Goal: Task Accomplishment & Management: Manage account settings

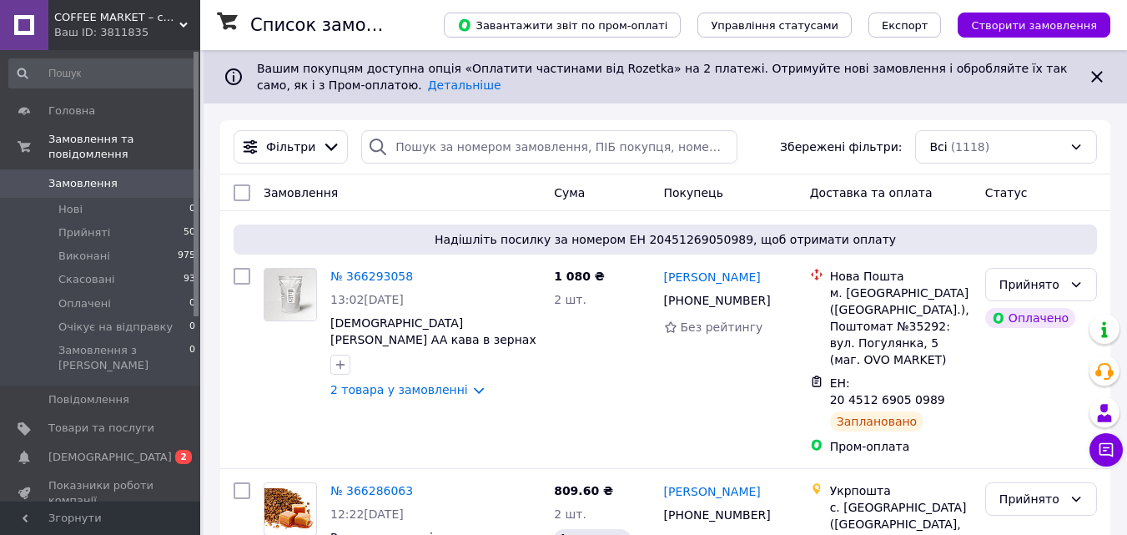
click at [143, 17] on span "COFFEE MARKET – світ справжньої кави!" at bounding box center [116, 17] width 125 height 15
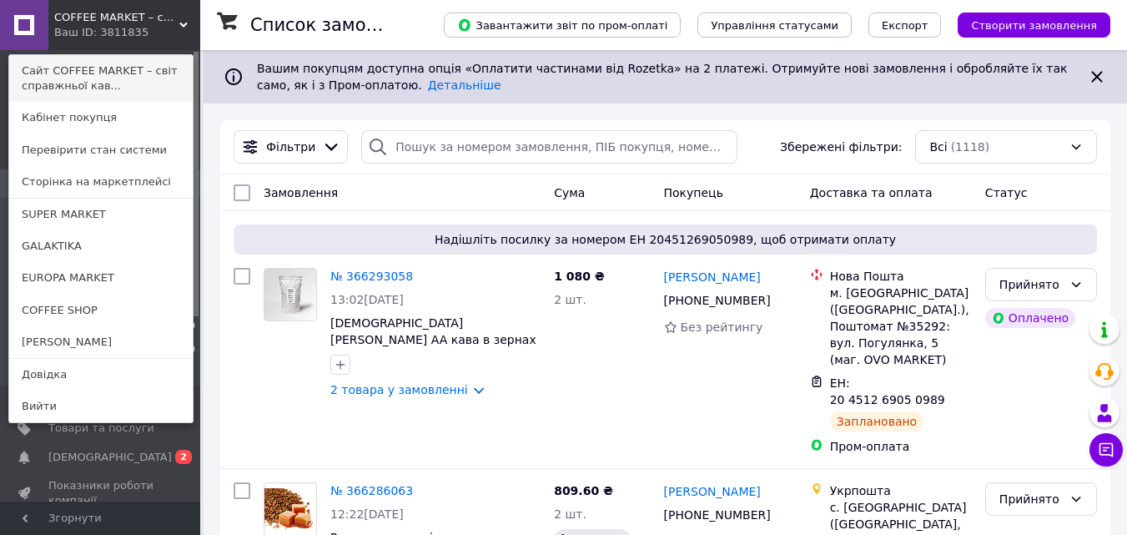
click at [94, 70] on link "Сайт COFFEE MARKET – світ справжньої кав..." at bounding box center [101, 78] width 184 height 47
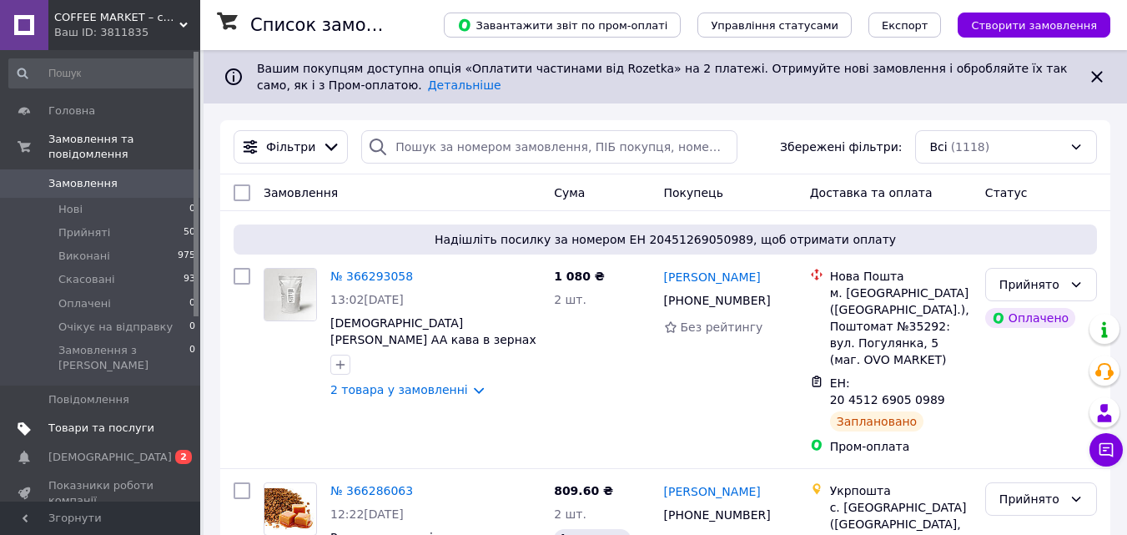
click at [118, 420] on span "Товари та послуги" at bounding box center [101, 427] width 106 height 15
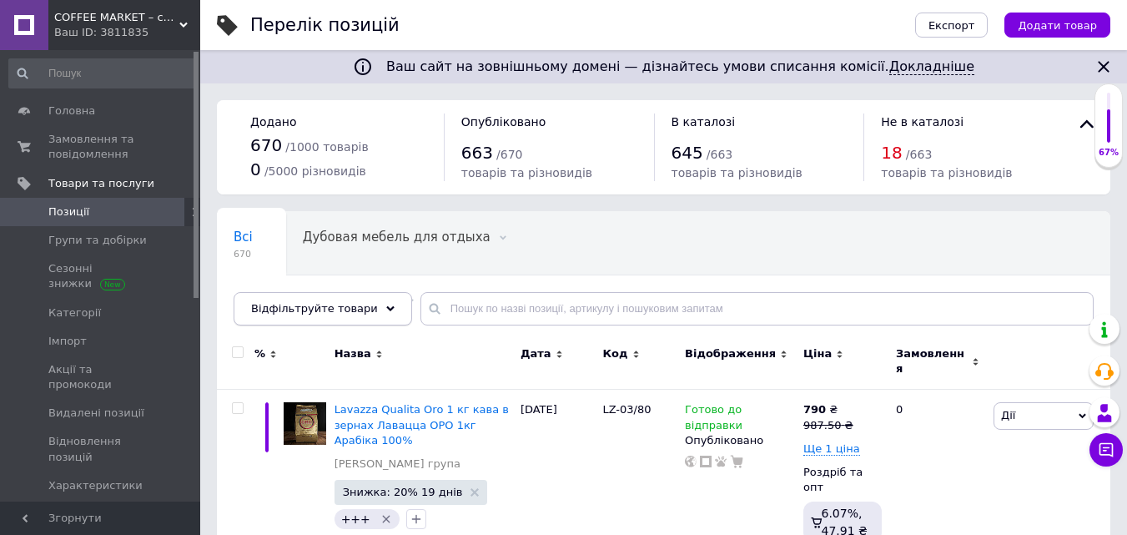
click at [386, 310] on icon at bounding box center [390, 309] width 8 height 8
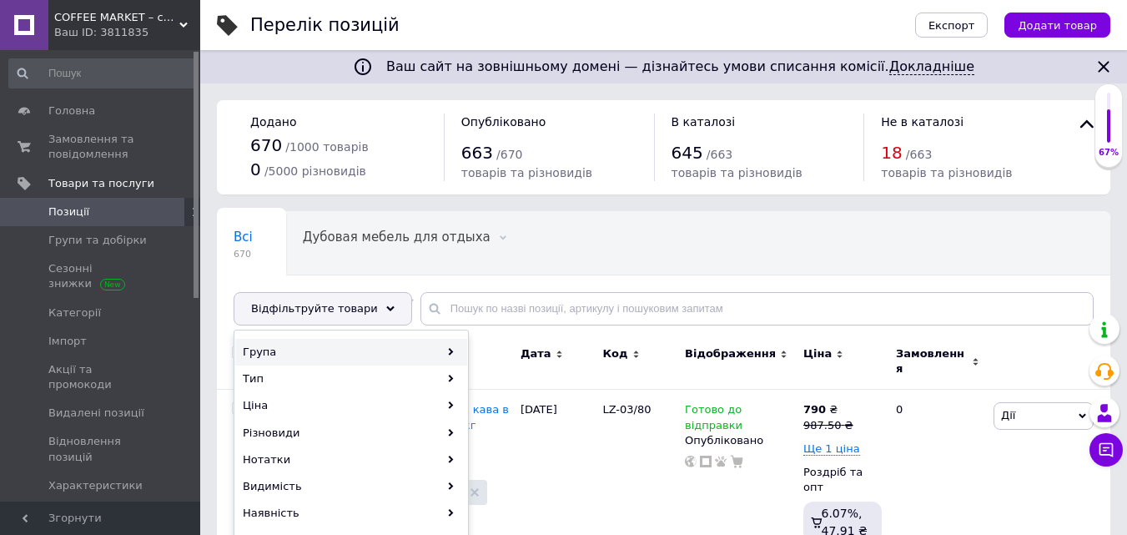
click at [304, 350] on div "Група" at bounding box center [351, 352] width 232 height 27
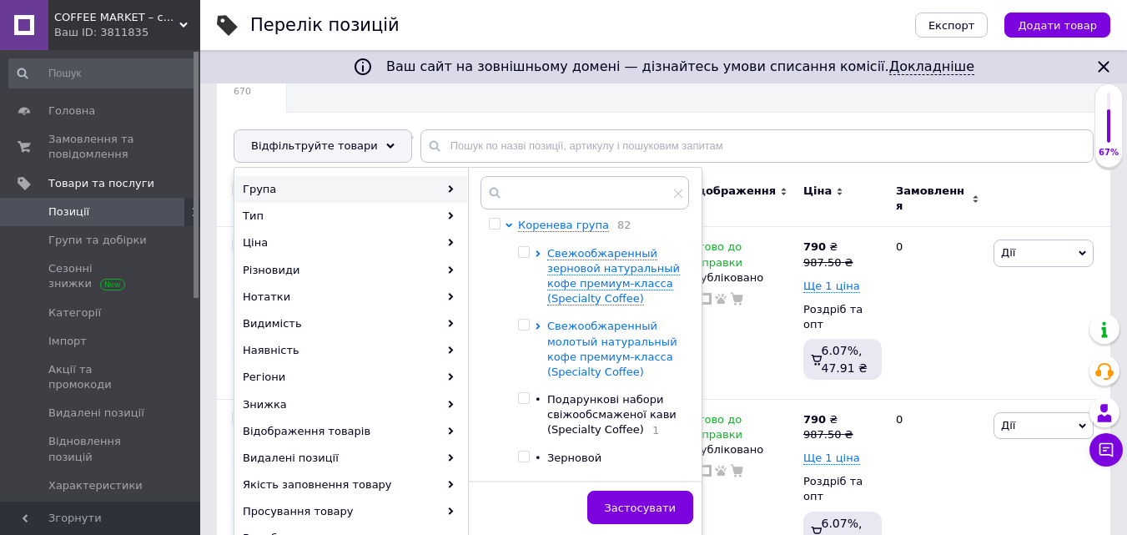
scroll to position [167, 0]
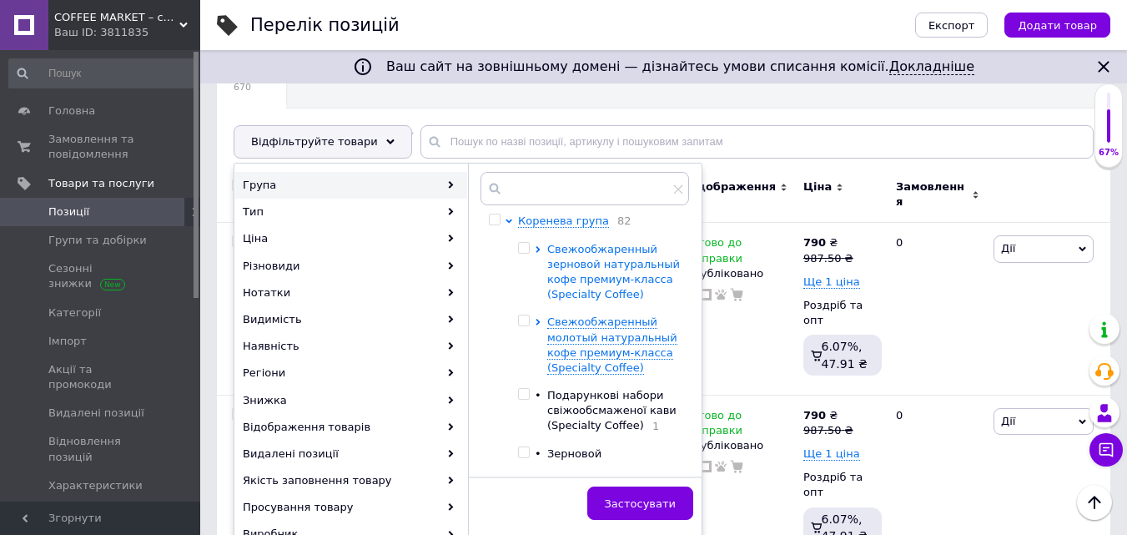
click at [582, 253] on span "Свежообжаренный зерновой натуральный кофе премиум-класса (Specialty Coffee)" at bounding box center [613, 272] width 133 height 58
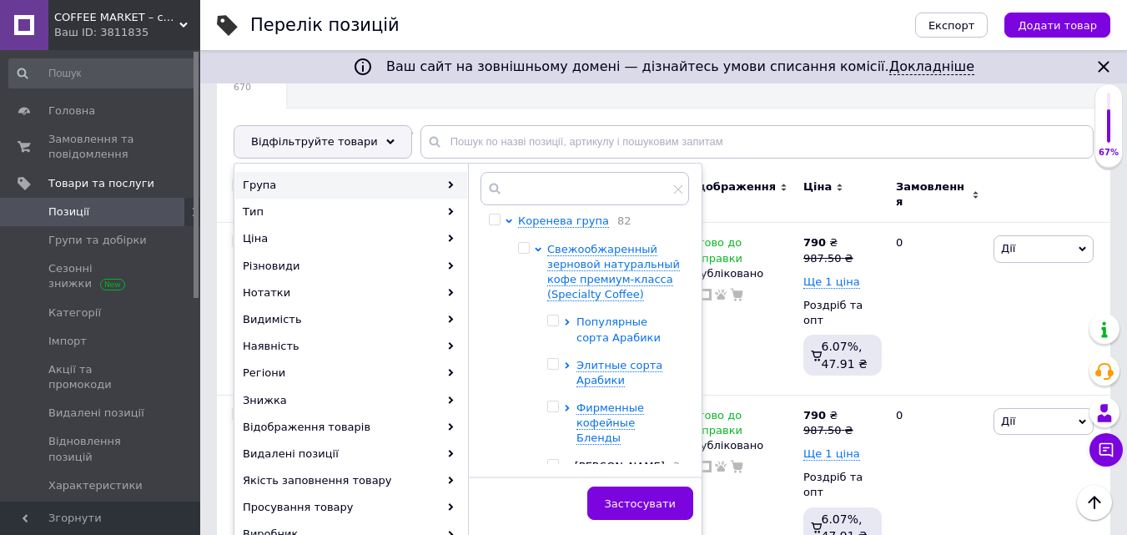
click at [602, 326] on span "Популярные сорта Арабики" at bounding box center [619, 329] width 84 height 28
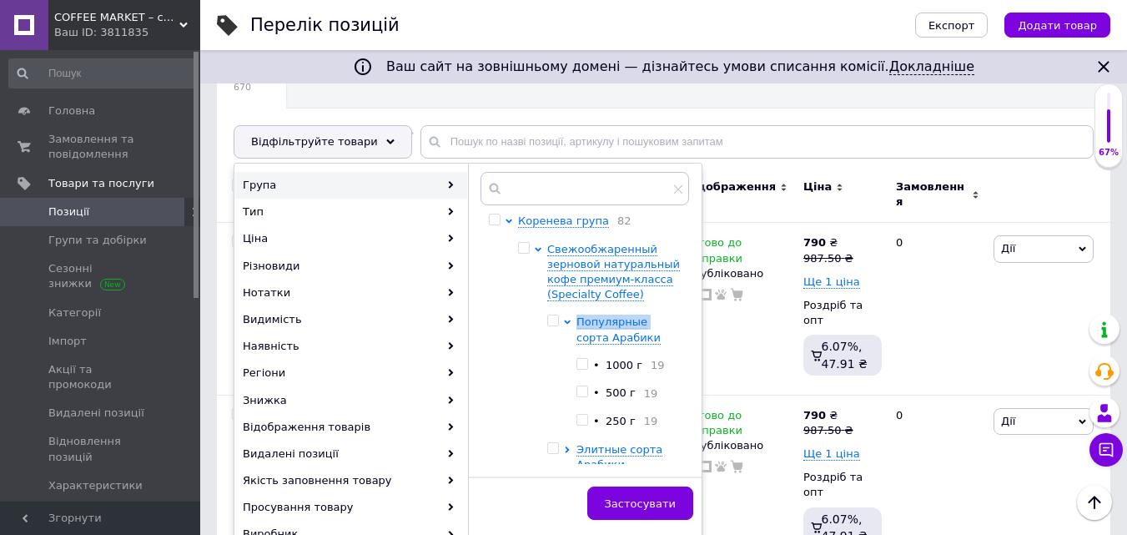
click at [583, 393] on input "checkbox" at bounding box center [582, 391] width 11 height 11
checkbox input "true"
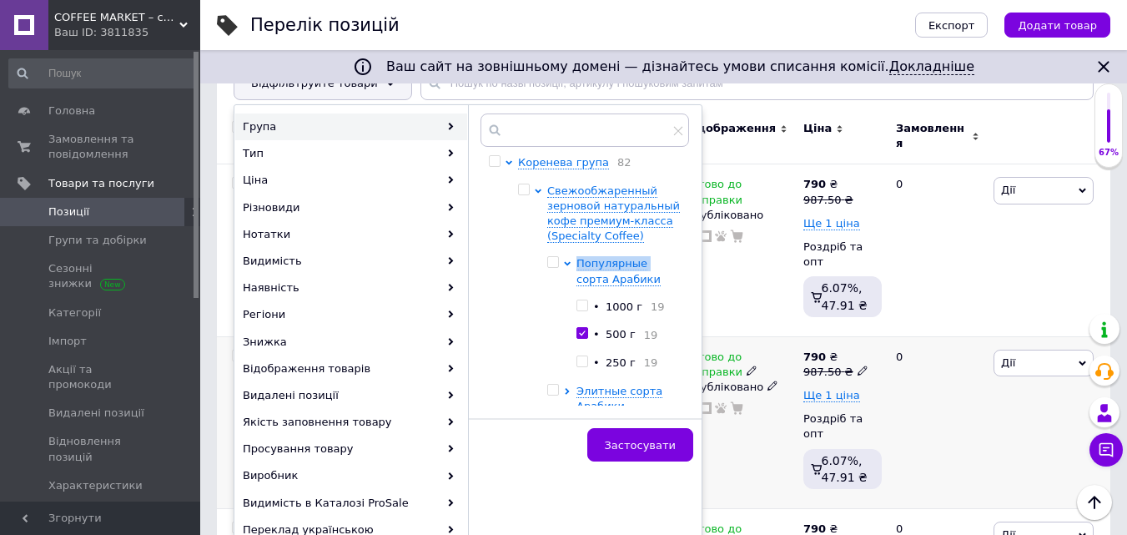
scroll to position [250, 0]
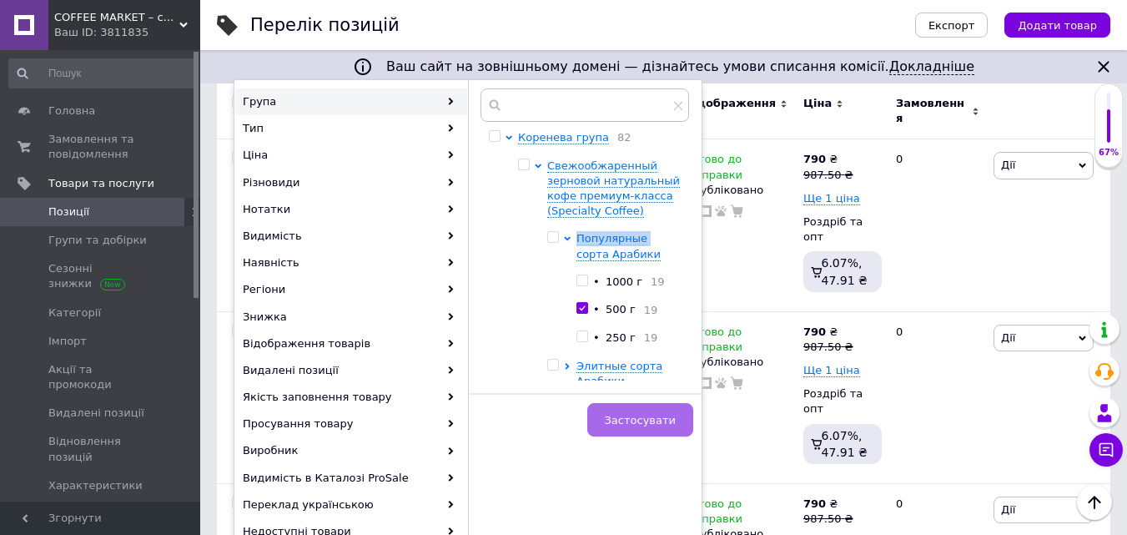
click at [644, 414] on span "Застосувати" at bounding box center [640, 420] width 71 height 13
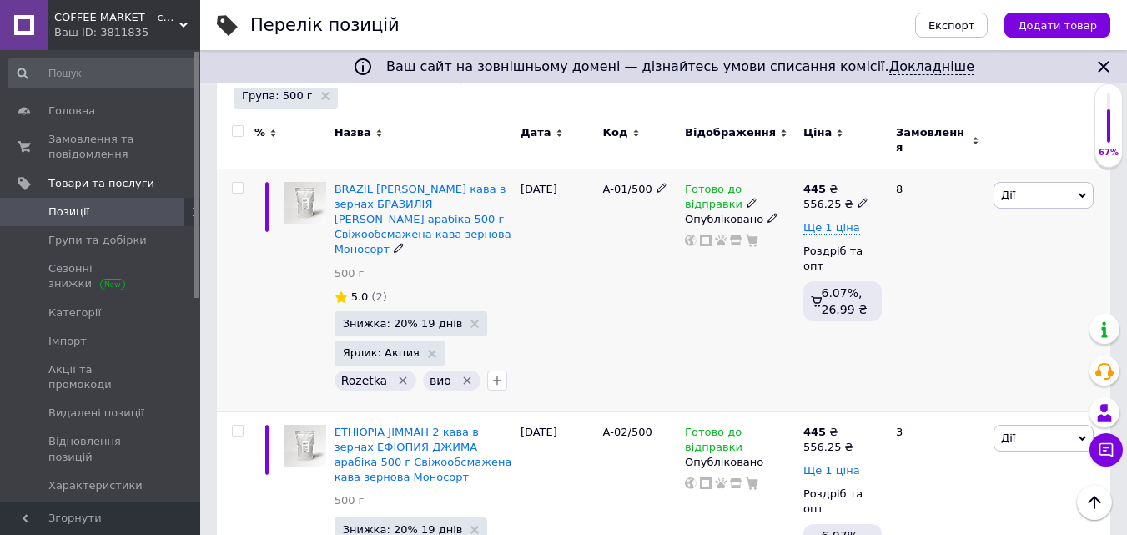
click at [858, 198] on icon at bounding box center [863, 203] width 10 height 10
drag, startPoint x: 891, startPoint y: 167, endPoint x: 935, endPoint y: 166, distance: 44.2
click at [934, 164] on input "556.25" at bounding box center [937, 176] width 127 height 33
type input "562.5"
click at [785, 257] on div "Готово до відправки Опубліковано" at bounding box center [740, 290] width 118 height 243
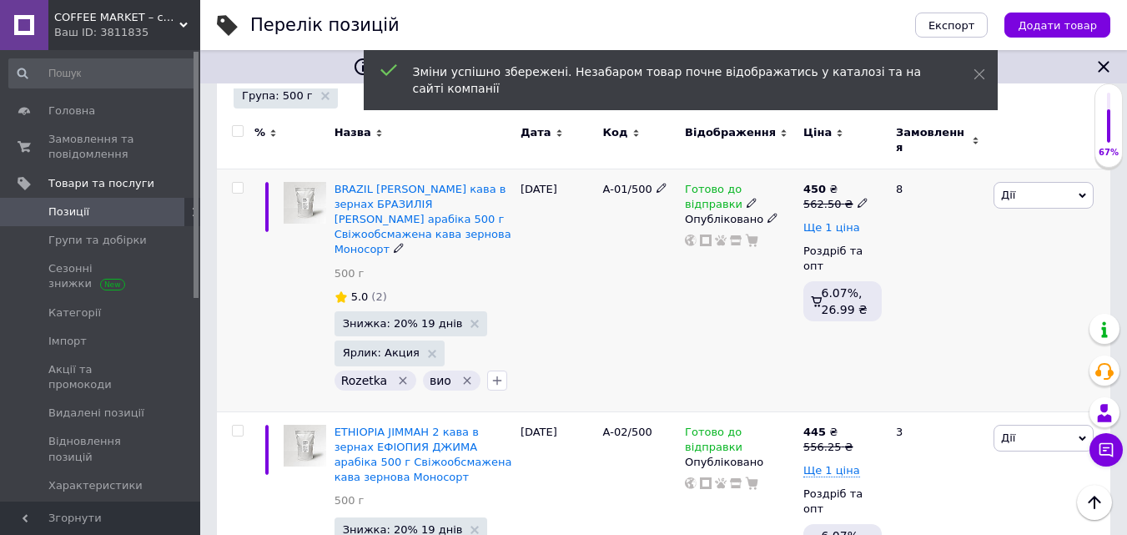
click at [844, 221] on span "Ще 1 ціна" at bounding box center [831, 227] width 57 height 13
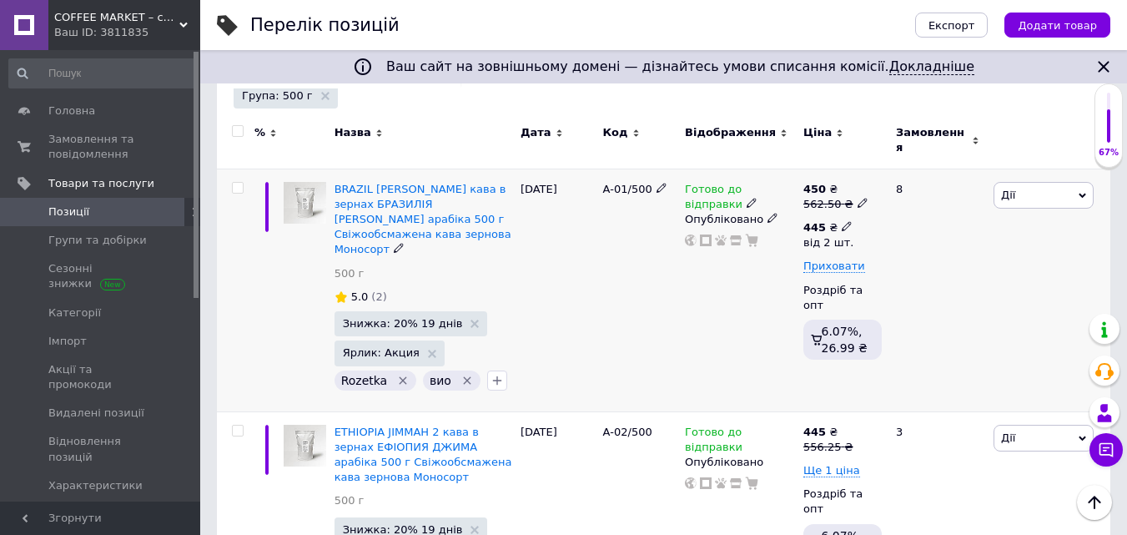
click at [842, 221] on icon at bounding box center [847, 226] width 10 height 10
click at [924, 286] on input "2" at bounding box center [969, 300] width 127 height 33
type input "3"
click at [801, 349] on div "450 ₴ 562.50 ₴ 445 ₴ від 2 шт. Ціна 445 Валюта ₴ $ EUR CHF GBP ¥ PLN ₸ MDL HUF …" at bounding box center [842, 290] width 87 height 243
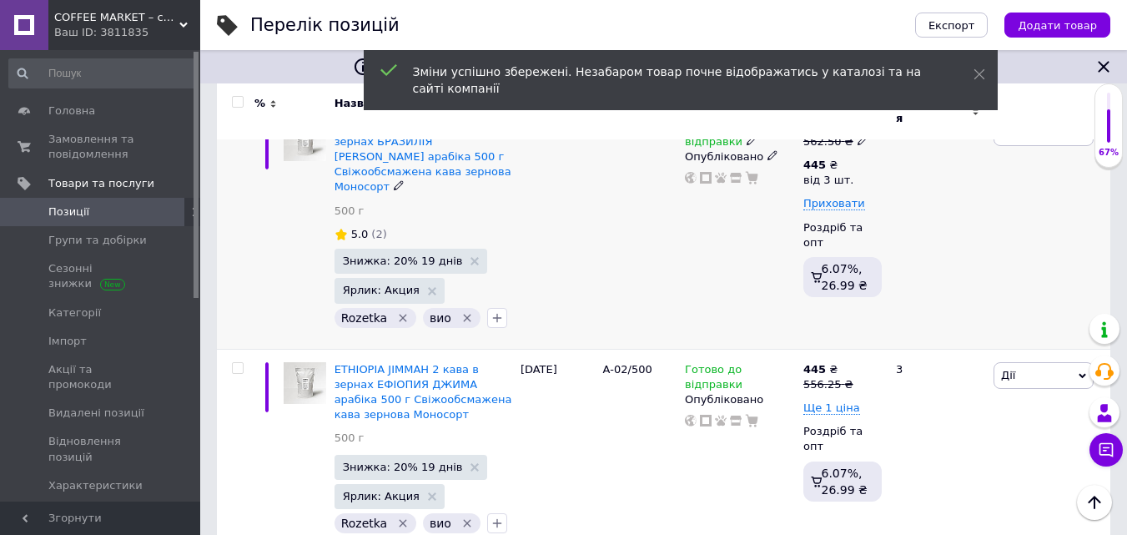
scroll to position [417, 0]
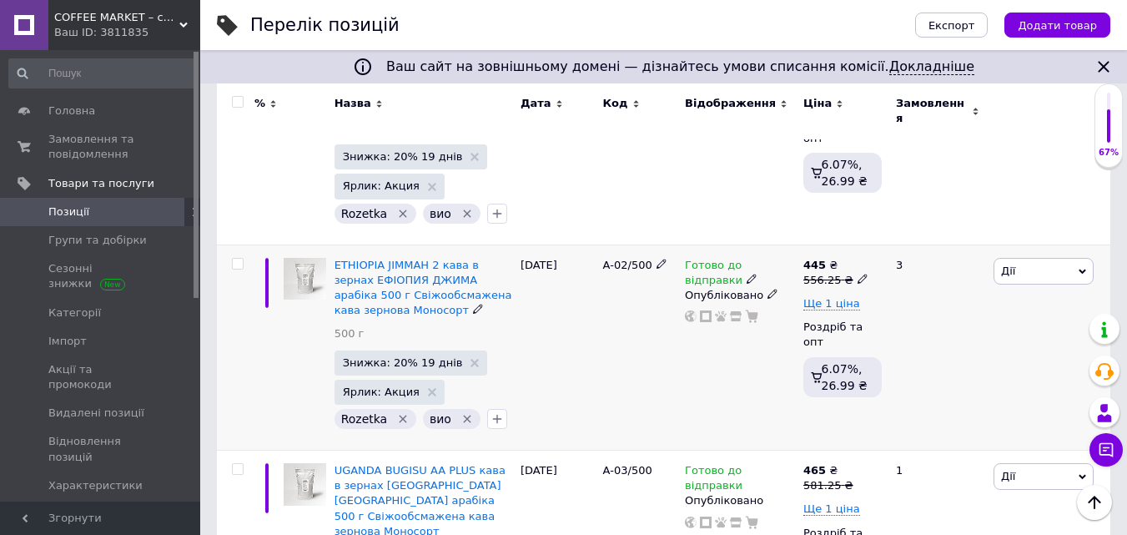
click at [858, 274] on icon at bounding box center [863, 279] width 10 height 10
drag, startPoint x: 889, startPoint y: 226, endPoint x: 974, endPoint y: 225, distance: 84.3
click at [973, 236] on input "556.25" at bounding box center [937, 252] width 127 height 33
type input "562.5"
click at [834, 297] on span "Ще 1 ціна" at bounding box center [831, 303] width 57 height 13
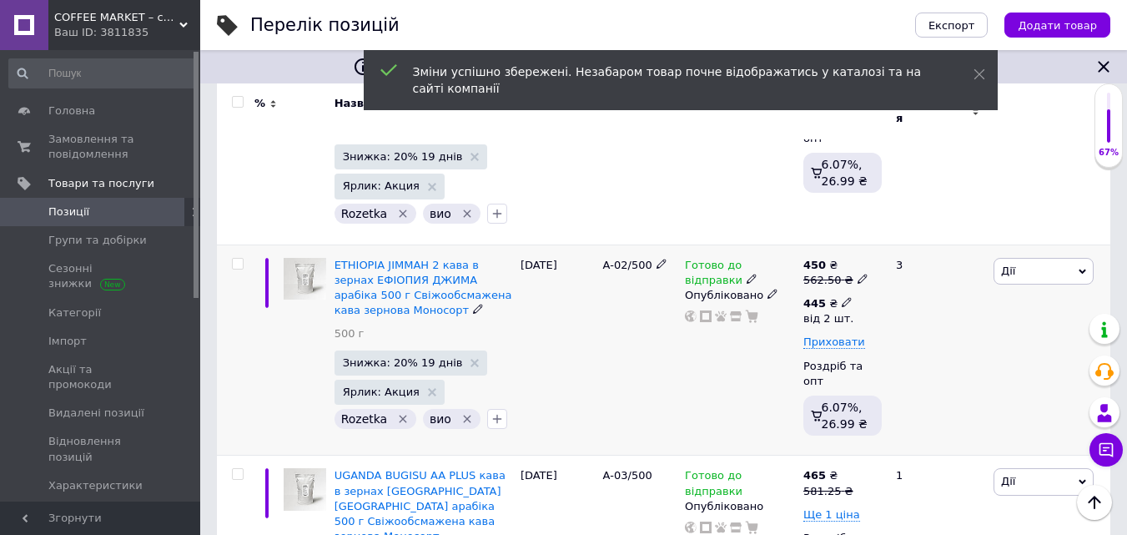
click at [842, 297] on icon at bounding box center [847, 302] width 10 height 10
click at [932, 360] on input "2" at bounding box center [969, 376] width 127 height 33
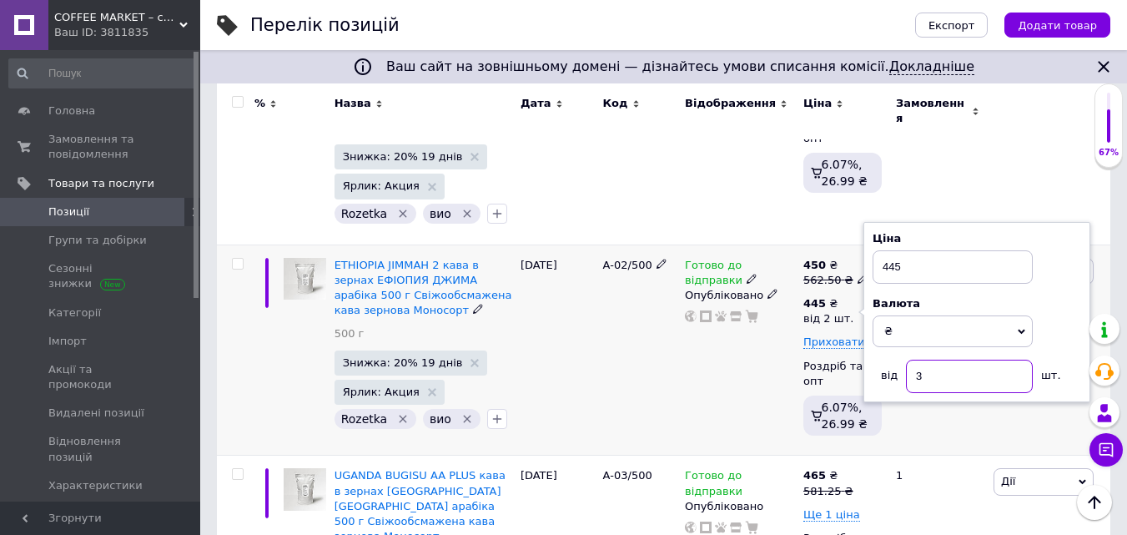
type input "3"
click at [758, 385] on div "Готово до відправки Опубліковано" at bounding box center [740, 349] width 118 height 211
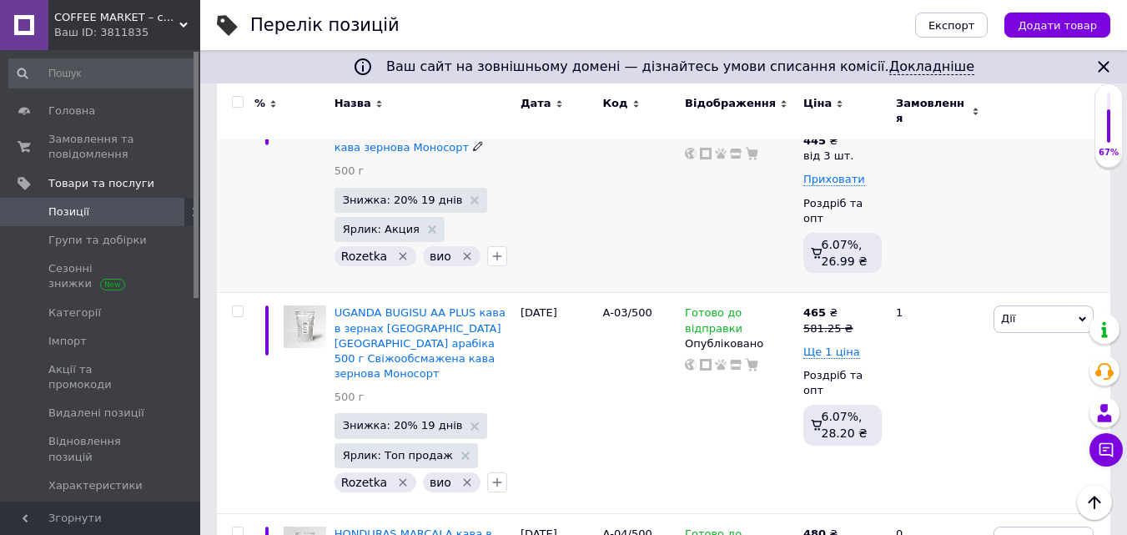
scroll to position [584, 0]
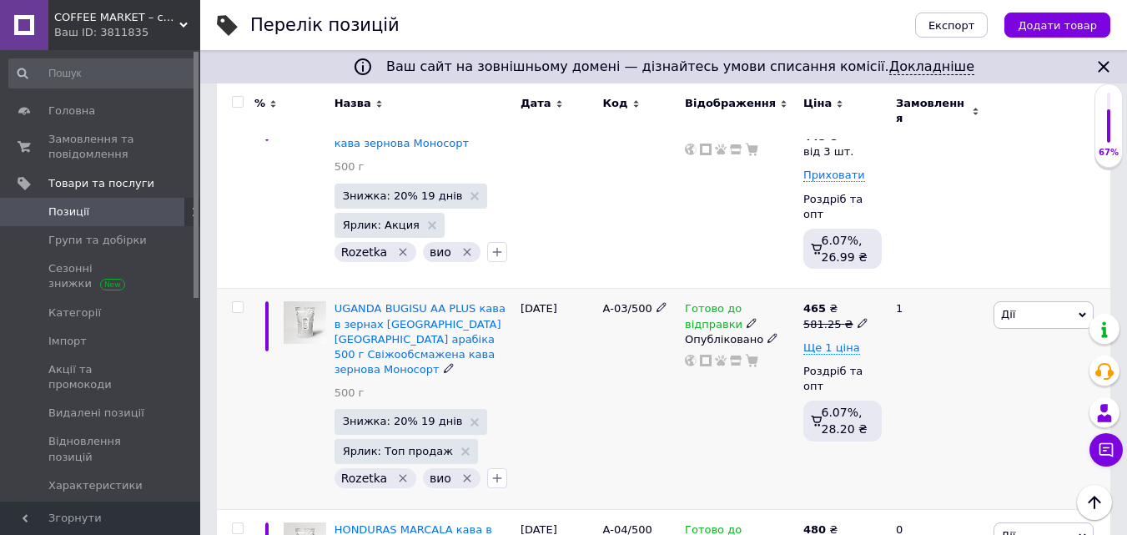
click at [858, 318] on icon at bounding box center [863, 323] width 10 height 10
drag, startPoint x: 897, startPoint y: 267, endPoint x: 948, endPoint y: 263, distance: 51.1
click at [948, 280] on input "581.25" at bounding box center [937, 296] width 127 height 33
type input "587.5"
click at [835, 341] on span "Ще 1 ціна" at bounding box center [831, 347] width 57 height 13
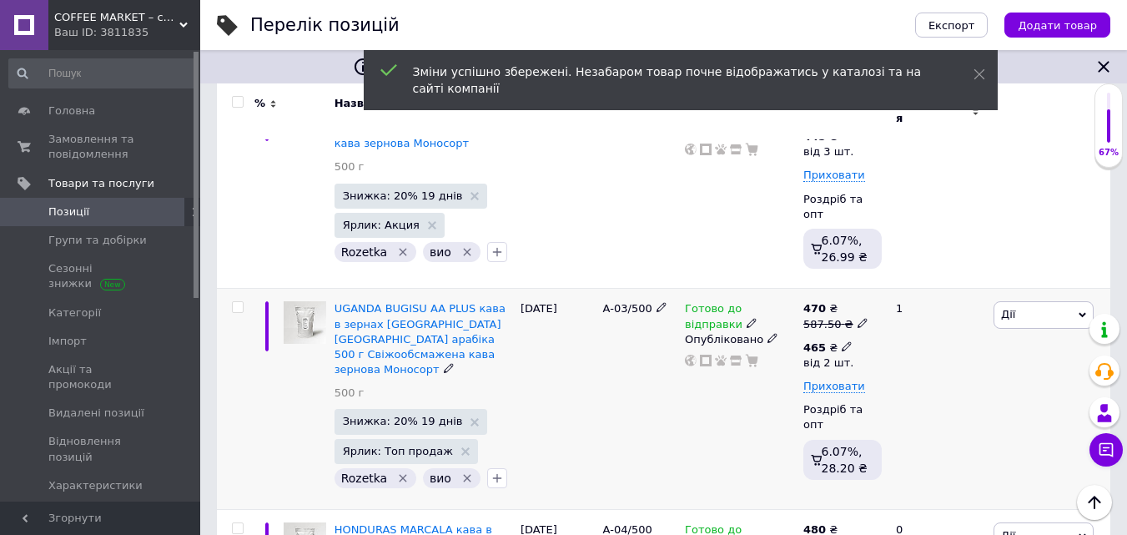
click at [842, 341] on icon at bounding box center [847, 346] width 10 height 10
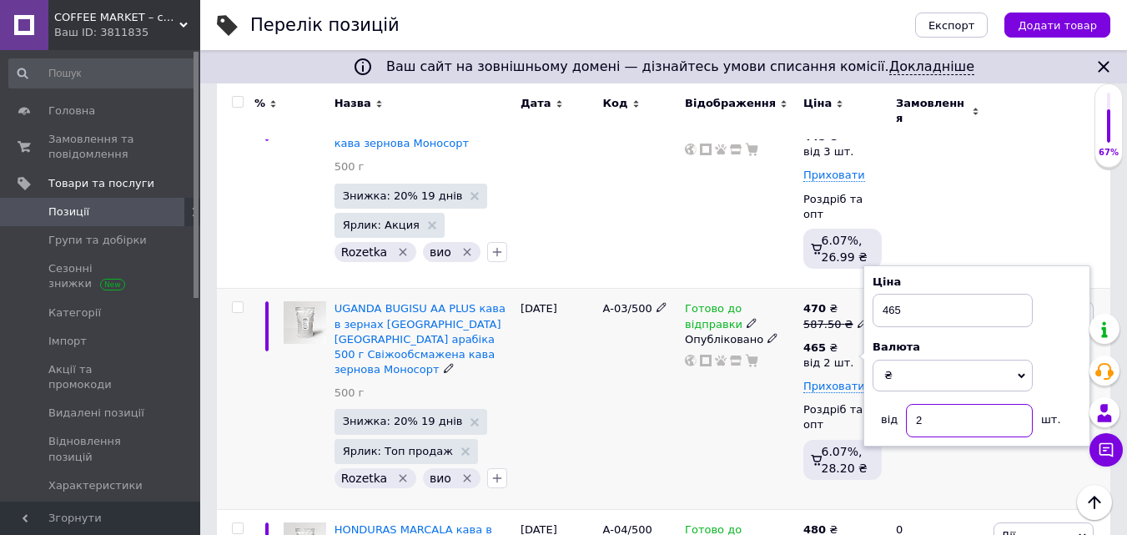
click at [929, 404] on input "2" at bounding box center [969, 420] width 127 height 33
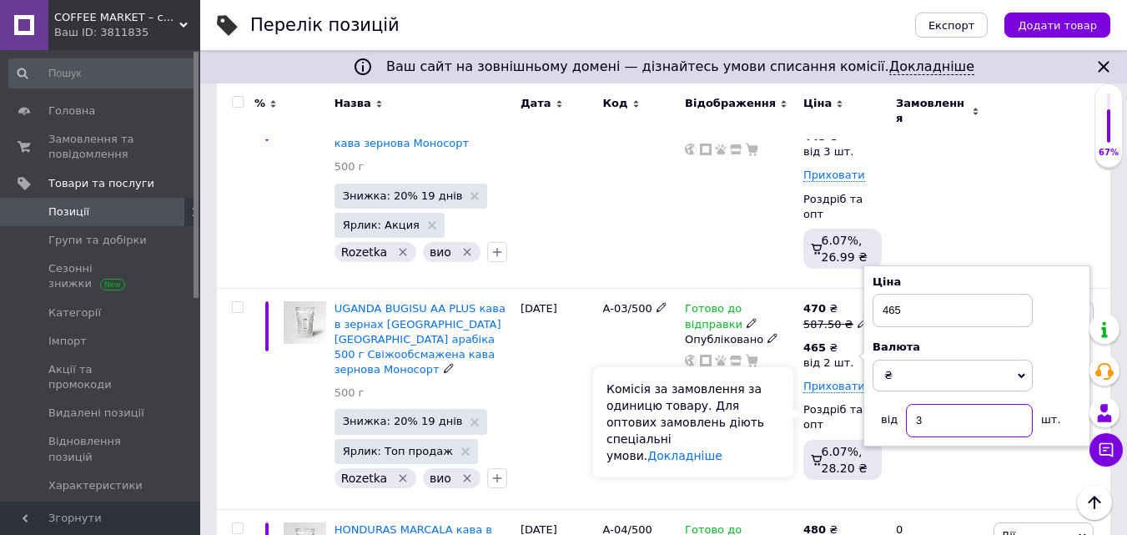
type input "3"
click at [783, 377] on div "Комісія за замовлення за одиницю товару. Для оптових замовлень діють спеціальні…" at bounding box center [693, 422] width 200 height 110
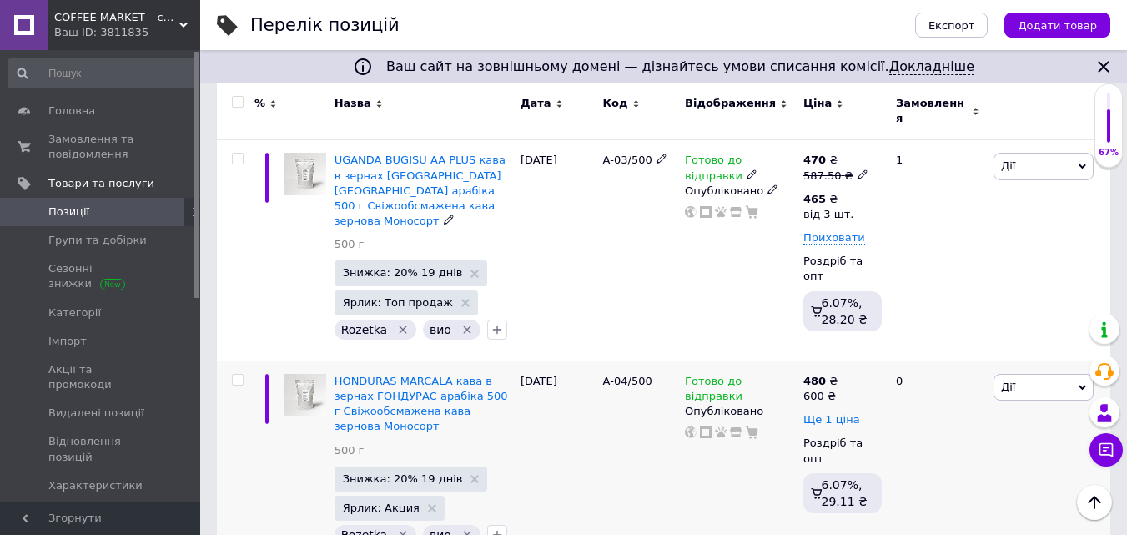
scroll to position [751, 0]
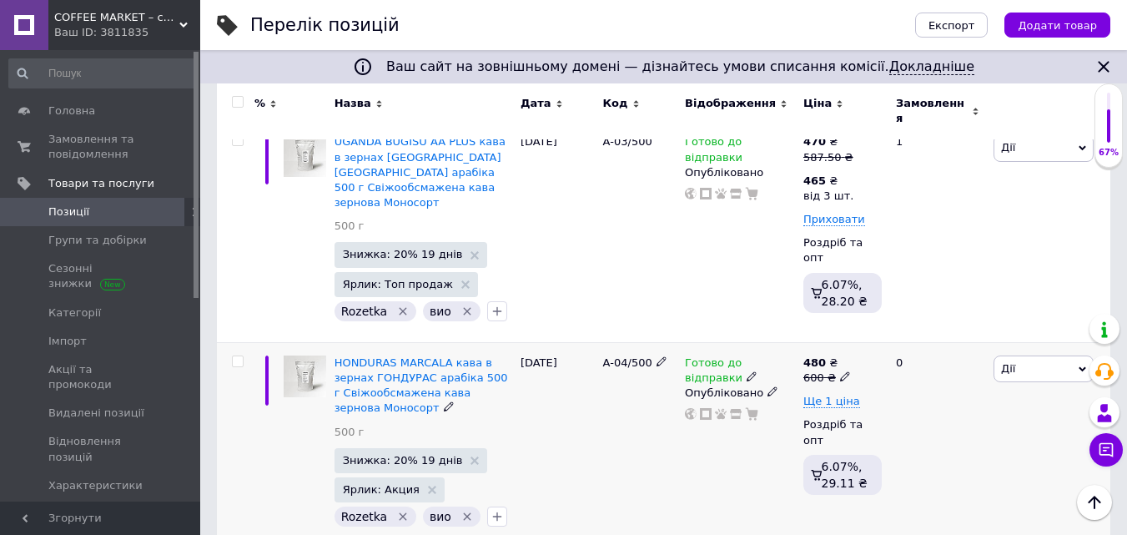
click at [840, 371] on icon at bounding box center [845, 376] width 10 height 10
type input "606.25"
click at [836, 395] on span "Ще 1 ціна" at bounding box center [831, 401] width 57 height 13
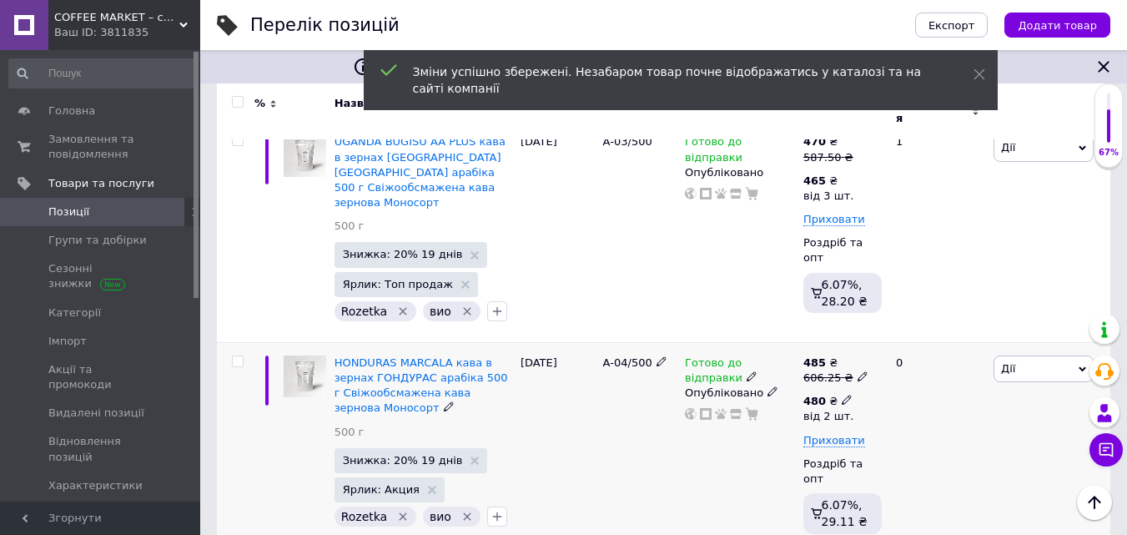
click at [842, 395] on icon at bounding box center [847, 400] width 10 height 10
click at [935, 457] on input "2" at bounding box center [969, 473] width 127 height 33
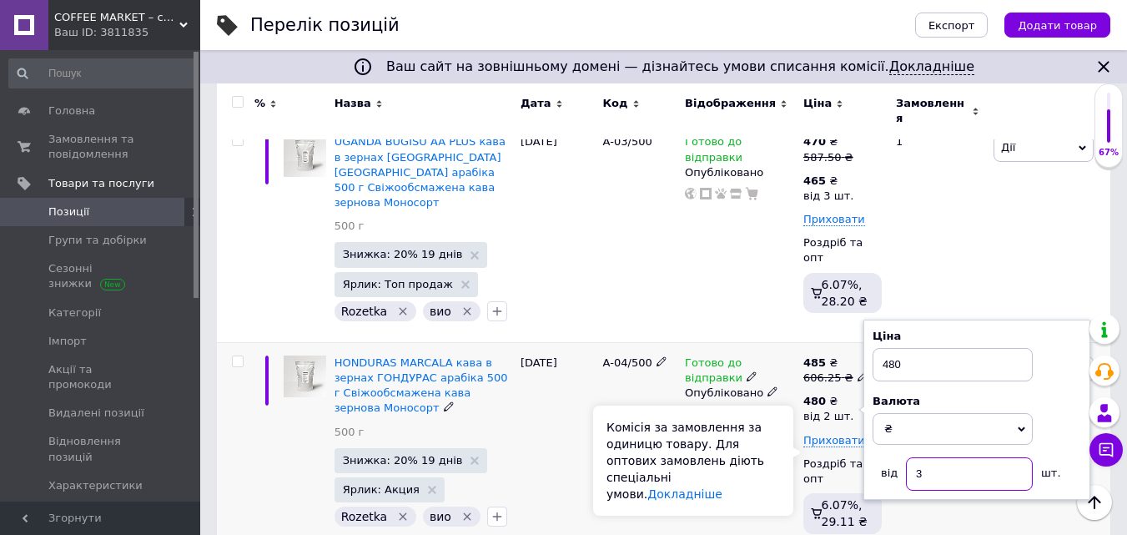
type input "3"
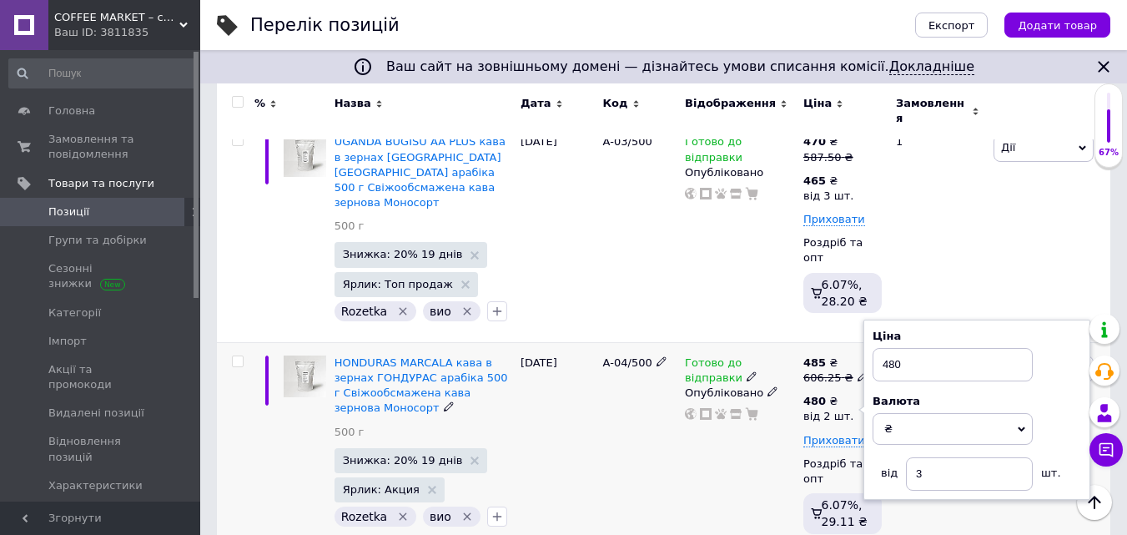
click at [793, 432] on div "Готово до відправки Опубліковано" at bounding box center [740, 447] width 118 height 211
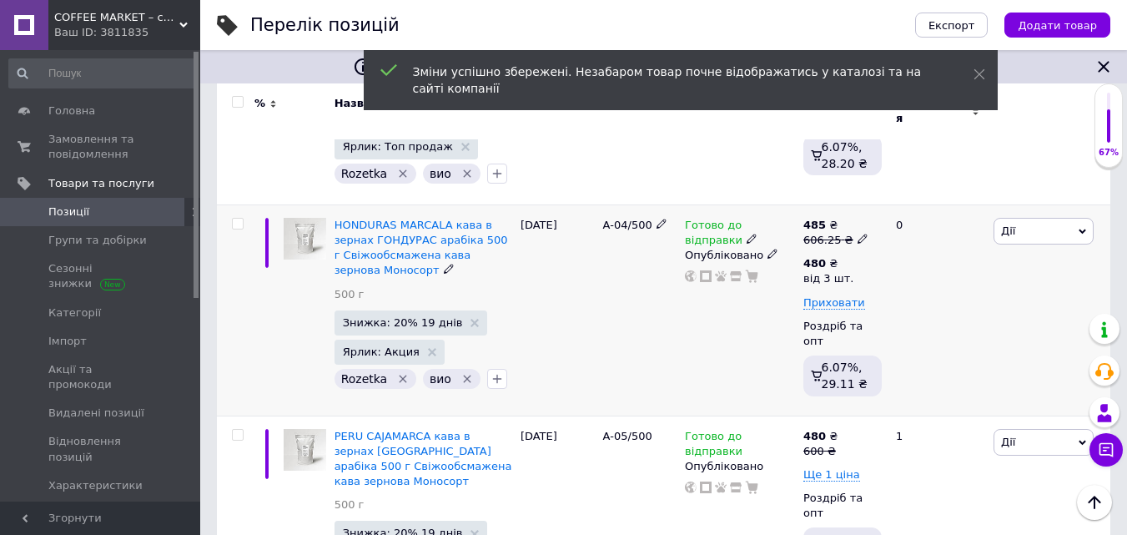
scroll to position [918, 0]
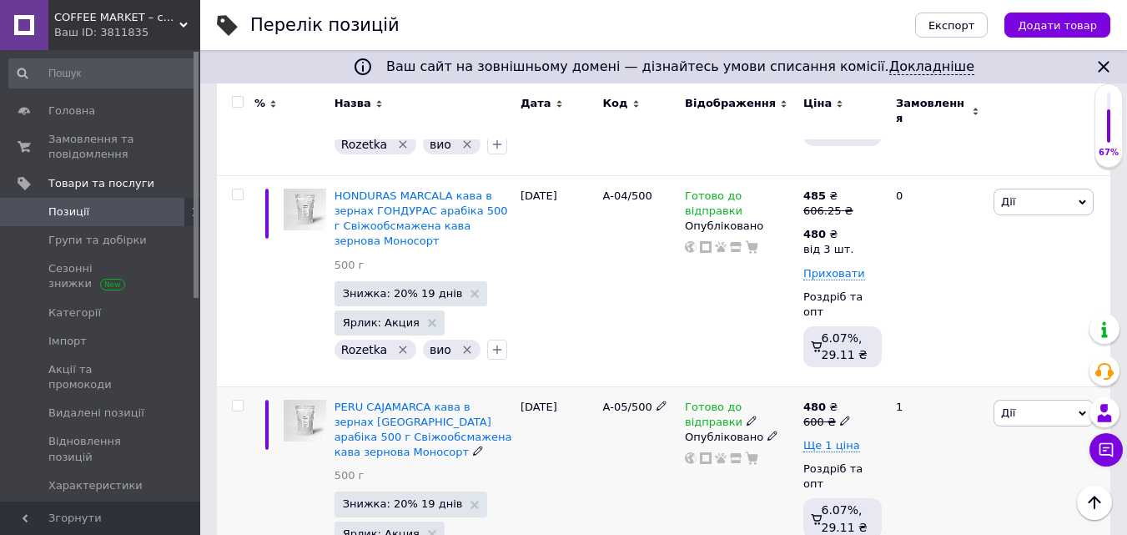
click at [841, 416] on use at bounding box center [844, 420] width 9 height 9
drag, startPoint x: 869, startPoint y: 343, endPoint x: 925, endPoint y: 339, distance: 56.1
click at [925, 378] on input "606.25" at bounding box center [923, 394] width 127 height 33
type input "606.25"
click at [833, 439] on span "Ще 1 ціна" at bounding box center [831, 445] width 57 height 13
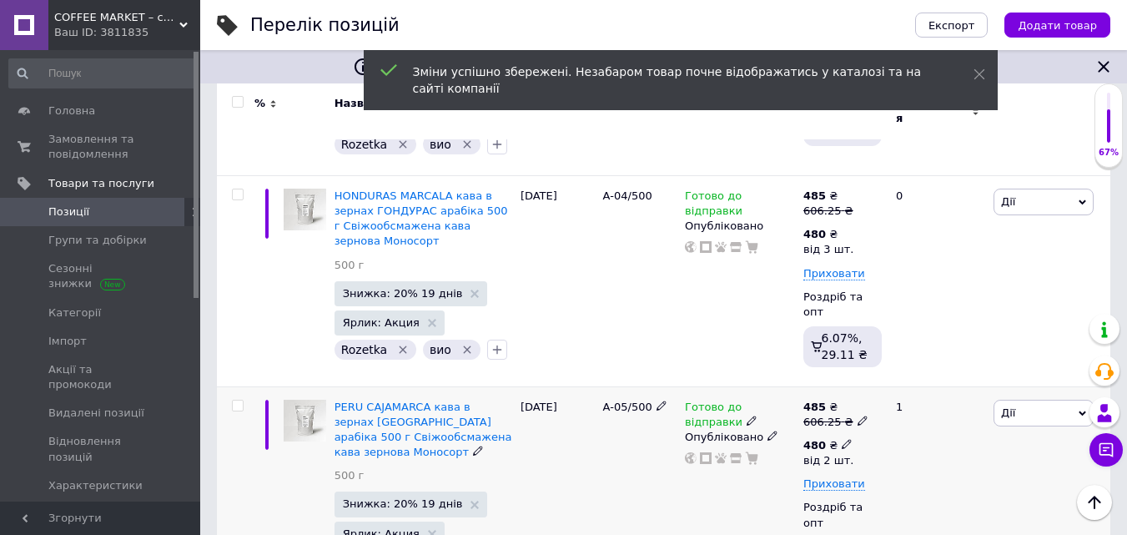
click at [842, 439] on icon at bounding box center [847, 444] width 10 height 10
click at [934, 501] on input "2" at bounding box center [969, 517] width 127 height 33
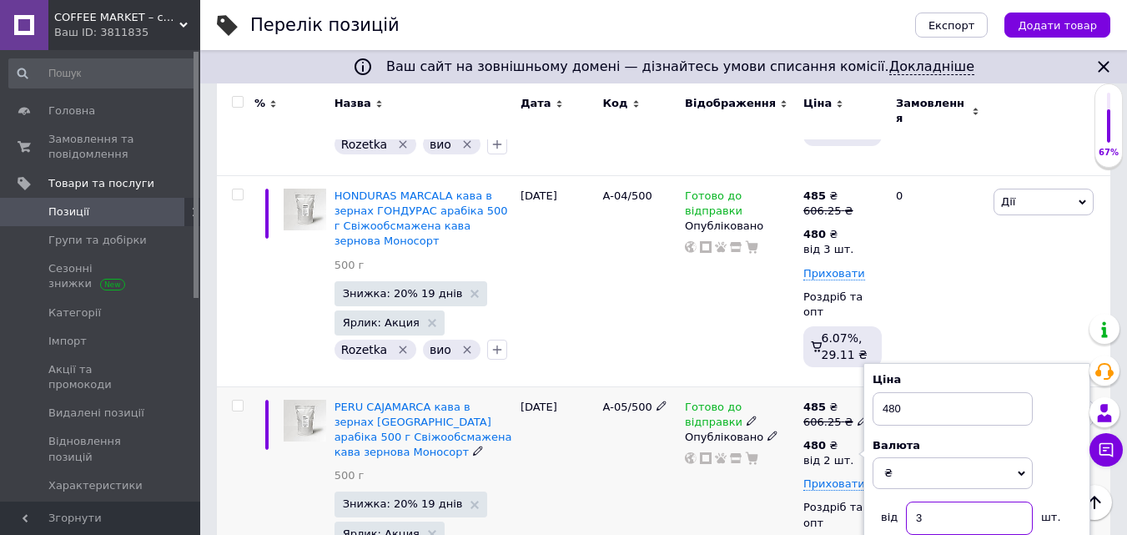
type input "3"
click at [742, 464] on div "Готово до відправки Опубліковано" at bounding box center [740, 491] width 118 height 211
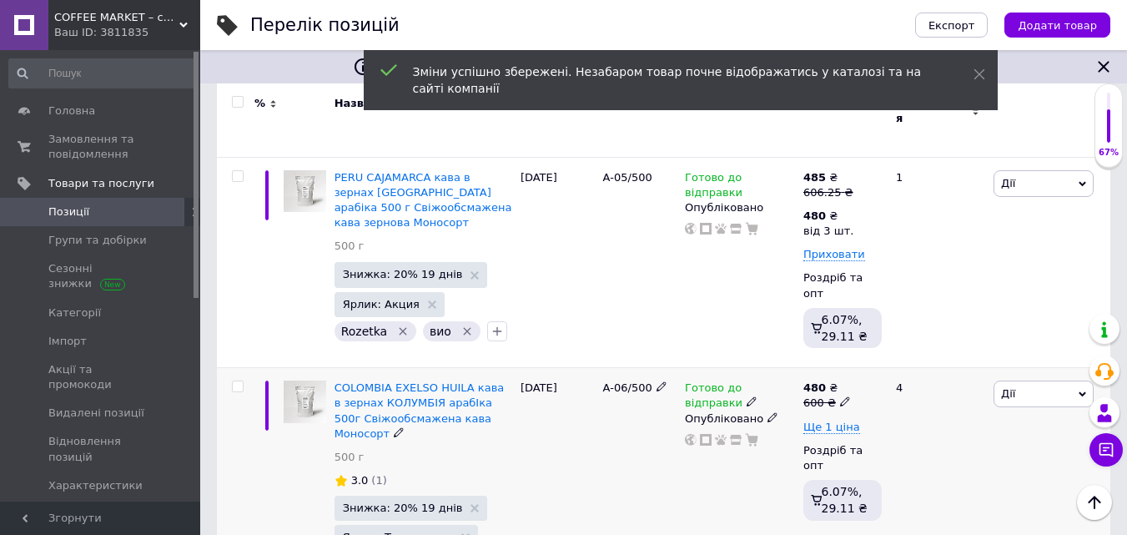
scroll to position [1085, 0]
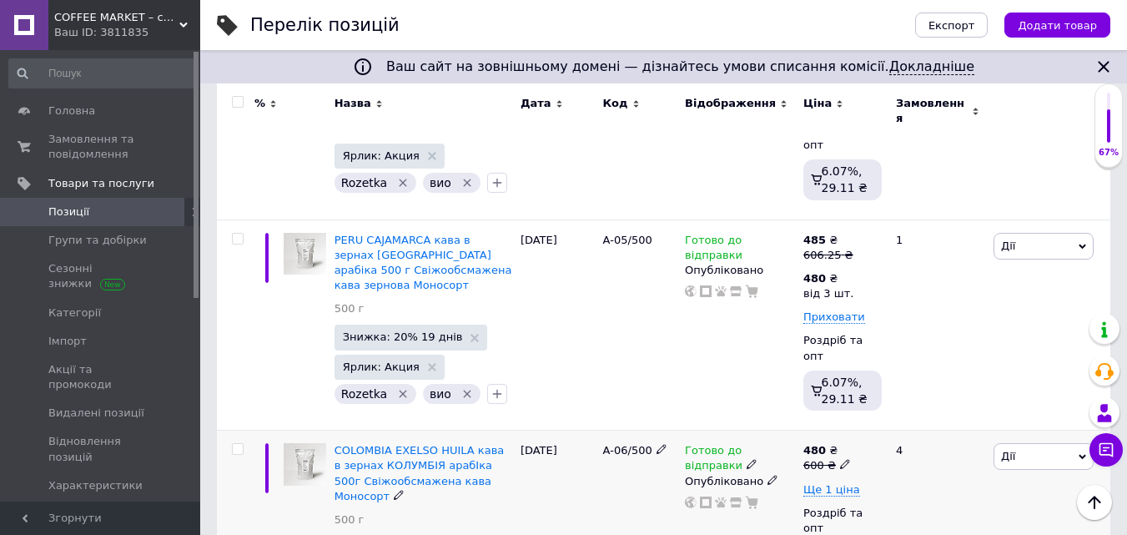
click at [840, 459] on icon at bounding box center [845, 464] width 10 height 10
drag, startPoint x: 880, startPoint y: 383, endPoint x: 975, endPoint y: 377, distance: 95.3
click at [974, 422] on input "600" at bounding box center [923, 438] width 127 height 33
type input "606.25"
click at [841, 483] on span "Ще 1 ціна" at bounding box center [831, 489] width 57 height 13
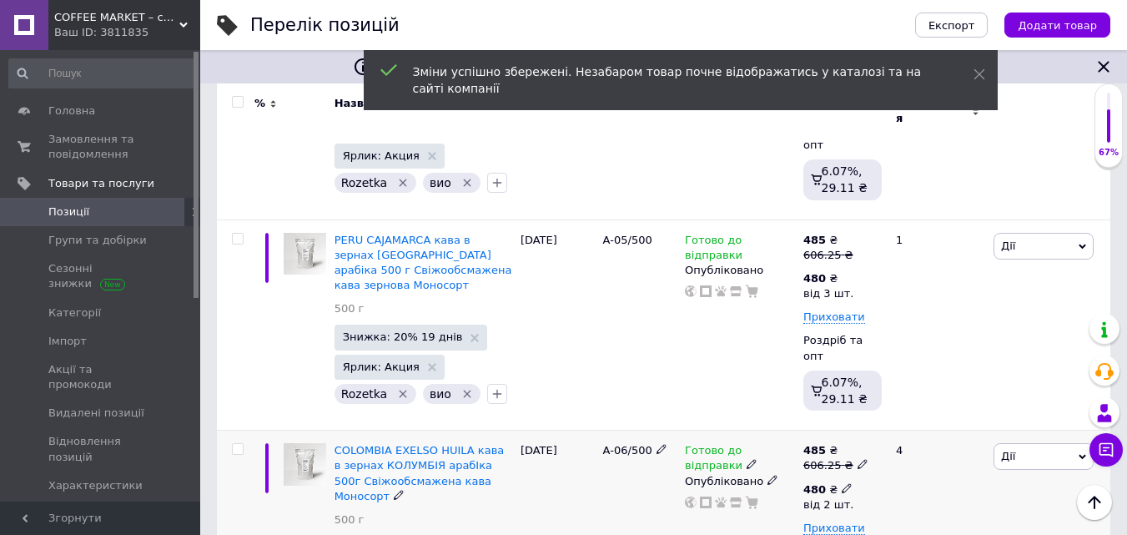
click at [842, 483] on icon at bounding box center [847, 488] width 10 height 10
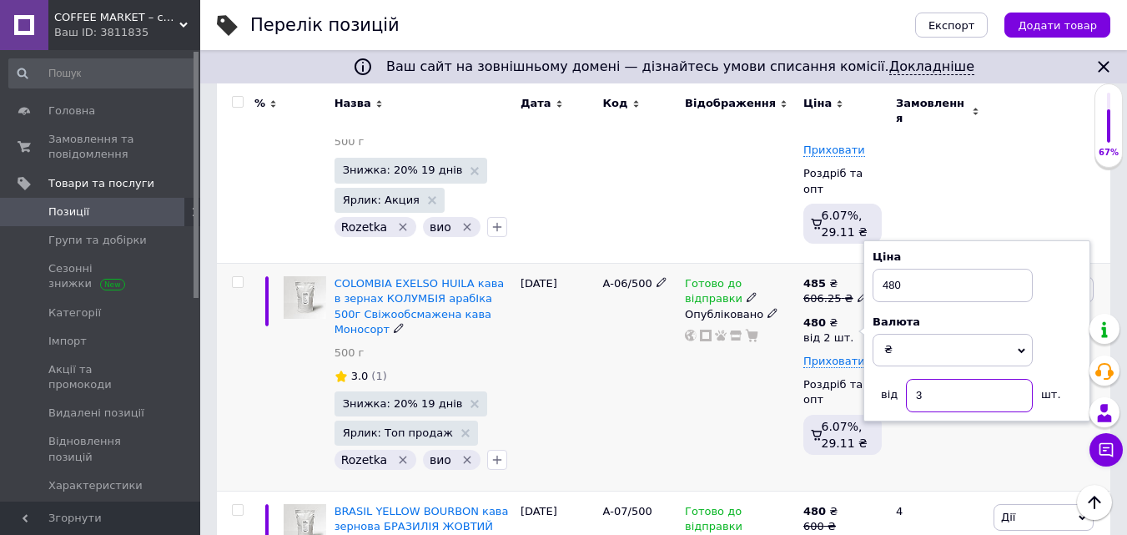
scroll to position [1418, 0]
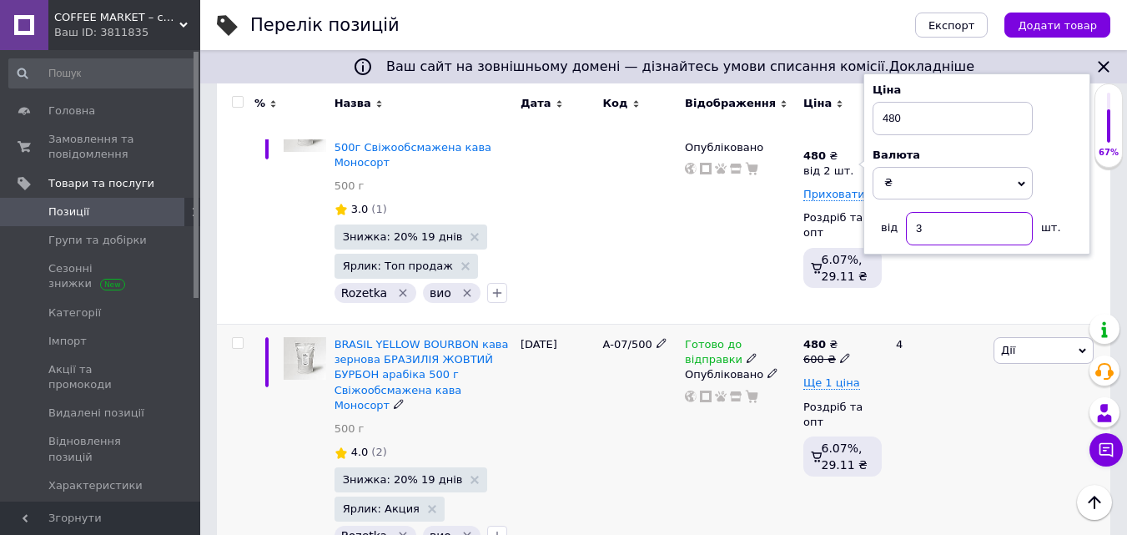
type input "3"
click at [840, 353] on icon at bounding box center [845, 358] width 10 height 10
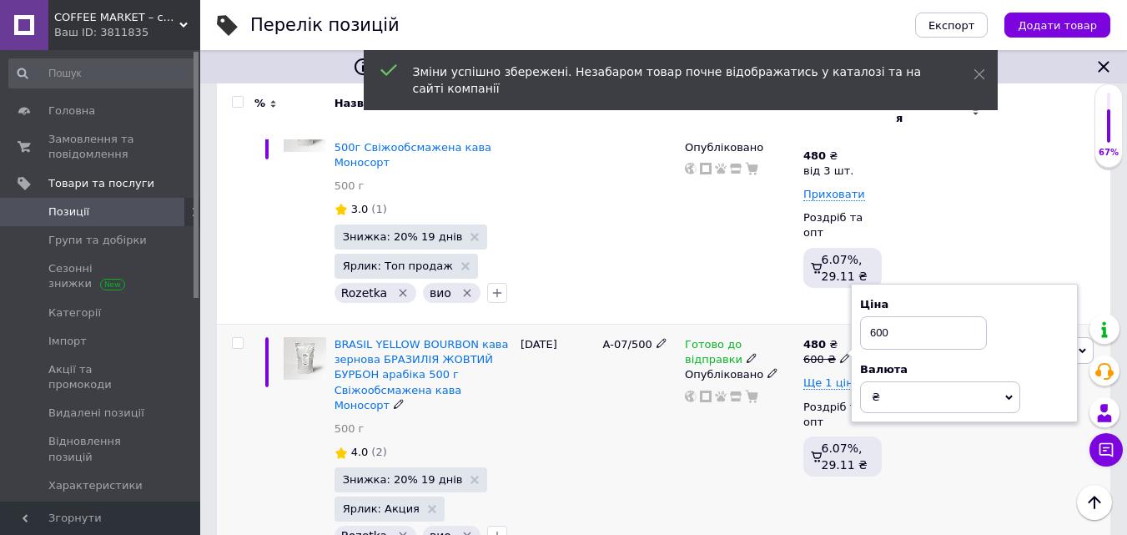
drag, startPoint x: 871, startPoint y: 262, endPoint x: 910, endPoint y: 257, distance: 39.5
click at [911, 316] on input "600" at bounding box center [923, 332] width 127 height 33
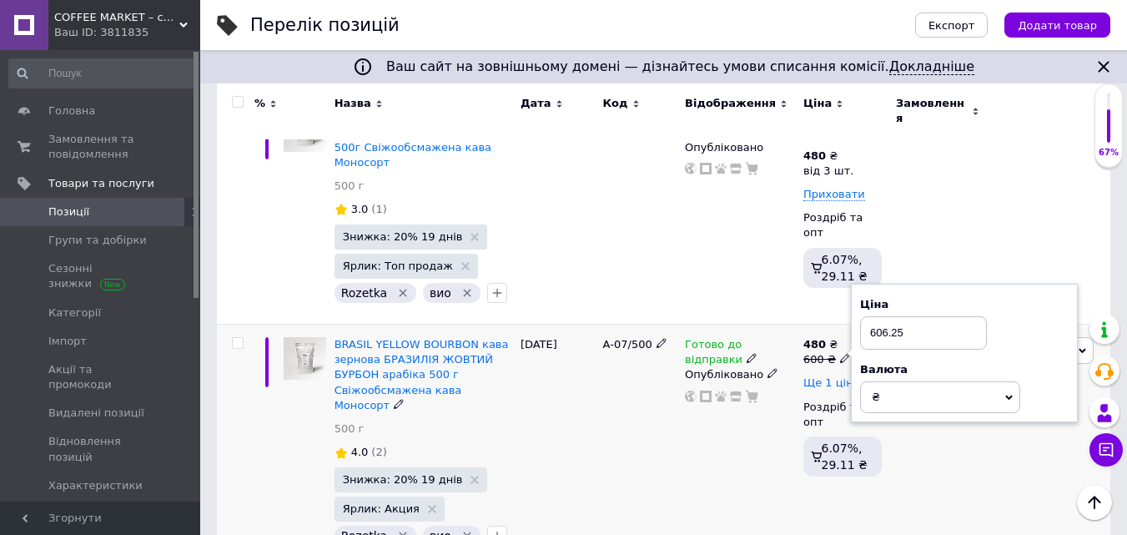
type input "606.25"
click at [834, 376] on span "Ще 1 ціна" at bounding box center [831, 382] width 57 height 13
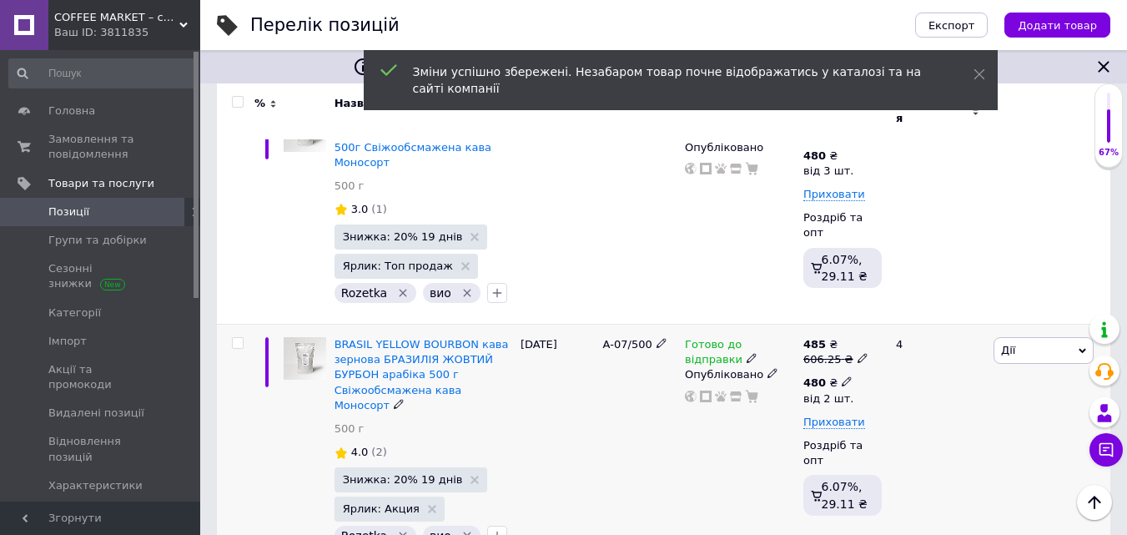
click at [842, 376] on icon at bounding box center [847, 381] width 10 height 10
drag, startPoint x: 916, startPoint y: 383, endPoint x: 945, endPoint y: 388, distance: 29.6
click at [945, 440] on input "2" at bounding box center [969, 456] width 127 height 33
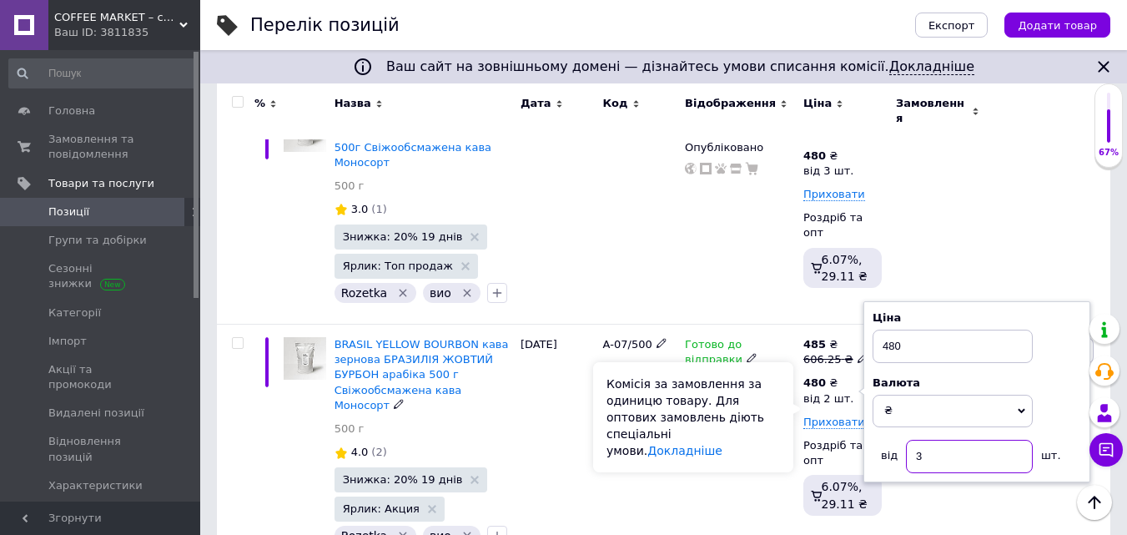
type input "3"
click at [788, 444] on div "Комісія за замовлення за одиницю товару. Для оптових замовлень діють спеціальні…" at bounding box center [693, 417] width 200 height 110
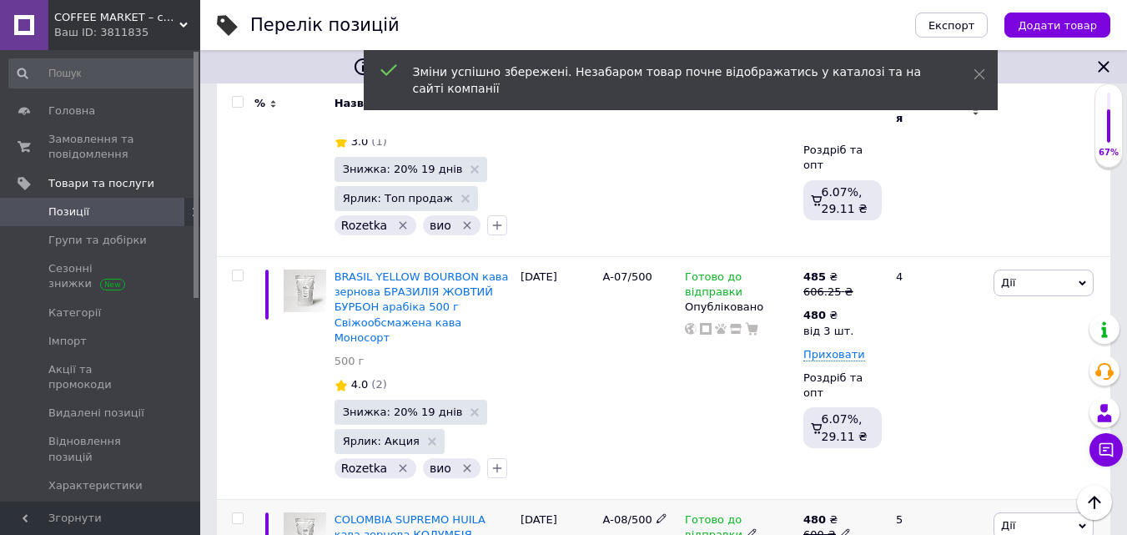
scroll to position [1669, 0]
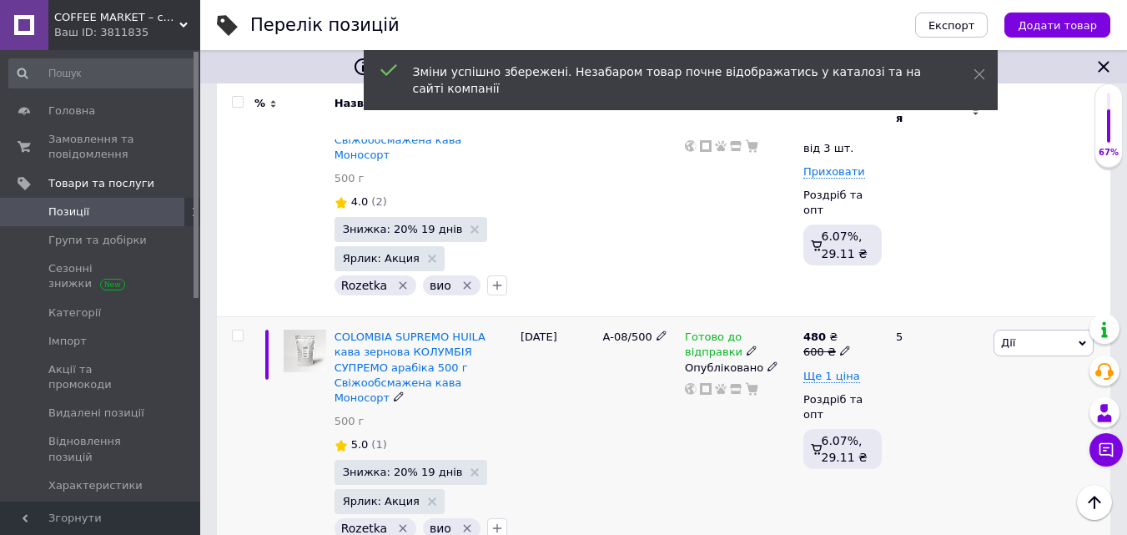
click at [840, 345] on icon at bounding box center [845, 350] width 10 height 10
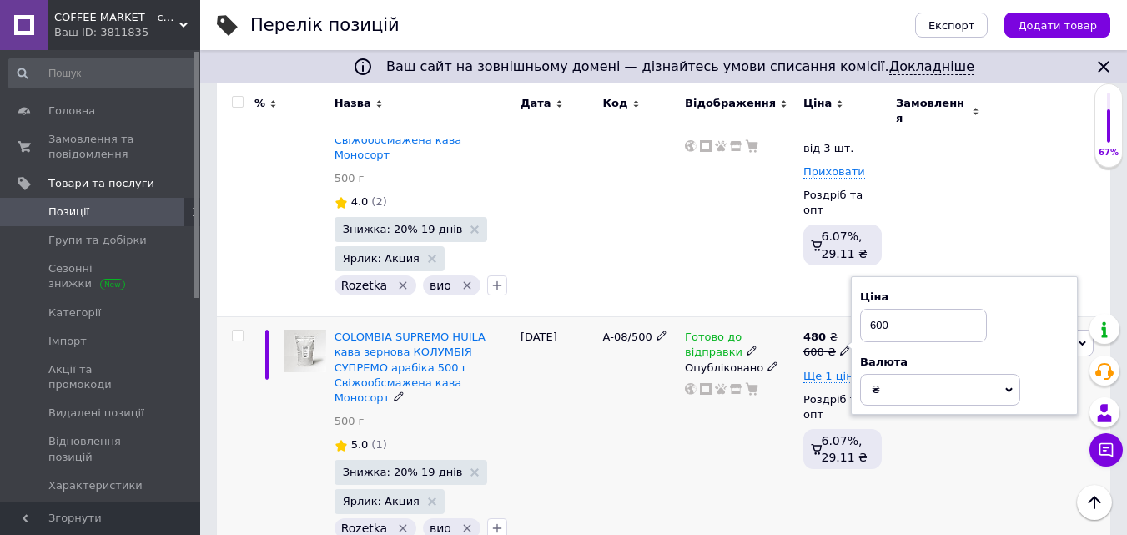
drag, startPoint x: 871, startPoint y: 237, endPoint x: 922, endPoint y: 234, distance: 51.0
click at [922, 309] on input "600" at bounding box center [923, 325] width 127 height 33
type input "606.25"
click at [844, 370] on span "Ще 1 ціна" at bounding box center [831, 376] width 57 height 13
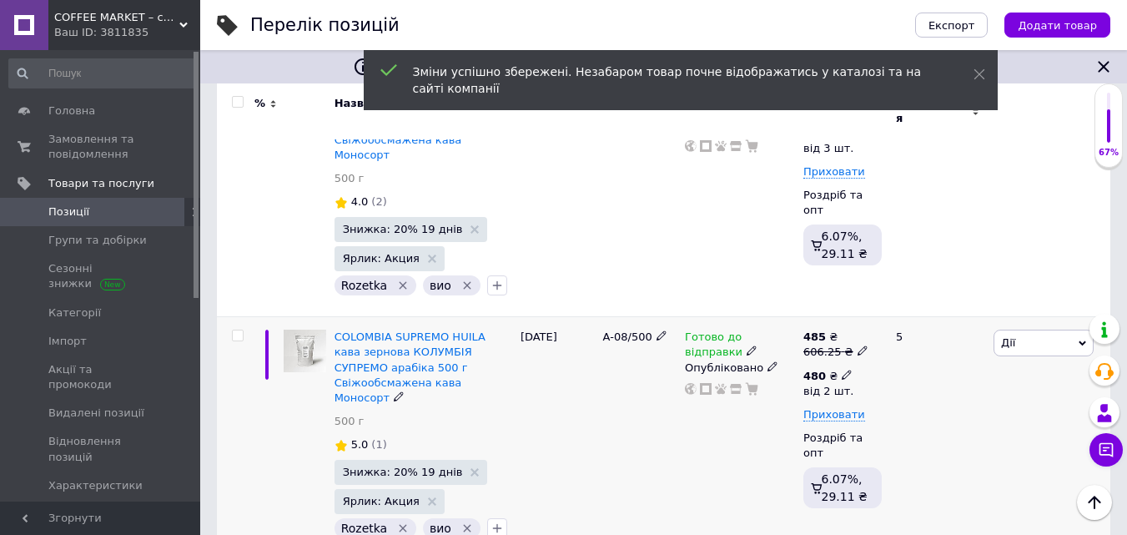
click at [842, 370] on icon at bounding box center [847, 375] width 10 height 10
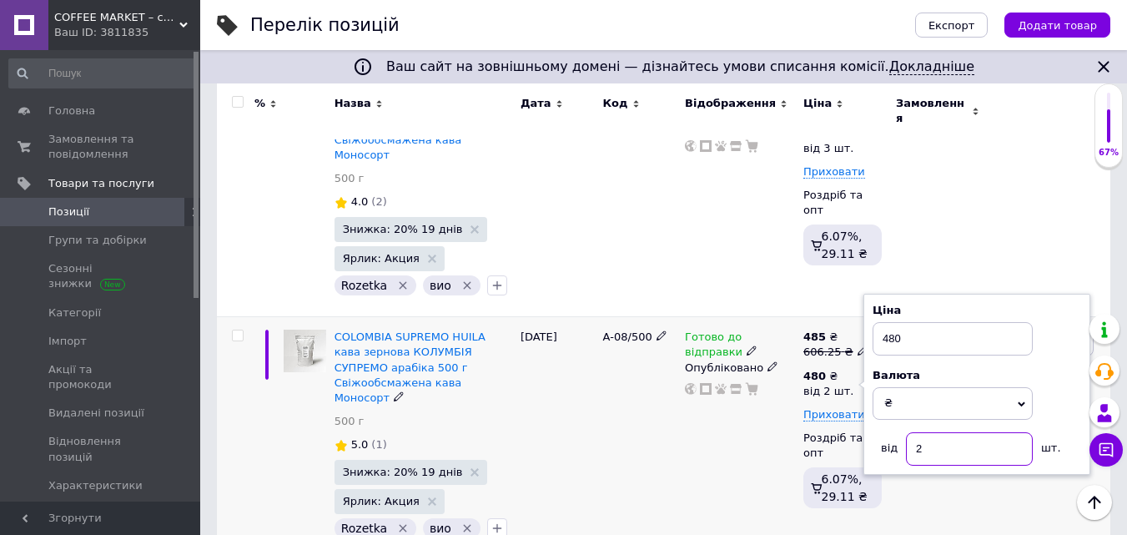
drag, startPoint x: 916, startPoint y: 361, endPoint x: 959, endPoint y: 358, distance: 42.7
click at [959, 432] on input "2" at bounding box center [969, 448] width 127 height 33
type input "3"
click at [808, 409] on div "485 ₴ 606.25 ₴ 480 ₴ від 2 шт. Ціна 480 Валюта ₴ $ EUR CHF GBP ¥ PLN ₸ MDL HUF …" at bounding box center [842, 422] width 78 height 185
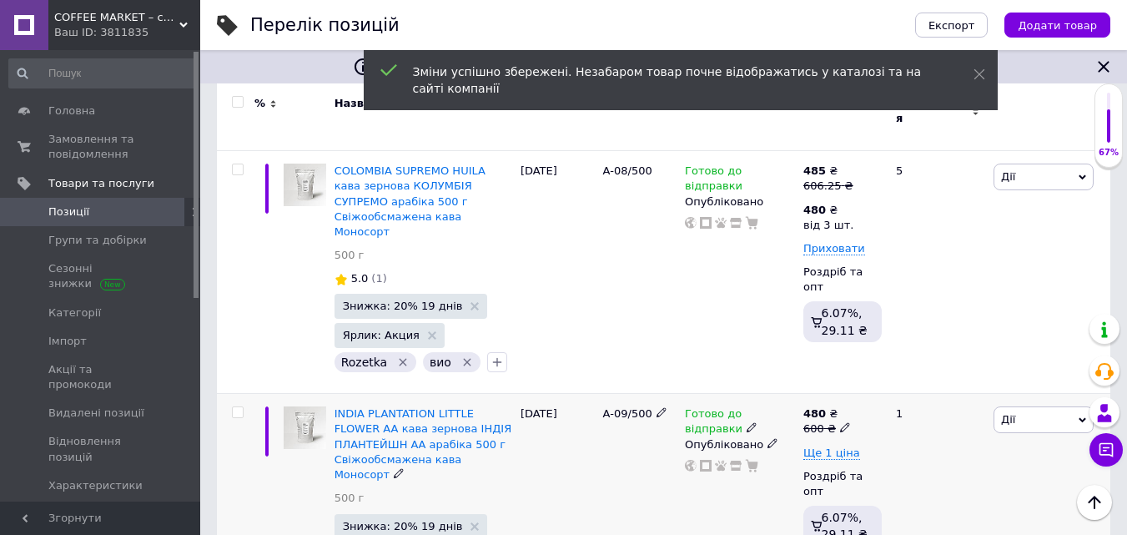
scroll to position [1835, 0]
click at [840, 421] on icon at bounding box center [845, 426] width 10 height 10
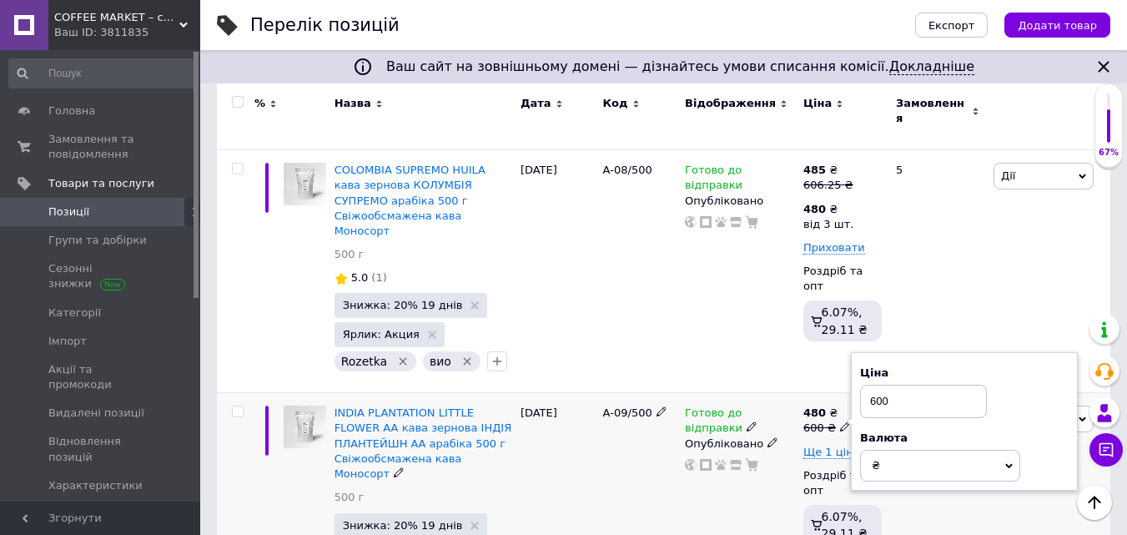
drag, startPoint x: 869, startPoint y: 298, endPoint x: 959, endPoint y: 284, distance: 91.2
click at [954, 365] on div "Ціна 600" at bounding box center [964, 391] width 209 height 53
type input "606.25"
click at [838, 446] on span "Ще 1 ціна" at bounding box center [831, 452] width 57 height 13
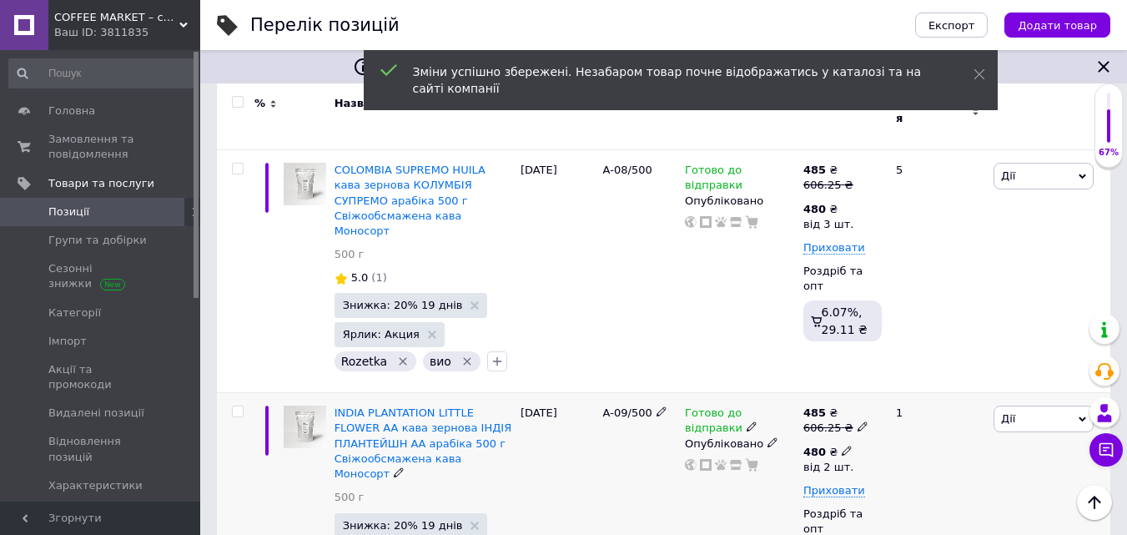
click at [842, 446] on icon at bounding box center [847, 451] width 10 height 10
drag, startPoint x: 922, startPoint y: 420, endPoint x: 954, endPoint y: 420, distance: 31.7
click at [954, 508] on input "2" at bounding box center [969, 524] width 127 height 33
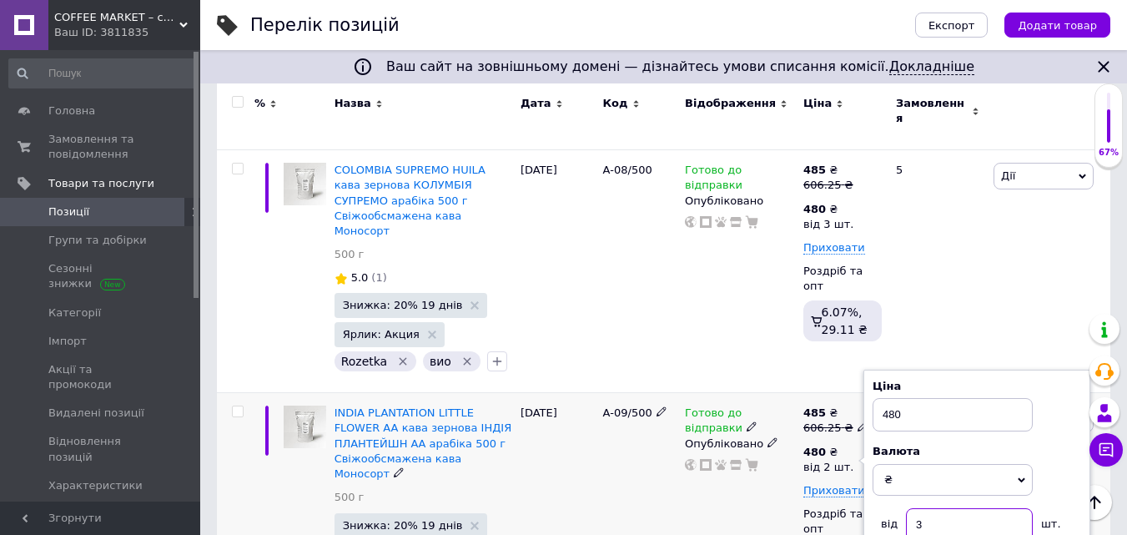
type input "3"
click at [795, 393] on div "Готово до відправки Опубліковано" at bounding box center [740, 503] width 118 height 221
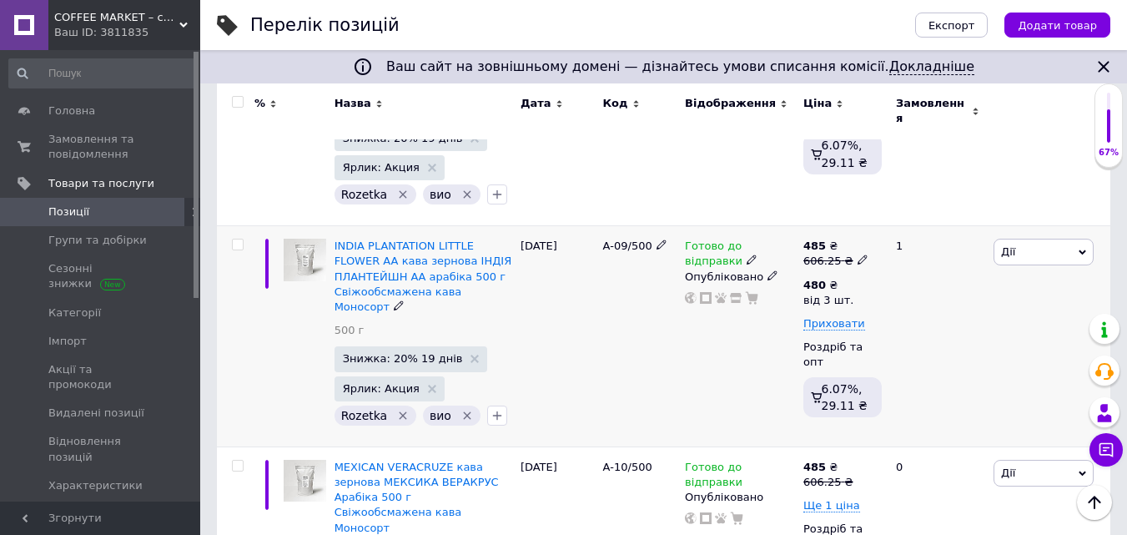
scroll to position [2086, 0]
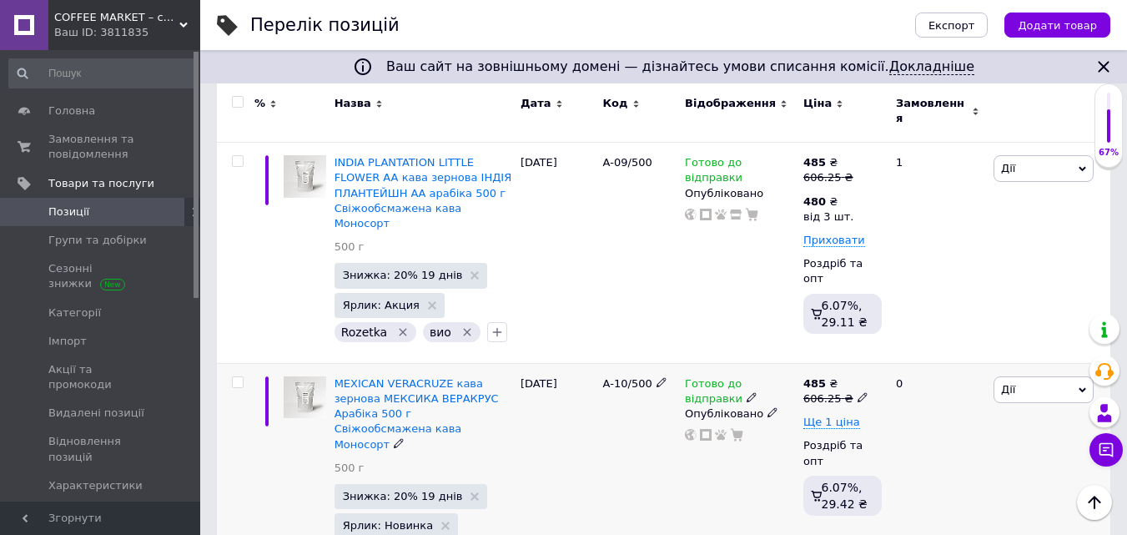
click at [858, 392] on icon at bounding box center [863, 397] width 10 height 10
drag, startPoint x: 889, startPoint y: 254, endPoint x: 949, endPoint y: 257, distance: 61.0
click at [949, 355] on input "606.25" at bounding box center [937, 371] width 127 height 33
drag, startPoint x: 884, startPoint y: 254, endPoint x: 946, endPoint y: 249, distance: 62.8
click at [946, 355] on input "612.5" at bounding box center [937, 371] width 127 height 33
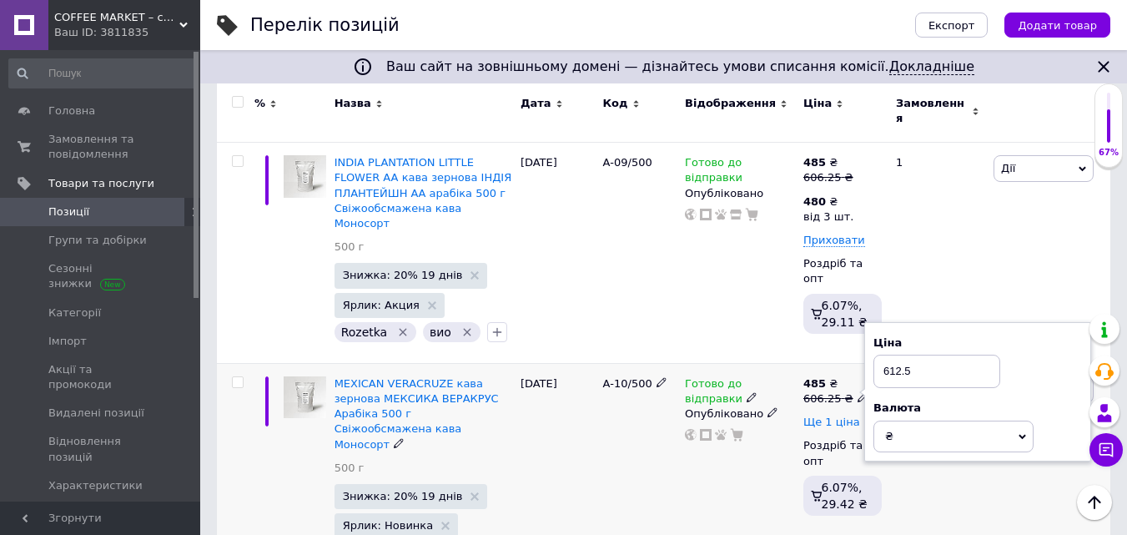
type input "612.5"
click at [842, 415] on span "Ще 1 ціна" at bounding box center [831, 421] width 57 height 13
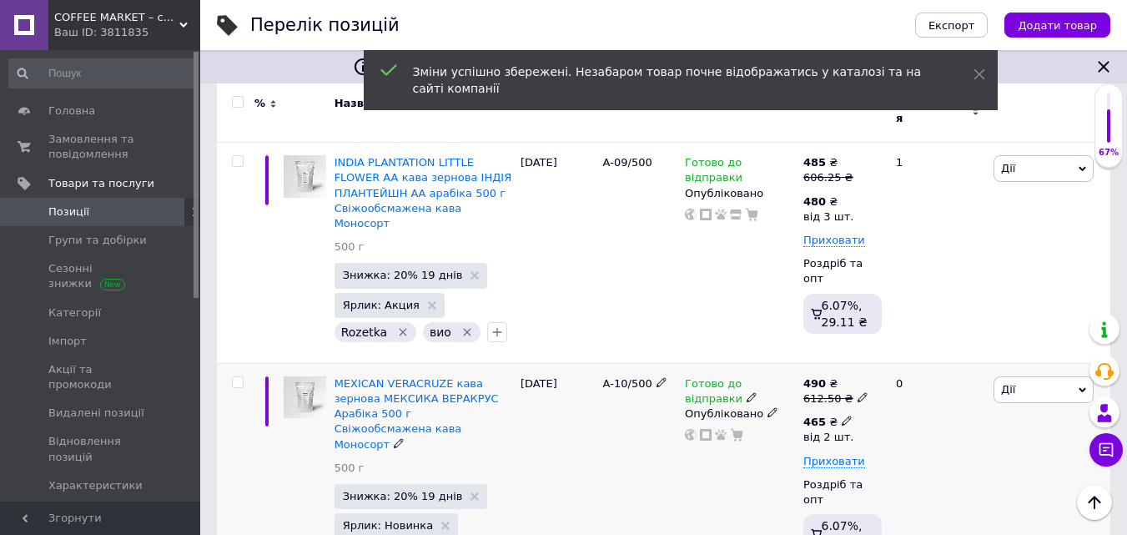
click at [842, 415] on icon at bounding box center [847, 420] width 10 height 10
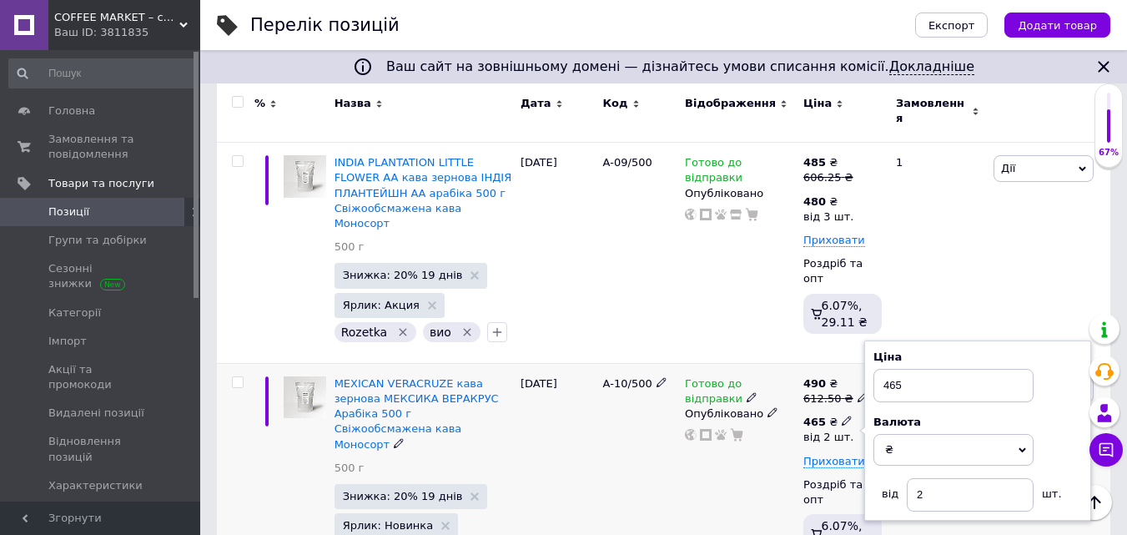
click at [842, 415] on icon at bounding box center [847, 420] width 10 height 10
click at [893, 369] on input "465" at bounding box center [953, 385] width 160 height 33
type input "485"
click at [929, 478] on input "2" at bounding box center [969, 494] width 127 height 33
type input "3"
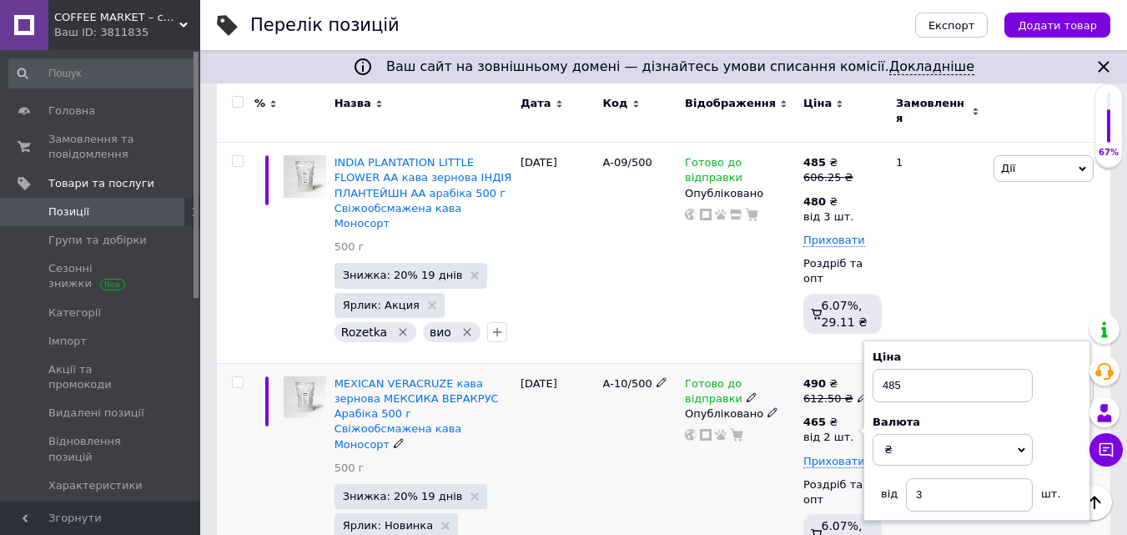
click at [766, 396] on div "Готово до відправки Опубліковано" at bounding box center [740, 473] width 118 height 221
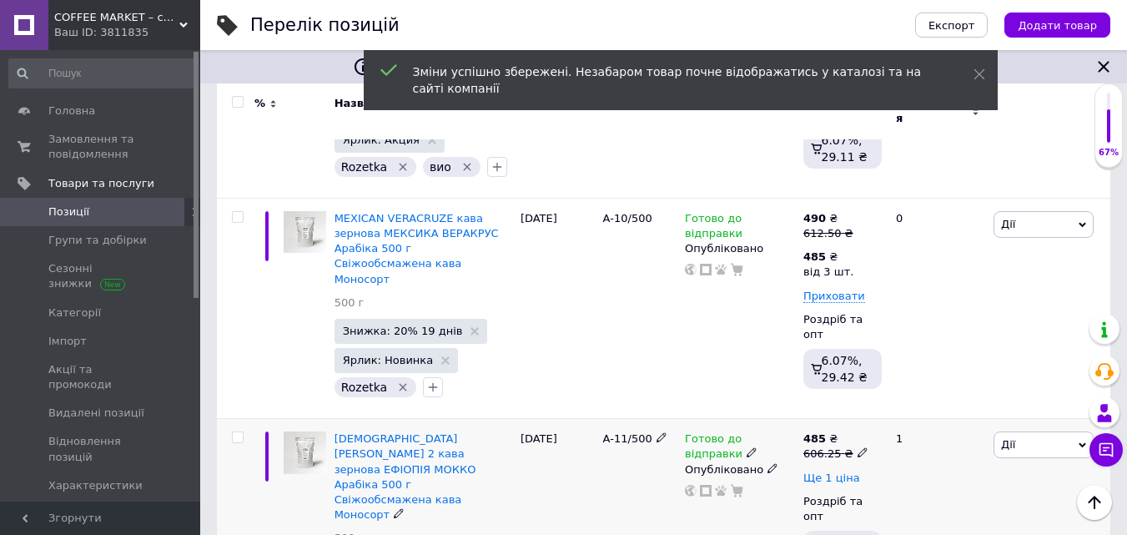
scroll to position [2253, 0]
click at [858, 446] on icon at bounding box center [863, 451] width 10 height 10
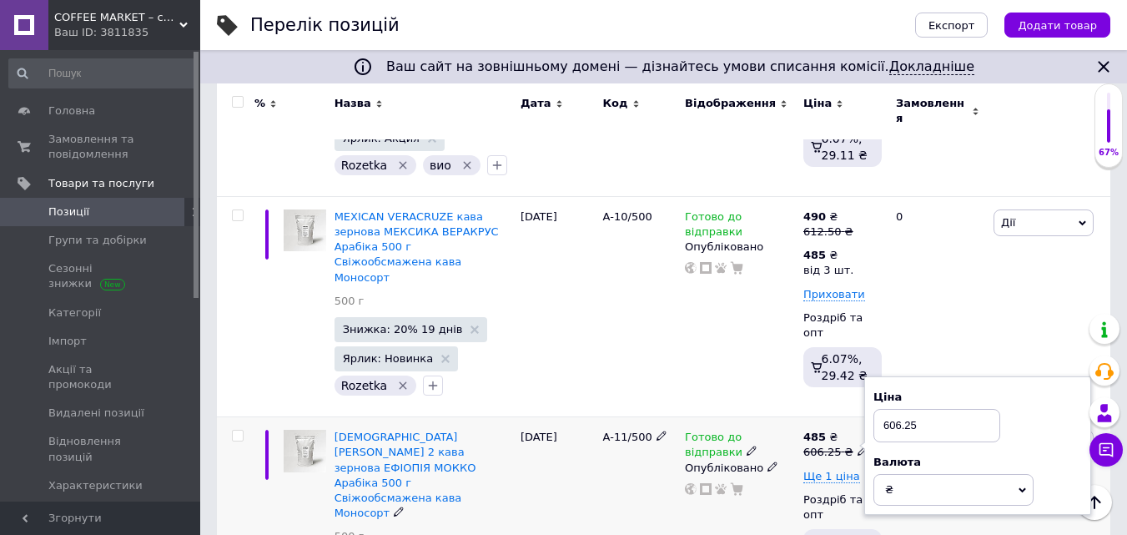
drag, startPoint x: 885, startPoint y: 283, endPoint x: 958, endPoint y: 281, distance: 72.6
click at [958, 409] on input "606.25" at bounding box center [937, 425] width 127 height 33
type input "612.5"
click at [838, 470] on span "Ще 1 ціна" at bounding box center [831, 476] width 57 height 13
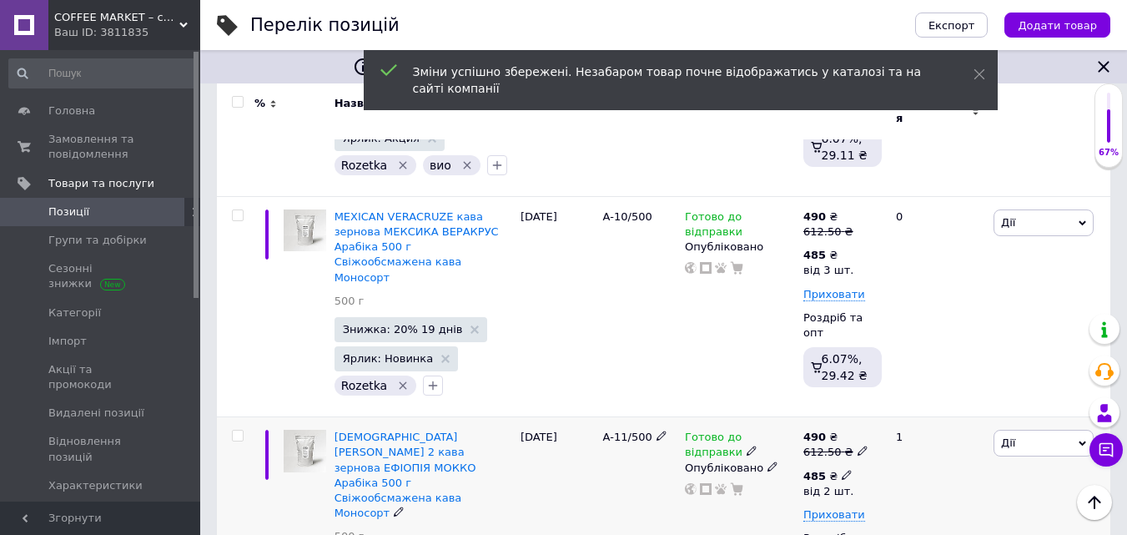
click at [843, 470] on use at bounding box center [846, 474] width 9 height 9
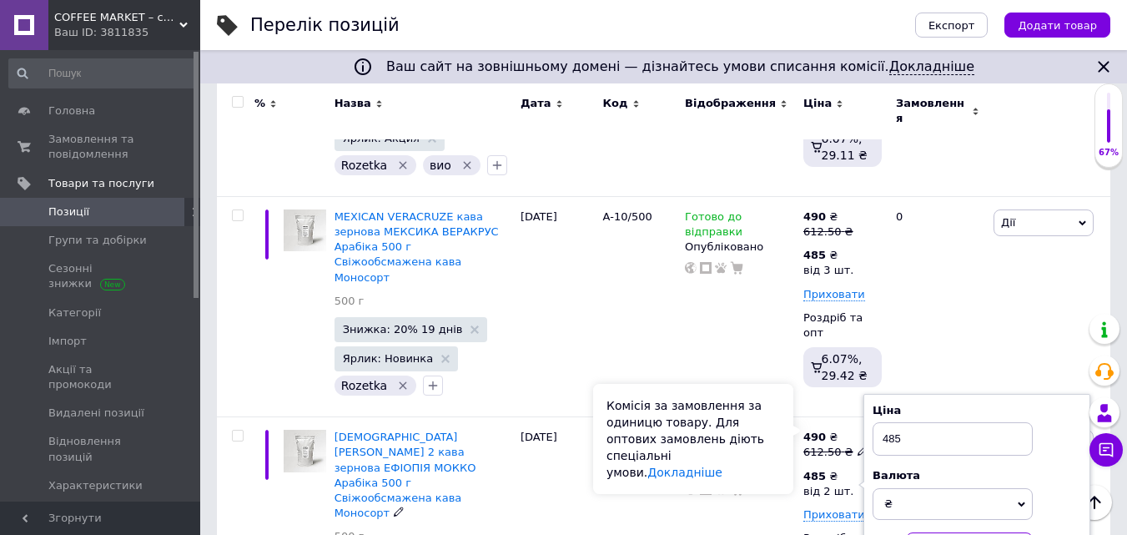
type input "3"
click at [788, 412] on div "Комісія за замовлення за одиницю товару. Для оптових замовлень діють спеціальні…" at bounding box center [693, 439] width 200 height 110
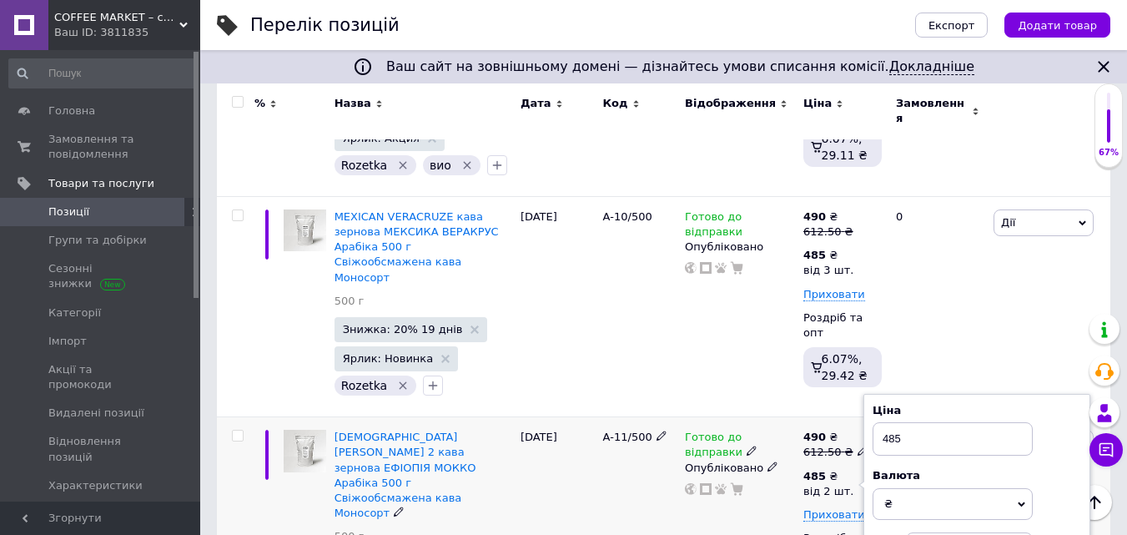
click at [778, 482] on div at bounding box center [739, 488] width 113 height 13
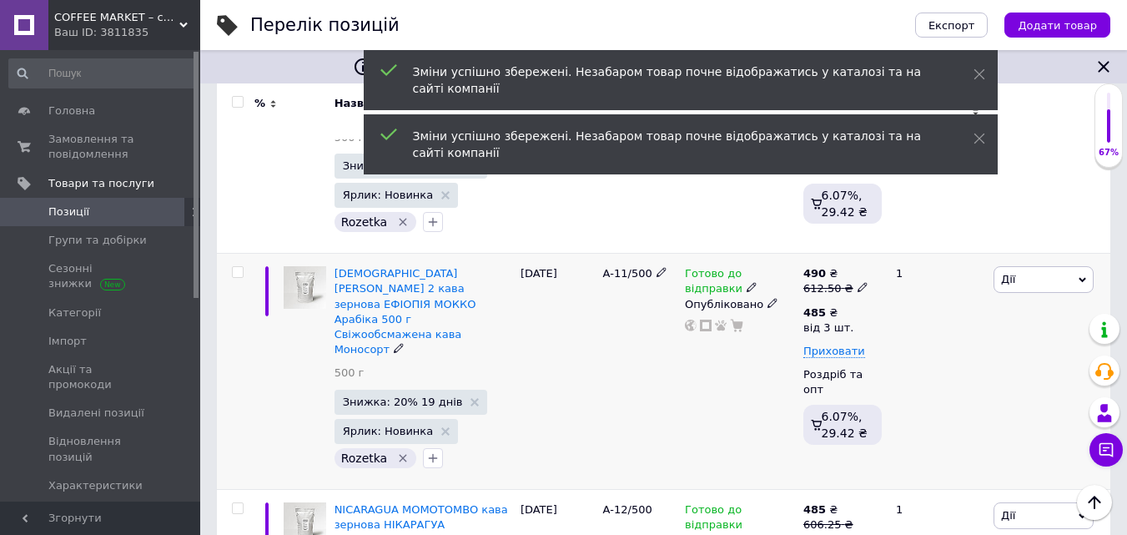
scroll to position [2420, 0]
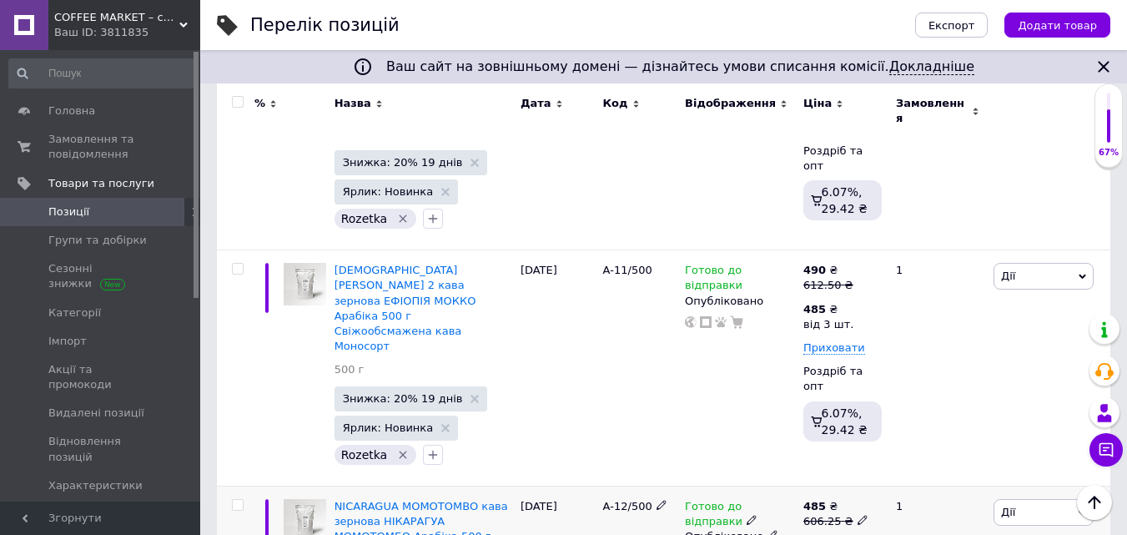
click at [858, 515] on icon at bounding box center [863, 520] width 10 height 10
drag, startPoint x: 886, startPoint y: 322, endPoint x: 968, endPoint y: 323, distance: 81.8
click at [966, 478] on input "606.25" at bounding box center [937, 494] width 127 height 33
type input "612.5"
click at [841, 534] on span "Ще 1 ціна" at bounding box center [831, 544] width 57 height 13
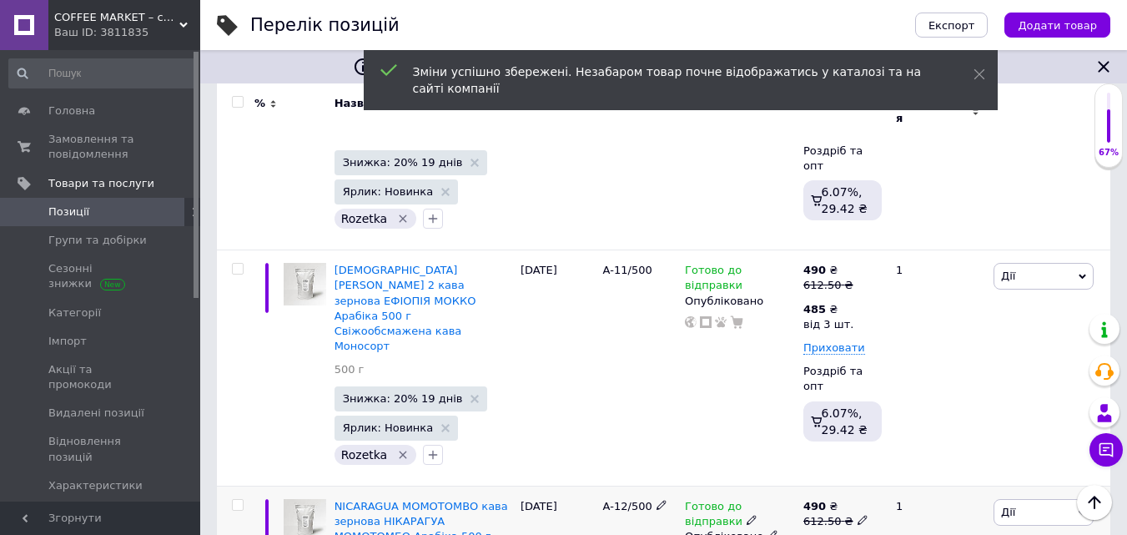
click at [842, 534] on icon at bounding box center [847, 543] width 10 height 10
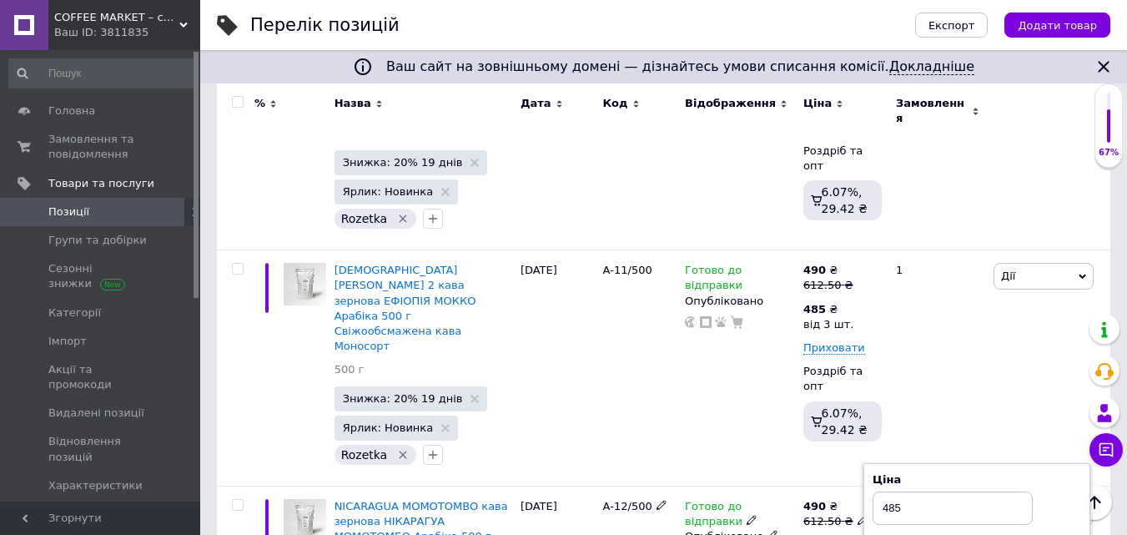
type input "3"
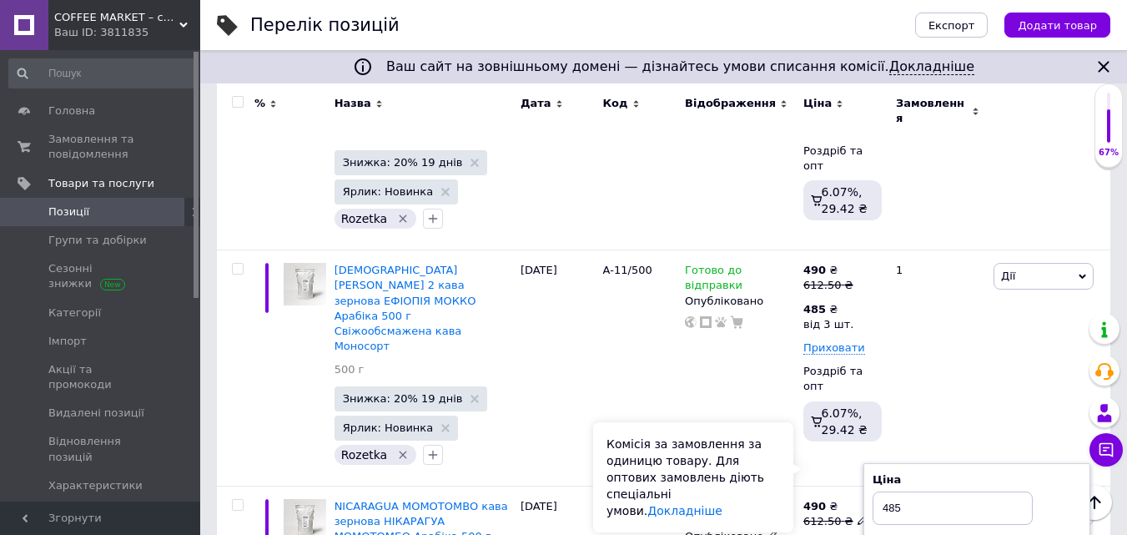
click at [787, 446] on div "Комісія за замовлення за одиницю товару. Для оптових замовлень діють спеціальні…" at bounding box center [693, 477] width 200 height 110
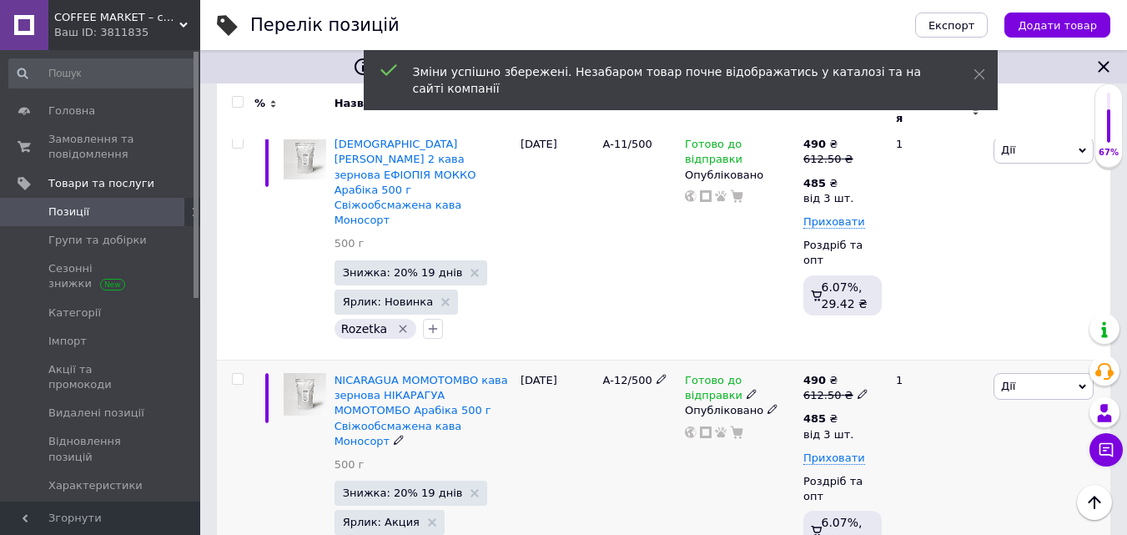
scroll to position [2586, 0]
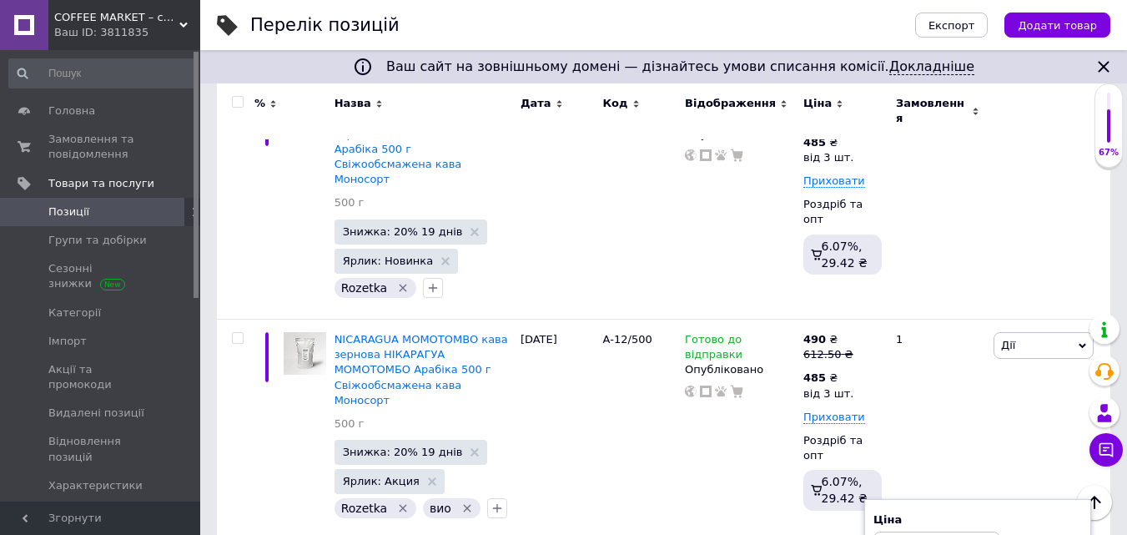
drag, startPoint x: 882, startPoint y: 360, endPoint x: 972, endPoint y: 348, distance: 90.9
type input "612.5"
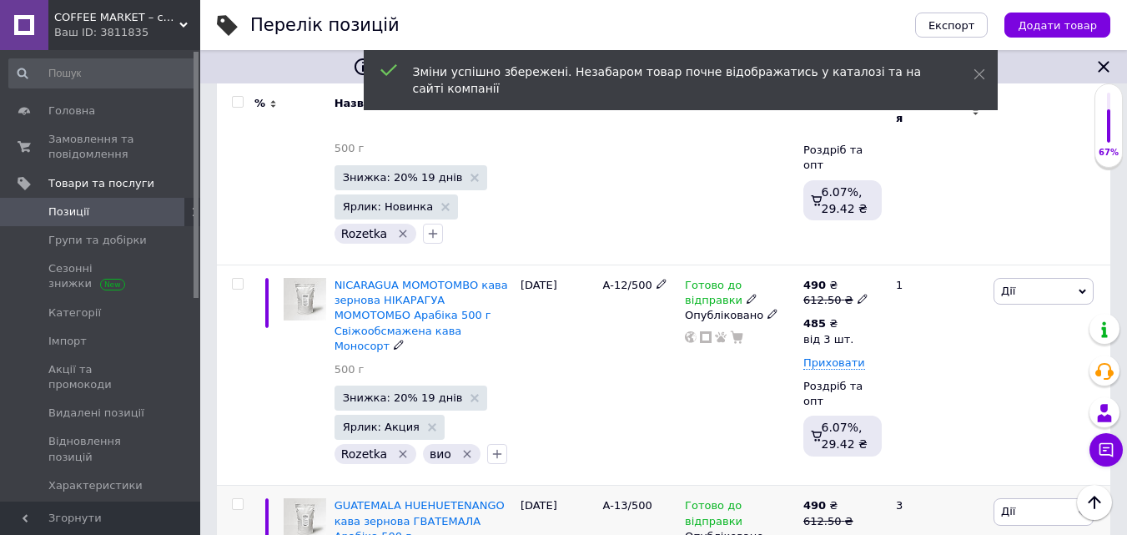
scroll to position [2670, 0]
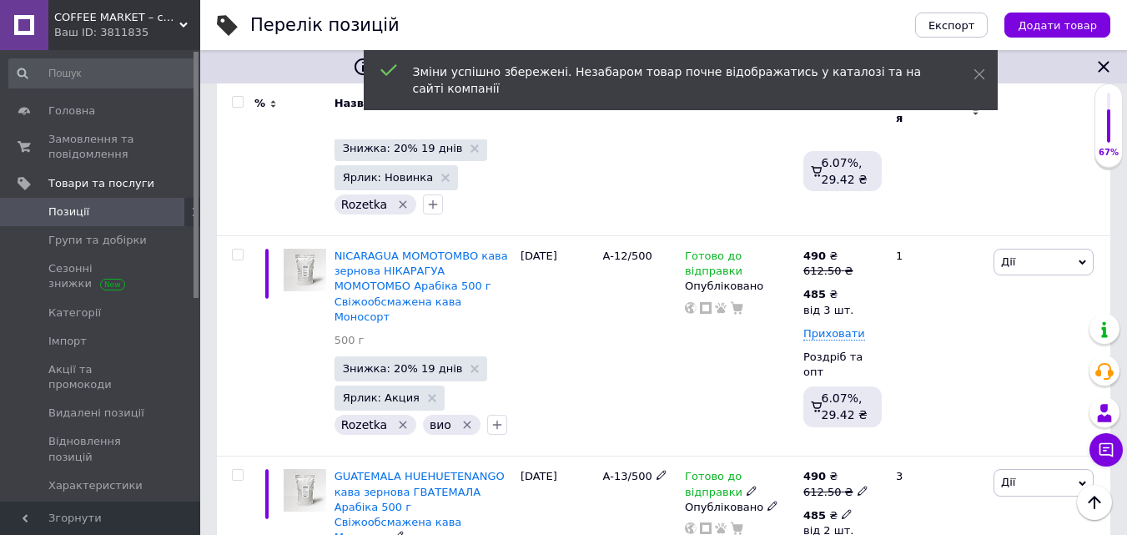
click at [842, 509] on icon at bounding box center [847, 514] width 10 height 10
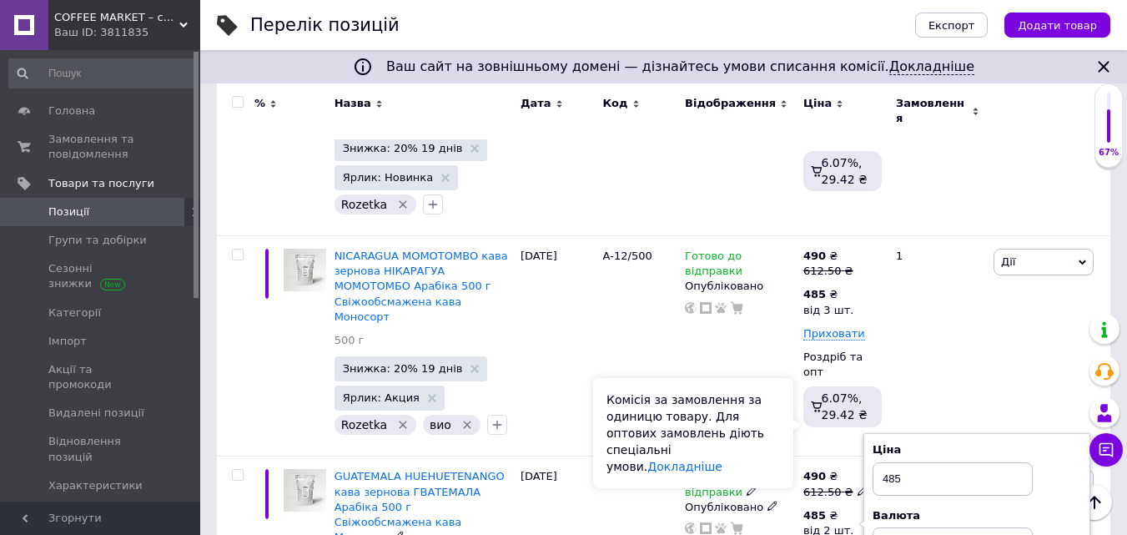
type input "3"
drag, startPoint x: 770, startPoint y: 431, endPoint x: 779, endPoint y: 425, distance: 10.9
click at [771, 429] on div "Комісія за замовлення за одиницю товару. Для оптових замовлень діють спеціальні…" at bounding box center [693, 433] width 200 height 110
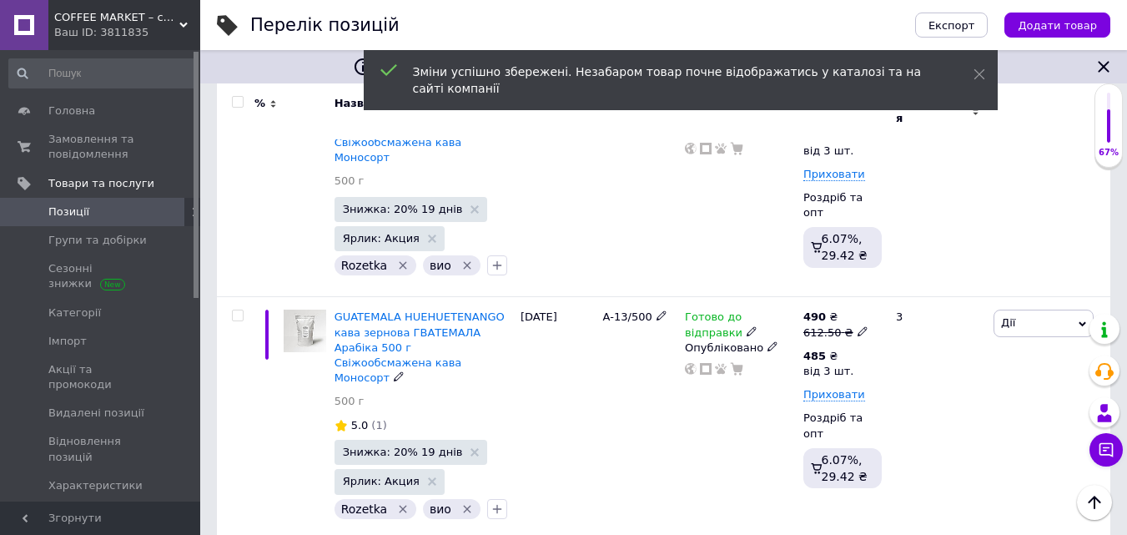
scroll to position [2837, 0]
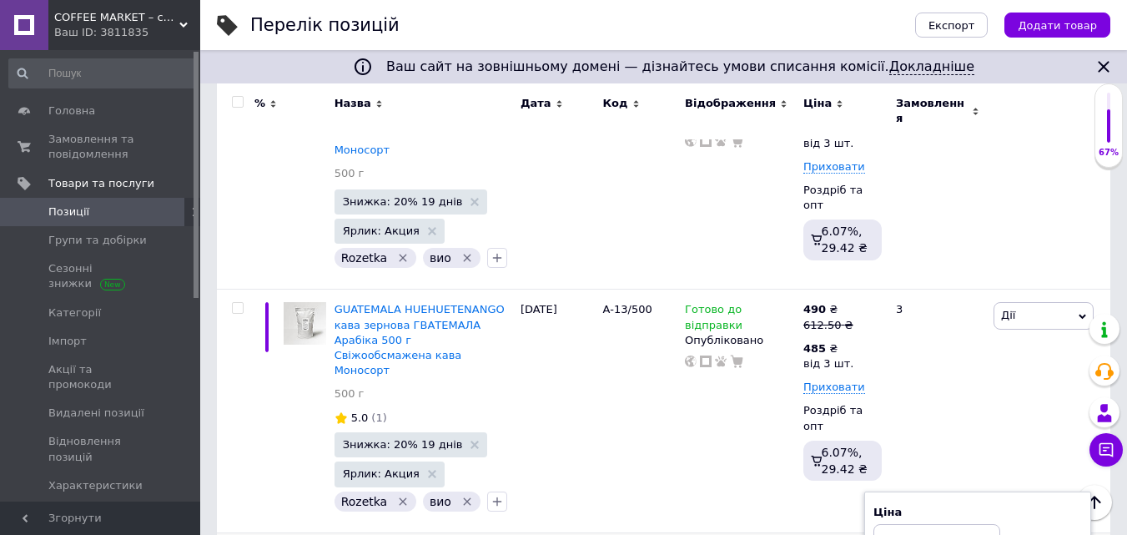
drag, startPoint x: 887, startPoint y: 336, endPoint x: 938, endPoint y: 327, distance: 51.7
click at [938, 524] on input "637.5" at bounding box center [937, 540] width 127 height 33
drag, startPoint x: 886, startPoint y: 335, endPoint x: 923, endPoint y: 333, distance: 36.7
click at [923, 524] on input "643.75" at bounding box center [937, 540] width 127 height 33
type input "643.75"
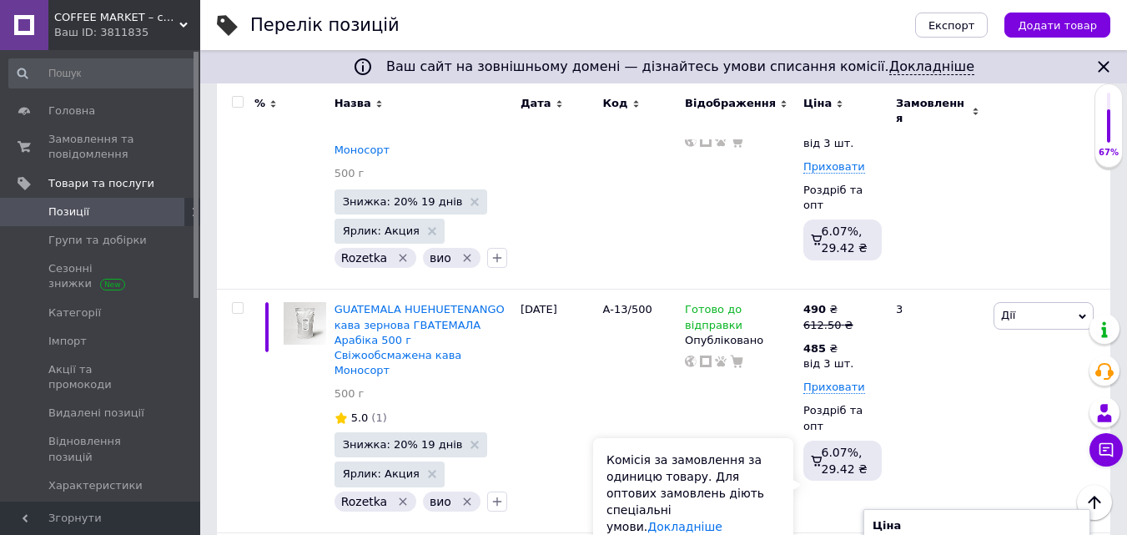
type input "3"
click at [778, 465] on div "Комісія за замовлення за одиницю товару. Для оптових замовлень діють спеціальні…" at bounding box center [693, 493] width 200 height 110
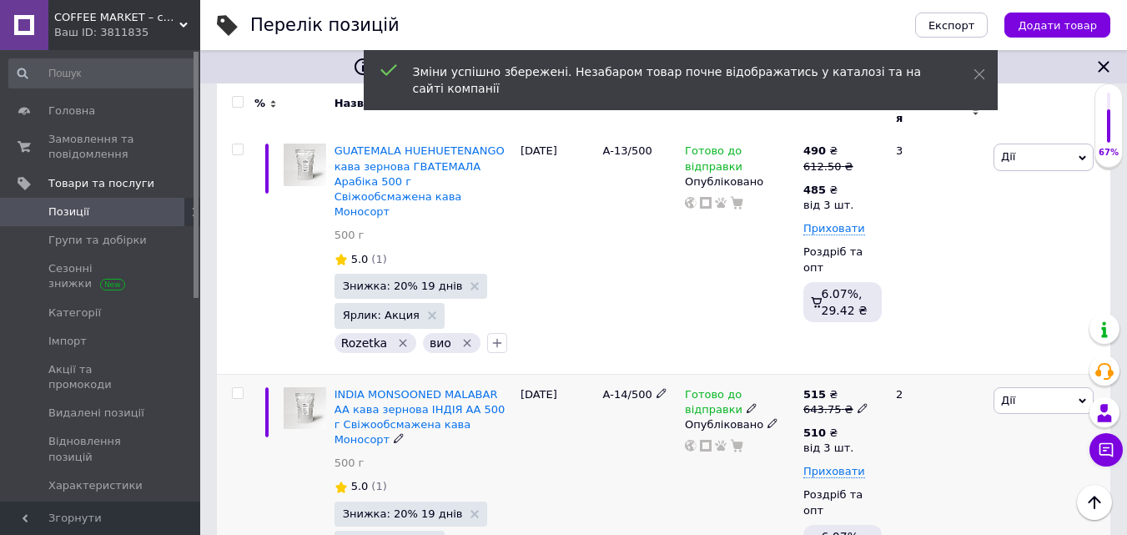
scroll to position [3087, 0]
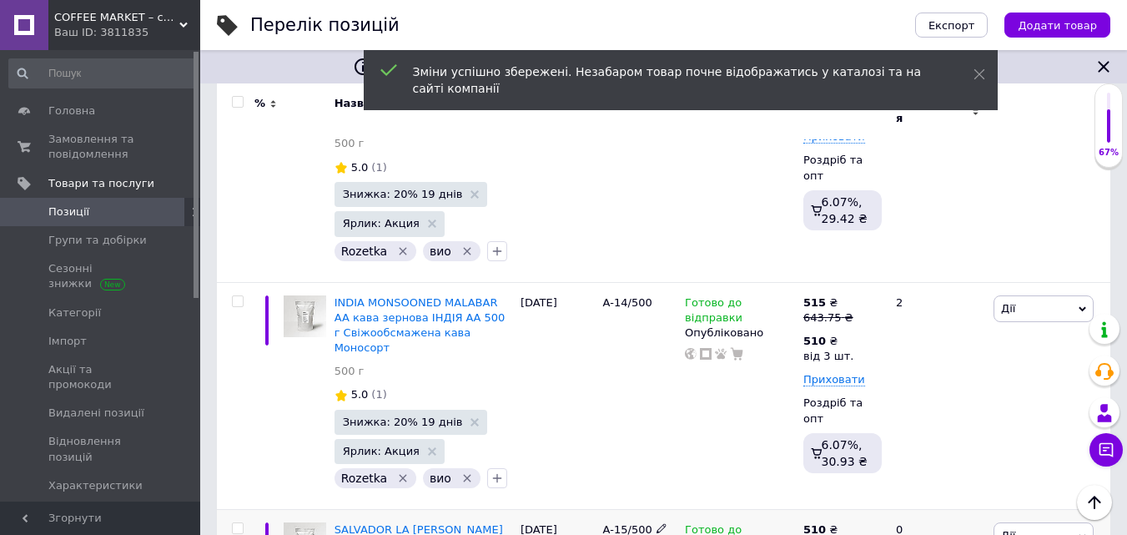
click at [858, 534] on icon at bounding box center [863, 544] width 10 height 10
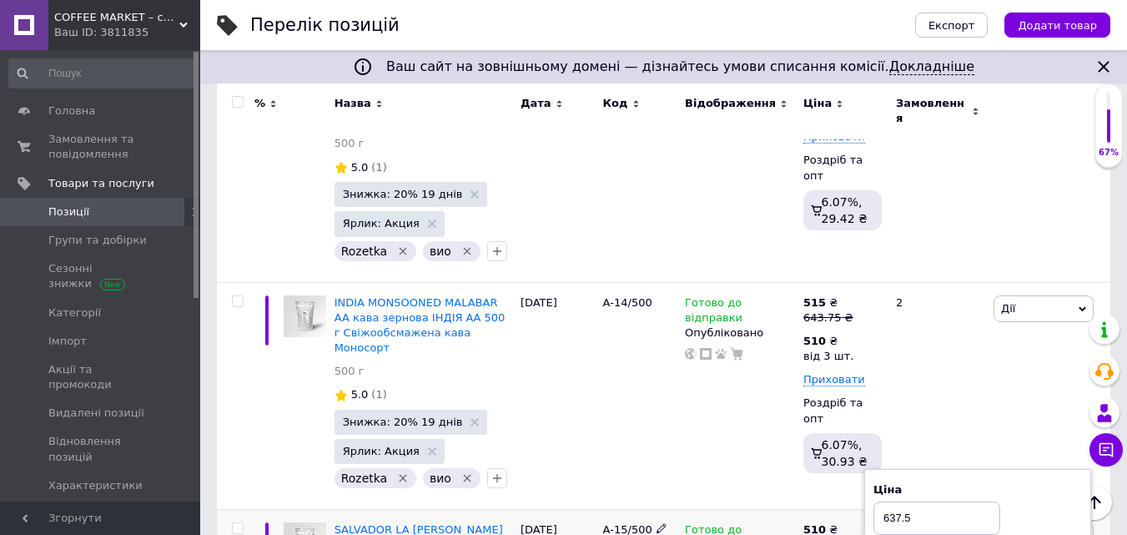
drag, startPoint x: 883, startPoint y: 304, endPoint x: 949, endPoint y: 295, distance: 66.4
click at [948, 501] on input "637.5" at bounding box center [937, 517] width 127 height 33
type input "643.75"
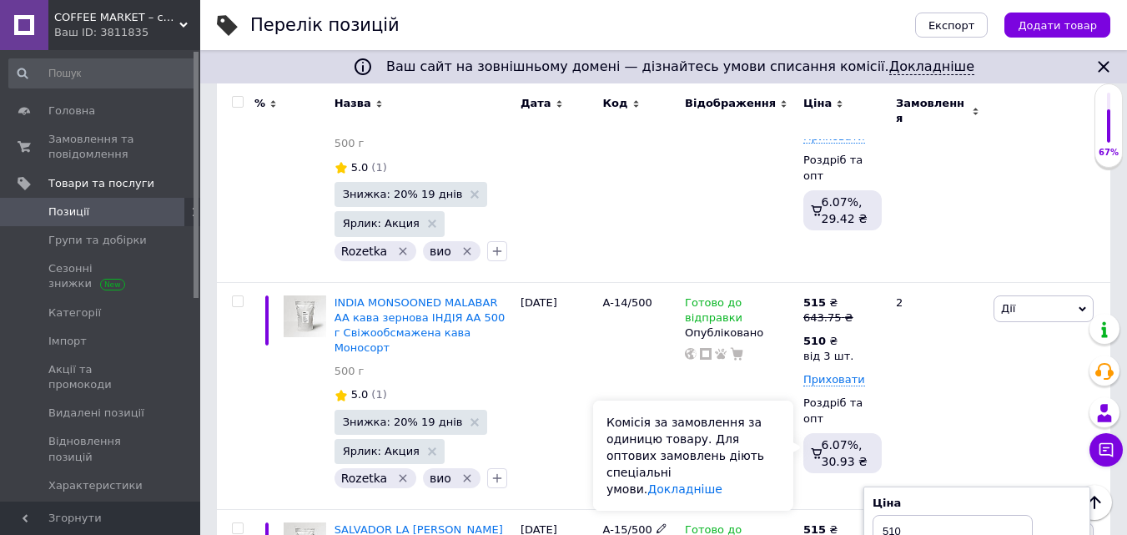
type input "3"
click at [769, 437] on div "Комісія за замовлення за одиницю товару. Для оптових замовлень діють спеціальні…" at bounding box center [693, 455] width 200 height 110
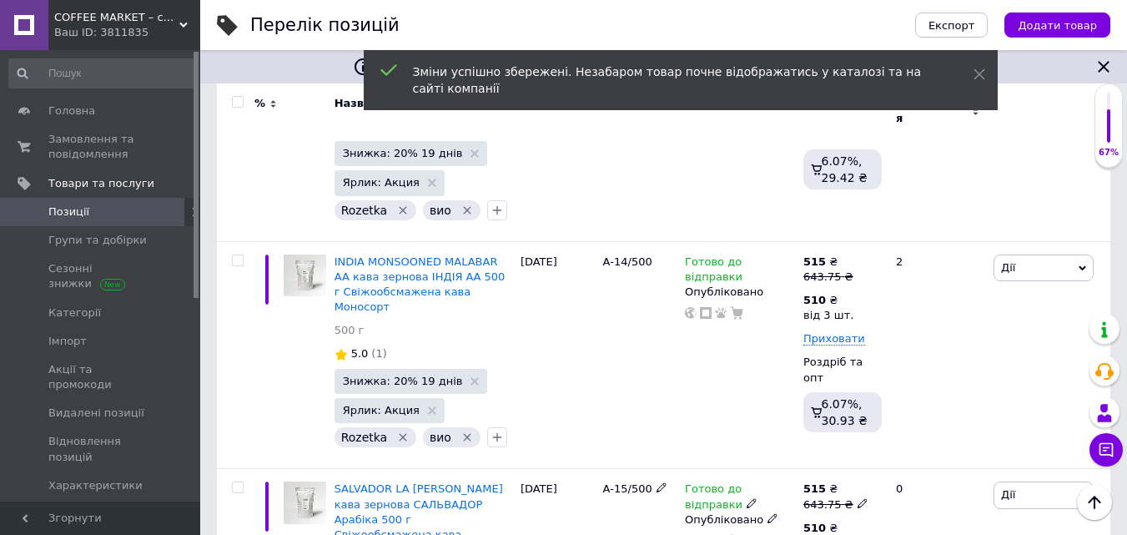
scroll to position [3337, 0]
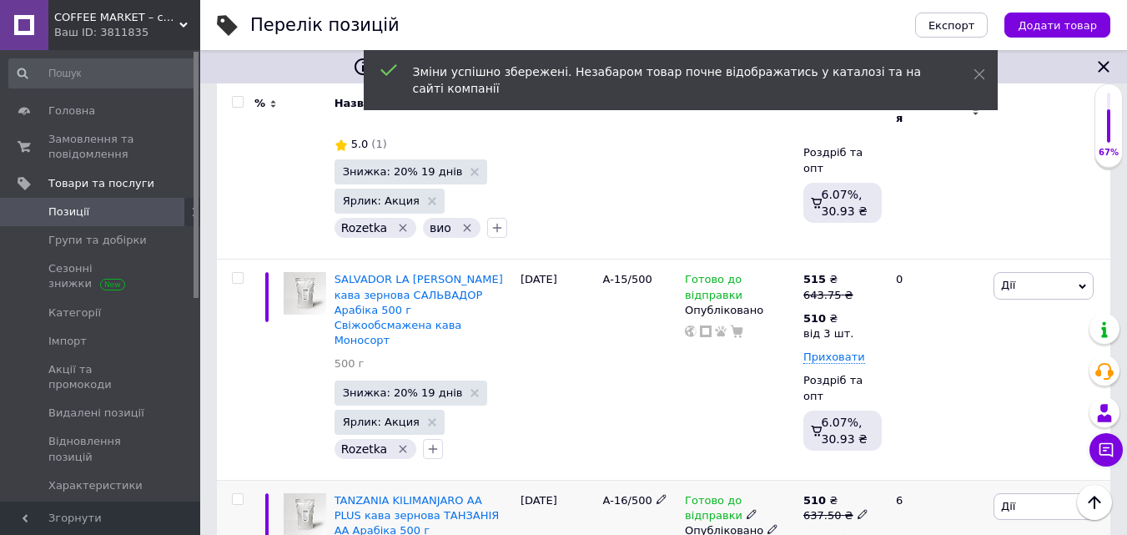
click at [858, 509] on icon at bounding box center [863, 514] width 10 height 10
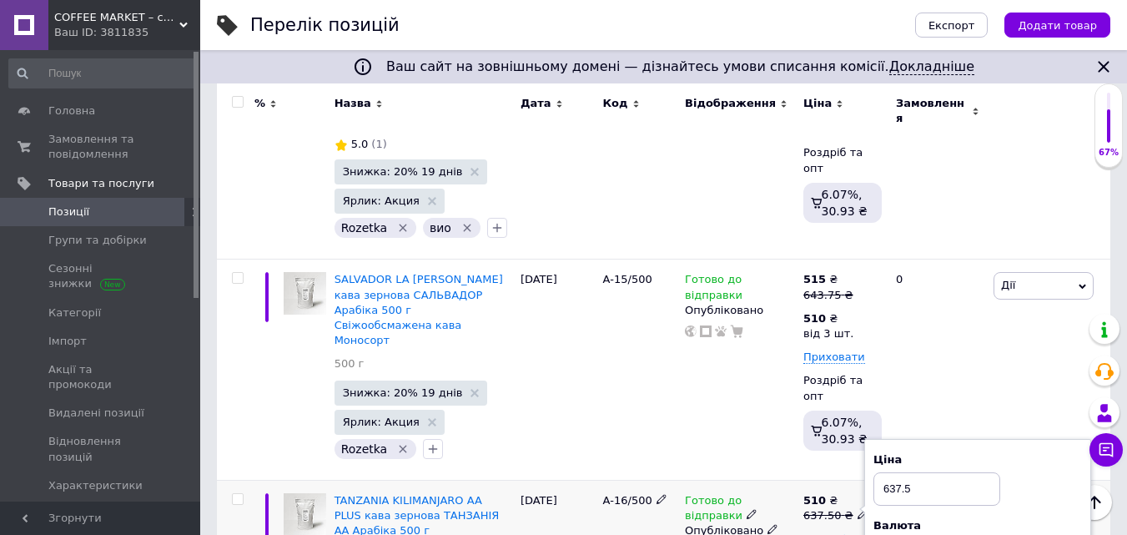
drag, startPoint x: 883, startPoint y: 244, endPoint x: 937, endPoint y: 256, distance: 55.5
click at [937, 472] on input "637.5" at bounding box center [937, 488] width 127 height 33
type input "643.75"
click at [840, 532] on span "Ще 1 ціна" at bounding box center [831, 538] width 57 height 13
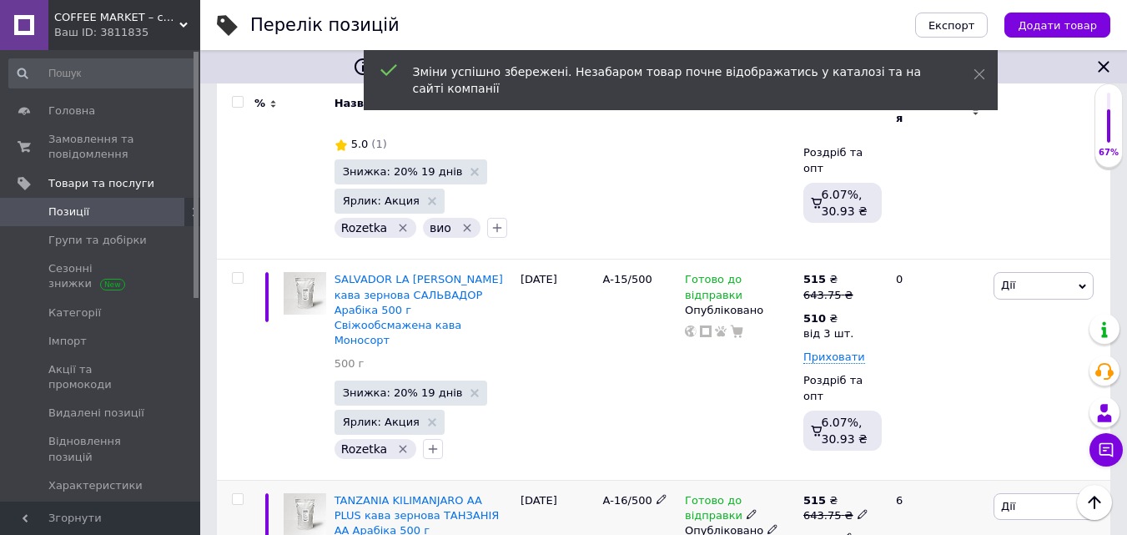
click at [842, 532] on icon at bounding box center [847, 537] width 10 height 10
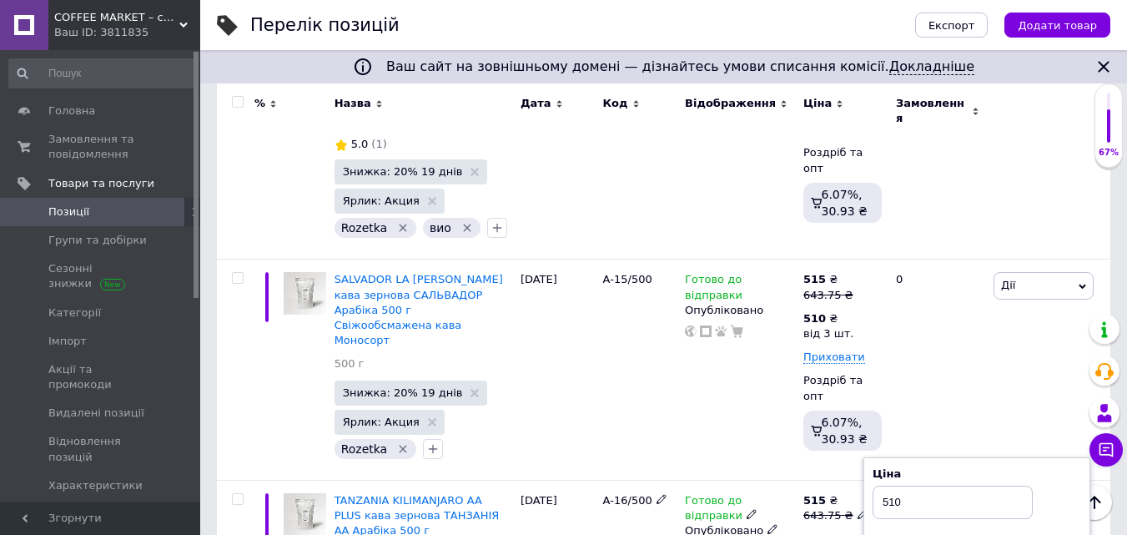
type input "3"
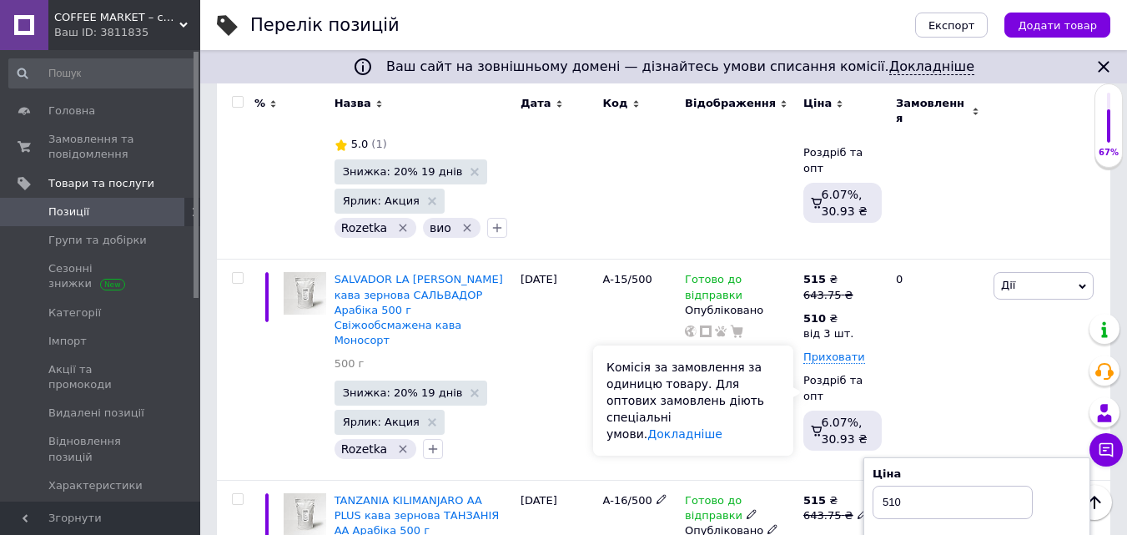
drag, startPoint x: 785, startPoint y: 408, endPoint x: 792, endPoint y: 401, distance: 9.4
click at [791, 402] on div "Комісія за замовлення за одиницю товару. Для оптових замовлень діють спеціальні…" at bounding box center [693, 400] width 200 height 110
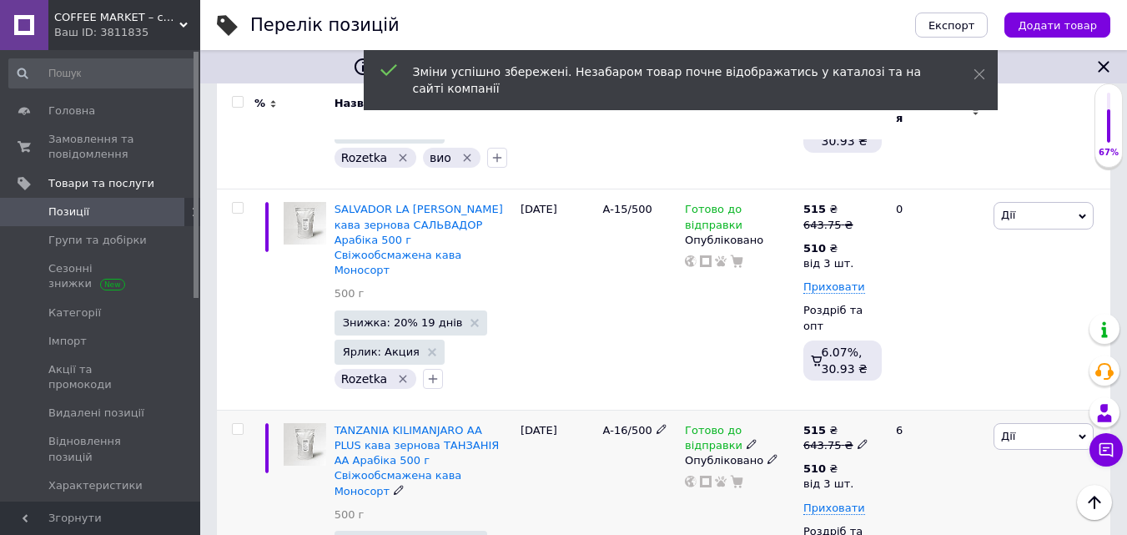
scroll to position [3504, 0]
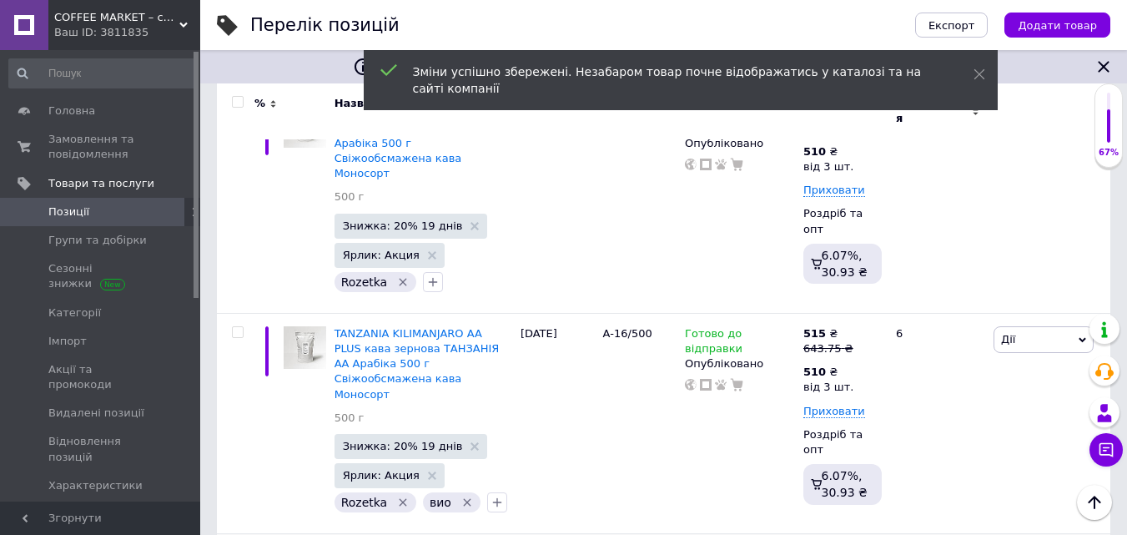
drag, startPoint x: 883, startPoint y: 283, endPoint x: 947, endPoint y: 284, distance: 64.2
click at [947, 526] on input "637.5" at bounding box center [937, 542] width 127 height 33
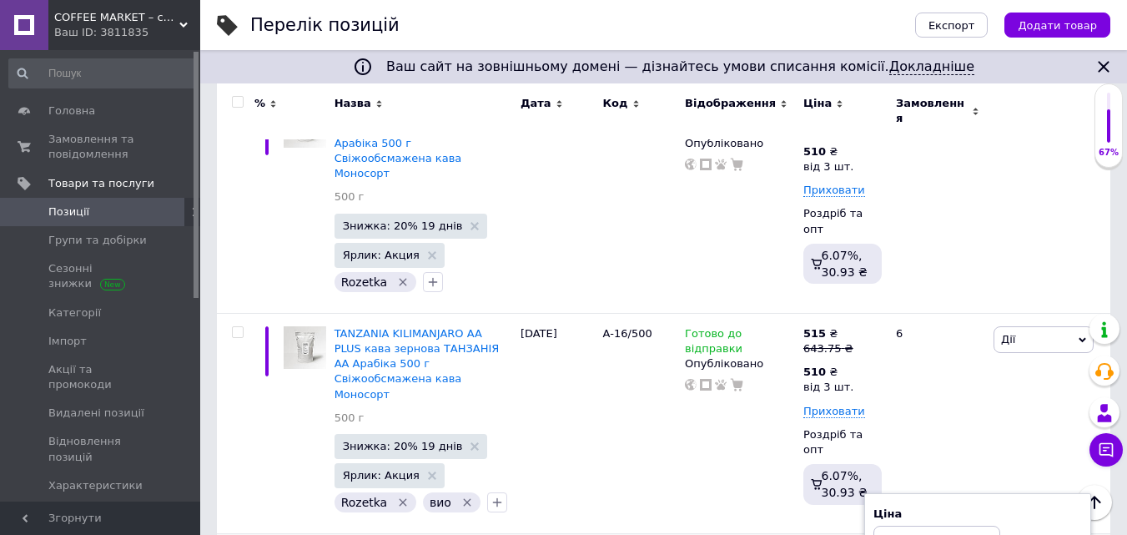
type input "643.75"
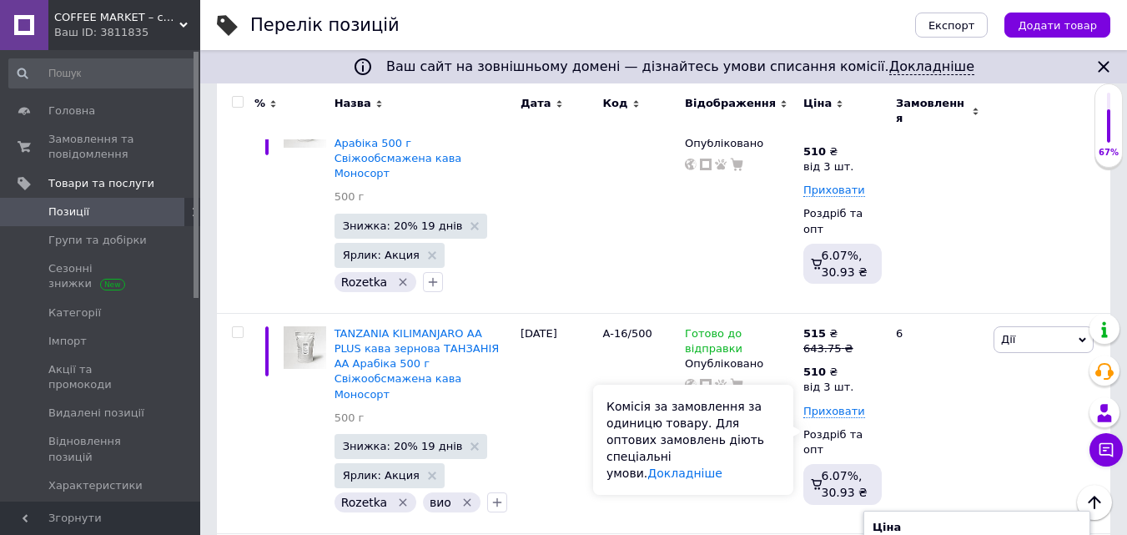
type input "3"
drag, startPoint x: 775, startPoint y: 436, endPoint x: 783, endPoint y: 430, distance: 10.7
click at [783, 430] on div "Комісія за замовлення за одиницю товару. Для оптових замовлень діють спеціальні…" at bounding box center [693, 440] width 200 height 110
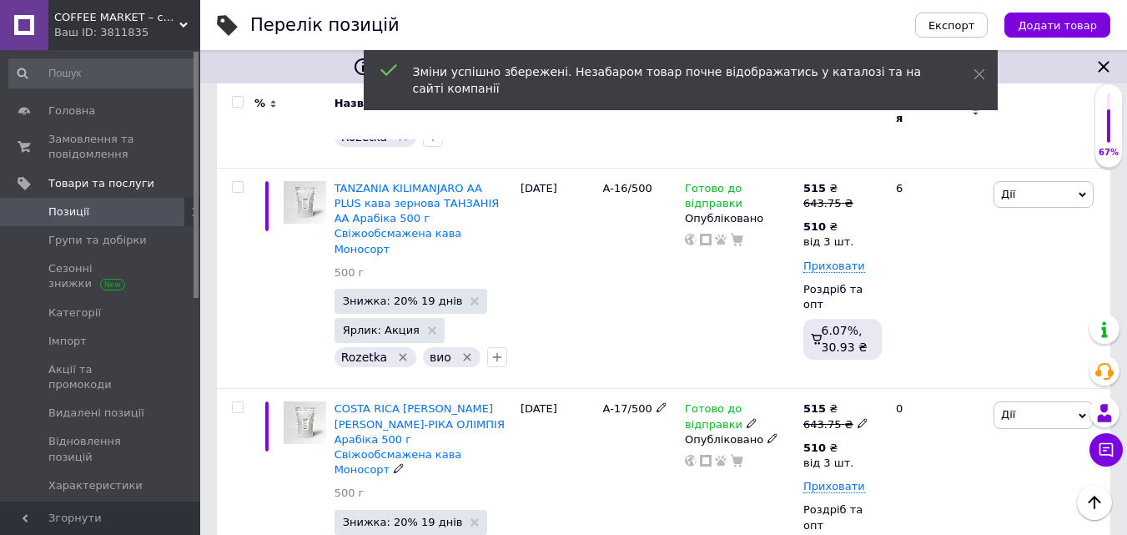
scroll to position [3754, 0]
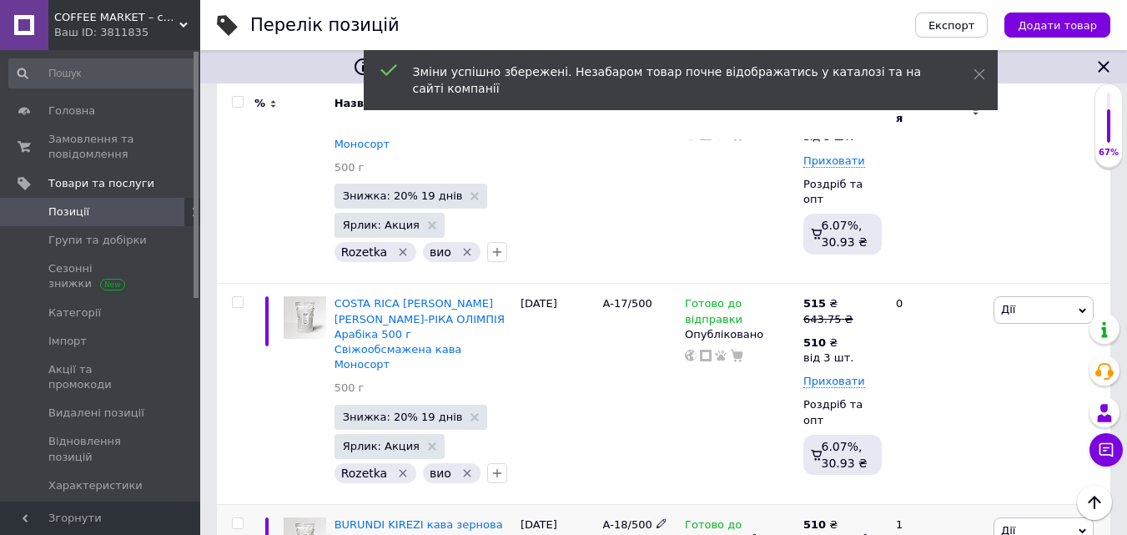
click at [858, 534] on use at bounding box center [862, 538] width 9 height 9
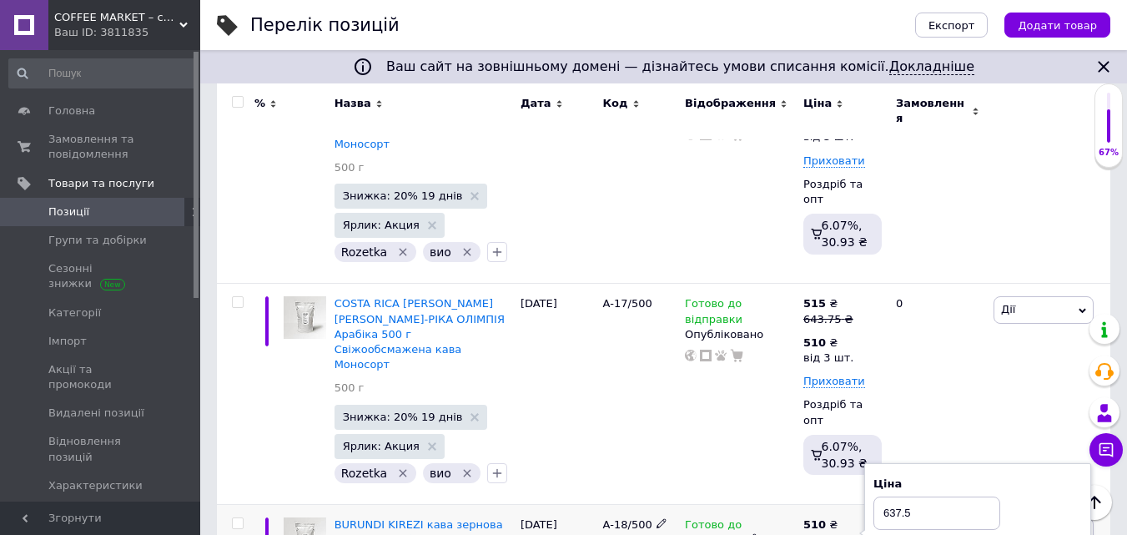
drag, startPoint x: 883, startPoint y: 231, endPoint x: 943, endPoint y: 232, distance: 60.1
click at [943, 496] on input "637.5" at bounding box center [937, 512] width 127 height 33
type input "643.75"
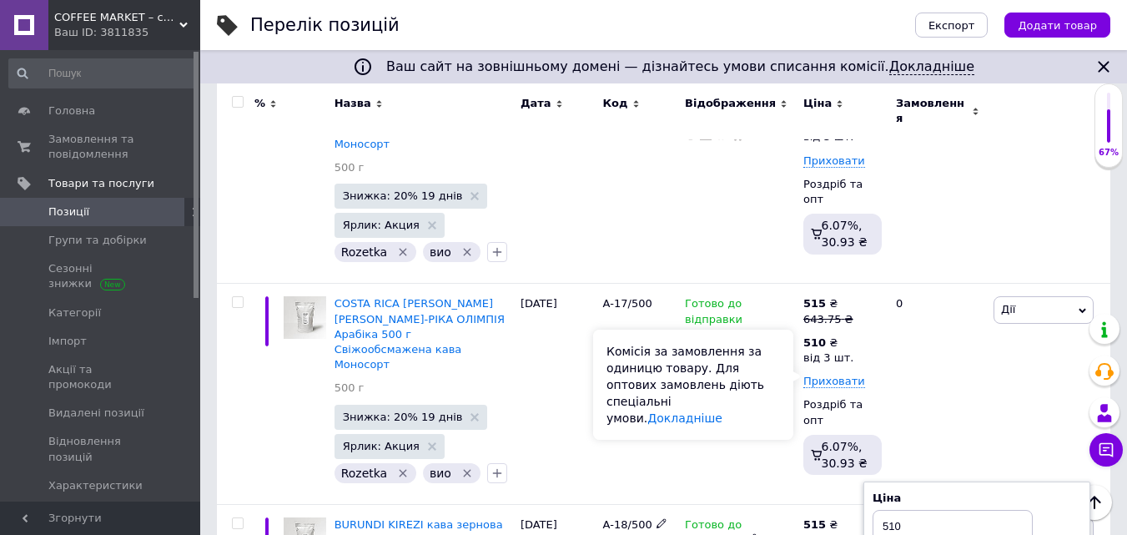
type input "3"
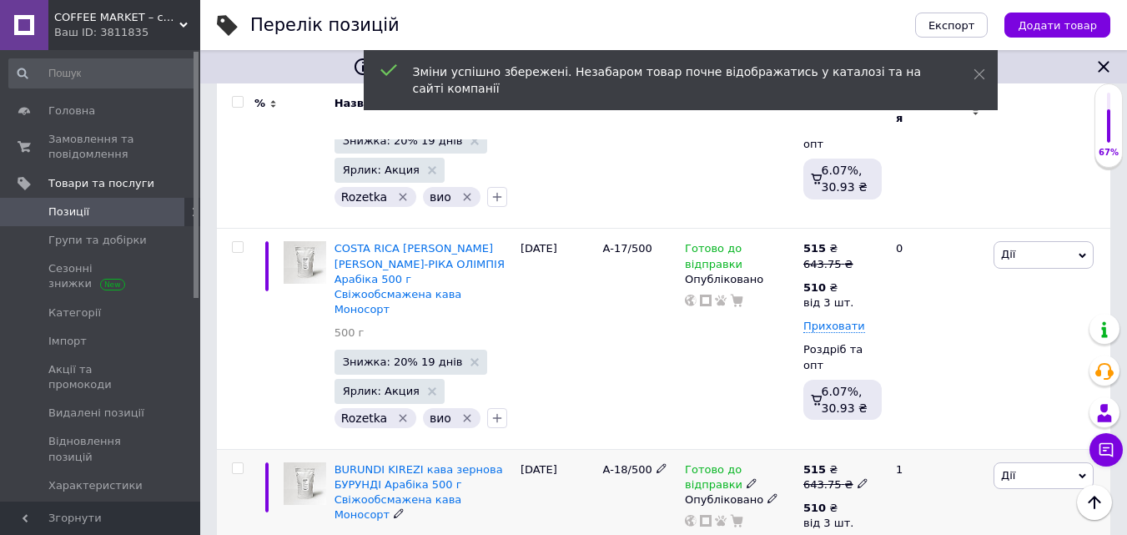
scroll to position [3838, 0]
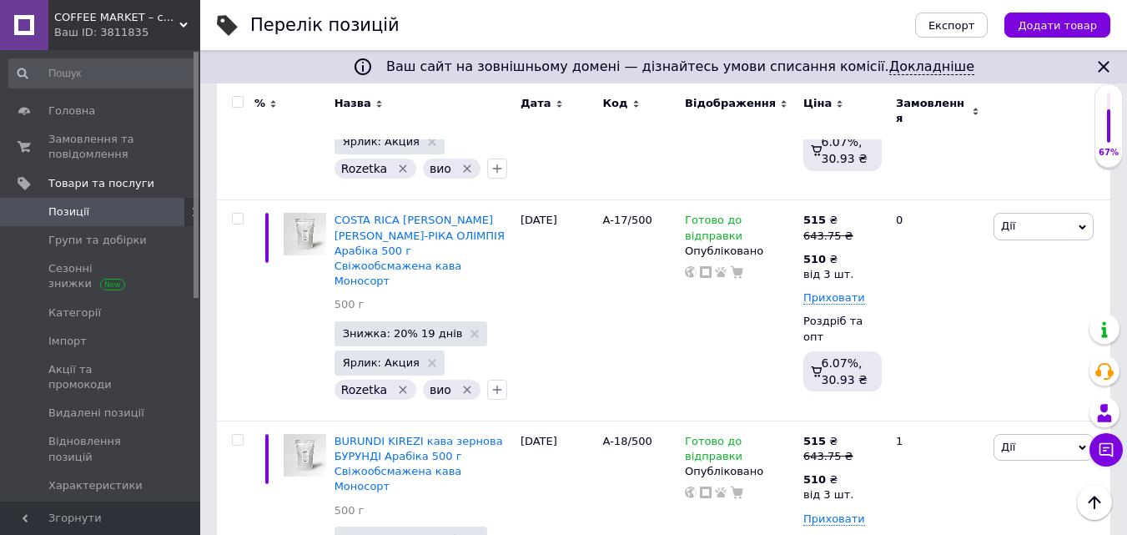
drag, startPoint x: 884, startPoint y: 340, endPoint x: 941, endPoint y: 340, distance: 56.7
type input "643.75"
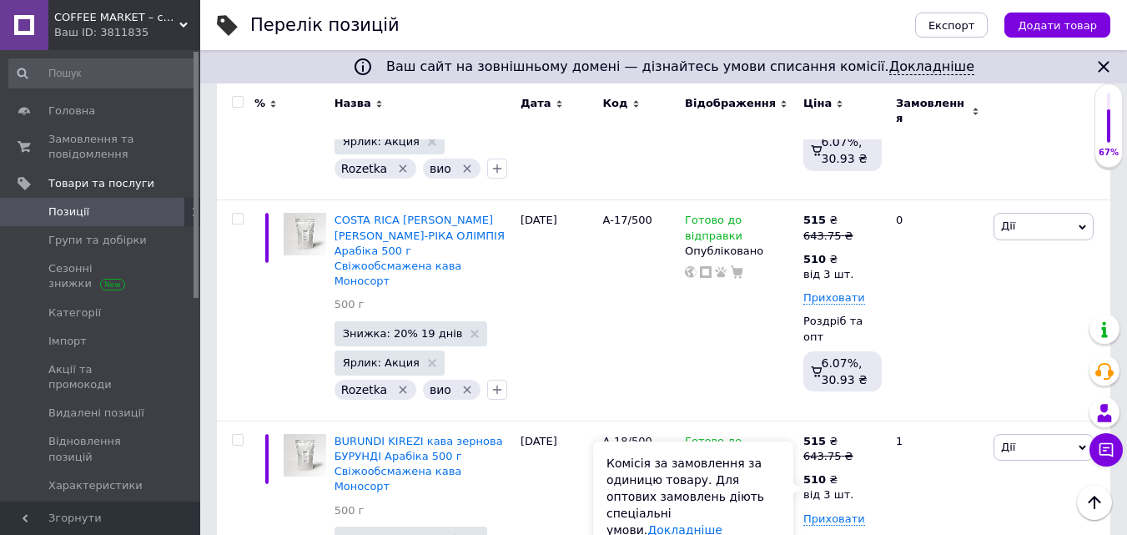
type input "3"
click at [762, 466] on div "Комісія за замовлення за одиницю товару. Для оптових замовлень діють спеціальні…" at bounding box center [693, 496] width 200 height 110
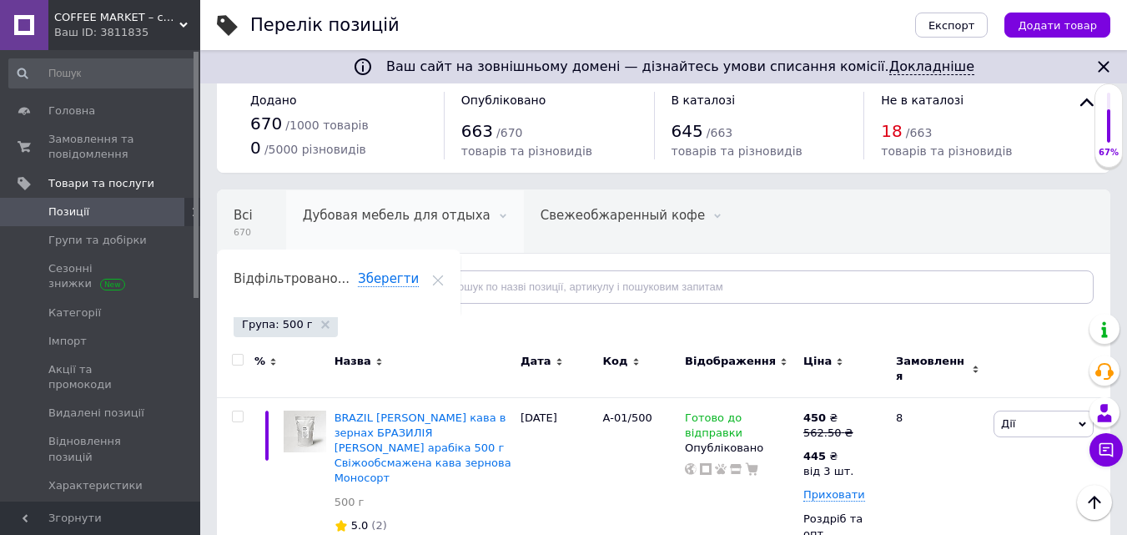
scroll to position [0, 0]
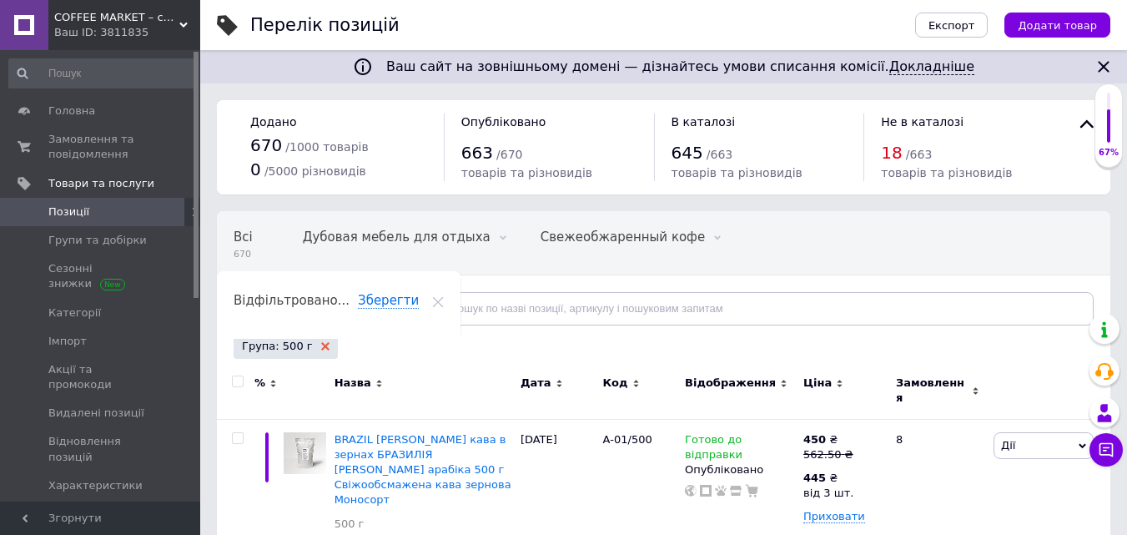
click at [321, 346] on use at bounding box center [325, 346] width 8 height 8
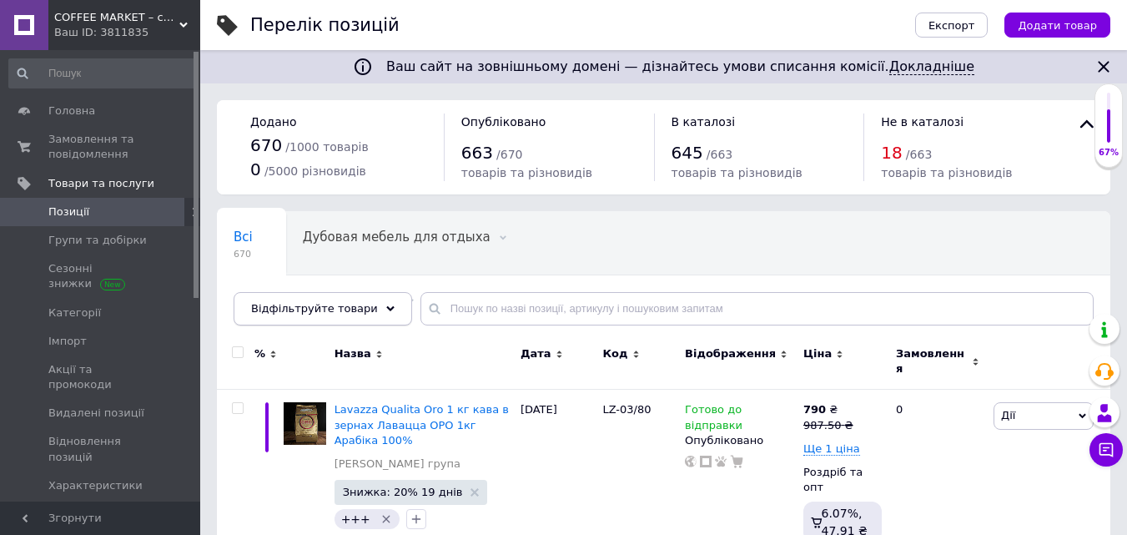
click at [370, 303] on div "Відфільтруйте товари" at bounding box center [323, 308] width 179 height 33
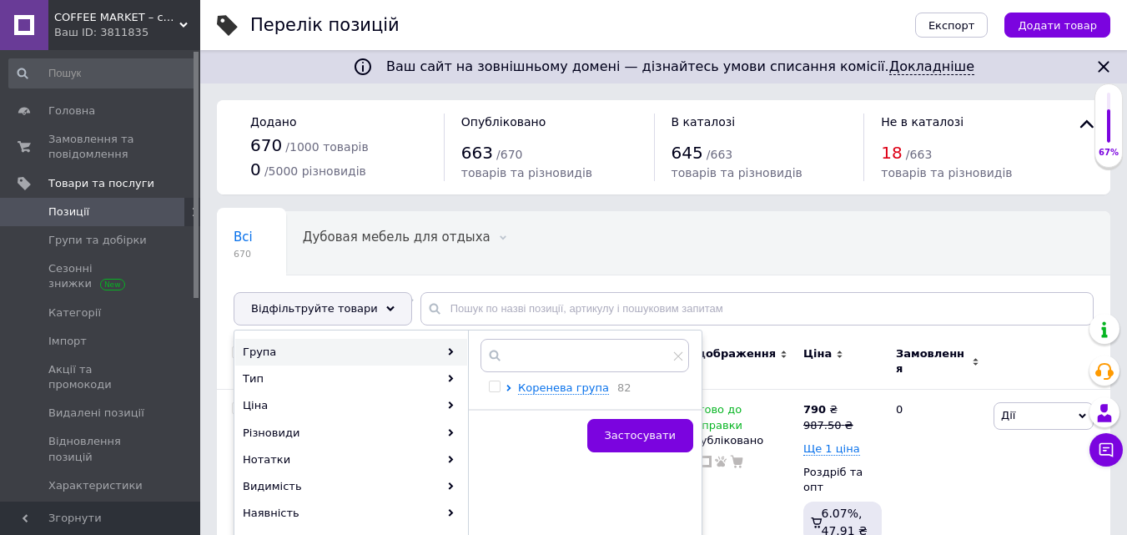
click at [294, 348] on div "Група" at bounding box center [351, 352] width 232 height 27
click at [554, 385] on span "Коренева група" at bounding box center [563, 387] width 91 height 13
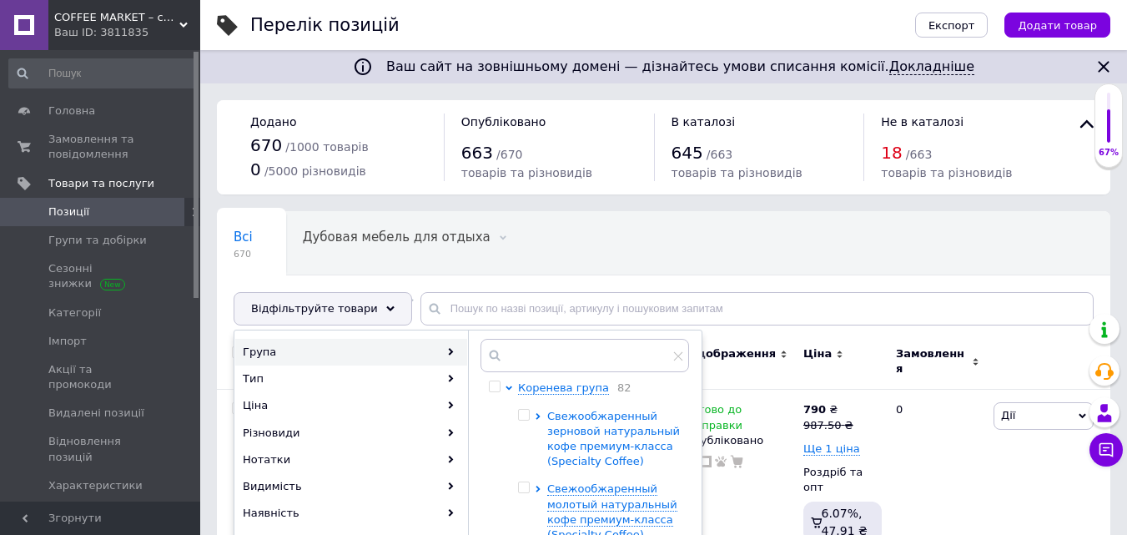
click at [586, 442] on span "Свежообжаренный зерновой натуральный кофе премиум-класса (Specialty Coffee)" at bounding box center [613, 439] width 133 height 58
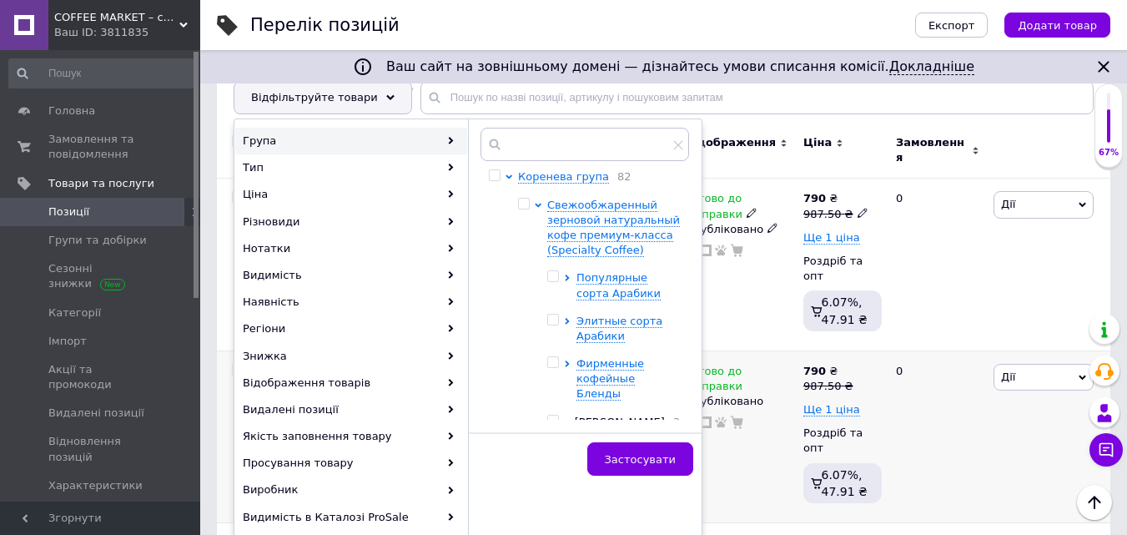
scroll to position [250, 0]
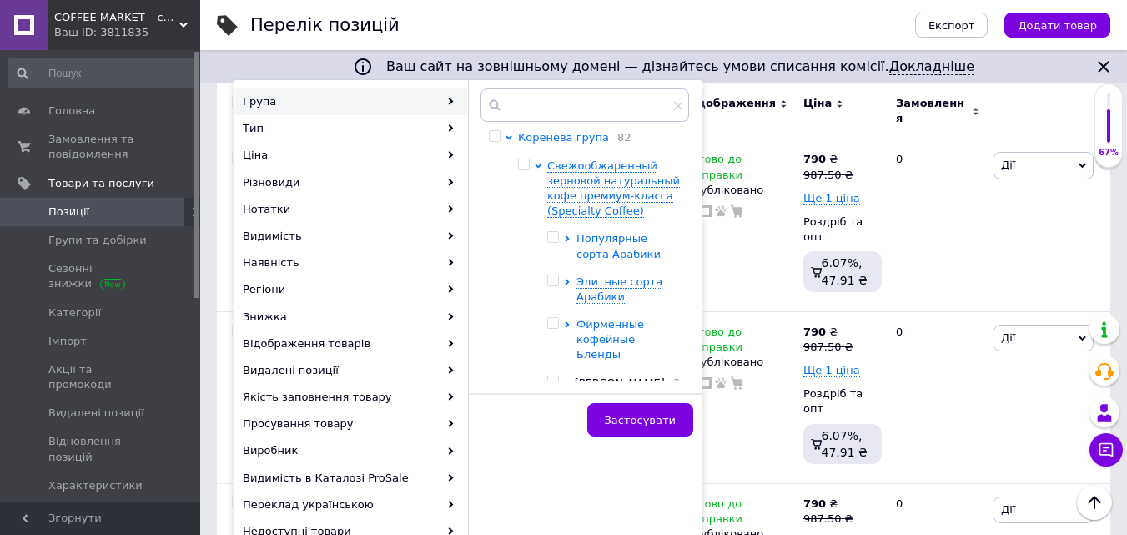
click at [600, 239] on span "Популярные сорта Арабики" at bounding box center [619, 246] width 84 height 28
click at [580, 339] on input "checkbox" at bounding box center [582, 336] width 11 height 11
checkbox input "true"
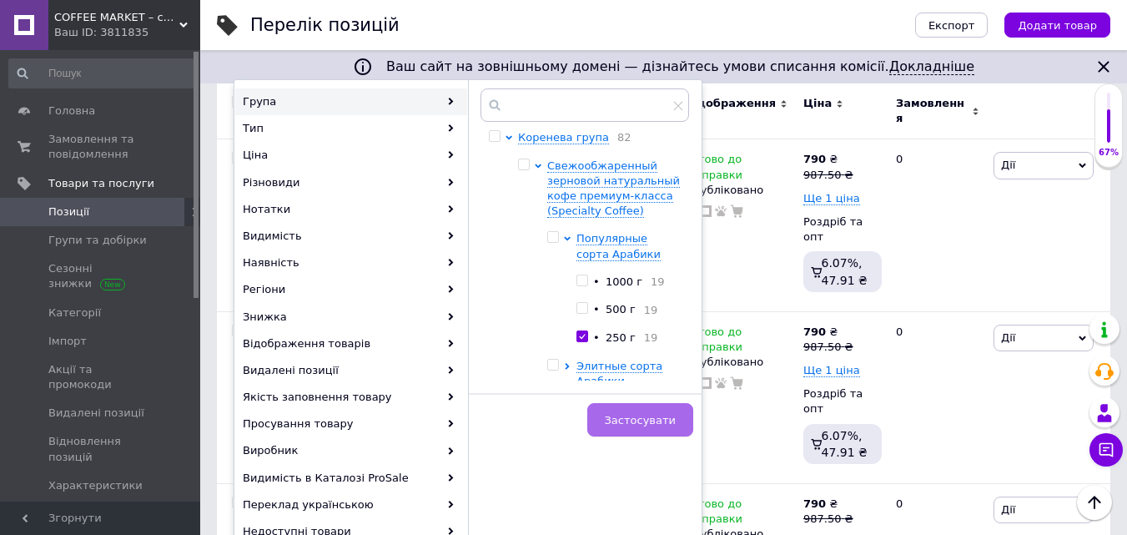
click at [653, 420] on span "Застосувати" at bounding box center [640, 420] width 71 height 13
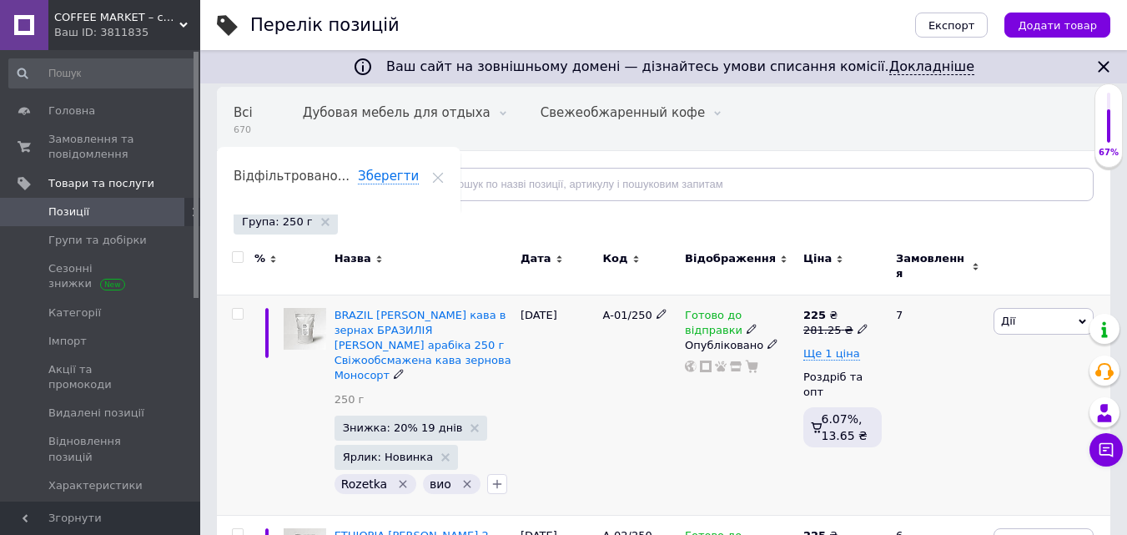
scroll to position [167, 0]
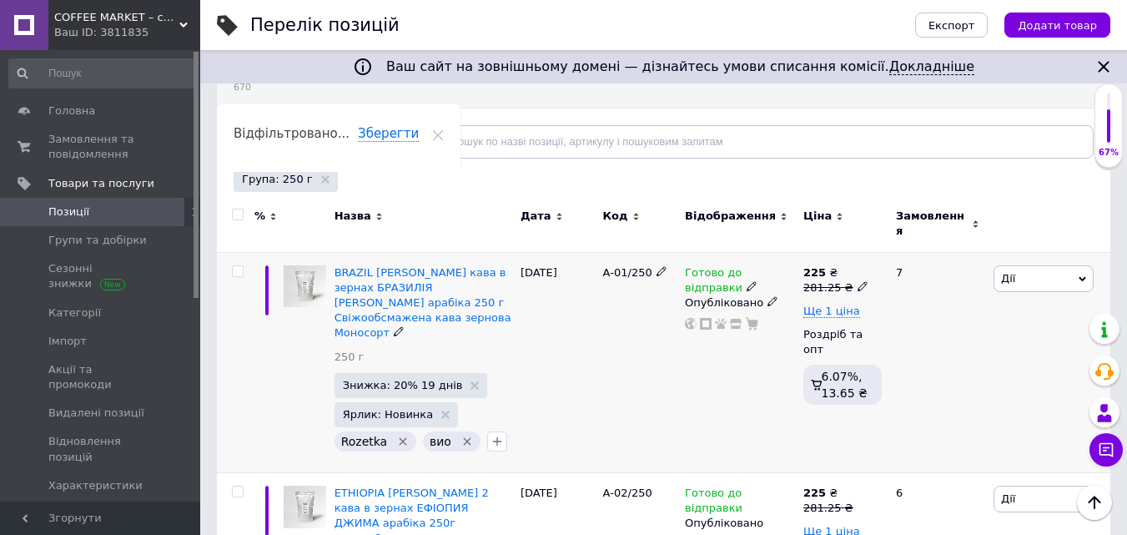
click at [858, 281] on icon at bounding box center [863, 286] width 10 height 10
drag, startPoint x: 898, startPoint y: 249, endPoint x: 934, endPoint y: 244, distance: 37.0
click at [934, 244] on input "281.25" at bounding box center [937, 260] width 127 height 33
type input "287.5"
click at [811, 305] on span "Ще 1 ціна" at bounding box center [831, 311] width 57 height 13
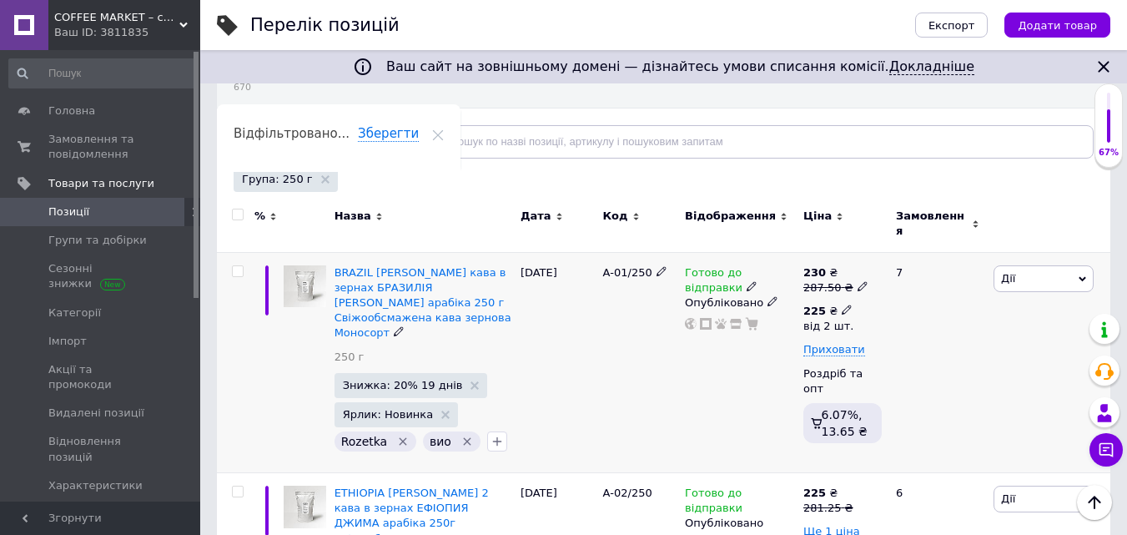
click at [842, 305] on icon at bounding box center [847, 310] width 10 height 10
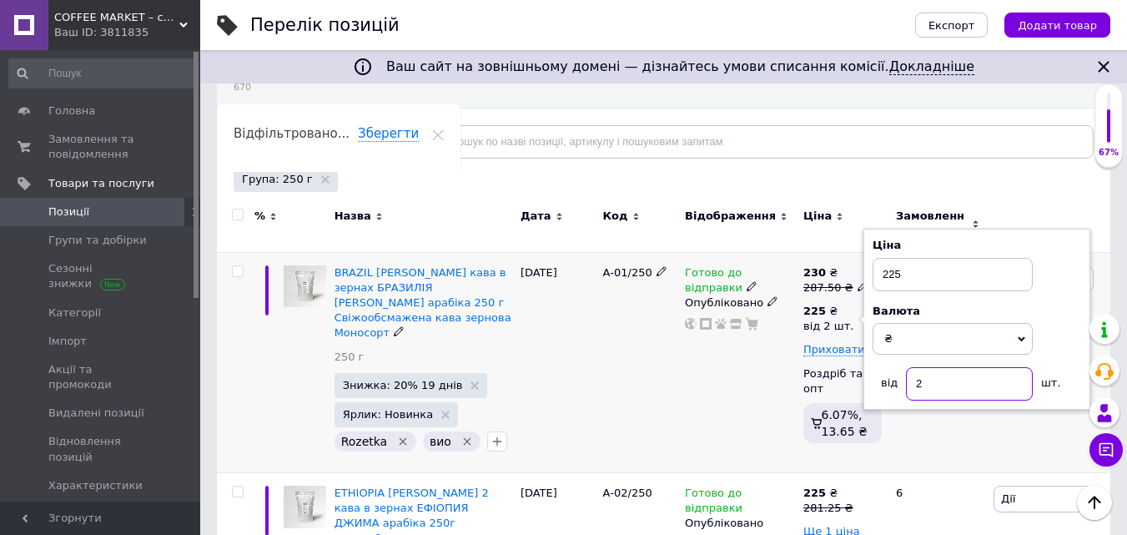
click at [924, 371] on input "2" at bounding box center [969, 383] width 127 height 33
type input "3"
click at [786, 371] on div "Готово до відправки Опубліковано" at bounding box center [740, 362] width 118 height 221
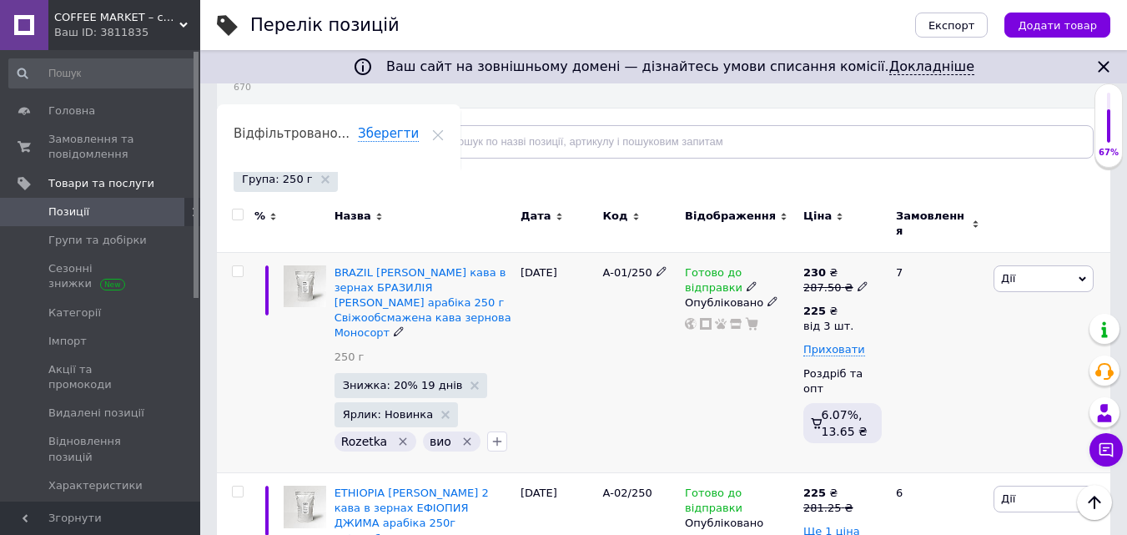
click at [858, 281] on icon at bounding box center [863, 286] width 10 height 10
drag, startPoint x: 884, startPoint y: 248, endPoint x: 916, endPoint y: 253, distance: 32.1
click at [916, 253] on input "287.5" at bounding box center [937, 260] width 127 height 33
click at [765, 370] on div "Готово до відправки Опубліковано" at bounding box center [740, 362] width 118 height 221
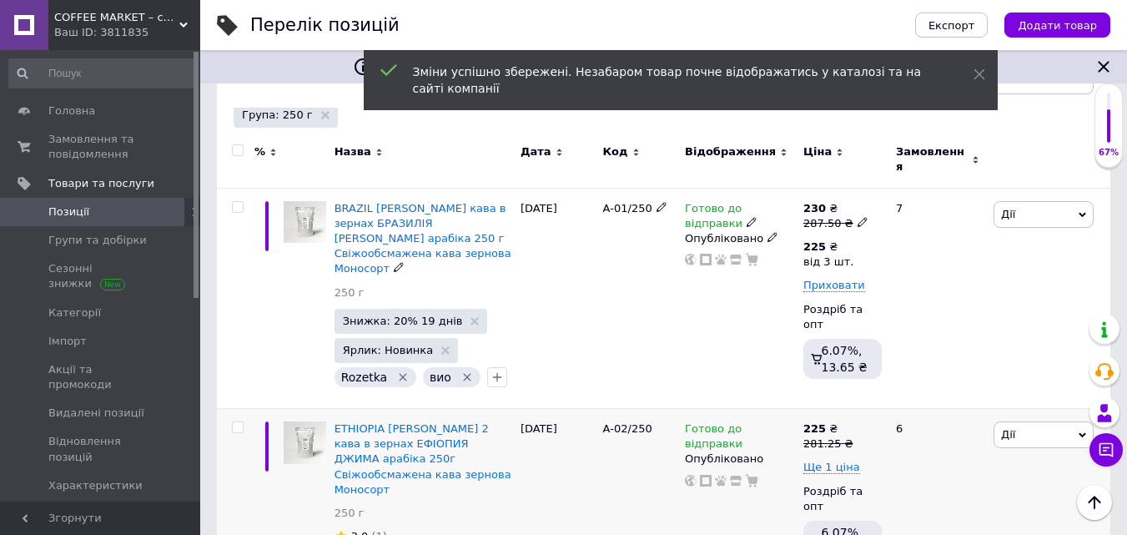
scroll to position [334, 0]
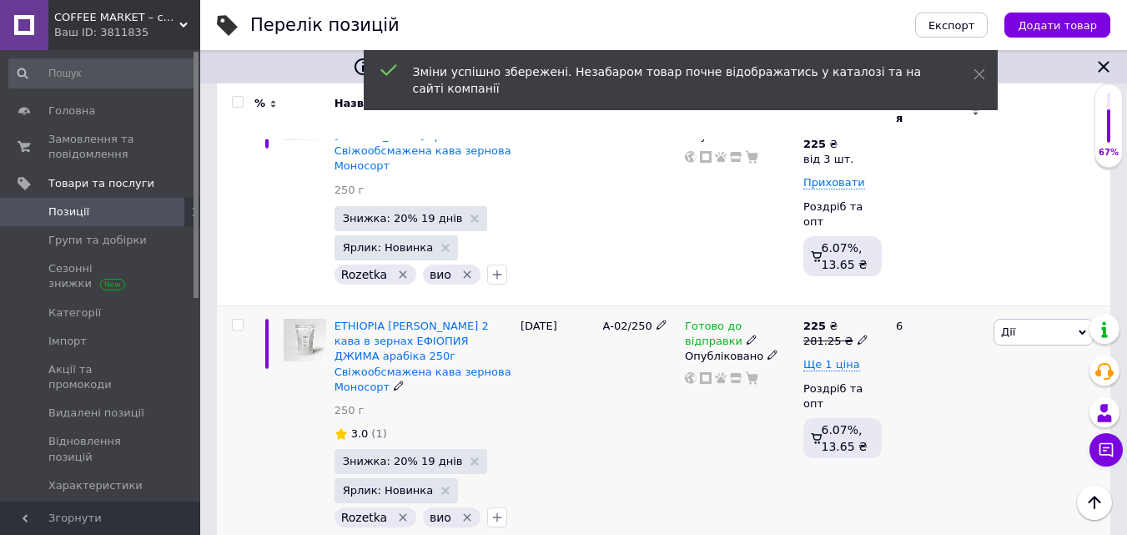
click at [858, 335] on icon at bounding box center [863, 340] width 10 height 10
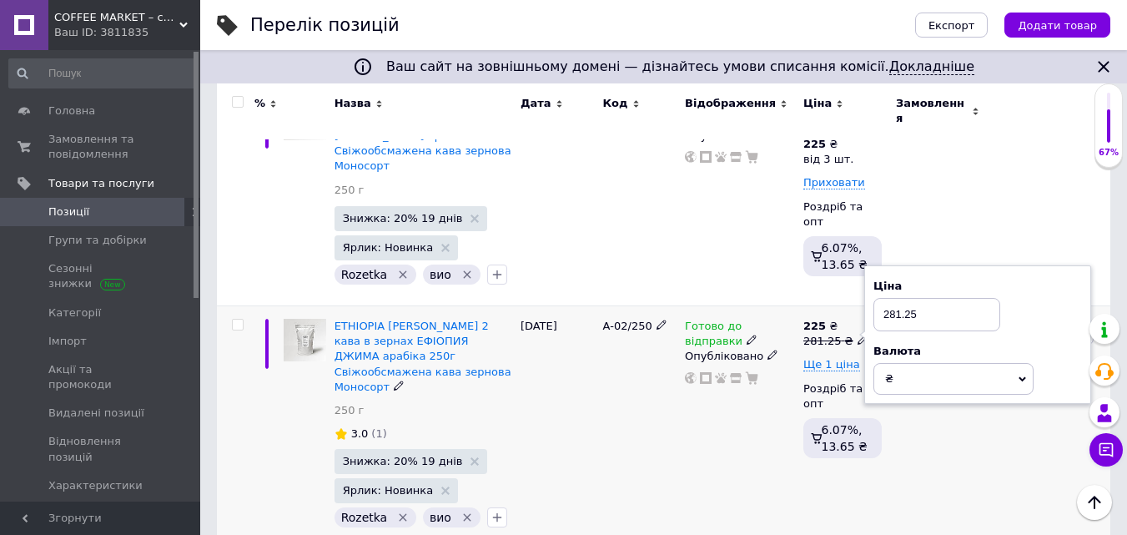
drag, startPoint x: 883, startPoint y: 289, endPoint x: 974, endPoint y: 300, distance: 92.5
click at [974, 300] on input "281.25" at bounding box center [937, 314] width 127 height 33
type input "287.5"
click at [842, 358] on span "Ще 1 ціна" at bounding box center [831, 364] width 57 height 13
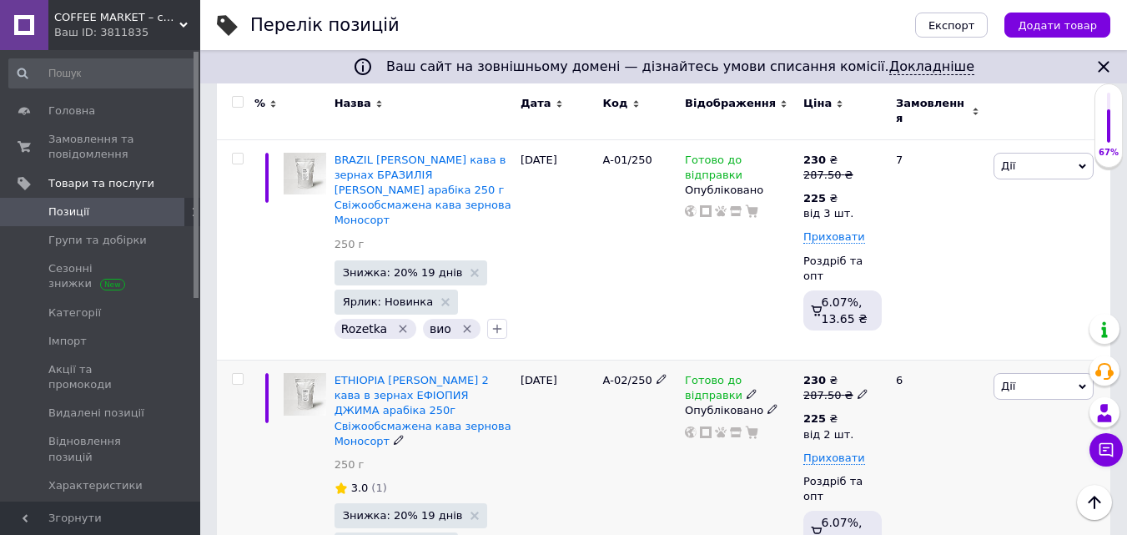
scroll to position [250, 0]
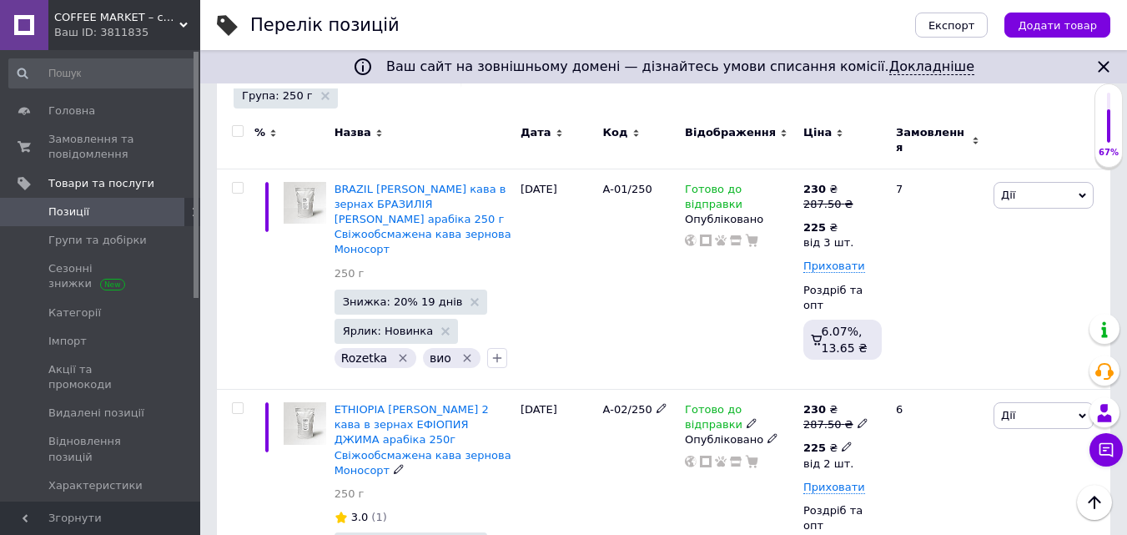
click at [842, 441] on icon at bounding box center [847, 446] width 10 height 10
drag, startPoint x: 917, startPoint y: 497, endPoint x: 926, endPoint y: 493, distance: 10.1
click at [926, 505] on input "2" at bounding box center [969, 521] width 127 height 33
type input "3"
click at [781, 482] on div "Готово до відправки Опубліковано" at bounding box center [740, 511] width 118 height 243
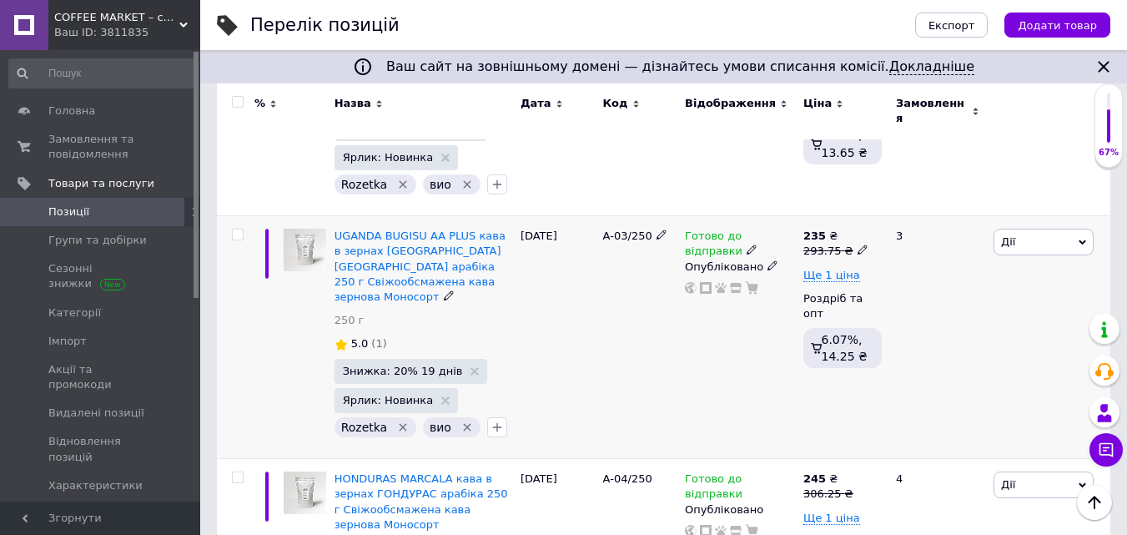
scroll to position [667, 0]
click at [858, 244] on icon at bounding box center [863, 249] width 10 height 10
drag, startPoint x: 885, startPoint y: 180, endPoint x: 960, endPoint y: 188, distance: 75.5
click at [955, 207] on input "293.75" at bounding box center [937, 223] width 127 height 33
type input "300"
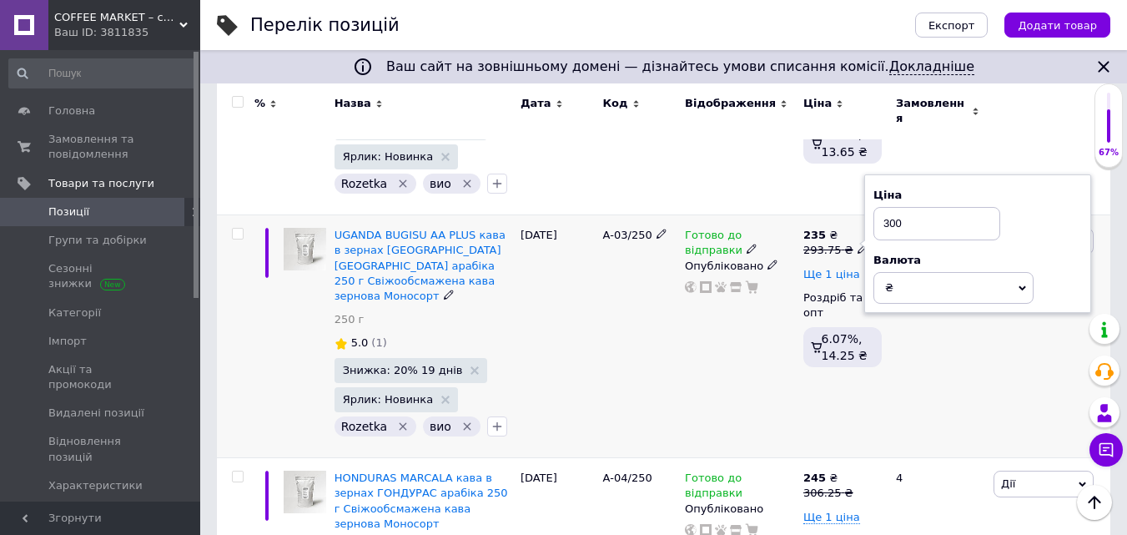
click at [841, 268] on span "Ще 1 ціна" at bounding box center [831, 274] width 57 height 13
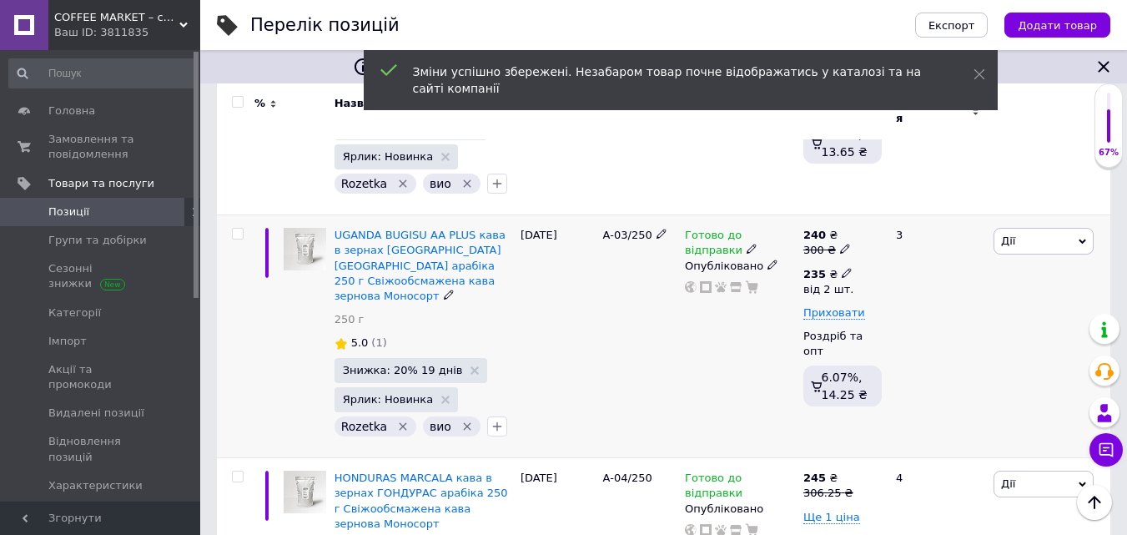
click at [842, 266] on span at bounding box center [847, 272] width 10 height 12
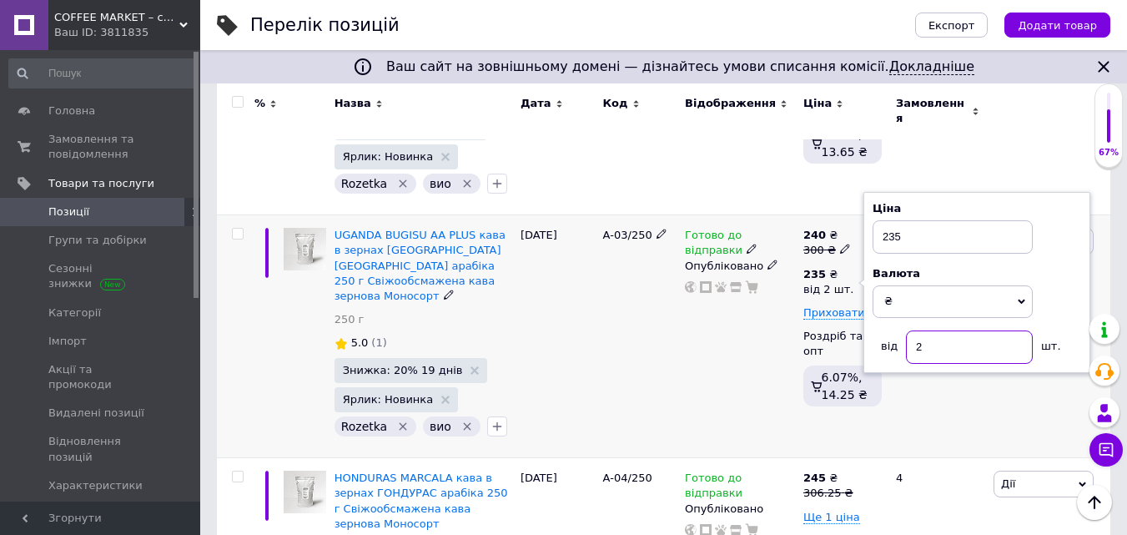
drag, startPoint x: 917, startPoint y: 305, endPoint x: 928, endPoint y: 305, distance: 10.9
click at [928, 330] on input "2" at bounding box center [969, 346] width 127 height 33
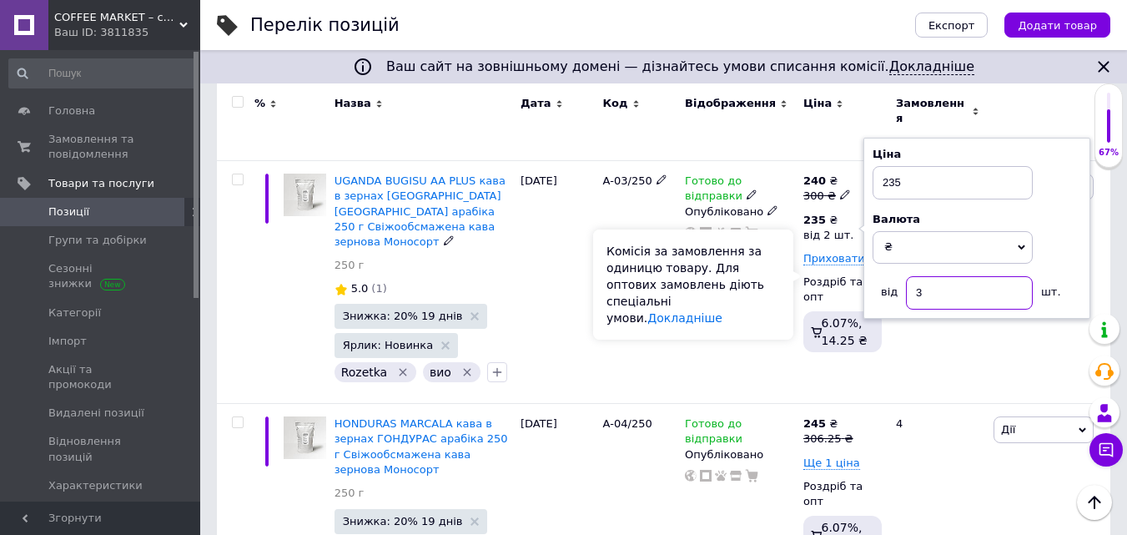
scroll to position [751, 0]
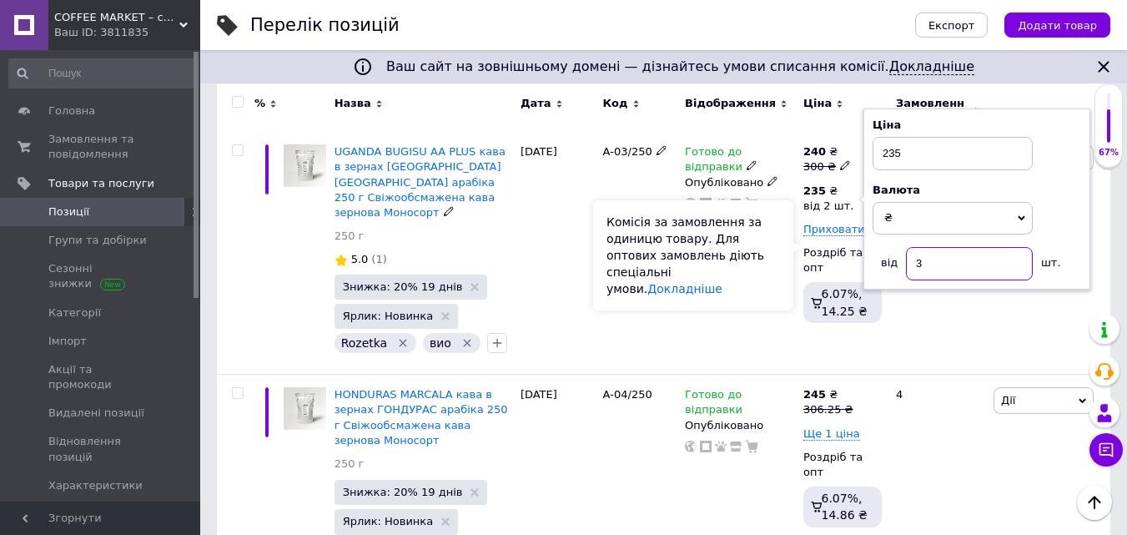
type input "3"
click at [753, 285] on div "Комісія за замовлення за одиницю товару. Для оптових замовлень діють спеціальні…" at bounding box center [693, 255] width 200 height 110
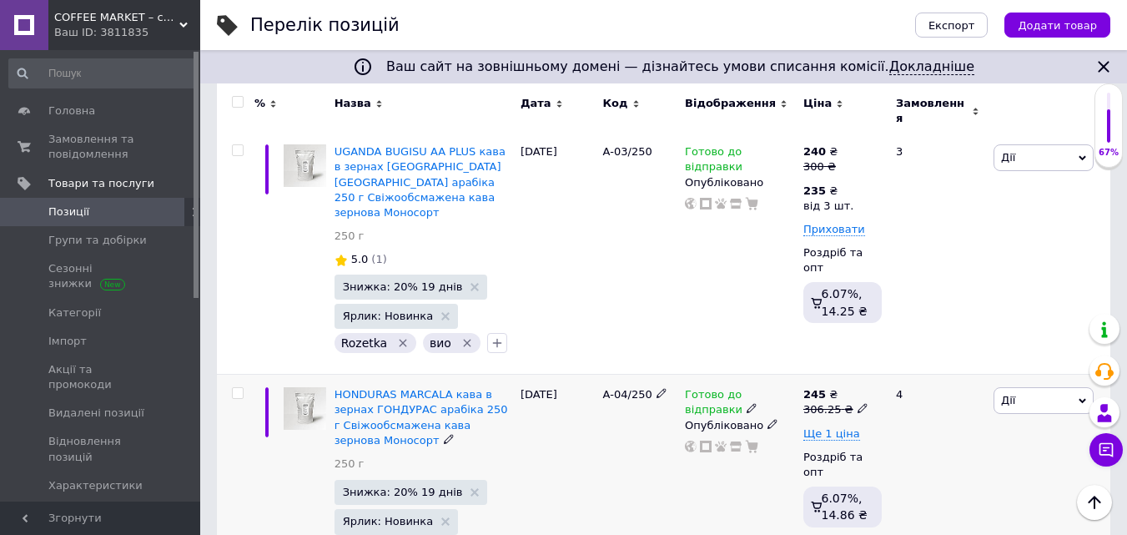
click at [858, 404] on use at bounding box center [862, 408] width 9 height 9
drag, startPoint x: 889, startPoint y: 325, endPoint x: 944, endPoint y: 332, distance: 56.4
click at [944, 366] on input "306.25" at bounding box center [937, 382] width 127 height 33
drag, startPoint x: 883, startPoint y: 327, endPoint x: 917, endPoint y: 332, distance: 34.6
click at [917, 366] on input "312.5" at bounding box center [937, 382] width 127 height 33
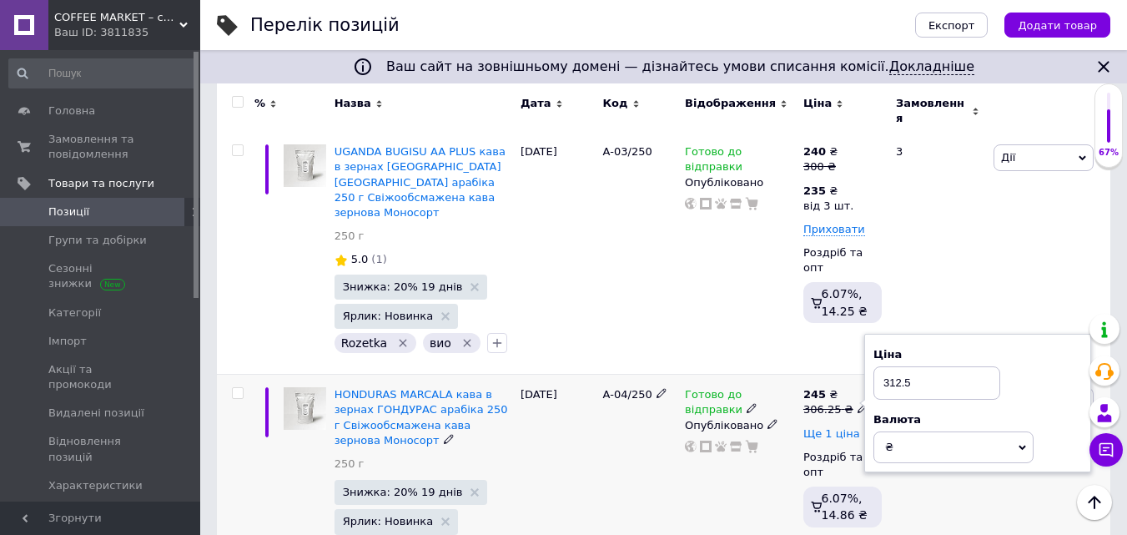
type input "312.5"
click at [840, 427] on span "Ще 1 ціна" at bounding box center [831, 433] width 57 height 13
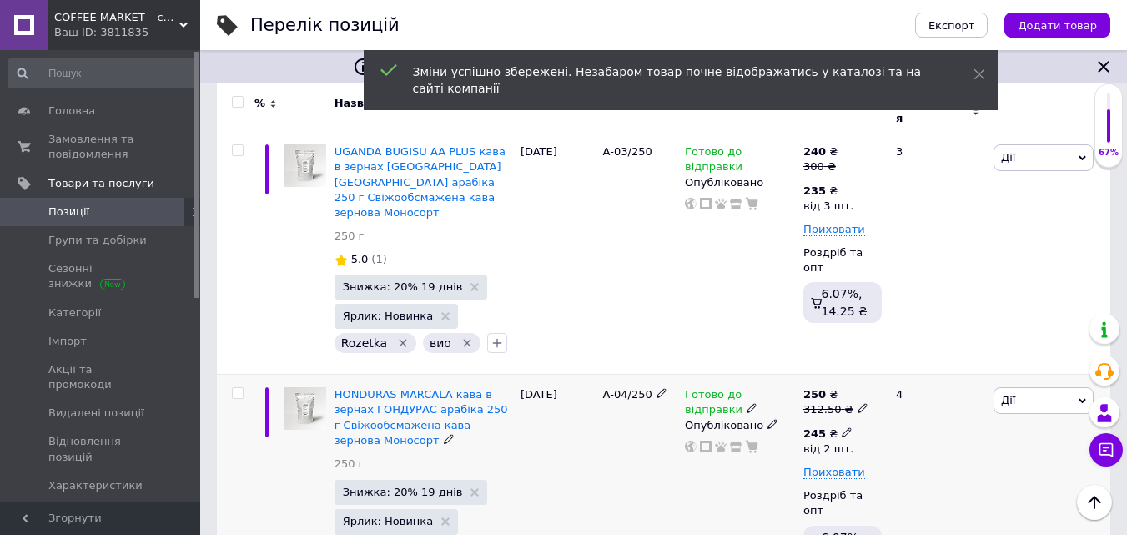
click at [842, 427] on icon at bounding box center [847, 432] width 10 height 10
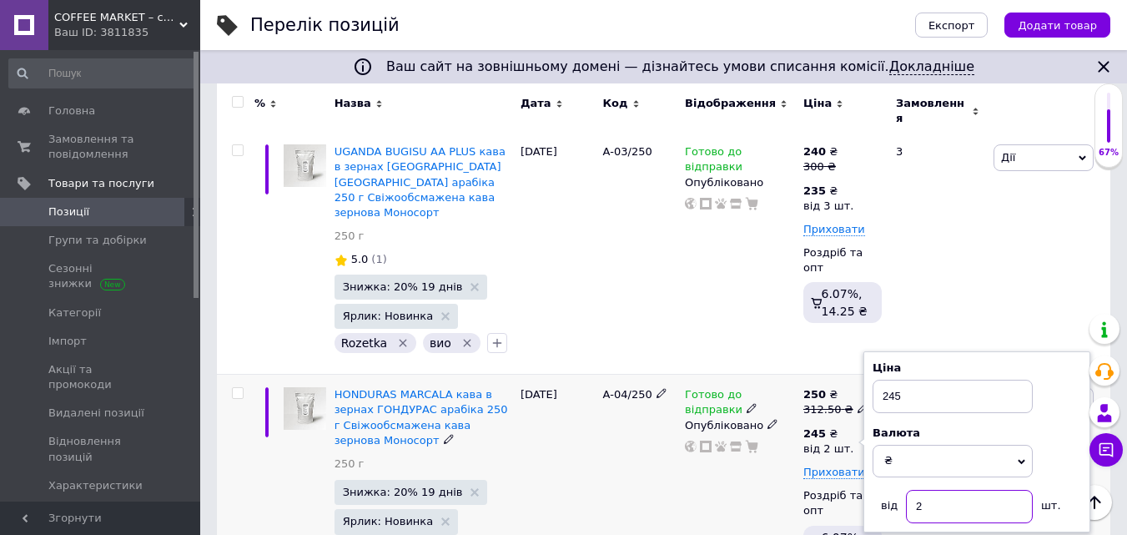
click at [922, 490] on input "2" at bounding box center [969, 506] width 127 height 33
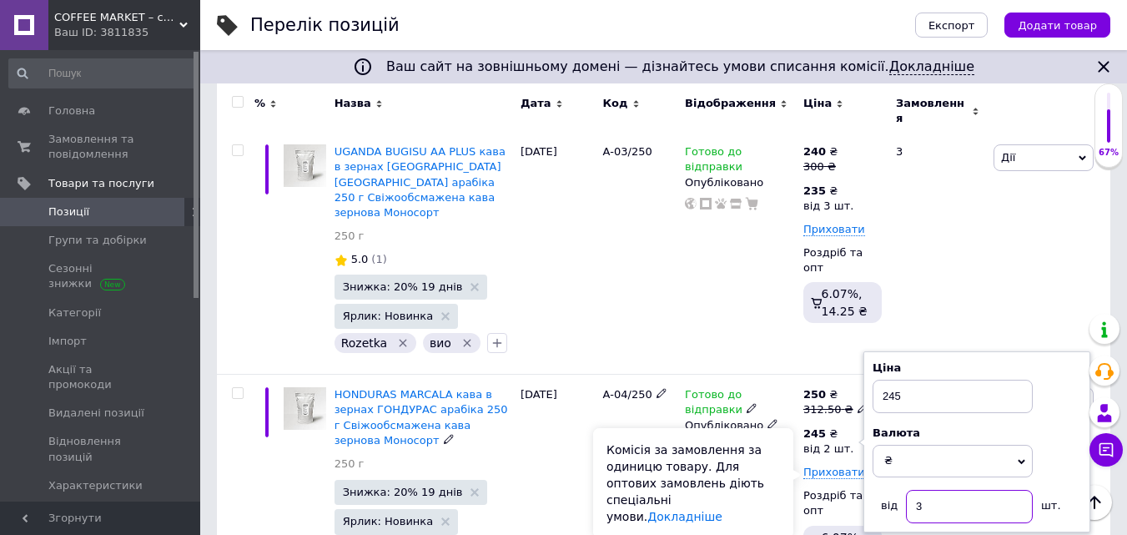
type input "3"
click at [777, 455] on div "Комісія за замовлення за одиницю товару. Для оптових замовлень діють спеціальні…" at bounding box center [693, 483] width 200 height 110
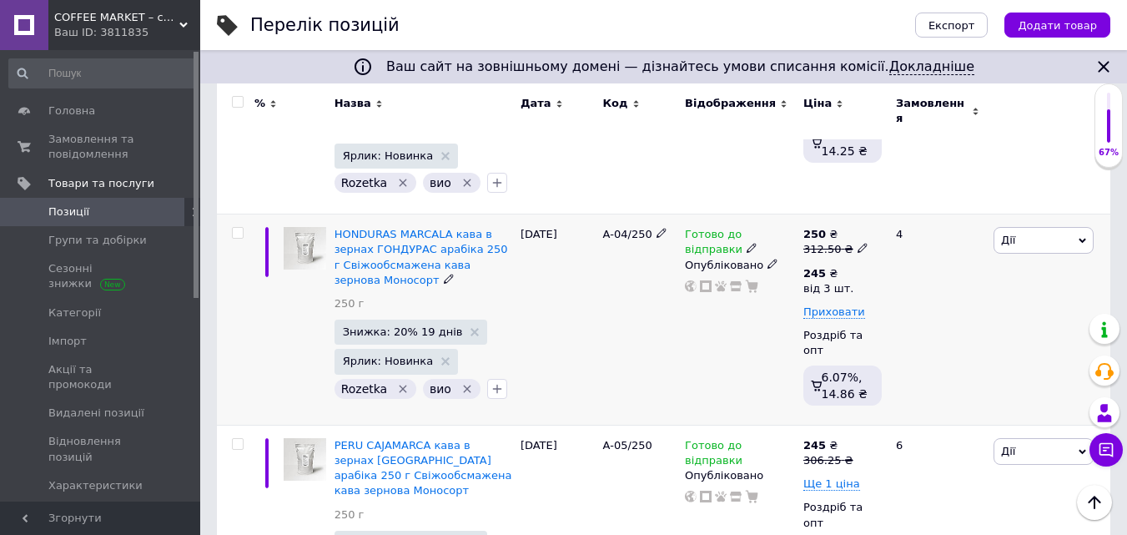
scroll to position [918, 0]
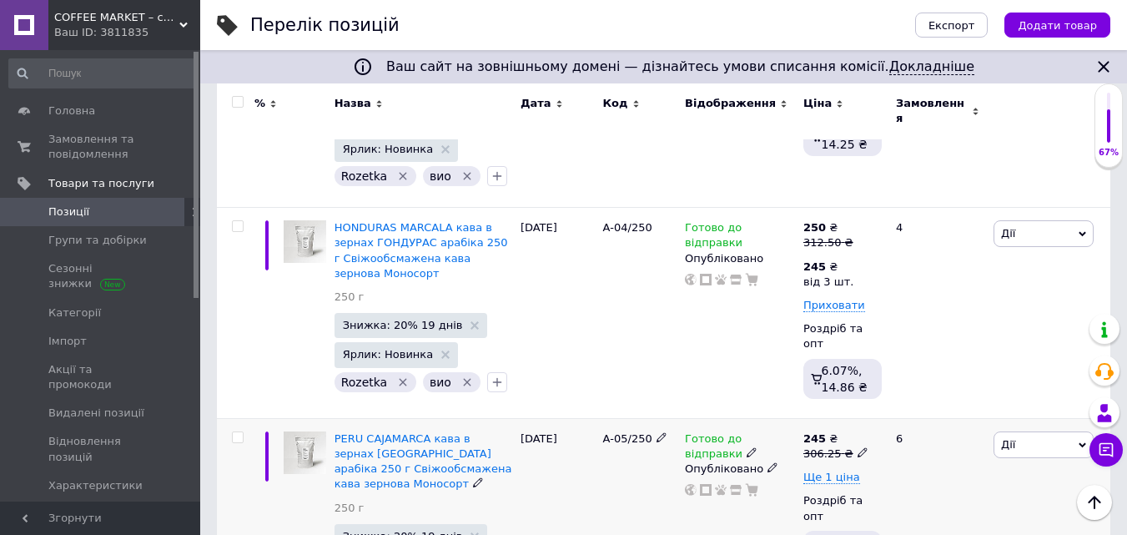
click at [858, 447] on icon at bounding box center [863, 452] width 10 height 10
drag, startPoint x: 891, startPoint y: 365, endPoint x: 931, endPoint y: 360, distance: 40.4
click at [930, 410] on input "306.25" at bounding box center [937, 426] width 127 height 33
type input "312.5"
click at [838, 471] on span "Ще 1 ціна" at bounding box center [831, 477] width 57 height 13
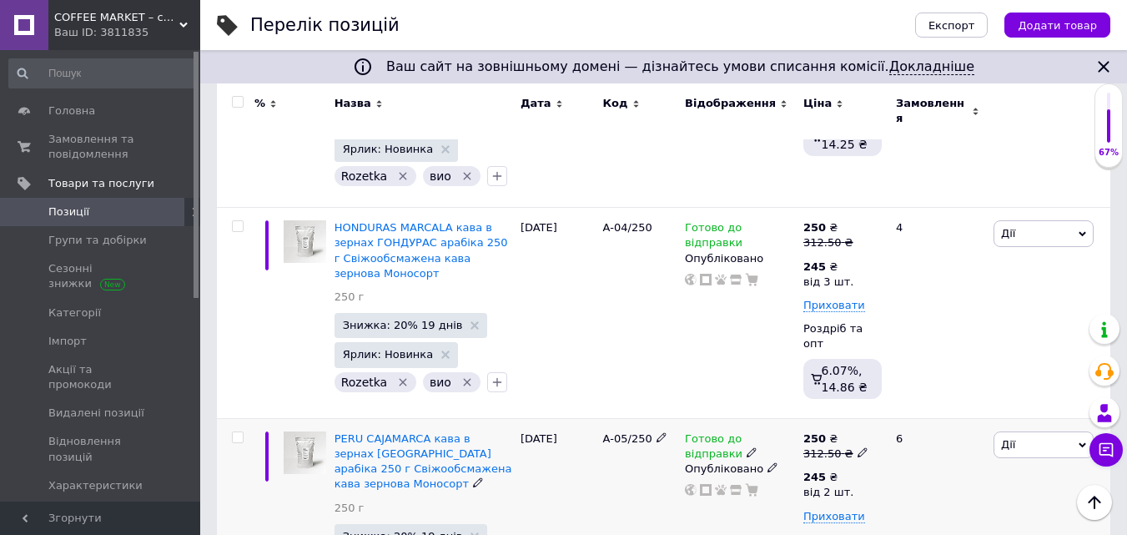
click at [858, 446] on span at bounding box center [863, 452] width 10 height 12
drag, startPoint x: 884, startPoint y: 365, endPoint x: 943, endPoint y: 360, distance: 59.5
click at [943, 410] on input "312.5" at bounding box center [937, 426] width 127 height 33
click at [783, 440] on div "Готово до відправки Опубліковано" at bounding box center [740, 523] width 118 height 211
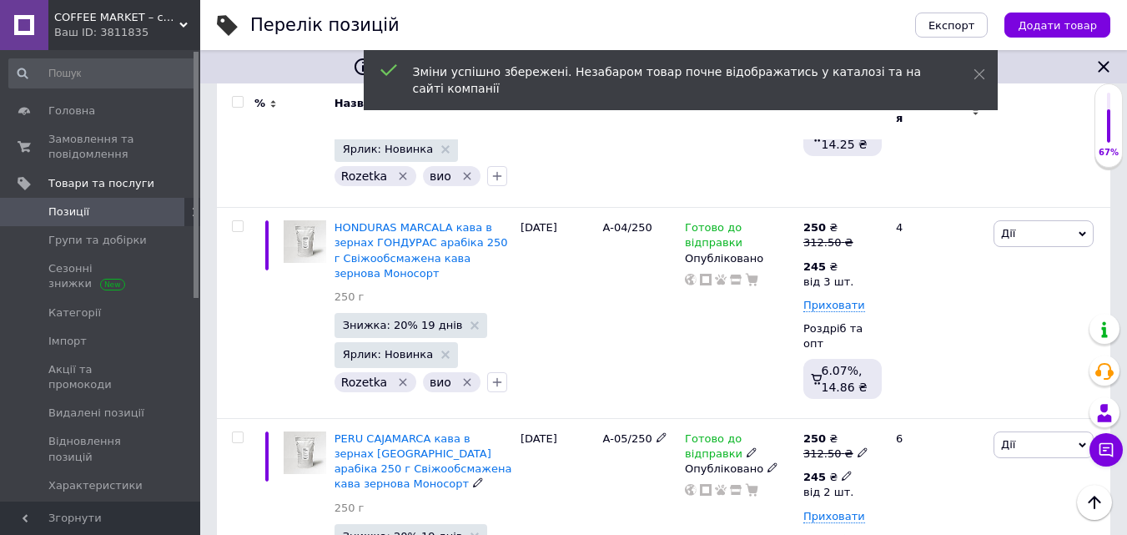
click at [842, 471] on icon at bounding box center [847, 476] width 10 height 10
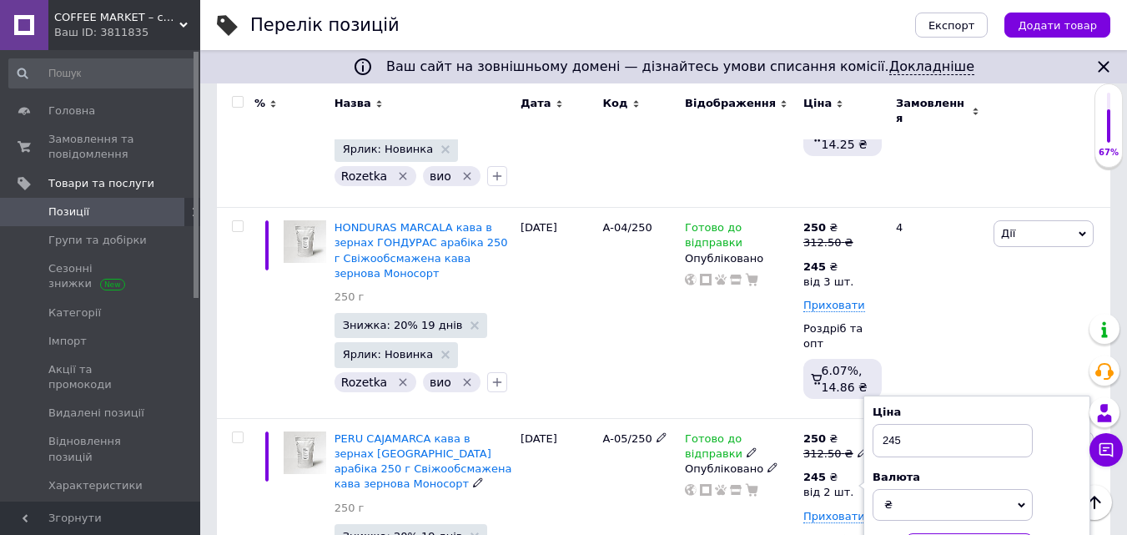
type input "3"
click at [757, 496] on div "Готово до відправки Опубліковано" at bounding box center [740, 523] width 118 height 211
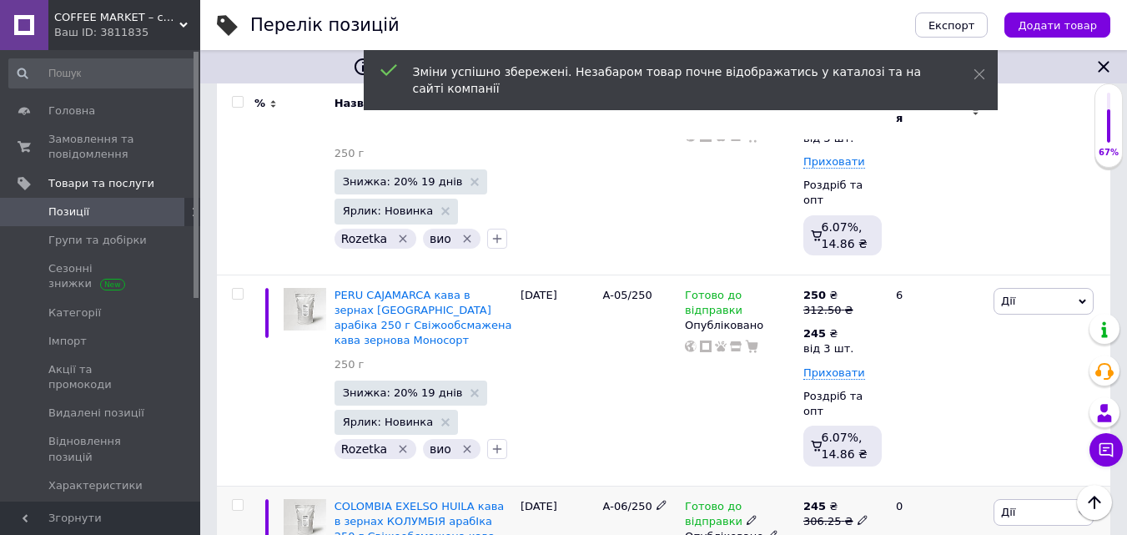
scroll to position [1168, 0]
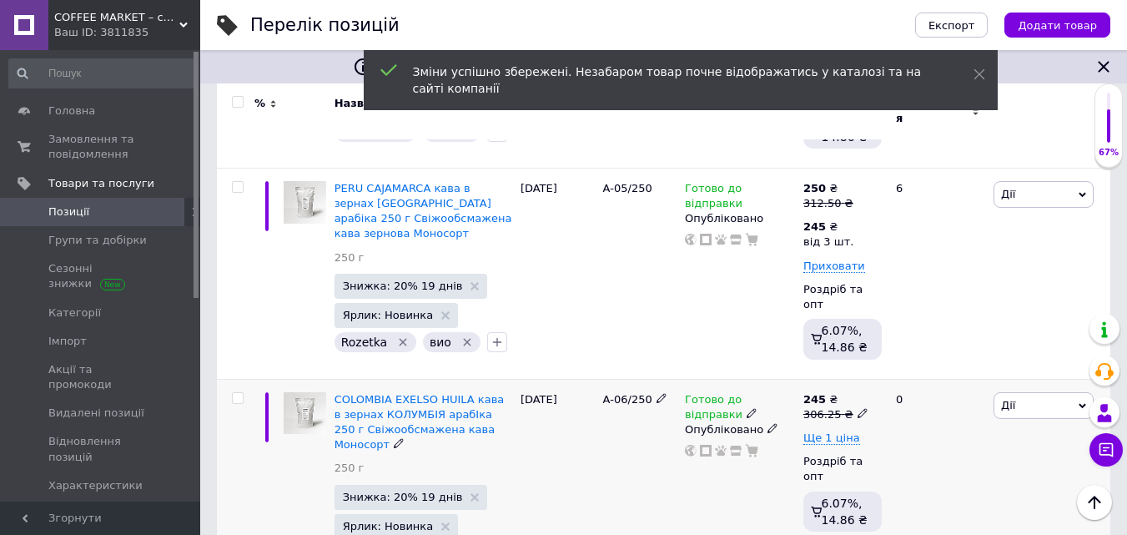
click at [858, 408] on icon at bounding box center [863, 413] width 10 height 10
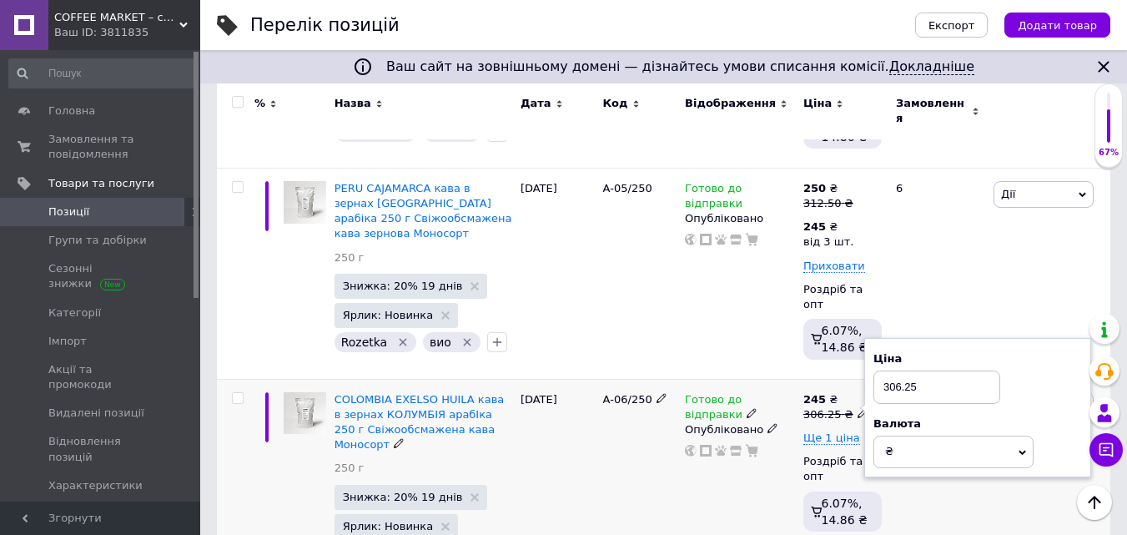
drag, startPoint x: 883, startPoint y: 320, endPoint x: 952, endPoint y: 322, distance: 69.3
click at [952, 370] on input "306.25" at bounding box center [937, 386] width 127 height 33
type input "312.5"
click at [841, 431] on span "Ще 1 ціна" at bounding box center [831, 437] width 57 height 13
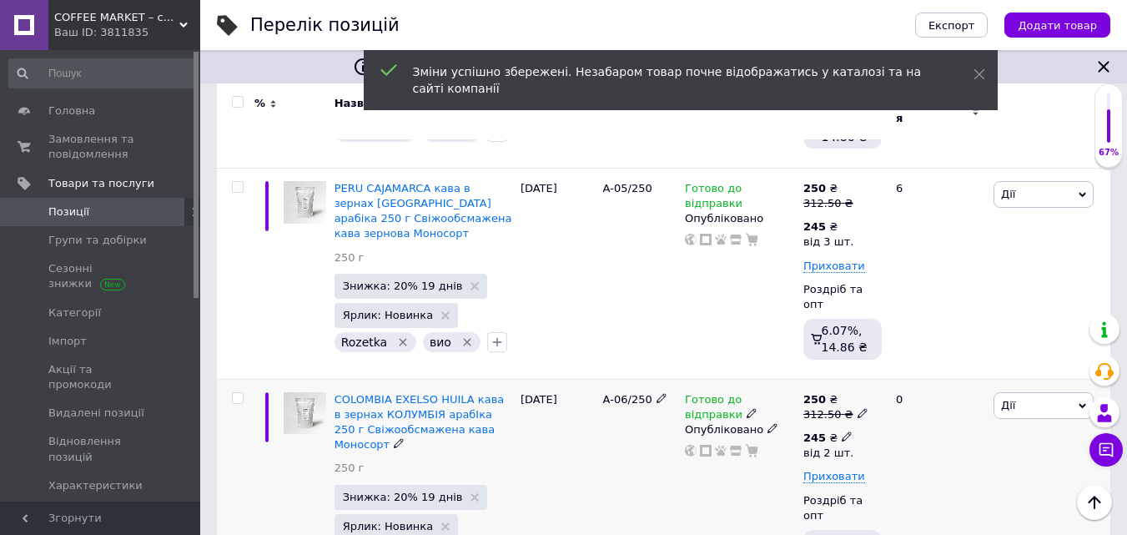
click at [842, 430] on span at bounding box center [847, 436] width 10 height 12
click at [922, 494] on input "2" at bounding box center [969, 510] width 127 height 33
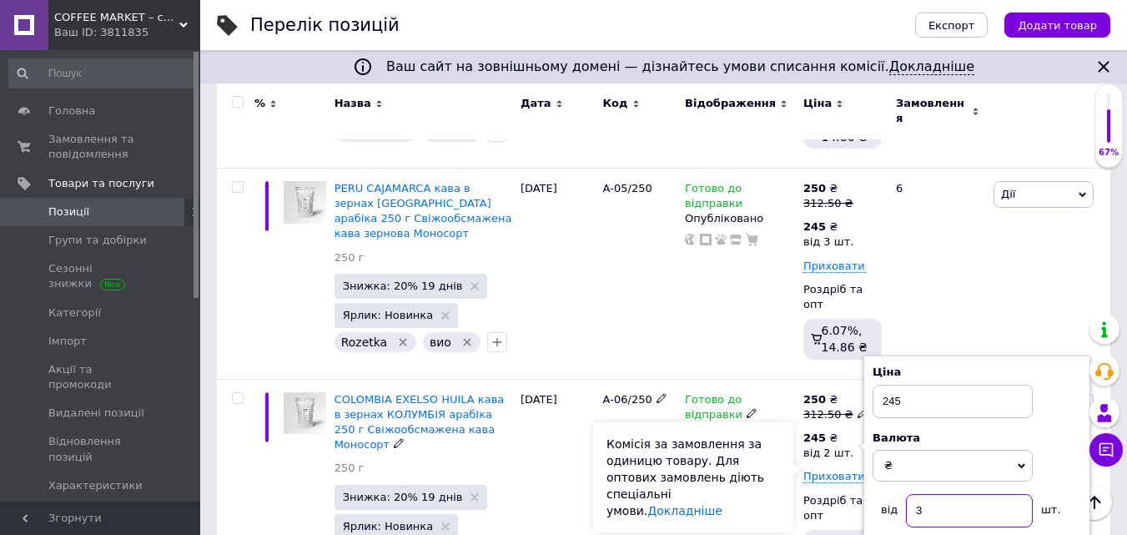
type input "3"
click at [756, 476] on div "Комісія за замовлення за одиницю товару. Для оптових замовлень діють спеціальні…" at bounding box center [693, 477] width 200 height 110
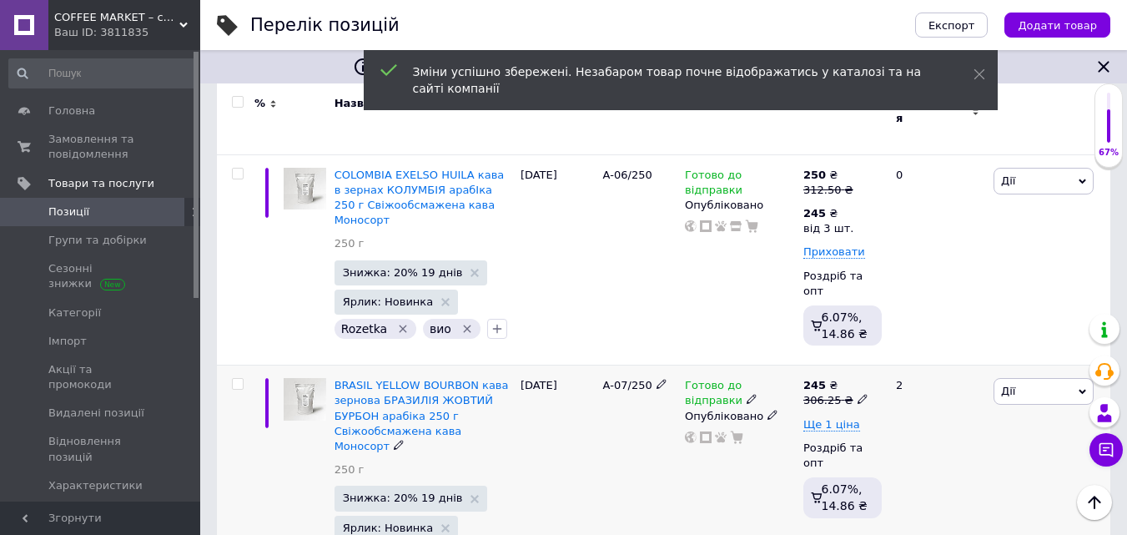
scroll to position [1418, 0]
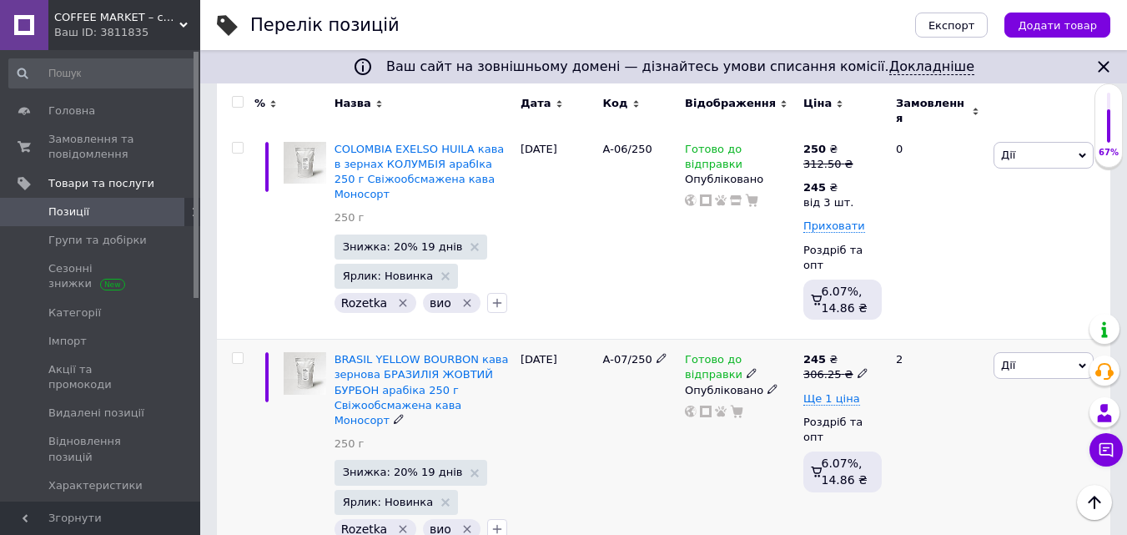
click at [858, 368] on icon at bounding box center [863, 373] width 10 height 10
drag, startPoint x: 884, startPoint y: 265, endPoint x: 944, endPoint y: 270, distance: 59.4
click at [944, 331] on input "306.25" at bounding box center [937, 347] width 127 height 33
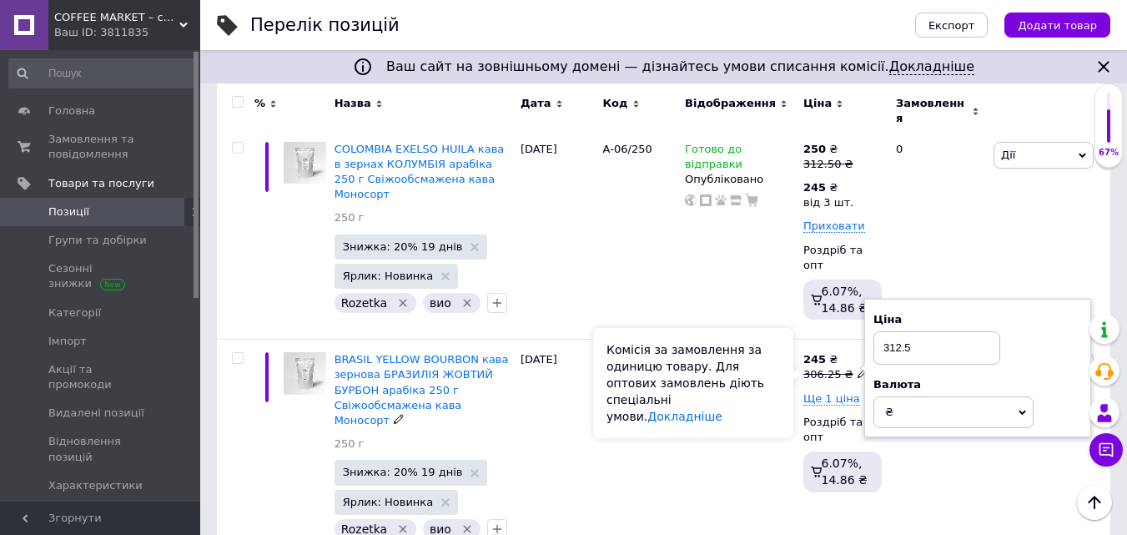
type input "312.5"
click at [784, 381] on div "Комісія за замовлення за одиницю товару. Для оптових замовлень діють спеціальні…" at bounding box center [693, 383] width 200 height 110
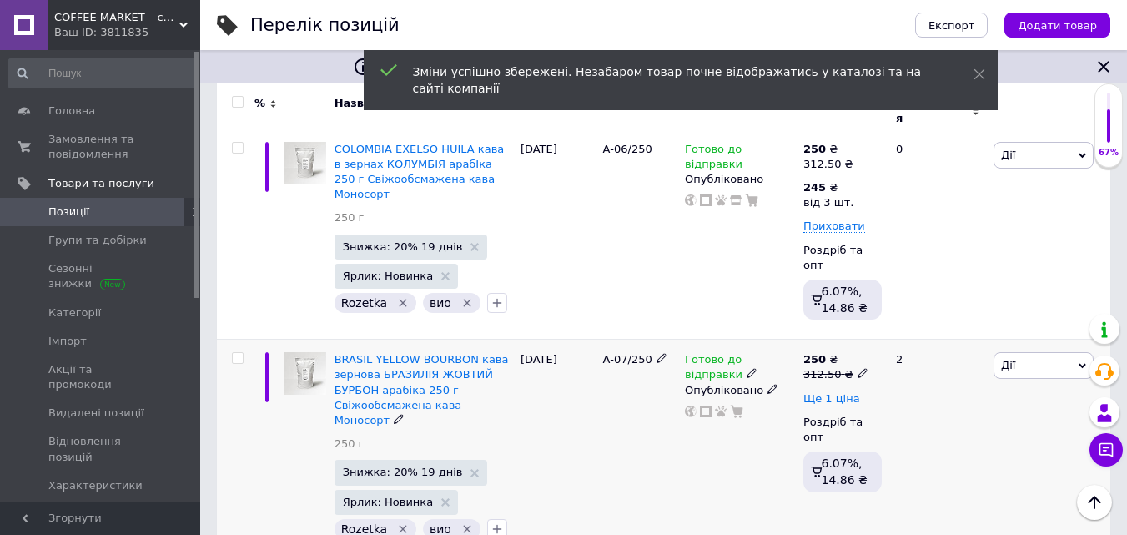
click at [842, 392] on span "Ще 1 ціна" at bounding box center [831, 398] width 57 height 13
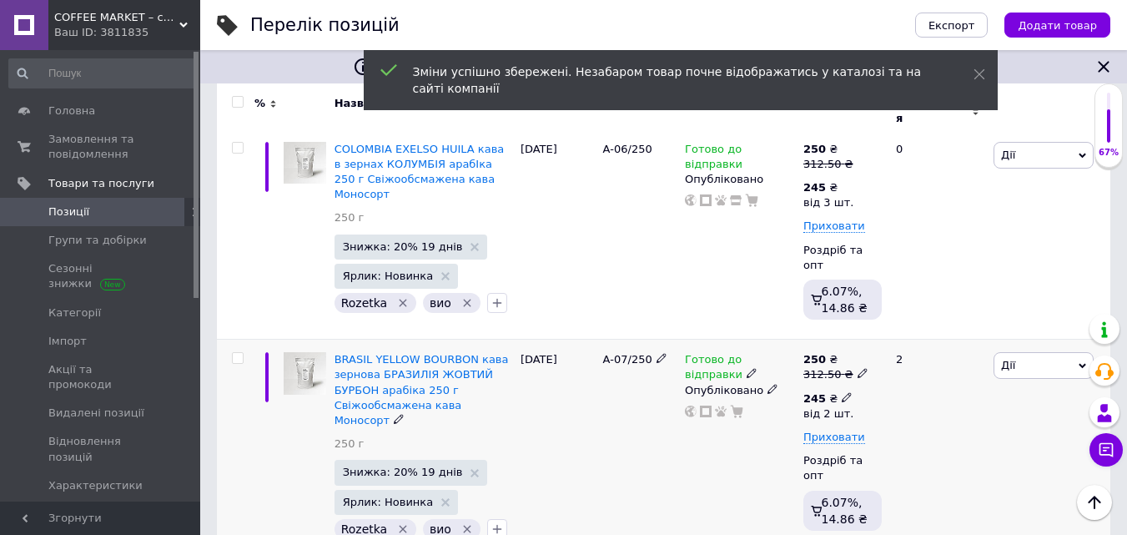
click at [842, 392] on icon at bounding box center [847, 397] width 10 height 10
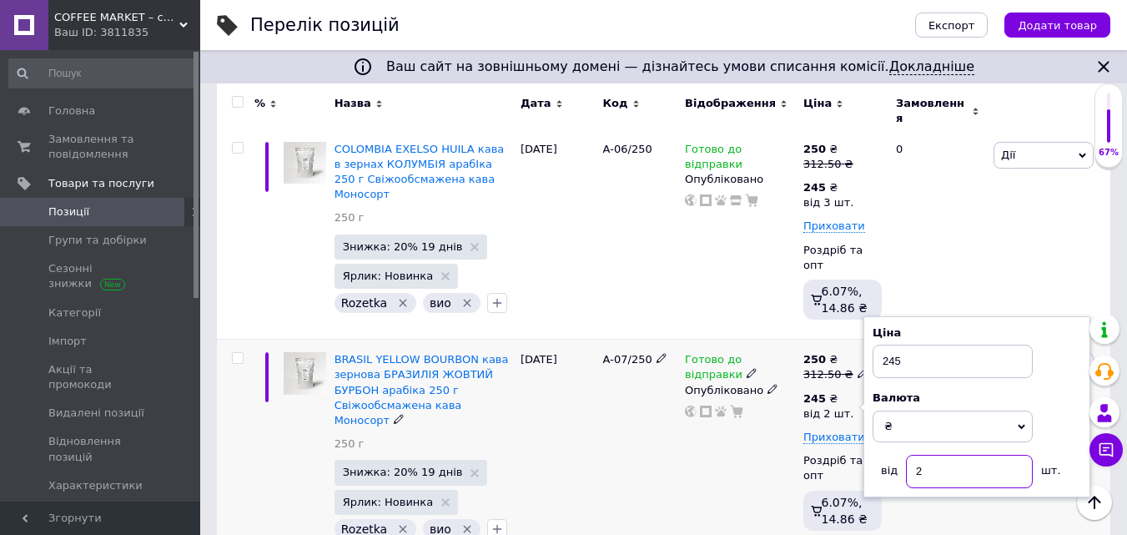
click at [923, 455] on input "2" at bounding box center [969, 471] width 127 height 33
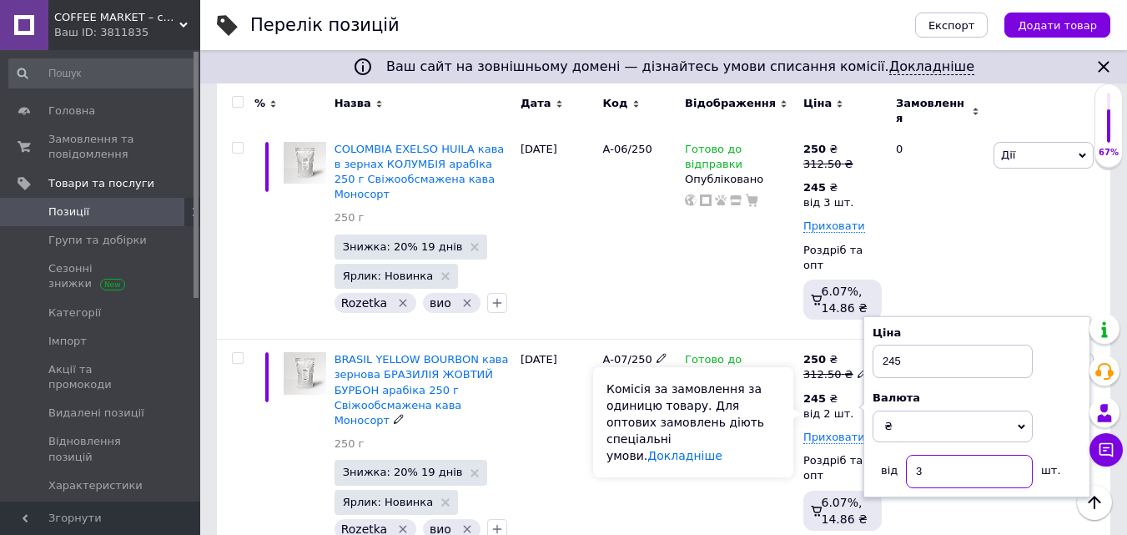
type input "3"
click at [781, 423] on div "Комісія за замовлення за одиницю товару. Для оптових замовлень діють спеціальні…" at bounding box center [693, 422] width 200 height 110
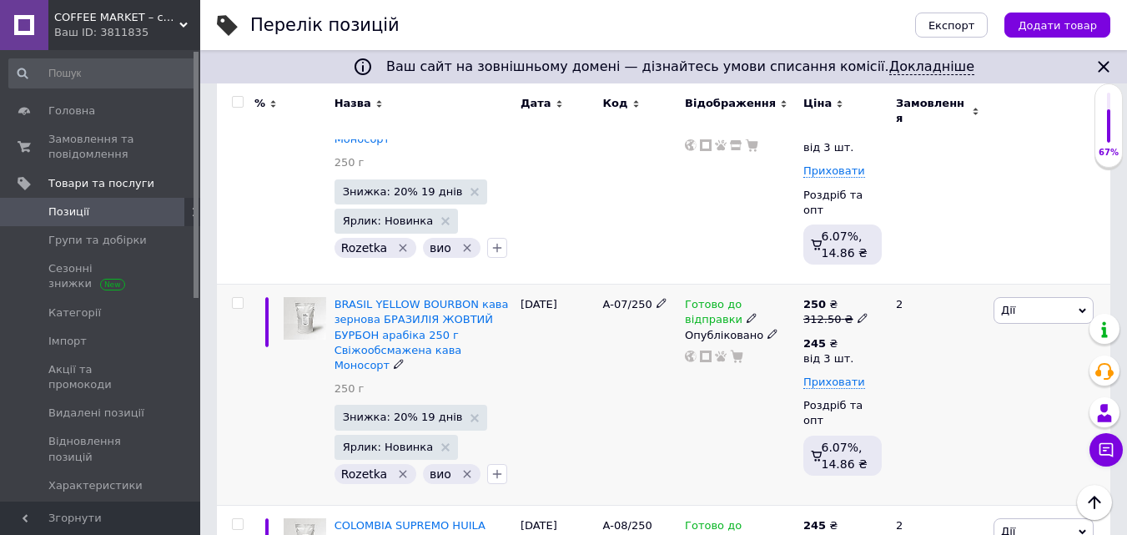
scroll to position [1502, 0]
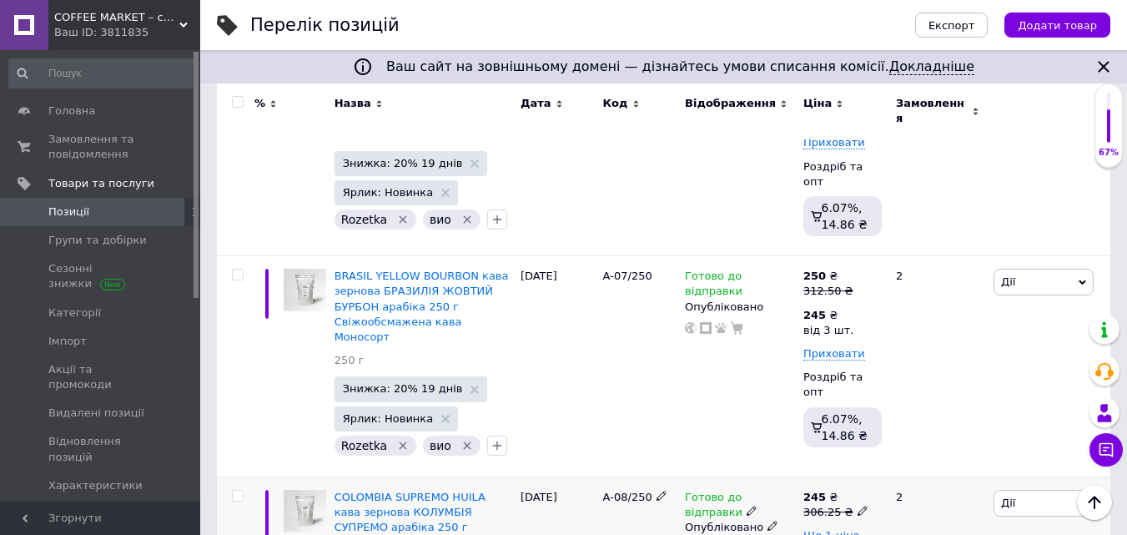
click at [858, 506] on icon at bounding box center [863, 511] width 10 height 10
drag, startPoint x: 885, startPoint y: 388, endPoint x: 954, endPoint y: 390, distance: 69.3
click at [954, 468] on input "306.25" at bounding box center [937, 484] width 127 height 33
type input "312.5"
click at [838, 529] on span "Ще 1 ціна" at bounding box center [831, 535] width 57 height 13
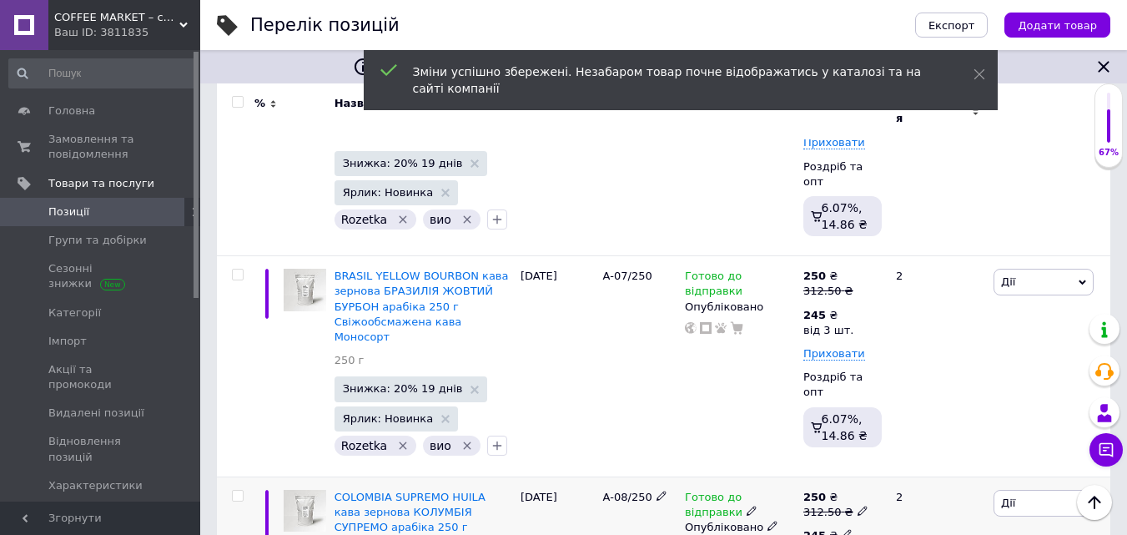
click at [842, 529] on icon at bounding box center [847, 534] width 10 height 10
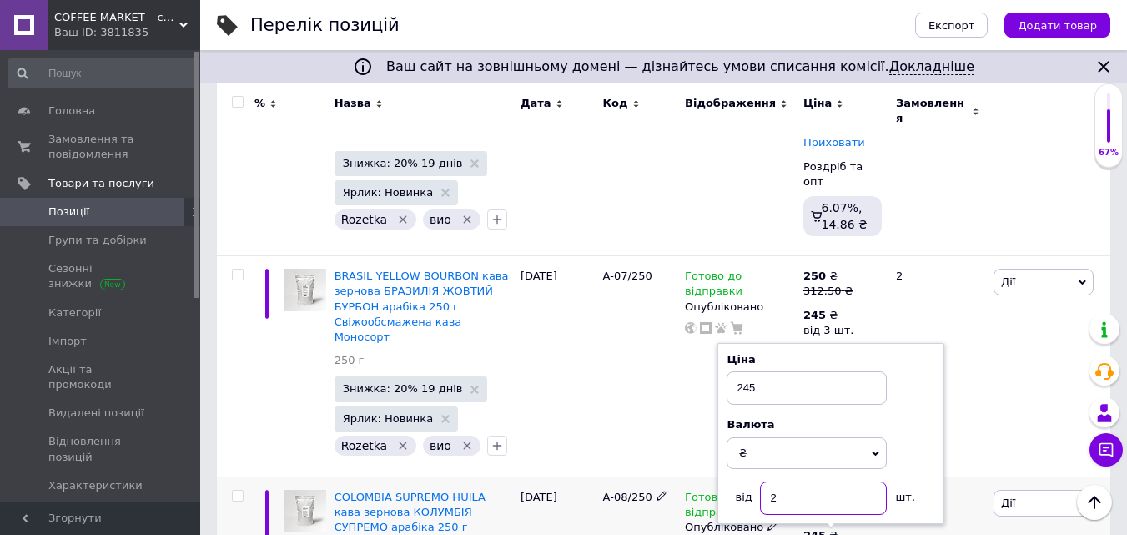
click at [777, 481] on input "2" at bounding box center [823, 497] width 127 height 33
type input "3"
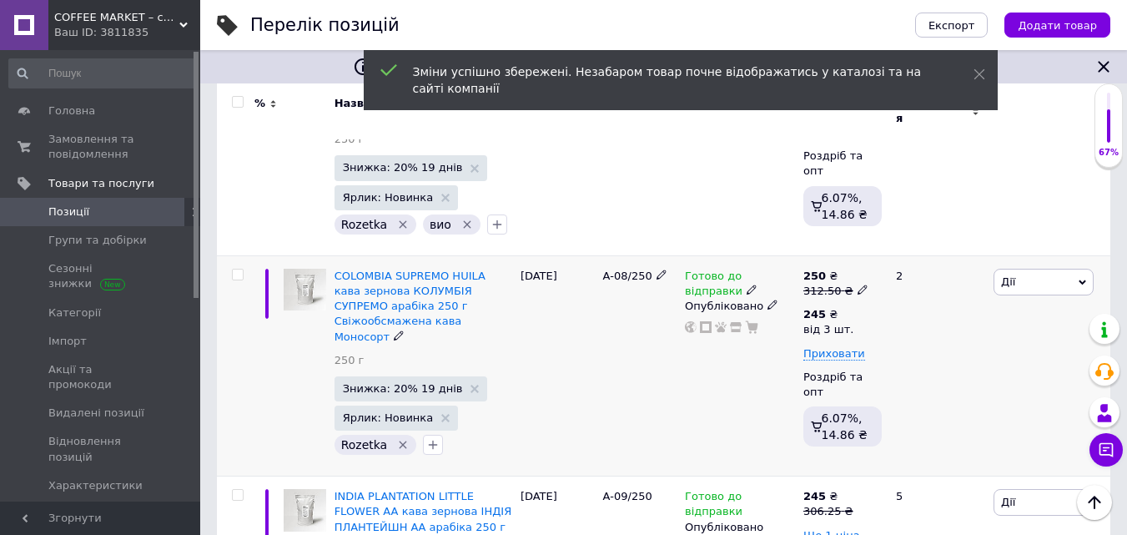
scroll to position [1752, 0]
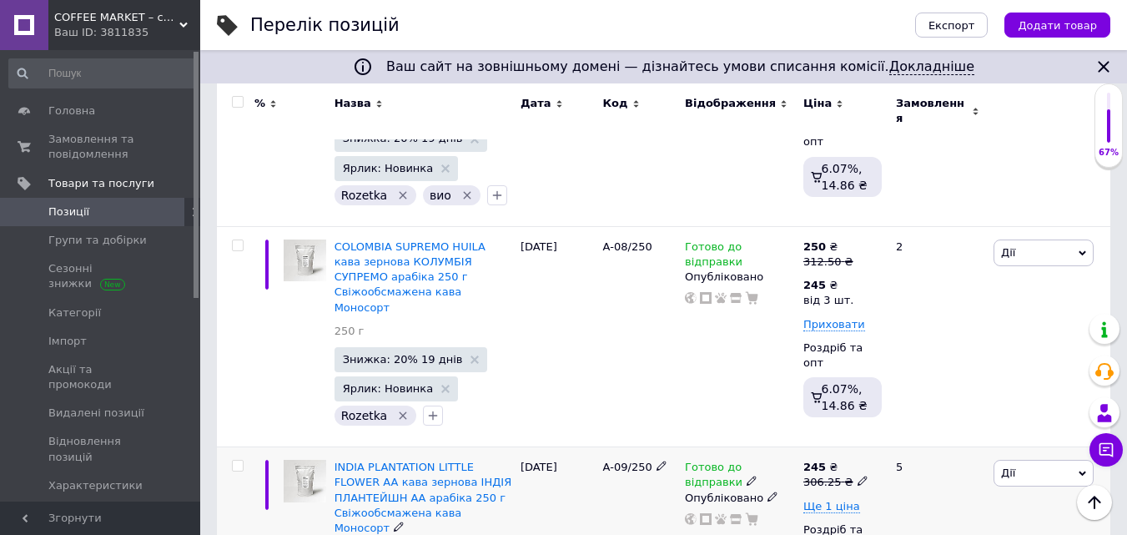
click at [858, 476] on icon at bounding box center [863, 481] width 10 height 10
drag, startPoint x: 885, startPoint y: 340, endPoint x: 954, endPoint y: 341, distance: 69.3
click at [954, 439] on input "306.25" at bounding box center [937, 455] width 127 height 33
type input "312.5"
click at [847, 500] on span "Ще 1 ціна" at bounding box center [831, 506] width 57 height 13
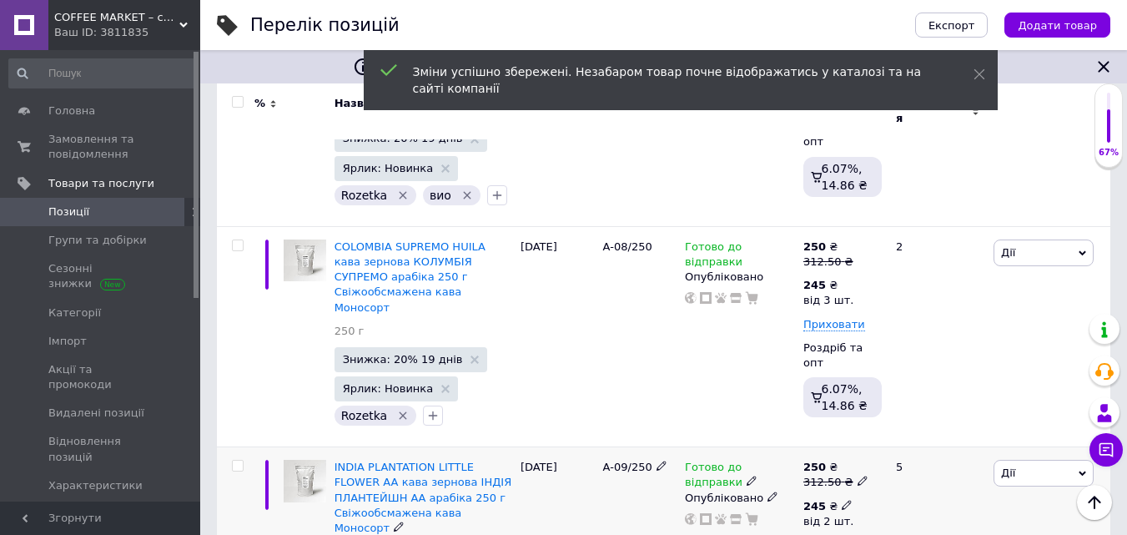
click at [842, 500] on icon at bounding box center [847, 505] width 10 height 10
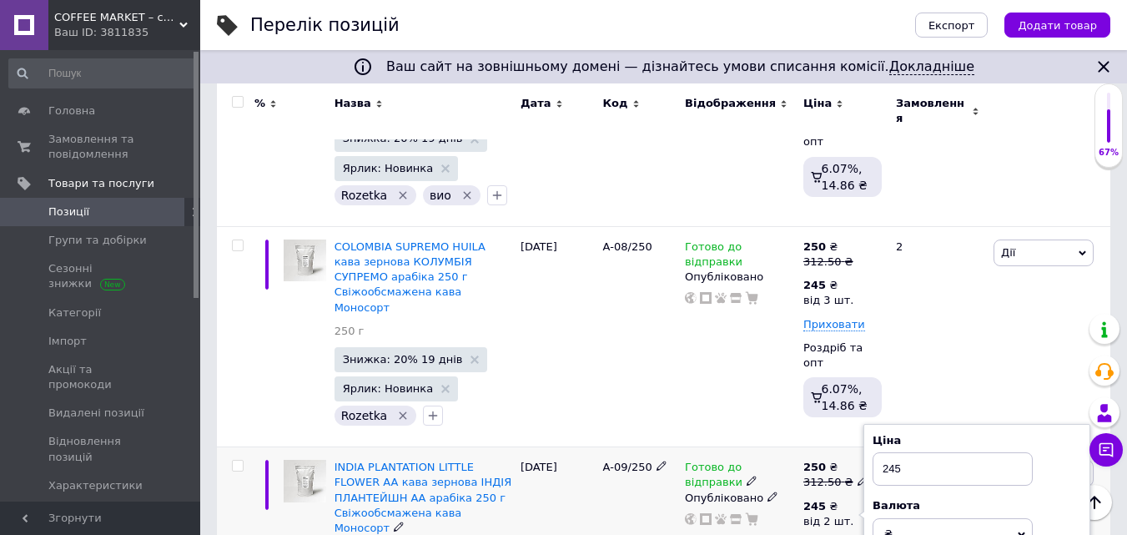
type input "3"
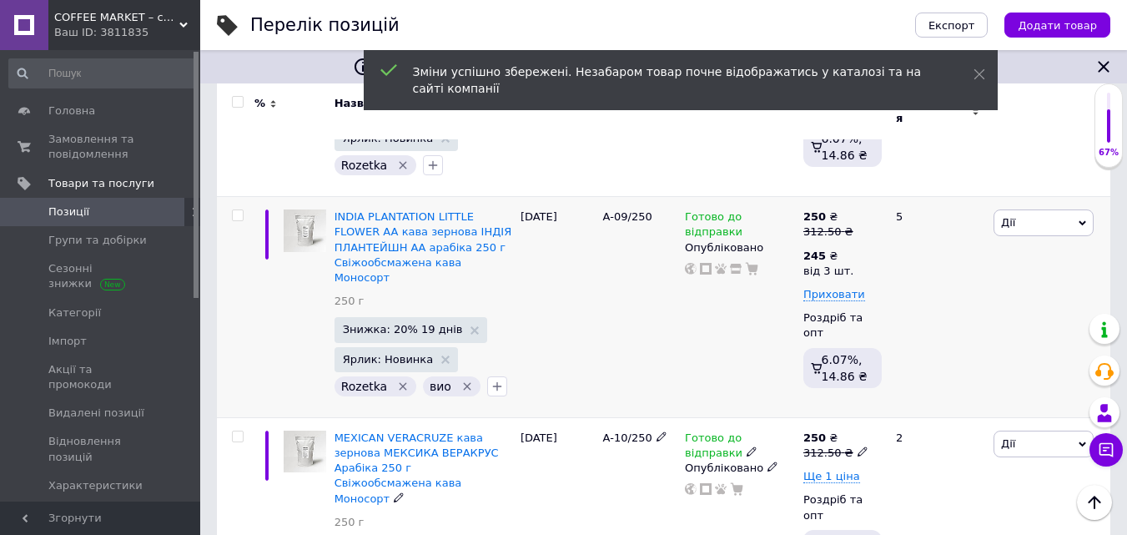
scroll to position [2086, 0]
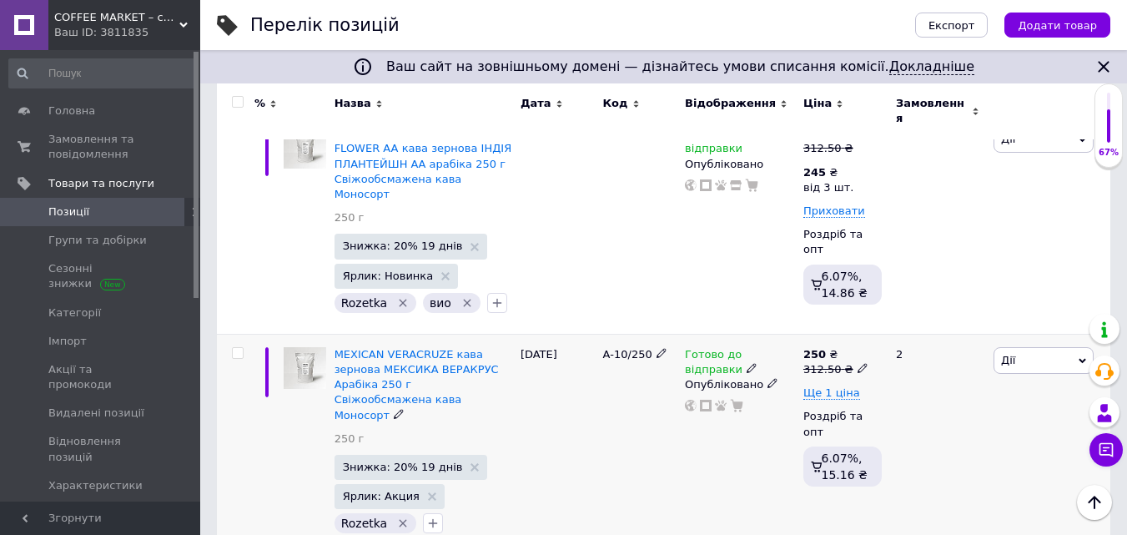
click at [858, 363] on icon at bounding box center [863, 368] width 10 height 10
drag, startPoint x: 891, startPoint y: 214, endPoint x: 943, endPoint y: 208, distance: 52.2
click at [943, 325] on input "312.5" at bounding box center [937, 341] width 127 height 33
type input "318.75"
click at [844, 386] on span "Ще 1 ціна" at bounding box center [831, 392] width 57 height 13
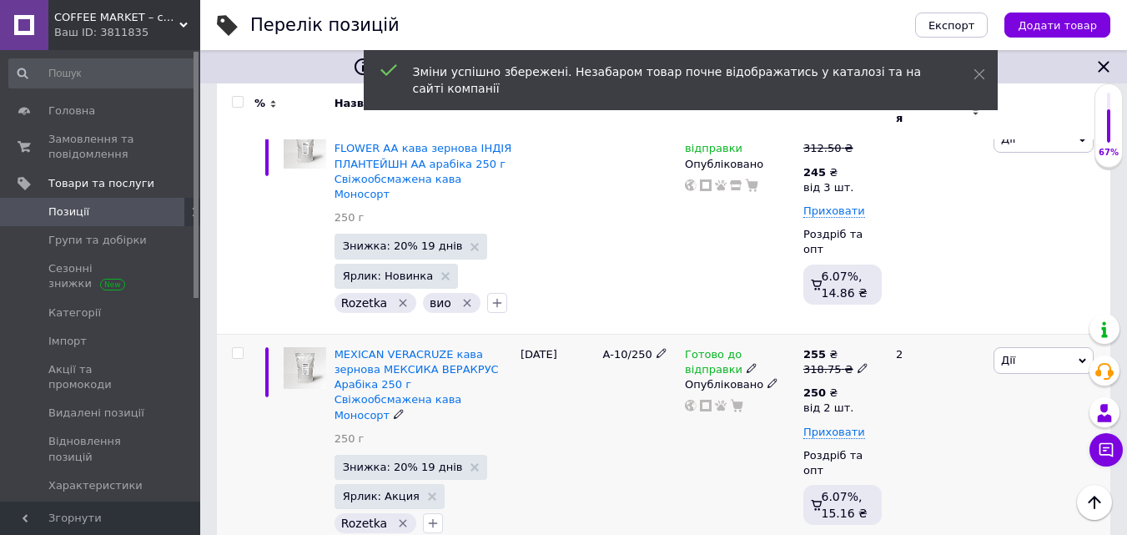
click at [858, 363] on icon at bounding box center [863, 368] width 10 height 10
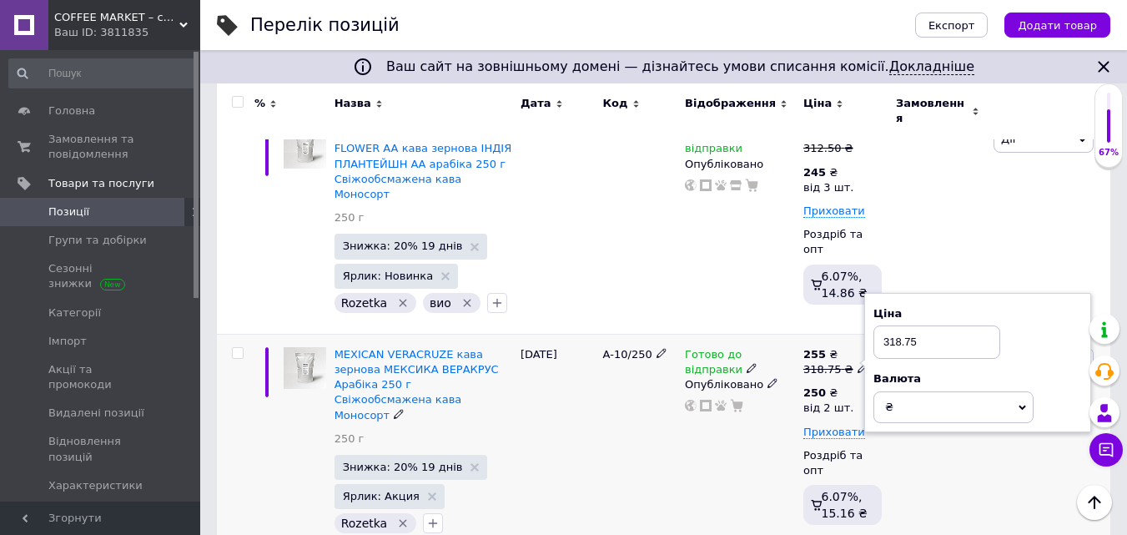
drag, startPoint x: 884, startPoint y: 212, endPoint x: 942, endPoint y: 213, distance: 58.4
click at [938, 325] on input "318.75" at bounding box center [937, 341] width 127 height 33
click at [767, 334] on div "Готово до відправки Опубліковано" at bounding box center [740, 444] width 118 height 221
click at [842, 387] on use at bounding box center [846, 391] width 9 height 9
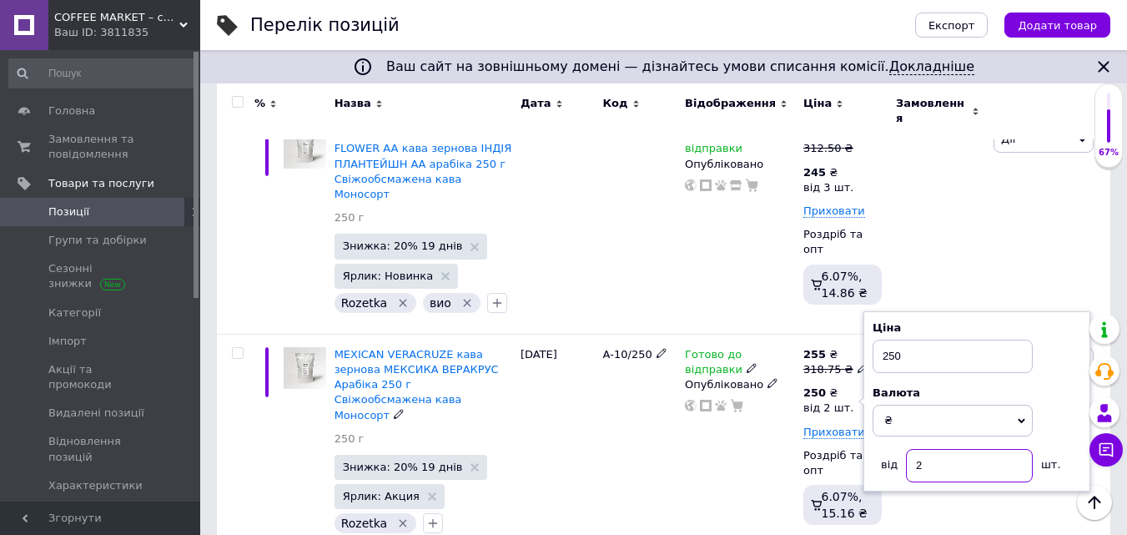
drag, startPoint x: 917, startPoint y: 337, endPoint x: 925, endPoint y: 336, distance: 8.4
click at [925, 449] on input "2" at bounding box center [969, 465] width 127 height 33
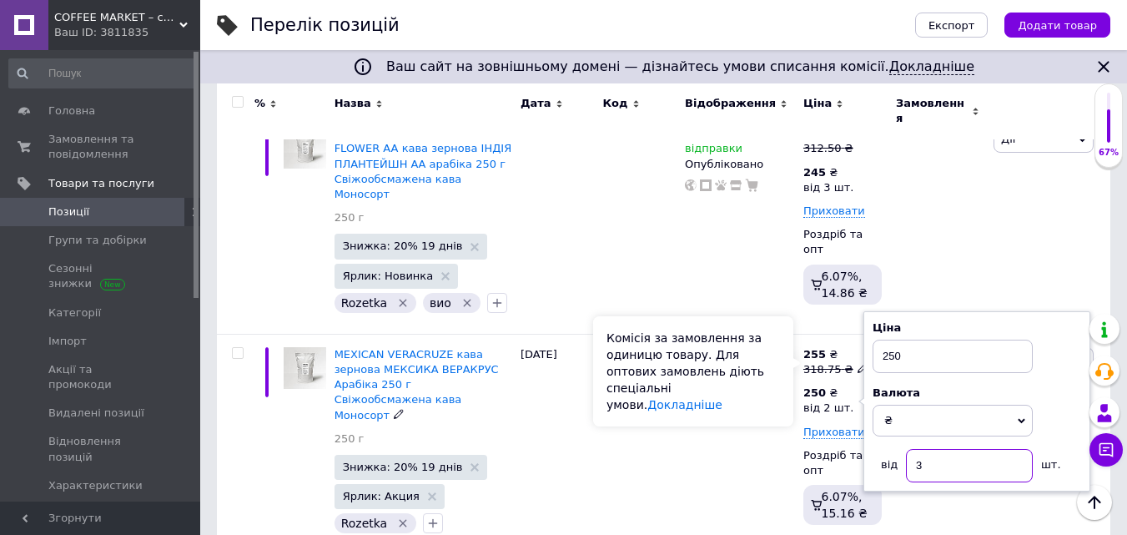
type input "3"
click at [777, 359] on div "Комісія за замовлення за одиницю товару. Для оптових замовлень діють спеціальні…" at bounding box center [693, 371] width 200 height 110
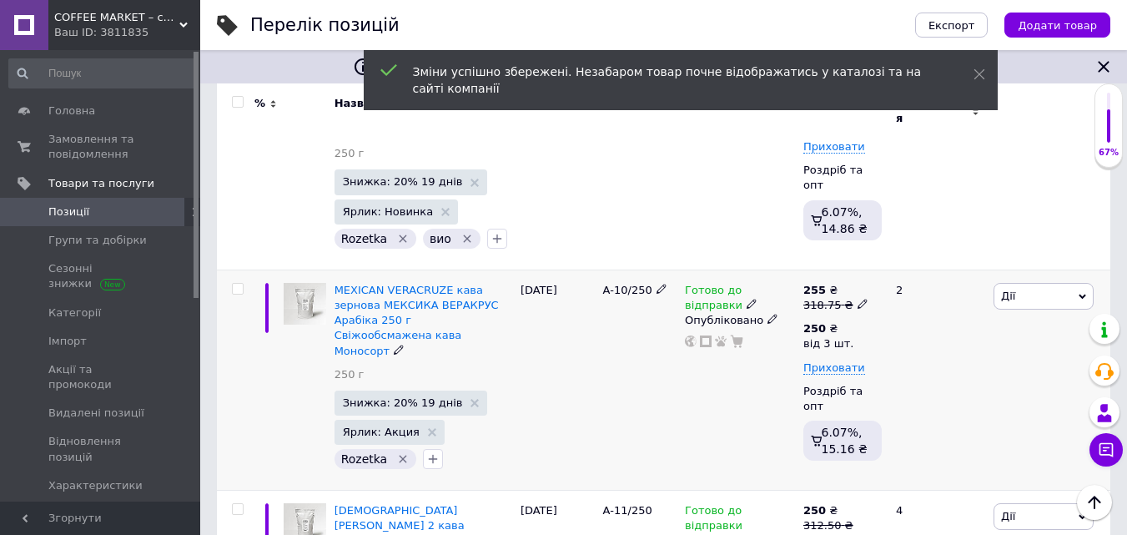
scroll to position [2169, 0]
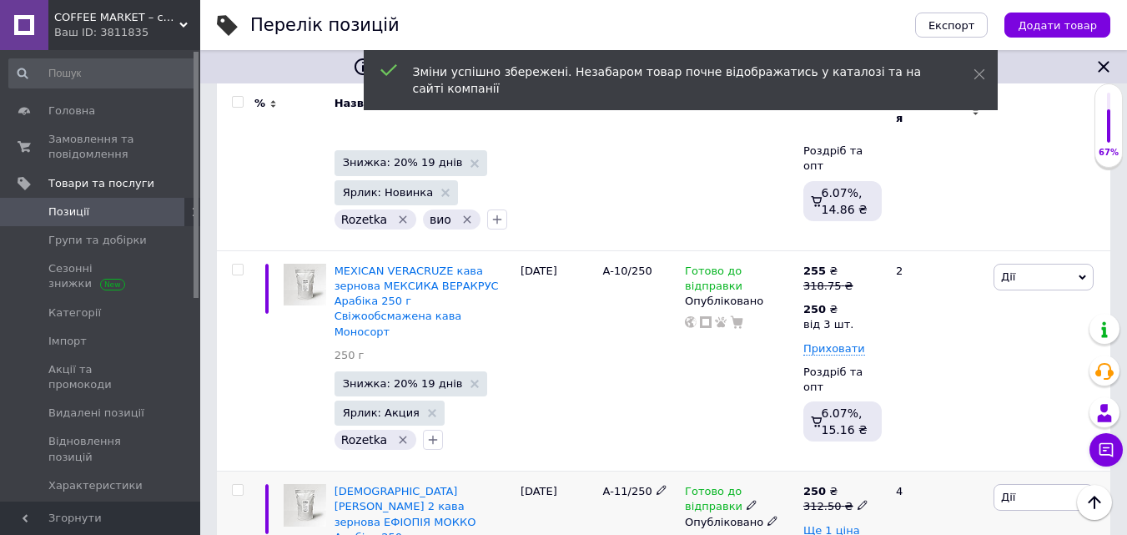
click at [858, 500] on icon at bounding box center [863, 505] width 10 height 10
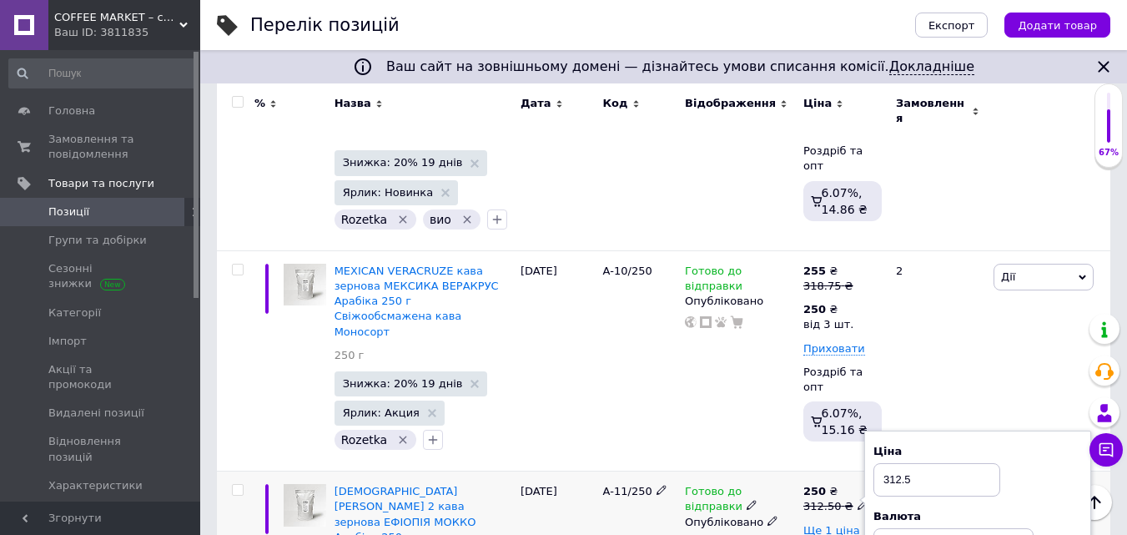
drag, startPoint x: 884, startPoint y: 326, endPoint x: 956, endPoint y: 332, distance: 72.0
click at [956, 463] on input "312.5" at bounding box center [937, 479] width 127 height 33
type input "318.75"
click at [810, 524] on span "Ще 1 ціна" at bounding box center [831, 530] width 57 height 13
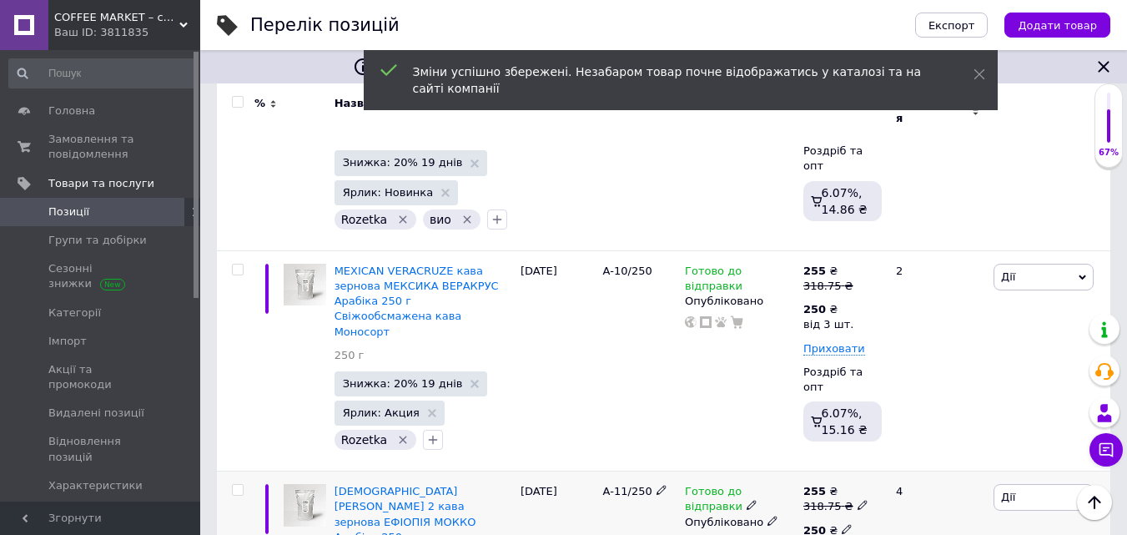
click at [842, 524] on icon at bounding box center [847, 529] width 10 height 10
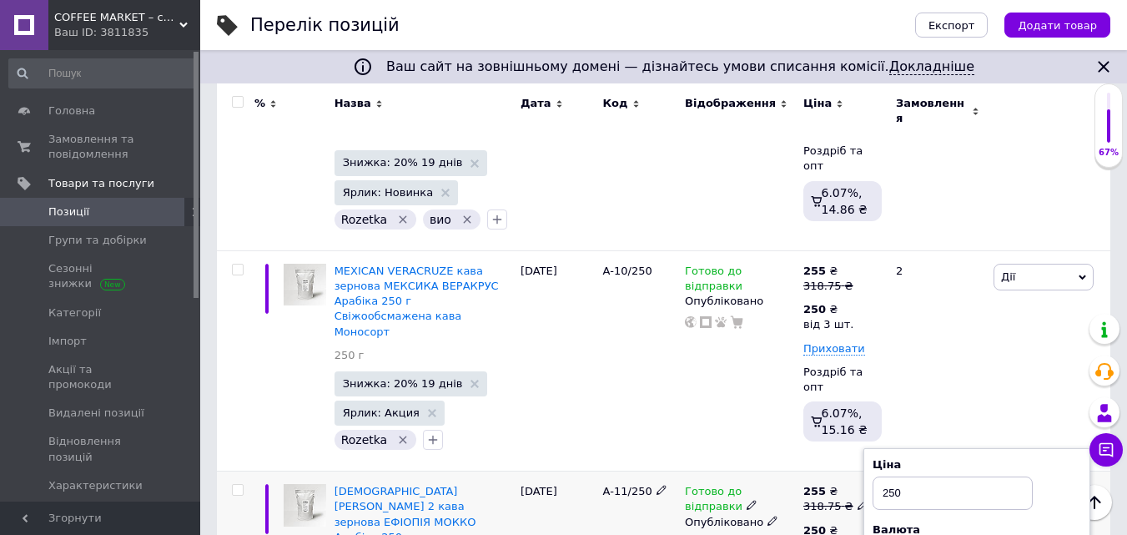
type input "3"
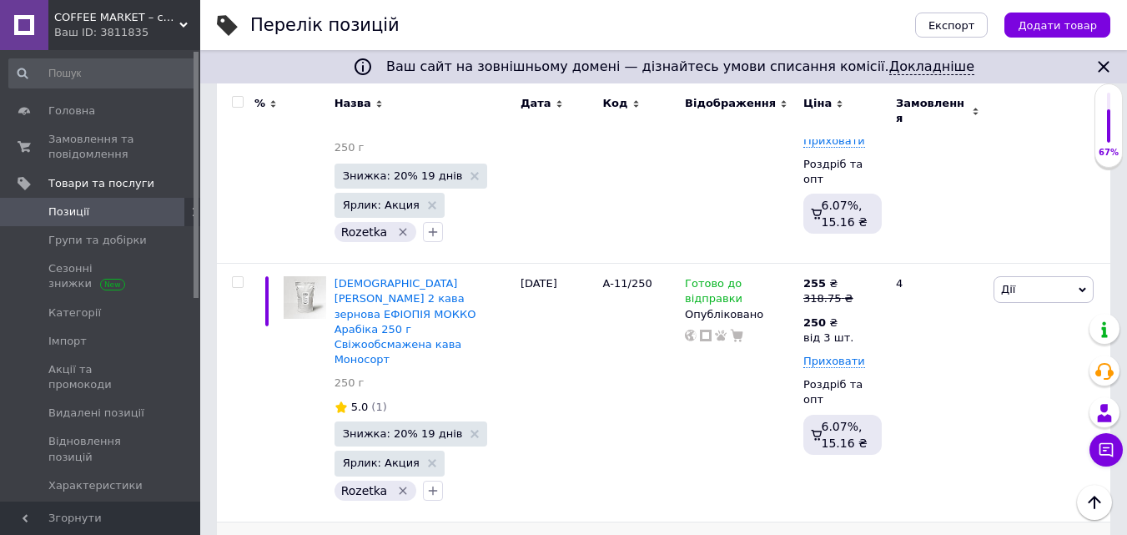
scroll to position [2336, 0]
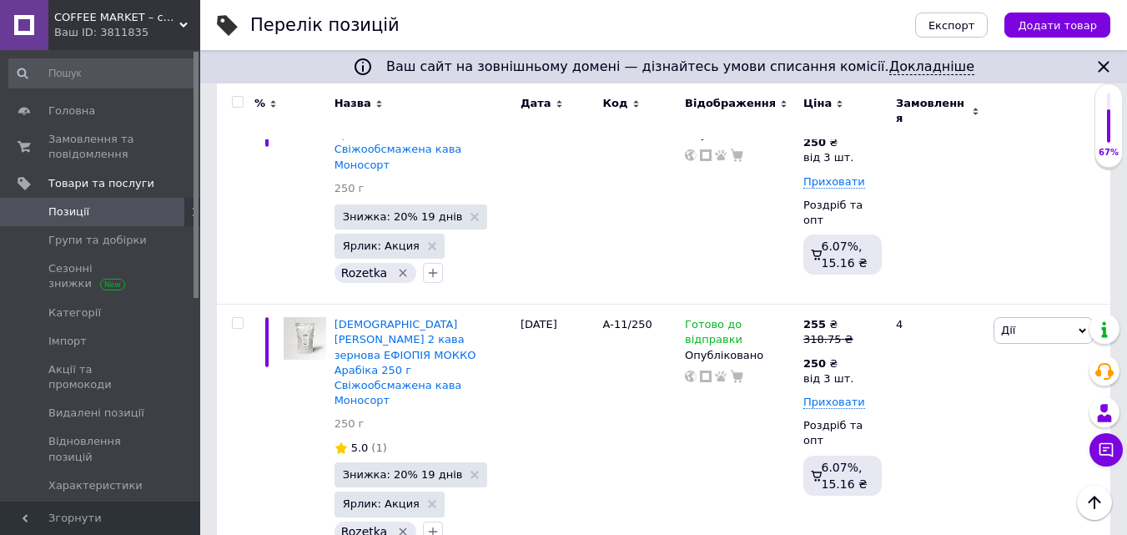
drag, startPoint x: 884, startPoint y: 385, endPoint x: 939, endPoint y: 384, distance: 54.3
type input "318.75"
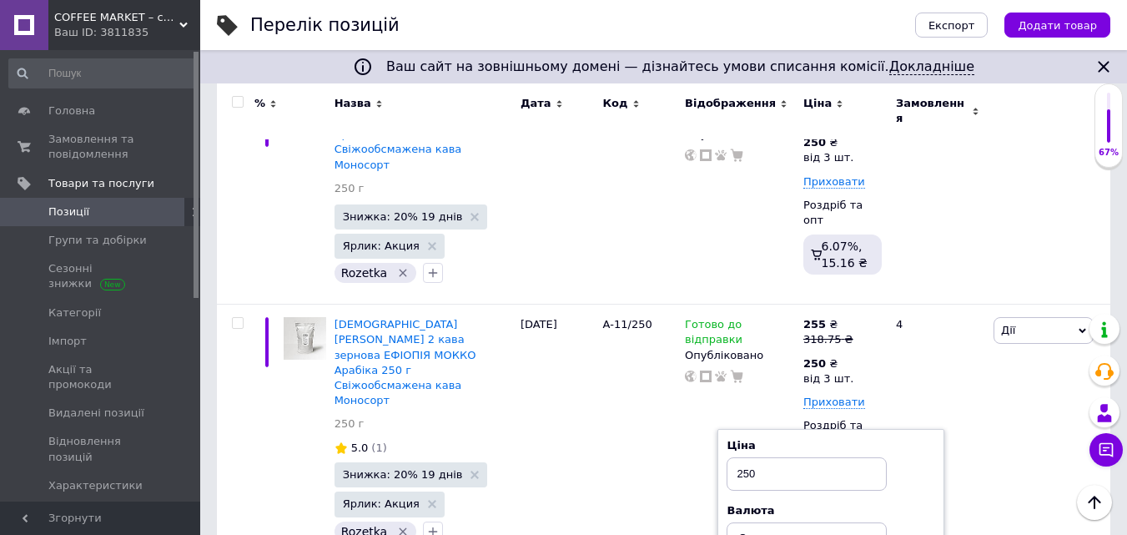
type input "3"
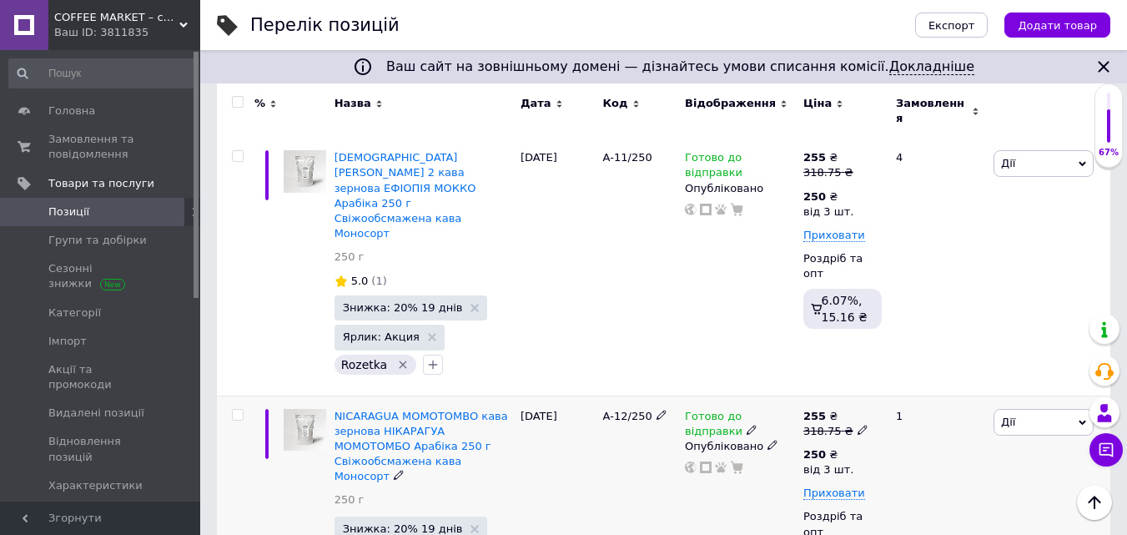
scroll to position [2586, 0]
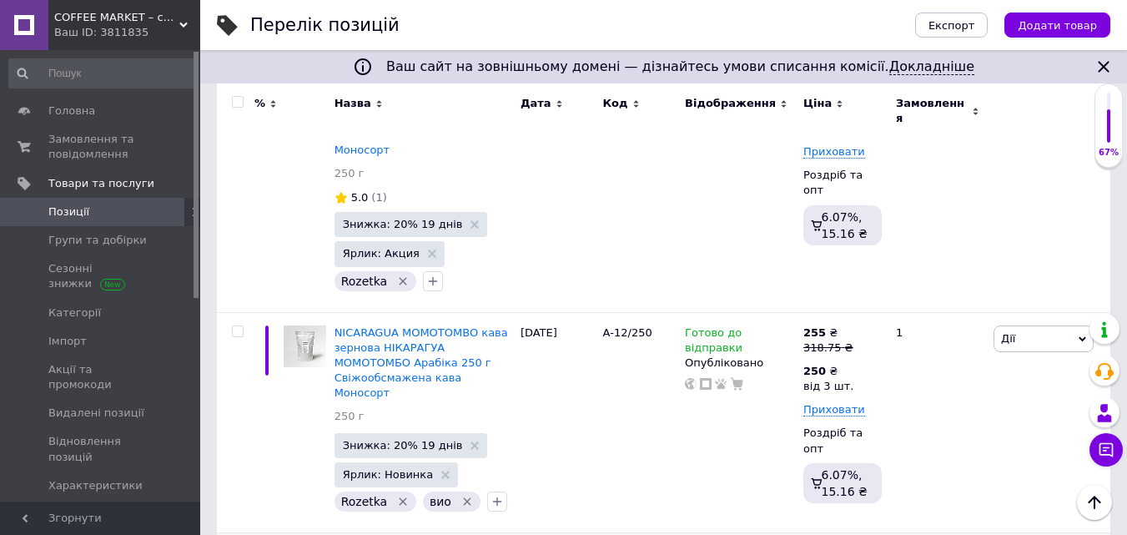
drag, startPoint x: 884, startPoint y: 341, endPoint x: 961, endPoint y: 339, distance: 77.6
click at [961, 525] on input "312.5" at bounding box center [937, 541] width 127 height 33
type input "318.75"
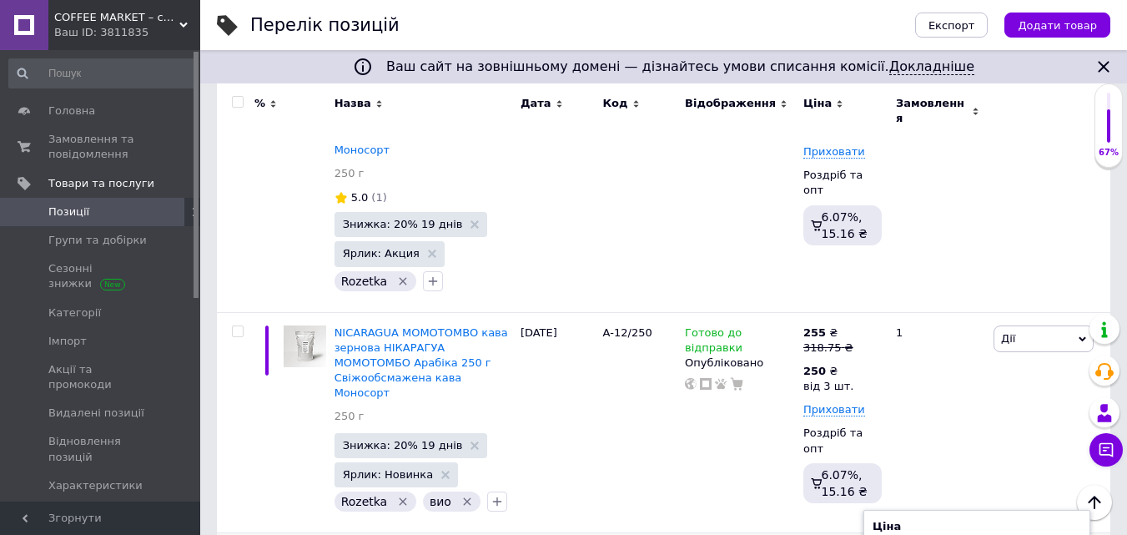
type input "3"
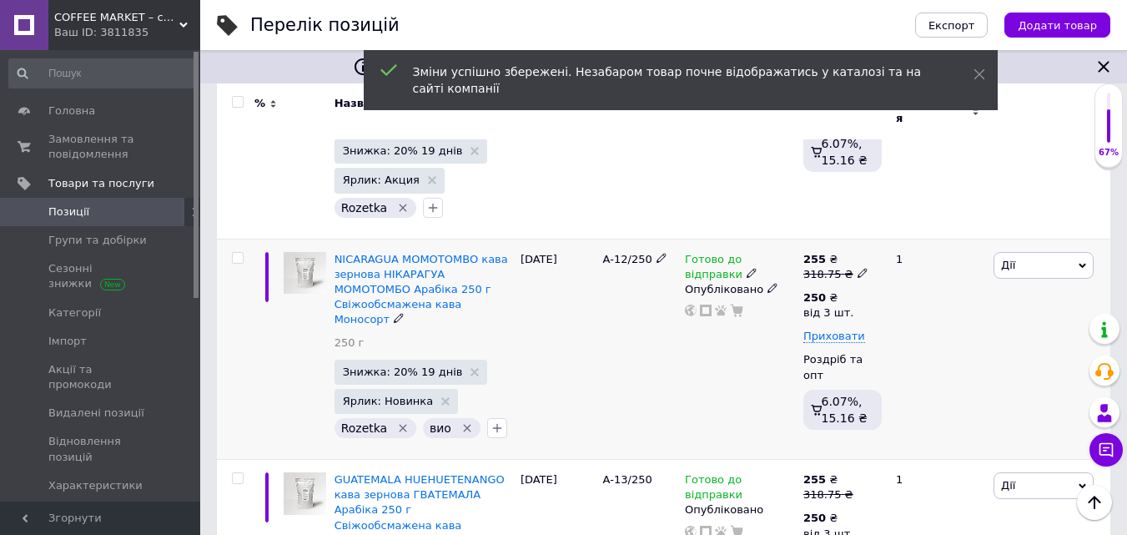
scroll to position [2753, 0]
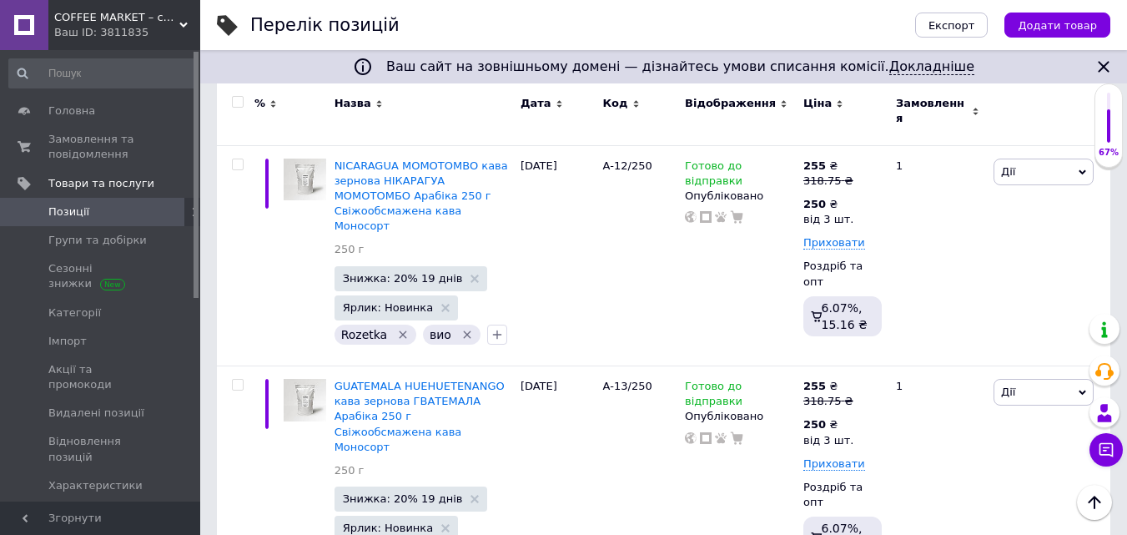
drag, startPoint x: 884, startPoint y: 382, endPoint x: 983, endPoint y: 384, distance: 99.3
drag, startPoint x: 883, startPoint y: 381, endPoint x: 923, endPoint y: 380, distance: 40.1
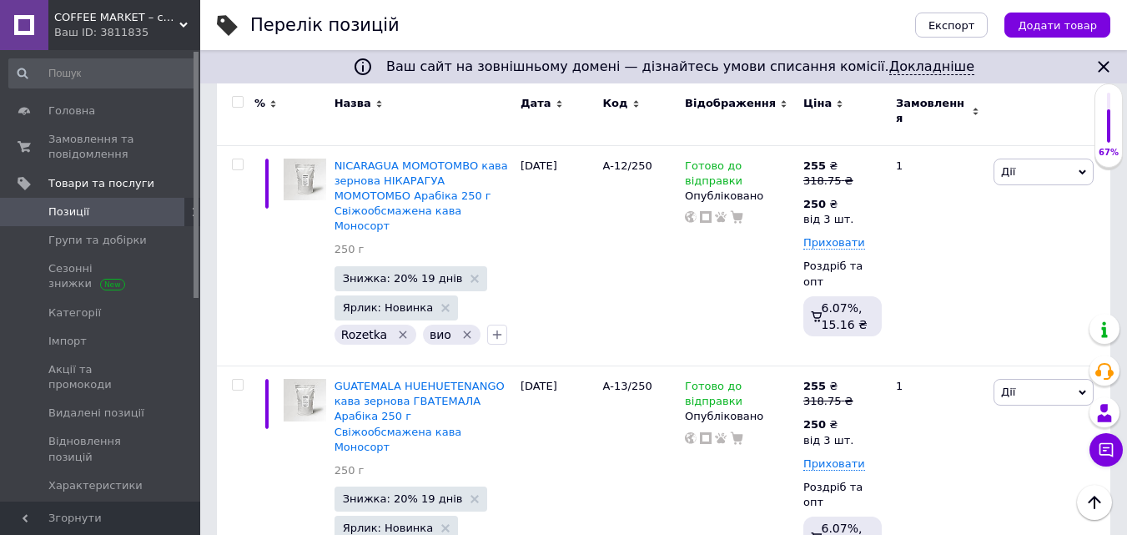
type input "325"
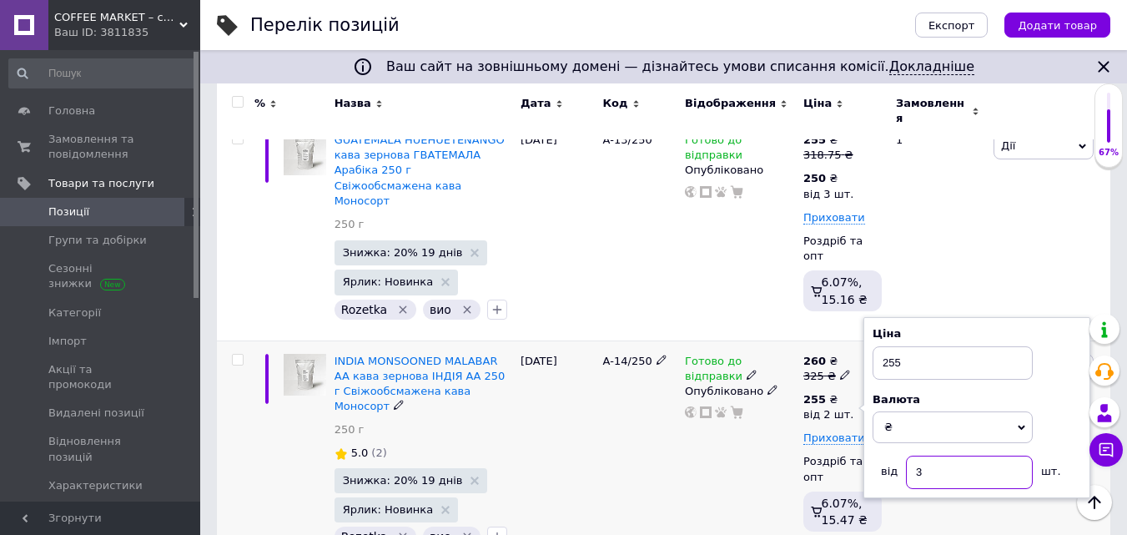
scroll to position [3004, 0]
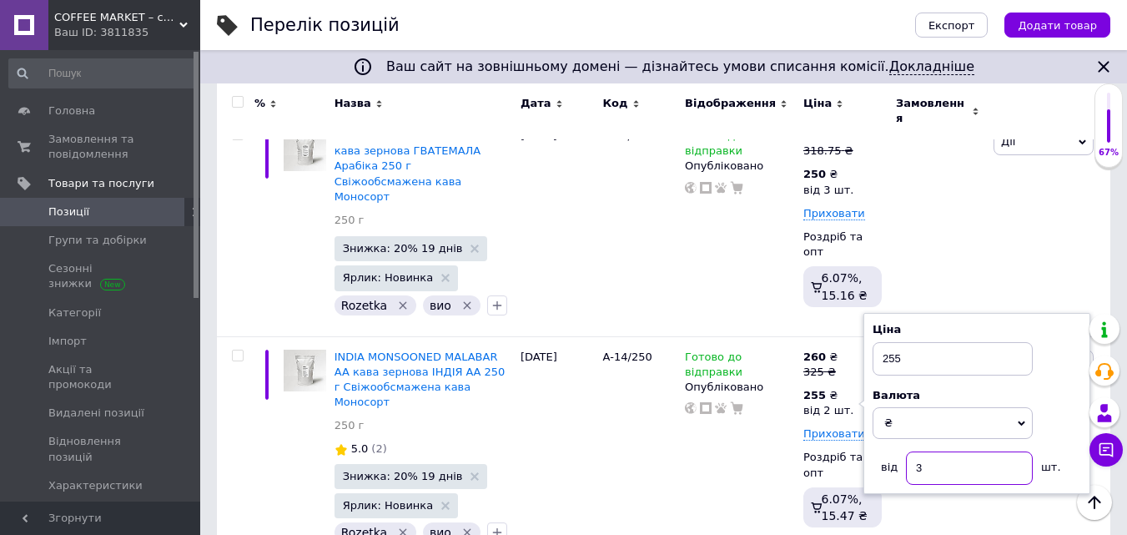
type input "3"
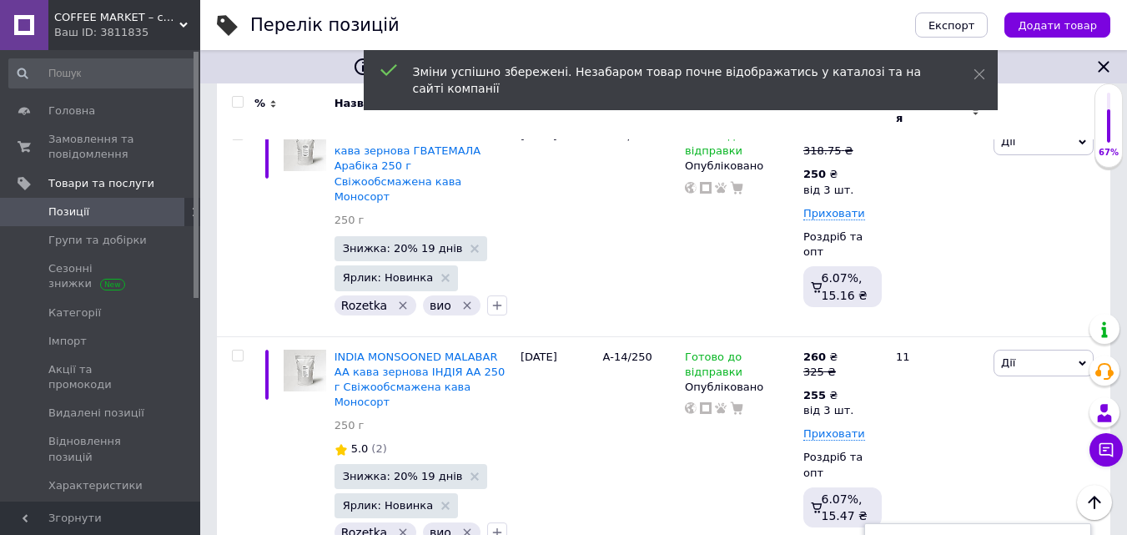
drag, startPoint x: 885, startPoint y: 343, endPoint x: 949, endPoint y: 347, distance: 63.5
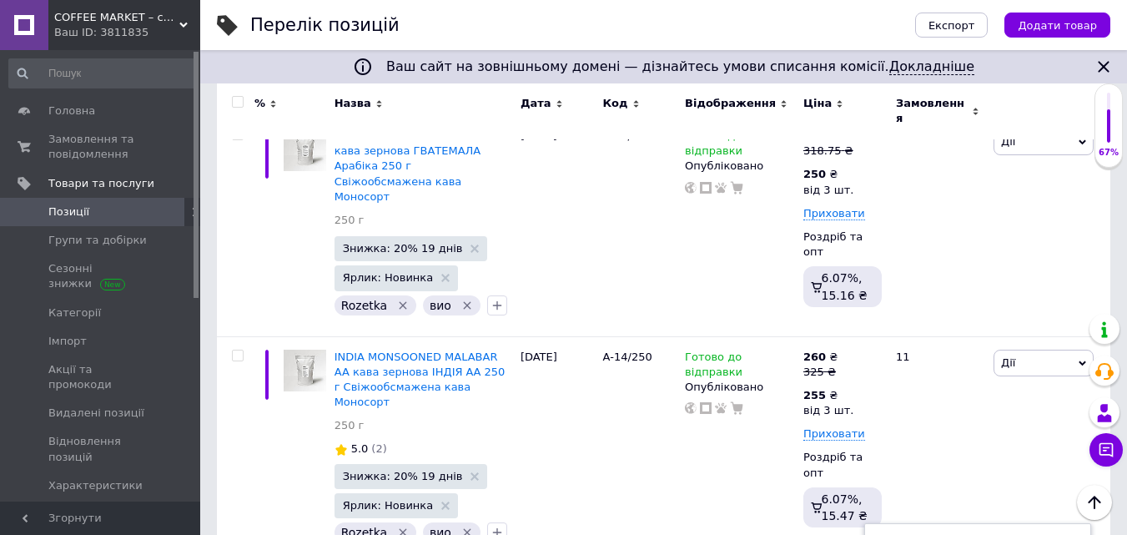
type input "325"
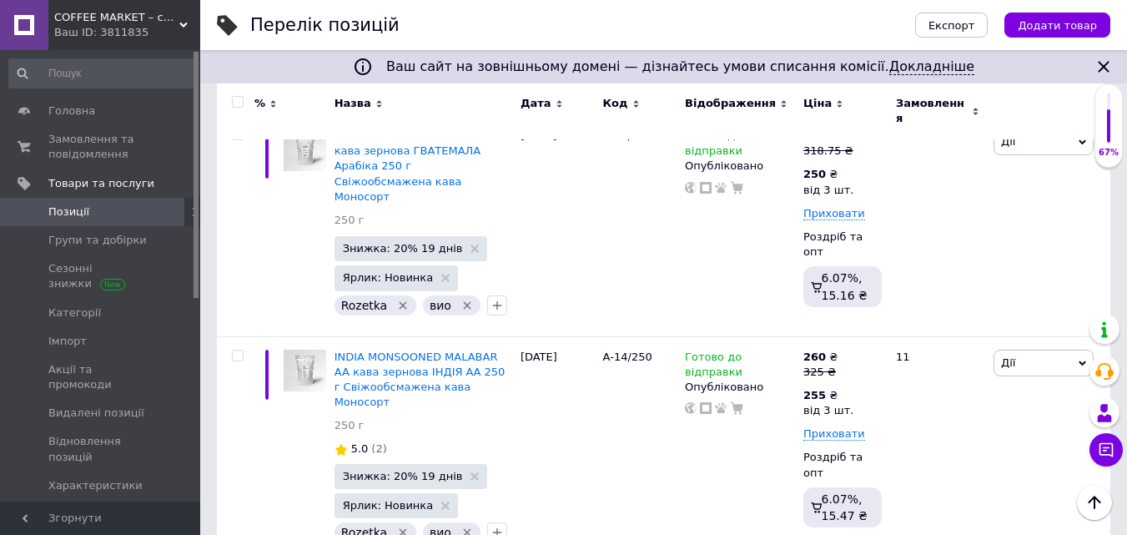
type input "3"
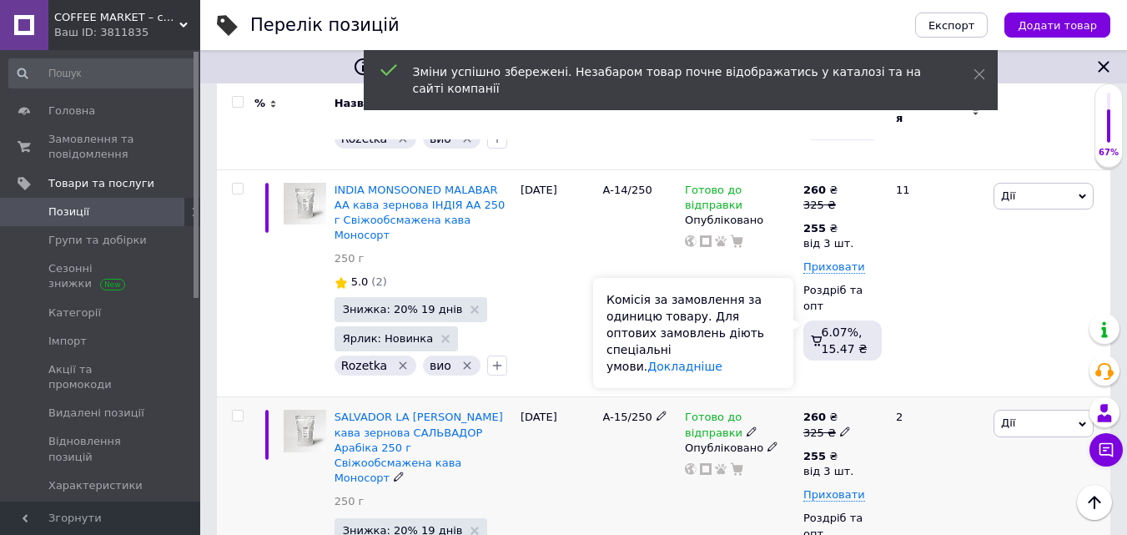
scroll to position [3254, 0]
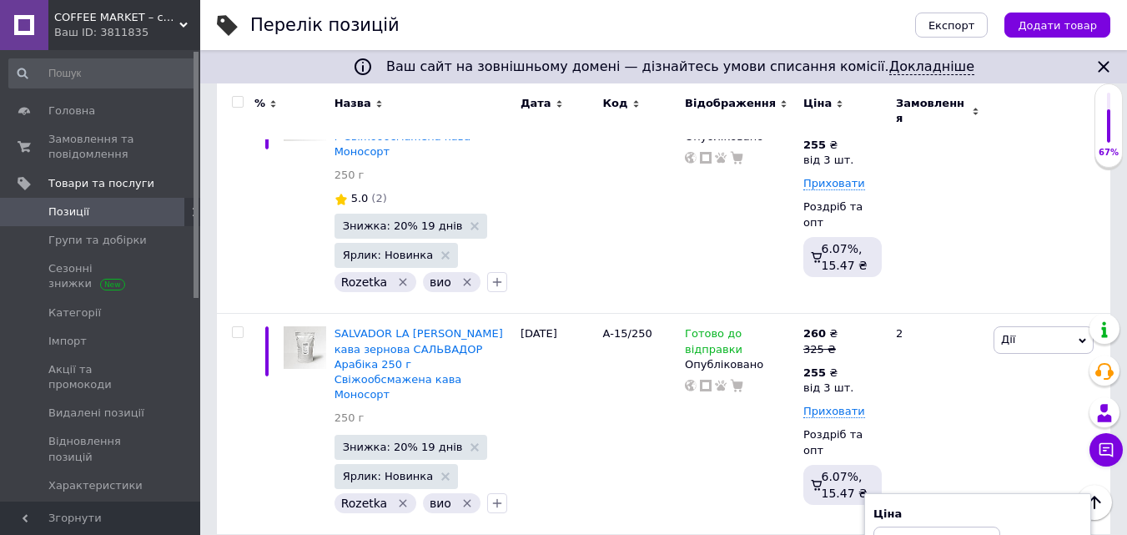
drag, startPoint x: 884, startPoint y: 290, endPoint x: 944, endPoint y: 280, distance: 60.8
click at [944, 526] on input "318.75" at bounding box center [937, 542] width 127 height 33
type input "325"
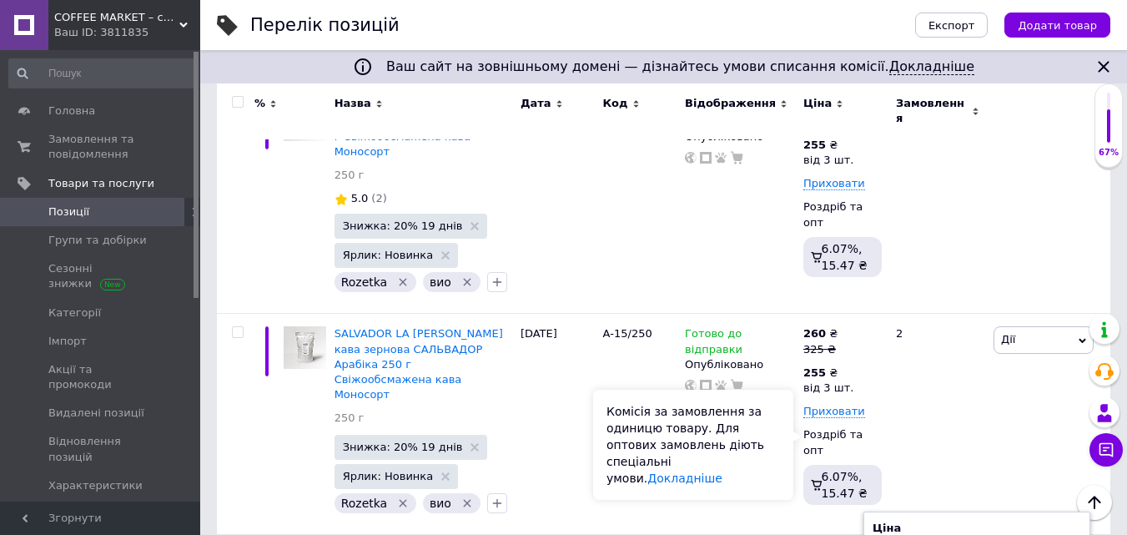
type input "3"
click at [762, 446] on div "Комісія за замовлення за одиницю товару. Для оптових замовлень діють спеціальні…" at bounding box center [693, 445] width 200 height 110
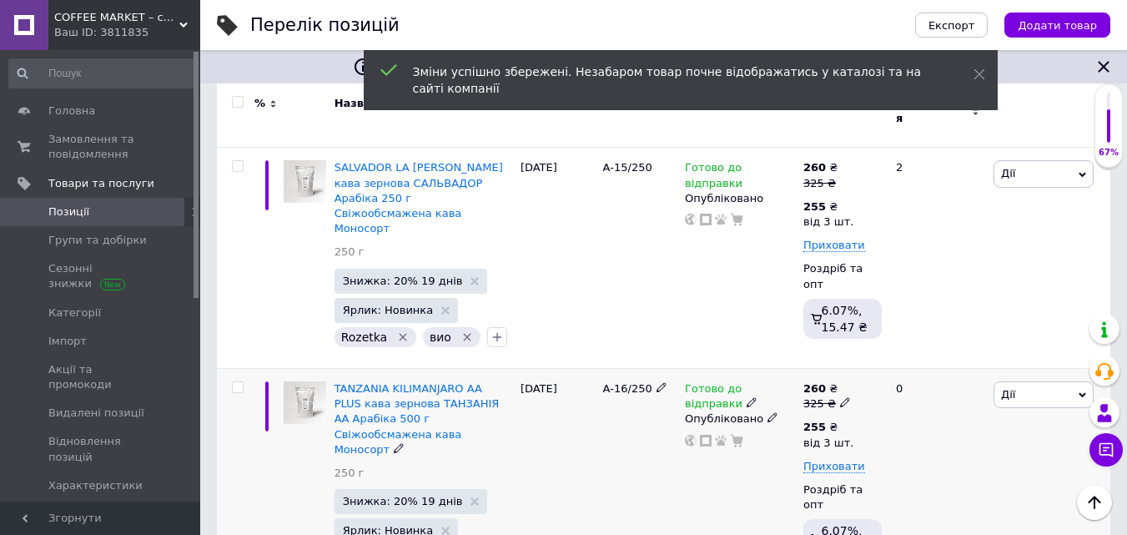
scroll to position [3421, 0]
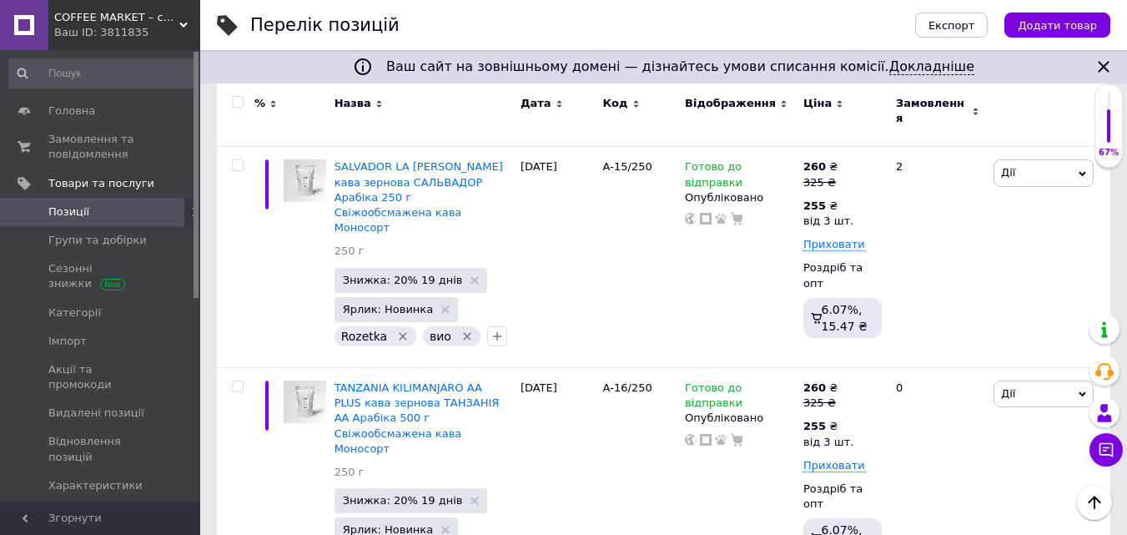
drag, startPoint x: 884, startPoint y: 325, endPoint x: 956, endPoint y: 316, distance: 73.2
type input "325"
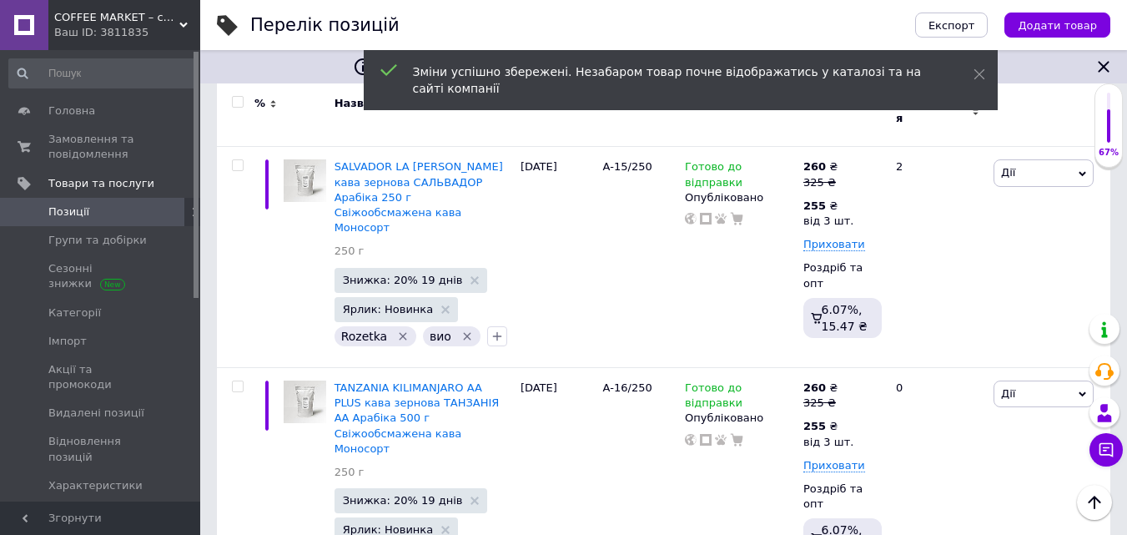
drag, startPoint x: 840, startPoint y: 375, endPoint x: 849, endPoint y: 377, distance: 8.5
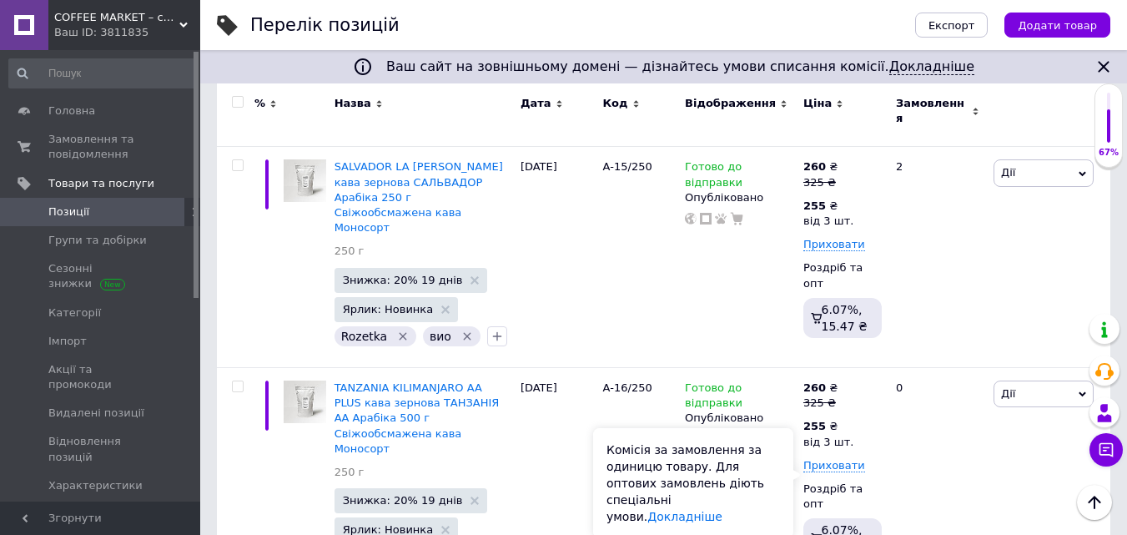
type input "3"
click at [772, 459] on div "Комісія за замовлення за одиницю товару. Для оптових замовлень діють спеціальні…" at bounding box center [693, 483] width 200 height 110
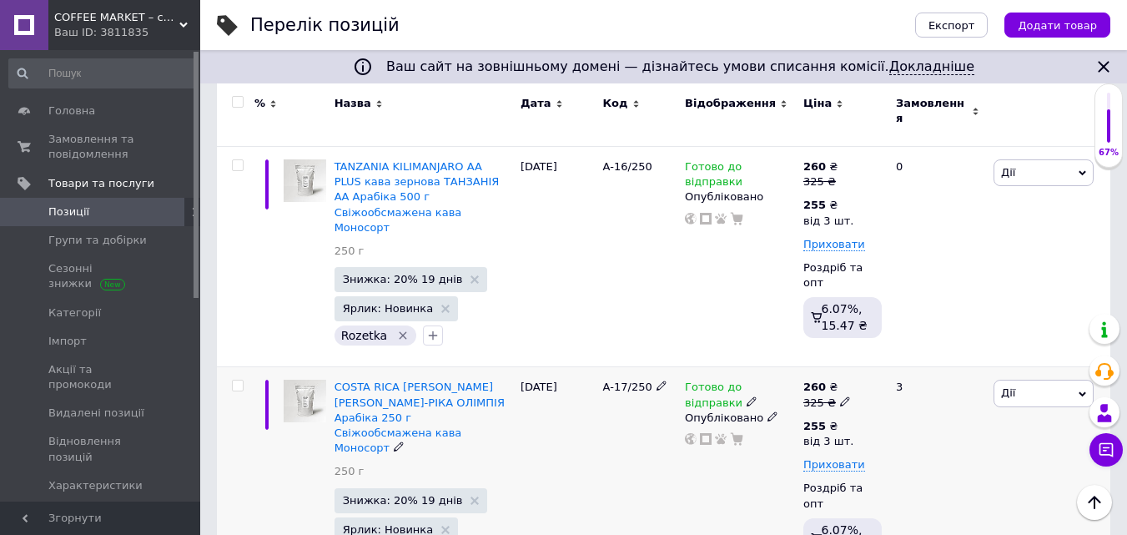
scroll to position [3671, 0]
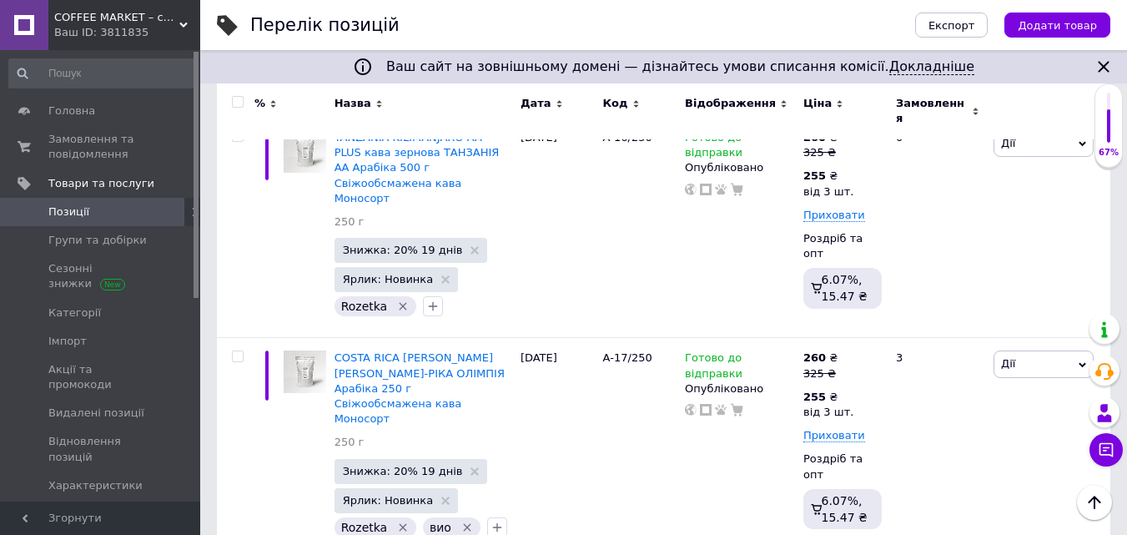
drag, startPoint x: 884, startPoint y: 269, endPoint x: 960, endPoint y: 272, distance: 76.8
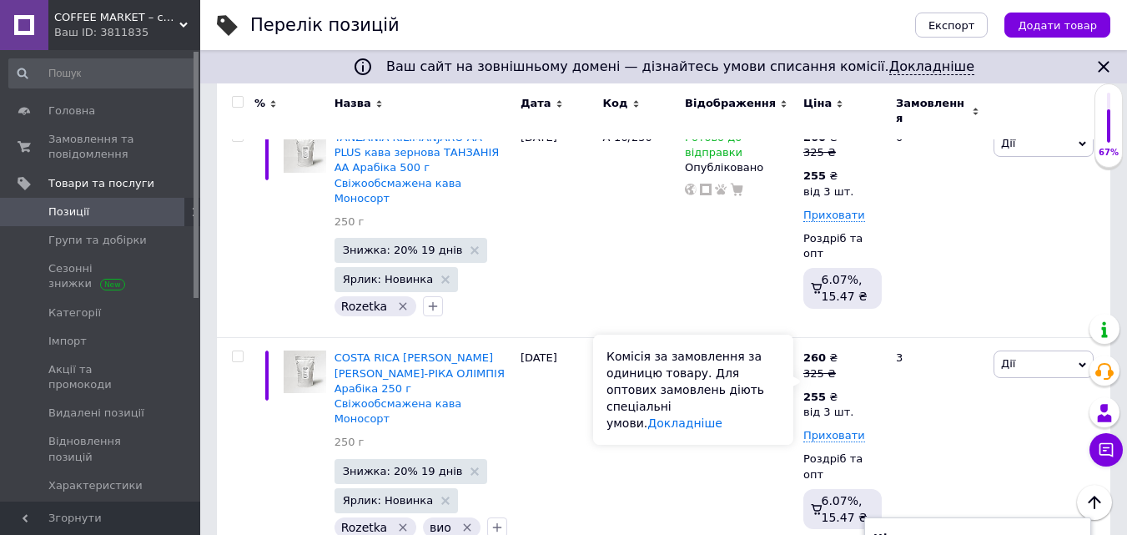
type input "325"
click at [788, 376] on div "Комісія за замовлення за одиницю товару. Для оптових замовлень діють спеціальні…" at bounding box center [693, 390] width 200 height 110
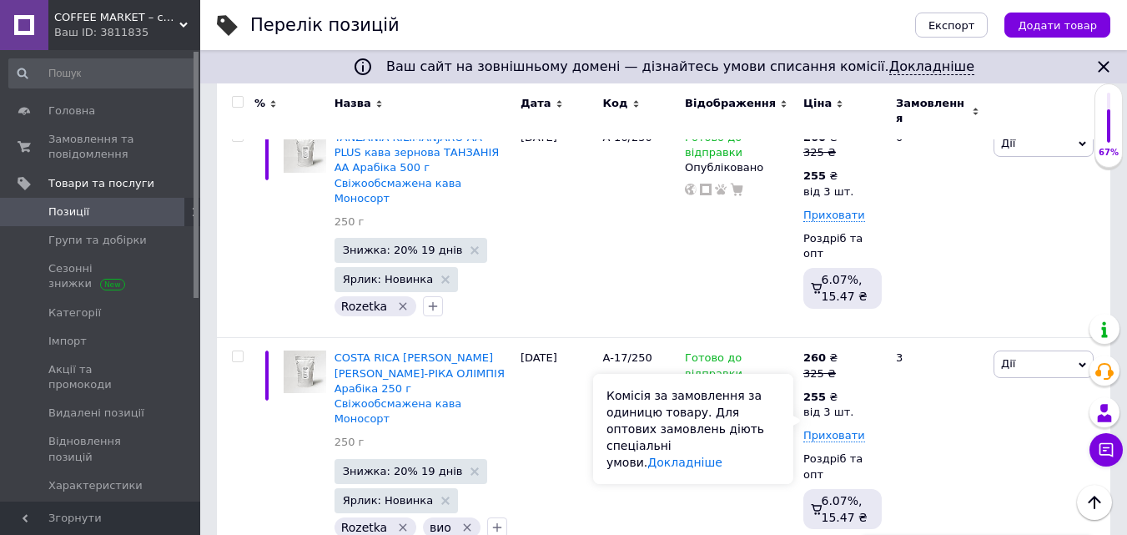
type input "3"
click at [757, 431] on div "Комісія за замовлення за одиницю товару. Для оптових замовлень діють спеціальні…" at bounding box center [693, 429] width 200 height 110
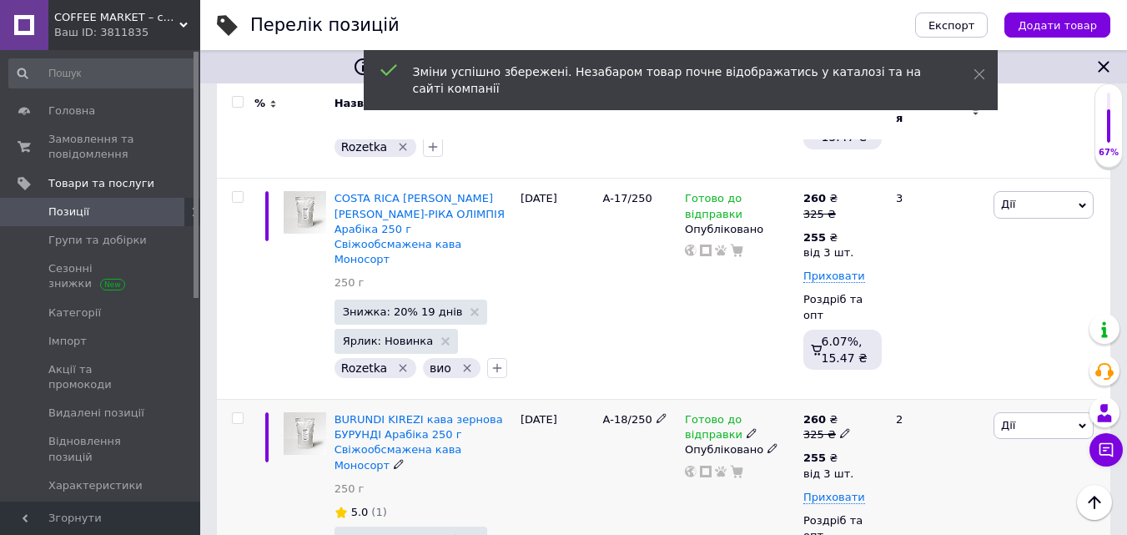
scroll to position [3838, 0]
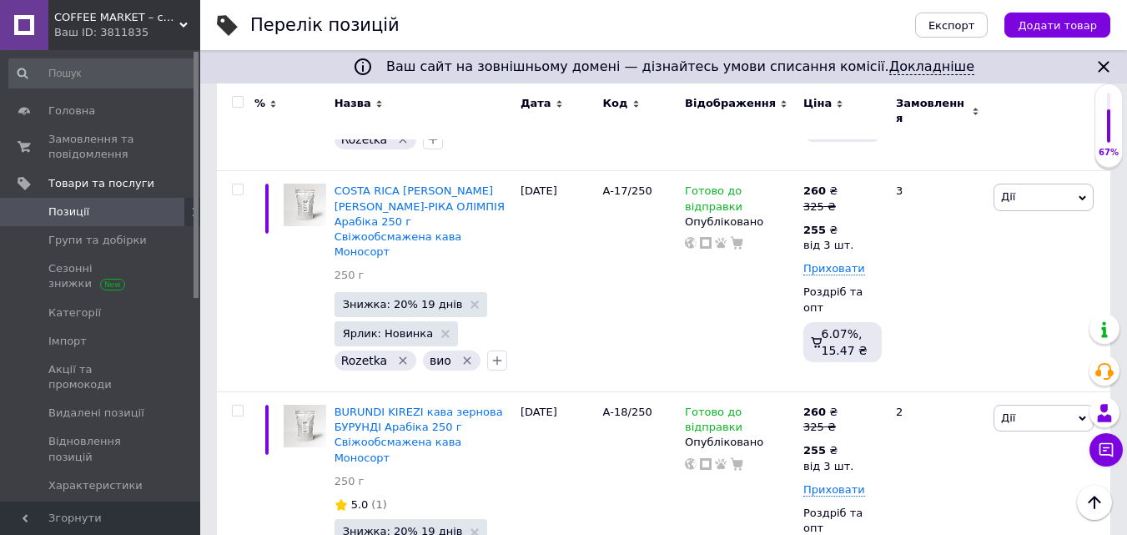
drag, startPoint x: 884, startPoint y: 318, endPoint x: 978, endPoint y: 307, distance: 94.9
type input "325"
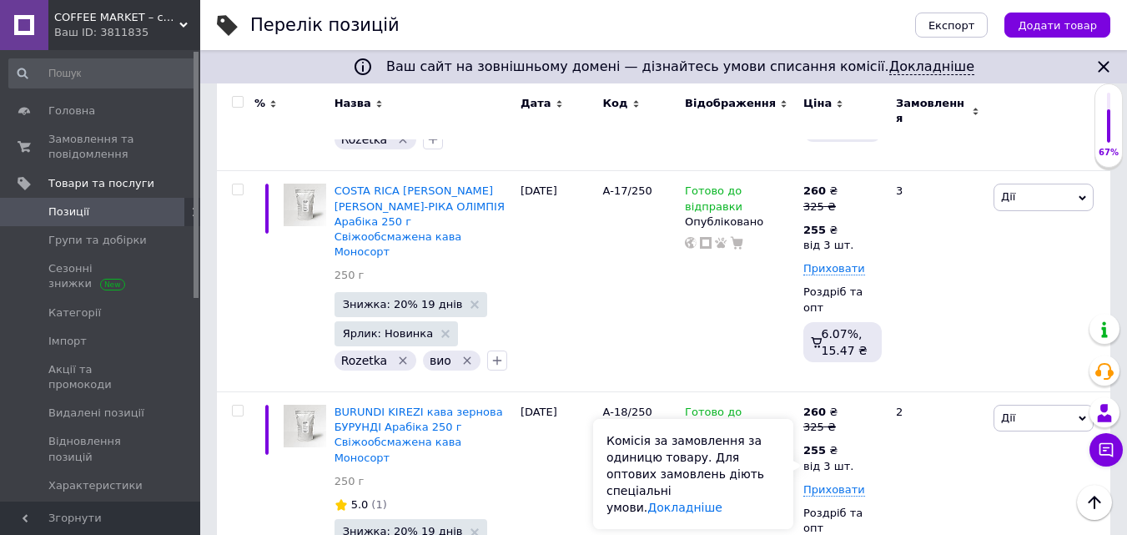
type input "3"
click at [758, 466] on div "Комісія за замовлення за одиницю товару. Для оптових замовлень діють спеціальні…" at bounding box center [693, 474] width 200 height 110
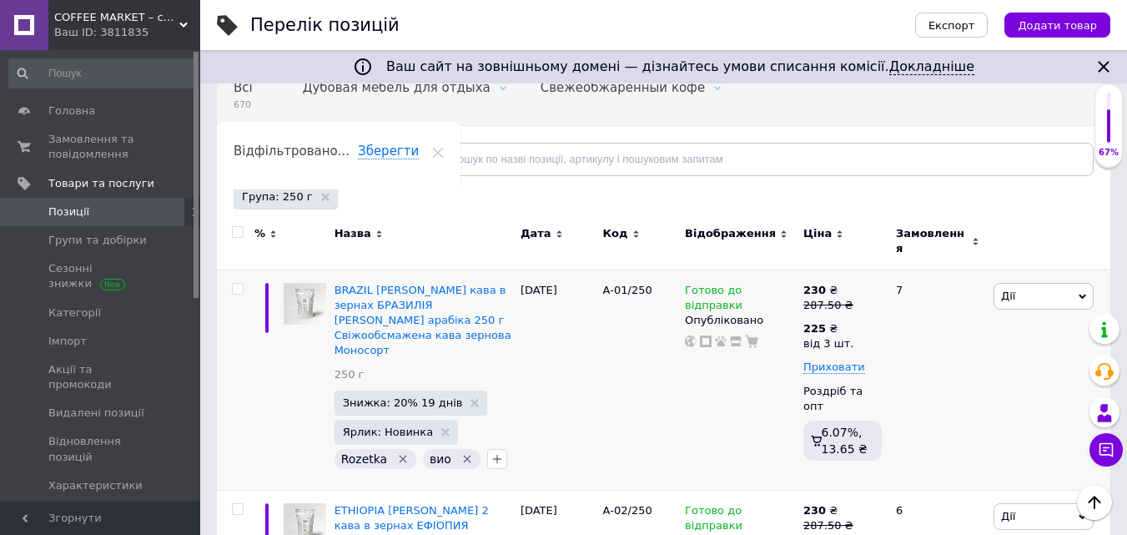
scroll to position [0, 0]
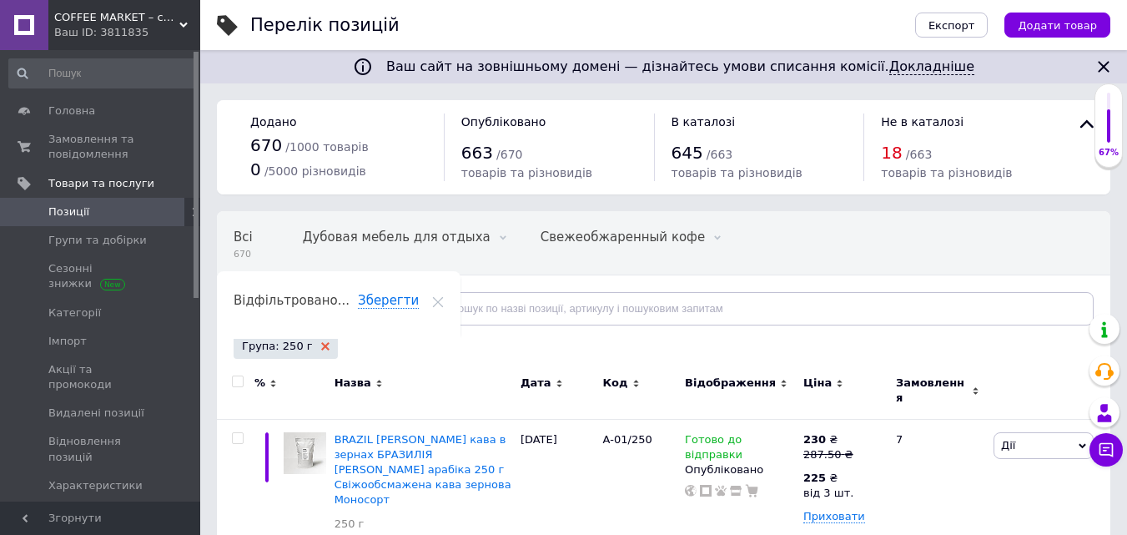
click at [321, 347] on use at bounding box center [325, 346] width 8 height 8
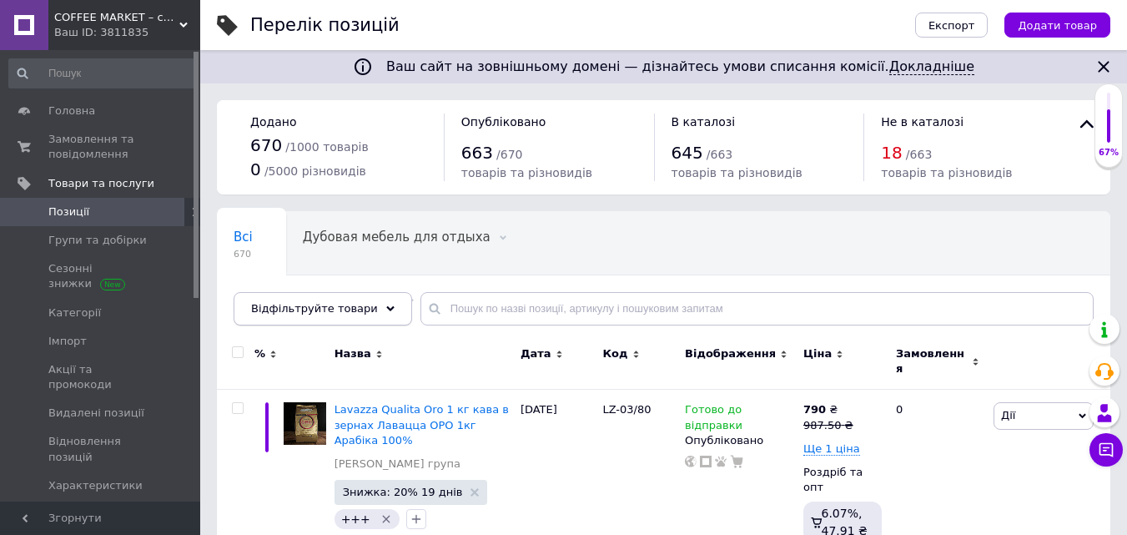
click at [386, 306] on icon at bounding box center [390, 309] width 8 height 8
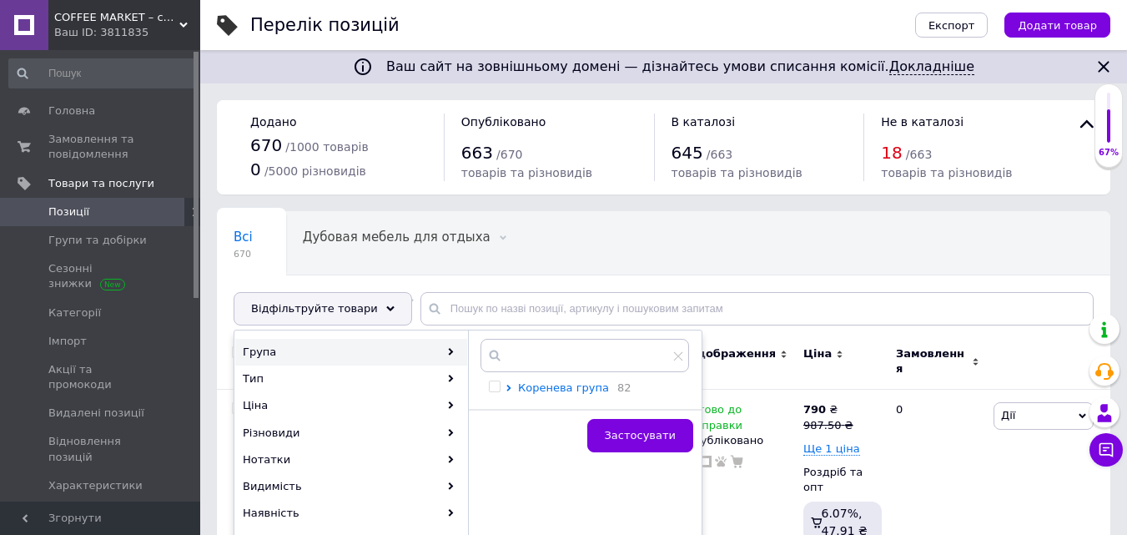
click at [546, 385] on span "Коренева група" at bounding box center [563, 387] width 91 height 13
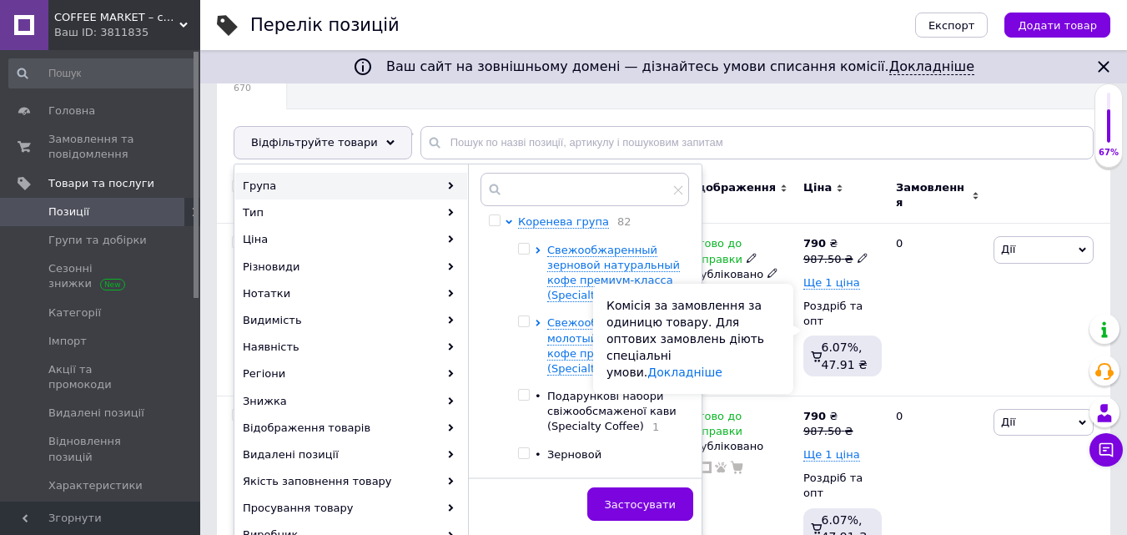
scroll to position [167, 0]
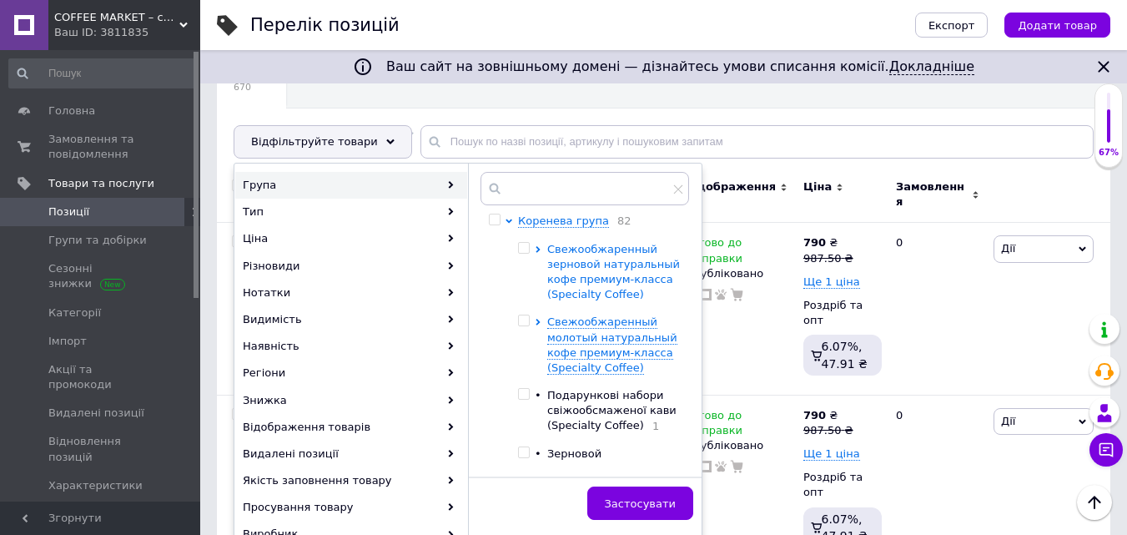
click at [592, 269] on span "Свежообжаренный зерновой натуральный кофе премиум-класса (Specialty Coffee)" at bounding box center [613, 272] width 133 height 58
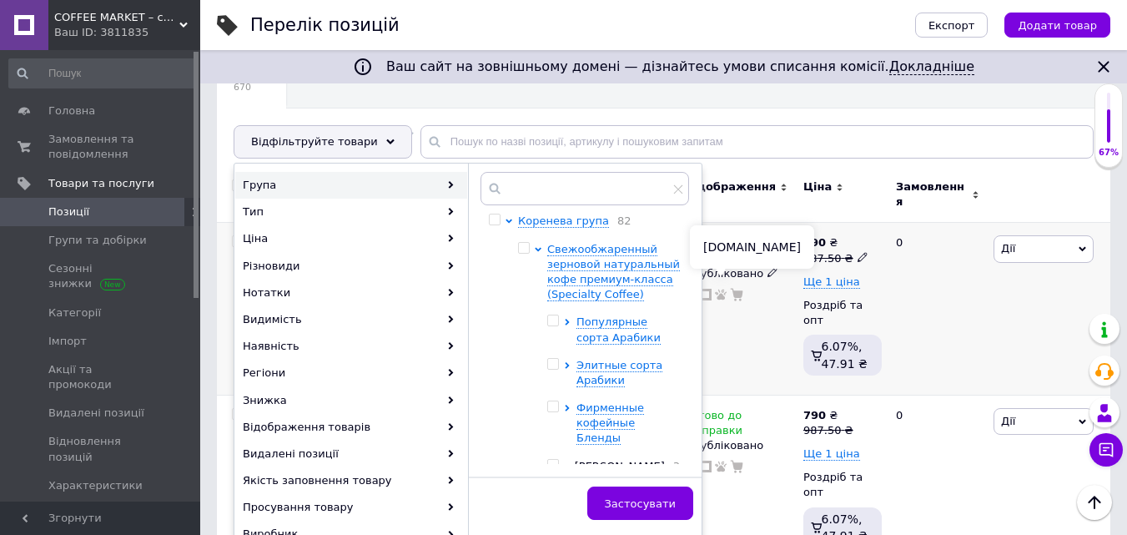
scroll to position [250, 0]
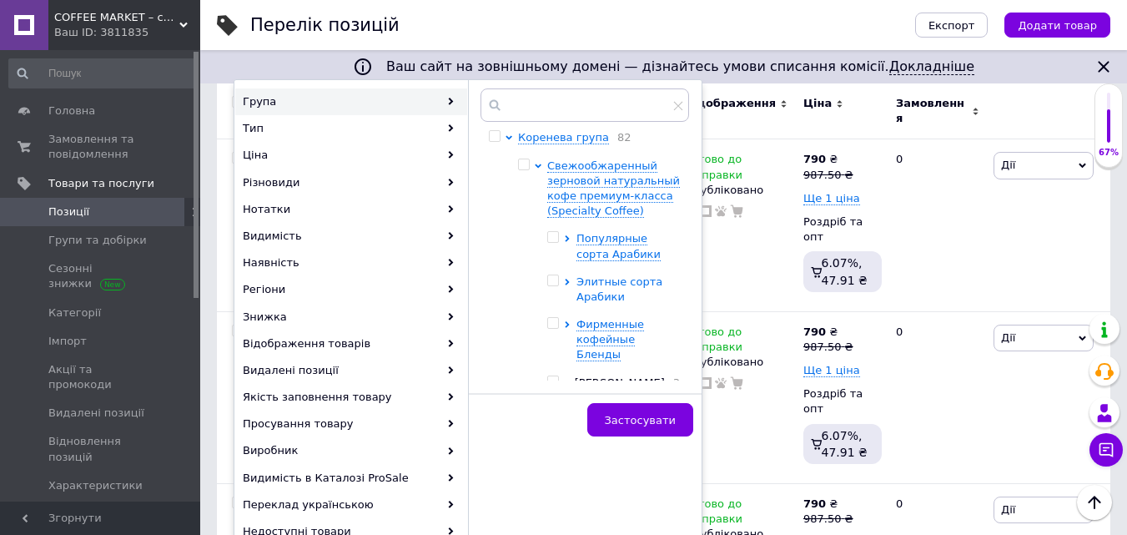
click at [598, 284] on span "Элитные сорта Арабики" at bounding box center [620, 289] width 86 height 28
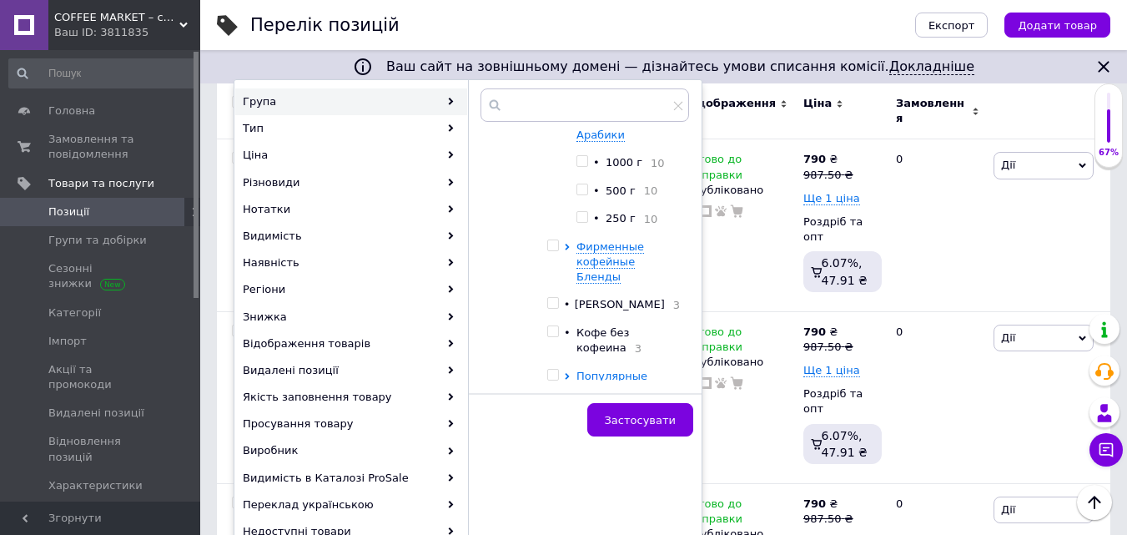
scroll to position [167, 0]
click at [582, 183] on input "checkbox" at bounding box center [582, 184] width 11 height 11
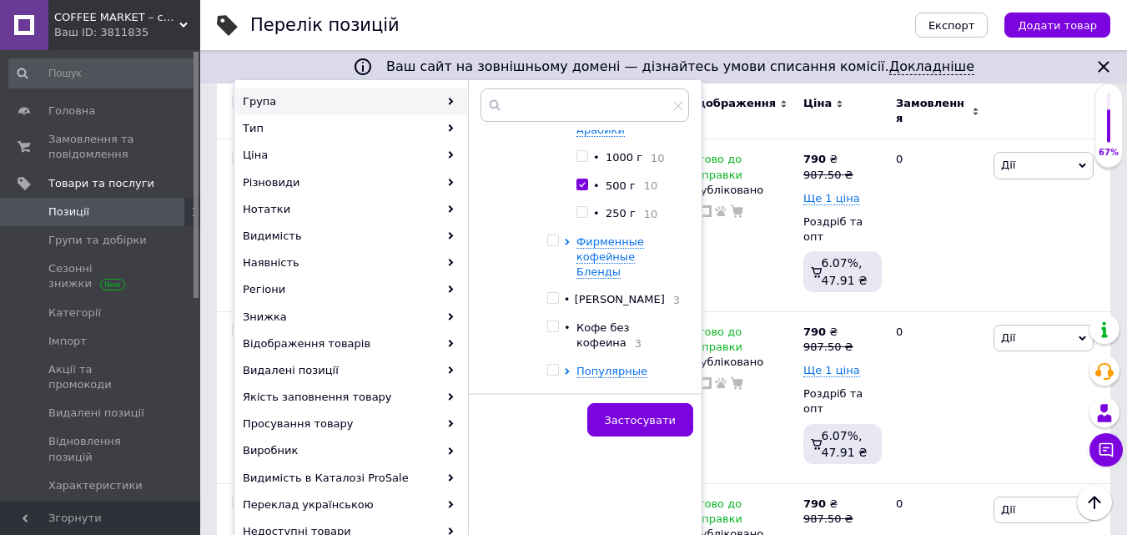
checkbox input "true"
click at [657, 416] on span "Застосувати" at bounding box center [640, 420] width 71 height 13
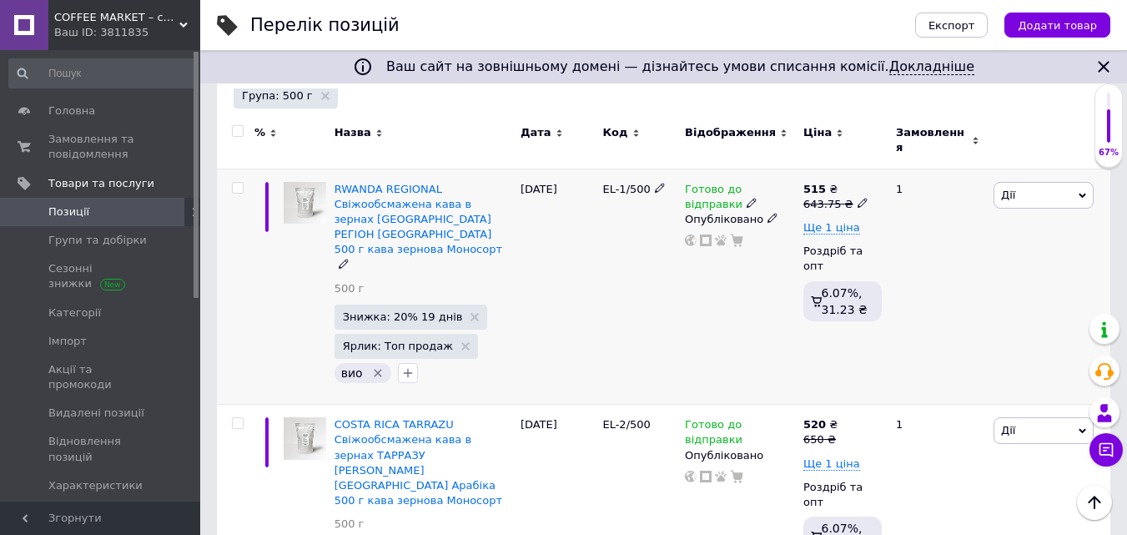
click at [858, 198] on icon at bounding box center [863, 203] width 10 height 10
drag, startPoint x: 890, startPoint y: 165, endPoint x: 982, endPoint y: 154, distance: 92.4
click at [982, 160] on input "643.75" at bounding box center [937, 176] width 127 height 33
type input "650"
click at [849, 221] on span "Ще 1 ціна" at bounding box center [831, 227] width 57 height 13
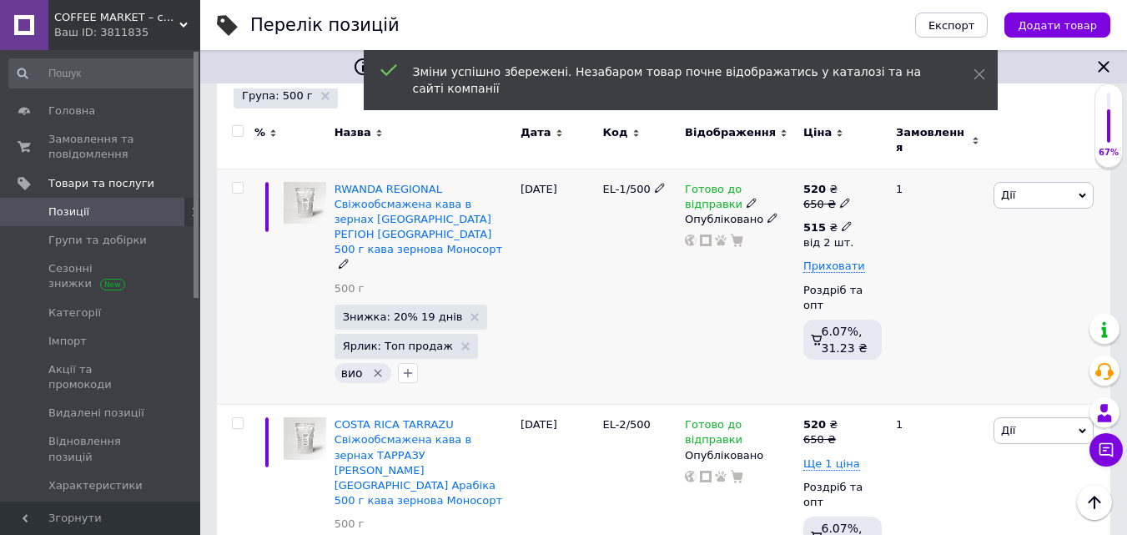
click at [842, 219] on span at bounding box center [847, 225] width 10 height 12
drag, startPoint x: 917, startPoint y: 289, endPoint x: 932, endPoint y: 289, distance: 15.0
click at [932, 289] on input "2" at bounding box center [969, 300] width 127 height 33
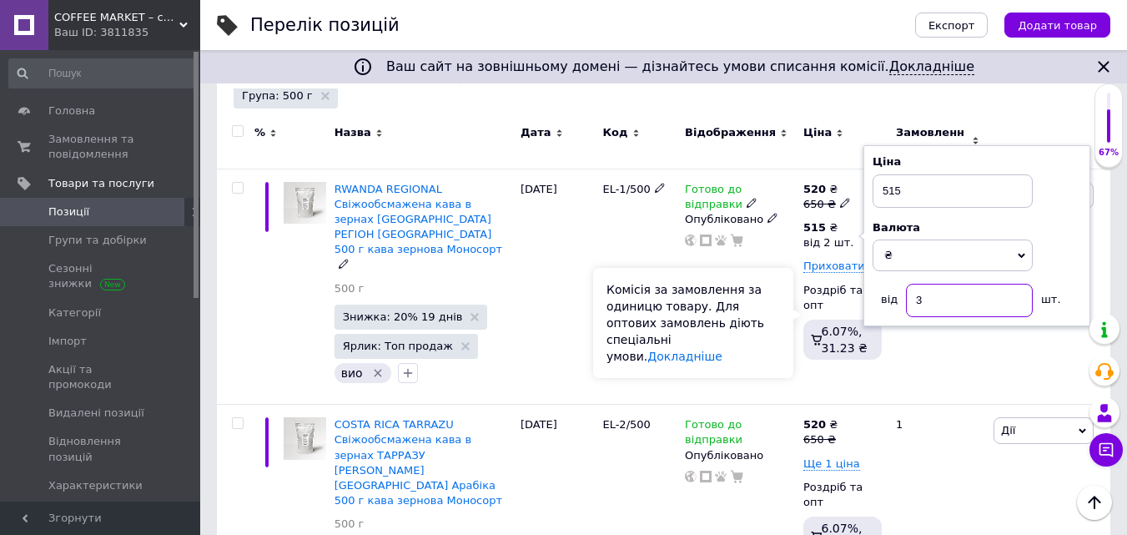
type input "3"
click at [783, 310] on div "Комісія за замовлення за одиницю товару. Для оптових замовлень діють спеціальні…" at bounding box center [693, 323] width 200 height 110
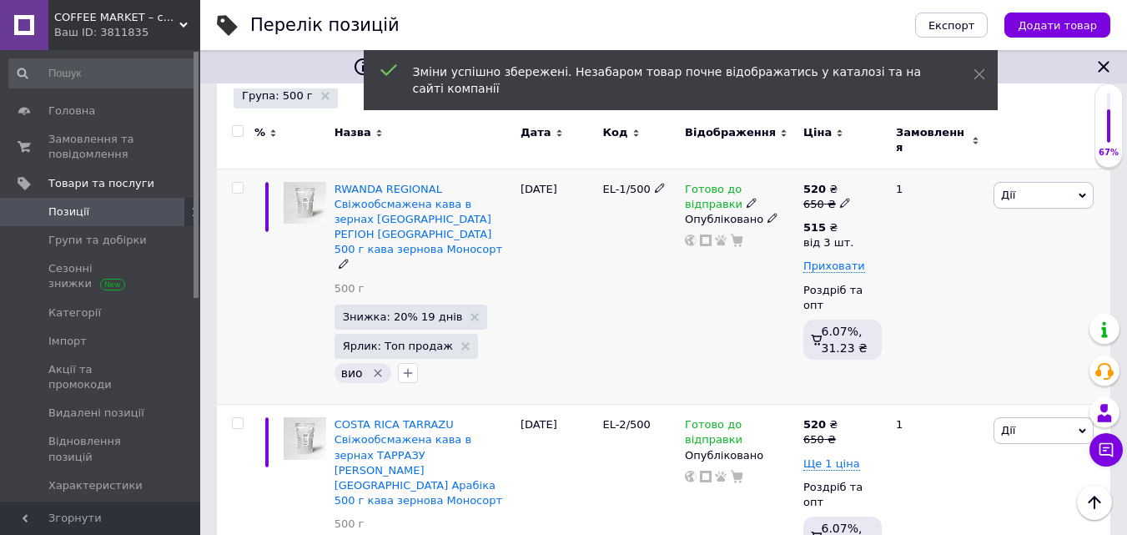
scroll to position [334, 0]
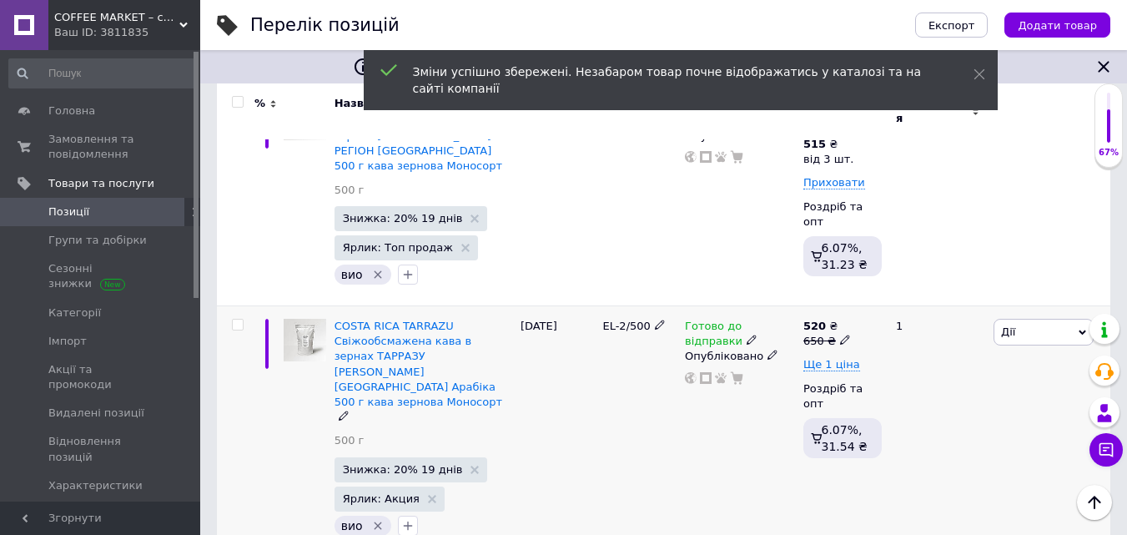
click at [840, 335] on icon at bounding box center [845, 340] width 10 height 10
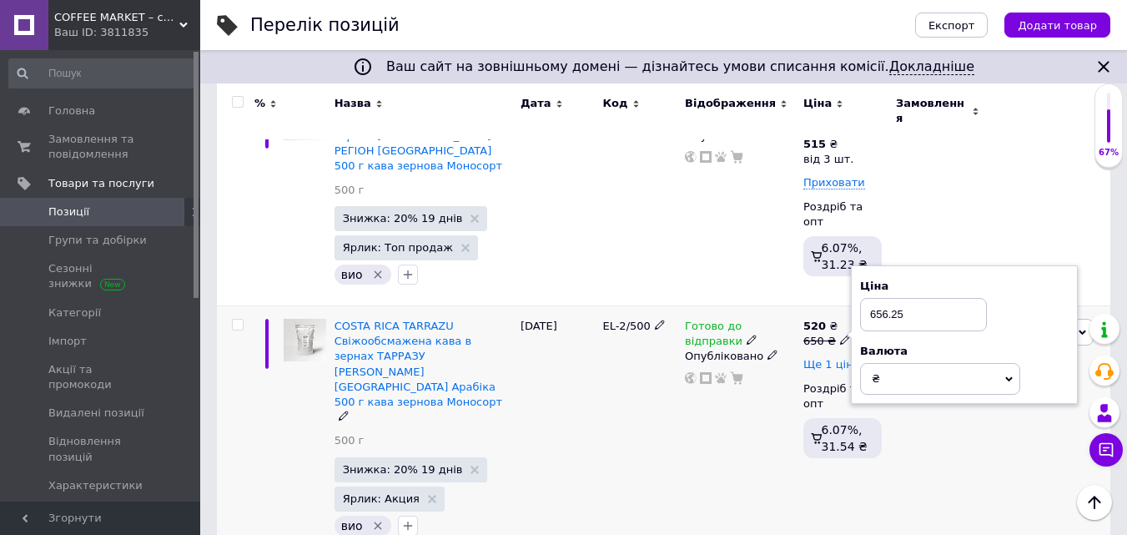
type input "656.25"
click at [843, 358] on span "Ще 1 ціна" at bounding box center [831, 364] width 57 height 13
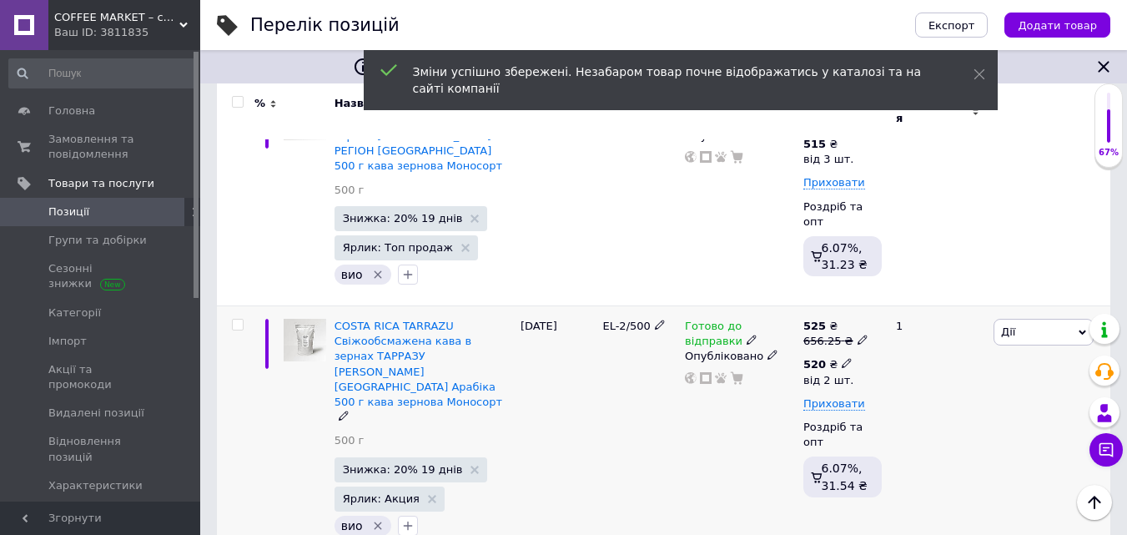
click at [842, 358] on icon at bounding box center [847, 363] width 10 height 10
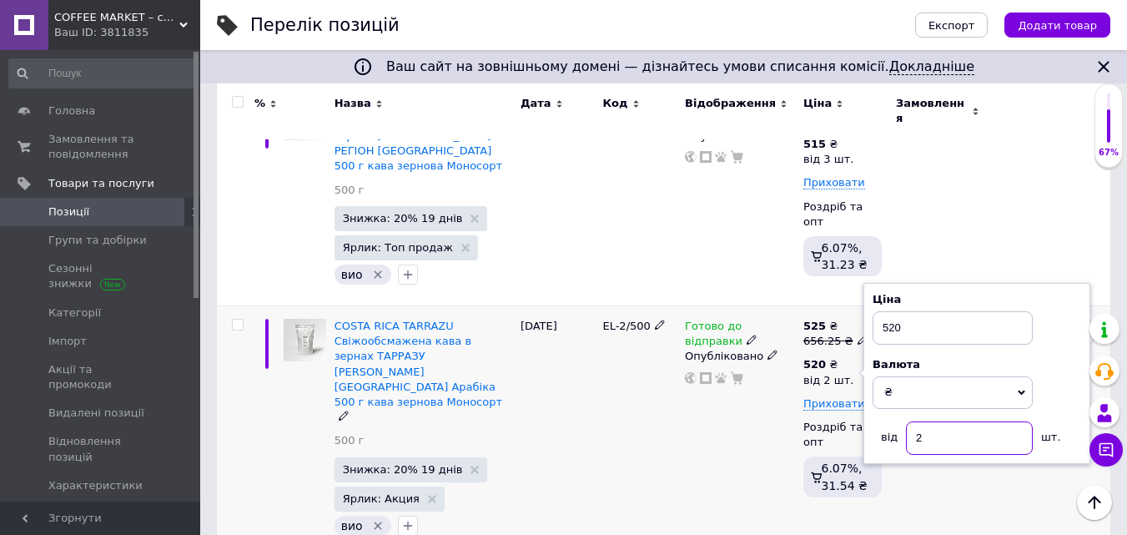
click at [922, 421] on input "2" at bounding box center [969, 437] width 127 height 33
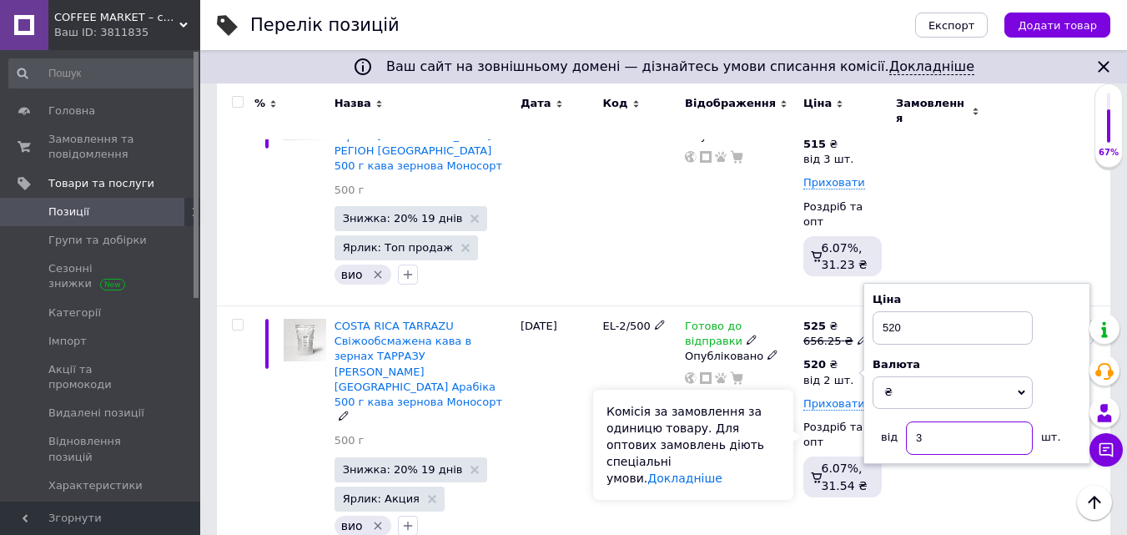
type input "3"
click at [788, 447] on div "Комісія за замовлення за одиницю товару. Для оптових замовлень діють спеціальні…" at bounding box center [693, 445] width 200 height 110
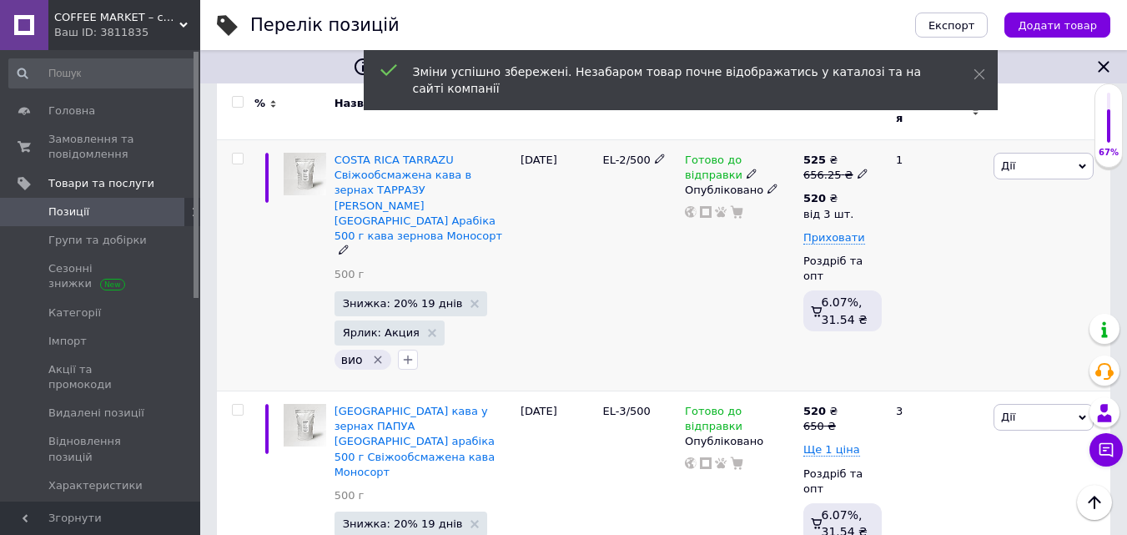
scroll to position [501, 0]
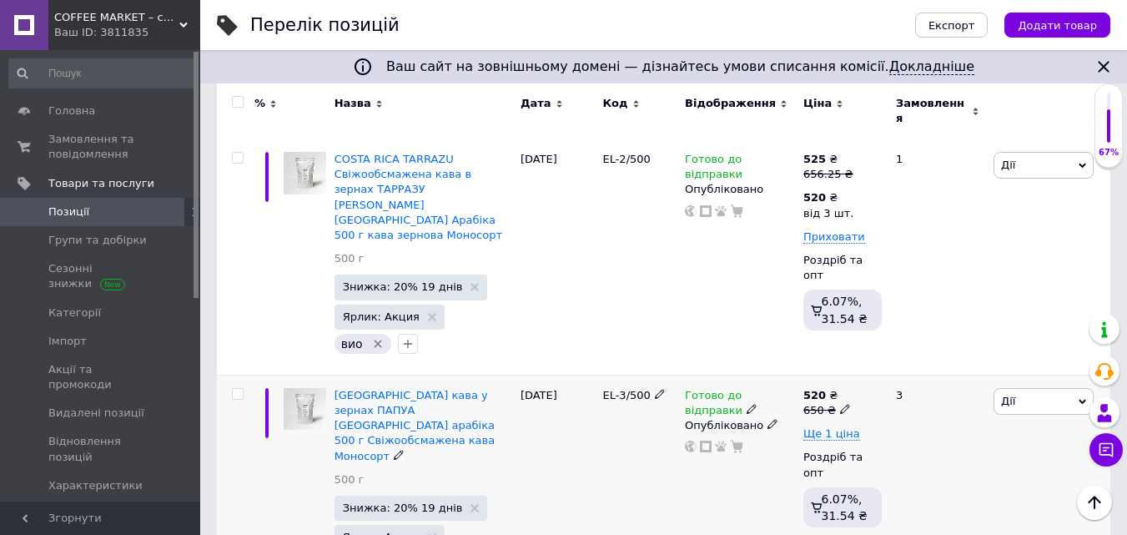
click at [840, 404] on icon at bounding box center [845, 409] width 10 height 10
type input "656.25"
click at [837, 427] on span "Ще 1 ціна" at bounding box center [831, 433] width 57 height 13
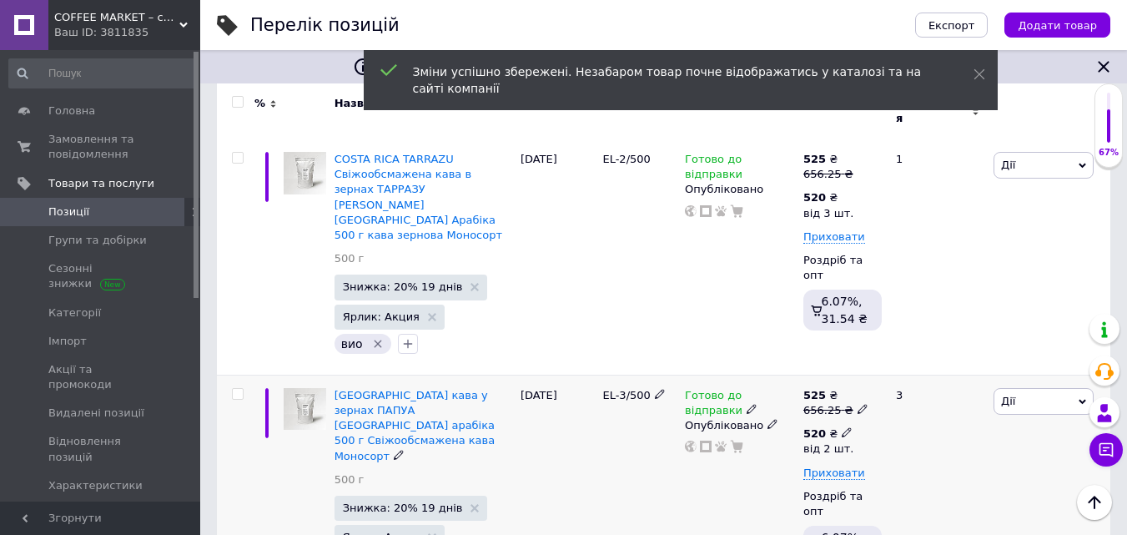
click at [842, 427] on icon at bounding box center [847, 432] width 10 height 10
drag, startPoint x: 915, startPoint y: 451, endPoint x: 925, endPoint y: 449, distance: 10.1
click at [926, 490] on input "2" at bounding box center [969, 506] width 127 height 33
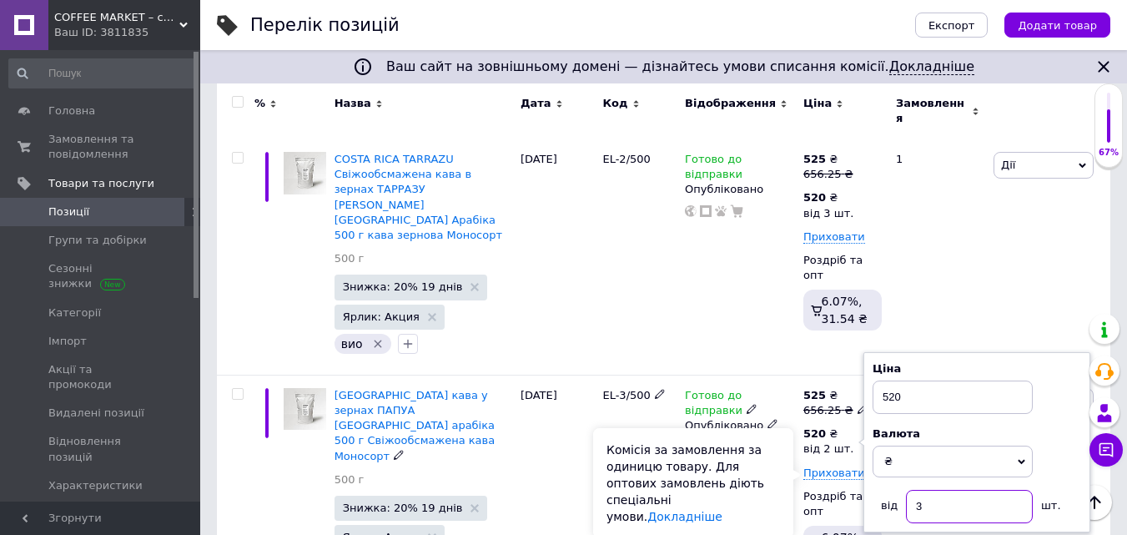
type input "3"
click at [791, 481] on div "Комісія за замовлення за одиницю товару. Для оптових замовлень діють спеціальні…" at bounding box center [693, 483] width 200 height 110
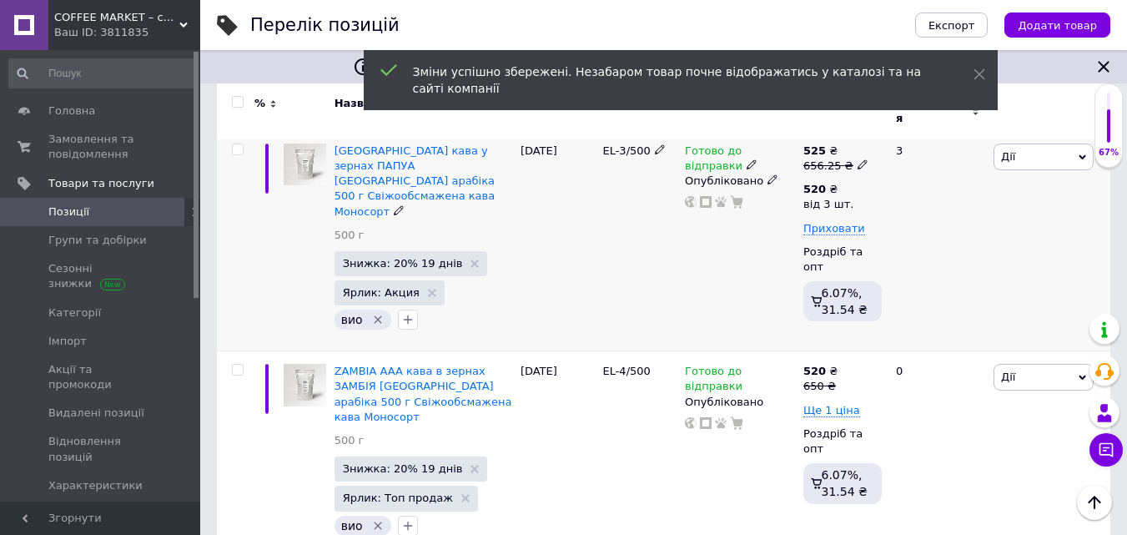
scroll to position [751, 0]
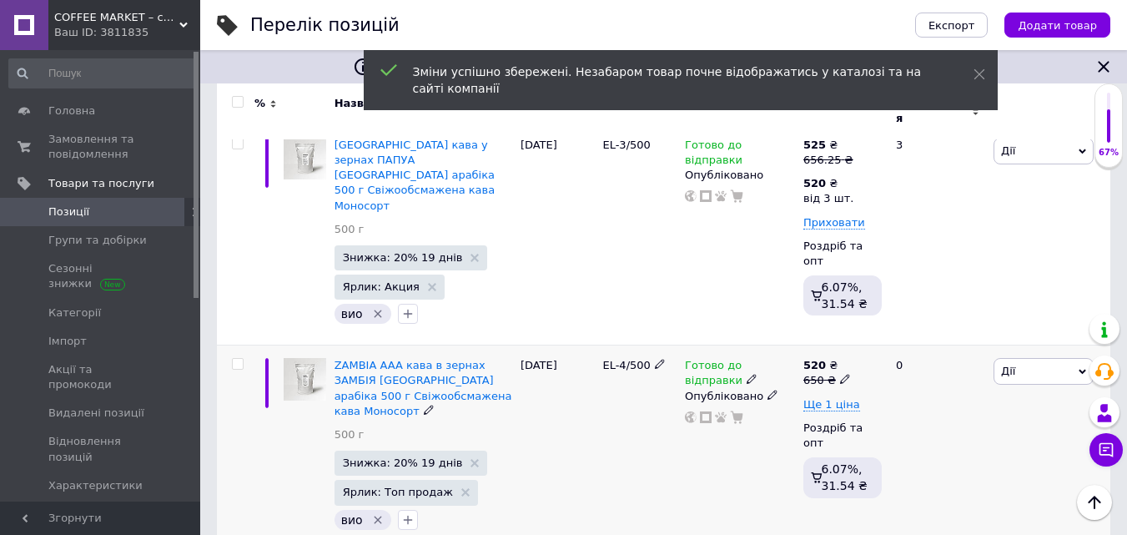
click at [840, 374] on icon at bounding box center [845, 379] width 10 height 10
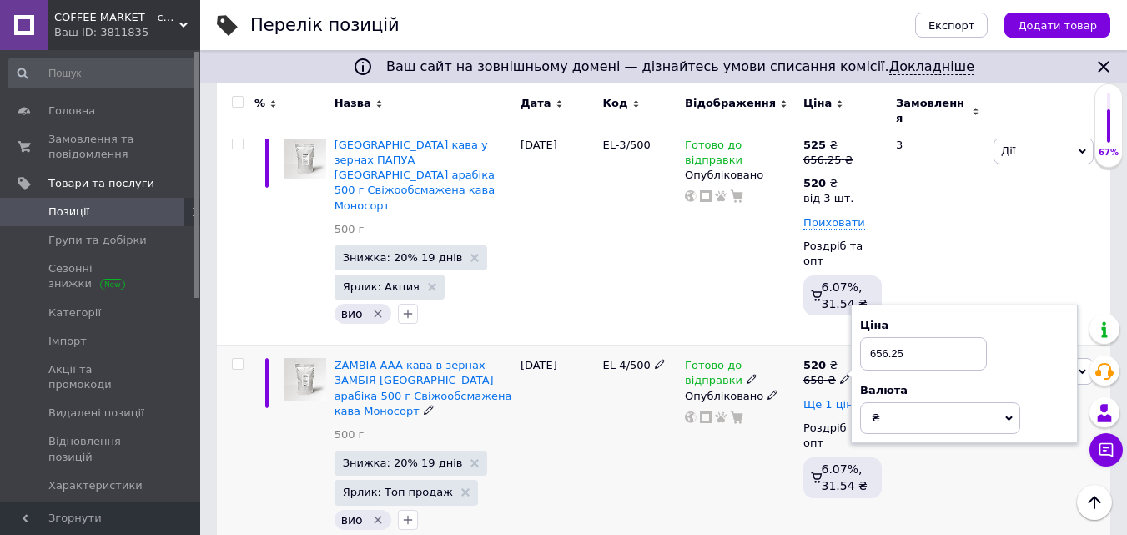
type input "656.25"
click at [745, 431] on div "Готово до відправки Опубліковано" at bounding box center [740, 447] width 118 height 205
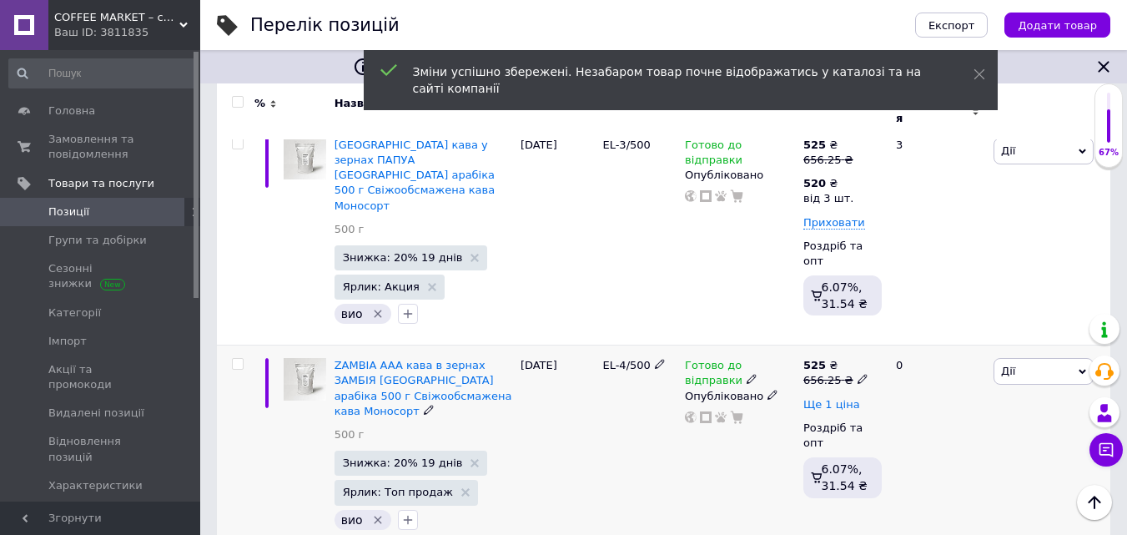
click at [843, 398] on span "Ще 1 ціна" at bounding box center [831, 404] width 57 height 13
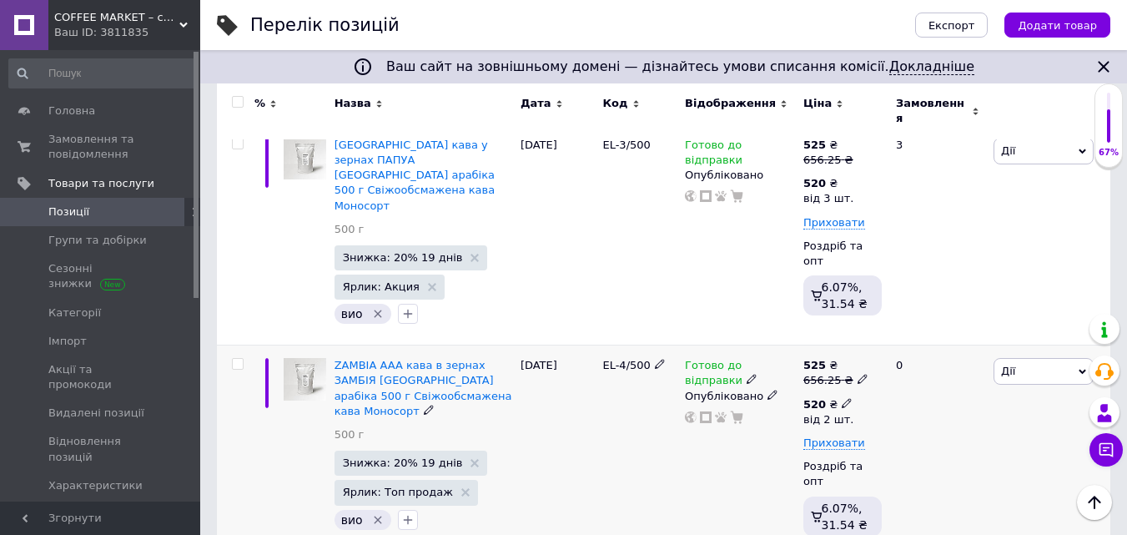
click at [842, 398] on icon at bounding box center [847, 403] width 10 height 10
click at [922, 461] on input "2" at bounding box center [969, 477] width 127 height 33
type input "3"
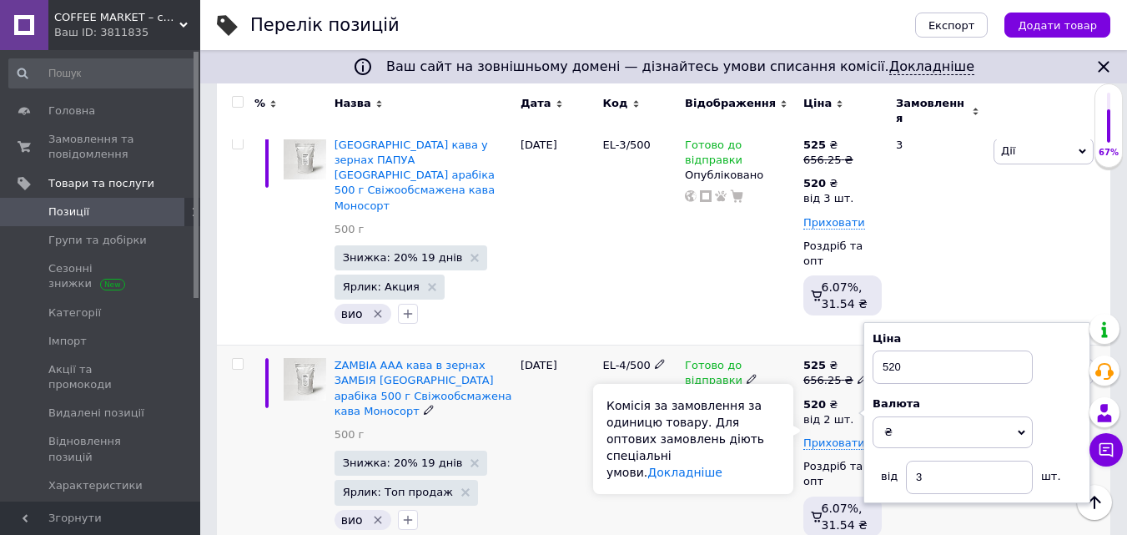
click at [793, 431] on div "Комісія за замовлення за одиницю товару. Для оптових замовлень діють спеціальні…" at bounding box center [693, 439] width 200 height 110
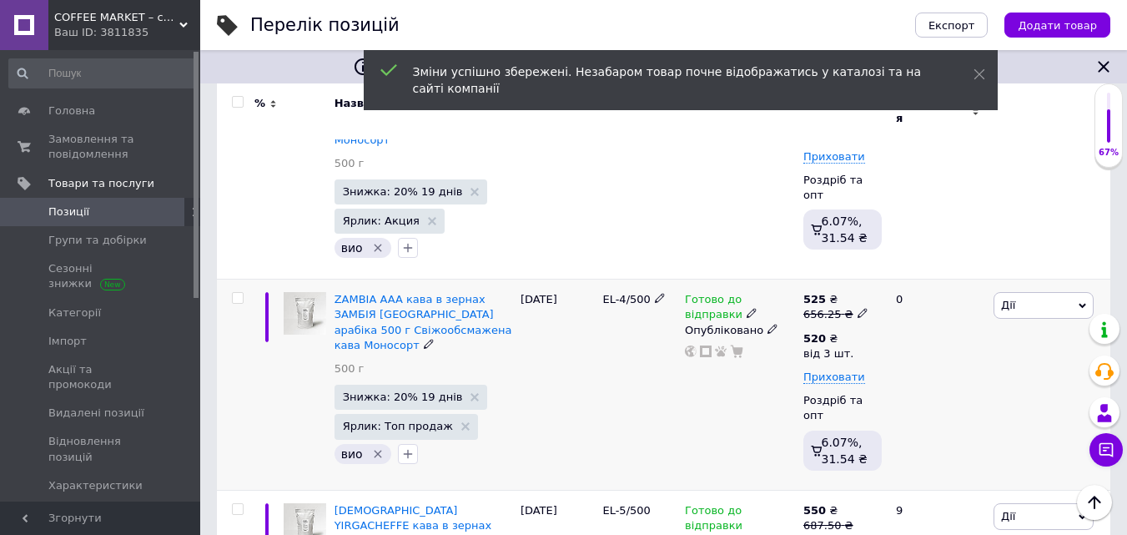
scroll to position [918, 0]
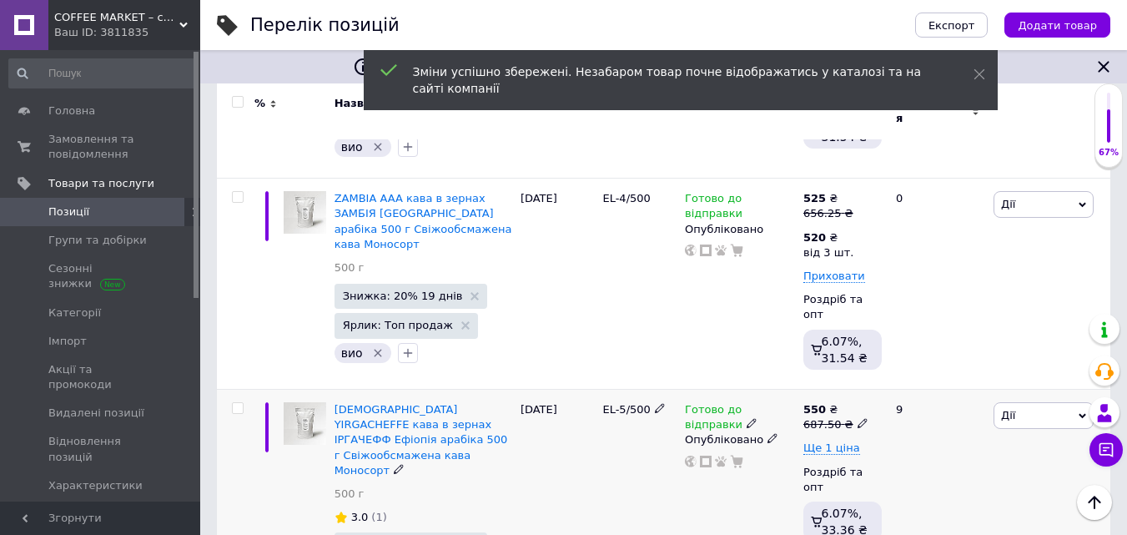
click at [858, 418] on icon at bounding box center [863, 423] width 10 height 10
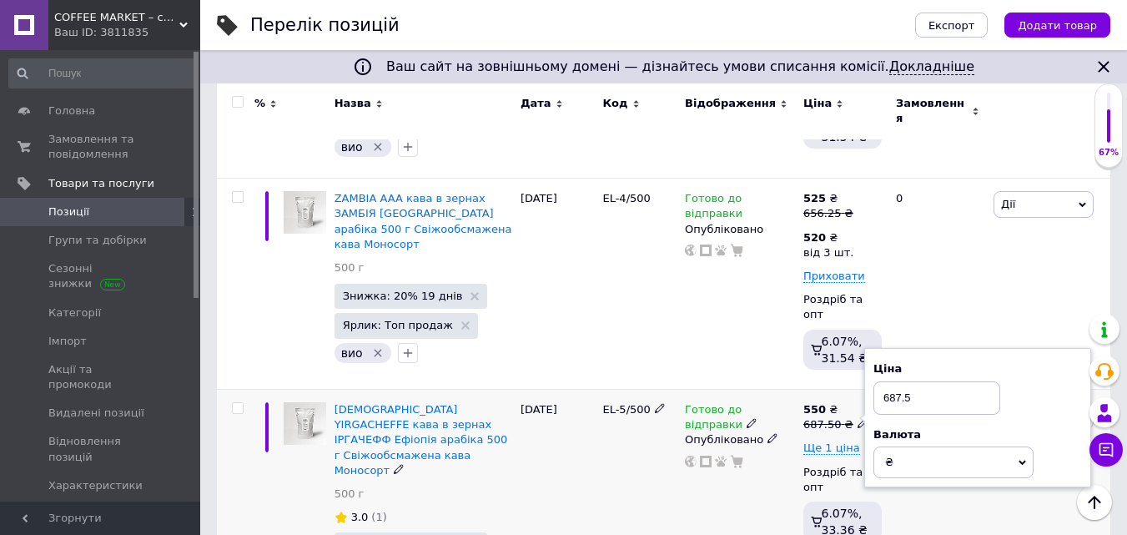
drag, startPoint x: 891, startPoint y: 310, endPoint x: 974, endPoint y: 305, distance: 83.6
click at [974, 381] on input "687.5" at bounding box center [937, 397] width 127 height 33
type input "693.75"
click at [835, 441] on span "Ще 1 ціна" at bounding box center [831, 447] width 57 height 13
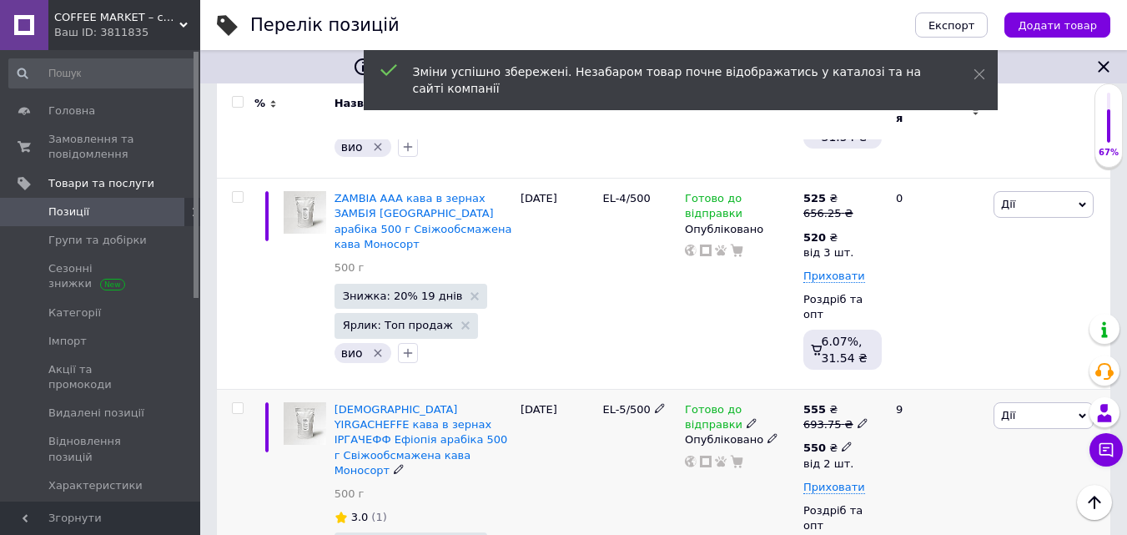
click at [842, 441] on icon at bounding box center [847, 446] width 10 height 10
click at [923, 504] on input "2" at bounding box center [969, 520] width 127 height 33
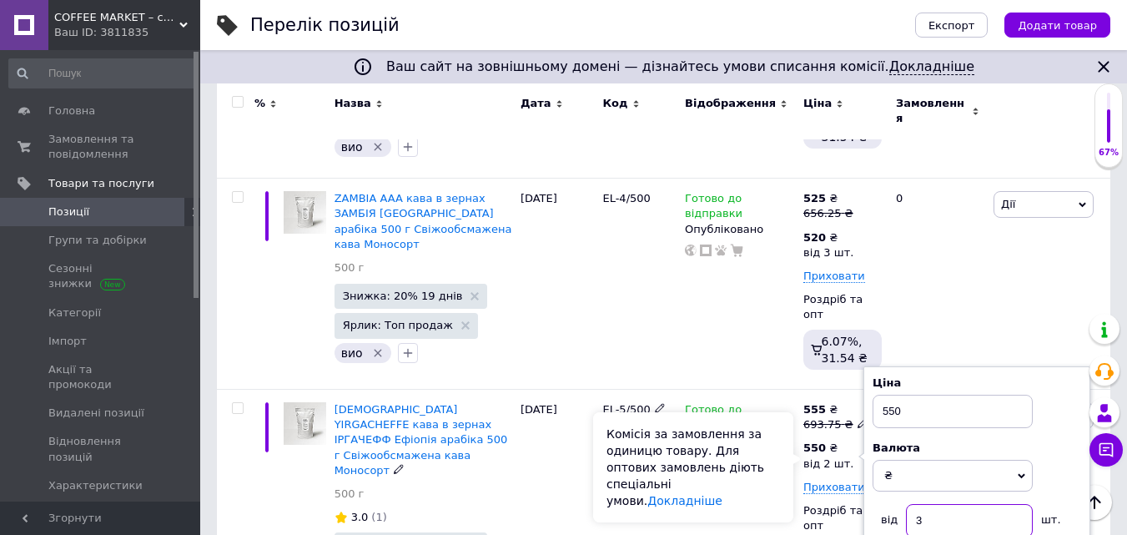
type input "3"
click at [789, 464] on div "Комісія за замовлення за одиницю товару. Для оптових замовлень діють спеціальні…" at bounding box center [693, 467] width 200 height 110
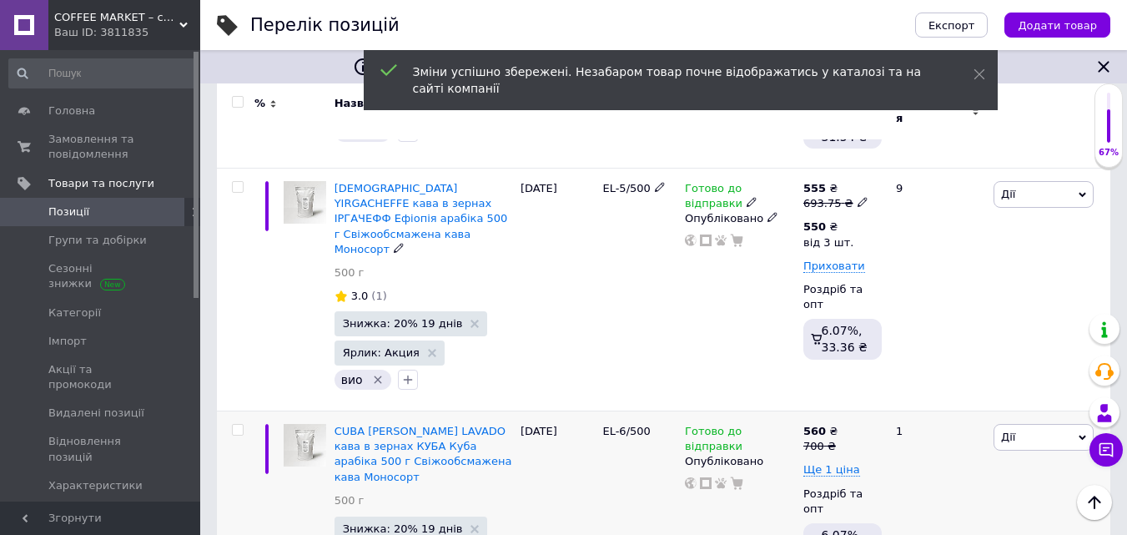
scroll to position [1168, 0]
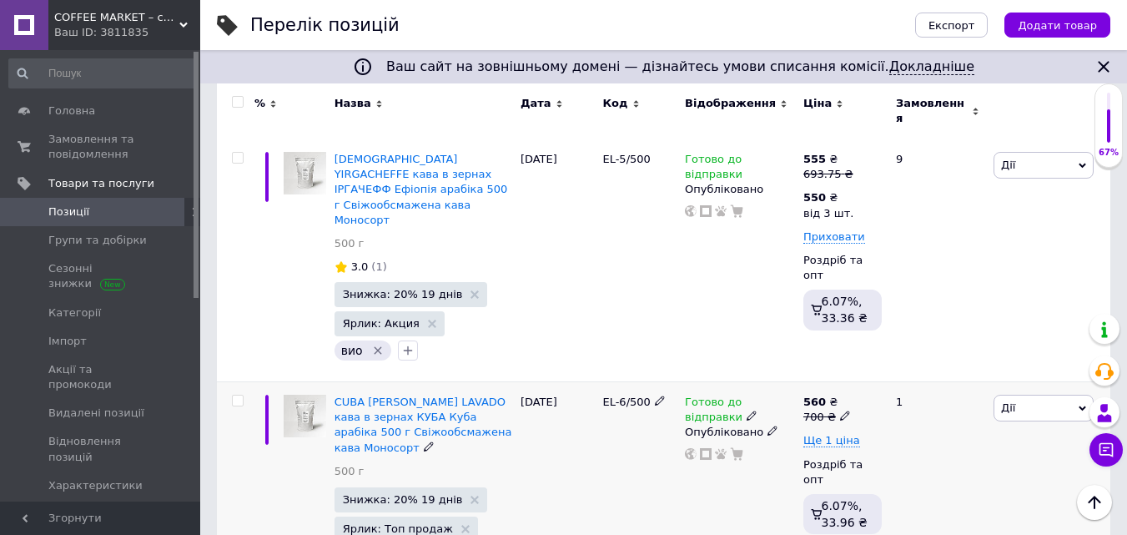
click at [840, 411] on use at bounding box center [844, 415] width 9 height 9
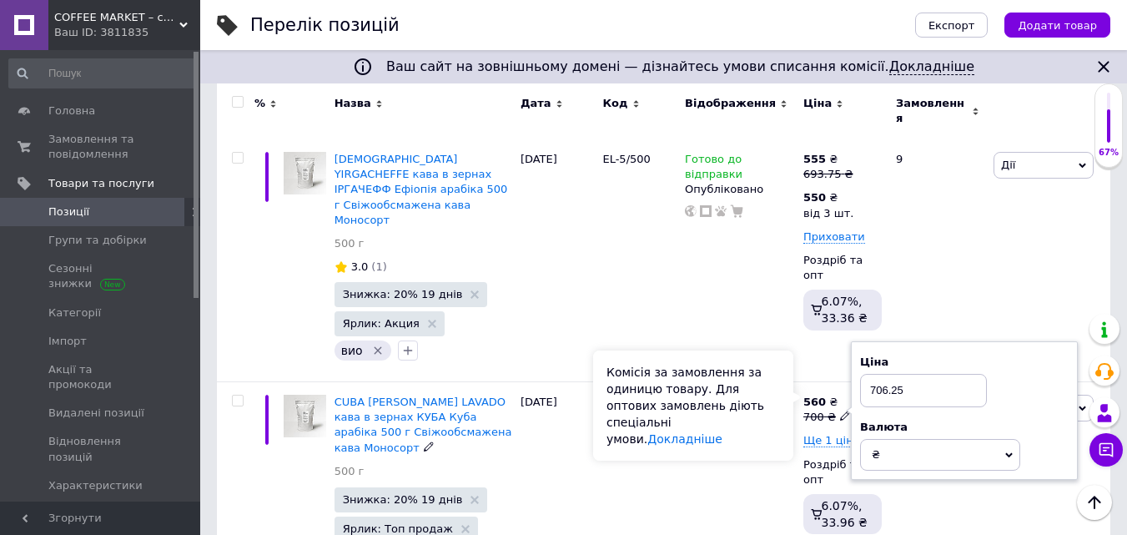
type input "706.25"
click at [789, 400] on div "Комісія за замовлення за одиницю товару. Для оптових замовлень діють спеціальні…" at bounding box center [693, 405] width 200 height 110
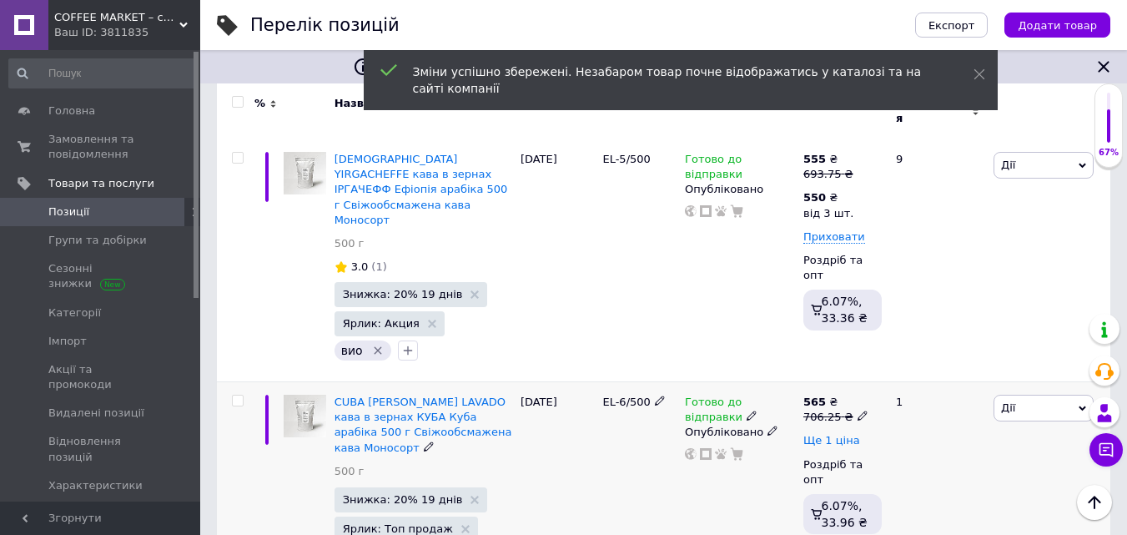
click at [842, 434] on span "Ще 1 ціна" at bounding box center [831, 440] width 57 height 13
click at [842, 434] on icon at bounding box center [847, 439] width 10 height 10
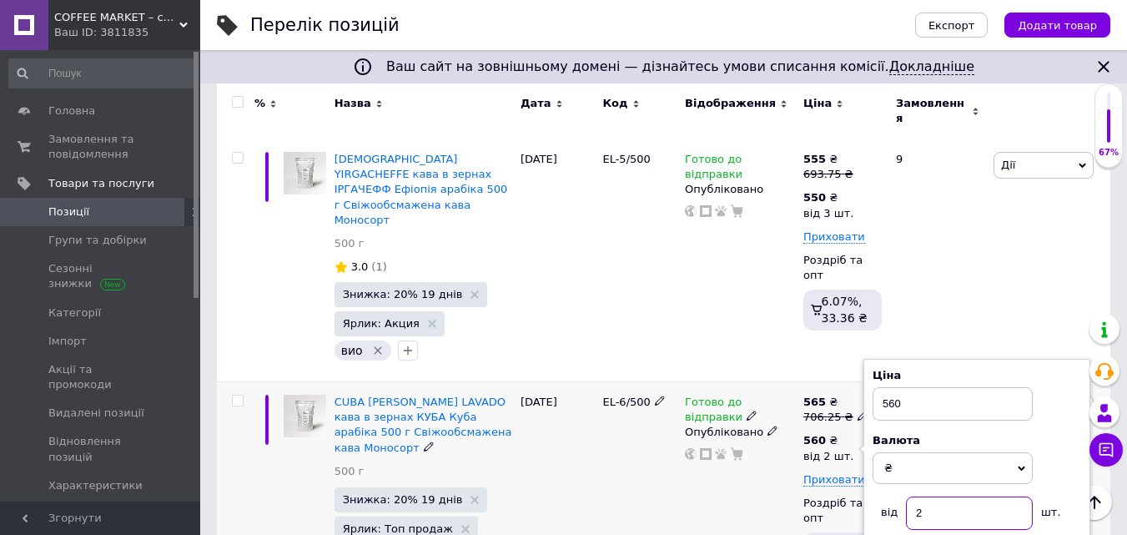
click at [920, 496] on input "2" at bounding box center [969, 512] width 127 height 33
type input "3"
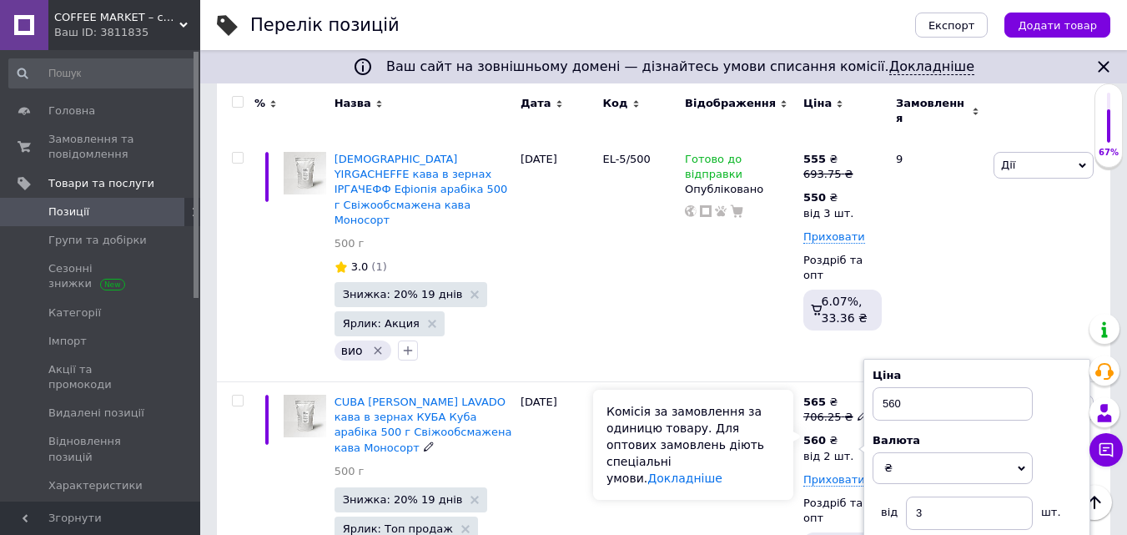
click at [789, 434] on div "Комісія за замовлення за одиницю товару. Для оптових замовлень діють спеціальні…" at bounding box center [693, 445] width 200 height 110
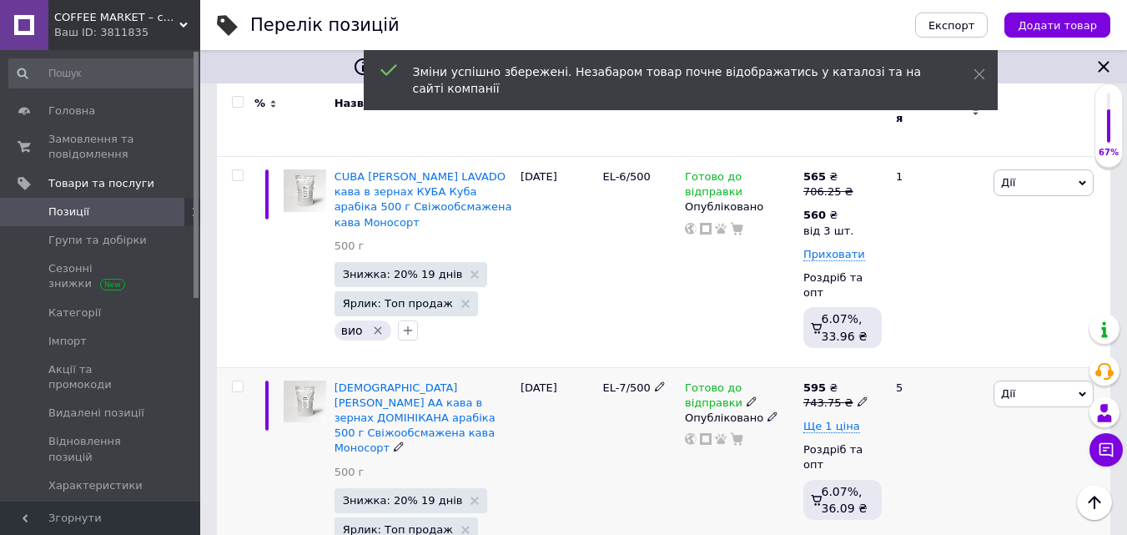
scroll to position [1418, 0]
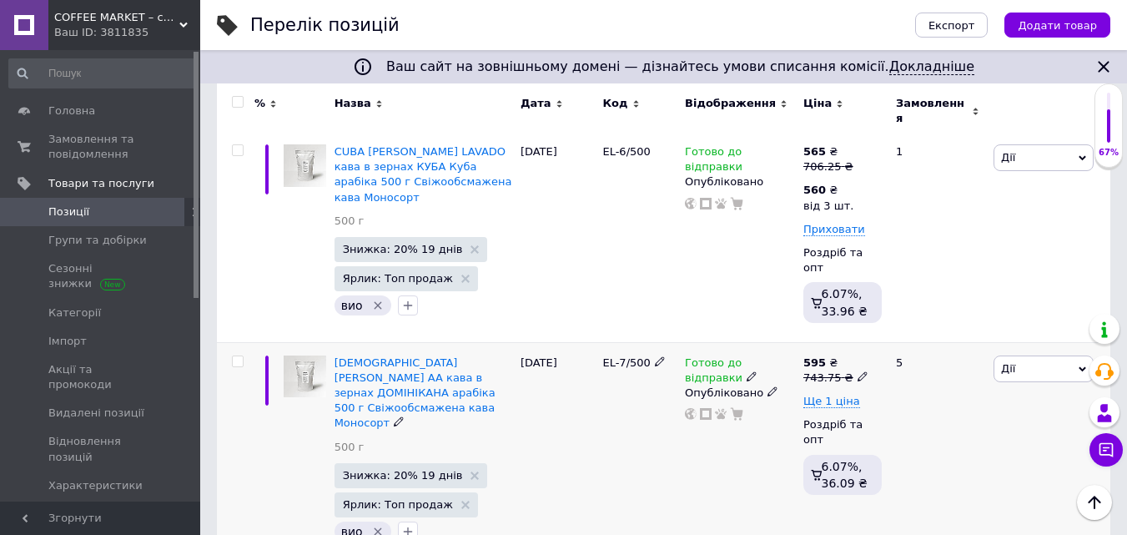
click at [858, 371] on icon at bounding box center [863, 376] width 10 height 10
drag, startPoint x: 891, startPoint y: 232, endPoint x: 959, endPoint y: 222, distance: 69.1
click at [959, 334] on input "743.75" at bounding box center [937, 350] width 127 height 33
type input "750"
click at [842, 395] on span "Ще 1 ціна" at bounding box center [831, 401] width 57 height 13
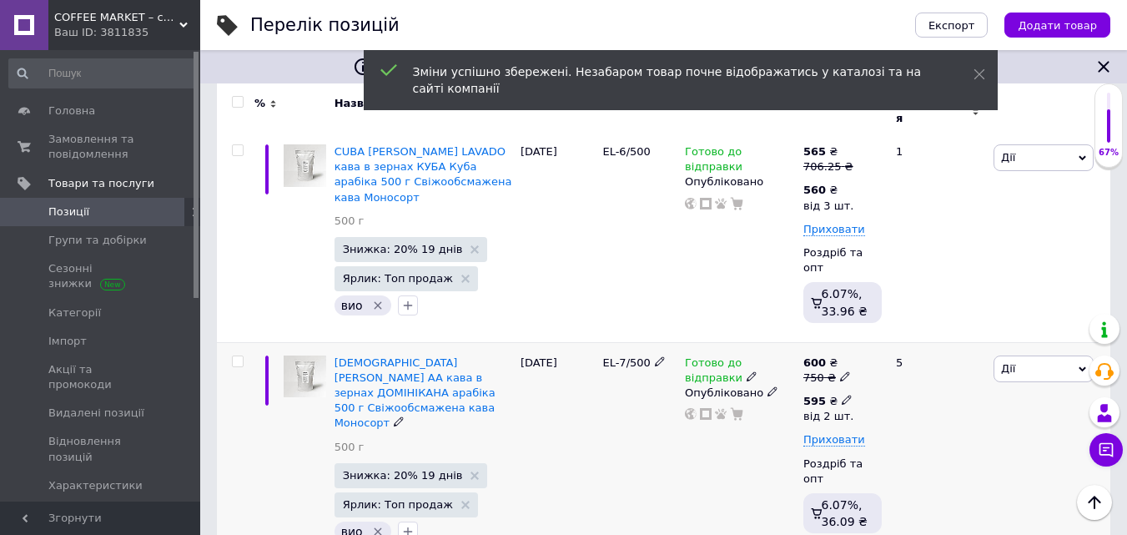
click at [842, 395] on icon at bounding box center [847, 400] width 10 height 10
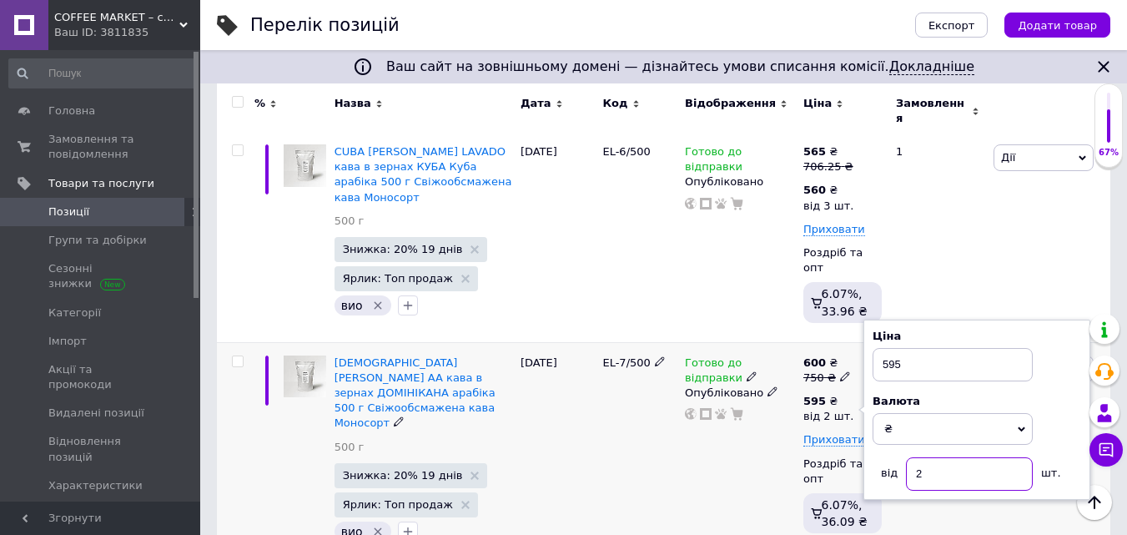
drag, startPoint x: 916, startPoint y: 358, endPoint x: 925, endPoint y: 356, distance: 9.3
click at [925, 457] on input "2" at bounding box center [969, 473] width 127 height 33
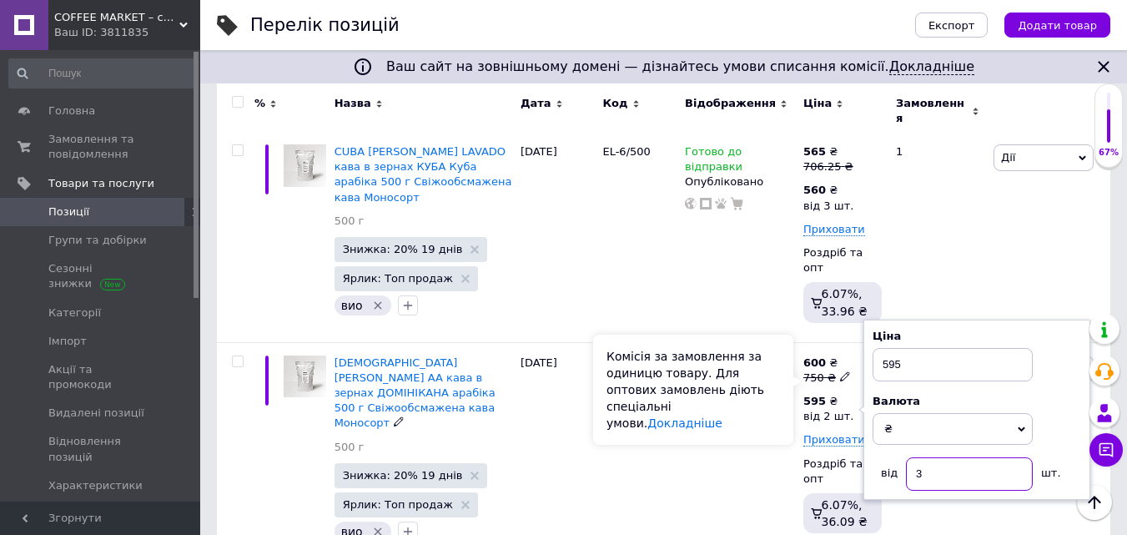
type input "3"
click at [783, 402] on div "Комісія за замовлення за одиницю товару. Для оптових замовлень діють спеціальні…" at bounding box center [693, 390] width 200 height 110
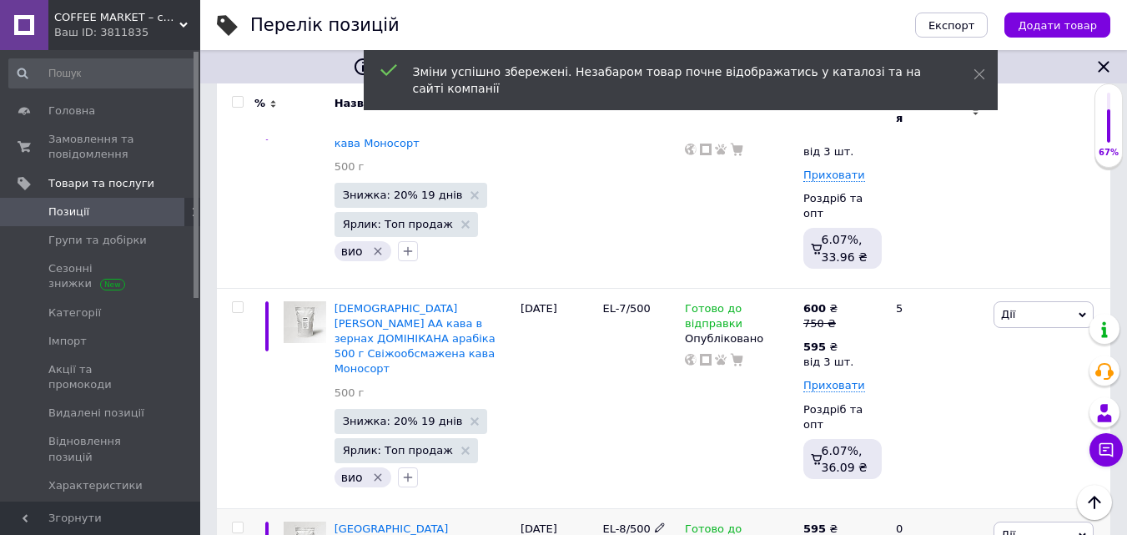
scroll to position [1585, 0]
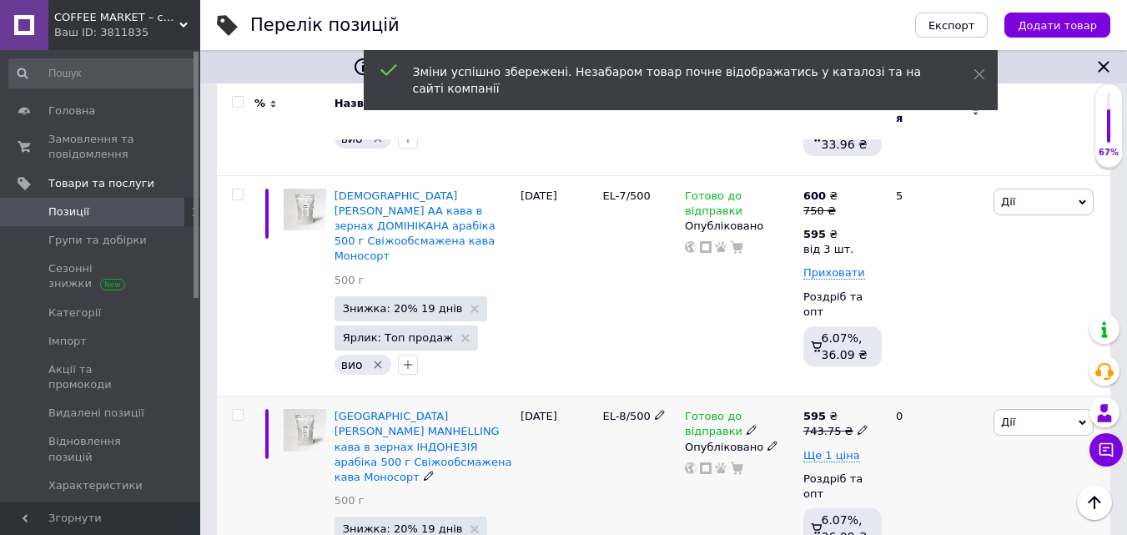
click at [858, 425] on icon at bounding box center [863, 430] width 10 height 10
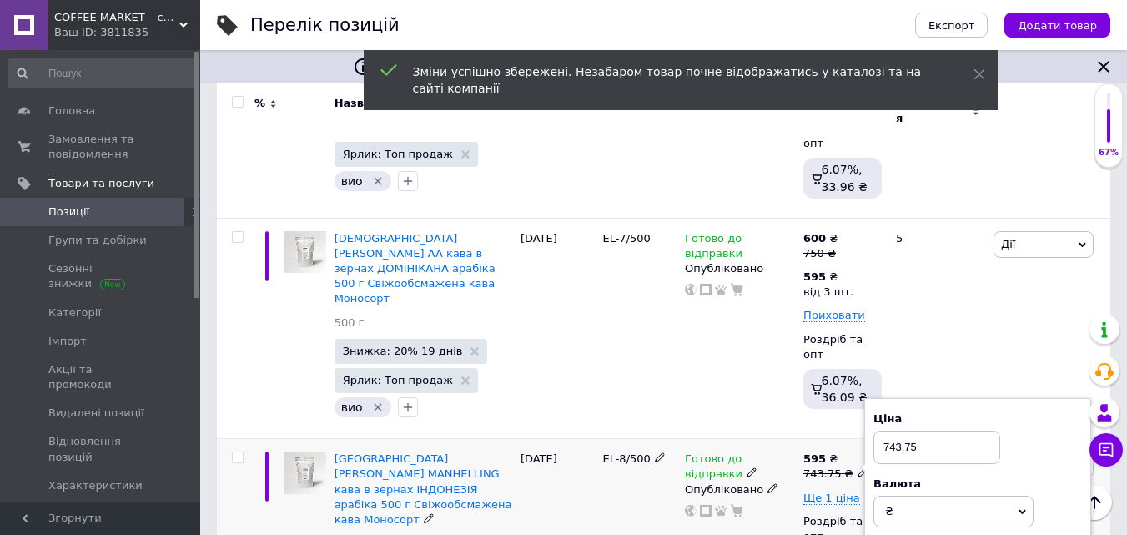
scroll to position [1502, 0]
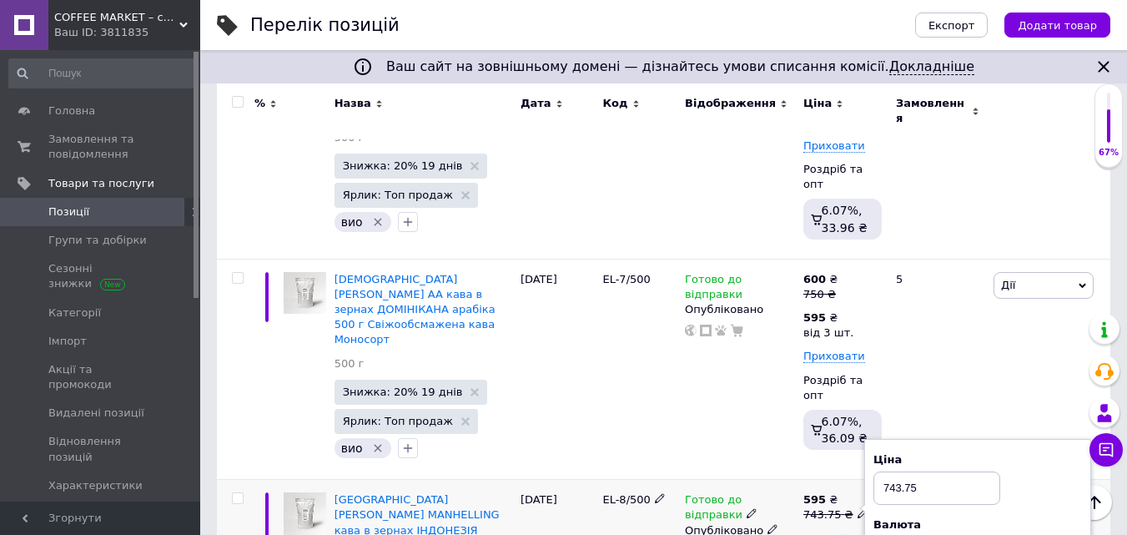
drag, startPoint x: 888, startPoint y: 345, endPoint x: 998, endPoint y: 337, distance: 110.4
click at [996, 471] on input "743.75" at bounding box center [937, 487] width 127 height 33
type input "750"
click at [843, 532] on span "Ще 1 ціна" at bounding box center [831, 538] width 57 height 13
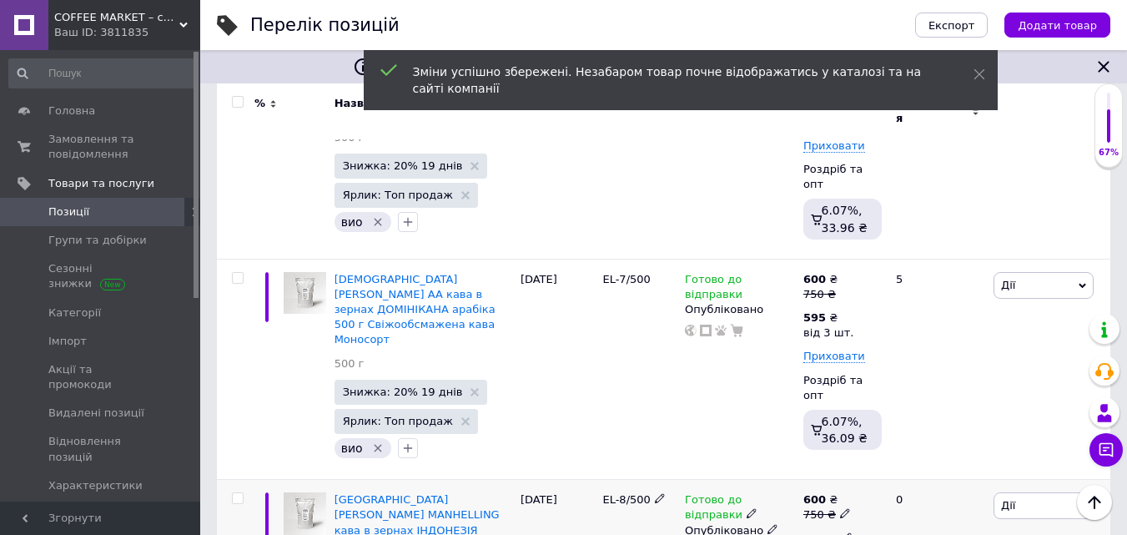
click at [842, 532] on icon at bounding box center [847, 537] width 10 height 10
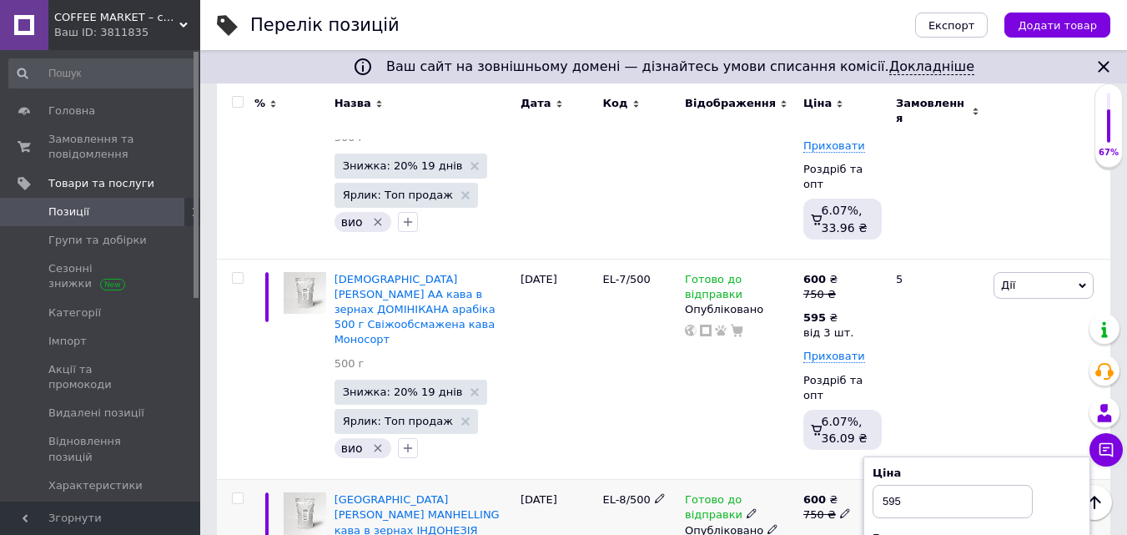
type input "3"
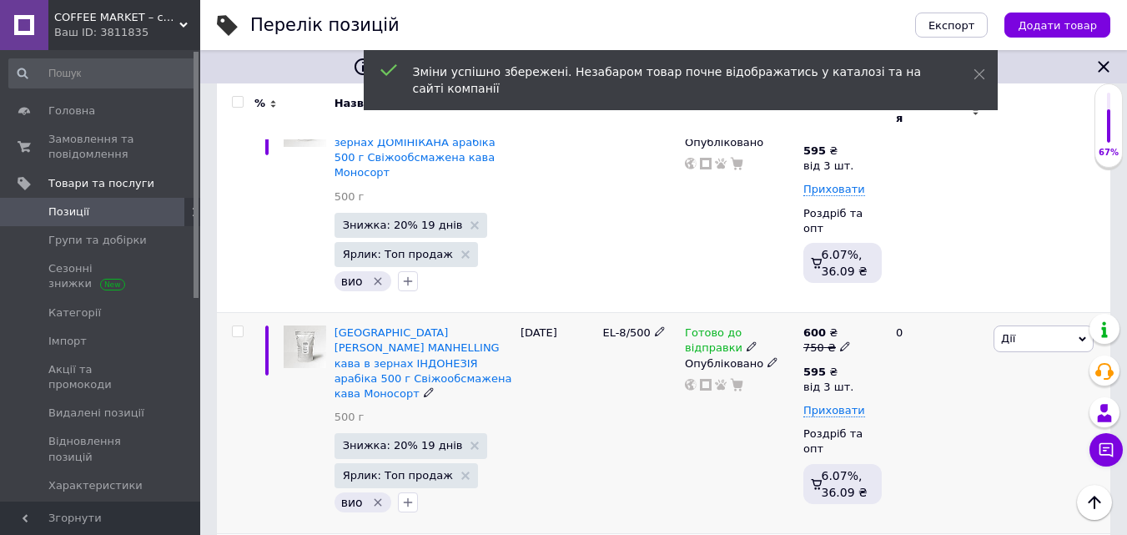
scroll to position [1752, 0]
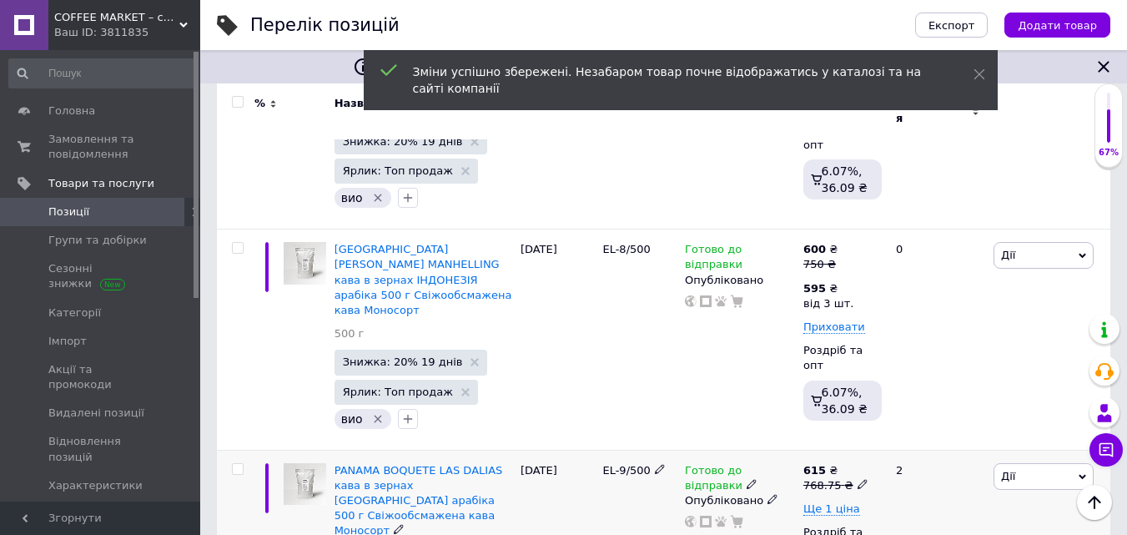
click at [858, 479] on icon at bounding box center [863, 484] width 10 height 10
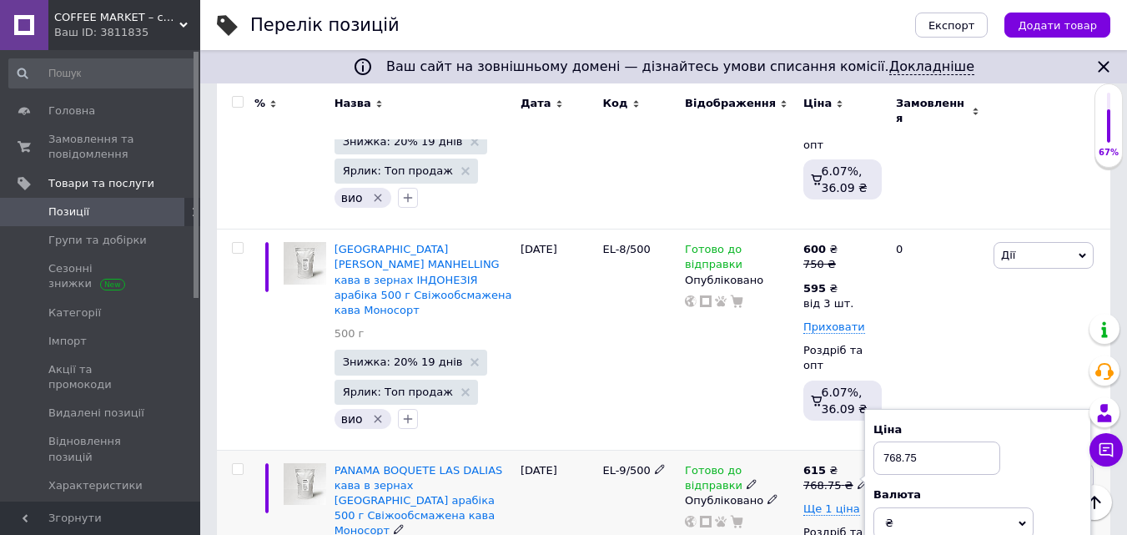
drag, startPoint x: 891, startPoint y: 298, endPoint x: 993, endPoint y: 292, distance: 102.0
click at [992, 441] on input "768.75" at bounding box center [937, 457] width 127 height 33
type input "775"
click at [842, 502] on span "Ще 1 ціна" at bounding box center [831, 508] width 57 height 13
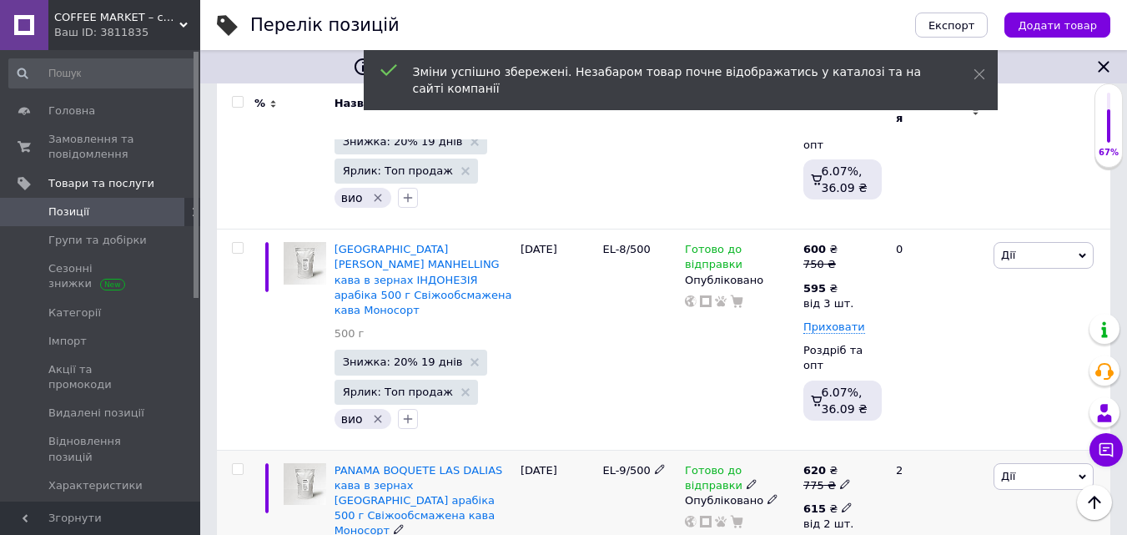
click at [842, 502] on icon at bounding box center [847, 507] width 10 height 10
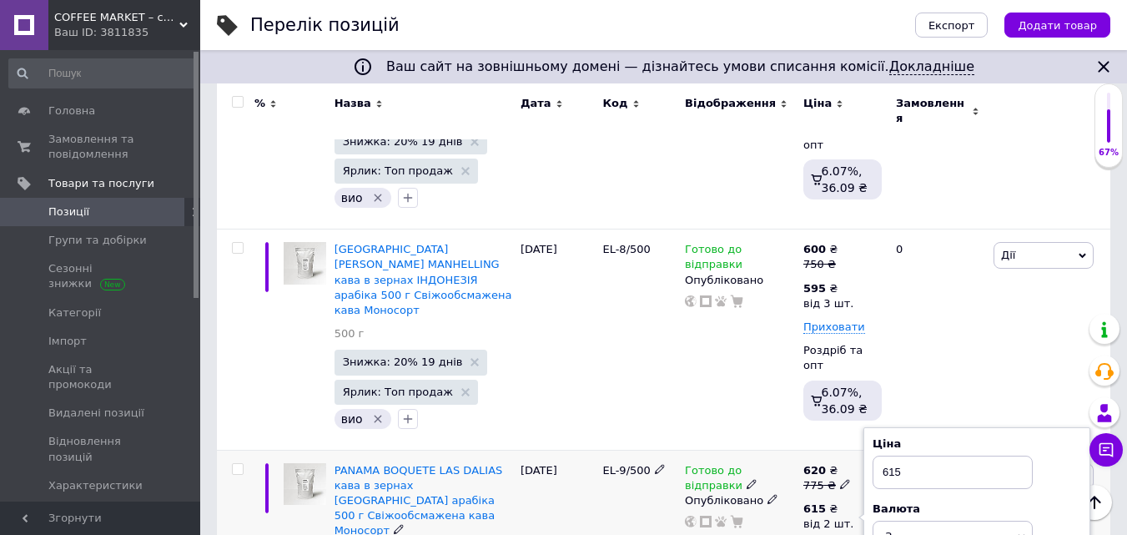
drag, startPoint x: 914, startPoint y: 424, endPoint x: 923, endPoint y: 425, distance: 8.4
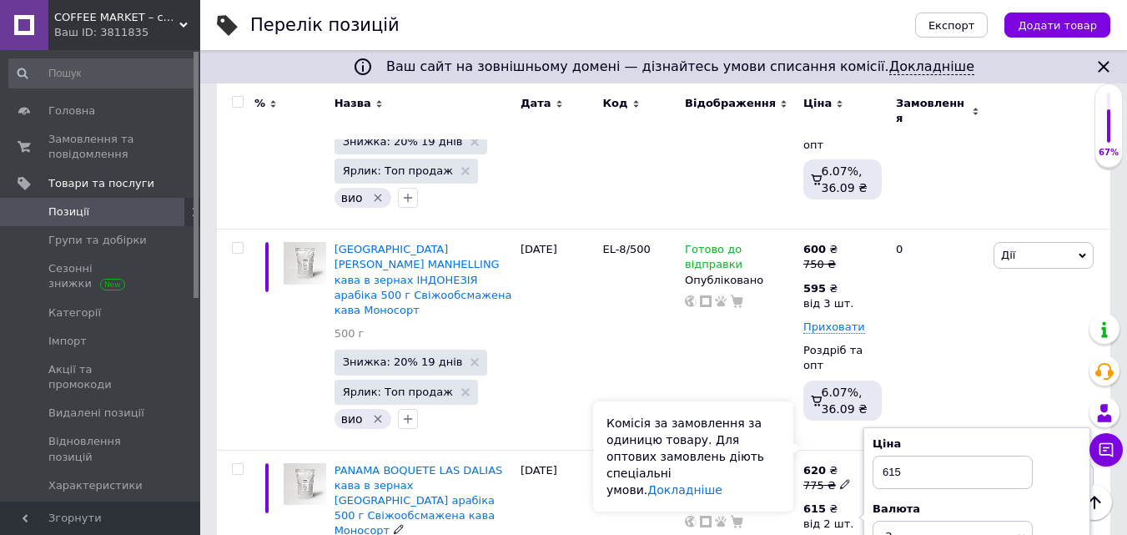
type input "3"
click at [791, 441] on div "Комісія за замовлення за одиницю товару. Для оптових замовлень діють спеціальні…" at bounding box center [693, 456] width 200 height 110
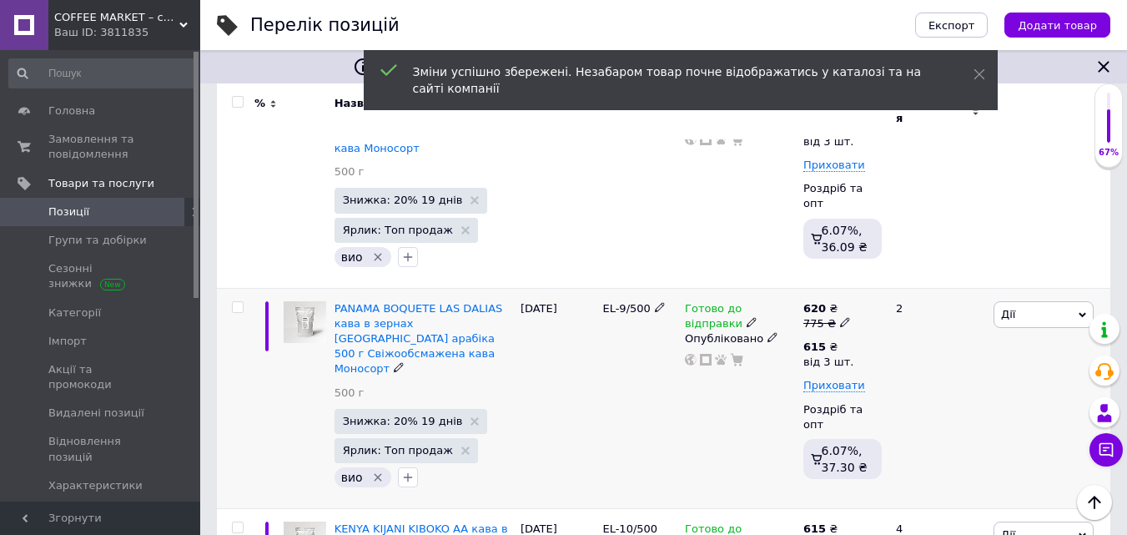
scroll to position [1919, 0]
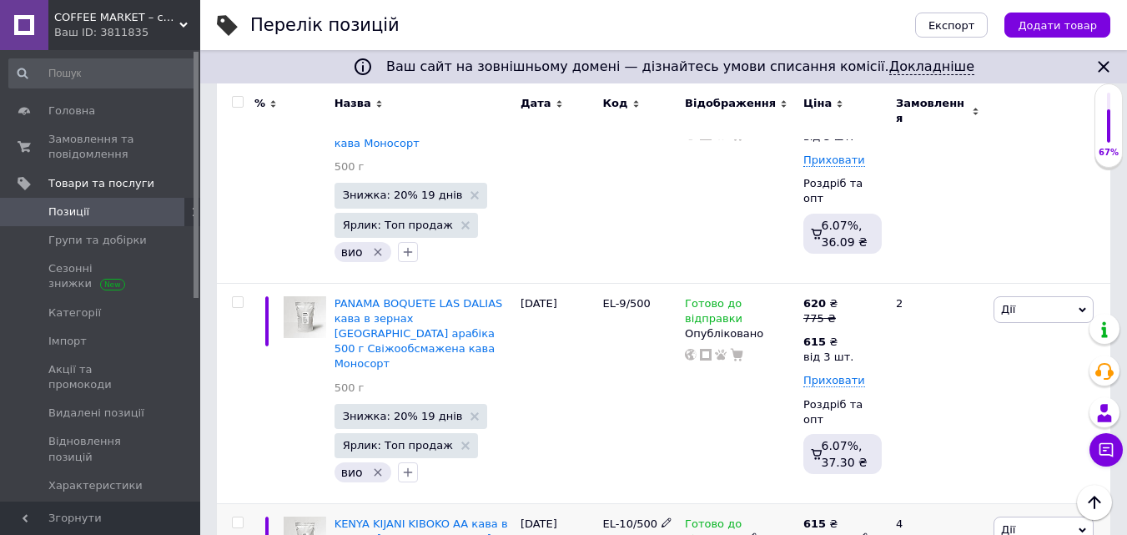
click at [858, 532] on icon at bounding box center [863, 537] width 10 height 10
drag, startPoint x: 889, startPoint y: 330, endPoint x: 994, endPoint y: 320, distance: 105.6
click at [993, 496] on input "768.75" at bounding box center [937, 512] width 127 height 33
type input "775"
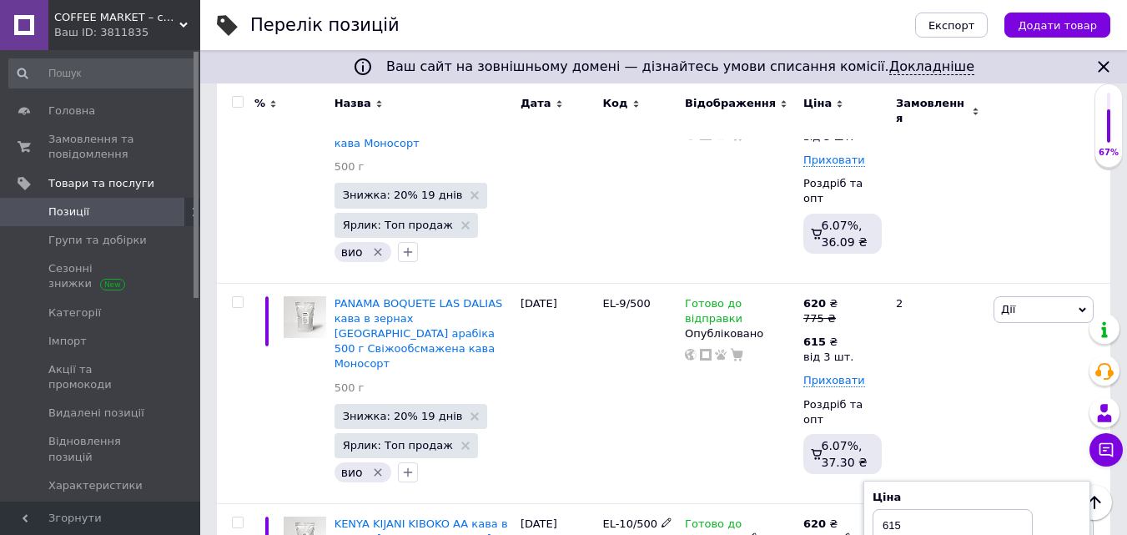
type input "3"
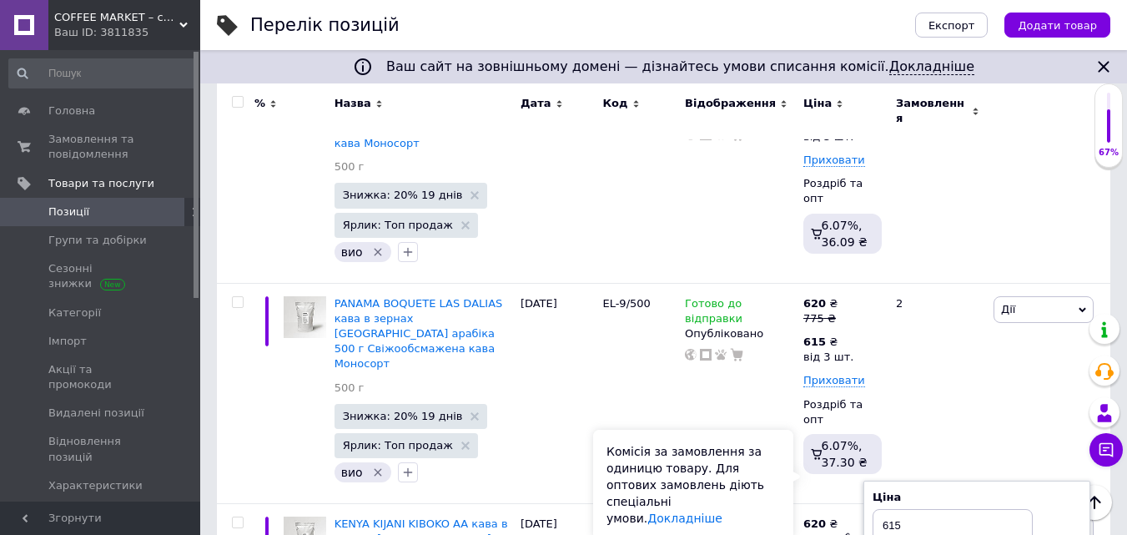
click at [785, 460] on div "Комісія за замовлення за одиницю товару. Для оптових замовлень діють спеціальні…" at bounding box center [693, 485] width 200 height 110
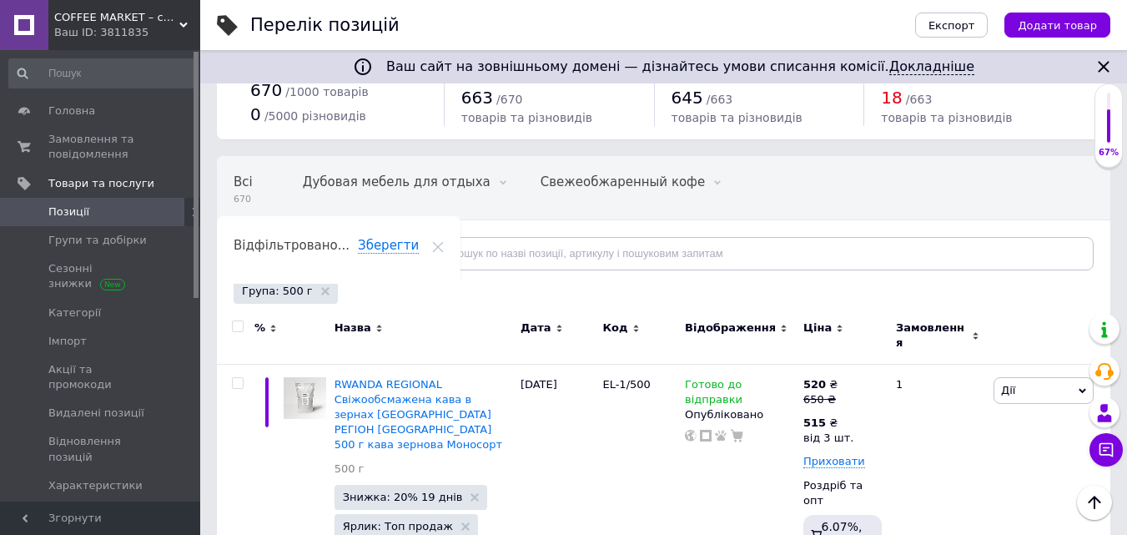
scroll to position [30, 0]
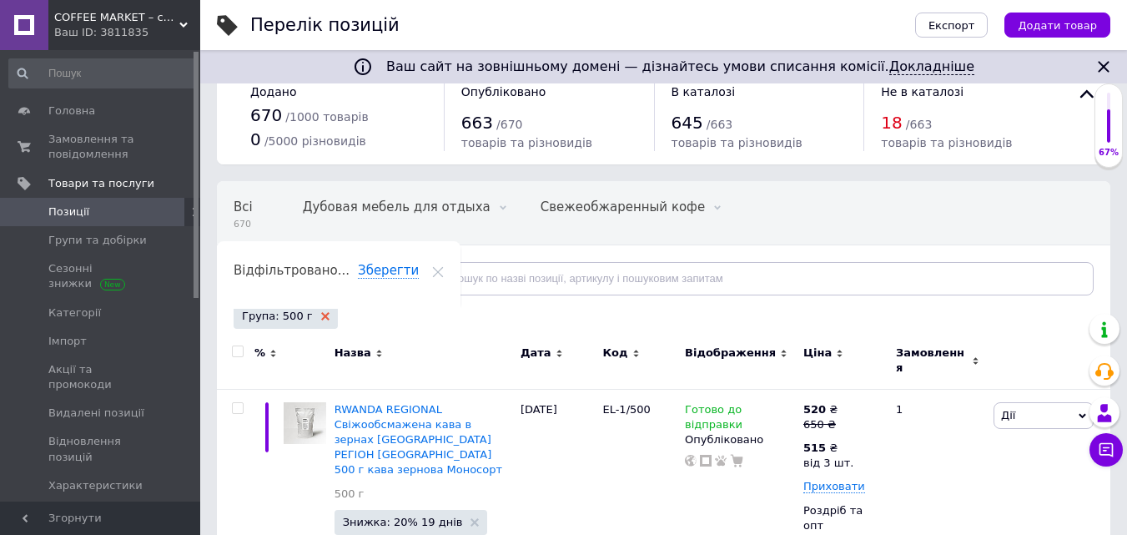
click at [321, 317] on use at bounding box center [325, 316] width 8 height 8
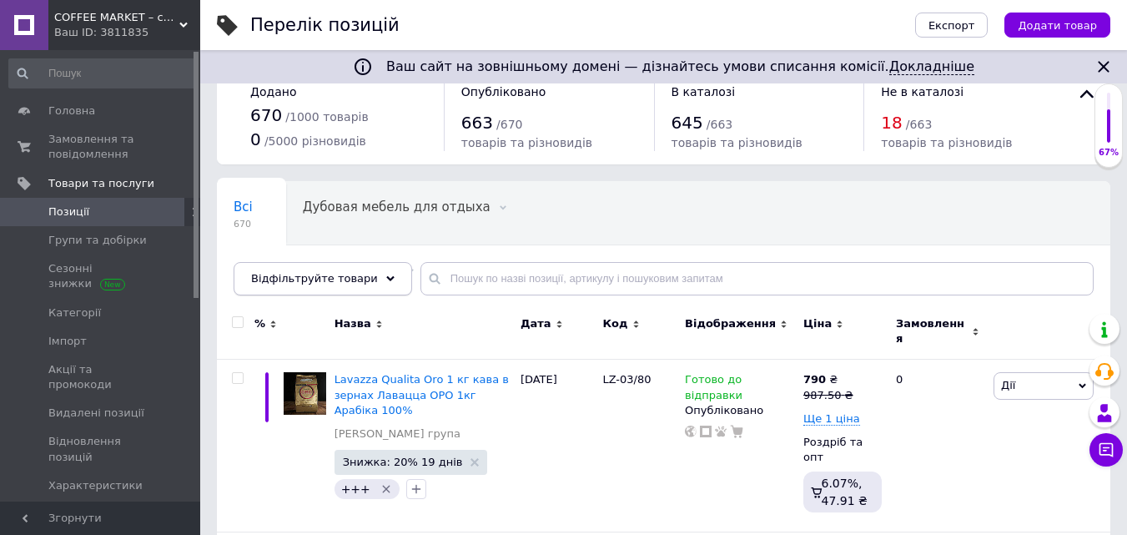
click at [366, 274] on div "Відфільтруйте товари" at bounding box center [323, 278] width 179 height 33
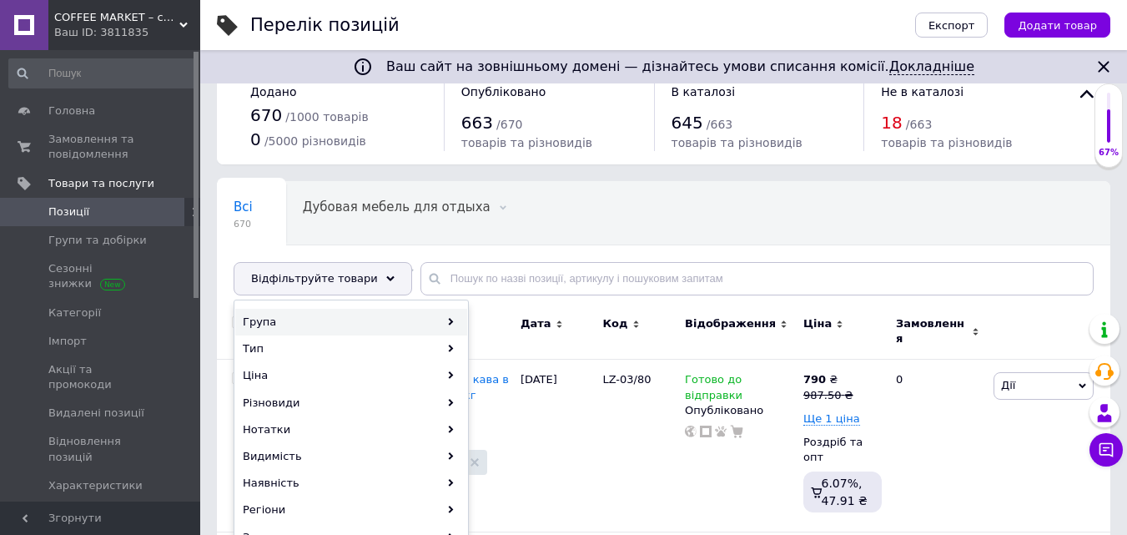
click at [285, 320] on div "Група" at bounding box center [351, 322] width 232 height 27
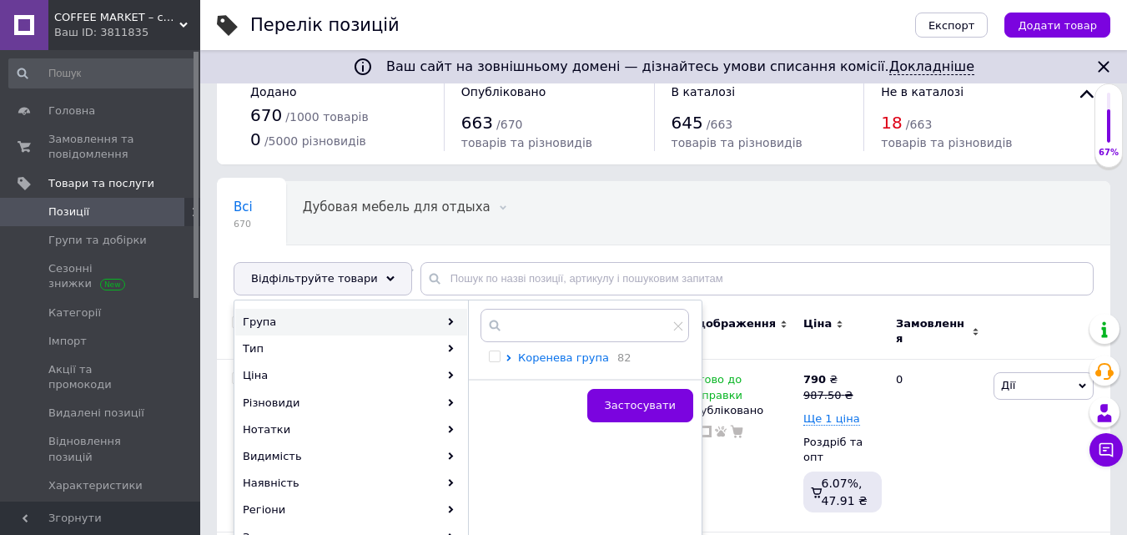
click at [549, 355] on span "Коренева група" at bounding box center [563, 357] width 91 height 13
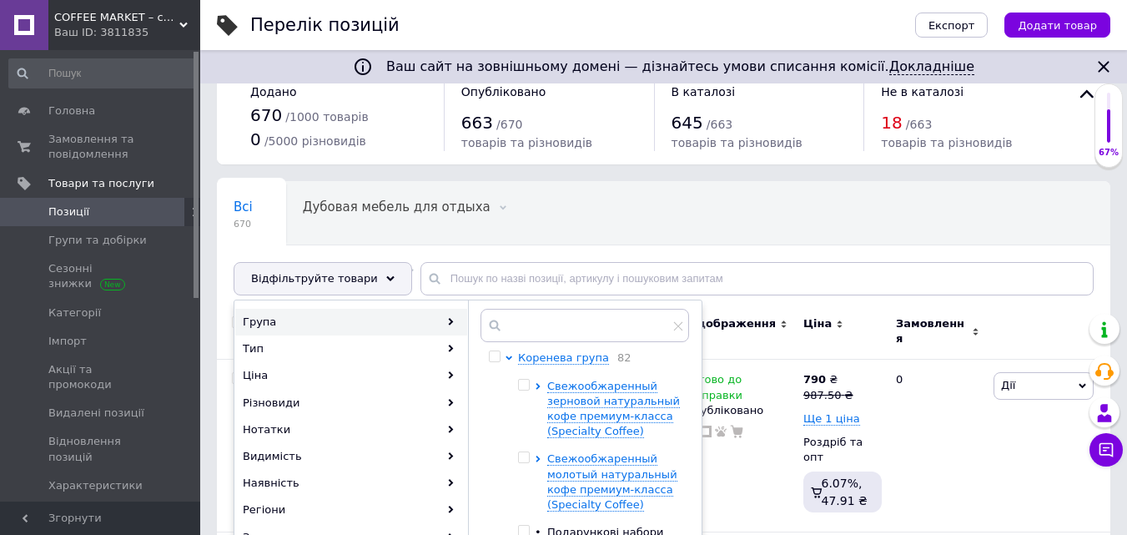
scroll to position [113, 0]
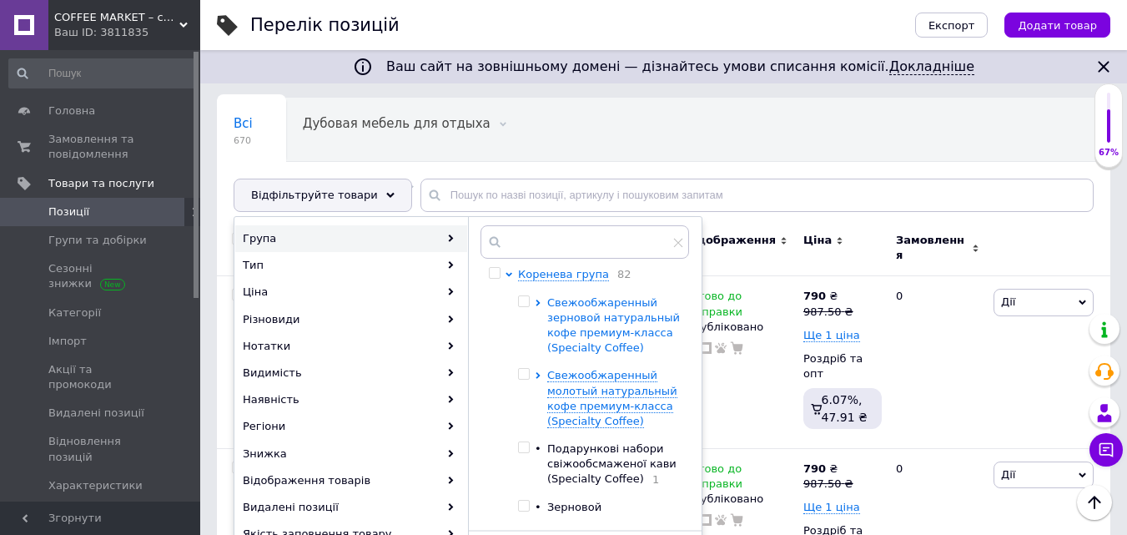
click at [578, 328] on span "Свежообжаренный зерновой натуральный кофе премиум-класса (Specialty Coffee)" at bounding box center [613, 325] width 133 height 58
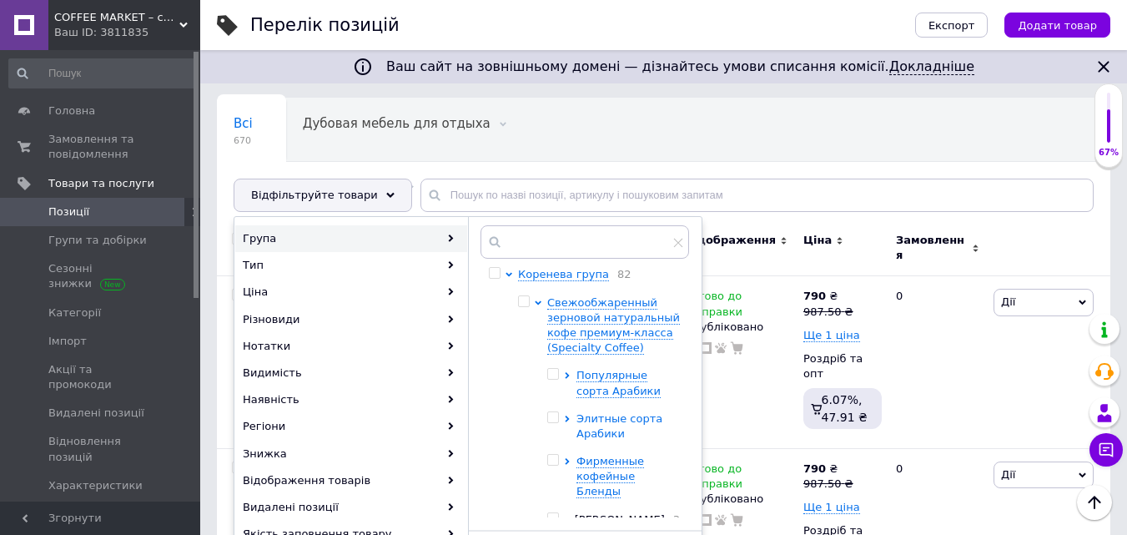
click at [601, 419] on span "Элитные сорта Арабики" at bounding box center [620, 426] width 86 height 28
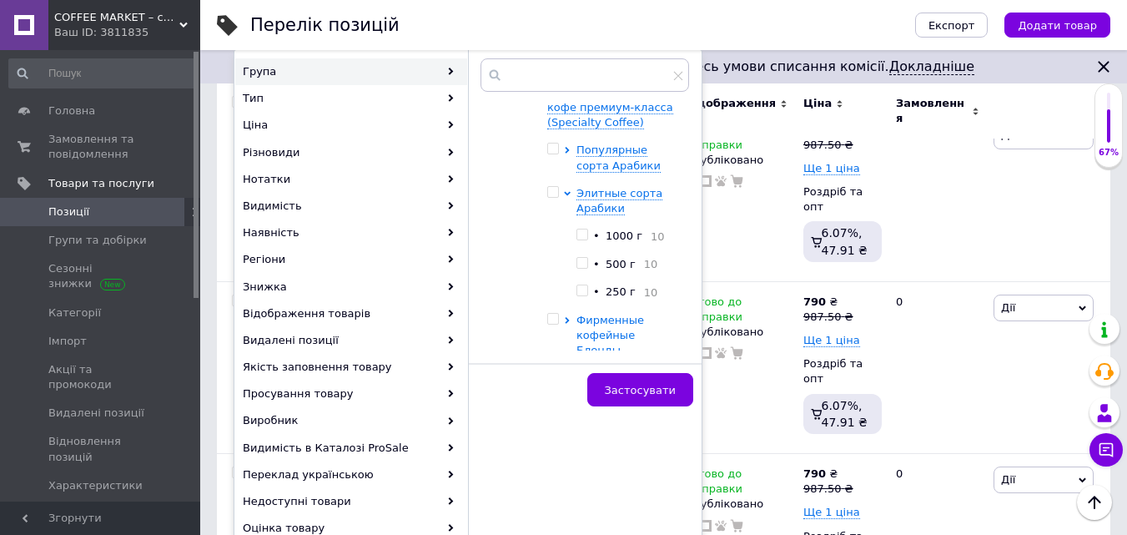
scroll to position [83, 0]
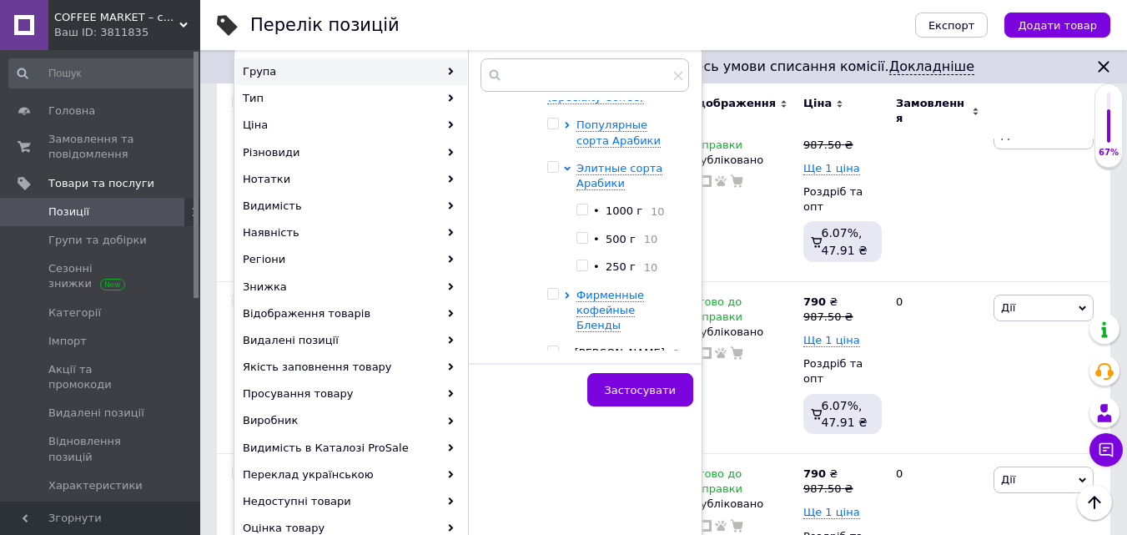
click at [581, 268] on input "checkbox" at bounding box center [582, 265] width 11 height 11
checkbox input "true"
click at [653, 390] on span "Застосувати" at bounding box center [640, 390] width 71 height 13
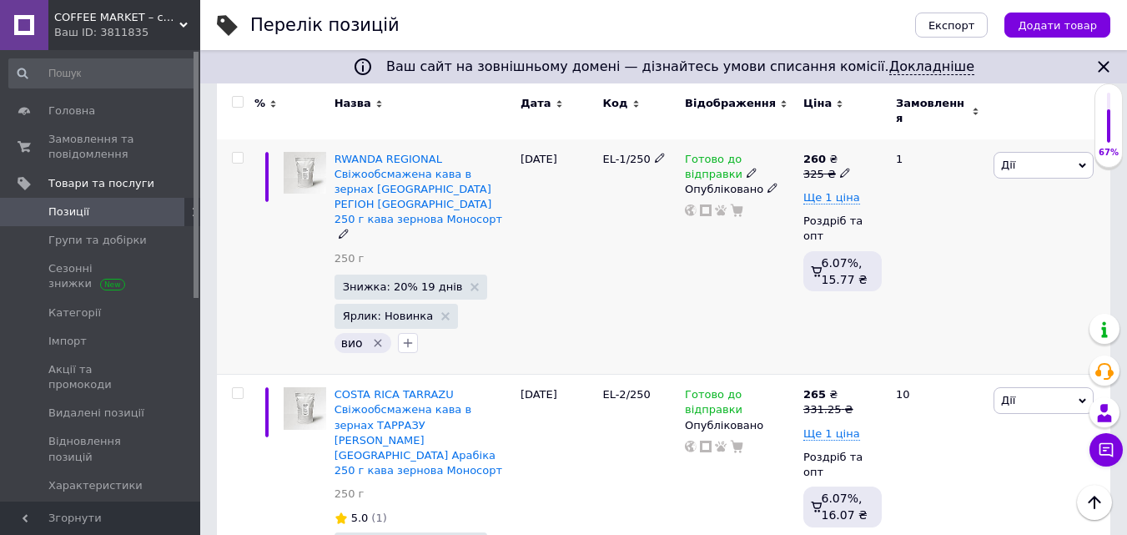
click at [840, 168] on icon at bounding box center [845, 173] width 10 height 10
drag, startPoint x: 876, startPoint y: 136, endPoint x: 970, endPoint y: 144, distance: 94.6
click at [965, 143] on input "325" at bounding box center [923, 146] width 127 height 33
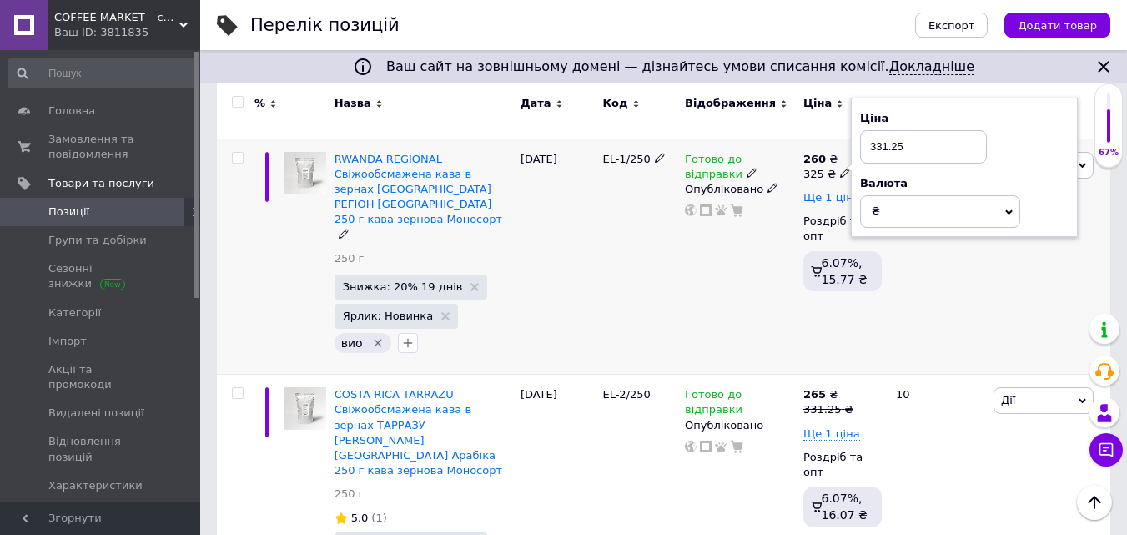
type input "331.25"
click at [839, 191] on span "Ще 1 ціна" at bounding box center [831, 197] width 57 height 13
click at [842, 189] on span at bounding box center [847, 195] width 10 height 12
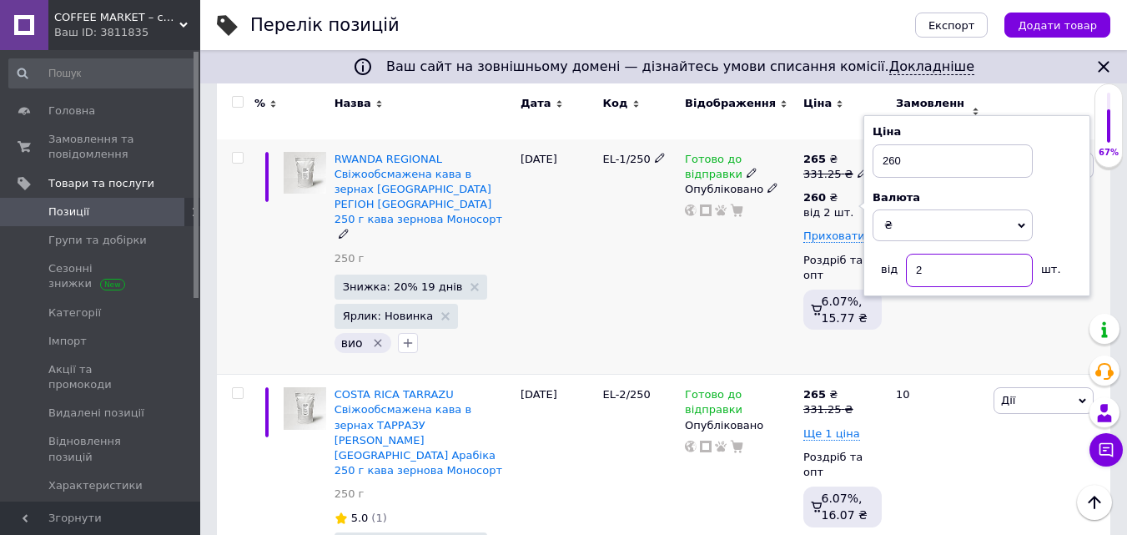
drag, startPoint x: 919, startPoint y: 259, endPoint x: 928, endPoint y: 259, distance: 9.2
click at [928, 259] on input "2" at bounding box center [969, 270] width 127 height 33
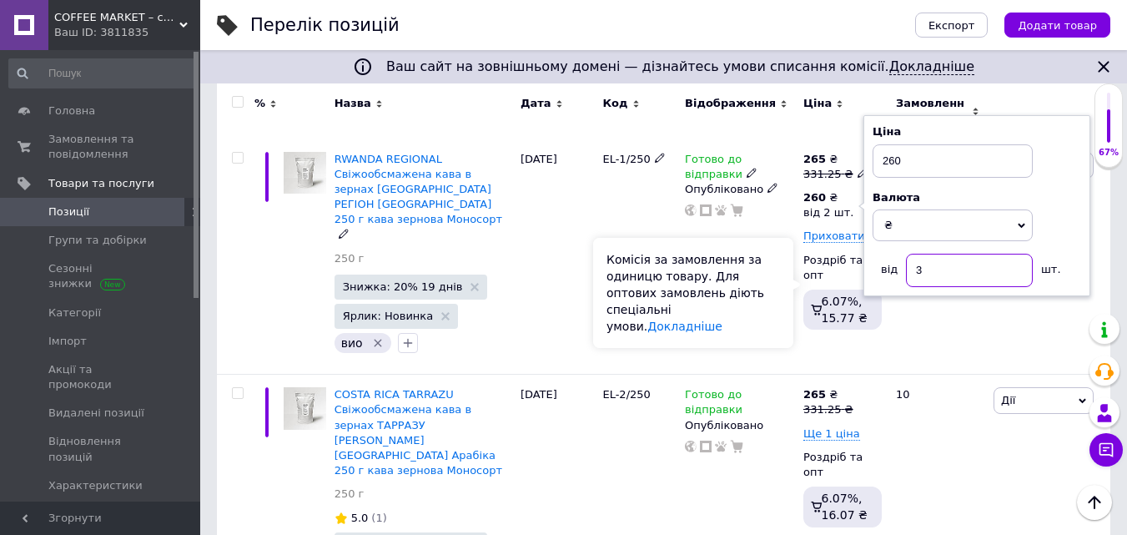
type input "3"
click at [771, 292] on div "Комісія за замовлення за одиницю товару. Для оптових замовлень діють спеціальні…" at bounding box center [693, 293] width 200 height 110
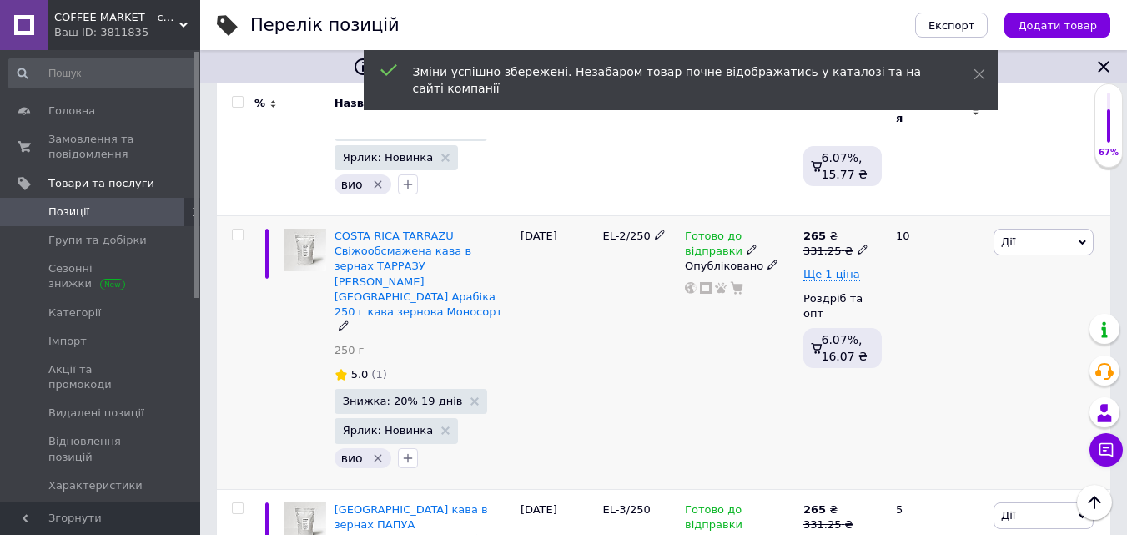
scroll to position [447, 0]
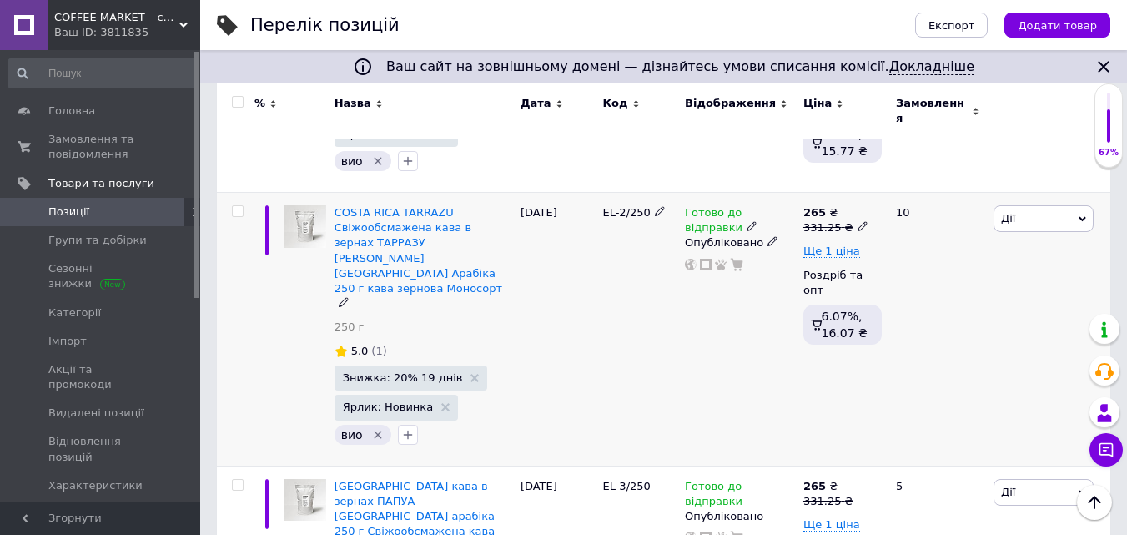
click at [858, 221] on icon at bounding box center [863, 226] width 10 height 10
drag, startPoint x: 898, startPoint y: 175, endPoint x: 978, endPoint y: 181, distance: 80.3
click at [977, 184] on input "331.25" at bounding box center [937, 200] width 127 height 33
type input "337.5"
click at [783, 278] on div "Готово до відправки Опубліковано" at bounding box center [740, 329] width 118 height 273
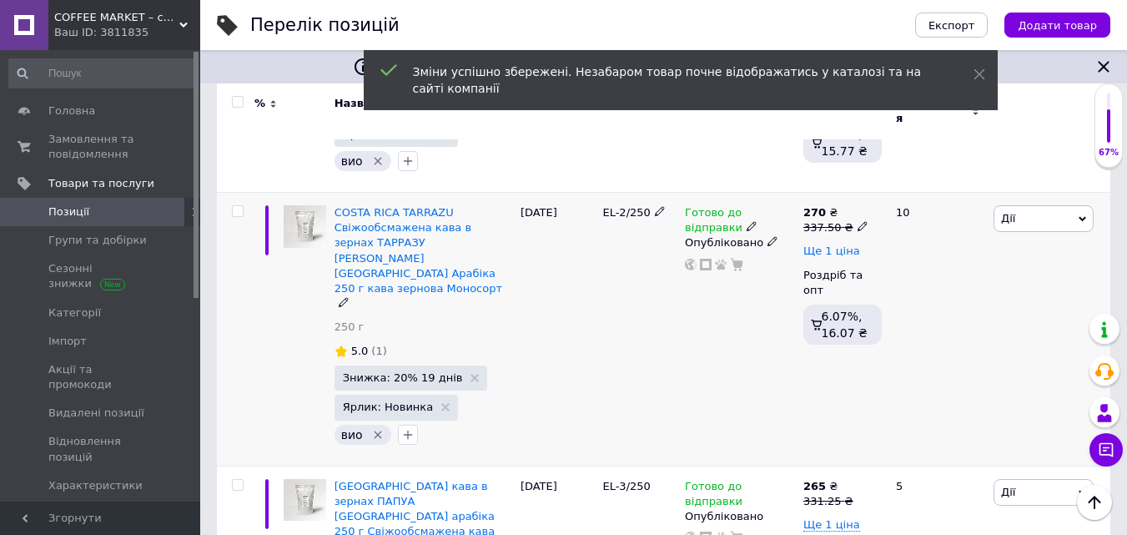
click at [848, 244] on span "Ще 1 ціна" at bounding box center [831, 250] width 57 height 13
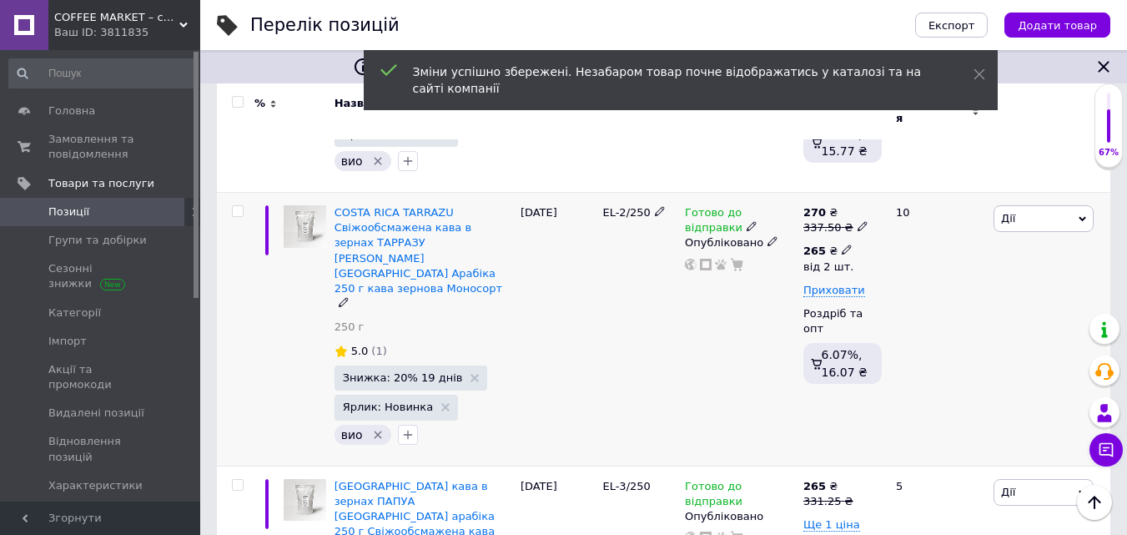
click at [842, 244] on icon at bounding box center [847, 249] width 10 height 10
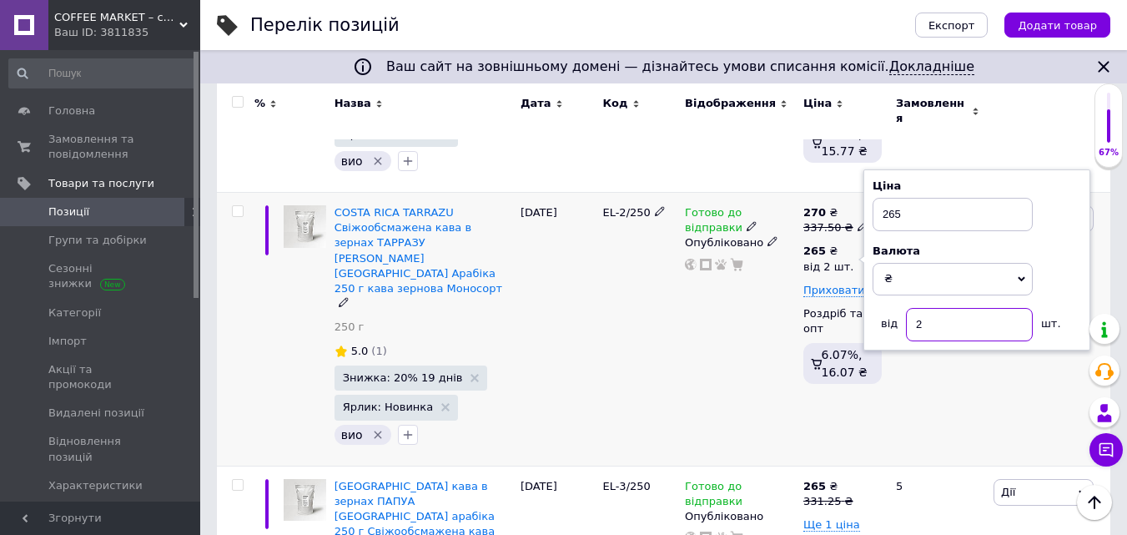
click at [923, 308] on input "2" at bounding box center [969, 324] width 127 height 33
type input "3"
click at [793, 332] on div "Комісія за замовлення за одиницю товару. Для оптових замовлень діють спеціальні…" at bounding box center [699, 330] width 189 height 103
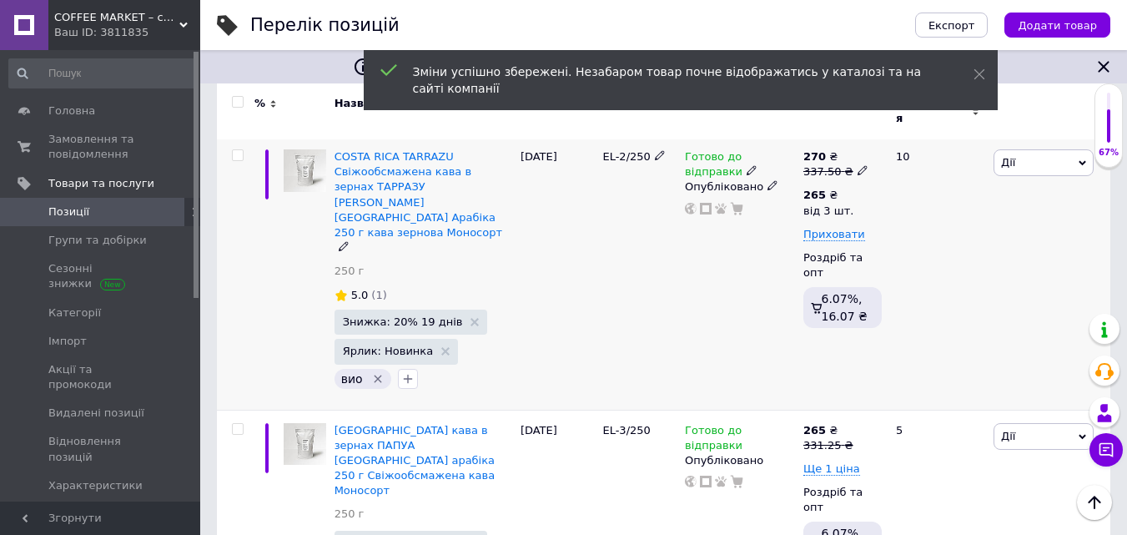
scroll to position [531, 0]
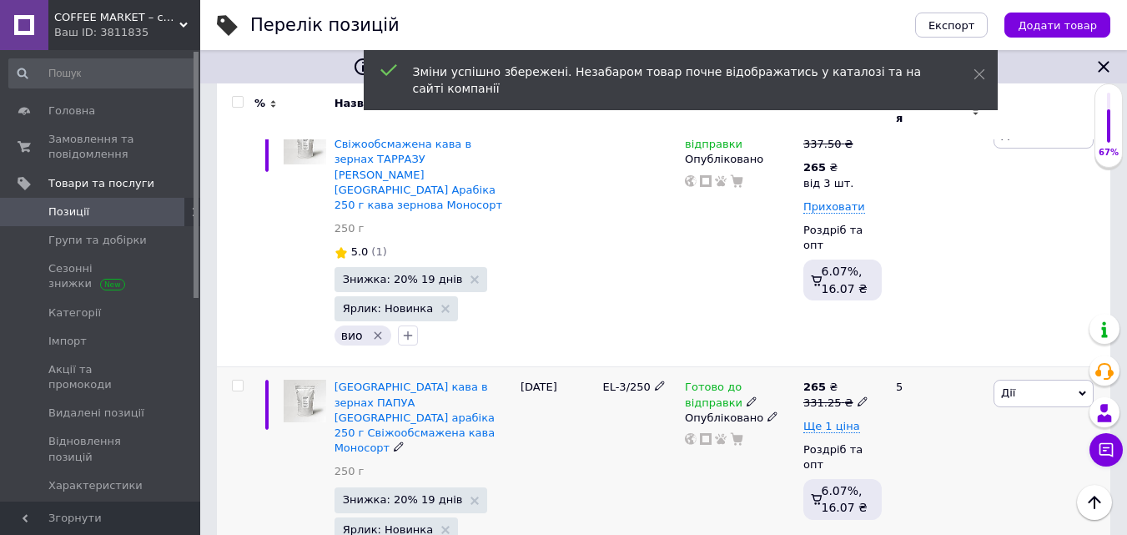
click at [858, 396] on icon at bounding box center [863, 401] width 10 height 10
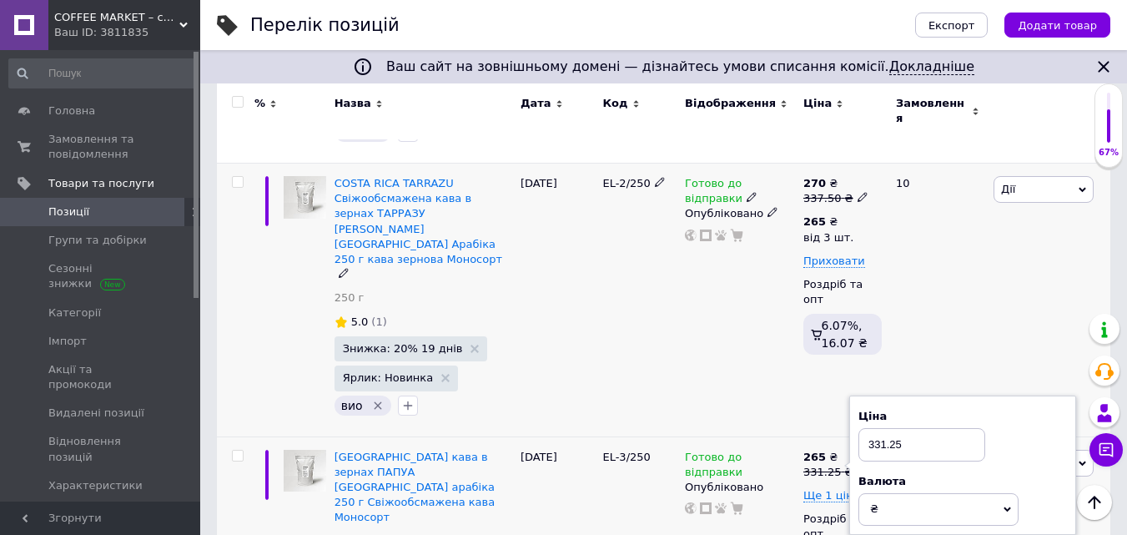
scroll to position [447, 0]
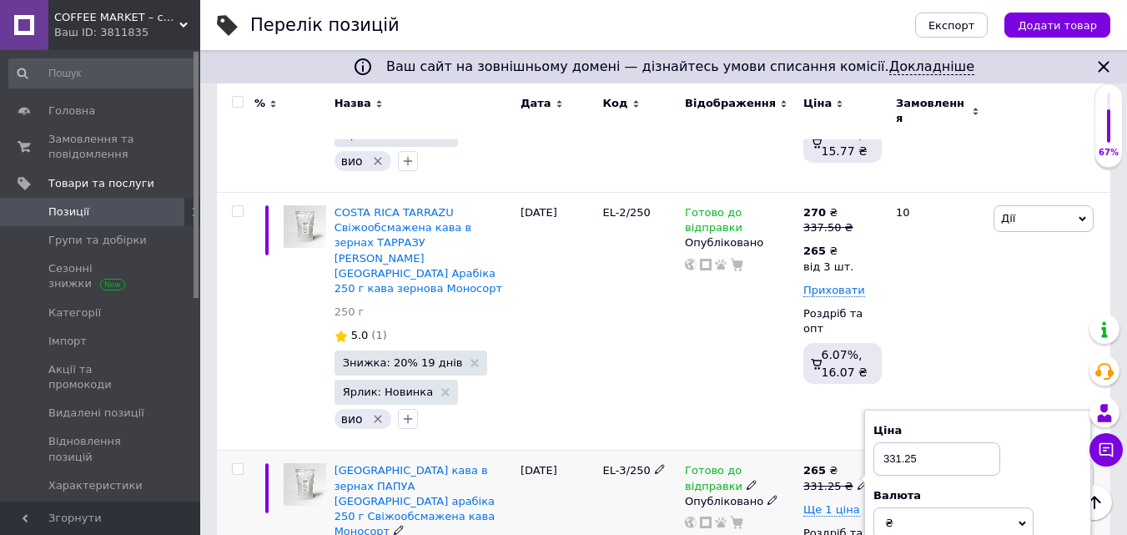
drag, startPoint x: 895, startPoint y: 402, endPoint x: 988, endPoint y: 402, distance: 92.6
click at [981, 442] on input "331.25" at bounding box center [937, 458] width 127 height 33
type input "337.5"
click at [840, 503] on span "Ще 1 ціна" at bounding box center [831, 509] width 57 height 13
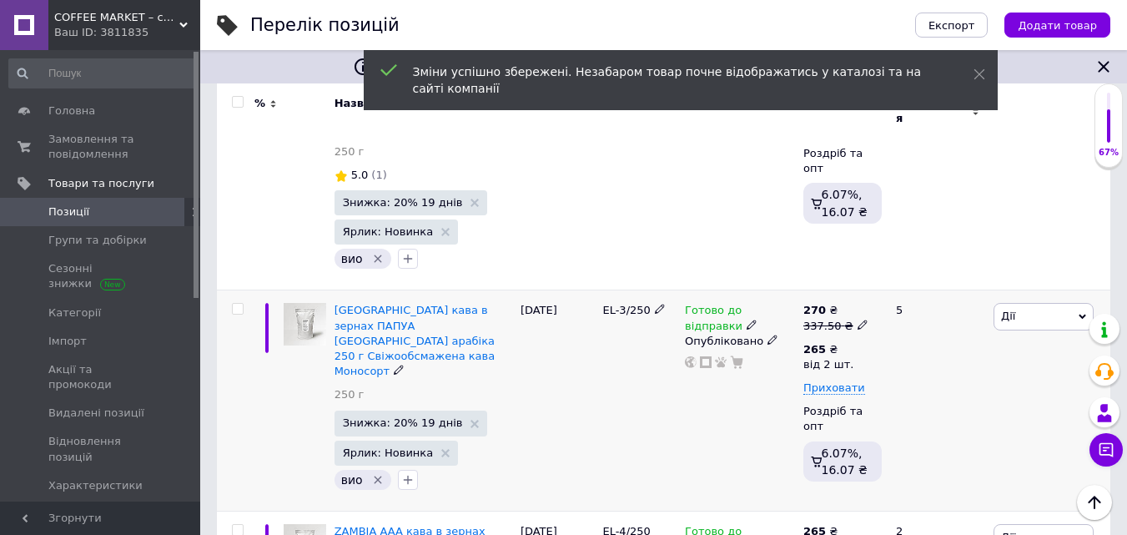
scroll to position [614, 0]
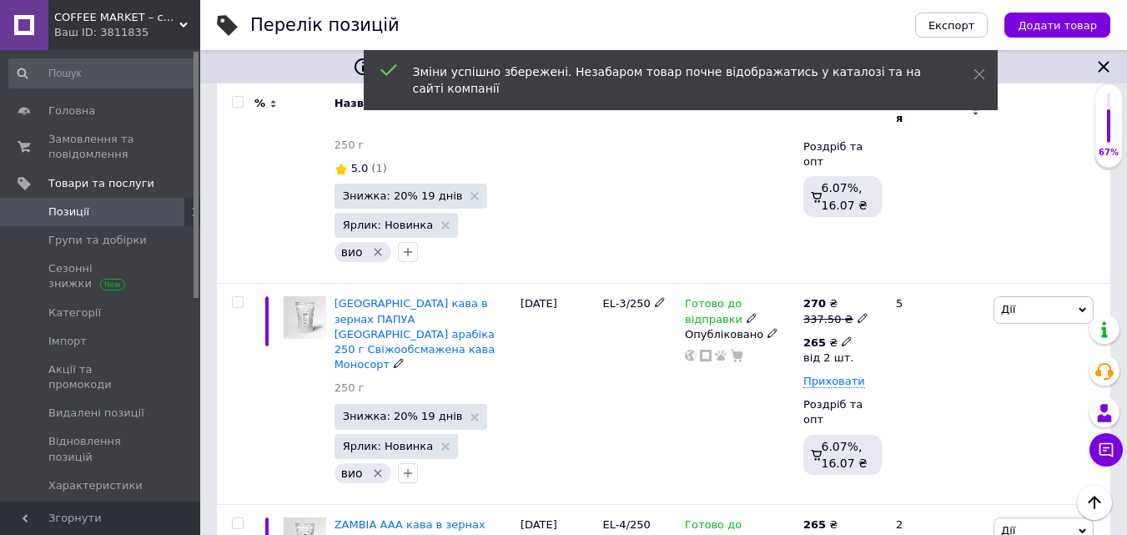
click at [842, 336] on icon at bounding box center [847, 341] width 10 height 10
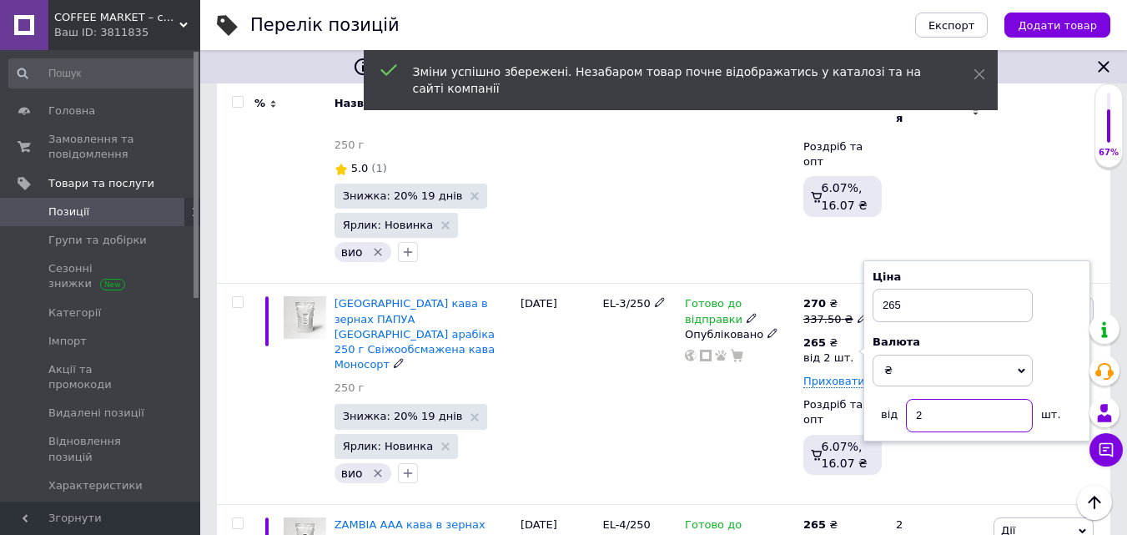
click at [924, 399] on input "2" at bounding box center [969, 415] width 127 height 33
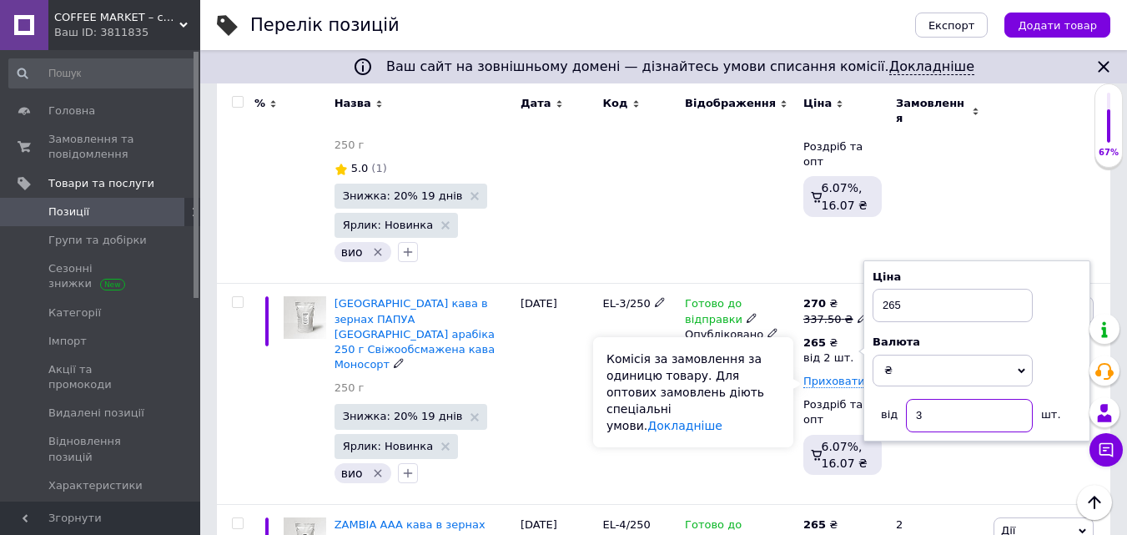
type input "3"
drag, startPoint x: 786, startPoint y: 406, endPoint x: 793, endPoint y: 402, distance: 8.6
click at [789, 404] on div "Комісія за замовлення за одиницю товару. Для оптових замовлень діють спеціальні…" at bounding box center [693, 392] width 200 height 110
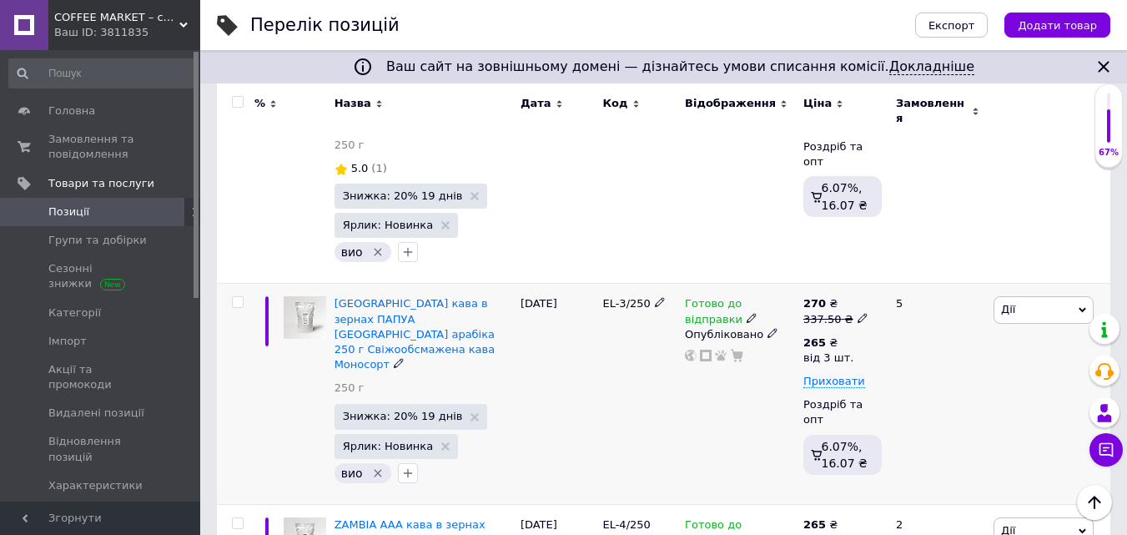
scroll to position [697, 0]
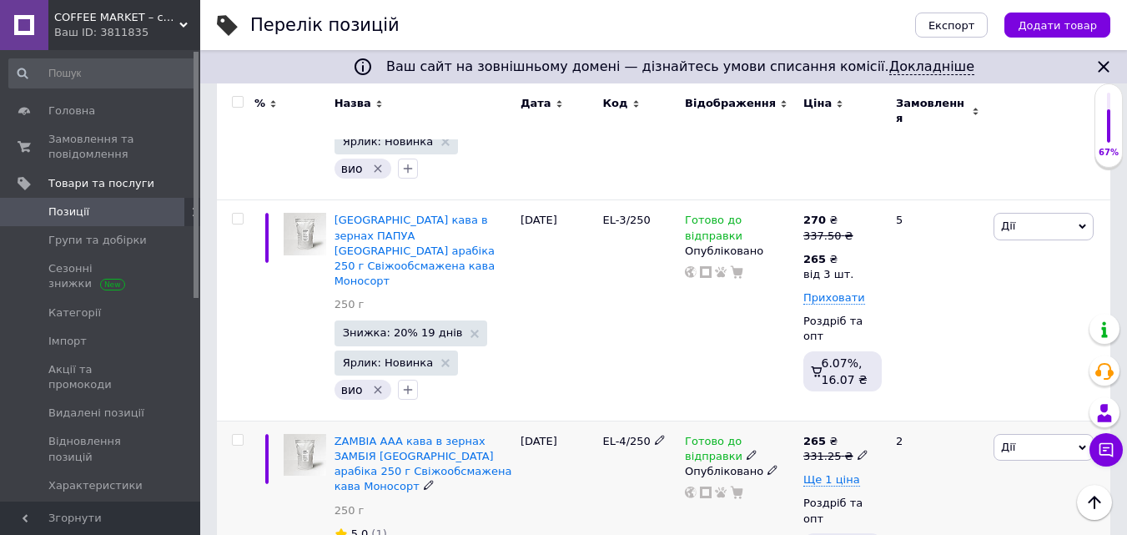
click at [858, 449] on span at bounding box center [863, 455] width 10 height 12
drag, startPoint x: 913, startPoint y: 360, endPoint x: 969, endPoint y: 345, distance: 57.9
click at [967, 413] on input "331.25" at bounding box center [937, 429] width 127 height 33
type input "337.5"
click at [841, 473] on span "Ще 1 ціна" at bounding box center [831, 479] width 57 height 13
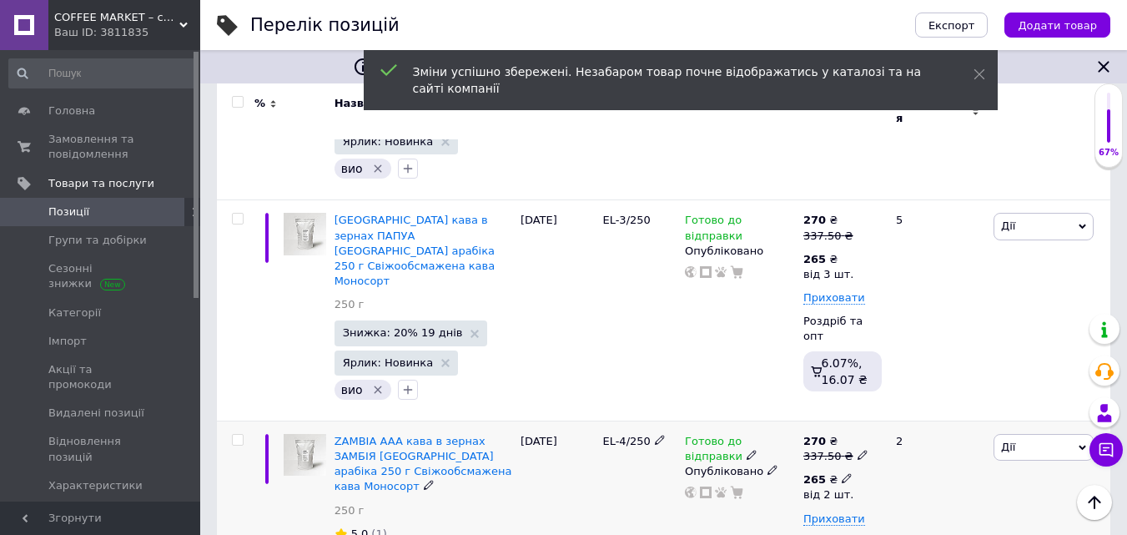
click at [842, 473] on icon at bounding box center [847, 478] width 10 height 10
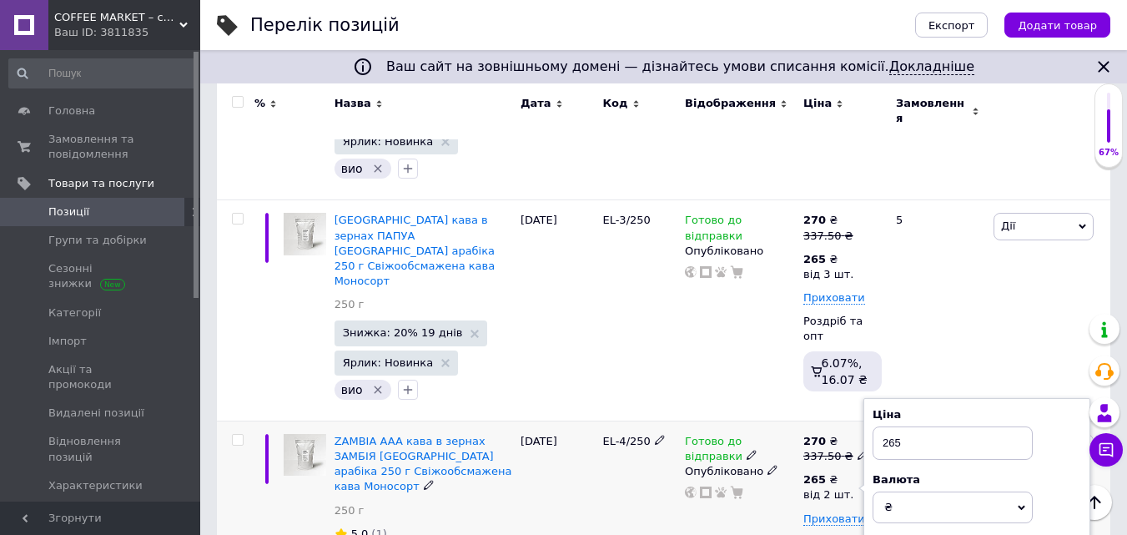
type input "3"
click at [778, 488] on div "Готово до відправки Опубліковано" at bounding box center [740, 534] width 118 height 228
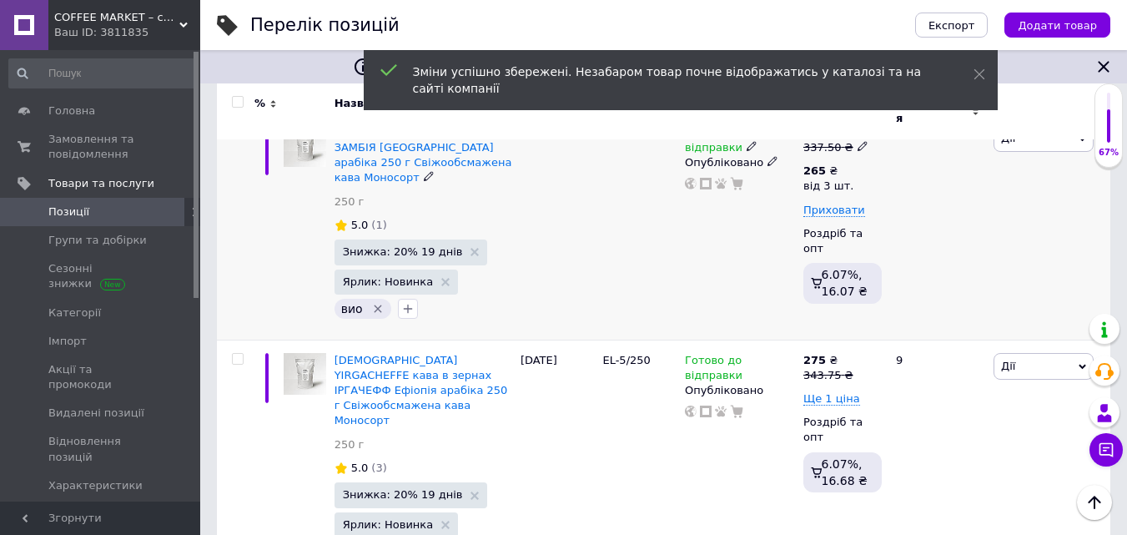
scroll to position [1031, 0]
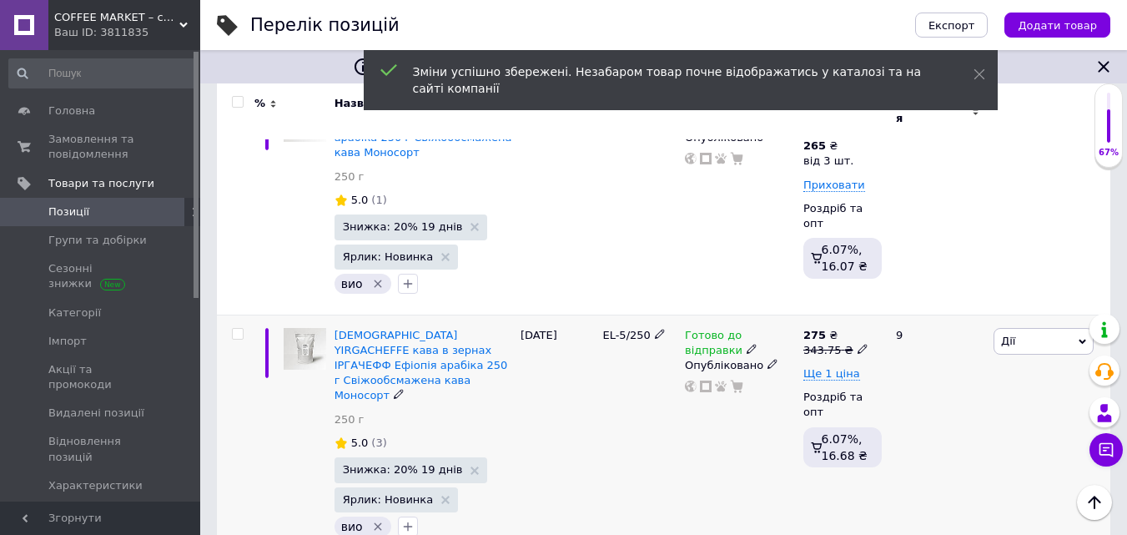
click at [858, 344] on icon at bounding box center [863, 349] width 10 height 10
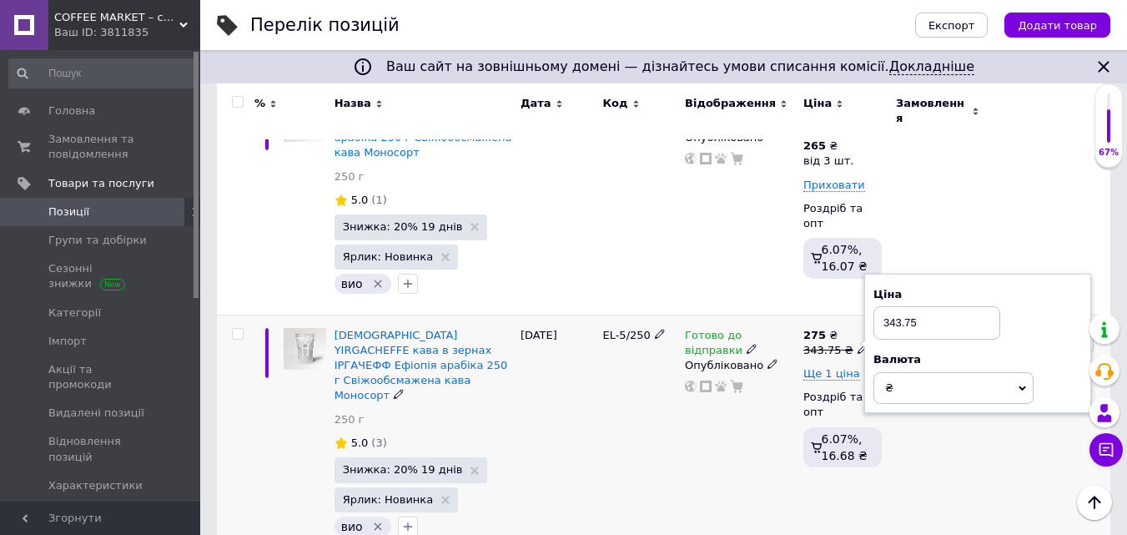
drag, startPoint x: 892, startPoint y: 235, endPoint x: 933, endPoint y: 235, distance: 40.9
click at [933, 306] on input "343.75" at bounding box center [937, 322] width 127 height 33
type input "350"
click at [836, 367] on span "Ще 1 ціна" at bounding box center [831, 373] width 57 height 13
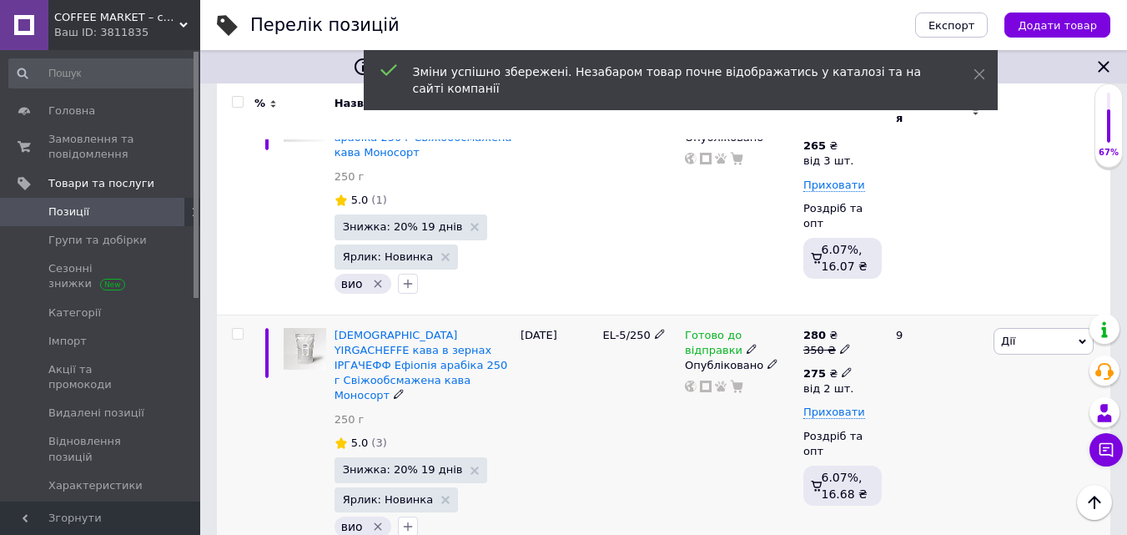
click at [842, 368] on use at bounding box center [846, 372] width 9 height 9
click at [922, 430] on input "2" at bounding box center [969, 446] width 127 height 33
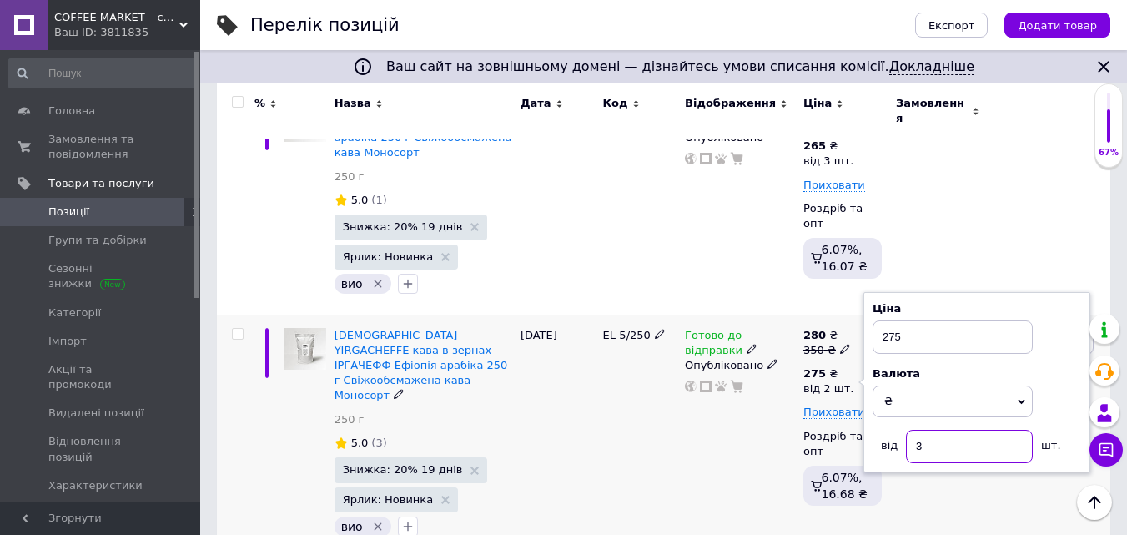
type input "3"
click at [795, 406] on div "Готово до відправки Опубліковано" at bounding box center [740, 436] width 118 height 243
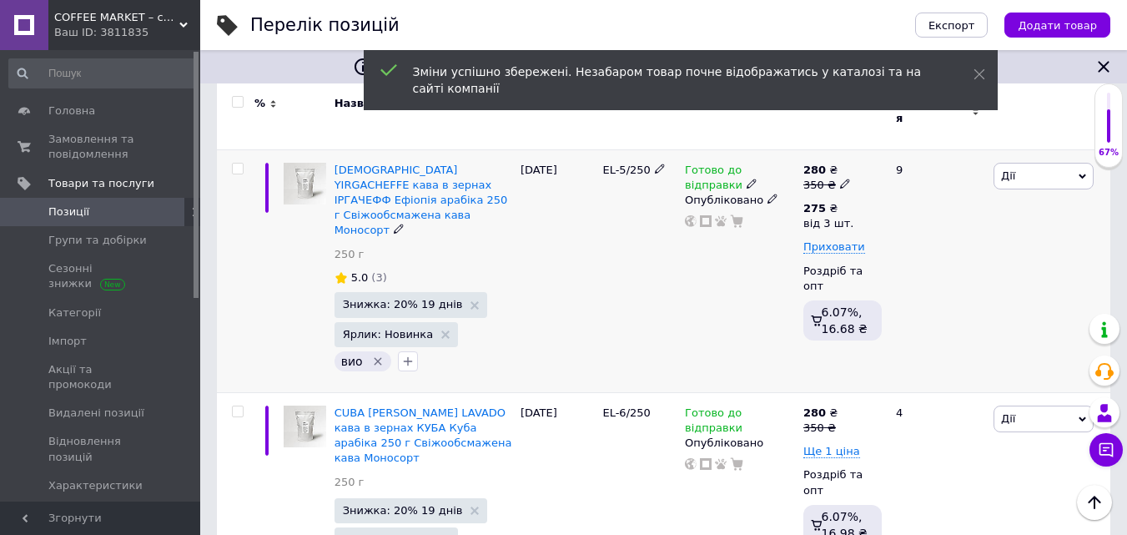
scroll to position [1198, 0]
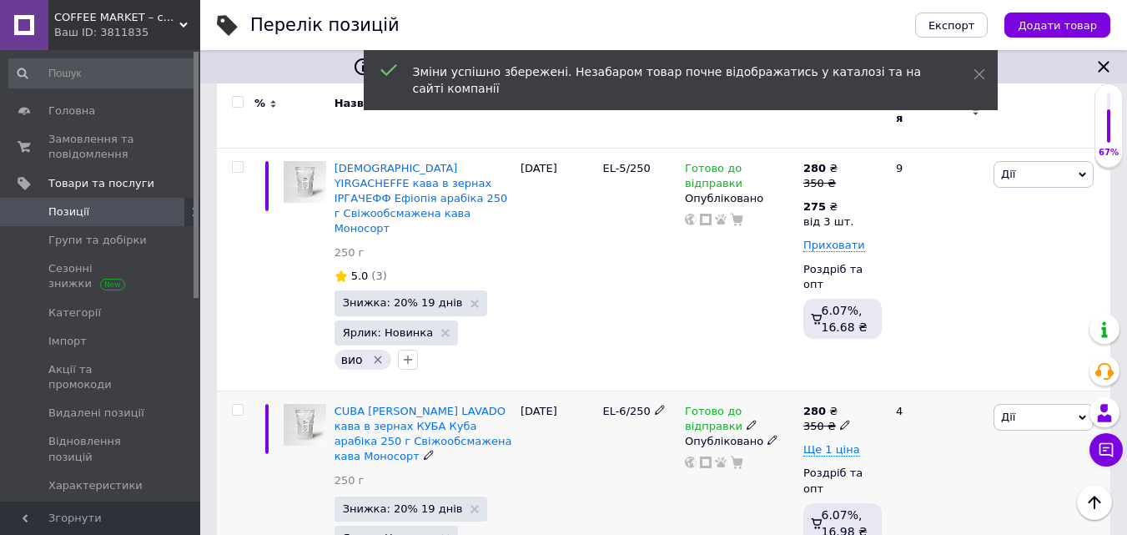
click at [840, 420] on icon at bounding box center [845, 425] width 10 height 10
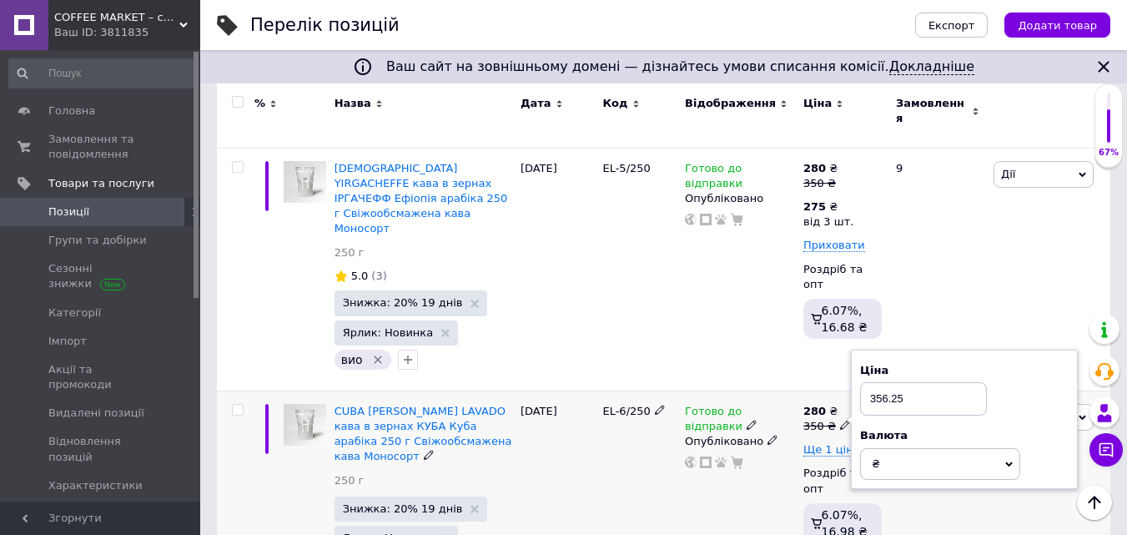
type input "356.25"
click at [782, 399] on div "Готово до відправки Опубліковано" at bounding box center [740, 492] width 118 height 205
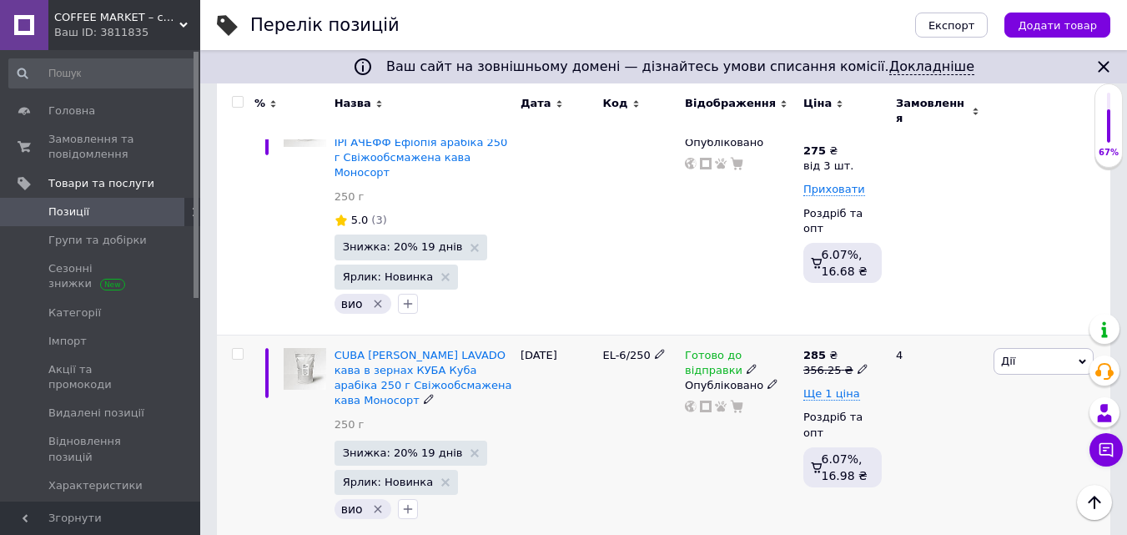
scroll to position [1282, 0]
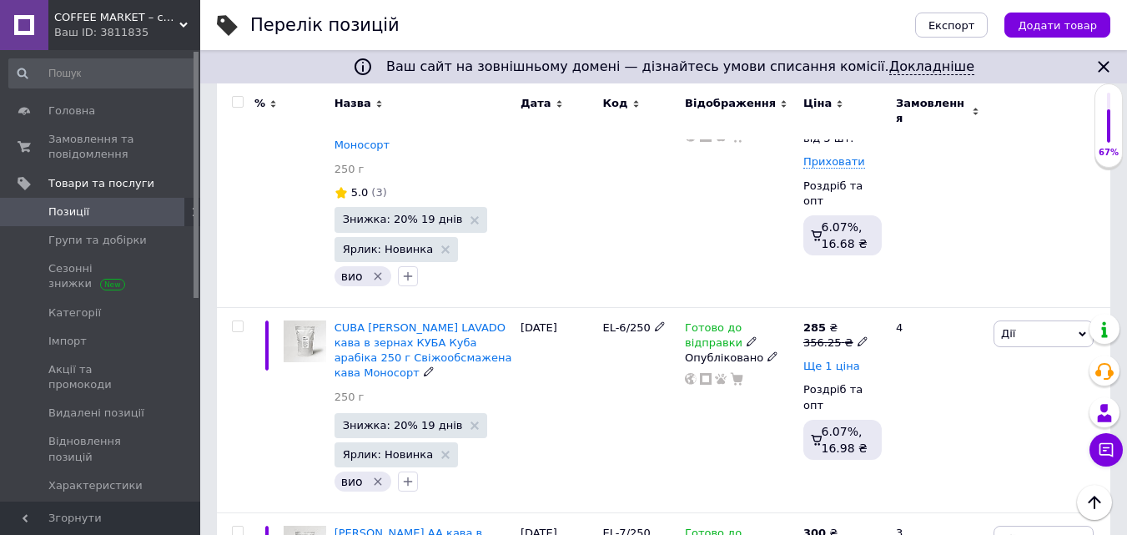
click at [839, 360] on span "Ще 1 ціна" at bounding box center [831, 366] width 57 height 13
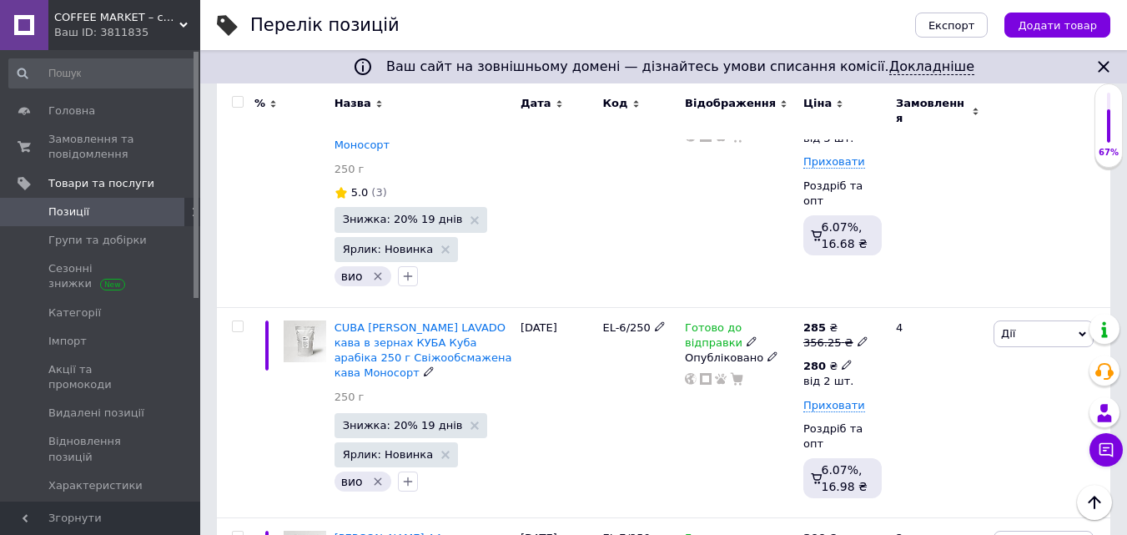
drag, startPoint x: 840, startPoint y: 260, endPoint x: 859, endPoint y: 300, distance: 44.1
click at [843, 360] on icon at bounding box center [847, 365] width 10 height 10
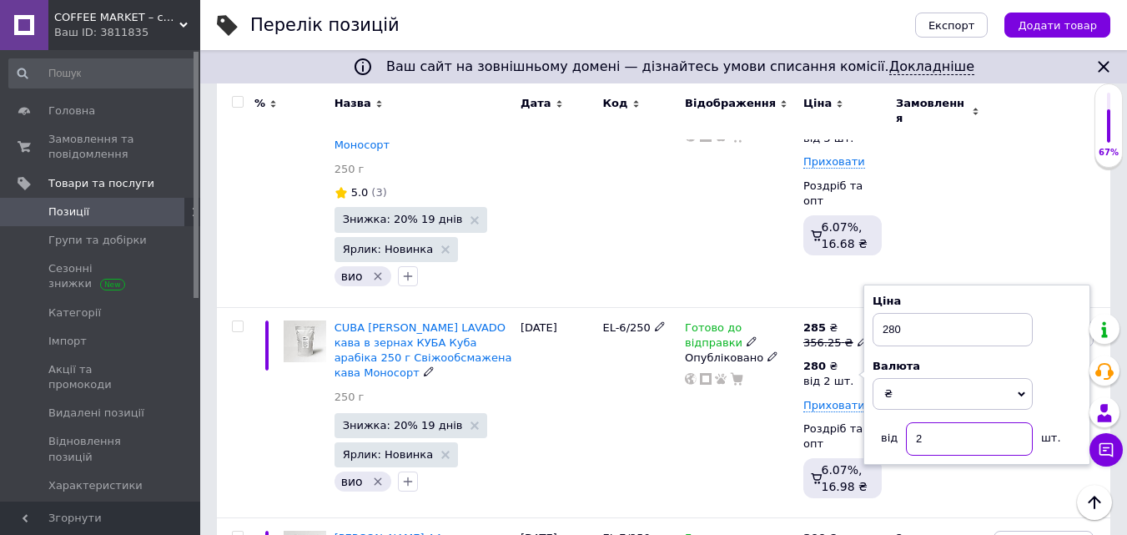
click at [924, 422] on input "2" at bounding box center [969, 438] width 127 height 33
click at [922, 422] on input "2" at bounding box center [969, 438] width 127 height 33
type input "3"
click at [793, 365] on div "Готово до відправки Опубліковано" at bounding box center [740, 412] width 118 height 211
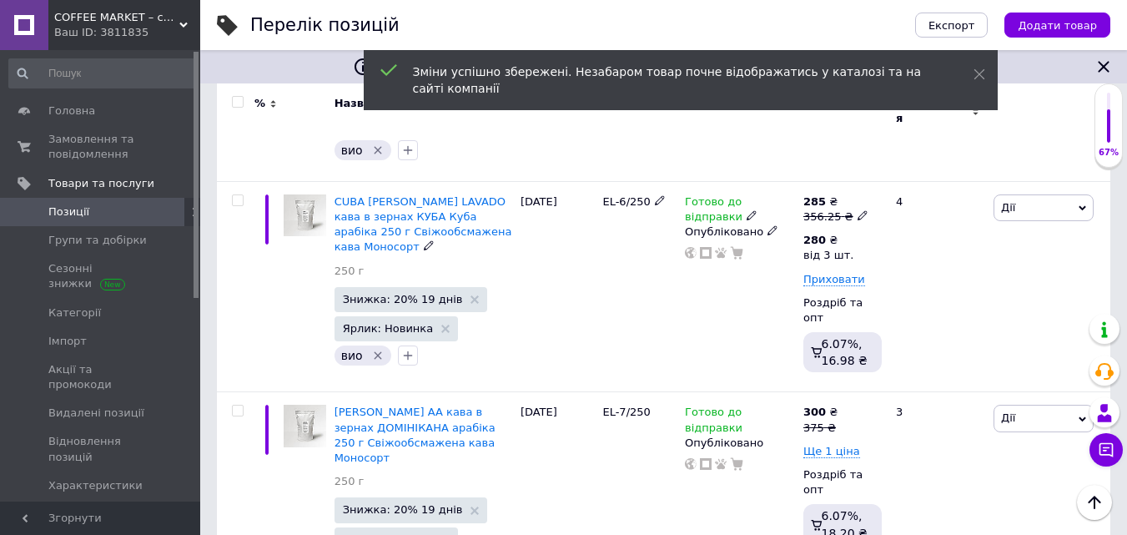
scroll to position [1448, 0]
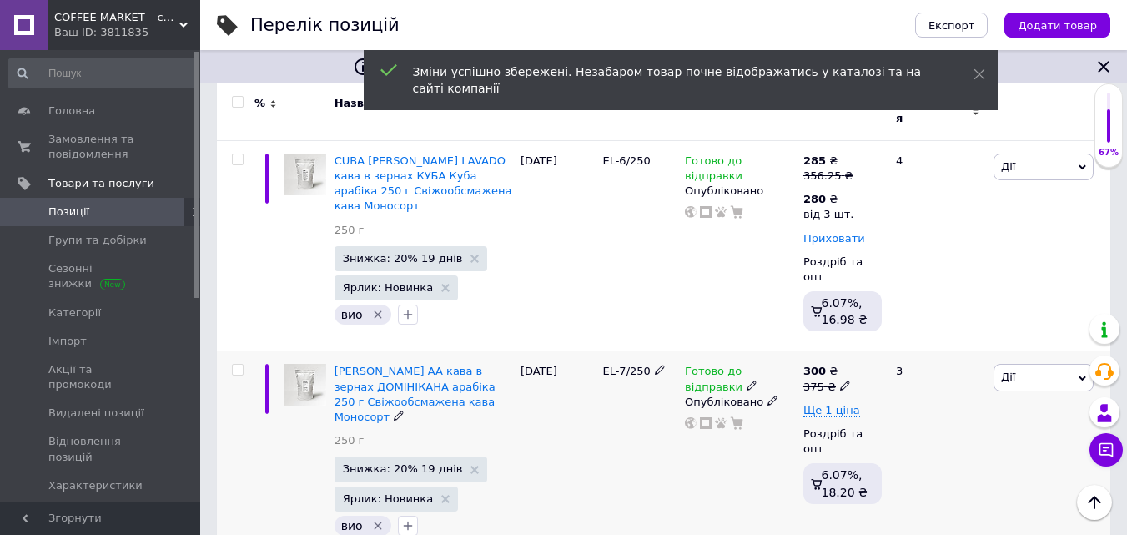
click at [840, 380] on icon at bounding box center [845, 385] width 10 height 10
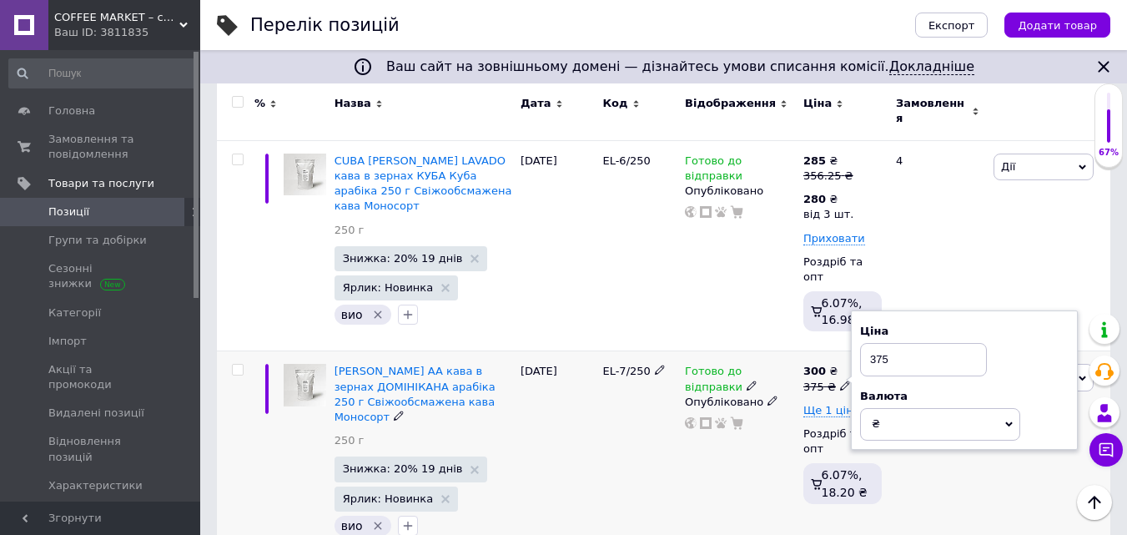
drag, startPoint x: 877, startPoint y: 242, endPoint x: 934, endPoint y: 237, distance: 57.0
click at [934, 343] on input "375" at bounding box center [923, 359] width 127 height 33
type input "381.25"
click at [840, 404] on span "Ще 1 ціна" at bounding box center [831, 410] width 57 height 13
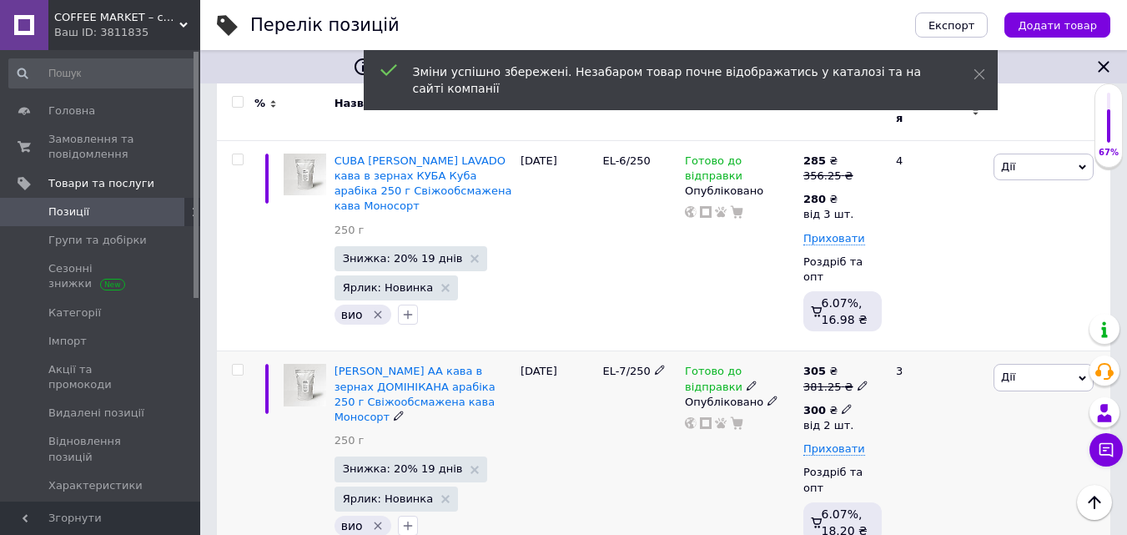
click at [842, 404] on icon at bounding box center [847, 409] width 10 height 10
click at [924, 466] on input "2" at bounding box center [969, 482] width 127 height 33
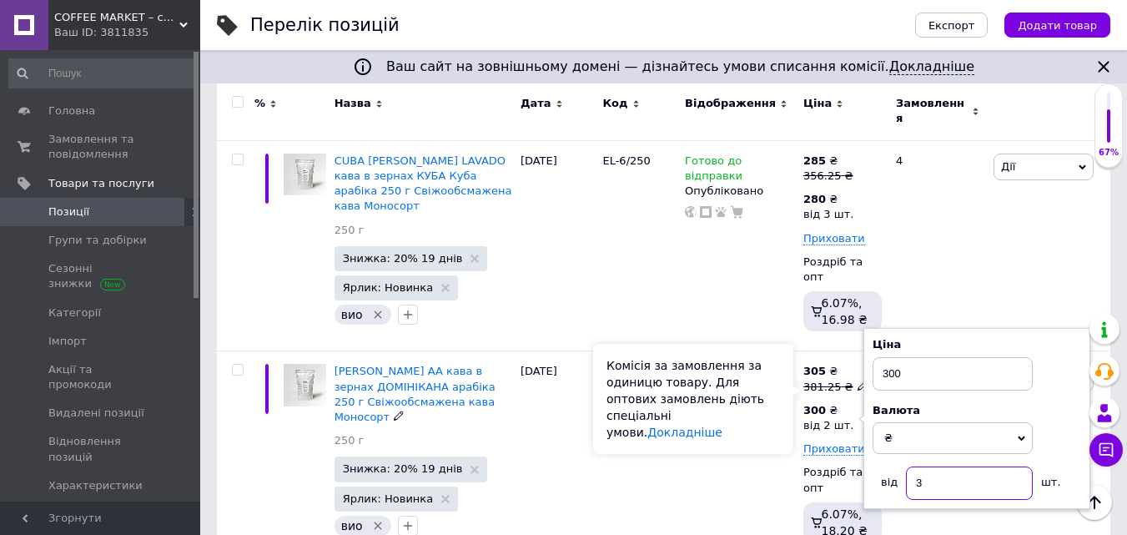
type input "3"
click at [782, 394] on div "Комісія за замовлення за одиницю товару. Для оптових замовлень діють спеціальні…" at bounding box center [693, 399] width 200 height 110
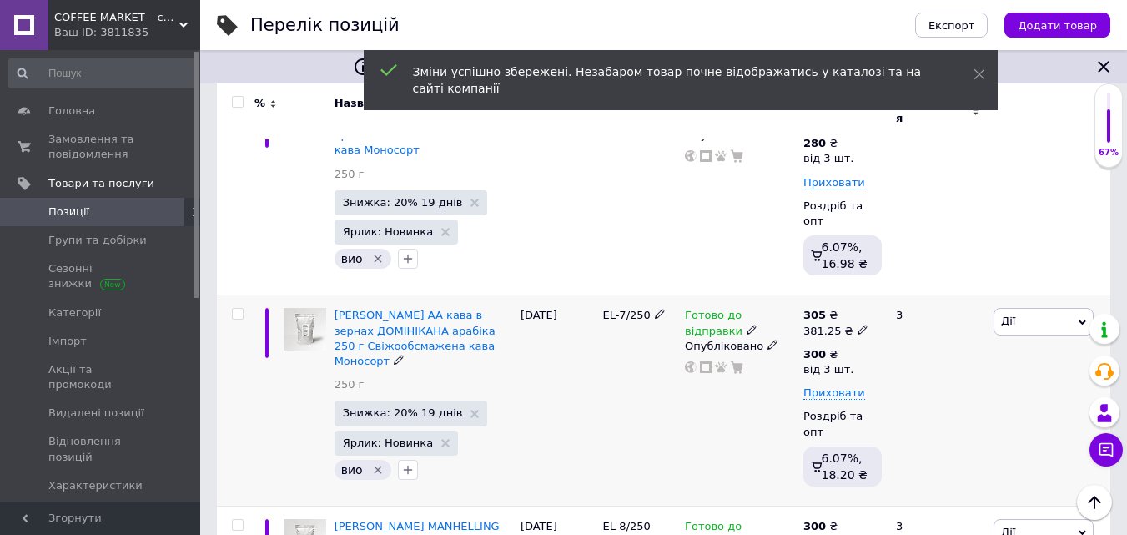
scroll to position [1532, 0]
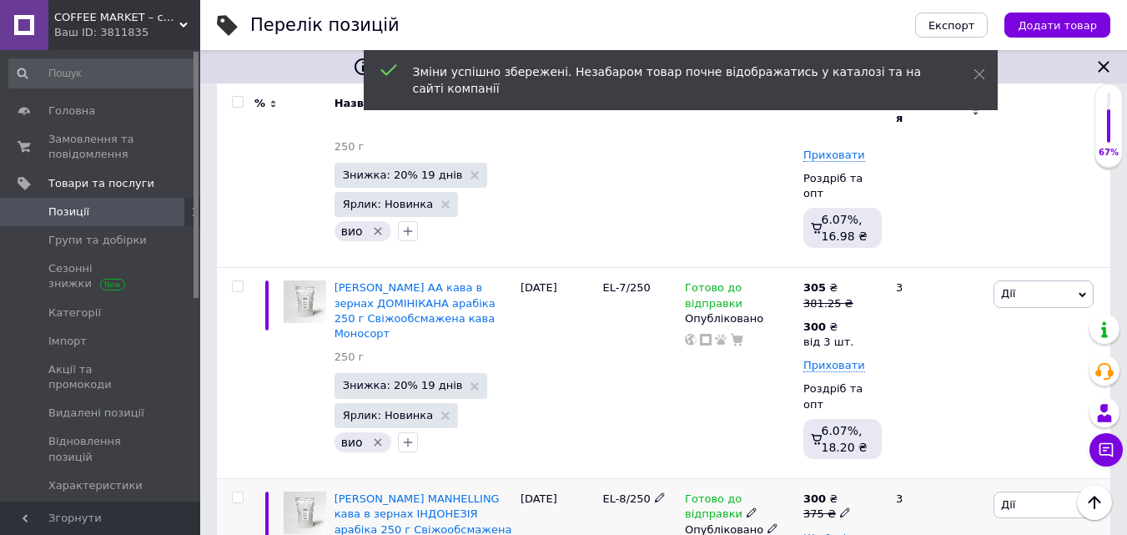
click at [840, 507] on icon at bounding box center [845, 512] width 10 height 10
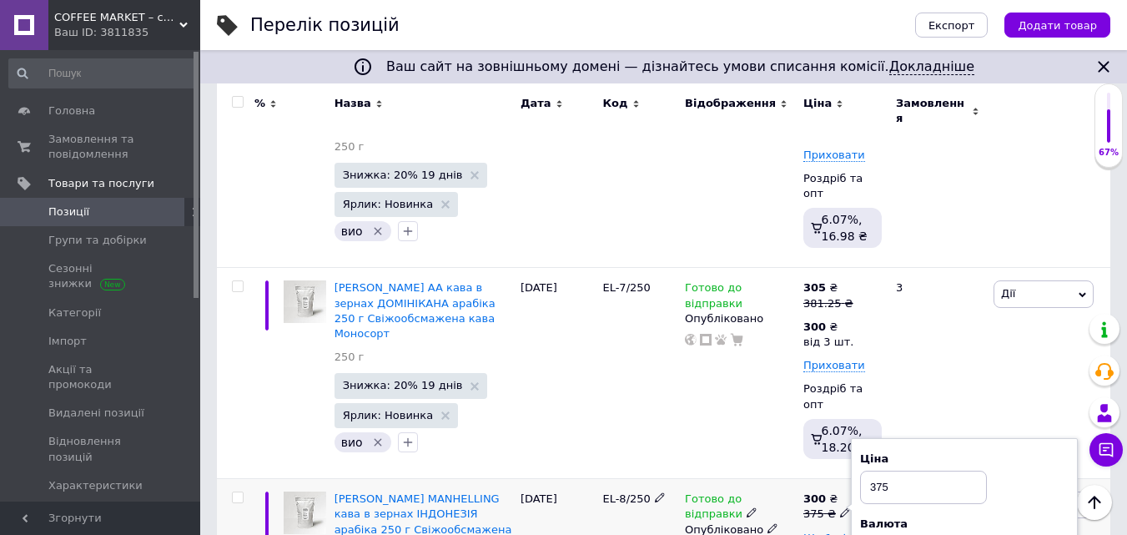
drag, startPoint x: 878, startPoint y: 354, endPoint x: 911, endPoint y: 354, distance: 33.4
click at [908, 471] on input "375" at bounding box center [923, 487] width 127 height 33
type input "381.25"
click at [828, 531] on span "Ще 1 ціна" at bounding box center [831, 537] width 57 height 13
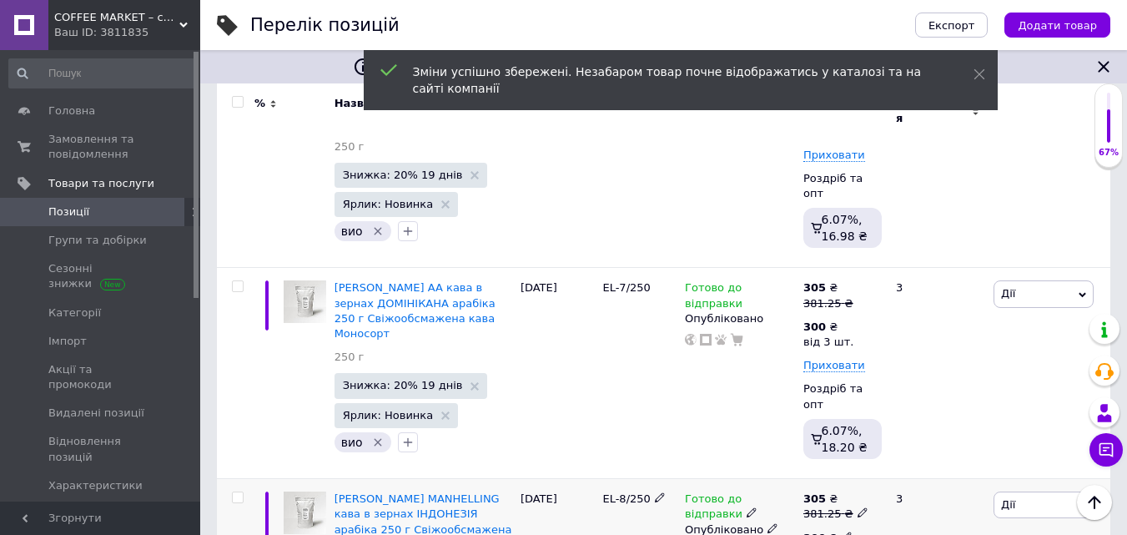
click at [842, 531] on icon at bounding box center [847, 536] width 10 height 10
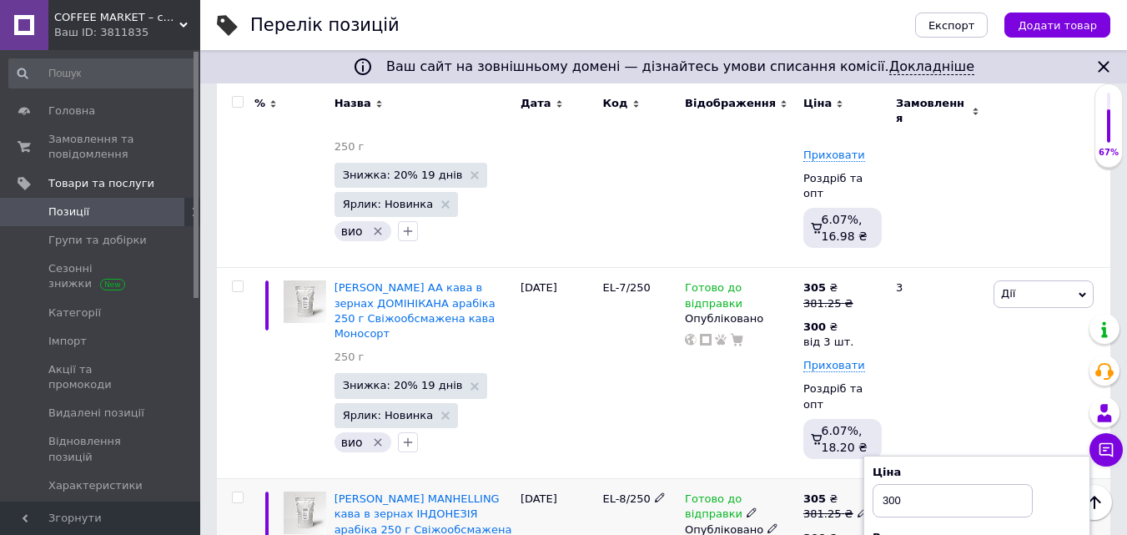
type input "3"
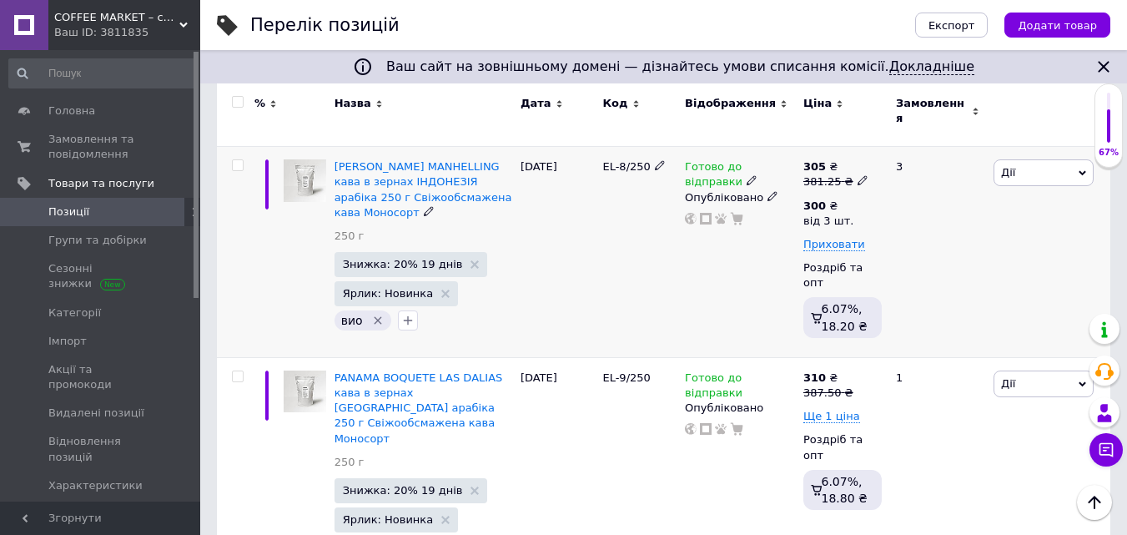
scroll to position [1866, 0]
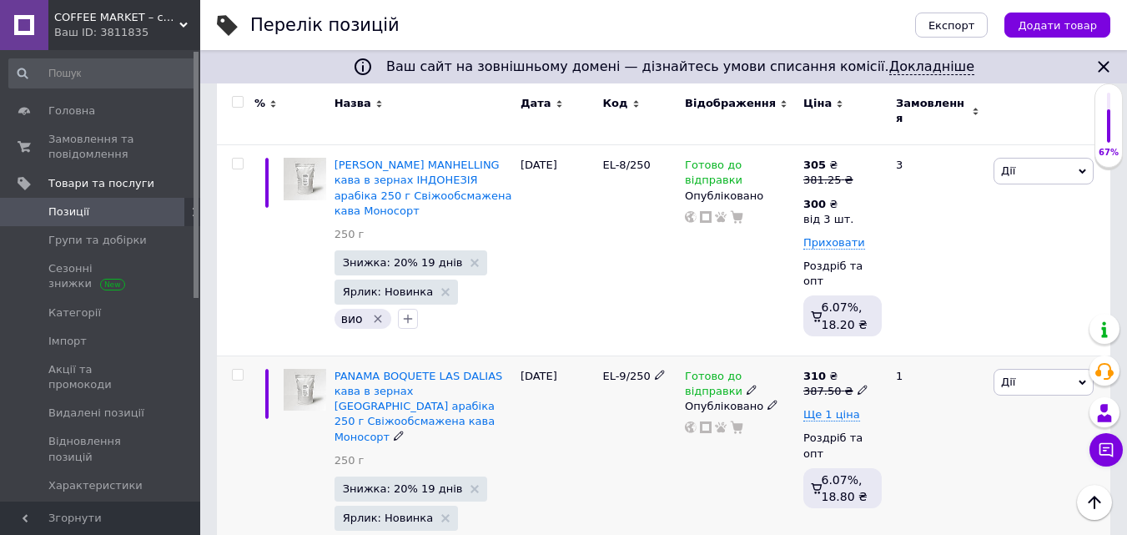
click at [858, 385] on icon at bounding box center [863, 390] width 10 height 10
drag, startPoint x: 891, startPoint y: 227, endPoint x: 934, endPoint y: 227, distance: 43.4
click at [934, 348] on input "387.5" at bounding box center [937, 364] width 127 height 33
drag, startPoint x: 885, startPoint y: 225, endPoint x: 932, endPoint y: 223, distance: 46.8
click at [932, 348] on input "393.75" at bounding box center [937, 364] width 127 height 33
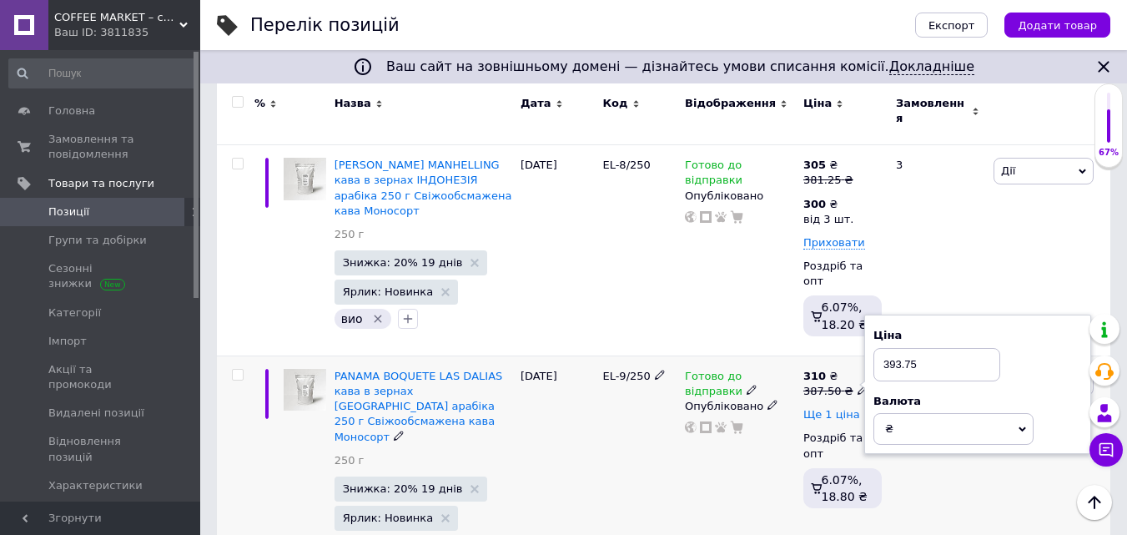
type input "393.75"
click at [844, 408] on span "Ще 1 ціна" at bounding box center [831, 414] width 57 height 13
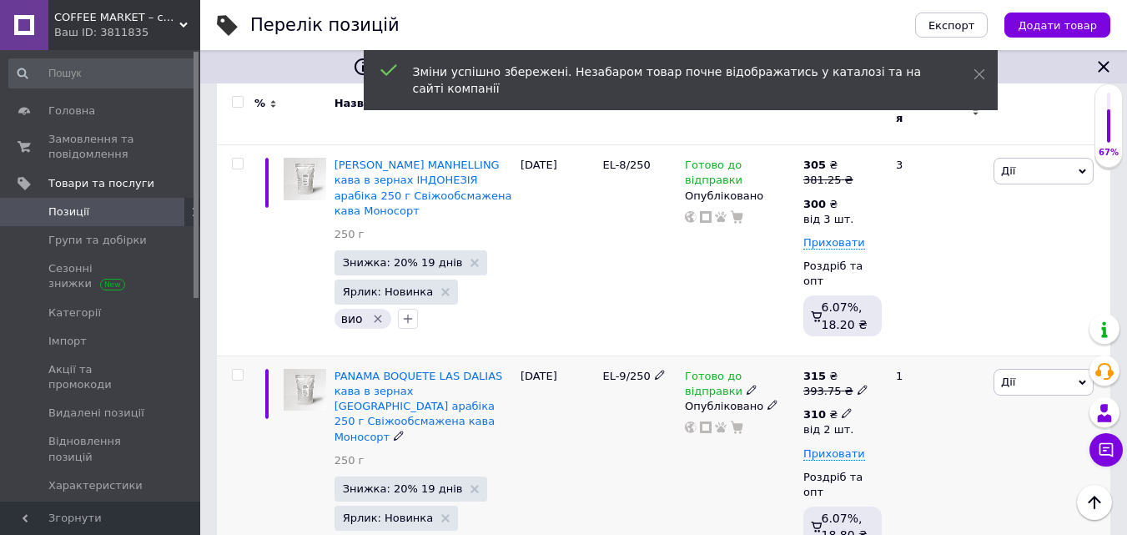
drag, startPoint x: 839, startPoint y: 270, endPoint x: 862, endPoint y: 296, distance: 34.3
click at [842, 407] on span at bounding box center [847, 413] width 10 height 12
drag, startPoint x: 916, startPoint y: 347, endPoint x: 936, endPoint y: 347, distance: 20.0
click at [936, 471] on input "2" at bounding box center [969, 487] width 127 height 33
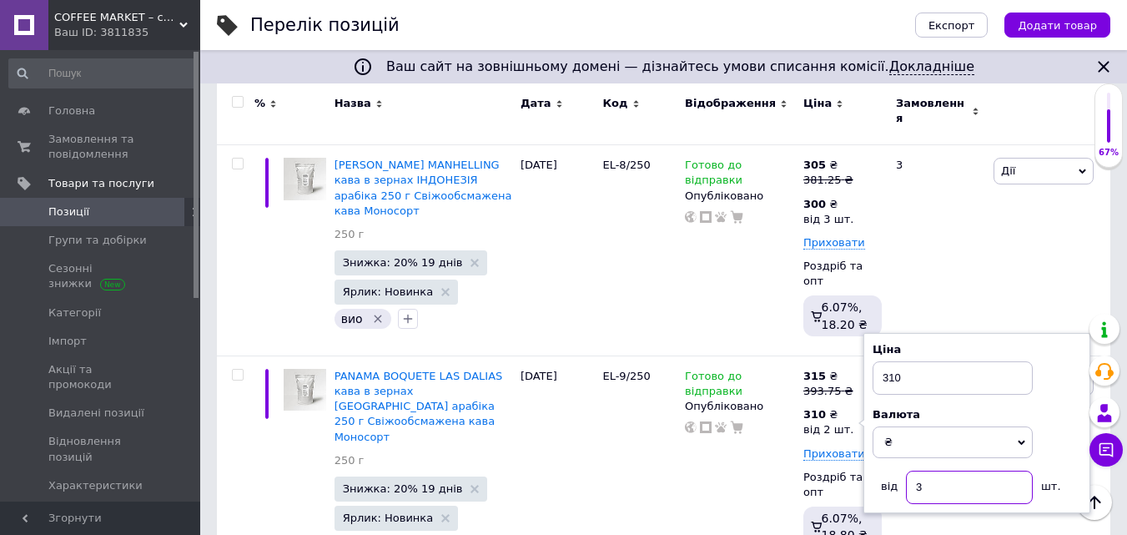
type input "3"
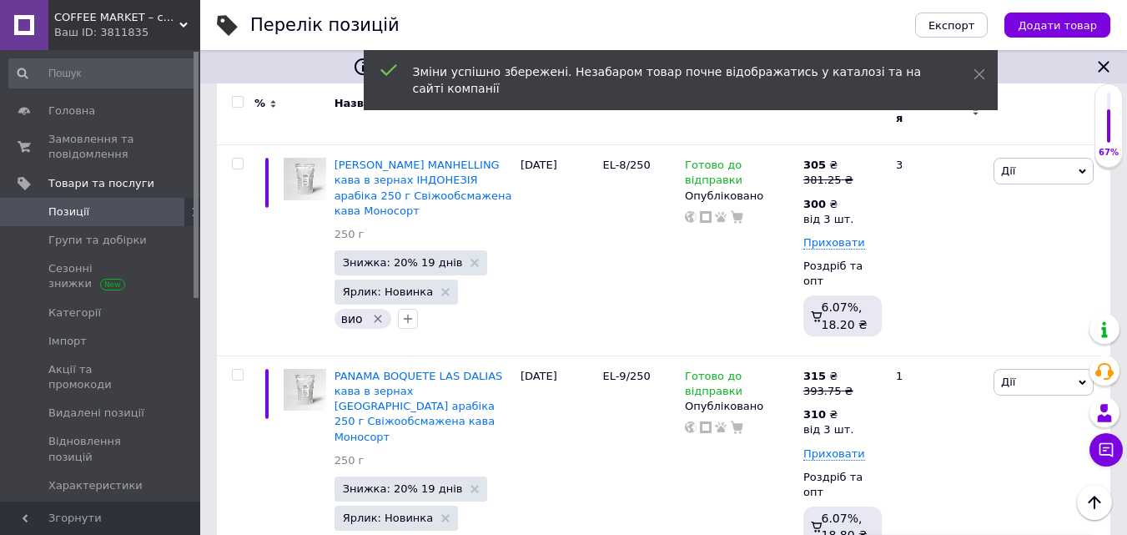
drag, startPoint x: 884, startPoint y: 420, endPoint x: 949, endPoint y: 417, distance: 64.3
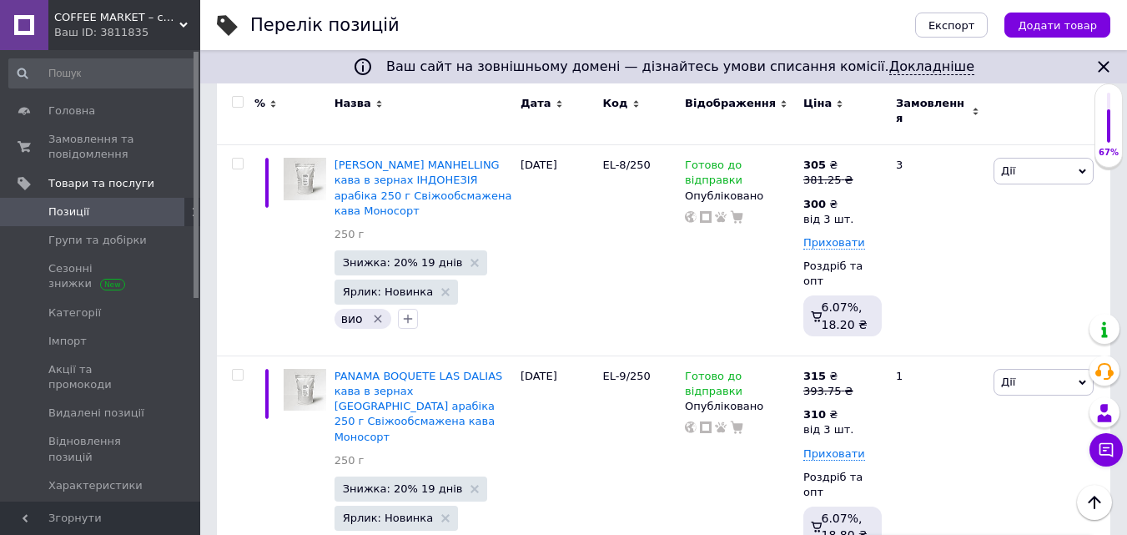
type input "393.75"
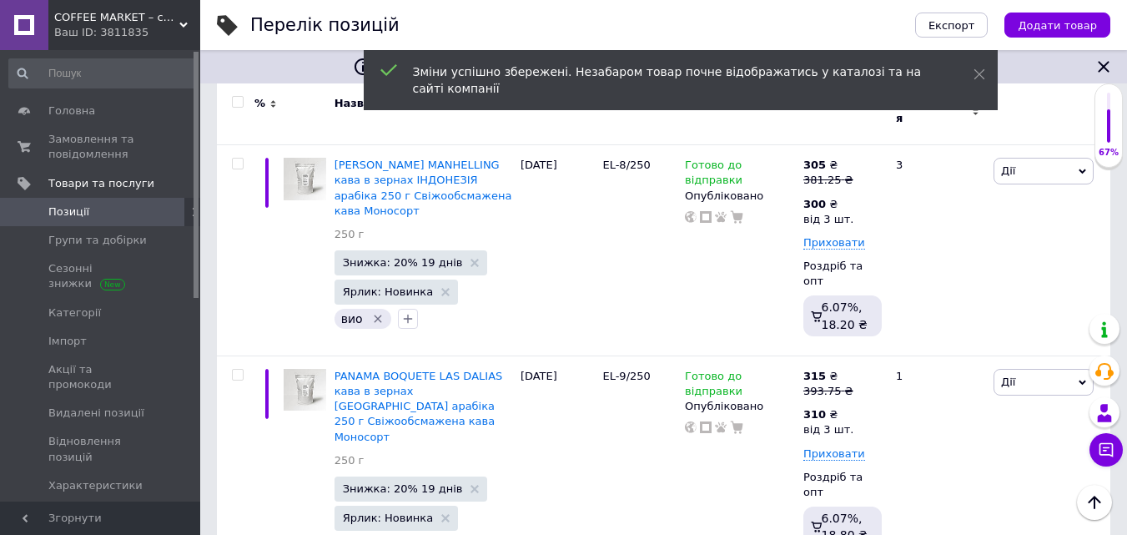
drag, startPoint x: 771, startPoint y: 436, endPoint x: 779, endPoint y: 435, distance: 8.4
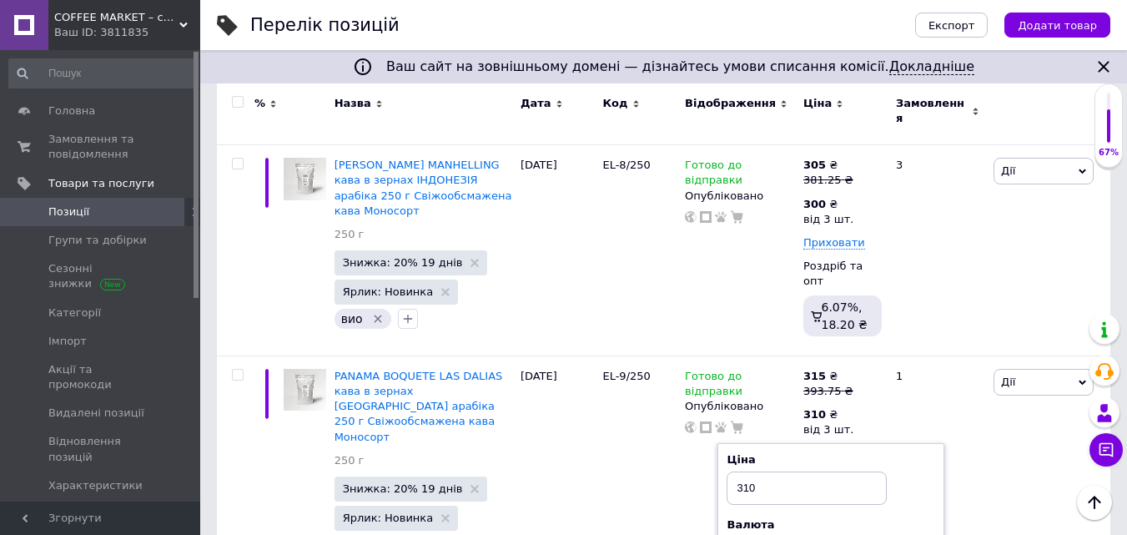
type input "3"
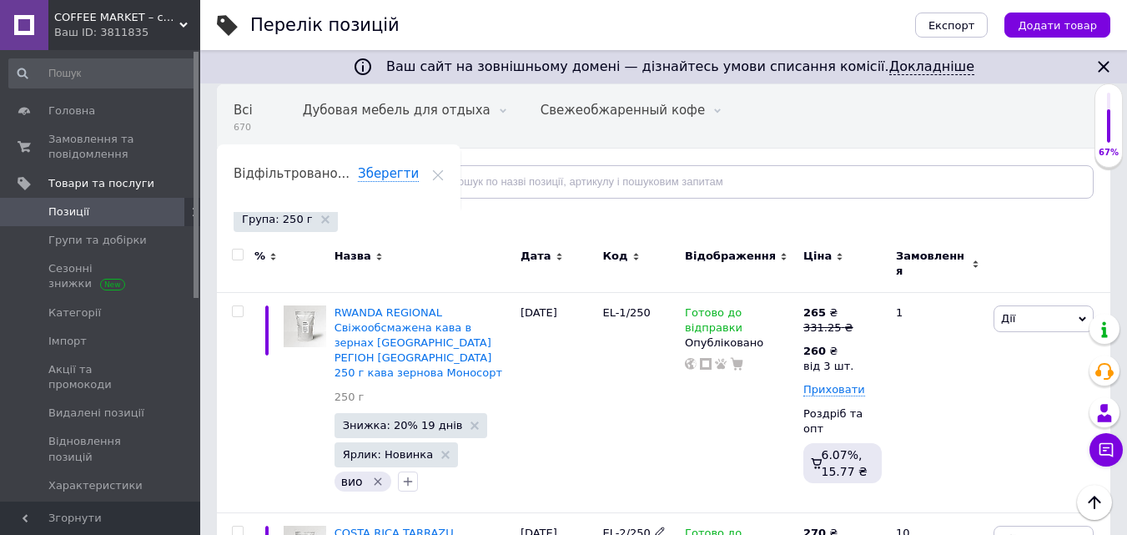
scroll to position [0, 0]
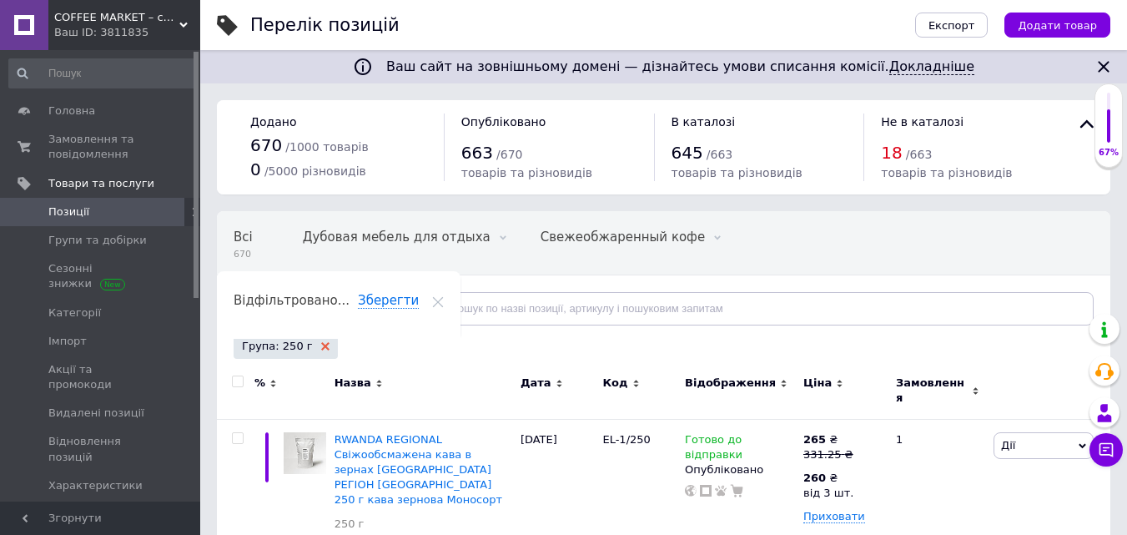
click at [321, 344] on icon at bounding box center [325, 346] width 8 height 8
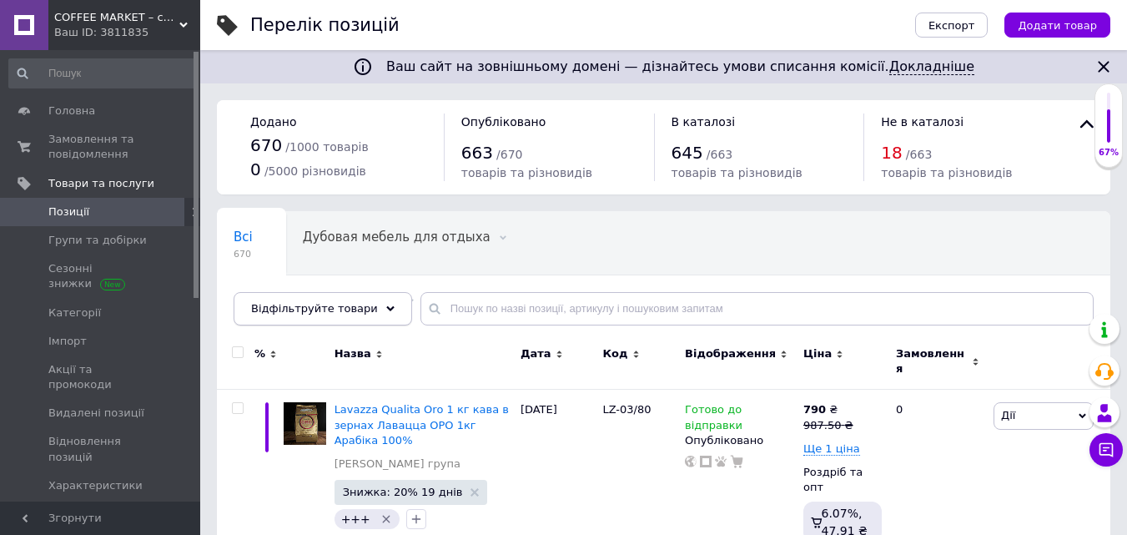
click at [370, 304] on div "Відфільтруйте товари" at bounding box center [323, 308] width 179 height 33
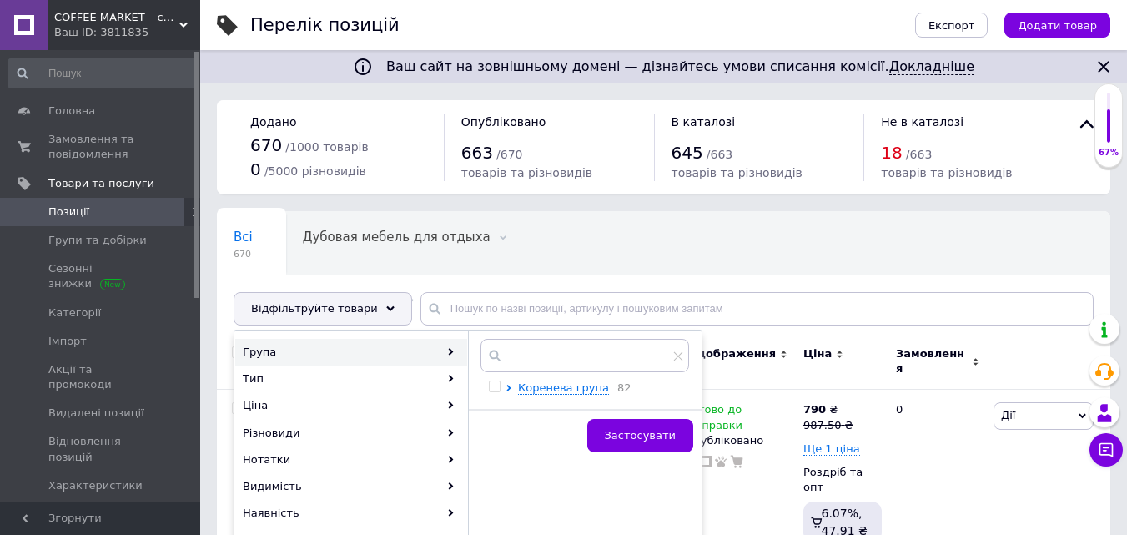
click at [335, 355] on div "Група" at bounding box center [351, 352] width 232 height 27
click at [549, 386] on span "Коренева група" at bounding box center [563, 387] width 91 height 13
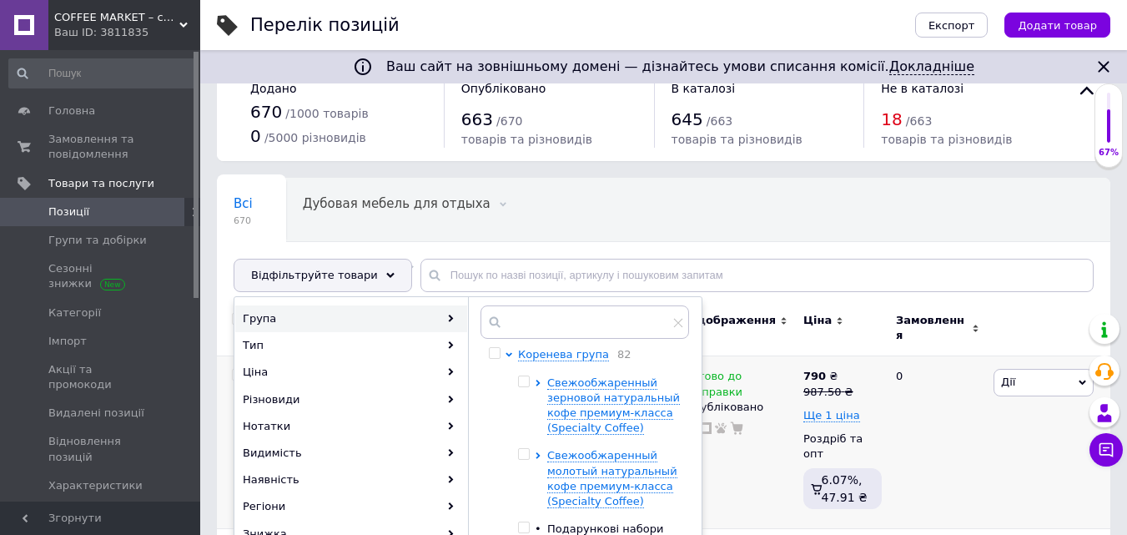
scroll to position [83, 0]
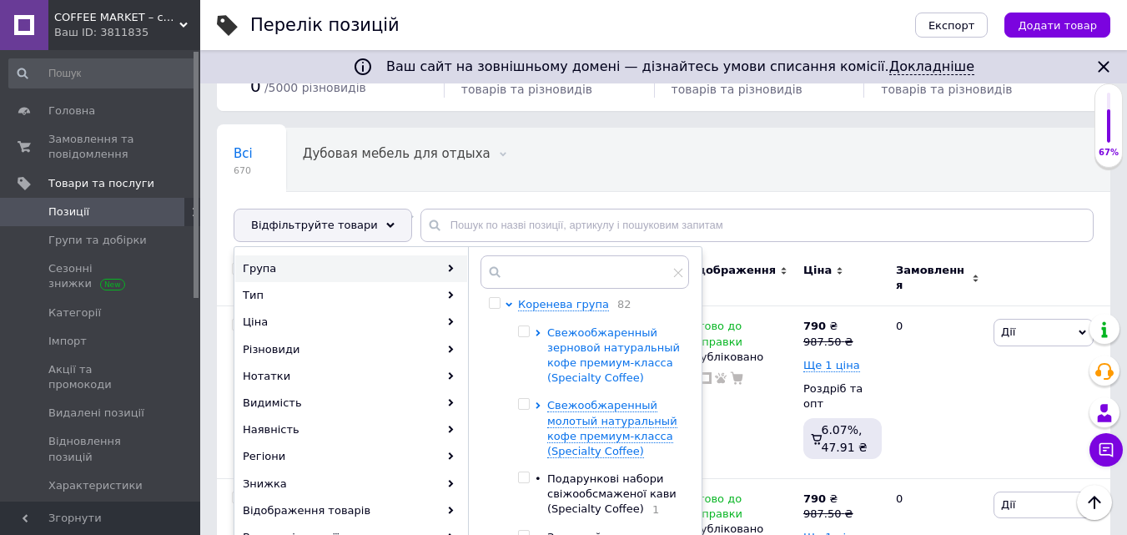
click at [607, 350] on span "Свежообжаренный зерновой натуральный кофе премиум-класса (Specialty Coffee)" at bounding box center [613, 355] width 133 height 58
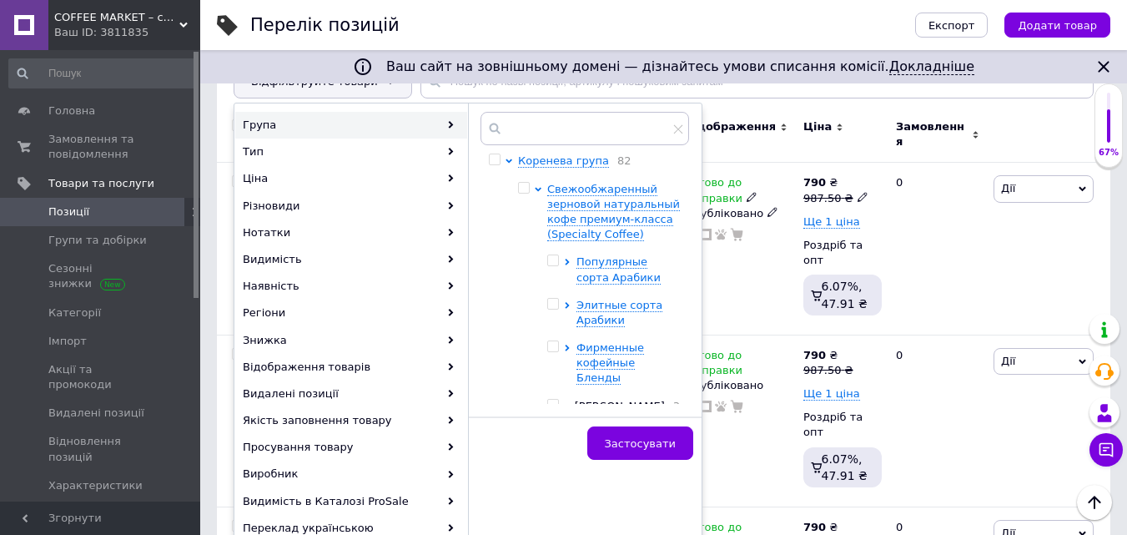
scroll to position [250, 0]
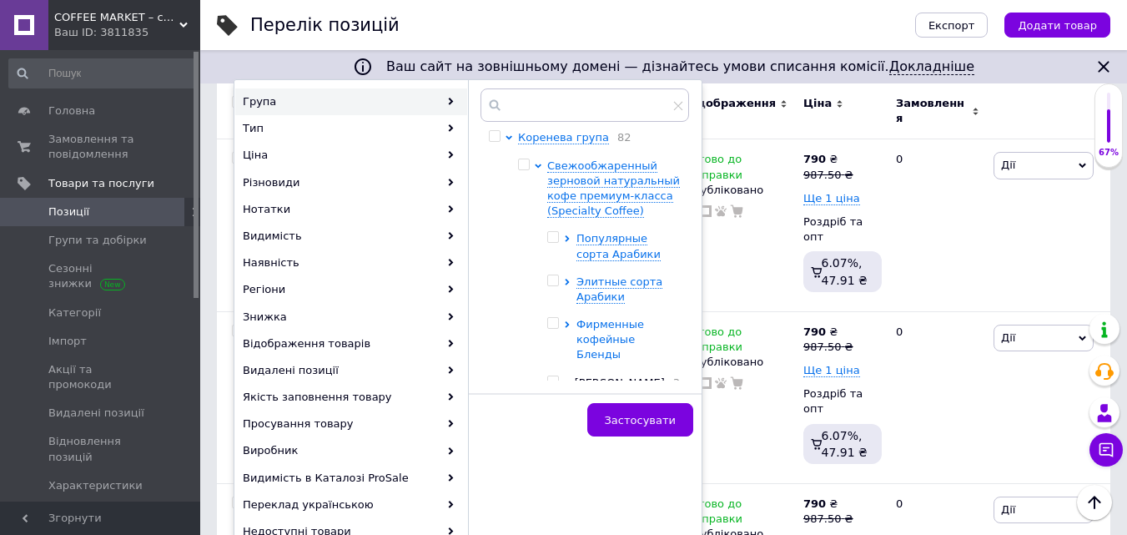
click at [608, 325] on span "Фирменные кофейные Бленды" at bounding box center [611, 339] width 68 height 43
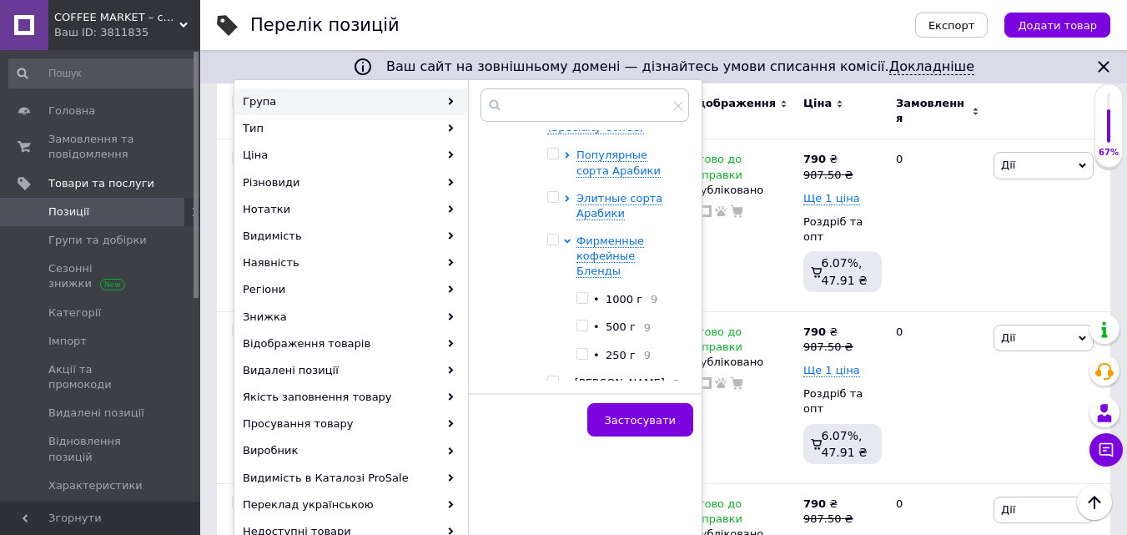
click at [580, 320] on input "checkbox" at bounding box center [582, 325] width 11 height 11
checkbox input "true"
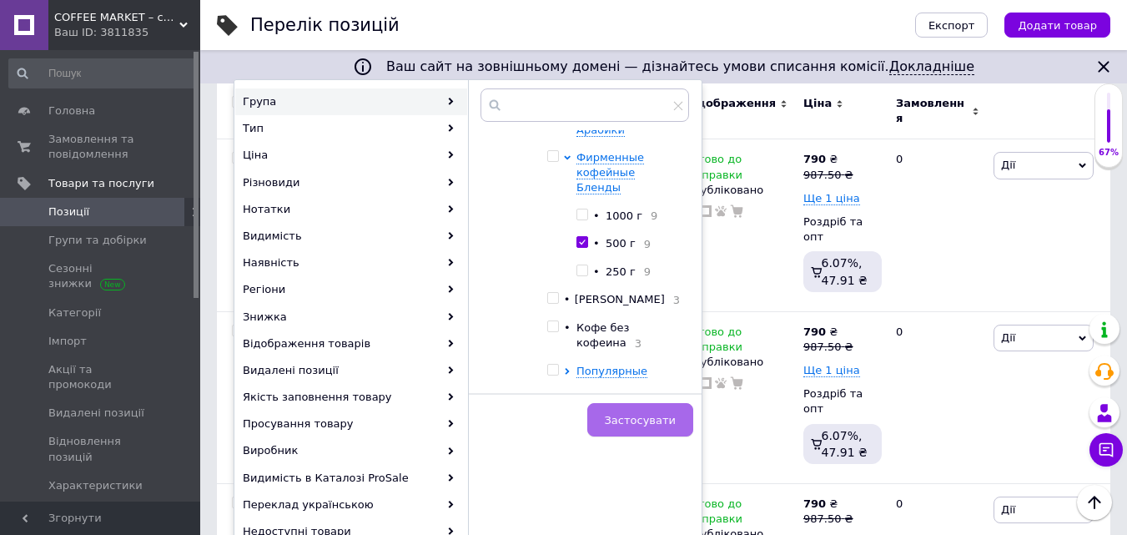
click at [667, 418] on span "Застосувати" at bounding box center [640, 420] width 71 height 13
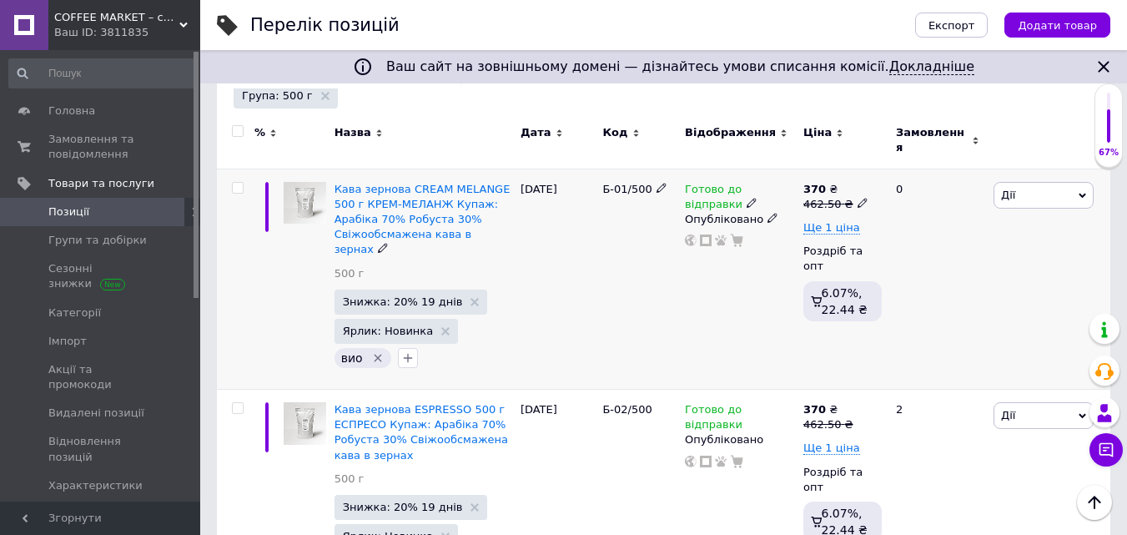
click at [858, 198] on icon at bounding box center [863, 203] width 10 height 10
drag, startPoint x: 896, startPoint y: 165, endPoint x: 961, endPoint y: 149, distance: 67.0
click at [957, 149] on div "Ціна 462.5" at bounding box center [978, 167] width 209 height 53
type input "468.75"
click at [843, 221] on span "Ще 1 ціна" at bounding box center [831, 227] width 57 height 13
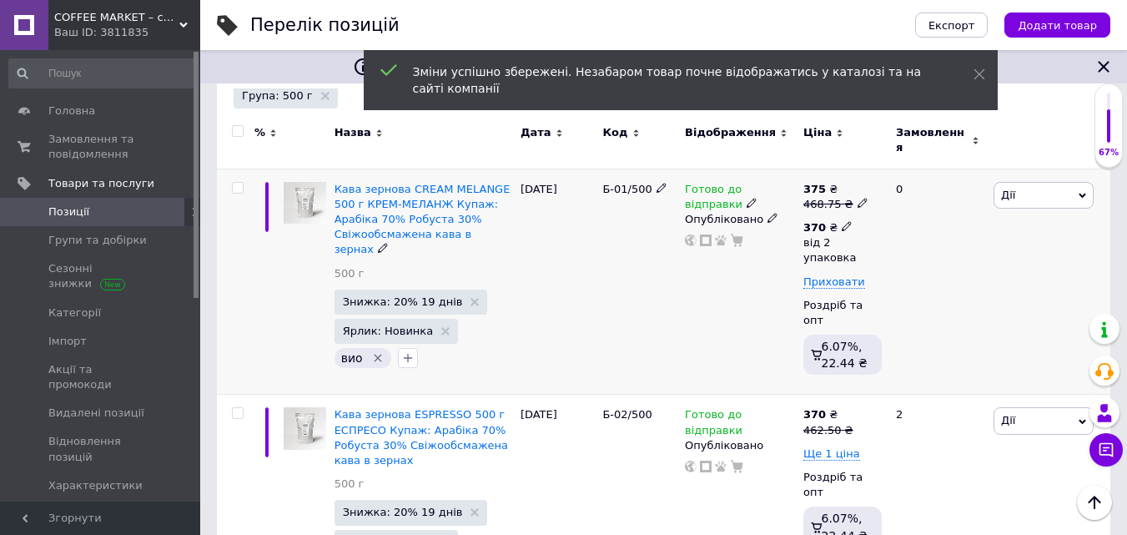
click at [842, 221] on icon at bounding box center [847, 226] width 10 height 10
click at [949, 285] on input "2" at bounding box center [993, 296] width 127 height 33
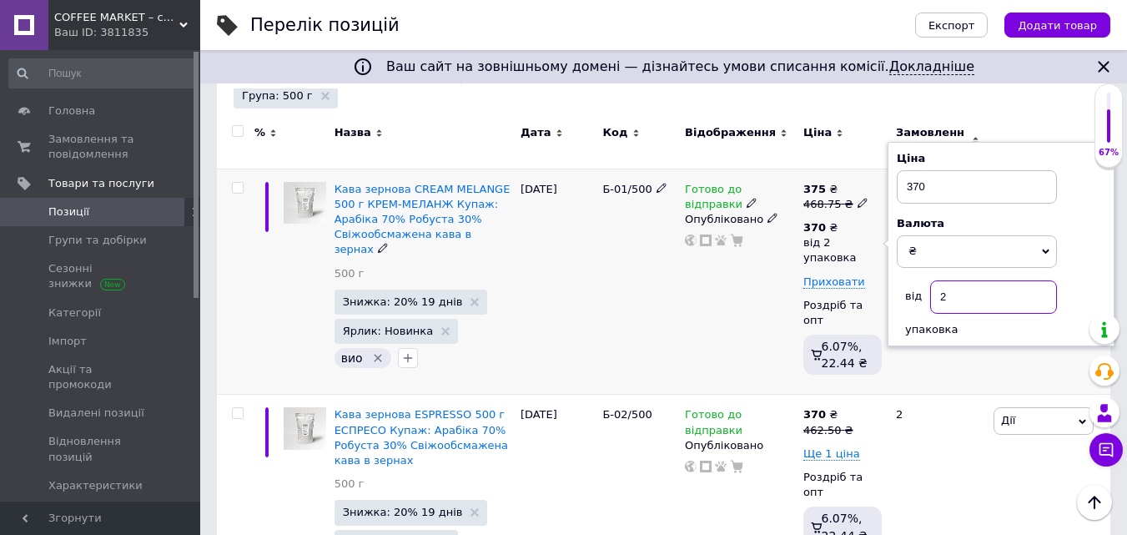
click at [946, 284] on input "2" at bounding box center [993, 296] width 127 height 33
type input "3"
click at [858, 424] on icon at bounding box center [863, 429] width 10 height 10
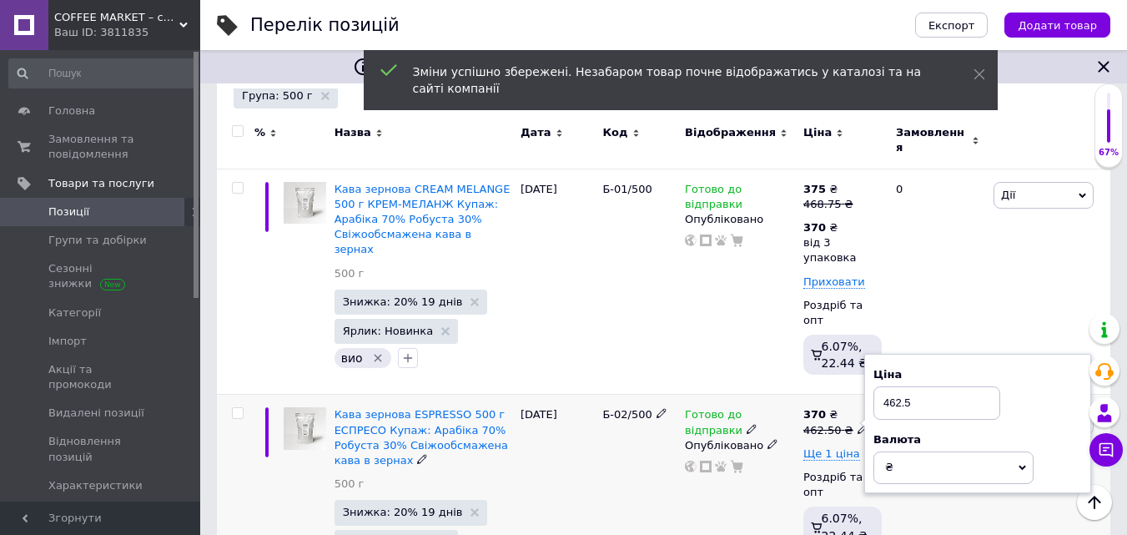
drag, startPoint x: 896, startPoint y: 376, endPoint x: 940, endPoint y: 377, distance: 44.2
click at [939, 386] on input "462.5" at bounding box center [937, 402] width 127 height 33
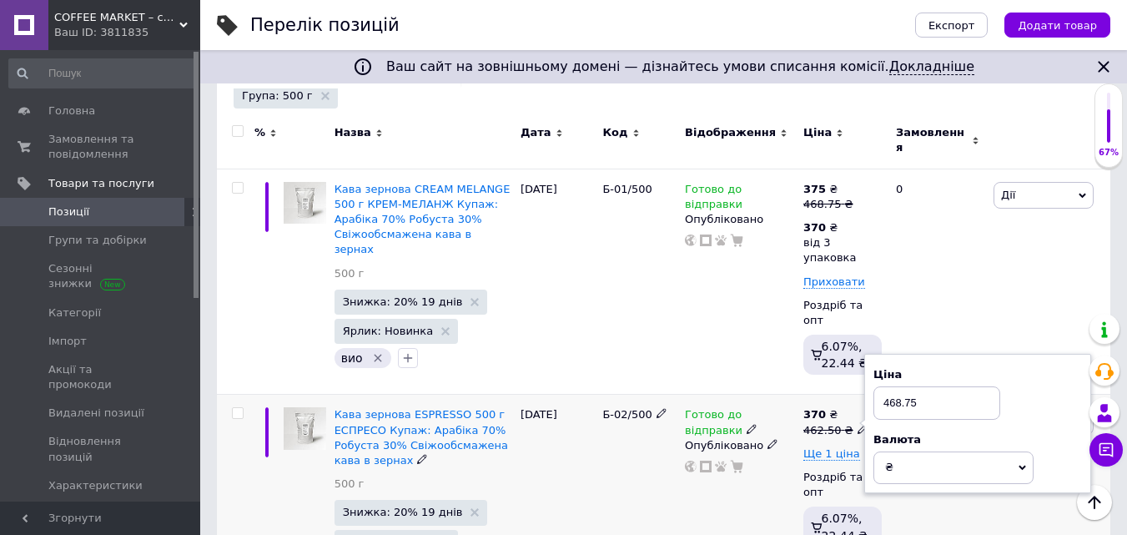
type input "468.75"
click at [788, 448] on div "Готово до відправки Опубліковано" at bounding box center [740, 497] width 118 height 205
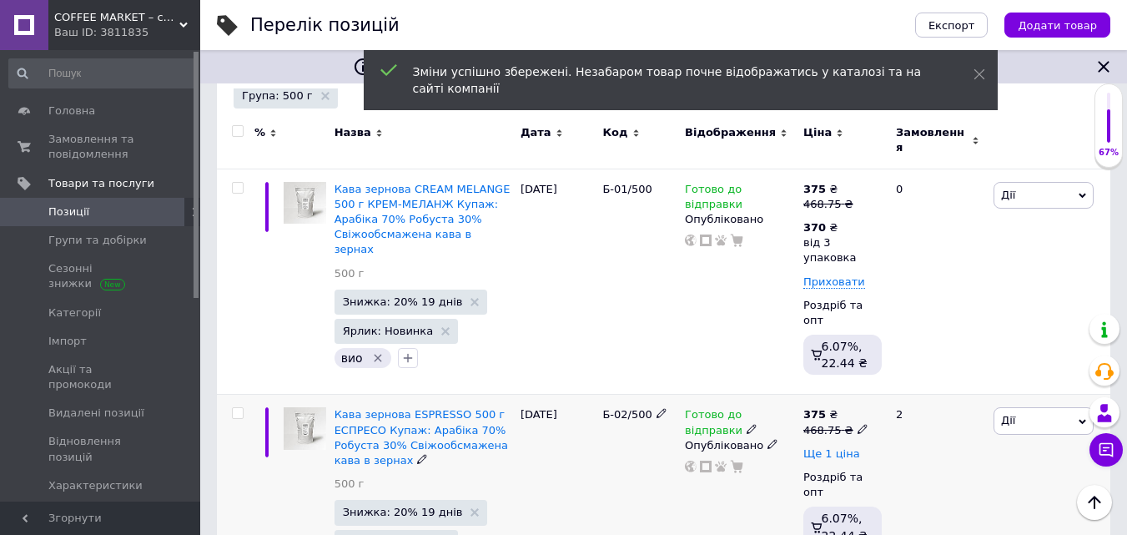
click at [838, 447] on span "Ще 1 ціна" at bounding box center [831, 453] width 57 height 13
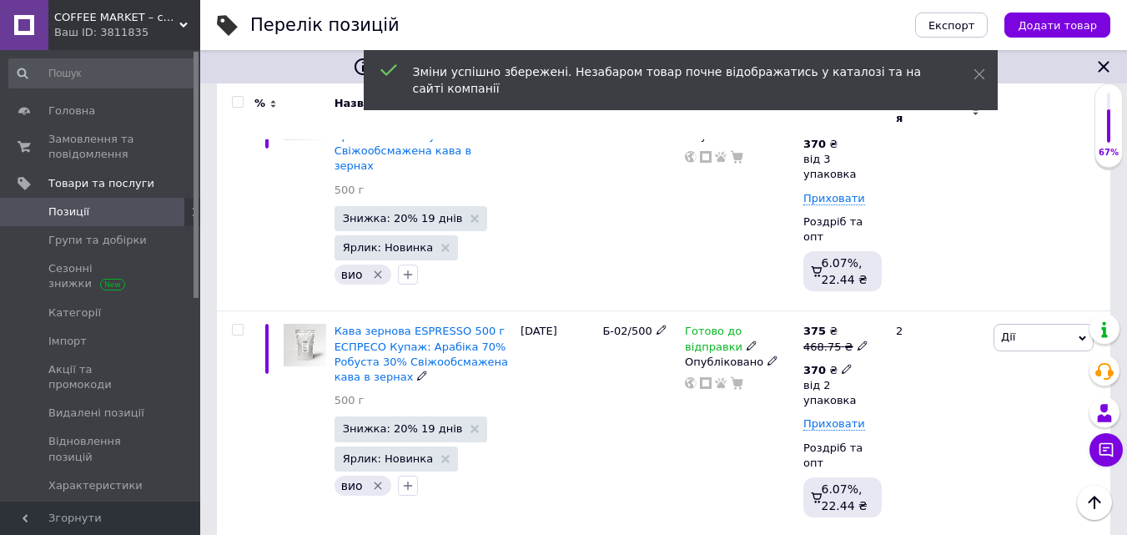
click at [842, 364] on icon at bounding box center [847, 369] width 10 height 10
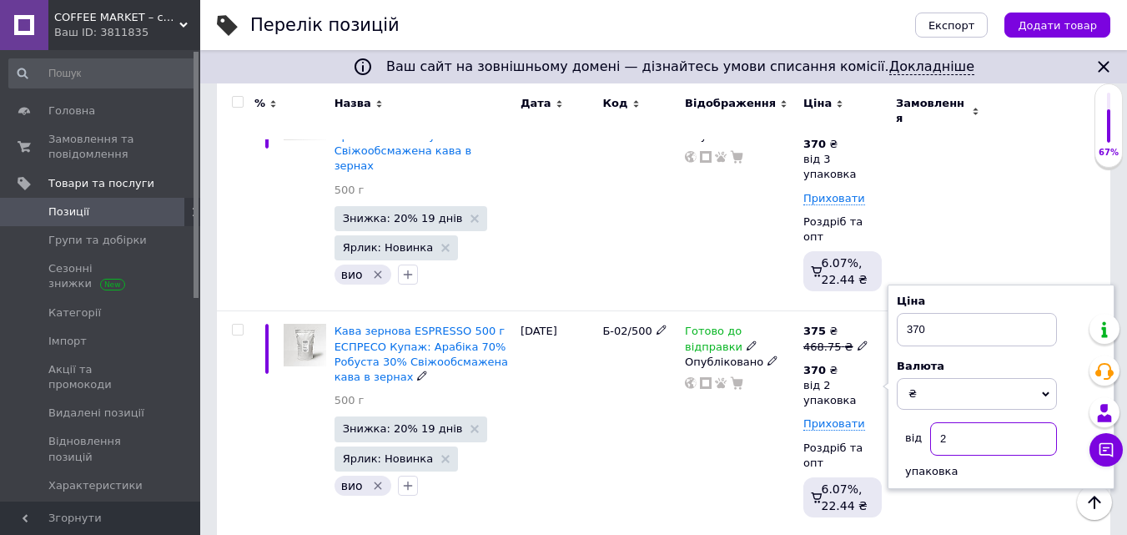
click at [948, 422] on input "2" at bounding box center [993, 438] width 127 height 33
type input "3"
click at [783, 433] on div "Готово до відправки Опубліковано" at bounding box center [740, 424] width 118 height 226
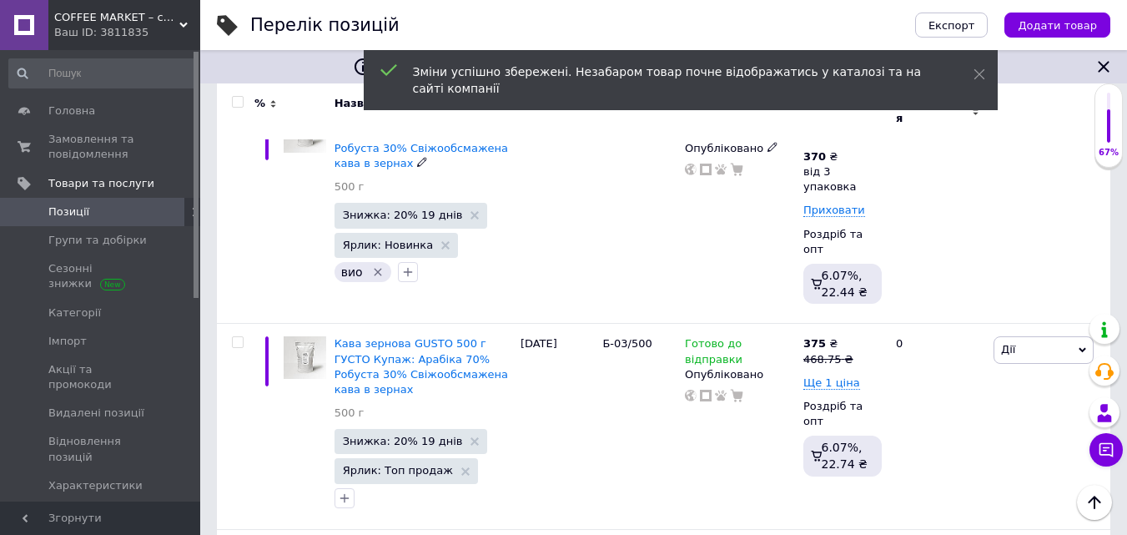
scroll to position [584, 0]
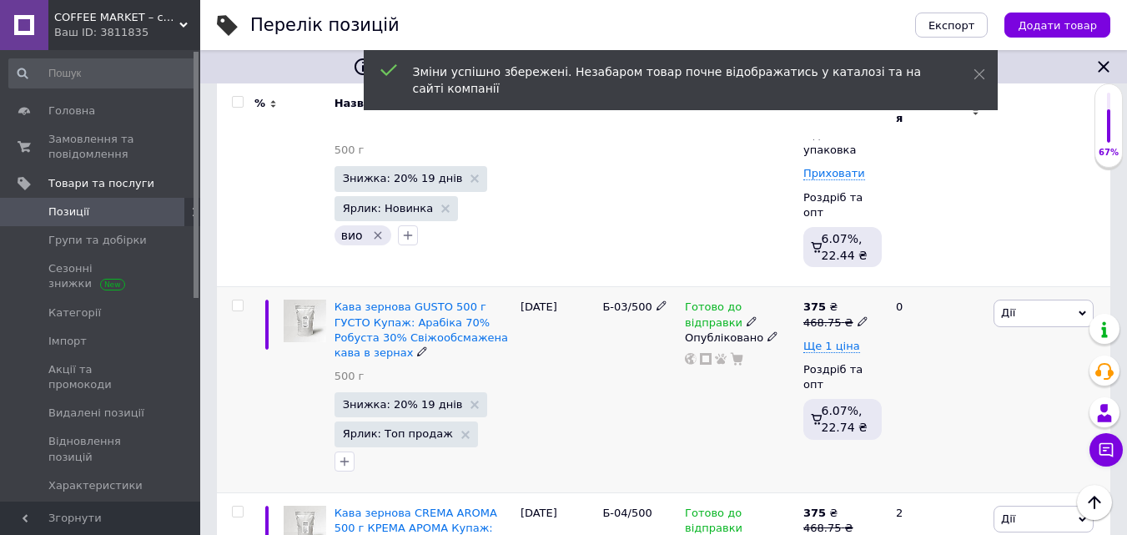
click at [858, 316] on use at bounding box center [862, 320] width 9 height 9
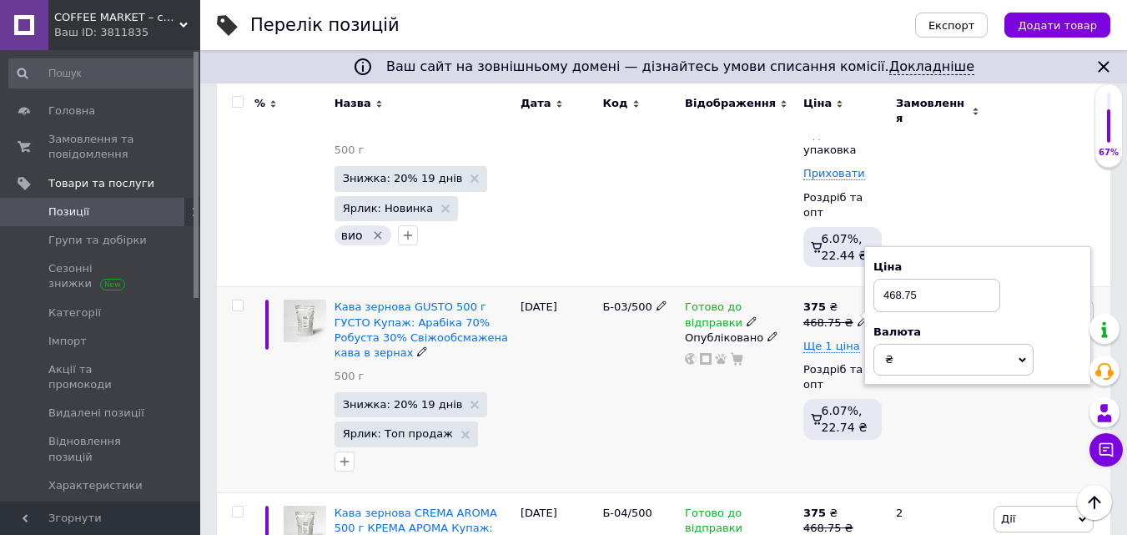
drag, startPoint x: 889, startPoint y: 255, endPoint x: 976, endPoint y: 248, distance: 87.9
click at [973, 279] on input "468.75" at bounding box center [937, 295] width 127 height 33
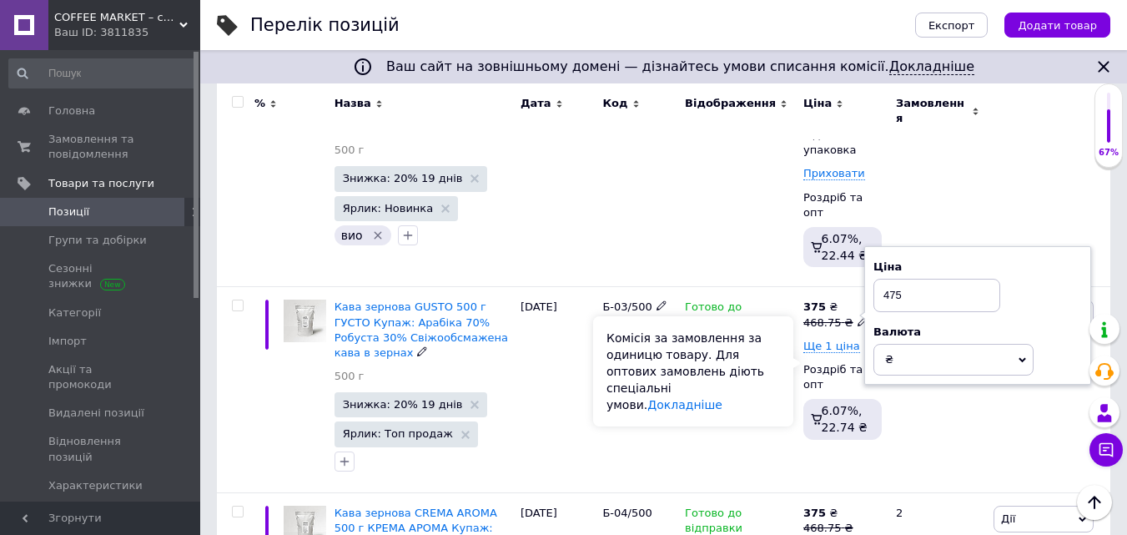
type input "475"
click at [757, 375] on div "Комісія за замовлення за одиницю товару. Для оптових замовлень діють спеціальні…" at bounding box center [693, 371] width 200 height 110
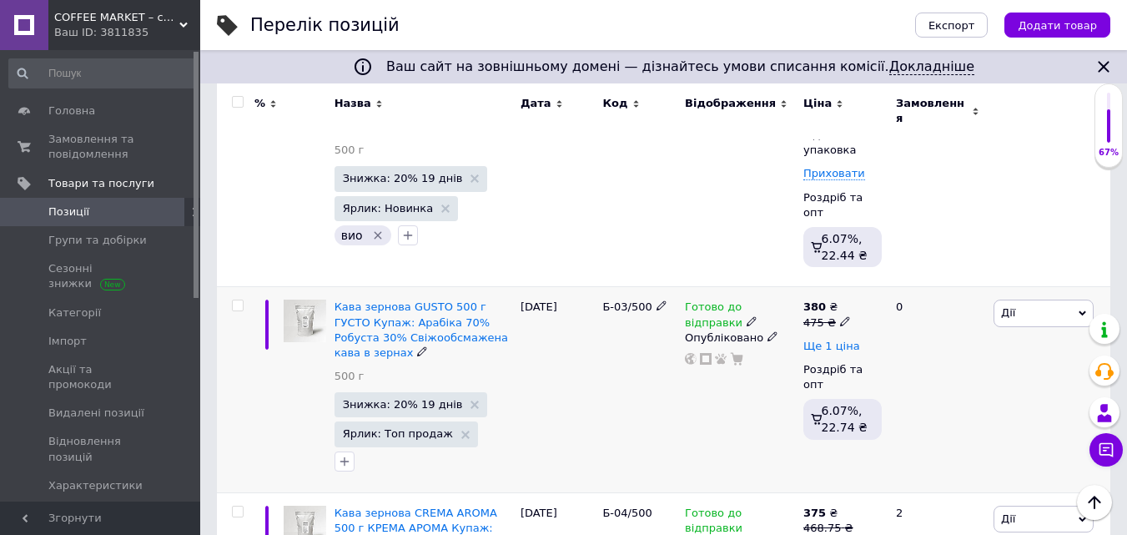
click at [844, 340] on span "Ще 1 ціна" at bounding box center [831, 346] width 57 height 13
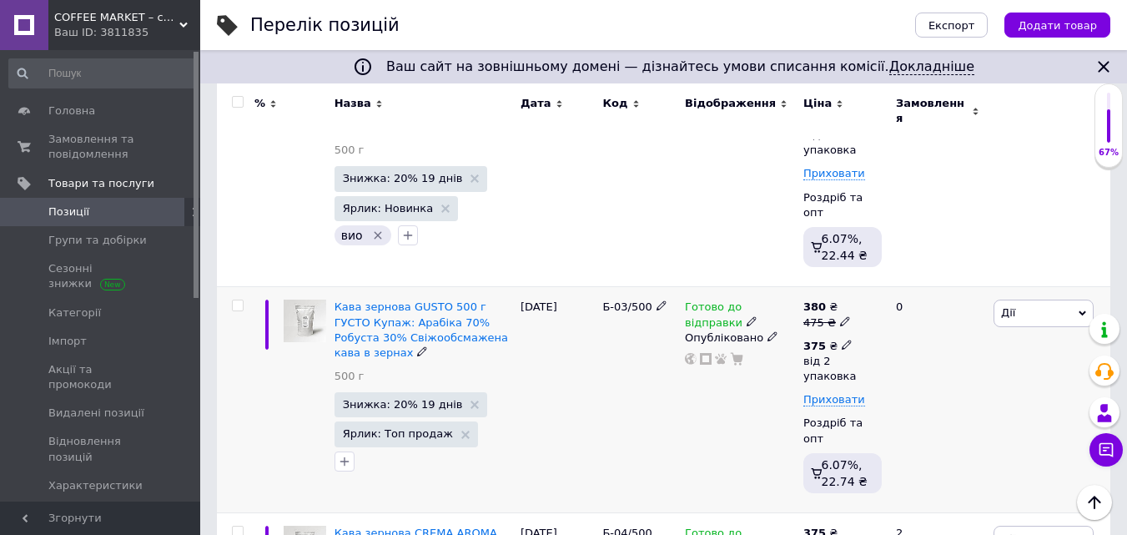
click at [842, 340] on icon at bounding box center [847, 345] width 10 height 10
drag, startPoint x: 942, startPoint y: 371, endPoint x: 951, endPoint y: 369, distance: 9.5
click at [953, 398] on input "2" at bounding box center [993, 414] width 127 height 33
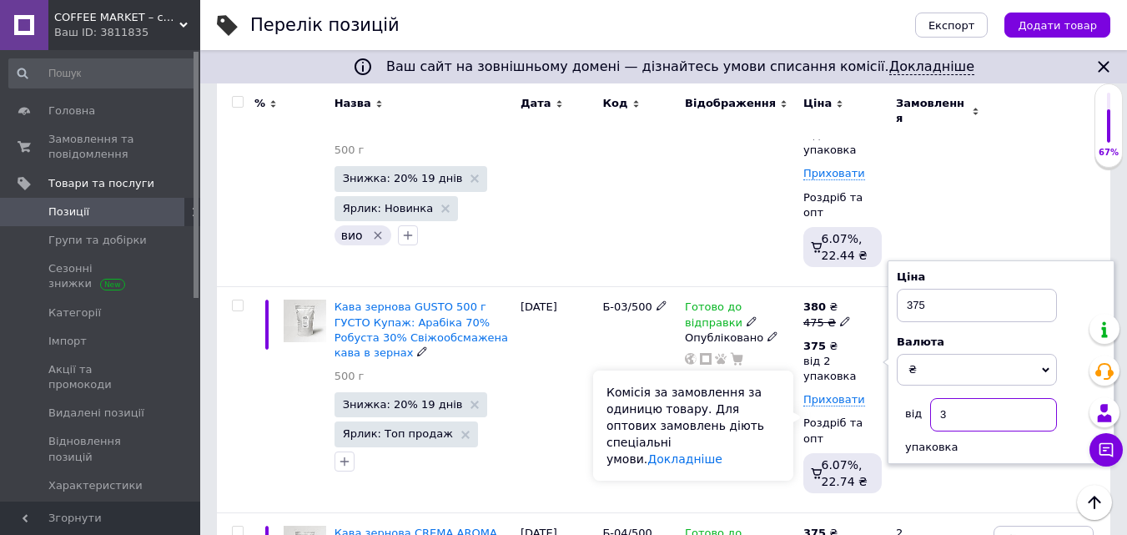
type input "3"
click at [773, 425] on div "Комісія за замовлення за одиницю товару. Для оптових замовлень діють спеціальні…" at bounding box center [693, 425] width 200 height 110
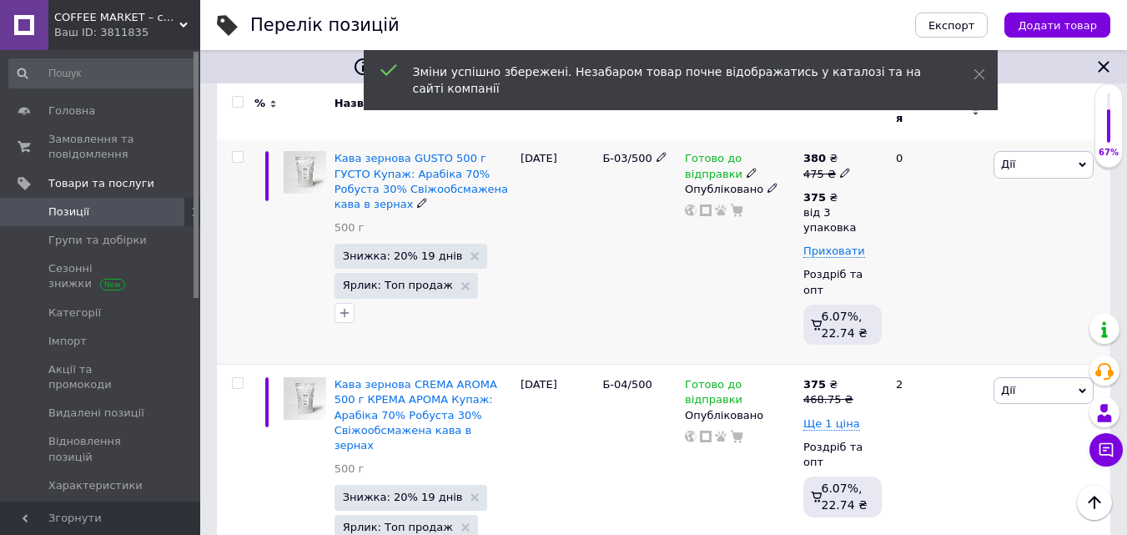
scroll to position [751, 0]
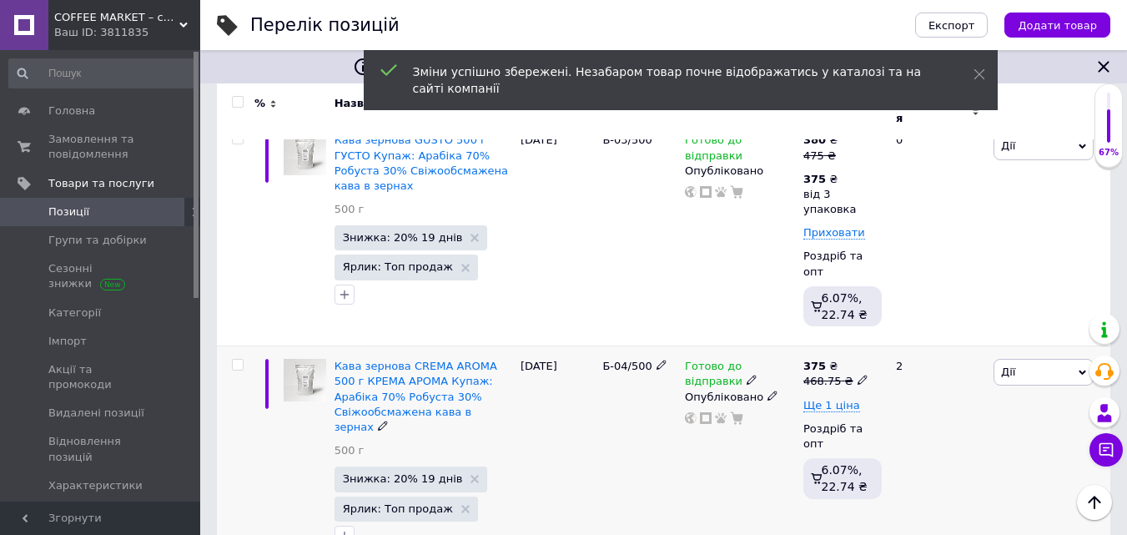
click at [858, 375] on icon at bounding box center [863, 380] width 10 height 10
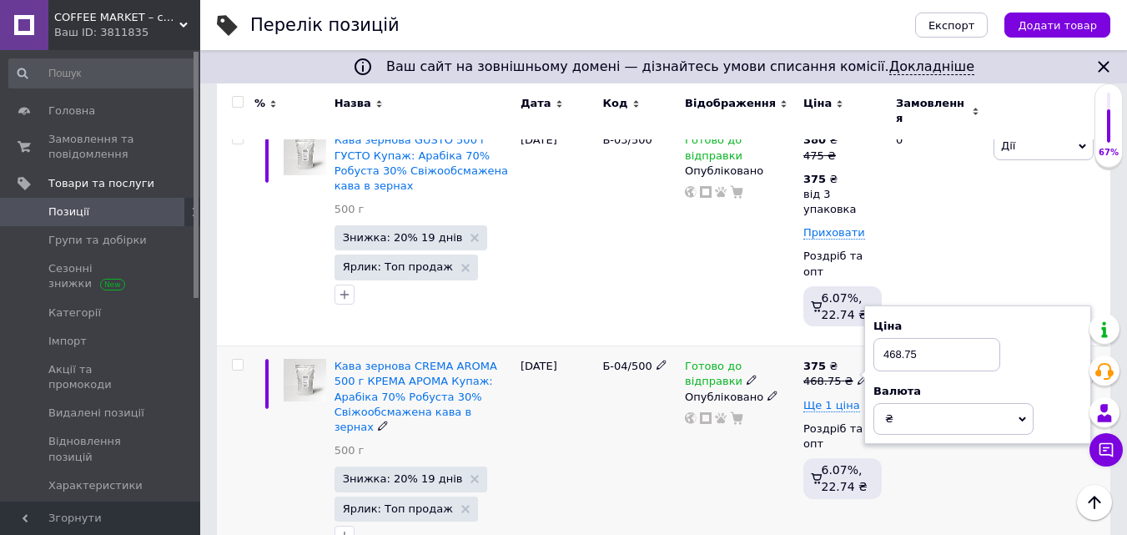
drag, startPoint x: 892, startPoint y: 296, endPoint x: 925, endPoint y: 296, distance: 33.4
click at [923, 338] on input "468.75" at bounding box center [937, 354] width 127 height 33
type input "475"
click at [777, 396] on div "Готово до відправки Опубліковано" at bounding box center [740, 456] width 118 height 221
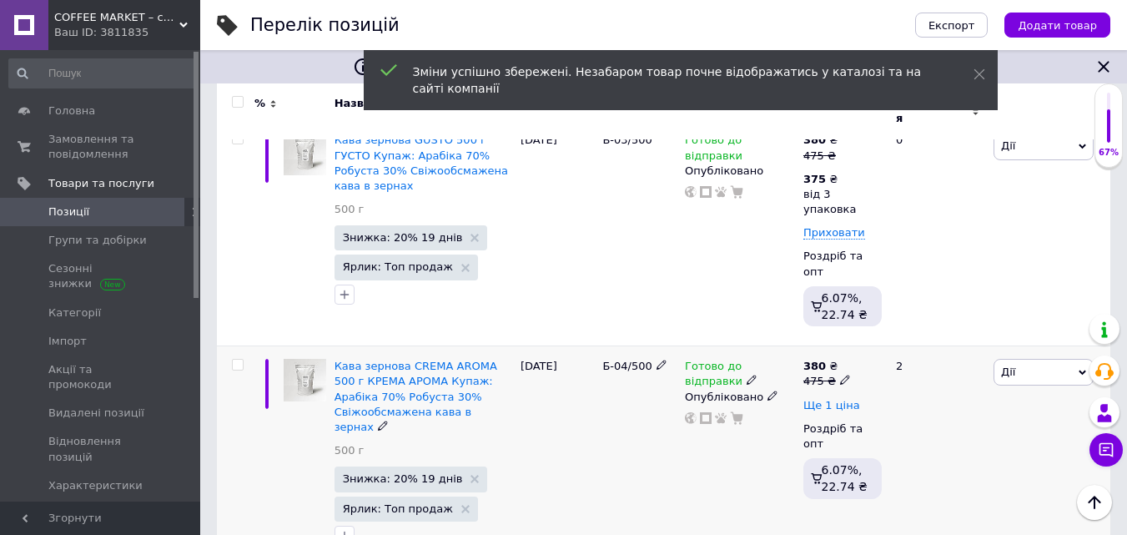
click at [843, 399] on span "Ще 1 ціна" at bounding box center [831, 405] width 57 height 13
click at [842, 399] on icon at bounding box center [847, 404] width 10 height 10
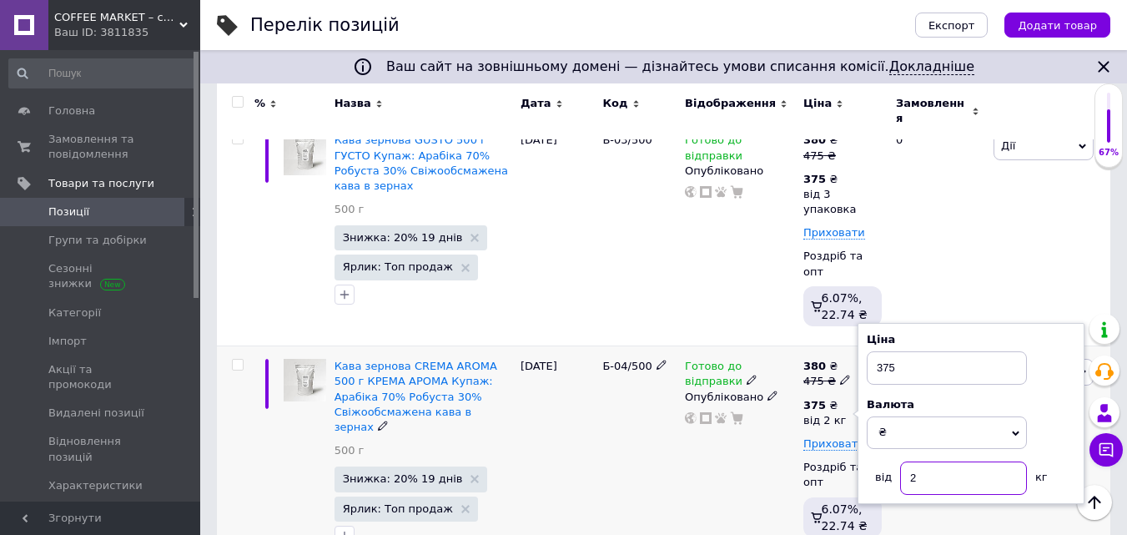
click at [916, 461] on input "2" at bounding box center [963, 477] width 127 height 33
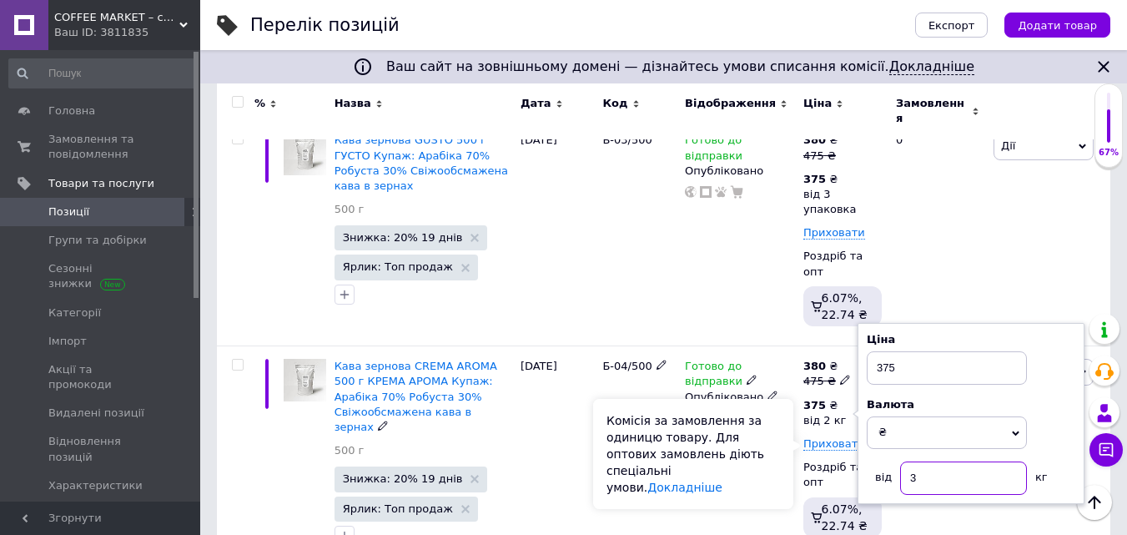
type input "3"
click at [769, 455] on div "Комісія за замовлення за одиницю товару. Для оптових замовлень діють спеціальні…" at bounding box center [693, 454] width 200 height 110
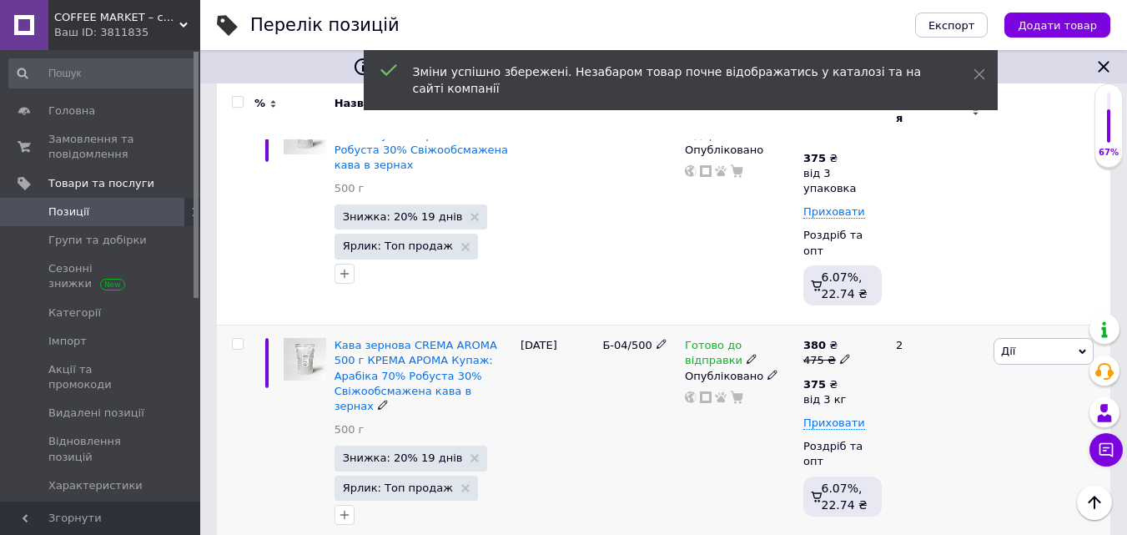
scroll to position [918, 0]
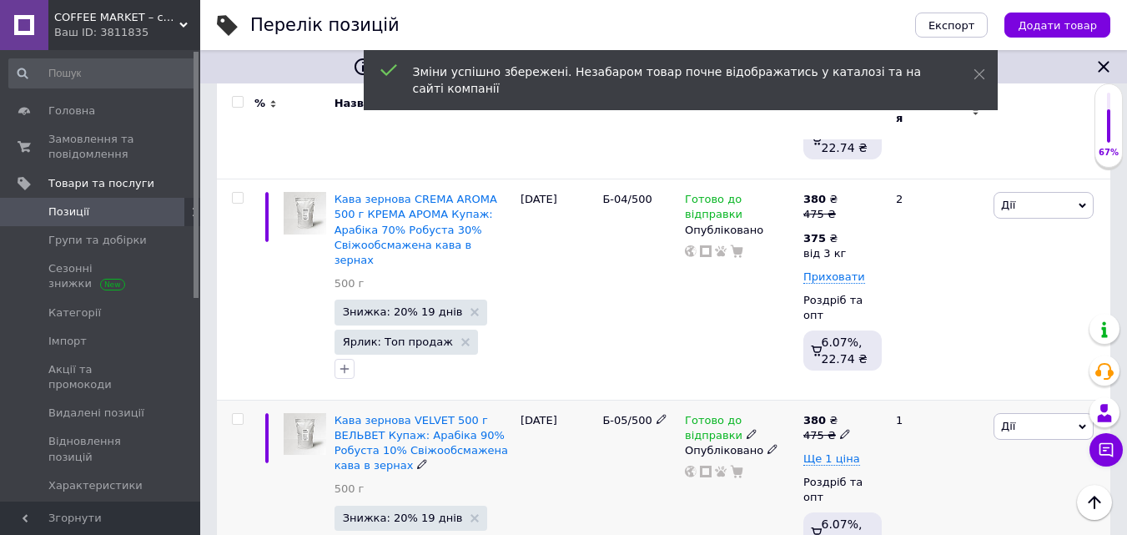
click at [840, 429] on icon at bounding box center [845, 434] width 10 height 10
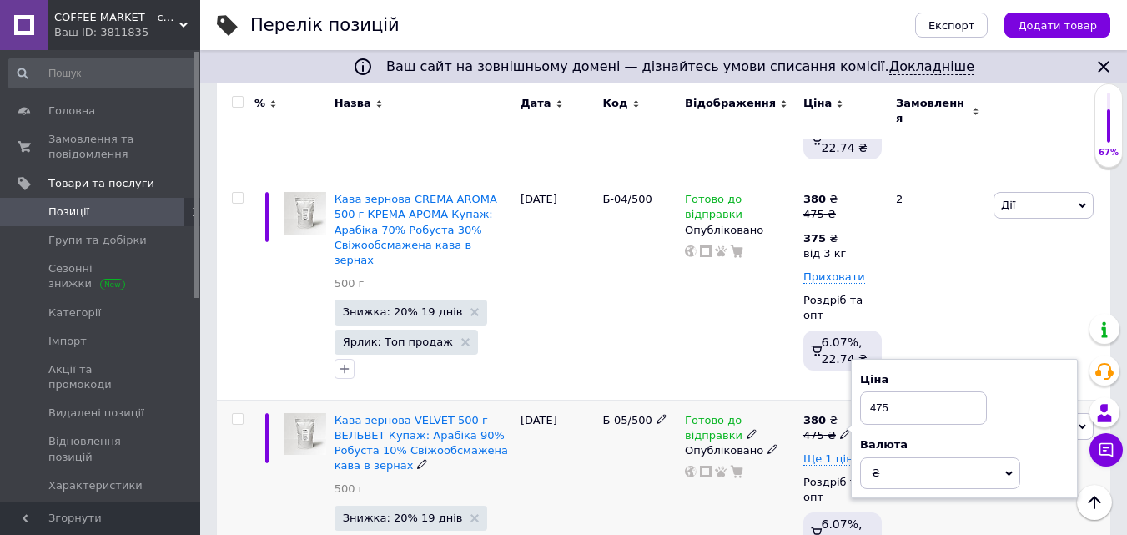
drag, startPoint x: 884, startPoint y: 335, endPoint x: 919, endPoint y: 337, distance: 35.1
click at [919, 391] on input "475" at bounding box center [923, 407] width 127 height 33
type input "481.25"
click at [778, 428] on div "Готово до відправки Опубліковано" at bounding box center [740, 502] width 118 height 205
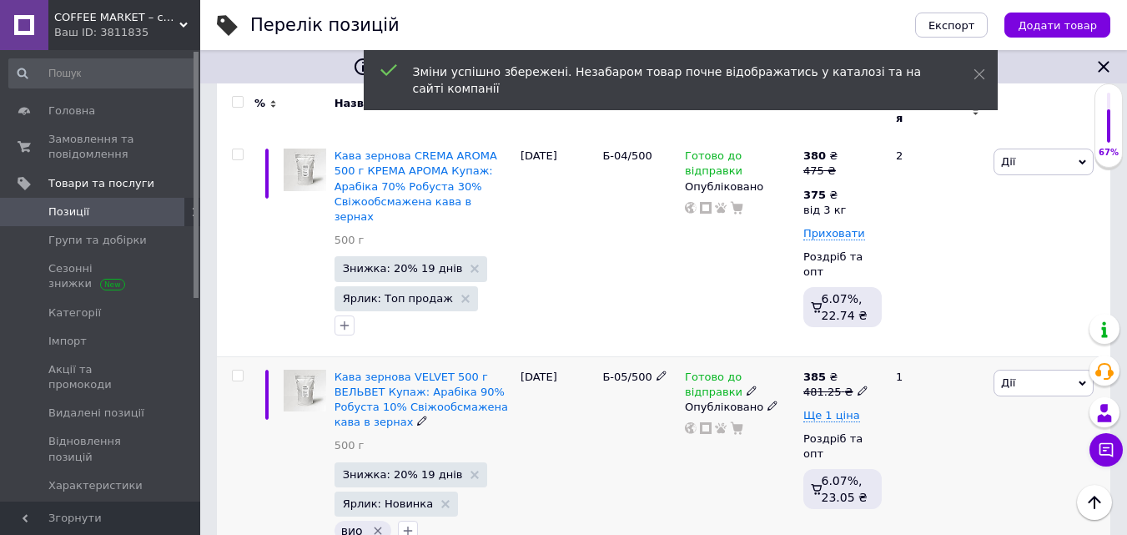
scroll to position [1001, 0]
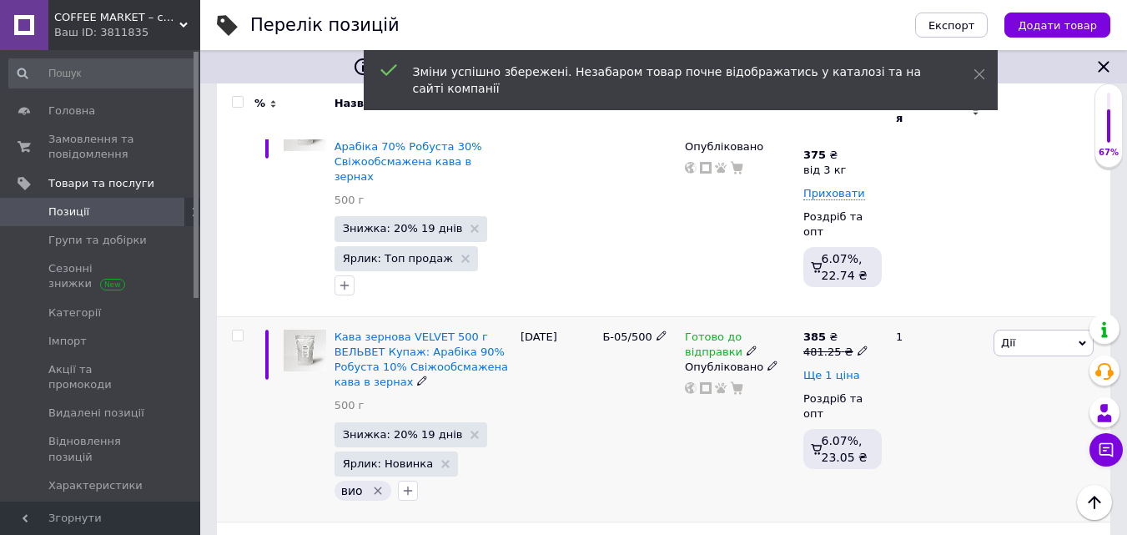
click at [843, 369] on span "Ще 1 ціна" at bounding box center [831, 375] width 57 height 13
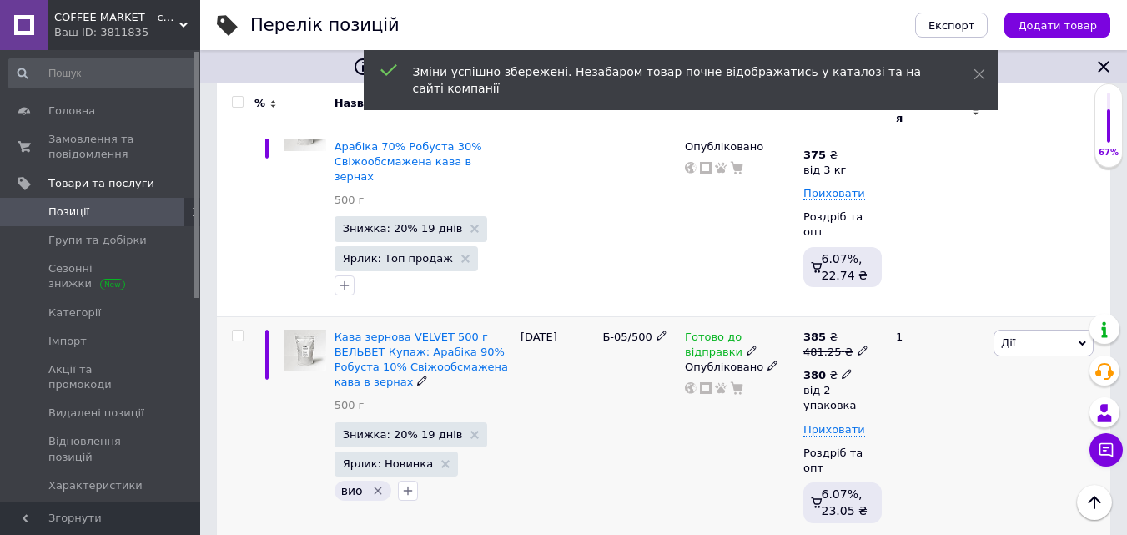
click at [842, 369] on icon at bounding box center [847, 374] width 10 height 10
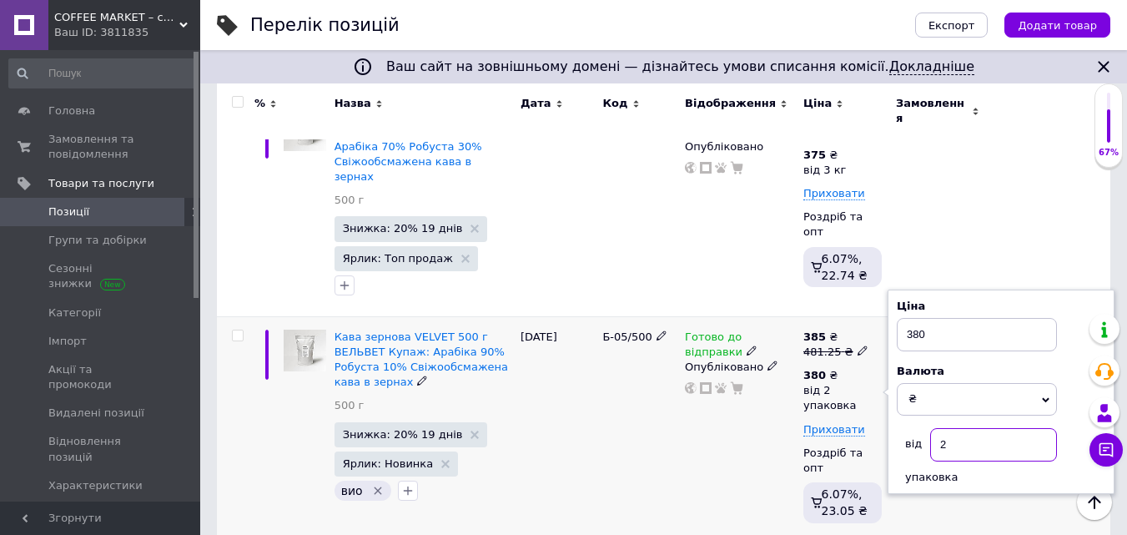
click at [947, 428] on input "2" at bounding box center [993, 444] width 127 height 33
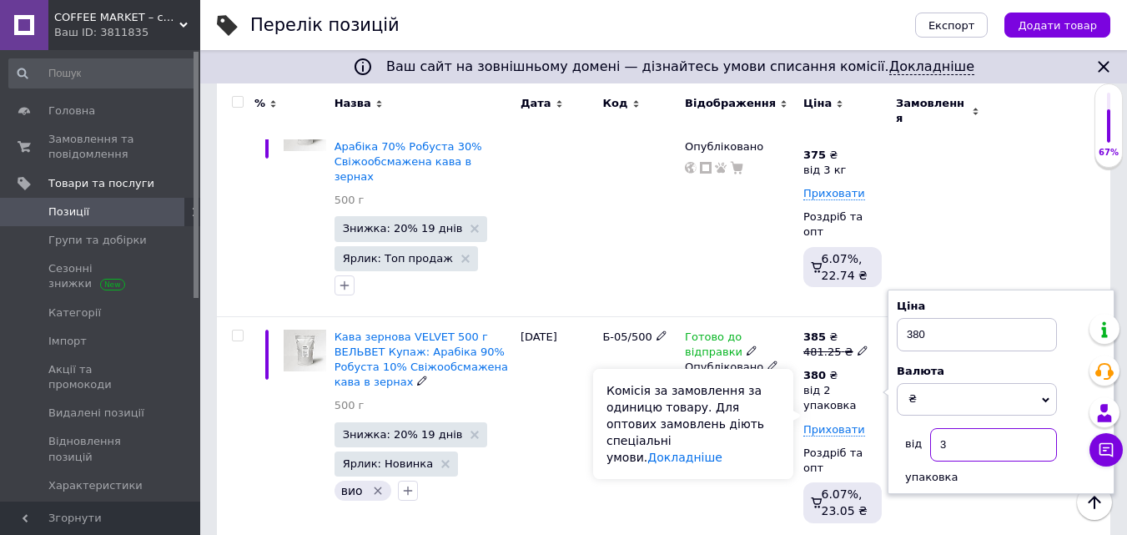
type input "3"
click at [767, 393] on div "Комісія за замовлення за одиницю товару. Для оптових замовлень діють спеціальні…" at bounding box center [693, 424] width 200 height 110
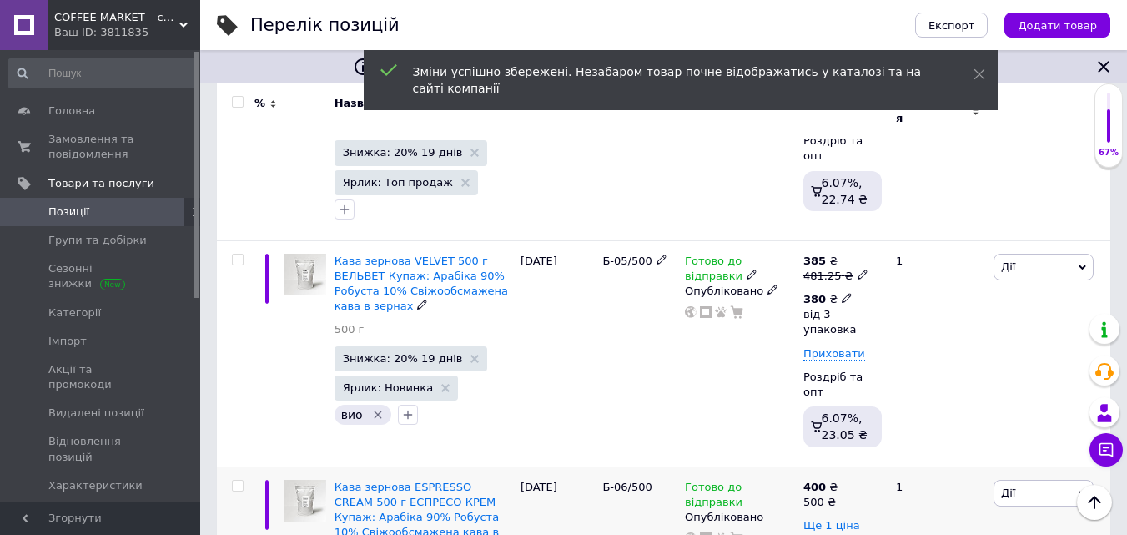
scroll to position [1168, 0]
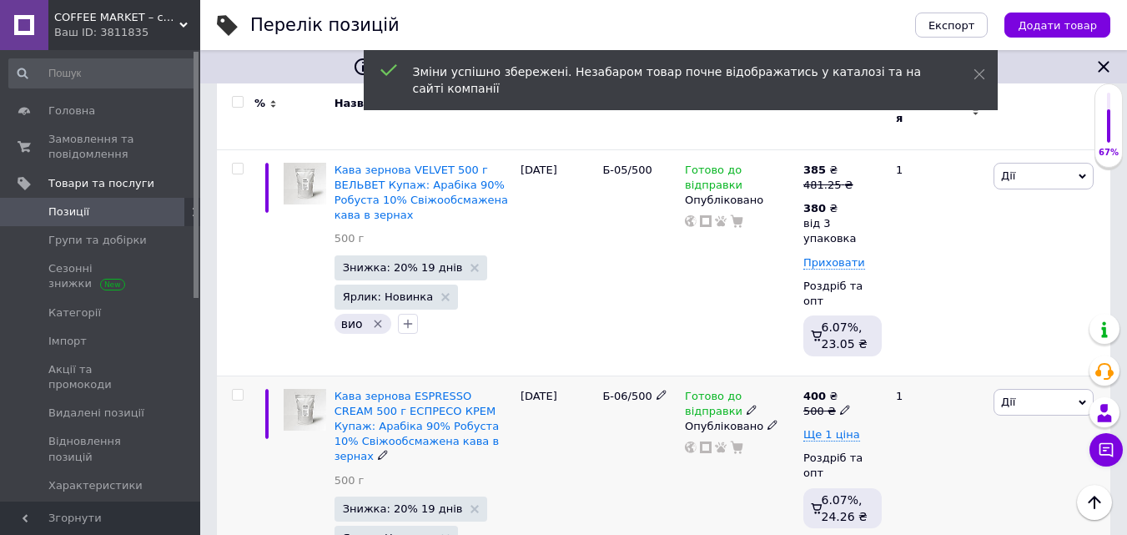
click at [840, 405] on icon at bounding box center [845, 410] width 10 height 10
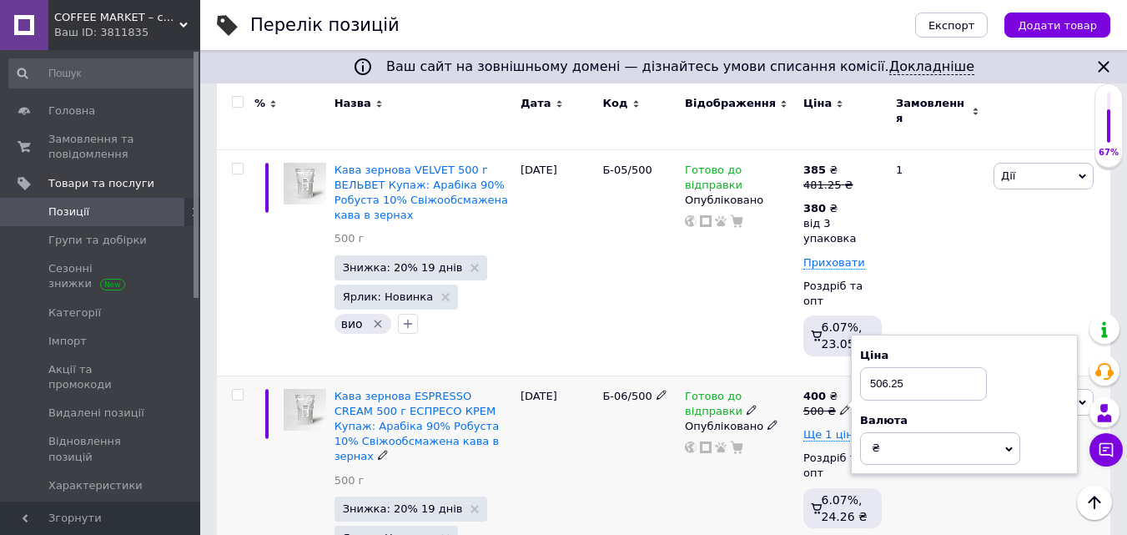
type input "506.25"
click at [771, 389] on div "Готово до відправки Опубліковано" at bounding box center [740, 485] width 118 height 221
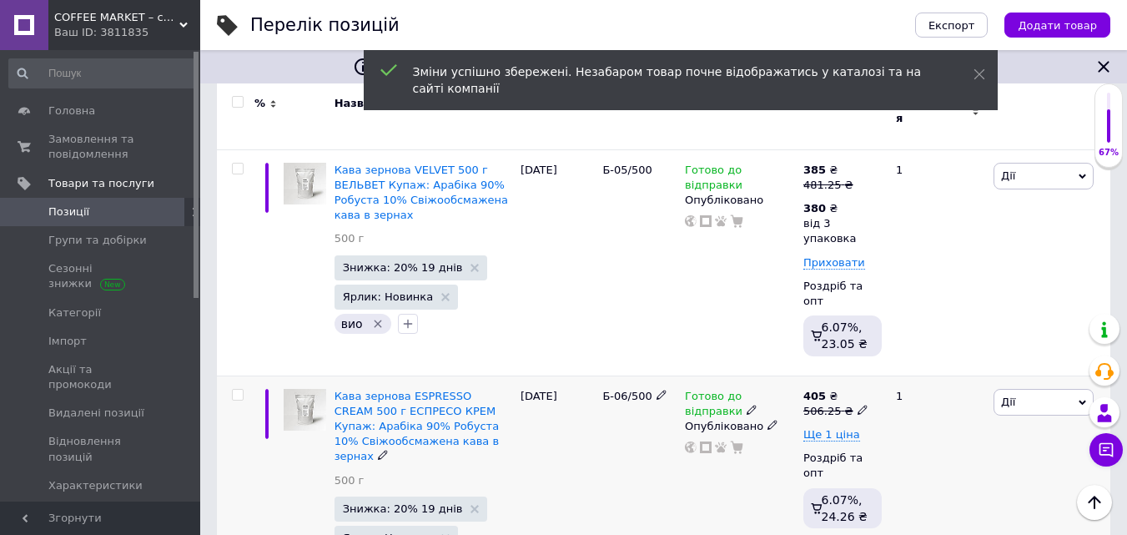
scroll to position [1335, 0]
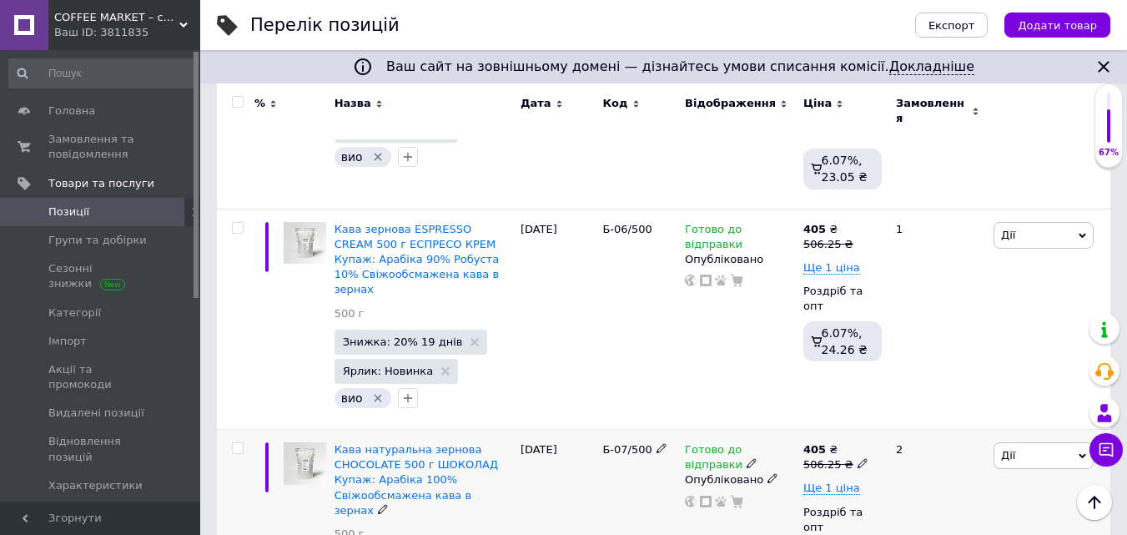
click at [858, 458] on icon at bounding box center [863, 463] width 10 height 10
drag, startPoint x: 890, startPoint y: 335, endPoint x: 954, endPoint y: 340, distance: 64.4
click at [954, 421] on input "506.25" at bounding box center [937, 437] width 127 height 33
drag, startPoint x: 885, startPoint y: 333, endPoint x: 926, endPoint y: 329, distance: 41.1
click at [926, 421] on input "512.5" at bounding box center [937, 437] width 127 height 33
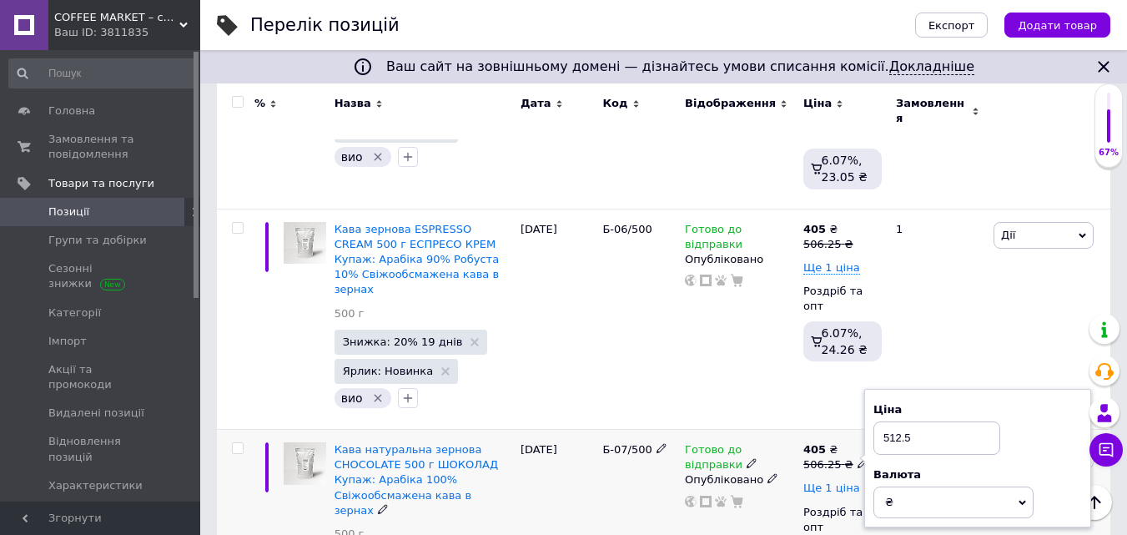
type input "512.5"
click at [833, 481] on span "Ще 1 ціна" at bounding box center [831, 487] width 57 height 13
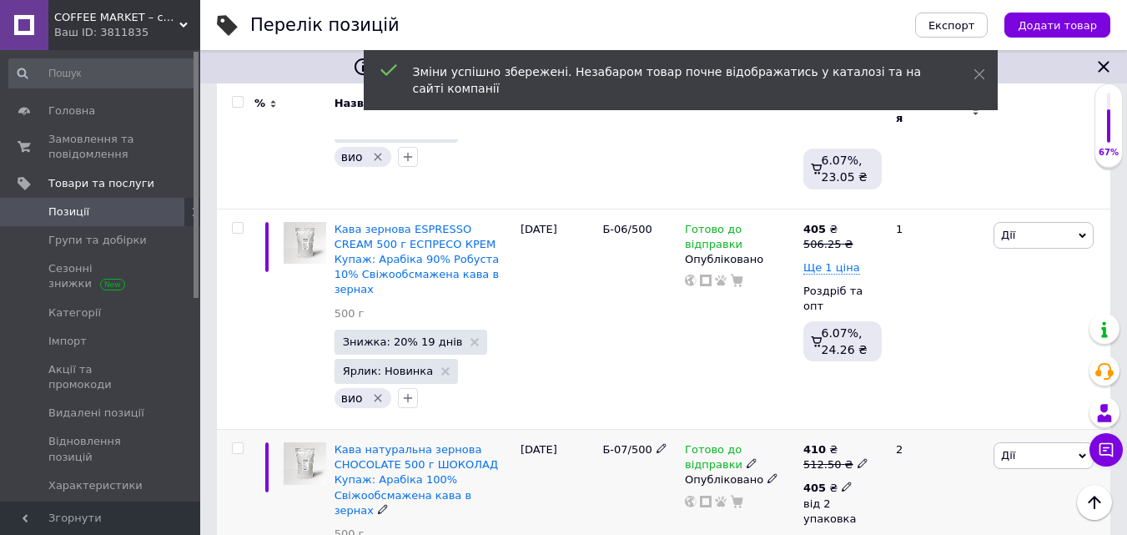
click at [842, 481] on icon at bounding box center [847, 486] width 10 height 10
drag, startPoint x: 940, startPoint y: 456, endPoint x: 949, endPoint y: 454, distance: 8.7
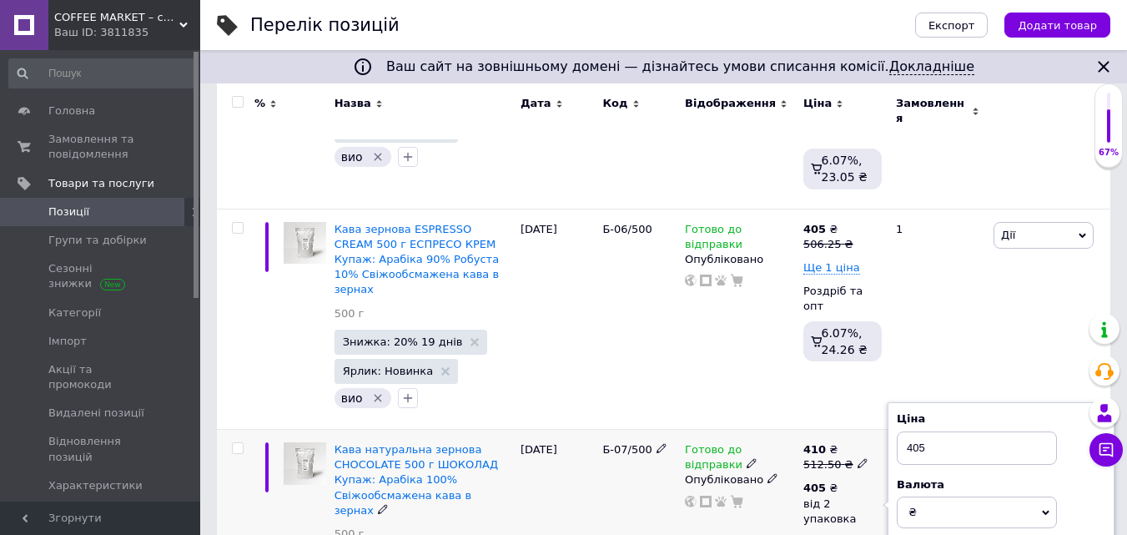
type input "3"
click at [765, 469] on div "Готово до відправки Опубліковано" at bounding box center [740, 543] width 118 height 226
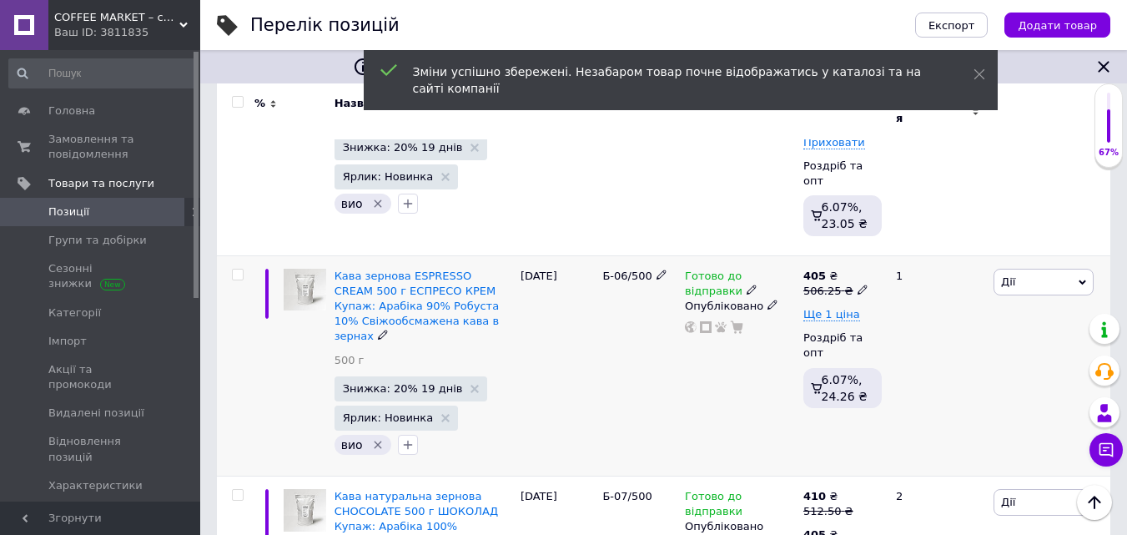
scroll to position [1251, 0]
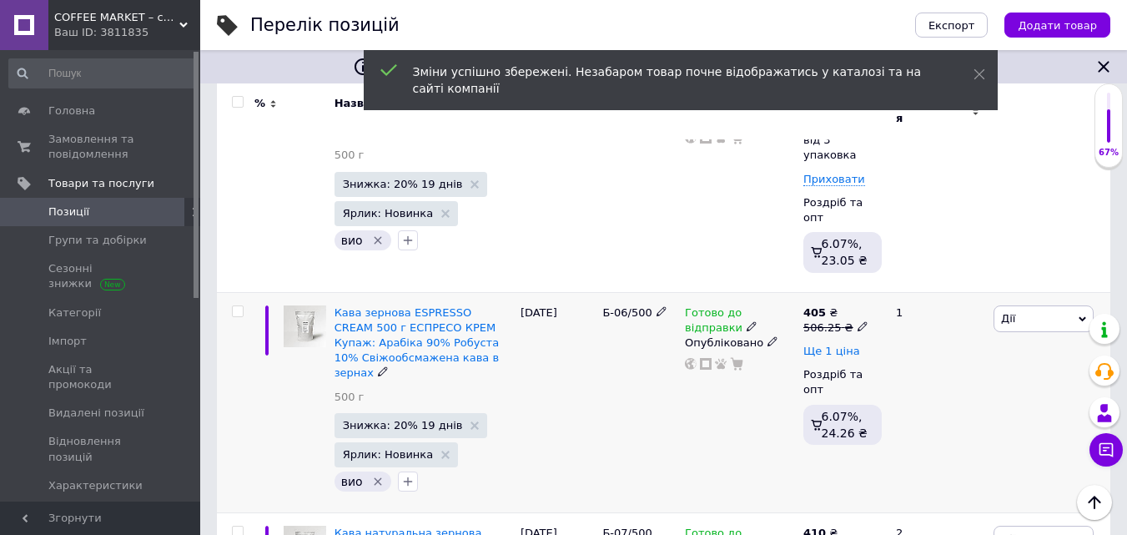
click at [834, 345] on span "Ще 1 ціна" at bounding box center [831, 351] width 57 height 13
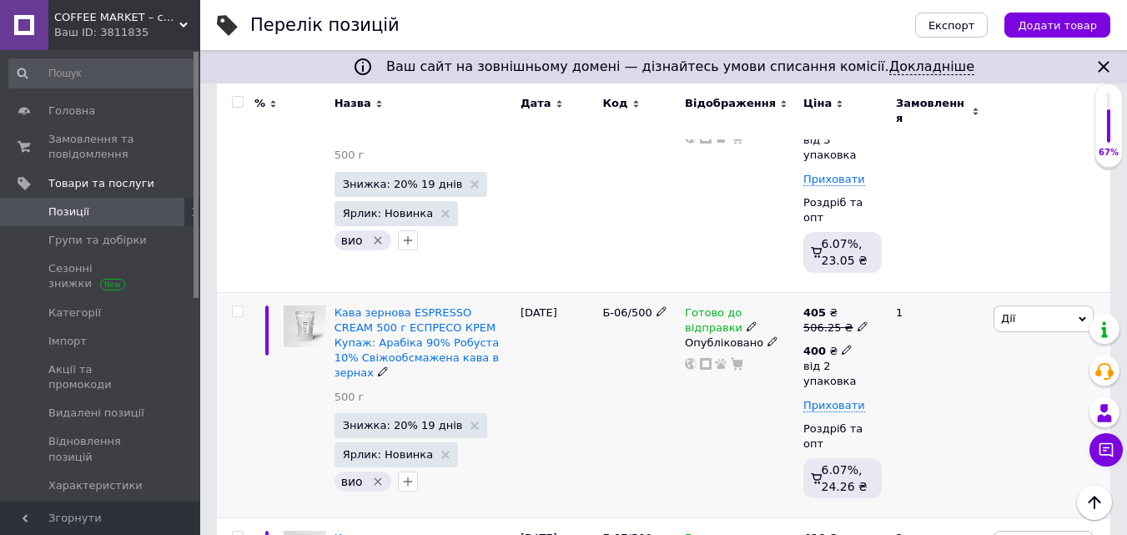
click at [842, 345] on icon at bounding box center [847, 350] width 10 height 10
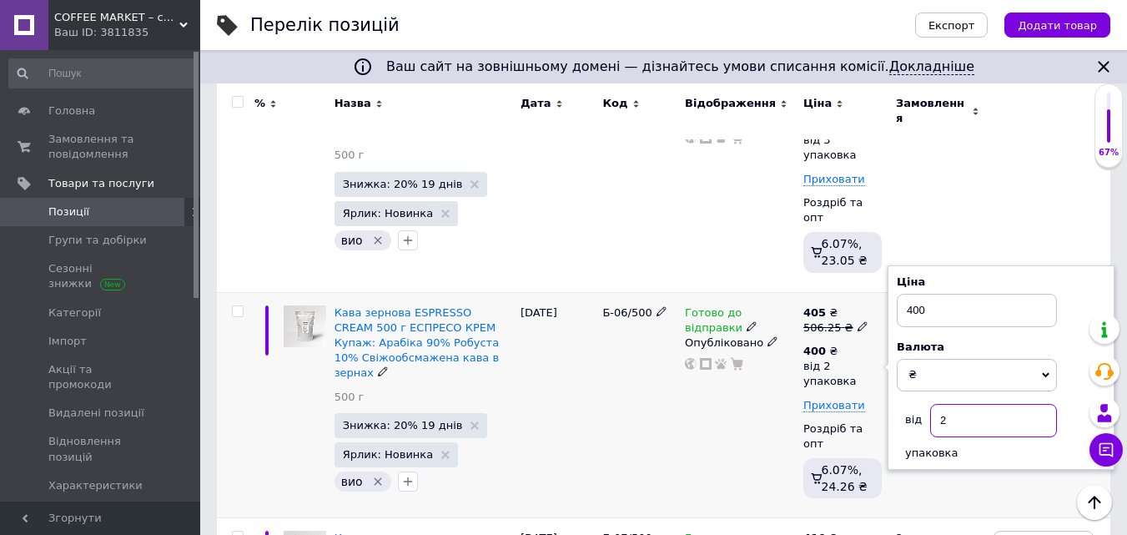
drag, startPoint x: 940, startPoint y: 334, endPoint x: 951, endPoint y: 335, distance: 10.9
click at [951, 404] on input "2" at bounding box center [993, 420] width 127 height 33
type input "3"
click at [794, 363] on div "Готово до відправки Опубліковано" at bounding box center [740, 405] width 118 height 226
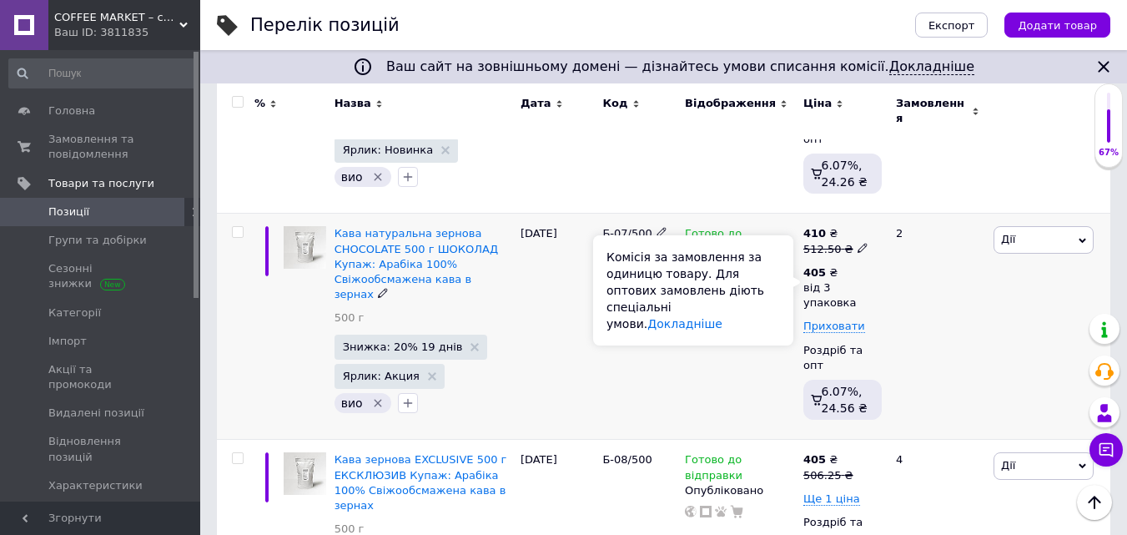
scroll to position [1585, 0]
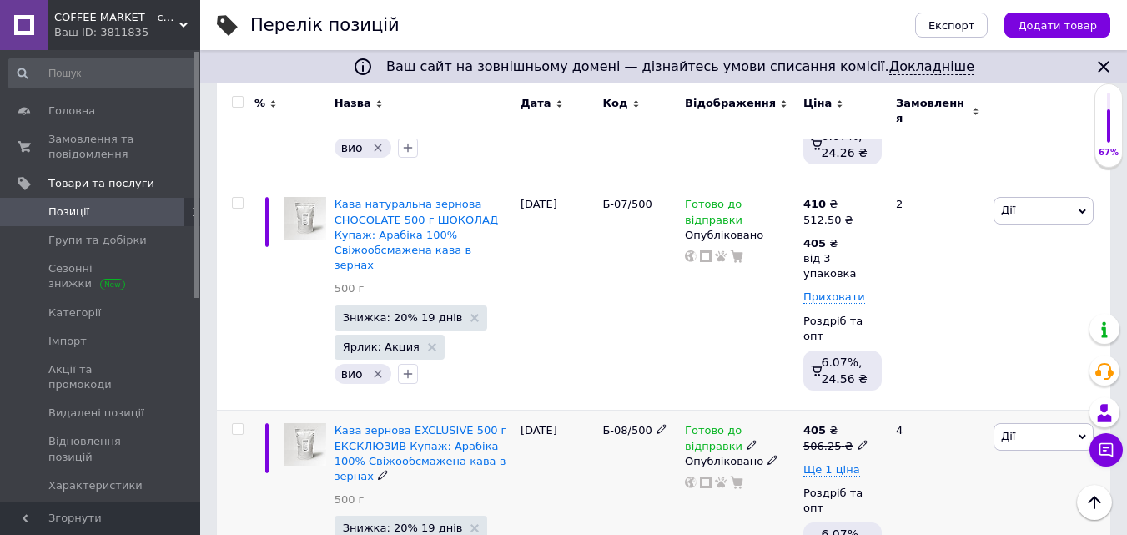
click at [858, 440] on icon at bounding box center [863, 445] width 10 height 10
drag, startPoint x: 884, startPoint y: 301, endPoint x: 964, endPoint y: 300, distance: 79.3
click at [964, 402] on input "506.25" at bounding box center [937, 418] width 127 height 33
type input "512.5"
click at [840, 463] on span "Ще 1 ціна" at bounding box center [831, 469] width 57 height 13
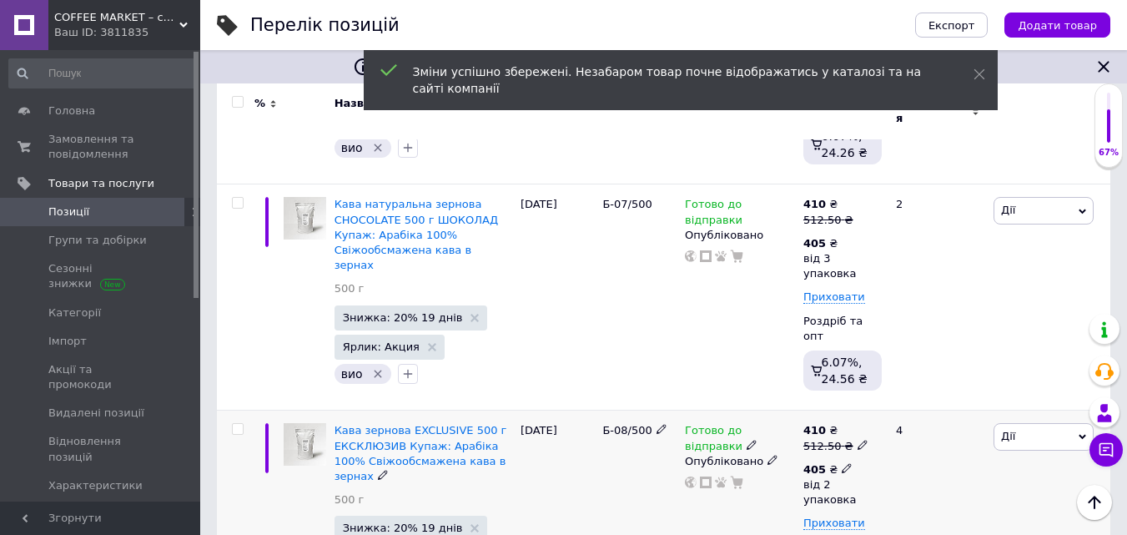
click at [842, 461] on span at bounding box center [847, 467] width 10 height 12
click at [946, 521] on input "2" at bounding box center [993, 537] width 127 height 33
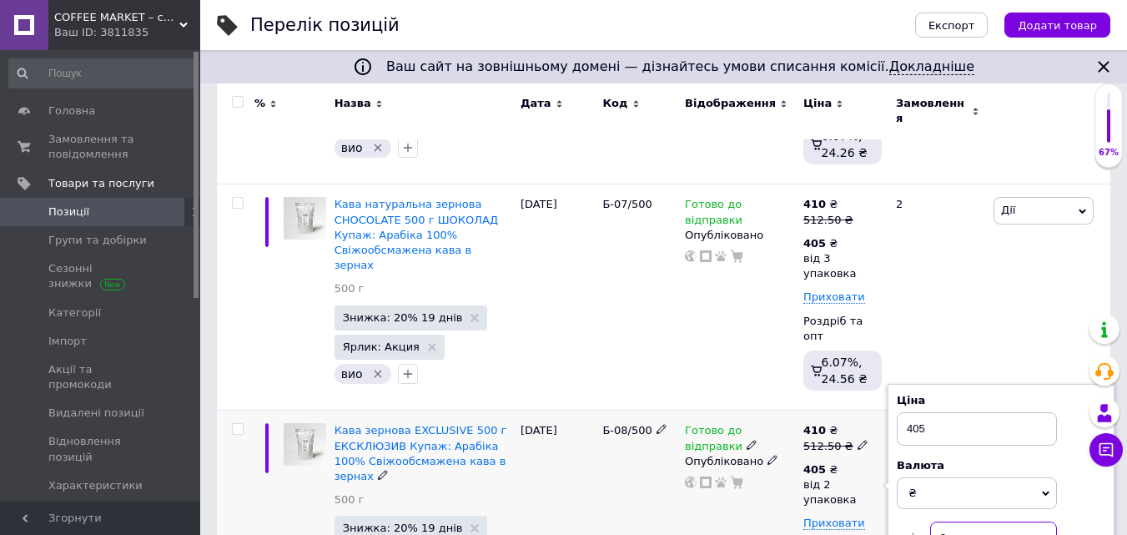
type input "3"
click at [780, 456] on div "Готово до відправки Опубліковано" at bounding box center [740, 523] width 118 height 226
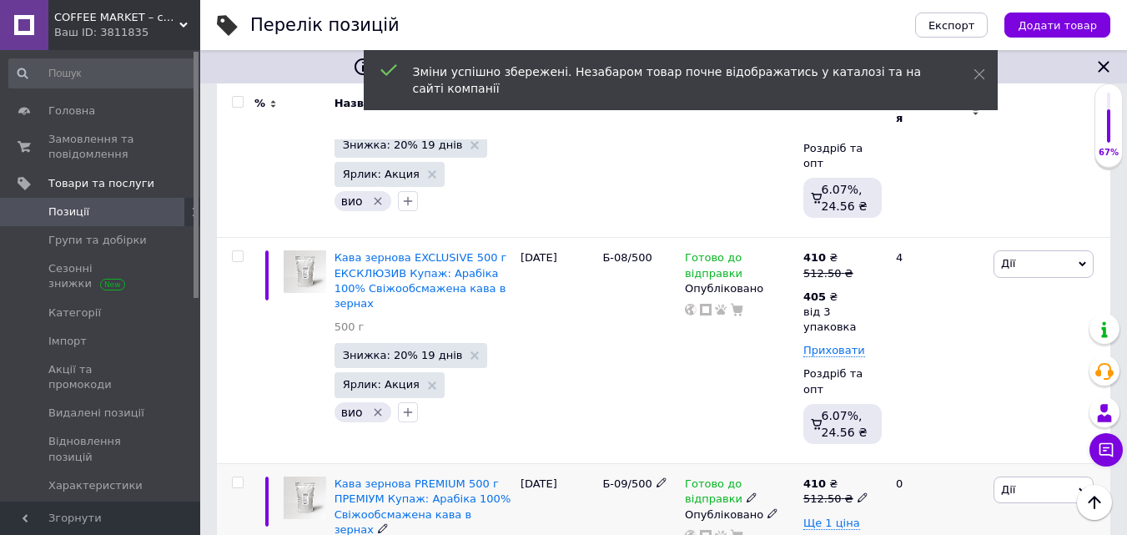
scroll to position [1760, 0]
click at [858, 491] on icon at bounding box center [863, 496] width 10 height 10
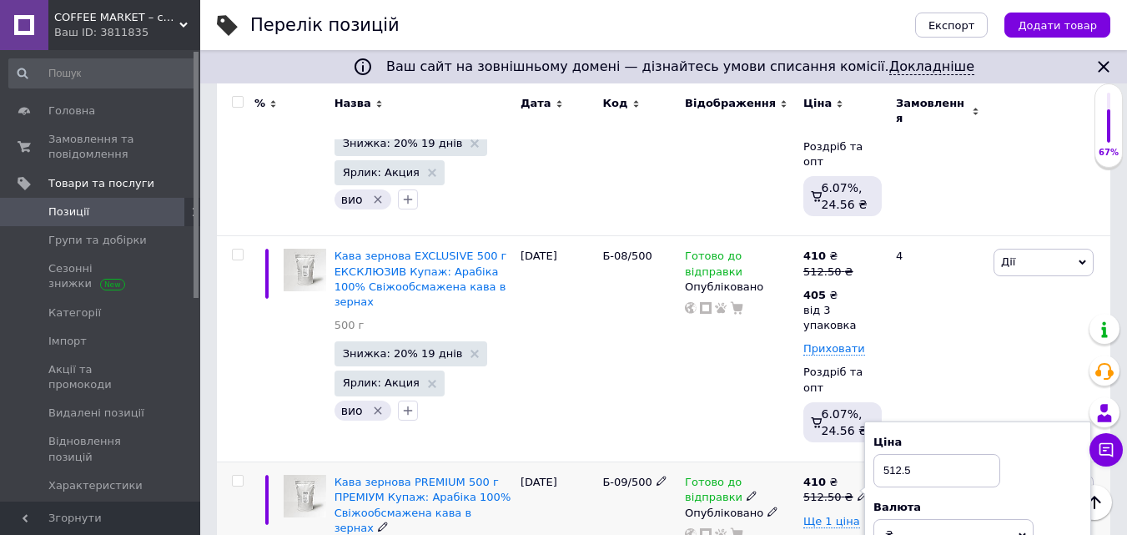
drag, startPoint x: 897, startPoint y: 334, endPoint x: 967, endPoint y: 323, distance: 70.9
click at [967, 454] on input "512.5" at bounding box center [937, 470] width 127 height 33
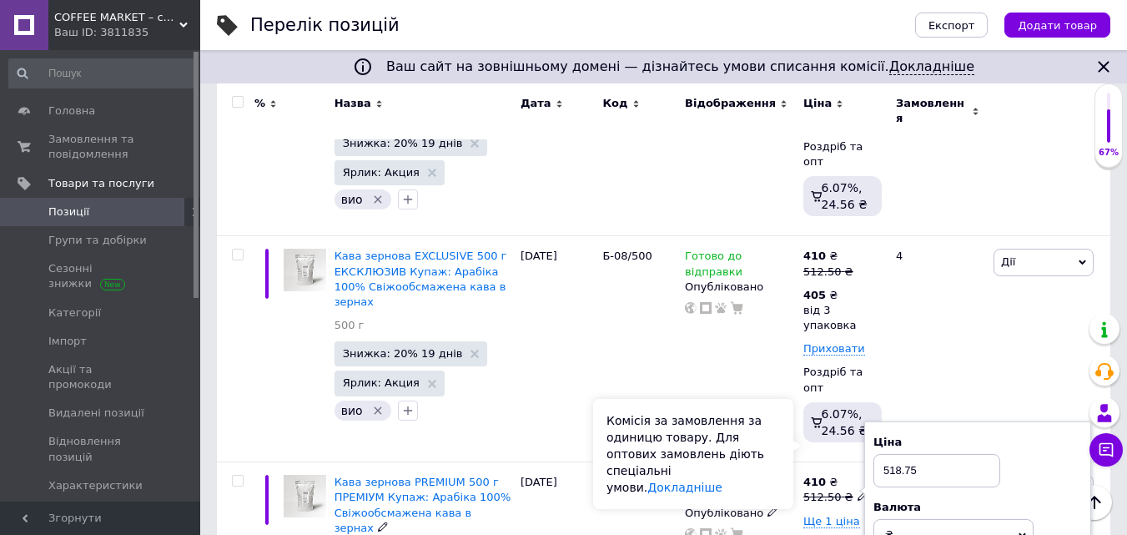
type input "518.75"
click at [763, 453] on div "Комісія за замовлення за одиницю товару. Для оптових замовлень діють спеціальні…" at bounding box center [693, 454] width 200 height 110
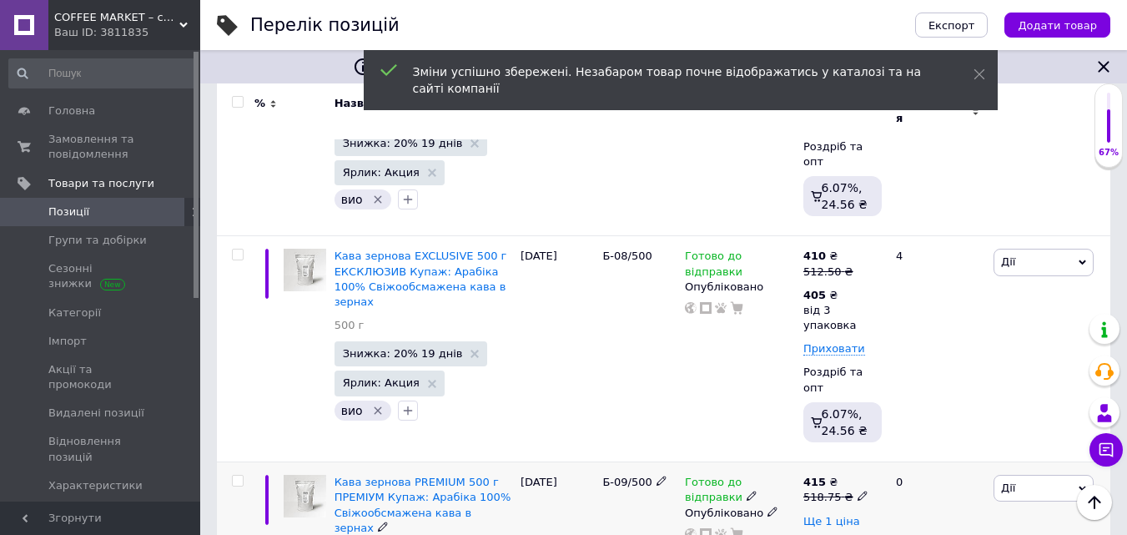
click at [840, 515] on span "Ще 1 ціна" at bounding box center [831, 521] width 57 height 13
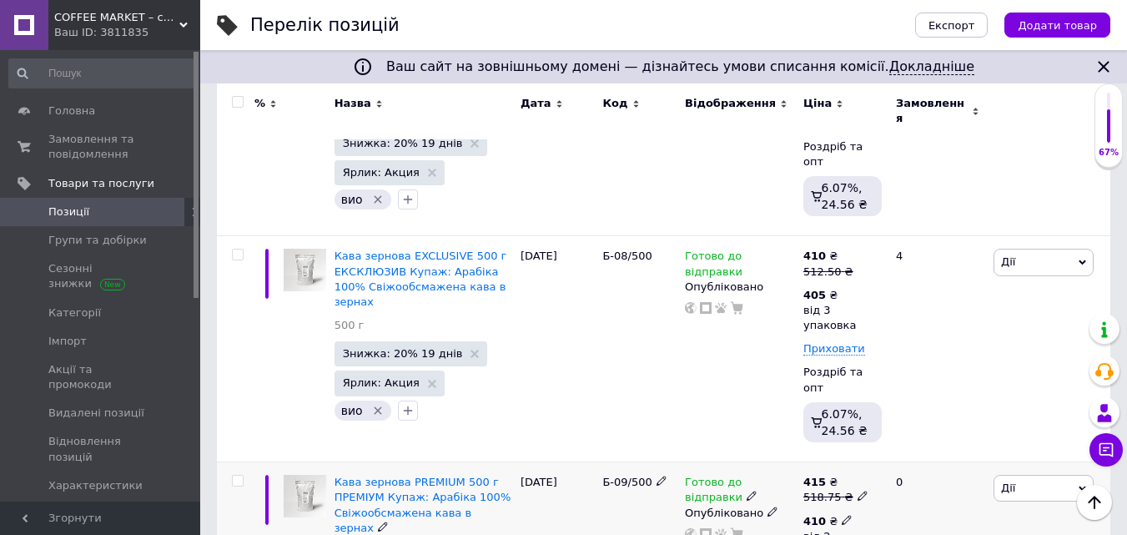
click at [842, 515] on icon at bounding box center [847, 520] width 10 height 10
type input "3"
drag, startPoint x: 767, startPoint y: 489, endPoint x: 771, endPoint y: 480, distance: 10.1
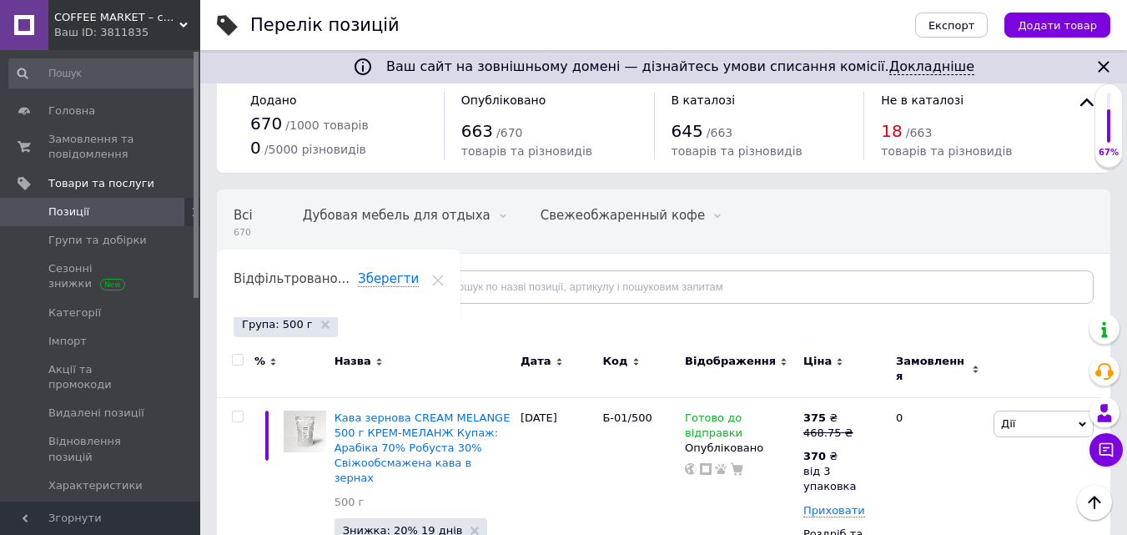
scroll to position [0, 0]
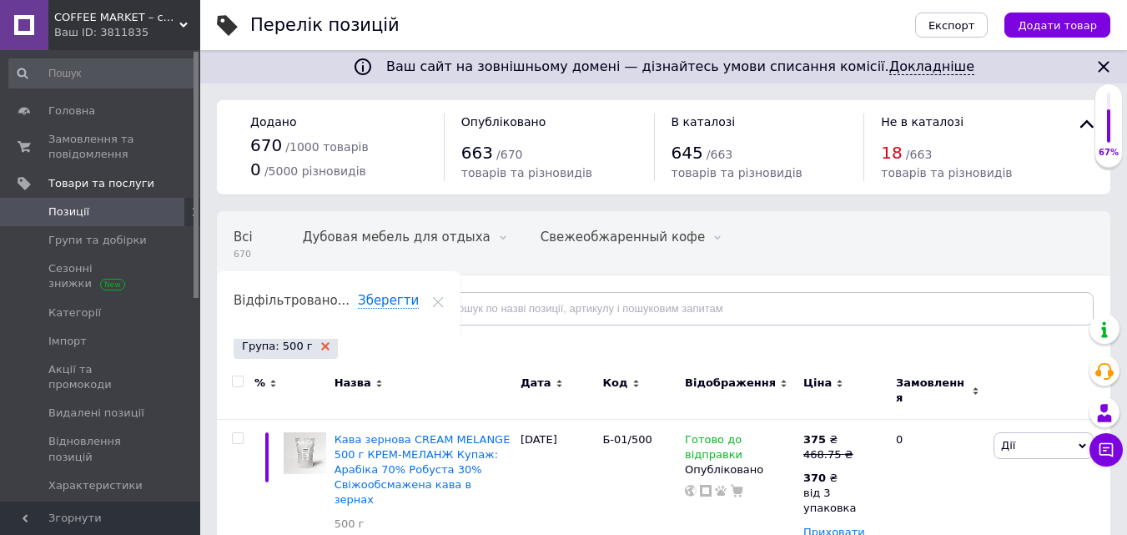
click at [321, 345] on use at bounding box center [325, 346] width 8 height 8
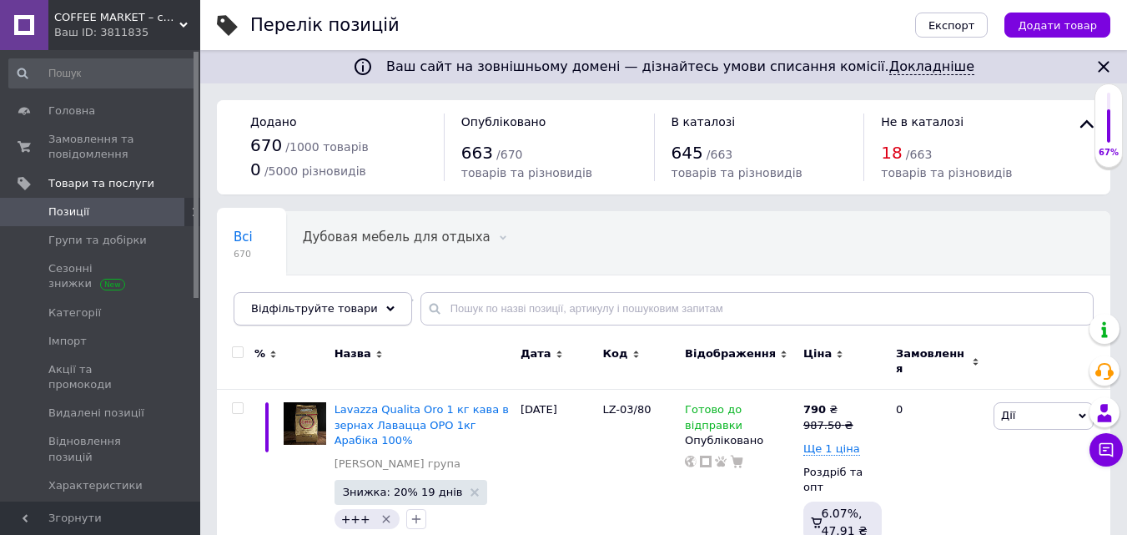
click at [386, 305] on icon at bounding box center [390, 309] width 8 height 8
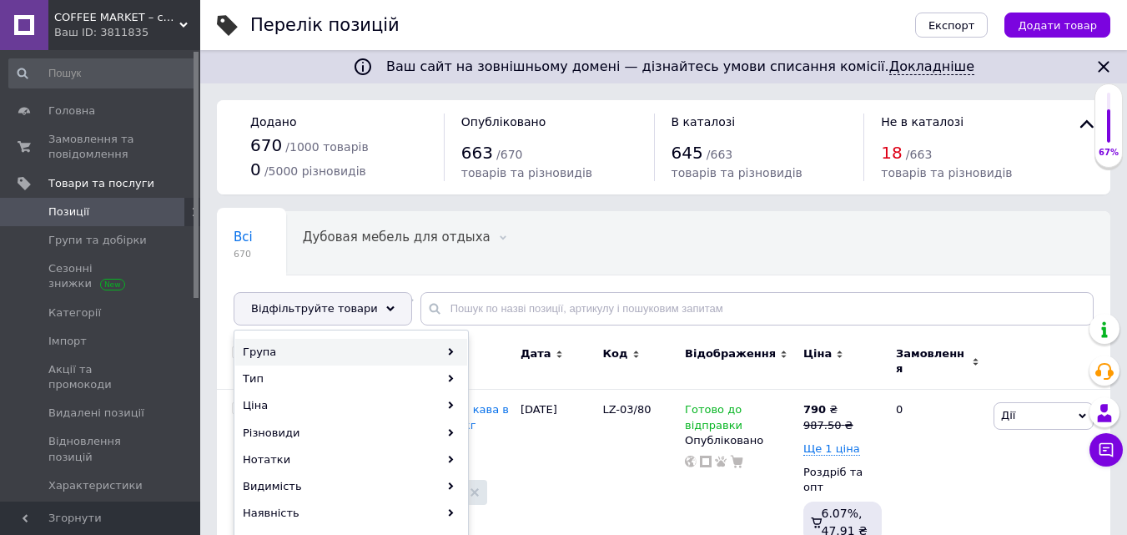
click at [325, 349] on div "Група" at bounding box center [351, 352] width 232 height 27
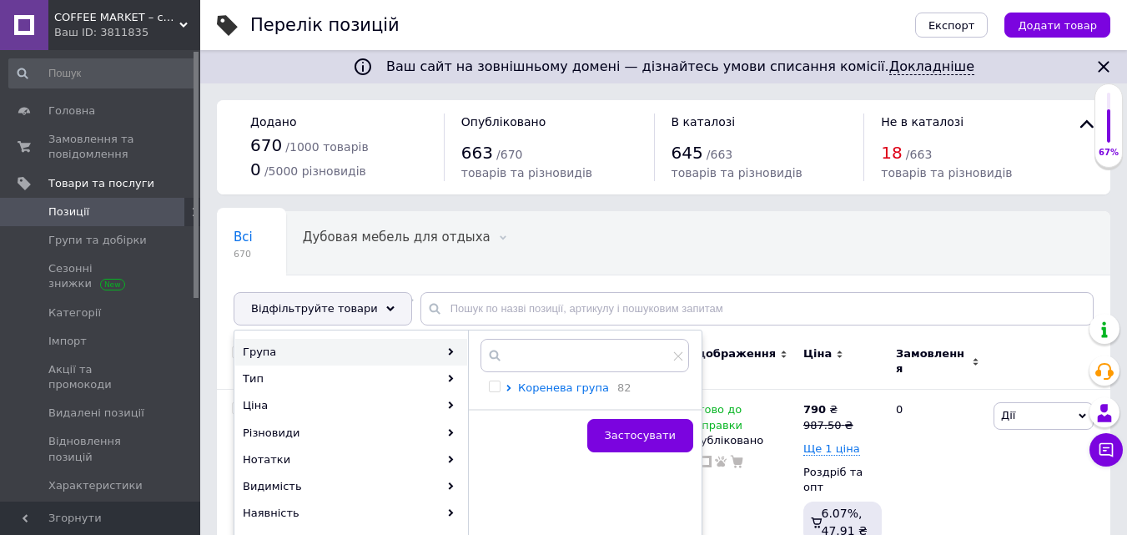
click at [576, 386] on span "Коренева група" at bounding box center [563, 387] width 91 height 13
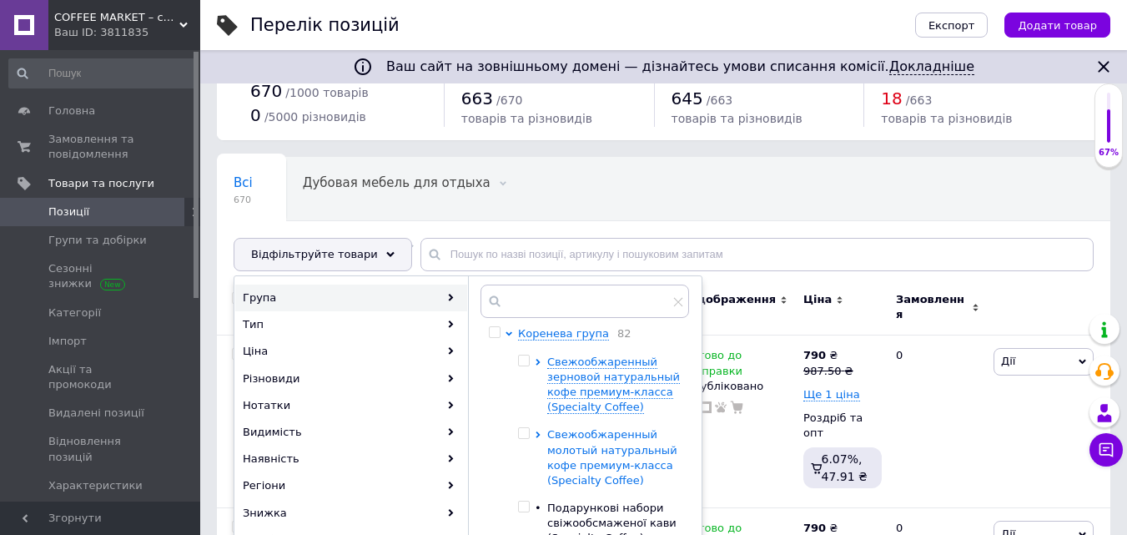
scroll to position [83, 0]
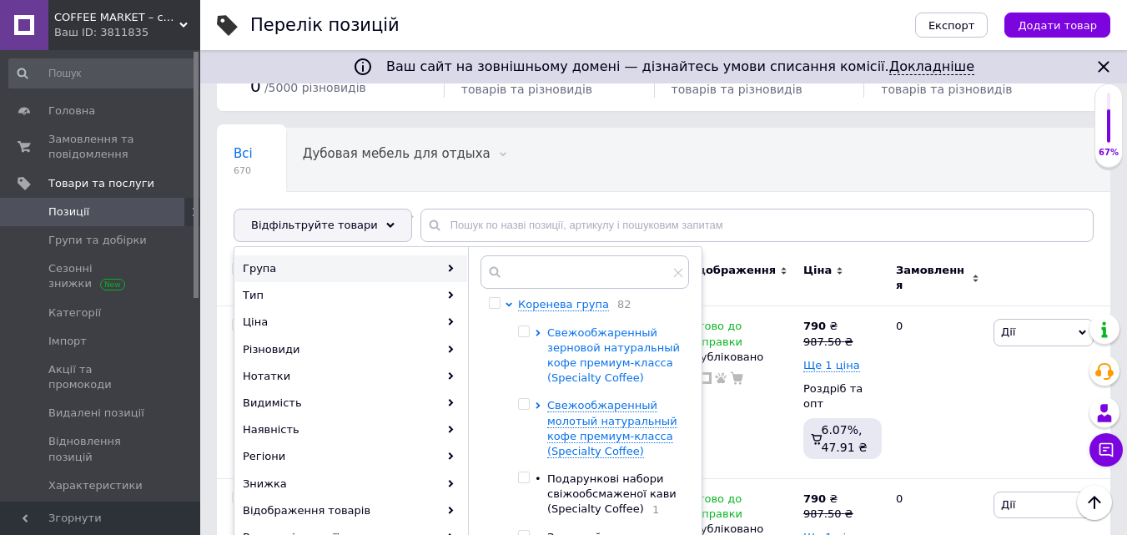
click at [592, 350] on span "Свежообжаренный зерновой натуральный кофе премиум-класса (Specialty Coffee)" at bounding box center [613, 355] width 133 height 58
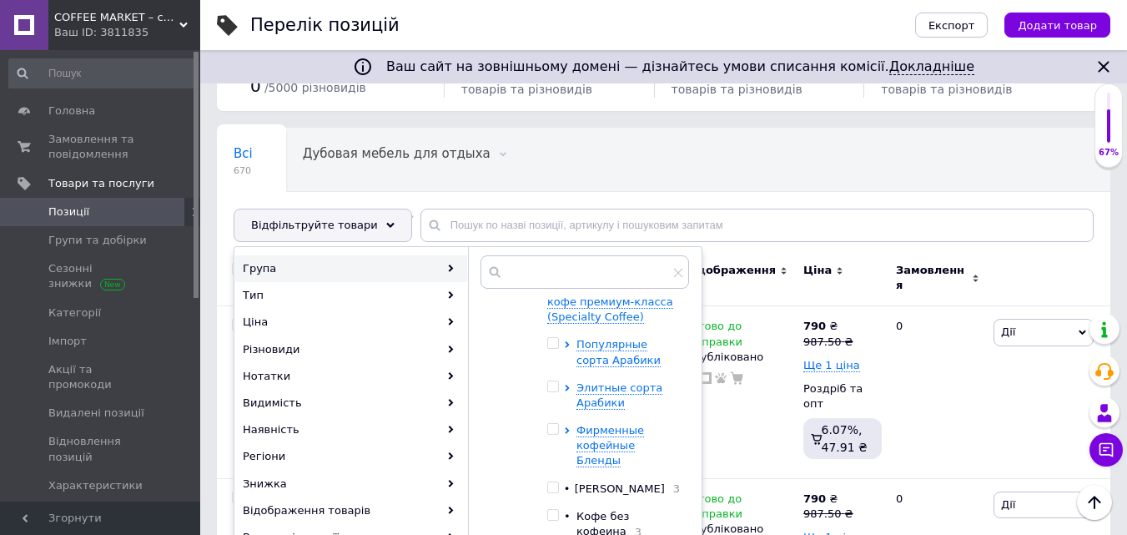
scroll to position [167, 0]
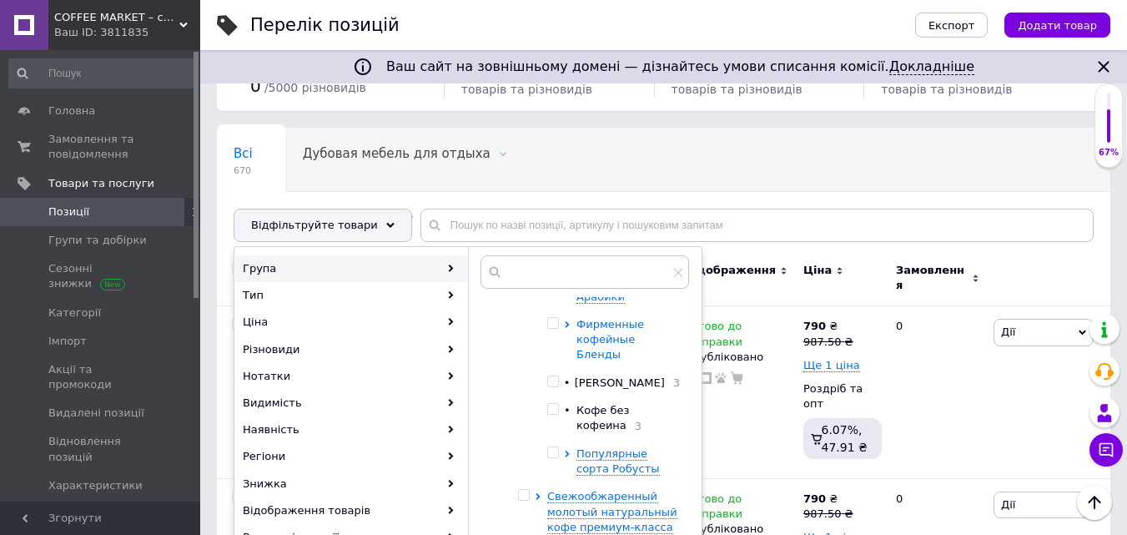
click at [612, 335] on span "Фирменные кофейные Бленды" at bounding box center [611, 339] width 68 height 43
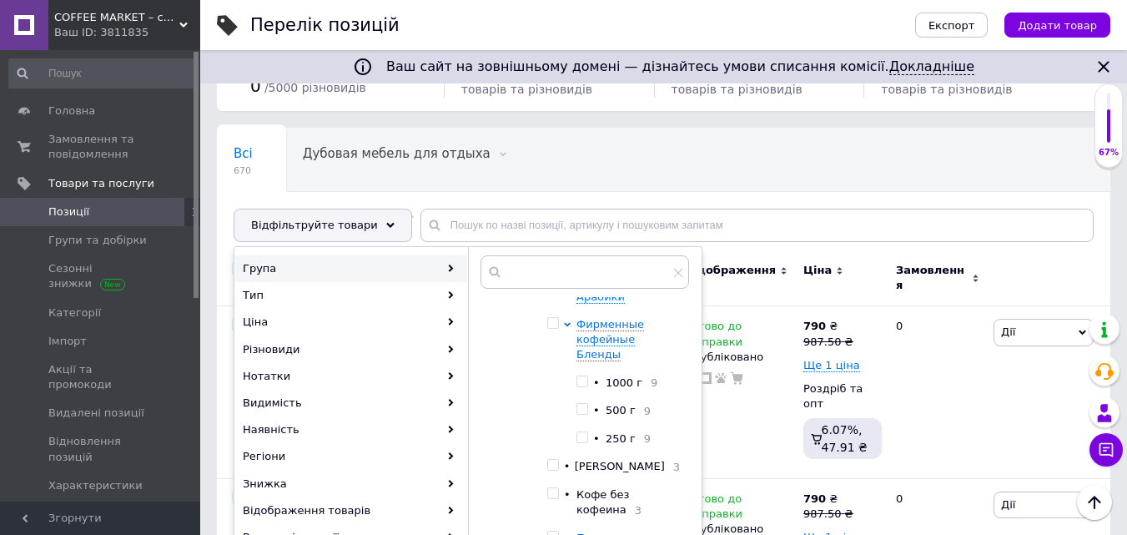
click at [582, 432] on input "checkbox" at bounding box center [582, 437] width 11 height 11
checkbox input "true"
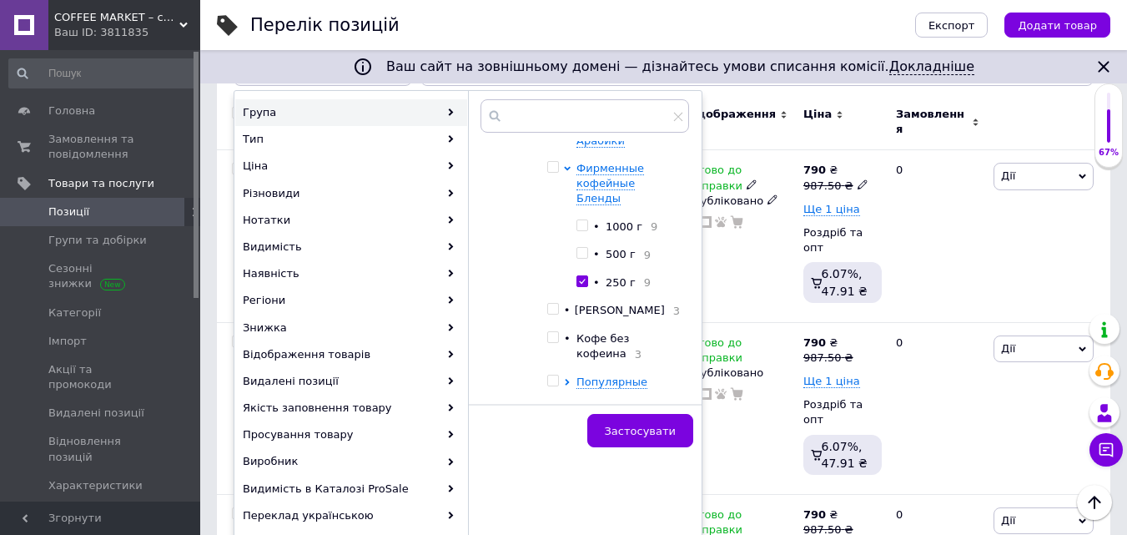
scroll to position [250, 0]
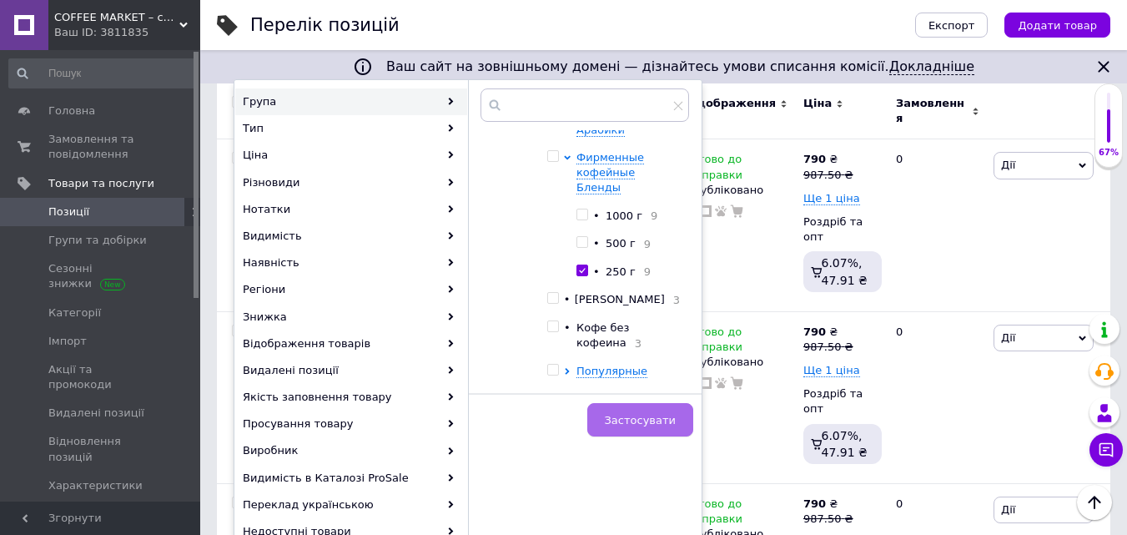
click at [653, 420] on span "Застосувати" at bounding box center [640, 420] width 71 height 13
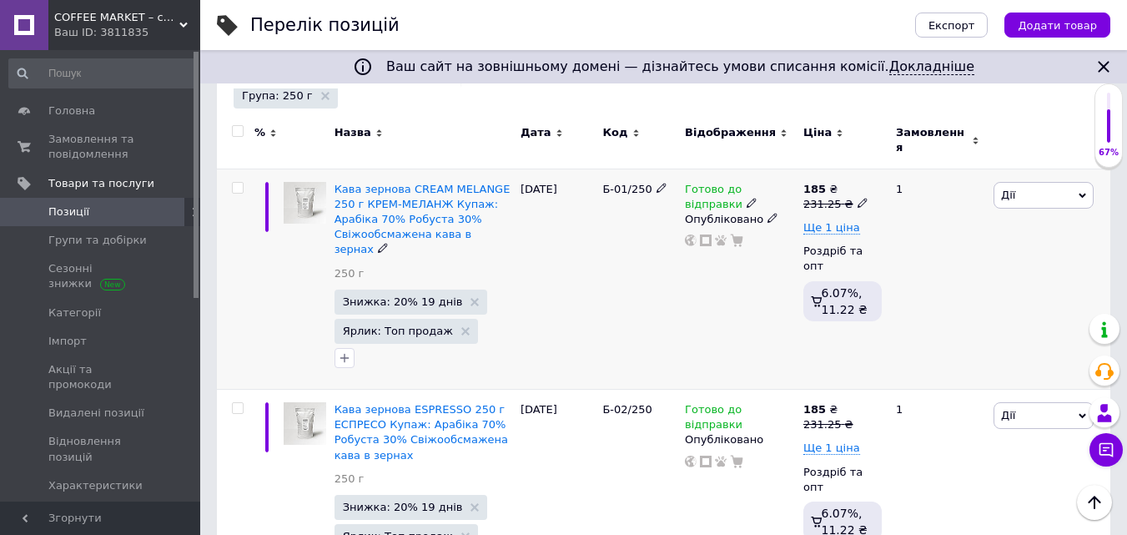
click at [858, 198] on icon at bounding box center [863, 203] width 10 height 10
drag, startPoint x: 895, startPoint y: 167, endPoint x: 1000, endPoint y: 173, distance: 104.5
click at [997, 173] on input "231.25" at bounding box center [937, 176] width 127 height 33
drag, startPoint x: 882, startPoint y: 168, endPoint x: 926, endPoint y: 167, distance: 44.2
click at [928, 167] on input "237.5" at bounding box center [937, 176] width 127 height 33
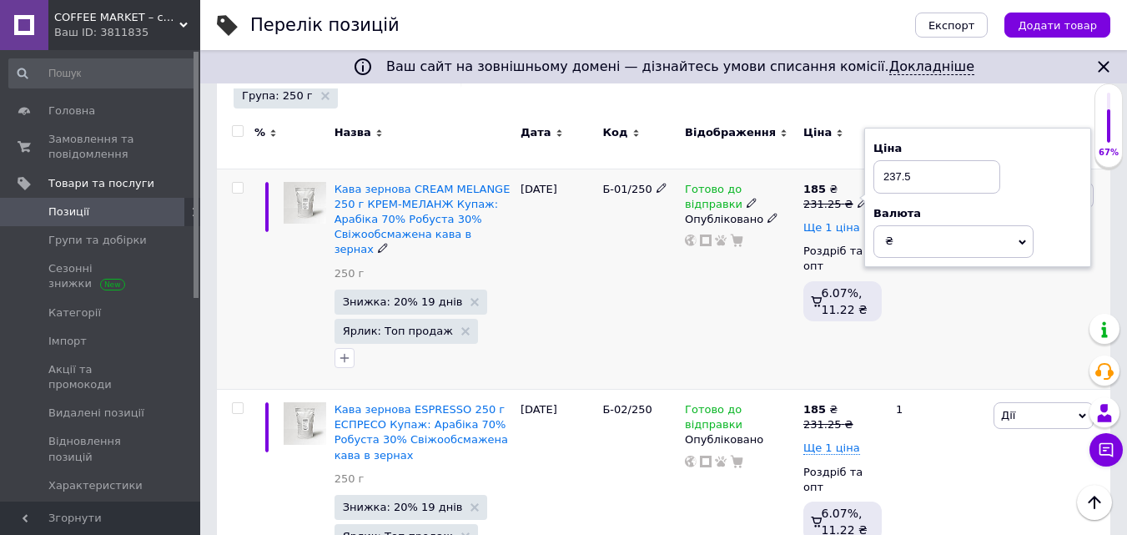
type input "237.5"
click at [813, 221] on span "Ще 1 ціна" at bounding box center [831, 227] width 57 height 13
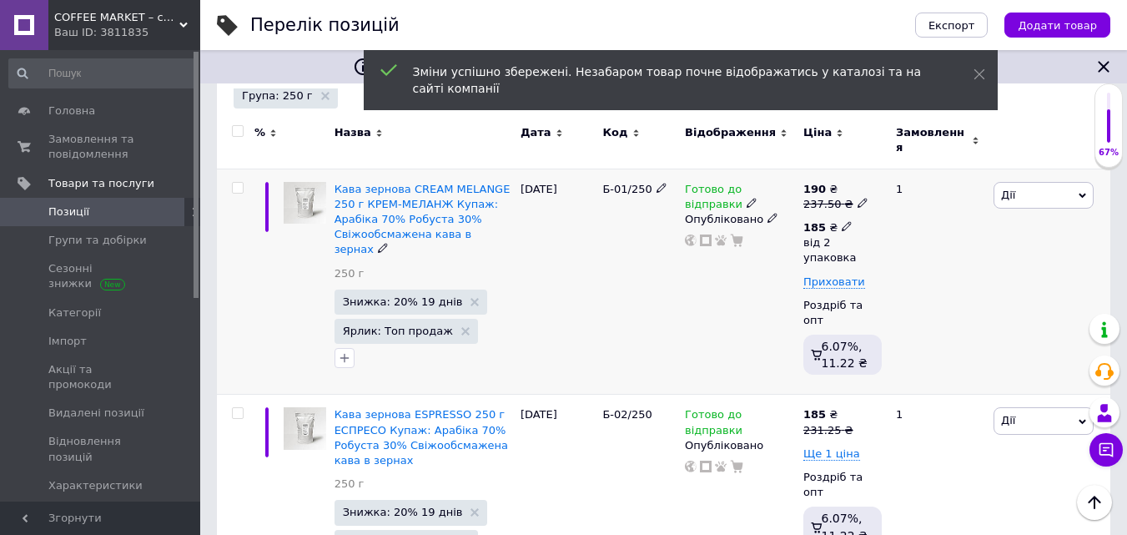
click at [842, 219] on span at bounding box center [847, 225] width 10 height 12
drag, startPoint x: 940, startPoint y: 286, endPoint x: 961, endPoint y: 285, distance: 20.9
click at [955, 285] on input "2" at bounding box center [993, 296] width 127 height 33
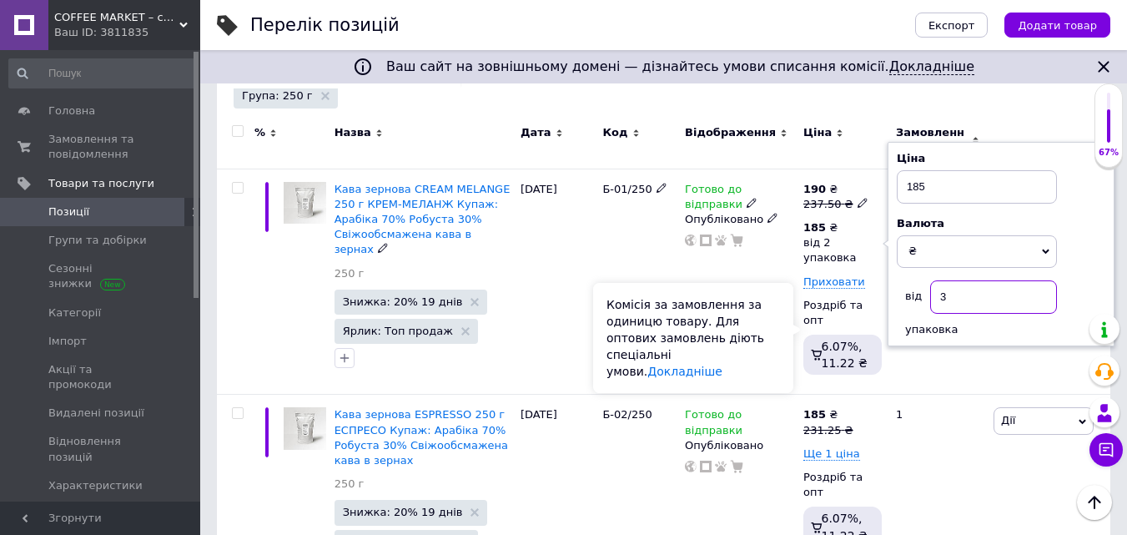
type input "3"
click at [773, 320] on div "Комісія за замовлення за одиницю товару. Для оптових замовлень діють спеціальні…" at bounding box center [693, 338] width 200 height 110
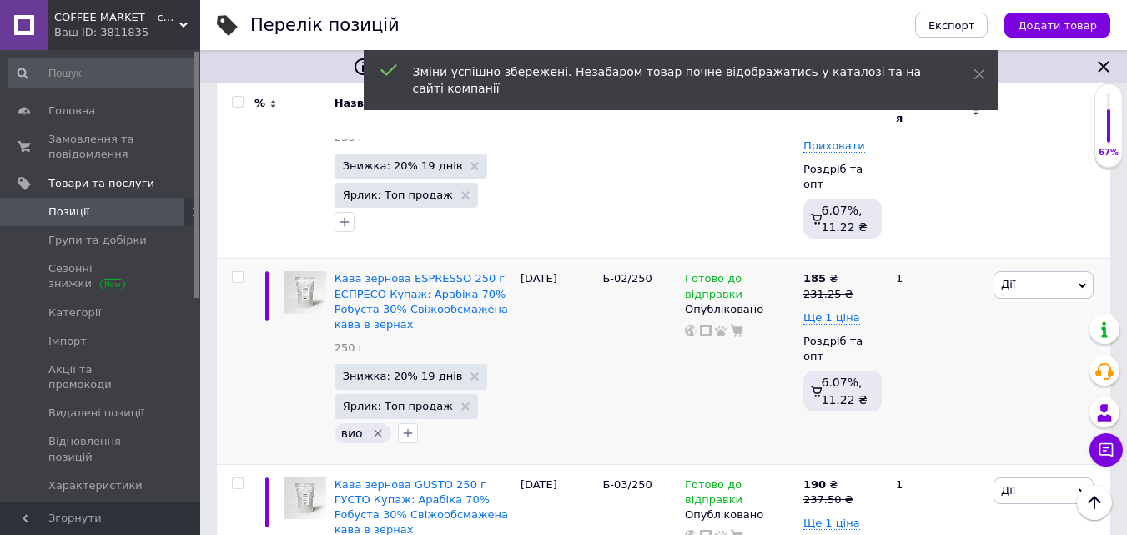
scroll to position [417, 0]
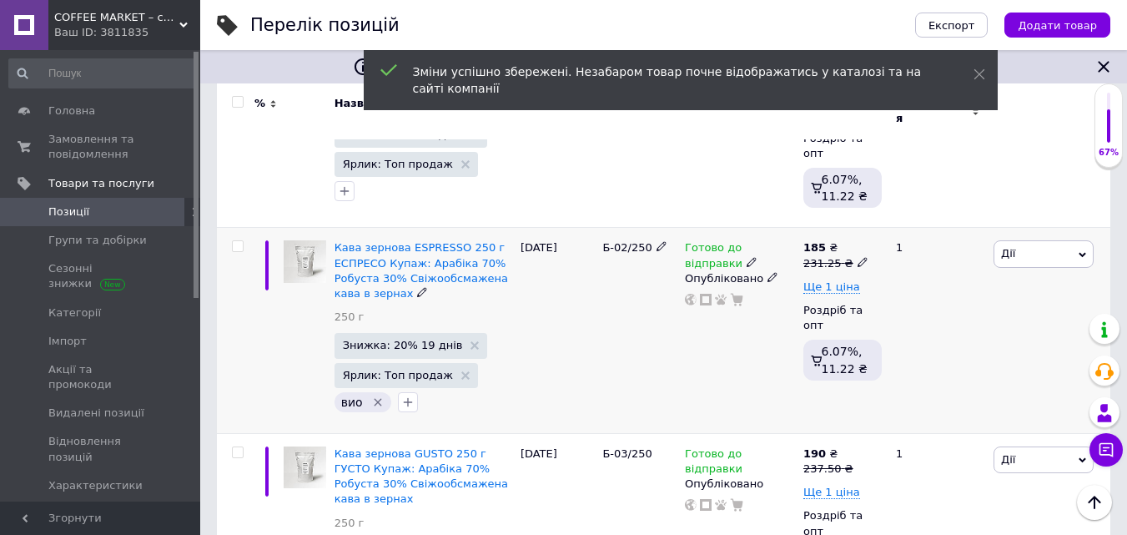
click at [858, 257] on icon at bounding box center [863, 262] width 10 height 10
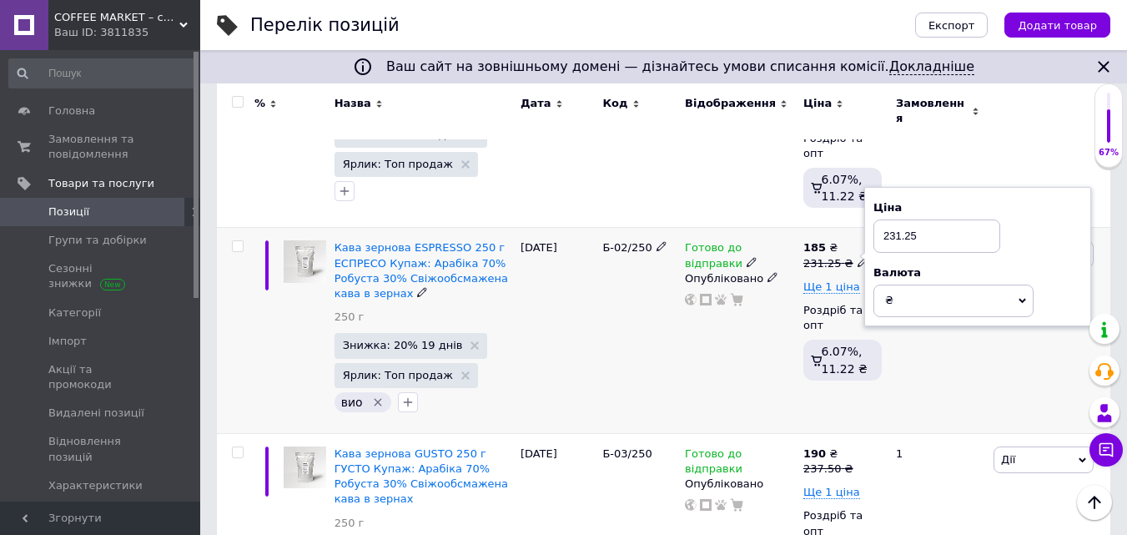
drag, startPoint x: 884, startPoint y: 209, endPoint x: 997, endPoint y: 204, distance: 113.6
click at [989, 219] on input "231.25" at bounding box center [937, 235] width 127 height 33
type input "237.5"
click at [840, 280] on span "Ще 1 ціна" at bounding box center [831, 286] width 57 height 13
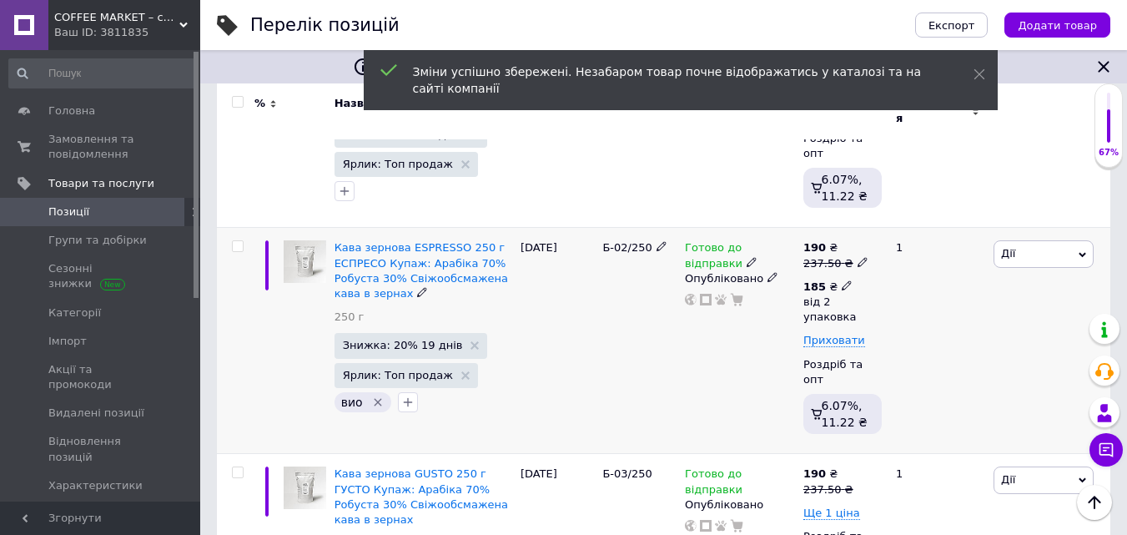
click at [842, 280] on icon at bounding box center [847, 285] width 10 height 10
click at [946, 339] on input "2" at bounding box center [993, 355] width 127 height 33
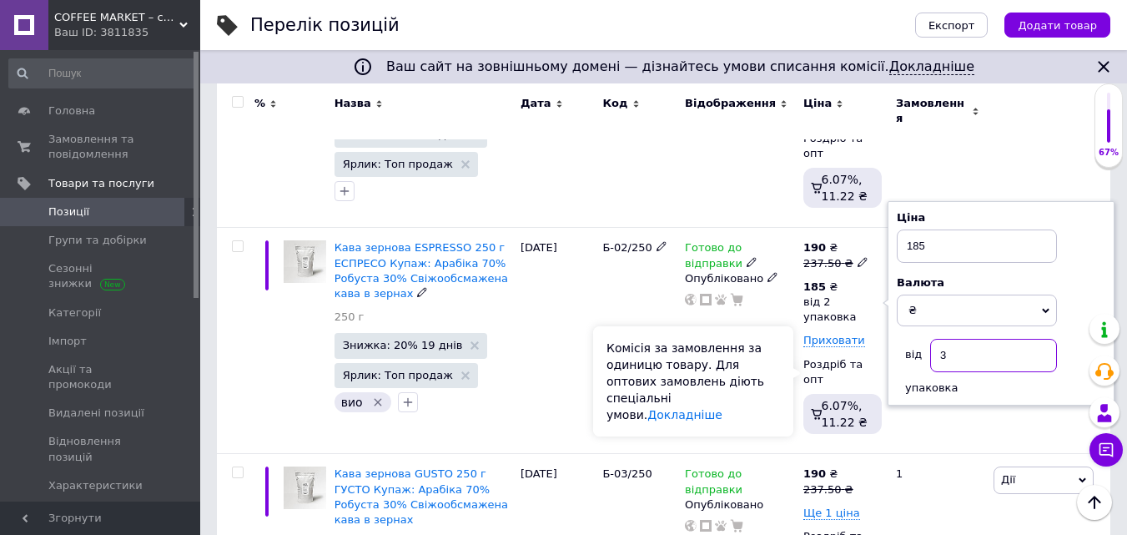
type input "3"
click at [766, 359] on div "Комісія за замовлення за одиницю товару. Для оптових замовлень діють спеціальні…" at bounding box center [693, 381] width 200 height 110
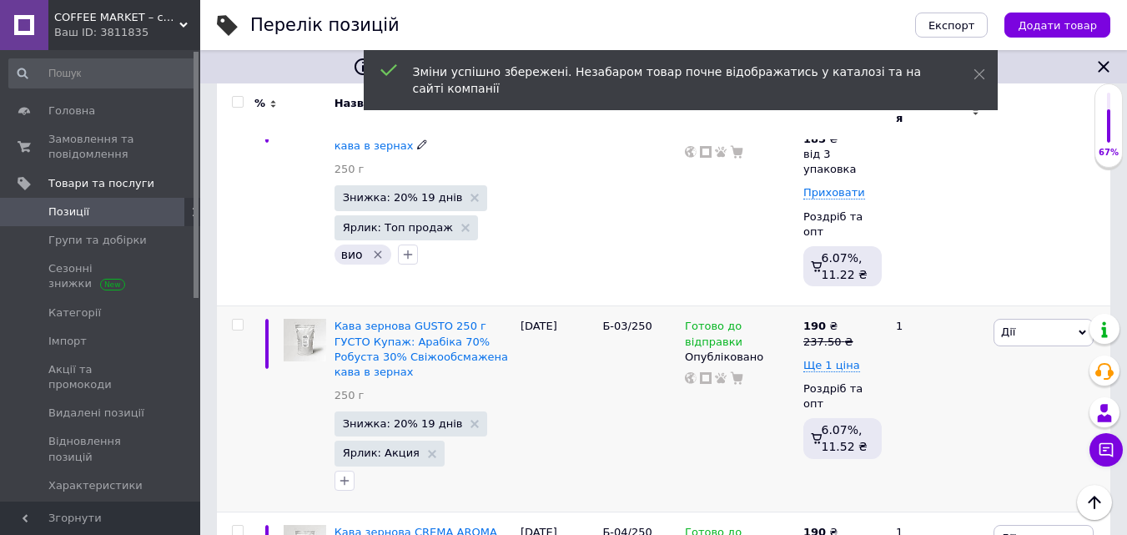
scroll to position [584, 0]
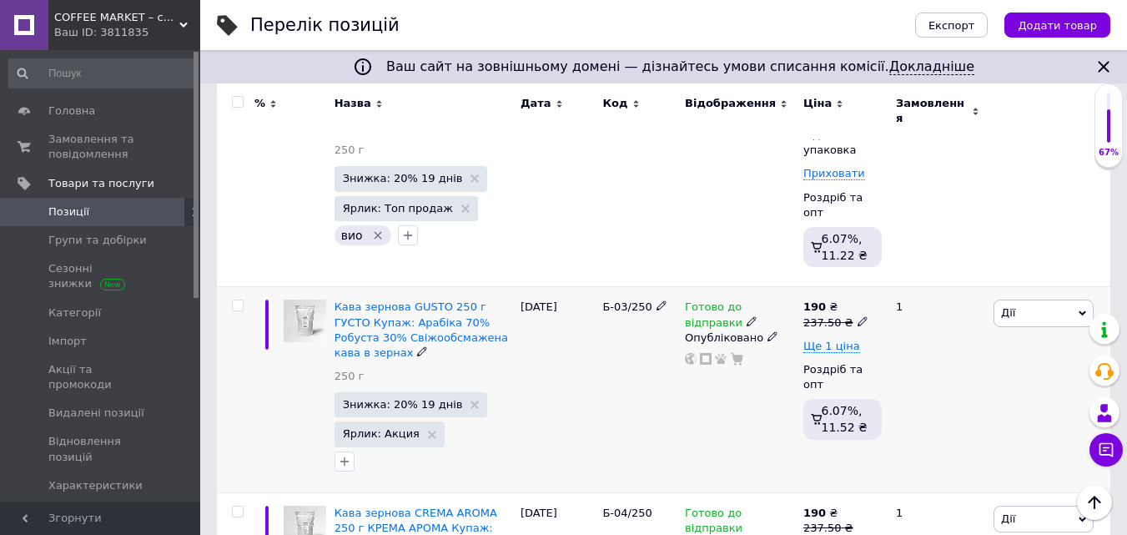
click at [858, 316] on icon at bounding box center [863, 321] width 10 height 10
drag, startPoint x: 890, startPoint y: 254, endPoint x: 956, endPoint y: 251, distance: 66.0
click at [956, 279] on input "237.5" at bounding box center [937, 295] width 127 height 33
type input "243.75"
click at [840, 340] on span "Ще 1 ціна" at bounding box center [831, 346] width 57 height 13
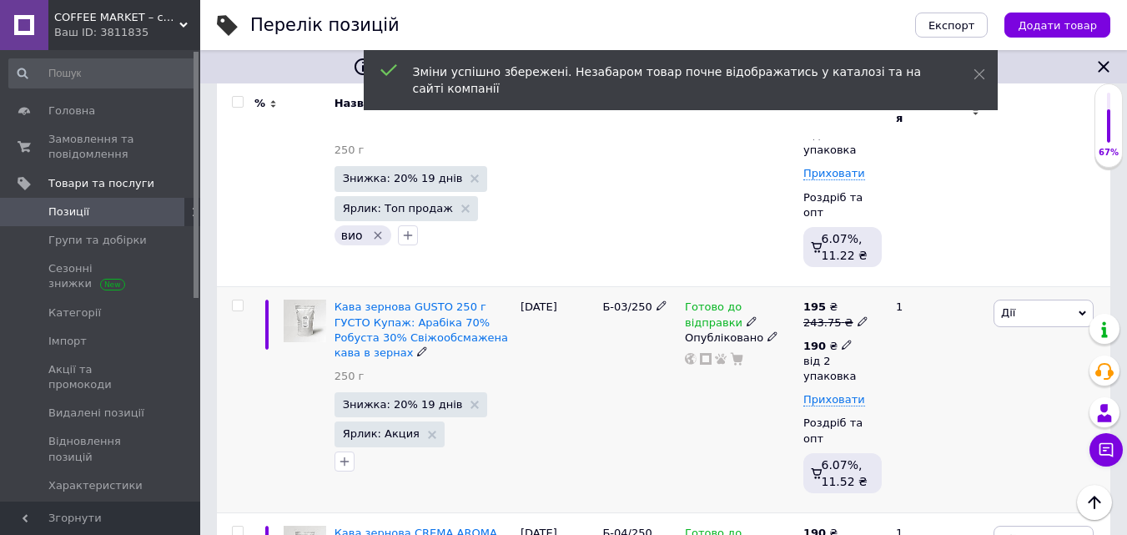
click at [842, 340] on icon at bounding box center [847, 345] width 10 height 10
drag, startPoint x: 939, startPoint y: 372, endPoint x: 949, endPoint y: 371, distance: 9.2
click at [949, 398] on input "2" at bounding box center [993, 414] width 127 height 33
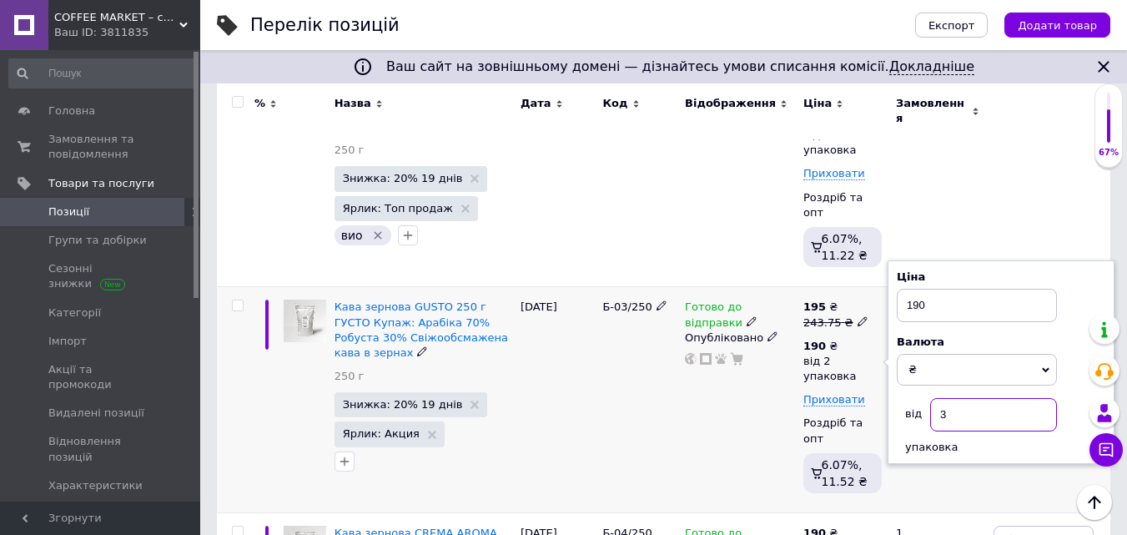
type input "3"
click at [774, 384] on div "Готово до відправки Опубліковано" at bounding box center [740, 400] width 118 height 226
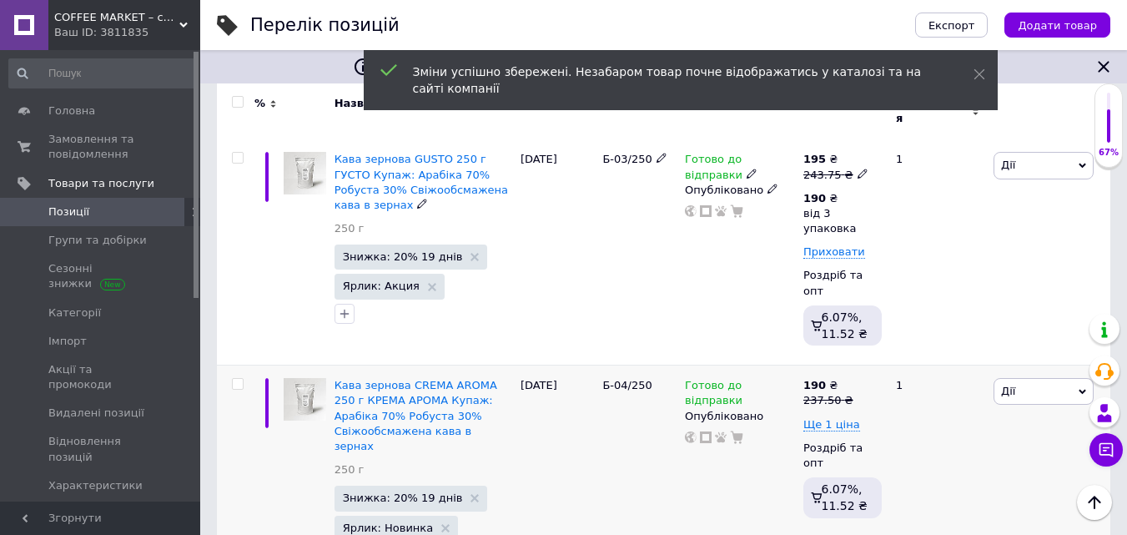
scroll to position [751, 0]
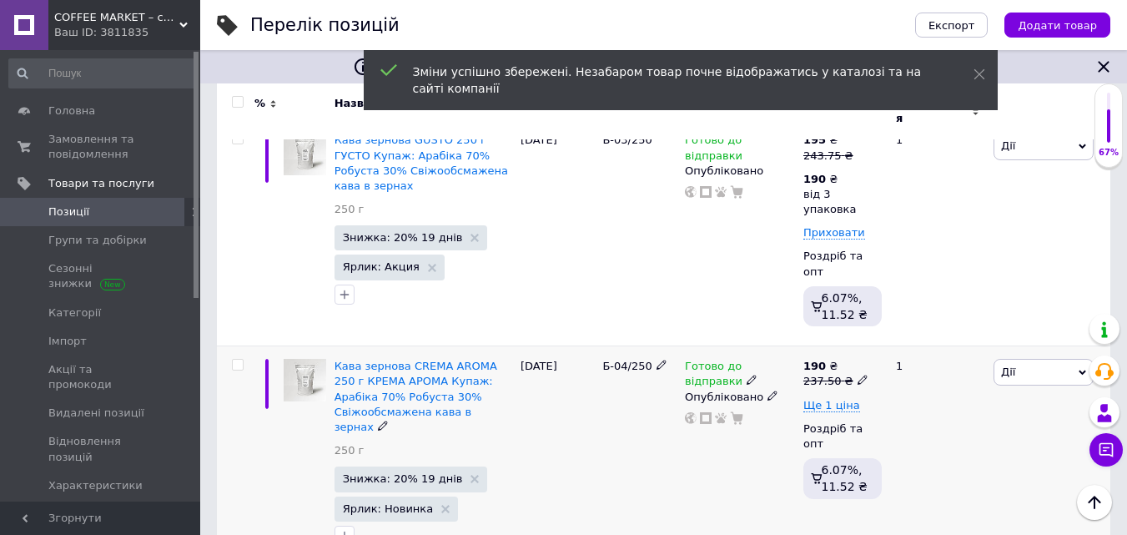
click at [858, 375] on icon at bounding box center [863, 380] width 10 height 10
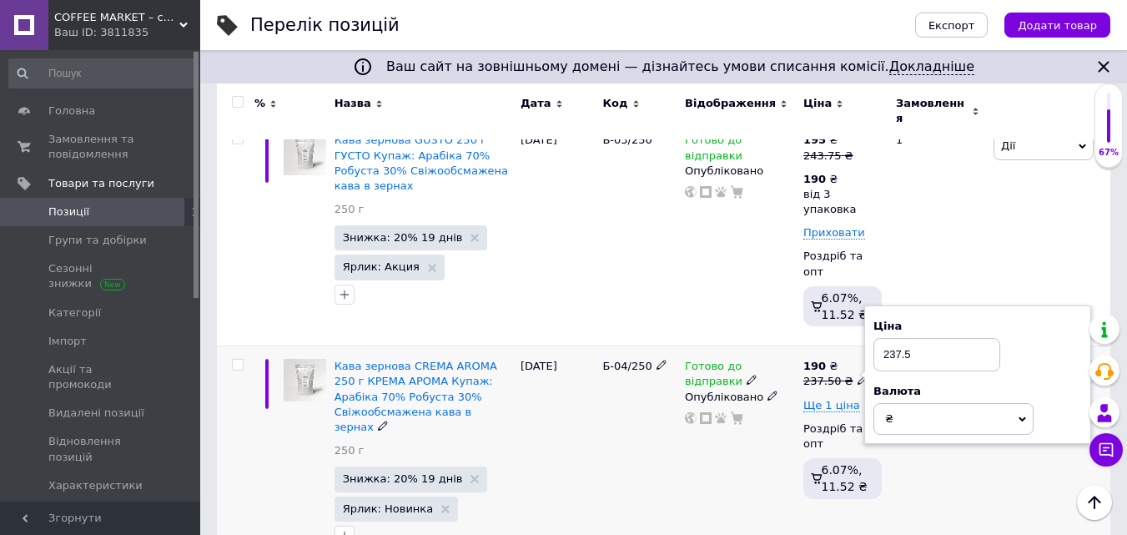
drag, startPoint x: 889, startPoint y: 298, endPoint x: 965, endPoint y: 302, distance: 76.0
click at [964, 338] on input "237.5" at bounding box center [937, 354] width 127 height 33
type input "243.75"
click at [848, 399] on span "Ще 1 ціна" at bounding box center [831, 405] width 57 height 13
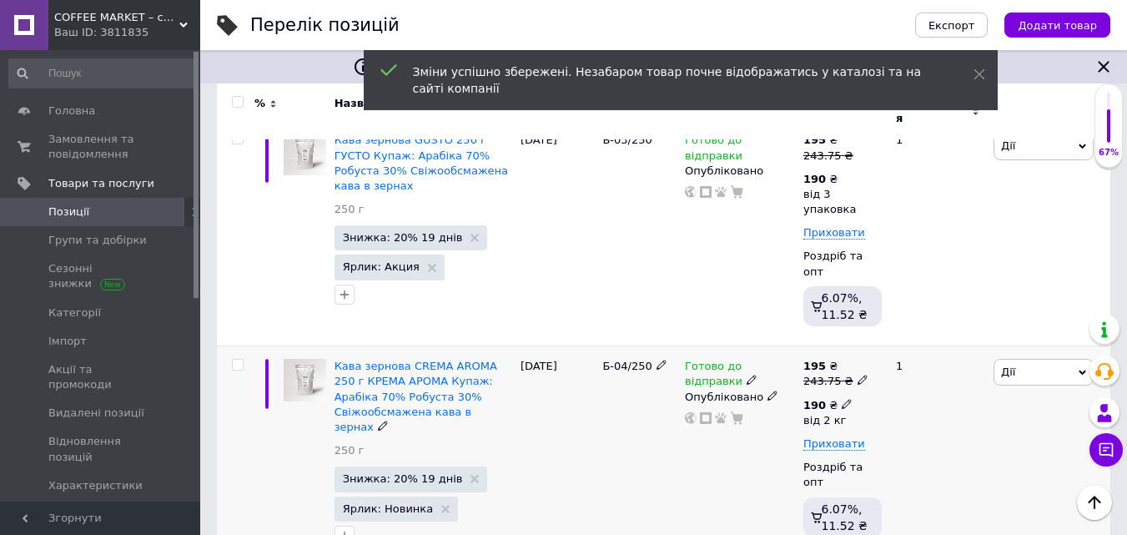
drag, startPoint x: 837, startPoint y: 345, endPoint x: 853, endPoint y: 351, distance: 16.9
click at [842, 399] on icon at bounding box center [847, 404] width 10 height 10
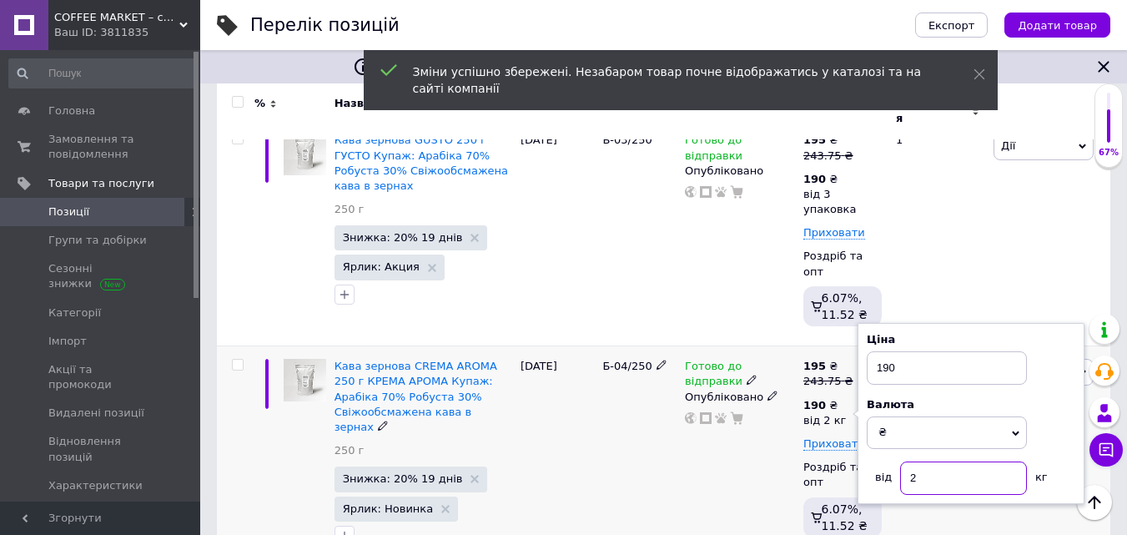
drag, startPoint x: 909, startPoint y: 419, endPoint x: 917, endPoint y: 417, distance: 8.5
click at [917, 461] on input "2" at bounding box center [963, 477] width 127 height 33
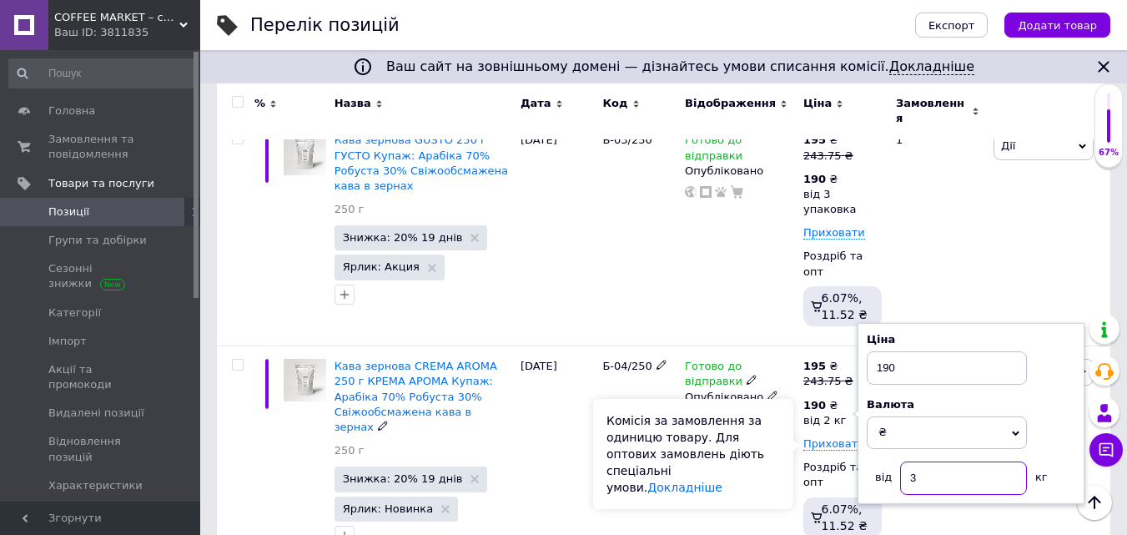
type input "3"
click at [768, 417] on div "Комісія за замовлення за одиницю товару. Для оптових замовлень діють спеціальні…" at bounding box center [693, 454] width 200 height 110
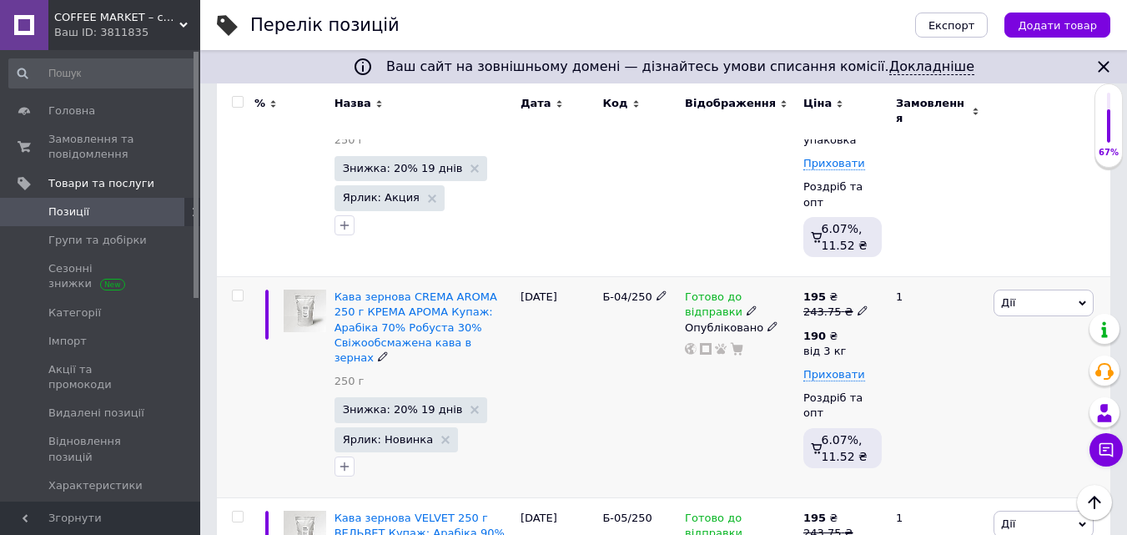
scroll to position [834, 0]
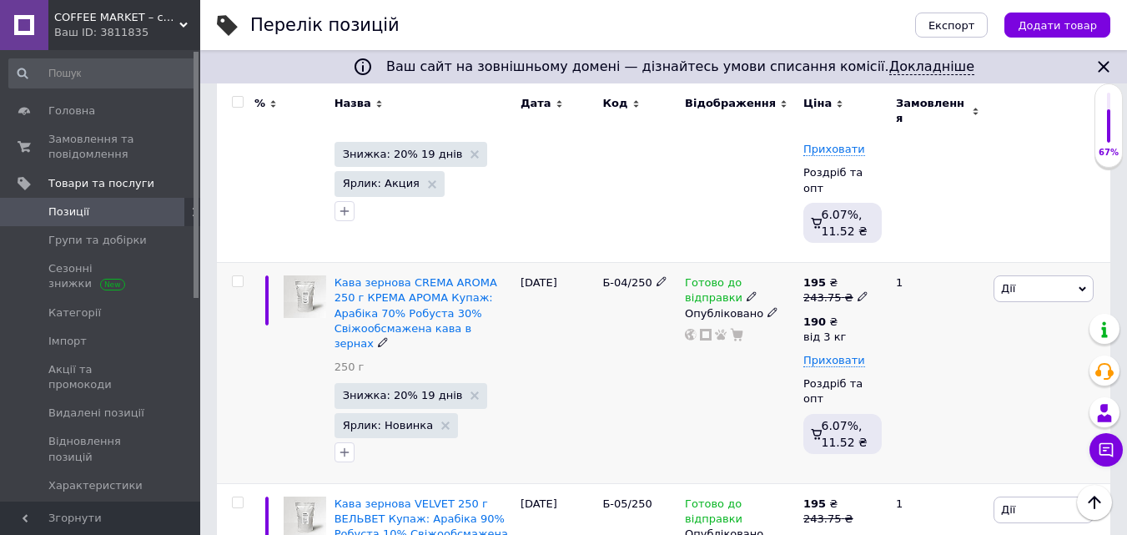
click at [858, 291] on icon at bounding box center [863, 296] width 10 height 10
drag, startPoint x: 889, startPoint y: 214, endPoint x: 987, endPoint y: 204, distance: 98.1
click at [985, 254] on input "243.75" at bounding box center [937, 270] width 127 height 33
type input "250"
click at [834, 354] on span "Приховати" at bounding box center [834, 360] width 62 height 13
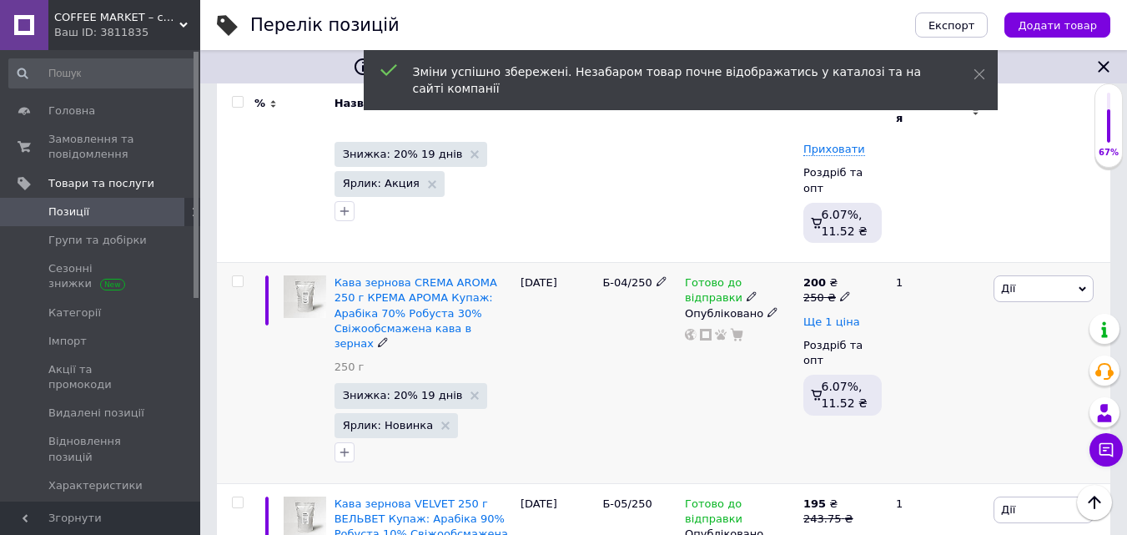
click at [838, 315] on span "Ще 1 ціна" at bounding box center [831, 321] width 57 height 13
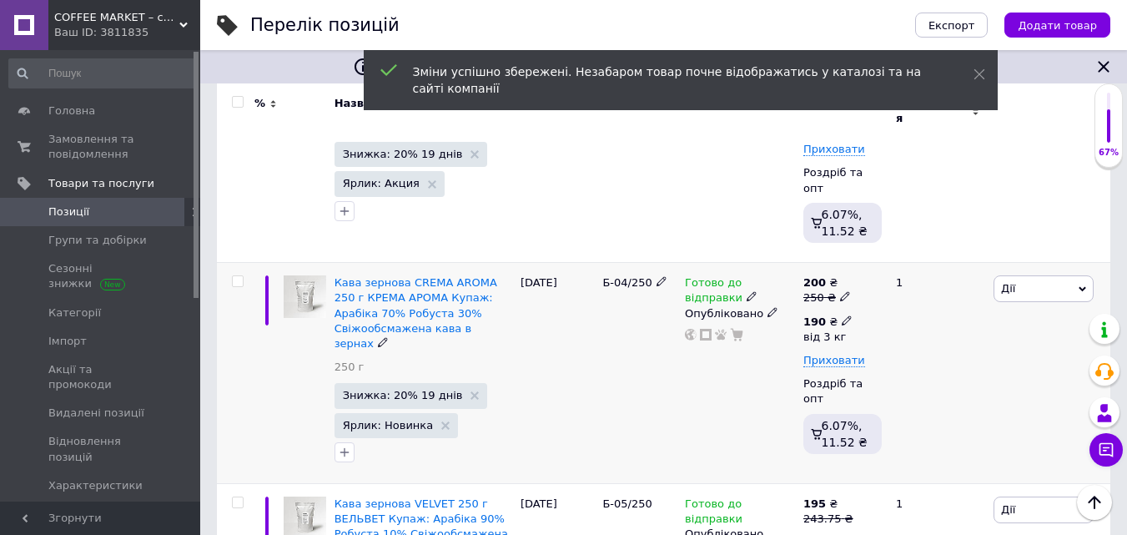
click at [842, 315] on icon at bounding box center [847, 320] width 10 height 10
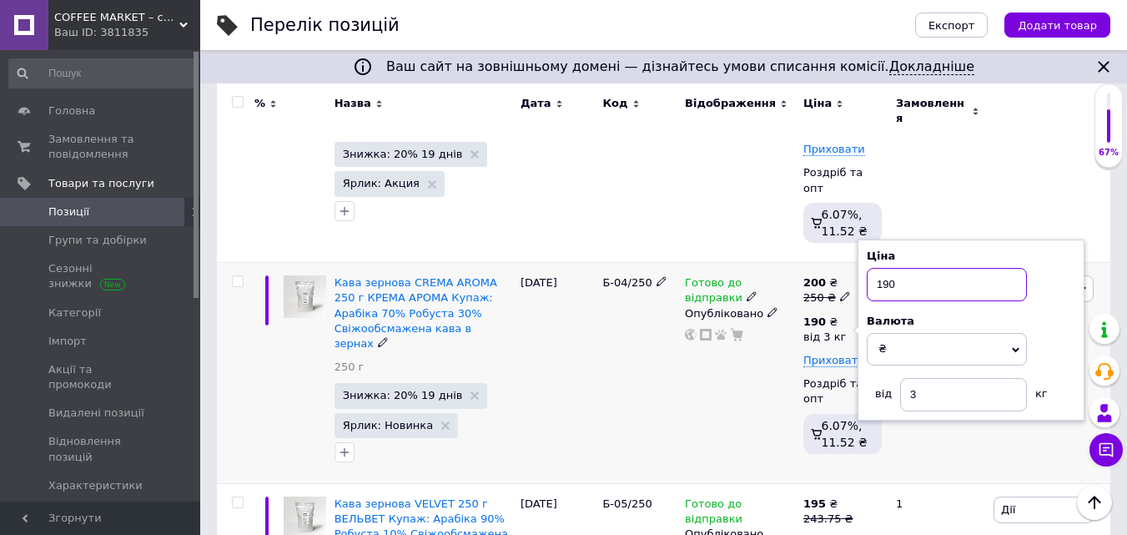
drag, startPoint x: 890, startPoint y: 226, endPoint x: 914, endPoint y: 221, distance: 24.7
click at [914, 268] on input "190" at bounding box center [947, 284] width 160 height 33
type input "195"
click at [762, 304] on div "Готово до відправки Опубліковано" at bounding box center [740, 373] width 118 height 221
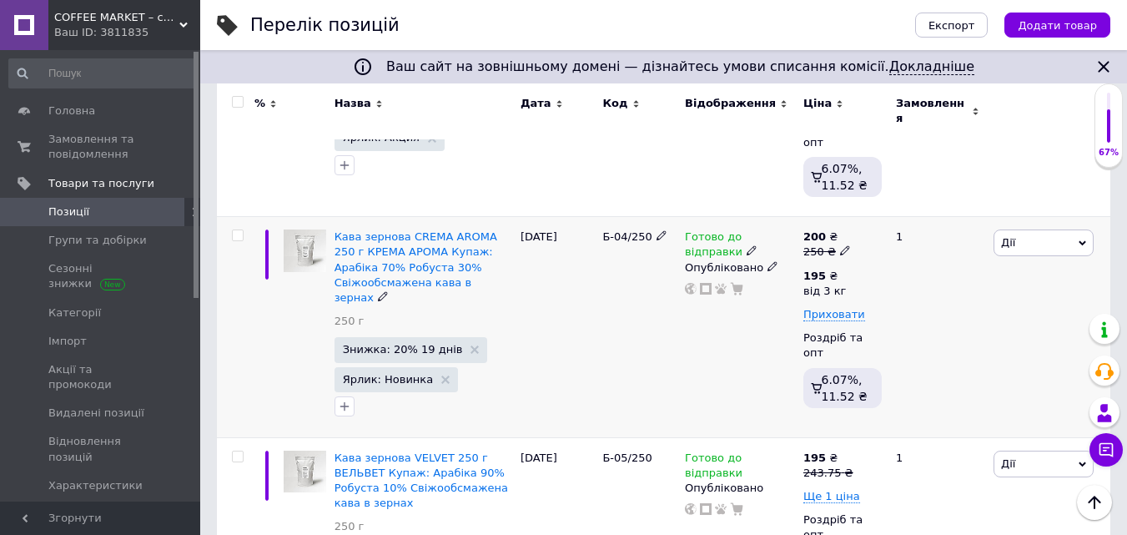
scroll to position [918, 0]
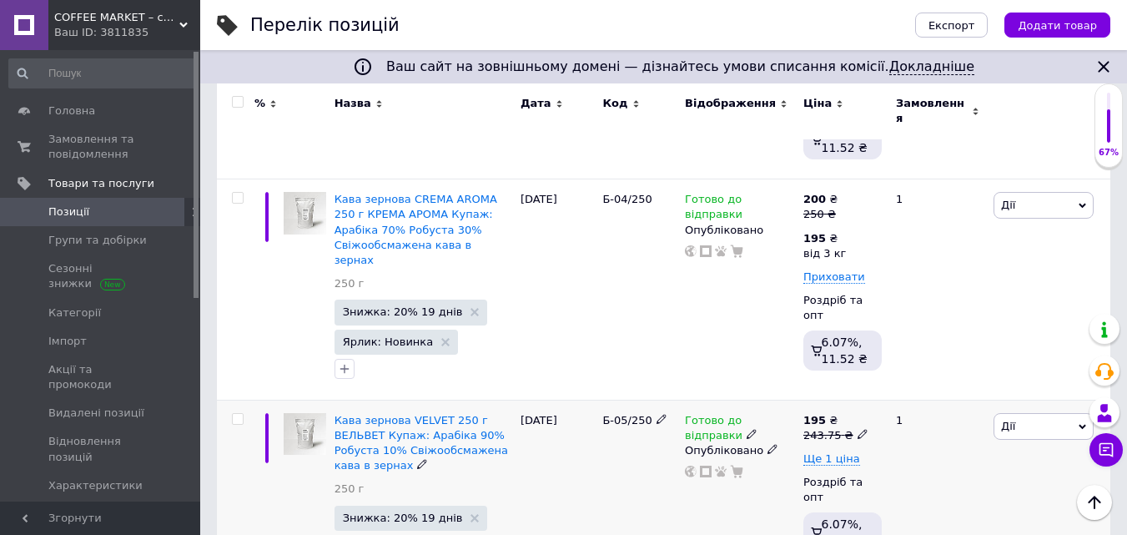
click at [858, 429] on icon at bounding box center [863, 434] width 10 height 10
drag, startPoint x: 929, startPoint y: 330, endPoint x: 974, endPoint y: 328, distance: 44.3
click at [974, 391] on input "243.75" at bounding box center [937, 407] width 127 height 33
type input "250"
click at [770, 412] on div "Готово до відправки Опубліковано" at bounding box center [740, 502] width 118 height 205
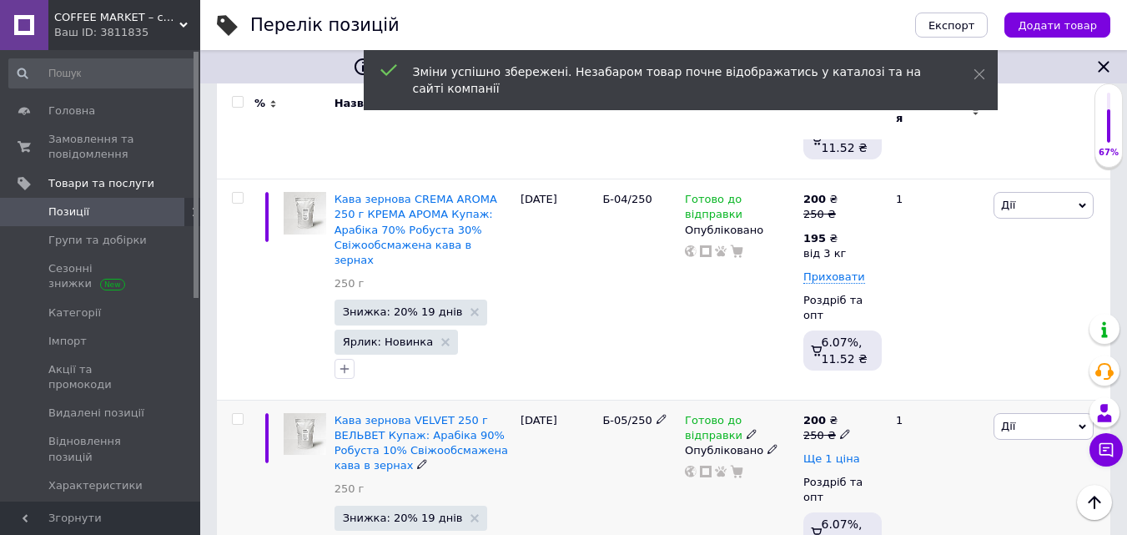
click at [845, 452] on span "Ще 1 ціна" at bounding box center [831, 458] width 57 height 13
click at [842, 452] on icon at bounding box center [847, 457] width 10 height 10
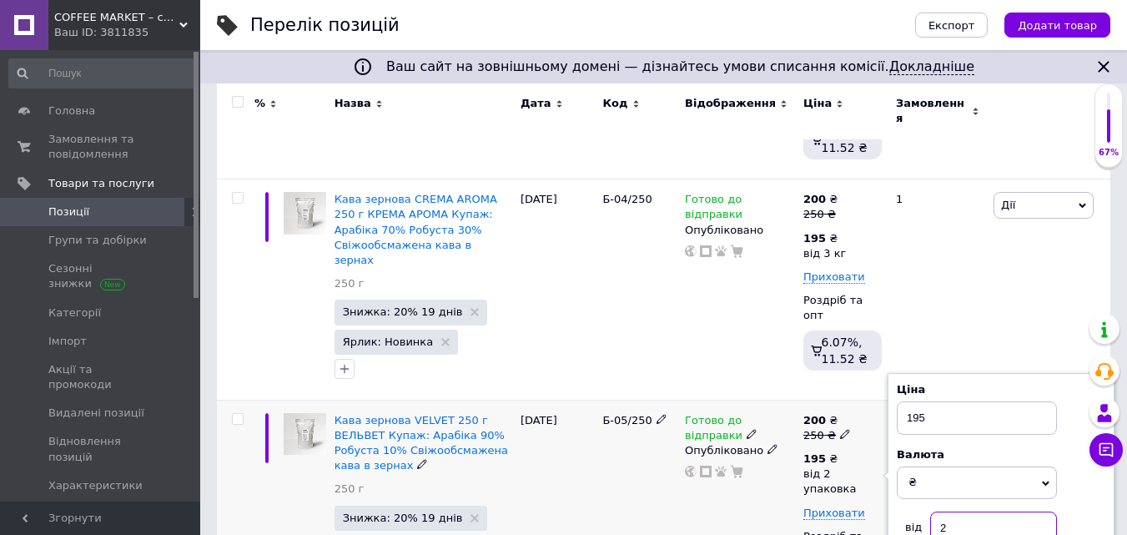
drag, startPoint x: 939, startPoint y: 456, endPoint x: 952, endPoint y: 458, distance: 12.8
click at [952, 511] on input "2" at bounding box center [993, 527] width 127 height 33
type input "3"
click at [774, 462] on div "Готово до відправки Опубліковано" at bounding box center [740, 513] width 118 height 226
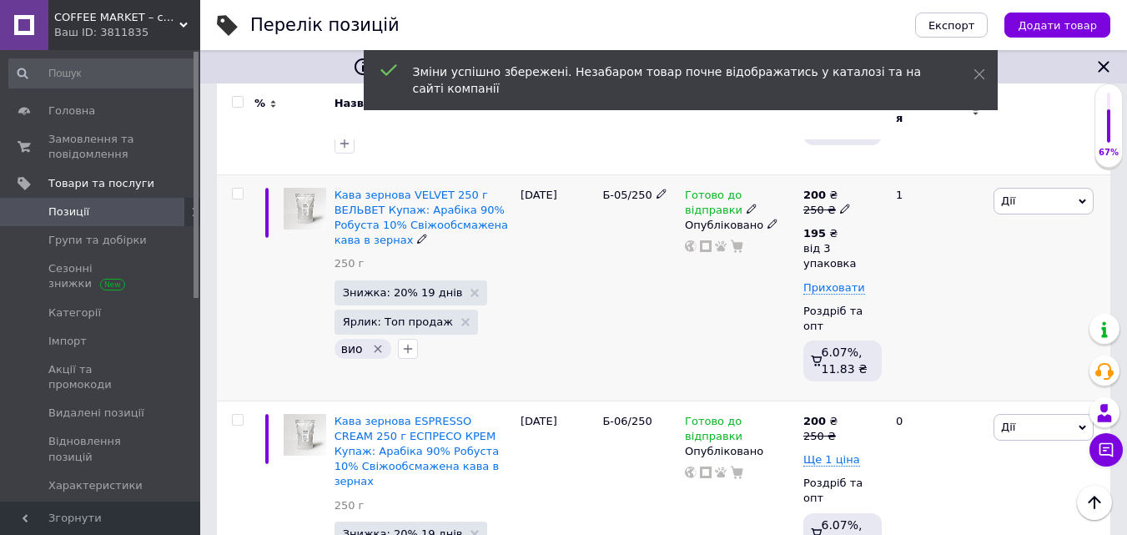
scroll to position [1168, 0]
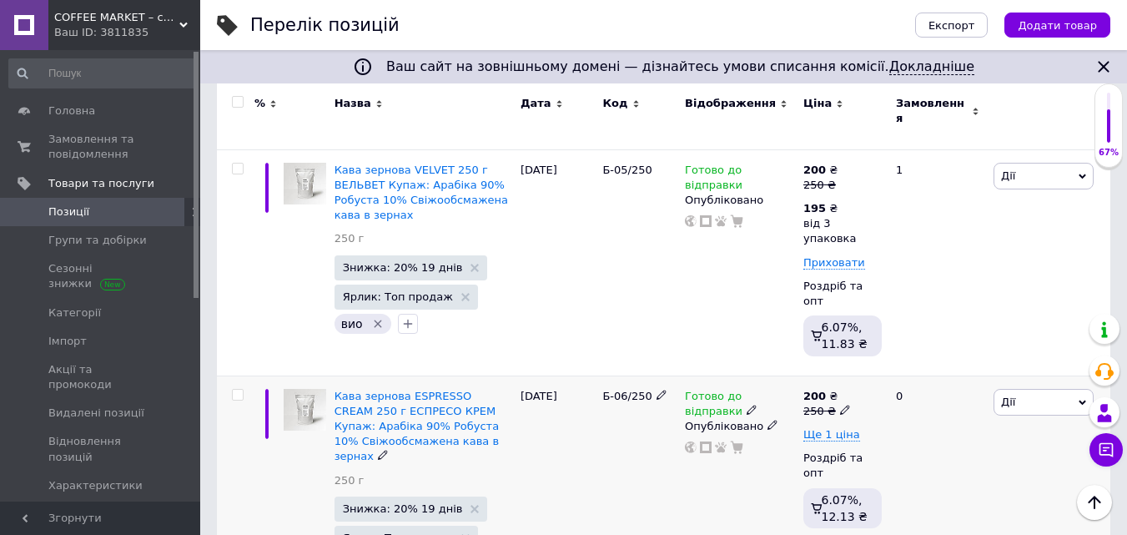
click at [840, 405] on icon at bounding box center [845, 410] width 10 height 10
type input "256.25"
click at [841, 428] on span "Ще 1 ціна" at bounding box center [831, 434] width 57 height 13
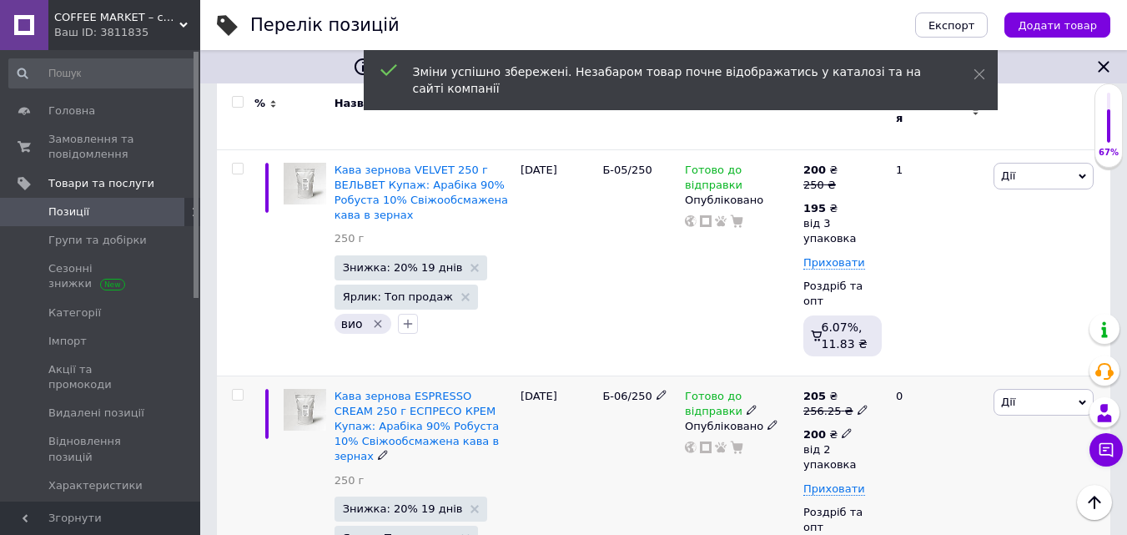
click at [842, 428] on icon at bounding box center [847, 433] width 10 height 10
drag, startPoint x: 939, startPoint y: 415, endPoint x: 953, endPoint y: 412, distance: 13.6
click at [953, 487] on input "2" at bounding box center [993, 503] width 127 height 33
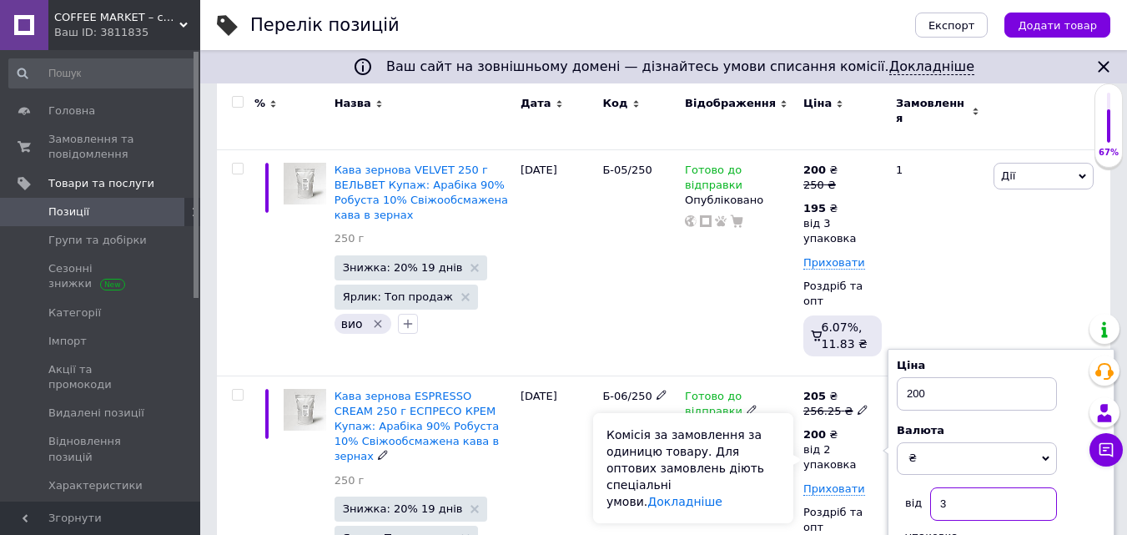
type input "3"
drag, startPoint x: 753, startPoint y: 453, endPoint x: 760, endPoint y: 447, distance: 8.9
click at [757, 450] on div "Комісія за замовлення за одиницю товару. Для оптових замовлень діють спеціальні…" at bounding box center [693, 468] width 200 height 110
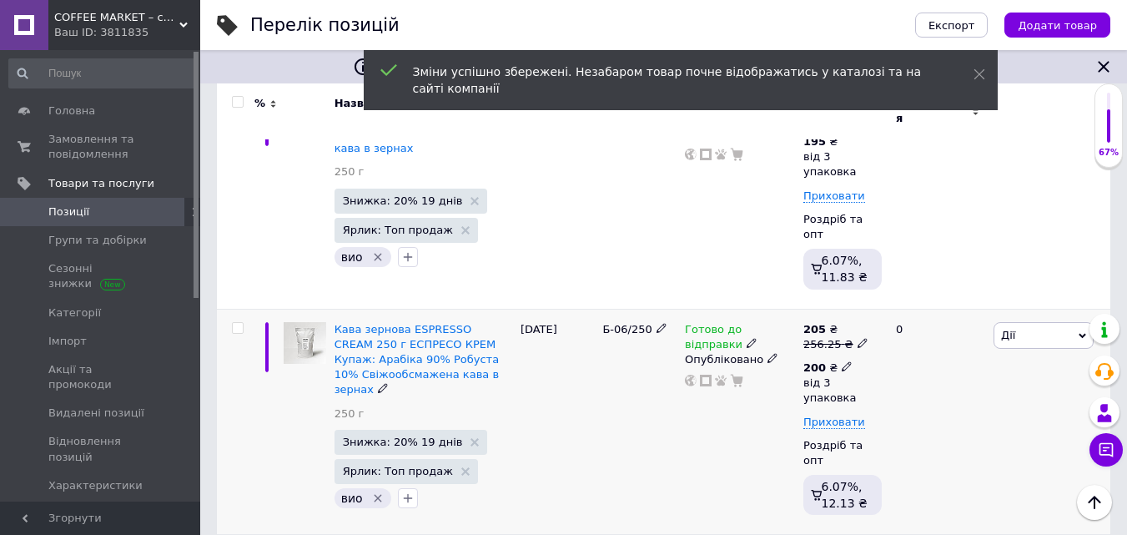
scroll to position [1335, 0]
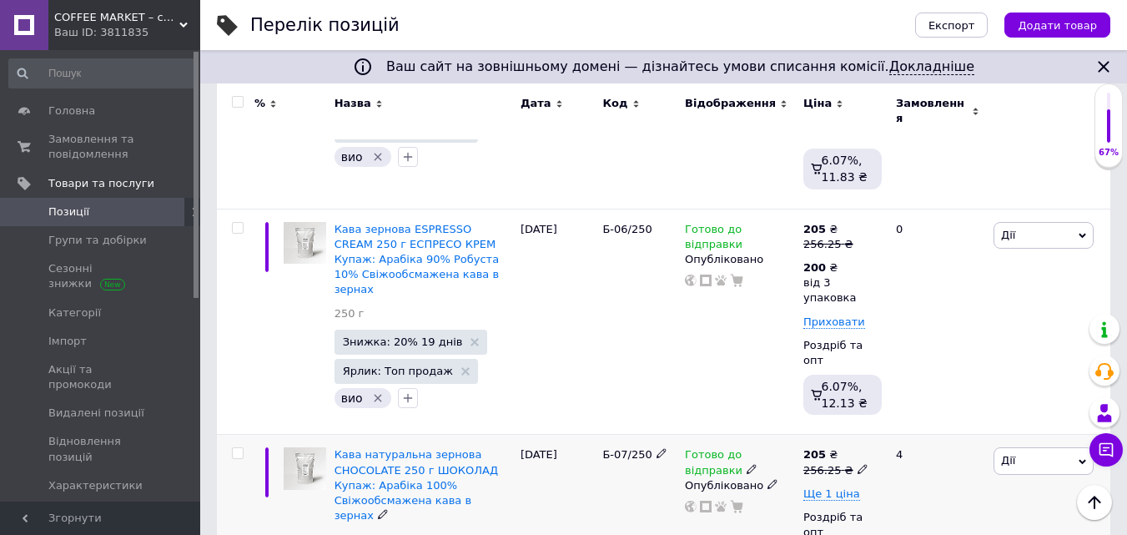
click at [858, 464] on icon at bounding box center [863, 469] width 10 height 10
drag, startPoint x: 890, startPoint y: 339, endPoint x: 951, endPoint y: 343, distance: 61.0
click at [947, 426] on input "256.25" at bounding box center [937, 442] width 127 height 33
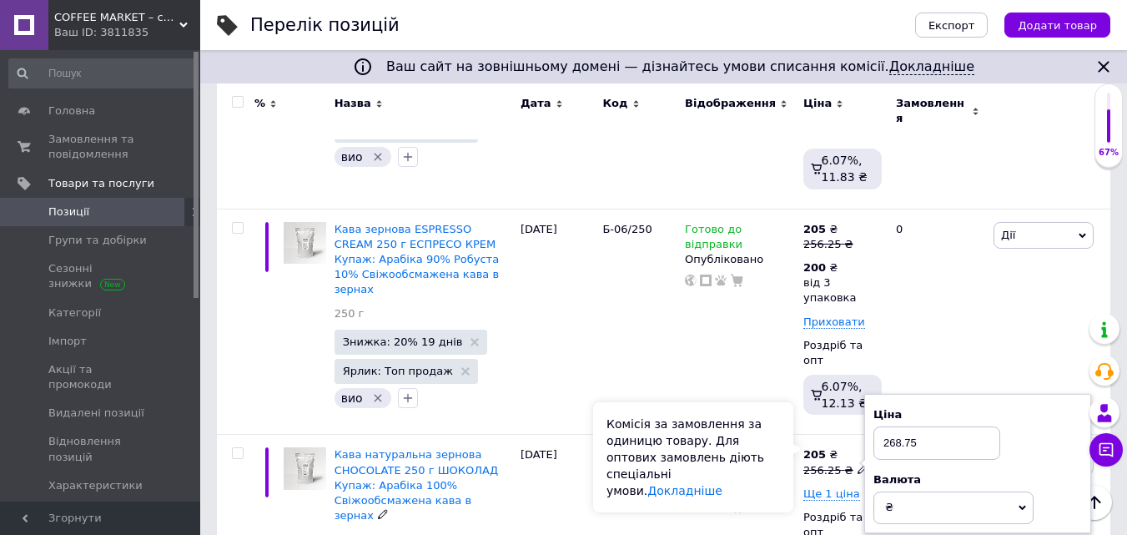
type input "268.75"
click at [773, 449] on div "Комісія за замовлення за одиницю товару. Для оптових замовлень діють спеціальні…" at bounding box center [693, 457] width 200 height 110
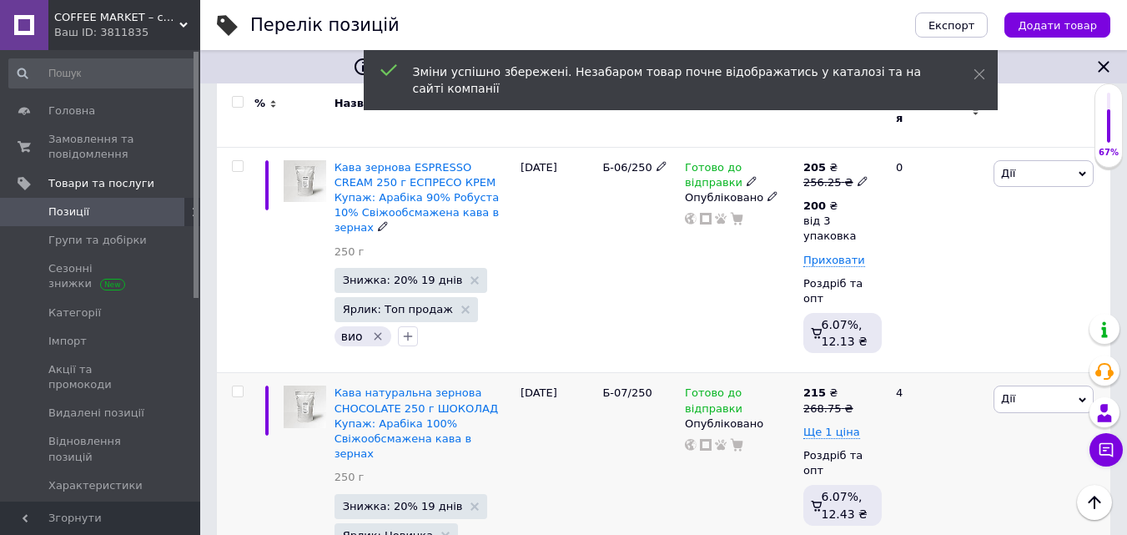
scroll to position [1502, 0]
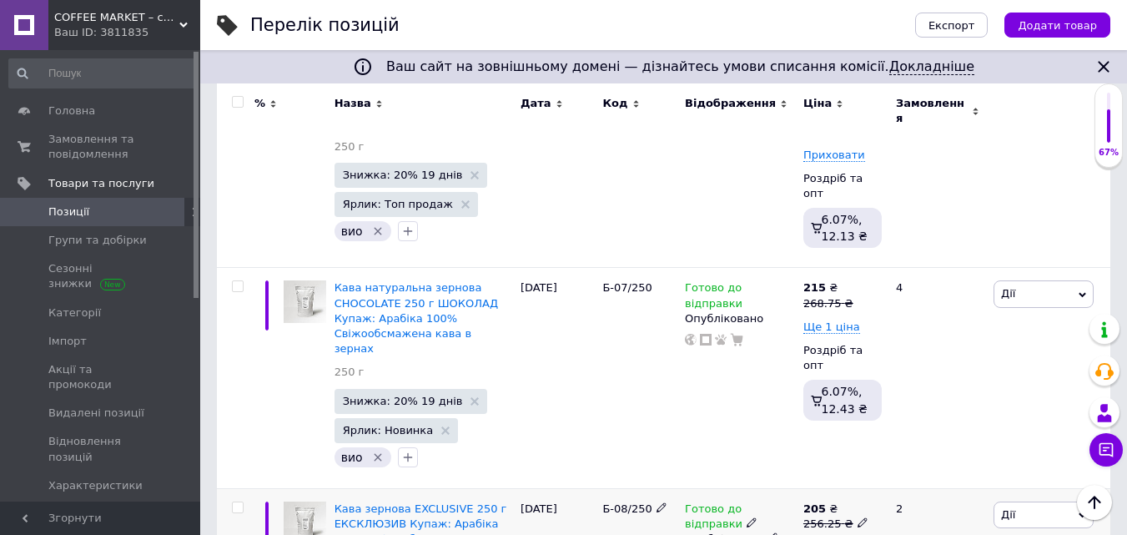
click at [858, 517] on icon at bounding box center [863, 522] width 10 height 10
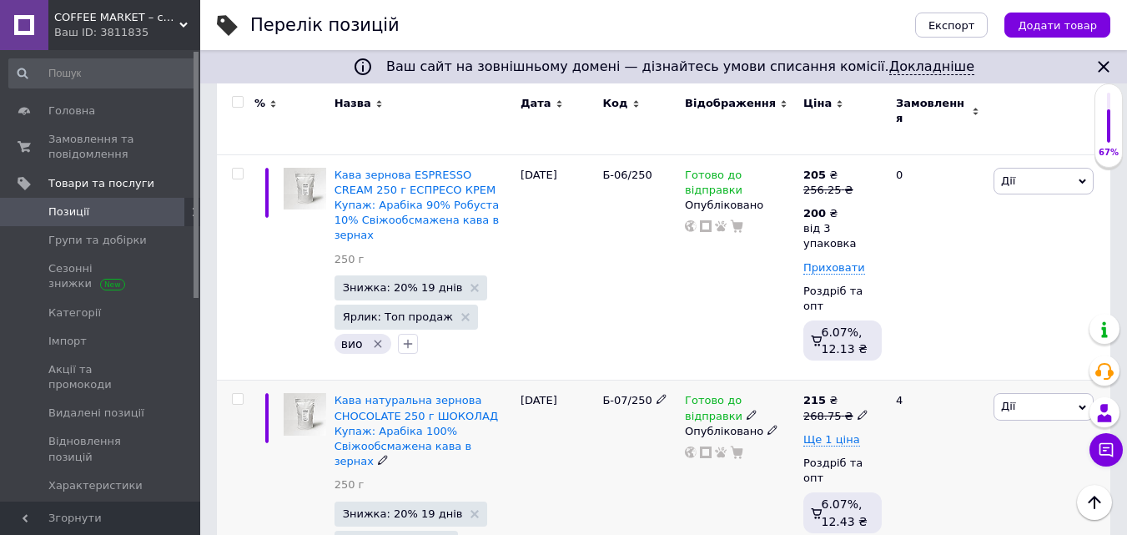
scroll to position [1418, 0]
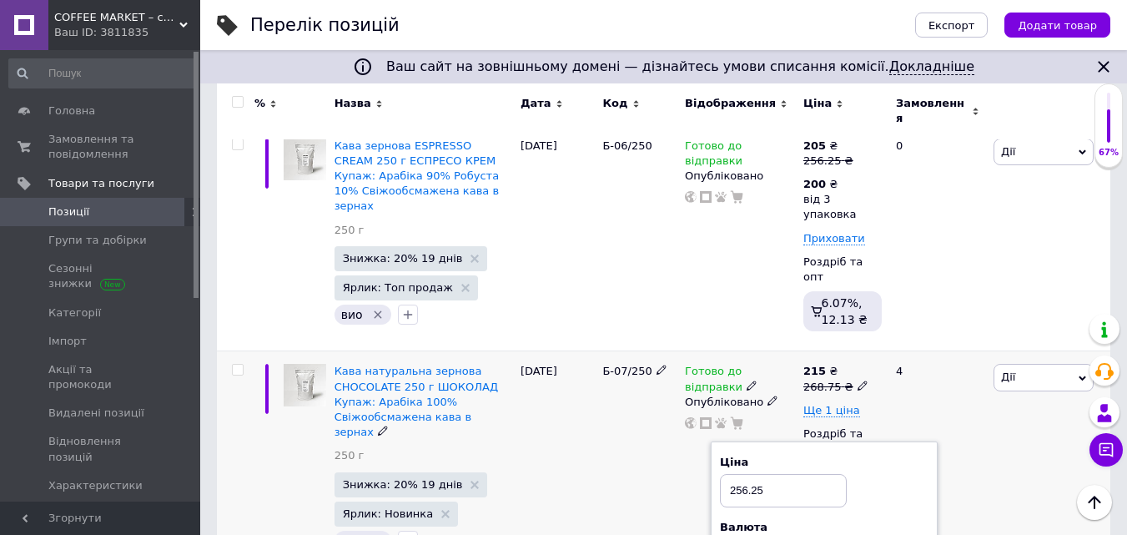
click at [858, 379] on span at bounding box center [863, 385] width 10 height 12
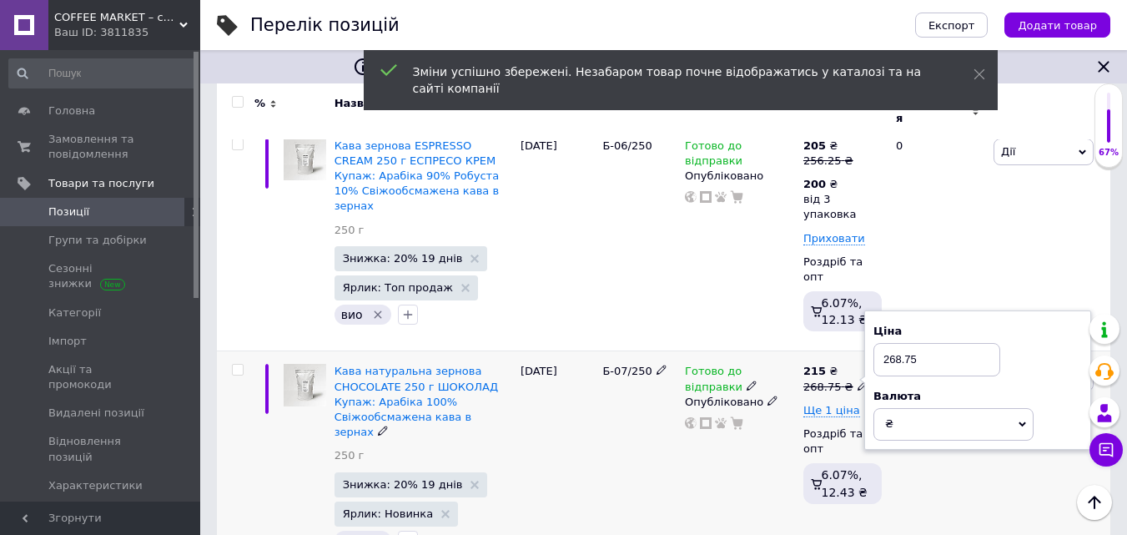
drag, startPoint x: 895, startPoint y: 254, endPoint x: 970, endPoint y: 254, distance: 75.1
click at [964, 343] on input "268.75" at bounding box center [937, 359] width 127 height 33
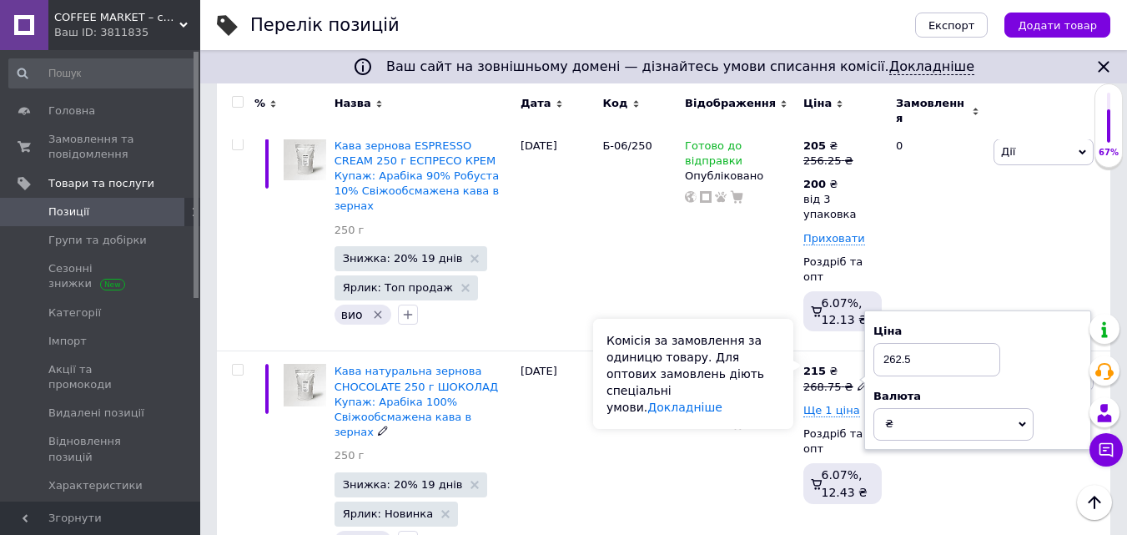
type input "262.5"
click at [758, 375] on div "Комісія за замовлення за одиницю товару. Для оптових замовлень діють спеціальні…" at bounding box center [693, 374] width 200 height 110
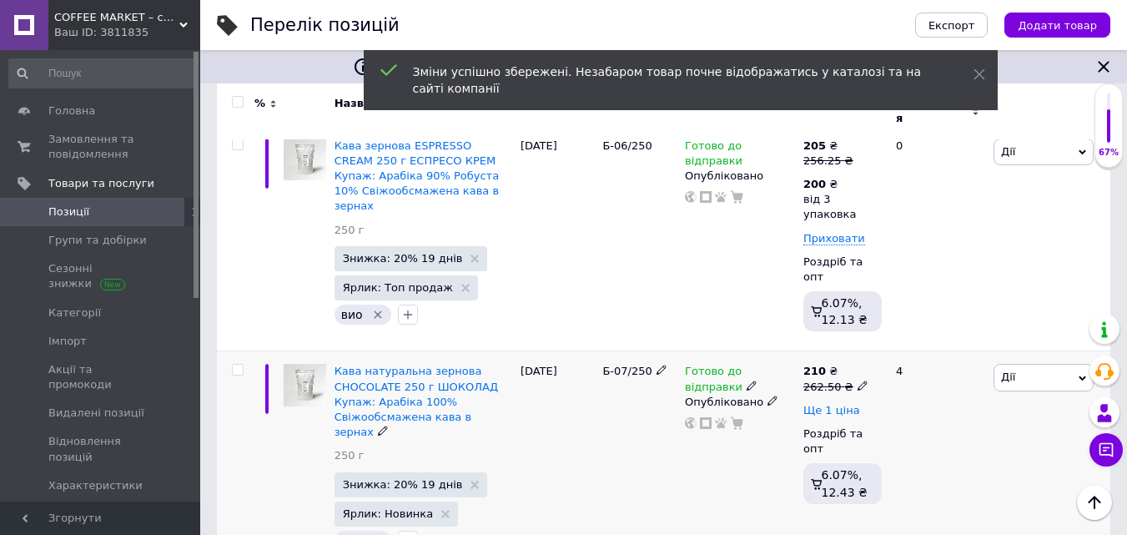
click at [840, 404] on span "Ще 1 ціна" at bounding box center [831, 410] width 57 height 13
click at [842, 404] on icon at bounding box center [847, 409] width 10 height 10
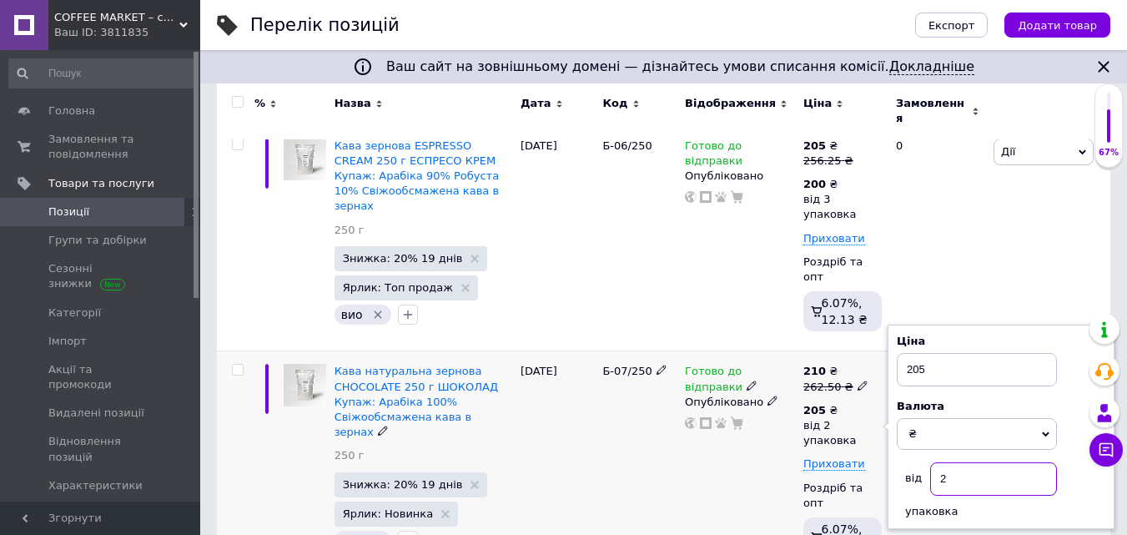
drag, startPoint x: 940, startPoint y: 380, endPoint x: 950, endPoint y: 378, distance: 10.3
click at [950, 462] on input "2" at bounding box center [993, 478] width 127 height 33
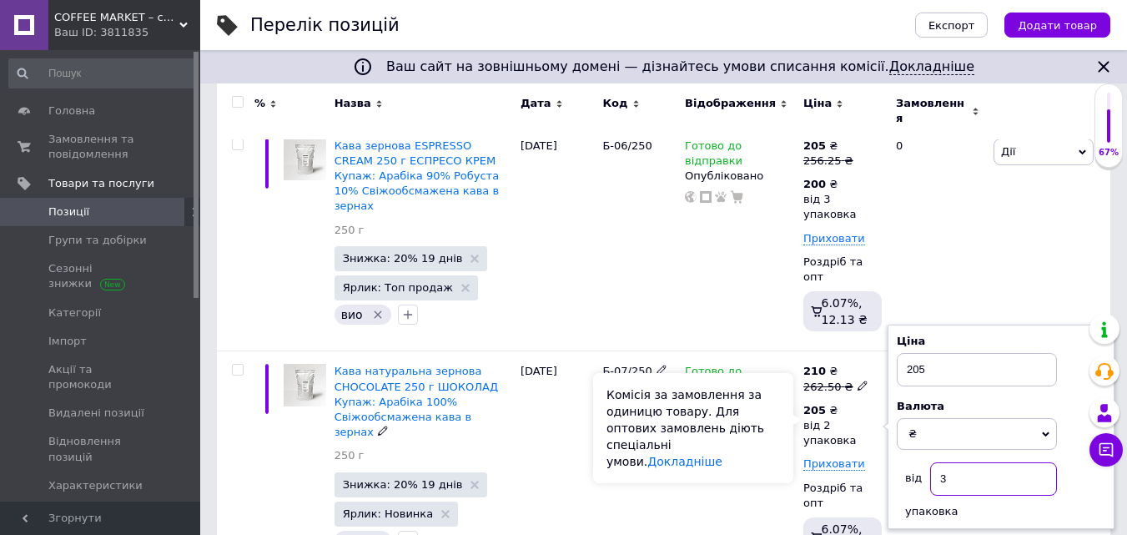
type input "3"
click at [776, 404] on div "Комісія за замовлення за одиницю товару. Для оптових замовлень діють спеціальні…" at bounding box center [693, 428] width 200 height 110
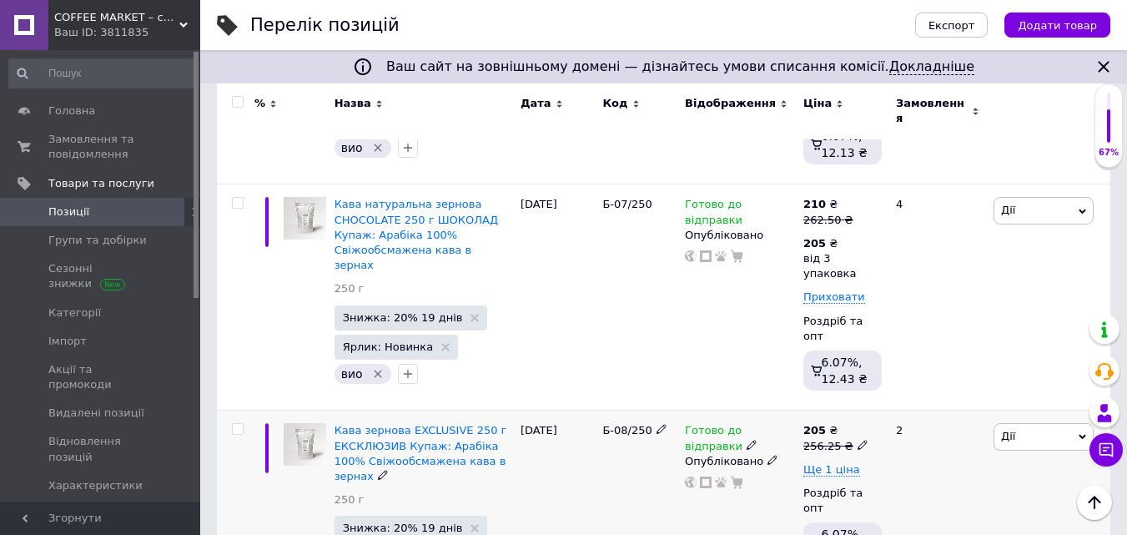
scroll to position [1502, 0]
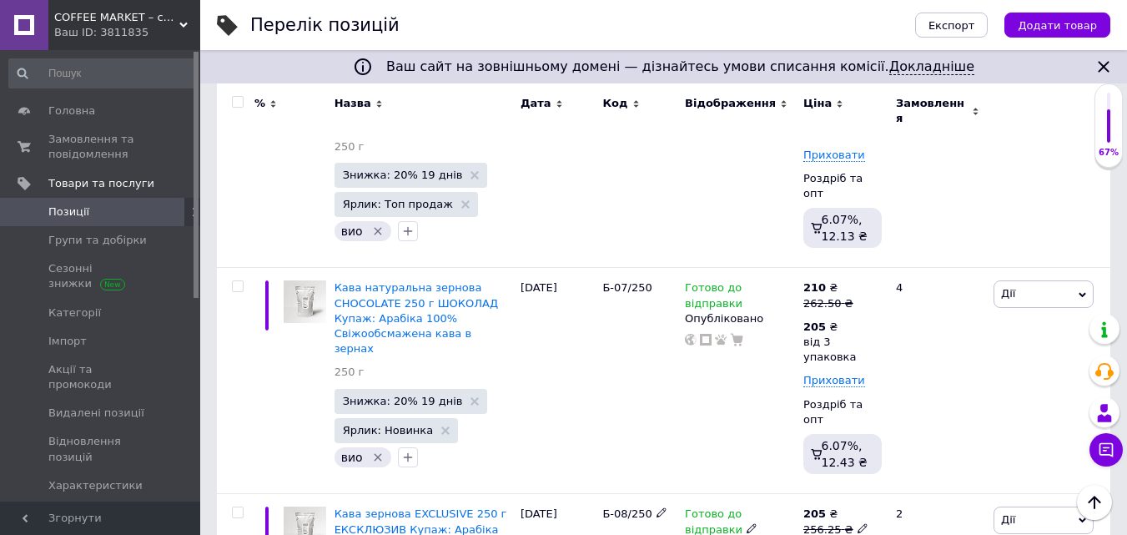
click at [858, 523] on icon at bounding box center [863, 528] width 10 height 10
drag, startPoint x: 891, startPoint y: 384, endPoint x: 965, endPoint y: 380, distance: 74.4
click at [964, 486] on input "256.25" at bounding box center [937, 502] width 127 height 33
type input "262.5"
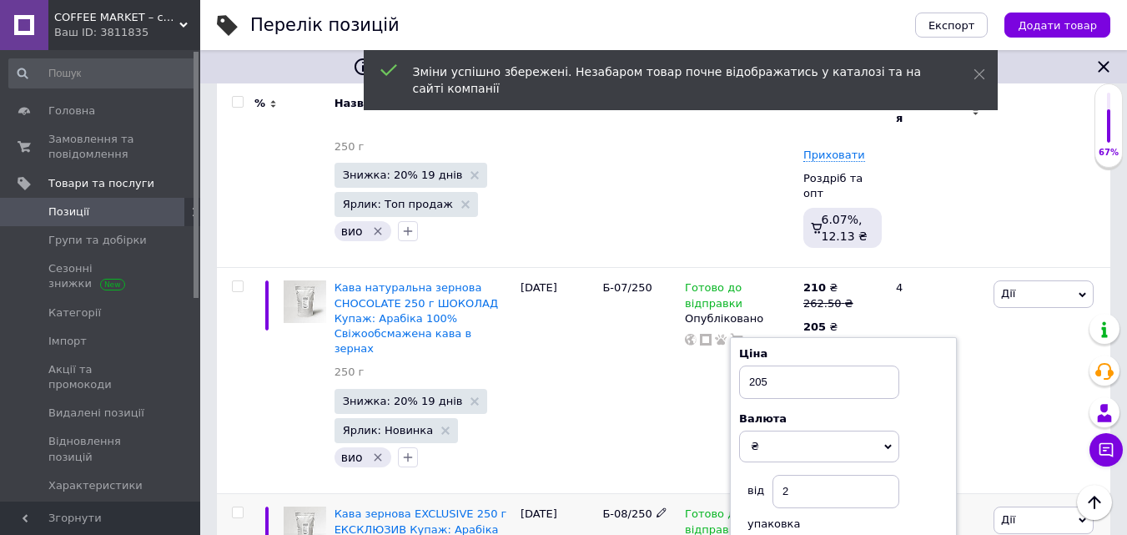
scroll to position [1585, 0]
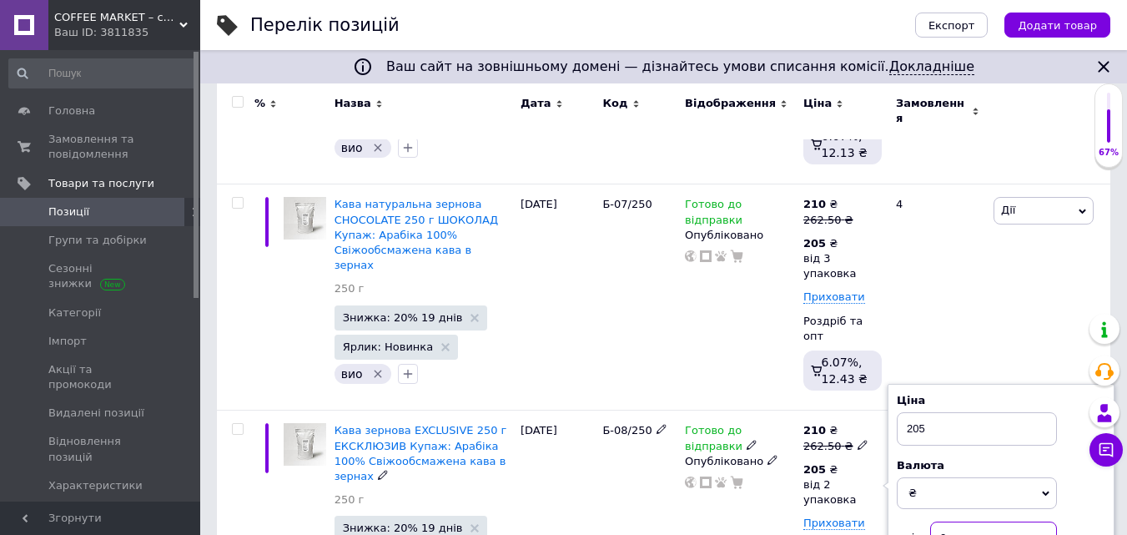
drag, startPoint x: 939, startPoint y: 417, endPoint x: 951, endPoint y: 421, distance: 13.2
click at [951, 521] on input "2" at bounding box center [993, 537] width 127 height 33
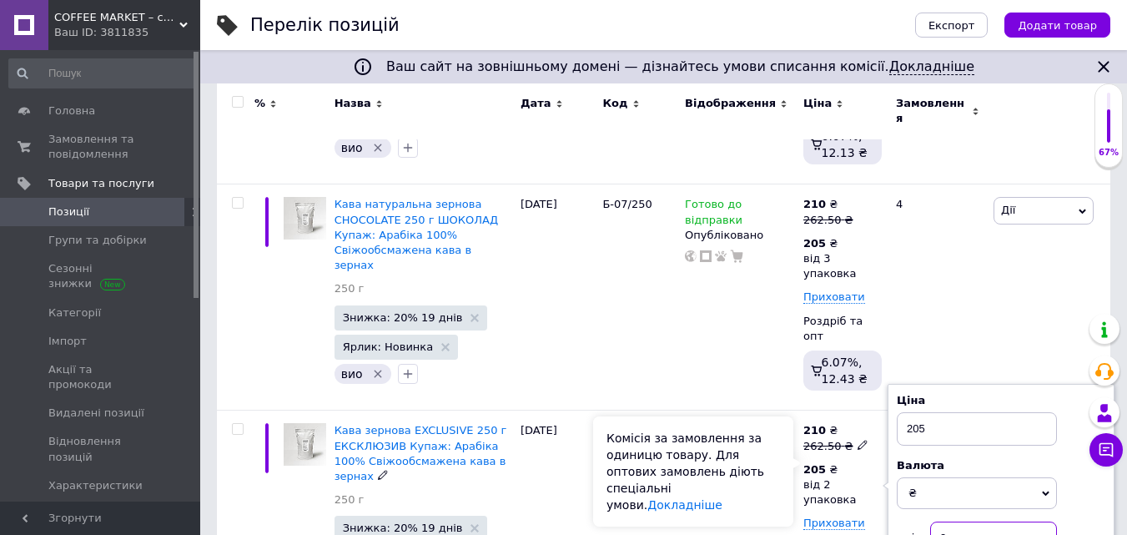
type input "3"
click at [775, 455] on div "Комісія за замовлення за одиницю товару. Для оптових замовлень діють спеціальні…" at bounding box center [693, 471] width 200 height 110
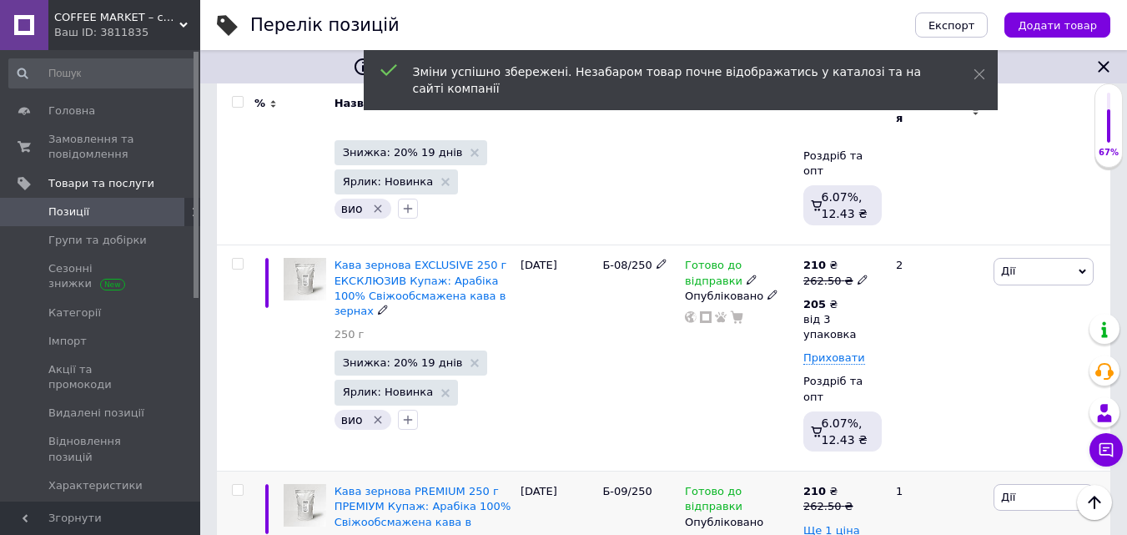
scroll to position [1752, 0]
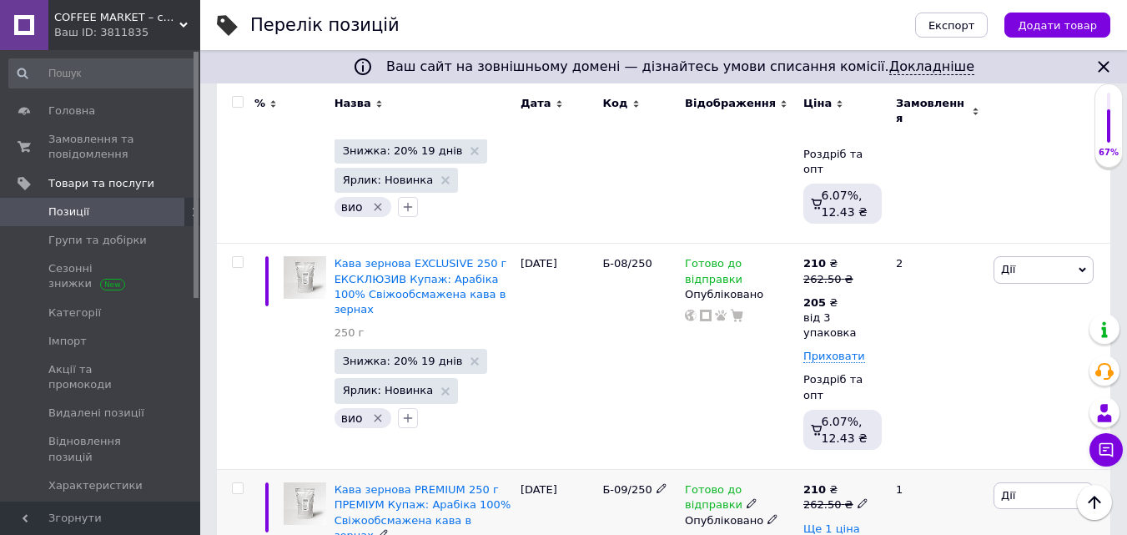
click at [858, 498] on icon at bounding box center [863, 503] width 10 height 10
drag, startPoint x: 894, startPoint y: 343, endPoint x: 987, endPoint y: 349, distance: 92.8
click at [984, 461] on input "262.5" at bounding box center [937, 477] width 127 height 33
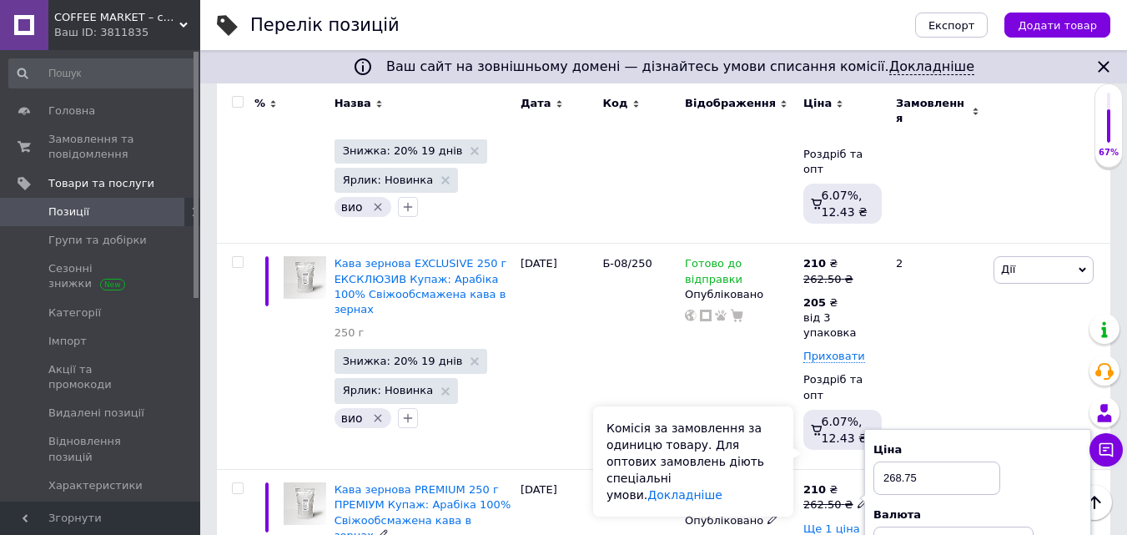
type input "268.75"
click at [774, 458] on div "Комісія за замовлення за одиницю товару. Для оптових замовлень діють спеціальні…" at bounding box center [693, 461] width 200 height 110
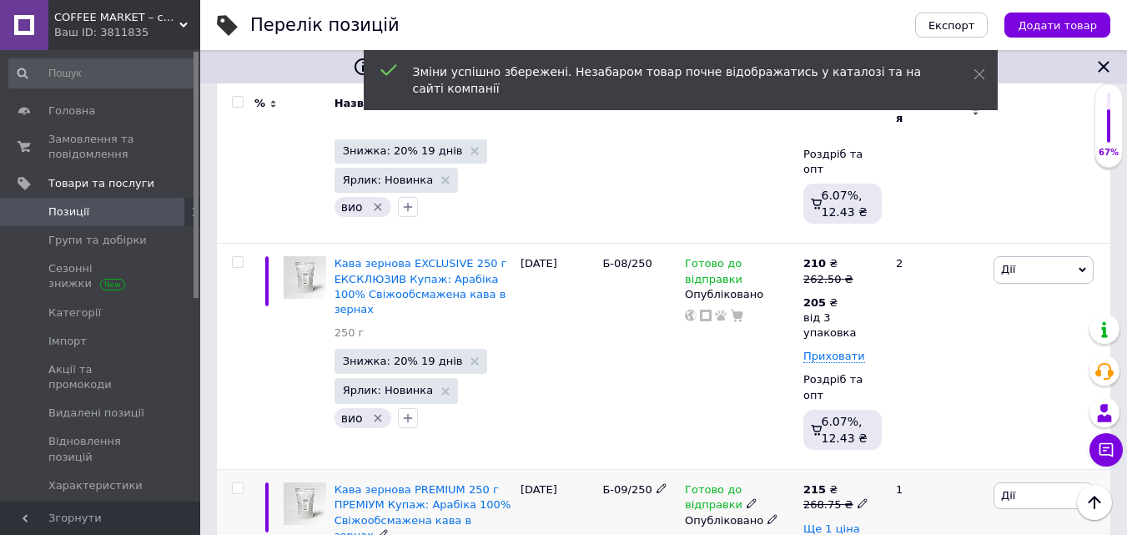
click at [844, 522] on span "Ще 1 ціна" at bounding box center [831, 528] width 57 height 13
click at [842, 522] on use at bounding box center [846, 526] width 9 height 9
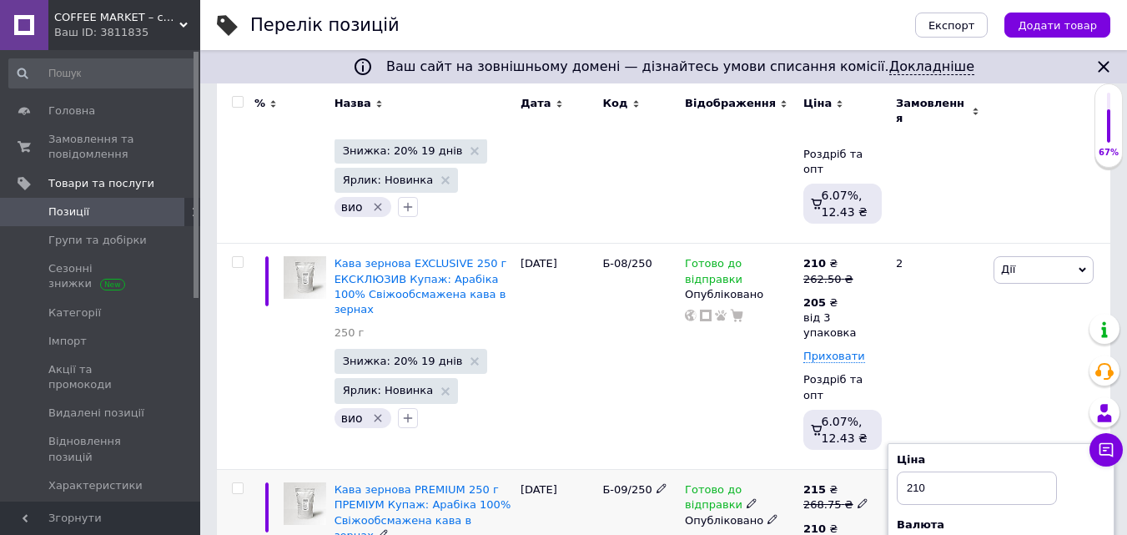
type input "3"
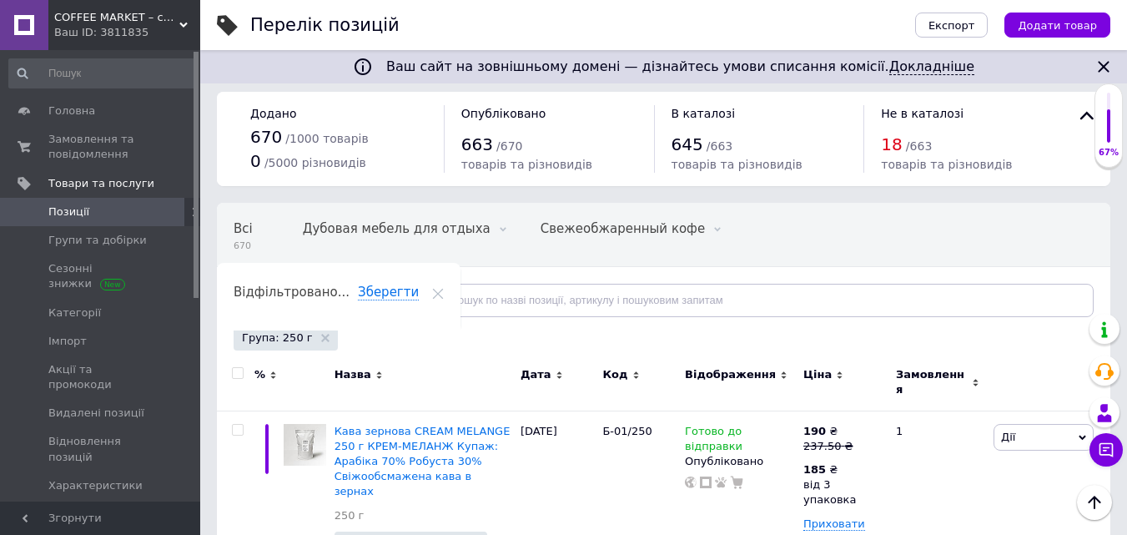
scroll to position [0, 0]
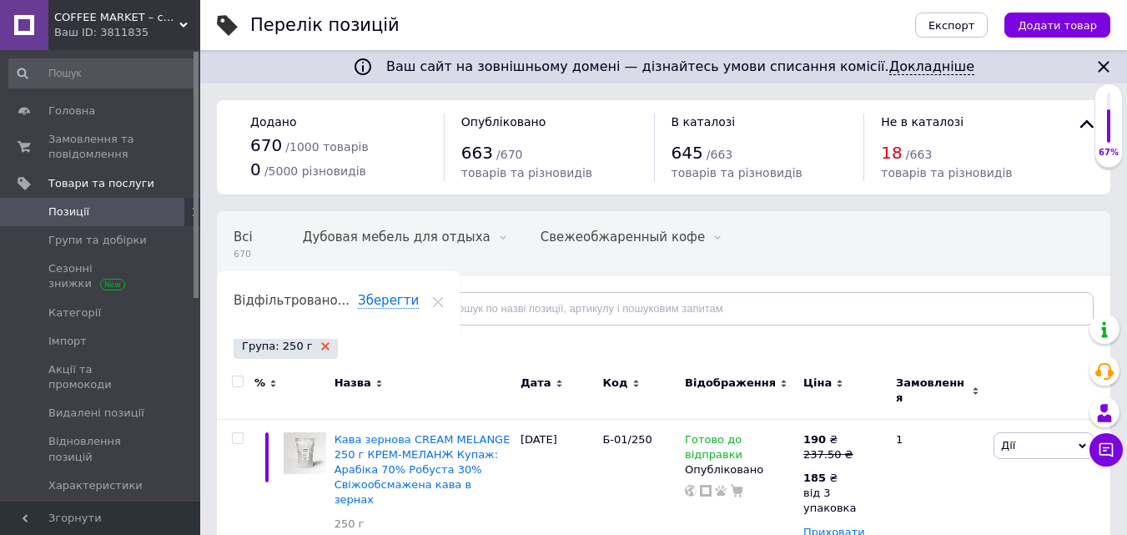
click at [321, 345] on use at bounding box center [325, 346] width 8 height 8
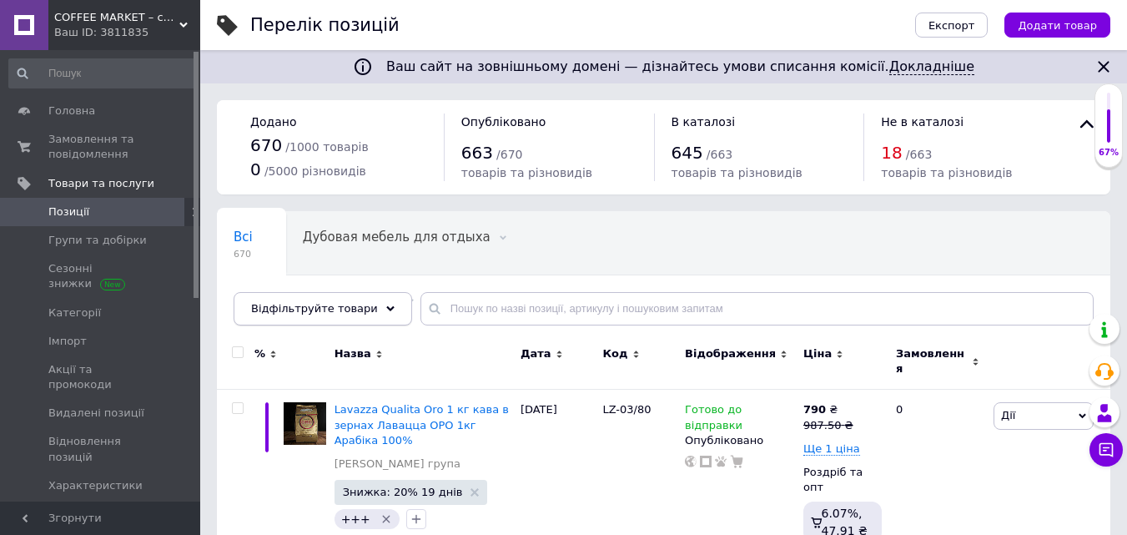
click at [369, 299] on div "Відфільтруйте товари" at bounding box center [323, 308] width 179 height 33
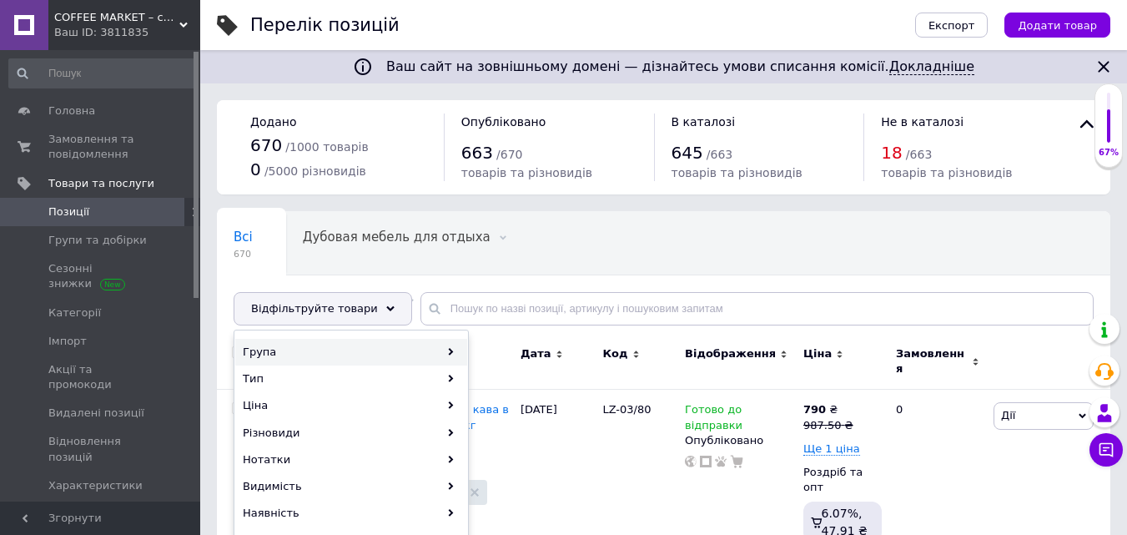
click at [259, 348] on div "Група" at bounding box center [351, 352] width 232 height 27
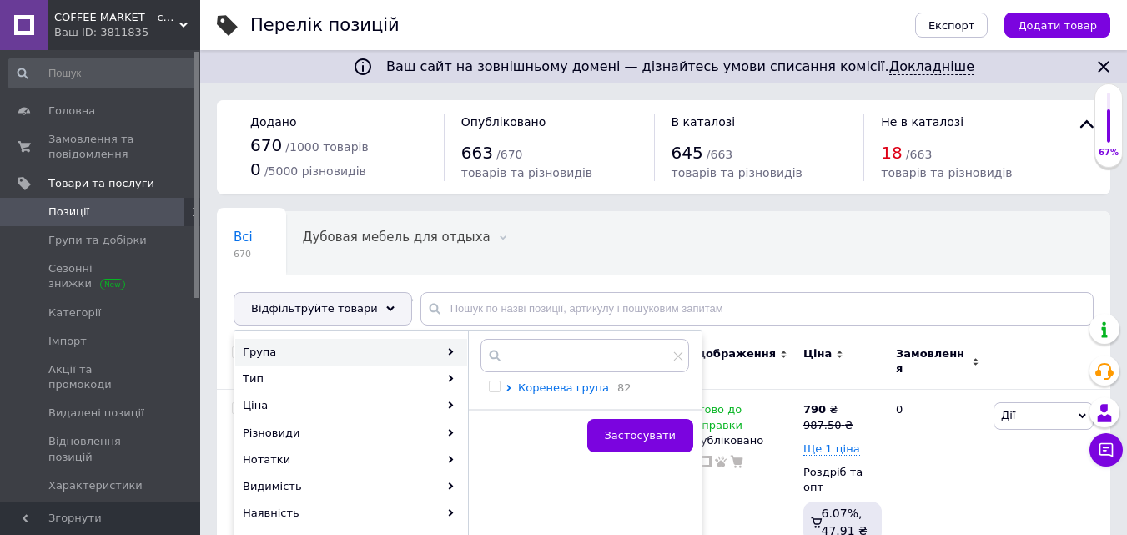
click at [551, 389] on span "Коренева група" at bounding box center [563, 387] width 91 height 13
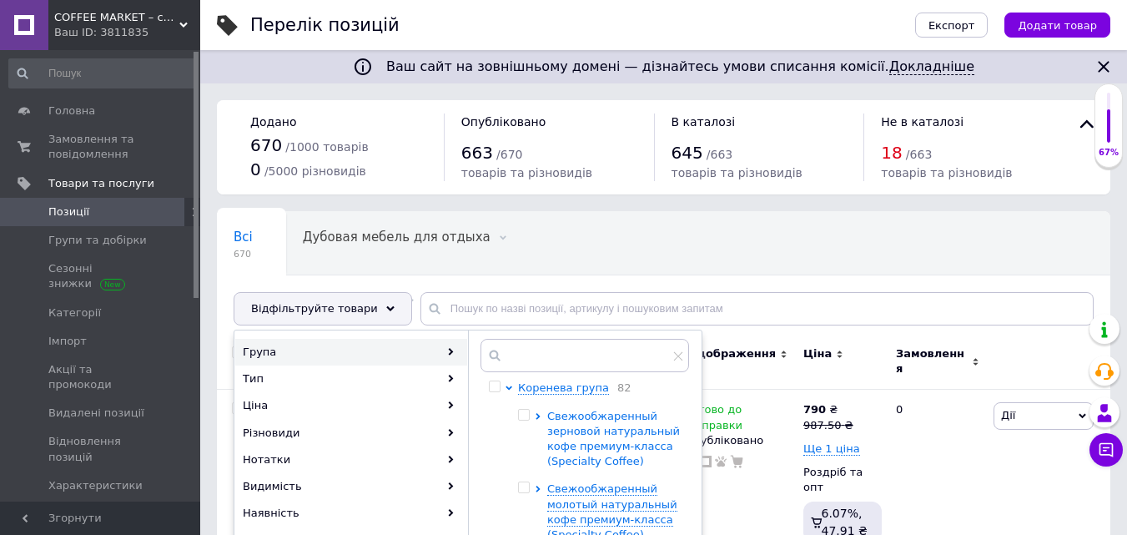
click at [605, 441] on span "Свежообжаренный зерновой натуральный кофе премиум-класса (Specialty Coffee)" at bounding box center [613, 439] width 133 height 58
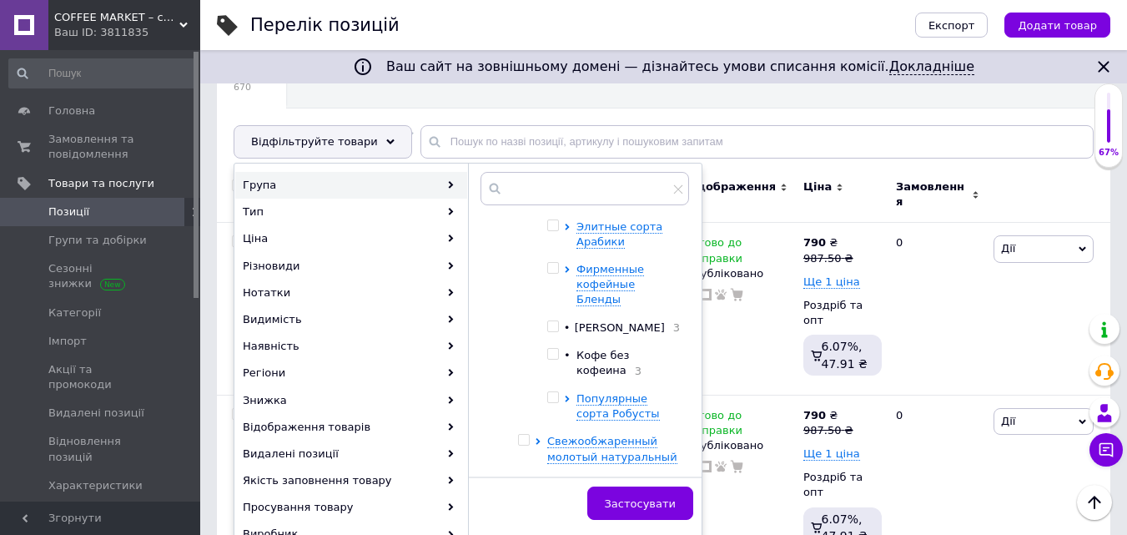
scroll to position [167, 0]
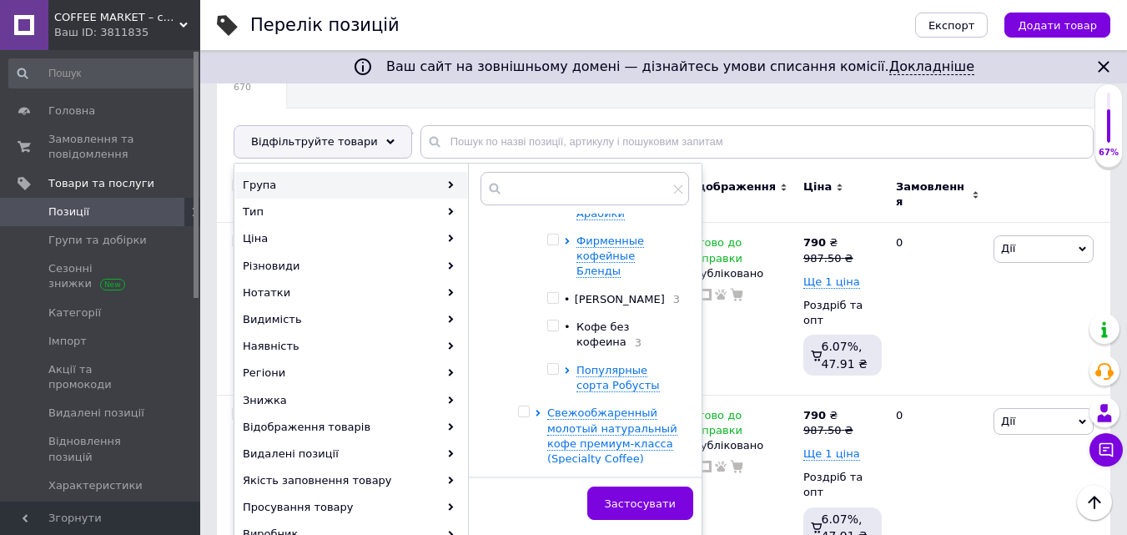
click at [552, 326] on input "checkbox" at bounding box center [552, 325] width 11 height 11
checkbox input "true"
click at [657, 498] on span "Застосувати" at bounding box center [640, 503] width 71 height 13
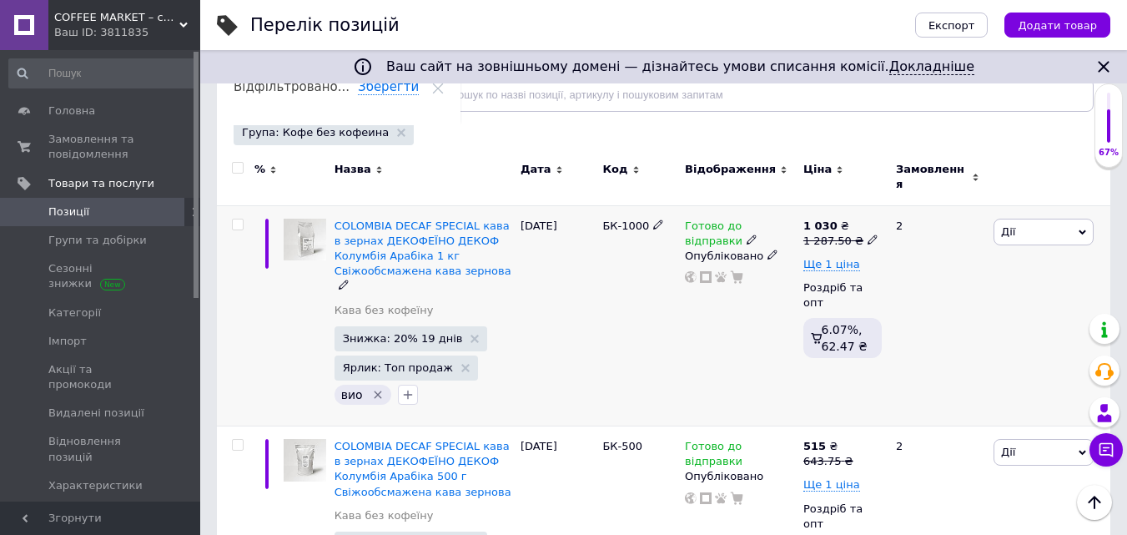
scroll to position [250, 0]
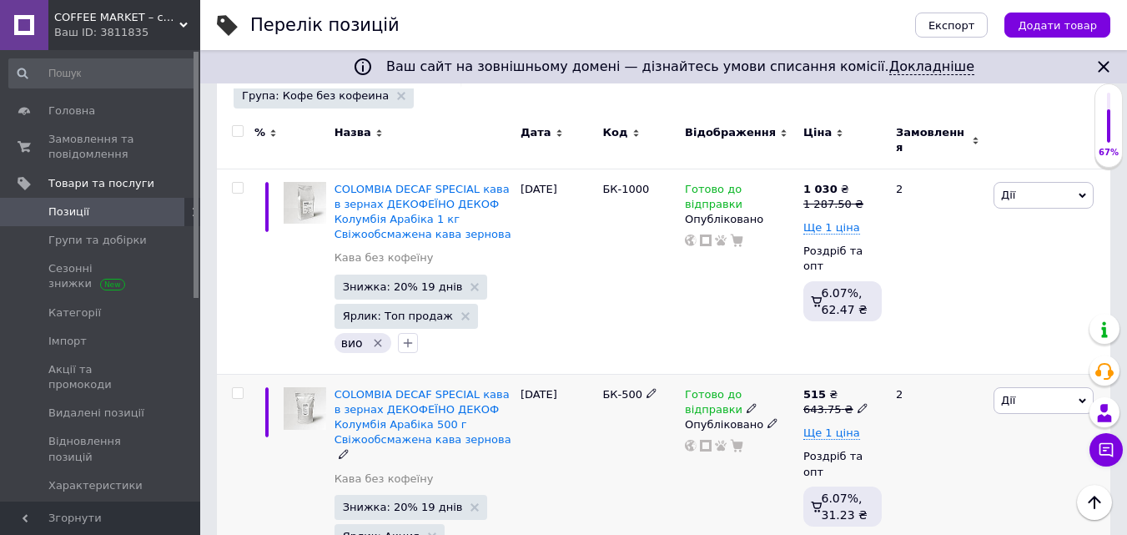
click at [858, 403] on icon at bounding box center [863, 408] width 10 height 10
drag, startPoint x: 890, startPoint y: 370, endPoint x: 981, endPoint y: 385, distance: 92.0
click at [981, 385] on input "643.75" at bounding box center [937, 382] width 127 height 33
type input "650"
click at [764, 458] on div "Готово до відправки Опубліковано" at bounding box center [740, 484] width 118 height 221
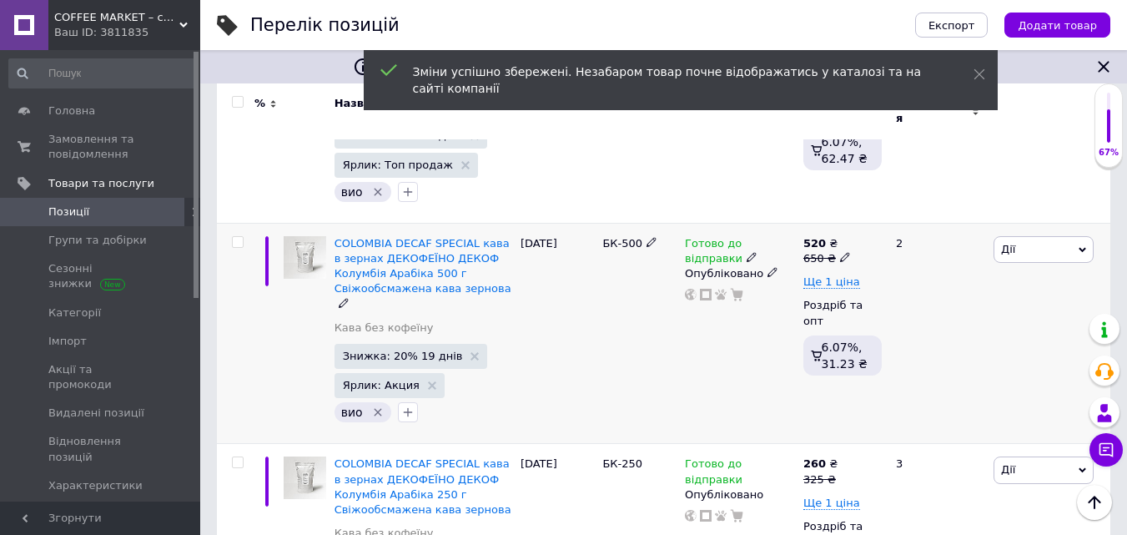
scroll to position [417, 0]
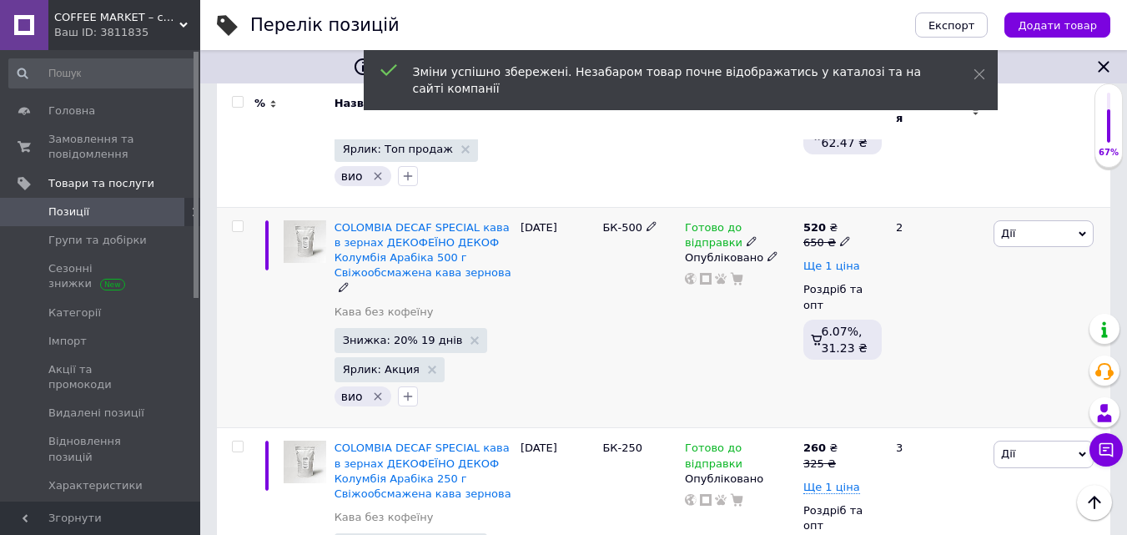
click at [847, 259] on span "Ще 1 ціна" at bounding box center [831, 265] width 57 height 13
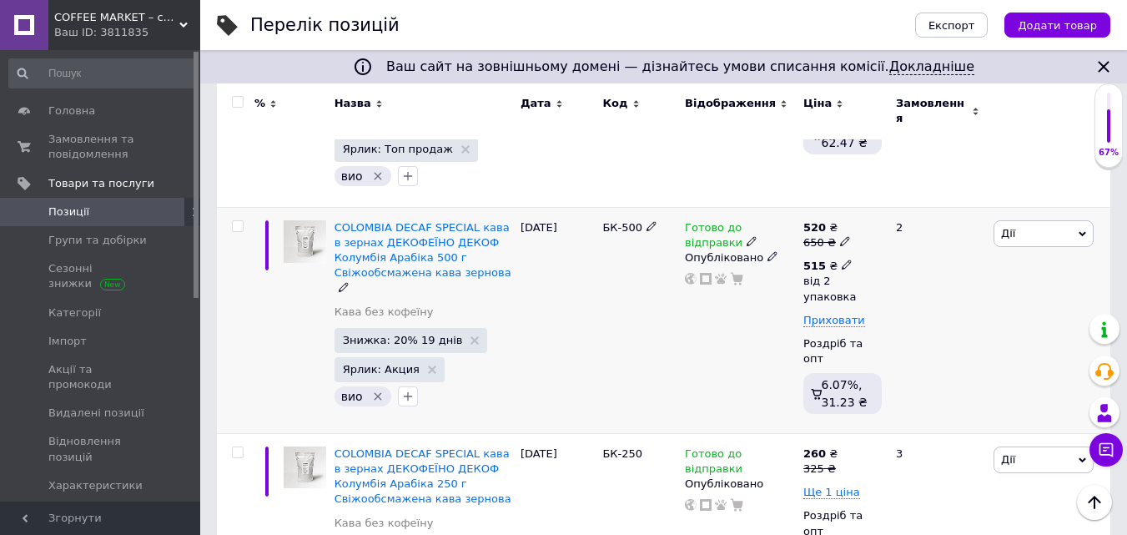
drag, startPoint x: 838, startPoint y: 257, endPoint x: 855, endPoint y: 291, distance: 38.4
click at [842, 259] on icon at bounding box center [847, 264] width 10 height 10
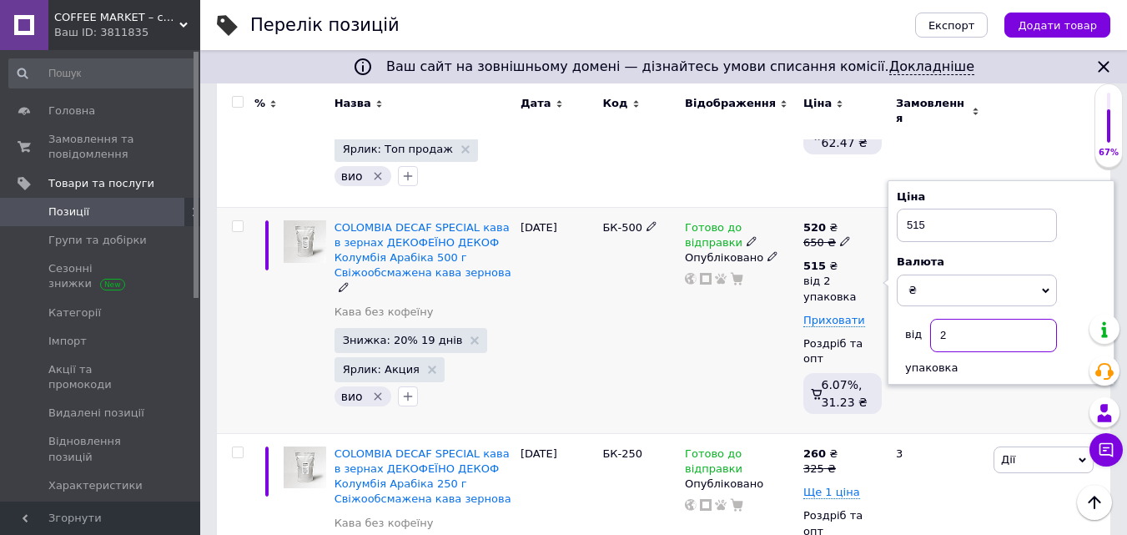
drag, startPoint x: 940, startPoint y: 325, endPoint x: 967, endPoint y: 330, distance: 27.2
click at [967, 330] on input "2" at bounding box center [993, 335] width 127 height 33
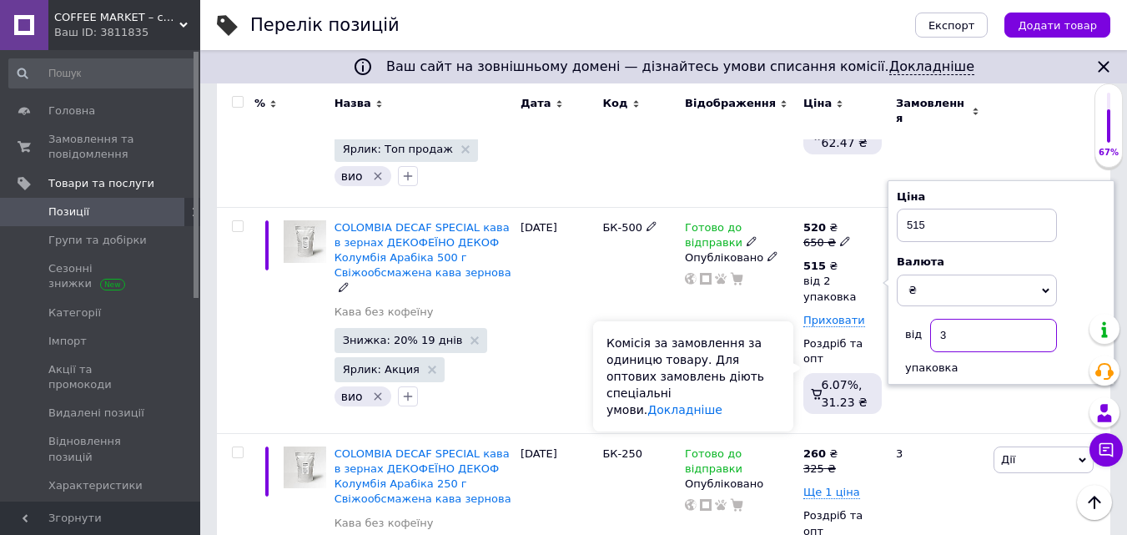
type input "3"
click at [789, 360] on div "Комісія за замовлення за одиницю товару. Для оптових замовлень діють спеціальні…" at bounding box center [693, 376] width 200 height 110
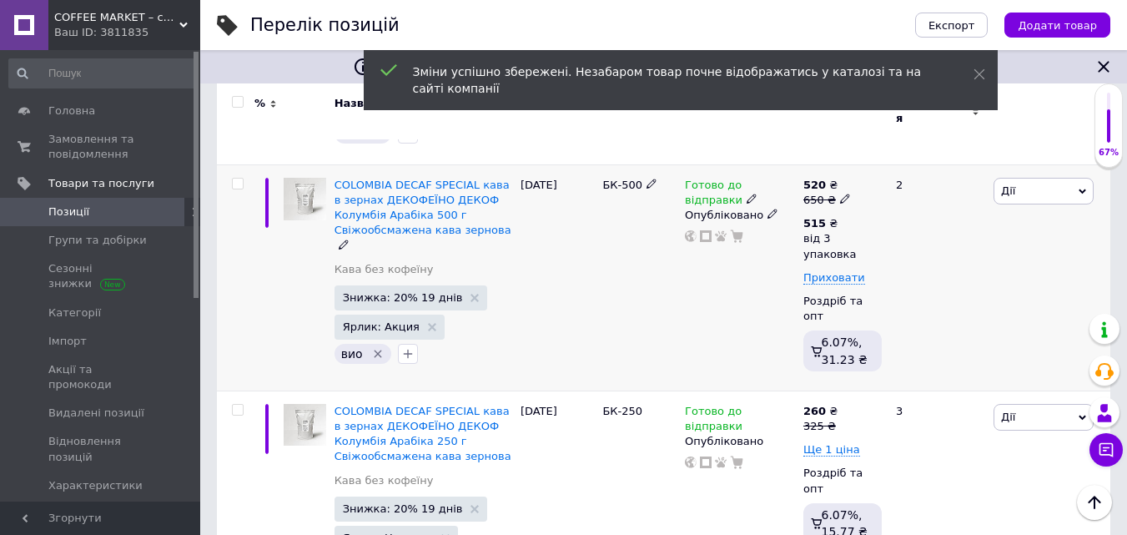
scroll to position [501, 0]
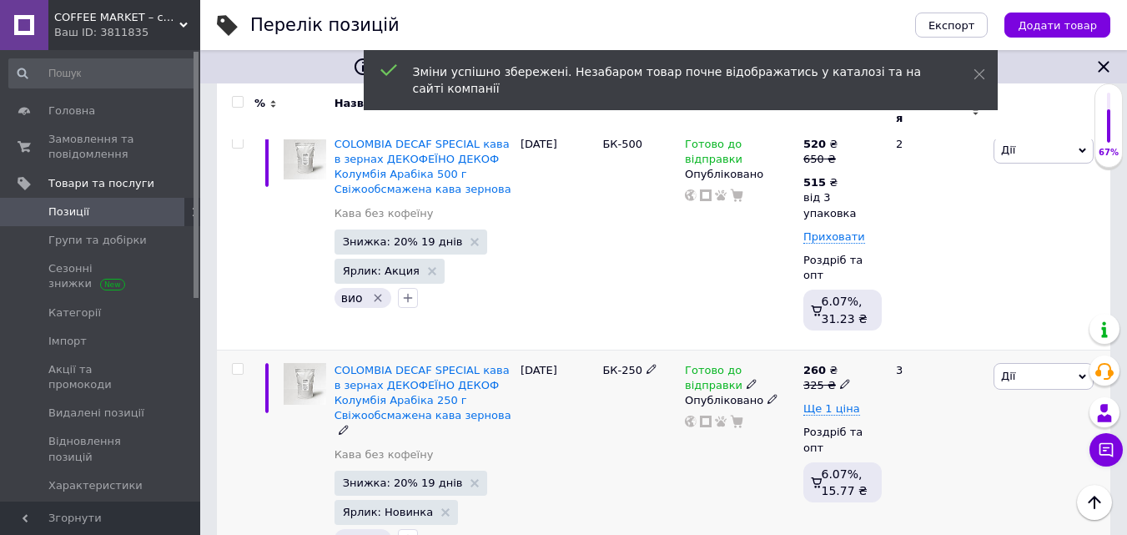
click at [840, 379] on icon at bounding box center [845, 384] width 10 height 10
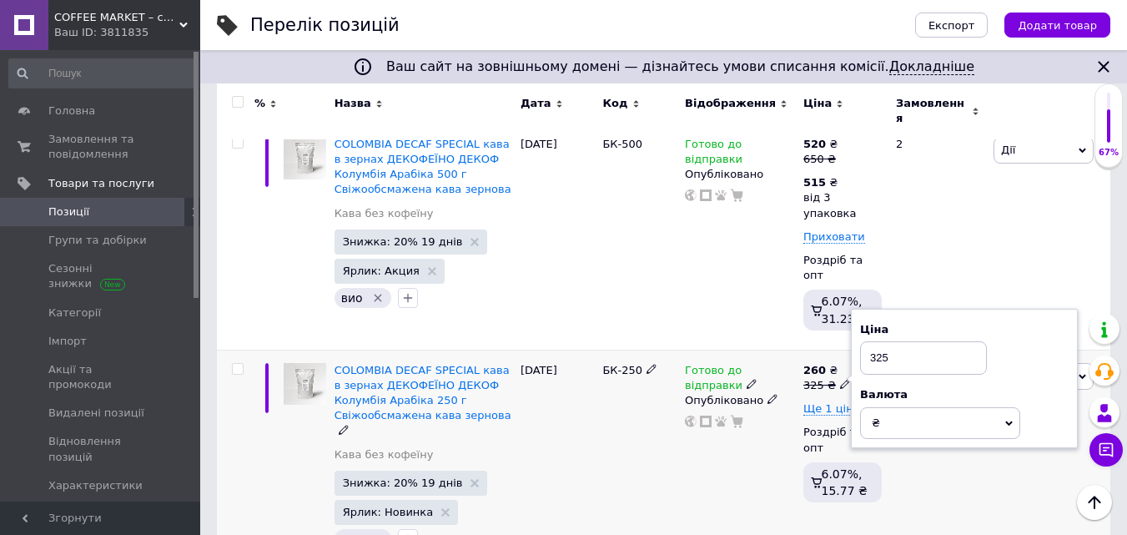
drag, startPoint x: 876, startPoint y: 330, endPoint x: 956, endPoint y: 321, distance: 80.6
click at [953, 341] on input "325" at bounding box center [923, 357] width 127 height 33
type input "331.25"
click at [768, 435] on div "Готово до відправки Опубліковано" at bounding box center [740, 460] width 118 height 220
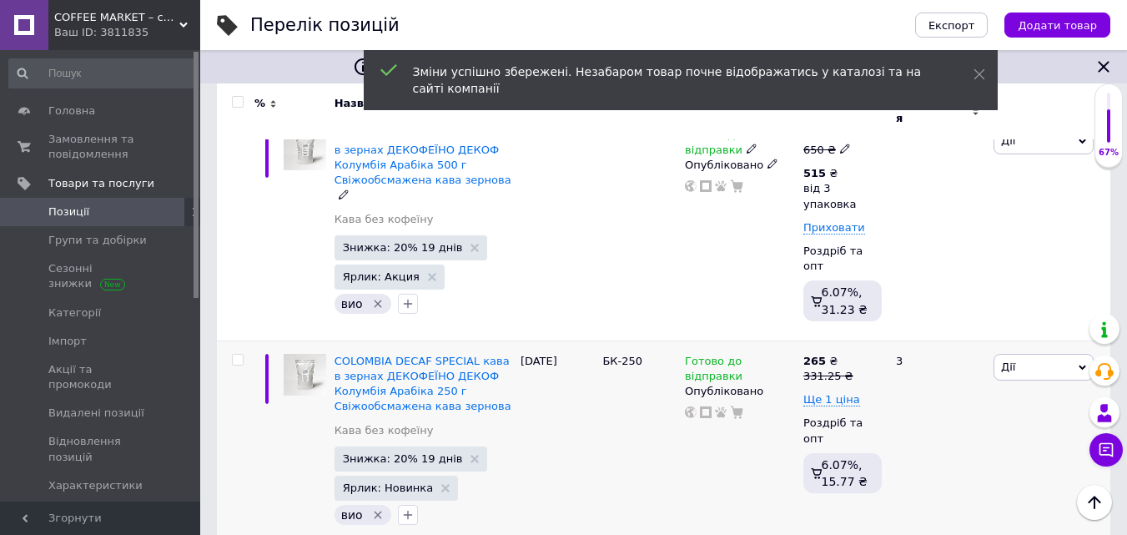
scroll to position [512, 0]
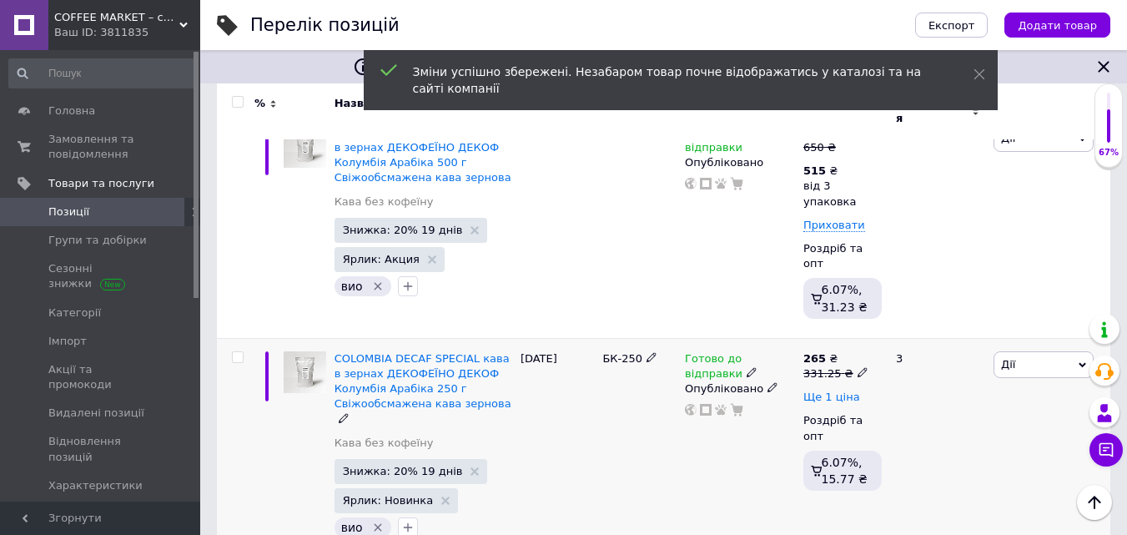
click at [838, 390] on span "Ще 1 ціна" at bounding box center [831, 396] width 57 height 13
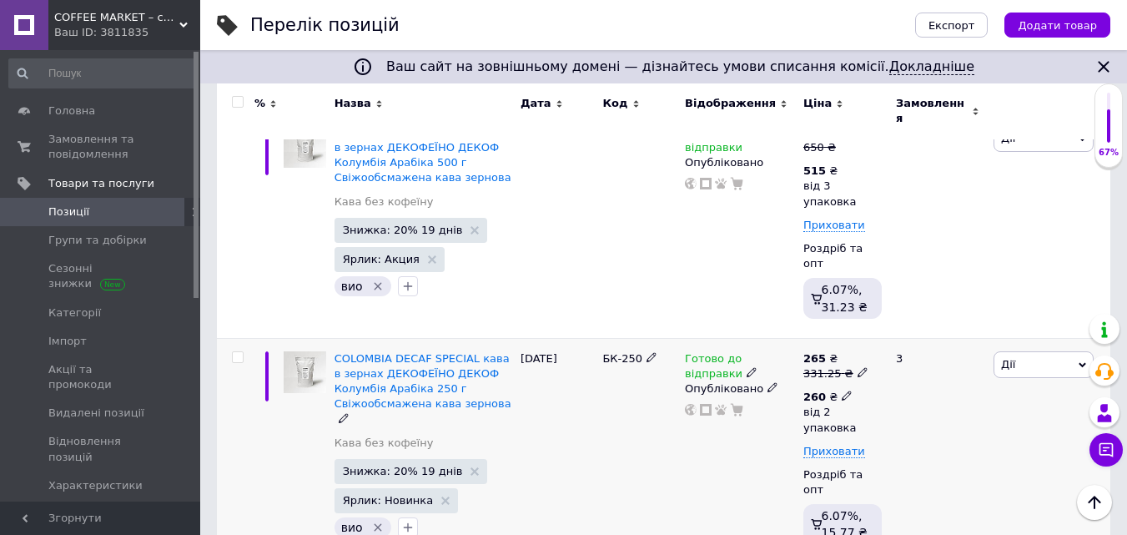
click at [842, 390] on icon at bounding box center [847, 395] width 10 height 10
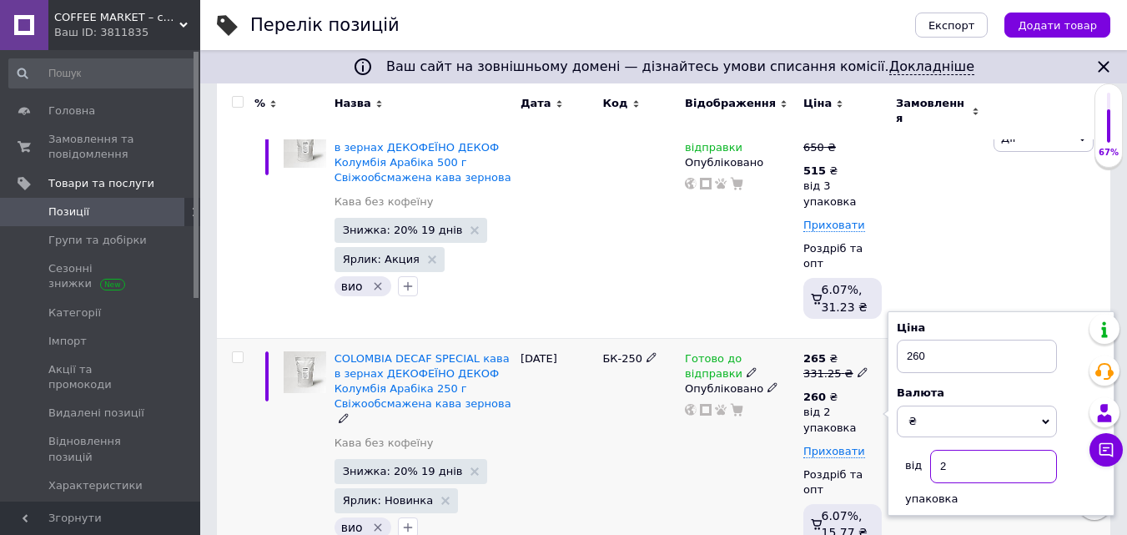
click at [949, 450] on input "2" at bounding box center [993, 466] width 127 height 33
type input "3"
click at [788, 451] on div "Готово до відправки Опубліковано" at bounding box center [740, 450] width 118 height 225
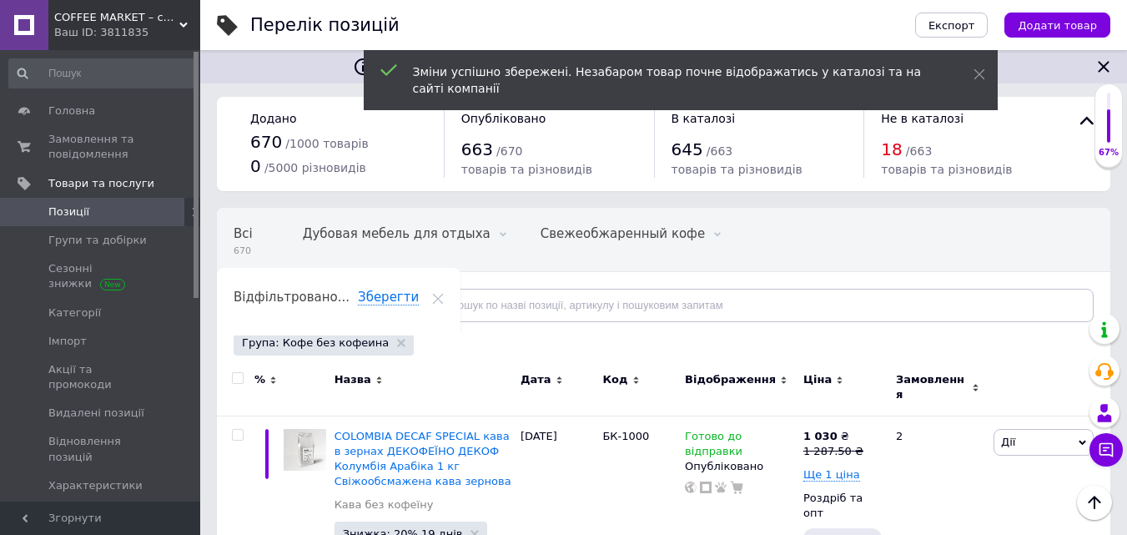
scroll to position [0, 0]
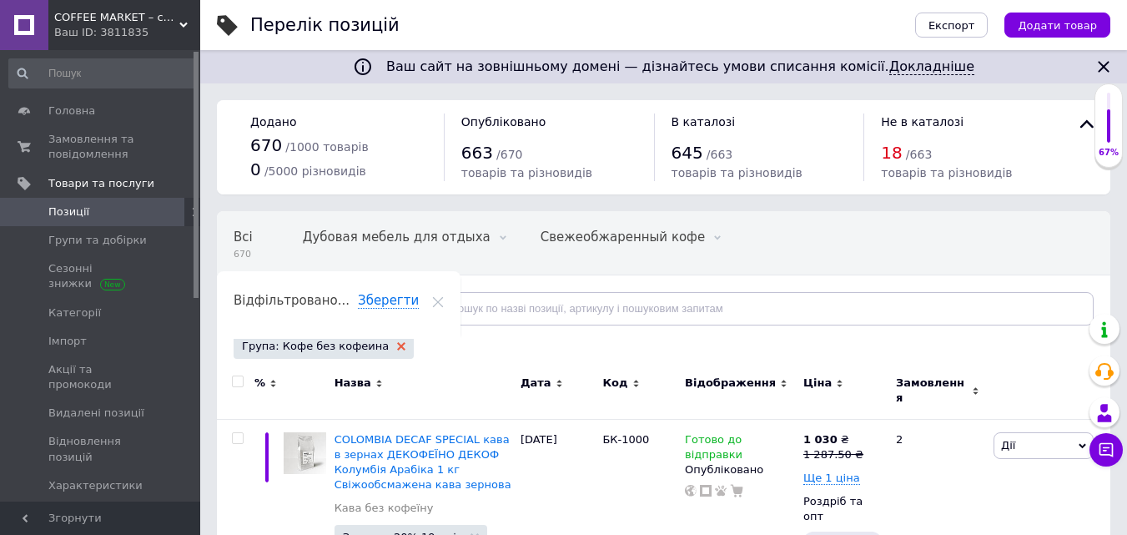
click at [397, 345] on use at bounding box center [401, 346] width 8 height 8
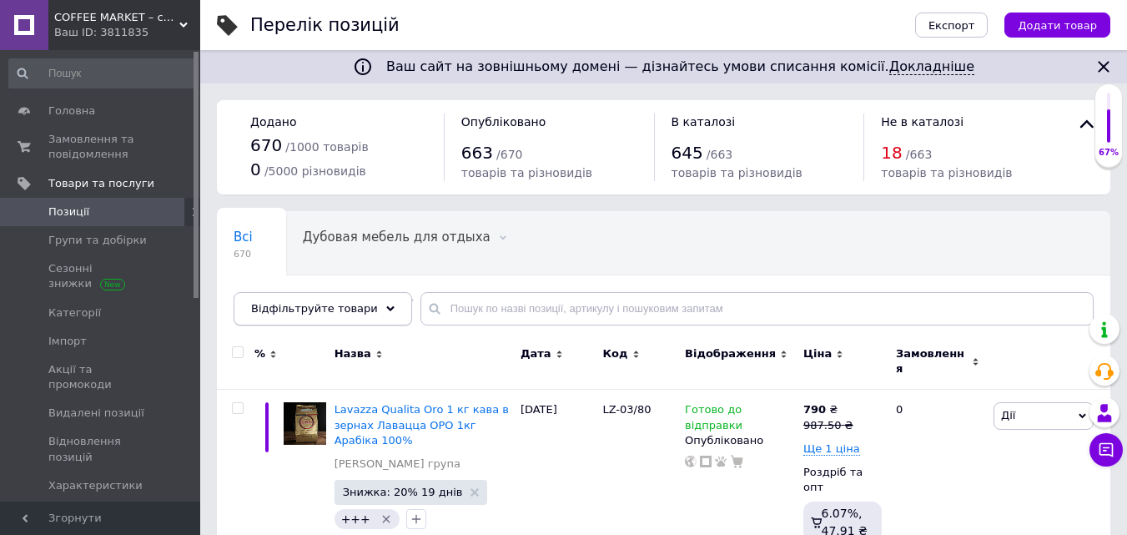
click at [367, 298] on div "Відфільтруйте товари" at bounding box center [323, 308] width 179 height 33
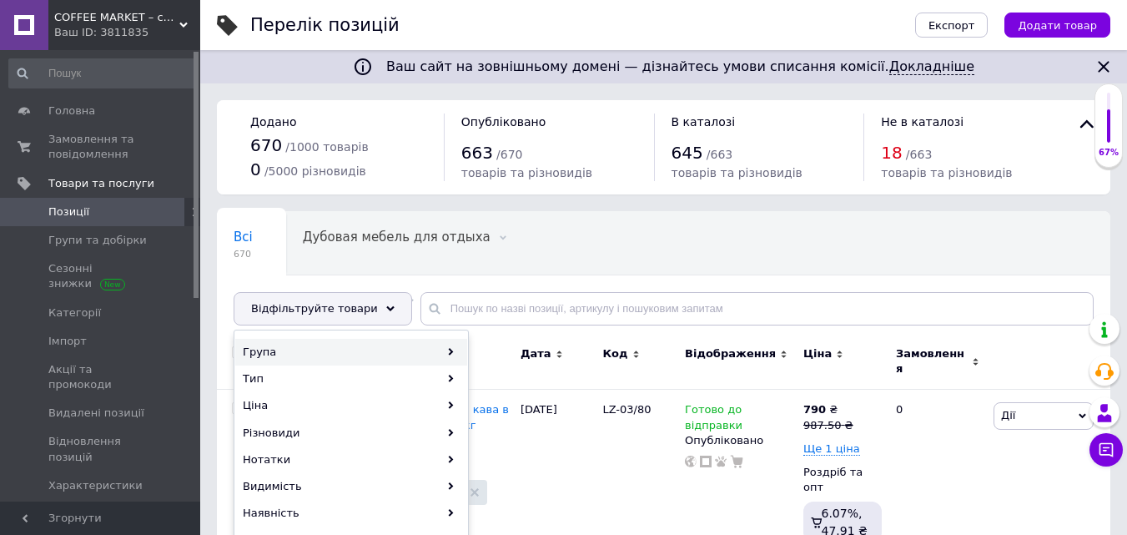
click at [305, 344] on div "Група" at bounding box center [351, 352] width 232 height 27
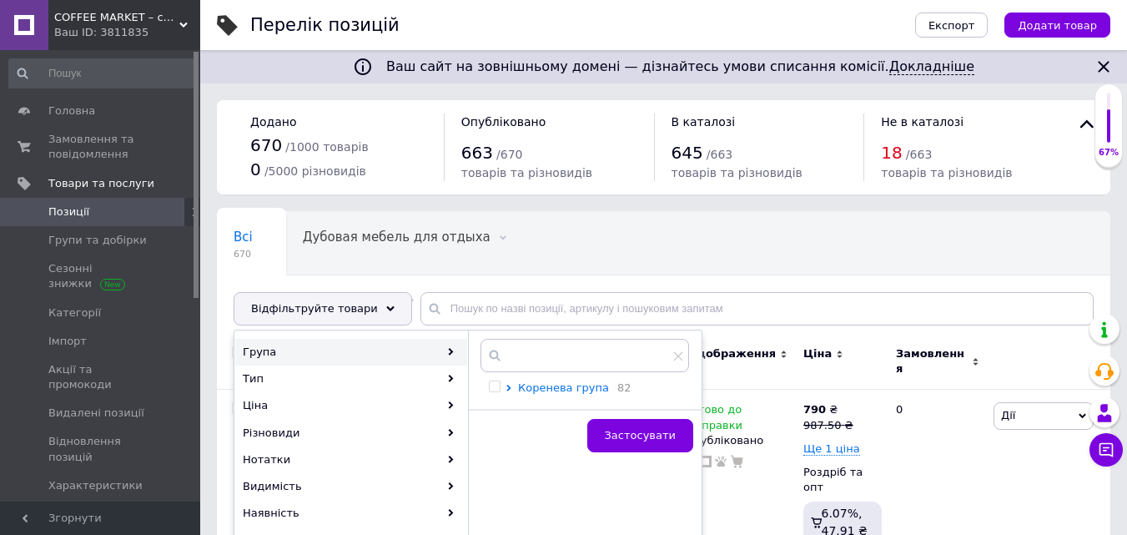
click at [565, 386] on span "Коренева група" at bounding box center [563, 387] width 91 height 13
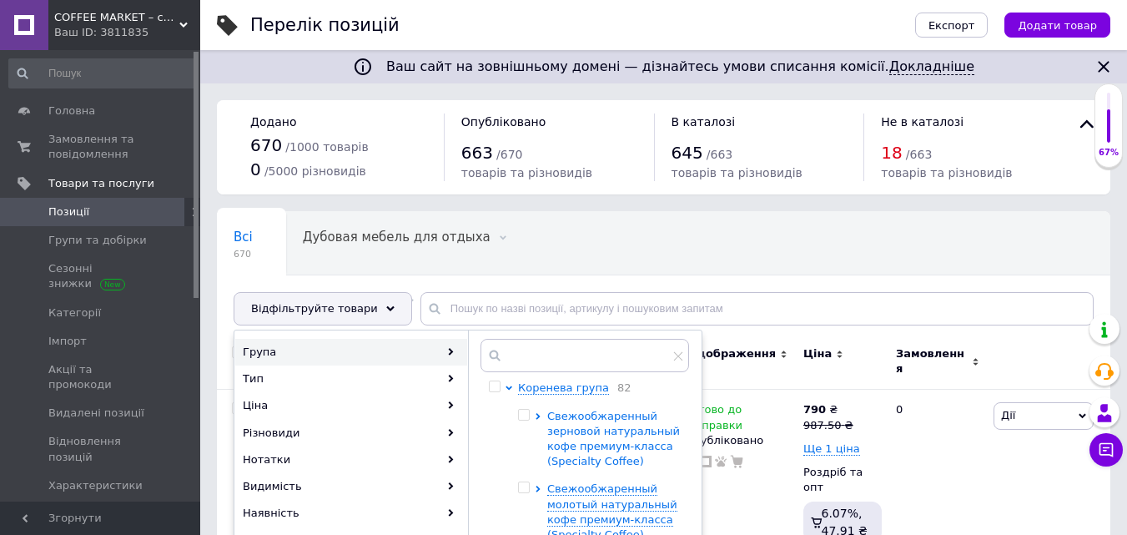
click at [592, 444] on span "Свежообжаренный зерновой натуральный кофе премиум-класса (Specialty Coffee)" at bounding box center [613, 439] width 133 height 58
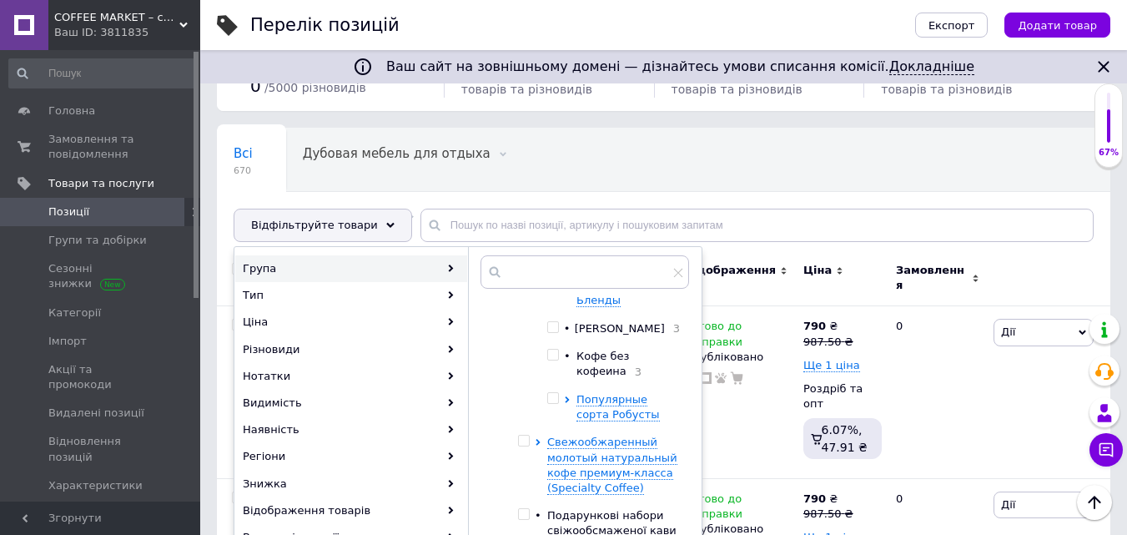
scroll to position [250, 0]
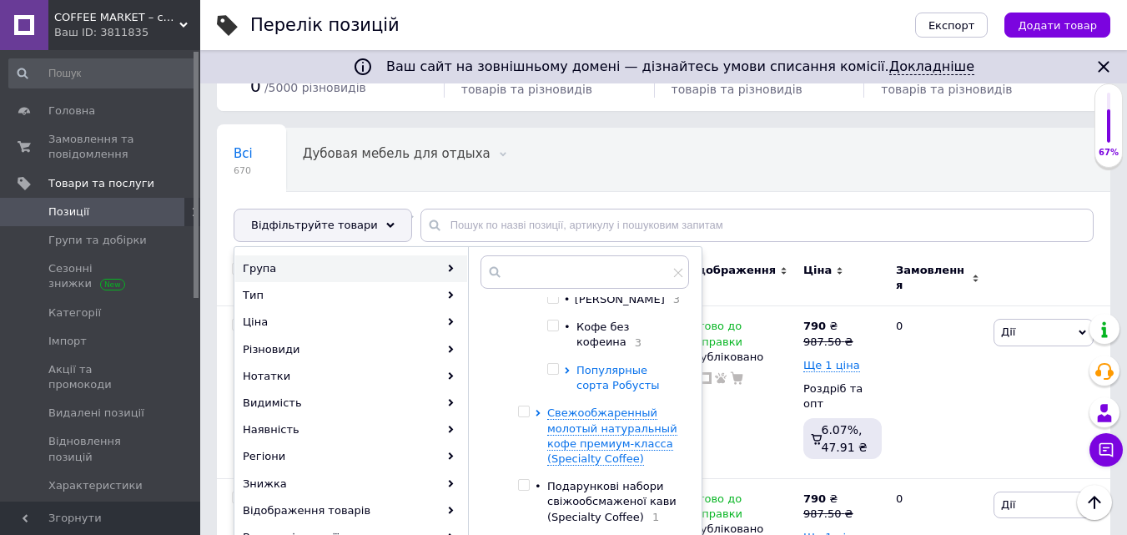
click at [607, 371] on span "Популярные сорта Робусты" at bounding box center [618, 378] width 83 height 28
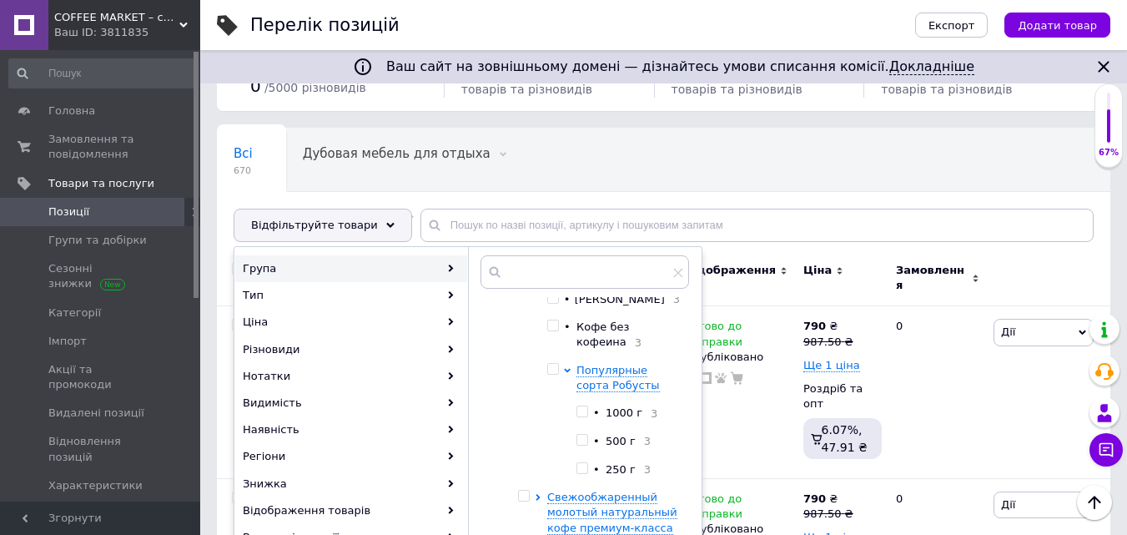
click at [581, 442] on input "checkbox" at bounding box center [582, 440] width 11 height 11
checkbox input "true"
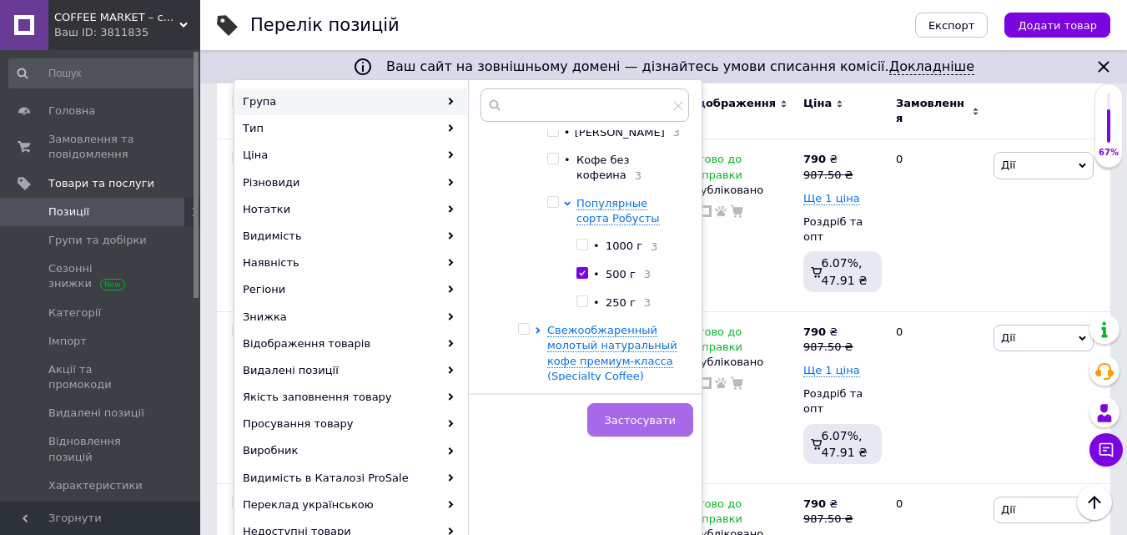
click at [655, 420] on span "Застосувати" at bounding box center [640, 420] width 71 height 13
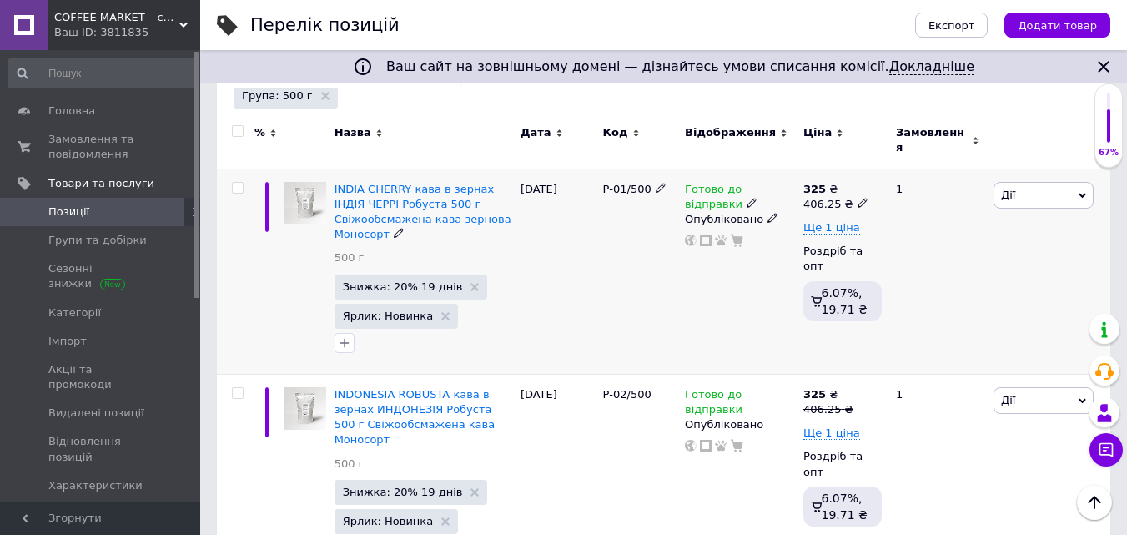
click at [858, 198] on icon at bounding box center [863, 203] width 10 height 10
drag, startPoint x: 890, startPoint y: 166, endPoint x: 985, endPoint y: 170, distance: 95.2
click at [981, 174] on input "406.25" at bounding box center [937, 176] width 127 height 33
drag, startPoint x: 884, startPoint y: 167, endPoint x: 939, endPoint y: 181, distance: 57.7
click at [939, 181] on input "412.5" at bounding box center [937, 176] width 127 height 33
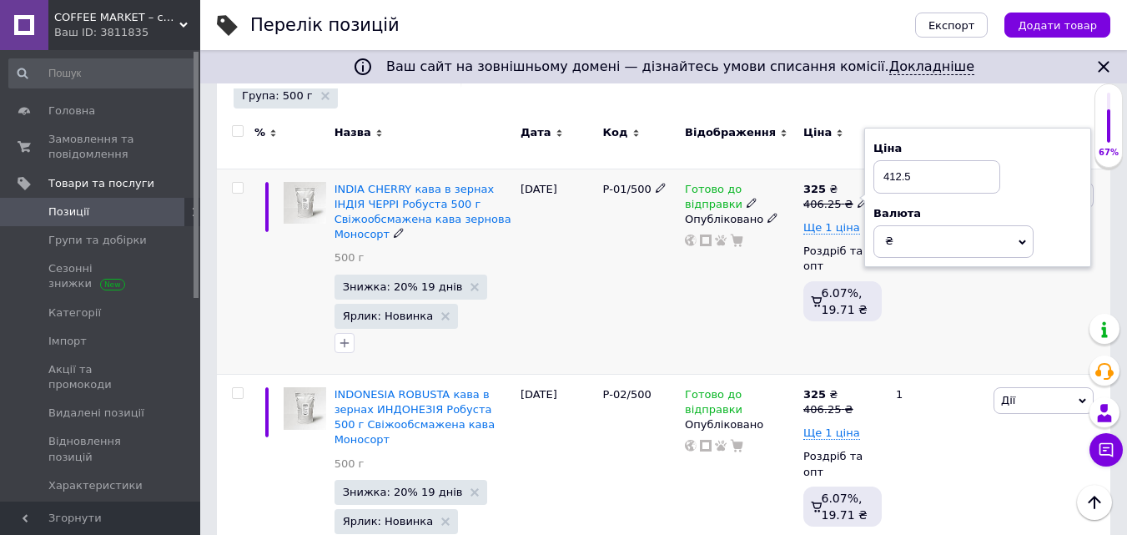
type input "412.5"
click at [781, 237] on div at bounding box center [739, 240] width 113 height 13
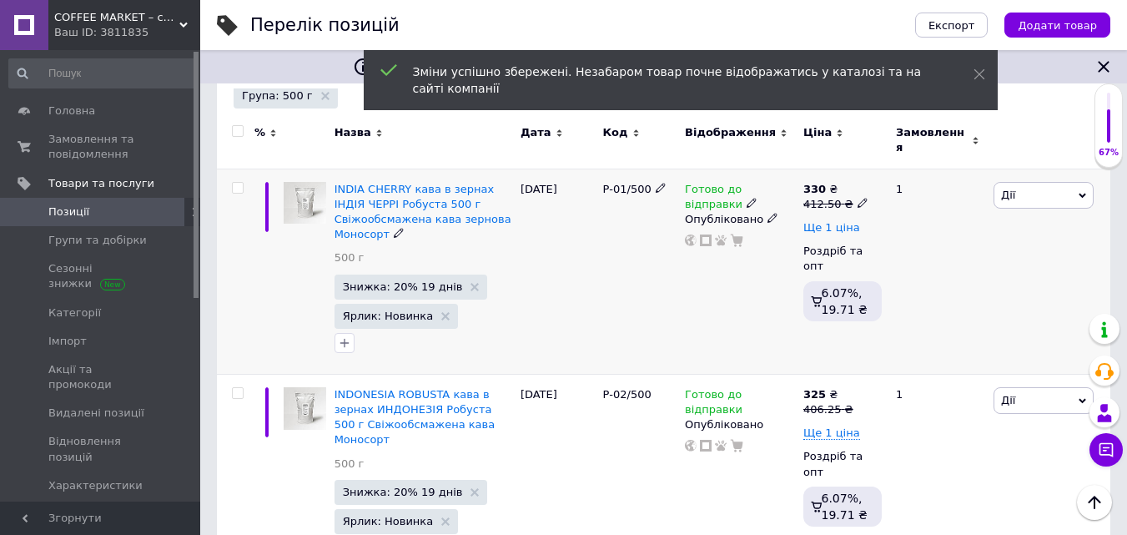
click at [840, 221] on span "Ще 1 ціна" at bounding box center [831, 227] width 57 height 13
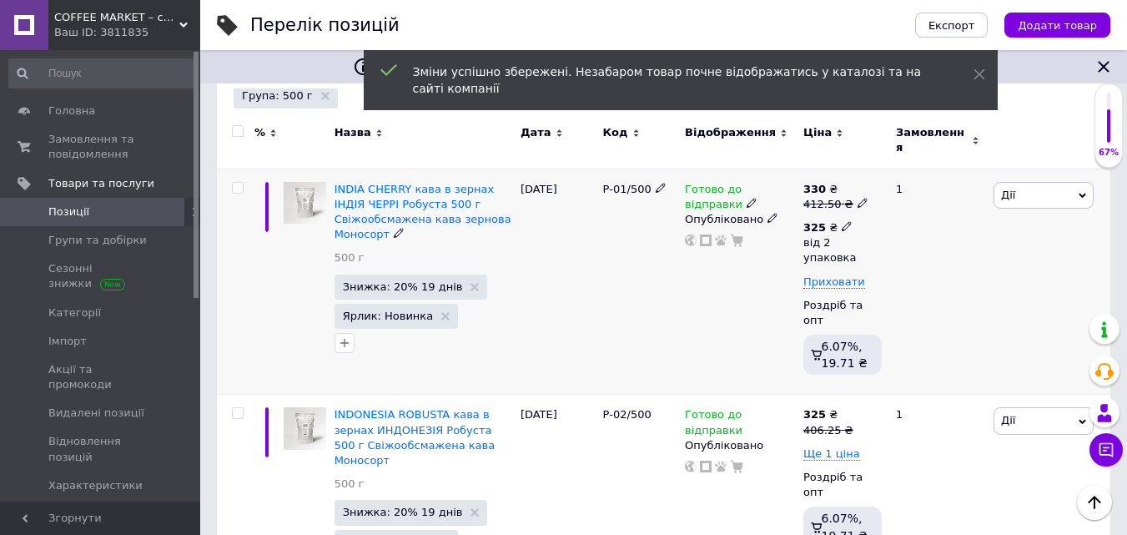
drag, startPoint x: 836, startPoint y: 210, endPoint x: 843, endPoint y: 217, distance: 9.4
click at [842, 219] on span at bounding box center [847, 225] width 10 height 12
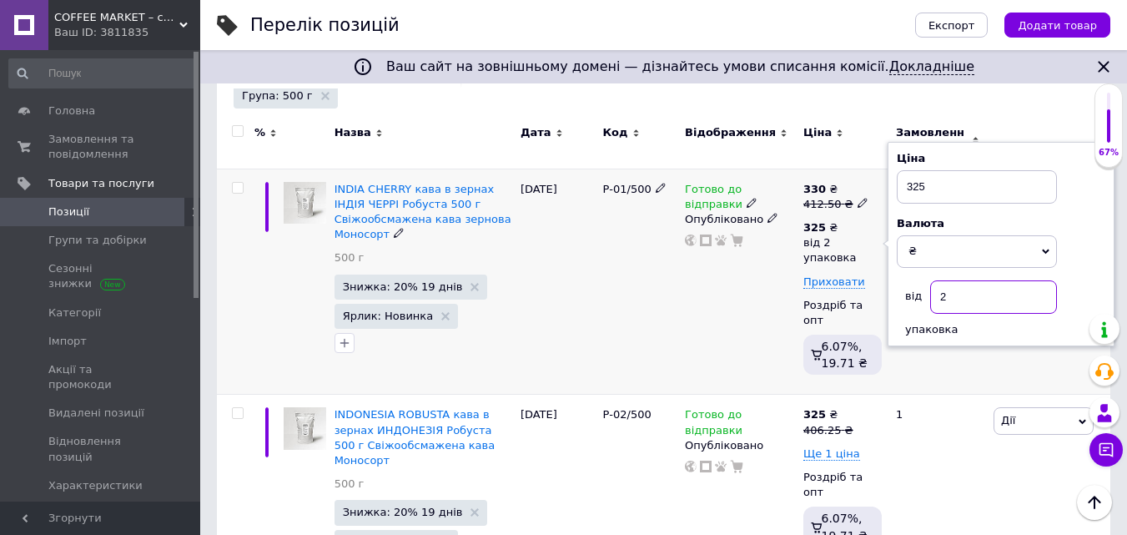
drag, startPoint x: 950, startPoint y: 285, endPoint x: 960, endPoint y: 282, distance: 10.6
click at [958, 283] on input "2" at bounding box center [993, 296] width 127 height 33
type input "3"
click at [858, 422] on span at bounding box center [863, 428] width 10 height 12
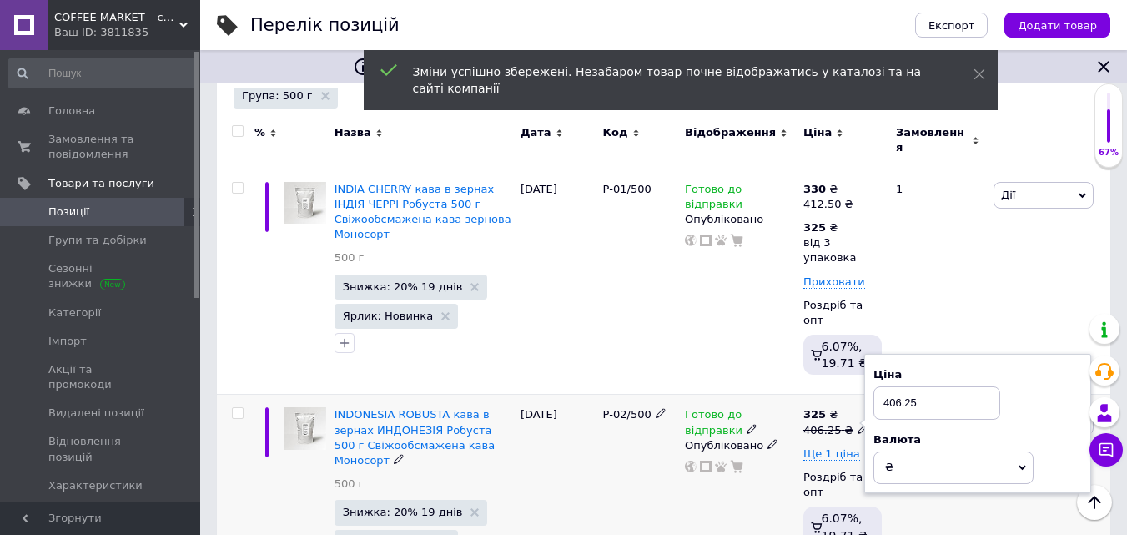
drag, startPoint x: 939, startPoint y: 361, endPoint x: 988, endPoint y: 350, distance: 49.6
click at [984, 367] on div "Ціна 406.25" at bounding box center [978, 393] width 209 height 53
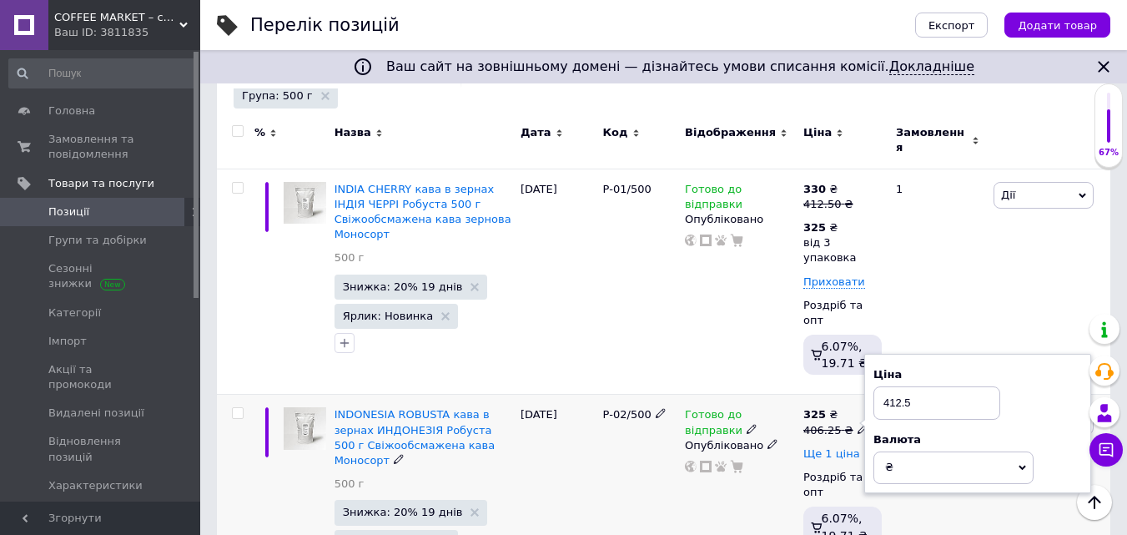
type input "412.5"
click at [846, 447] on span "Ще 1 ціна" at bounding box center [831, 453] width 57 height 13
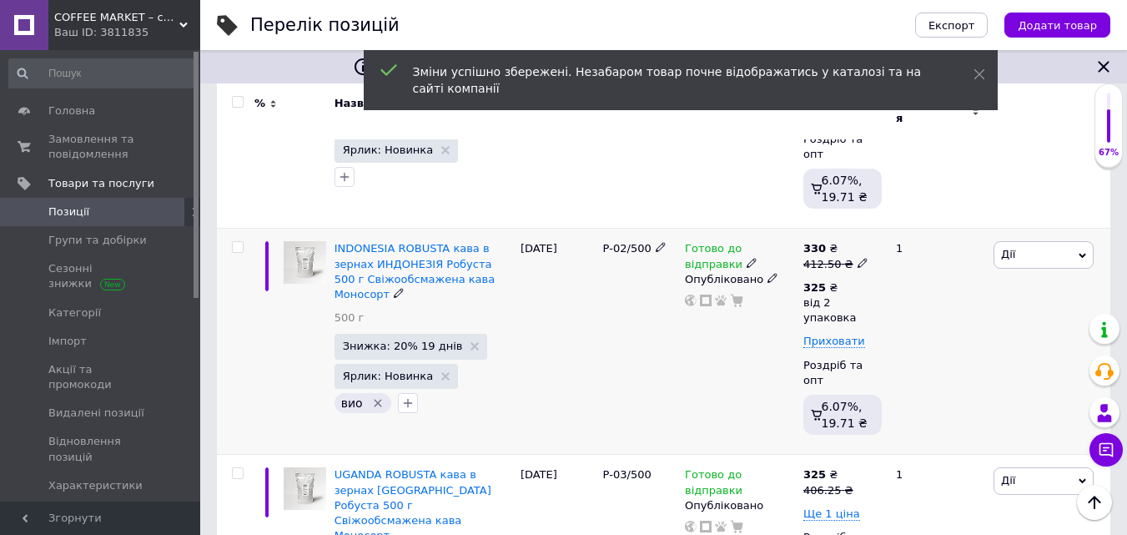
scroll to position [417, 0]
click at [842, 280] on icon at bounding box center [847, 285] width 10 height 10
click at [953, 339] on input "2" at bounding box center [993, 355] width 127 height 33
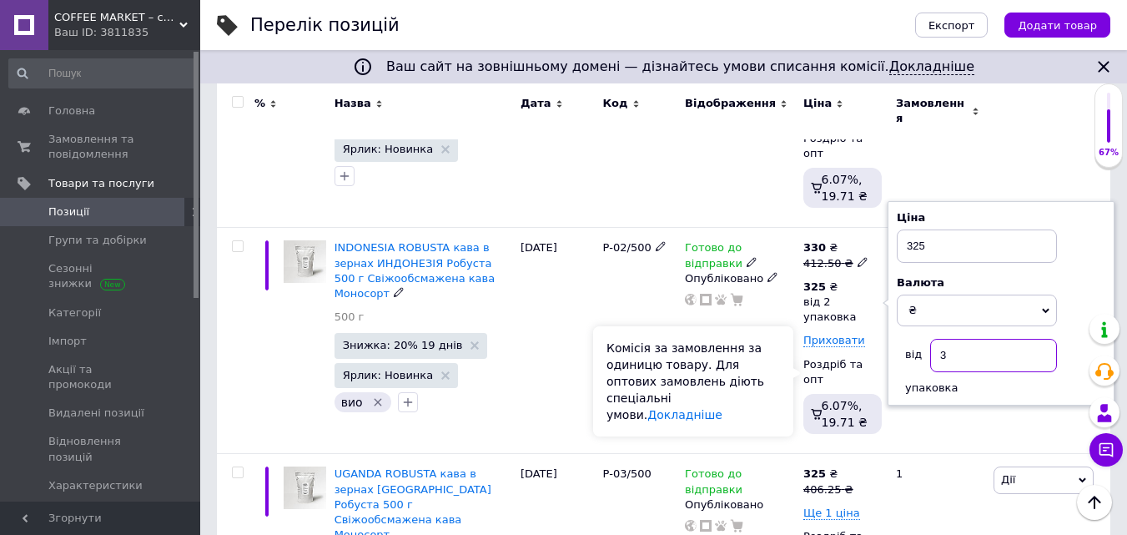
type input "3"
click at [776, 370] on div "Комісія за замовлення за одиницю товару. Для оптових замовлень діють спеціальні…" at bounding box center [693, 381] width 200 height 110
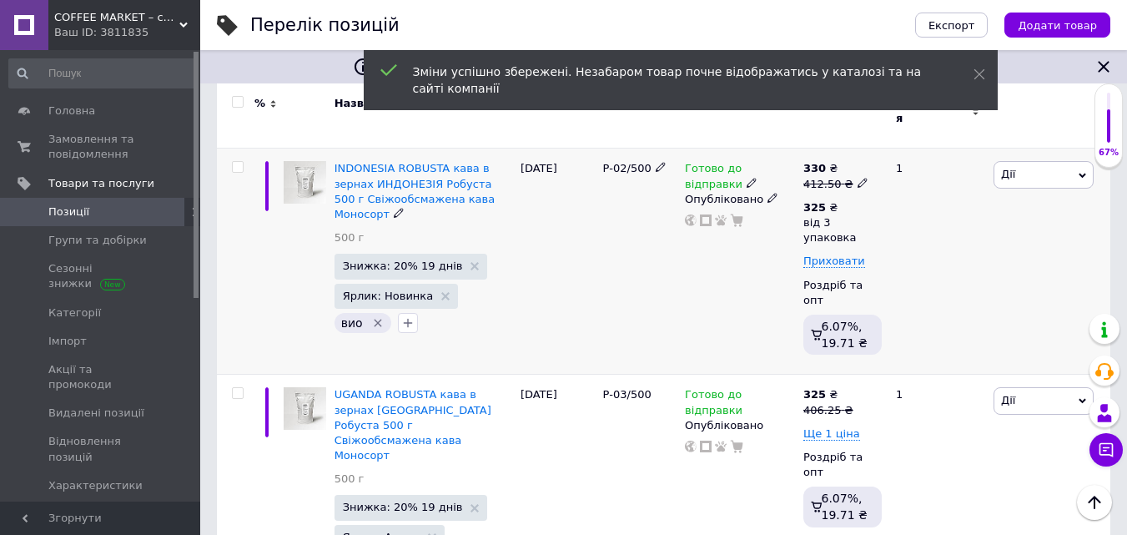
scroll to position [501, 0]
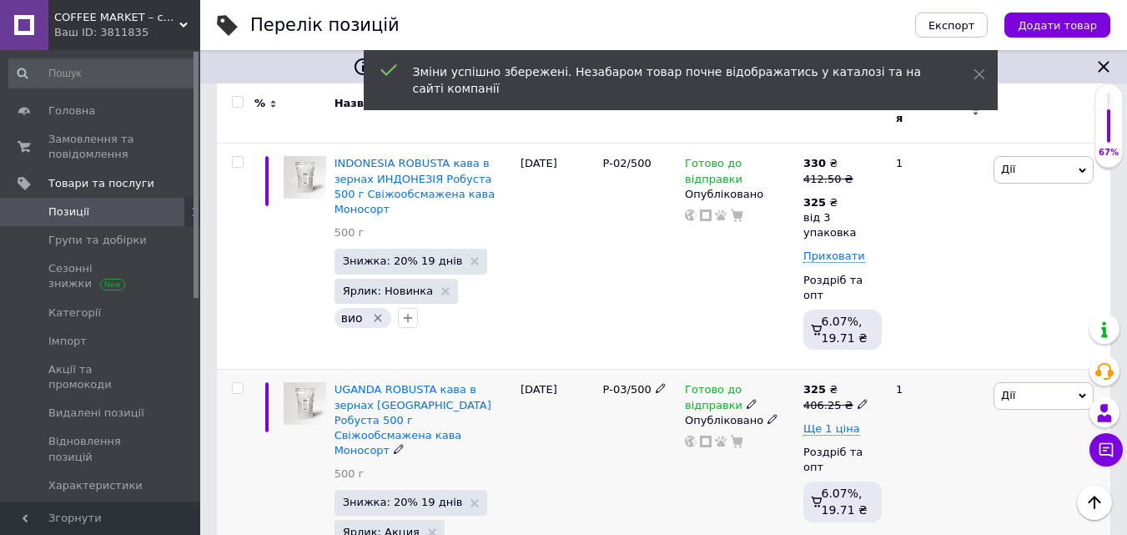
click at [858, 399] on icon at bounding box center [863, 404] width 10 height 10
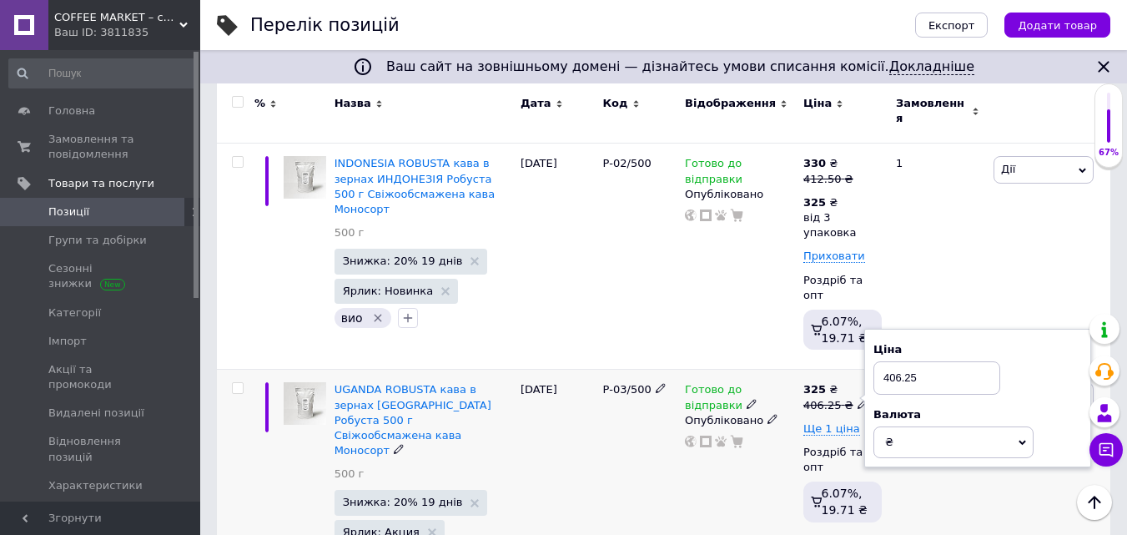
drag, startPoint x: 882, startPoint y: 335, endPoint x: 993, endPoint y: 330, distance: 111.1
click at [990, 361] on input "406.25" at bounding box center [937, 377] width 127 height 33
type input "412.5"
click at [786, 424] on div "Готово до відправки Опубліковано" at bounding box center [740, 480] width 118 height 220
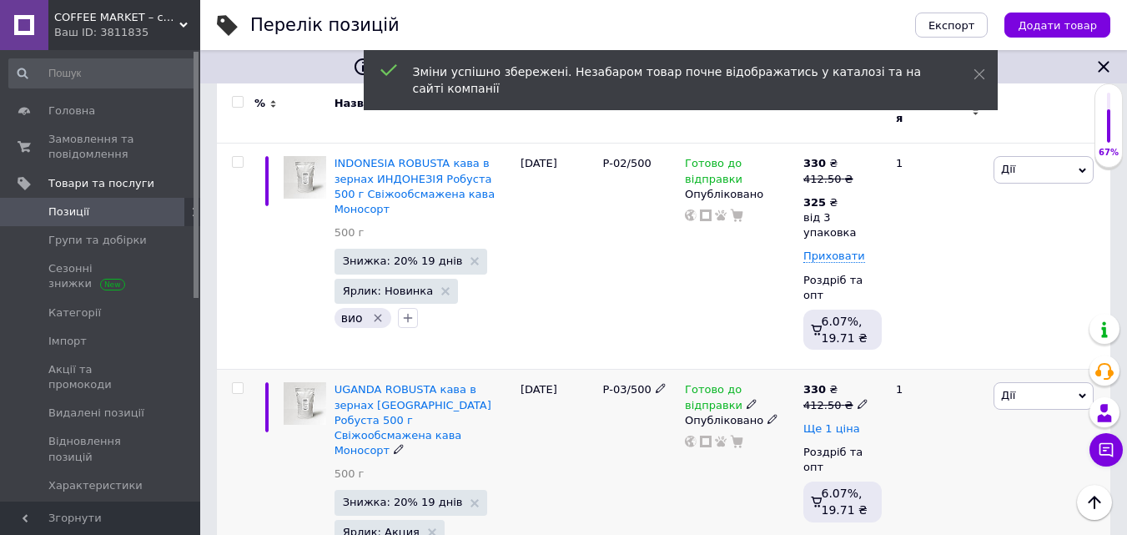
click at [842, 422] on span "Ще 1 ціна" at bounding box center [831, 428] width 57 height 13
click at [842, 422] on icon at bounding box center [847, 427] width 10 height 10
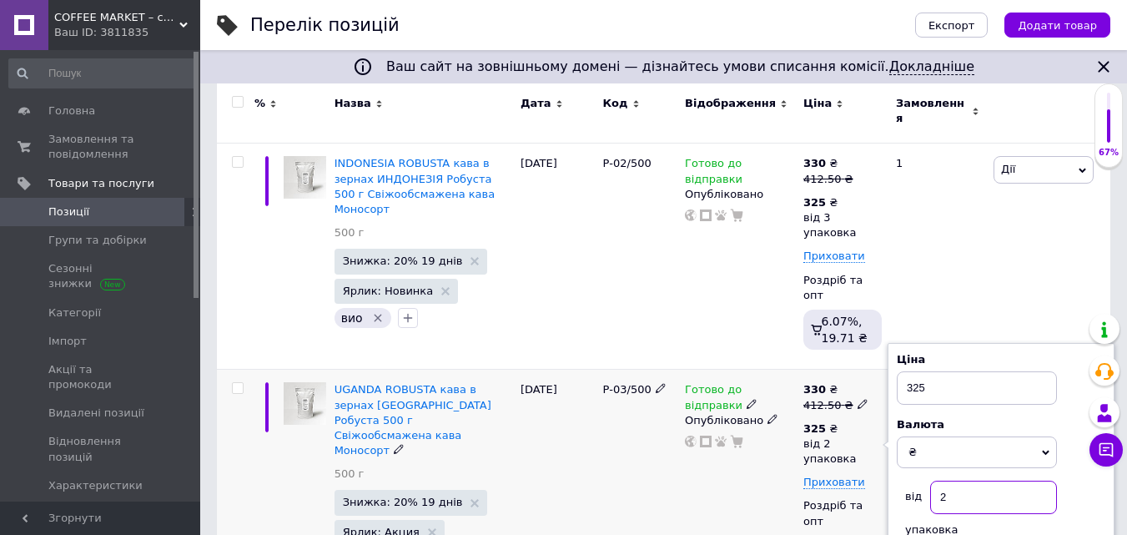
drag, startPoint x: 941, startPoint y: 456, endPoint x: 949, endPoint y: 453, distance: 8.7
click at [949, 481] on input "2" at bounding box center [993, 497] width 127 height 33
type input "3"
click at [782, 488] on div "Готово до відправки Опубліковано" at bounding box center [740, 482] width 118 height 225
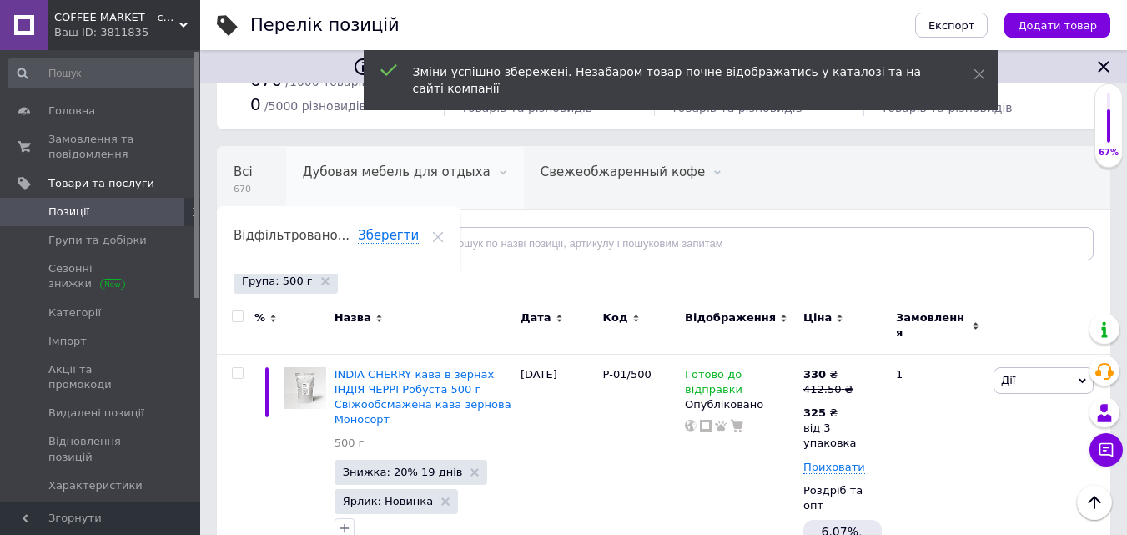
scroll to position [0, 0]
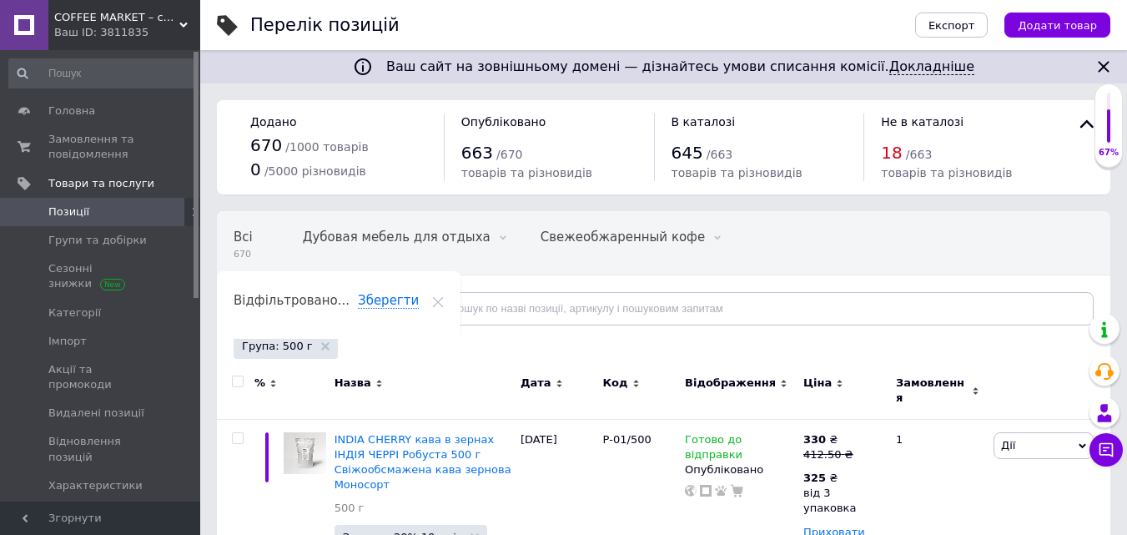
drag, startPoint x: 310, startPoint y: 346, endPoint x: 317, endPoint y: 341, distance: 9.0
click at [315, 341] on div "Група: 500 г" at bounding box center [286, 346] width 104 height 25
click at [321, 345] on icon at bounding box center [325, 346] width 8 height 8
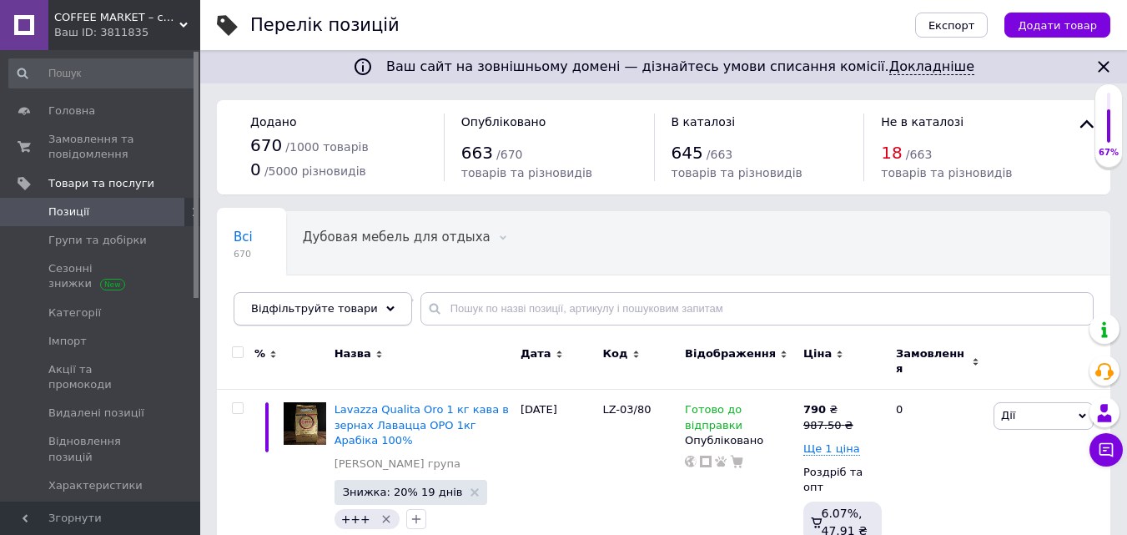
click at [371, 300] on div "Відфільтруйте товари" at bounding box center [323, 308] width 179 height 33
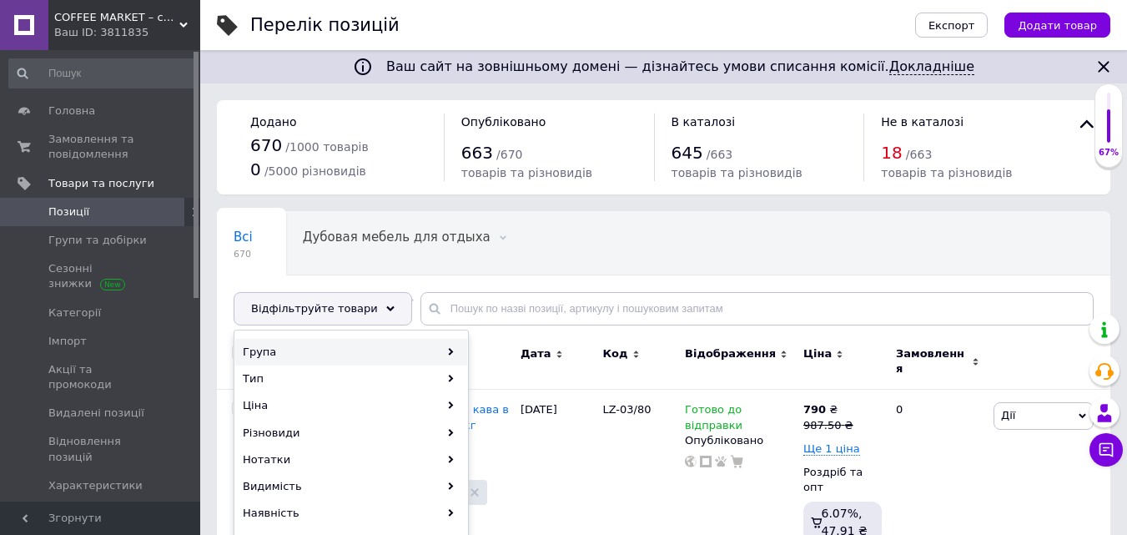
click at [276, 349] on div "Група" at bounding box center [351, 352] width 232 height 27
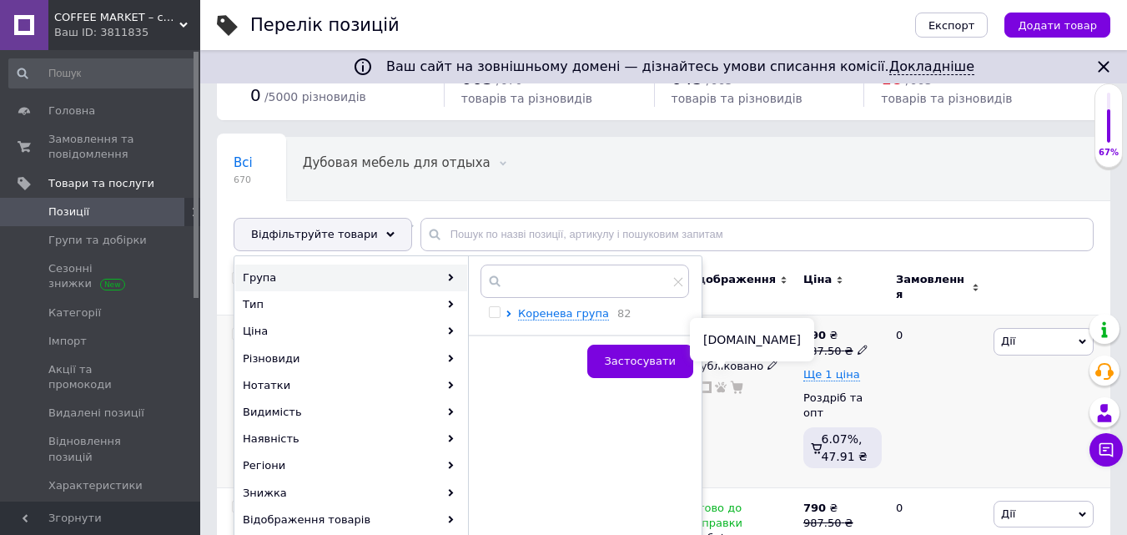
scroll to position [167, 0]
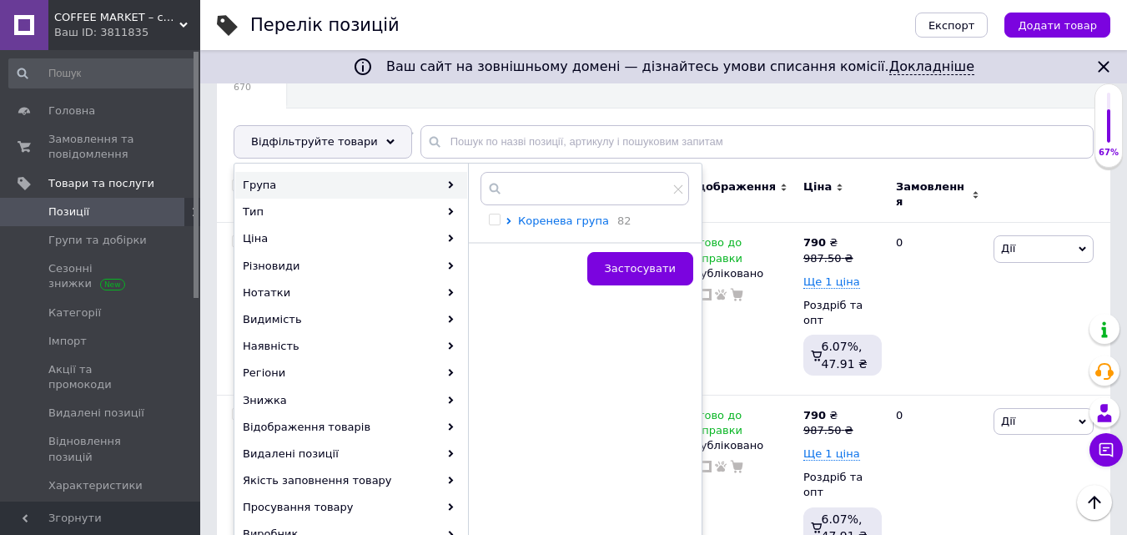
click at [539, 220] on span "Коренева група" at bounding box center [563, 220] width 91 height 13
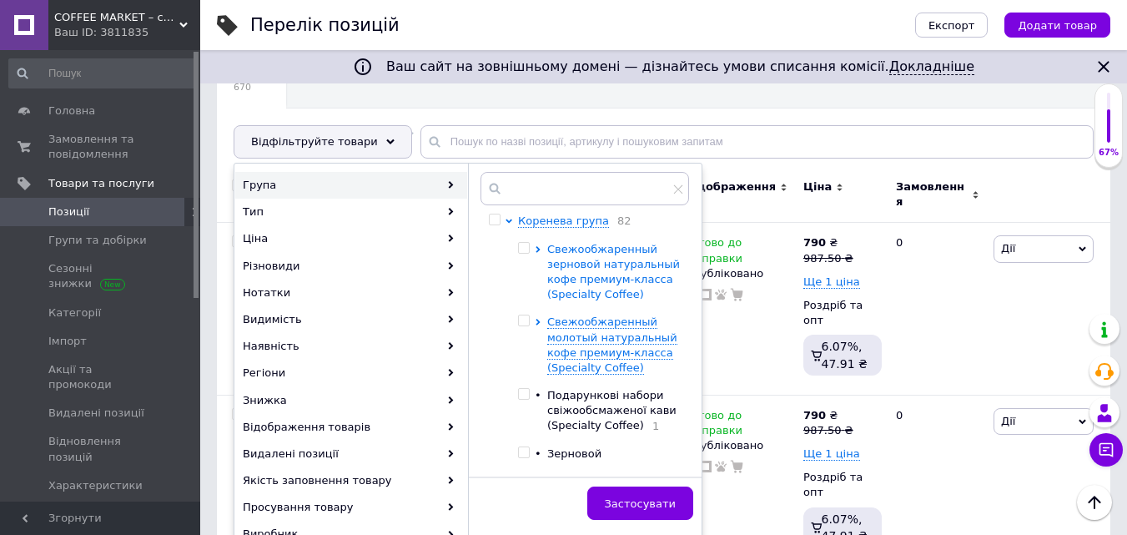
click at [597, 274] on span "Свежообжаренный зерновой натуральный кофе премиум-класса (Specialty Coffee)" at bounding box center [613, 272] width 133 height 58
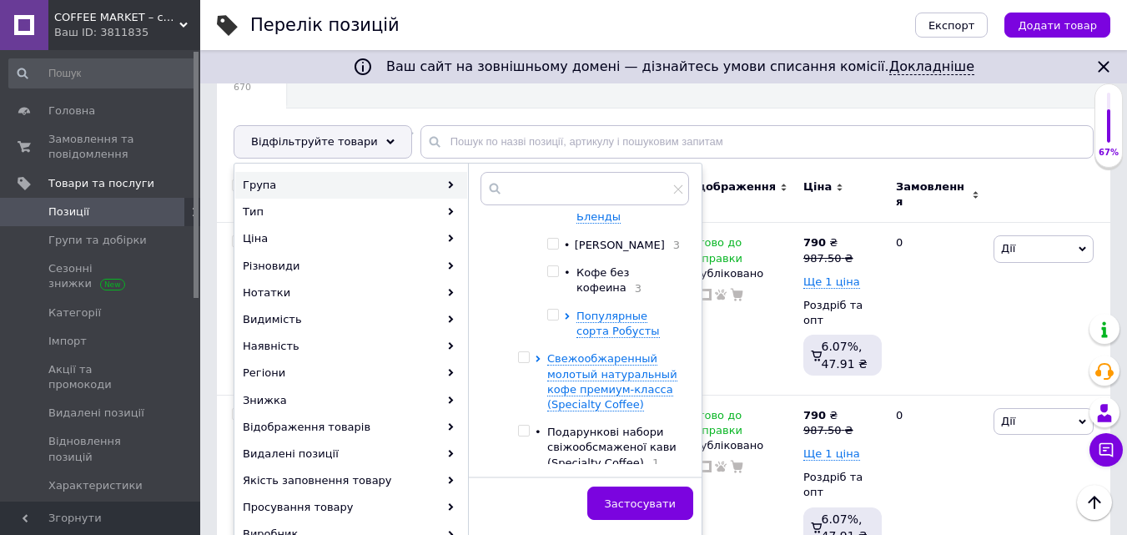
scroll to position [250, 0]
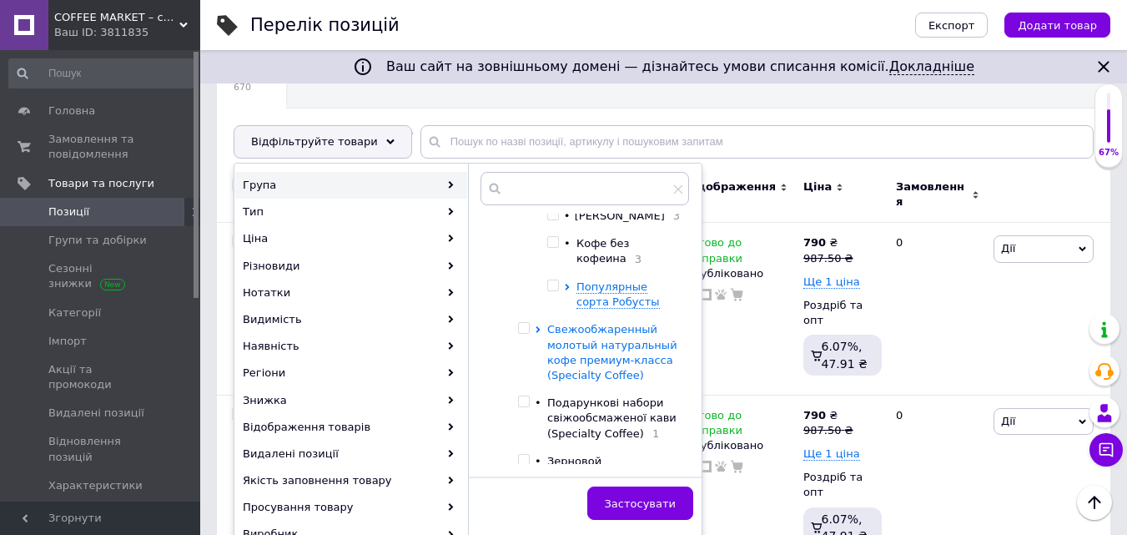
click at [590, 350] on span "Свежообжаренный молотый натуральный кофе премиум-класса (Specialty Coffee)" at bounding box center [612, 352] width 130 height 58
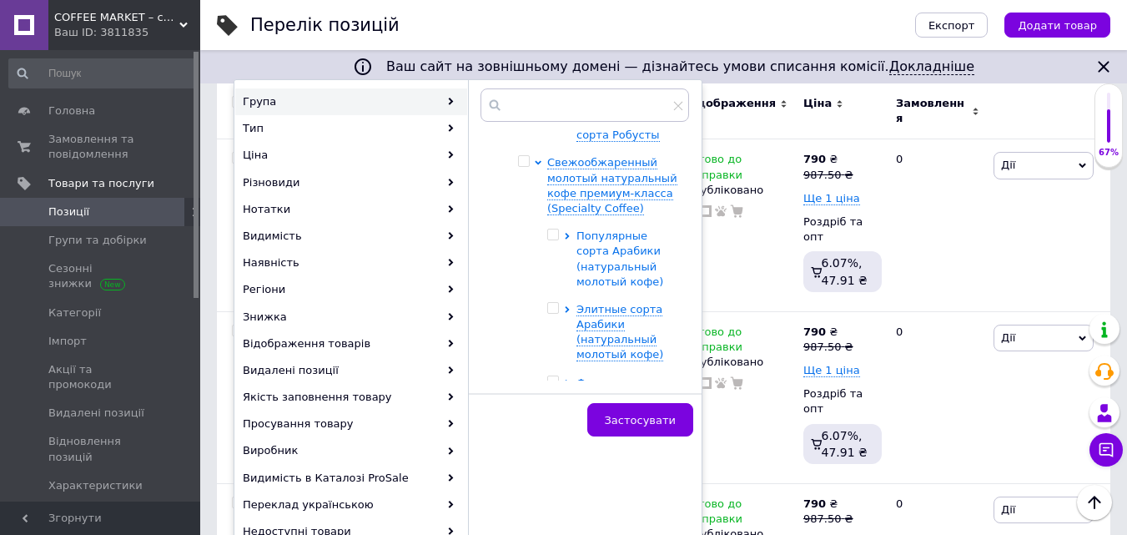
click at [588, 254] on span "Популярные сорта Арабики (натуральный молотый кофе)" at bounding box center [620, 258] width 87 height 58
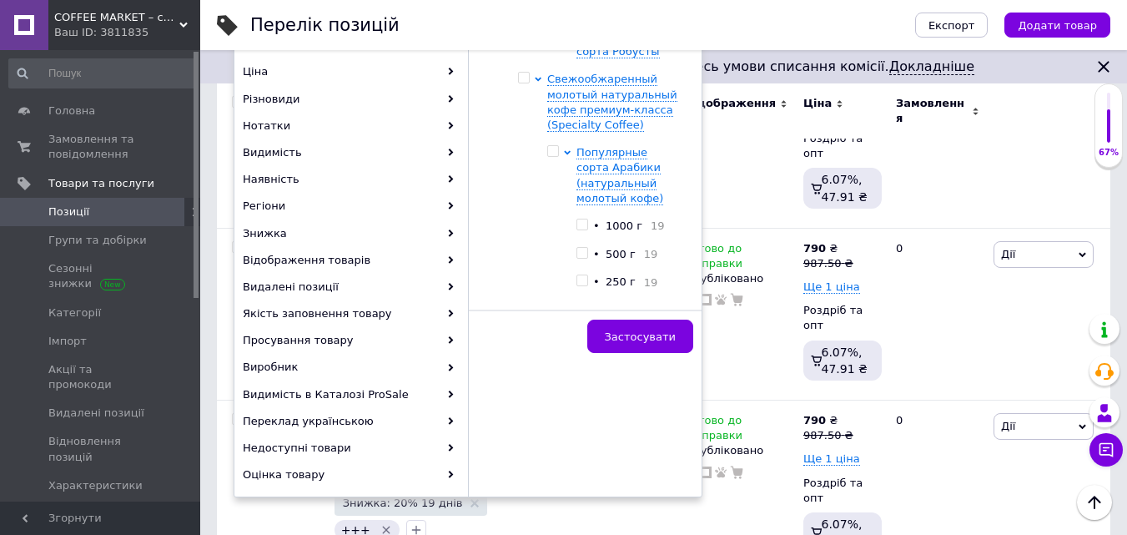
click at [581, 254] on input "checkbox" at bounding box center [582, 253] width 11 height 11
checkbox input "true"
click at [647, 337] on span "Застосувати" at bounding box center [640, 336] width 71 height 13
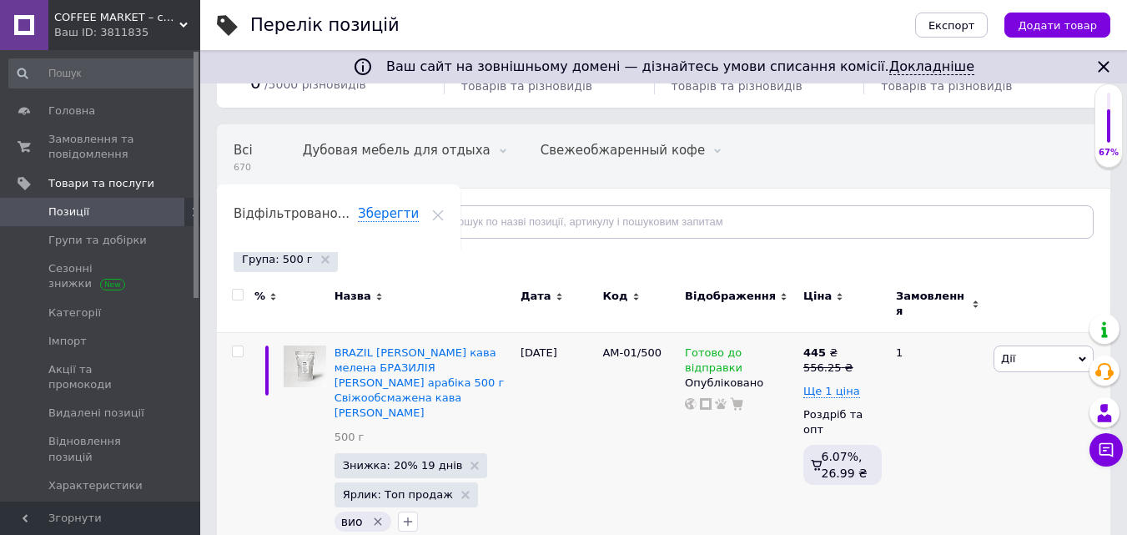
scroll to position [167, 0]
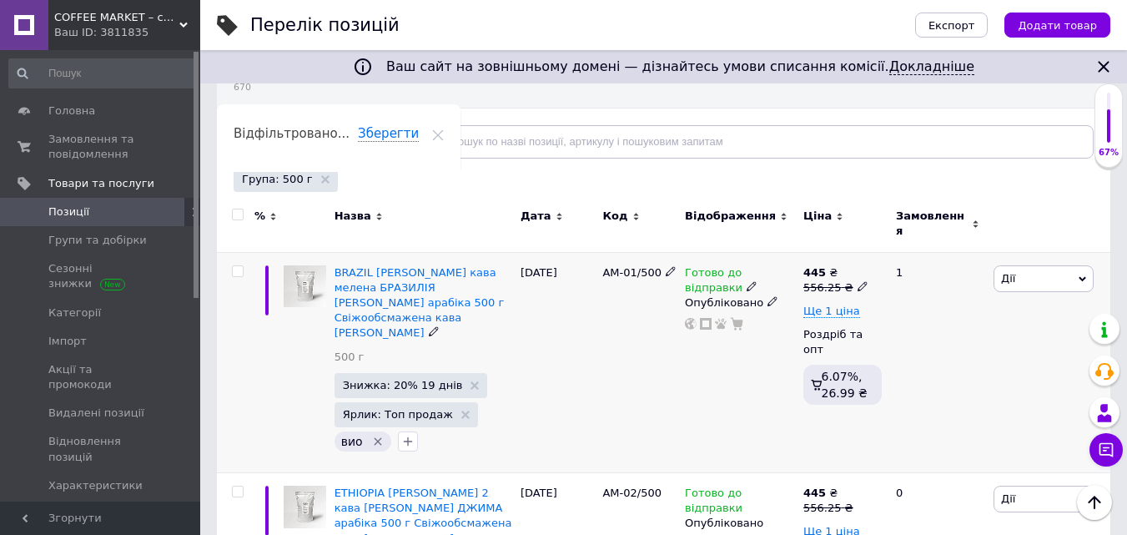
click at [858, 281] on icon at bounding box center [863, 286] width 10 height 10
drag, startPoint x: 890, startPoint y: 248, endPoint x: 968, endPoint y: 244, distance: 77.7
click at [968, 244] on input "556.25" at bounding box center [937, 260] width 127 height 33
type input "562.5"
click at [832, 305] on span "Ще 1 ціна" at bounding box center [831, 311] width 57 height 13
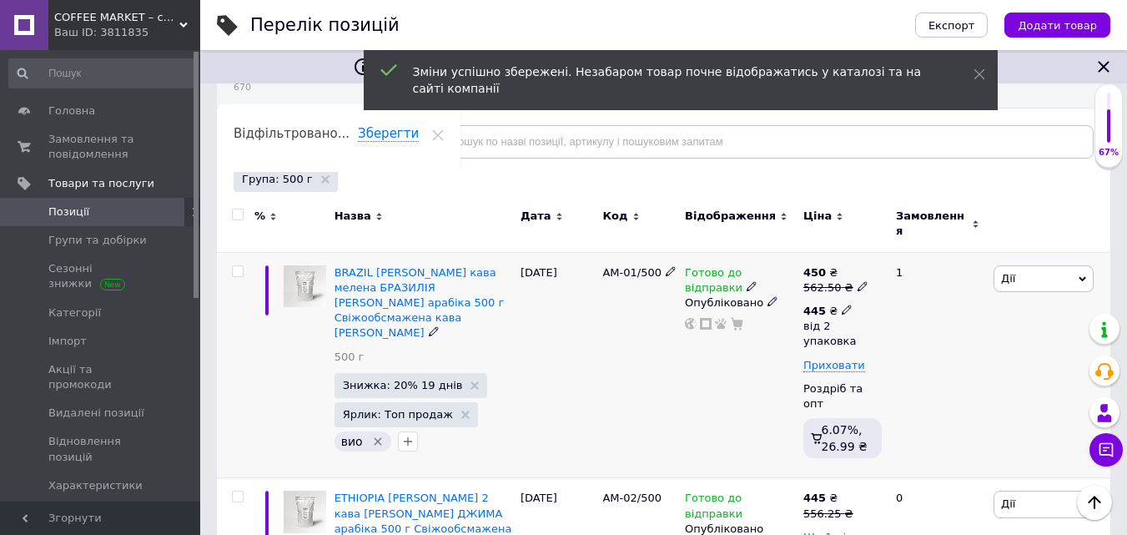
click at [842, 305] on icon at bounding box center [847, 310] width 10 height 10
click at [948, 365] on input "2" at bounding box center [993, 380] width 127 height 33
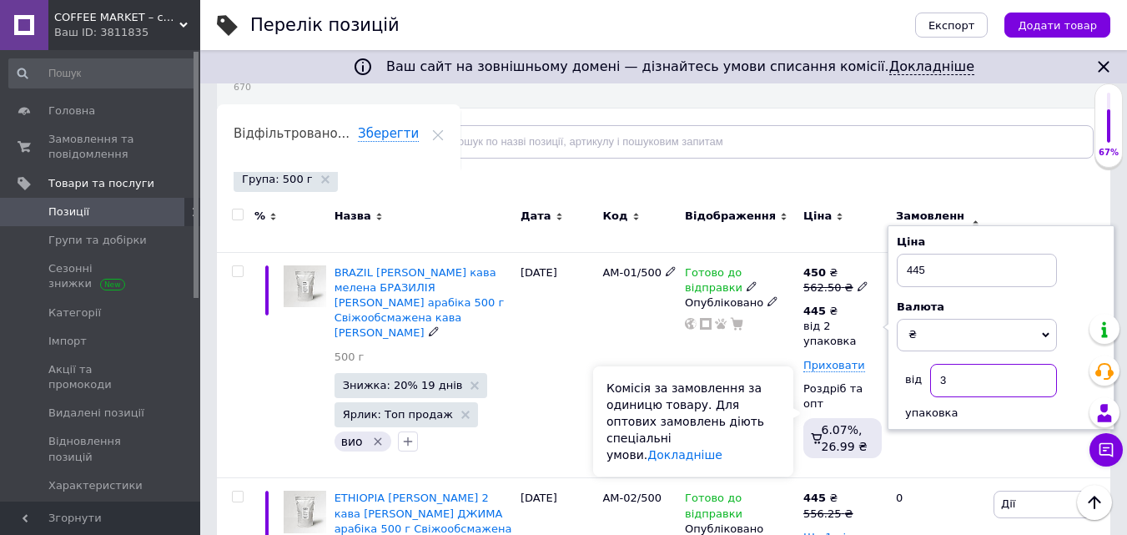
type input "3"
click at [765, 415] on div "Комісія за замовлення за одиницю товару. Для оптових замовлень діють спеціальні…" at bounding box center [693, 421] width 200 height 110
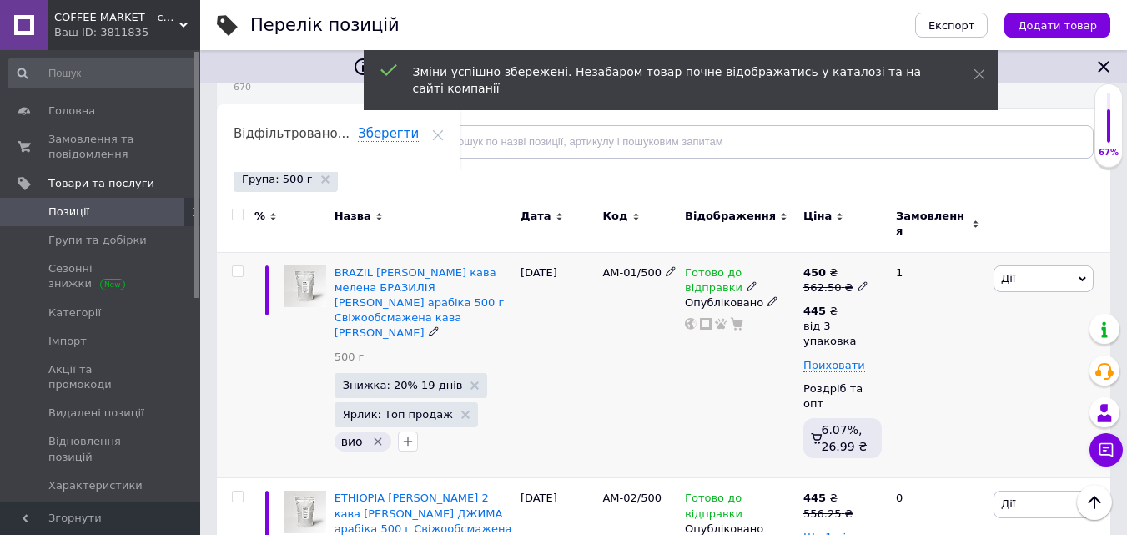
scroll to position [334, 0]
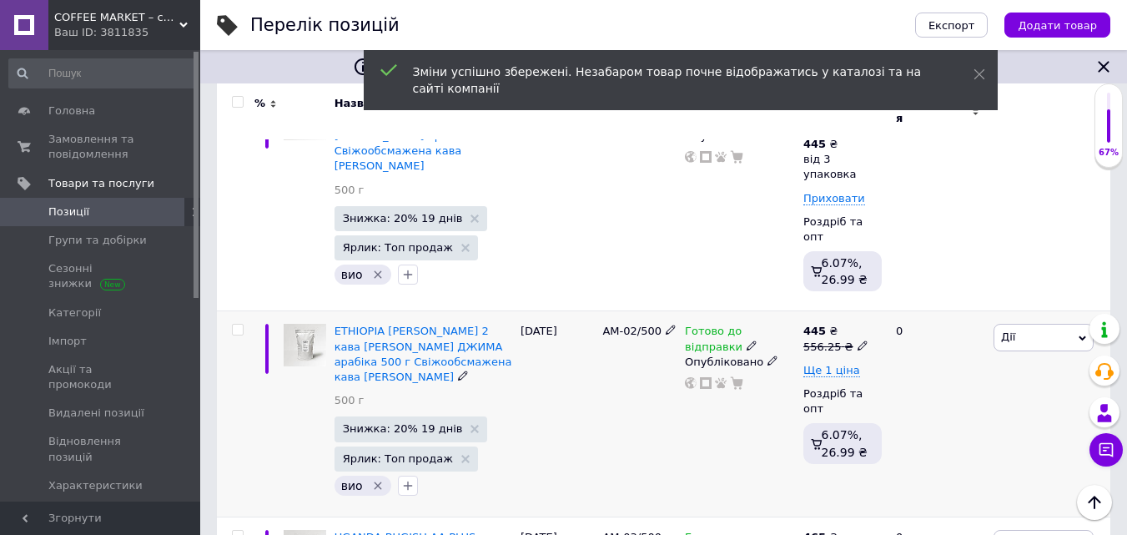
click at [858, 340] on icon at bounding box center [863, 345] width 10 height 10
drag, startPoint x: 890, startPoint y: 293, endPoint x: 962, endPoint y: 280, distance: 72.8
click at [962, 303] on input "556.25" at bounding box center [937, 319] width 127 height 33
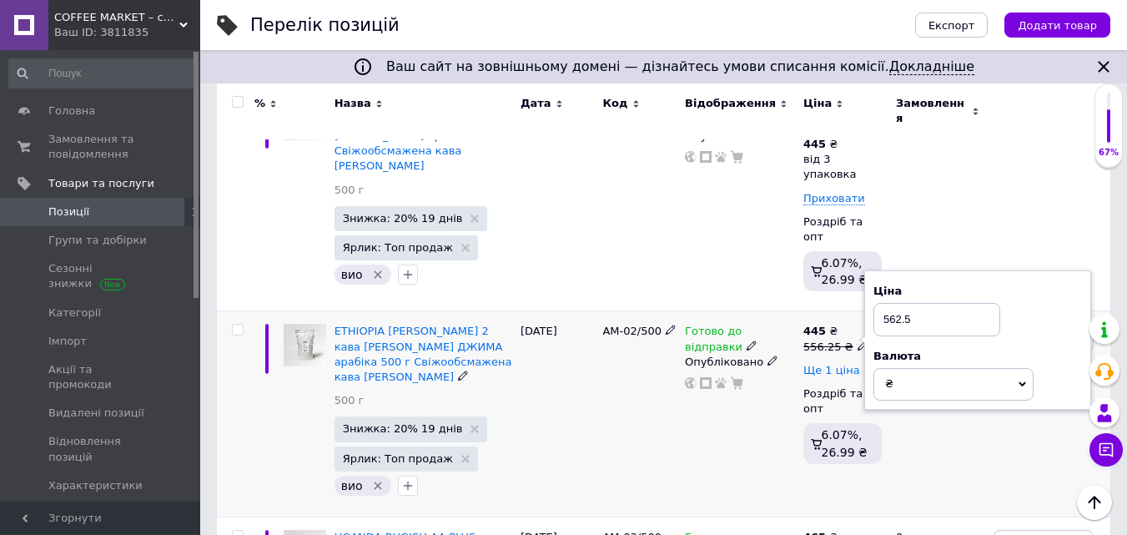
type input "562.5"
click at [838, 364] on span "Ще 1 ціна" at bounding box center [831, 370] width 57 height 13
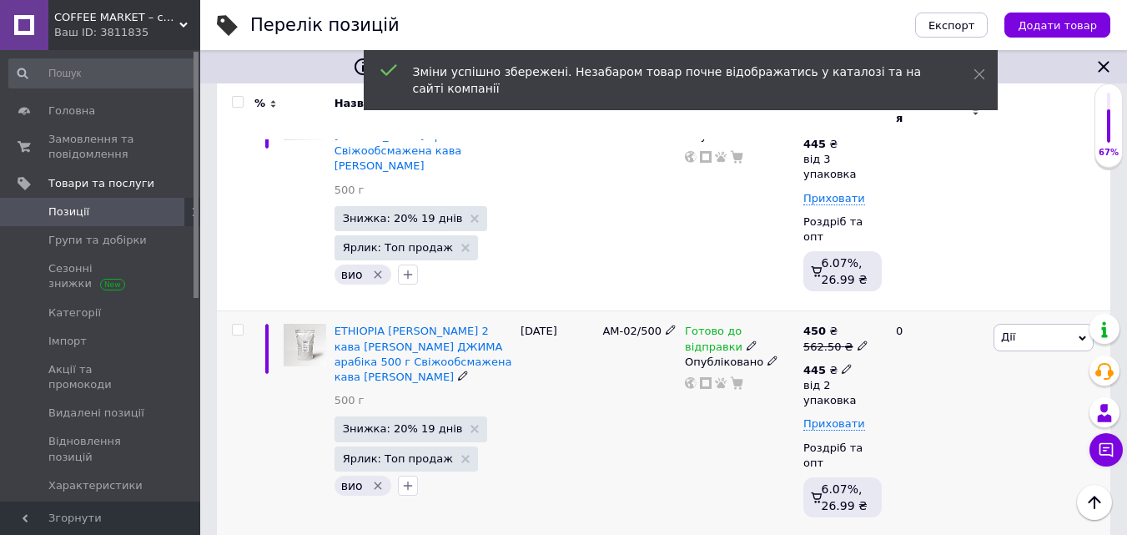
drag, startPoint x: 839, startPoint y: 338, endPoint x: 879, endPoint y: 360, distance: 45.5
click at [842, 362] on span at bounding box center [847, 368] width 10 height 12
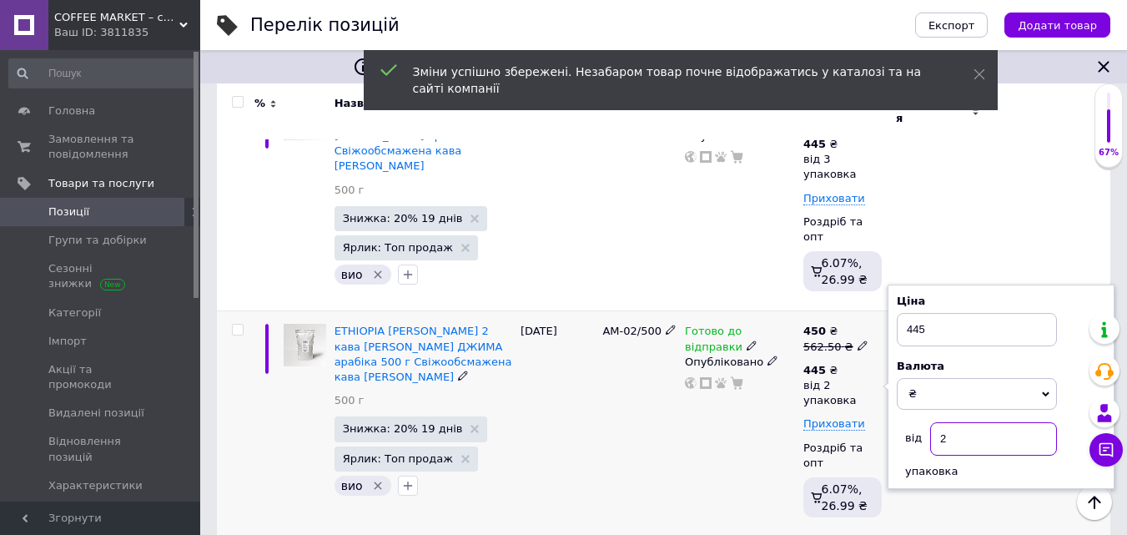
click at [946, 422] on input "2" at bounding box center [993, 438] width 127 height 33
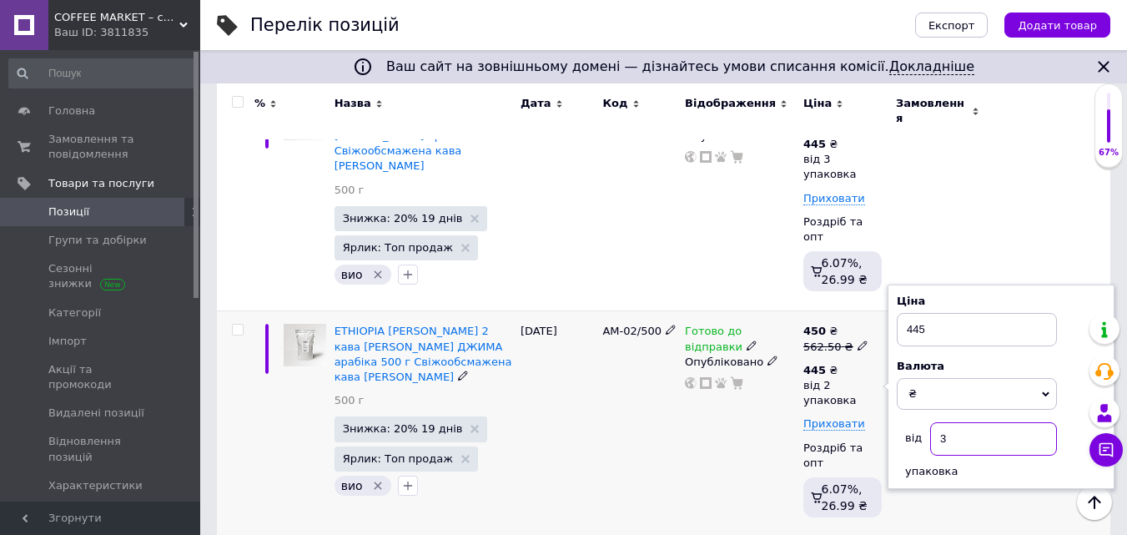
type input "3"
click at [783, 433] on div "Готово до відправки Опубліковано" at bounding box center [740, 424] width 118 height 226
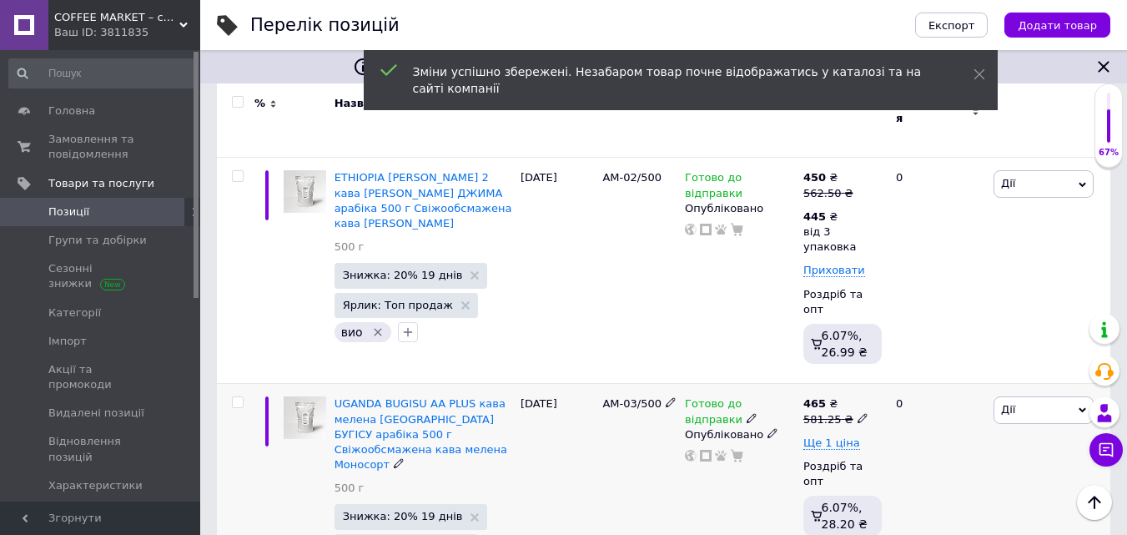
scroll to position [501, 0]
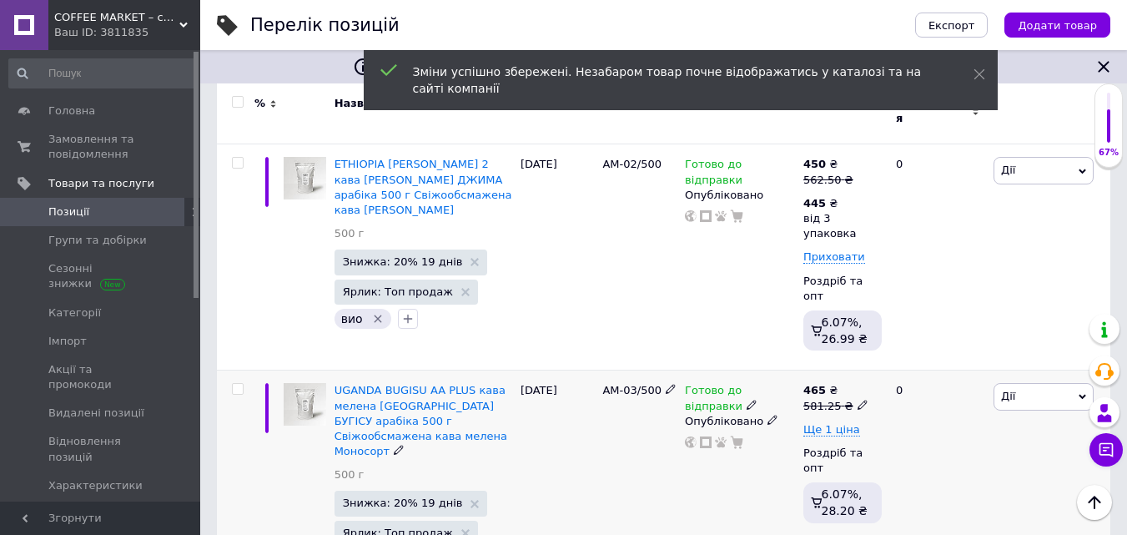
click at [858, 400] on icon at bounding box center [863, 405] width 10 height 10
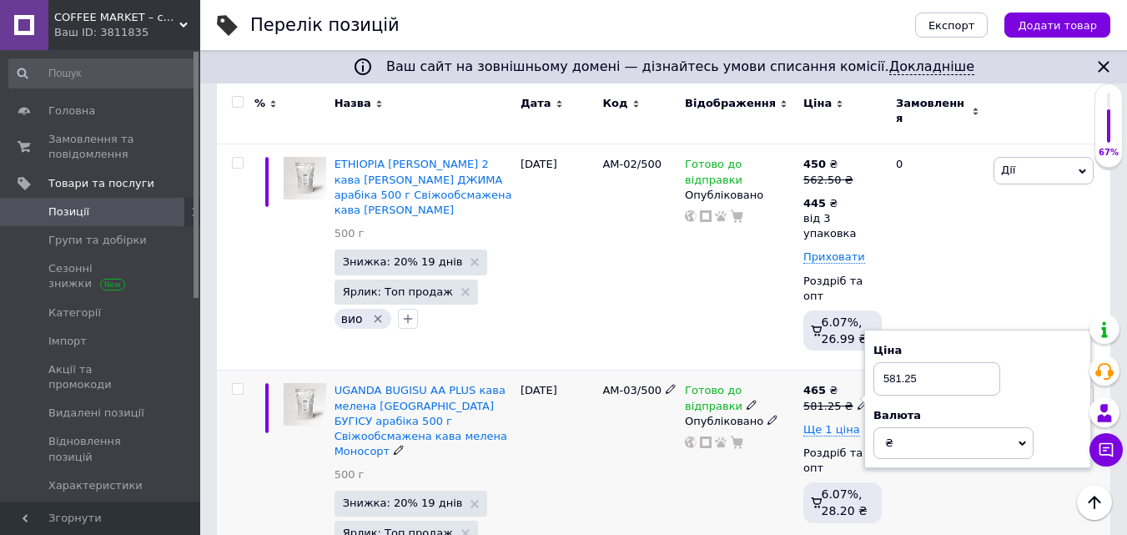
drag, startPoint x: 896, startPoint y: 335, endPoint x: 1020, endPoint y: 332, distance: 124.4
click at [1018, 343] on div "Ціна 581.25" at bounding box center [978, 369] width 209 height 53
type input "587.5"
click at [840, 423] on span "Ще 1 ціна" at bounding box center [831, 429] width 57 height 13
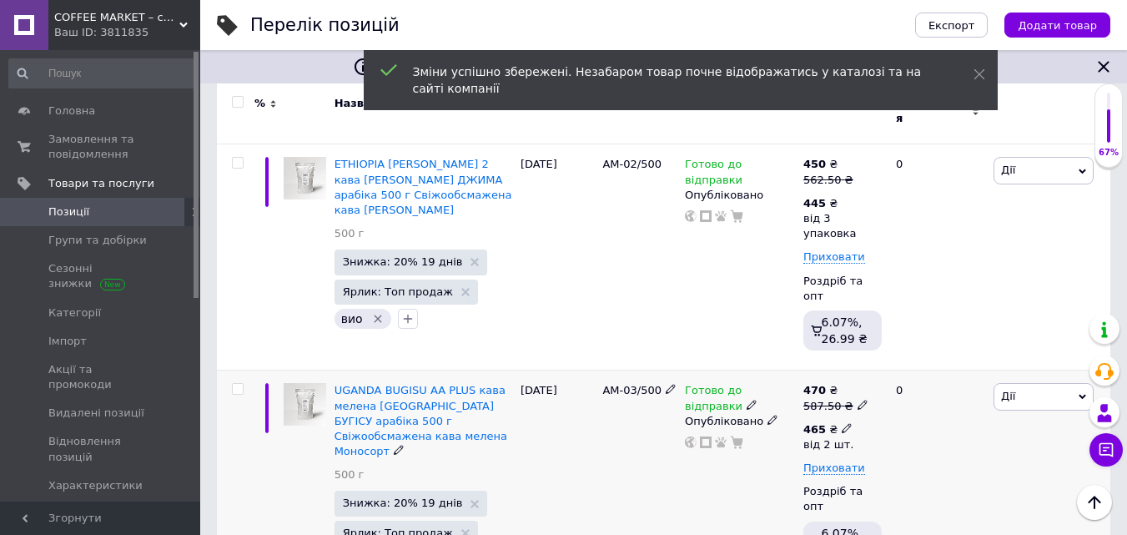
click at [842, 423] on icon at bounding box center [847, 428] width 10 height 10
click at [923, 486] on input "2" at bounding box center [969, 502] width 127 height 33
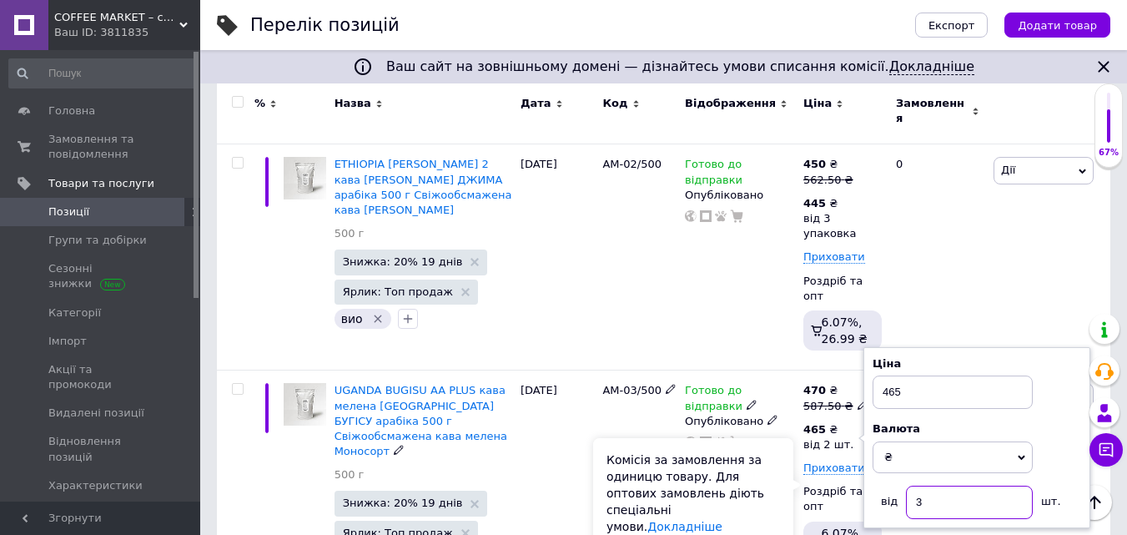
type input "3"
drag, startPoint x: 773, startPoint y: 469, endPoint x: 786, endPoint y: 464, distance: 14.3
click at [783, 464] on div "Комісія за замовлення за одиницю товару. Для оптових замовлень діють спеціальні…" at bounding box center [693, 493] width 200 height 110
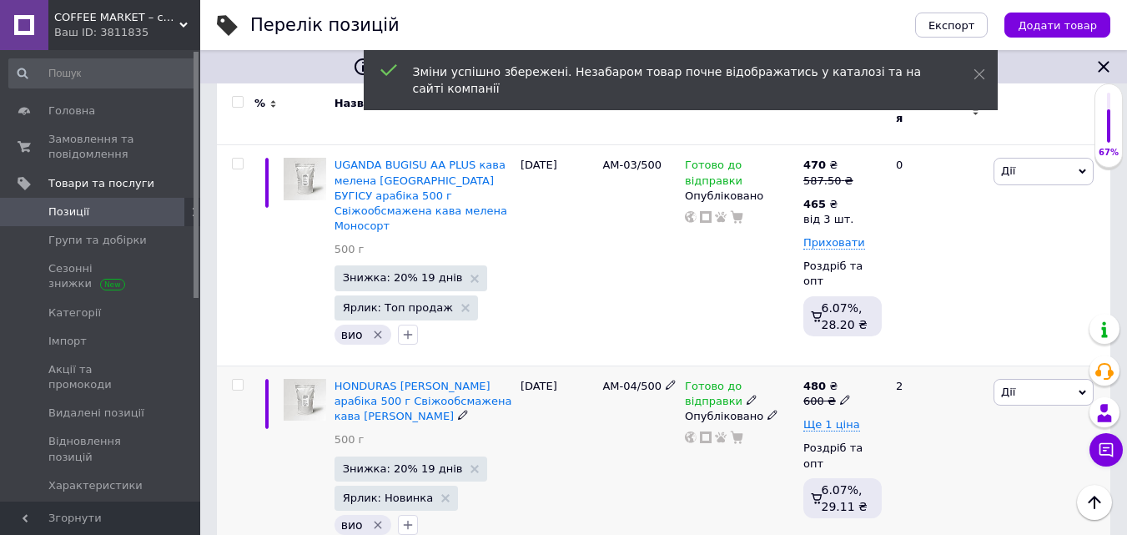
scroll to position [751, 0]
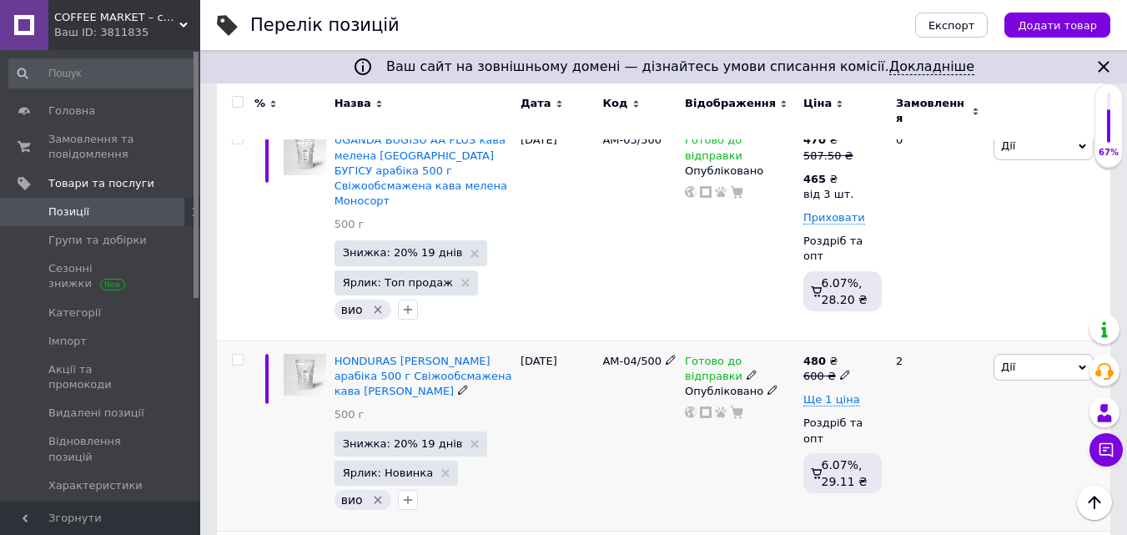
click at [840, 370] on icon at bounding box center [845, 375] width 10 height 10
drag, startPoint x: 871, startPoint y: 292, endPoint x: 919, endPoint y: 287, distance: 48.6
click at [919, 333] on input "606.25" at bounding box center [923, 349] width 127 height 33
type input "606.25"
click at [839, 393] on span "Ще 1 ціна" at bounding box center [831, 399] width 57 height 13
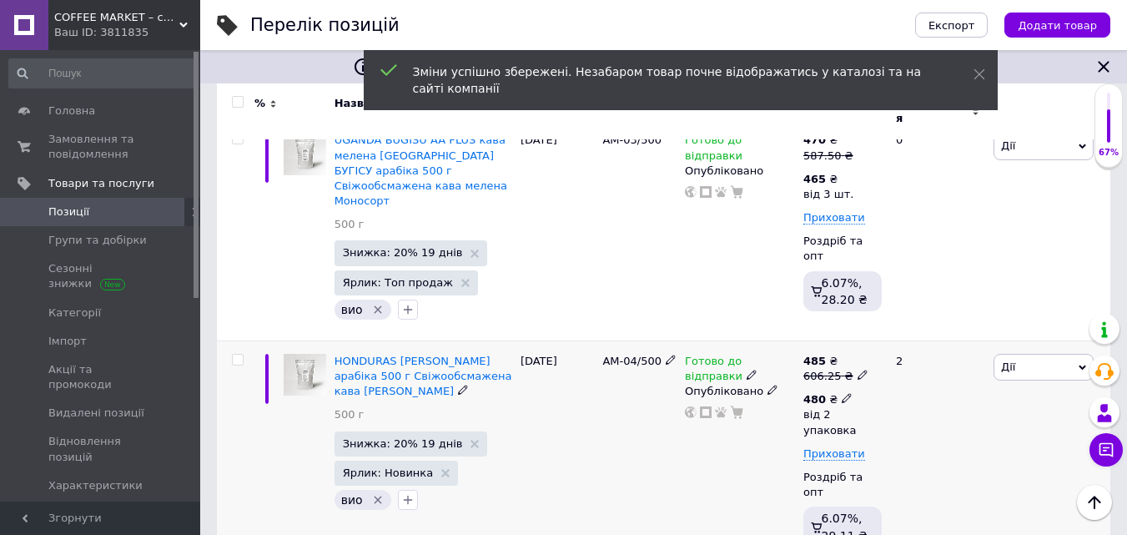
click at [842, 393] on icon at bounding box center [847, 398] width 10 height 10
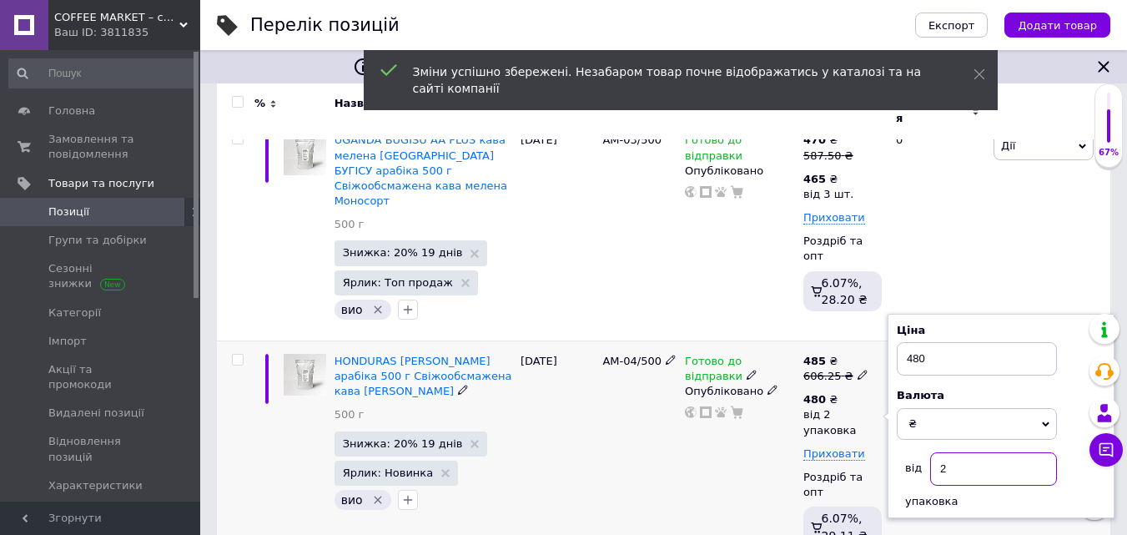
drag, startPoint x: 940, startPoint y: 412, endPoint x: 953, endPoint y: 411, distance: 12.5
click at [953, 452] on input "2" at bounding box center [993, 468] width 127 height 33
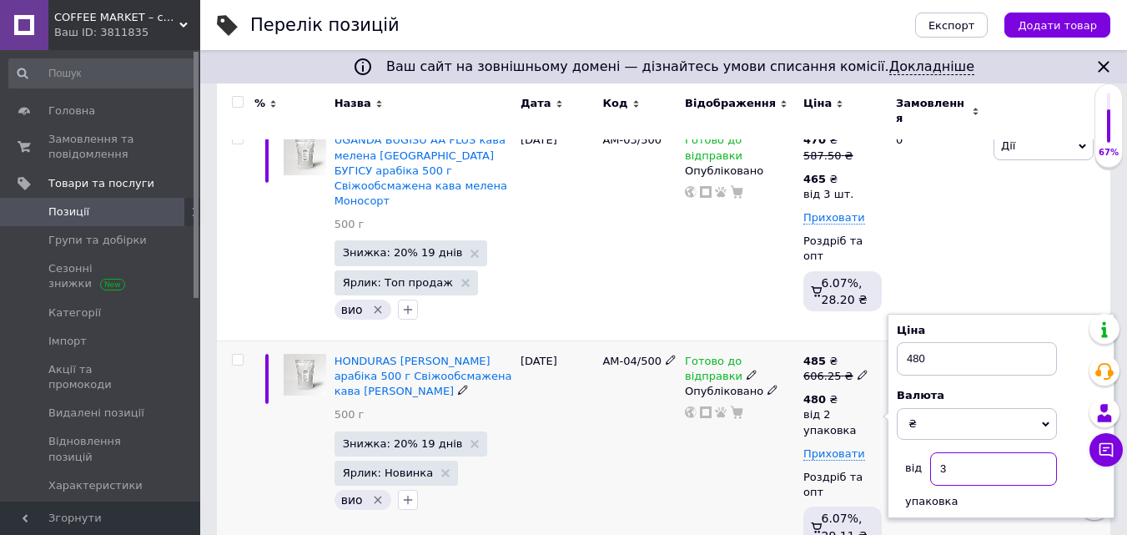
type input "3"
click at [758, 437] on div "Готово до відправки Опубліковано" at bounding box center [740, 453] width 118 height 226
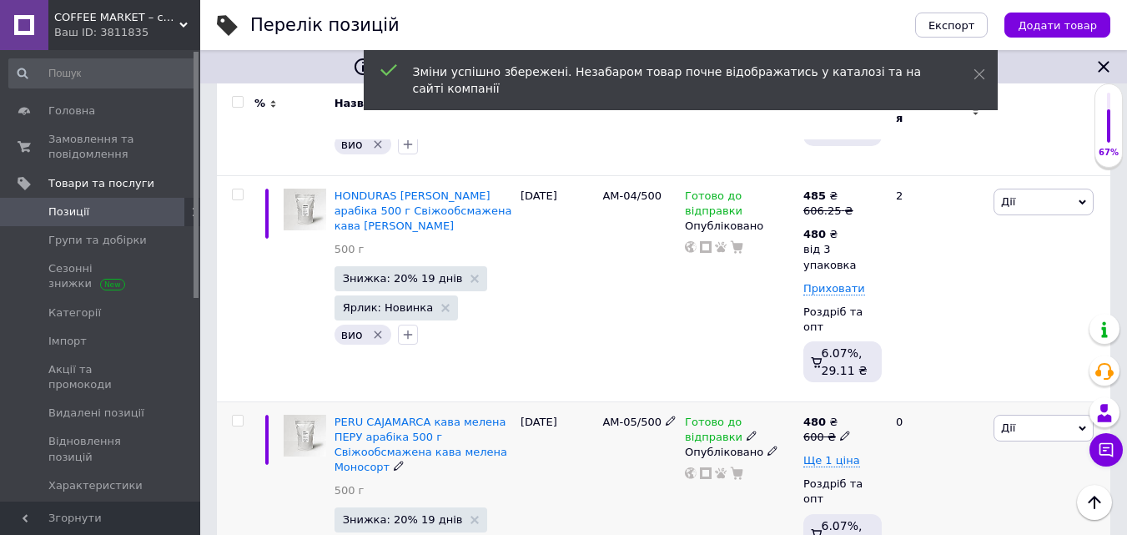
scroll to position [918, 0]
click at [840, 429] on icon at bounding box center [845, 434] width 10 height 10
drag, startPoint x: 871, startPoint y: 337, endPoint x: 935, endPoint y: 335, distance: 64.3
click at [933, 391] on input "600" at bounding box center [923, 407] width 127 height 33
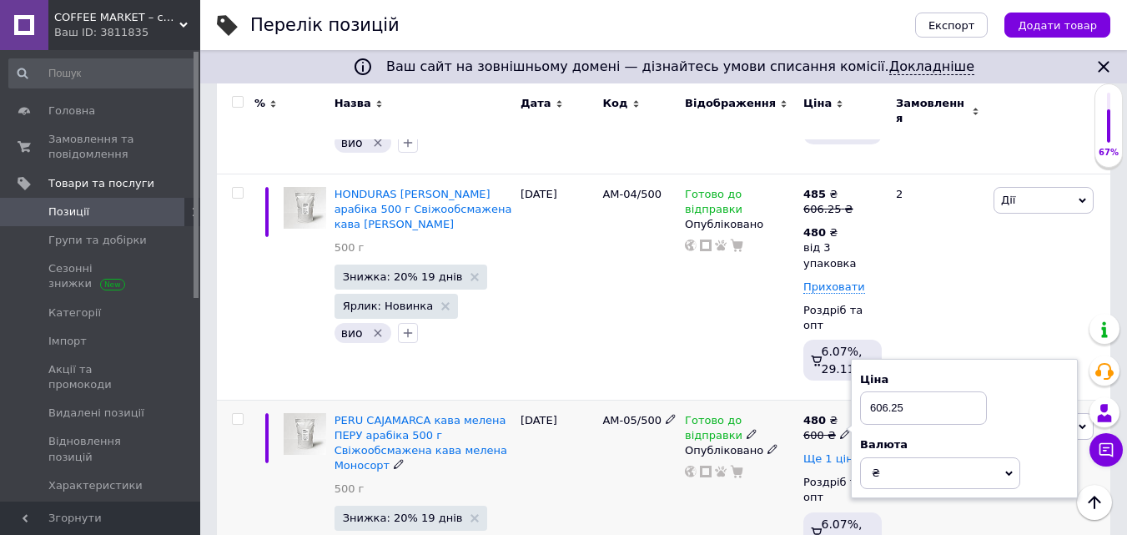
type input "606.25"
click at [836, 452] on span "Ще 1 ціна" at bounding box center [831, 458] width 57 height 13
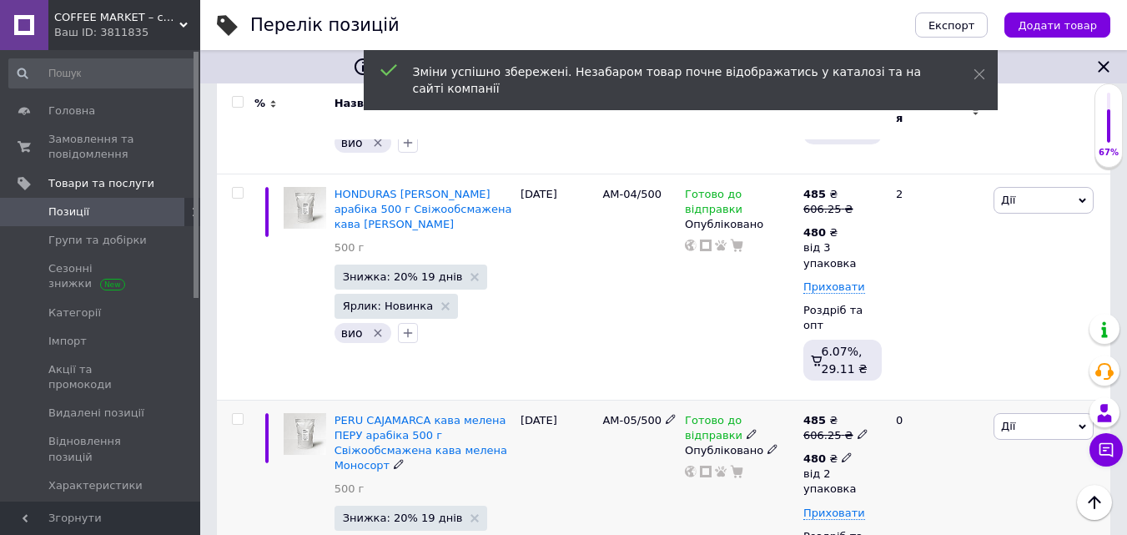
click at [842, 452] on icon at bounding box center [847, 457] width 10 height 10
click at [949, 511] on input "2" at bounding box center [993, 527] width 127 height 33
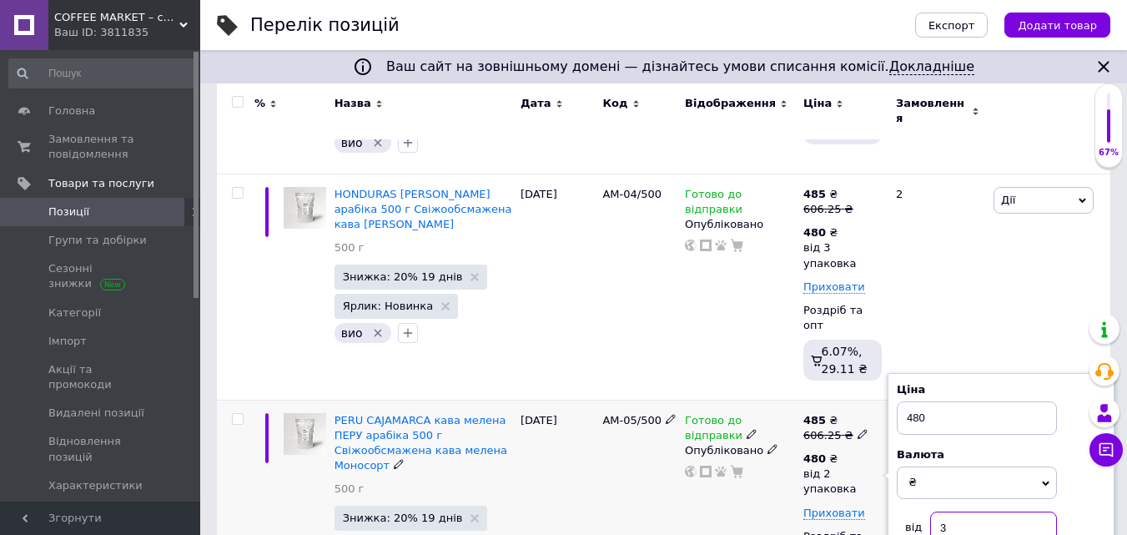
type input "3"
click at [777, 438] on div "Готово до відправки Опубліковано" at bounding box center [740, 513] width 118 height 226
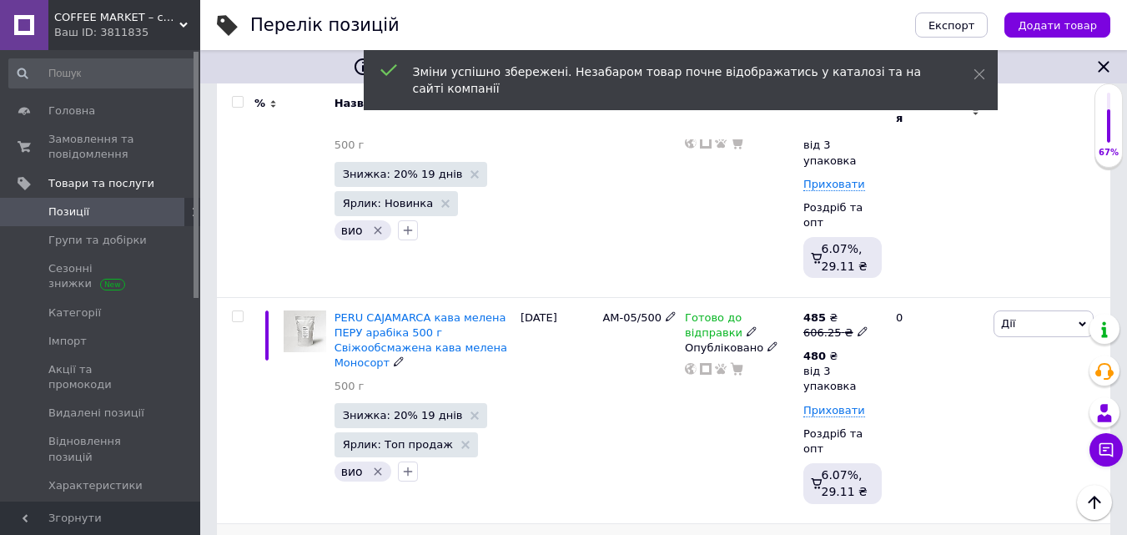
scroll to position [1168, 0]
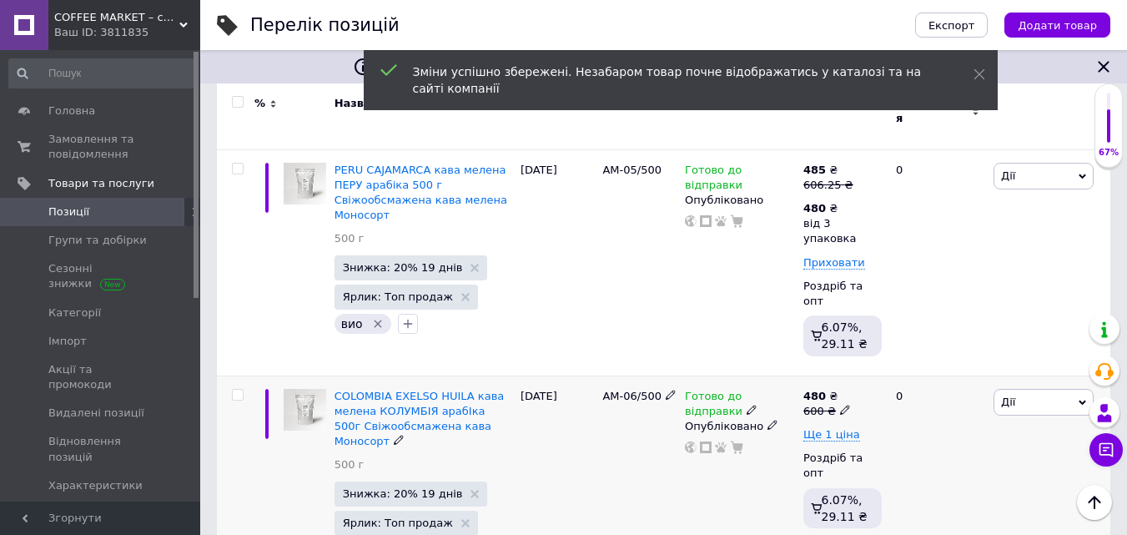
click at [840, 403] on span at bounding box center [845, 409] width 10 height 12
drag, startPoint x: 869, startPoint y: 298, endPoint x: 934, endPoint y: 297, distance: 65.1
click at [934, 367] on input "600" at bounding box center [923, 383] width 127 height 33
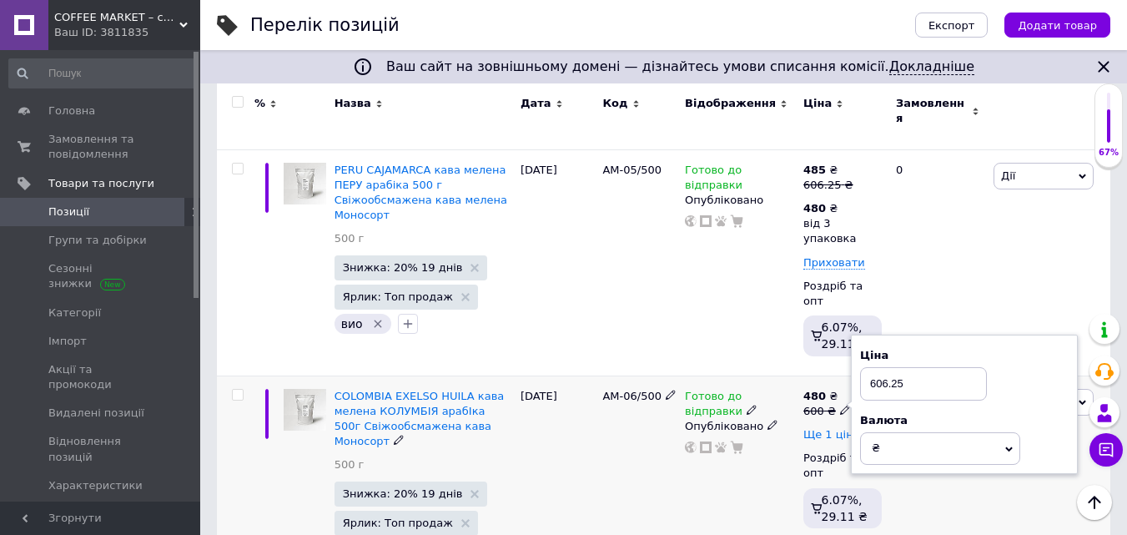
type input "606.25"
click at [835, 428] on span "Ще 1 ціна" at bounding box center [831, 434] width 57 height 13
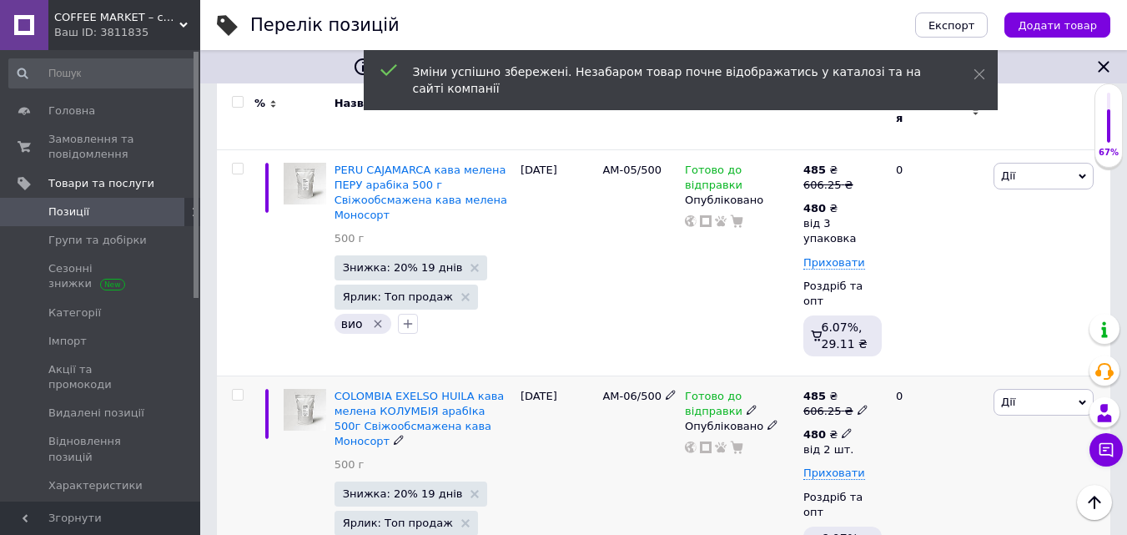
click at [842, 428] on icon at bounding box center [847, 433] width 10 height 10
click at [925, 491] on input "2" at bounding box center [969, 507] width 127 height 33
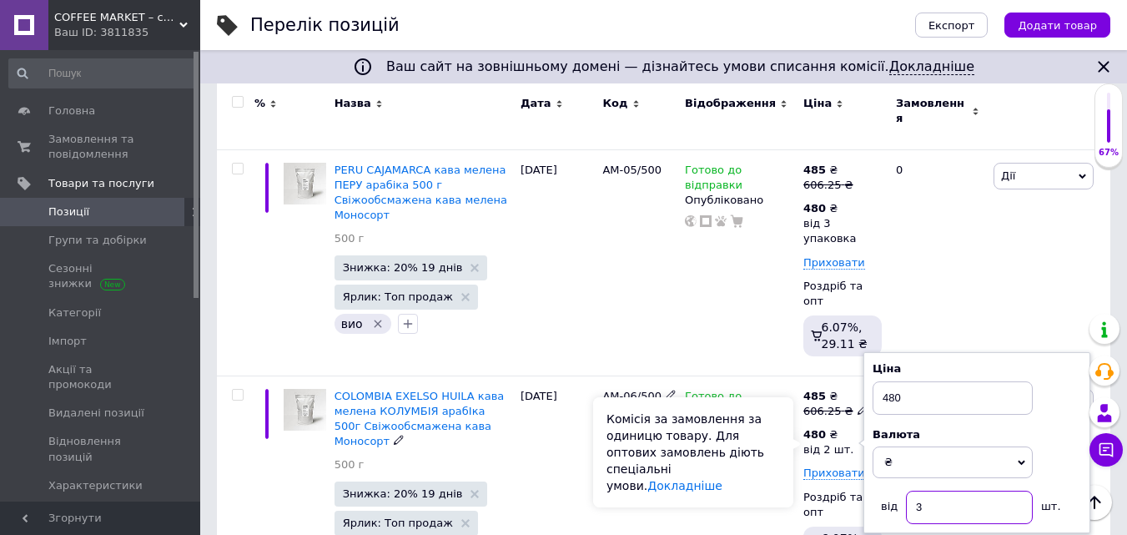
type input "3"
click at [770, 436] on div "Комісія за замовлення за одиницю товару. Для оптових замовлень діють спеціальні…" at bounding box center [693, 452] width 200 height 110
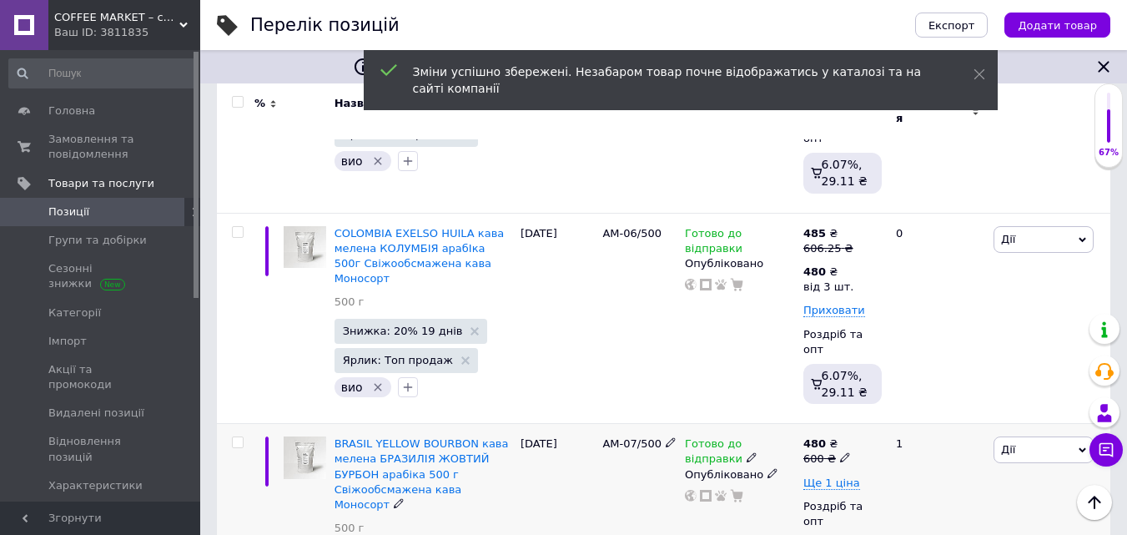
scroll to position [1335, 0]
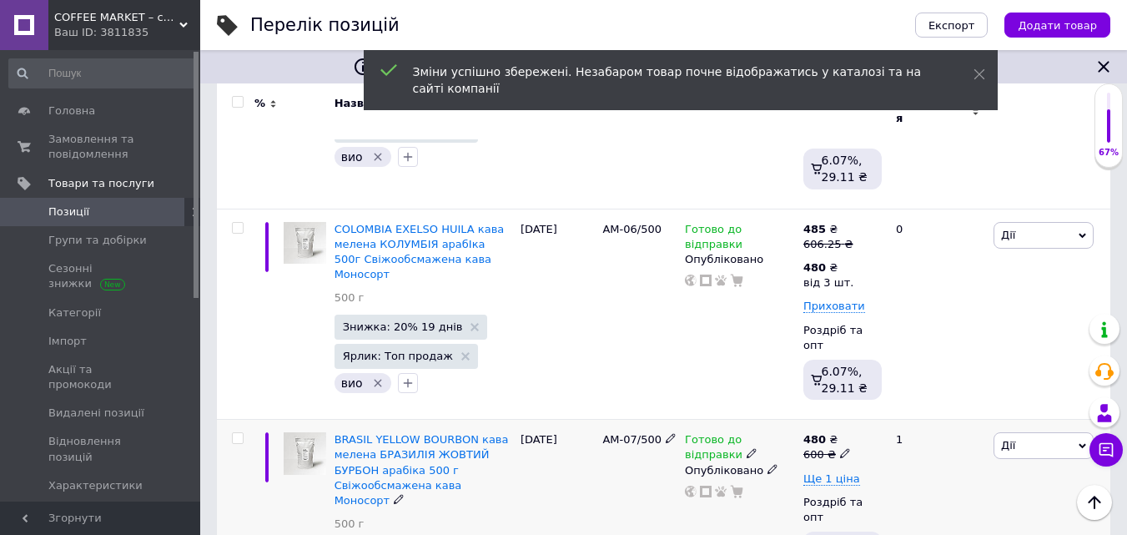
click at [840, 448] on icon at bounding box center [845, 453] width 10 height 10
drag, startPoint x: 869, startPoint y: 324, endPoint x: 939, endPoint y: 321, distance: 71.0
click at [938, 411] on input "600" at bounding box center [923, 427] width 127 height 33
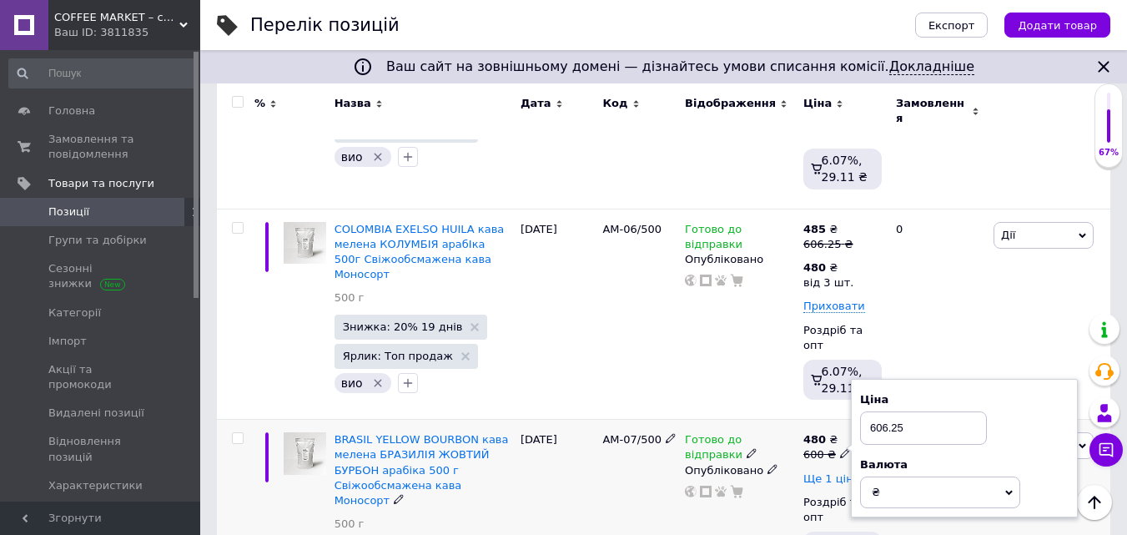
type input "606.25"
click at [838, 472] on span "Ще 1 ціна" at bounding box center [831, 478] width 57 height 13
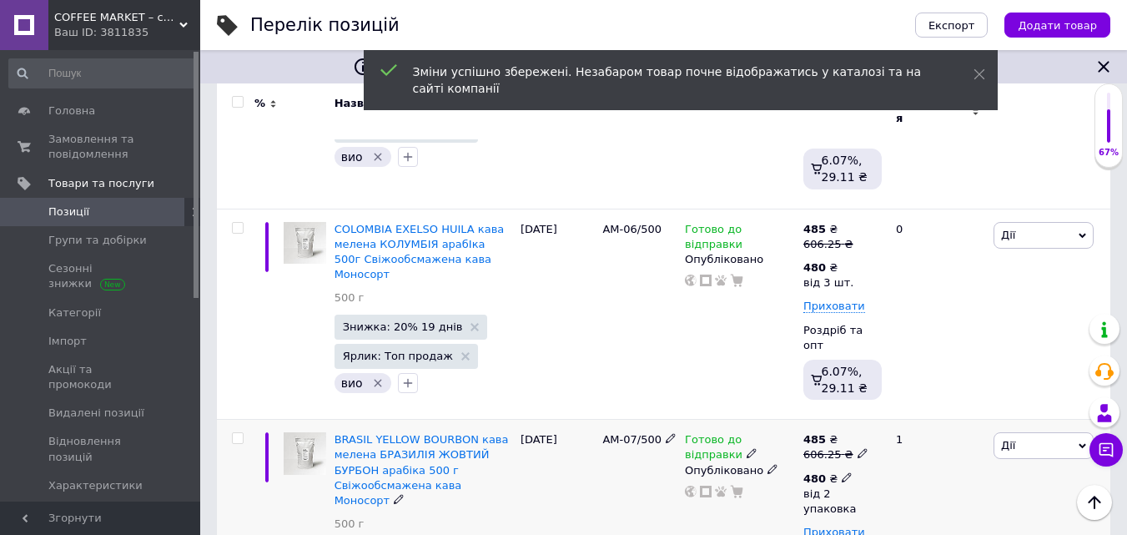
click at [842, 472] on icon at bounding box center [847, 477] width 10 height 10
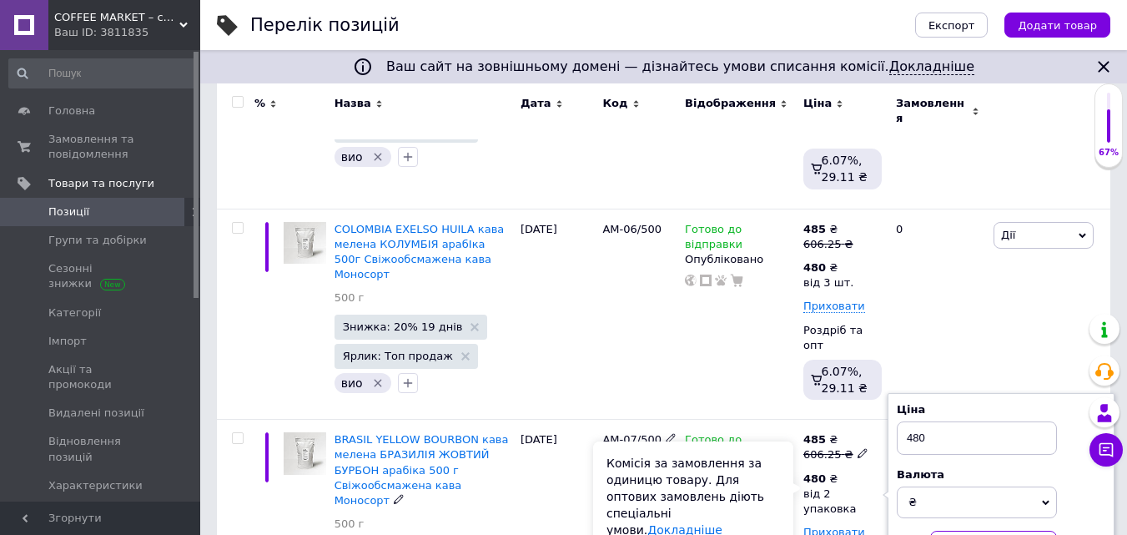
type input "3"
click at [758, 451] on div "Комісія за замовлення за одиницю товару. Для оптових замовлень діють спеціальні…" at bounding box center [693, 496] width 200 height 110
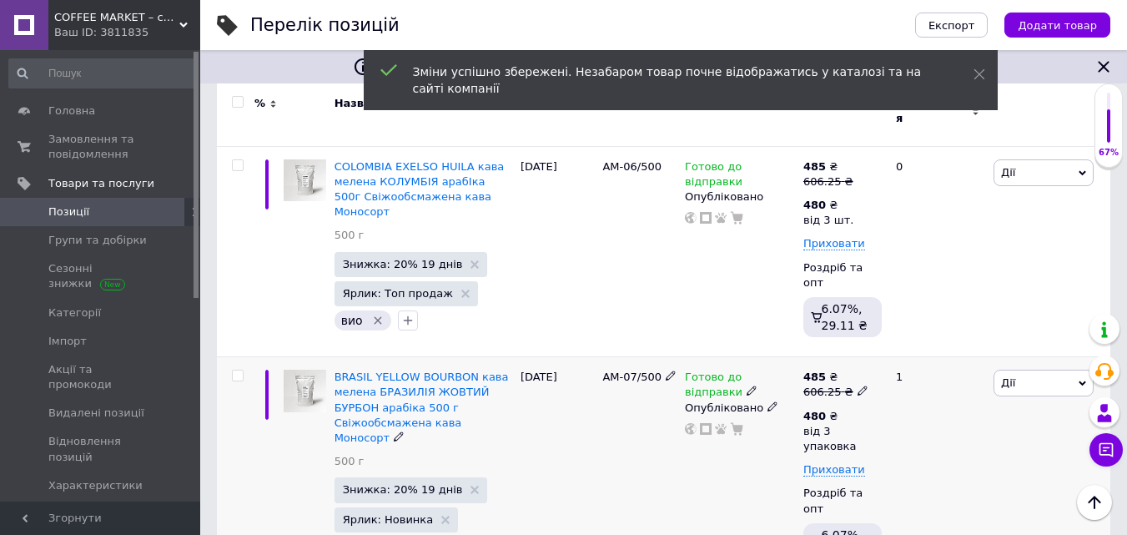
scroll to position [1502, 0]
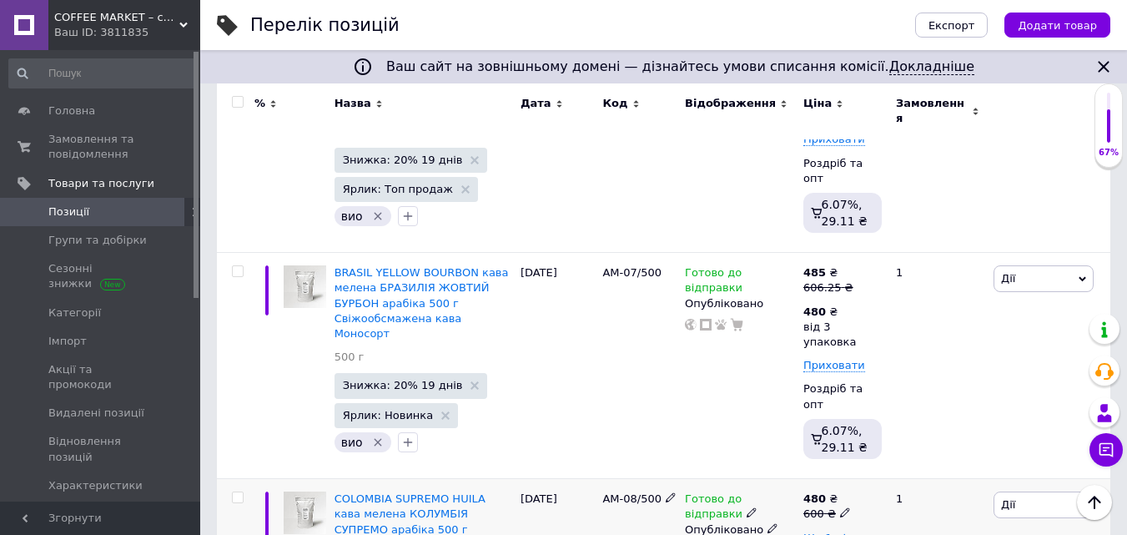
click at [840, 507] on icon at bounding box center [845, 512] width 10 height 10
drag, startPoint x: 870, startPoint y: 365, endPoint x: 928, endPoint y: 362, distance: 57.6
click at [928, 471] on input "600" at bounding box center [923, 487] width 127 height 33
type input "606.25"
click at [839, 531] on span "Ще 1 ціна" at bounding box center [831, 537] width 57 height 13
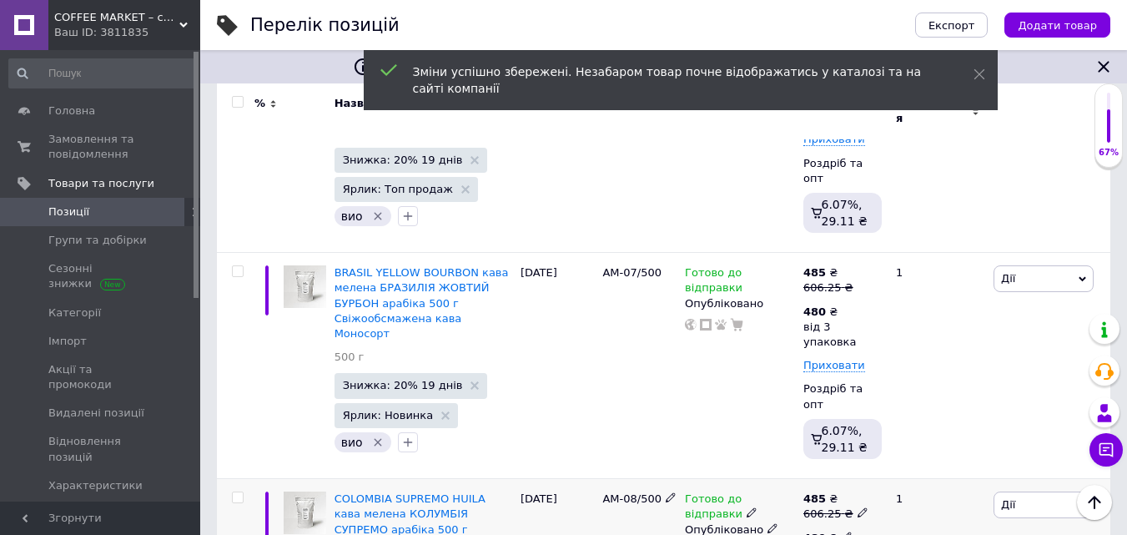
click at [842, 531] on icon at bounding box center [847, 536] width 10 height 10
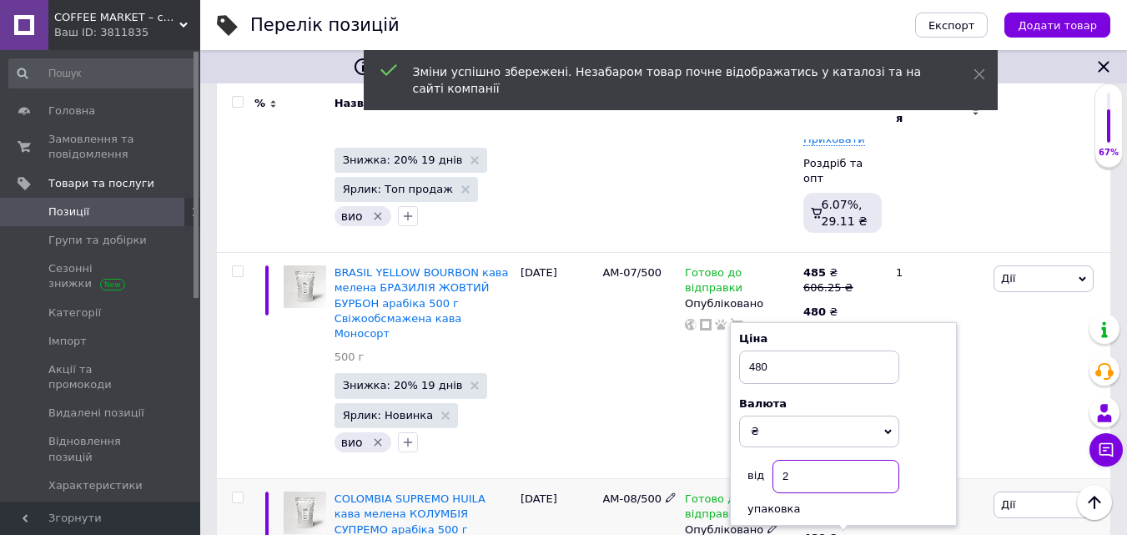
drag, startPoint x: 783, startPoint y: 355, endPoint x: 791, endPoint y: 356, distance: 8.4
click at [791, 460] on input "2" at bounding box center [836, 476] width 127 height 33
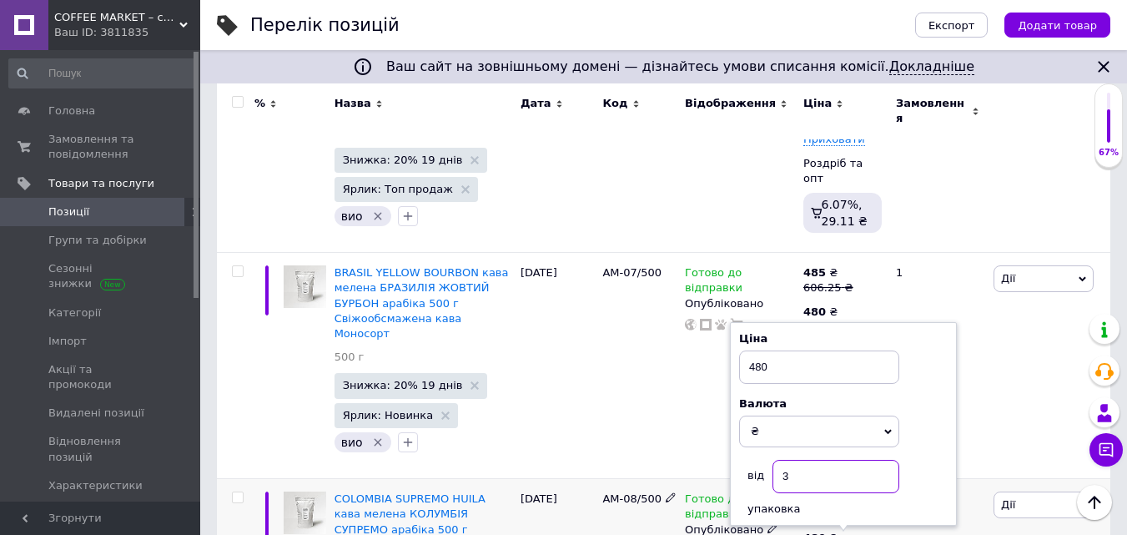
type input "3"
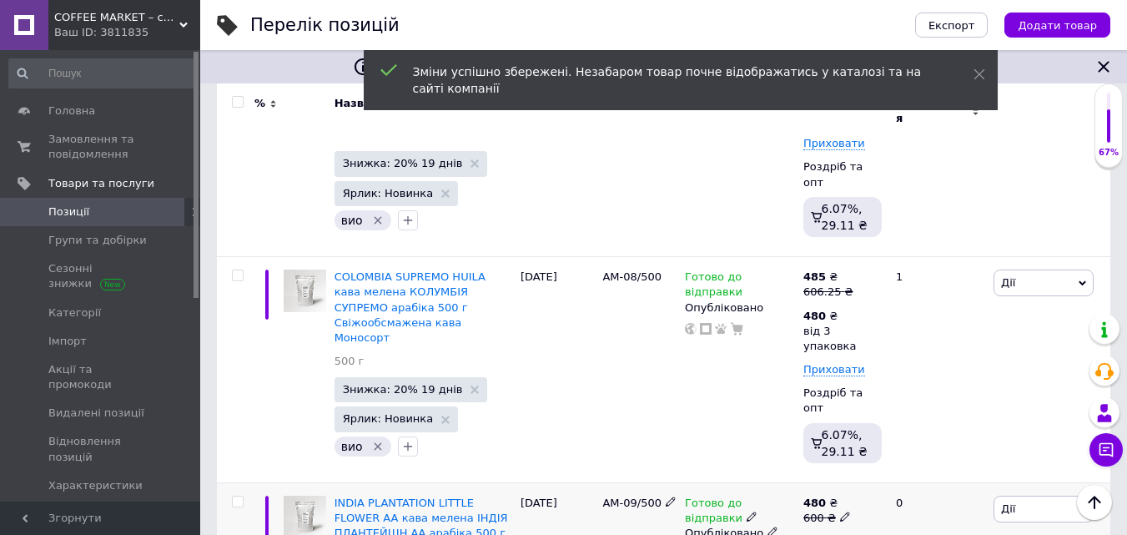
scroll to position [1752, 0]
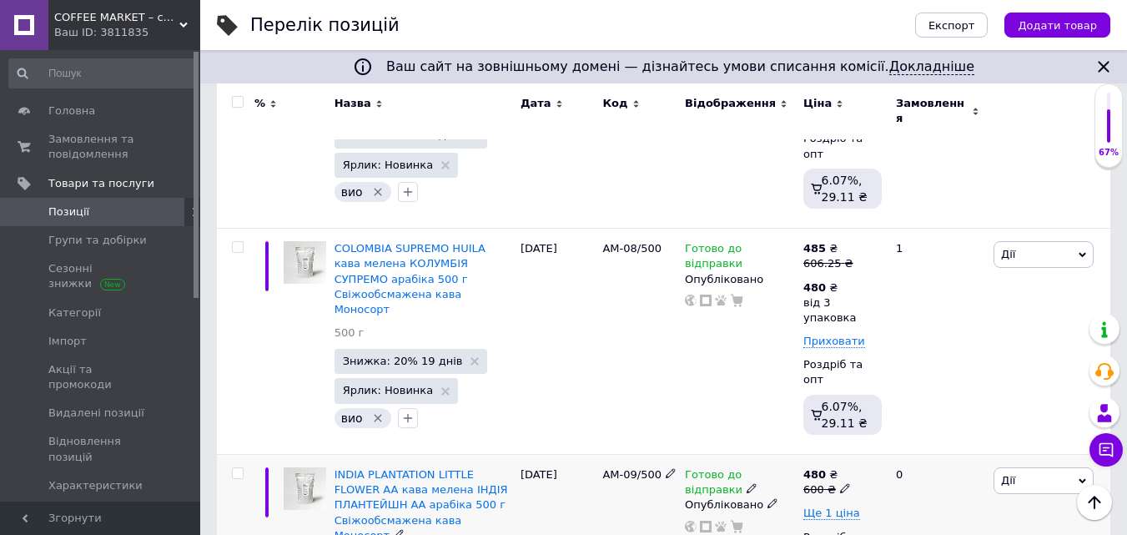
click at [840, 483] on icon at bounding box center [845, 488] width 10 height 10
drag, startPoint x: 869, startPoint y: 327, endPoint x: 949, endPoint y: 338, distance: 80.0
click at [942, 446] on input "600" at bounding box center [923, 462] width 127 height 33
type input "606.25"
click at [836, 506] on span "Ще 1 ціна" at bounding box center [831, 512] width 57 height 13
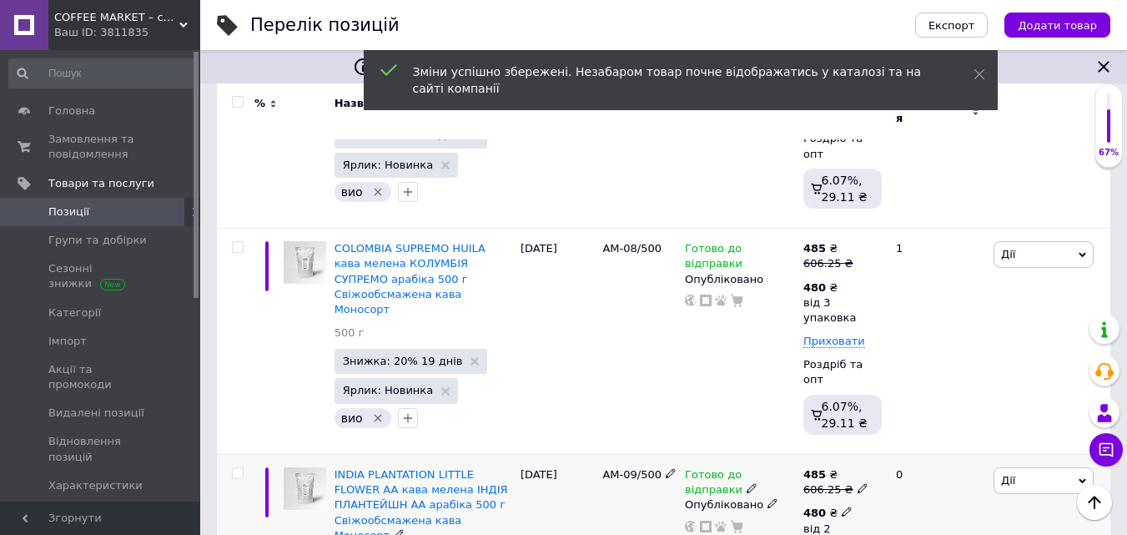
click at [842, 506] on icon at bounding box center [847, 511] width 10 height 10
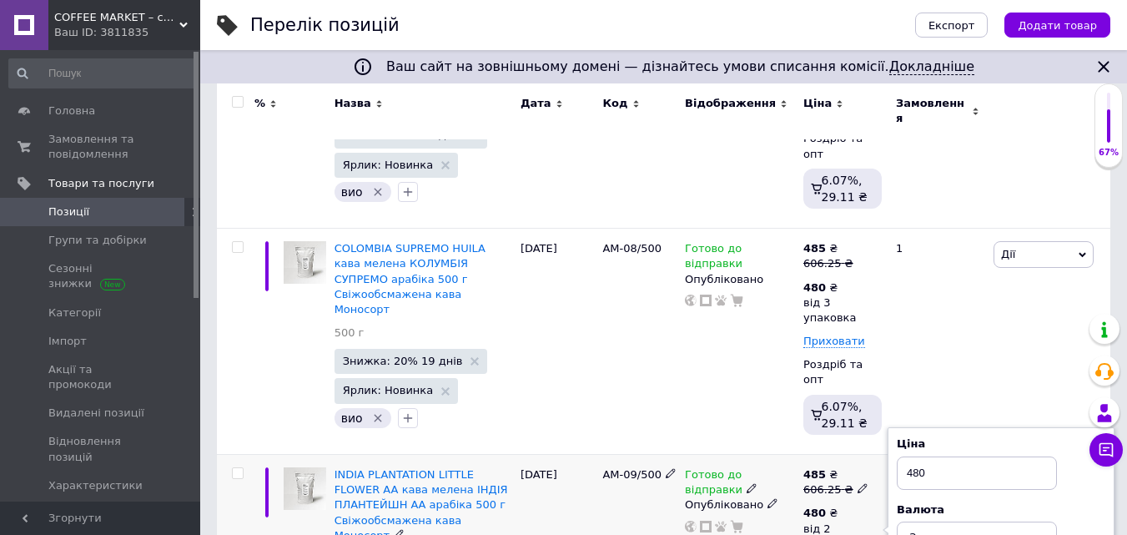
type input "3"
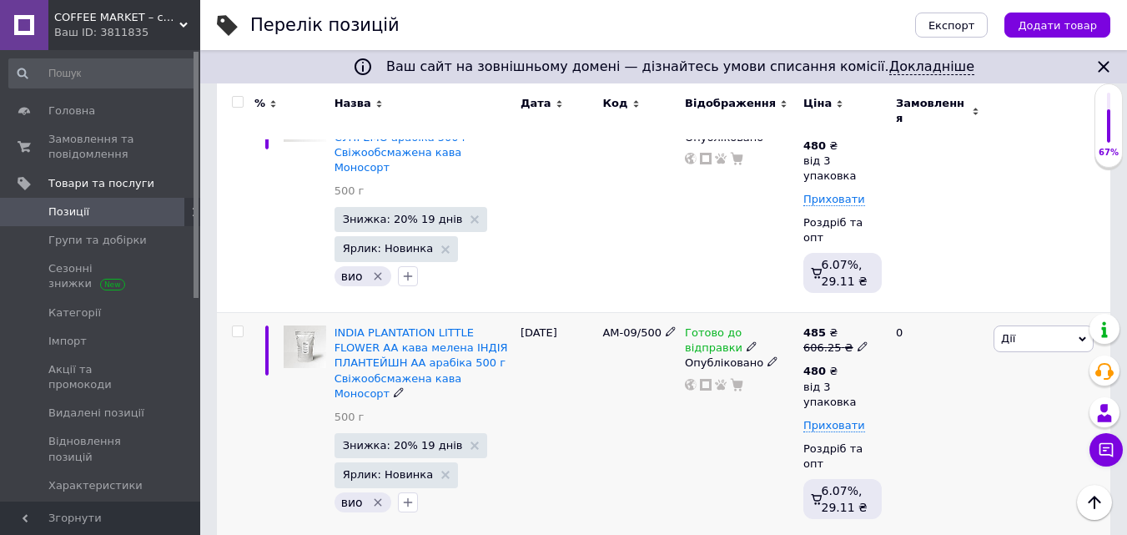
scroll to position [1919, 0]
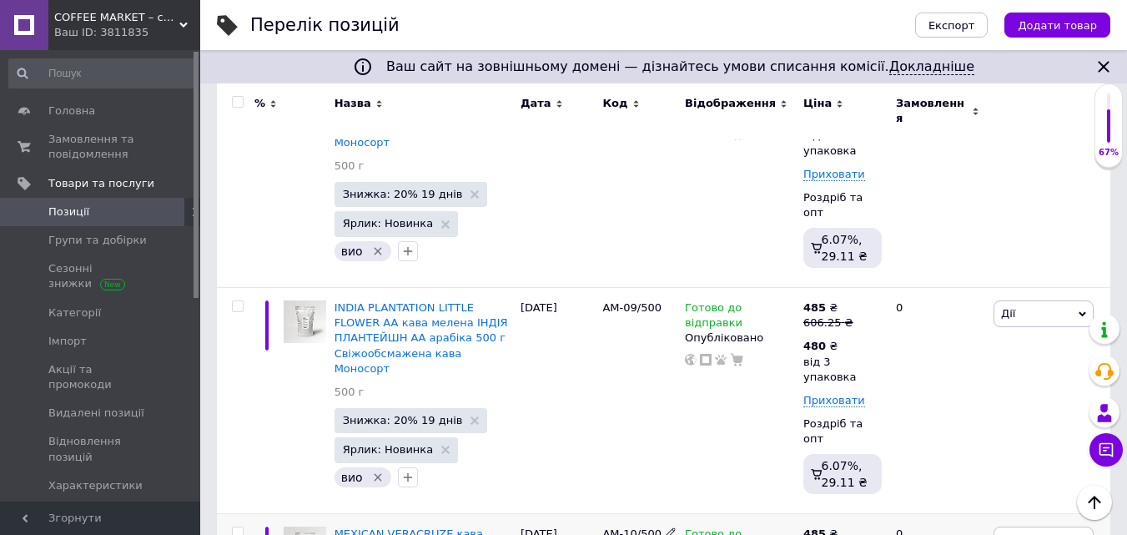
drag, startPoint x: 883, startPoint y: 370, endPoint x: 985, endPoint y: 381, distance: 103.3
click at [984, 506] on input "606.25" at bounding box center [937, 522] width 127 height 33
drag, startPoint x: 882, startPoint y: 373, endPoint x: 924, endPoint y: 371, distance: 41.7
click at [924, 506] on input "612.5" at bounding box center [937, 522] width 127 height 33
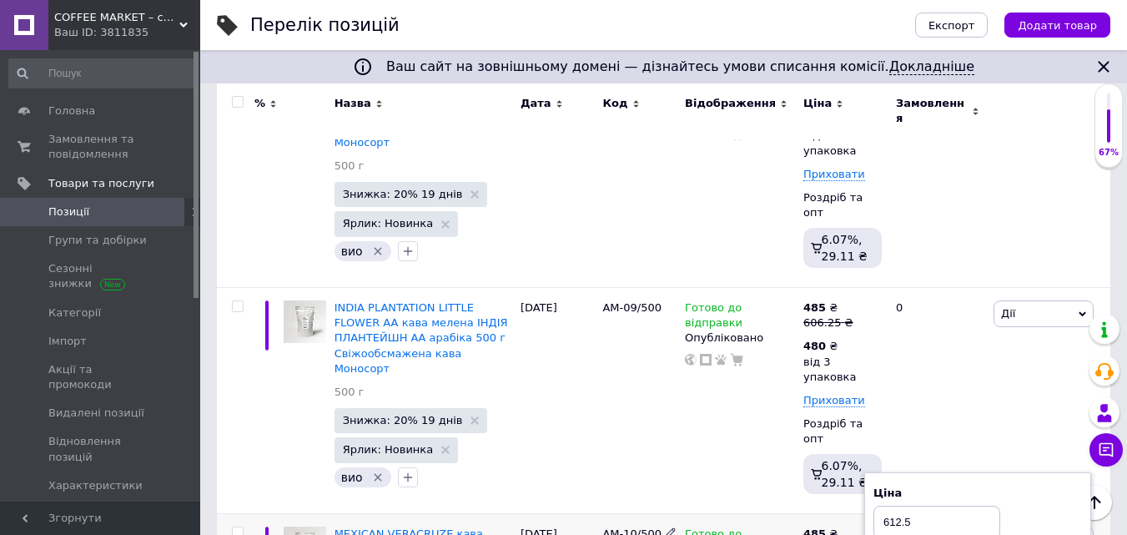
type input "612.5"
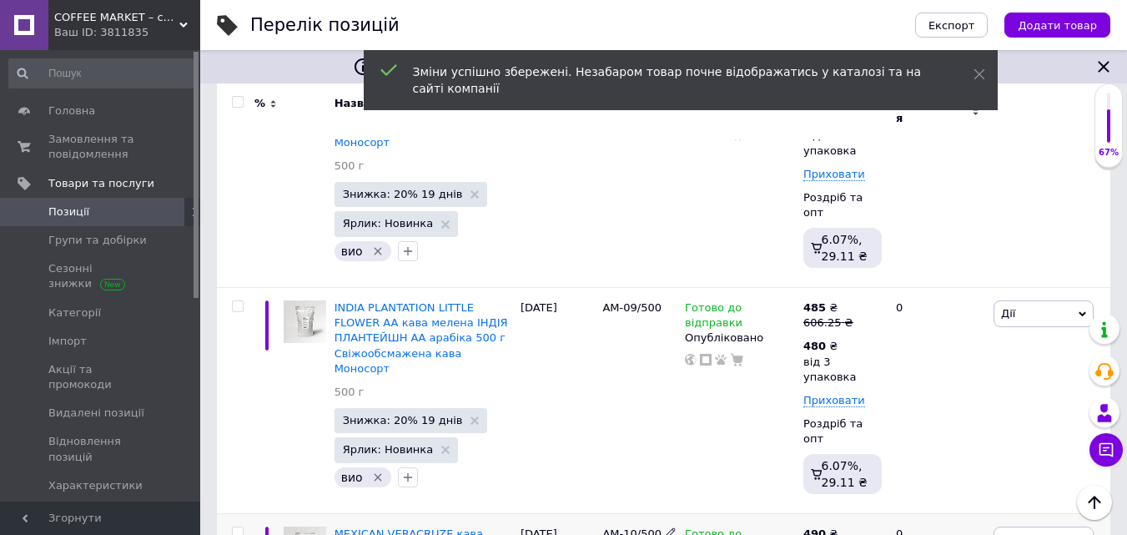
drag, startPoint x: 915, startPoint y: 496, endPoint x: 926, endPoint y: 498, distance: 11.0
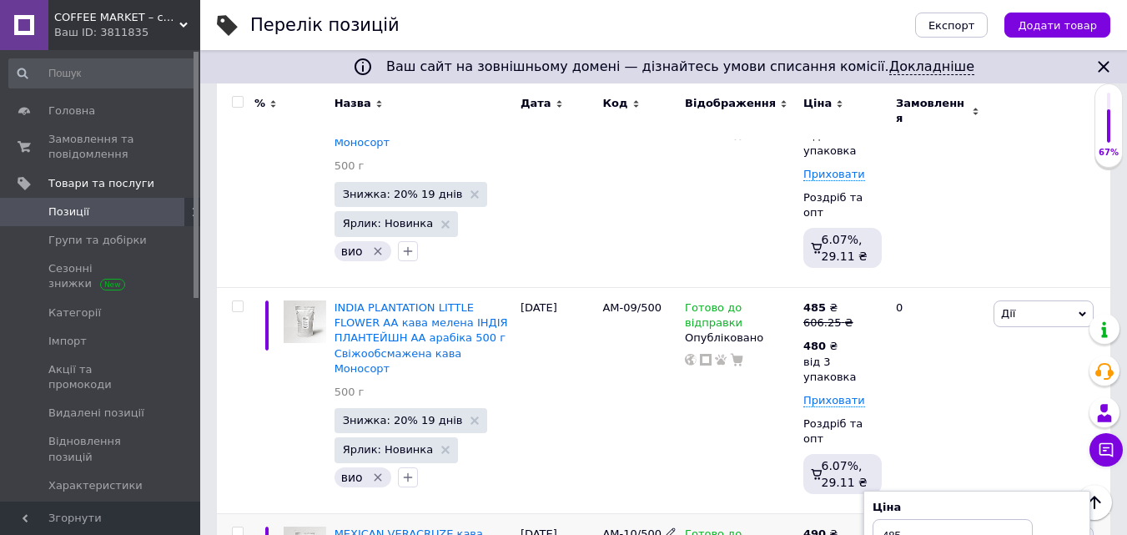
type input "3"
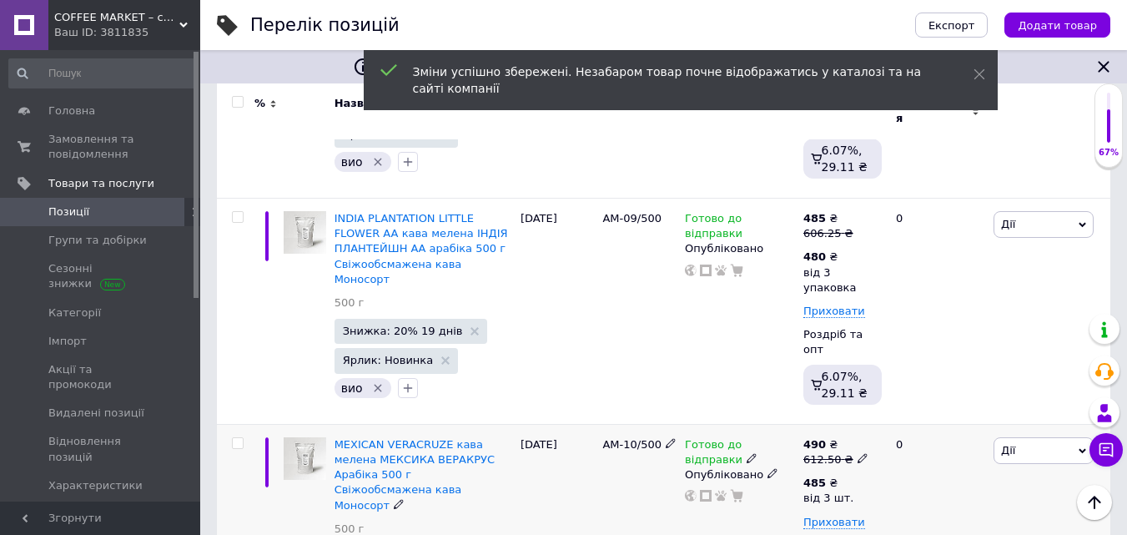
scroll to position [2169, 0]
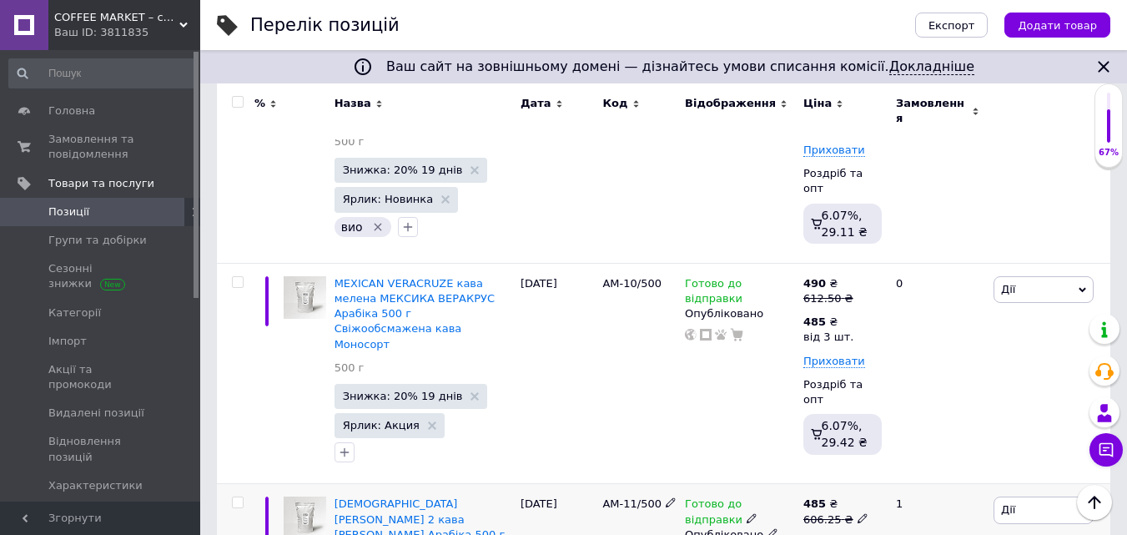
click at [858, 513] on icon at bounding box center [863, 518] width 10 height 10
drag, startPoint x: 884, startPoint y: 317, endPoint x: 954, endPoint y: 324, distance: 71.2
click at [954, 476] on input "606.25" at bounding box center [937, 492] width 127 height 33
type input "612.5"
click at [840, 534] on span "Ще 1 ціна" at bounding box center [831, 542] width 57 height 13
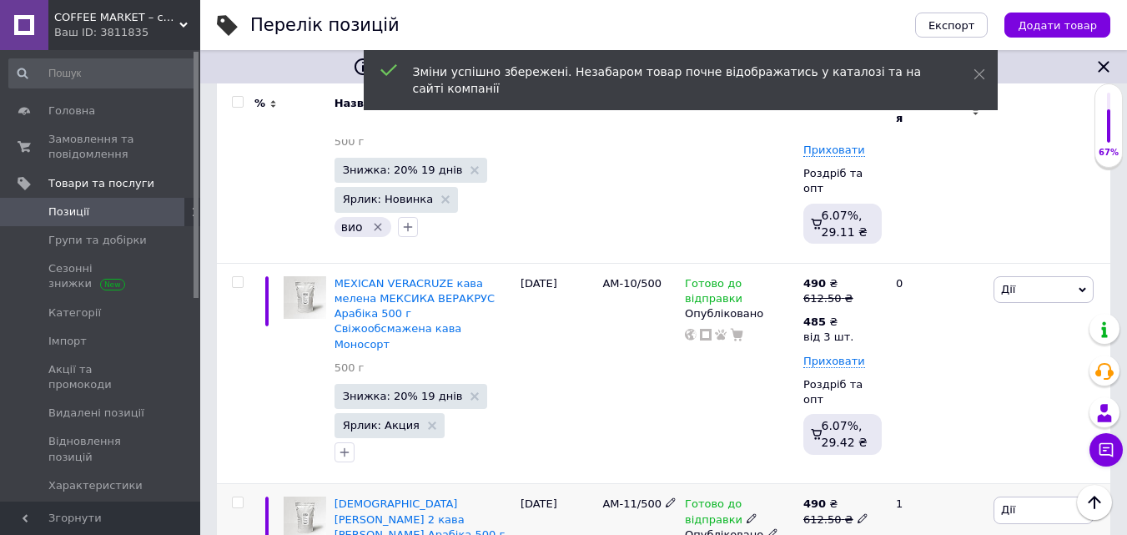
click at [842, 534] on icon at bounding box center [847, 541] width 10 height 10
drag, startPoint x: 916, startPoint y: 440, endPoint x: 927, endPoint y: 437, distance: 11.1
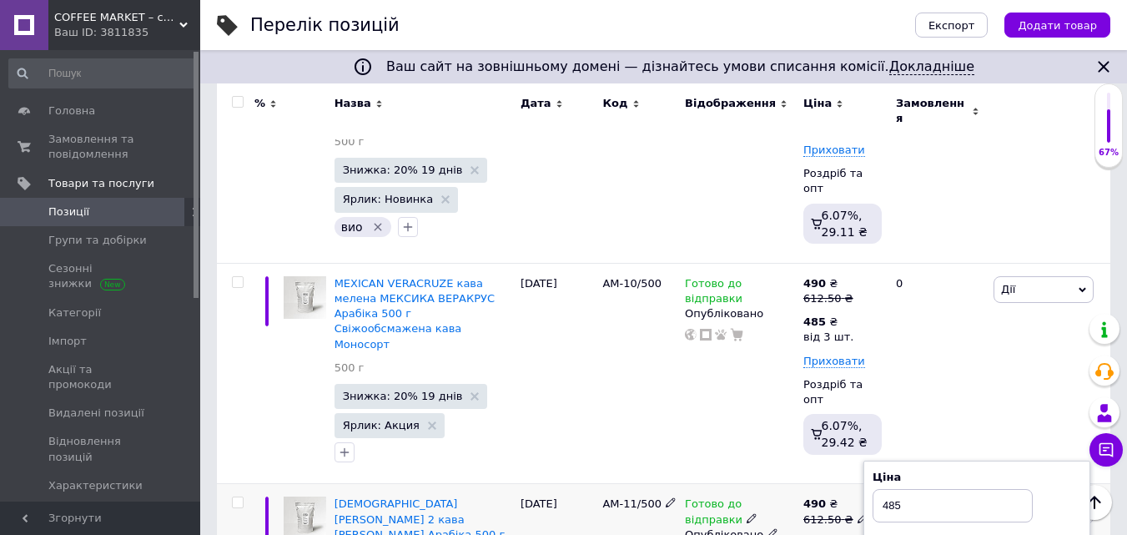
type input "3"
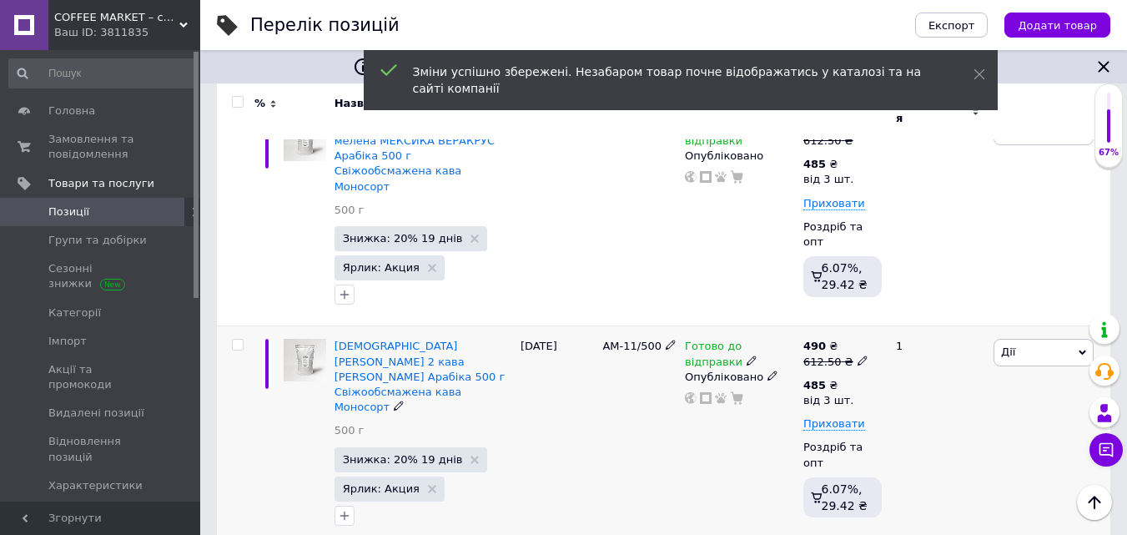
scroll to position [2336, 0]
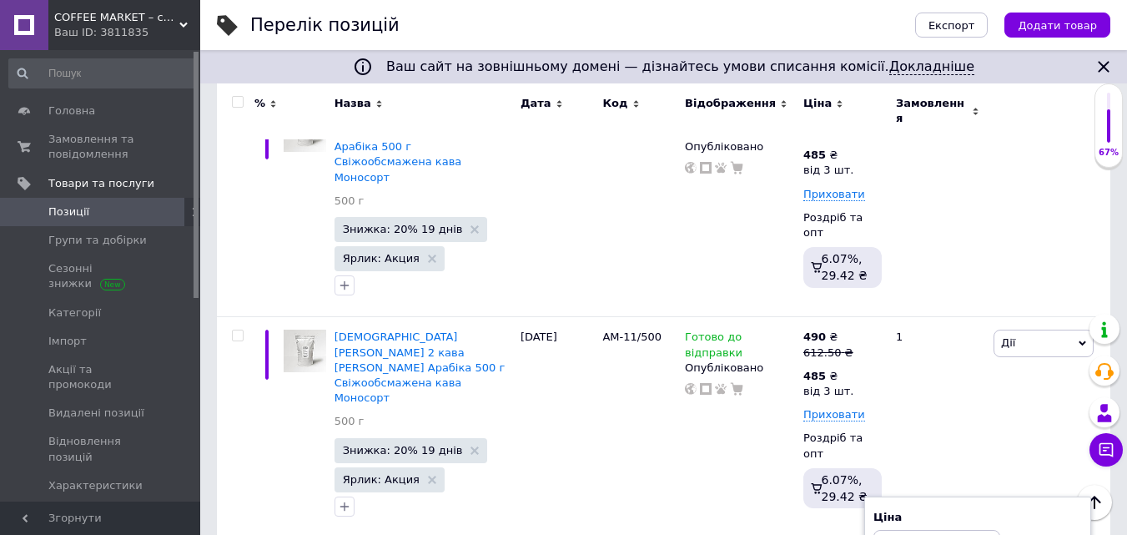
drag, startPoint x: 883, startPoint y: 356, endPoint x: 973, endPoint y: 345, distance: 90.8
type input "612.5"
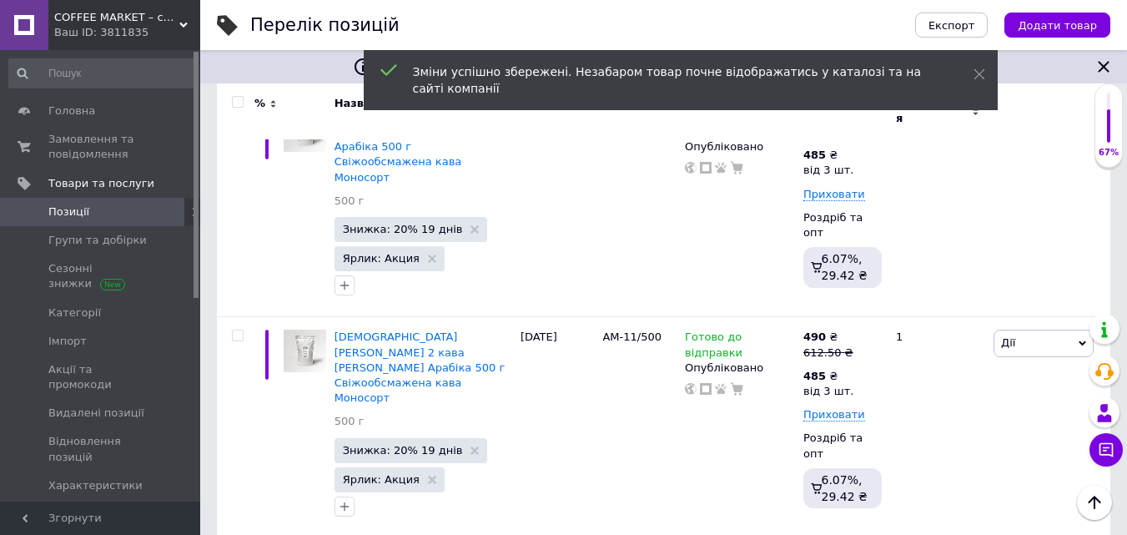
drag, startPoint x: 839, startPoint y: 404, endPoint x: 869, endPoint y: 408, distance: 30.3
drag, startPoint x: 939, startPoint y: 474, endPoint x: 949, endPoint y: 473, distance: 10.0
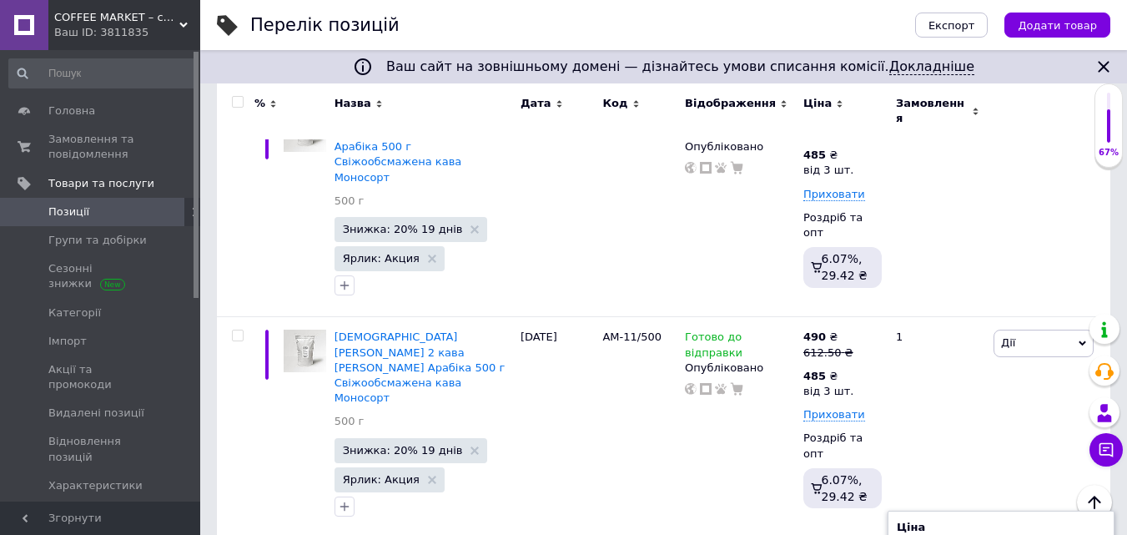
type input "3"
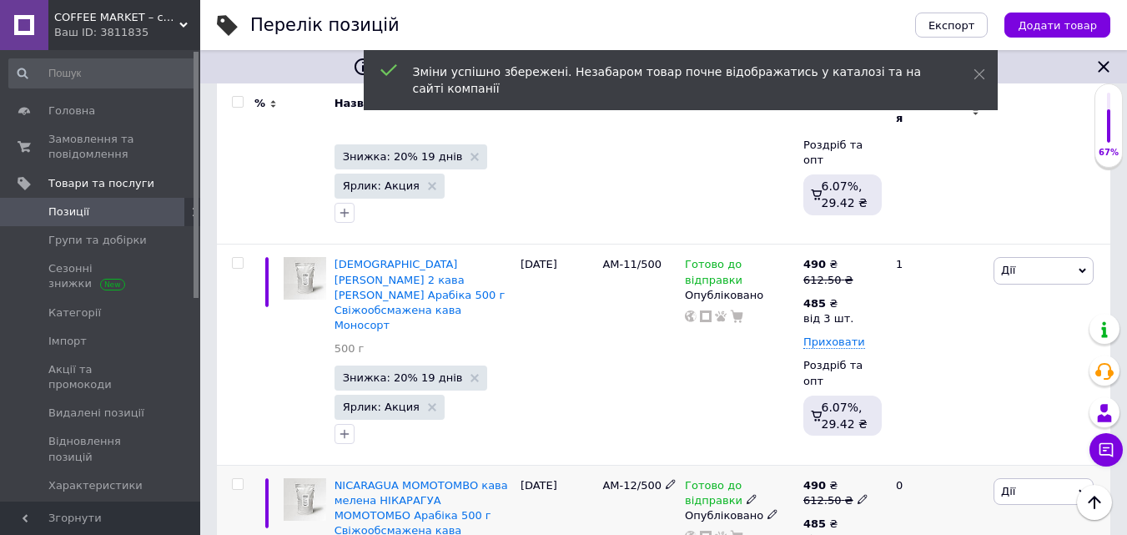
scroll to position [2503, 0]
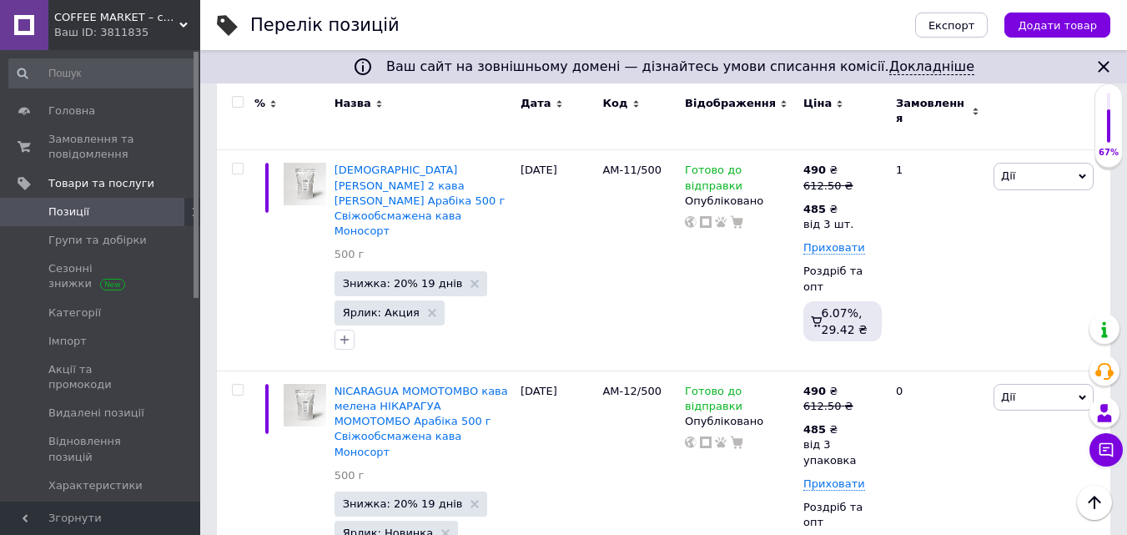
drag, startPoint x: 884, startPoint y: 401, endPoint x: 966, endPoint y: 381, distance: 84.2
type input "612.5"
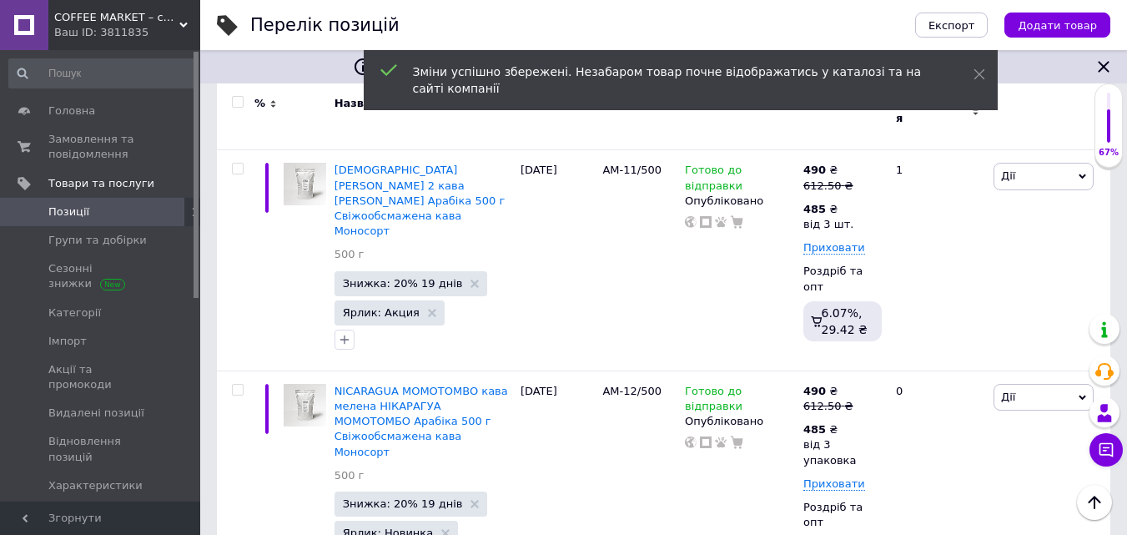
drag, startPoint x: 784, startPoint y: 390, endPoint x: 793, endPoint y: 390, distance: 8.4
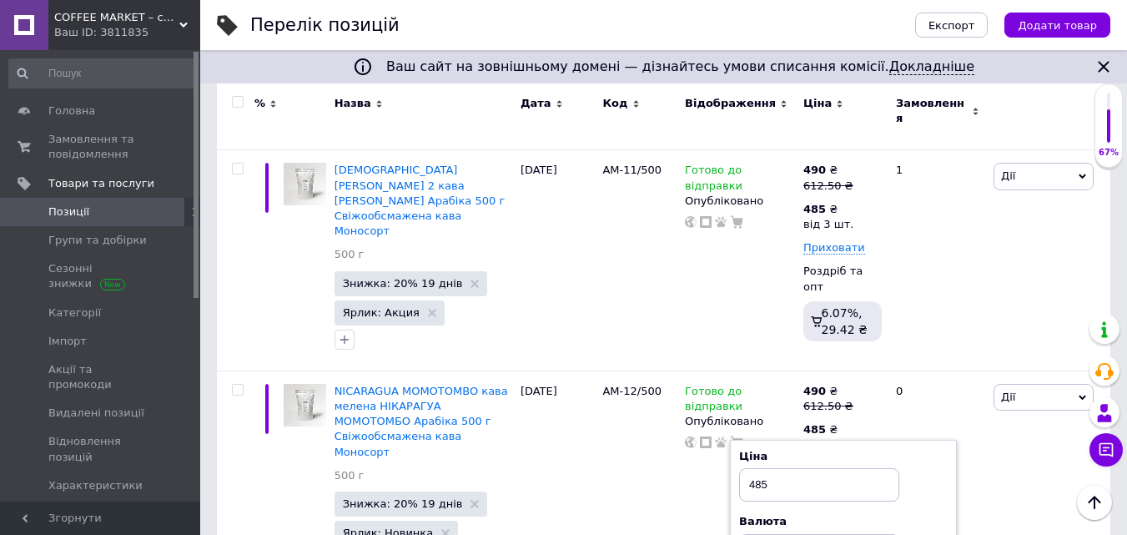
drag, startPoint x: 765, startPoint y: 482, endPoint x: 776, endPoint y: 478, distance: 11.6
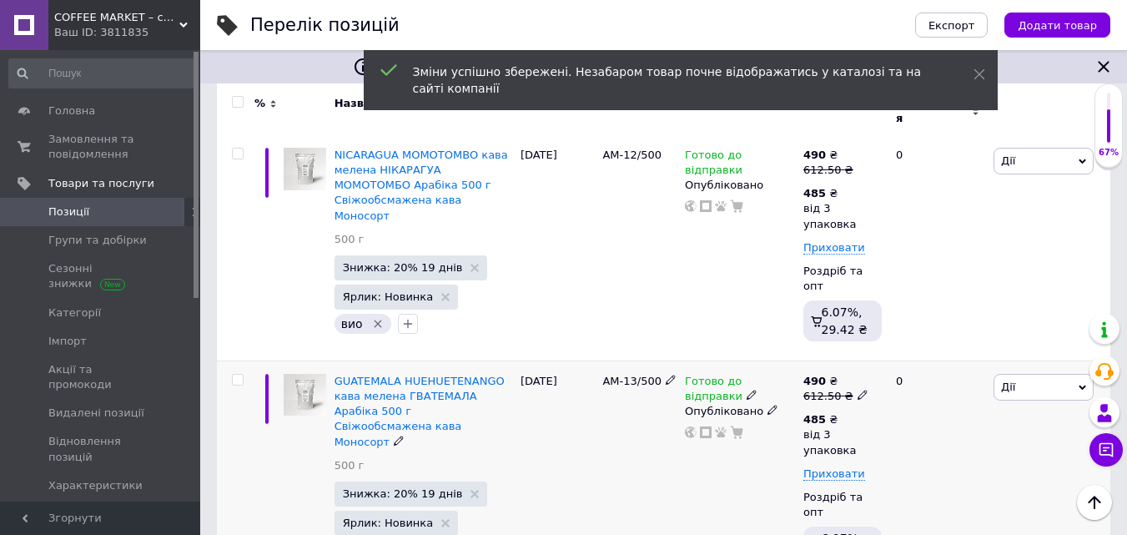
scroll to position [2753, 0]
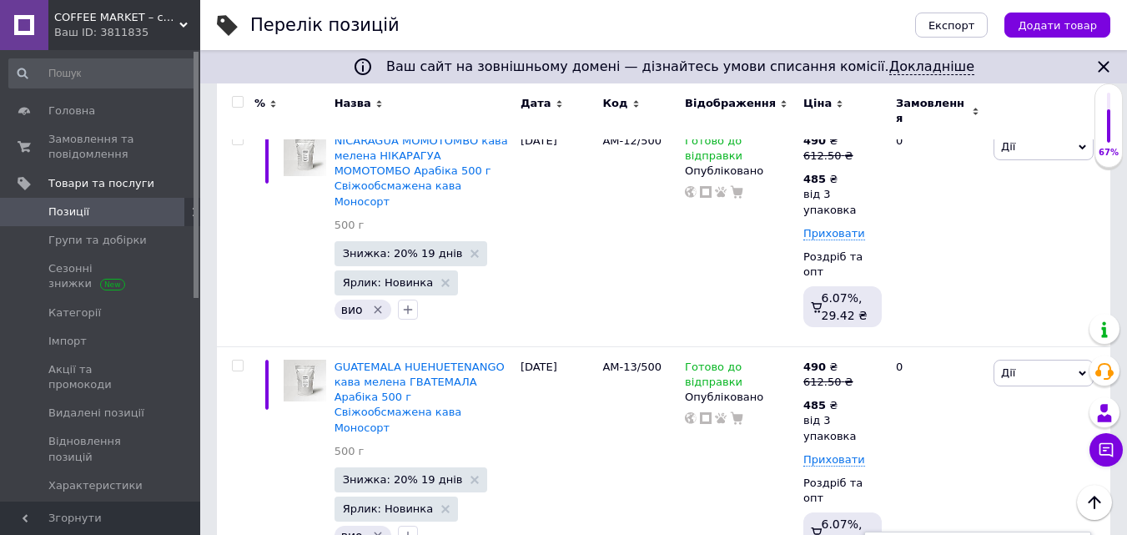
drag, startPoint x: 891, startPoint y: 359, endPoint x: 974, endPoint y: 342, distance: 84.3
drag, startPoint x: 883, startPoint y: 360, endPoint x: 945, endPoint y: 357, distance: 62.6
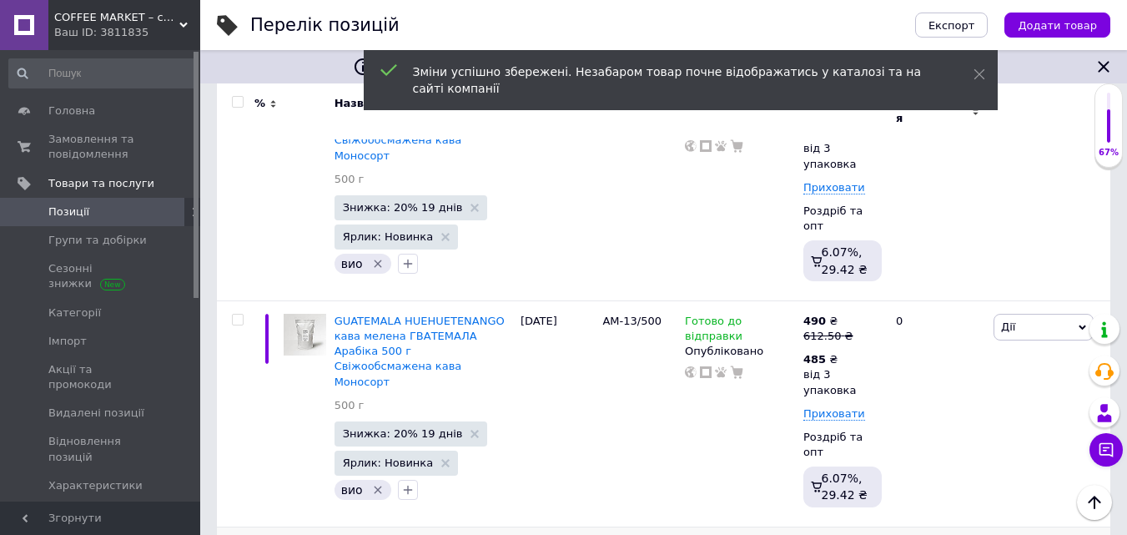
scroll to position [2837, 0]
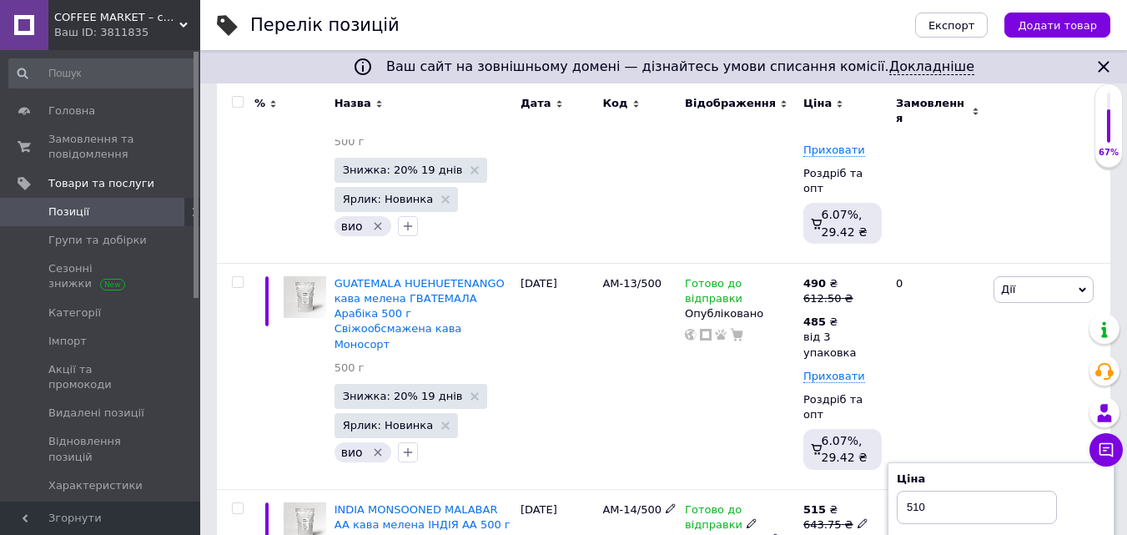
drag, startPoint x: 940, startPoint y: 395, endPoint x: 952, endPoint y: 394, distance: 11.8
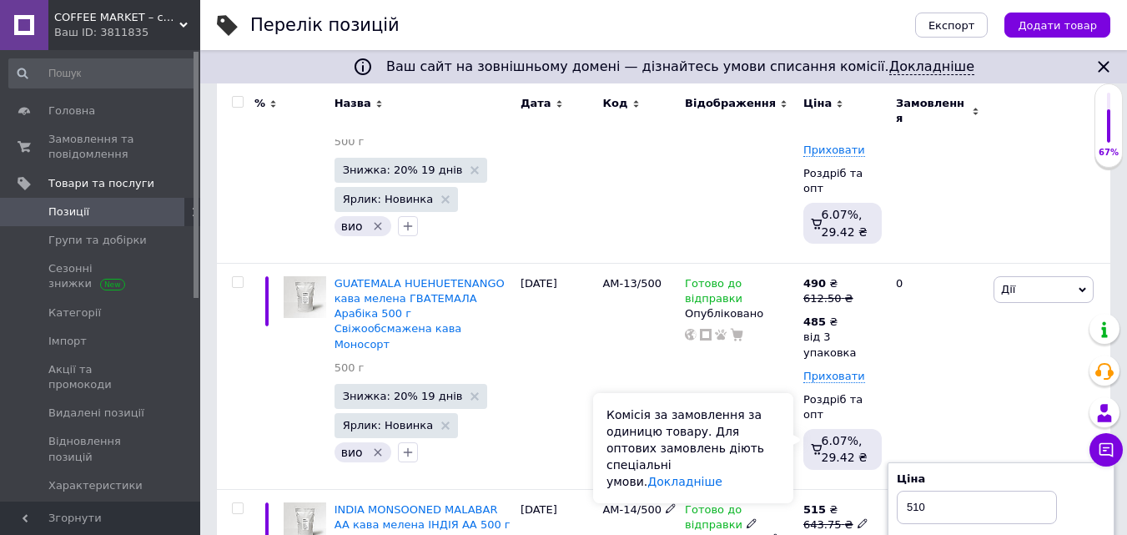
click at [759, 422] on div "Комісія за замовлення за одиницю товару. Для оптових замовлень діють спеціальні…" at bounding box center [693, 448] width 200 height 110
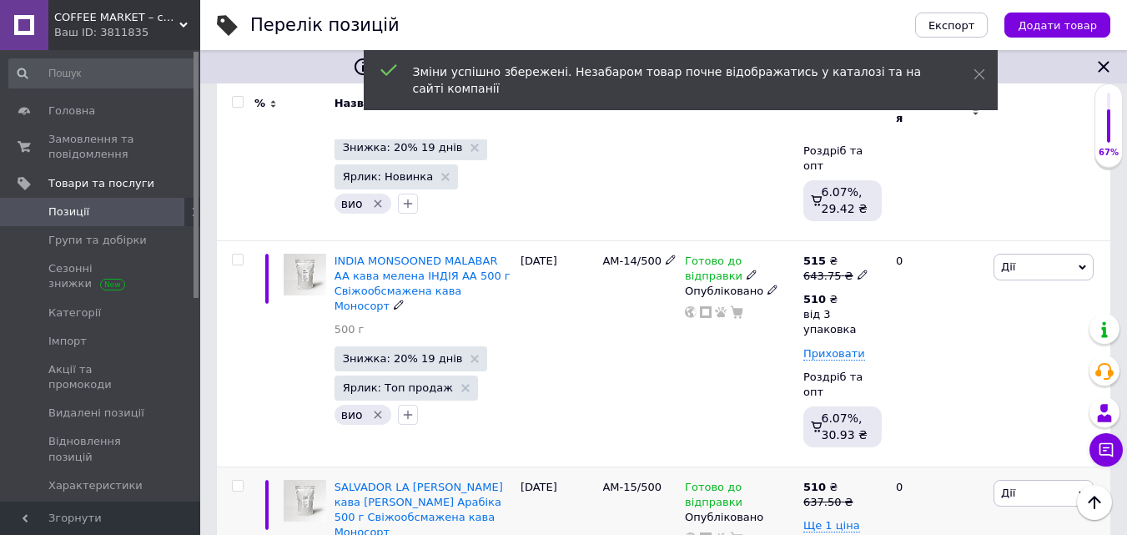
scroll to position [3087, 0]
click at [858, 494] on icon at bounding box center [863, 499] width 10 height 10
drag, startPoint x: 886, startPoint y: 235, endPoint x: 933, endPoint y: 227, distance: 47.5
click at [932, 456] on input "637.5" at bounding box center [937, 472] width 127 height 33
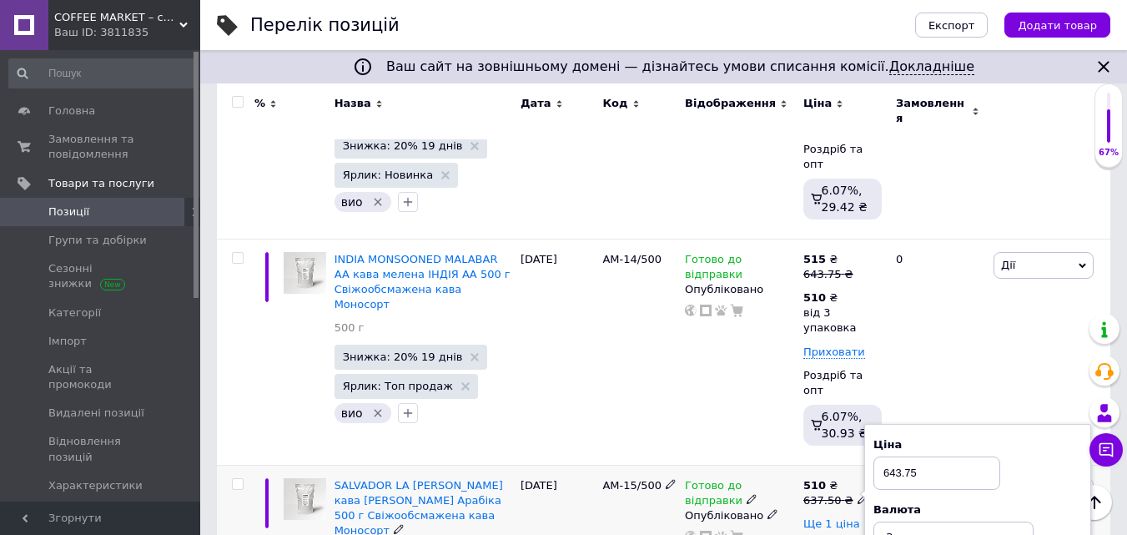
click at [842, 517] on span "Ще 1 ціна" at bounding box center [831, 523] width 57 height 13
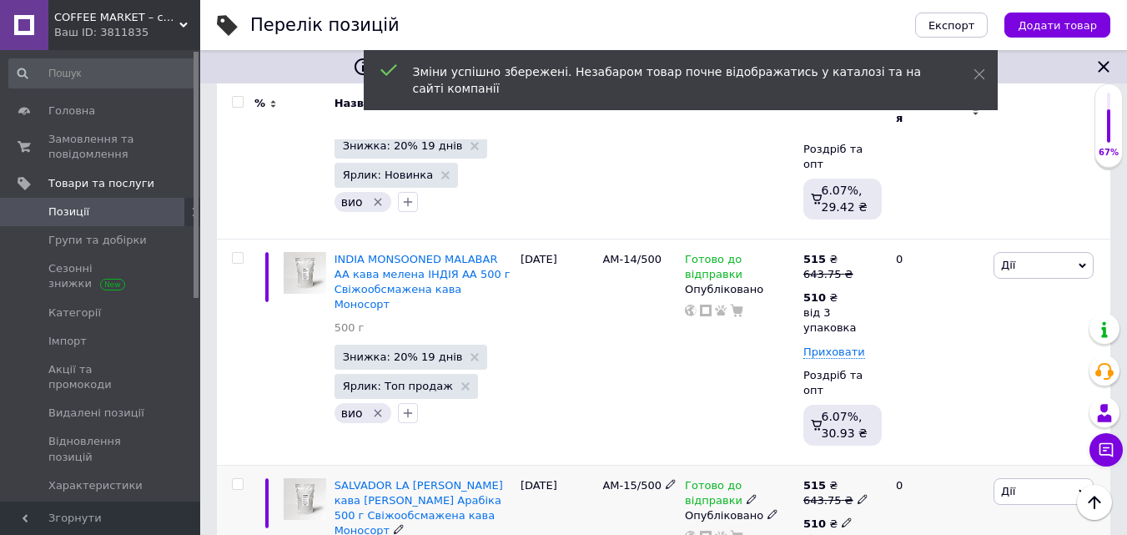
click at [842, 517] on icon at bounding box center [847, 522] width 10 height 10
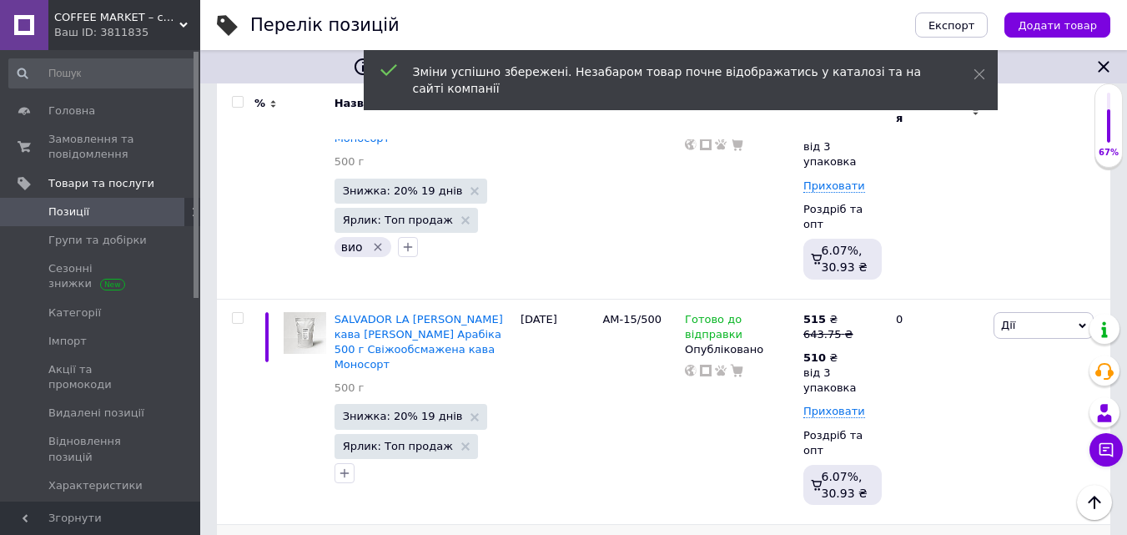
scroll to position [3254, 0]
drag, startPoint x: 883, startPoint y: 280, endPoint x: 959, endPoint y: 290, distance: 76.5
click at [959, 516] on input "637.5" at bounding box center [937, 532] width 127 height 33
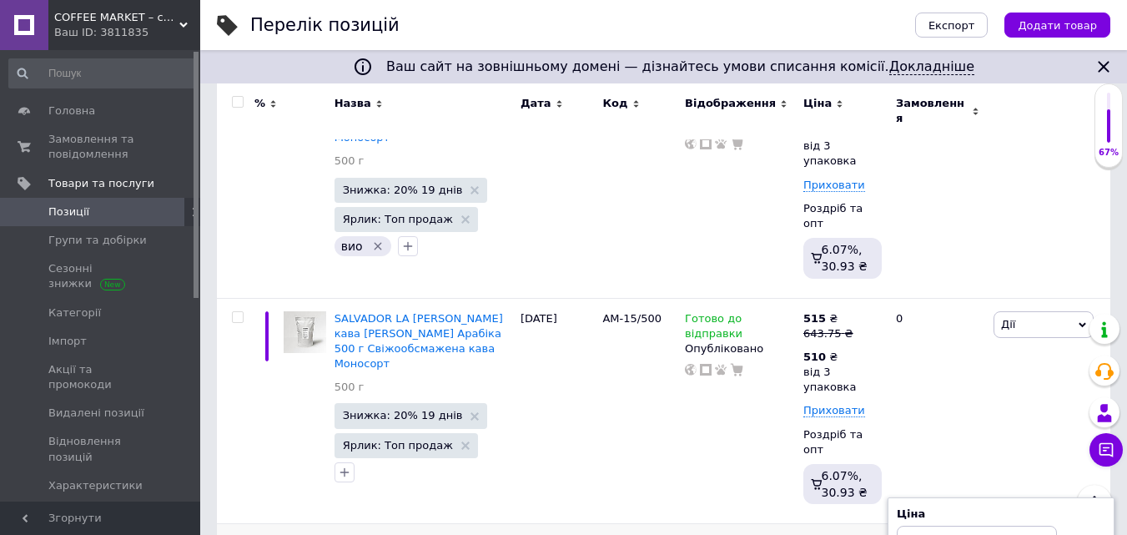
drag, startPoint x: 941, startPoint y: 398, endPoint x: 950, endPoint y: 399, distance: 9.2
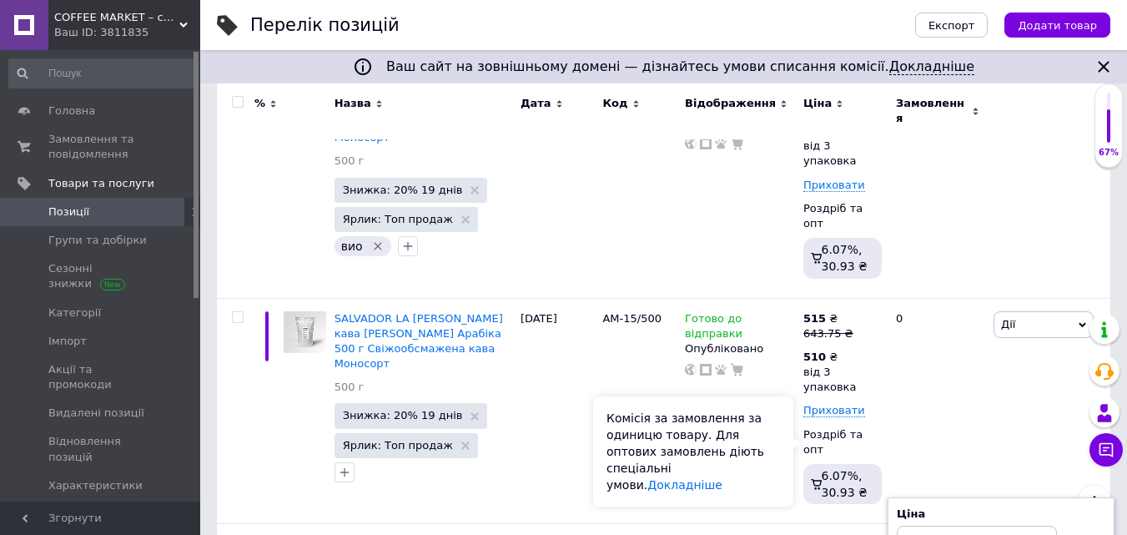
click at [785, 431] on div "Комісія за замовлення за одиницю товару. Для оптових замовлень діють спеціальні…" at bounding box center [693, 451] width 200 height 110
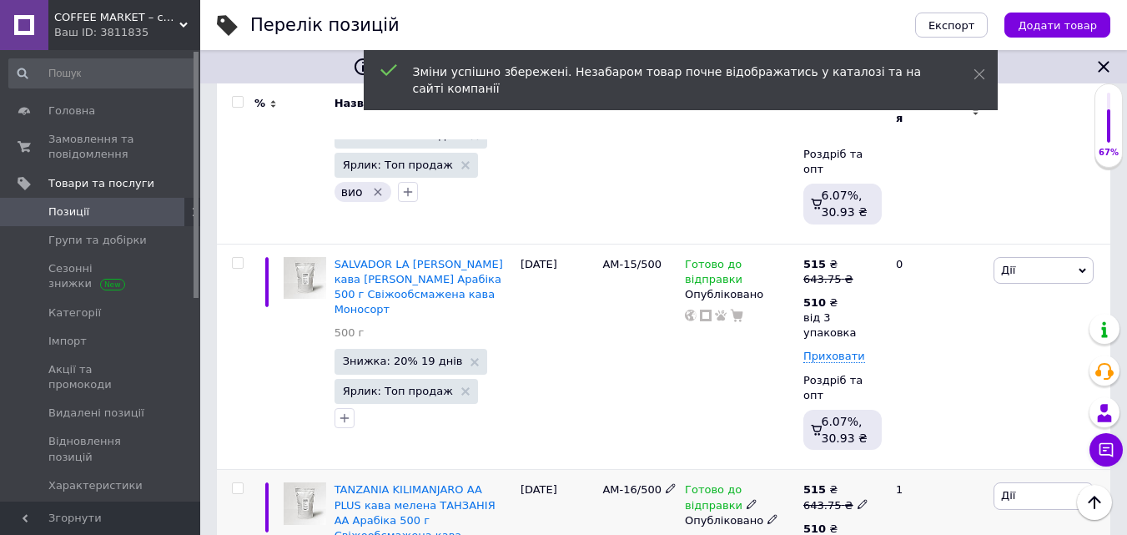
scroll to position [3337, 0]
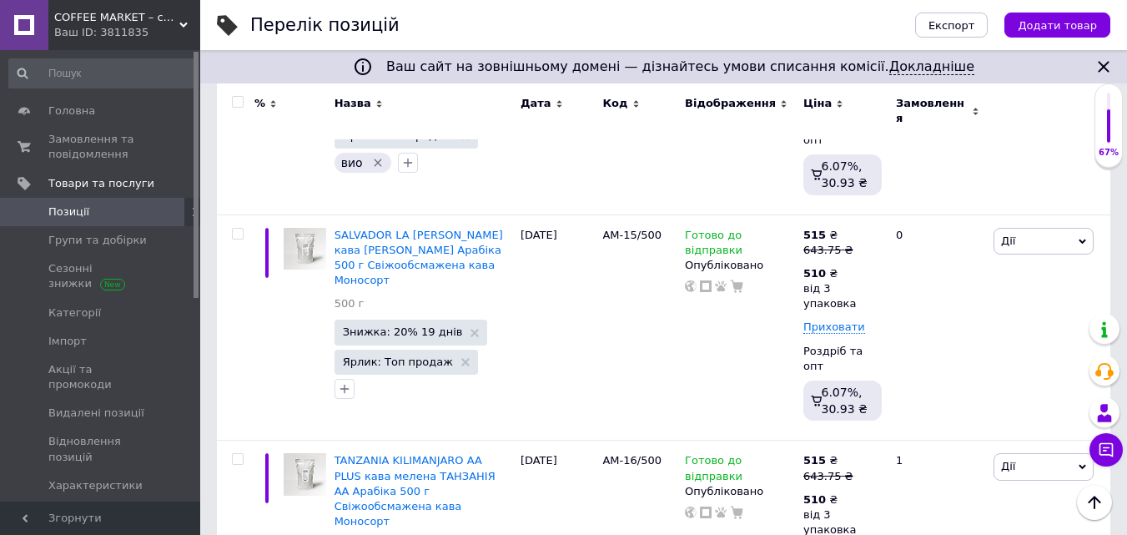
drag, startPoint x: 884, startPoint y: 408, endPoint x: 966, endPoint y: 392, distance: 83.3
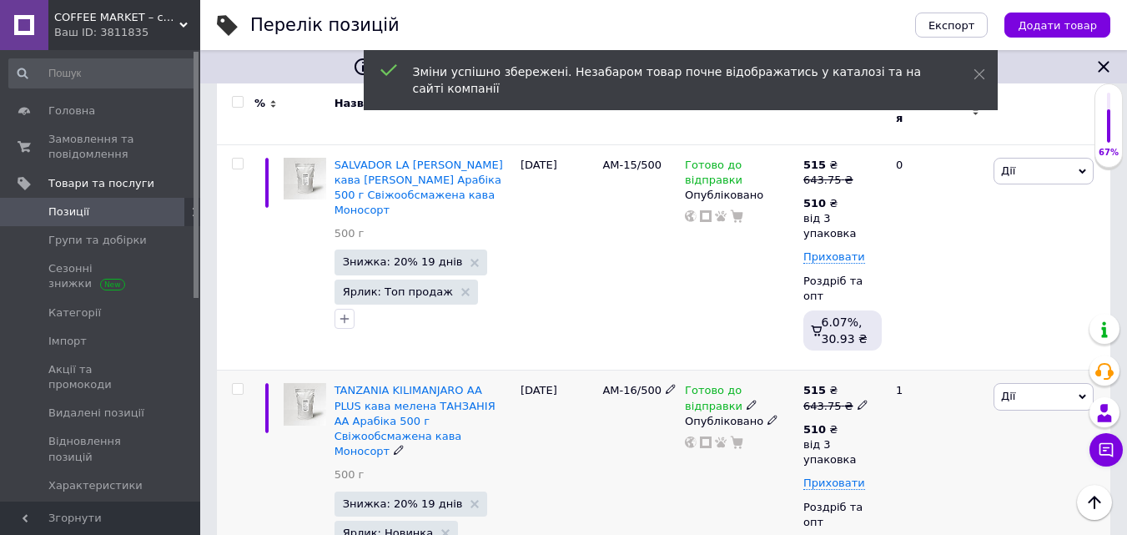
scroll to position [3504, 0]
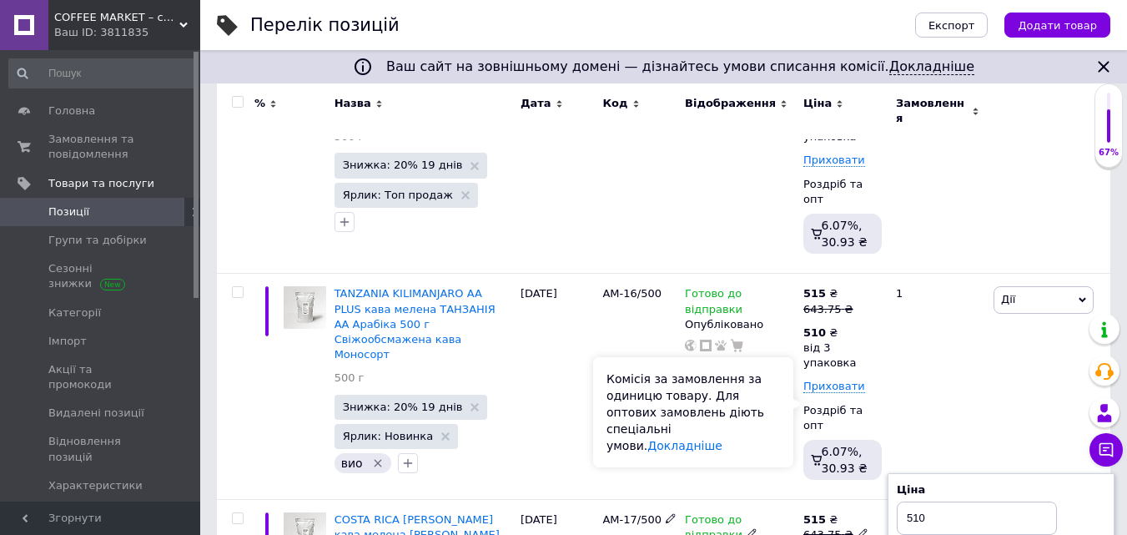
click at [752, 390] on div "Комісія за замовлення за одиницю товару. Для оптових замовлень діють спеціальні…" at bounding box center [693, 412] width 200 height 110
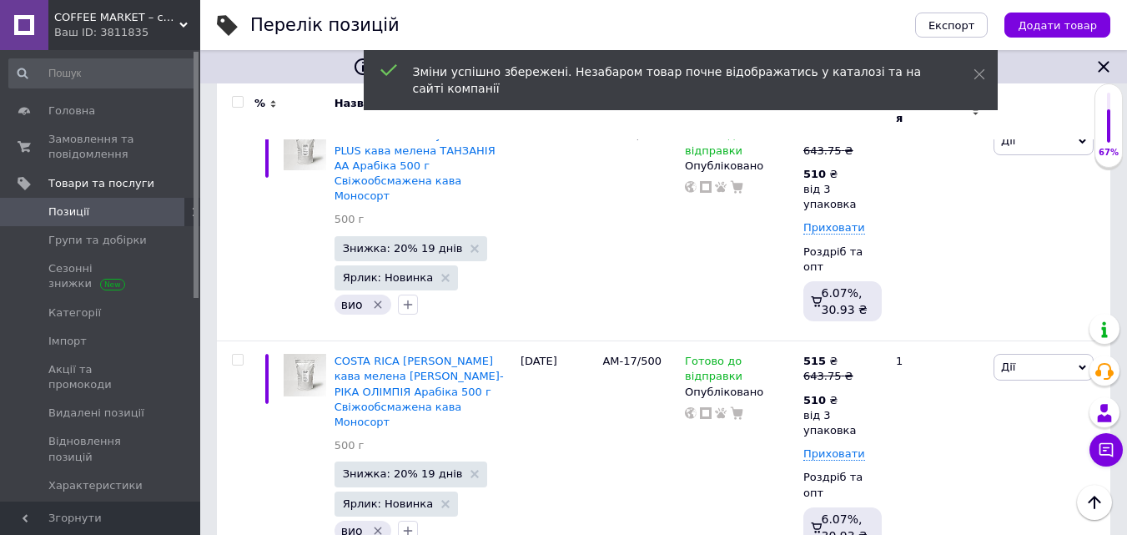
scroll to position [3671, 0]
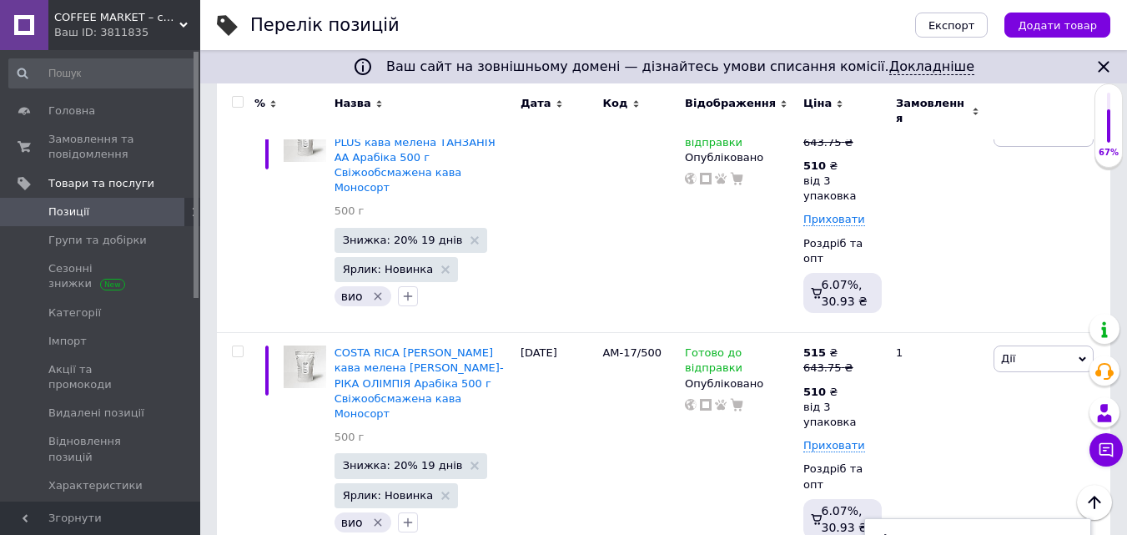
drag, startPoint x: 882, startPoint y: 284, endPoint x: 961, endPoint y: 284, distance: 79.3
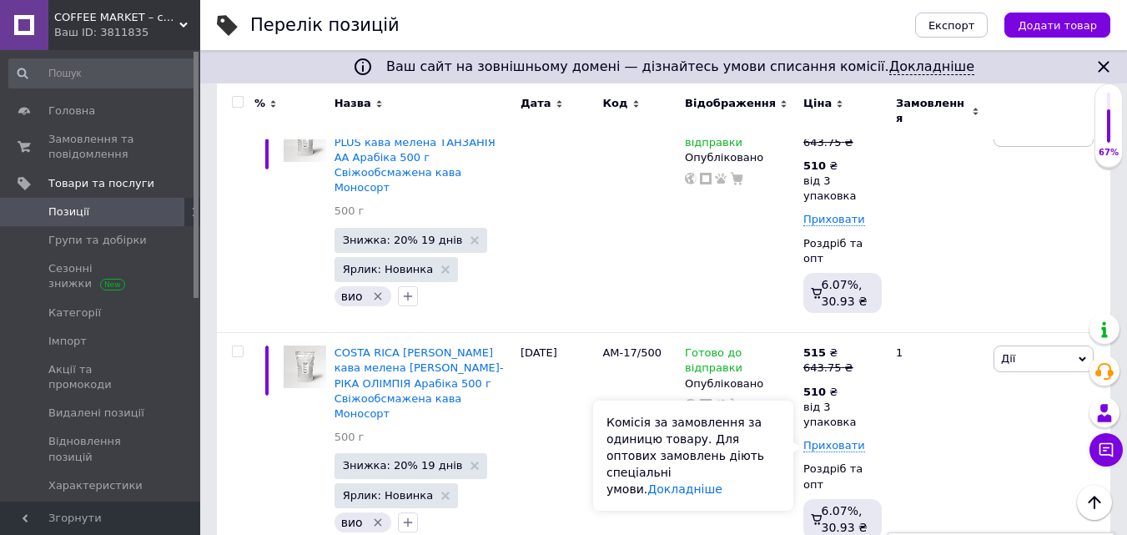
click at [778, 426] on div "Комісія за замовлення за одиницю товару. Для оптових замовлень діють спеціальні…" at bounding box center [693, 455] width 200 height 110
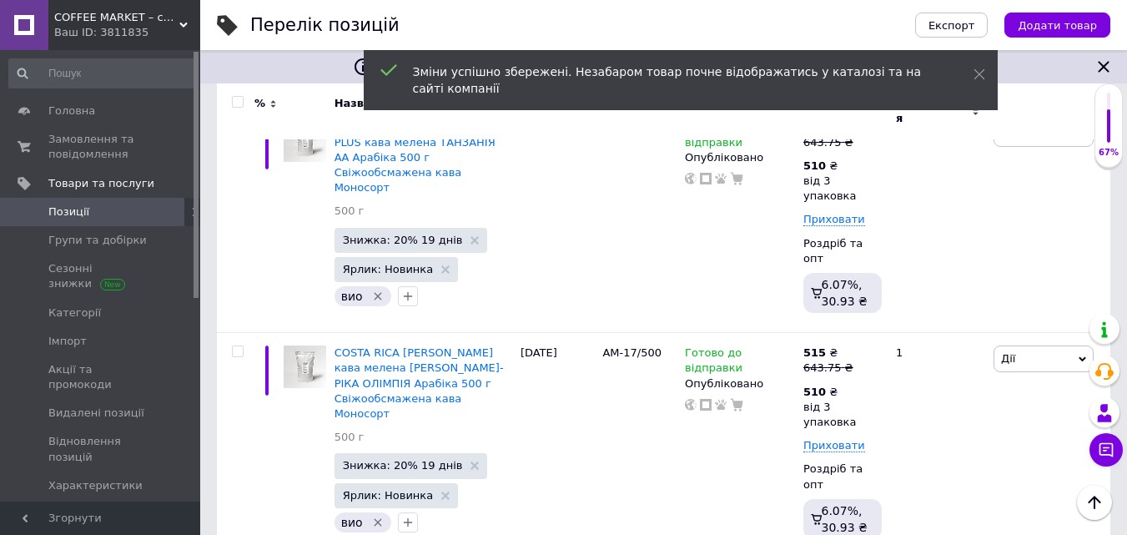
scroll to position [3838, 0]
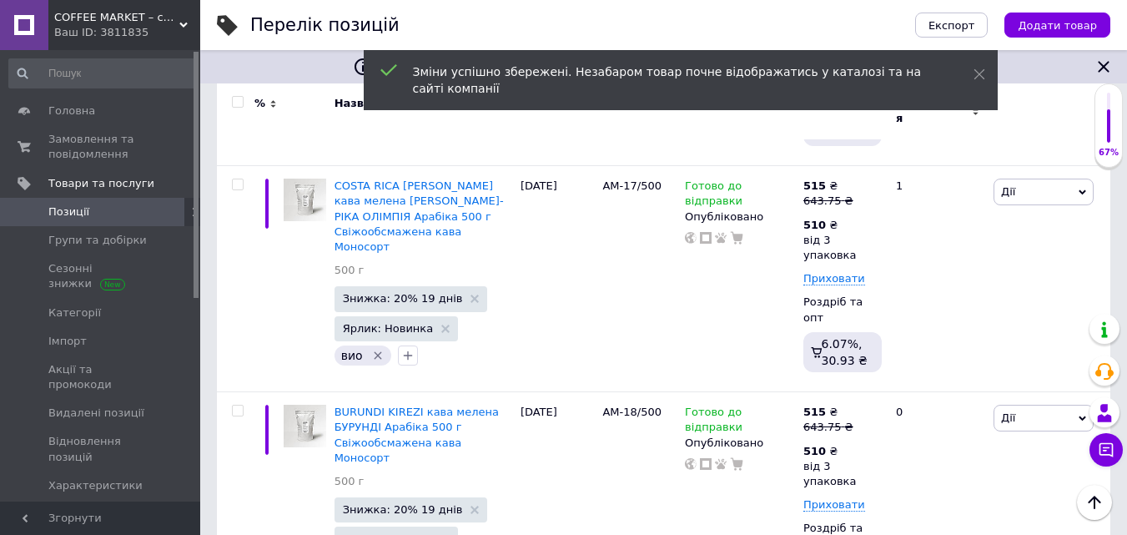
drag, startPoint x: 882, startPoint y: 327, endPoint x: 964, endPoint y: 335, distance: 82.9
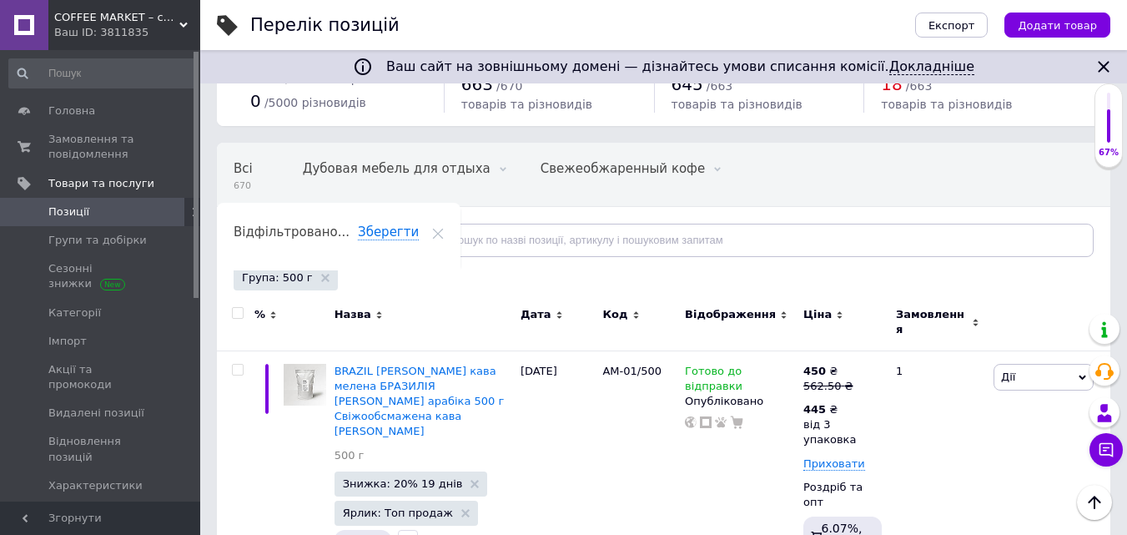
scroll to position [0, 0]
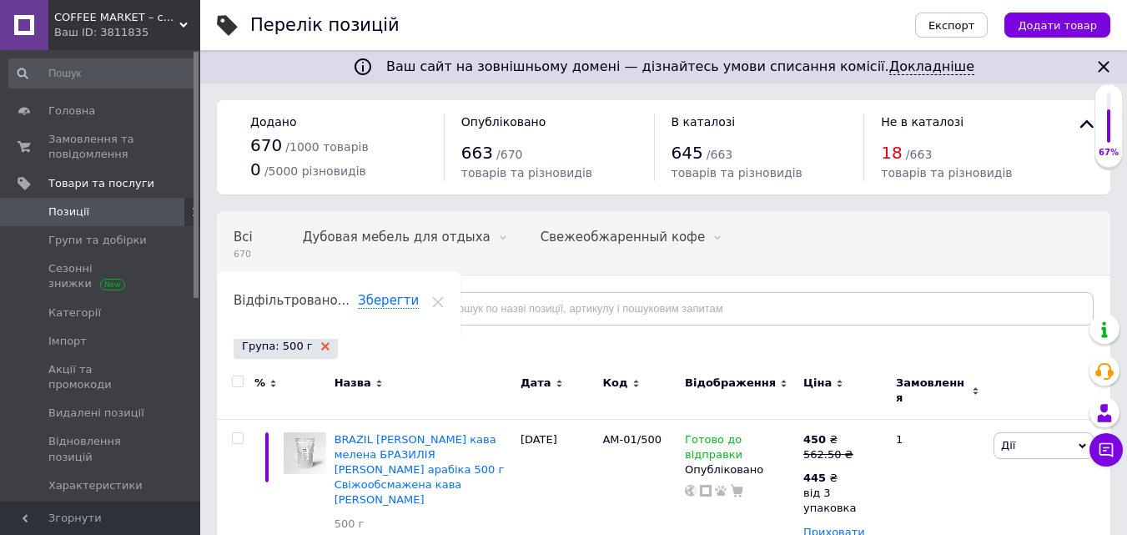
click at [321, 345] on use at bounding box center [325, 346] width 8 height 8
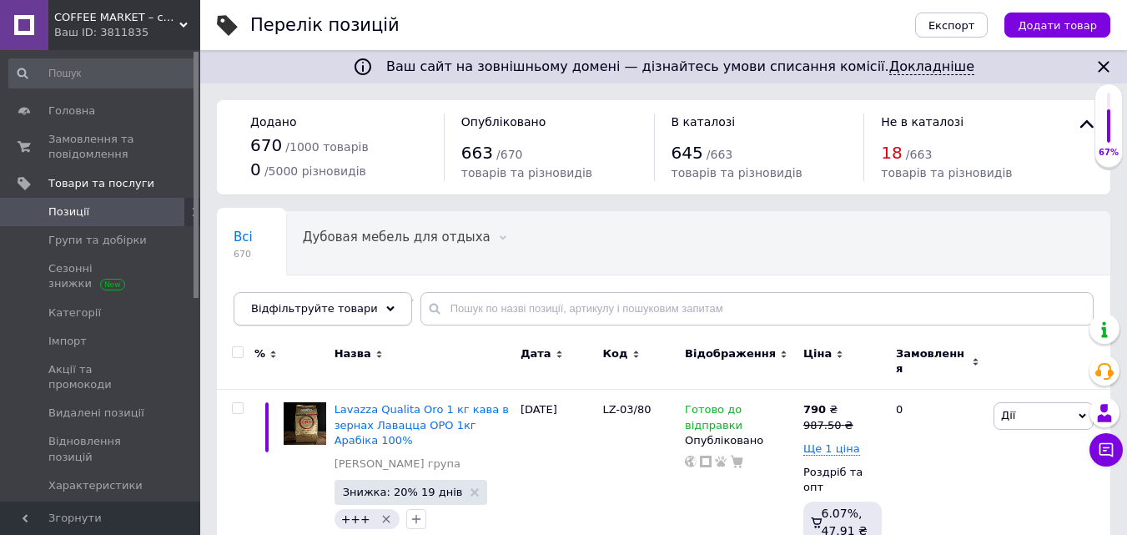
click at [371, 304] on div "Відфільтруйте товари" at bounding box center [323, 308] width 179 height 33
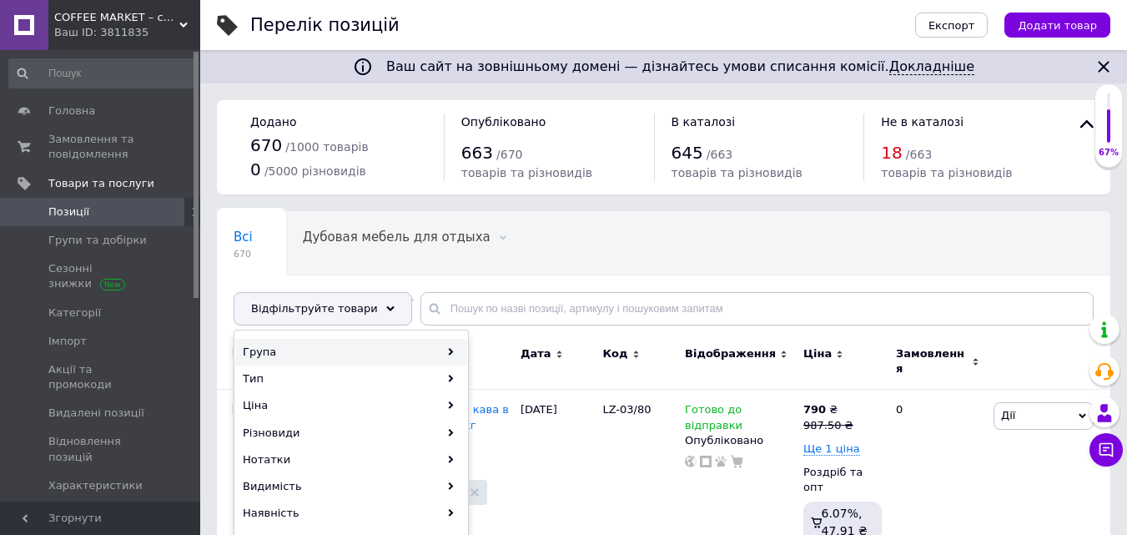
click at [325, 348] on div "Група" at bounding box center [351, 352] width 232 height 27
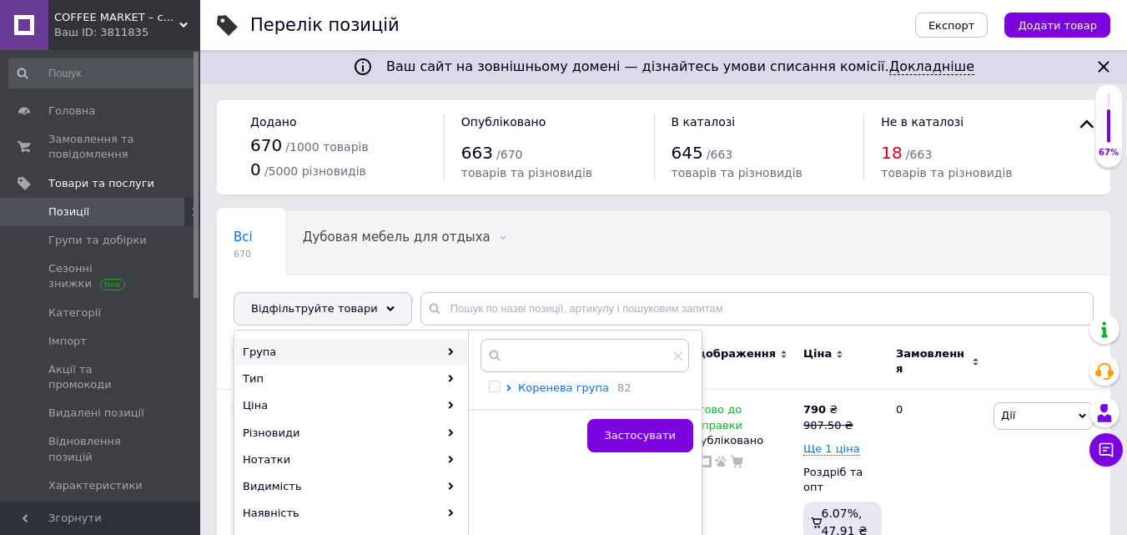
click at [574, 387] on span "Коренева група" at bounding box center [563, 387] width 91 height 13
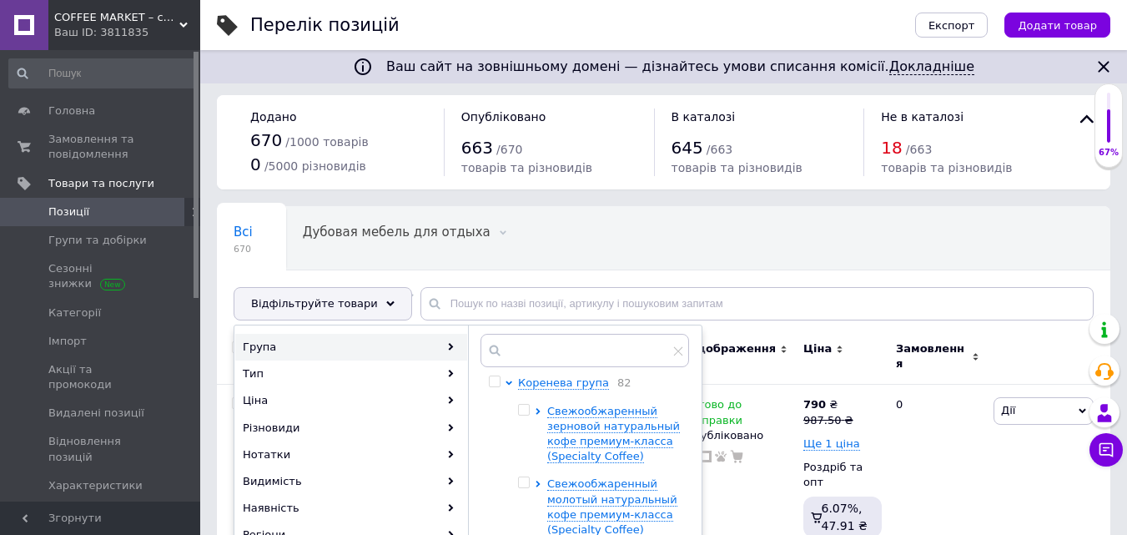
scroll to position [167, 0]
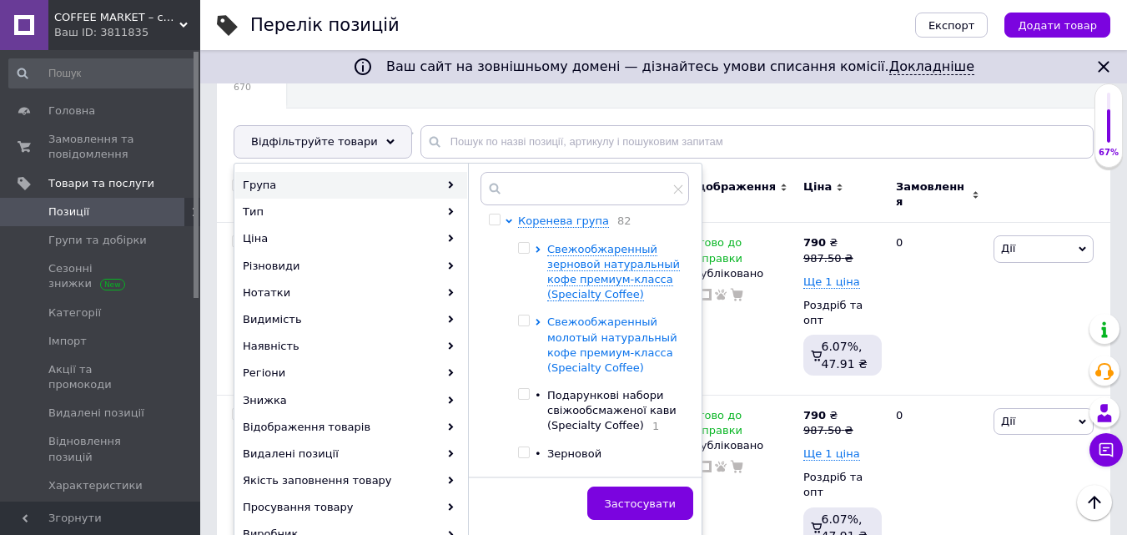
click at [606, 336] on span "Свежообжаренный молотый натуральный кофе премиум-класса (Specialty Coffee)" at bounding box center [612, 344] width 130 height 58
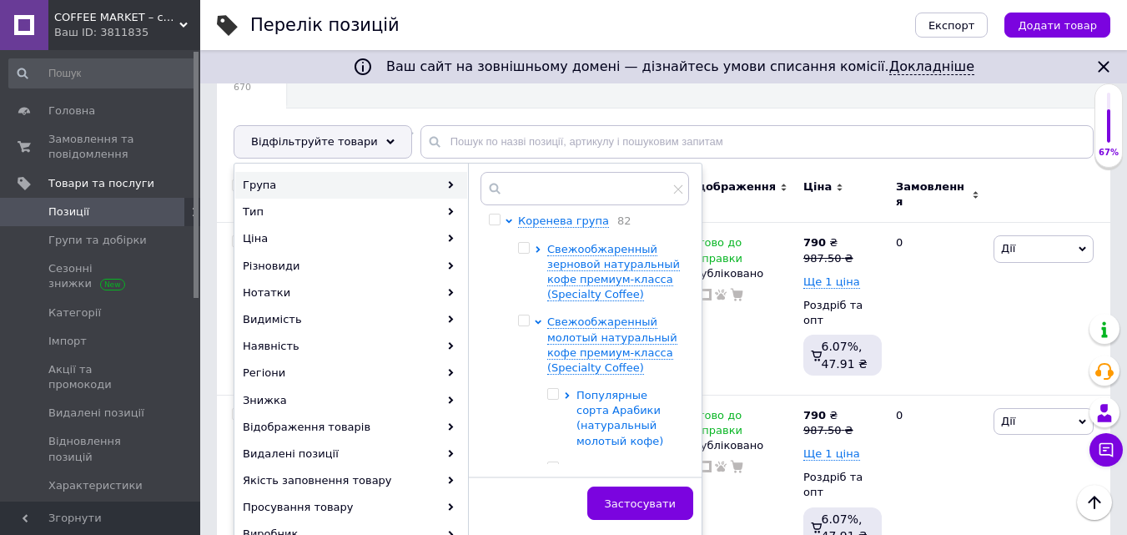
click at [589, 409] on span "Популярные сорта Арабики (натуральный молотый кофе)" at bounding box center [620, 418] width 87 height 58
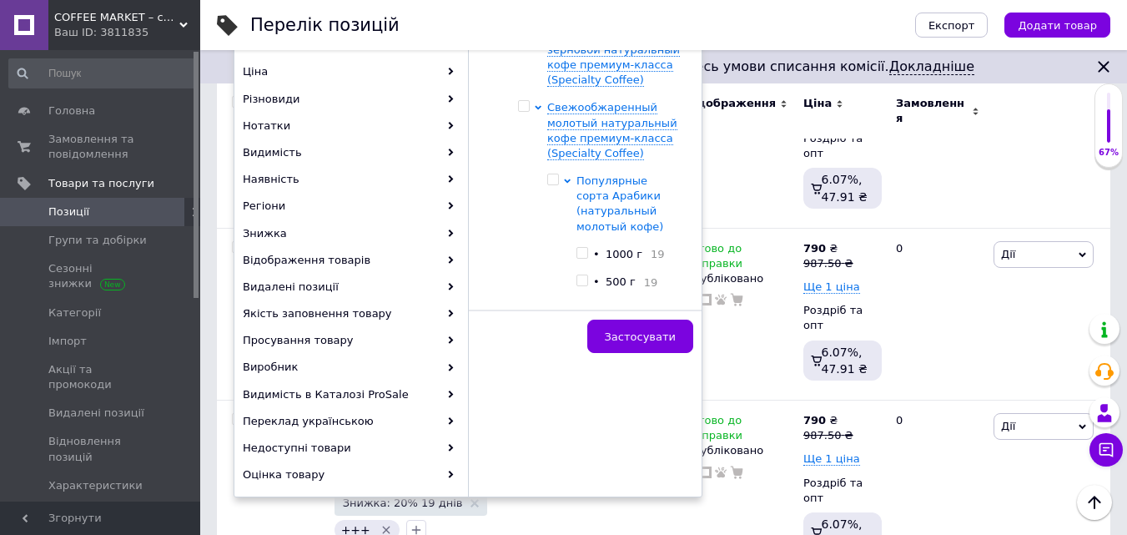
scroll to position [83, 0]
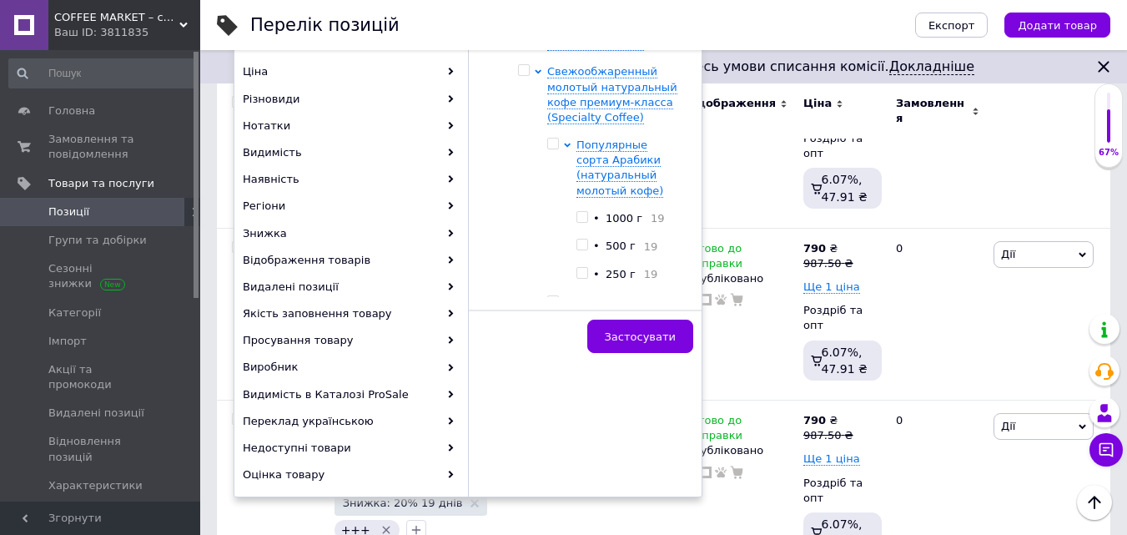
click at [582, 275] on input "checkbox" at bounding box center [582, 273] width 11 height 11
click at [639, 334] on span "Застосувати" at bounding box center [640, 336] width 71 height 13
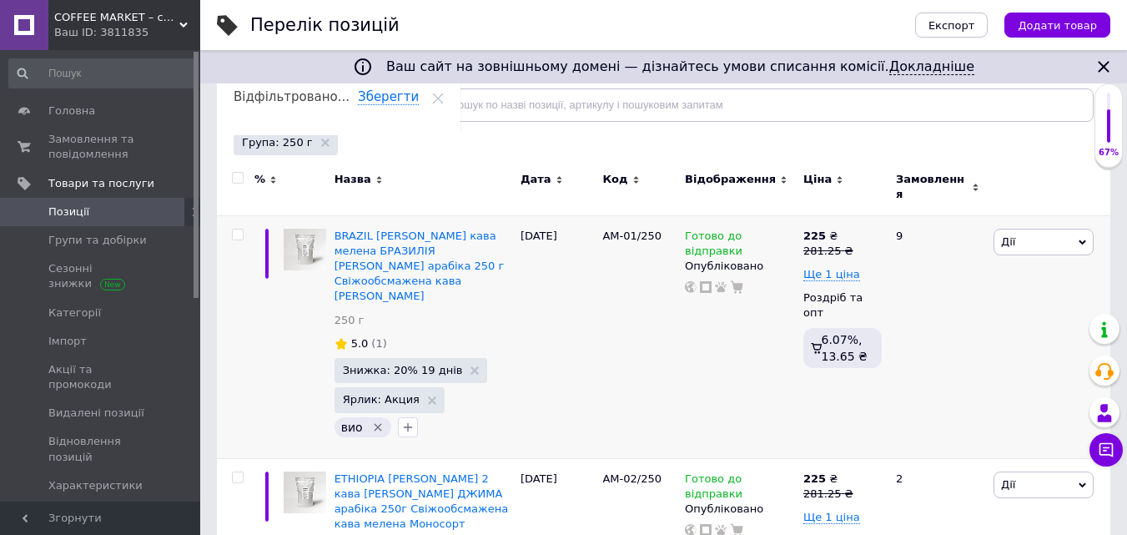
scroll to position [250, 0]
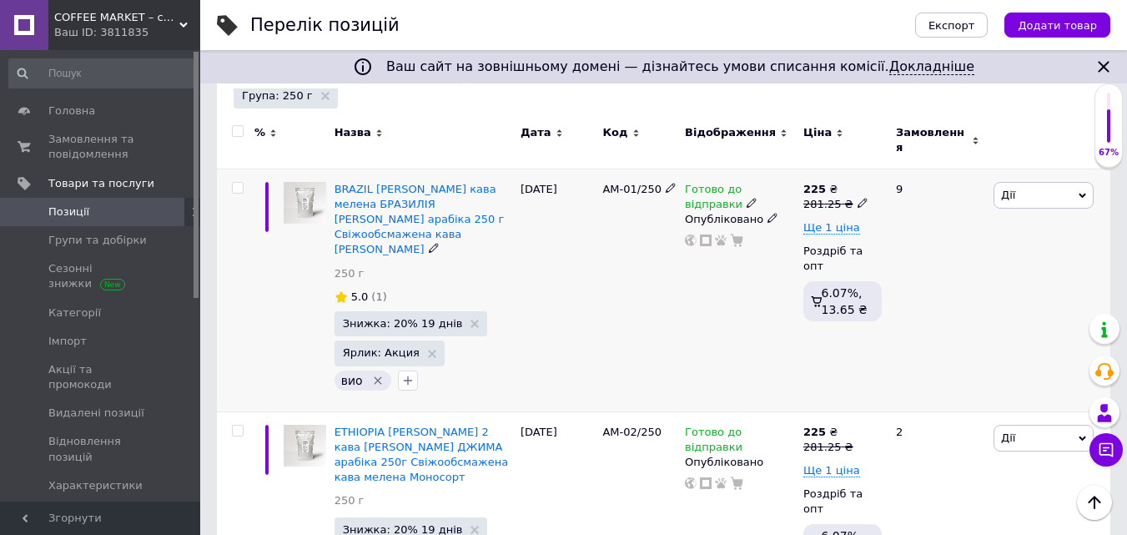
click at [858, 198] on icon at bounding box center [863, 203] width 10 height 10
drag, startPoint x: 897, startPoint y: 166, endPoint x: 985, endPoint y: 171, distance: 88.6
click at [984, 170] on input "281.25" at bounding box center [937, 176] width 127 height 33
click at [833, 221] on span "Ще 1 ціна" at bounding box center [831, 227] width 57 height 13
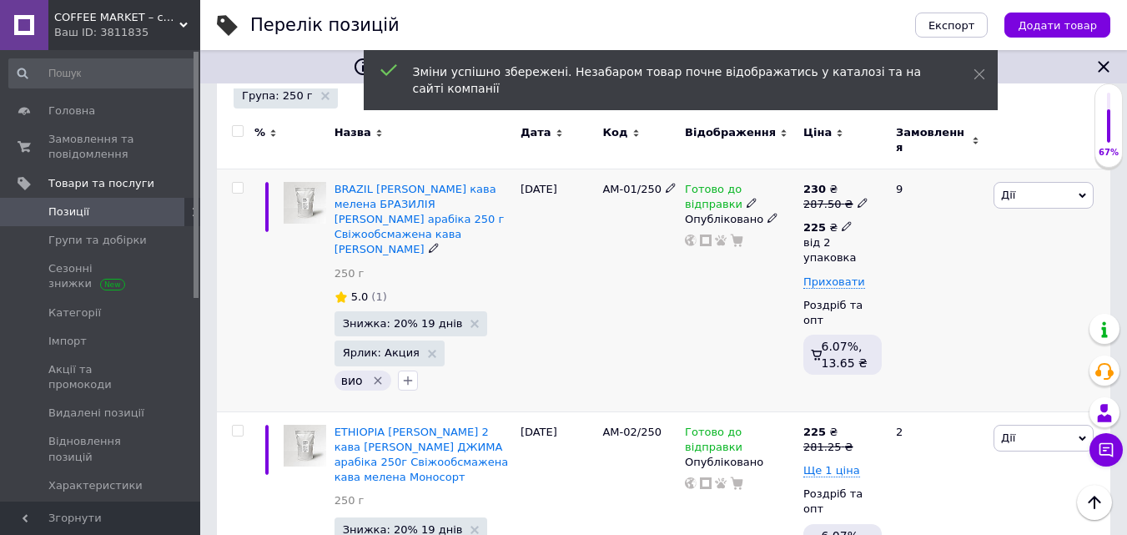
click at [842, 221] on icon at bounding box center [847, 226] width 10 height 10
click at [949, 285] on input "2" at bounding box center [993, 296] width 127 height 33
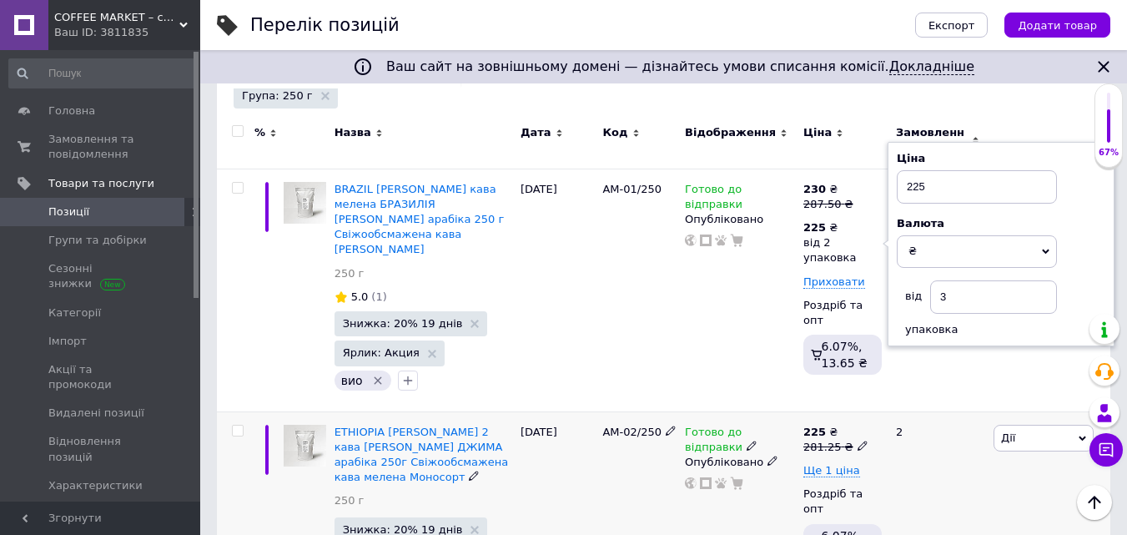
click at [858, 441] on icon at bounding box center [863, 446] width 10 height 10
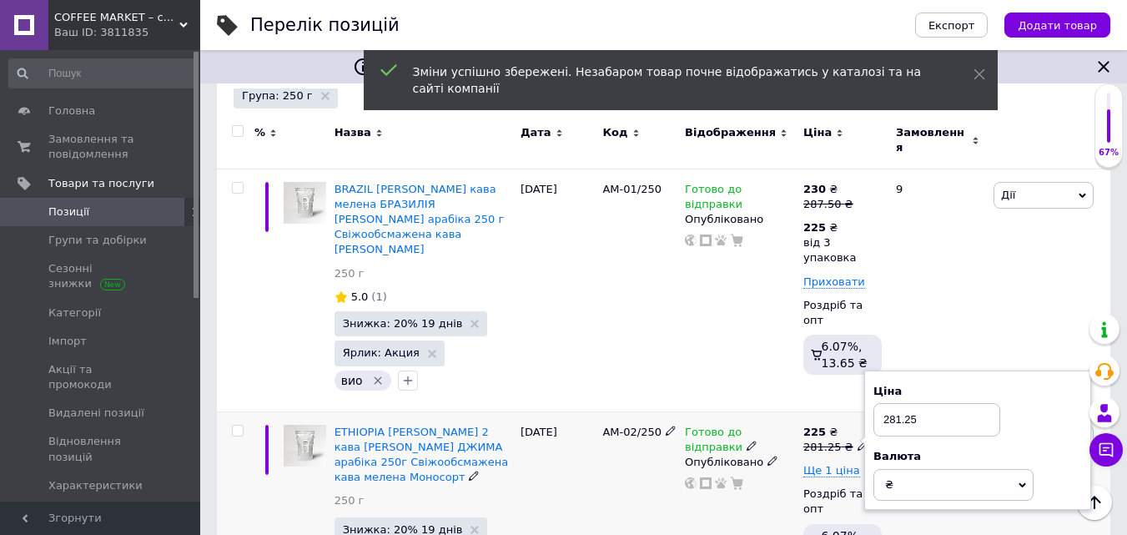
drag, startPoint x: 895, startPoint y: 395, endPoint x: 966, endPoint y: 396, distance: 70.9
click at [964, 403] on input "281.25" at bounding box center [937, 419] width 127 height 33
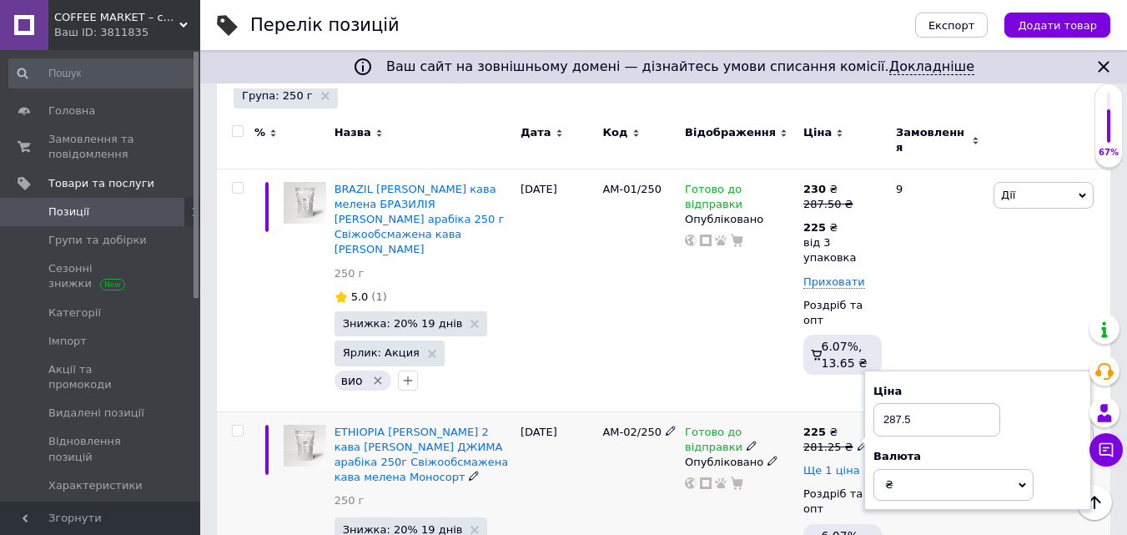
click at [835, 464] on span "Ще 1 ціна" at bounding box center [831, 470] width 57 height 13
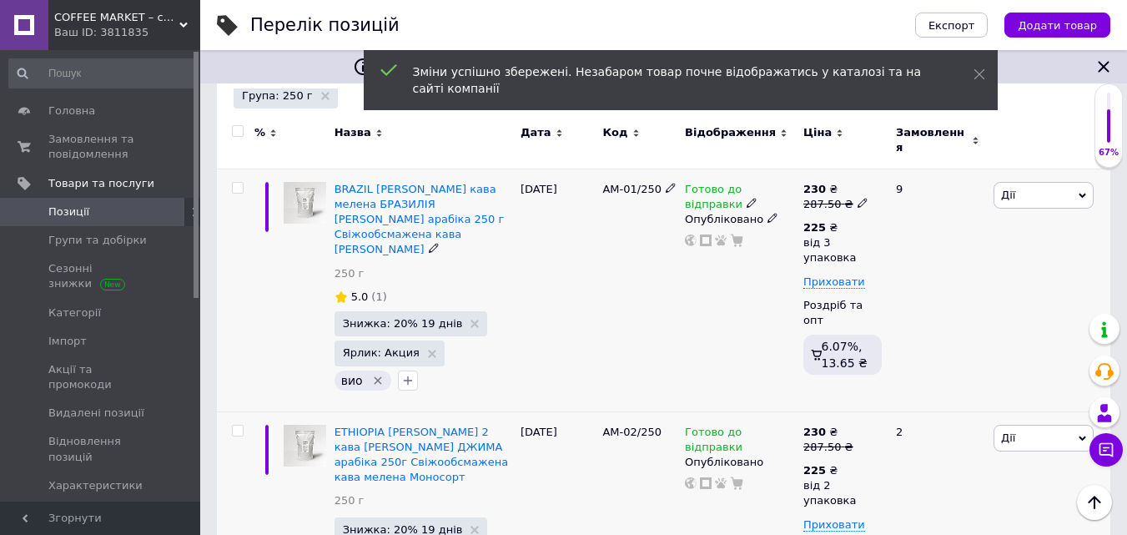
scroll to position [334, 0]
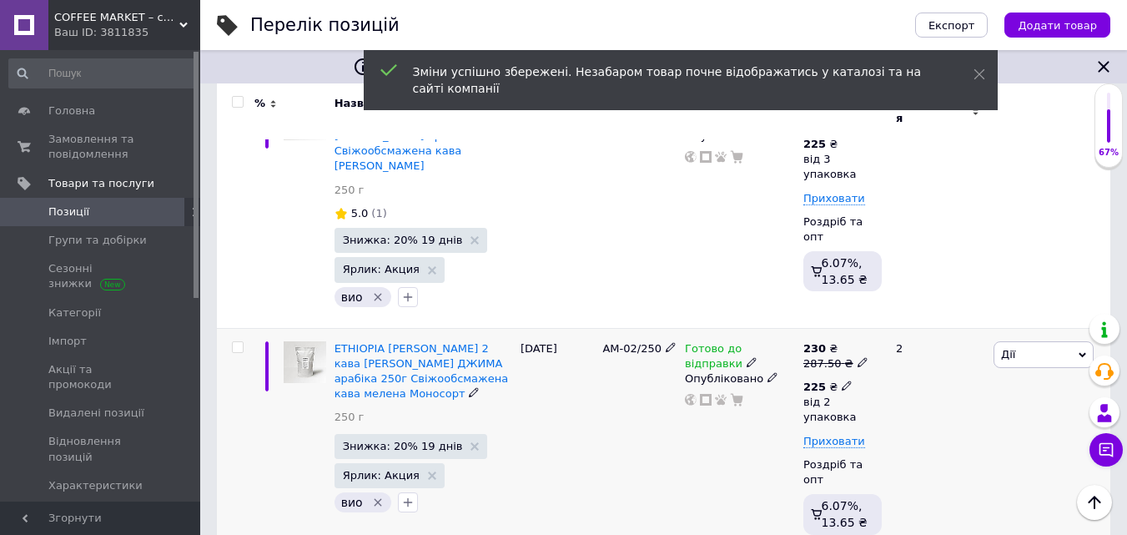
click at [842, 380] on icon at bounding box center [847, 385] width 10 height 10
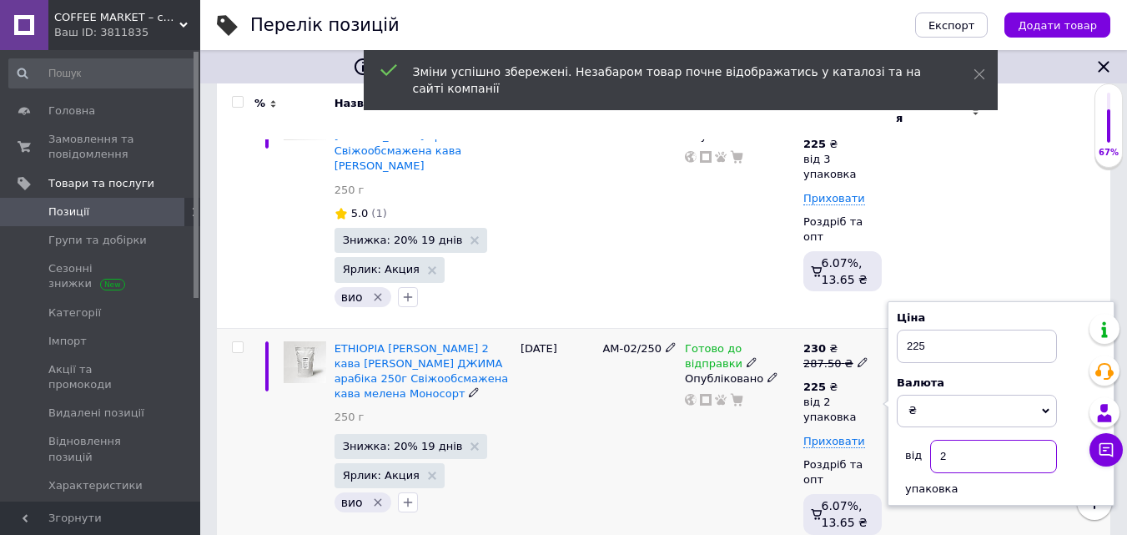
click at [952, 440] on input "2" at bounding box center [993, 456] width 127 height 33
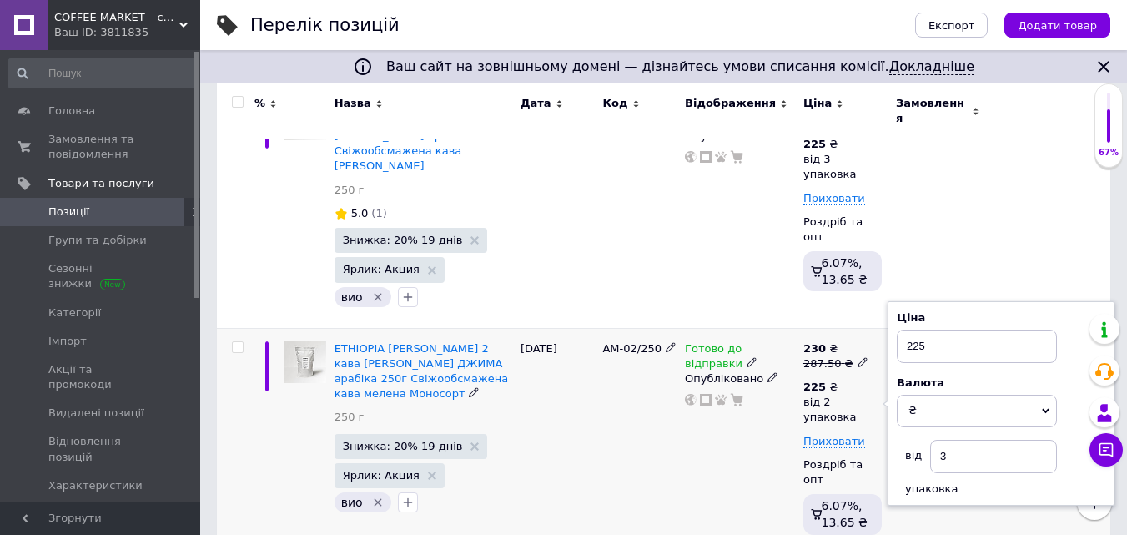
click at [775, 434] on div "Готово до відправки Опубліковано" at bounding box center [740, 441] width 118 height 226
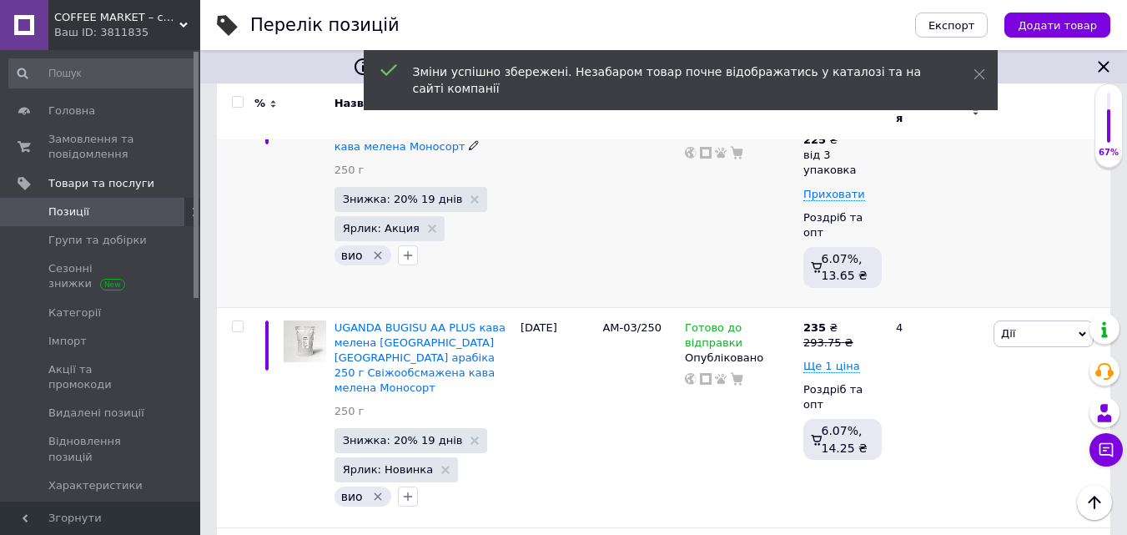
scroll to position [584, 0]
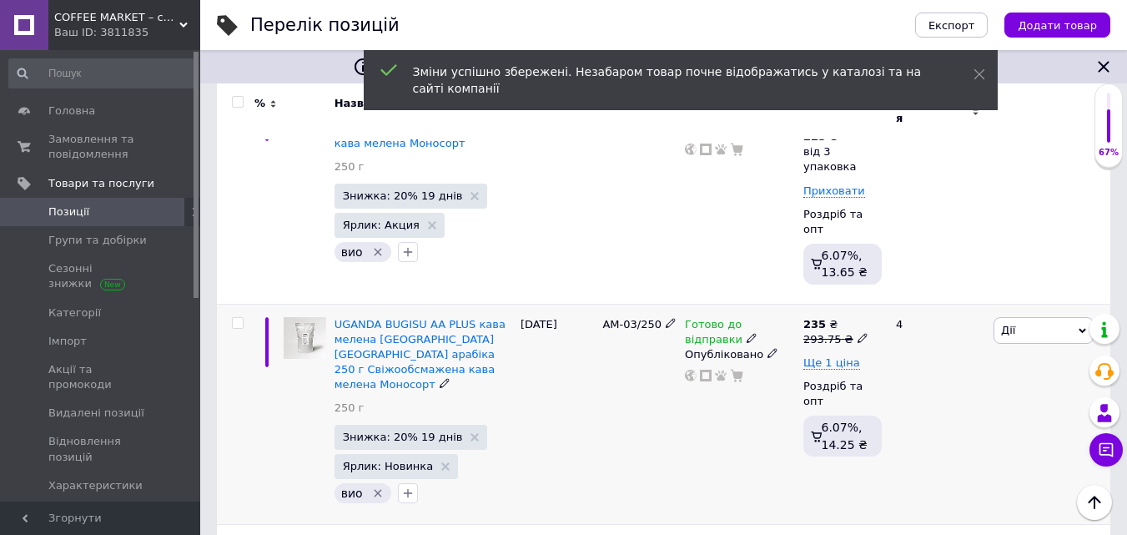
click at [858, 333] on icon at bounding box center [863, 338] width 10 height 10
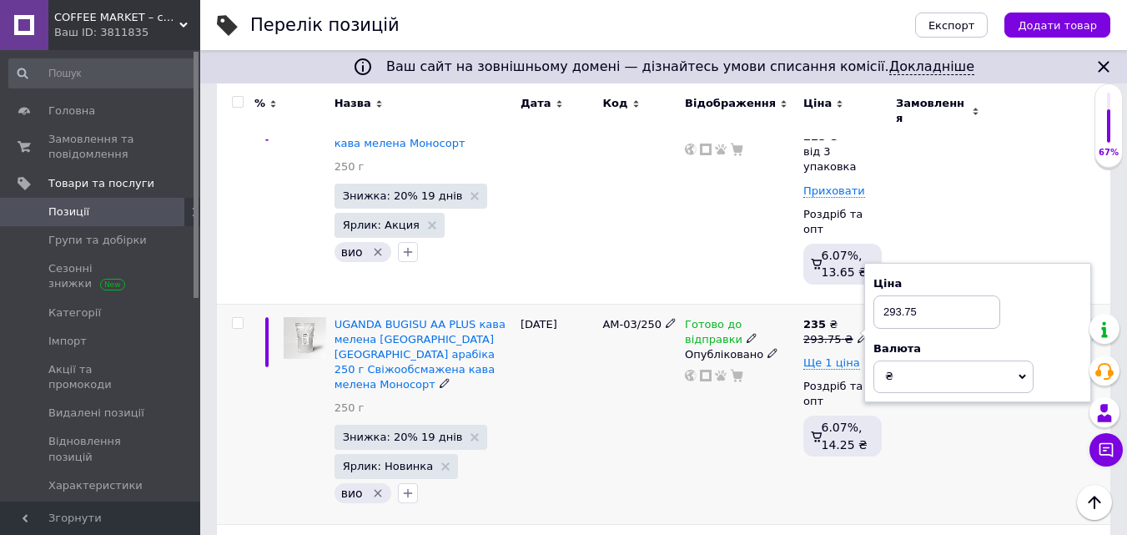
drag, startPoint x: 883, startPoint y: 273, endPoint x: 1017, endPoint y: 278, distance: 134.4
click at [1017, 278] on div "Ціна 293.75" at bounding box center [978, 302] width 209 height 53
click at [835, 356] on span "Ще 1 ціна" at bounding box center [831, 362] width 57 height 13
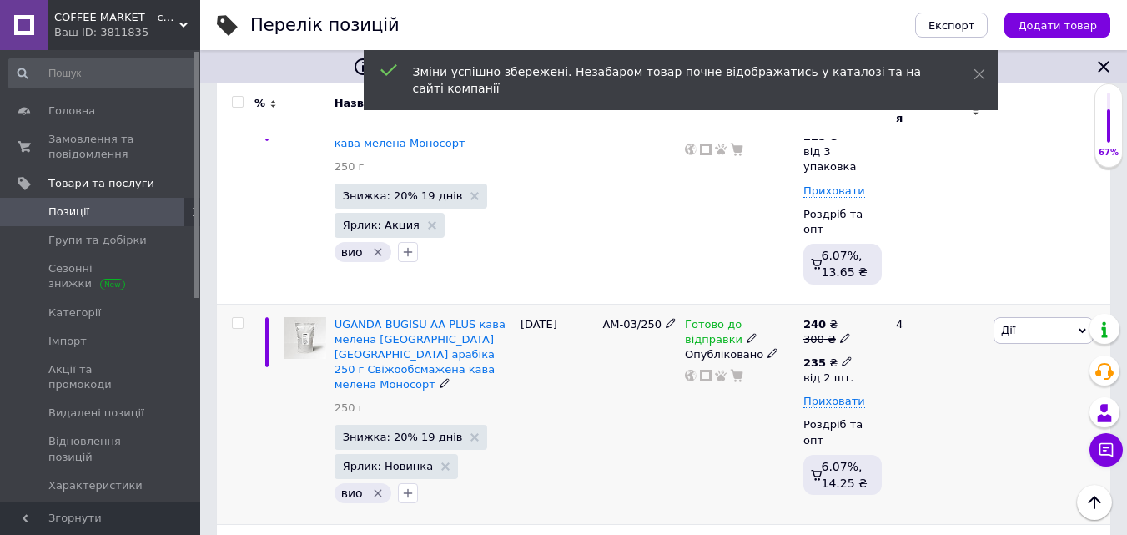
click at [842, 356] on icon at bounding box center [847, 361] width 10 height 10
click at [922, 419] on input "2" at bounding box center [969, 435] width 127 height 33
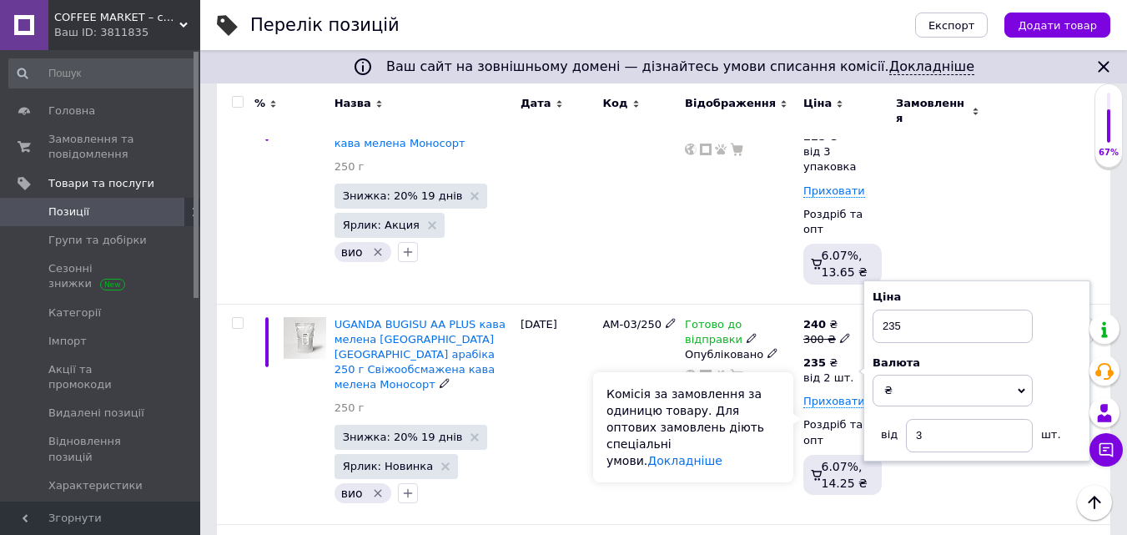
click at [771, 410] on div "Комісія за замовлення за одиницю товару. Для оптових замовлень діють спеціальні…" at bounding box center [693, 427] width 200 height 110
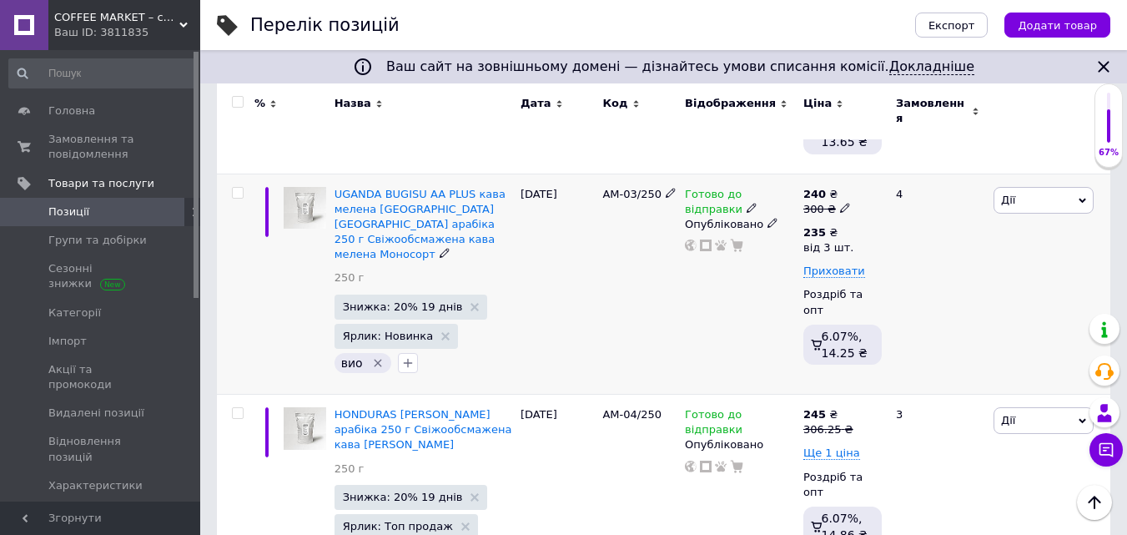
scroll to position [751, 0]
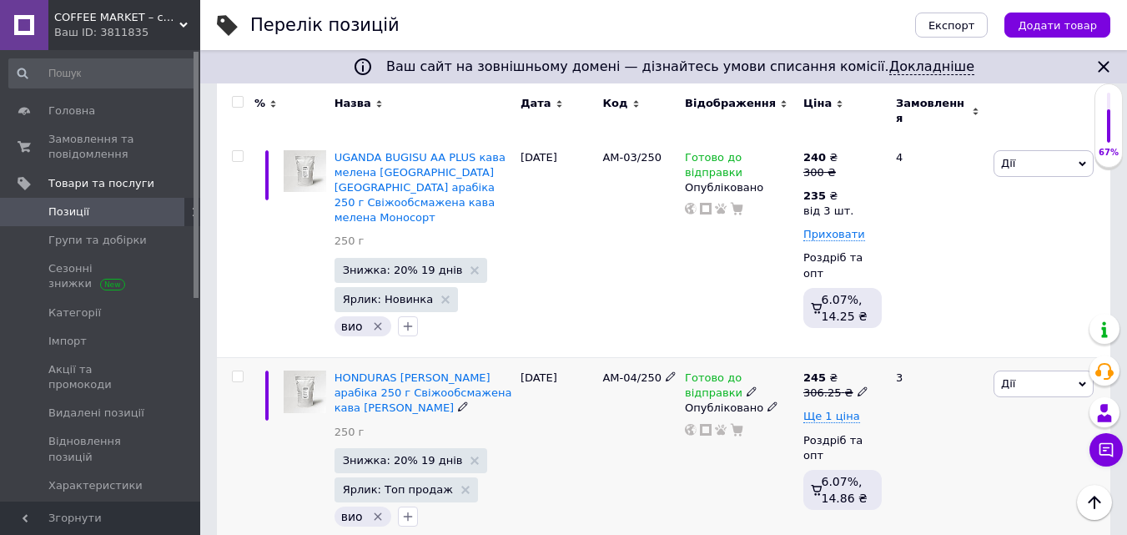
click at [858, 386] on icon at bounding box center [863, 391] width 10 height 10
drag, startPoint x: 882, startPoint y: 309, endPoint x: 966, endPoint y: 313, distance: 84.4
click at [966, 350] on input "306.25" at bounding box center [937, 366] width 127 height 33
drag, startPoint x: 883, startPoint y: 310, endPoint x: 937, endPoint y: 311, distance: 54.3
click at [937, 350] on input "312.5" at bounding box center [937, 366] width 127 height 33
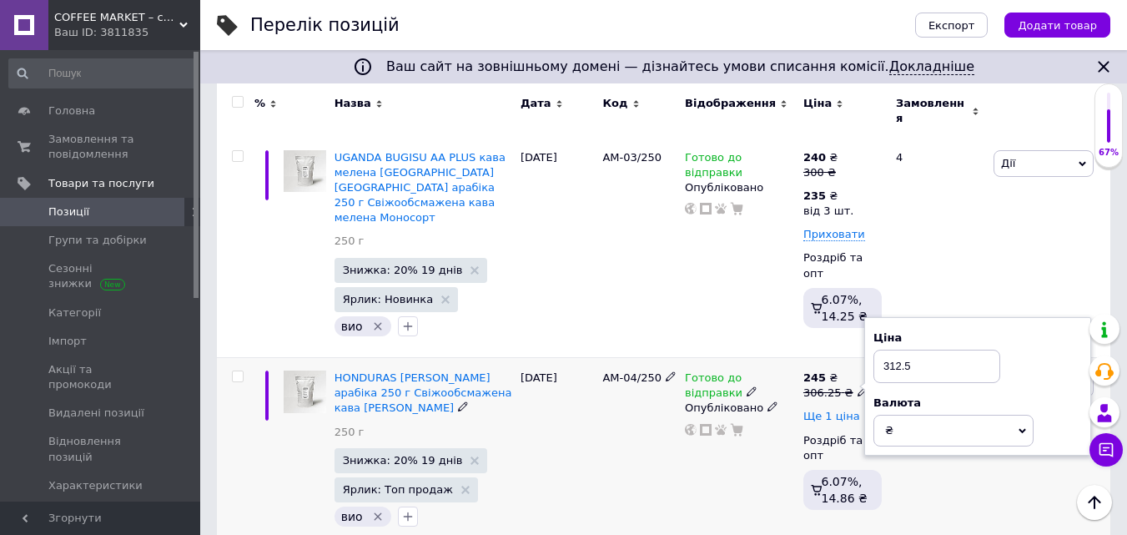
click at [809, 410] on span "Ще 1 ціна" at bounding box center [831, 416] width 57 height 13
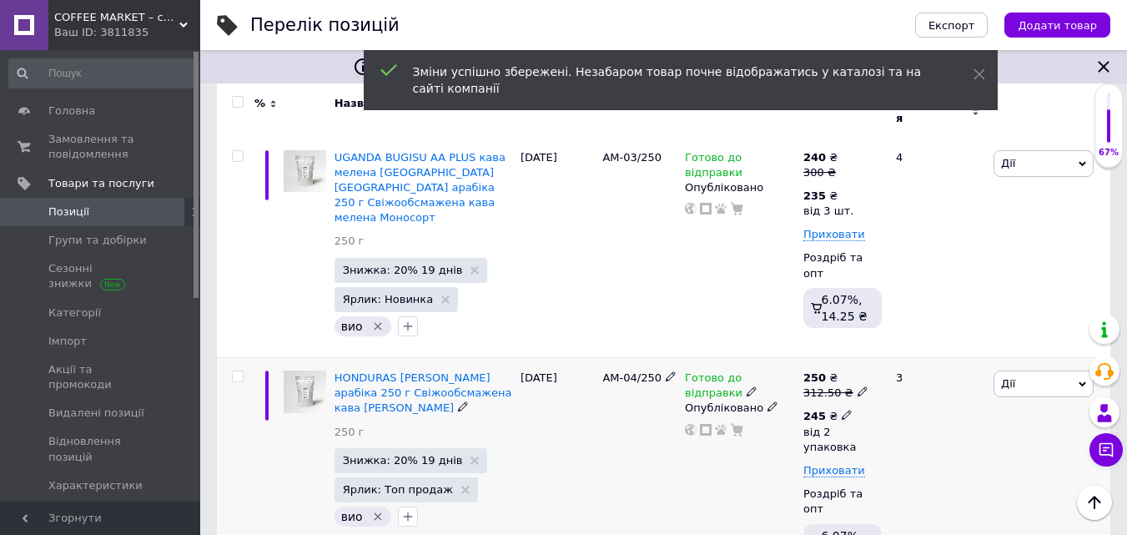
click at [842, 410] on icon at bounding box center [847, 415] width 10 height 10
click at [946, 469] on input "2" at bounding box center [993, 485] width 127 height 33
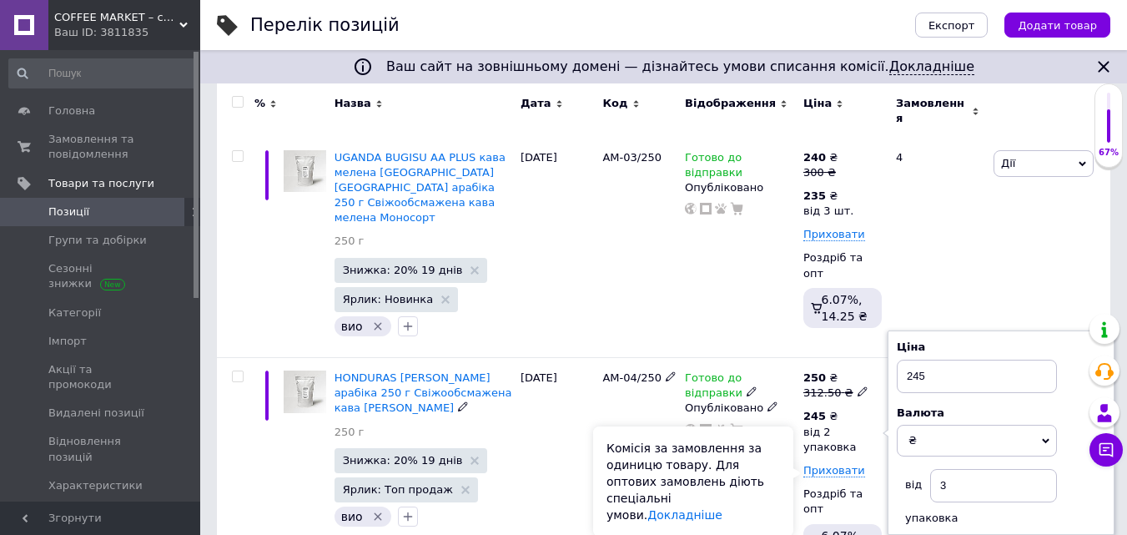
click at [786, 453] on div "Комісія за замовлення за одиницю товару. Для оптових замовлень діють спеціальні…" at bounding box center [693, 481] width 200 height 110
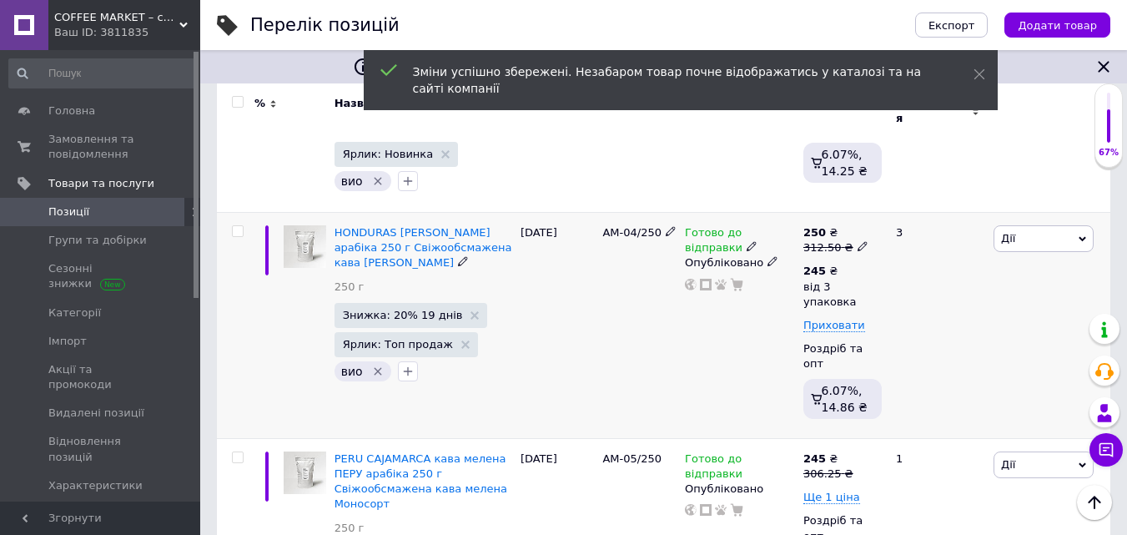
scroll to position [918, 0]
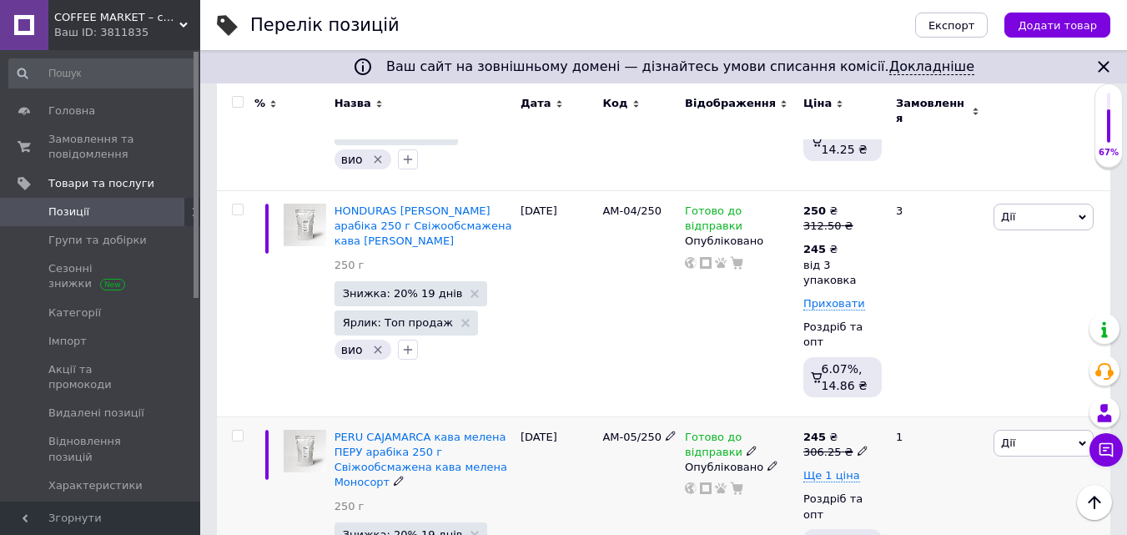
click at [858, 446] on icon at bounding box center [863, 451] width 10 height 10
drag, startPoint x: 883, startPoint y: 356, endPoint x: 970, endPoint y: 359, distance: 87.6
click at [973, 409] on input "306.25" at bounding box center [937, 425] width 127 height 33
click at [848, 469] on span "Ще 1 ціна" at bounding box center [831, 475] width 57 height 13
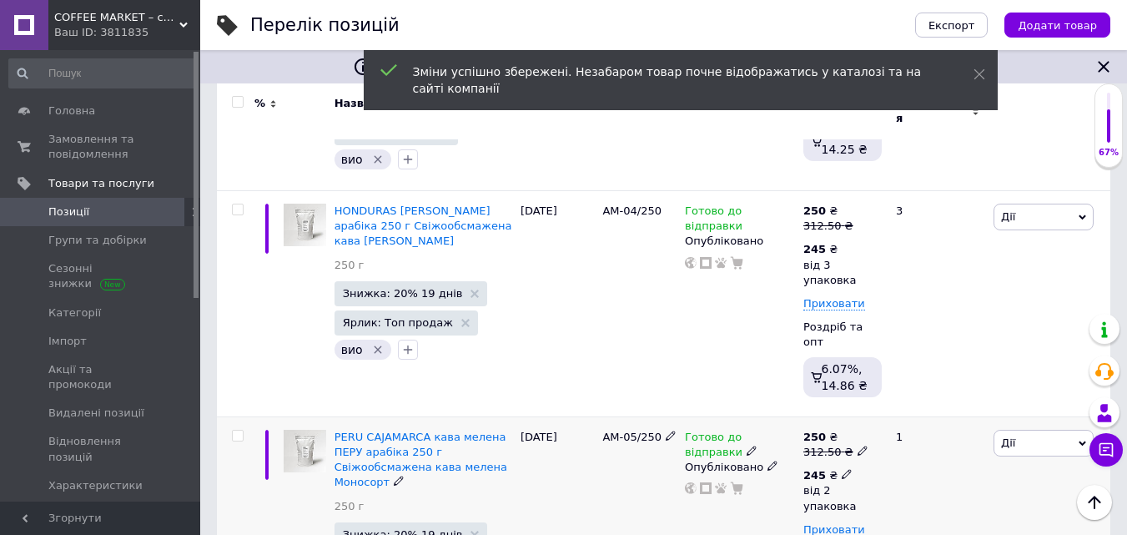
click at [842, 469] on icon at bounding box center [847, 474] width 10 height 10
click at [946, 528] on input "2" at bounding box center [993, 544] width 127 height 33
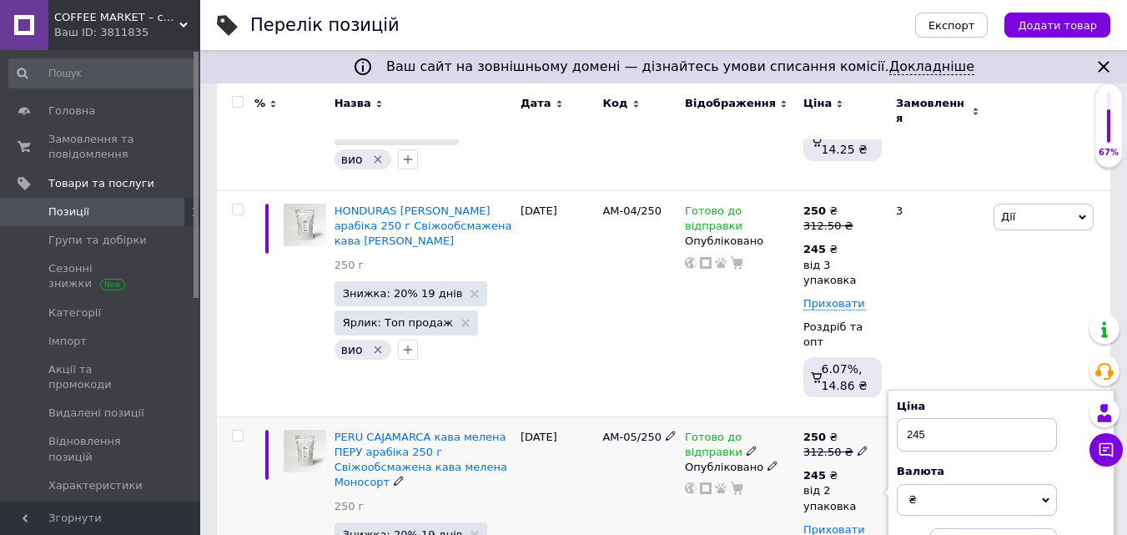
click at [778, 473] on div "Готово до відправки Опубліковано" at bounding box center [740, 529] width 118 height 226
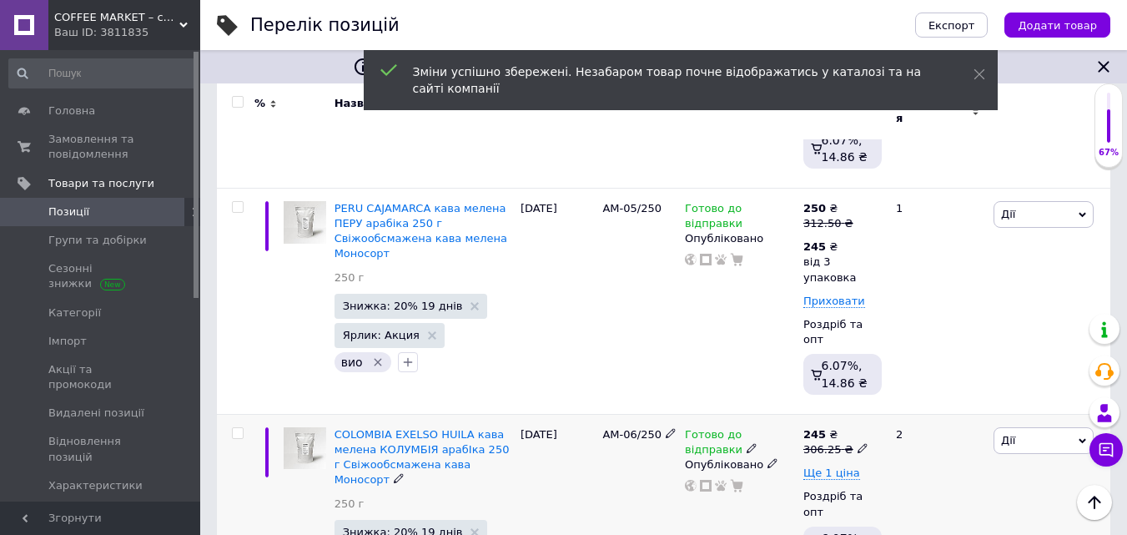
scroll to position [1168, 0]
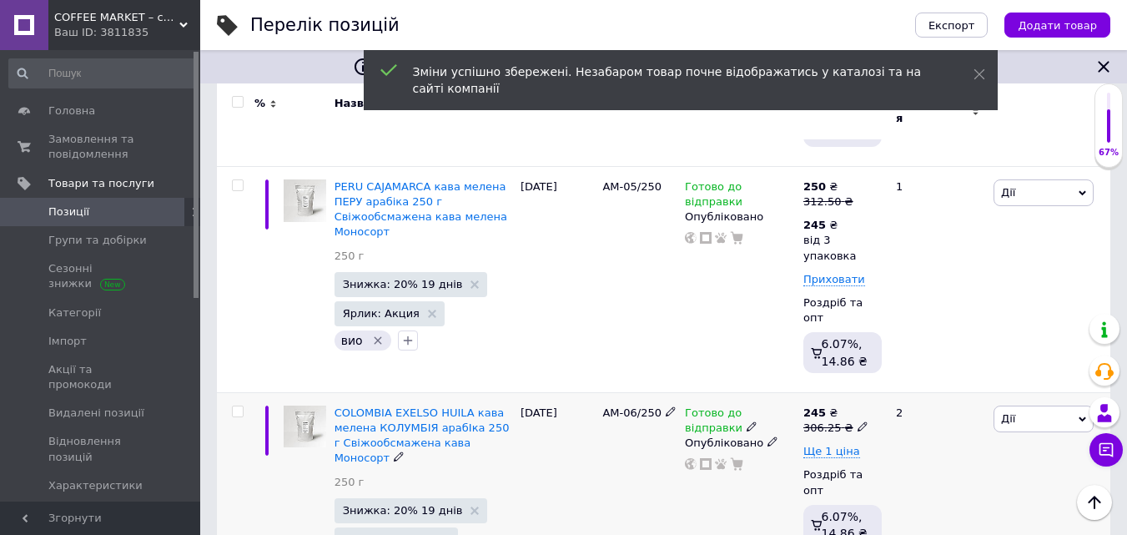
click at [858, 421] on icon at bounding box center [863, 426] width 10 height 10
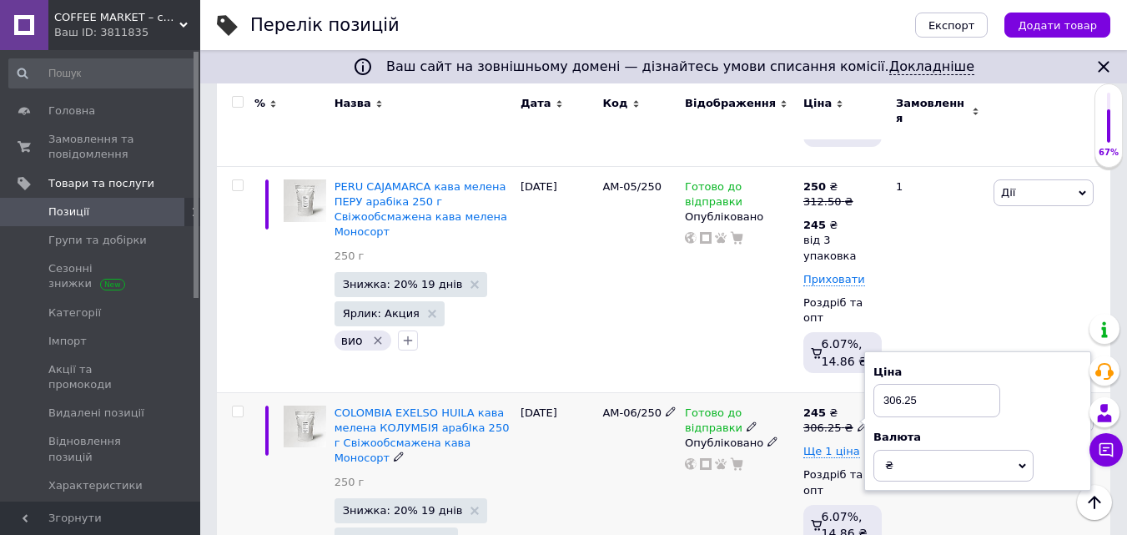
drag, startPoint x: 884, startPoint y: 314, endPoint x: 955, endPoint y: 319, distance: 71.1
click at [955, 384] on input "306.25" at bounding box center [937, 400] width 127 height 33
click at [833, 445] on span "Ще 1 ціна" at bounding box center [831, 451] width 57 height 13
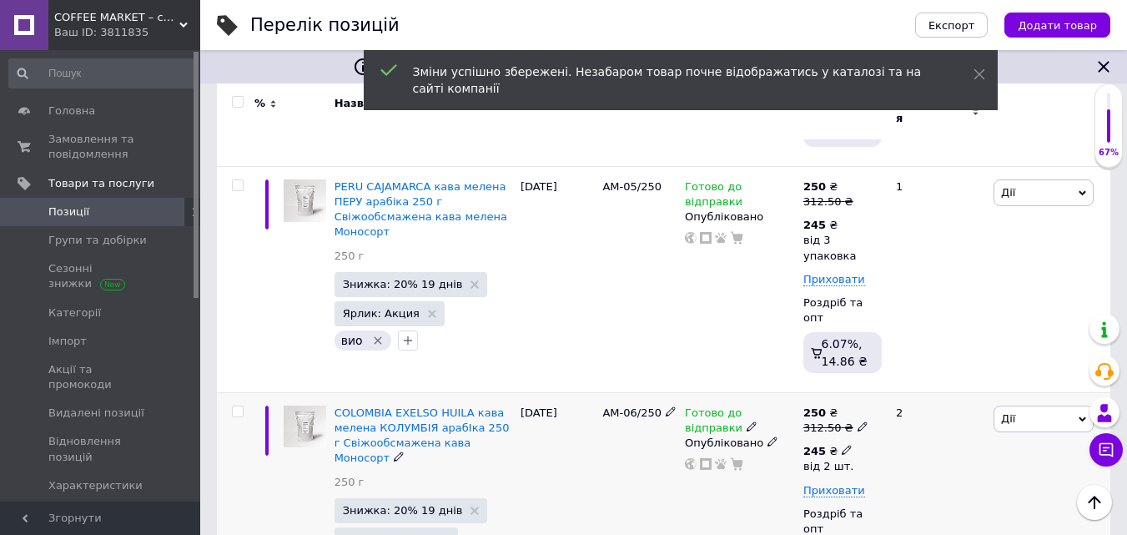
click at [842, 445] on icon at bounding box center [847, 450] width 10 height 10
drag, startPoint x: 916, startPoint y: 438, endPoint x: 929, endPoint y: 436, distance: 13.5
click at [929, 507] on input "2" at bounding box center [969, 523] width 127 height 33
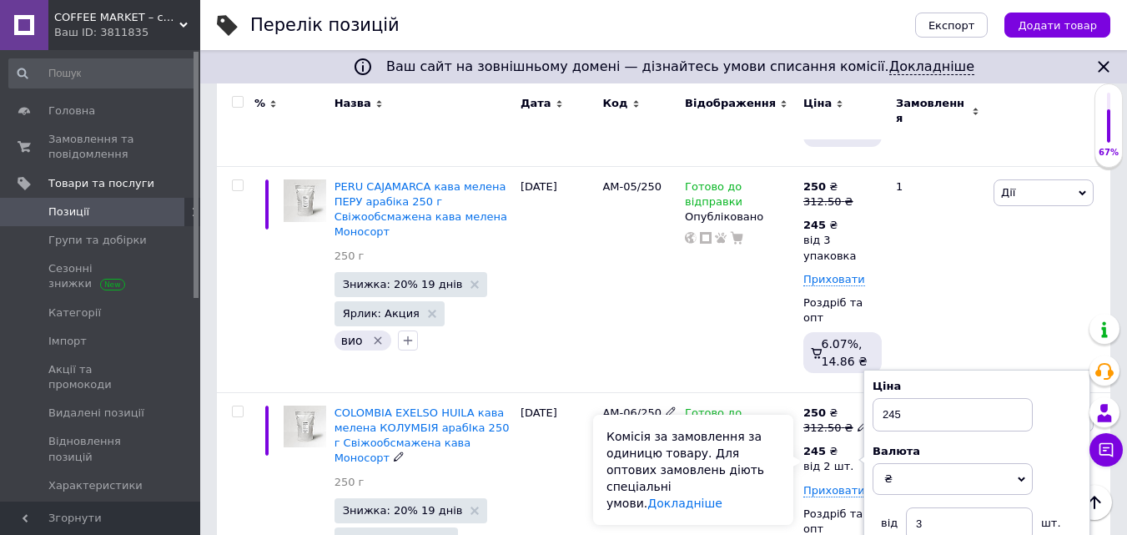
click at [761, 437] on div "Комісія за замовлення за одиницю товару. Для оптових замовлень діють спеціальні…" at bounding box center [693, 470] width 200 height 110
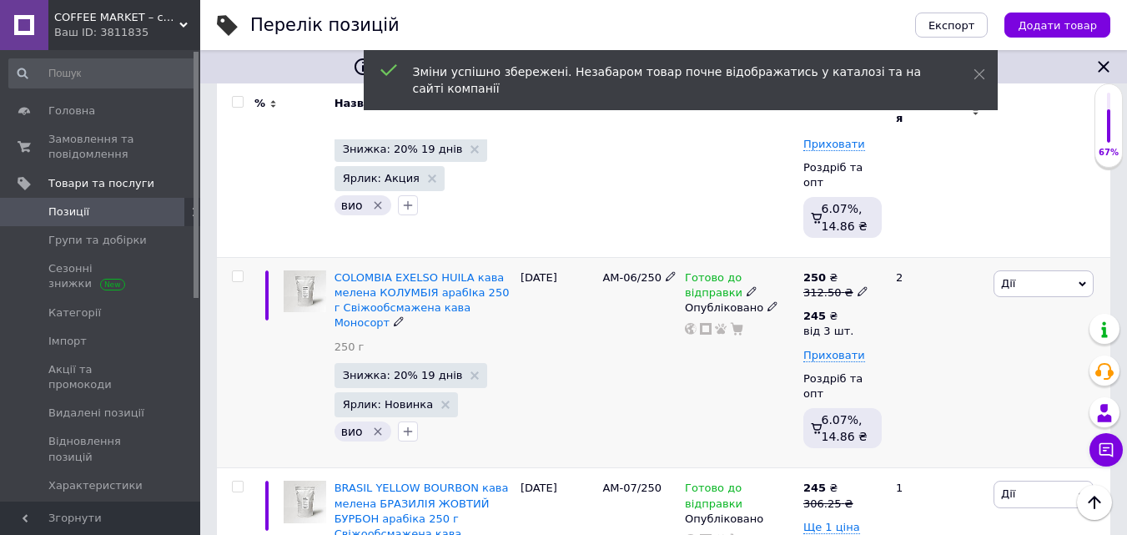
scroll to position [1335, 0]
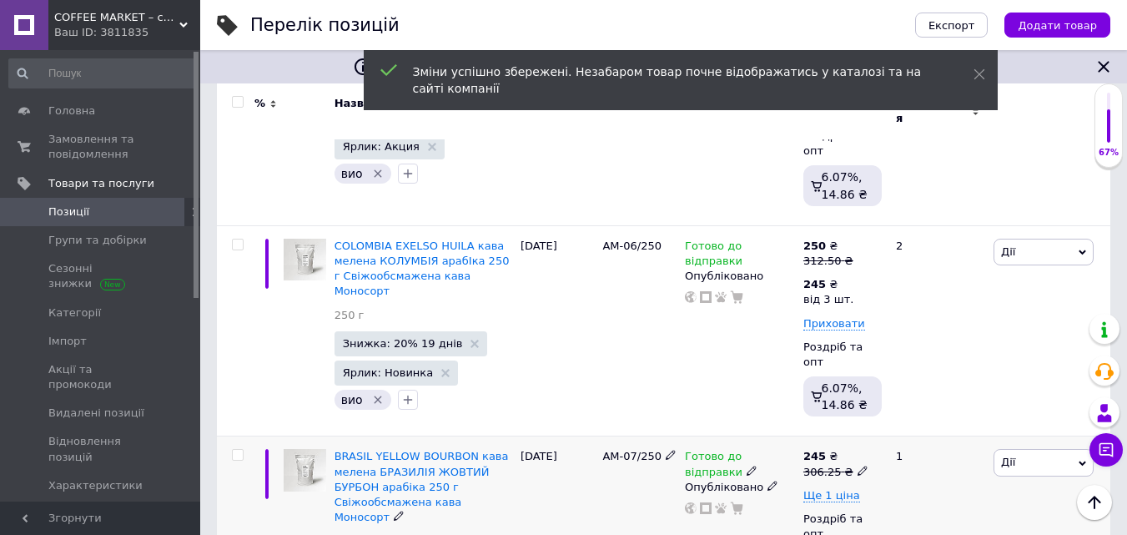
click at [858, 466] on icon at bounding box center [863, 471] width 10 height 10
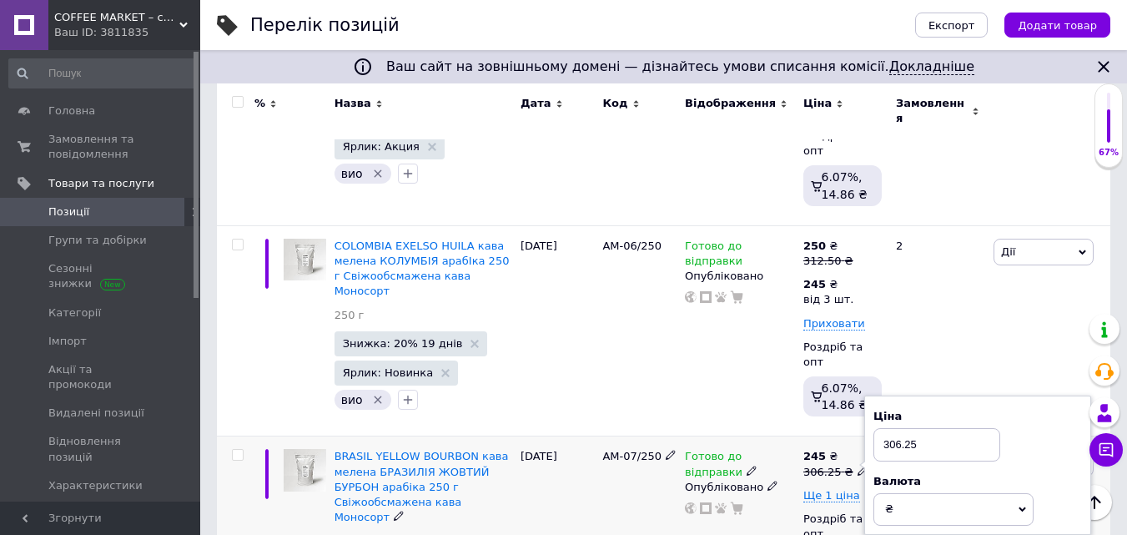
drag, startPoint x: 883, startPoint y: 345, endPoint x: 982, endPoint y: 332, distance: 100.1
click at [981, 428] on input "306.25" at bounding box center [937, 444] width 127 height 33
click at [843, 489] on span "Ще 1 ціна" at bounding box center [831, 495] width 57 height 13
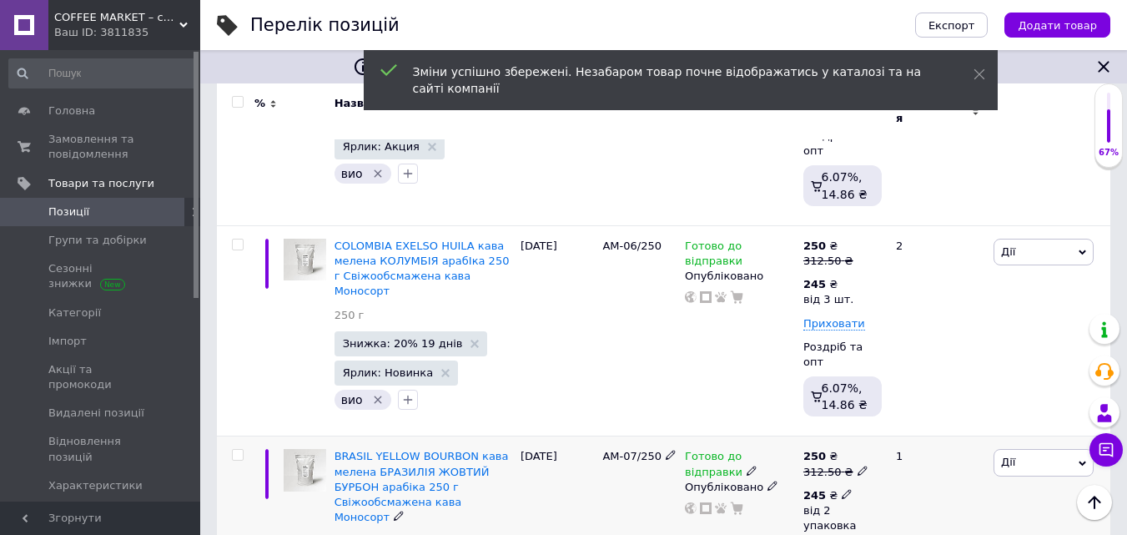
click at [842, 489] on icon at bounding box center [847, 494] width 10 height 10
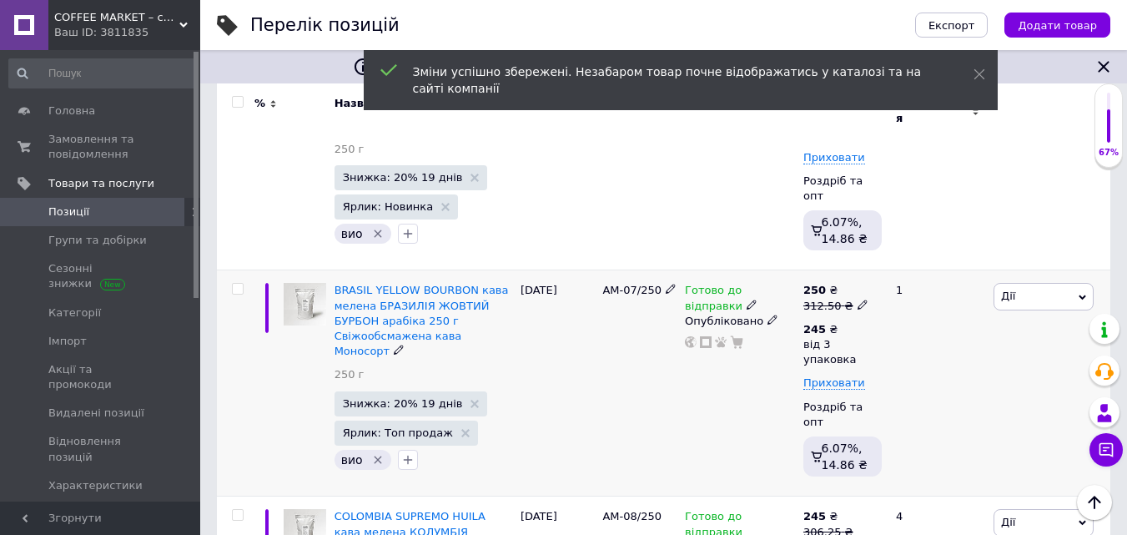
scroll to position [1502, 0]
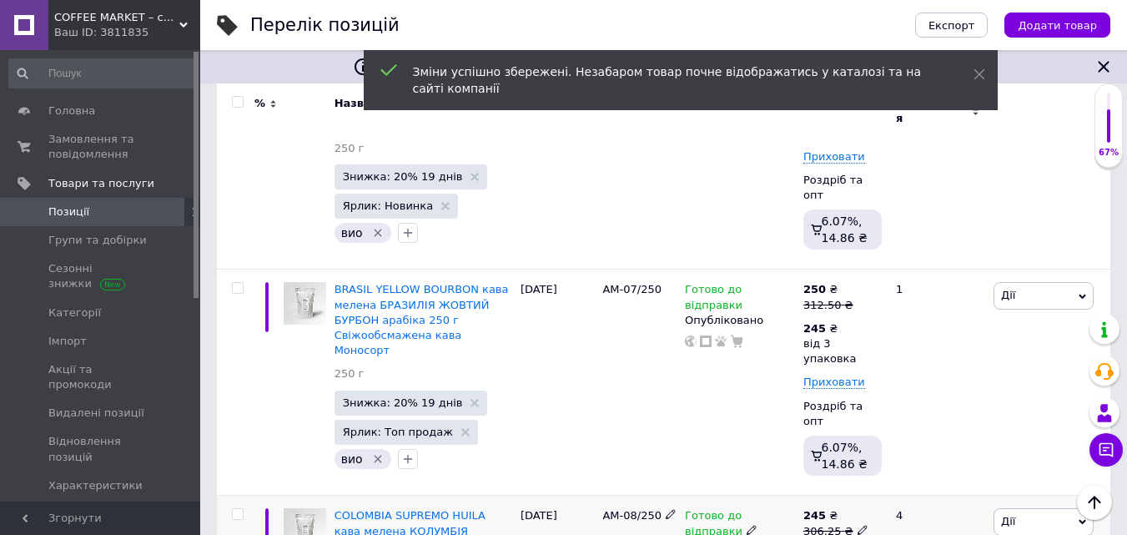
click at [858, 525] on use at bounding box center [862, 529] width 9 height 9
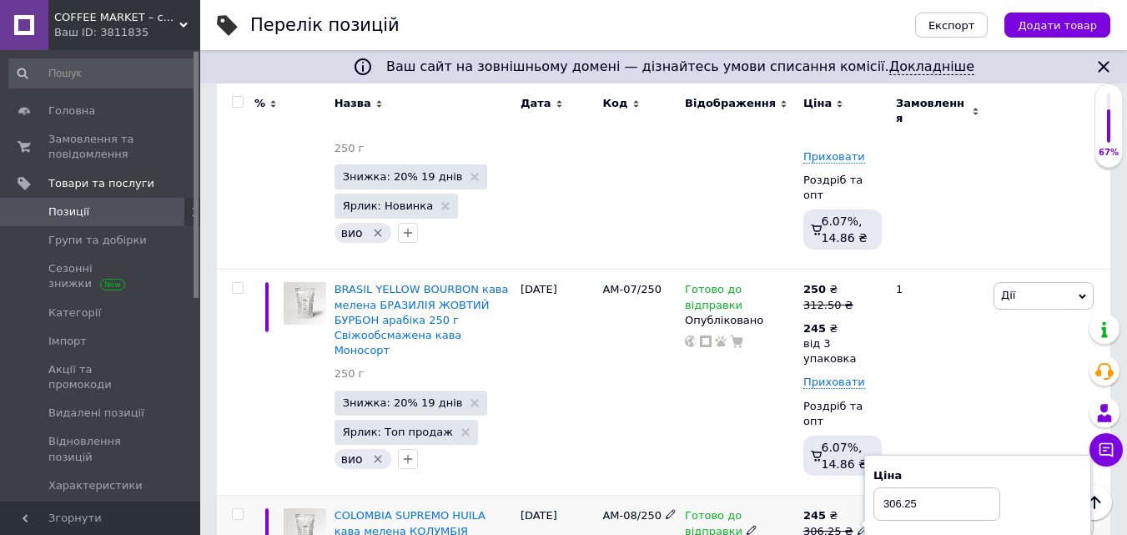
drag, startPoint x: 959, startPoint y: 368, endPoint x: 1006, endPoint y: 370, distance: 47.6
click at [1004, 468] on div "Ціна 306.25" at bounding box center [978, 494] width 209 height 53
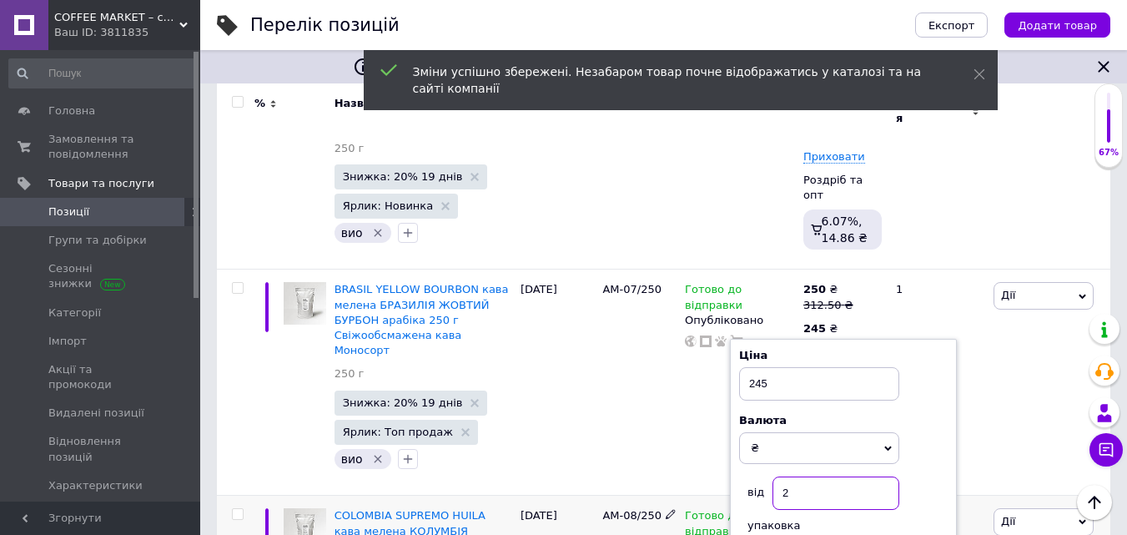
click at [790, 476] on input "2" at bounding box center [836, 492] width 127 height 33
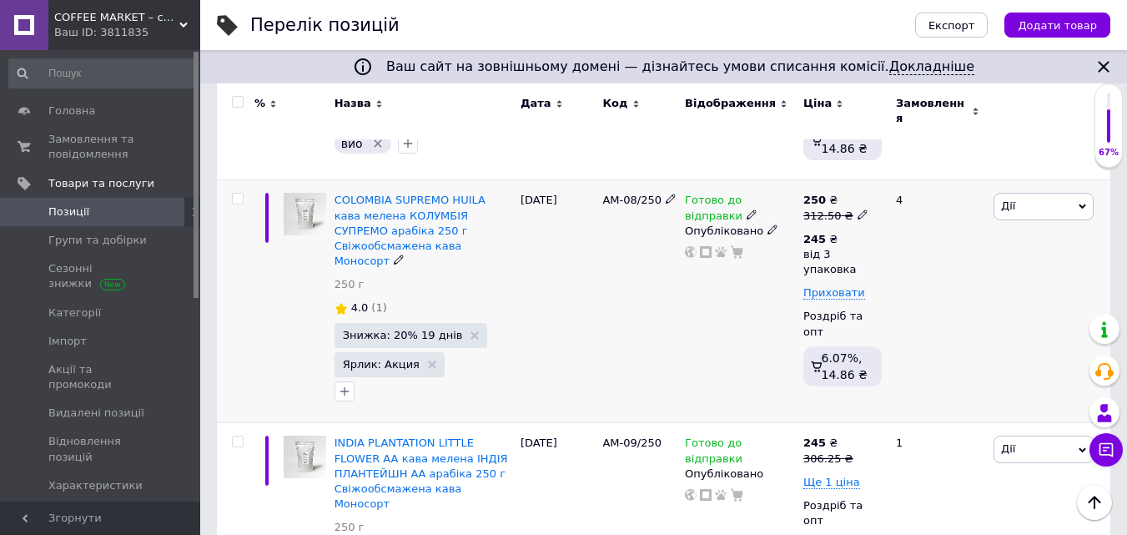
scroll to position [1835, 0]
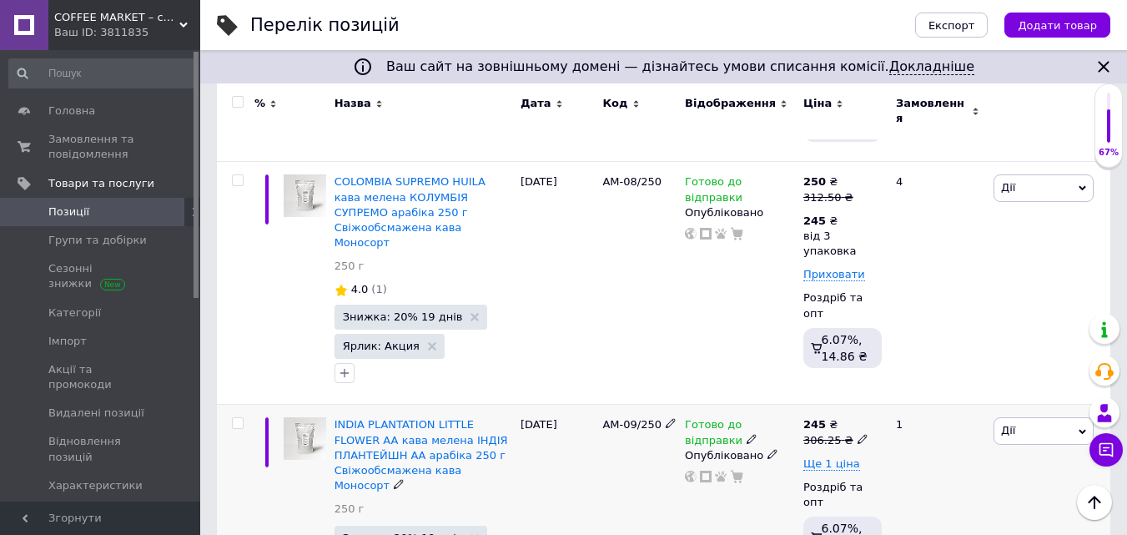
click at [858, 434] on icon at bounding box center [863, 439] width 10 height 10
drag, startPoint x: 884, startPoint y: 279, endPoint x: 982, endPoint y: 278, distance: 97.6
click at [982, 396] on input "306.25" at bounding box center [937, 412] width 127 height 33
click at [834, 457] on span "Ще 1 ціна" at bounding box center [831, 463] width 57 height 13
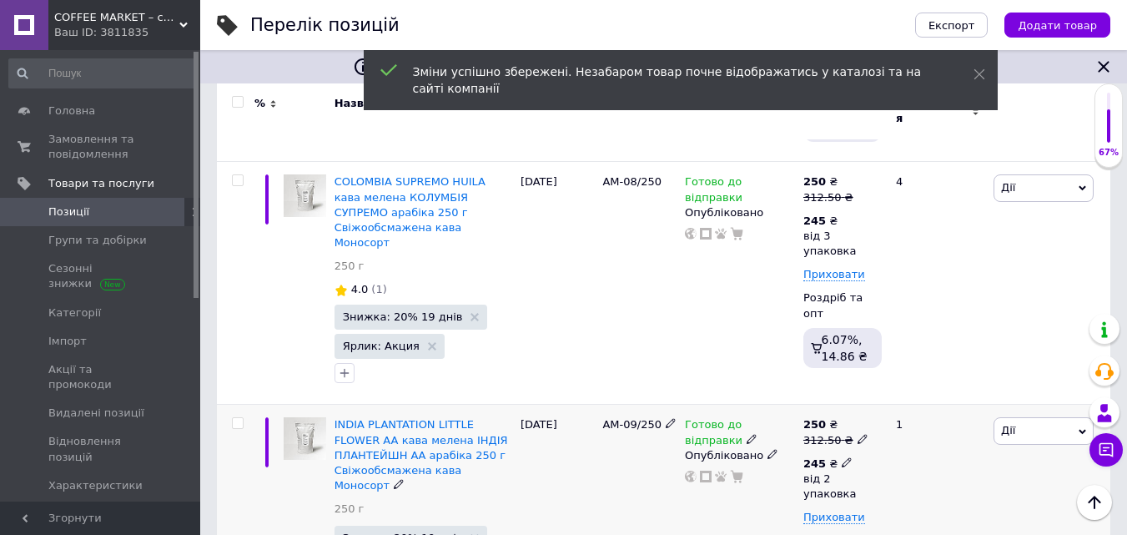
click at [842, 457] on icon at bounding box center [847, 462] width 10 height 10
click at [946, 516] on input "2" at bounding box center [993, 532] width 127 height 33
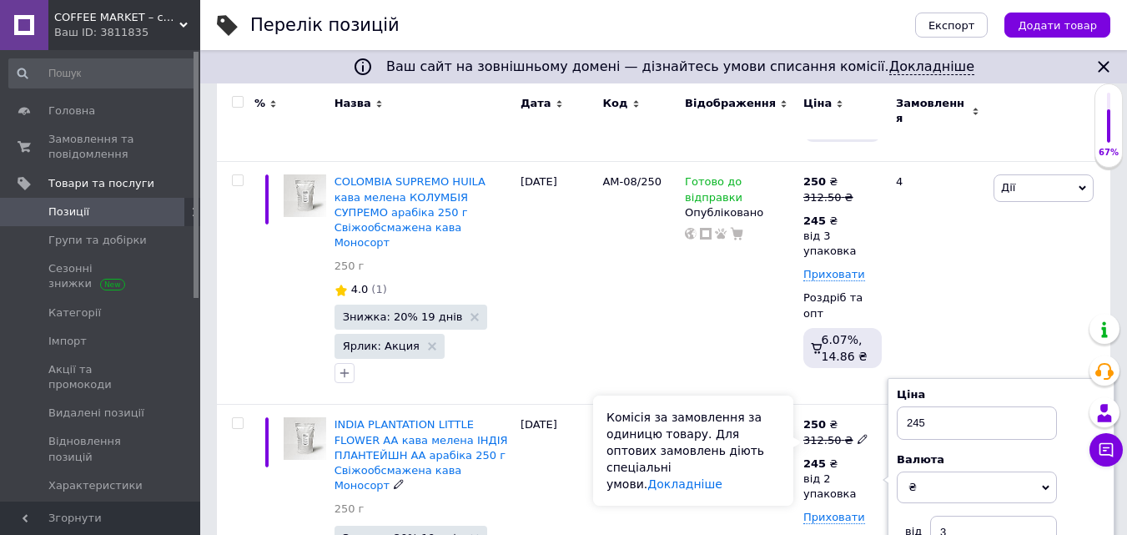
click at [782, 432] on div "Комісія за замовлення за одиницю товару. Для оптових замовлень діють спеціальні…" at bounding box center [693, 450] width 200 height 110
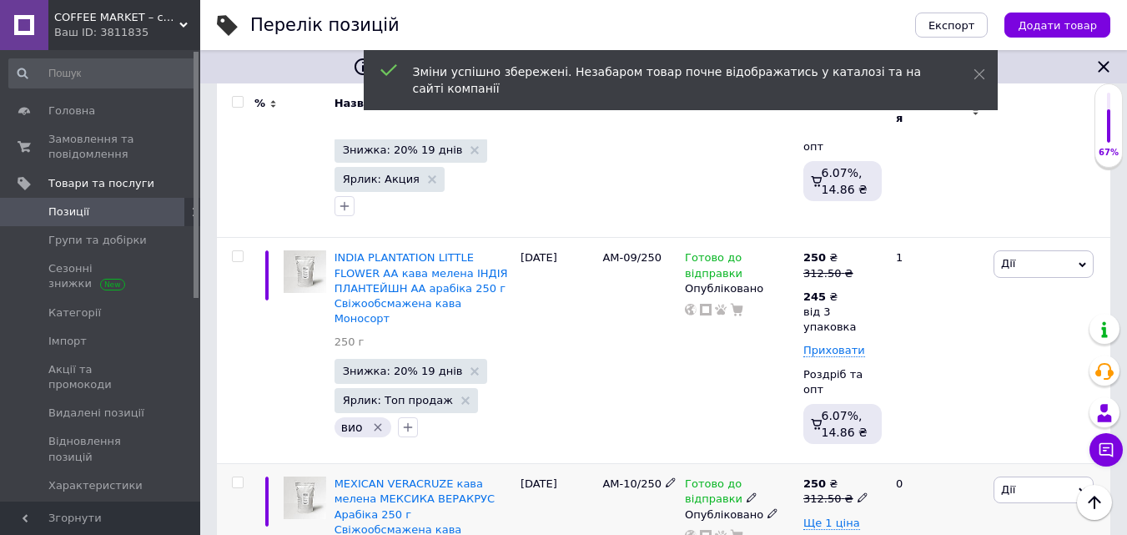
scroll to position [2086, 0]
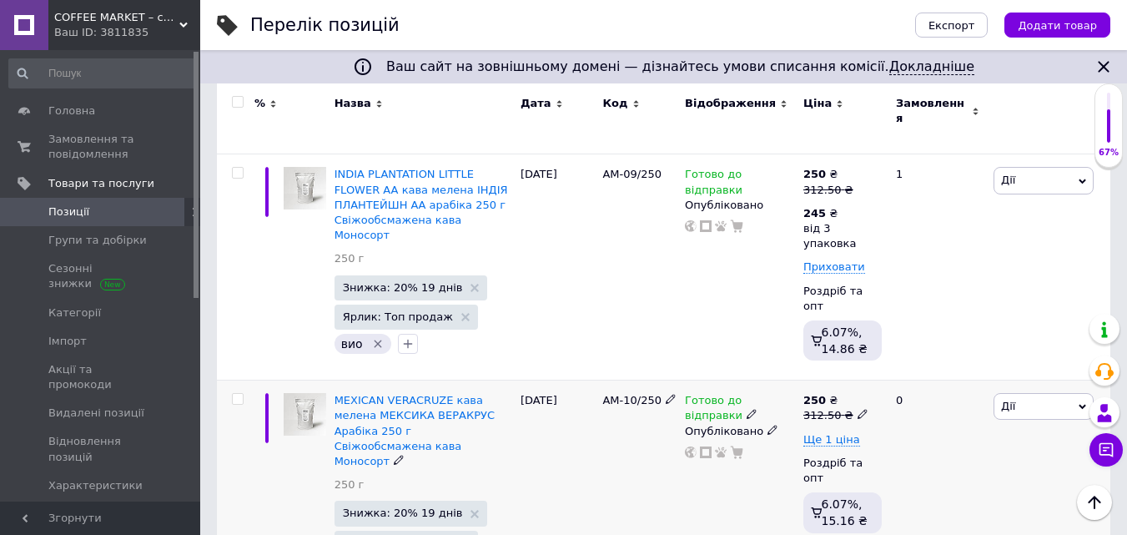
click at [858, 409] on icon at bounding box center [863, 414] width 10 height 10
drag, startPoint x: 897, startPoint y: 239, endPoint x: 953, endPoint y: 239, distance: 55.9
click at [953, 372] on input "312.5" at bounding box center [937, 388] width 127 height 33
drag, startPoint x: 884, startPoint y: 239, endPoint x: 927, endPoint y: 234, distance: 43.7
click at [926, 372] on input "318.75" at bounding box center [937, 388] width 127 height 33
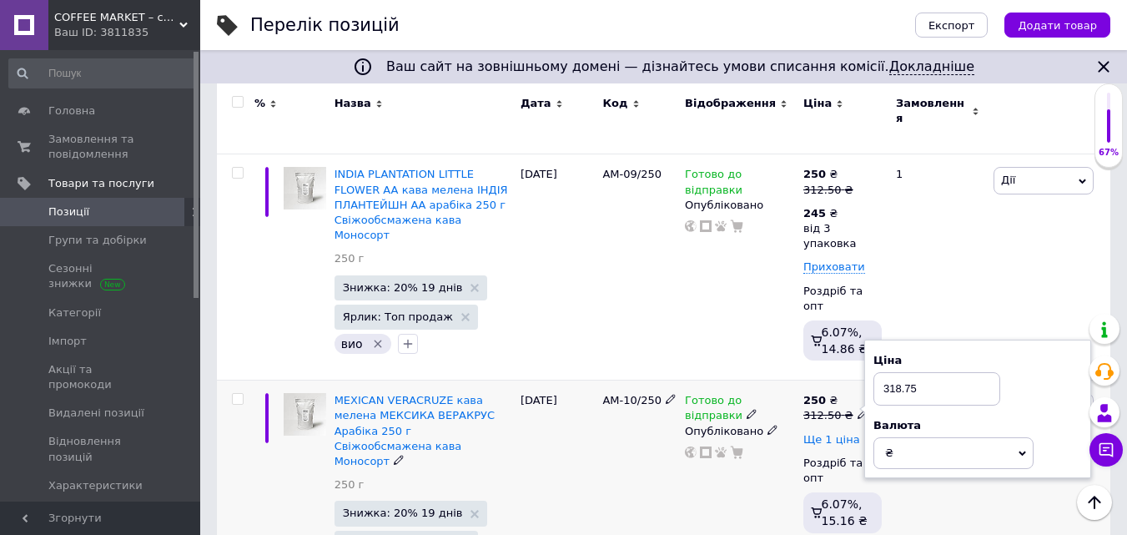
click at [843, 433] on span "Ще 1 ціна" at bounding box center [831, 439] width 57 height 13
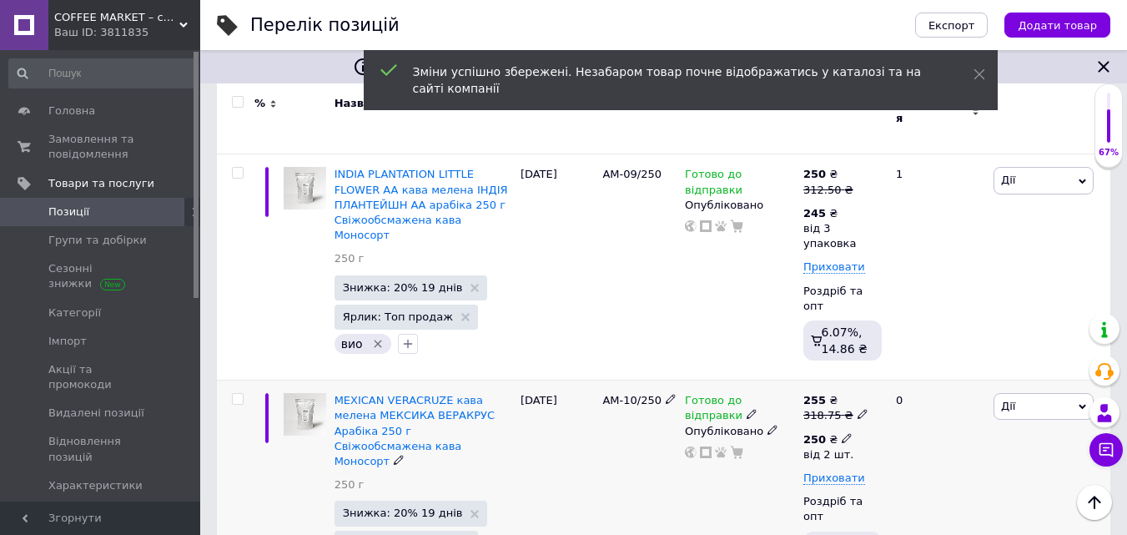
click at [843, 431] on span at bounding box center [847, 437] width 10 height 12
drag, startPoint x: 917, startPoint y: 365, endPoint x: 944, endPoint y: 365, distance: 26.7
click at [936, 496] on input "2" at bounding box center [969, 512] width 127 height 33
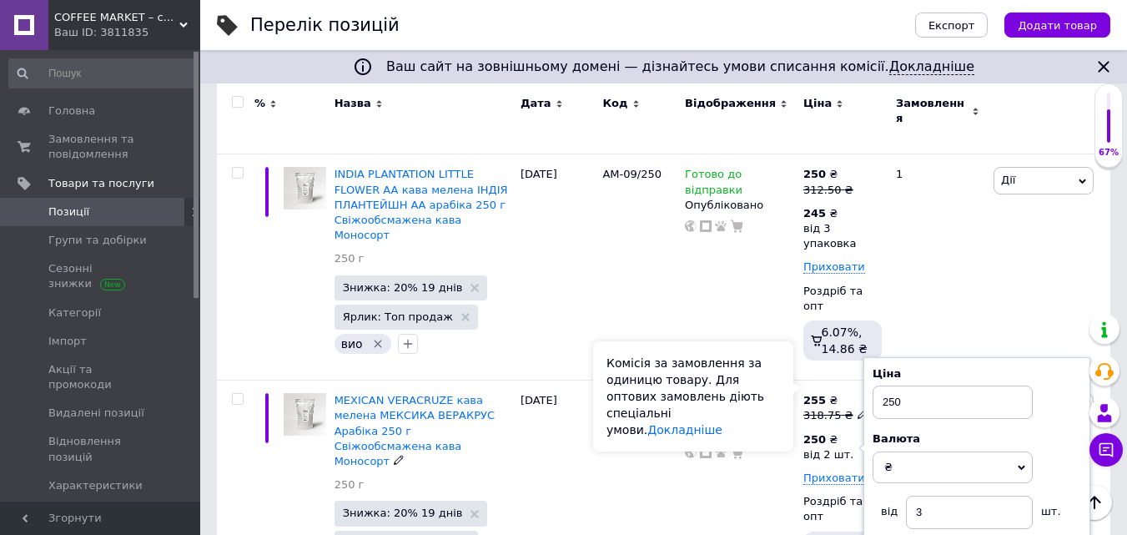
click at [761, 406] on div "Комісія за замовлення за одиницю товару. Для оптових замовлень діють спеціальні…" at bounding box center [693, 396] width 200 height 110
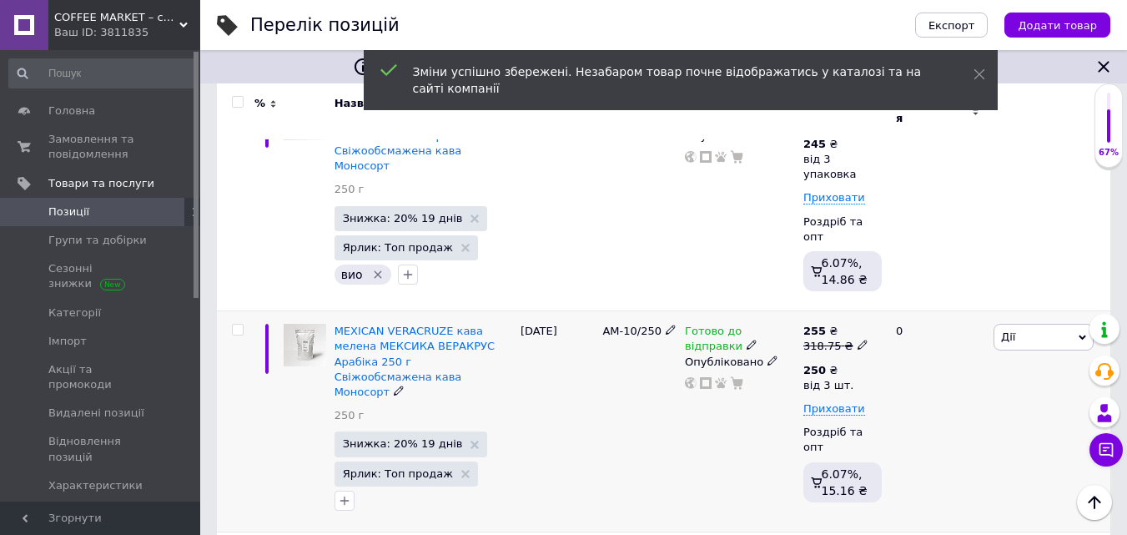
scroll to position [2253, 0]
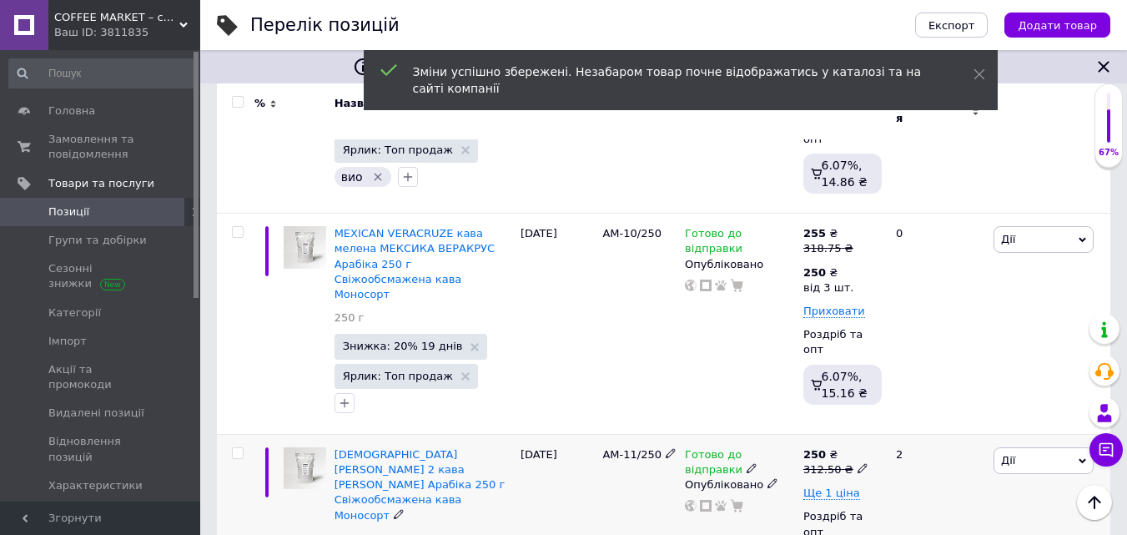
click at [858, 463] on icon at bounding box center [863, 468] width 10 height 10
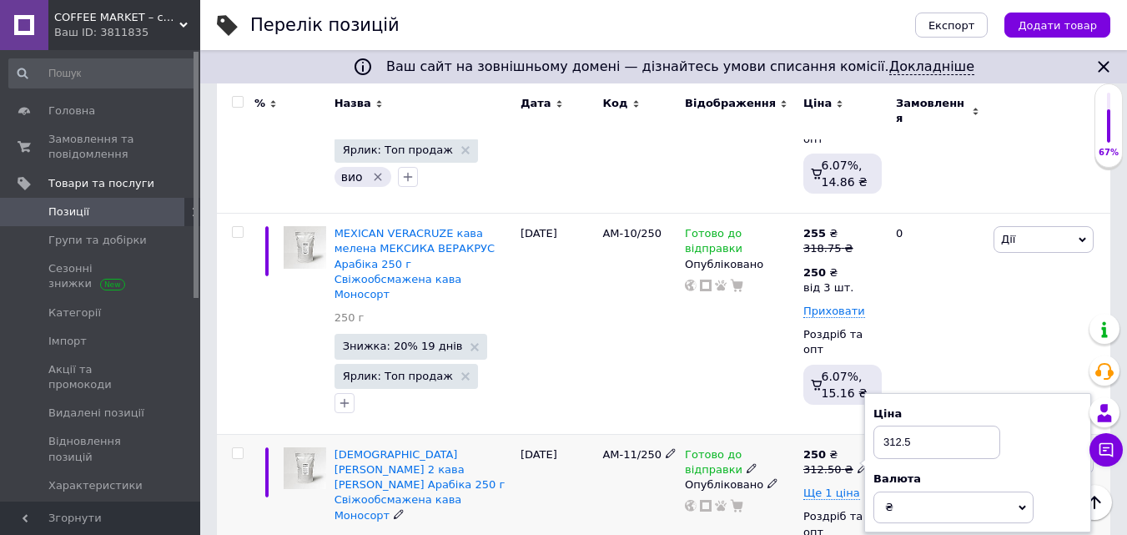
drag, startPoint x: 886, startPoint y: 266, endPoint x: 954, endPoint y: 269, distance: 68.5
click at [954, 426] on input "312.5" at bounding box center [937, 442] width 127 height 33
click at [837, 486] on span "Ще 1 ціна" at bounding box center [831, 492] width 57 height 13
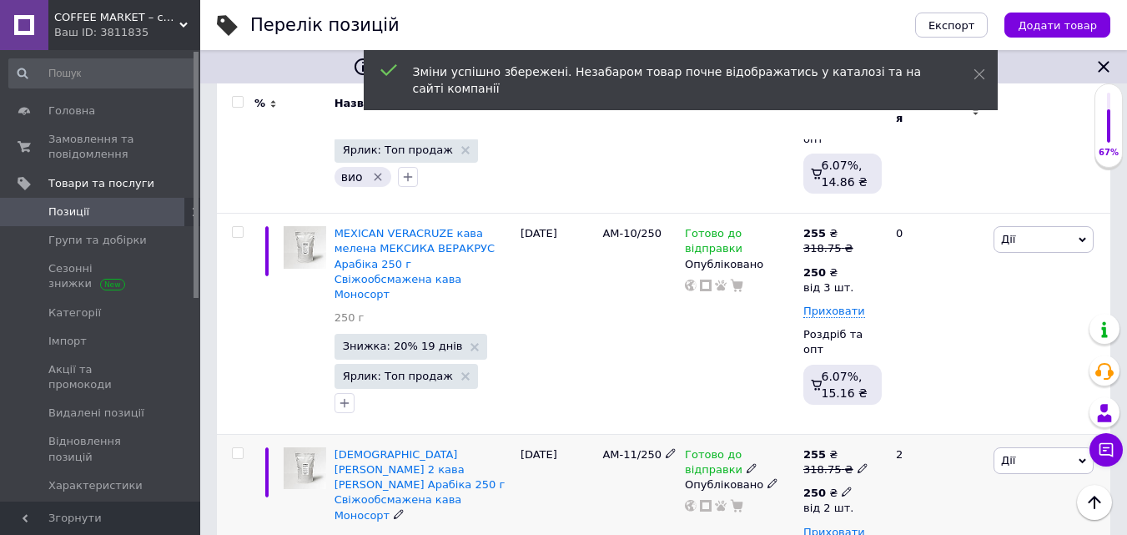
click at [842, 486] on icon at bounding box center [847, 491] width 10 height 10
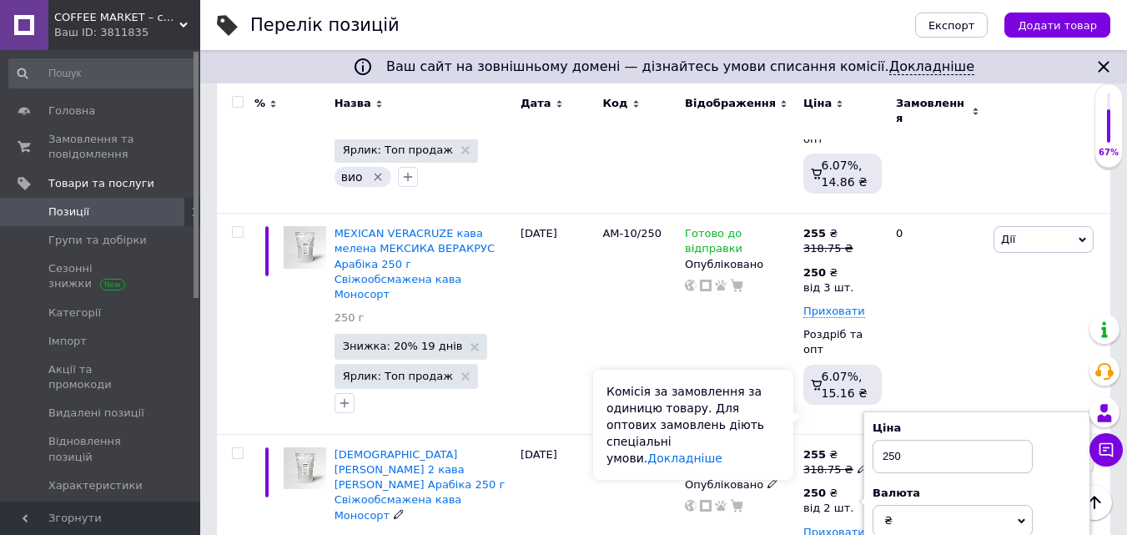
click at [787, 410] on div "Комісія за замовлення за одиницю товару. Для оптових замовлень діють спеціальні…" at bounding box center [693, 425] width 200 height 110
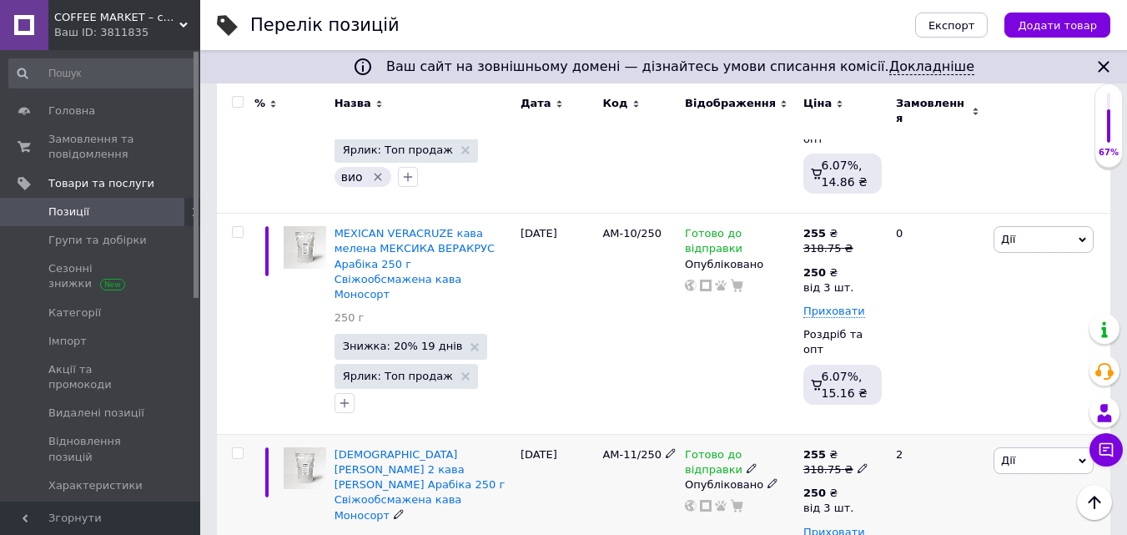
scroll to position [2336, 0]
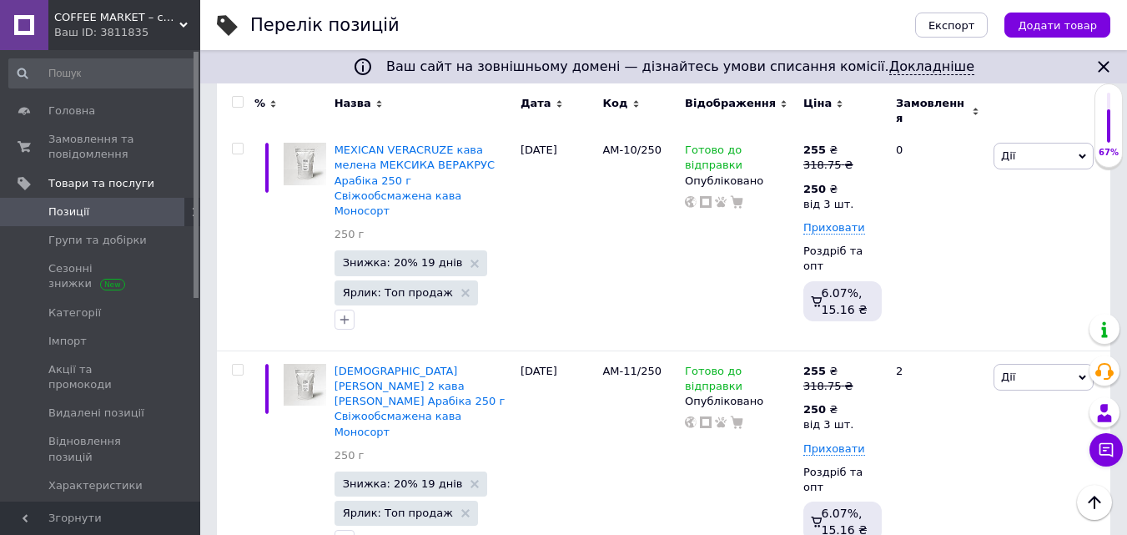
drag, startPoint x: 893, startPoint y: 390, endPoint x: 984, endPoint y: 387, distance: 91.8
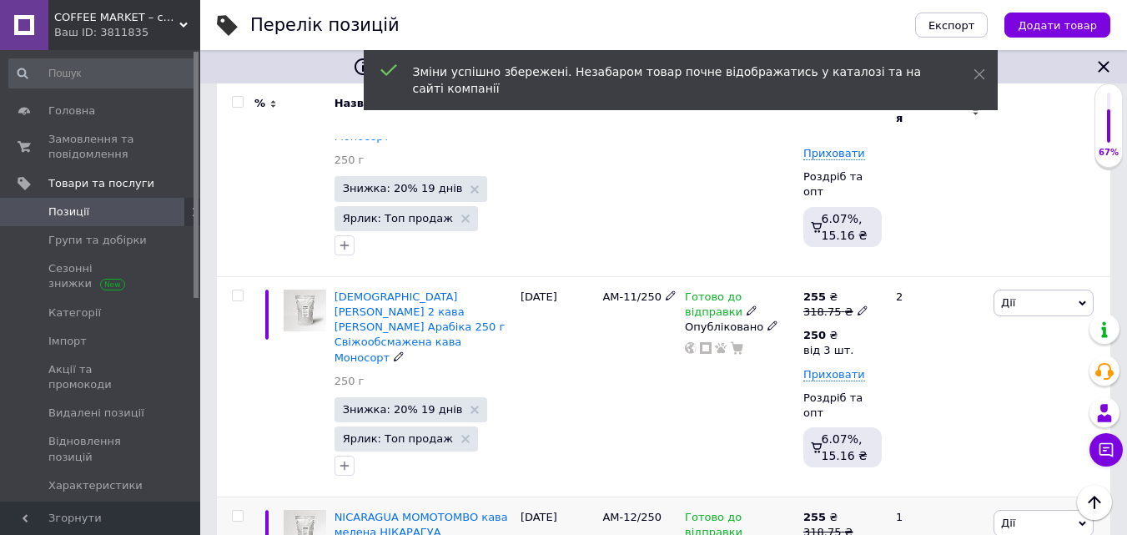
scroll to position [2503, 0]
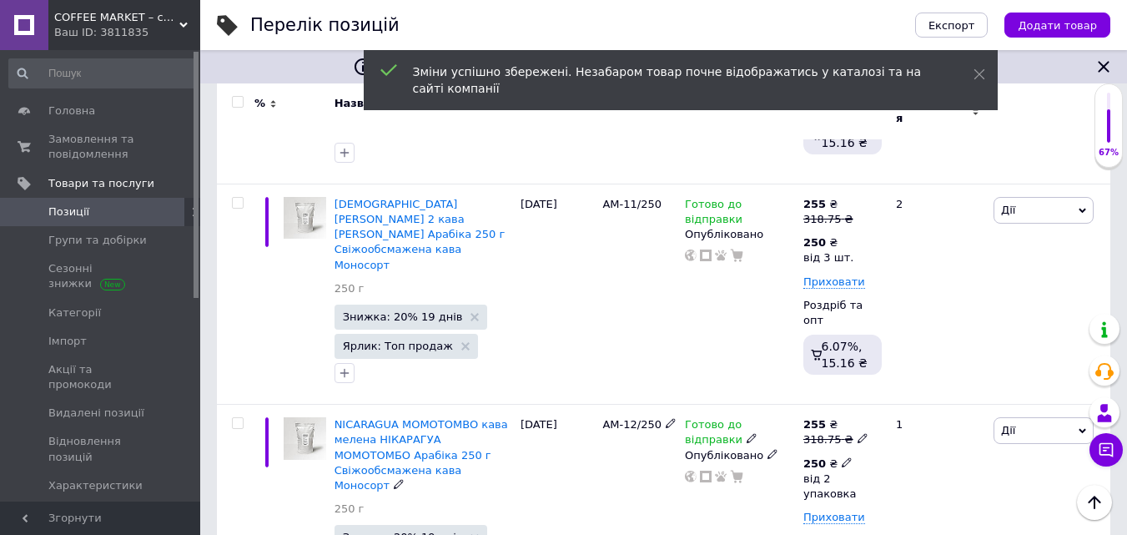
click at [842, 457] on icon at bounding box center [847, 462] width 10 height 10
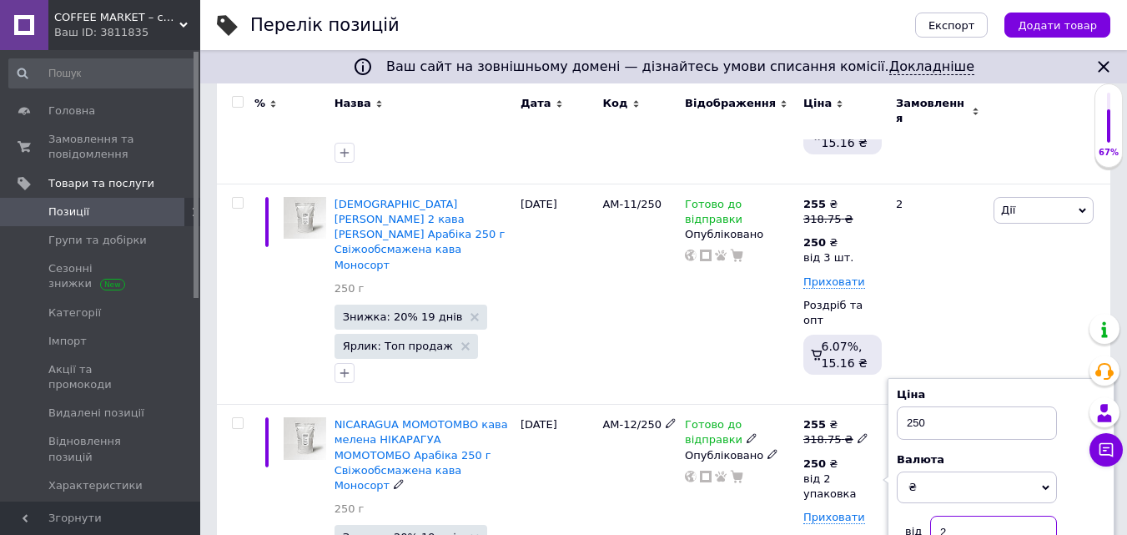
drag, startPoint x: 941, startPoint y: 343, endPoint x: 957, endPoint y: 347, distance: 16.4
click at [957, 516] on input "2" at bounding box center [993, 532] width 127 height 33
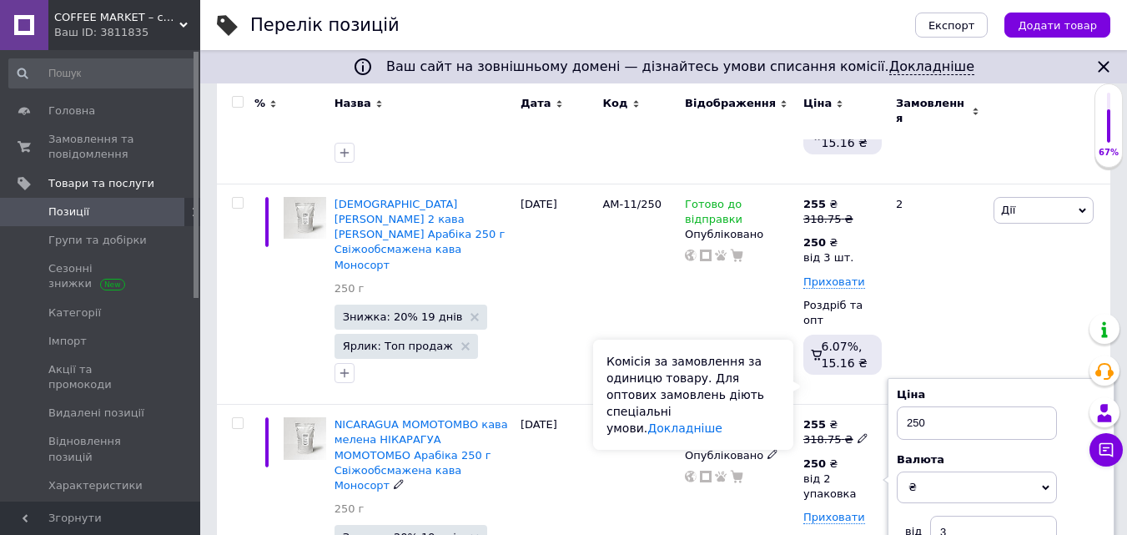
click at [782, 374] on div "Комісія за замовлення за одиницю товару. Для оптових замовлень діють спеціальні…" at bounding box center [693, 395] width 200 height 110
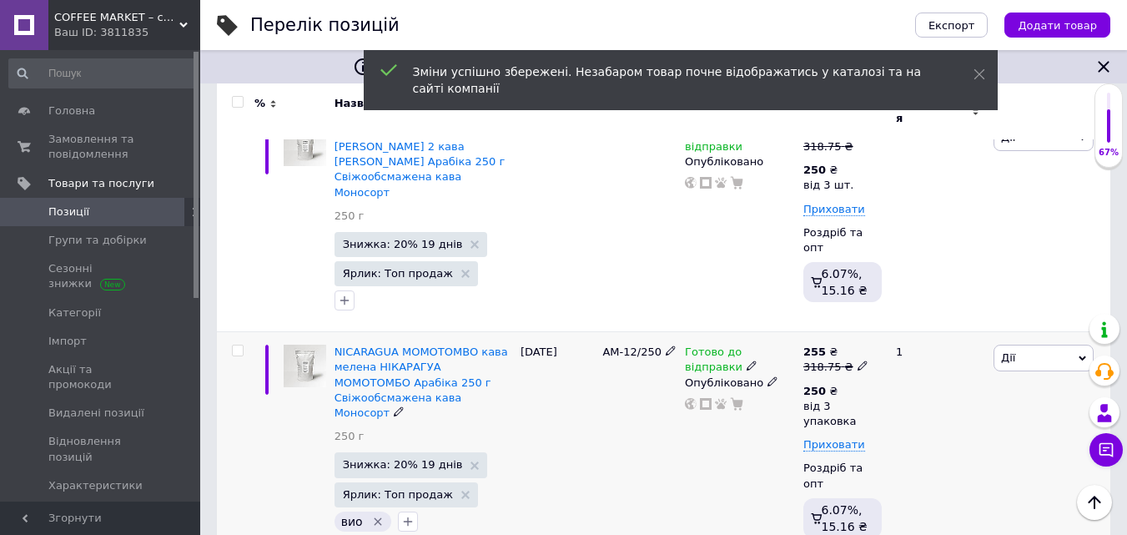
scroll to position [2670, 0]
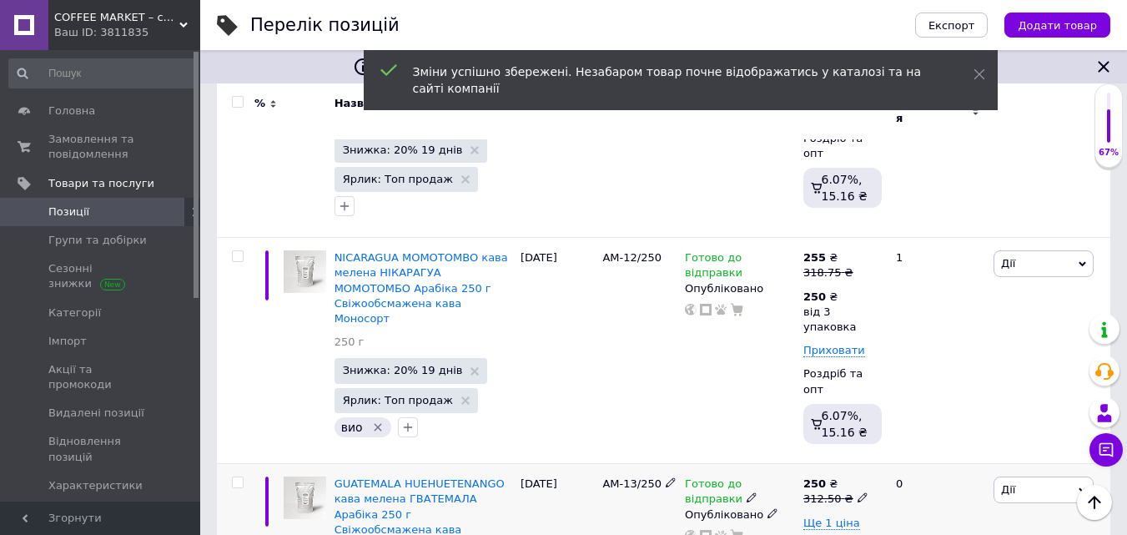
click at [858, 492] on icon at bounding box center [863, 497] width 10 height 10
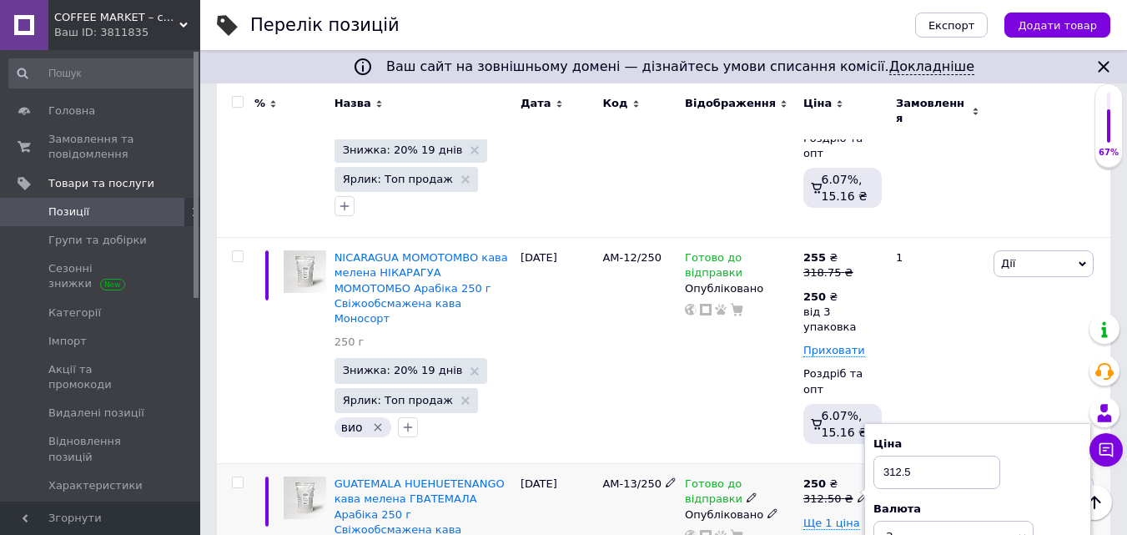
drag, startPoint x: 884, startPoint y: 267, endPoint x: 959, endPoint y: 259, distance: 75.5
click at [953, 456] on input "312.5" at bounding box center [937, 472] width 127 height 33
click at [843, 516] on span "Ще 1 ціна" at bounding box center [831, 522] width 57 height 13
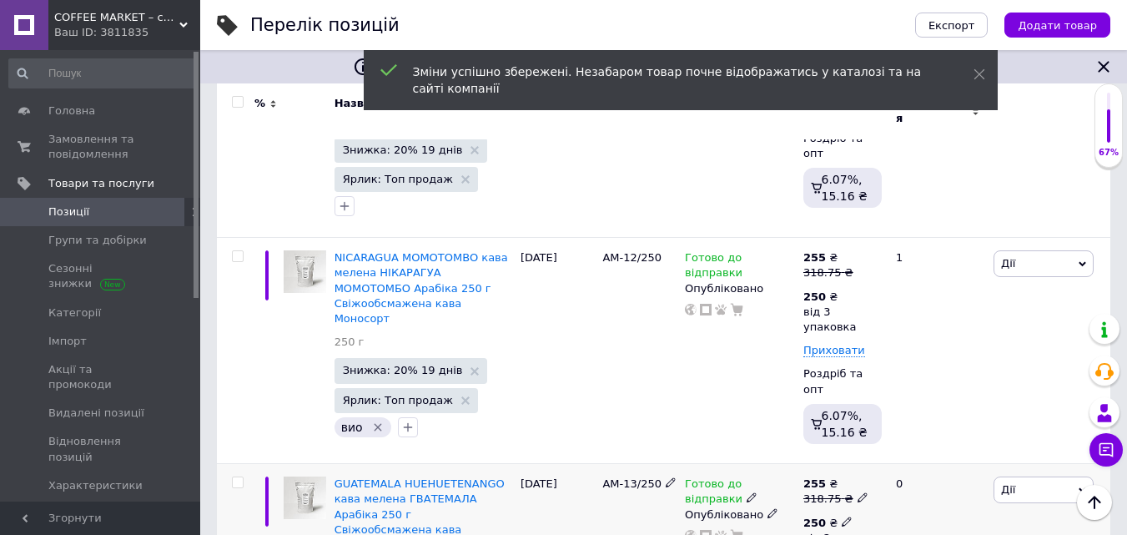
click at [842, 516] on icon at bounding box center [847, 521] width 10 height 10
drag, startPoint x: 939, startPoint y: 386, endPoint x: 1005, endPoint y: 388, distance: 65.9
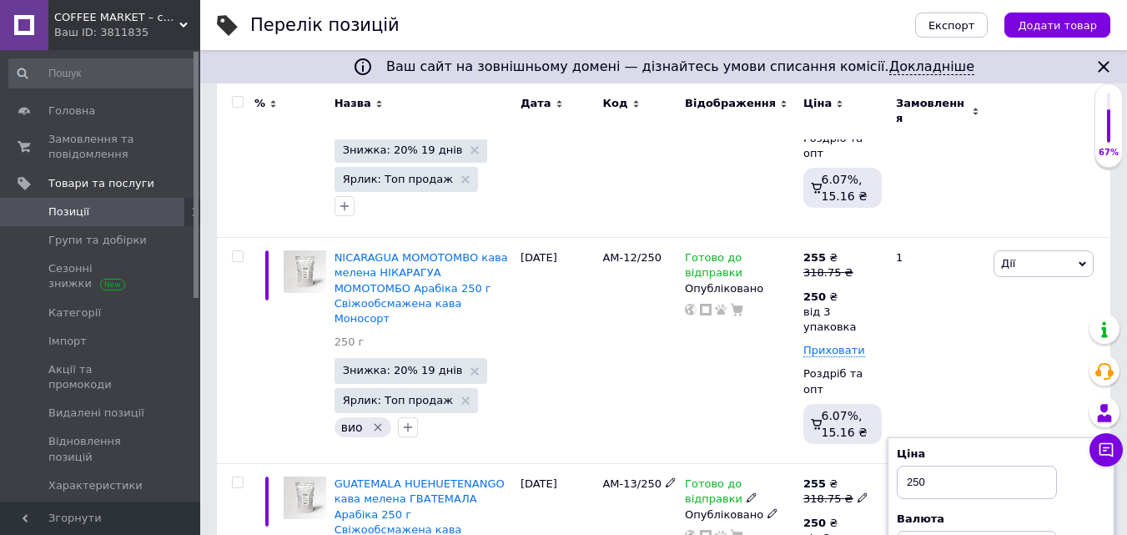
click at [791, 414] on div "Комісія за замовлення за одиницю товару. Для оптових замовлень діють спеціальні…" at bounding box center [699, 438] width 189 height 103
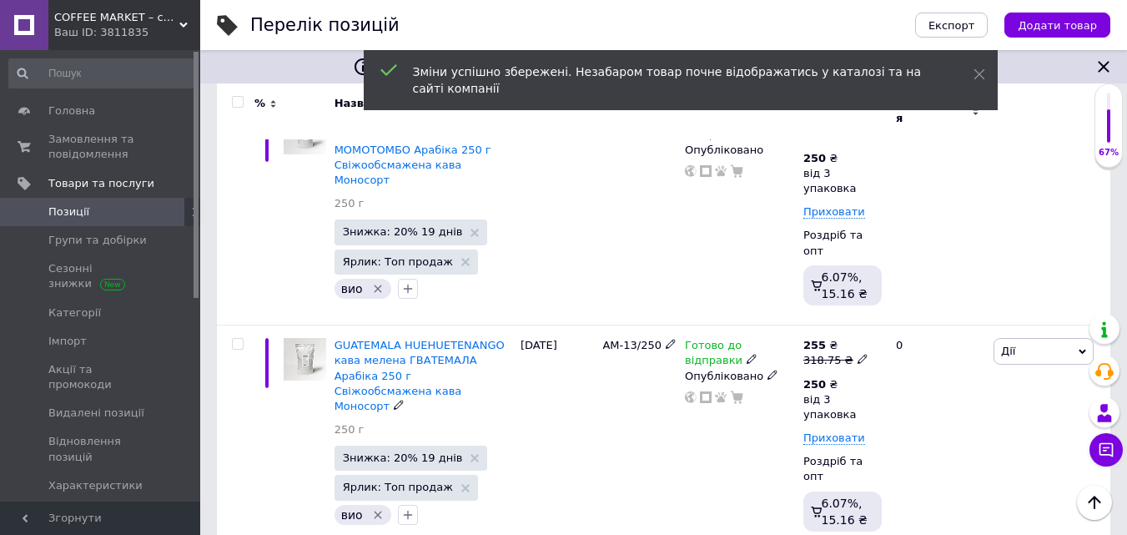
scroll to position [2837, 0]
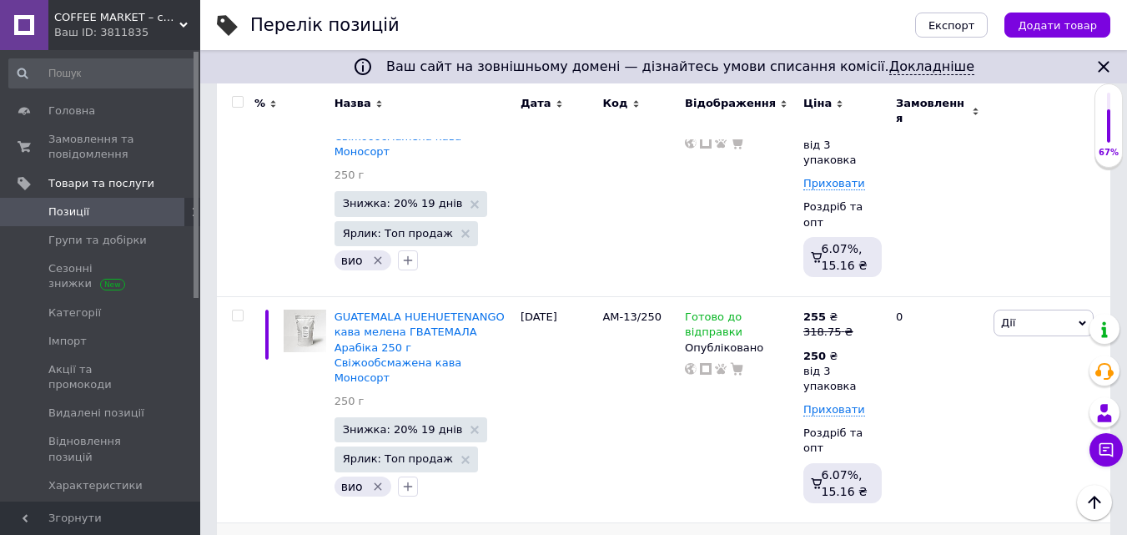
drag, startPoint x: 889, startPoint y: 310, endPoint x: 1034, endPoint y: 301, distance: 145.5
click at [1030, 496] on div "Ціна 318.75" at bounding box center [978, 522] width 209 height 53
drag, startPoint x: 883, startPoint y: 312, endPoint x: 926, endPoint y: 310, distance: 43.5
click at [927, 515] on input "325" at bounding box center [937, 531] width 127 height 33
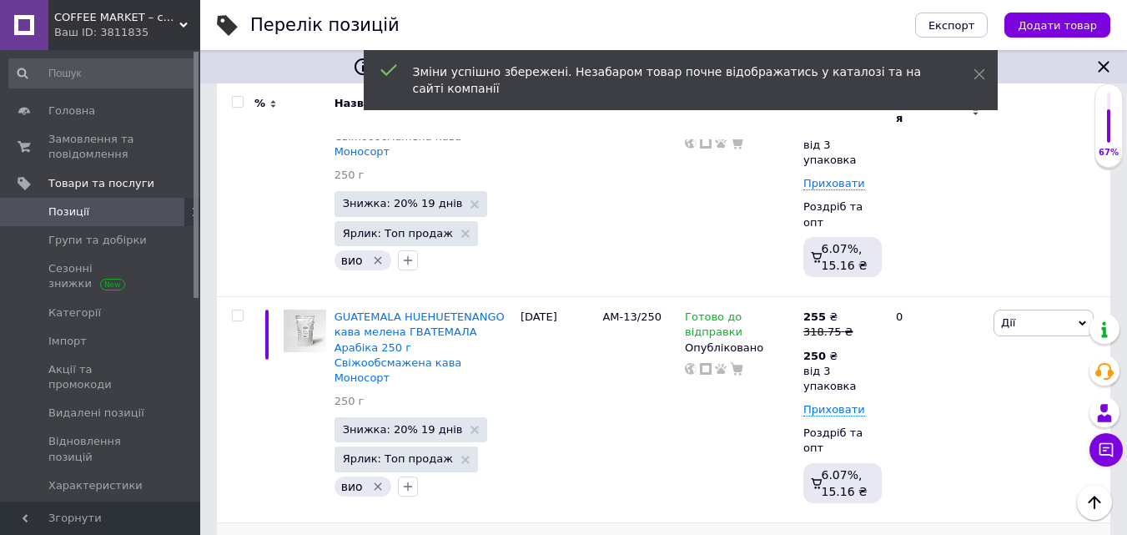
drag, startPoint x: 941, startPoint y: 429, endPoint x: 956, endPoint y: 424, distance: 15.8
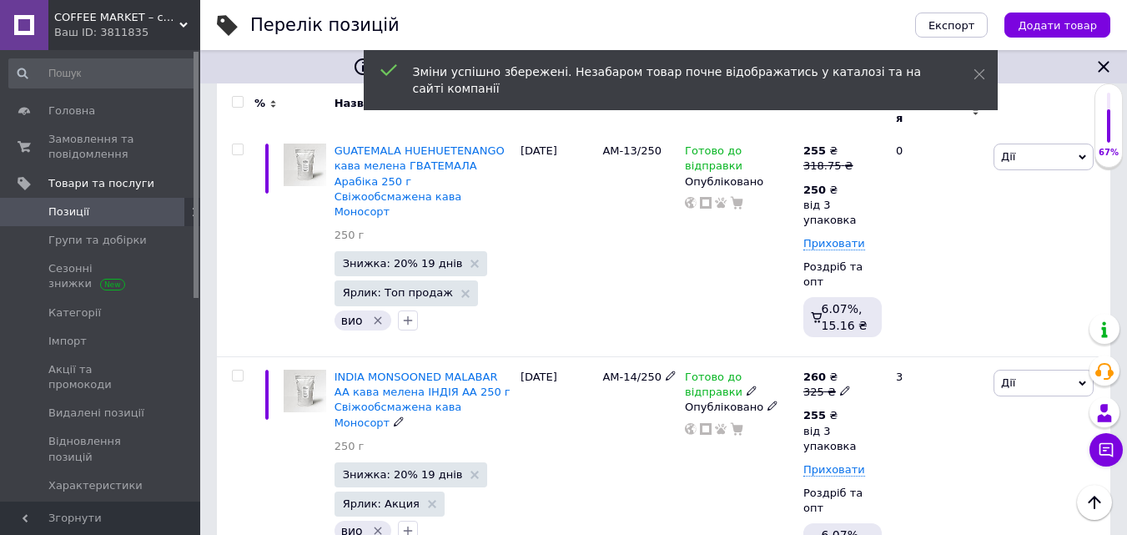
scroll to position [3004, 0]
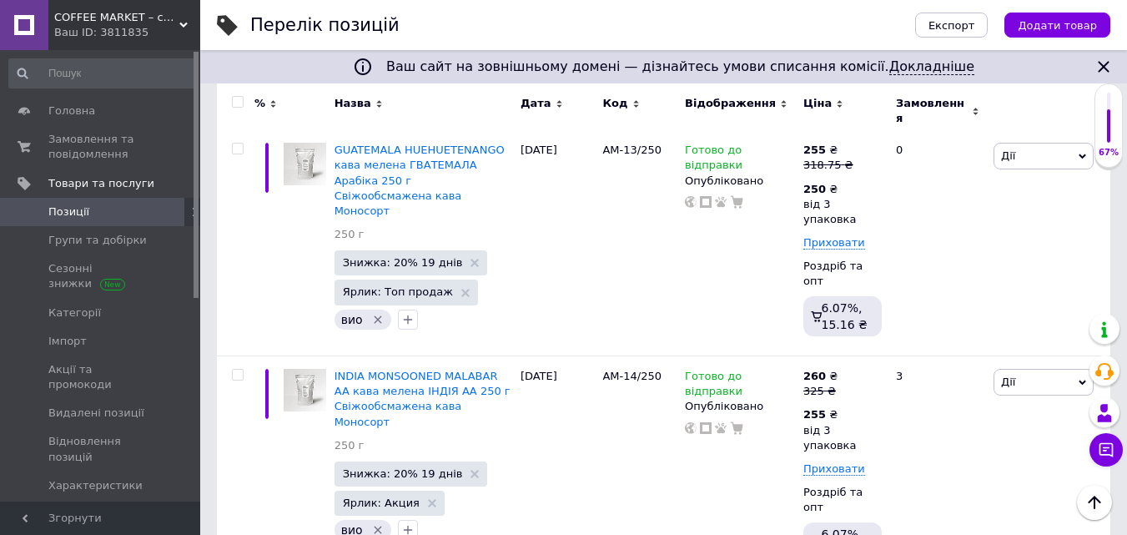
drag, startPoint x: 883, startPoint y: 353, endPoint x: 1029, endPoint y: 358, distance: 146.1
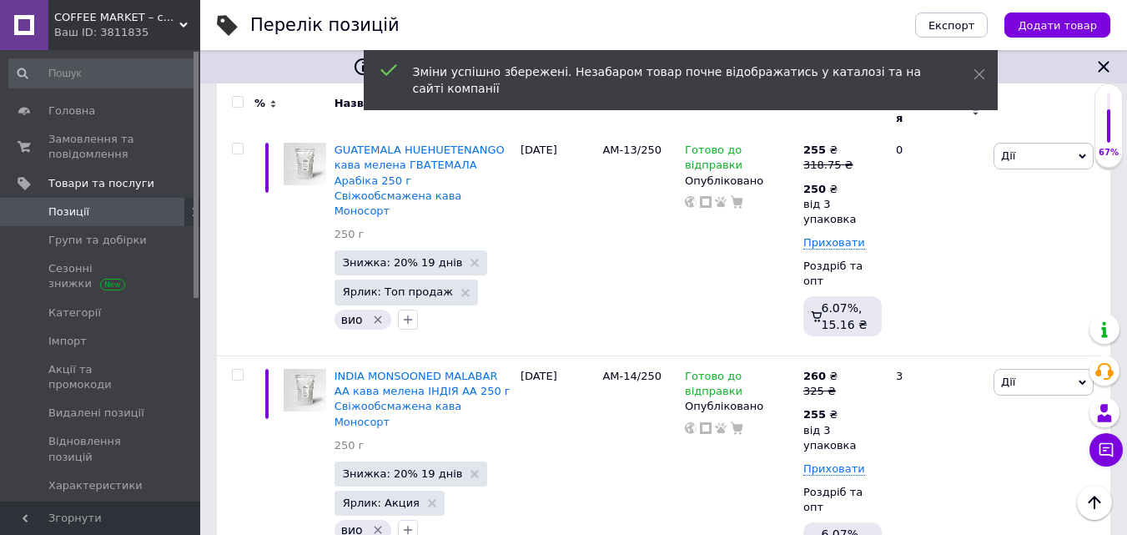
drag, startPoint x: 840, startPoint y: 401, endPoint x: 860, endPoint y: 415, distance: 24.1
drag, startPoint x: 939, startPoint y: 471, endPoint x: 964, endPoint y: 475, distance: 26.1
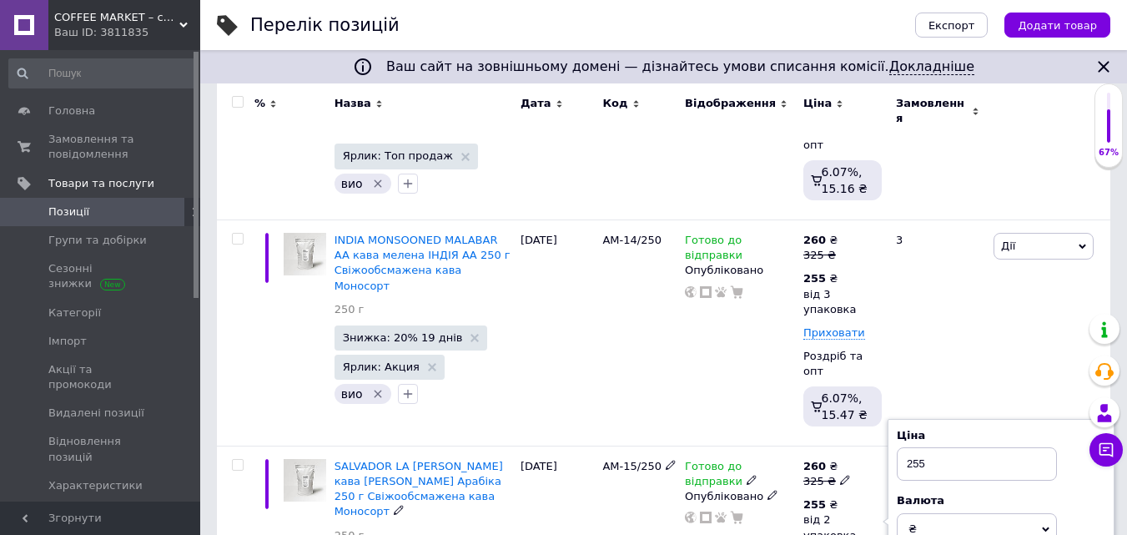
scroll to position [3170, 0]
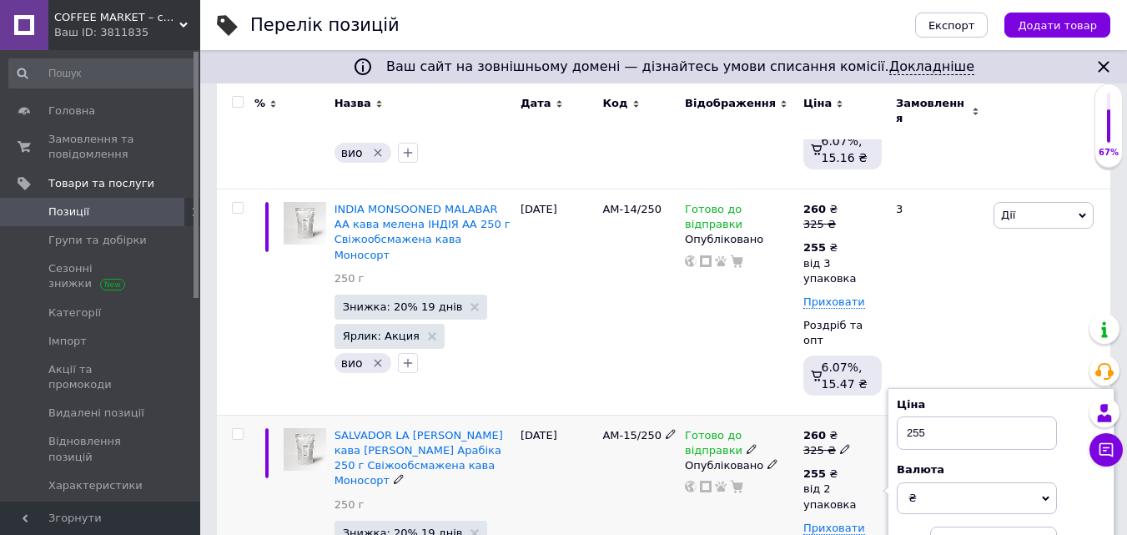
click at [738, 415] on div "Готово до відправки Опубліковано" at bounding box center [740, 528] width 118 height 226
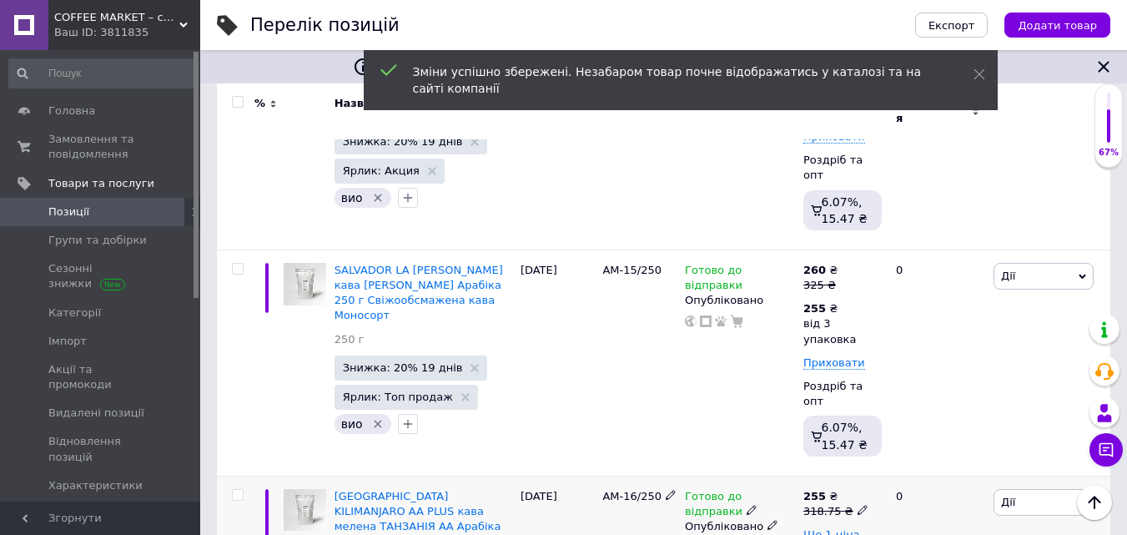
scroll to position [3337, 0]
click at [858, 503] on icon at bounding box center [863, 508] width 10 height 10
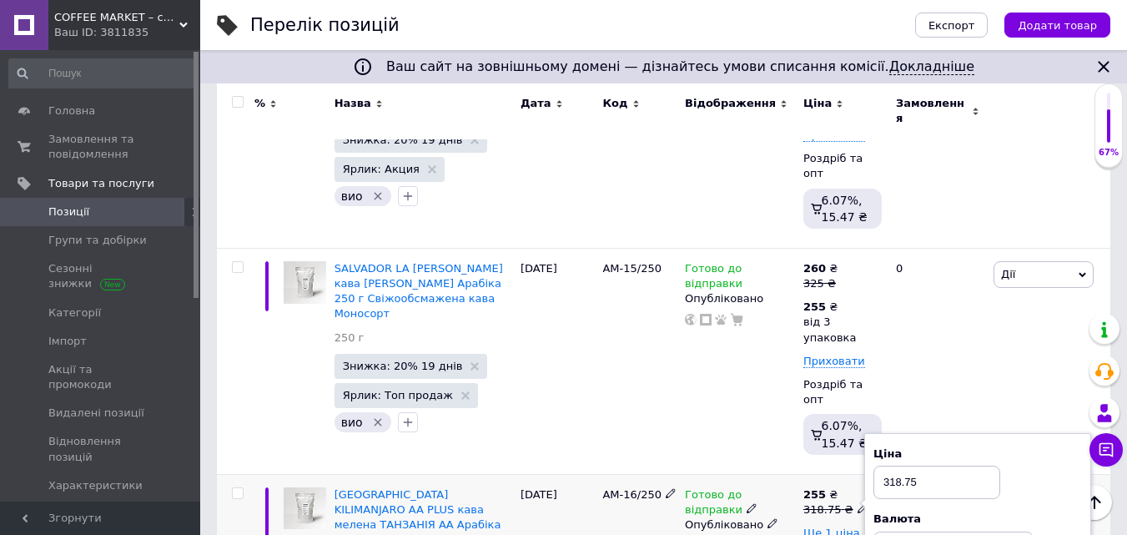
drag, startPoint x: 882, startPoint y: 230, endPoint x: 1028, endPoint y: 243, distance: 146.5
click at [1021, 446] on div "Ціна 318.75" at bounding box center [978, 472] width 209 height 53
click at [841, 526] on span "Ще 1 ціна" at bounding box center [831, 532] width 57 height 13
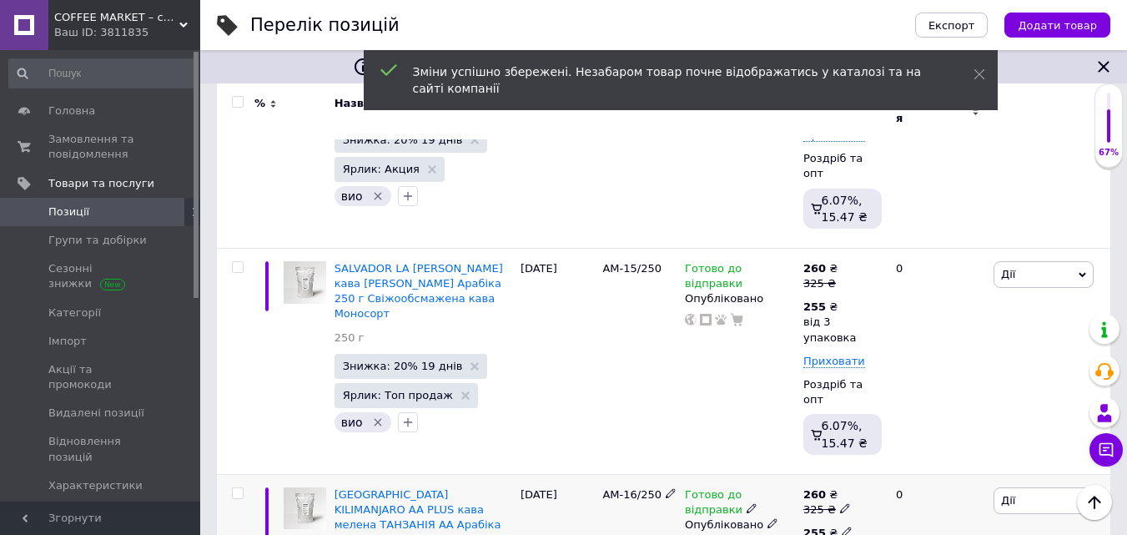
click at [843, 526] on icon at bounding box center [847, 531] width 10 height 10
drag, startPoint x: 946, startPoint y: 351, endPoint x: 971, endPoint y: 352, distance: 25.0
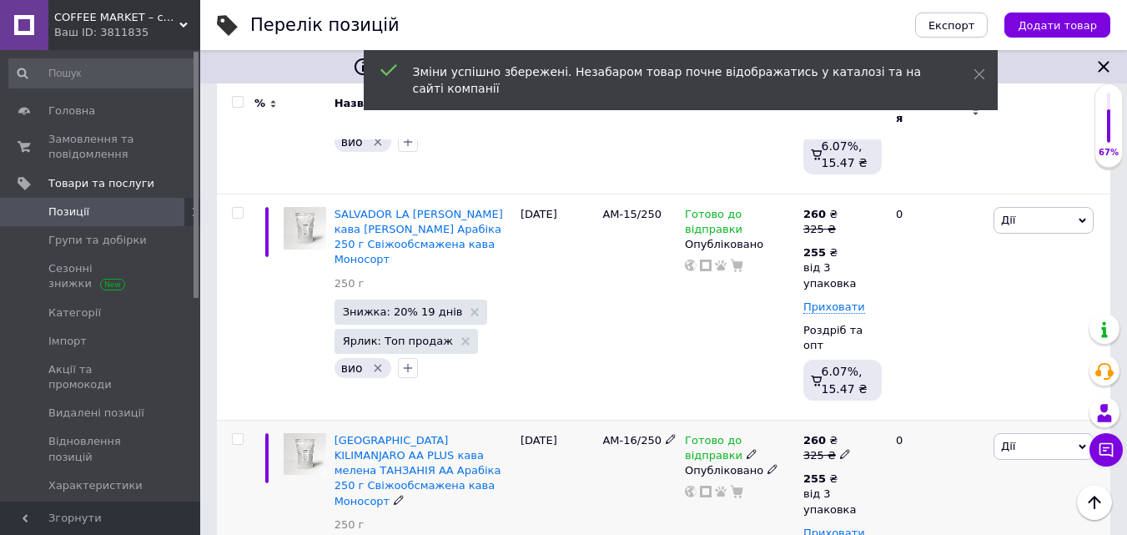
scroll to position [3504, 0]
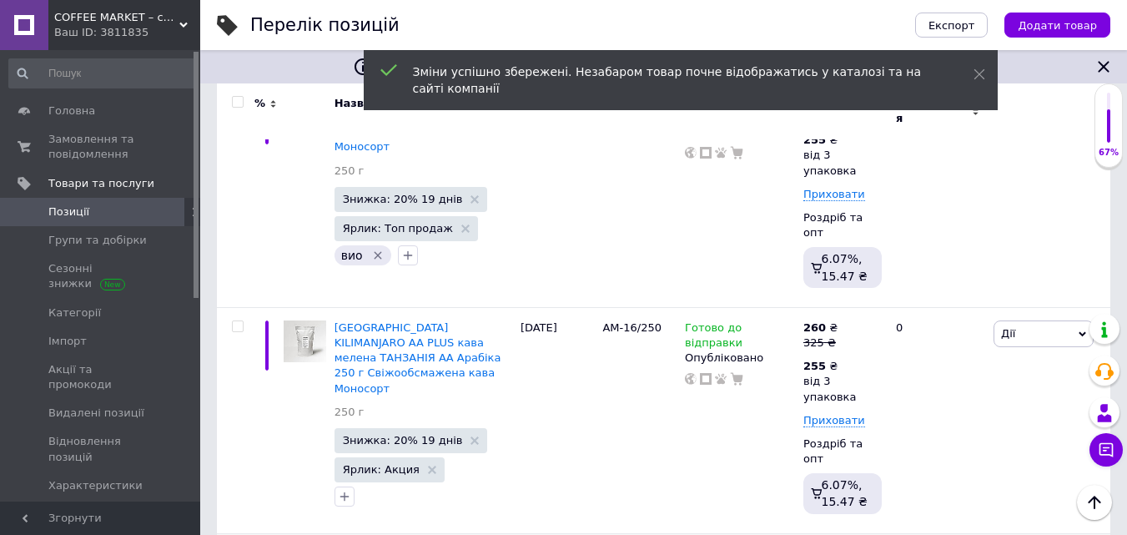
drag, startPoint x: 885, startPoint y: 274, endPoint x: 967, endPoint y: 295, distance: 84.4
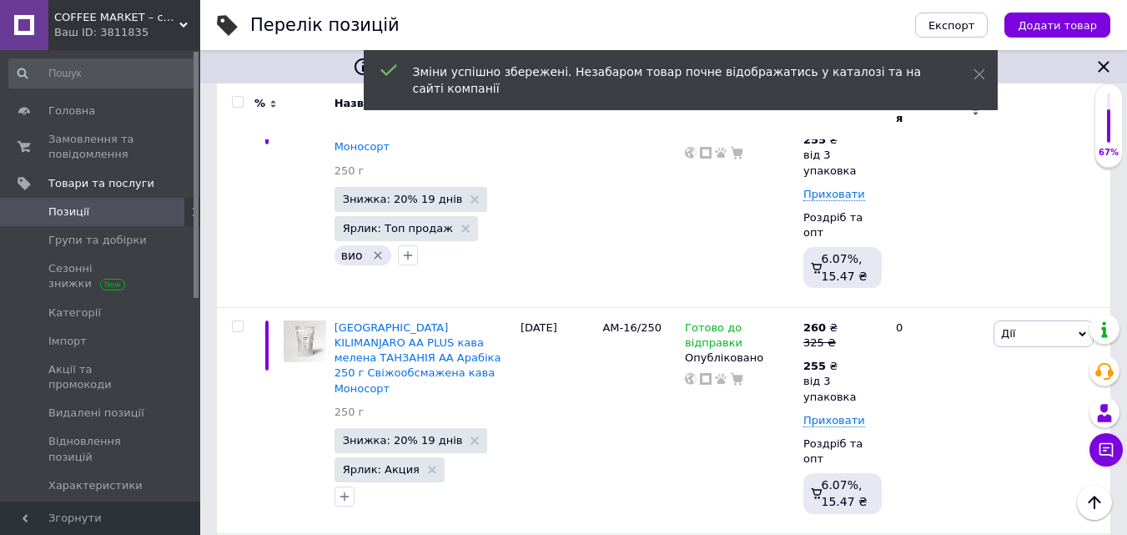
drag, startPoint x: 941, startPoint y: 393, endPoint x: 949, endPoint y: 391, distance: 8.5
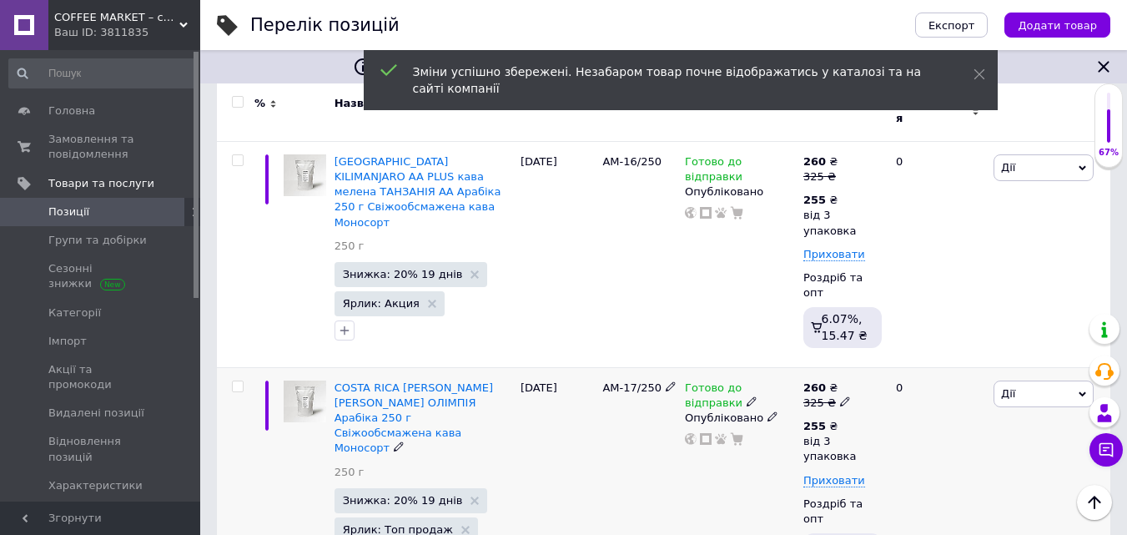
scroll to position [3671, 0]
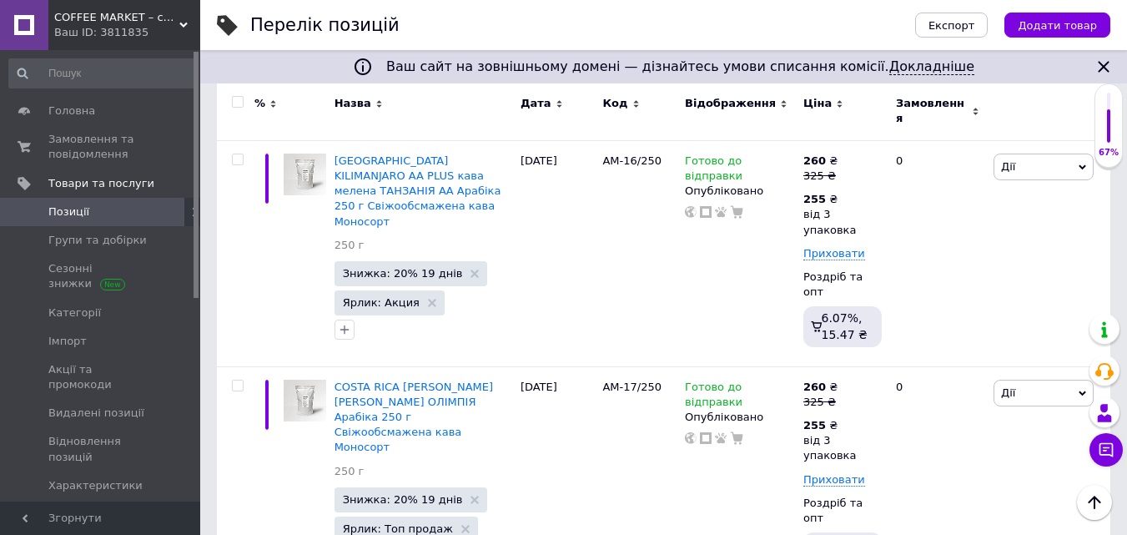
drag, startPoint x: 934, startPoint y: 322, endPoint x: 1043, endPoint y: 325, distance: 109.3
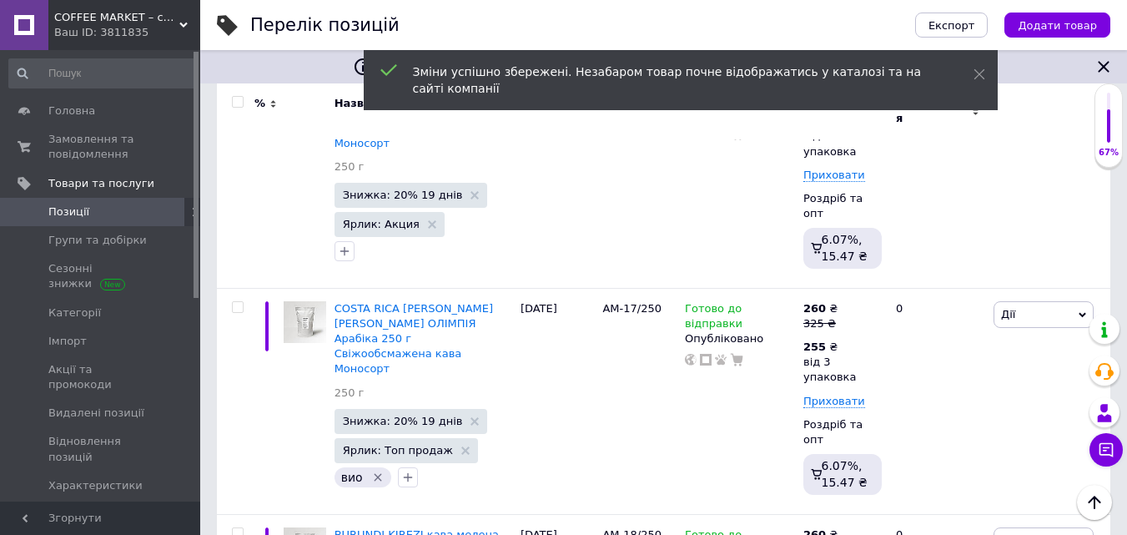
scroll to position [3838, 0]
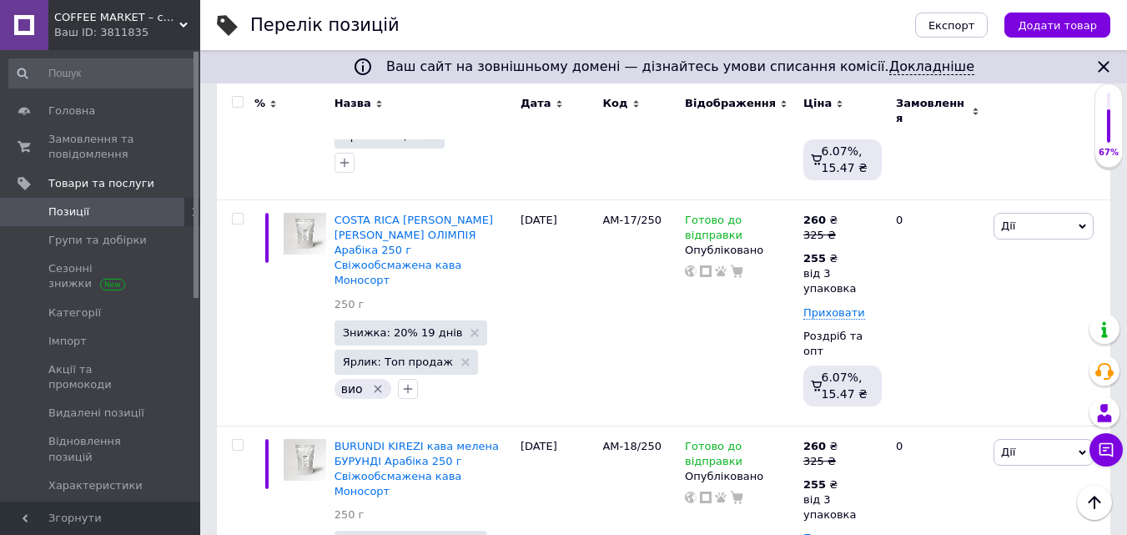
drag, startPoint x: 882, startPoint y: 360, endPoint x: 1032, endPoint y: 367, distance: 150.3
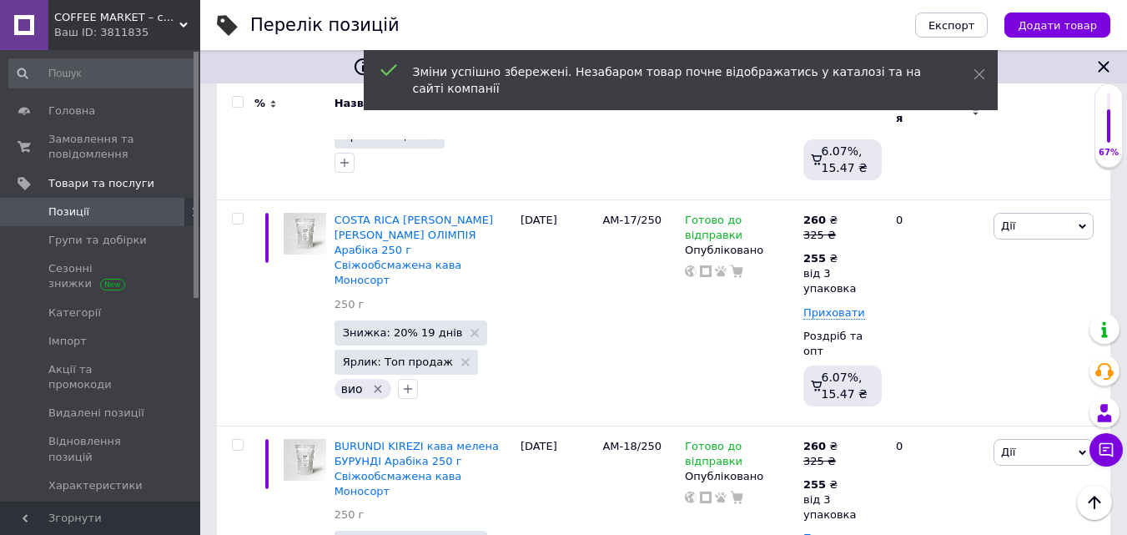
drag, startPoint x: 946, startPoint y: 481, endPoint x: 963, endPoint y: 481, distance: 16.7
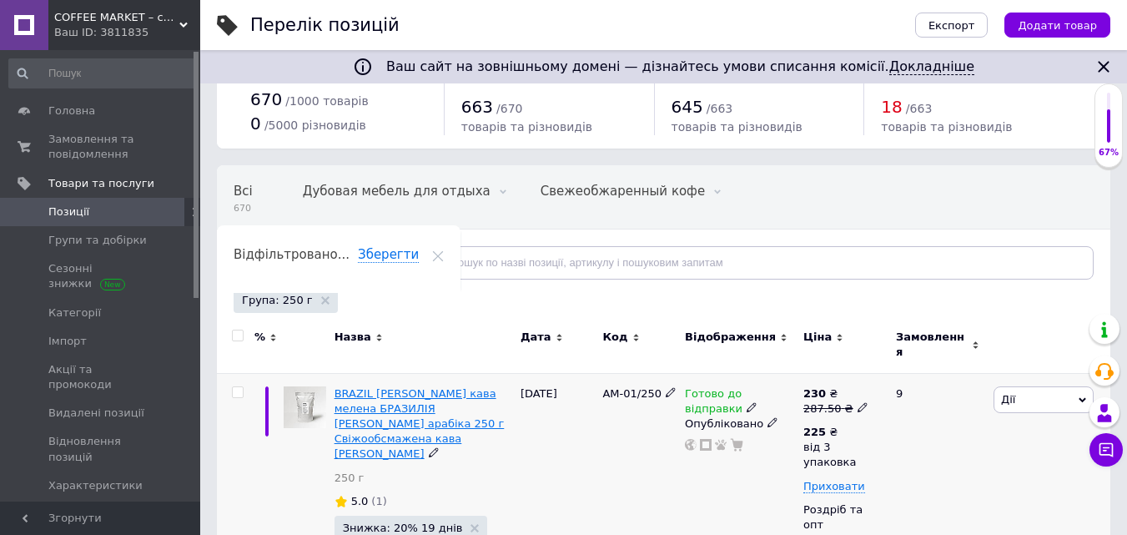
scroll to position [0, 0]
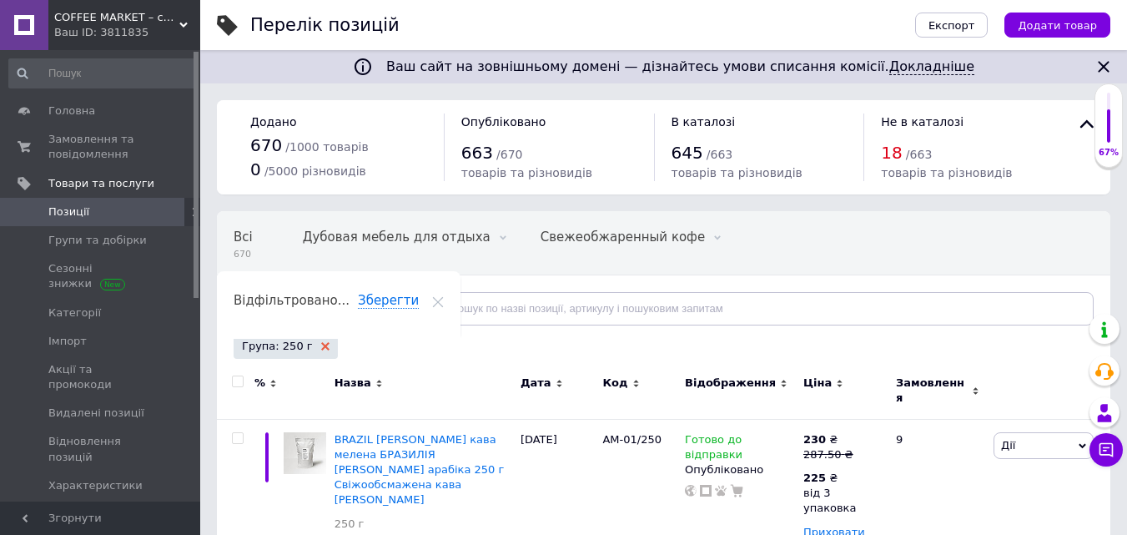
click at [321, 344] on use at bounding box center [325, 346] width 8 height 8
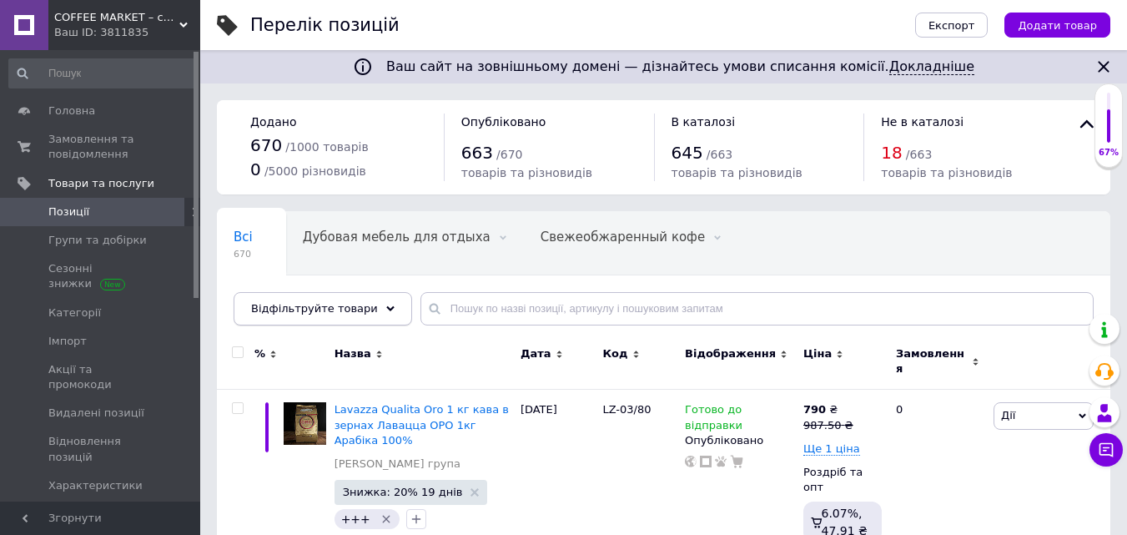
click at [370, 303] on div "Відфільтруйте товари" at bounding box center [323, 308] width 179 height 33
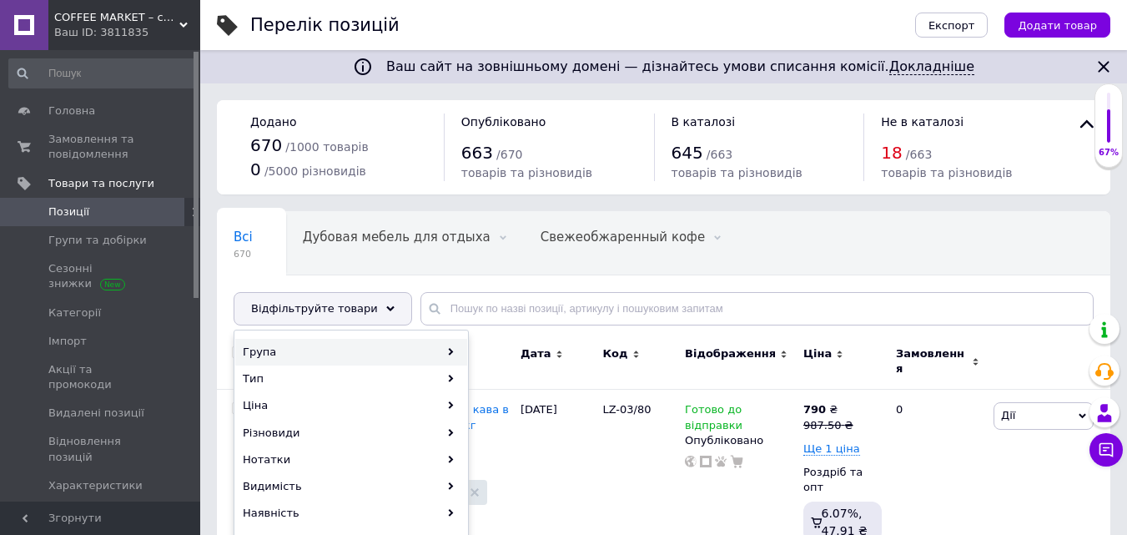
click at [317, 347] on div "Група" at bounding box center [351, 352] width 232 height 27
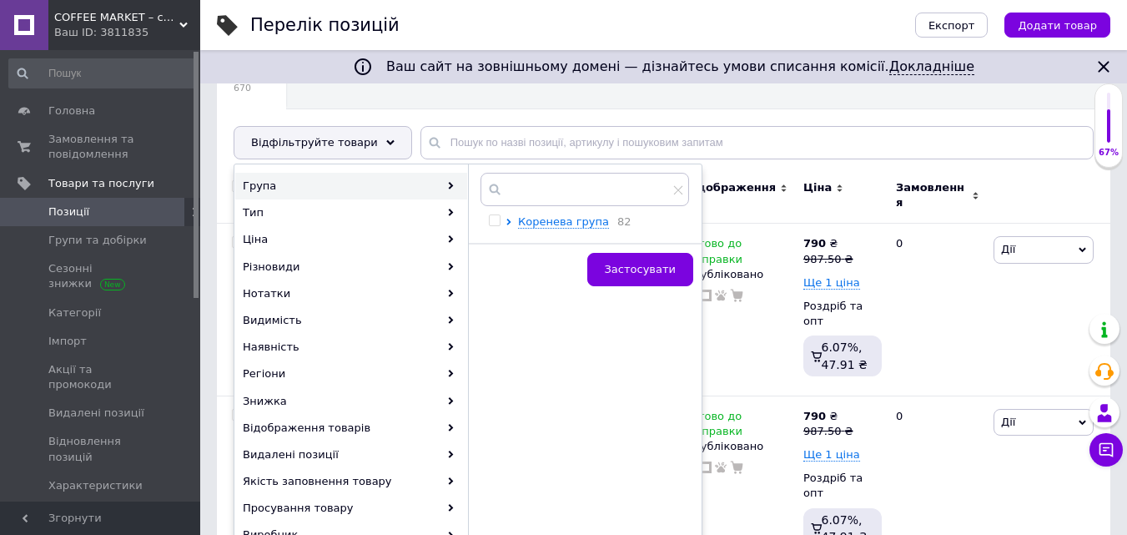
scroll to position [167, 0]
click at [560, 220] on span "Коренева група" at bounding box center [563, 220] width 91 height 13
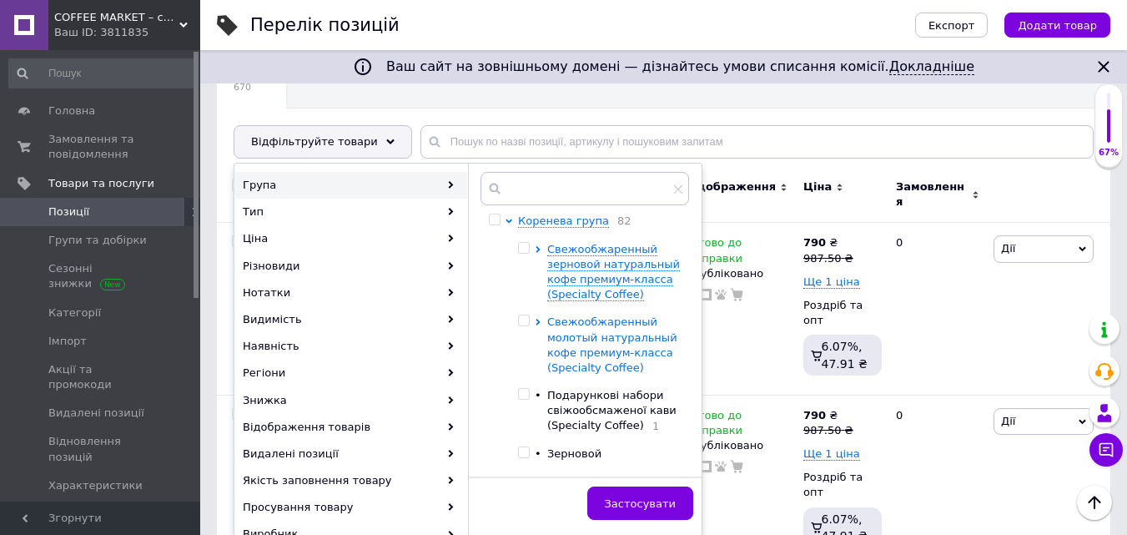
click at [587, 343] on span "Свежообжаренный молотый натуральный кофе премиум-класса (Specialty Coffee)" at bounding box center [612, 344] width 130 height 58
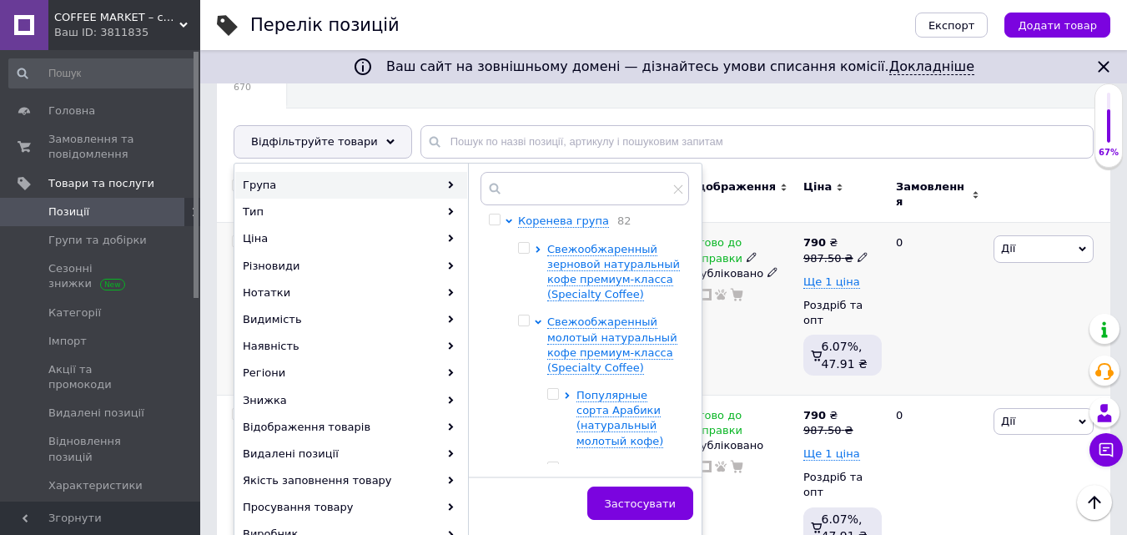
scroll to position [334, 0]
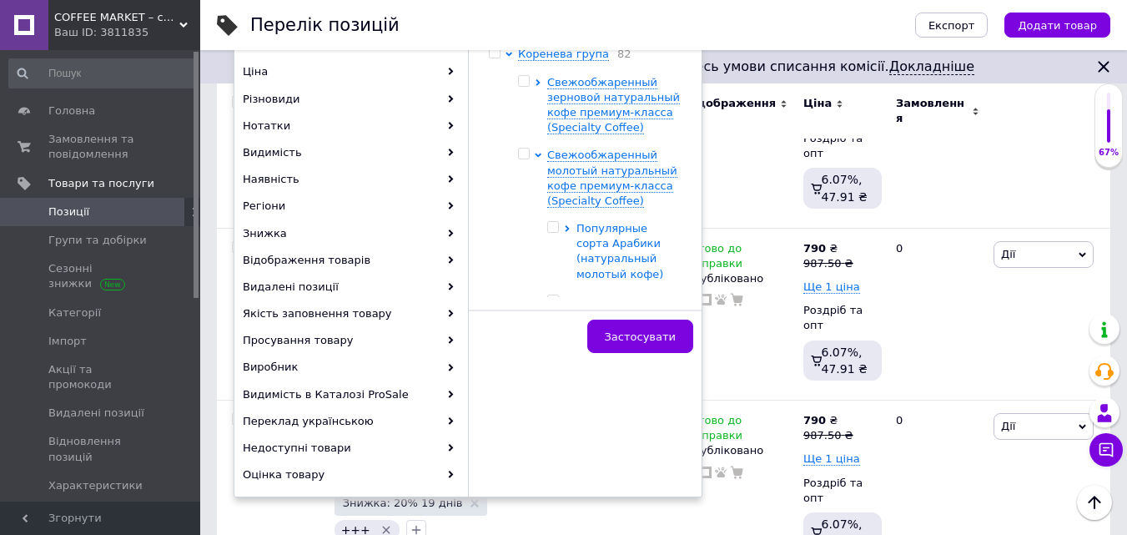
click at [600, 244] on span "Популярные сорта Арабики (натуральный молотый кофе)" at bounding box center [620, 251] width 87 height 58
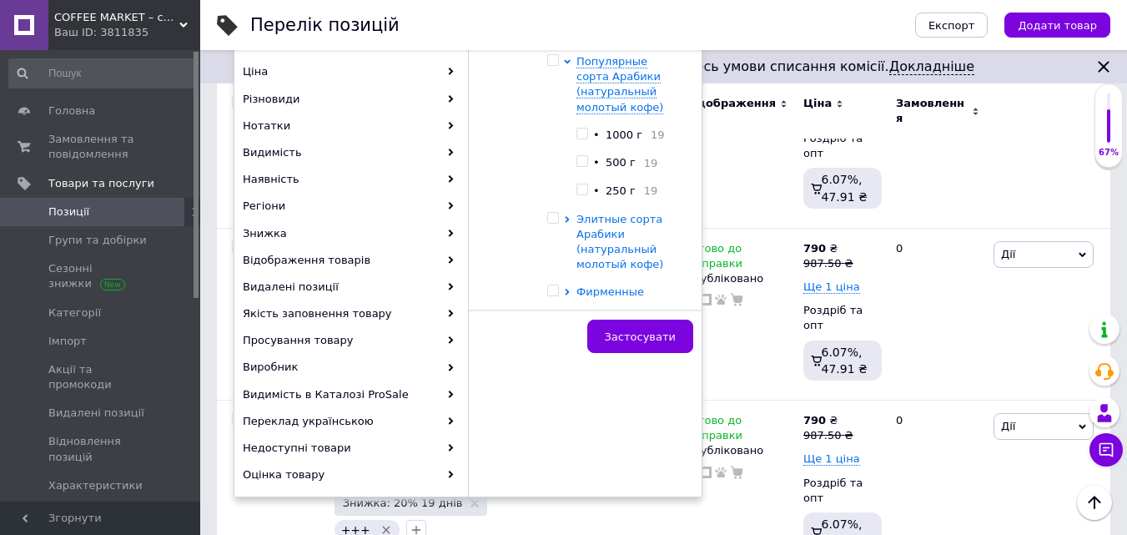
click at [599, 235] on span "Элитные сорта Арабики (натуральный молотый кофе)" at bounding box center [620, 242] width 87 height 58
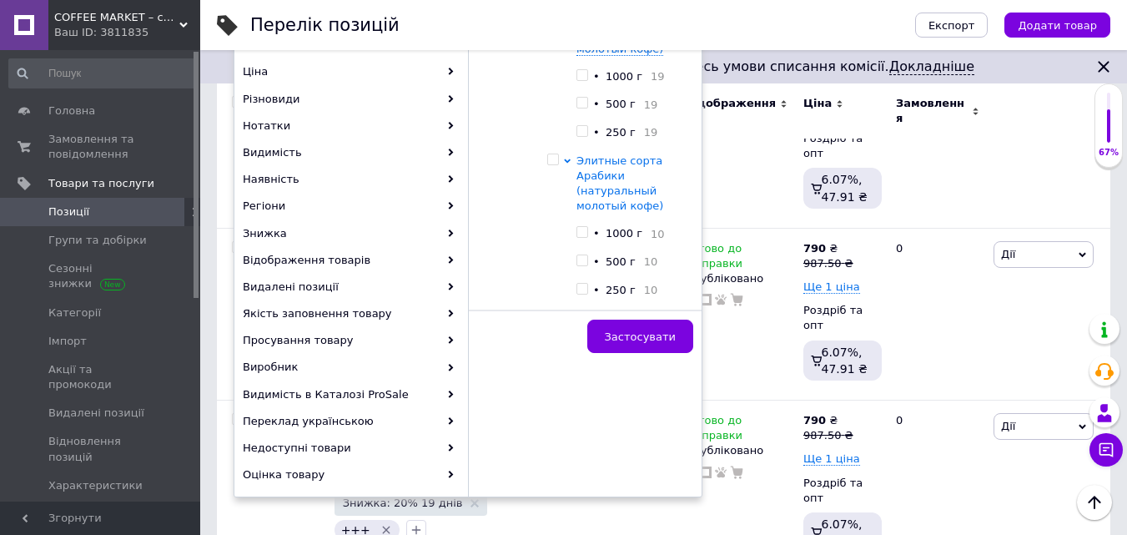
scroll to position [250, 0]
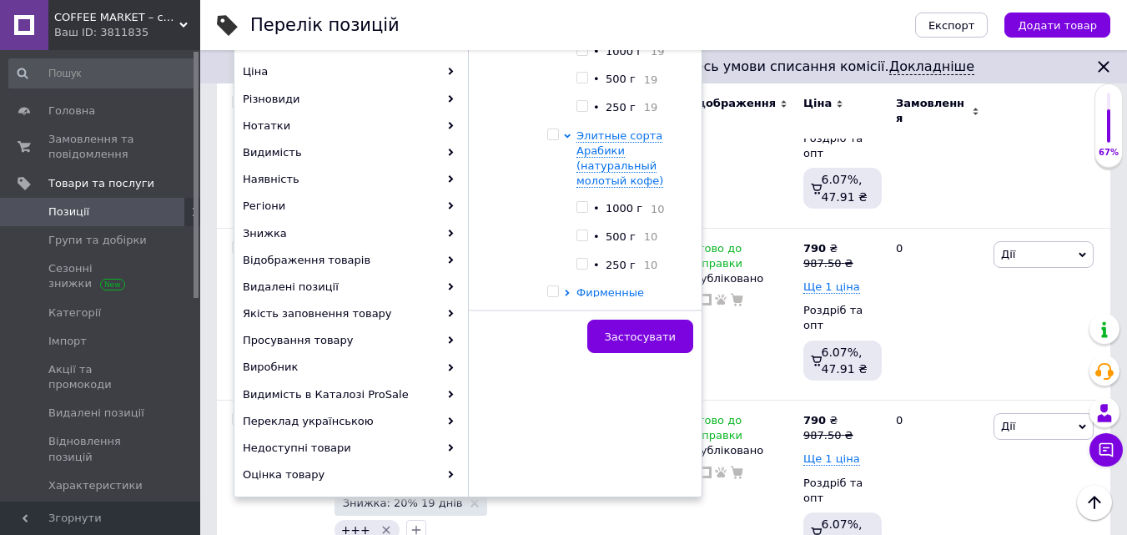
click at [583, 238] on input "checkbox" at bounding box center [582, 235] width 11 height 11
click at [647, 337] on span "Застосувати" at bounding box center [640, 336] width 71 height 13
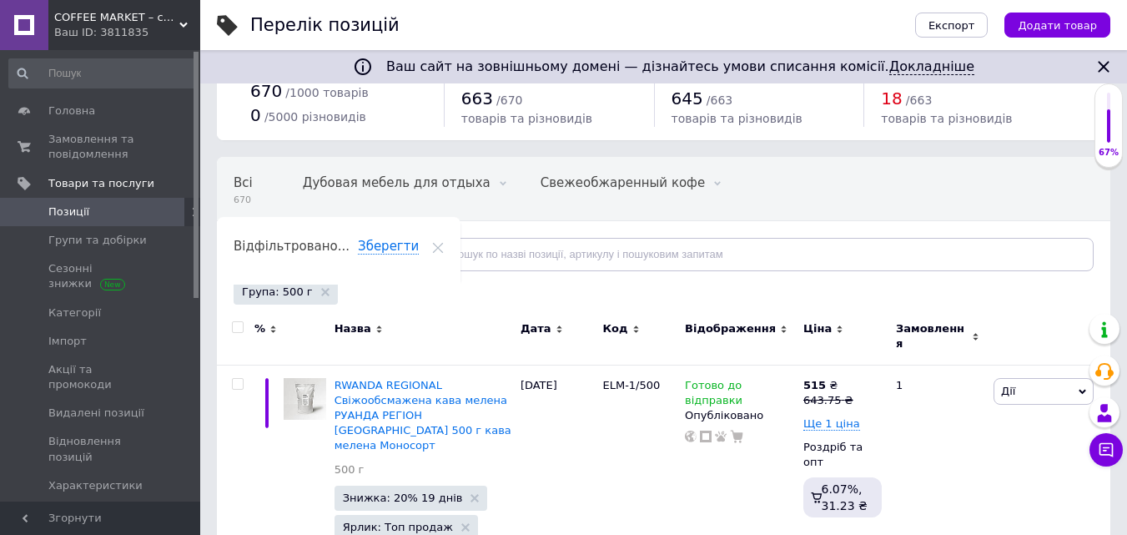
scroll to position [83, 0]
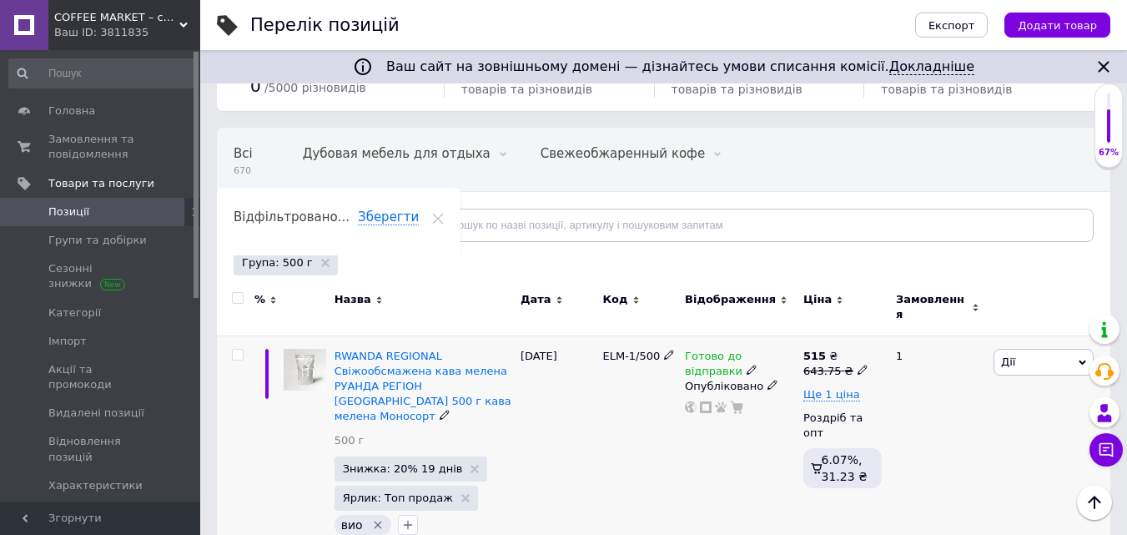
click at [858, 365] on icon at bounding box center [863, 370] width 10 height 10
drag, startPoint x: 891, startPoint y: 330, endPoint x: 1035, endPoint y: 331, distance: 143.5
click at [1032, 331] on div "Ціна 643.75" at bounding box center [978, 334] width 209 height 53
click at [840, 388] on span "Ще 1 ціна" at bounding box center [831, 394] width 57 height 13
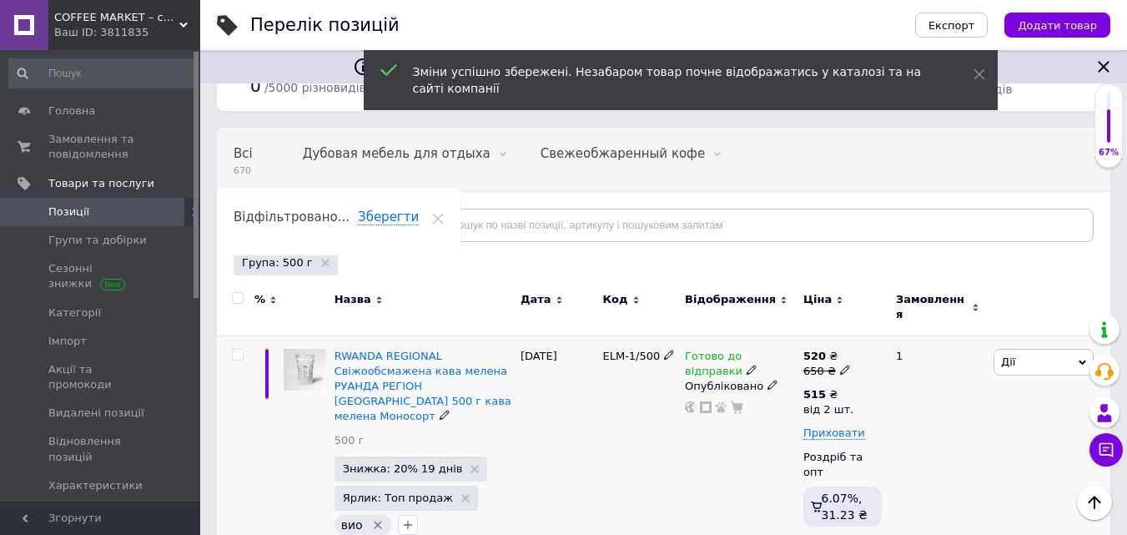
scroll to position [167, 0]
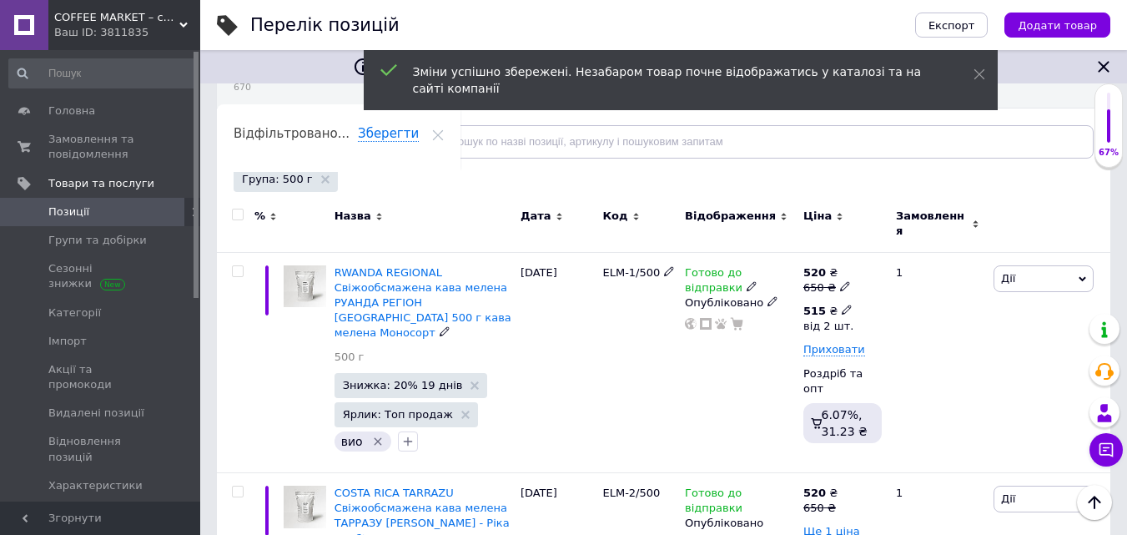
click at [842, 305] on icon at bounding box center [847, 310] width 10 height 10
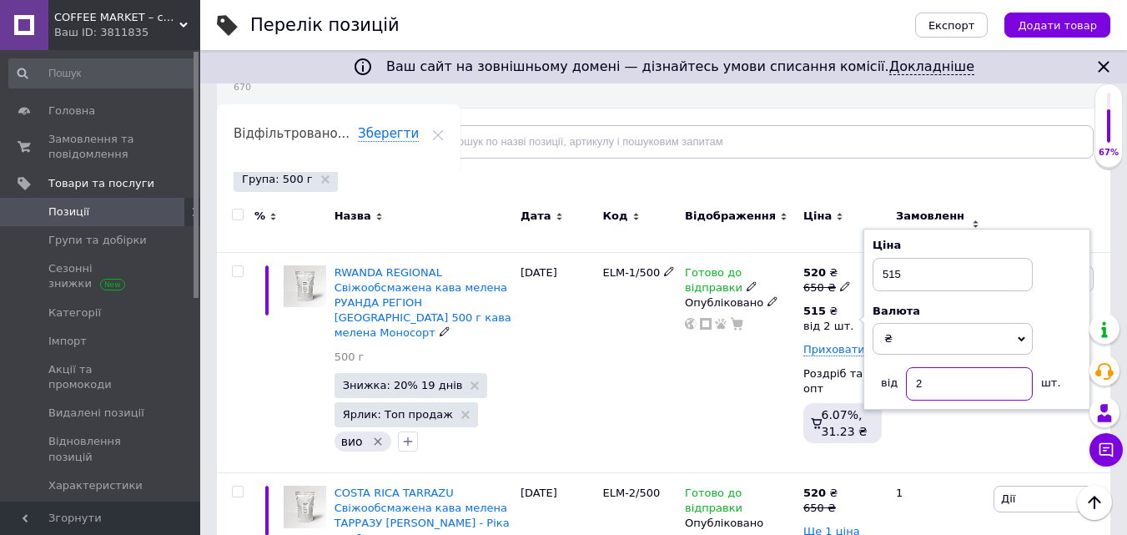
click at [933, 373] on input "2" at bounding box center [969, 383] width 127 height 33
drag, startPoint x: 922, startPoint y: 371, endPoint x: 930, endPoint y: 372, distance: 8.4
click at [929, 372] on input "2" at bounding box center [969, 383] width 127 height 33
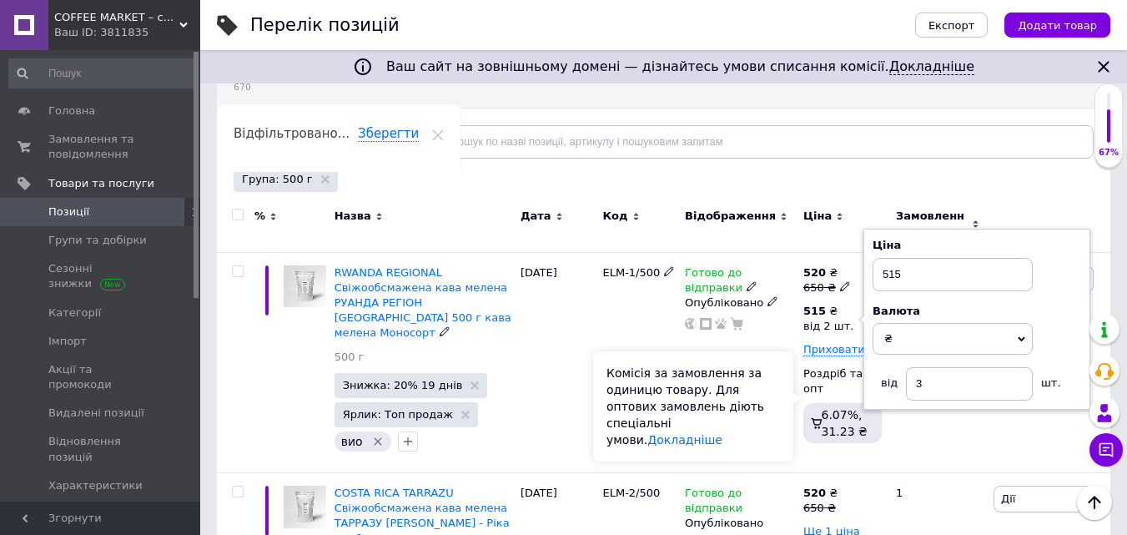
click at [774, 412] on div "Комісія за замовлення за одиницю товару. Для оптових замовлень діють спеціальні…" at bounding box center [693, 406] width 200 height 110
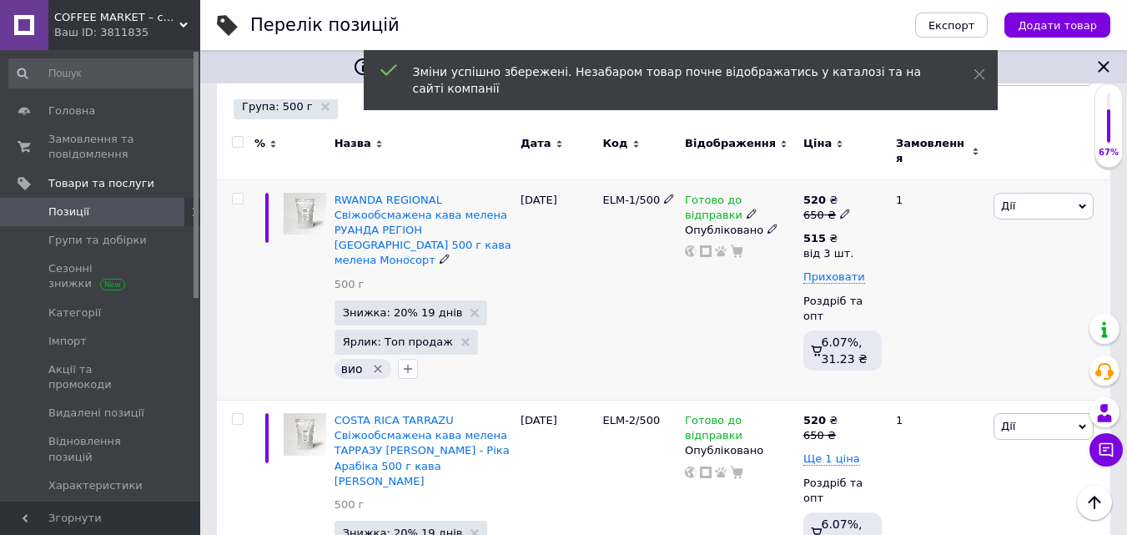
scroll to position [334, 0]
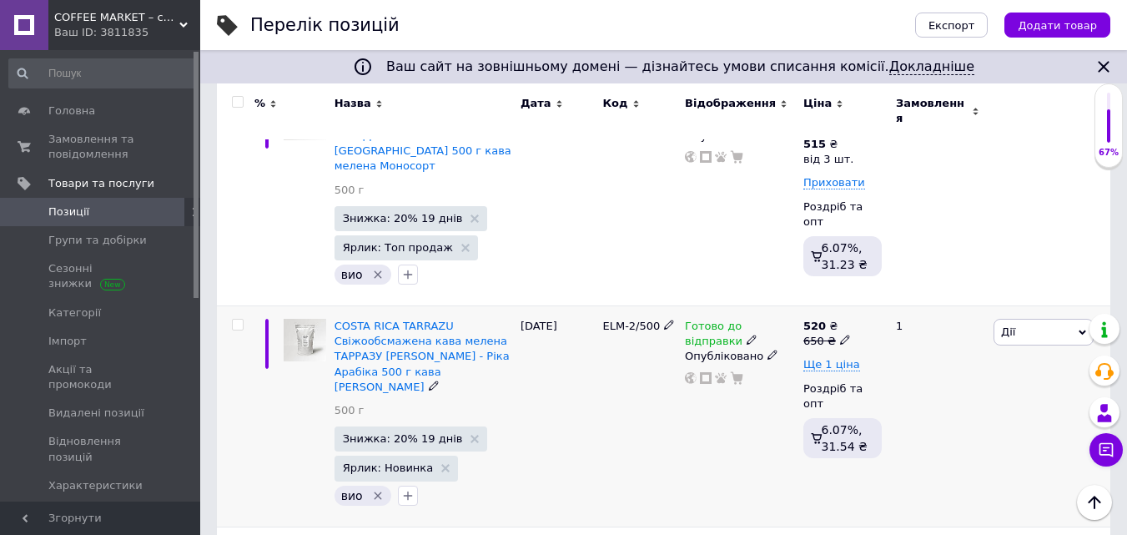
click at [840, 335] on use at bounding box center [844, 339] width 9 height 9
drag, startPoint x: 884, startPoint y: 289, endPoint x: 915, endPoint y: 289, distance: 31.7
click at [915, 298] on input "650" at bounding box center [923, 314] width 127 height 33
drag, startPoint x: 870, startPoint y: 289, endPoint x: 925, endPoint y: 285, distance: 55.2
click at [925, 298] on input "656.25" at bounding box center [923, 314] width 127 height 33
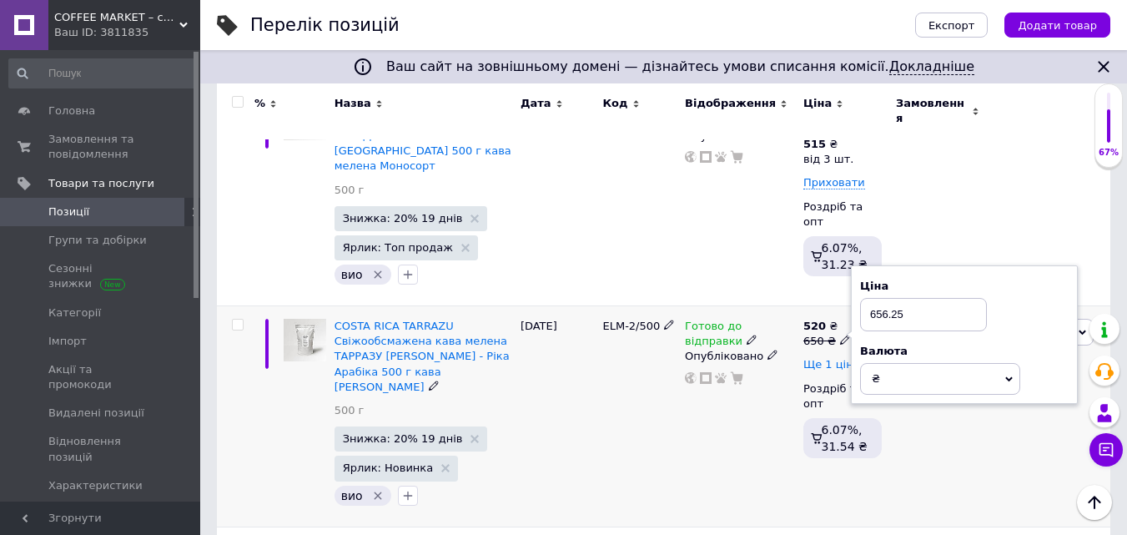
click at [845, 358] on span "Ще 1 ціна" at bounding box center [831, 364] width 57 height 13
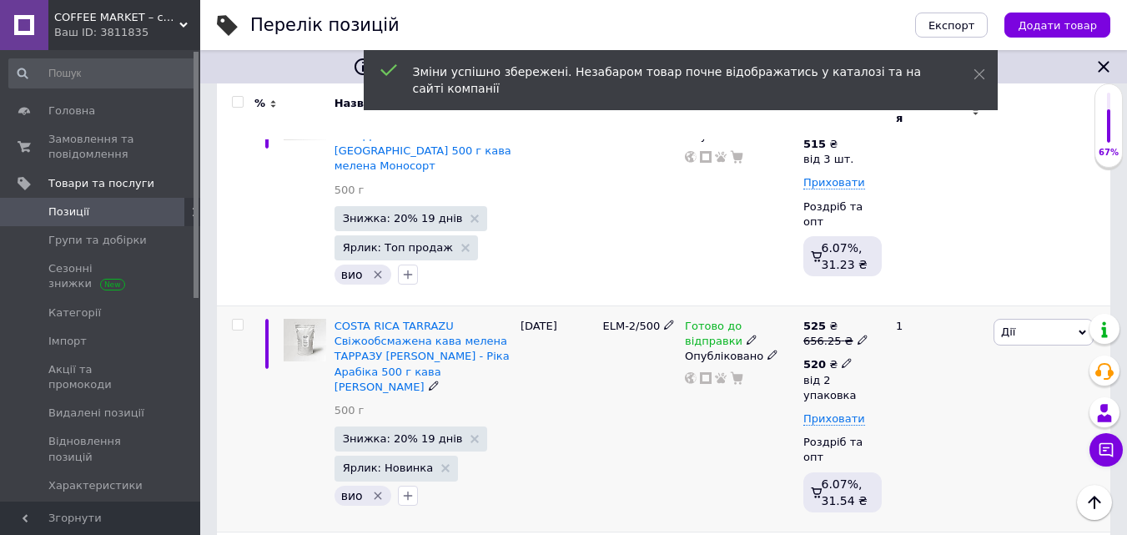
click at [842, 358] on icon at bounding box center [847, 363] width 10 height 10
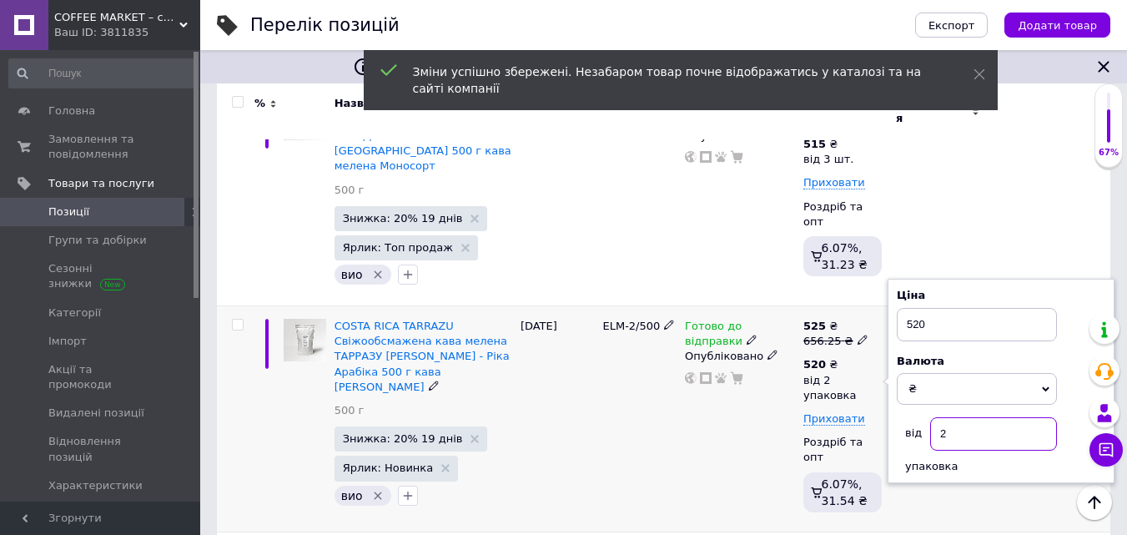
drag, startPoint x: 948, startPoint y: 408, endPoint x: 974, endPoint y: 408, distance: 25.9
click at [973, 417] on input "2" at bounding box center [993, 433] width 127 height 33
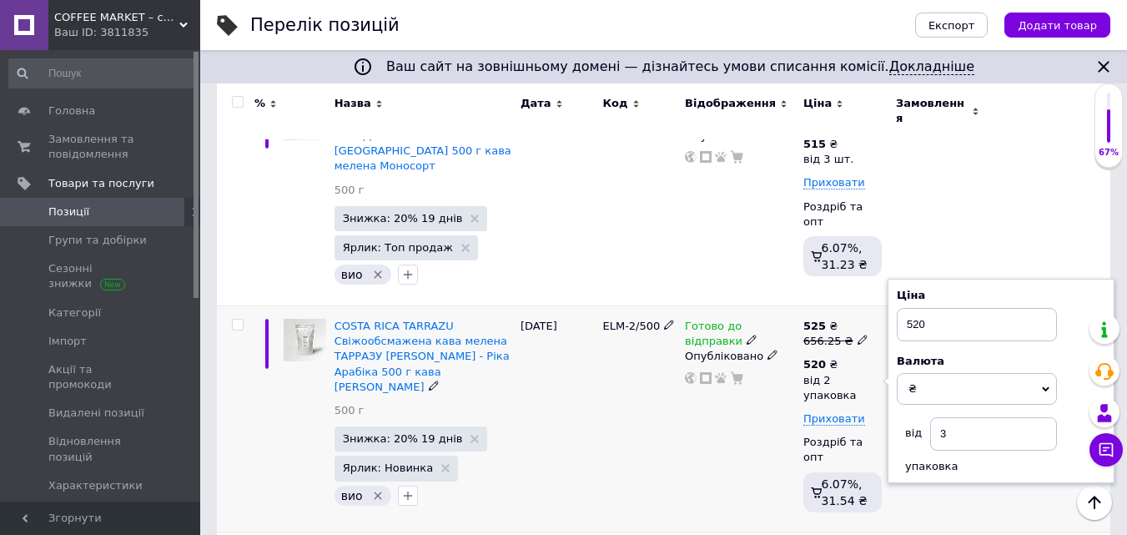
click at [769, 433] on div "Готово до відправки Опубліковано" at bounding box center [740, 419] width 118 height 226
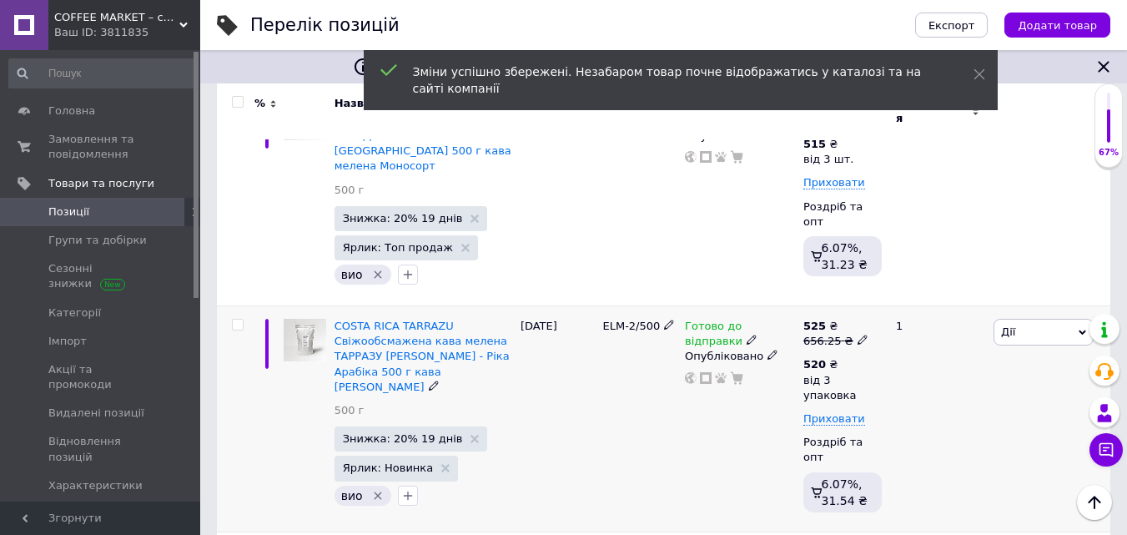
scroll to position [417, 0]
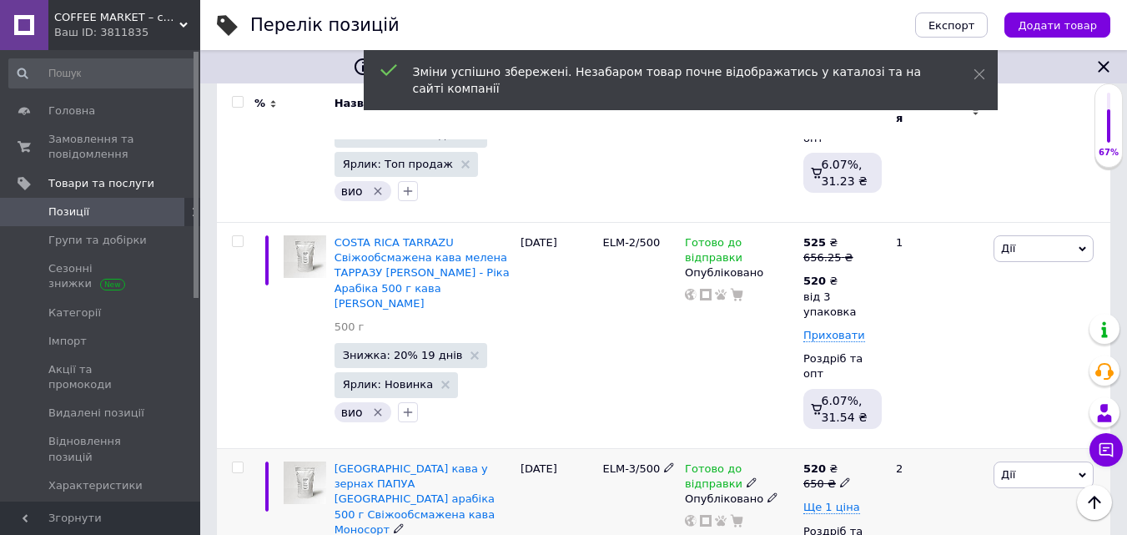
click at [840, 477] on icon at bounding box center [845, 482] width 10 height 10
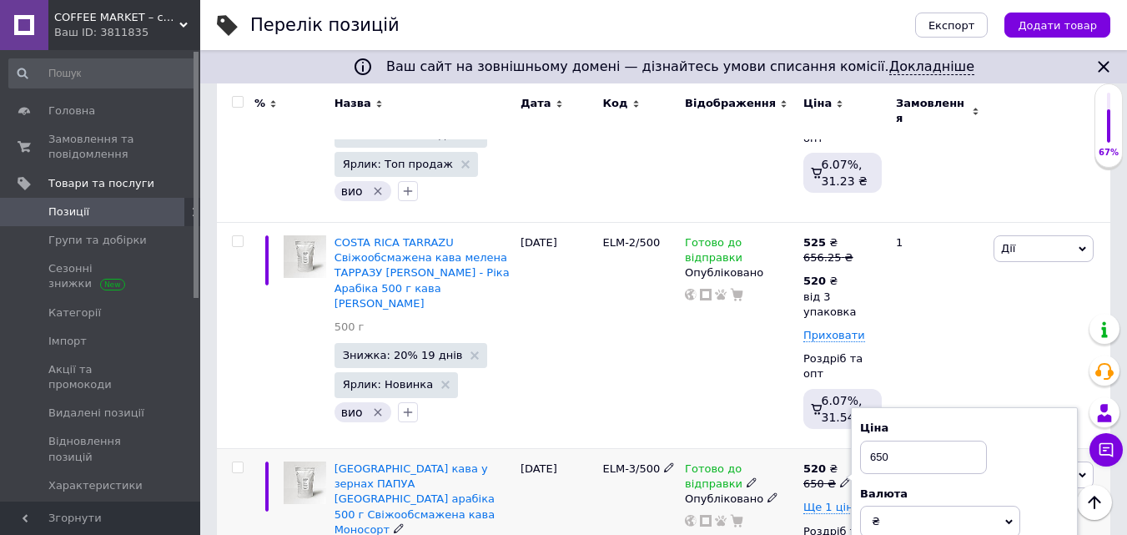
drag, startPoint x: 869, startPoint y: 415, endPoint x: 965, endPoint y: 415, distance: 95.9
click at [948, 441] on input "650" at bounding box center [923, 457] width 127 height 33
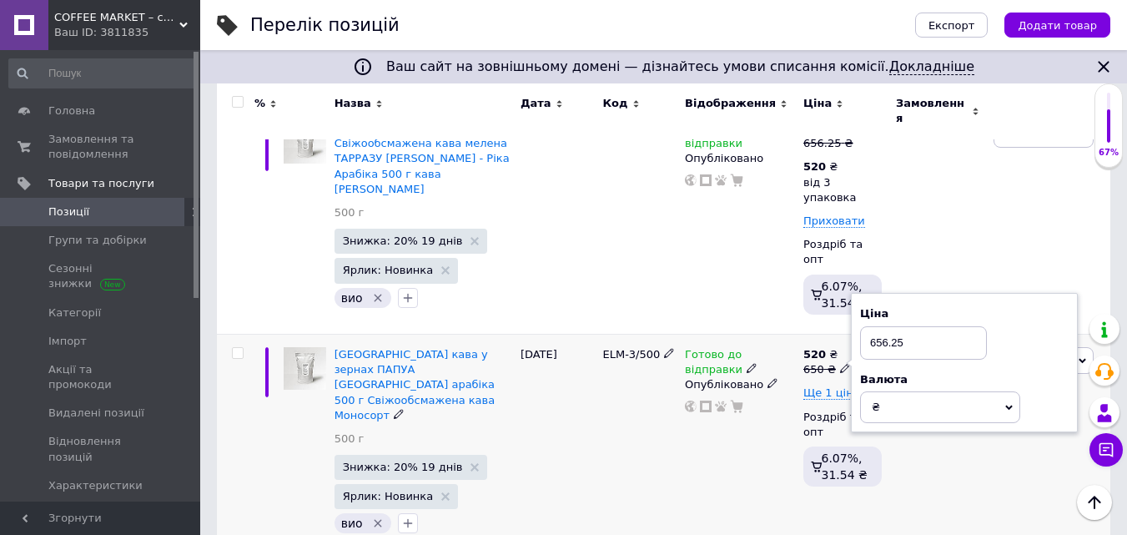
scroll to position [584, 0]
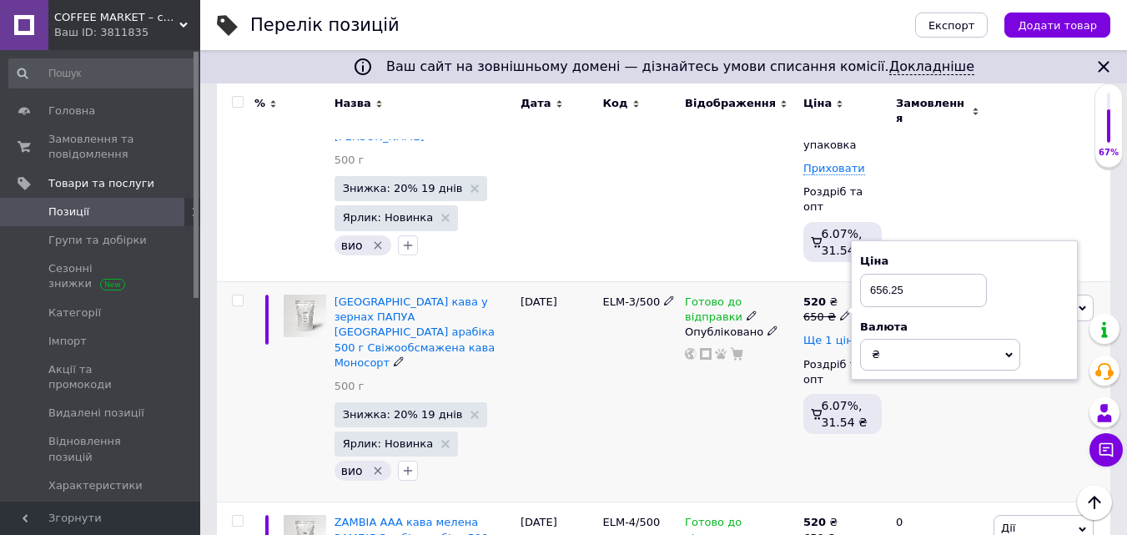
click at [840, 334] on span "Ще 1 ціна" at bounding box center [831, 340] width 57 height 13
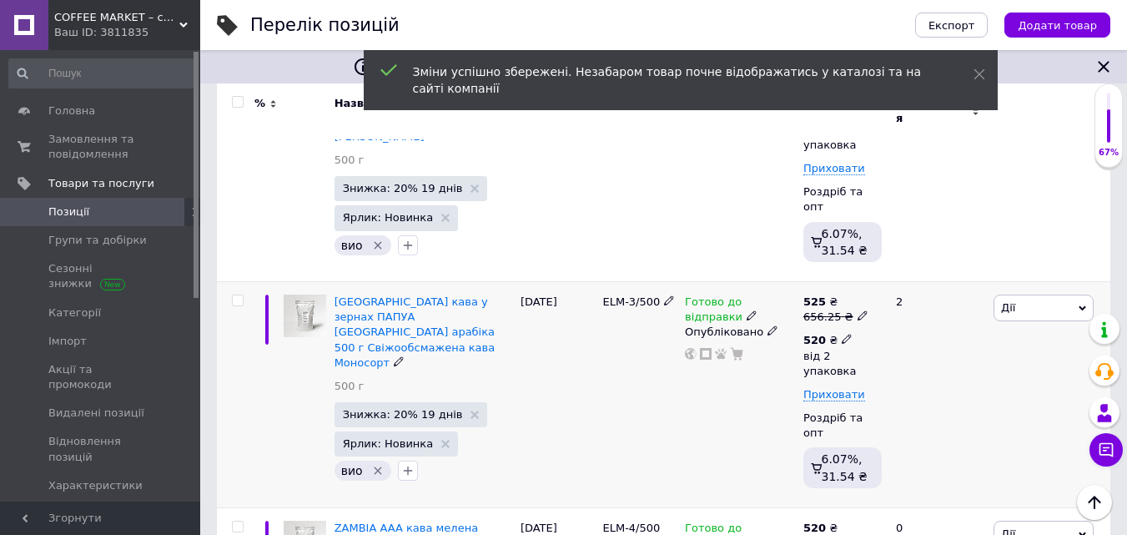
click at [842, 334] on icon at bounding box center [847, 339] width 10 height 10
drag, startPoint x: 941, startPoint y: 367, endPoint x: 951, endPoint y: 367, distance: 10.0
click at [950, 393] on input "2" at bounding box center [993, 409] width 127 height 33
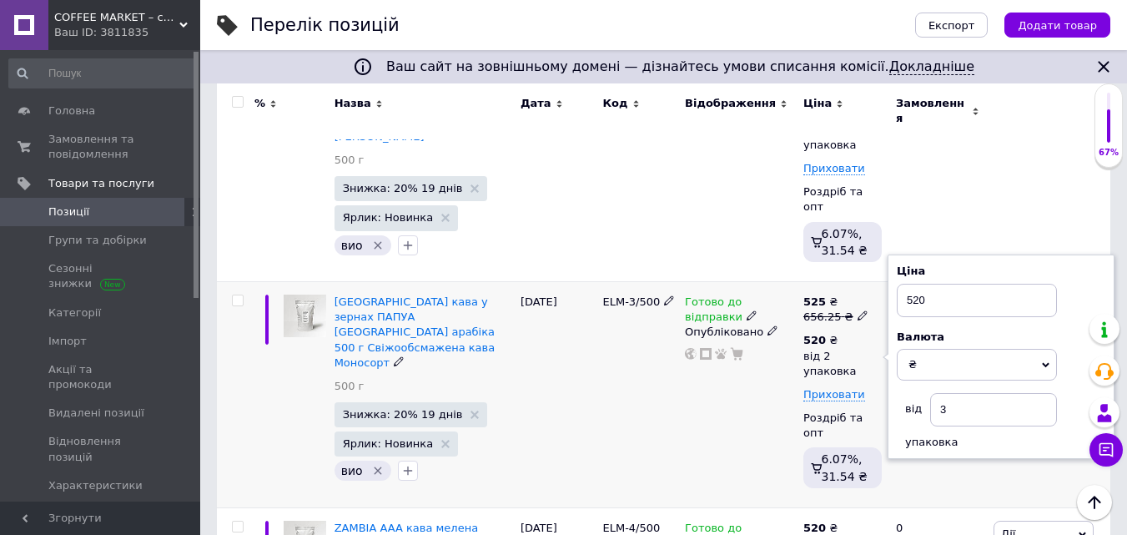
click at [781, 373] on div "Готово до відправки Опубліковано" at bounding box center [740, 394] width 118 height 226
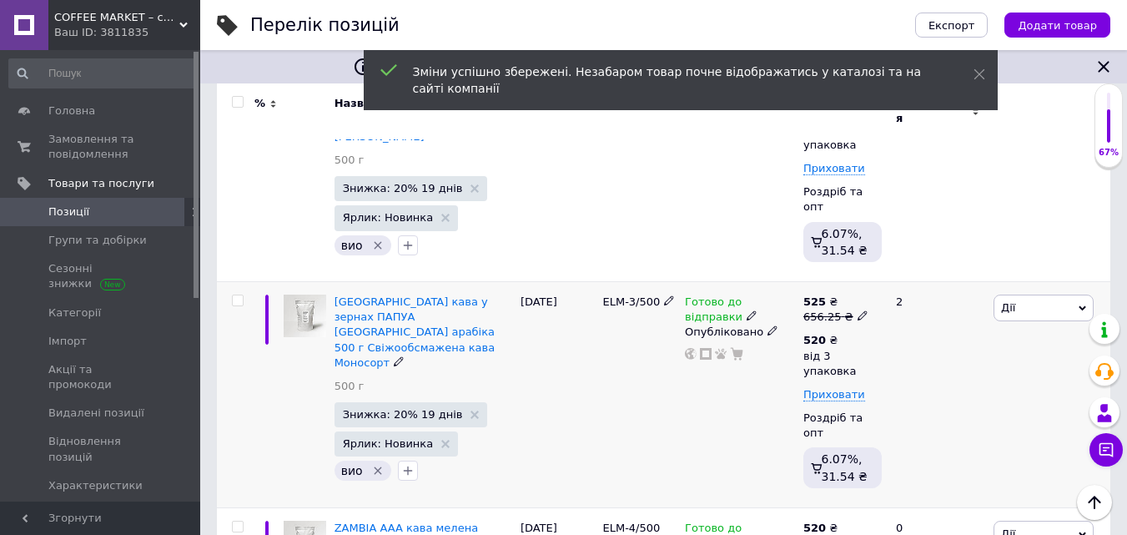
scroll to position [751, 0]
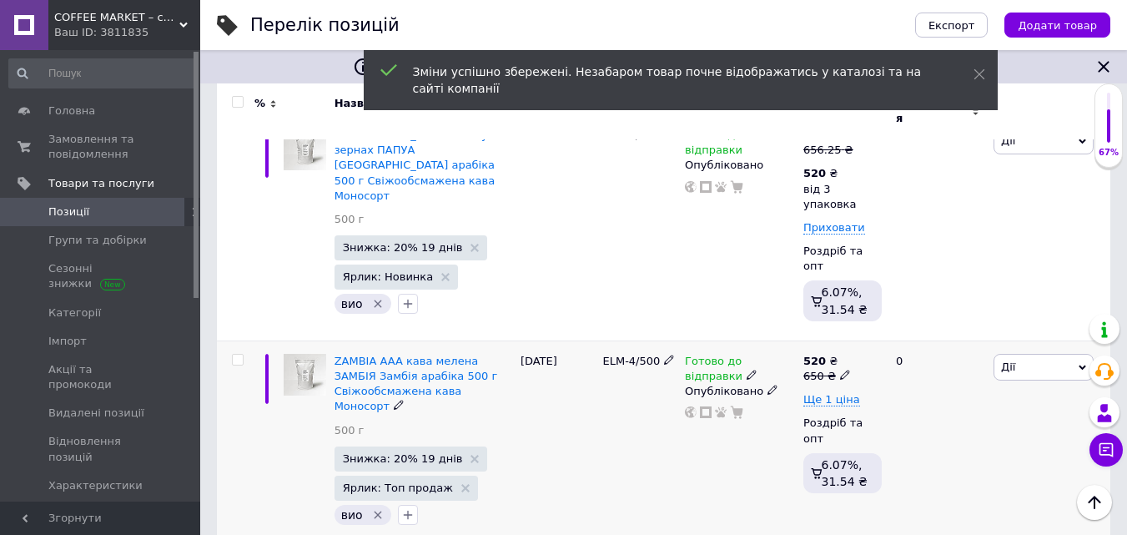
click at [840, 370] on icon at bounding box center [845, 375] width 10 height 10
drag, startPoint x: 872, startPoint y: 292, endPoint x: 938, endPoint y: 282, distance: 66.7
click at [927, 333] on input "650" at bounding box center [923, 349] width 127 height 33
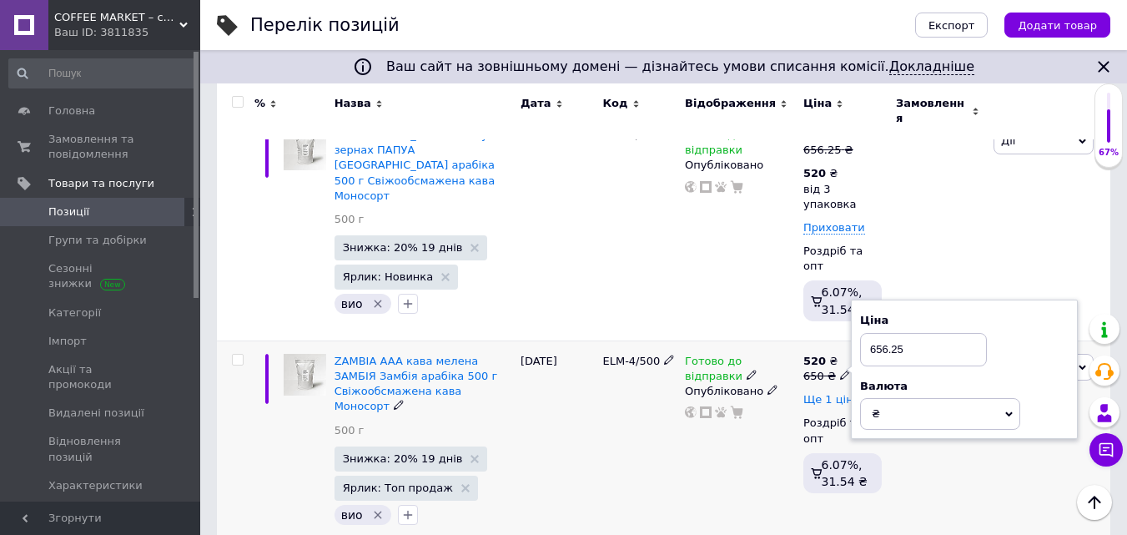
click at [837, 393] on span "Ще 1 ціна" at bounding box center [831, 399] width 57 height 13
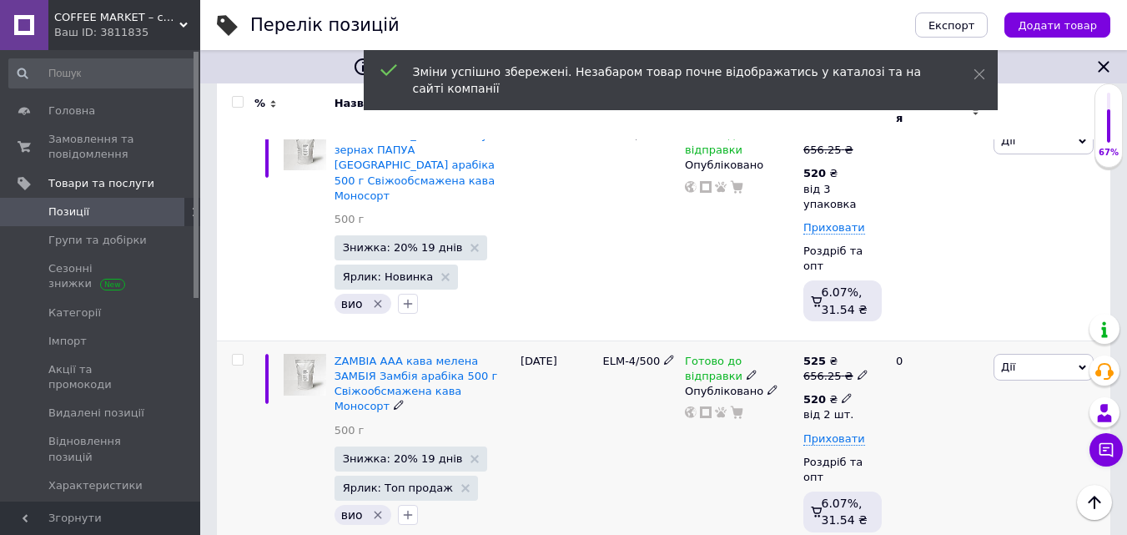
click at [842, 393] on icon at bounding box center [847, 398] width 10 height 10
drag, startPoint x: 917, startPoint y: 411, endPoint x: 926, endPoint y: 411, distance: 9.2
click at [926, 456] on input "2" at bounding box center [969, 472] width 127 height 33
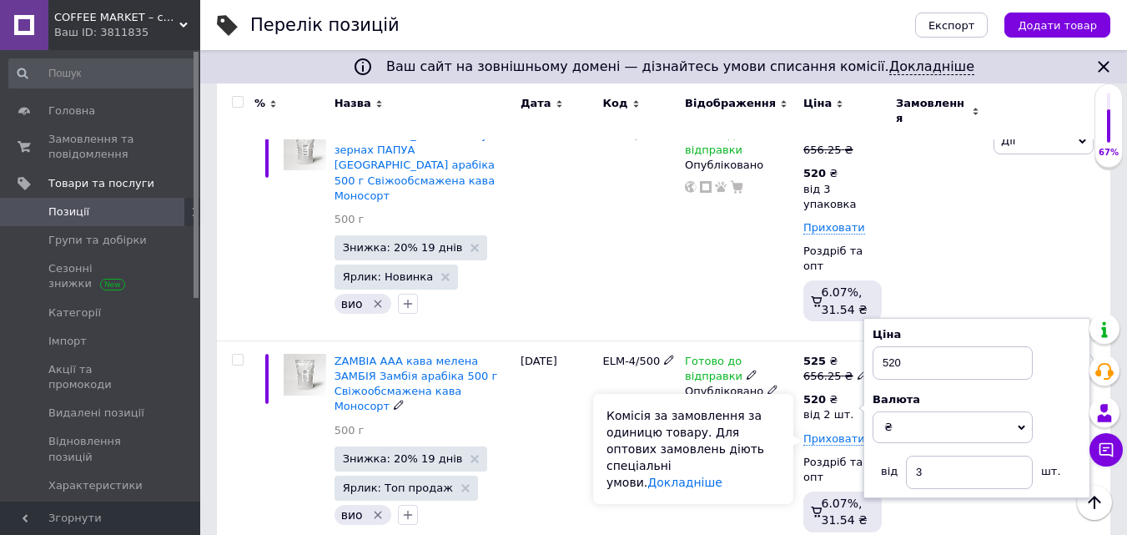
click at [727, 426] on div "Комісія за замовлення за одиницю товару. Для оптових замовлень діють спеціальні…" at bounding box center [693, 449] width 200 height 110
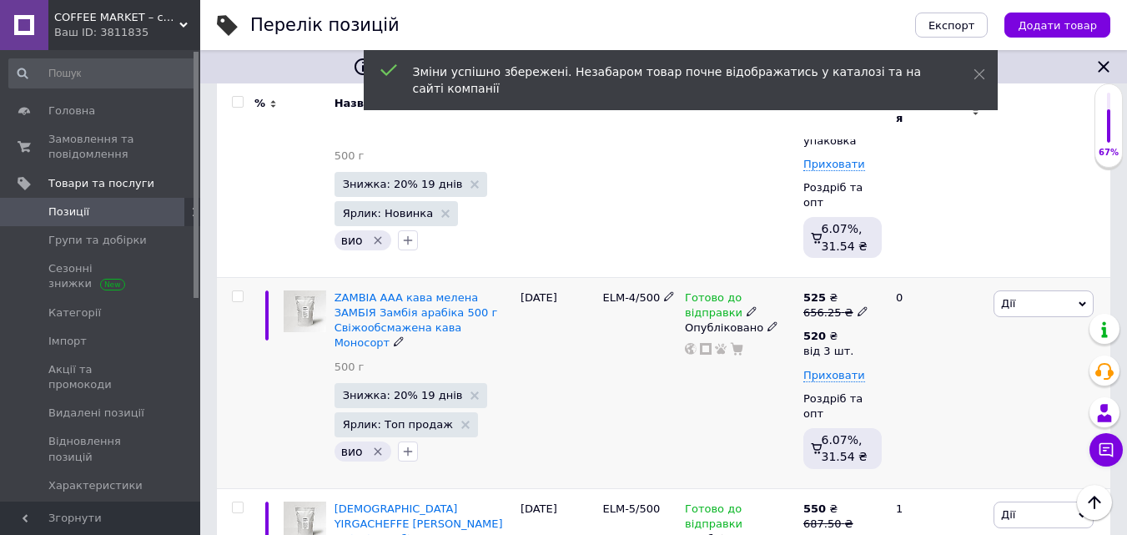
scroll to position [918, 0]
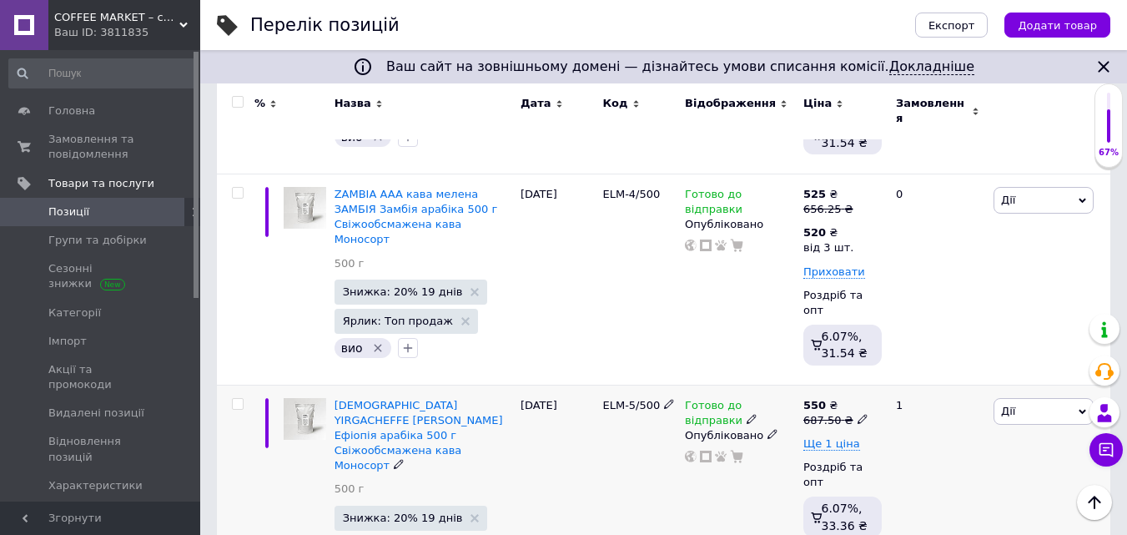
click at [858, 414] on icon at bounding box center [863, 419] width 10 height 10
drag, startPoint x: 889, startPoint y: 324, endPoint x: 1043, endPoint y: 331, distance: 153.7
click at [1032, 357] on div "Ціна 687.5" at bounding box center [978, 383] width 209 height 53
click at [786, 404] on div "Готово до відправки Опубліковано" at bounding box center [740, 495] width 118 height 221
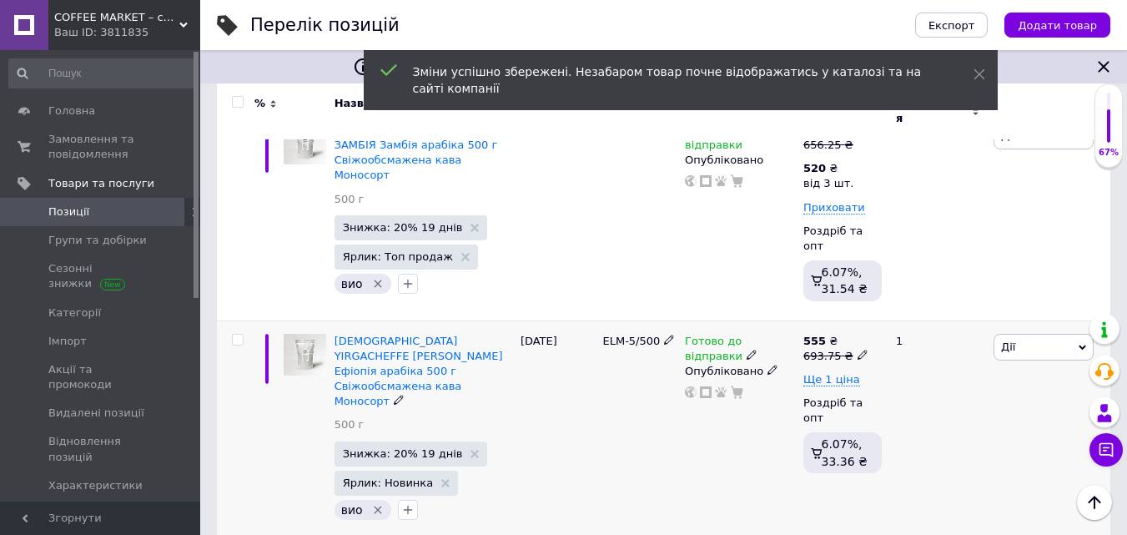
scroll to position [1001, 0]
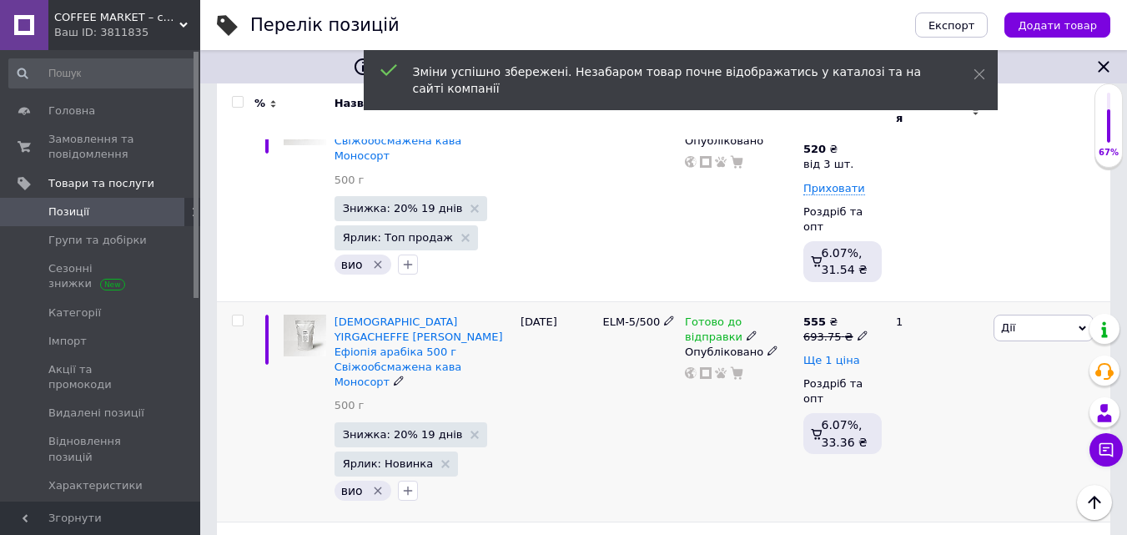
click at [834, 354] on span "Ще 1 ціна" at bounding box center [831, 360] width 57 height 13
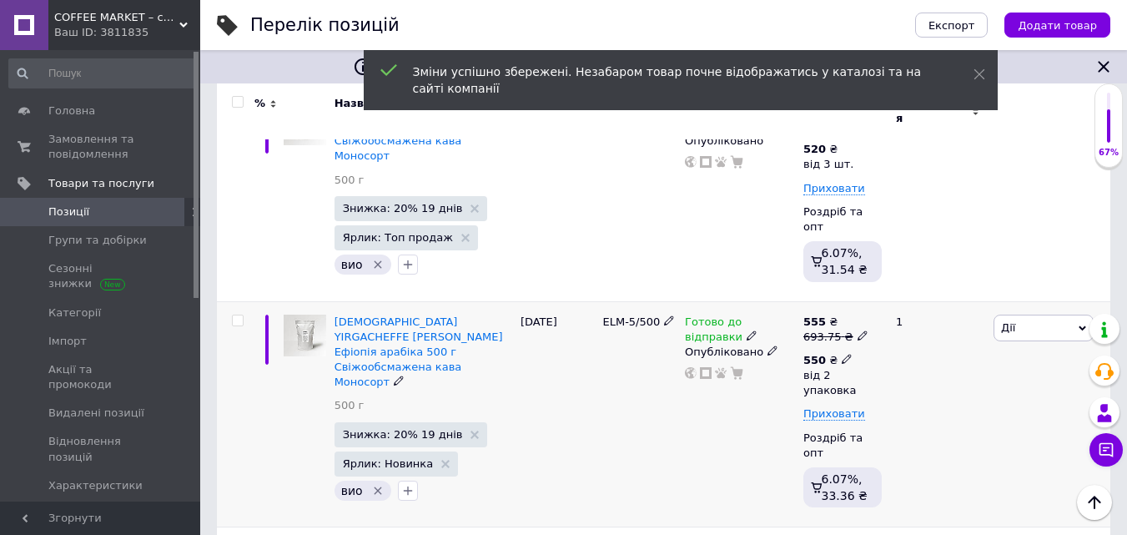
drag, startPoint x: 840, startPoint y: 285, endPoint x: 869, endPoint y: 310, distance: 37.3
click at [842, 354] on icon at bounding box center [847, 359] width 10 height 10
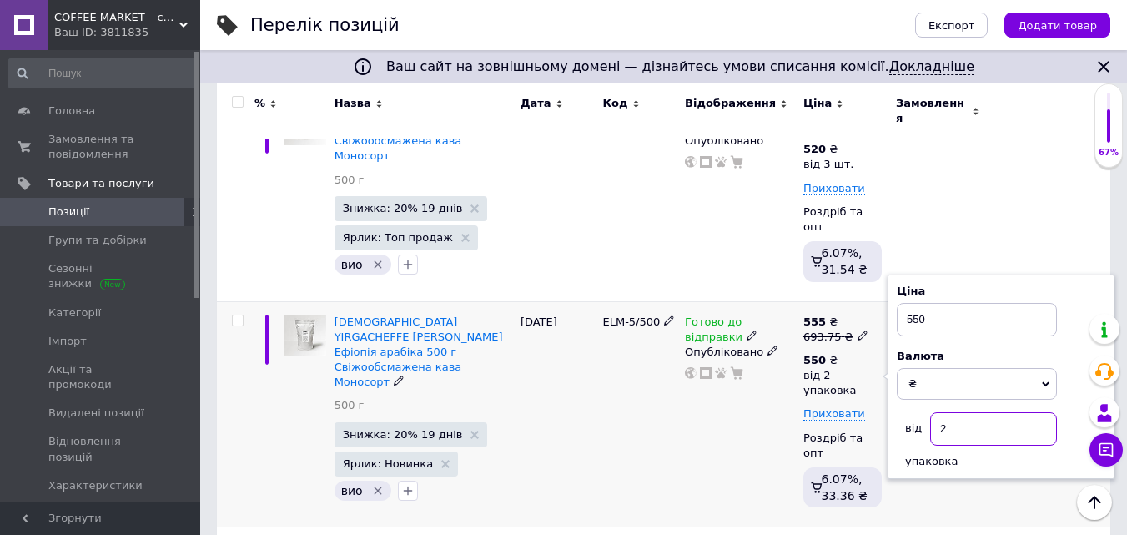
drag, startPoint x: 942, startPoint y: 357, endPoint x: 956, endPoint y: 356, distance: 14.2
click at [955, 412] on input "2" at bounding box center [993, 428] width 127 height 33
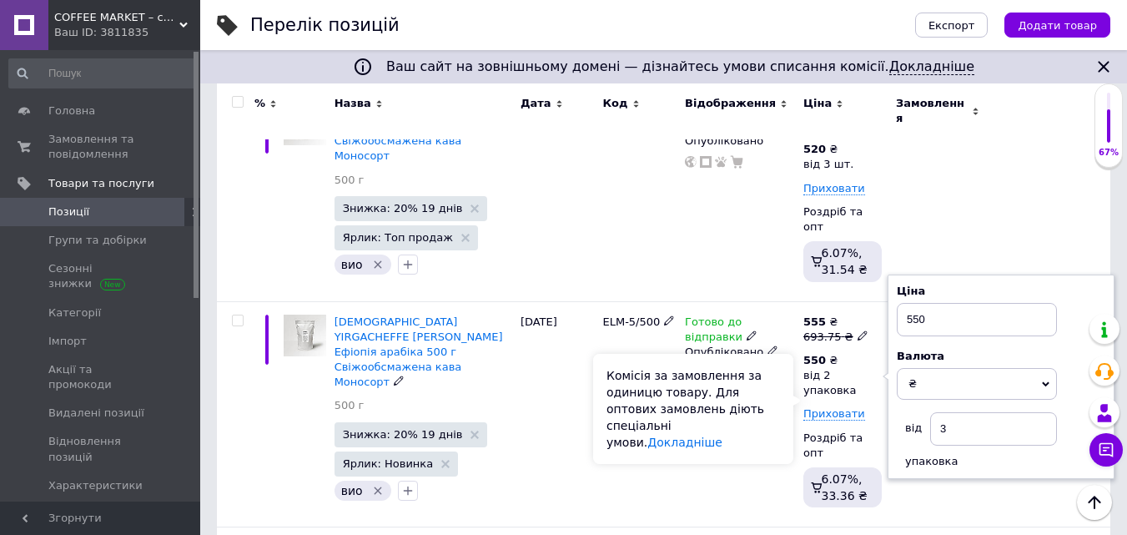
click at [790, 400] on div "Комісія за замовлення за одиницю товару. Для оптових замовлень діють спеціальні…" at bounding box center [693, 409] width 200 height 110
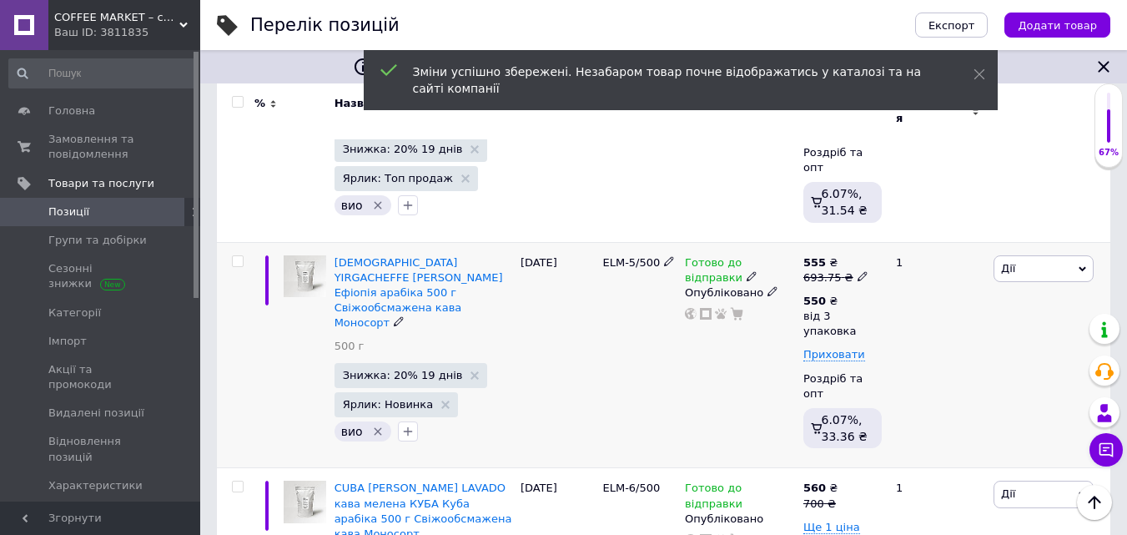
scroll to position [1085, 0]
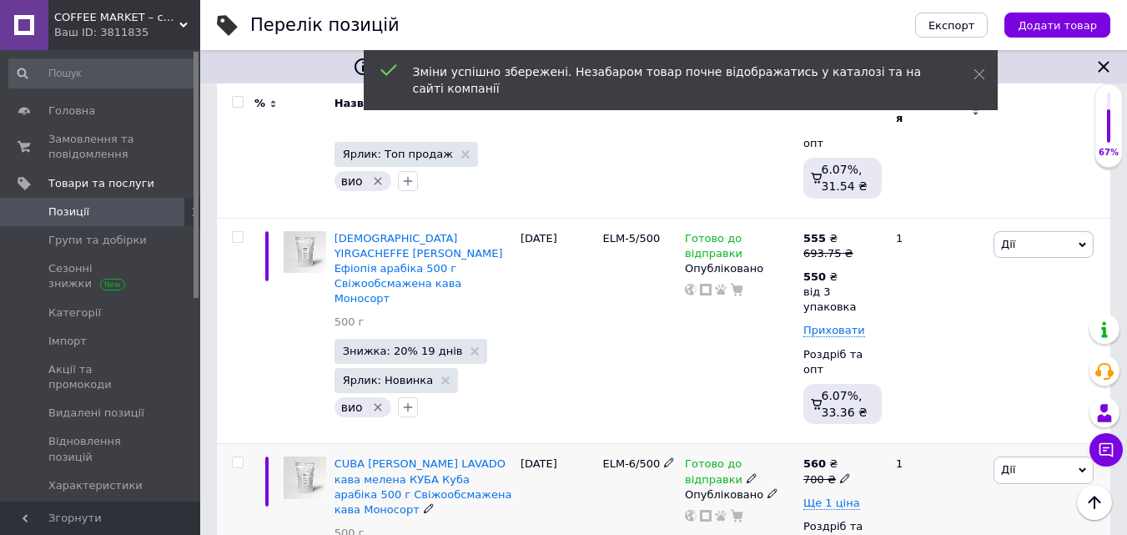
click at [840, 473] on icon at bounding box center [845, 478] width 10 height 10
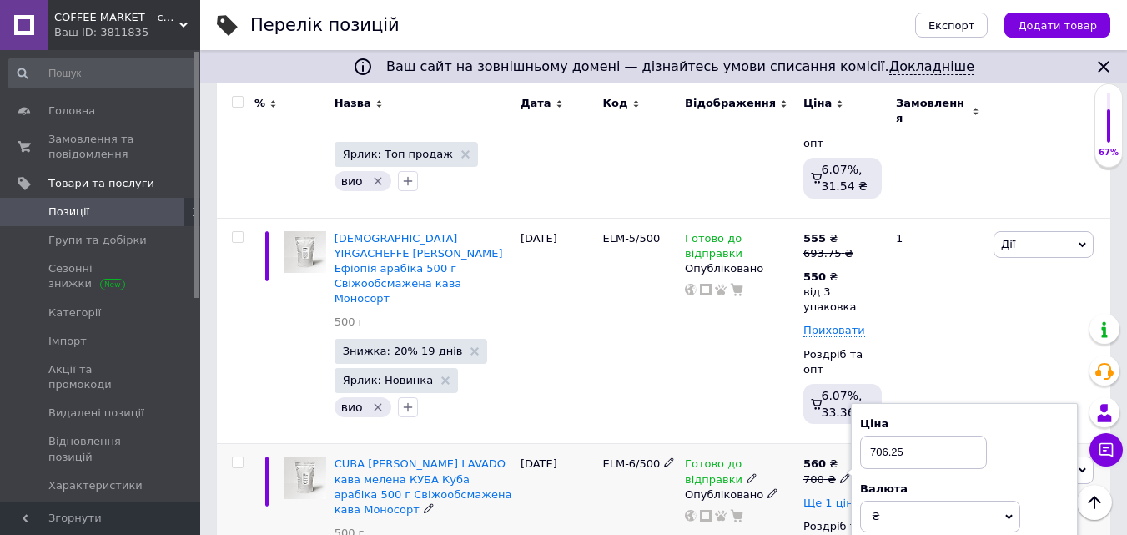
click at [838, 496] on span "Ще 1 ціна" at bounding box center [831, 502] width 57 height 13
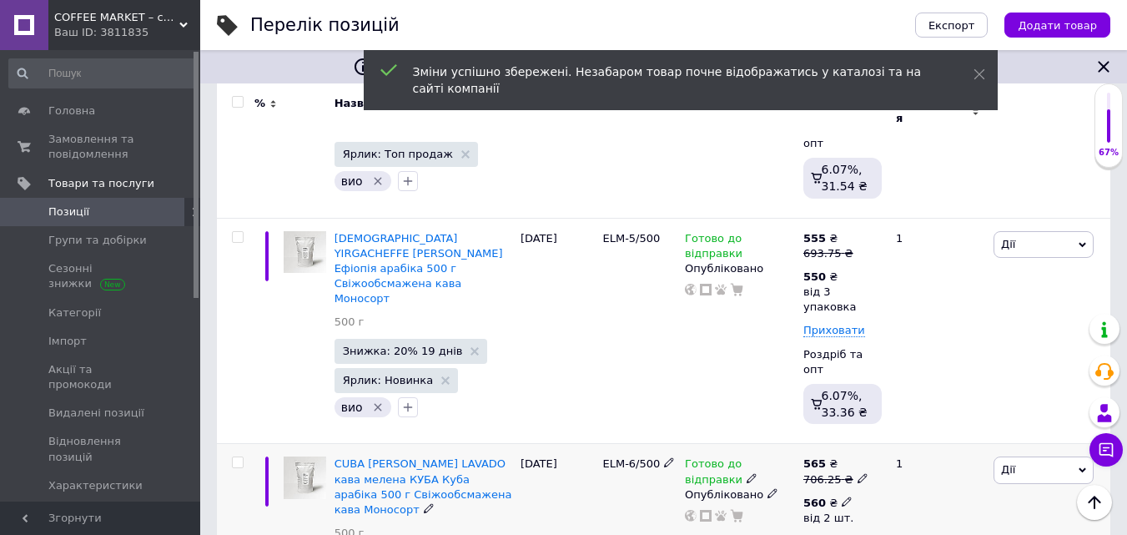
click at [842, 496] on icon at bounding box center [847, 501] width 10 height 10
drag, startPoint x: 916, startPoint y: 491, endPoint x: 924, endPoint y: 489, distance: 8.7
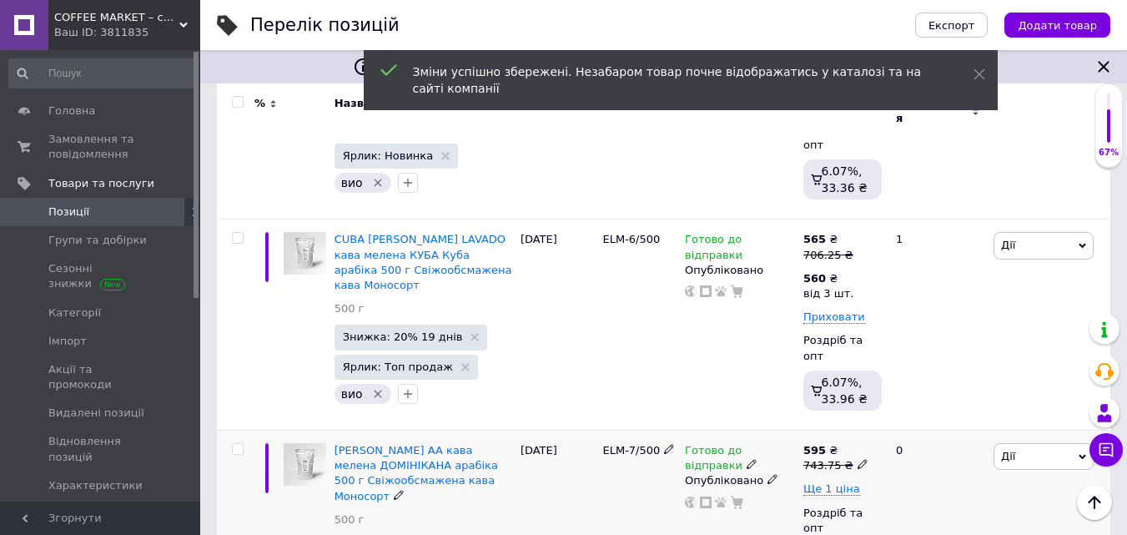
scroll to position [1335, 0]
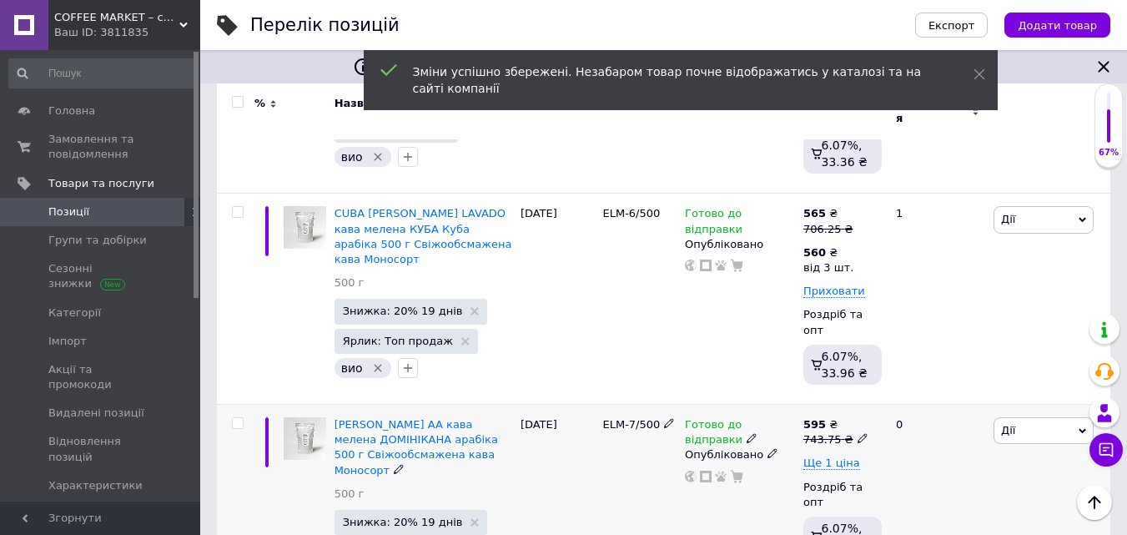
click at [858, 433] on icon at bounding box center [863, 438] width 10 height 10
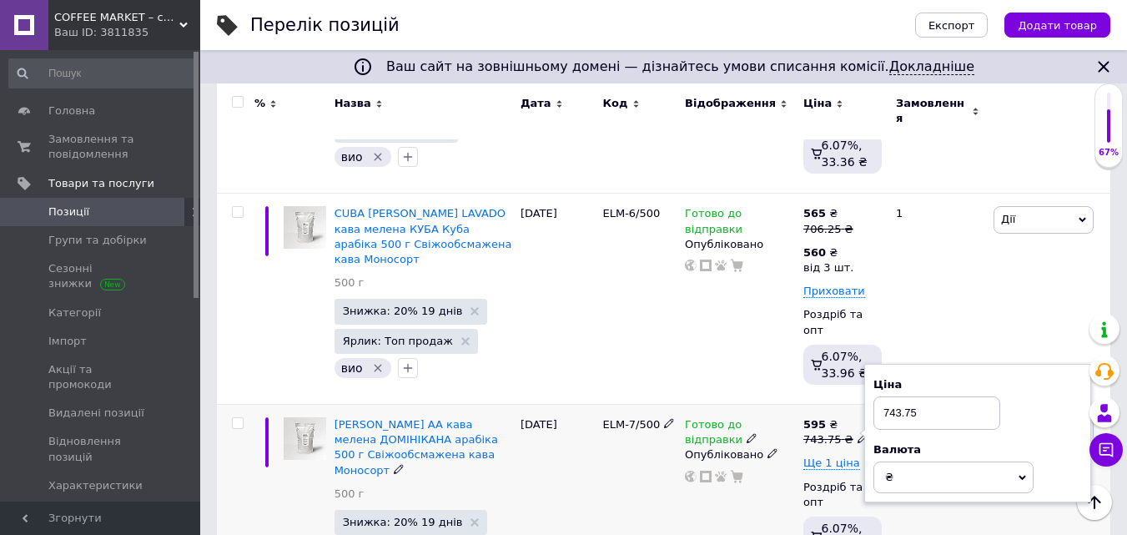
drag, startPoint x: 889, startPoint y: 310, endPoint x: 1012, endPoint y: 302, distance: 123.7
click at [1005, 377] on div "Ціна 743.75" at bounding box center [978, 403] width 209 height 53
click at [831, 456] on span "Ще 1 ціна" at bounding box center [831, 462] width 57 height 13
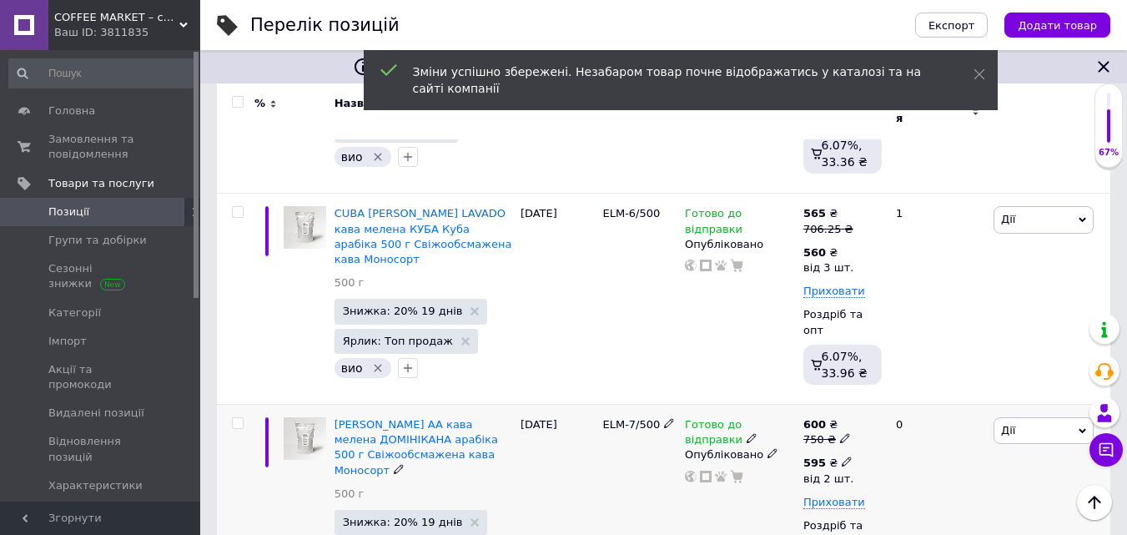
click at [842, 456] on icon at bounding box center [847, 461] width 10 height 10
click at [924, 520] on input "2" at bounding box center [969, 536] width 127 height 33
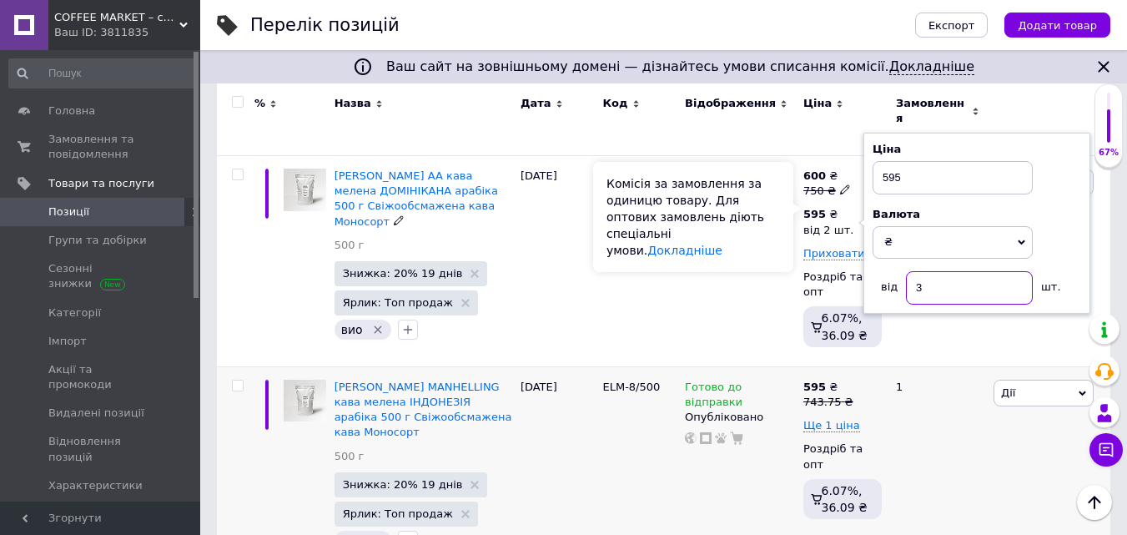
scroll to position [1585, 0]
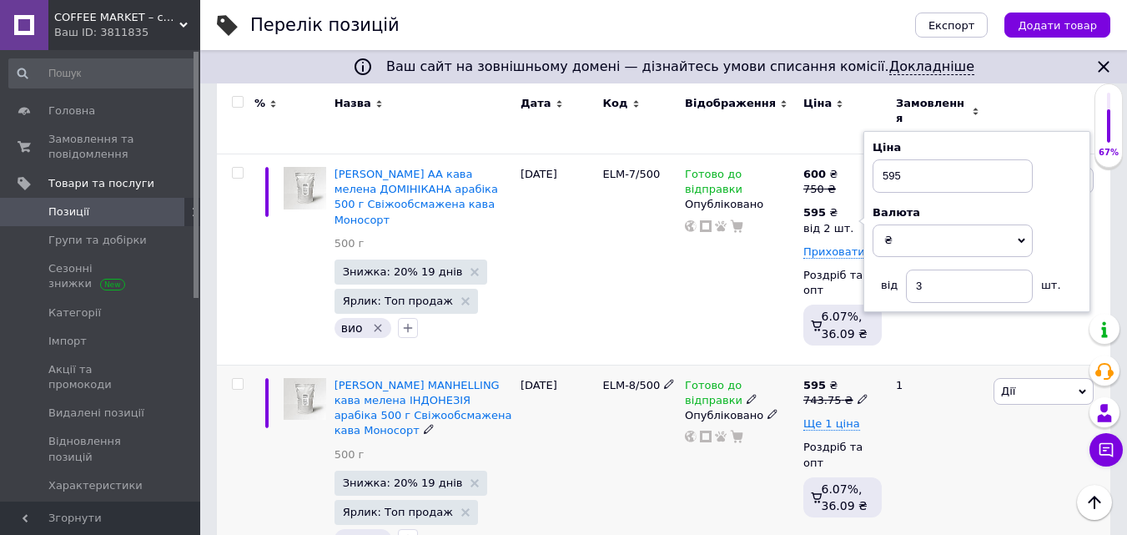
click at [858, 394] on icon at bounding box center [863, 399] width 10 height 10
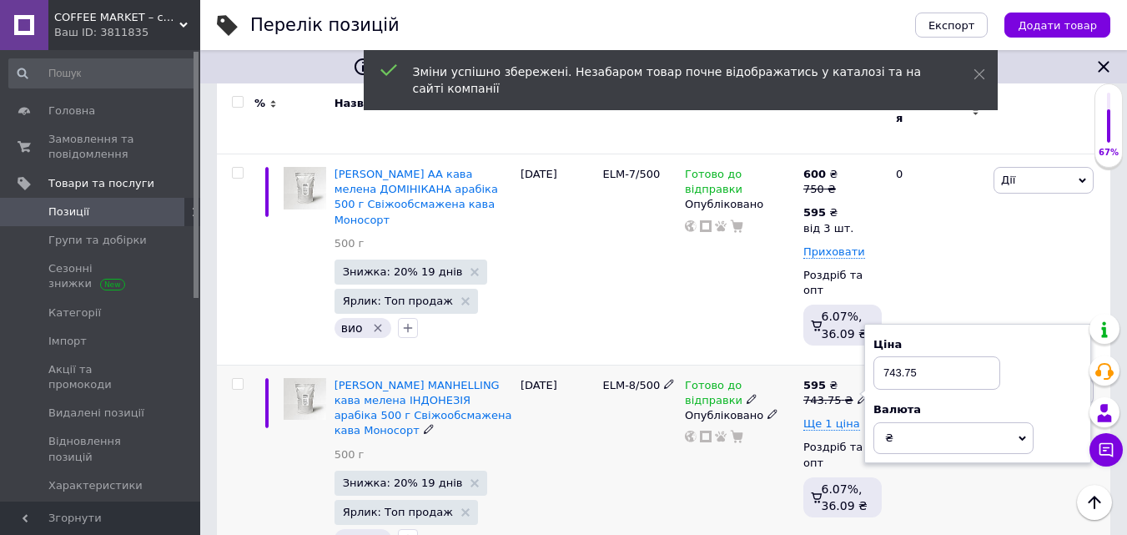
drag, startPoint x: 890, startPoint y: 255, endPoint x: 968, endPoint y: 244, distance: 78.5
click at [964, 356] on input "743.75" at bounding box center [937, 372] width 127 height 33
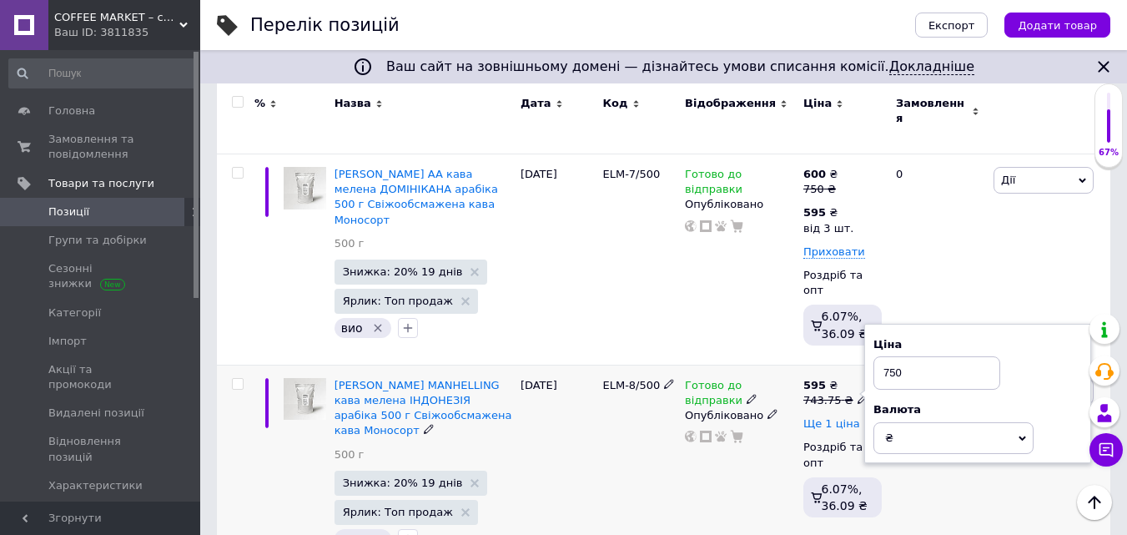
click at [839, 417] on span "Ще 1 ціна" at bounding box center [831, 423] width 57 height 13
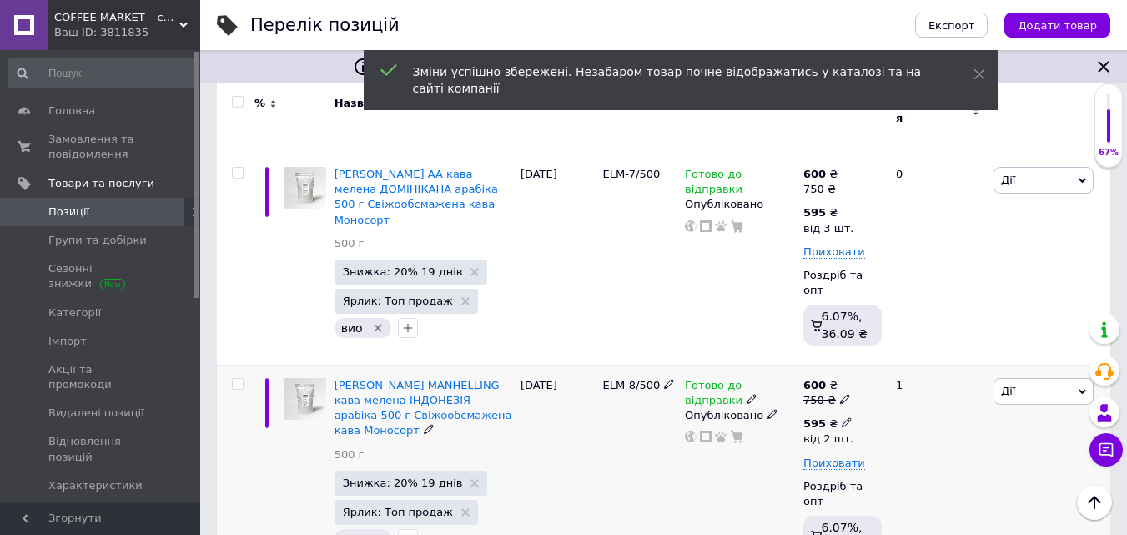
click at [842, 417] on icon at bounding box center [847, 422] width 10 height 10
drag, startPoint x: 917, startPoint y: 375, endPoint x: 933, endPoint y: 375, distance: 15.9
click at [932, 480] on input "2" at bounding box center [969, 496] width 127 height 33
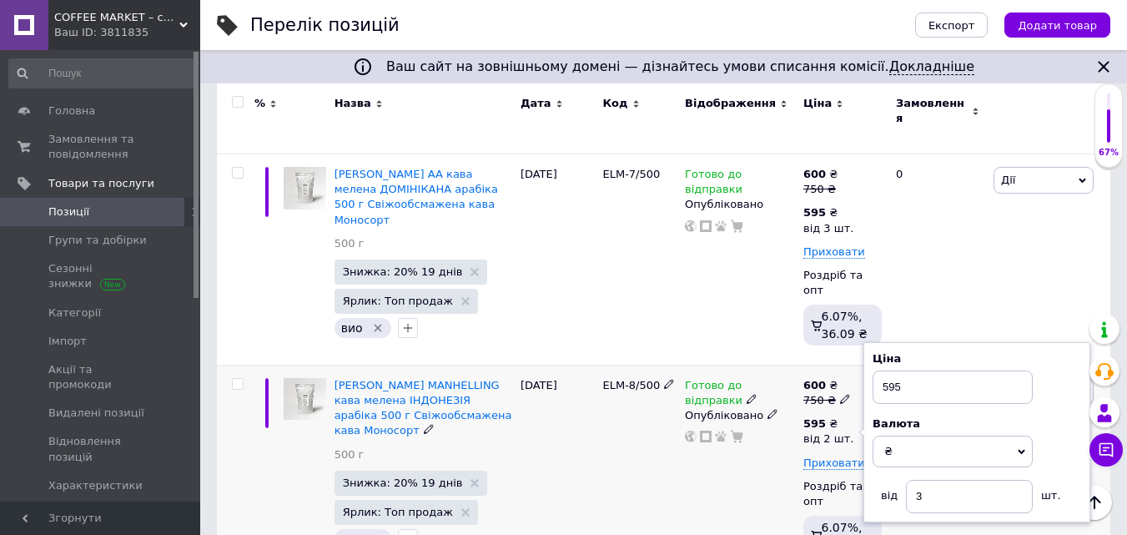
click at [797, 415] on div "Готово до відправки Опубліковано" at bounding box center [740, 470] width 118 height 211
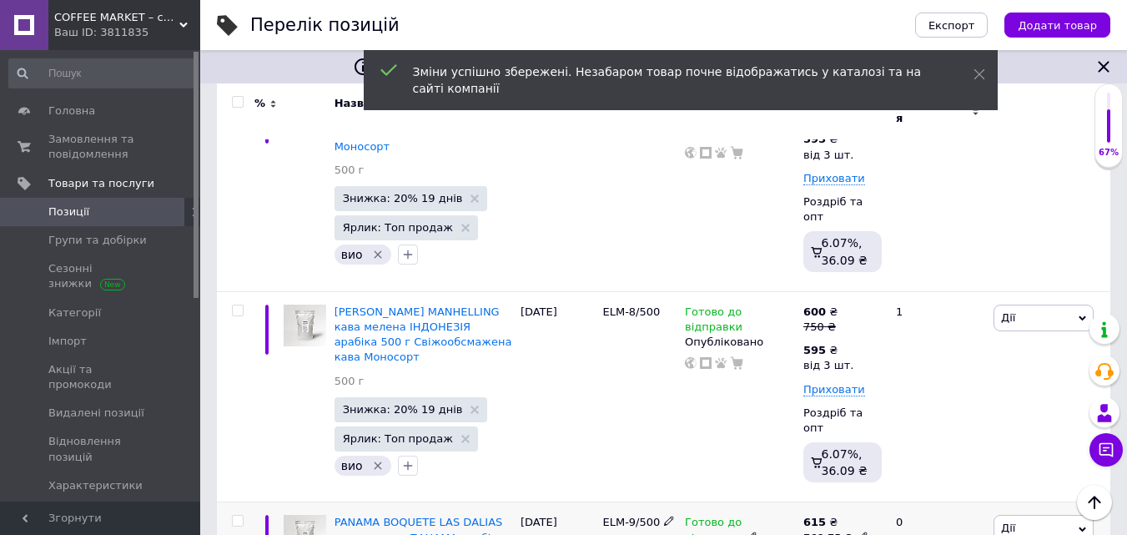
scroll to position [1752, 0]
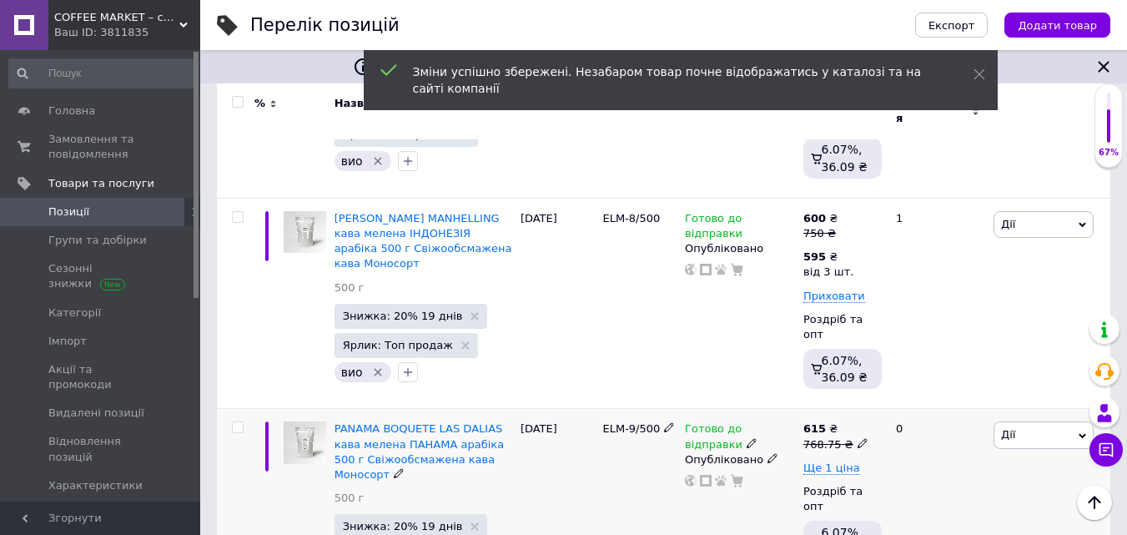
click at [858, 438] on use at bounding box center [862, 442] width 9 height 9
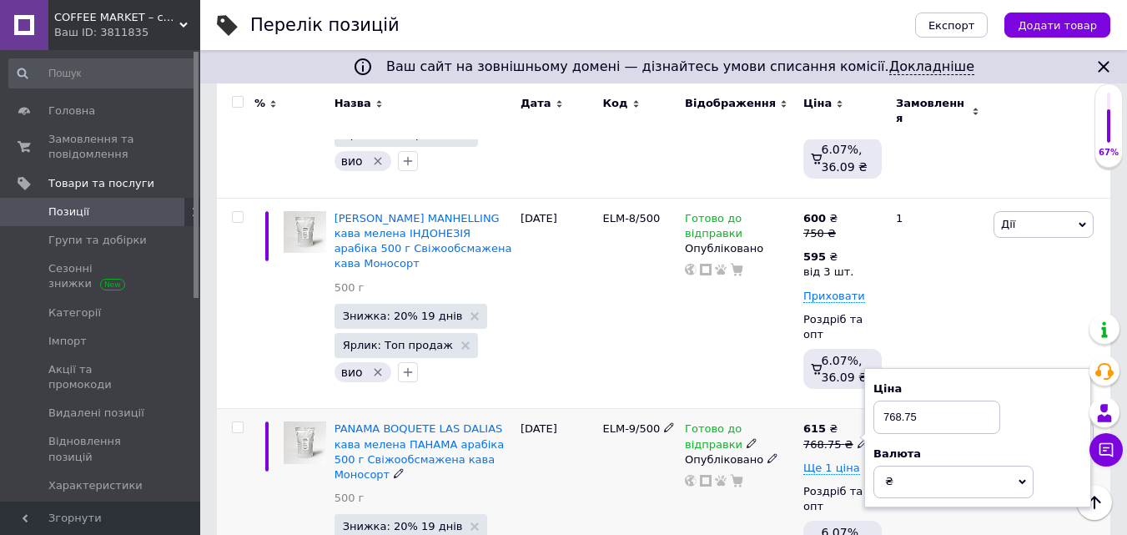
drag, startPoint x: 889, startPoint y: 293, endPoint x: 1011, endPoint y: 293, distance: 121.8
click at [999, 400] on input "768.75" at bounding box center [937, 416] width 127 height 33
click at [838, 461] on span "Ще 1 ціна" at bounding box center [831, 467] width 57 height 13
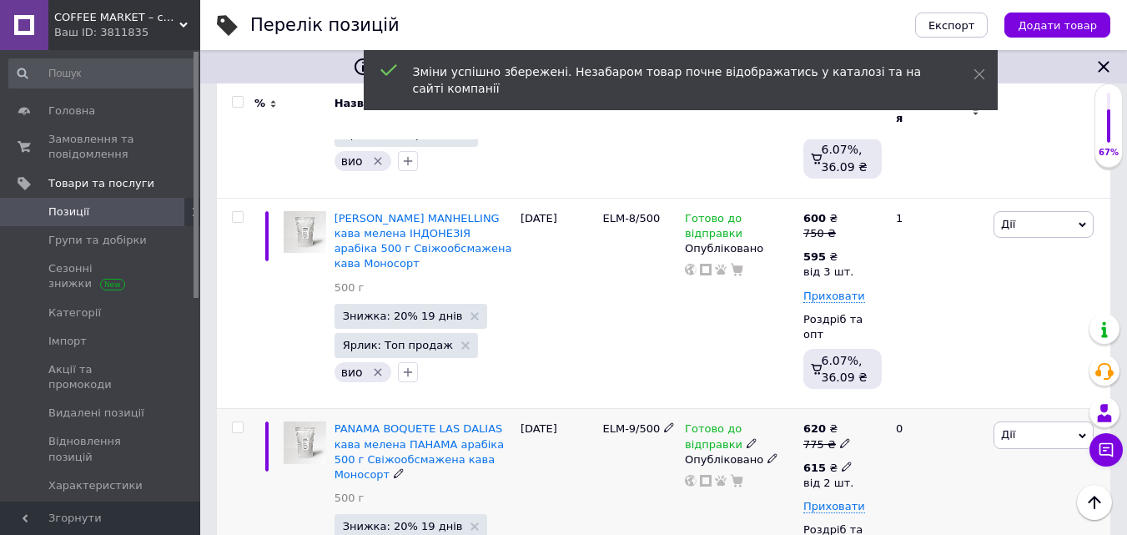
click at [843, 461] on icon at bounding box center [847, 466] width 10 height 10
click at [920, 524] on input "2" at bounding box center [969, 540] width 127 height 33
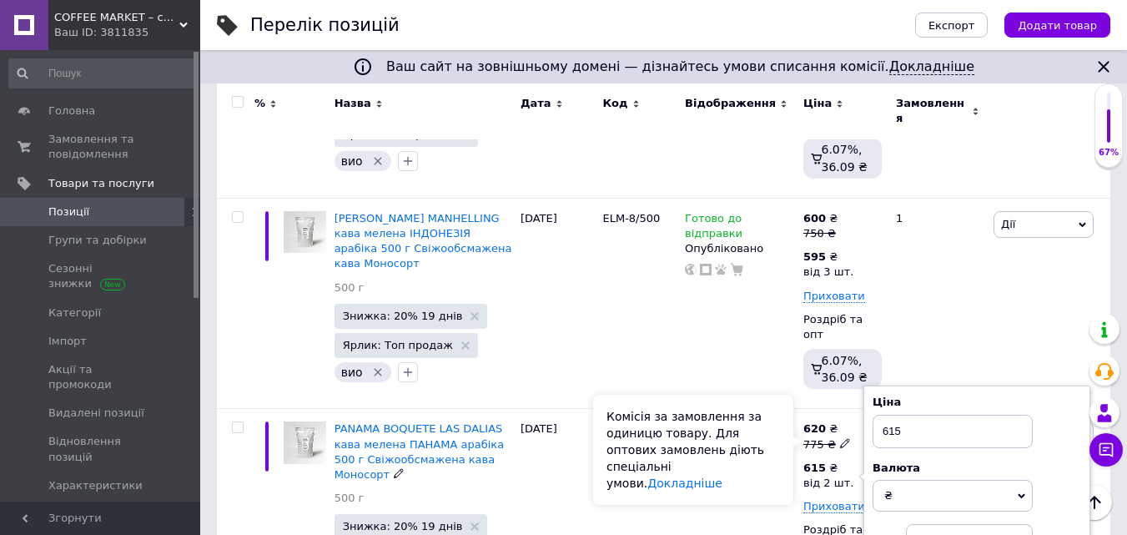
click at [786, 446] on div "Комісія за замовлення за одиницю товару. Для оптових замовлень діють спеціальні…" at bounding box center [693, 450] width 200 height 110
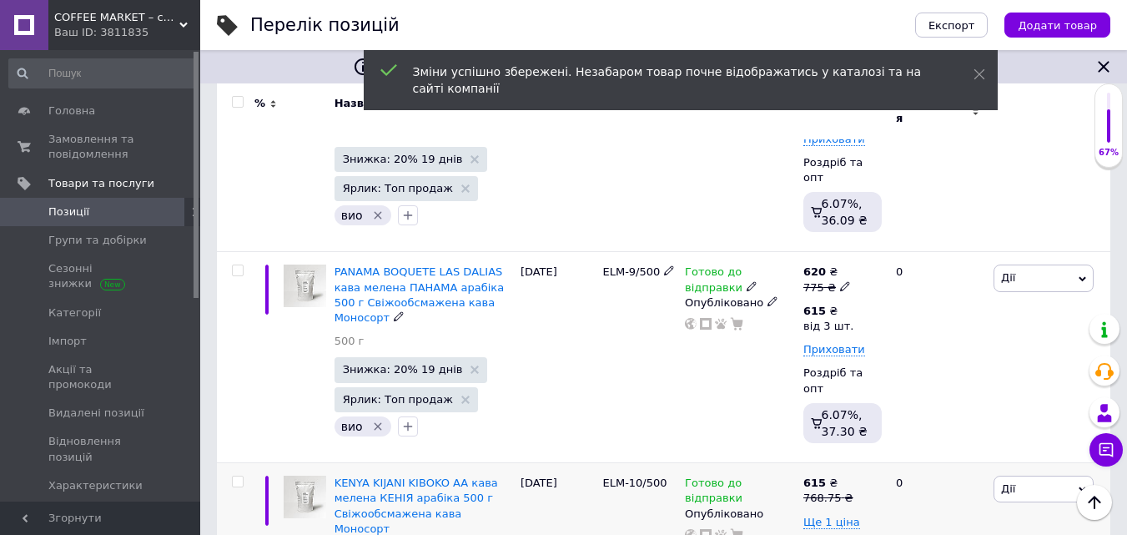
scroll to position [1915, 0]
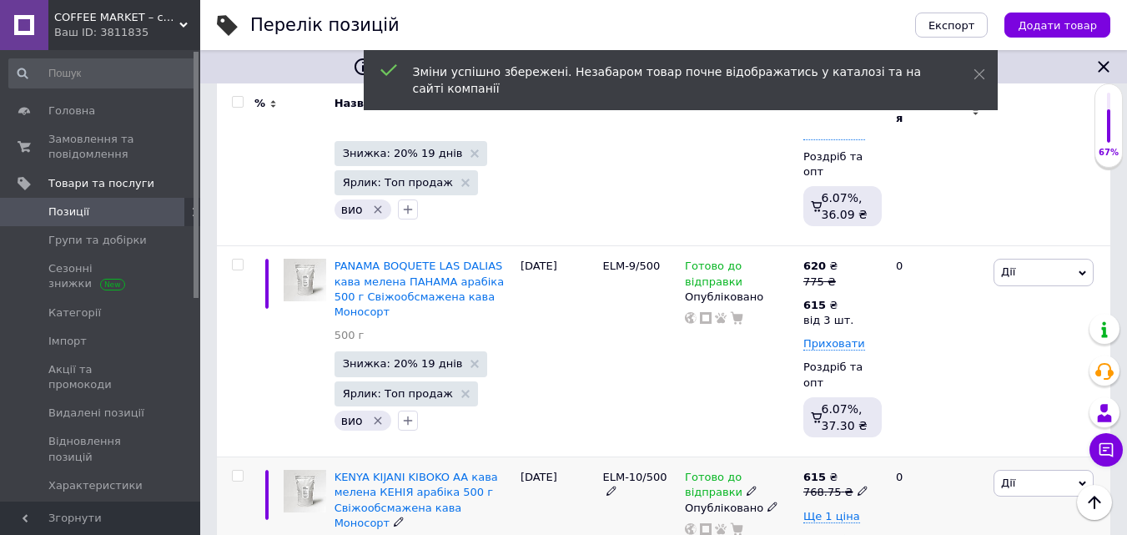
click at [858, 486] on icon at bounding box center [863, 491] width 10 height 10
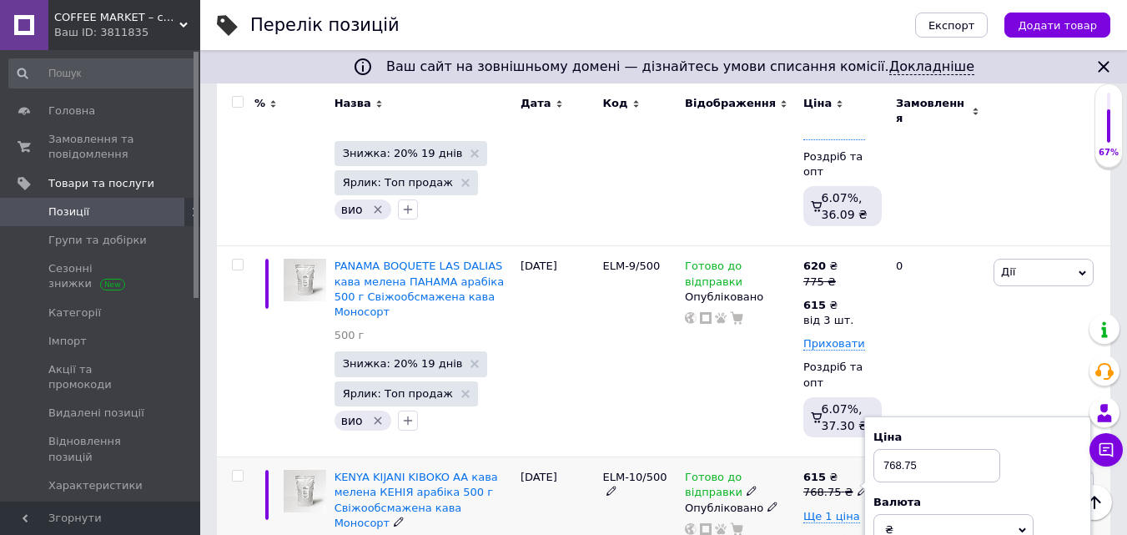
drag, startPoint x: 891, startPoint y: 326, endPoint x: 992, endPoint y: 320, distance: 101.2
click at [986, 449] on input "768.75" at bounding box center [937, 465] width 127 height 33
click at [843, 510] on span "Ще 1 ціна" at bounding box center [831, 516] width 57 height 13
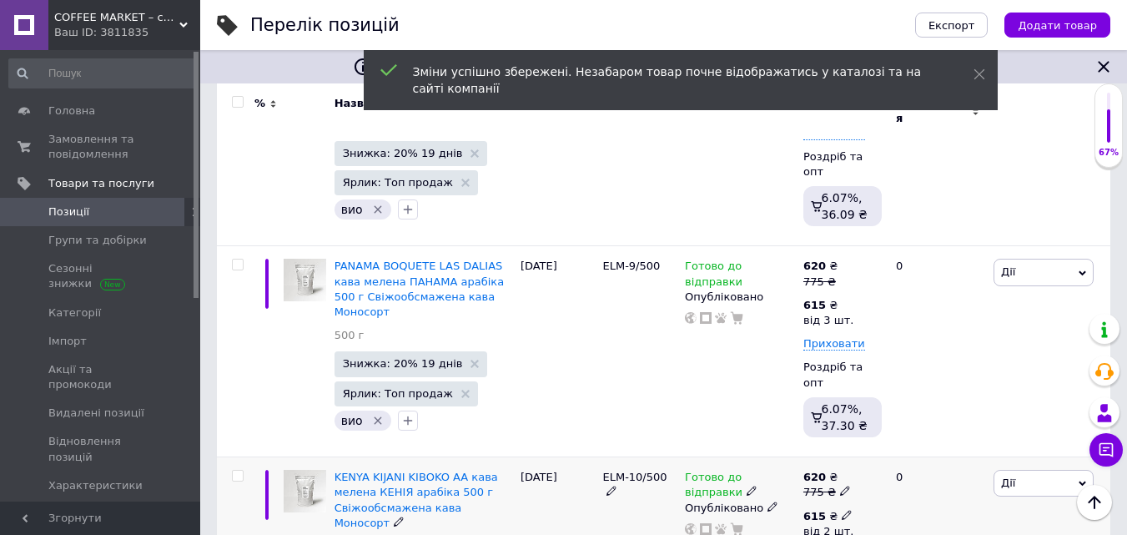
click at [842, 508] on span at bounding box center [847, 514] width 10 height 12
drag, startPoint x: 917, startPoint y: 450, endPoint x: 934, endPoint y: 449, distance: 17.5
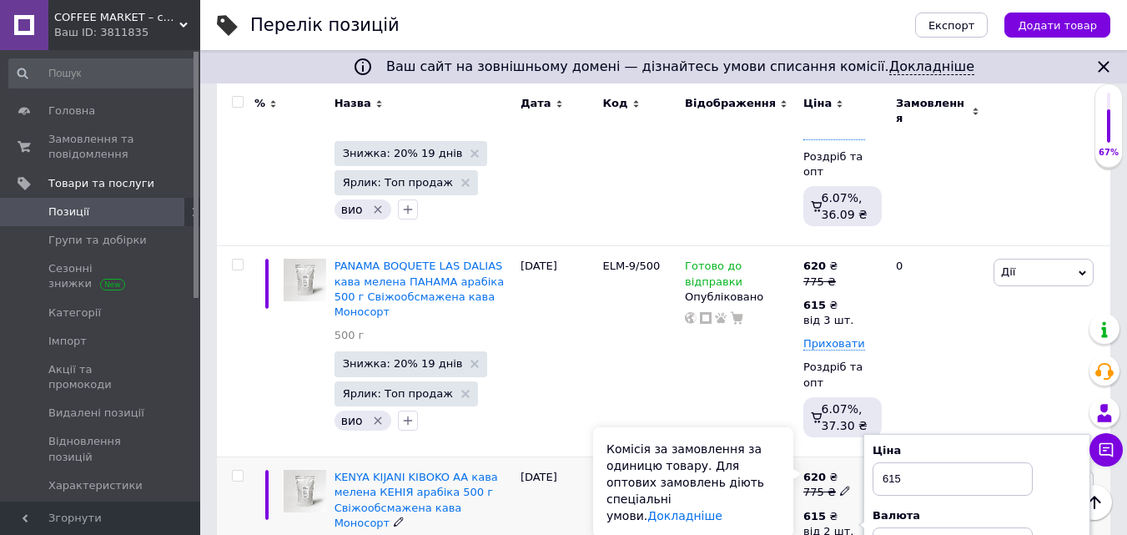
drag, startPoint x: 787, startPoint y: 472, endPoint x: 798, endPoint y: 469, distance: 12.1
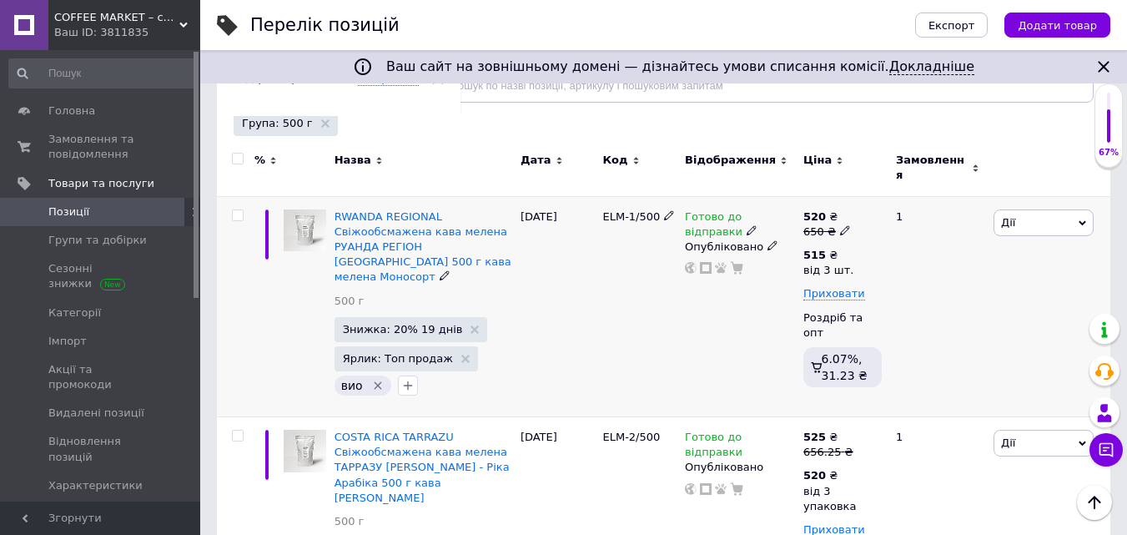
scroll to position [0, 0]
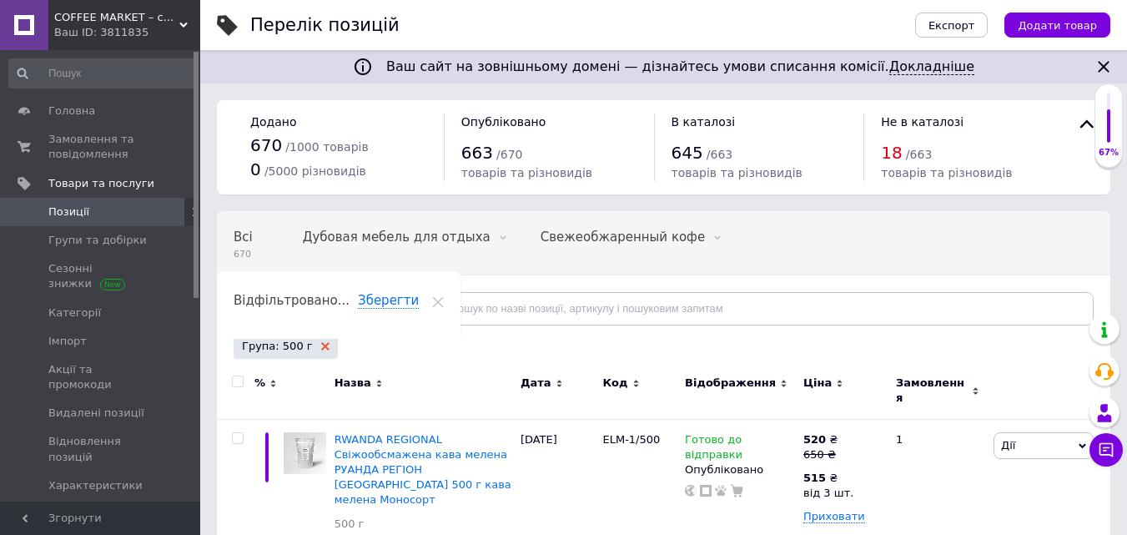
click at [321, 343] on icon at bounding box center [325, 346] width 8 height 8
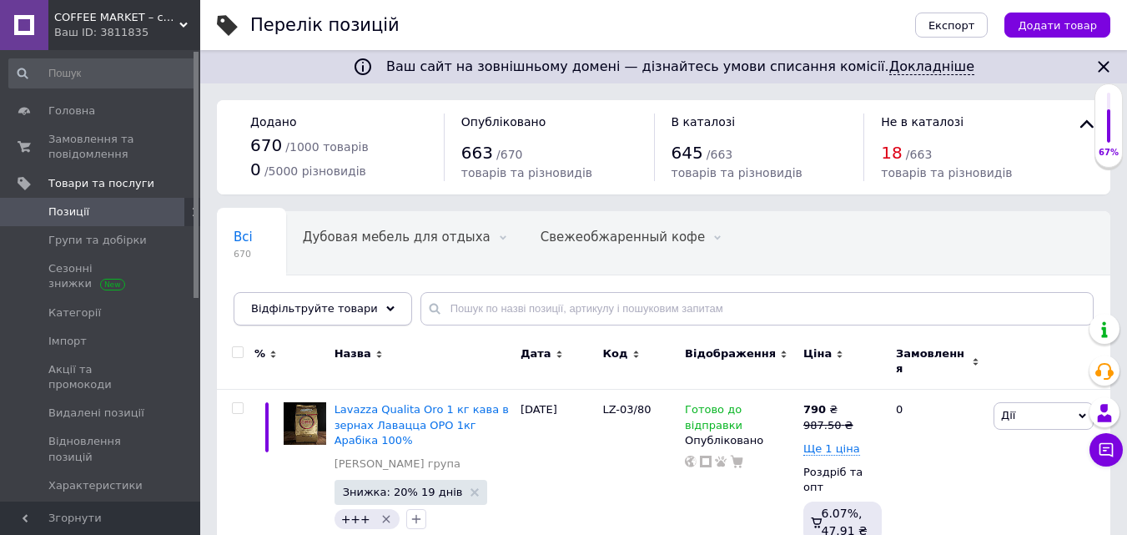
click at [386, 307] on icon at bounding box center [390, 309] width 8 height 8
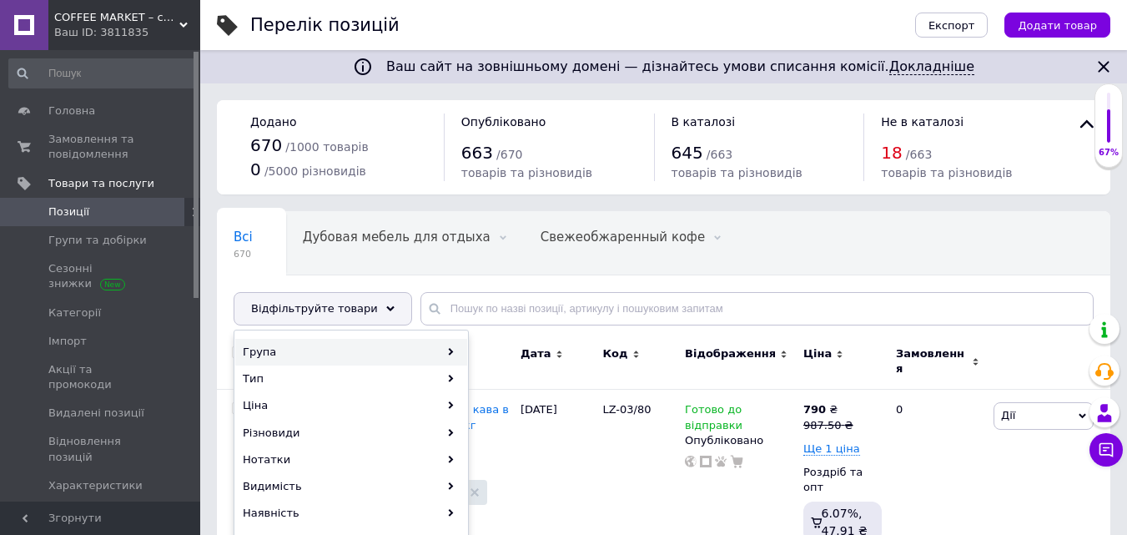
click at [278, 349] on div "Група" at bounding box center [351, 352] width 232 height 27
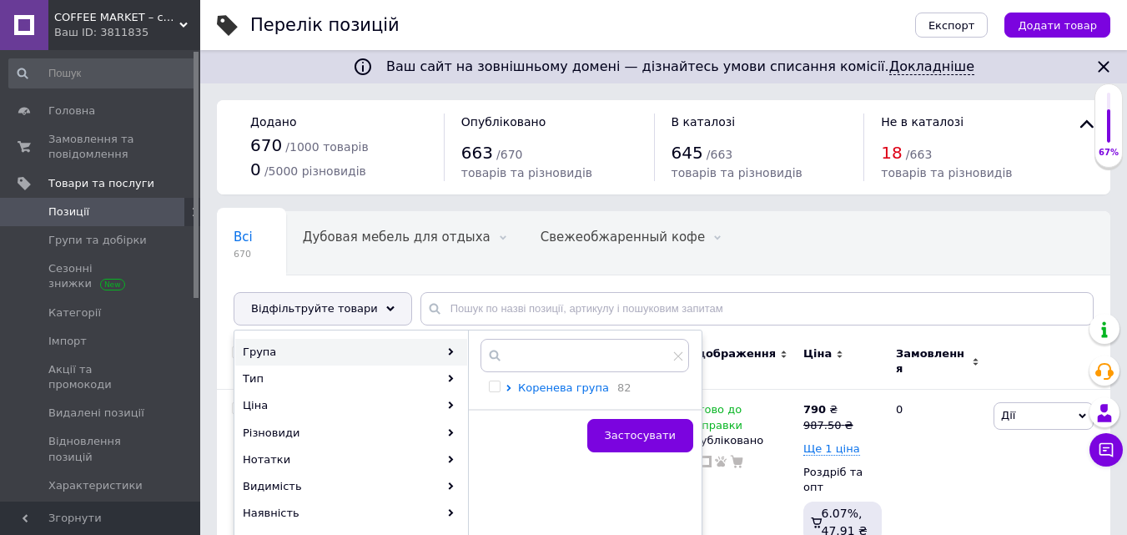
click at [550, 387] on span "Коренева група" at bounding box center [563, 387] width 91 height 13
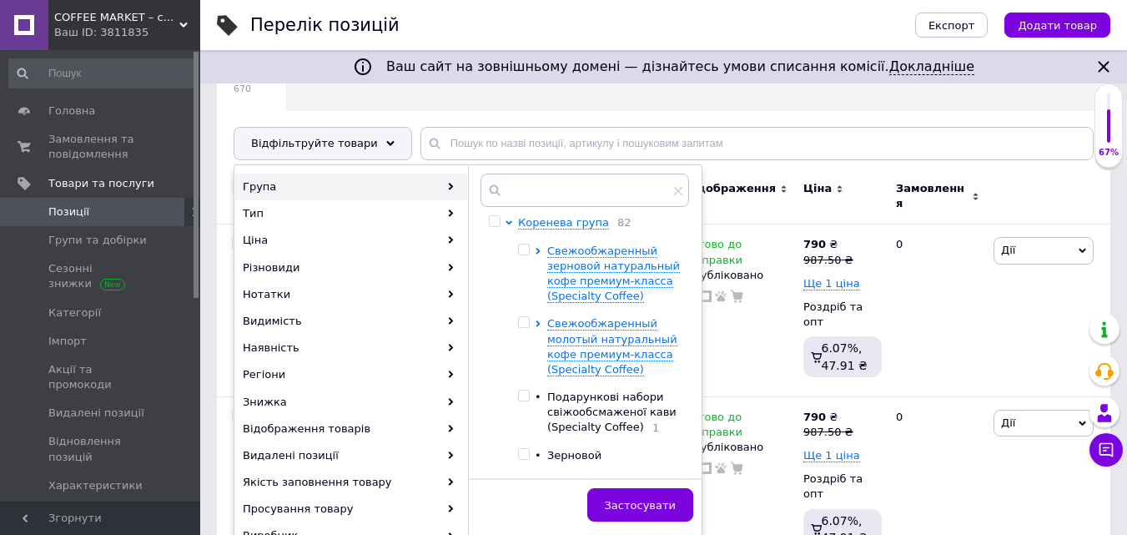
scroll to position [167, 0]
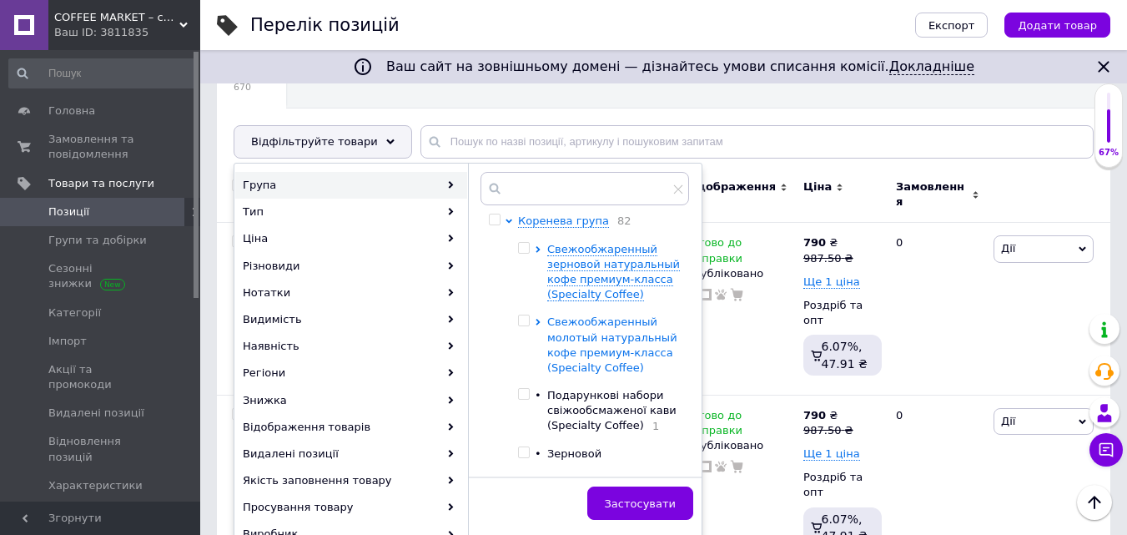
click at [603, 344] on span "Свежообжаренный молотый натуральный кофе премиум-класса (Specialty Coffee)" at bounding box center [612, 344] width 130 height 58
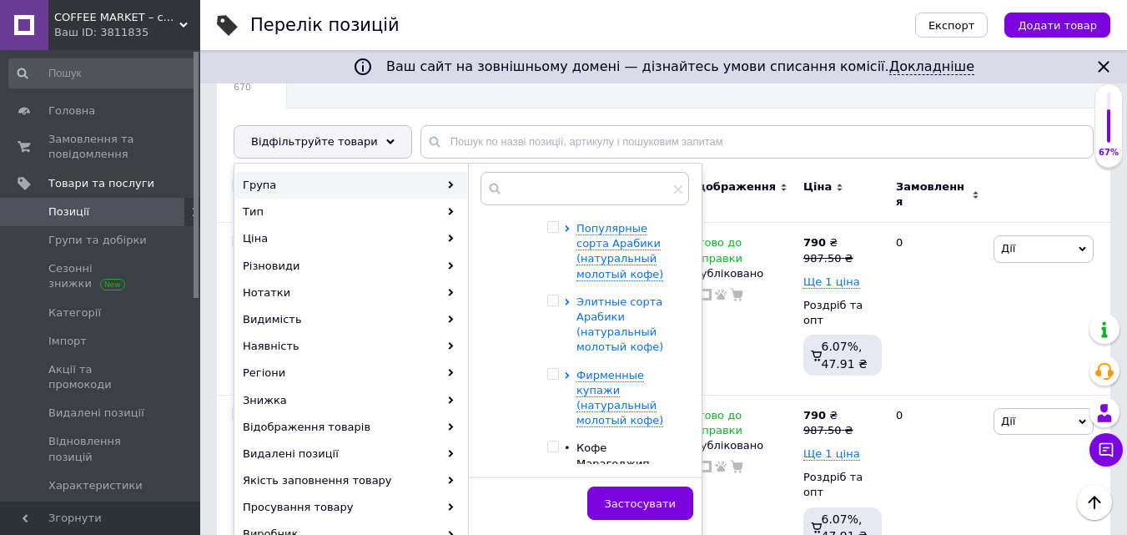
click at [601, 327] on span "Элитные сорта Арабики (натуральный молотый кофе)" at bounding box center [620, 324] width 87 height 58
click at [582, 430] on input "checkbox" at bounding box center [582, 430] width 11 height 11
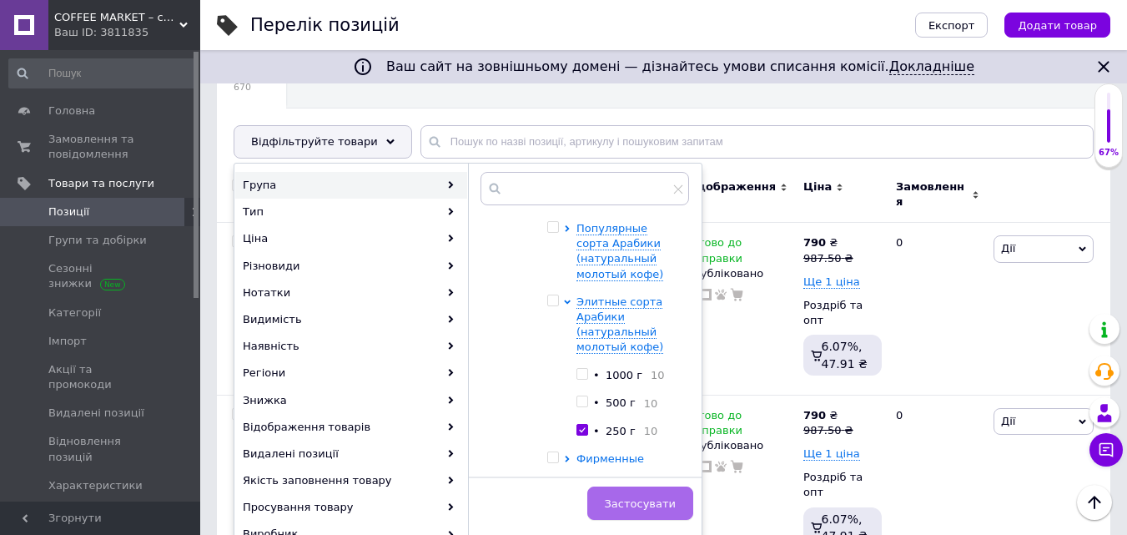
click at [652, 506] on span "Застосувати" at bounding box center [640, 503] width 71 height 13
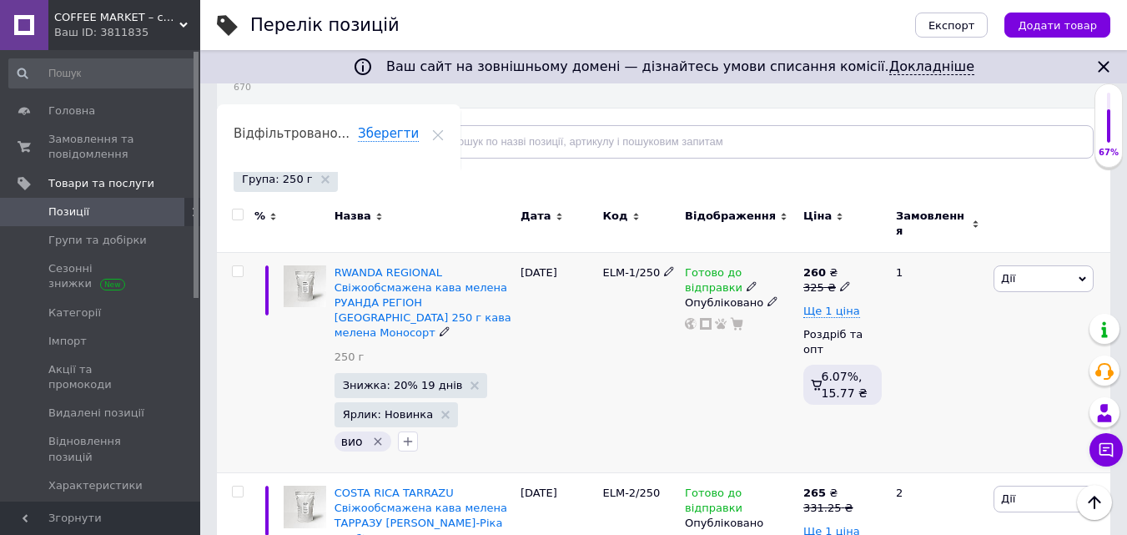
click at [836, 268] on span "260 ₴ 325 ₴" at bounding box center [827, 280] width 48 height 30
drag, startPoint x: 879, startPoint y: 249, endPoint x: 971, endPoint y: 270, distance: 94.9
click at [958, 265] on input "325" at bounding box center [923, 260] width 127 height 33
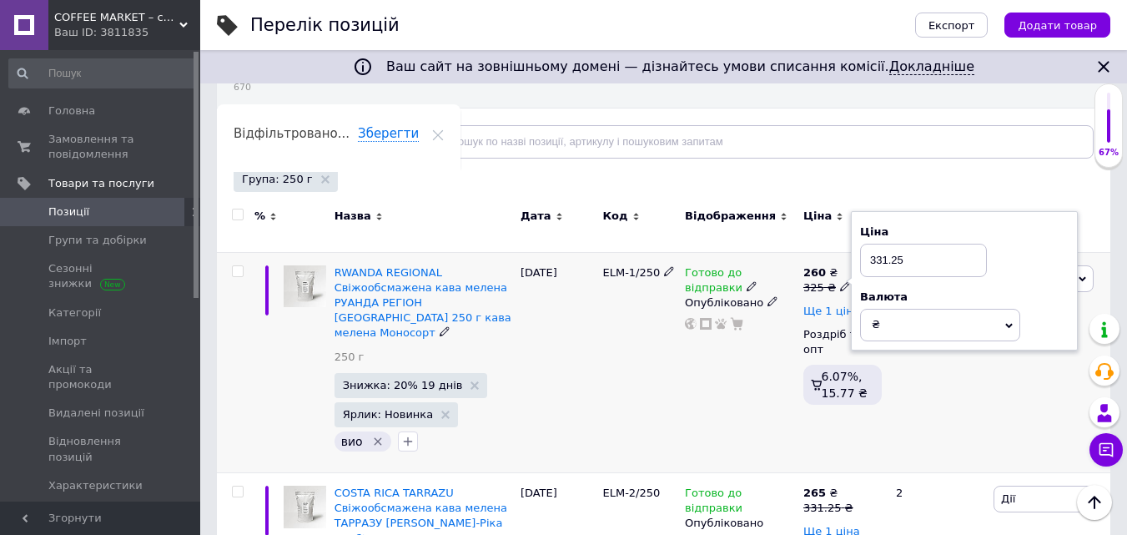
click at [819, 305] on span "Ще 1 ціна" at bounding box center [831, 311] width 57 height 13
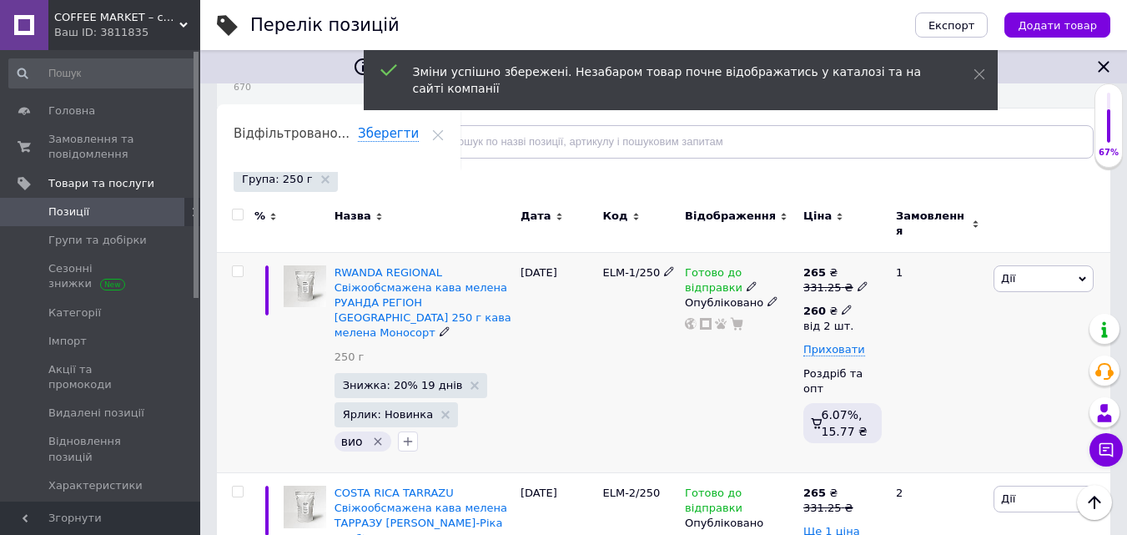
click at [842, 303] on span at bounding box center [847, 309] width 10 height 12
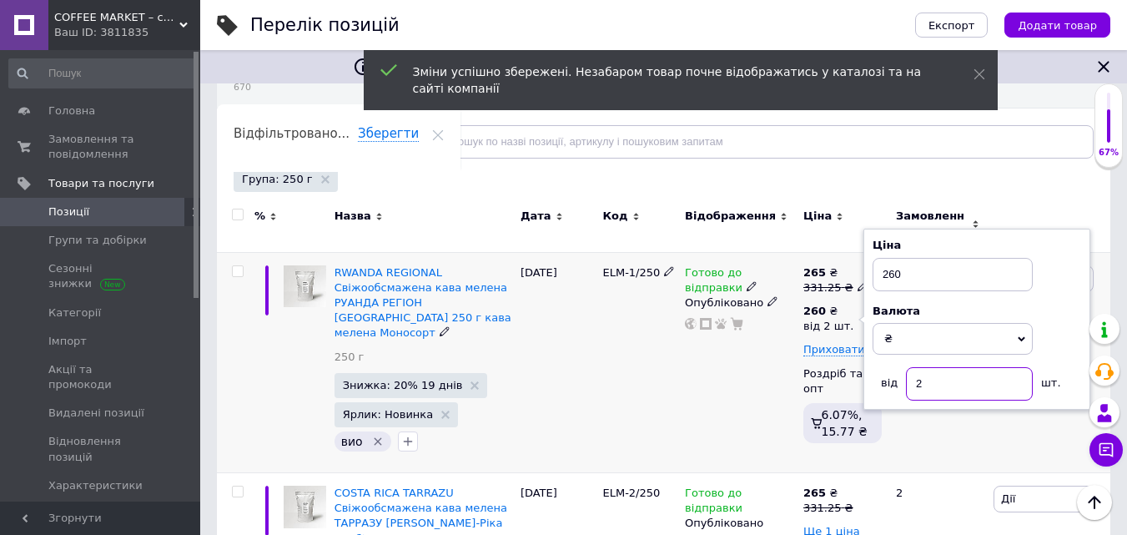
drag, startPoint x: 918, startPoint y: 375, endPoint x: 944, endPoint y: 377, distance: 25.9
click at [944, 377] on input "2" at bounding box center [969, 383] width 127 height 33
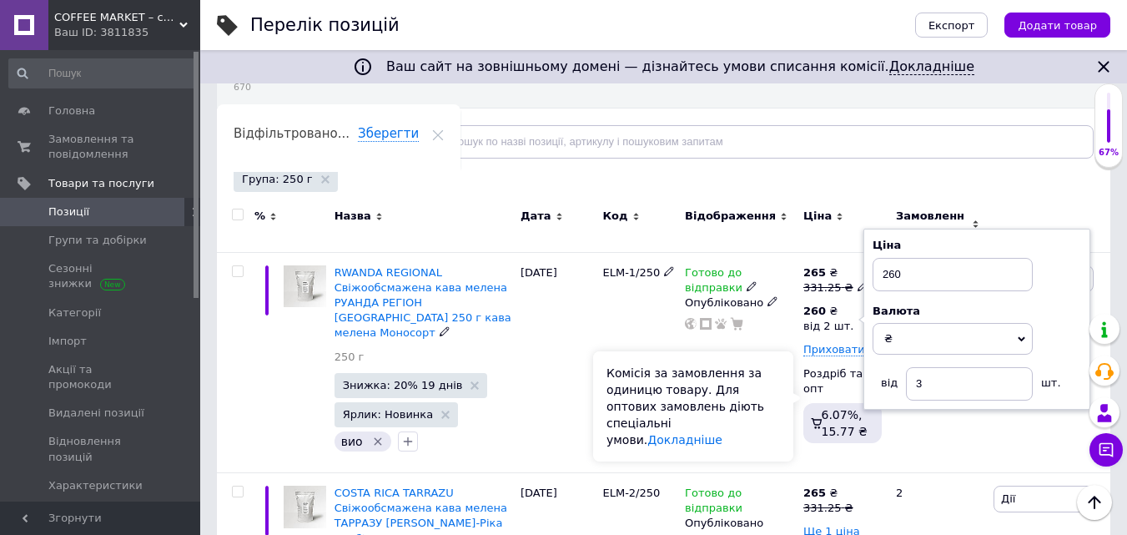
click at [791, 402] on div "Комісія за замовлення за одиницю товару. Для оптових замовлень діють спеціальні…" at bounding box center [693, 406] width 200 height 110
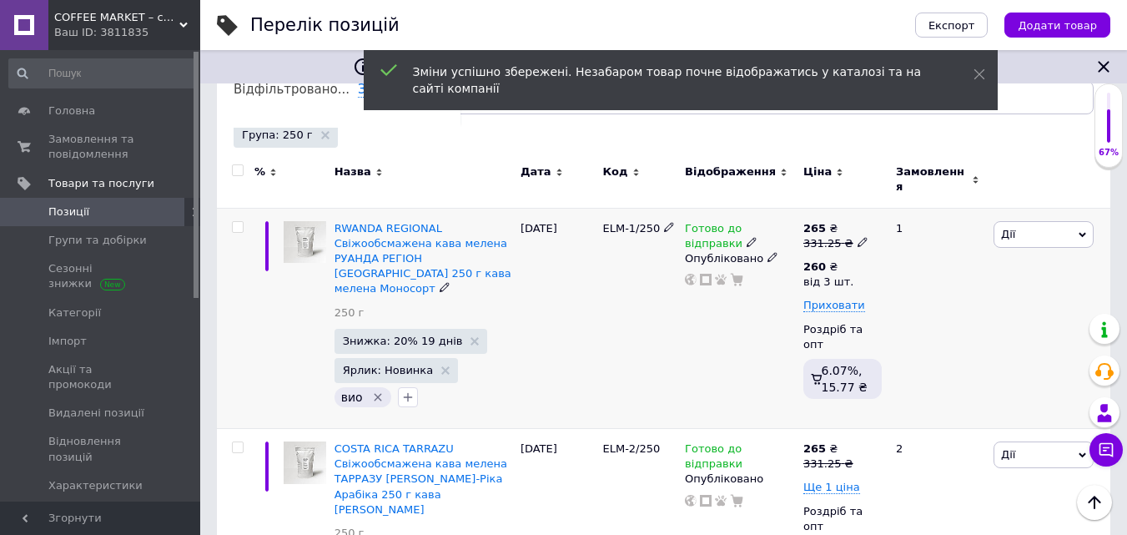
scroll to position [250, 0]
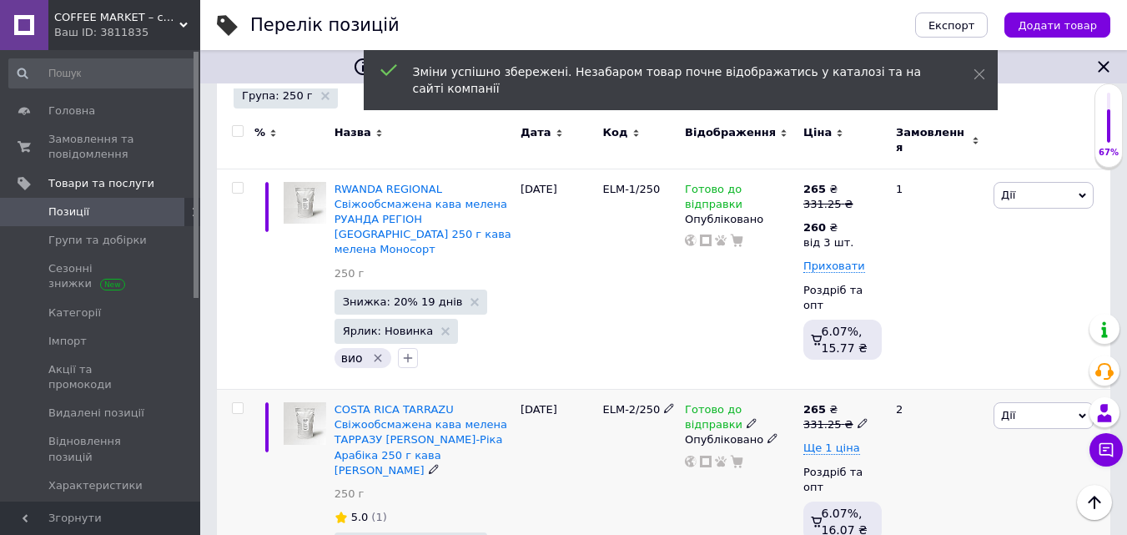
click at [858, 418] on icon at bounding box center [863, 423] width 10 height 10
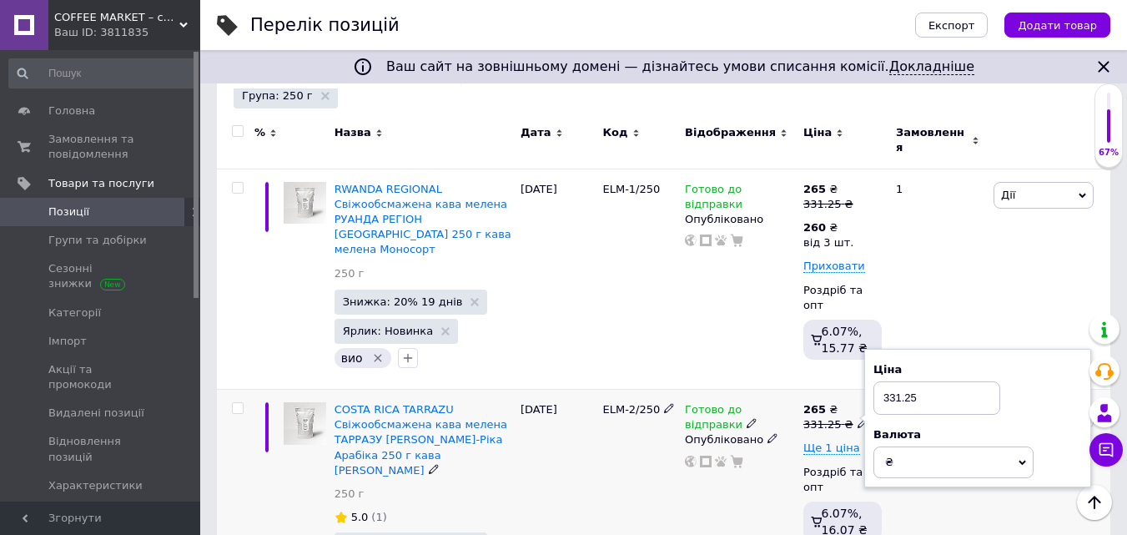
drag, startPoint x: 896, startPoint y: 374, endPoint x: 1040, endPoint y: 375, distance: 144.3
click at [1038, 375] on div "Ціна 331.25" at bounding box center [978, 388] width 209 height 53
click at [841, 441] on span "Ще 1 ціна" at bounding box center [831, 447] width 57 height 13
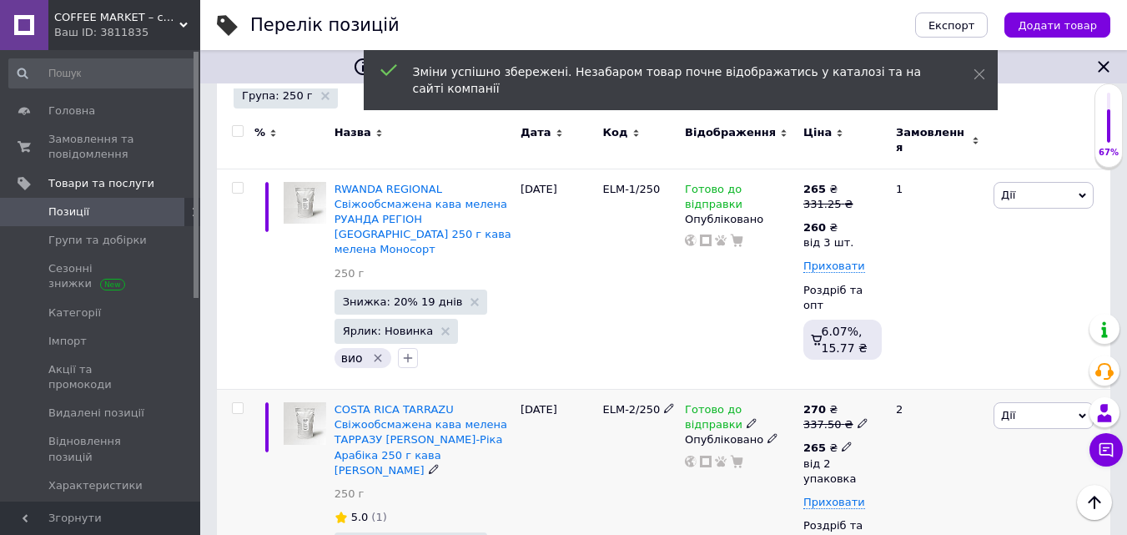
click at [842, 441] on icon at bounding box center [847, 446] width 10 height 10
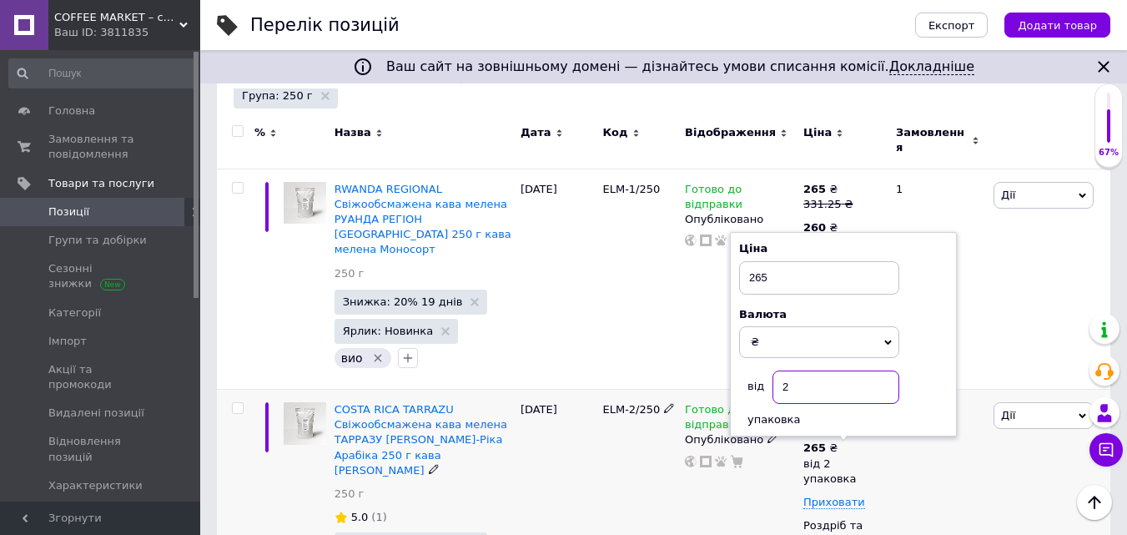
drag, startPoint x: 802, startPoint y: 354, endPoint x: 828, endPoint y: 350, distance: 26.9
click at [820, 370] on input "2" at bounding box center [836, 386] width 127 height 33
click at [763, 496] on div "Готово до відправки Опубліковано" at bounding box center [740, 511] width 118 height 243
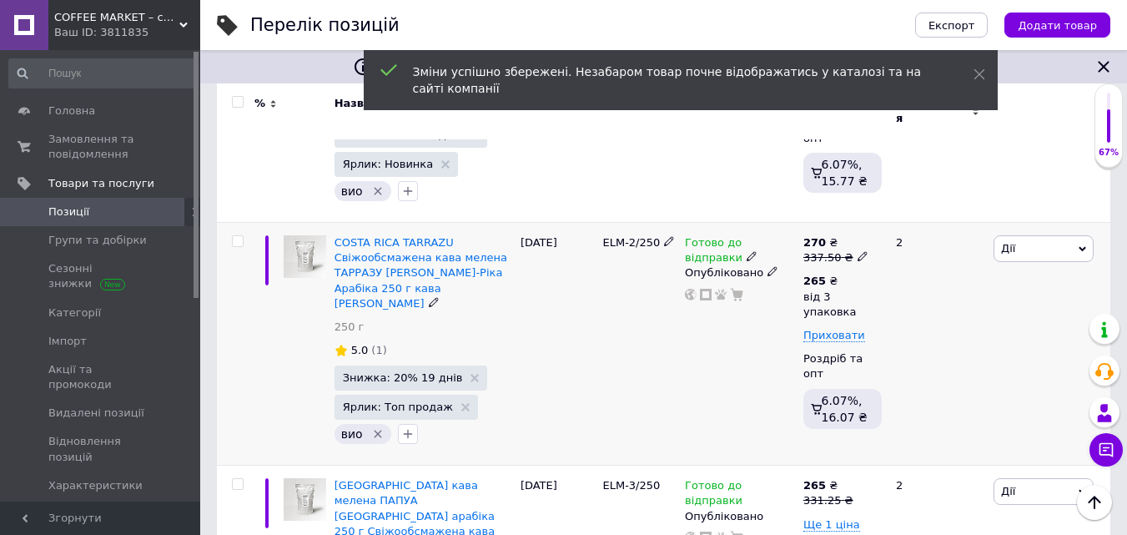
scroll to position [501, 0]
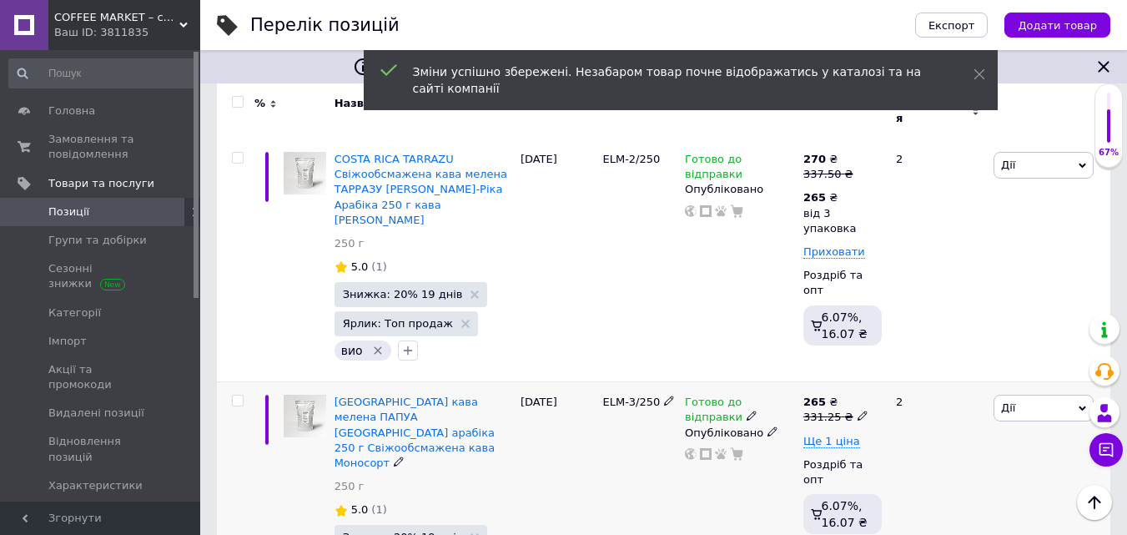
click at [858, 410] on icon at bounding box center [863, 415] width 10 height 10
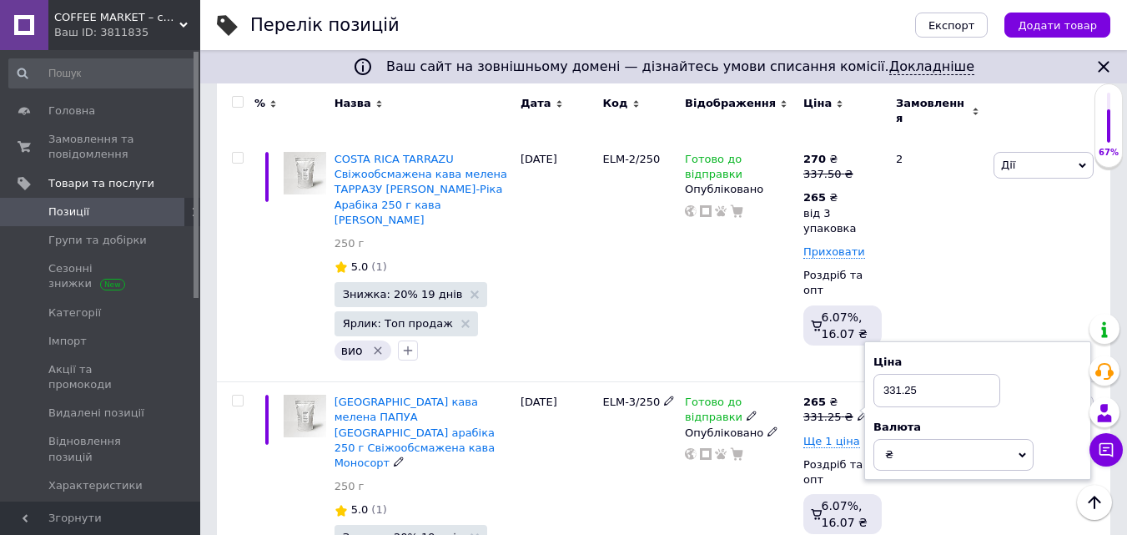
drag, startPoint x: 895, startPoint y: 351, endPoint x: 1045, endPoint y: 354, distance: 149.4
click at [1044, 355] on div "Ціна 331.25" at bounding box center [978, 381] width 209 height 53
click at [838, 435] on span "Ще 1 ціна" at bounding box center [831, 441] width 57 height 13
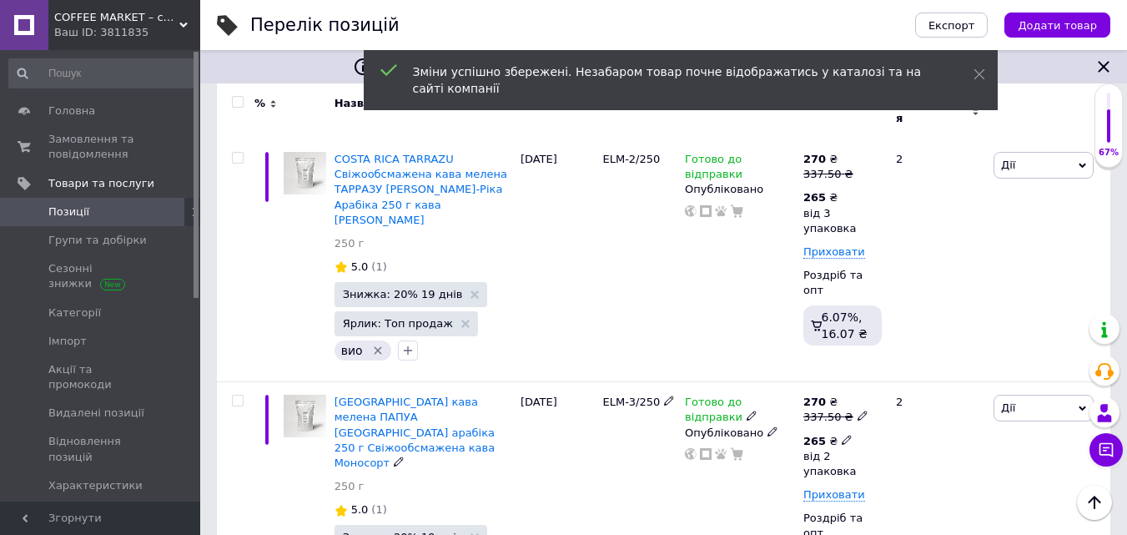
click at [842, 435] on icon at bounding box center [847, 440] width 10 height 10
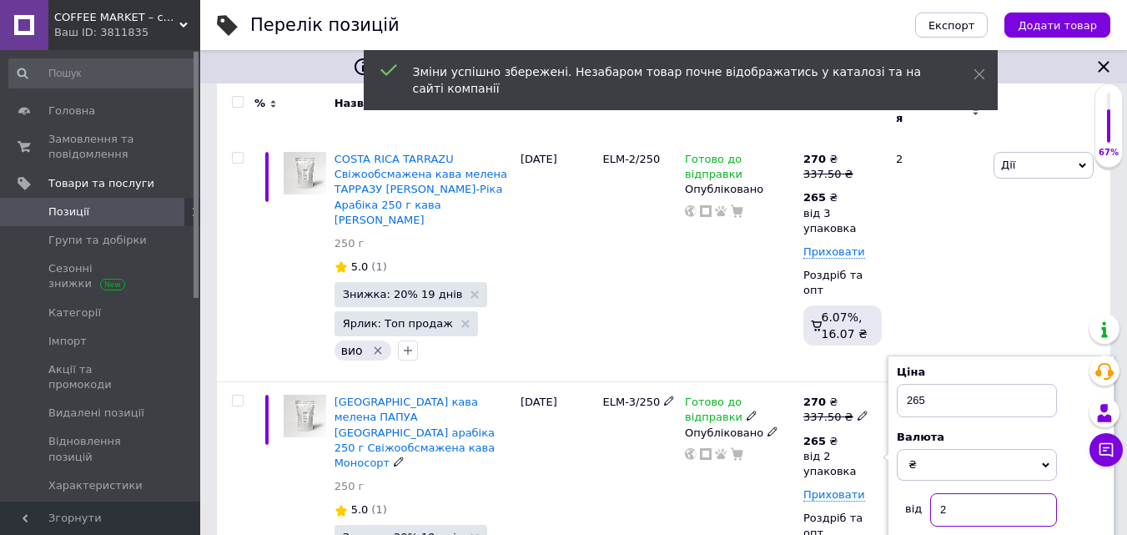
drag, startPoint x: 940, startPoint y: 471, endPoint x: 975, endPoint y: 472, distance: 35.1
click at [975, 493] on input "2" at bounding box center [993, 509] width 127 height 33
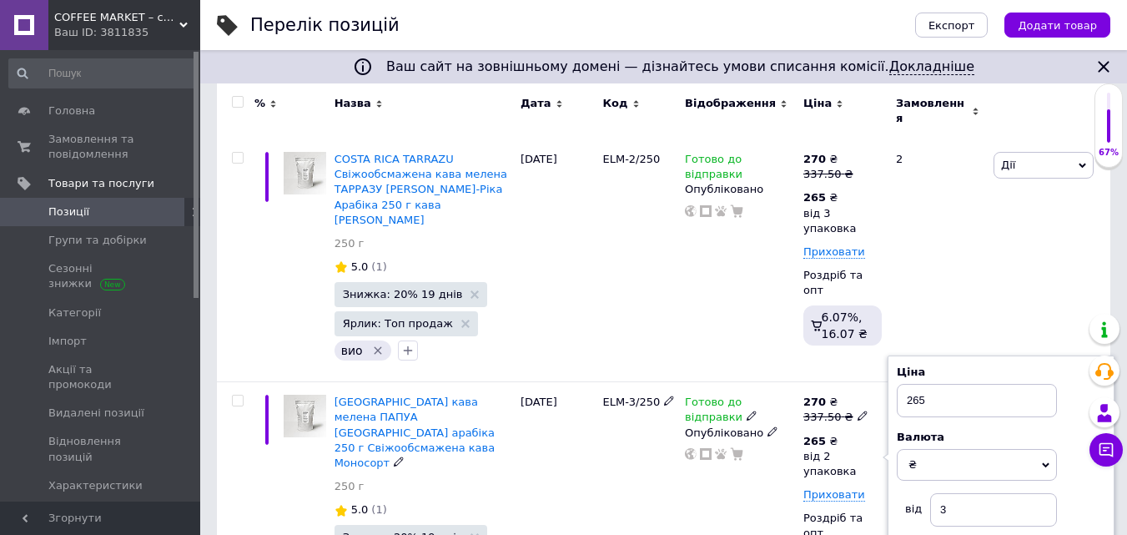
drag, startPoint x: 762, startPoint y: 494, endPoint x: 773, endPoint y: 487, distance: 12.7
click at [768, 487] on div "Готово до відправки Опубліковано" at bounding box center [740, 503] width 118 height 243
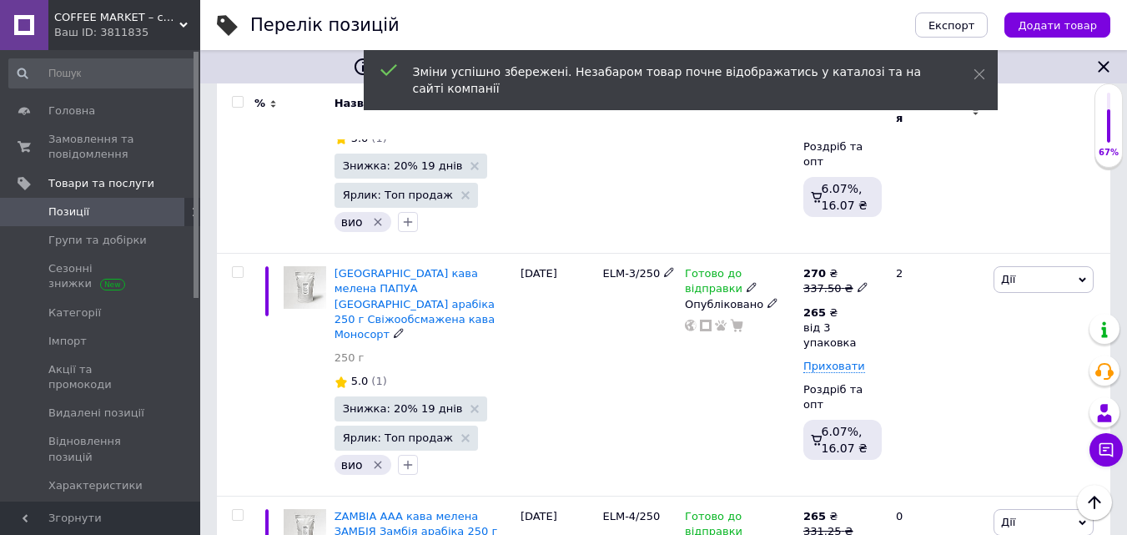
scroll to position [667, 0]
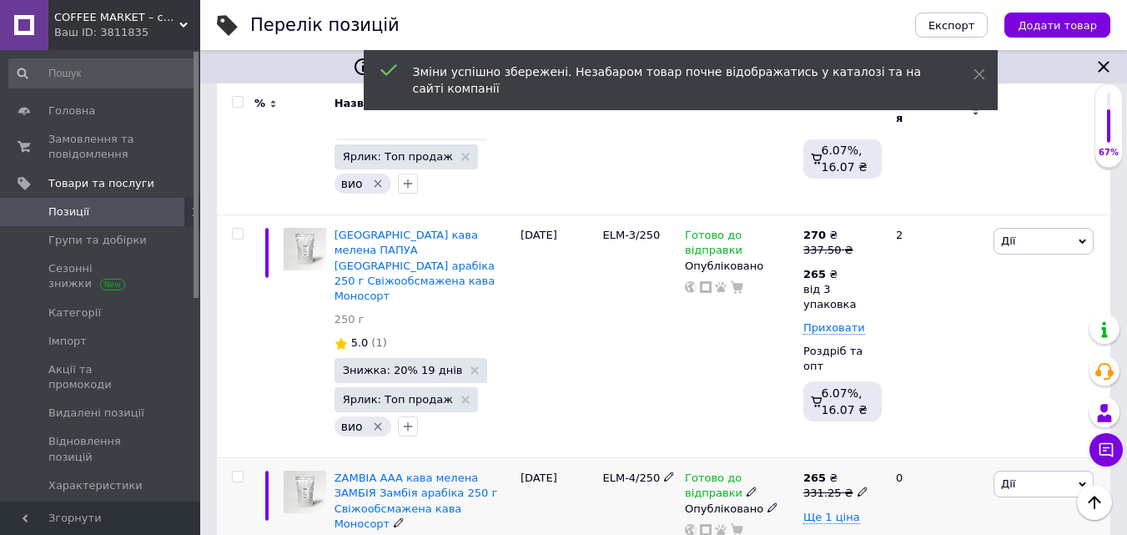
click at [858, 487] on use at bounding box center [862, 491] width 9 height 9
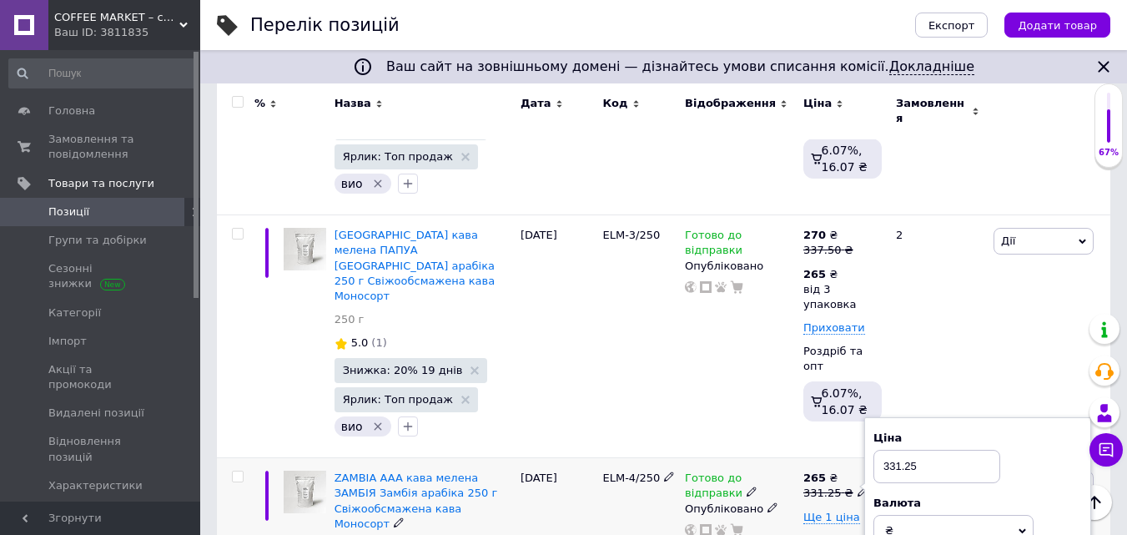
drag, startPoint x: 897, startPoint y: 406, endPoint x: 1027, endPoint y: 400, distance: 130.3
click at [1024, 431] on div "Ціна 331.25" at bounding box center [978, 457] width 209 height 53
click at [835, 511] on span "Ще 1 ціна" at bounding box center [831, 517] width 57 height 13
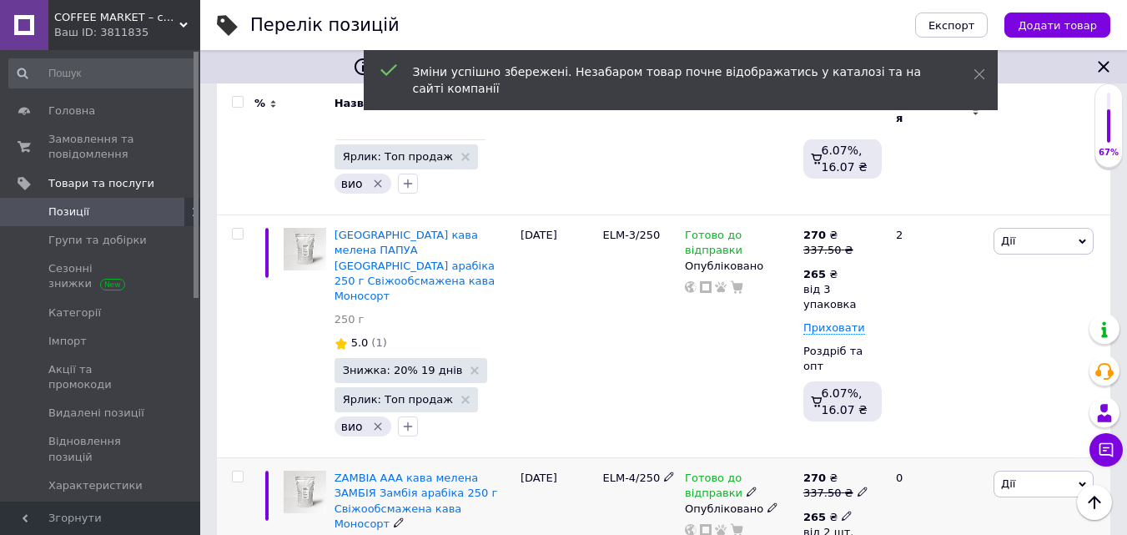
click at [842, 511] on icon at bounding box center [847, 516] width 10 height 10
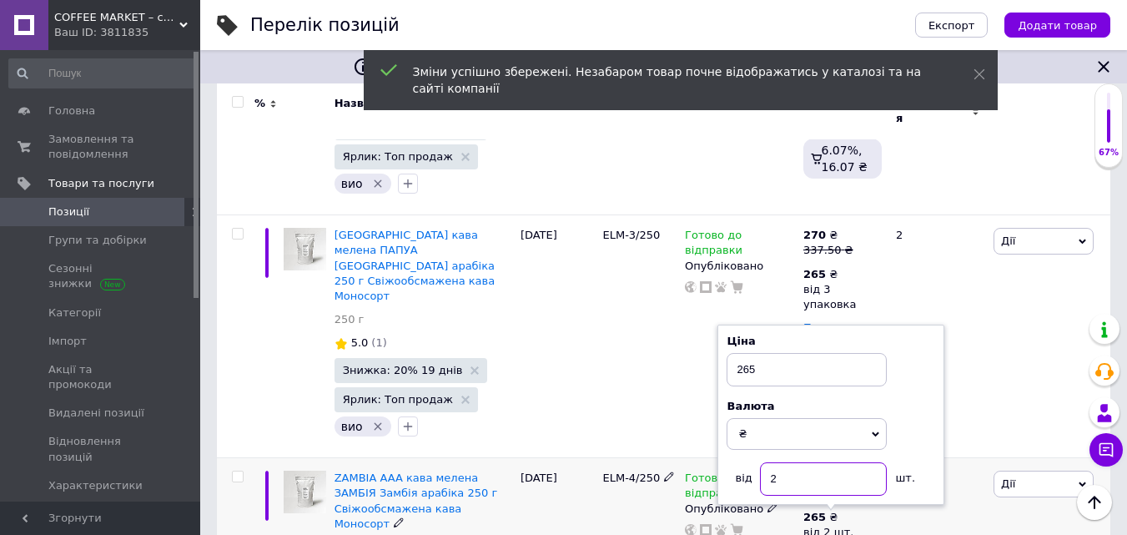
drag, startPoint x: 780, startPoint y: 422, endPoint x: 788, endPoint y: 419, distance: 9.0
click at [788, 462] on input "2" at bounding box center [823, 478] width 127 height 33
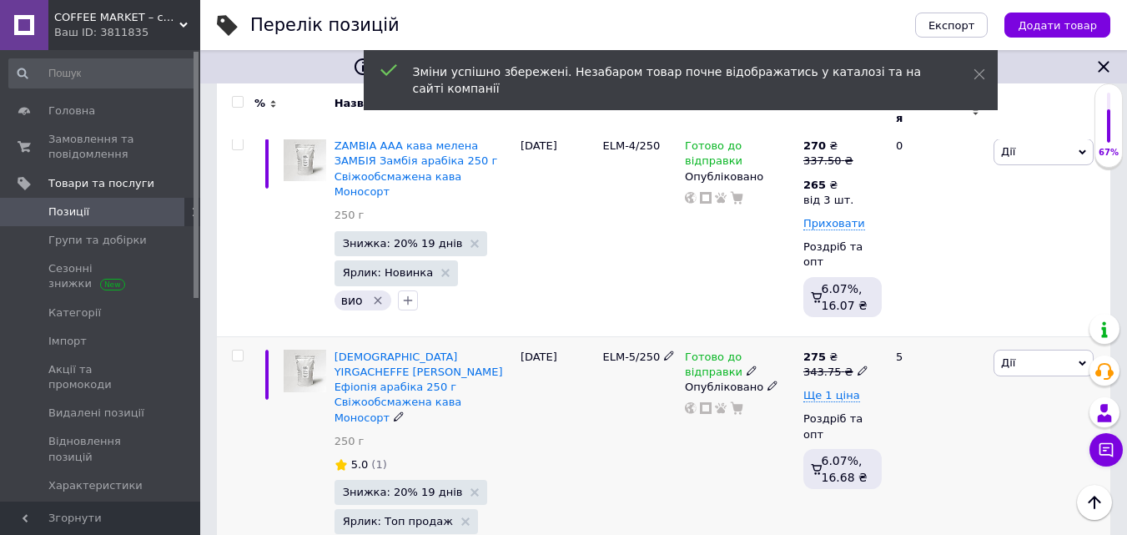
scroll to position [1001, 0]
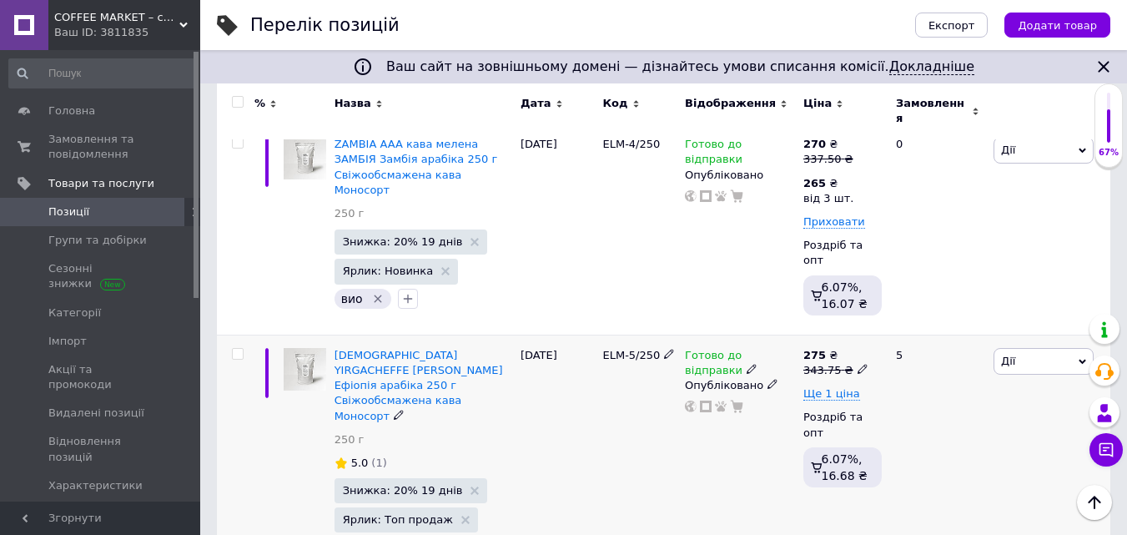
click at [858, 364] on icon at bounding box center [863, 369] width 10 height 10
drag, startPoint x: 890, startPoint y: 269, endPoint x: 1009, endPoint y: 269, distance: 118.5
click at [998, 327] on input "343.75" at bounding box center [937, 343] width 127 height 33
click at [840, 387] on span "Ще 1 ціна" at bounding box center [831, 393] width 57 height 13
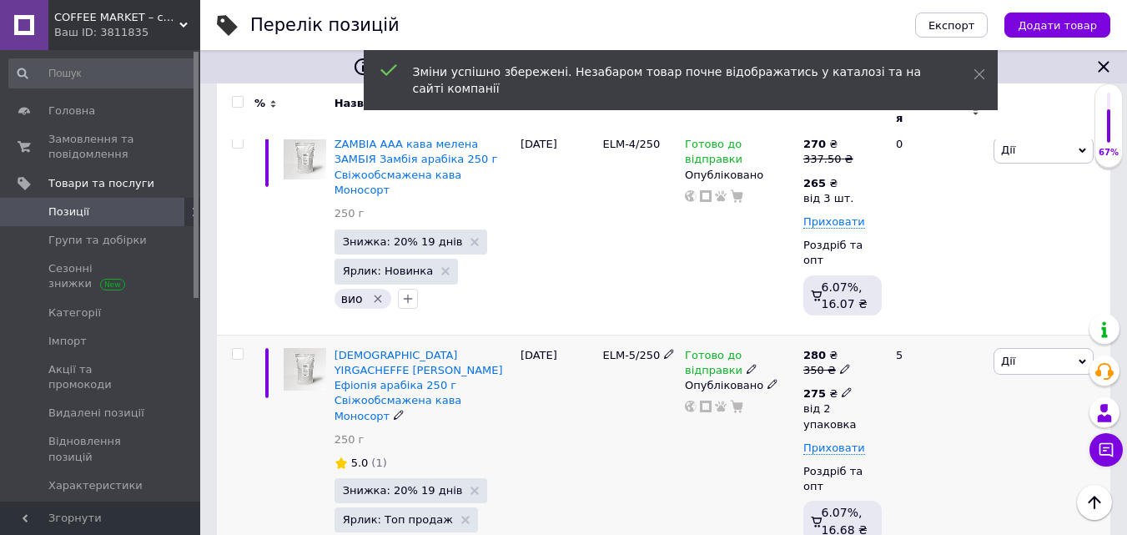
drag, startPoint x: 840, startPoint y: 320, endPoint x: 855, endPoint y: 328, distance: 17.2
click at [842, 387] on icon at bounding box center [847, 392] width 10 height 10
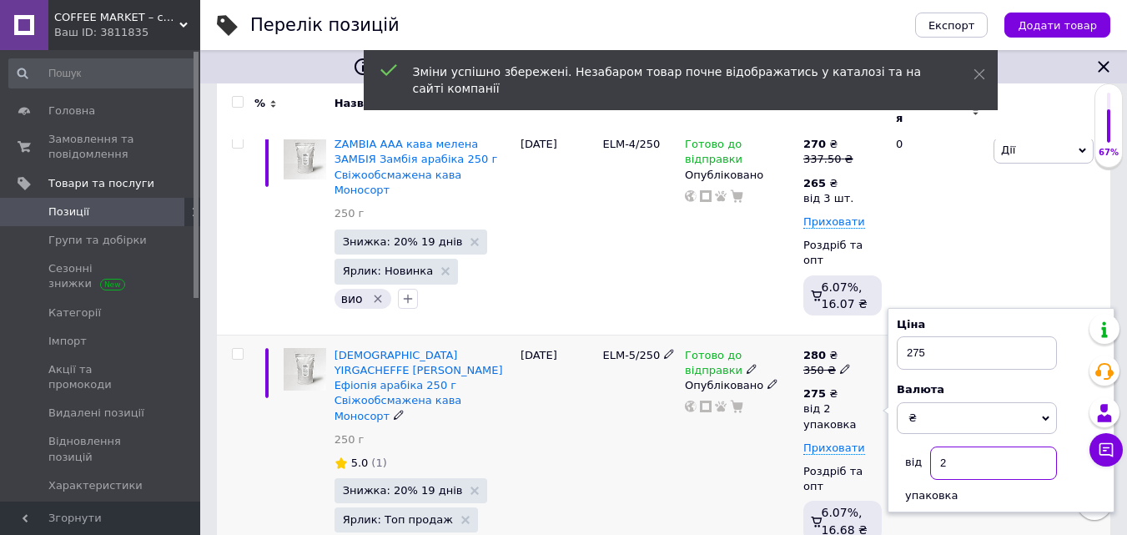
drag, startPoint x: 951, startPoint y: 390, endPoint x: 965, endPoint y: 391, distance: 14.3
click at [964, 446] on input "2" at bounding box center [993, 462] width 127 height 33
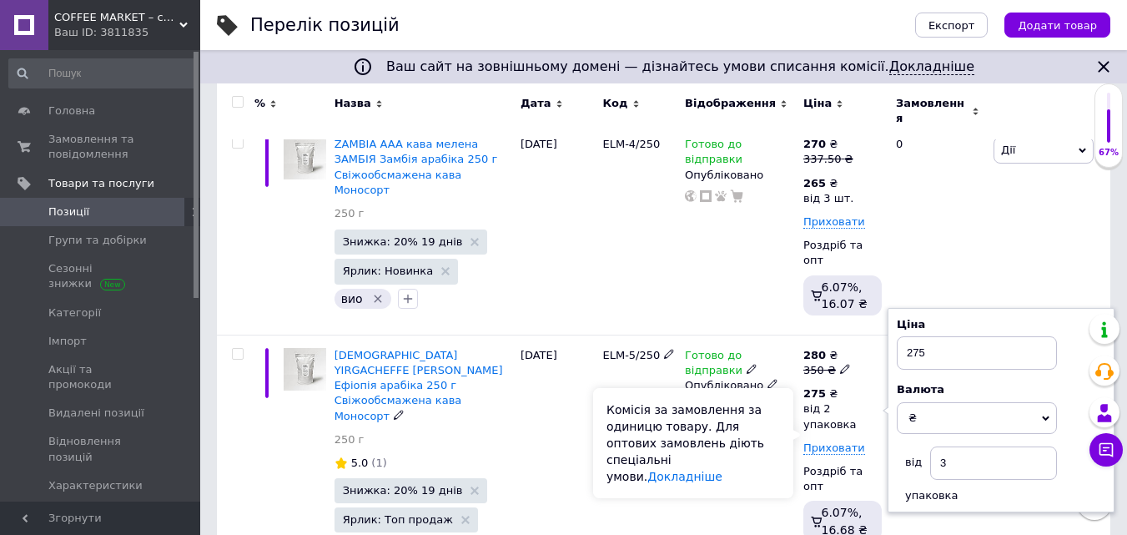
click at [778, 436] on div "Комісія за замовлення за одиницю товару. Для оптових замовлень діють спеціальні…" at bounding box center [693, 443] width 200 height 110
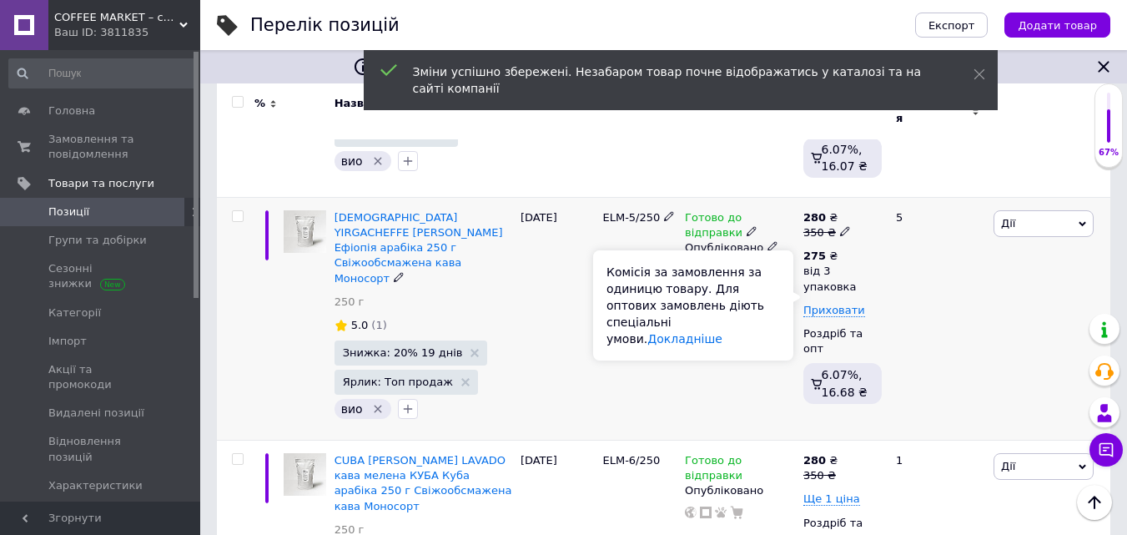
scroll to position [1168, 0]
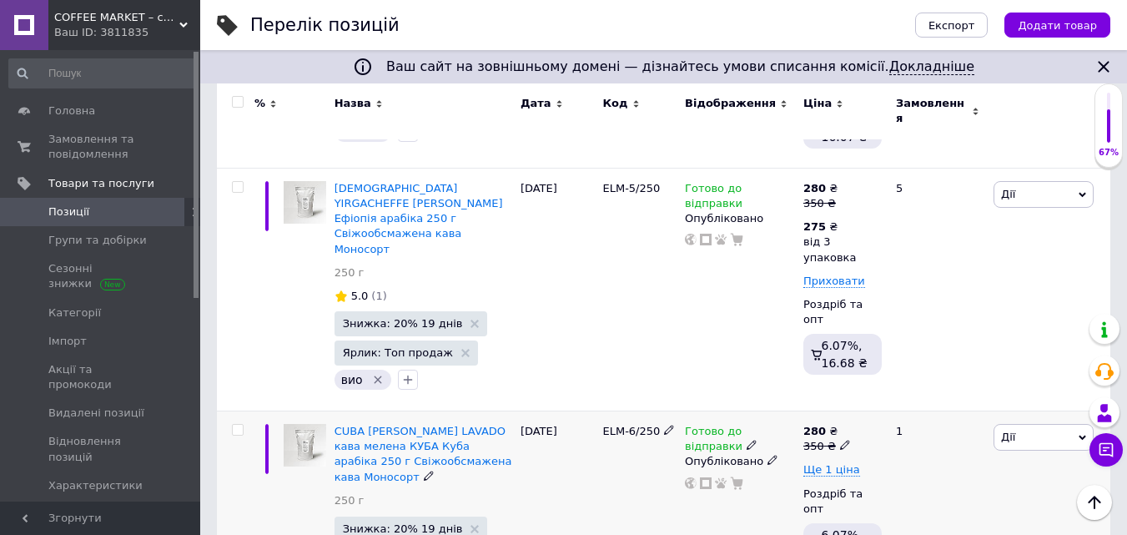
click at [840, 440] on icon at bounding box center [845, 445] width 10 height 10
click at [839, 463] on span "Ще 1 ціна" at bounding box center [831, 469] width 57 height 13
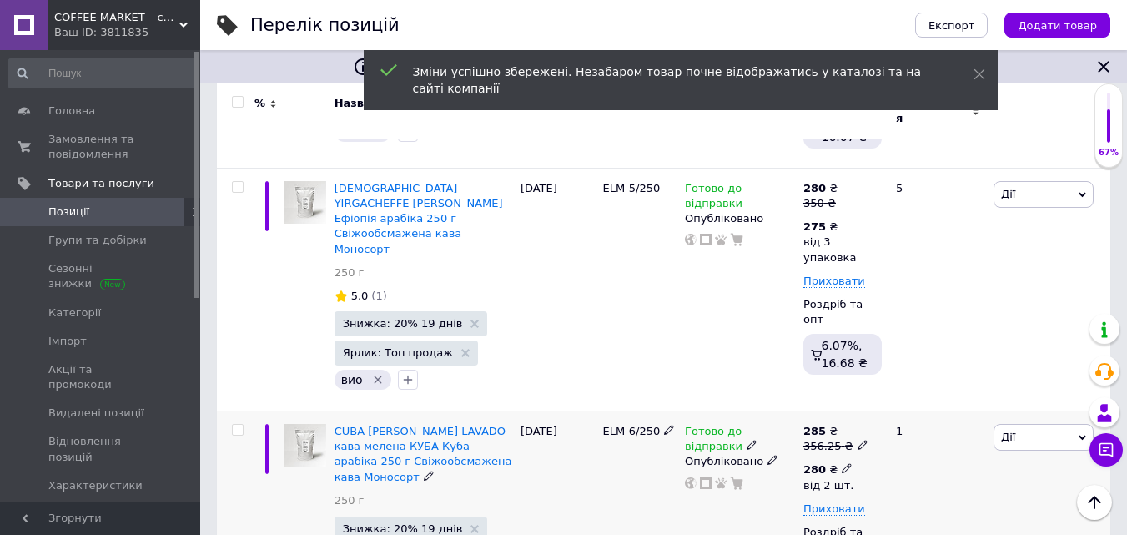
click at [842, 464] on use at bounding box center [846, 468] width 9 height 9
click at [929, 526] on input "2" at bounding box center [969, 542] width 127 height 33
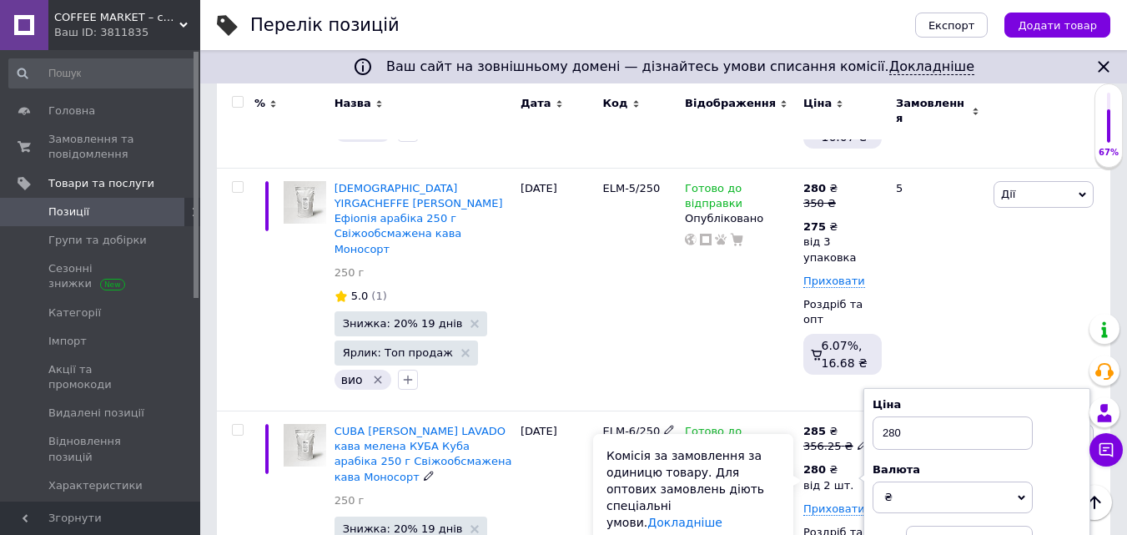
click at [779, 474] on div "Комісія за замовлення за одиницю товару. Для оптових замовлень діють спеціальні…" at bounding box center [693, 489] width 200 height 110
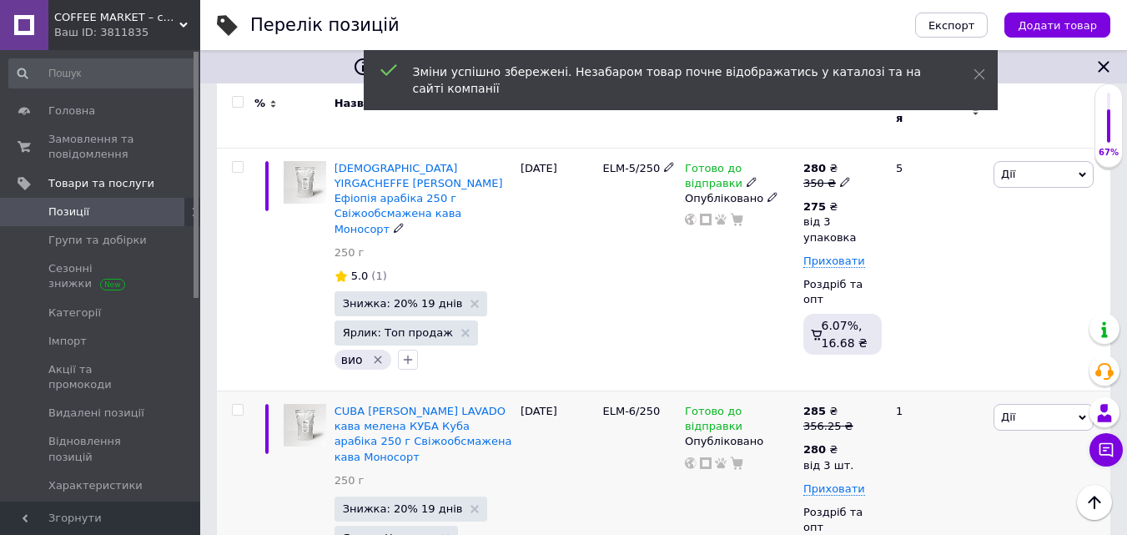
scroll to position [1335, 0]
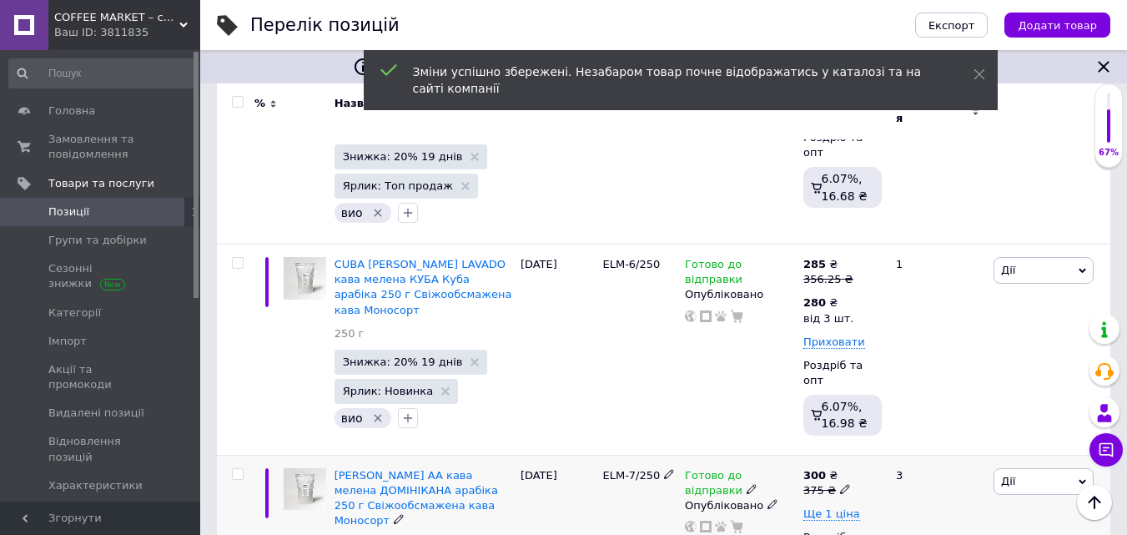
click at [840, 484] on icon at bounding box center [845, 489] width 10 height 10
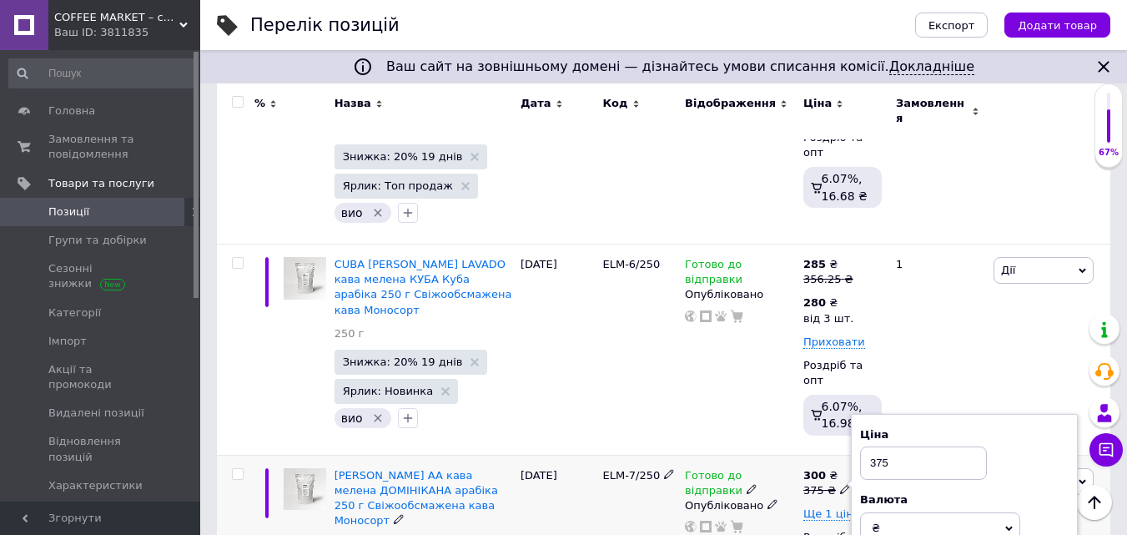
drag, startPoint x: 874, startPoint y: 357, endPoint x: 1011, endPoint y: 357, distance: 136.8
click at [1011, 427] on div "Ціна 375" at bounding box center [964, 453] width 209 height 53
click at [838, 507] on span "Ще 1 ціна" at bounding box center [831, 513] width 57 height 13
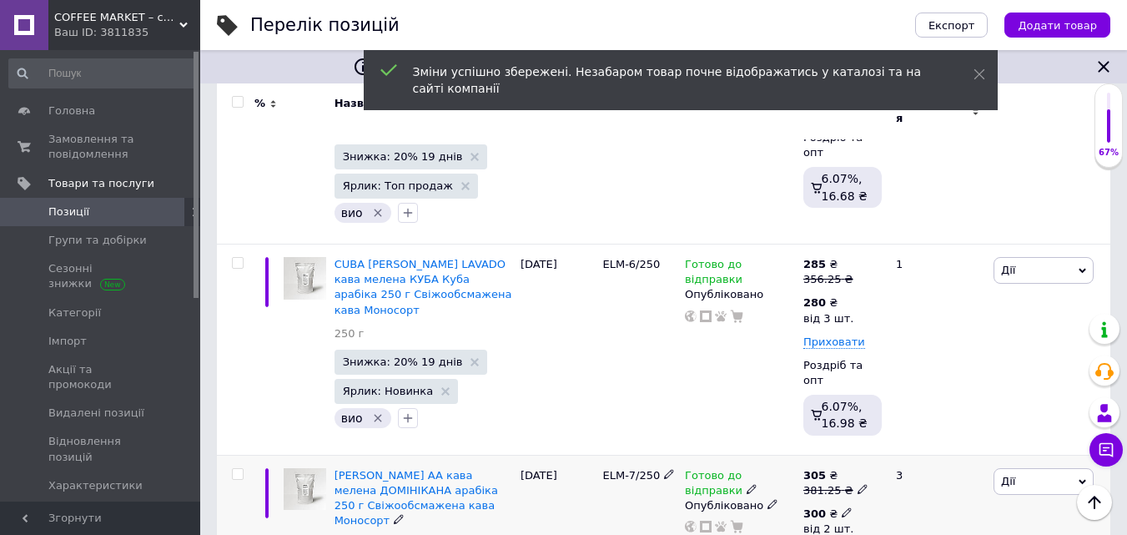
click at [842, 507] on icon at bounding box center [847, 512] width 10 height 10
drag, startPoint x: 917, startPoint y: 485, endPoint x: 934, endPoint y: 482, distance: 16.9
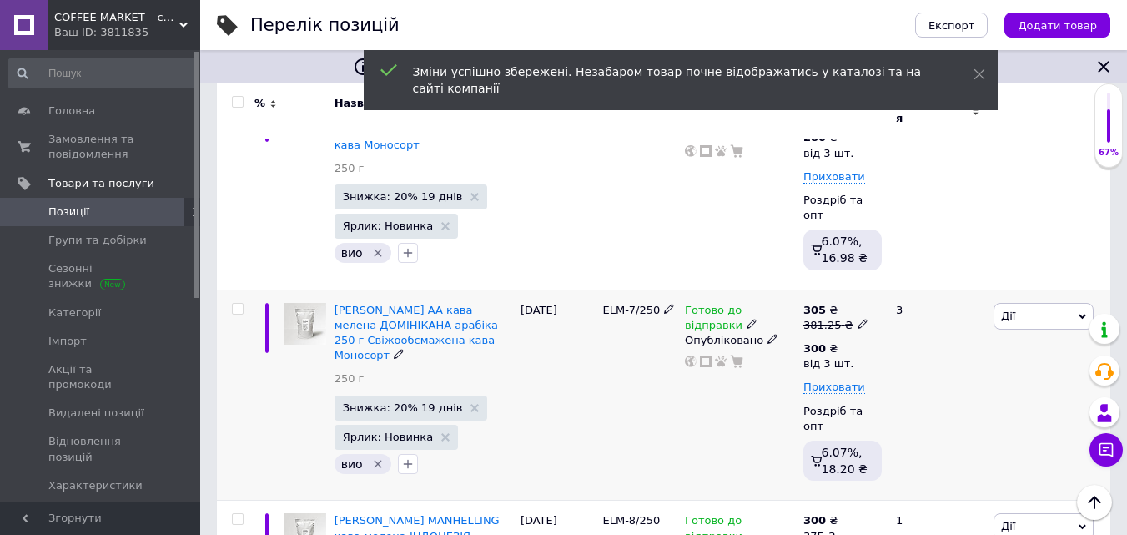
scroll to position [1502, 0]
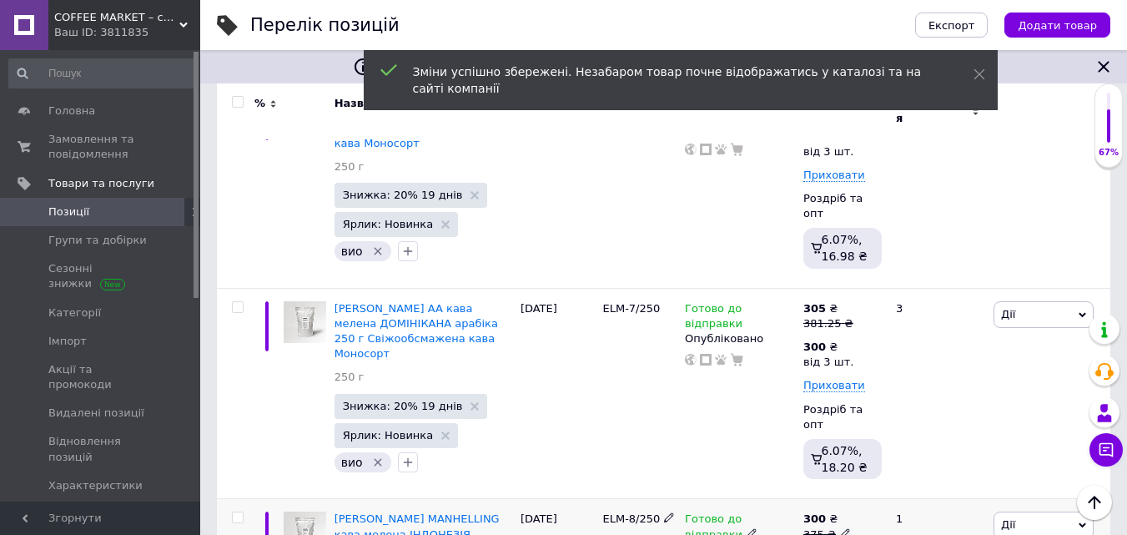
click at [840, 528] on icon at bounding box center [845, 533] width 10 height 10
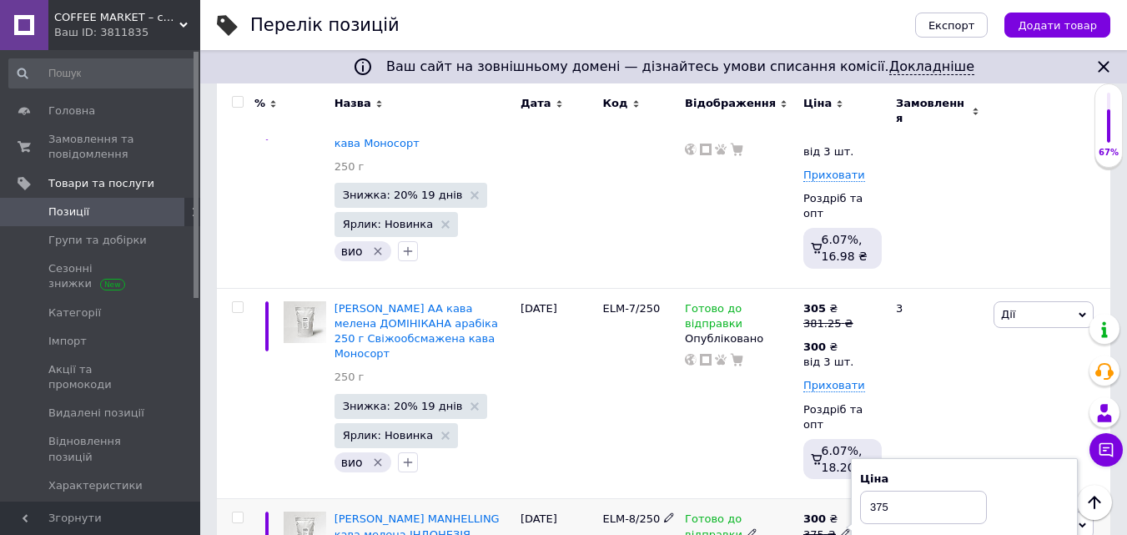
drag, startPoint x: 877, startPoint y: 390, endPoint x: 961, endPoint y: 394, distance: 84.4
click at [959, 491] on input "375" at bounding box center [923, 507] width 127 height 33
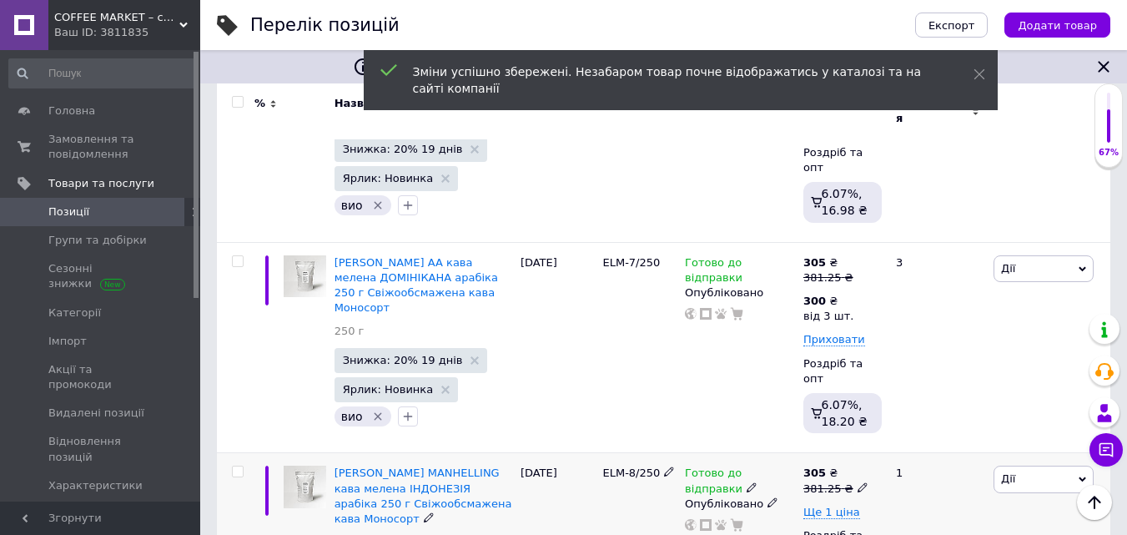
scroll to position [1585, 0]
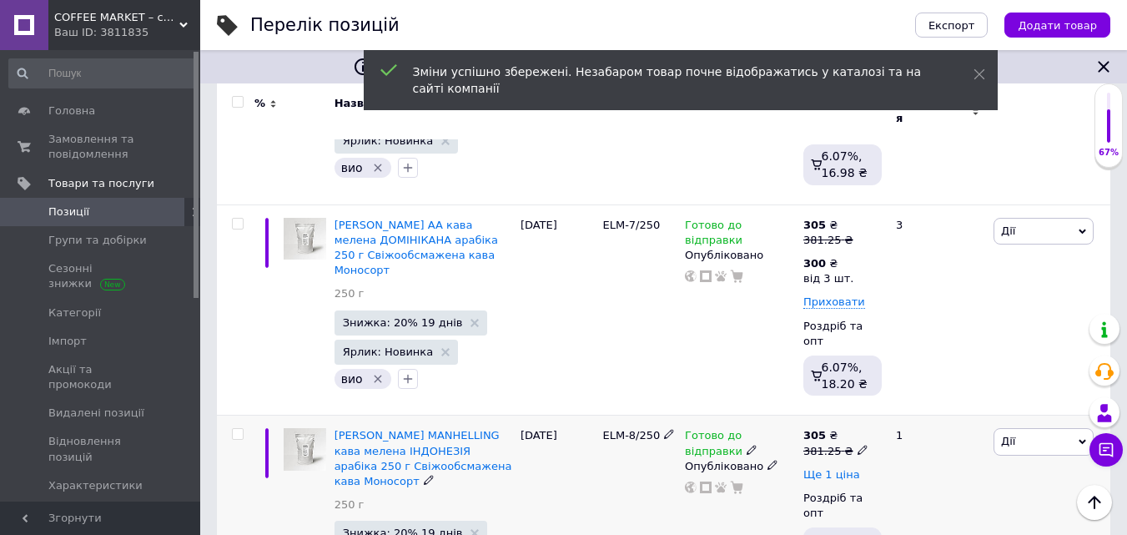
click at [843, 468] on span "Ще 1 ціна" at bounding box center [831, 474] width 57 height 13
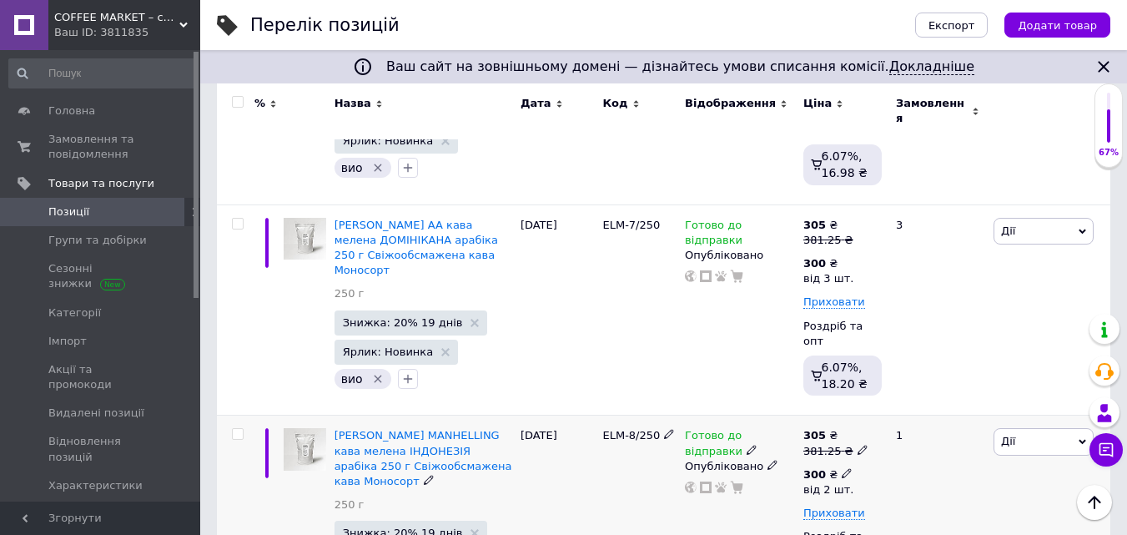
click at [843, 468] on icon at bounding box center [847, 473] width 10 height 10
drag, startPoint x: 917, startPoint y: 432, endPoint x: 928, endPoint y: 426, distance: 12.7
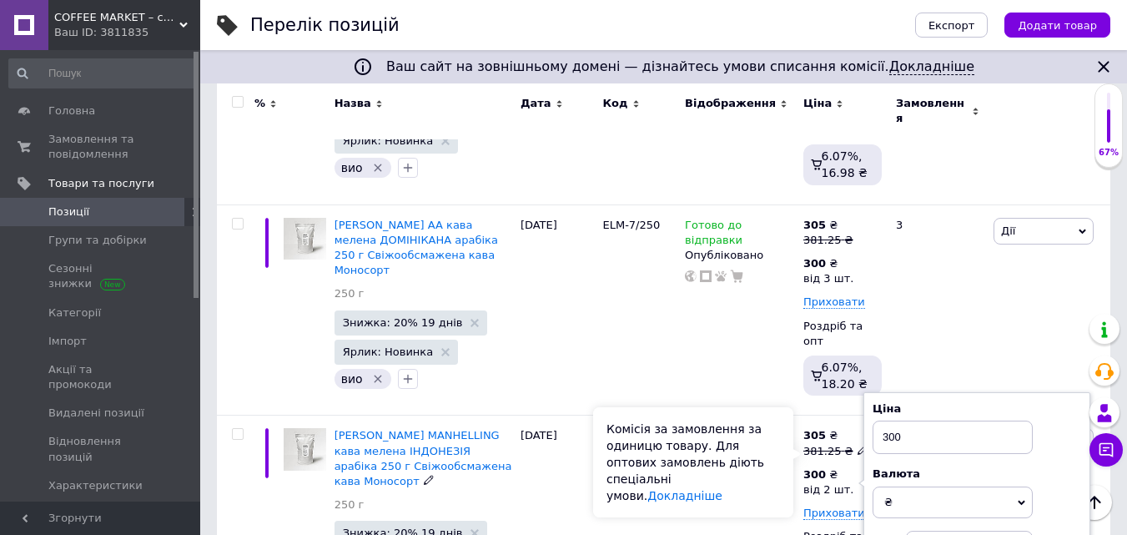
click at [775, 448] on div "Комісія за замовлення за одиницю товару. Для оптових замовлень діють спеціальні…" at bounding box center [693, 462] width 200 height 110
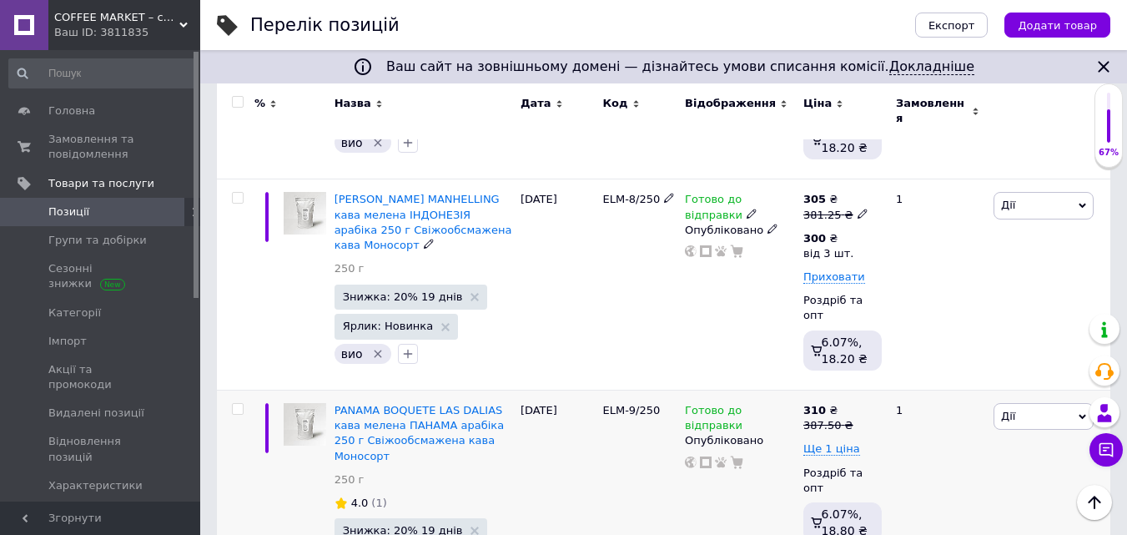
scroll to position [1835, 0]
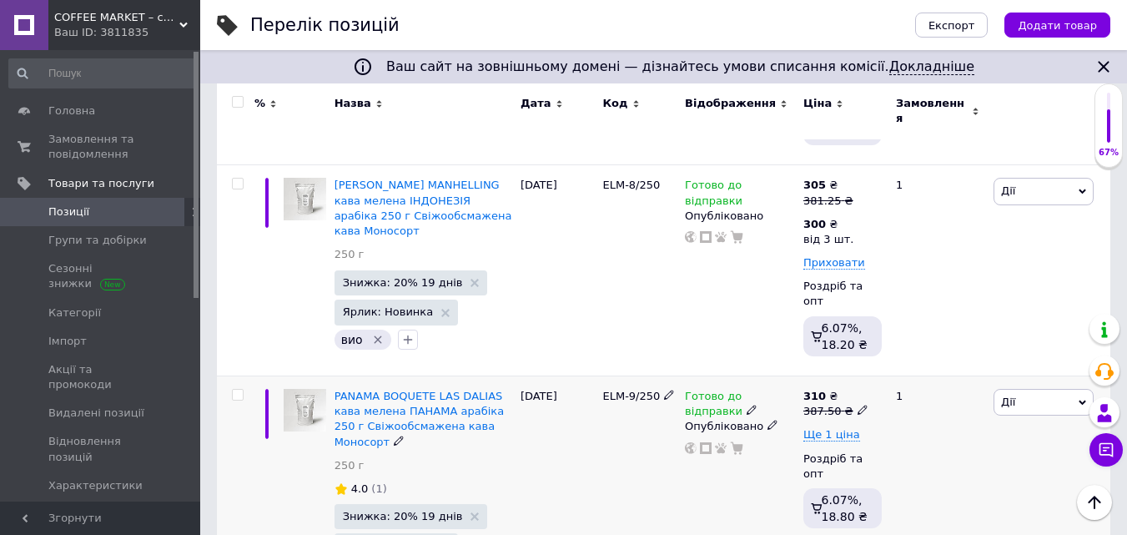
click at [858, 405] on icon at bounding box center [863, 410] width 10 height 10
drag, startPoint x: 893, startPoint y: 260, endPoint x: 984, endPoint y: 258, distance: 91.0
click at [979, 368] on input "387.5" at bounding box center [937, 384] width 127 height 33
drag, startPoint x: 890, startPoint y: 260, endPoint x: 966, endPoint y: 253, distance: 76.3
click at [966, 368] on input "387.5" at bounding box center [937, 384] width 127 height 33
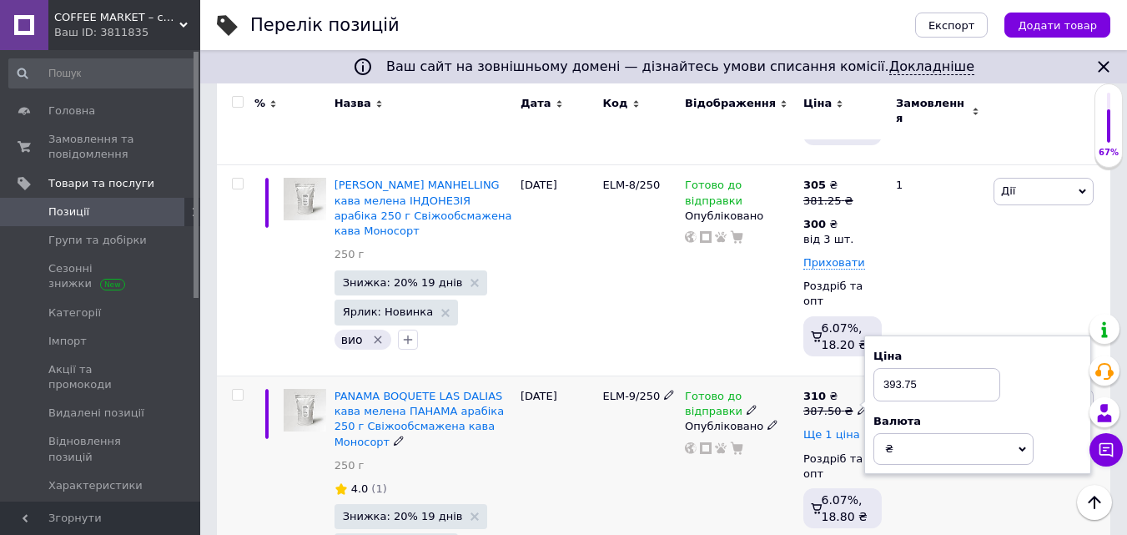
click at [835, 428] on span "Ще 1 ціна" at bounding box center [831, 434] width 57 height 13
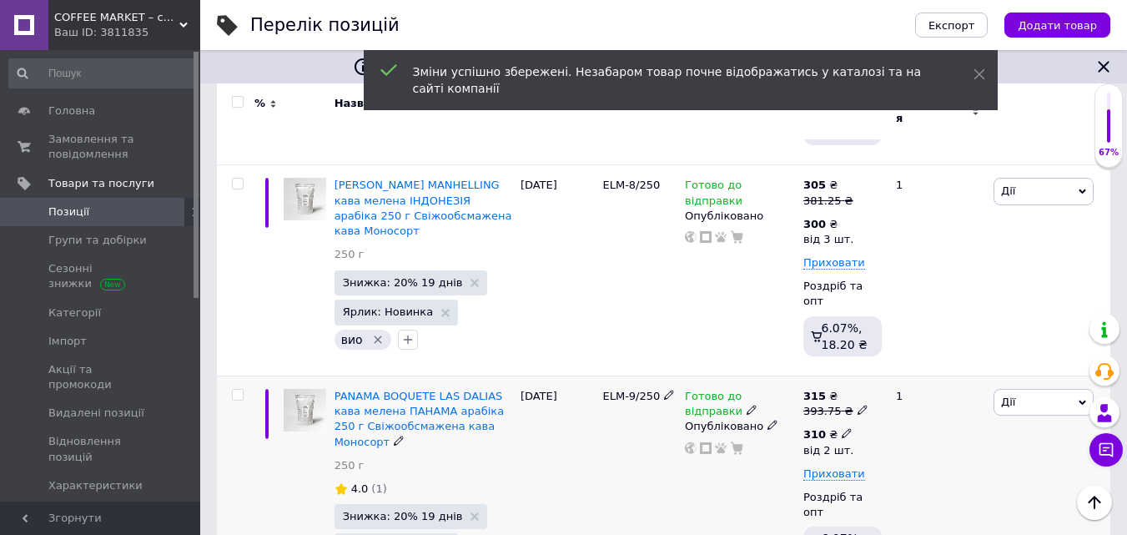
click at [843, 428] on icon at bounding box center [847, 433] width 10 height 10
drag, startPoint x: 917, startPoint y: 383, endPoint x: 956, endPoint y: 387, distance: 39.4
click at [956, 491] on input "2" at bounding box center [969, 507] width 127 height 33
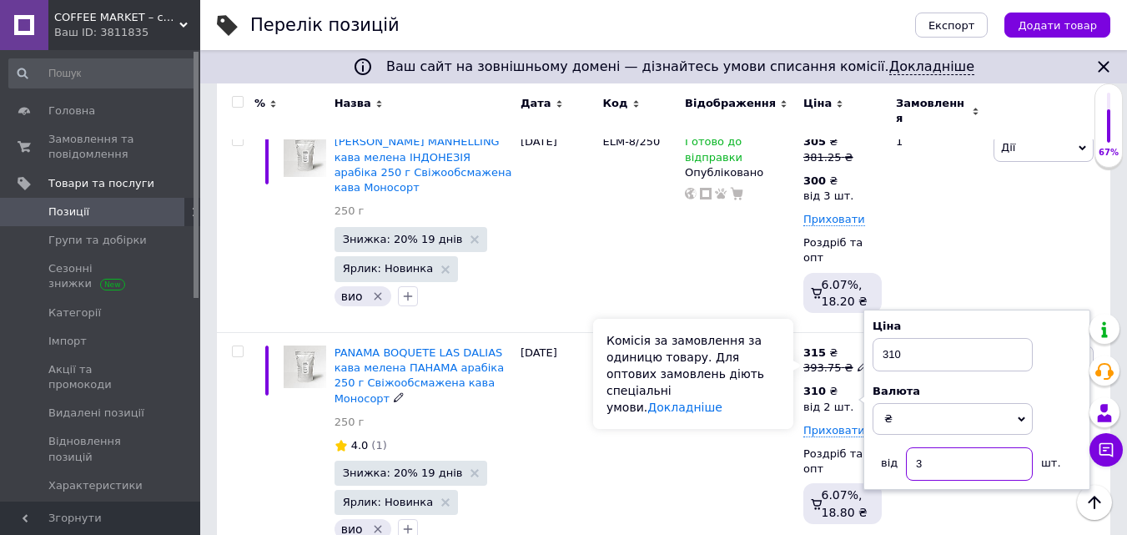
scroll to position [1919, 0]
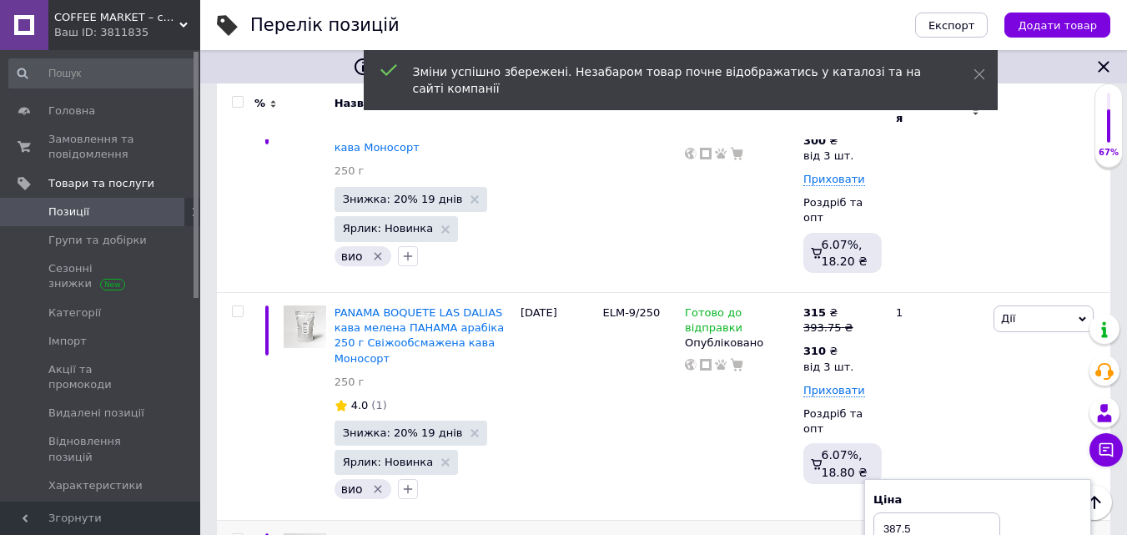
drag, startPoint x: 890, startPoint y: 390, endPoint x: 969, endPoint y: 386, distance: 79.4
click at [959, 512] on input "387.5" at bounding box center [937, 528] width 127 height 33
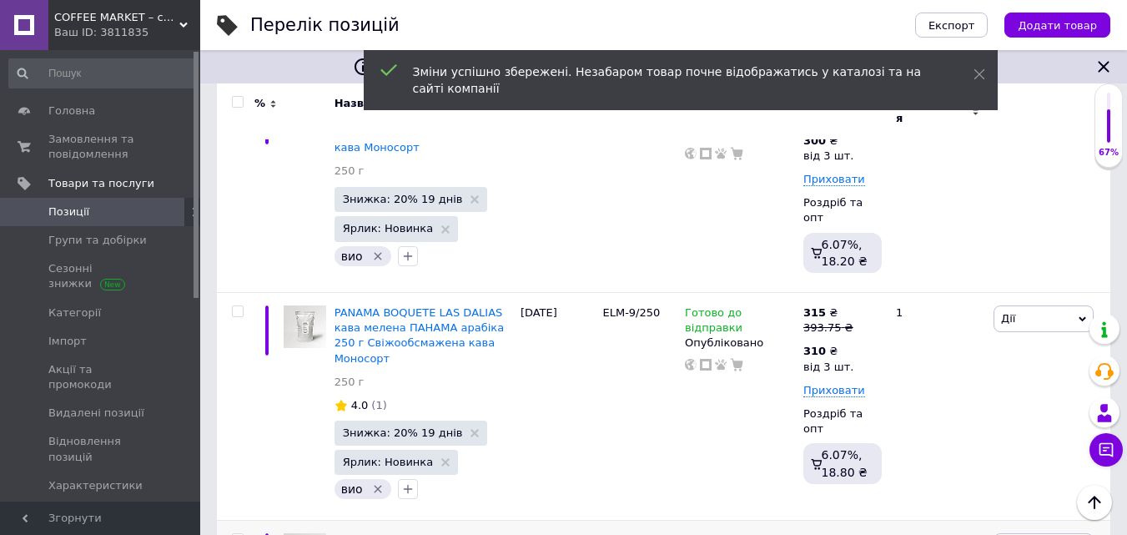
drag, startPoint x: 838, startPoint y: 437, endPoint x: 849, endPoint y: 444, distance: 13.5
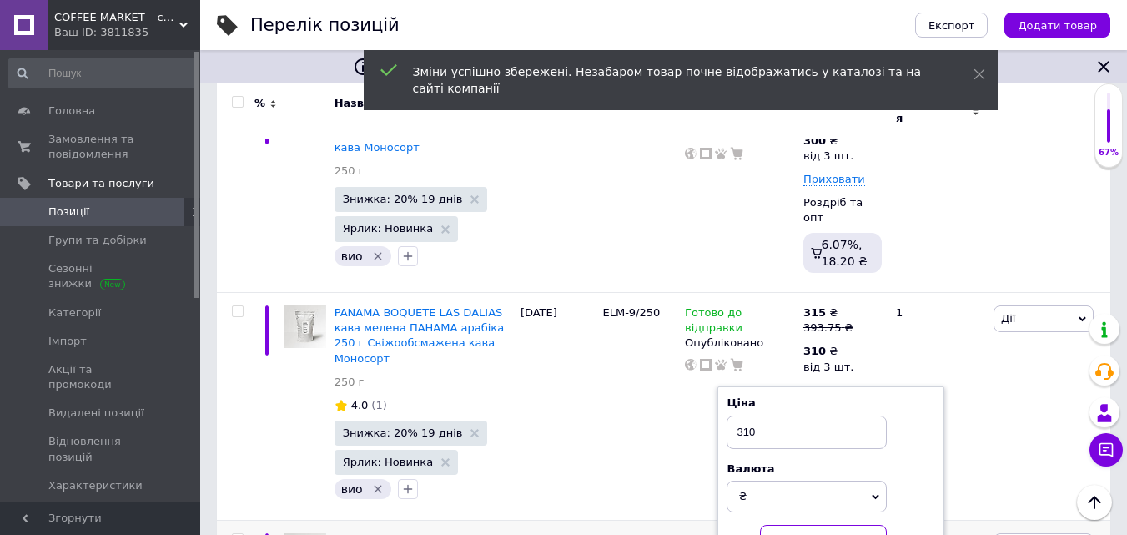
drag, startPoint x: 772, startPoint y: 403, endPoint x: 784, endPoint y: 402, distance: 12.5
click at [787, 525] on input "2" at bounding box center [823, 541] width 127 height 33
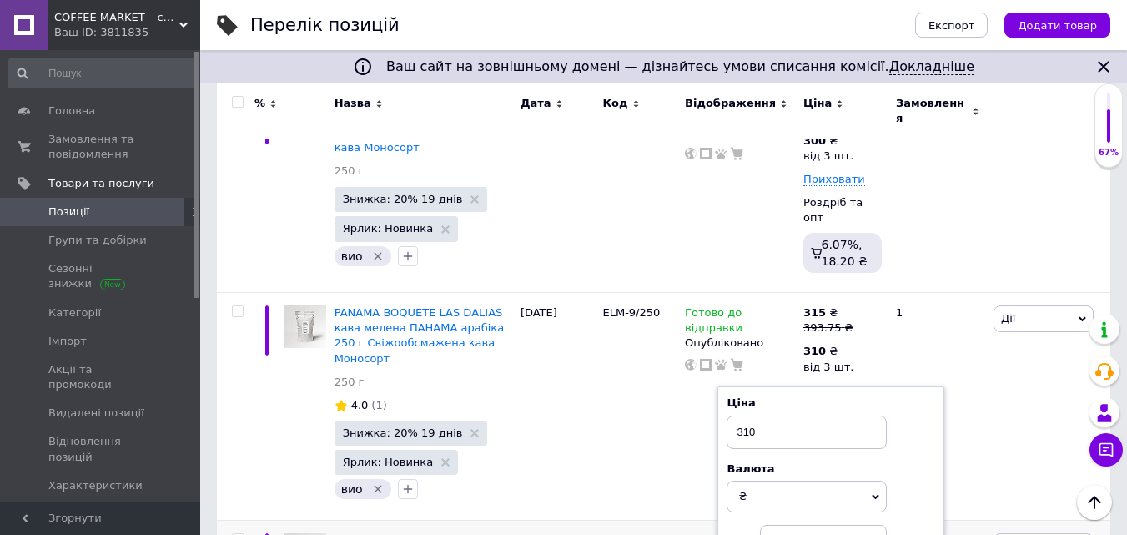
drag, startPoint x: 728, startPoint y: 476, endPoint x: 740, endPoint y: 469, distance: 14.2
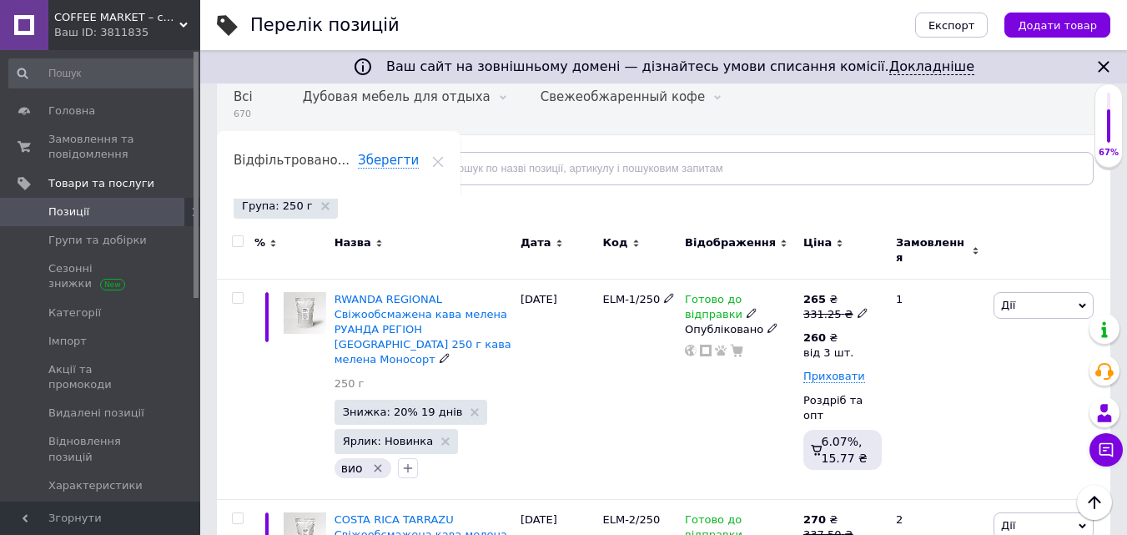
scroll to position [0, 0]
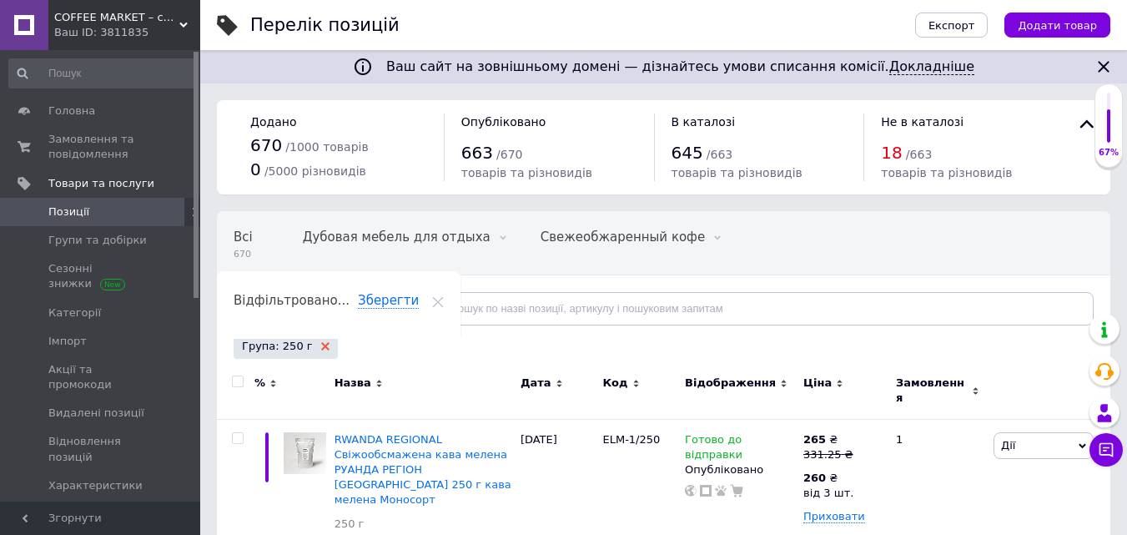
click at [321, 345] on use at bounding box center [325, 346] width 8 height 8
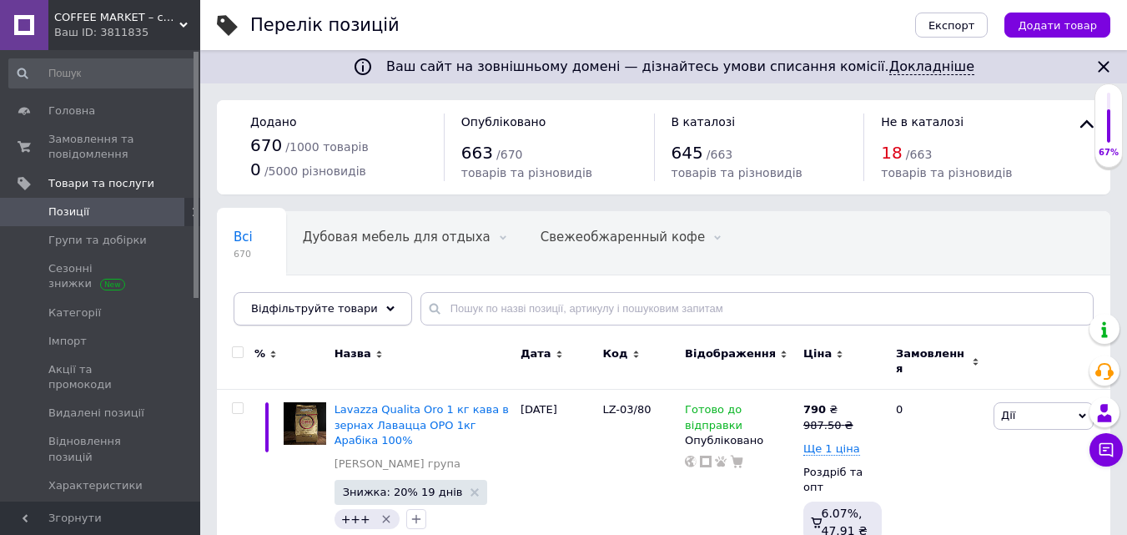
click at [365, 301] on div "Відфільтруйте товари" at bounding box center [323, 308] width 179 height 33
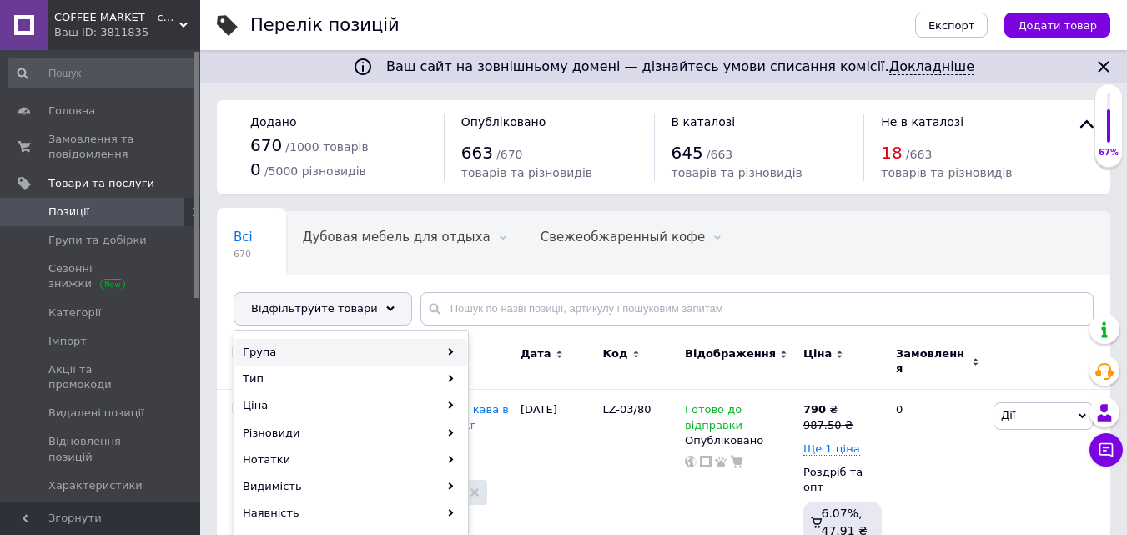
click at [270, 347] on div "Група" at bounding box center [351, 352] width 232 height 27
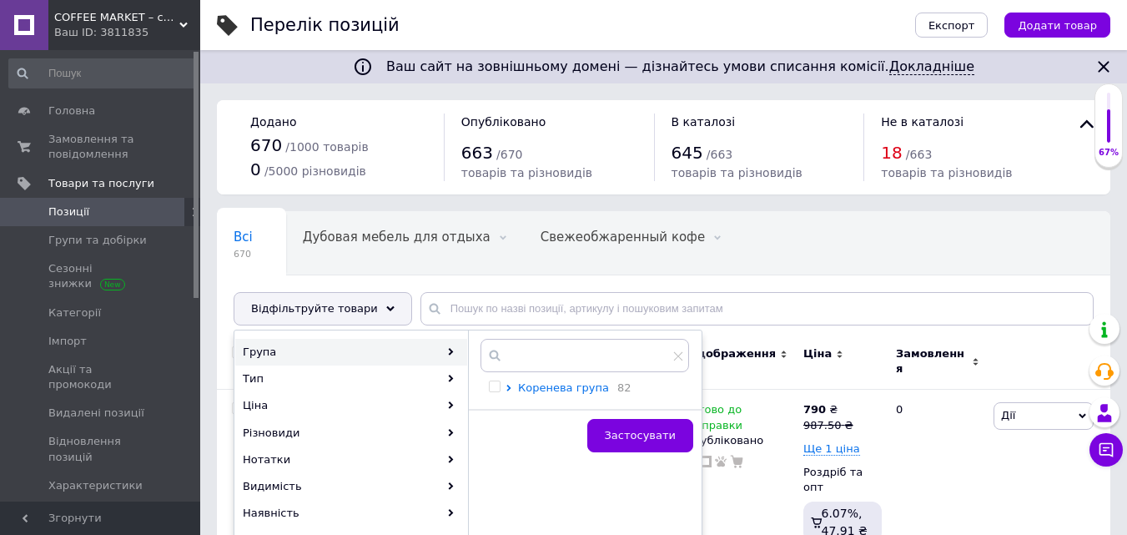
click at [573, 382] on span "Коренева група" at bounding box center [563, 387] width 91 height 13
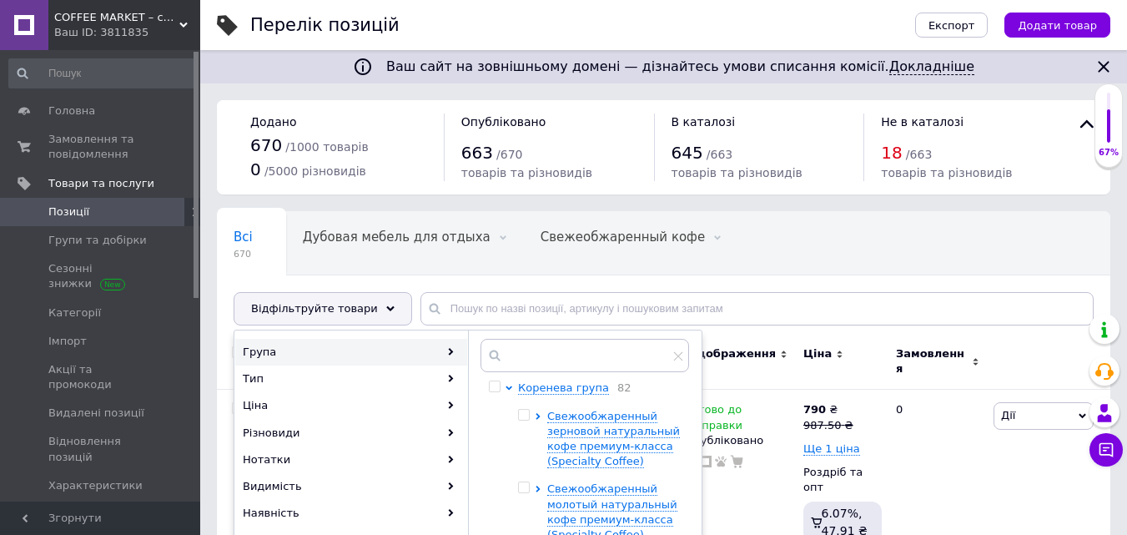
scroll to position [167, 0]
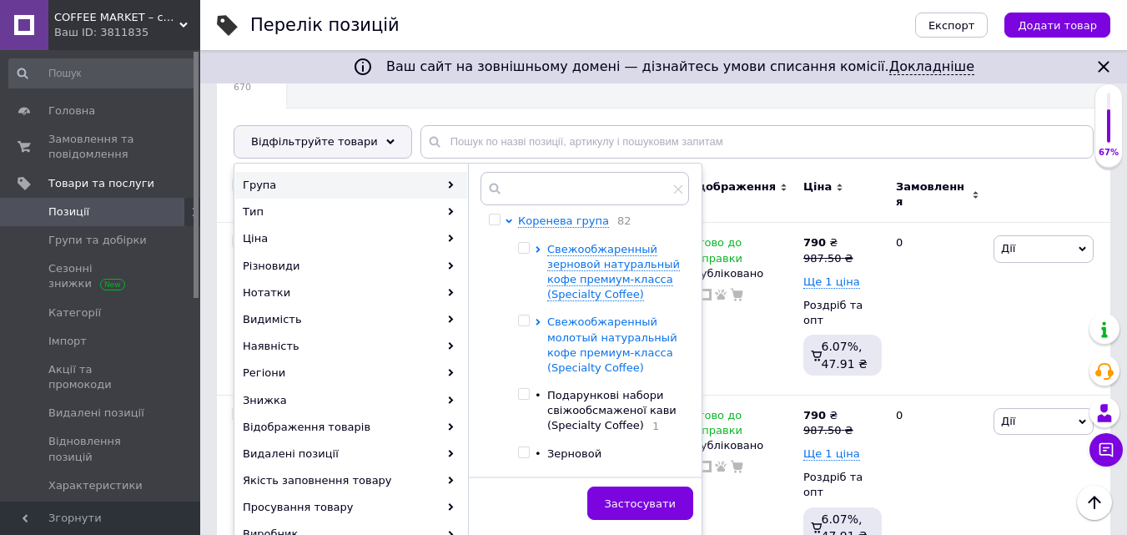
click at [573, 346] on span "Свежообжаренный молотый натуральный кофе премиум-класса (Specialty Coffee)" at bounding box center [612, 344] width 130 height 58
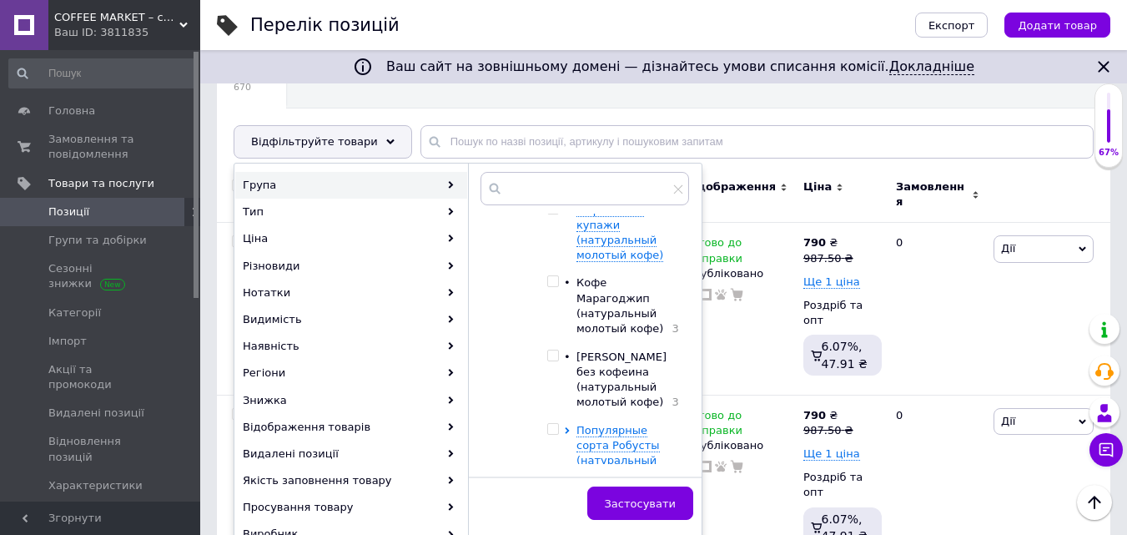
scroll to position [334, 0]
click at [592, 239] on span "Фирменные купажи (натуральный молотый кофе)" at bounding box center [620, 231] width 87 height 58
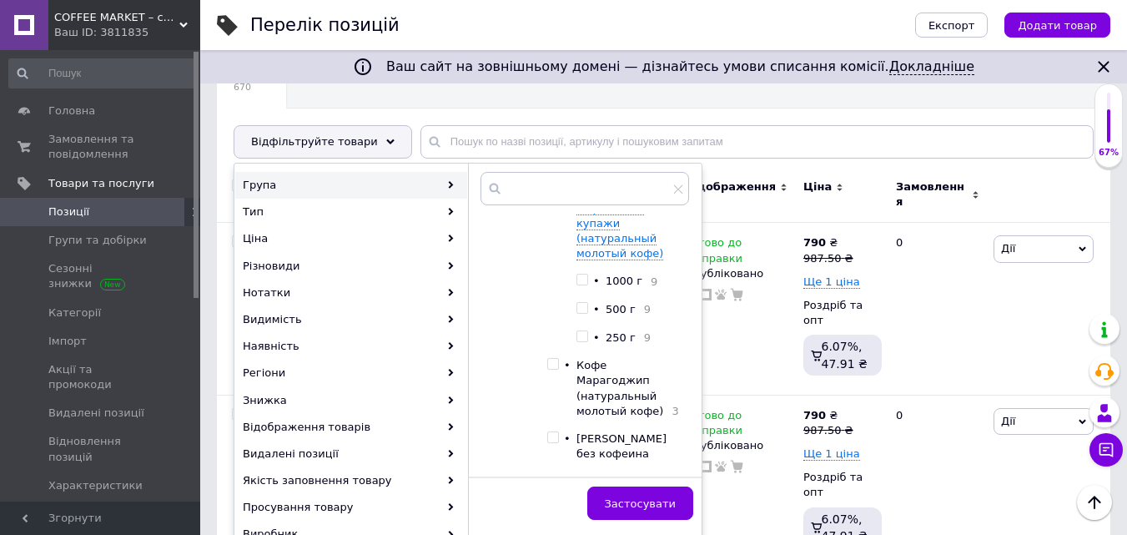
drag, startPoint x: 582, startPoint y: 310, endPoint x: 587, endPoint y: 318, distance: 9.7
click at [582, 309] on input "checkbox" at bounding box center [582, 308] width 11 height 11
click at [653, 498] on span "Застосувати" at bounding box center [640, 503] width 71 height 13
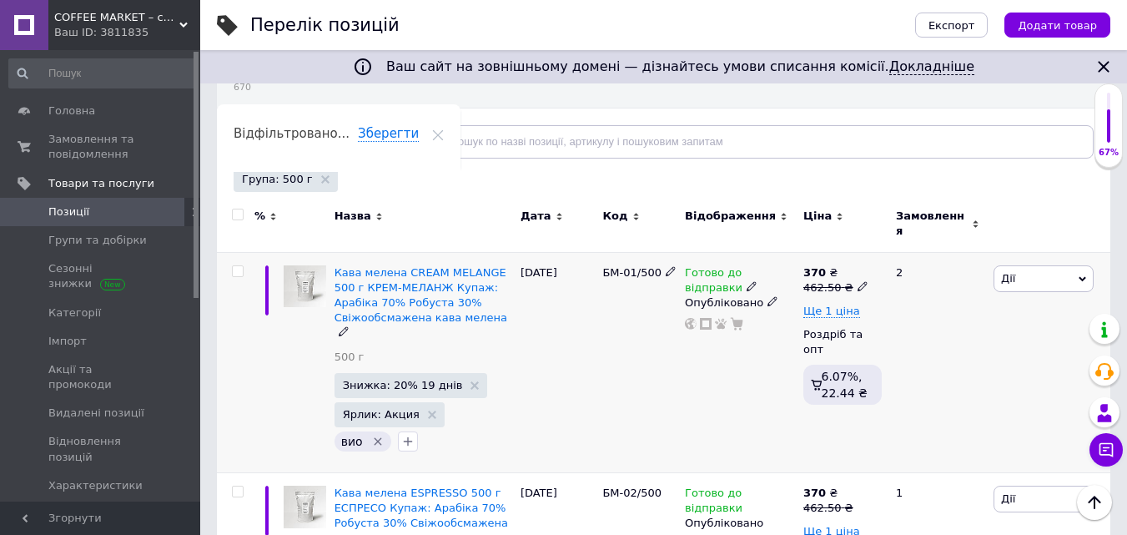
click at [858, 281] on icon at bounding box center [863, 286] width 10 height 10
drag, startPoint x: 889, startPoint y: 249, endPoint x: 1029, endPoint y: 244, distance: 139.4
click at [1006, 241] on div "Ціна 462.5" at bounding box center [978, 250] width 209 height 53
click at [834, 305] on span "Ще 1 ціна" at bounding box center [831, 311] width 57 height 13
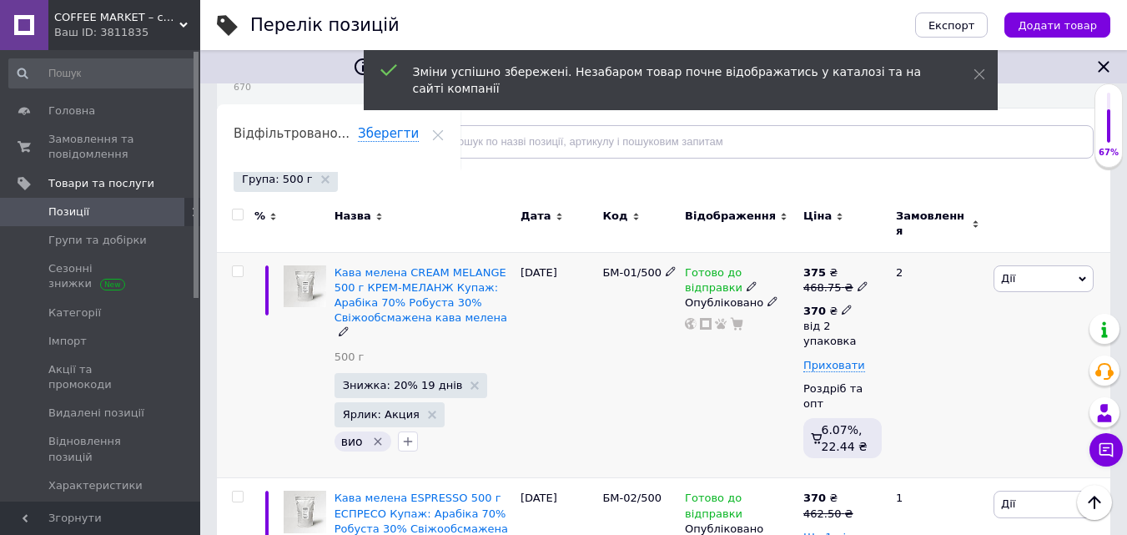
click at [842, 305] on icon at bounding box center [847, 310] width 10 height 10
drag, startPoint x: 942, startPoint y: 369, endPoint x: 956, endPoint y: 367, distance: 14.3
click at [955, 367] on input "2" at bounding box center [993, 380] width 127 height 33
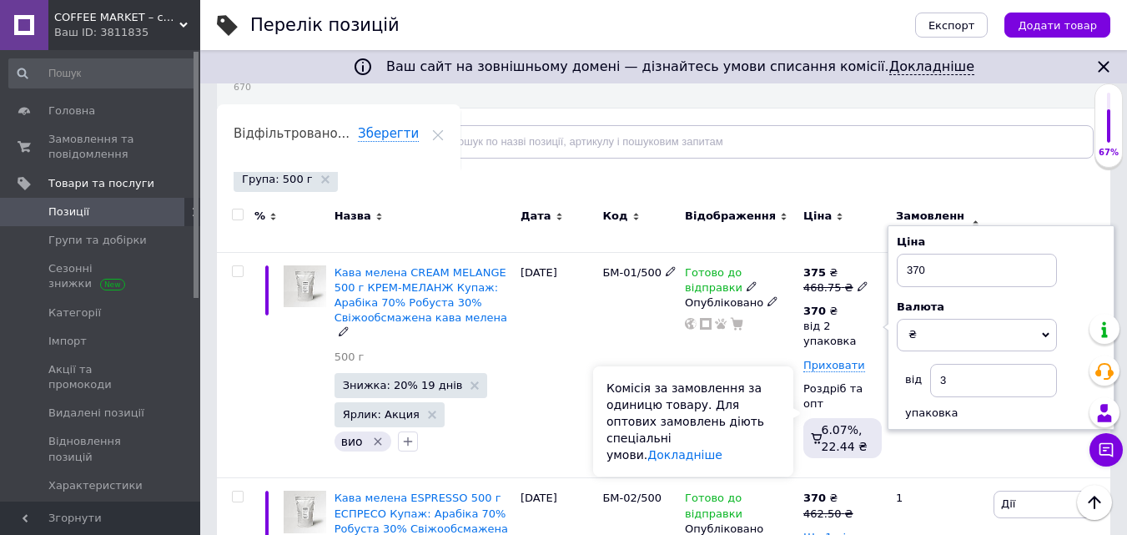
click at [769, 399] on div "Комісія за замовлення за одиницю товару. Для оптових замовлень діють спеціальні…" at bounding box center [693, 421] width 200 height 110
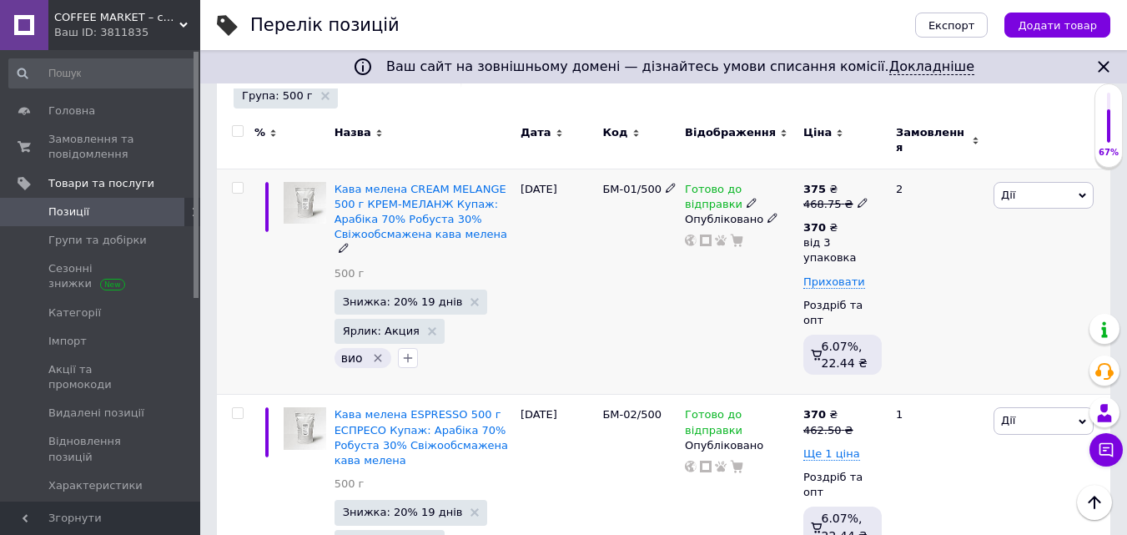
scroll to position [334, 0]
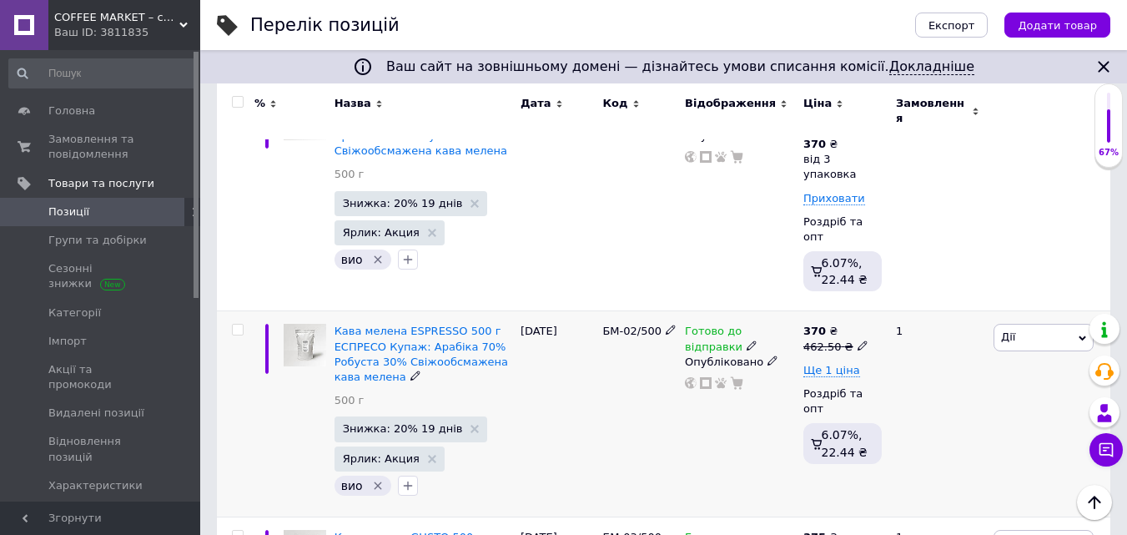
click at [858, 340] on icon at bounding box center [863, 345] width 10 height 10
drag, startPoint x: 891, startPoint y: 294, endPoint x: 993, endPoint y: 307, distance: 102.7
click at [992, 305] on input "462.5" at bounding box center [937, 319] width 127 height 33
click at [814, 364] on span "Ще 1 ціна" at bounding box center [831, 370] width 57 height 13
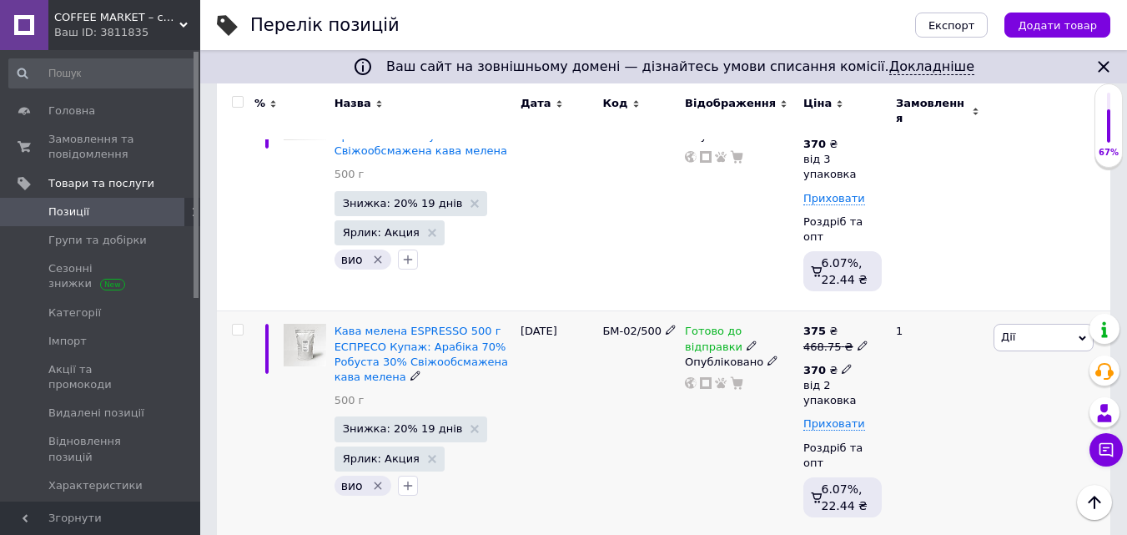
click at [842, 364] on icon at bounding box center [847, 369] width 10 height 10
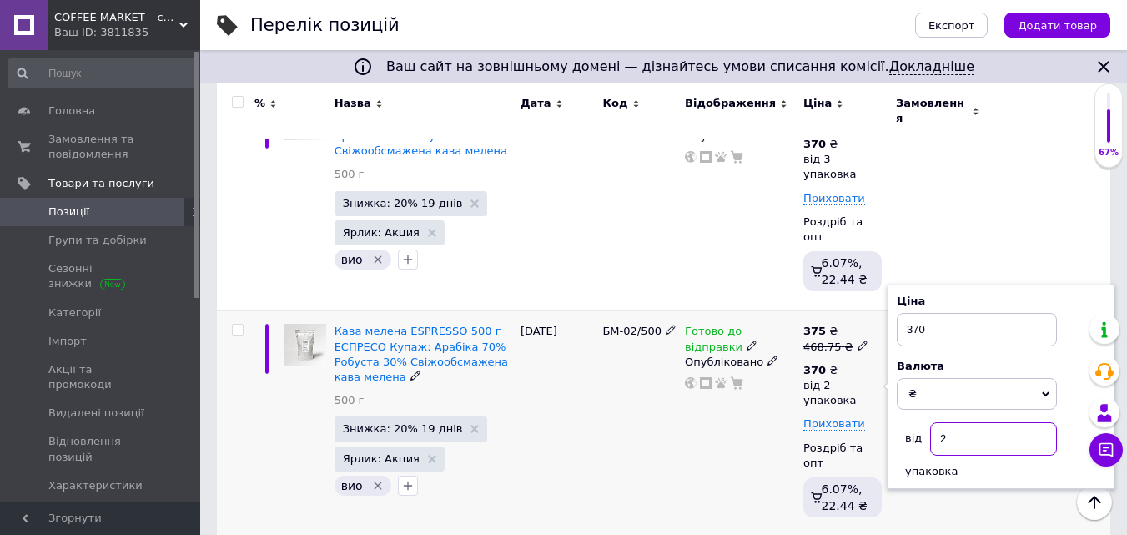
drag, startPoint x: 943, startPoint y: 413, endPoint x: 957, endPoint y: 410, distance: 14.4
click at [957, 422] on input "2" at bounding box center [993, 438] width 127 height 33
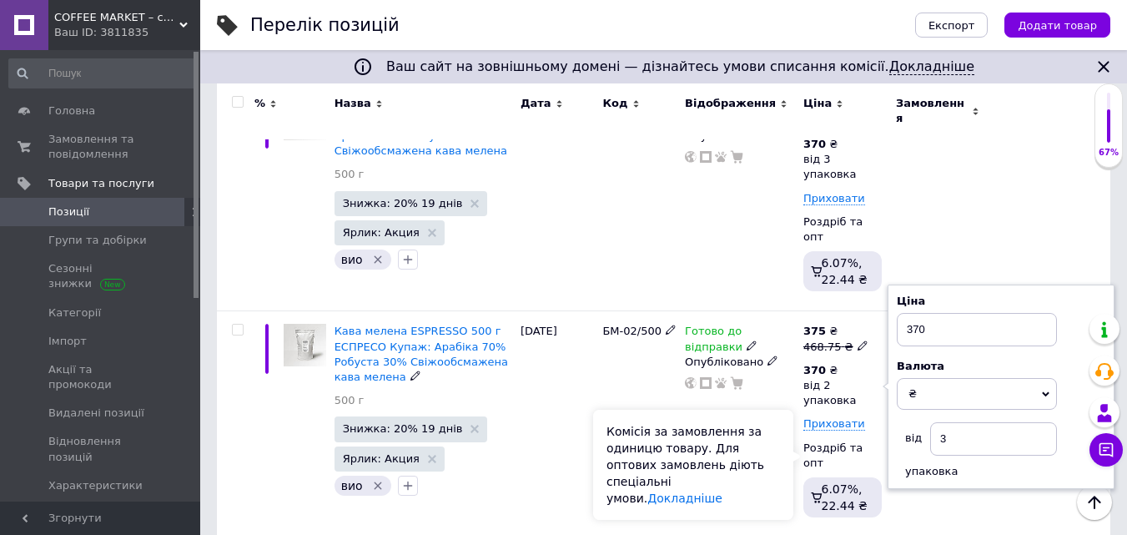
click at [771, 456] on div "Комісія за замовлення за одиницю товару. Для оптових замовлень діють спеціальні…" at bounding box center [693, 465] width 200 height 110
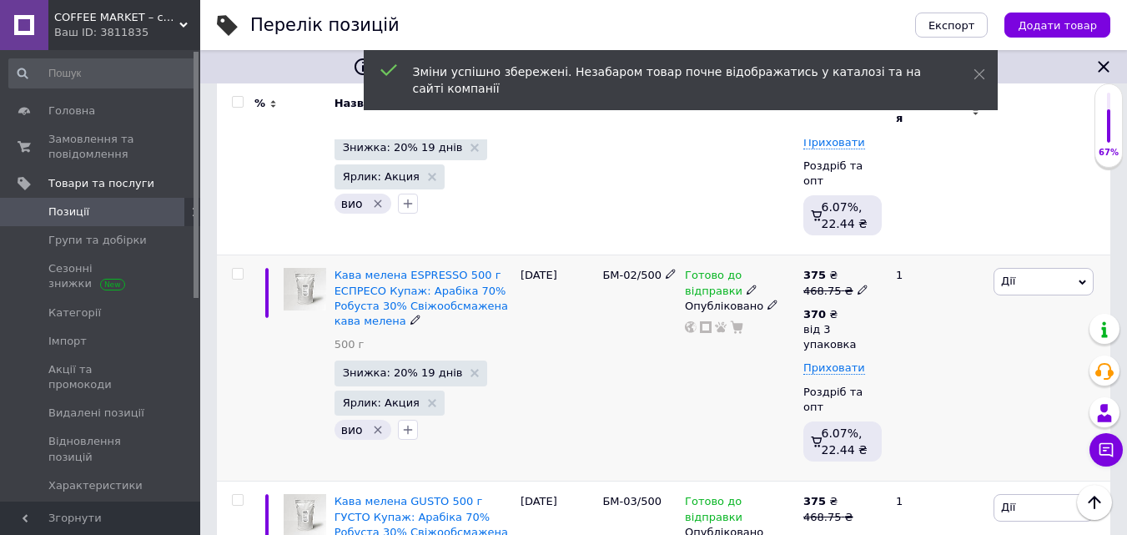
scroll to position [417, 0]
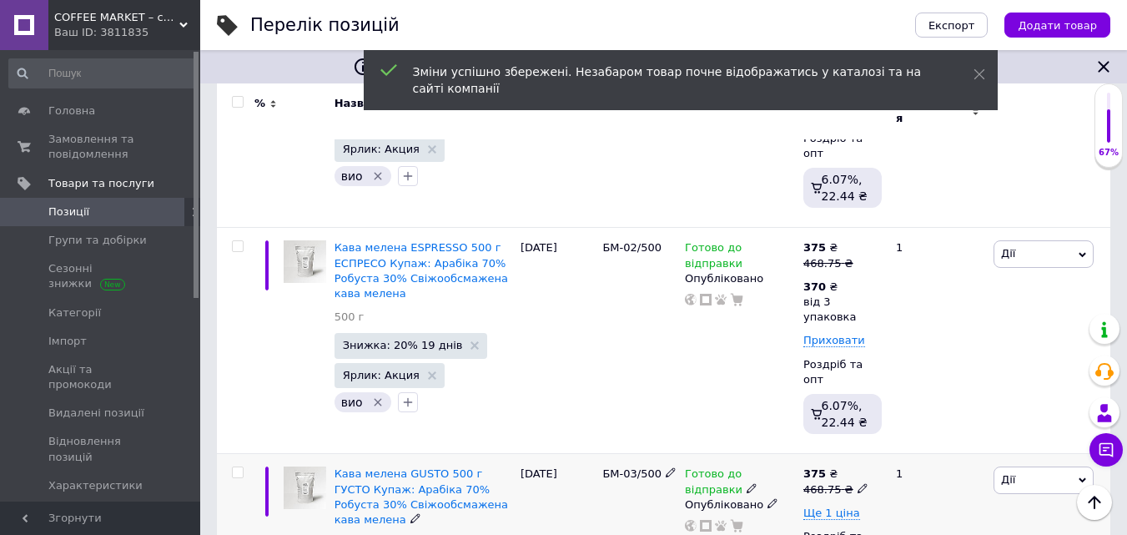
click at [858, 483] on icon at bounding box center [863, 488] width 10 height 10
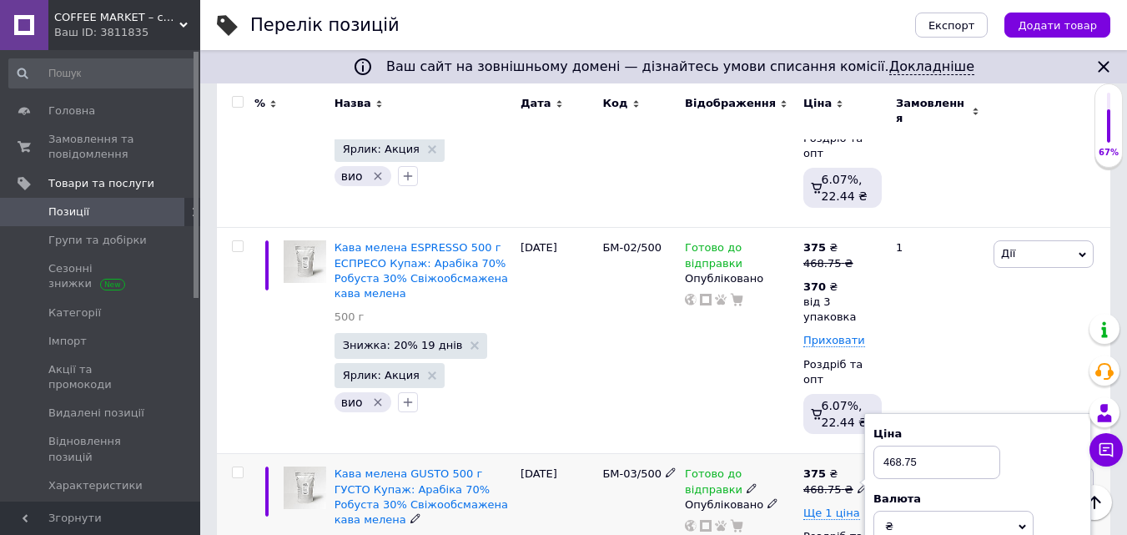
drag, startPoint x: 890, startPoint y: 421, endPoint x: 1045, endPoint y: 431, distance: 155.5
click at [1018, 435] on div "Ціна 468.75" at bounding box center [978, 452] width 209 height 53
click at [761, 519] on div at bounding box center [739, 525] width 113 height 13
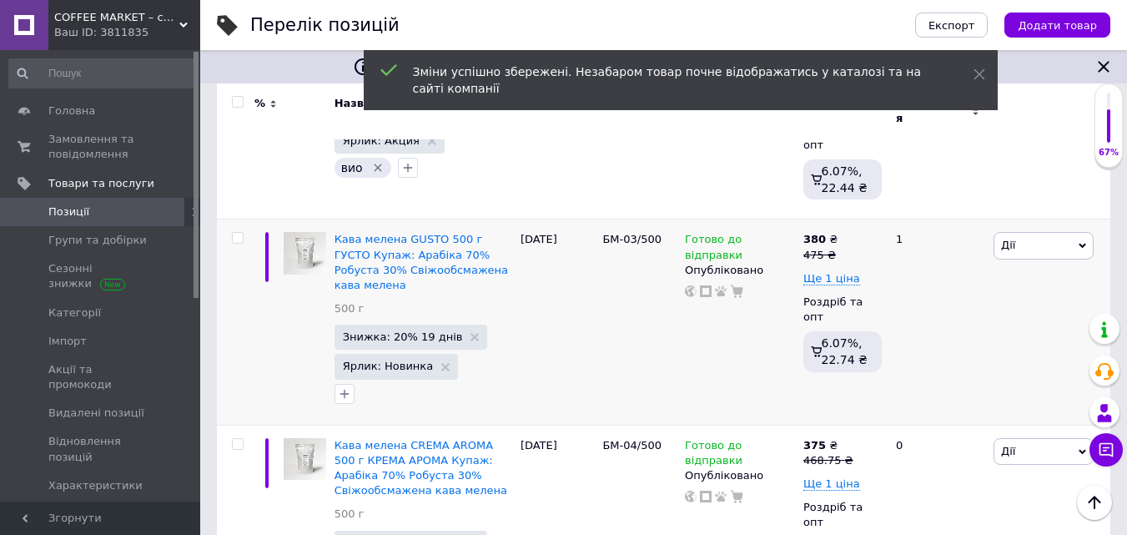
scroll to position [667, 0]
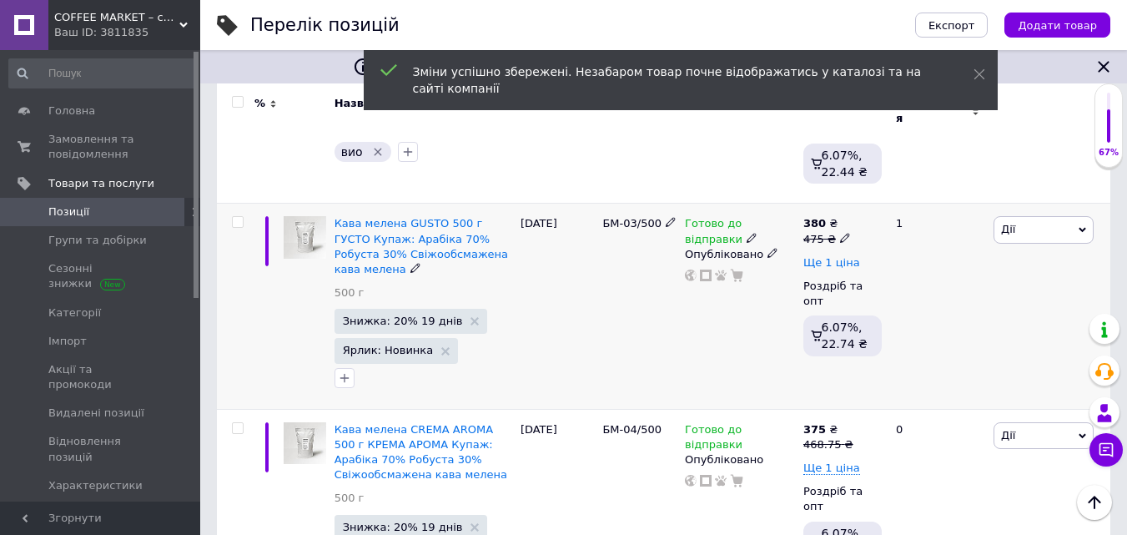
click at [838, 256] on span "Ще 1 ціна" at bounding box center [831, 262] width 57 height 13
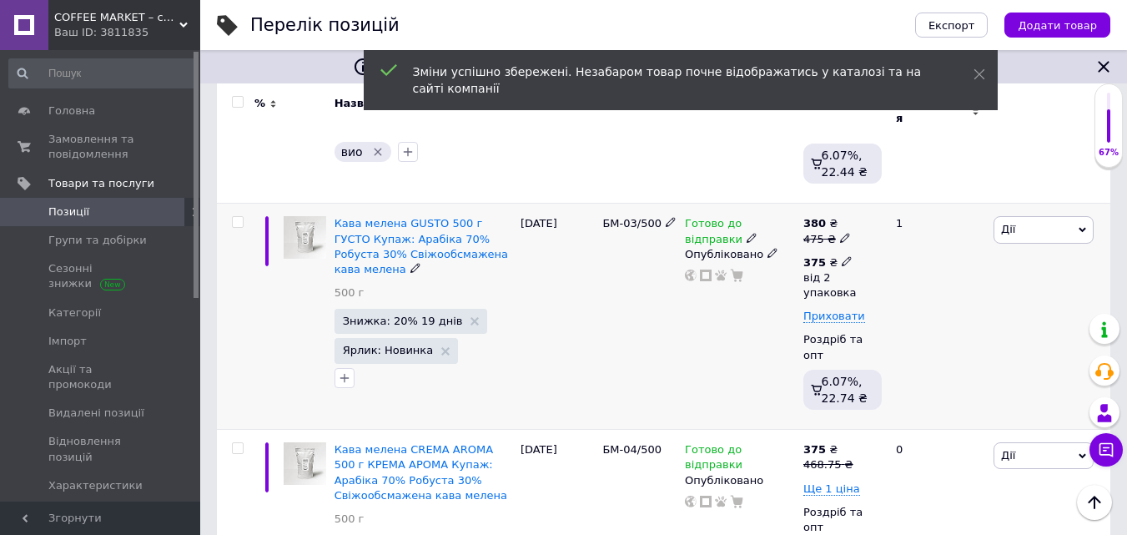
drag, startPoint x: 838, startPoint y: 219, endPoint x: 867, endPoint y: 251, distance: 43.2
click at [842, 256] on icon at bounding box center [847, 261] width 10 height 10
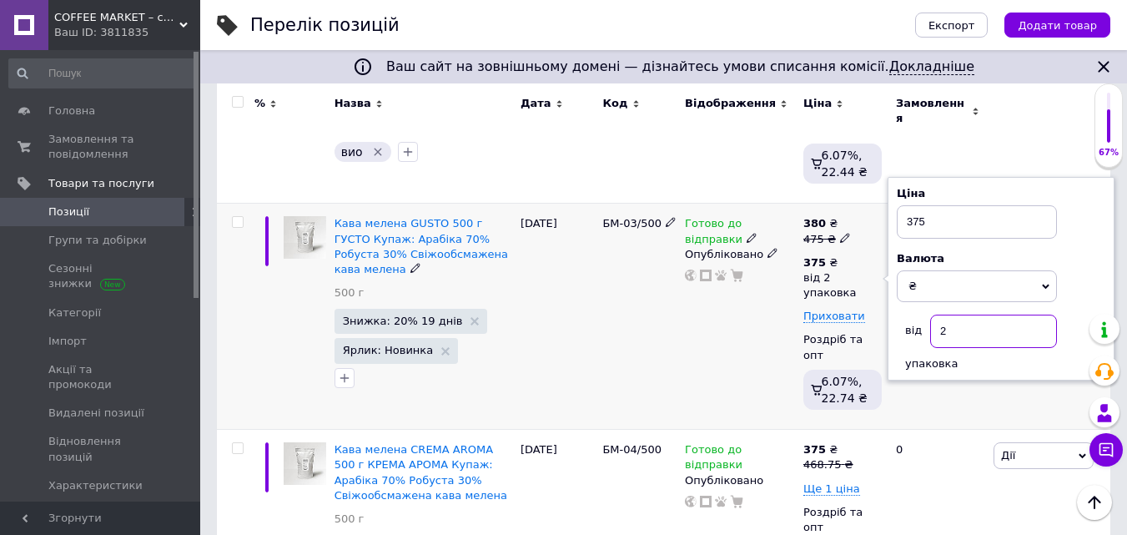
drag, startPoint x: 940, startPoint y: 288, endPoint x: 972, endPoint y: 290, distance: 31.8
click at [964, 315] on input "2" at bounding box center [993, 331] width 127 height 33
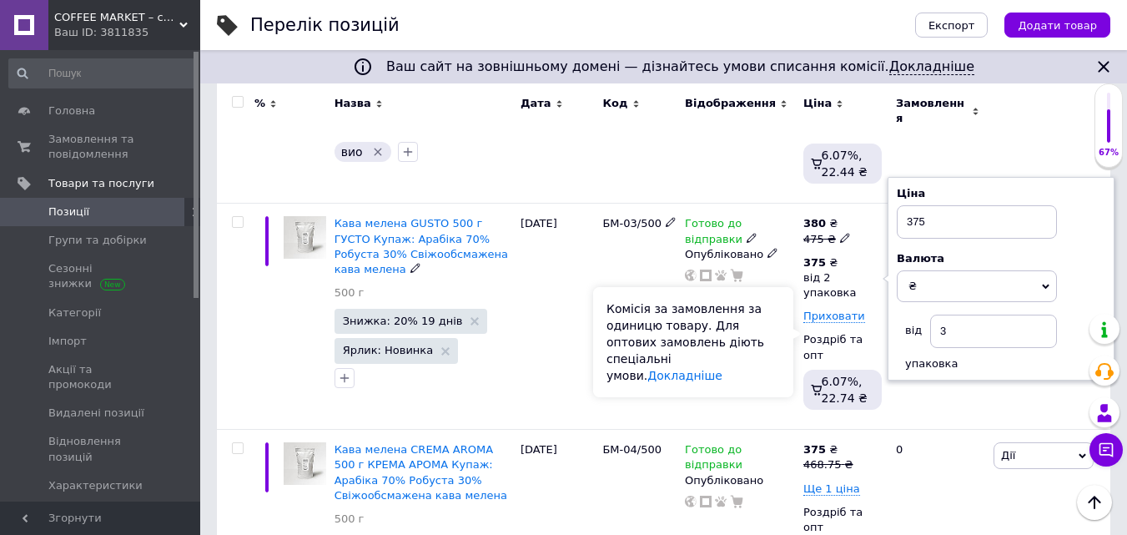
click at [777, 331] on div "Комісія за замовлення за одиницю товару. Для оптових замовлень діють спеціальні…" at bounding box center [693, 342] width 200 height 110
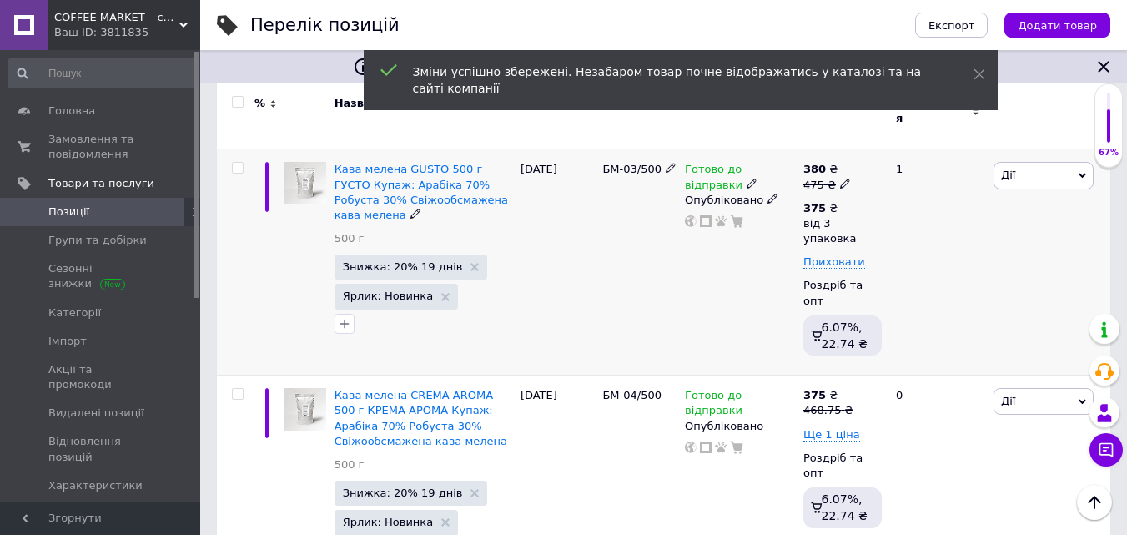
scroll to position [751, 0]
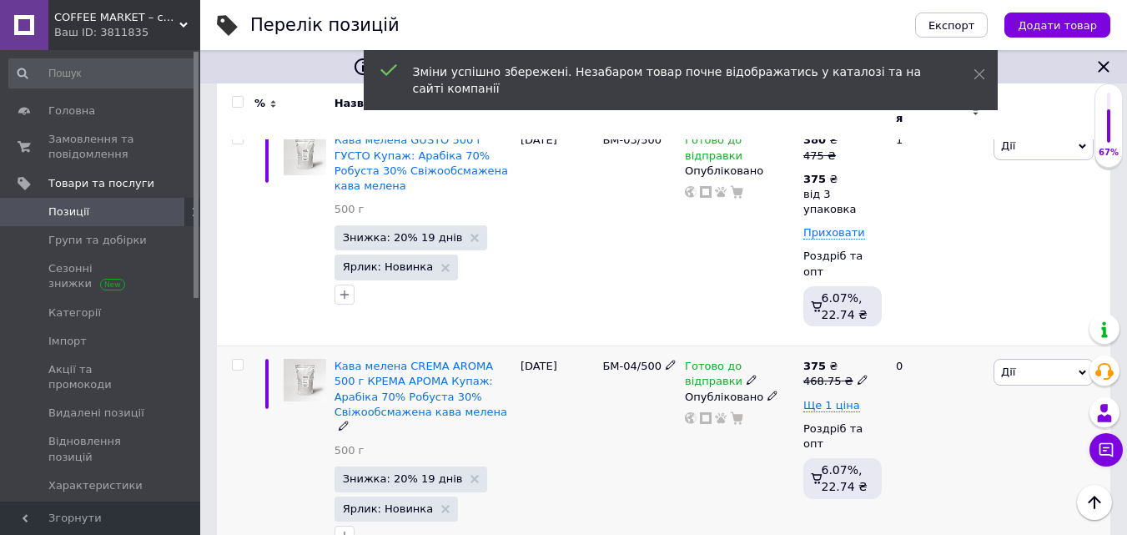
click at [858, 375] on icon at bounding box center [863, 380] width 10 height 10
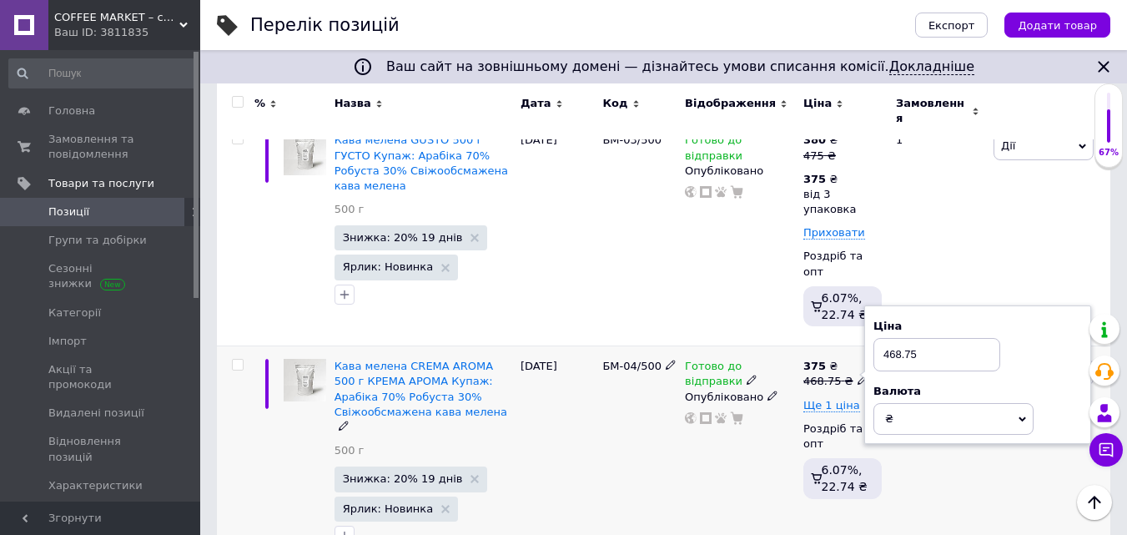
drag, startPoint x: 888, startPoint y: 298, endPoint x: 974, endPoint y: 316, distance: 88.7
click at [974, 319] on div "Ціна 468.75 Валюта ₴ $ EUR CHF GBP ¥ PLN ₸ MDL HUF KGS CNY TRY KRW lei" at bounding box center [978, 377] width 209 height 117
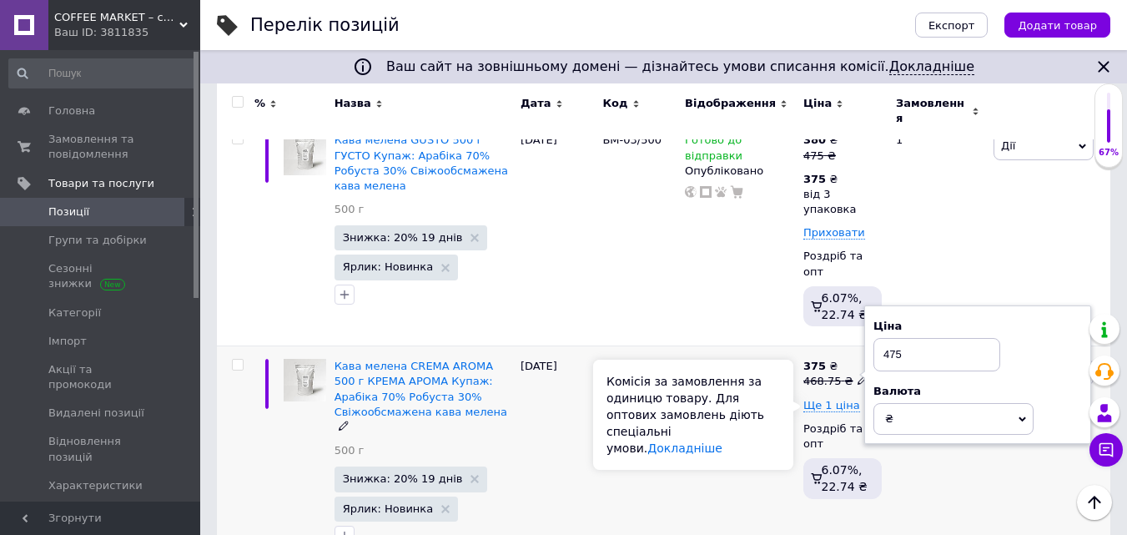
click at [788, 400] on div "Комісія за замовлення за одиницю товару. Для оптових замовлень діють спеціальні…" at bounding box center [693, 415] width 200 height 110
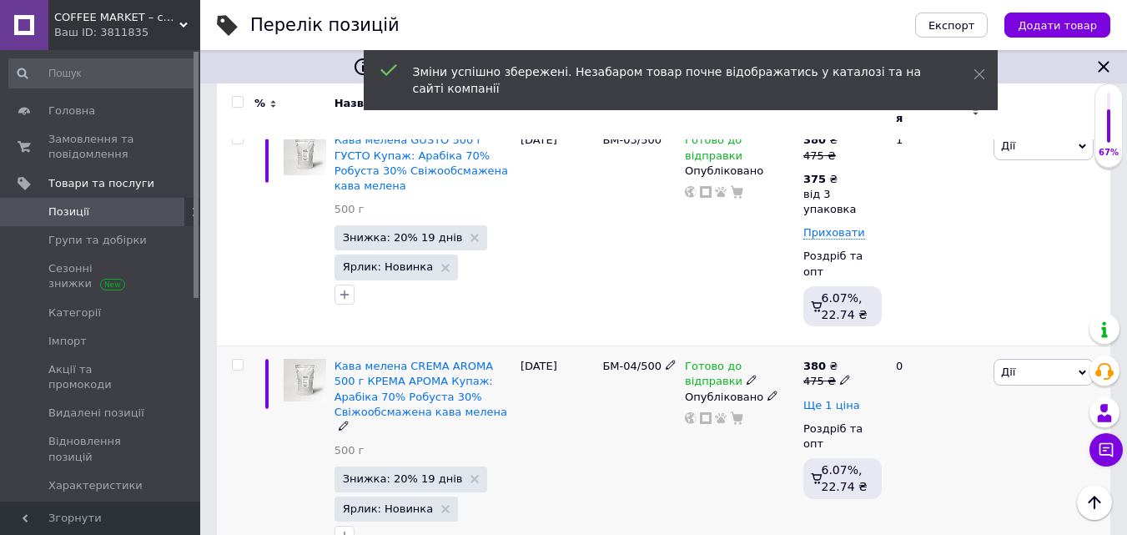
click at [847, 399] on span "Ще 1 ціна" at bounding box center [831, 405] width 57 height 13
click at [842, 399] on icon at bounding box center [847, 404] width 10 height 10
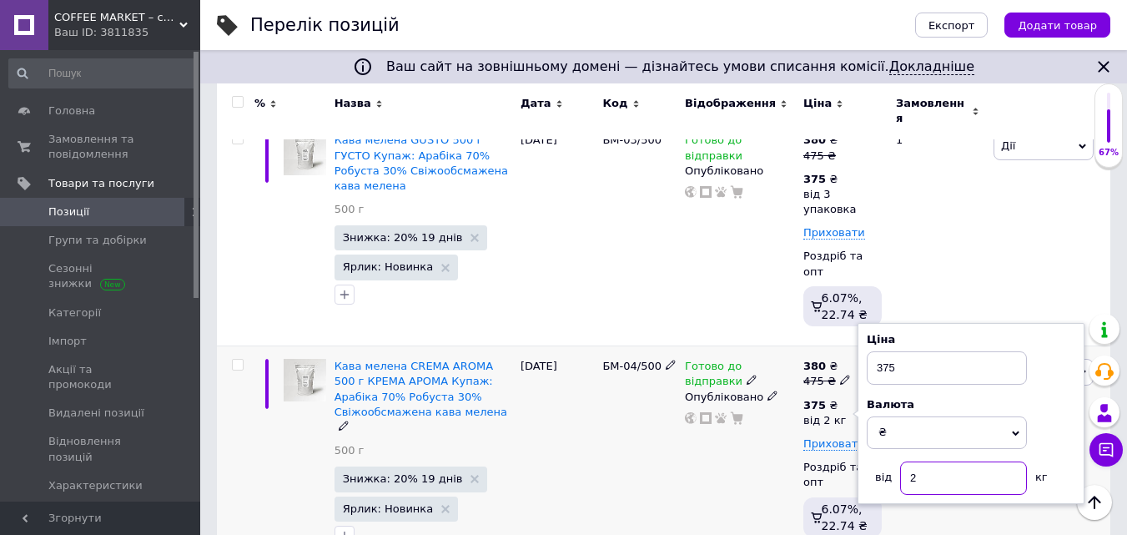
click at [918, 461] on input "2" at bounding box center [963, 477] width 127 height 33
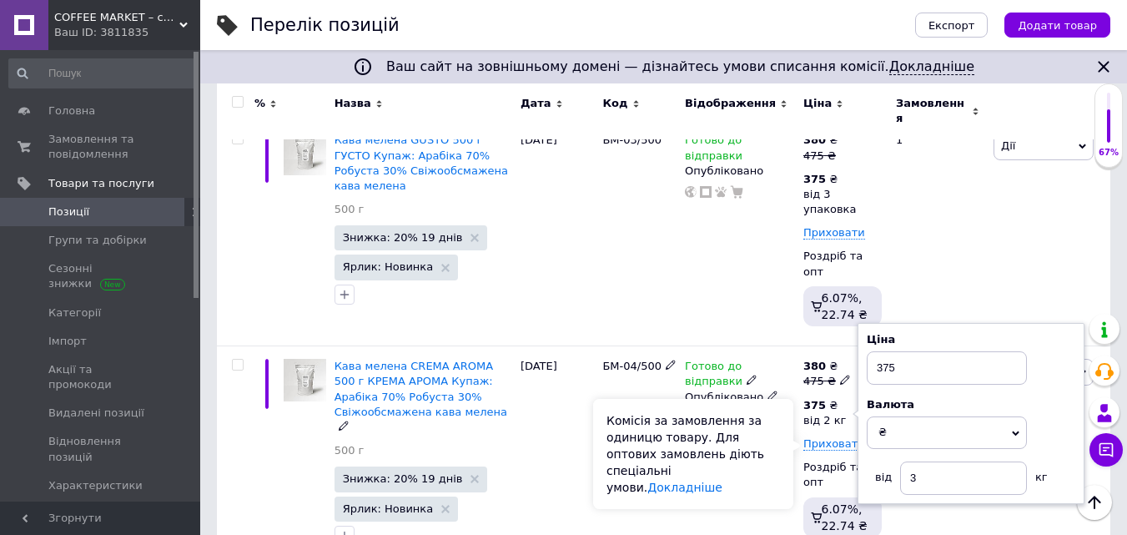
click at [766, 465] on div "Комісія за замовлення за одиницю товару. Для оптових замовлень діють спеціальні…" at bounding box center [693, 454] width 200 height 110
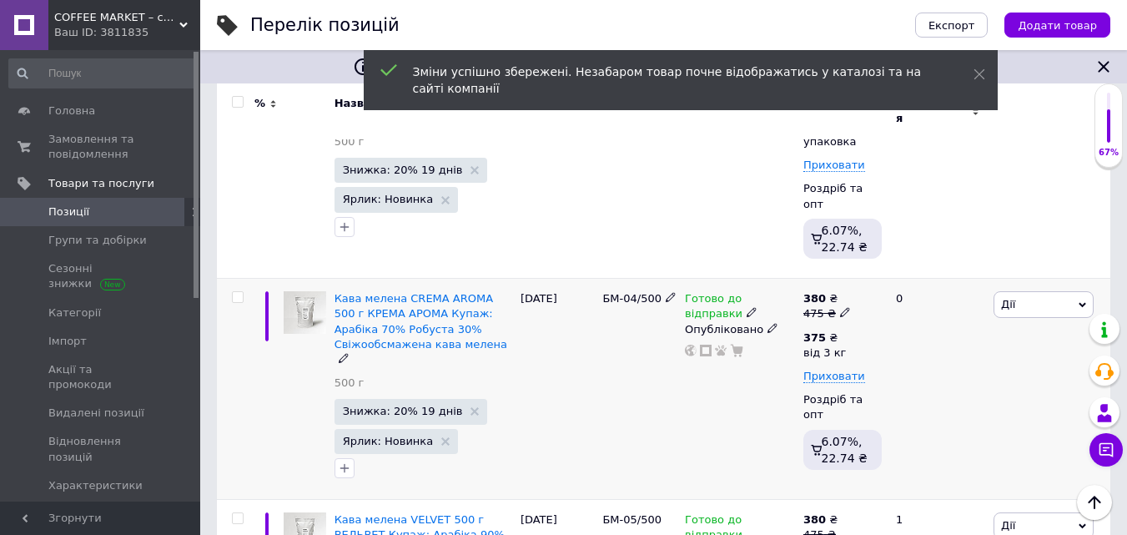
scroll to position [918, 0]
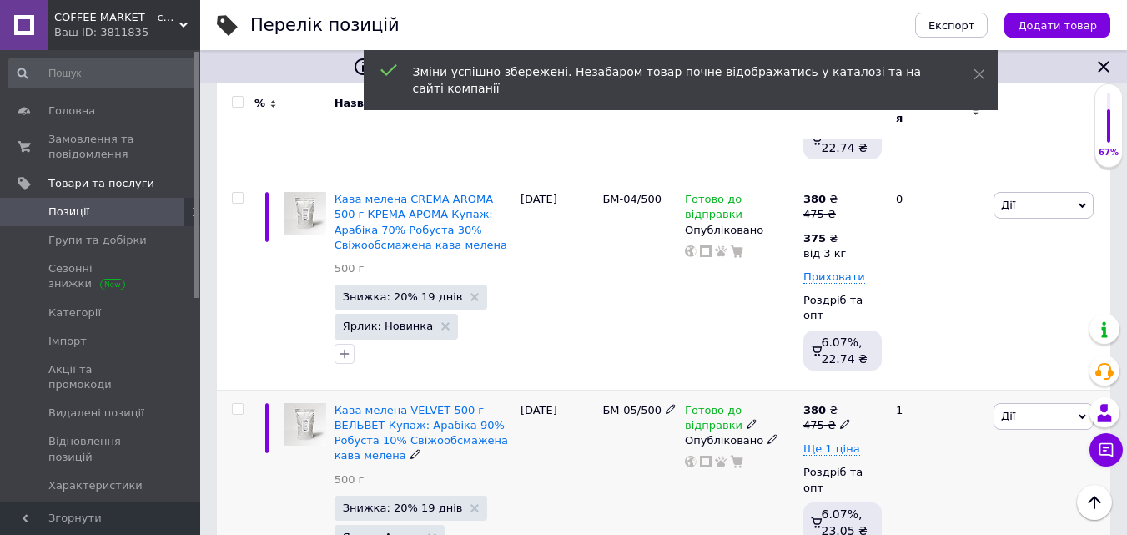
click at [840, 419] on icon at bounding box center [845, 424] width 10 height 10
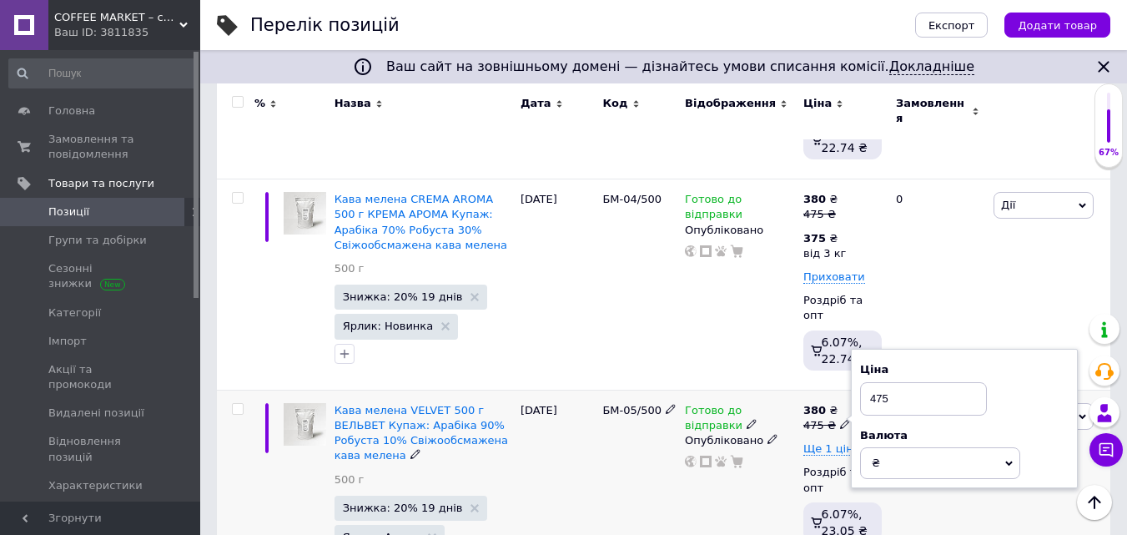
drag, startPoint x: 877, startPoint y: 337, endPoint x: 954, endPoint y: 334, distance: 76.8
click at [952, 382] on input "475" at bounding box center [923, 398] width 127 height 33
click at [840, 442] on span "Ще 1 ціна" at bounding box center [831, 448] width 57 height 13
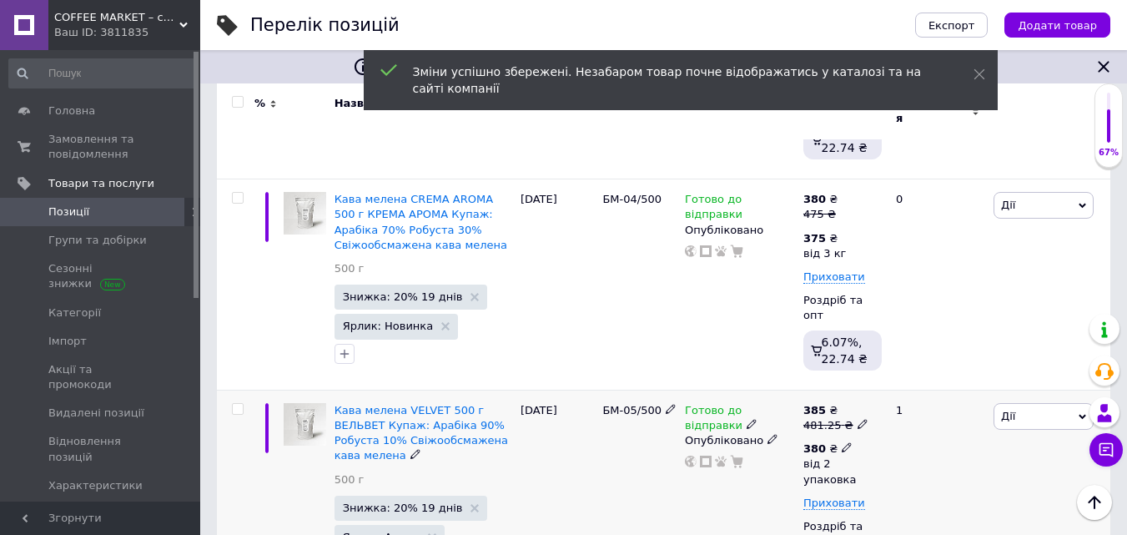
click at [842, 442] on icon at bounding box center [847, 447] width 10 height 10
drag, startPoint x: 939, startPoint y: 456, endPoint x: 969, endPoint y: 457, distance: 30.1
click at [969, 501] on input "2" at bounding box center [993, 517] width 127 height 33
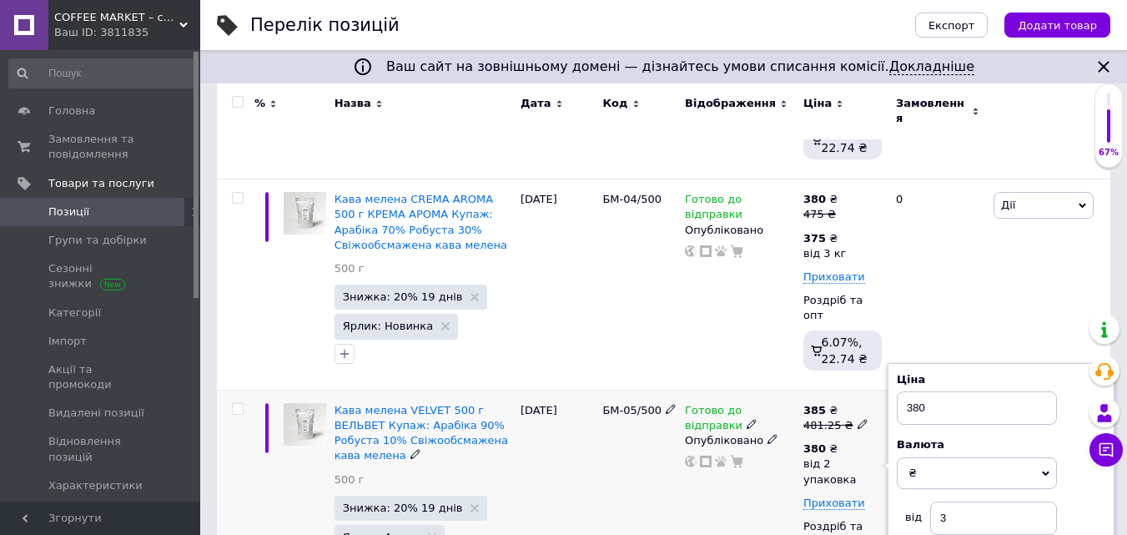
click at [785, 476] on div "Готово до відправки Опубліковано" at bounding box center [740, 503] width 118 height 226
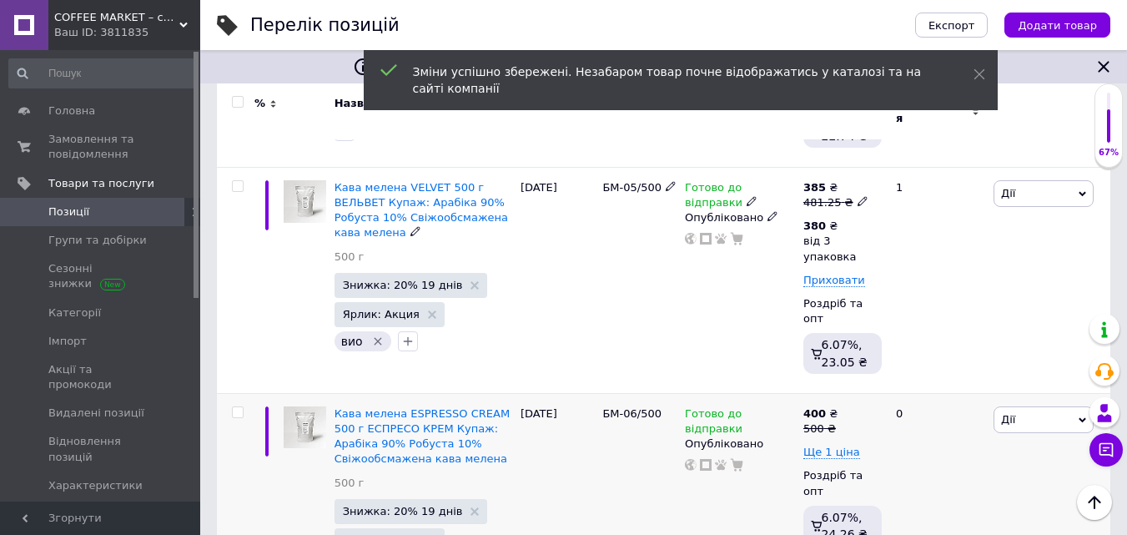
scroll to position [1168, 0]
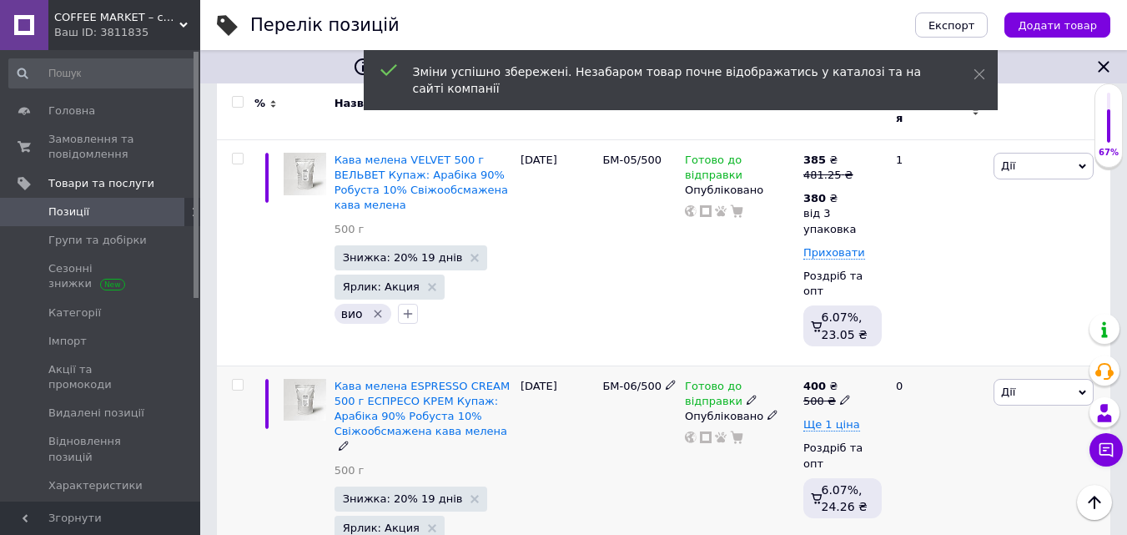
click at [840, 395] on icon at bounding box center [845, 400] width 10 height 10
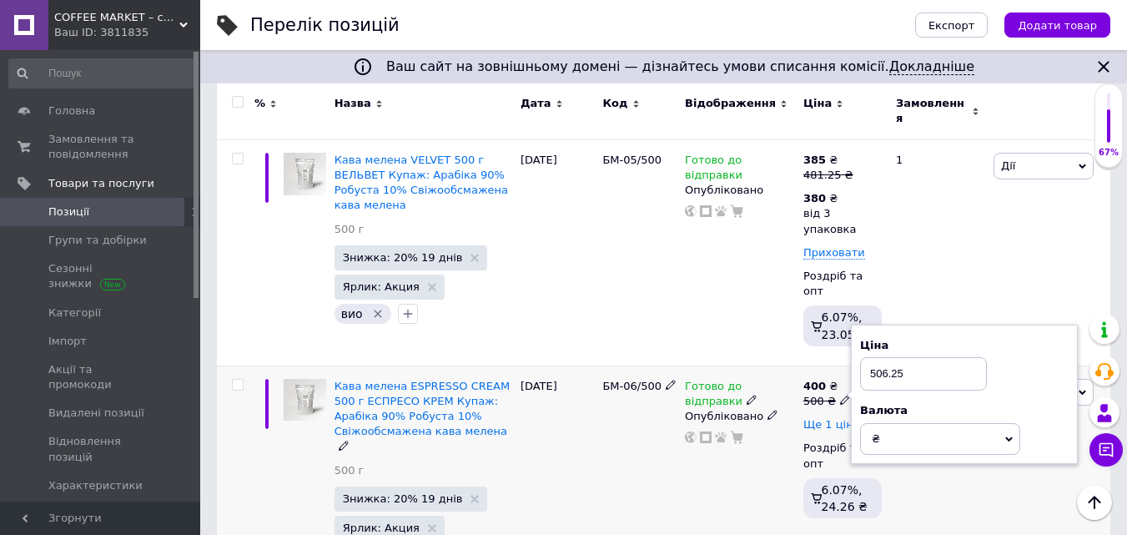
click at [840, 418] on span "Ще 1 ціна" at bounding box center [831, 424] width 57 height 13
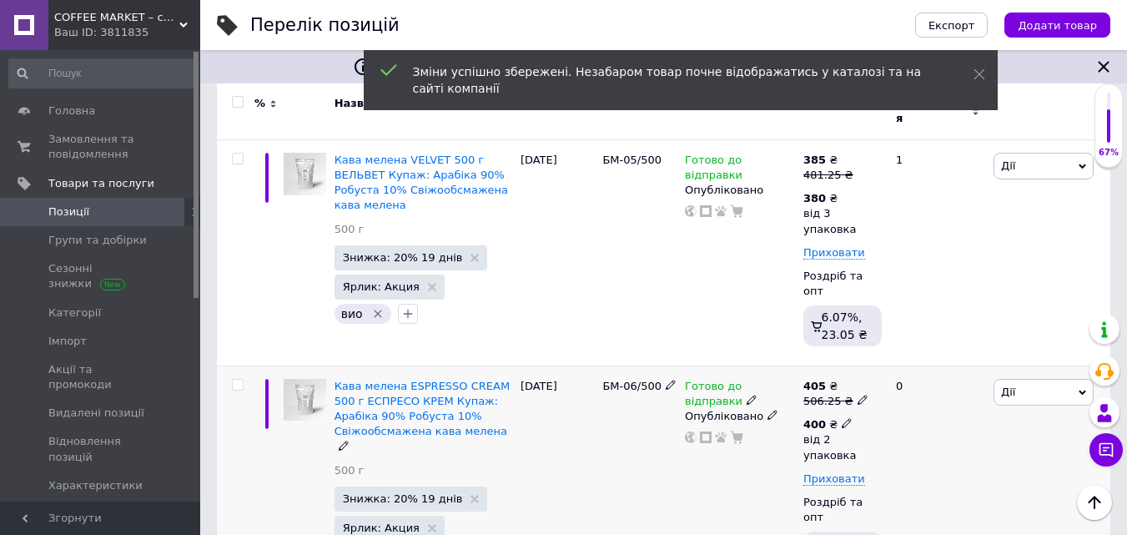
click at [842, 418] on icon at bounding box center [847, 423] width 10 height 10
drag, startPoint x: 949, startPoint y: 415, endPoint x: 959, endPoint y: 415, distance: 10.8
click at [959, 477] on input "2" at bounding box center [993, 493] width 127 height 33
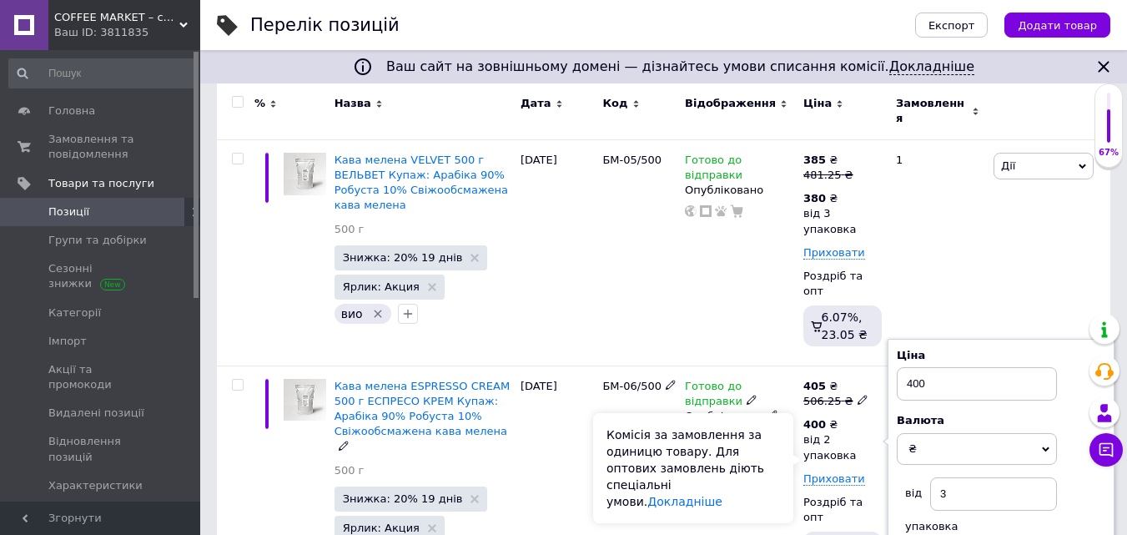
click at [783, 434] on div "Комісія за замовлення за одиницю товару. Для оптових замовлень діють спеціальні…" at bounding box center [693, 468] width 200 height 110
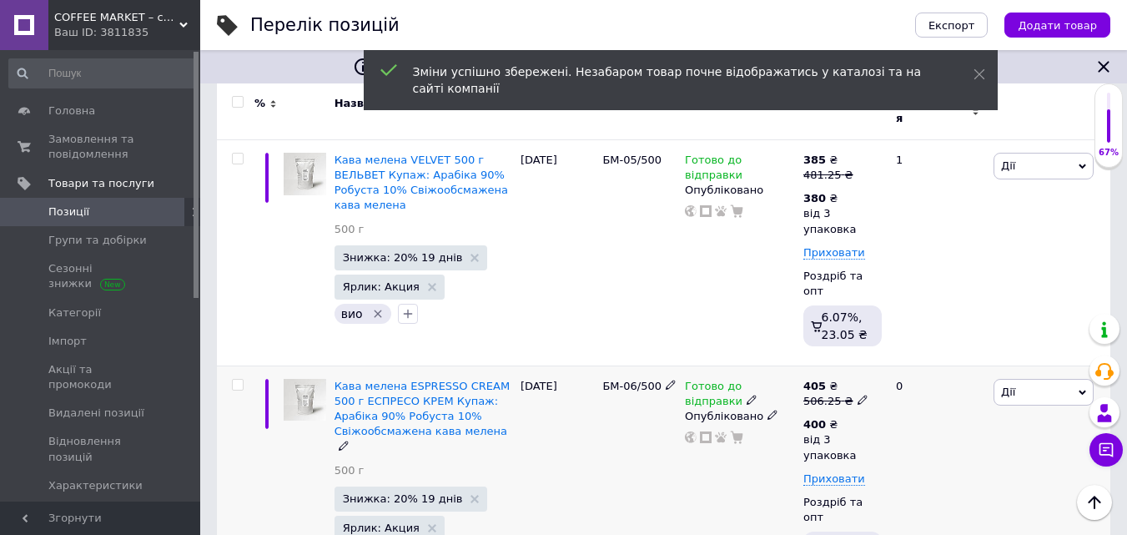
scroll to position [1335, 0]
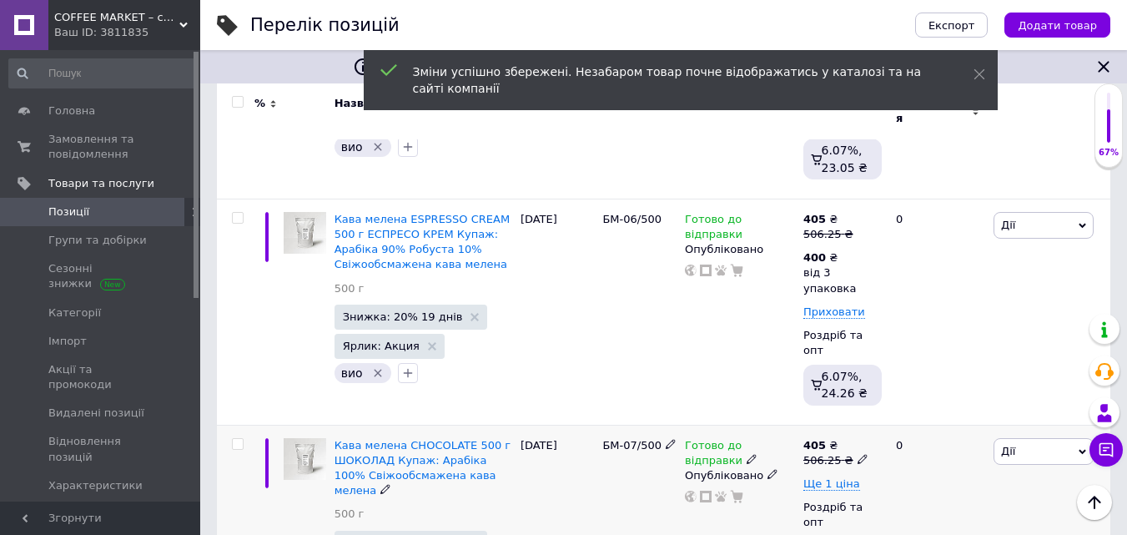
click at [858, 454] on icon at bounding box center [863, 459] width 10 height 10
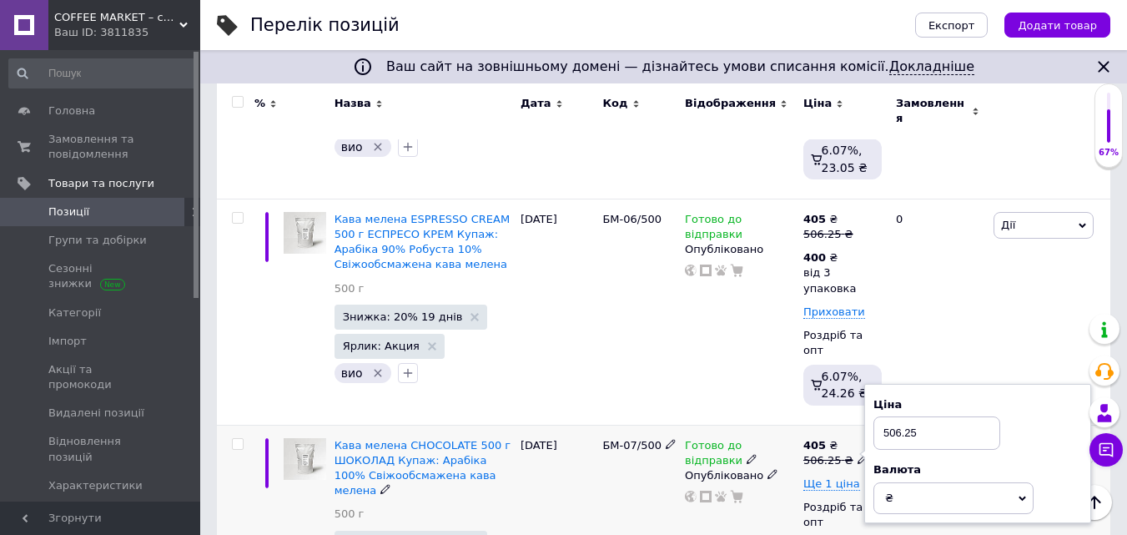
drag, startPoint x: 892, startPoint y: 339, endPoint x: 993, endPoint y: 327, distance: 101.6
click at [989, 416] on input "506.25" at bounding box center [937, 432] width 127 height 33
click at [838, 477] on span "Ще 1 ціна" at bounding box center [831, 483] width 57 height 13
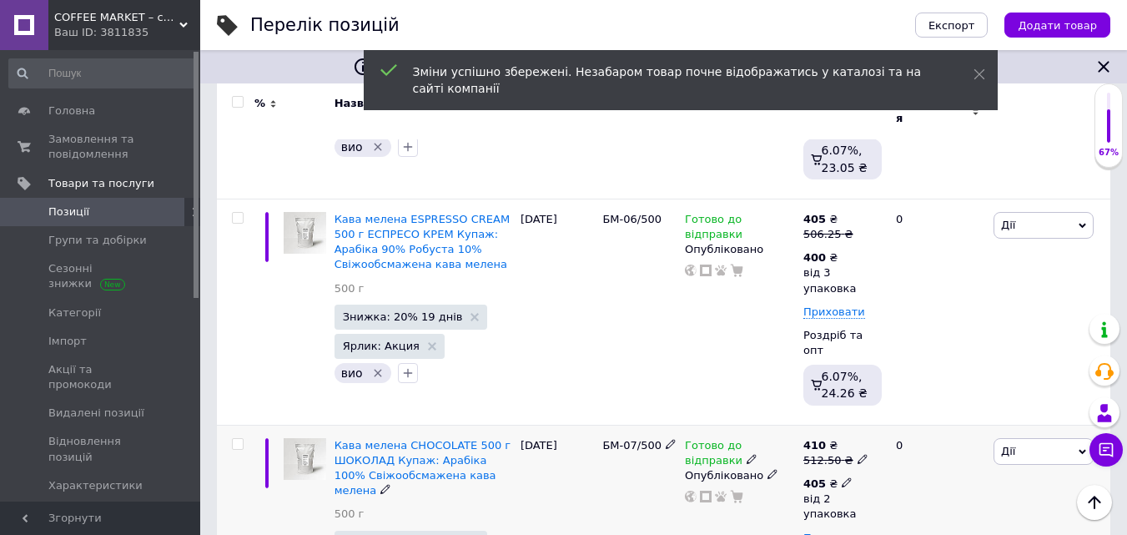
click at [842, 477] on icon at bounding box center [847, 482] width 10 height 10
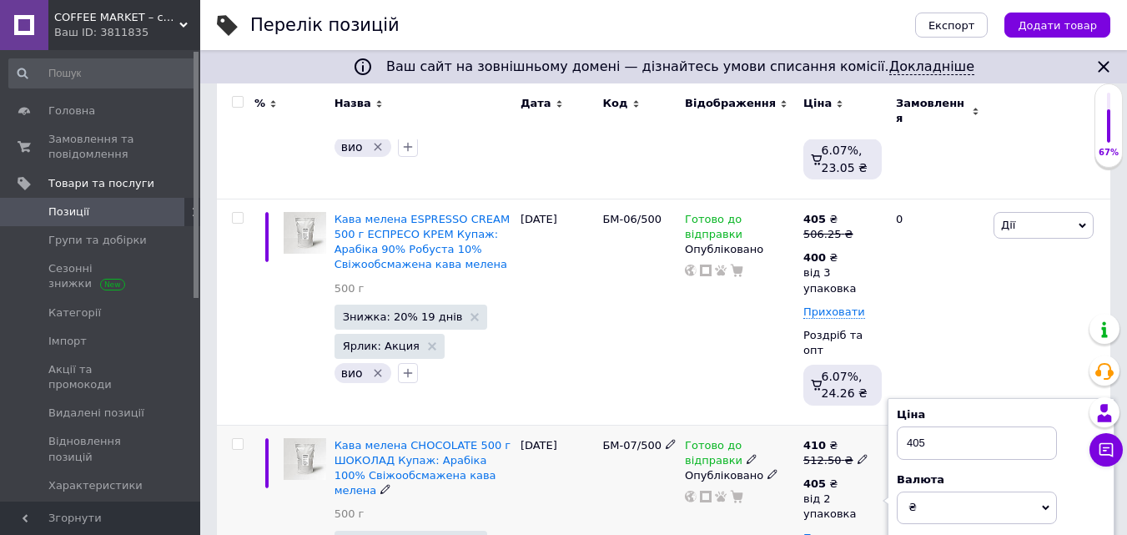
drag, startPoint x: 940, startPoint y: 458, endPoint x: 954, endPoint y: 452, distance: 14.6
click at [783, 474] on div "Готово до відправки Опубліковано" at bounding box center [740, 538] width 118 height 226
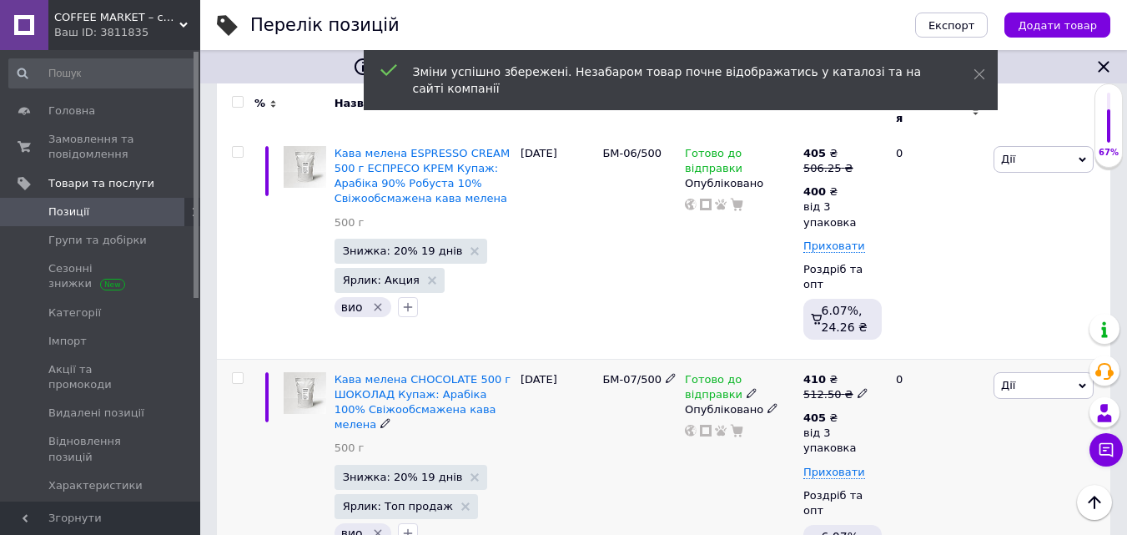
scroll to position [1502, 0]
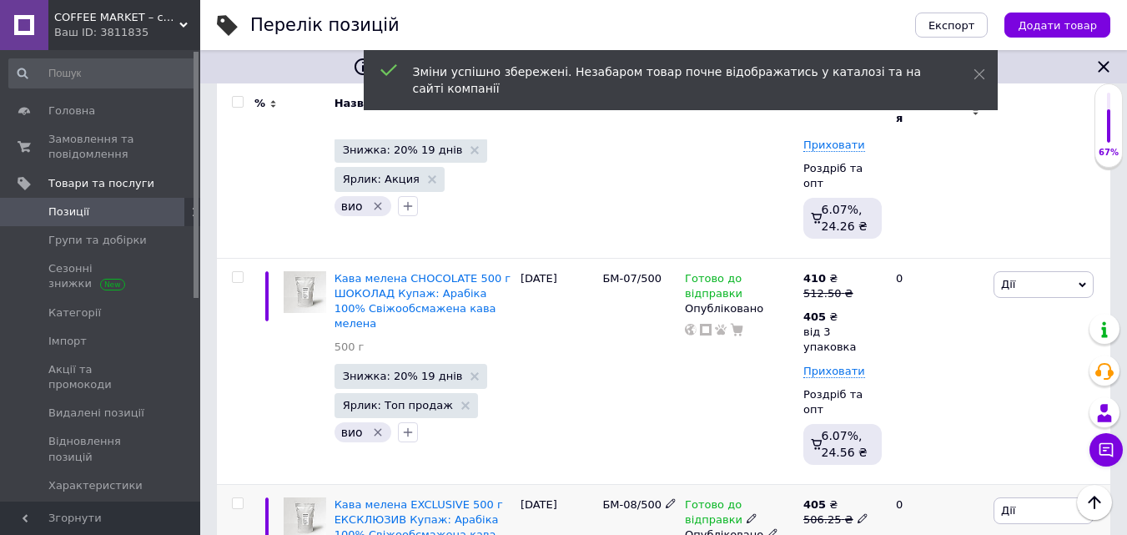
click at [858, 513] on icon at bounding box center [863, 518] width 10 height 10
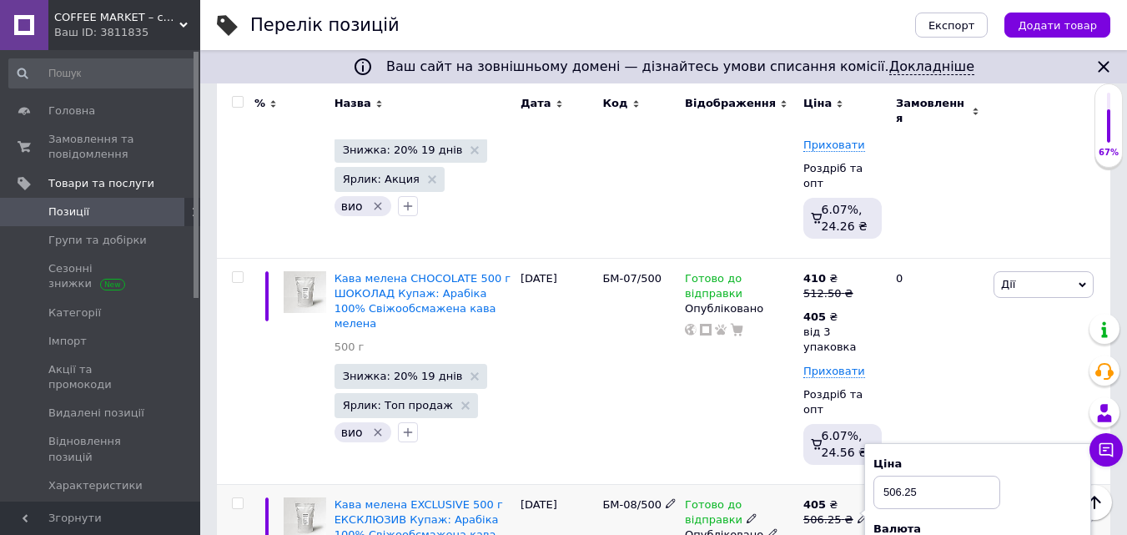
drag, startPoint x: 889, startPoint y: 384, endPoint x: 1043, endPoint y: 383, distance: 154.4
click at [1018, 456] on div "Ціна 506.25" at bounding box center [978, 482] width 209 height 53
click at [837, 534] on span "Ще 1 ціна" at bounding box center [831, 542] width 57 height 13
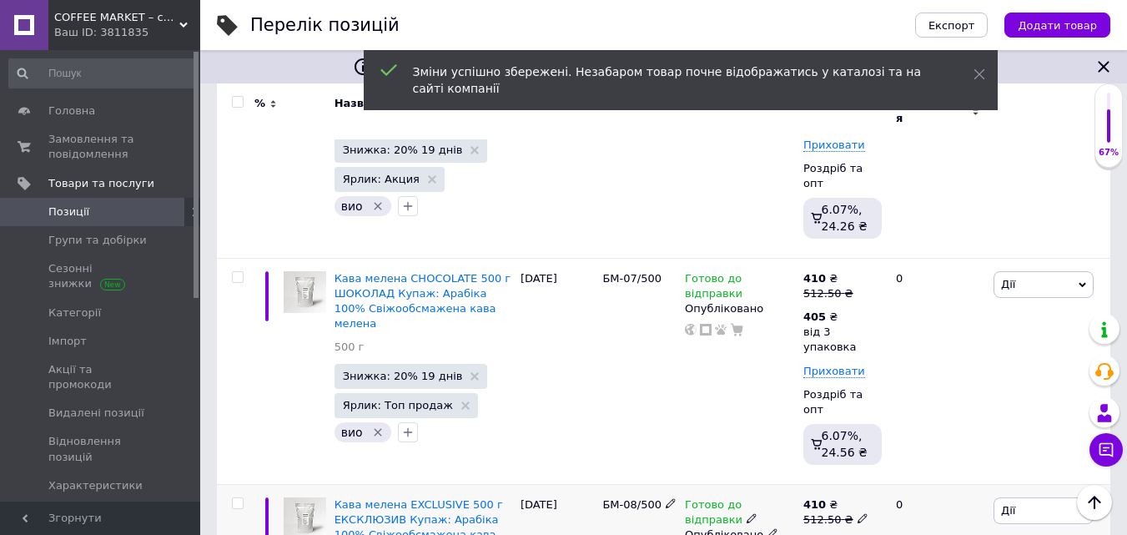
drag, startPoint x: 838, startPoint y: 427, endPoint x: 849, endPoint y: 436, distance: 13.7
click at [842, 534] on span at bounding box center [847, 541] width 10 height 12
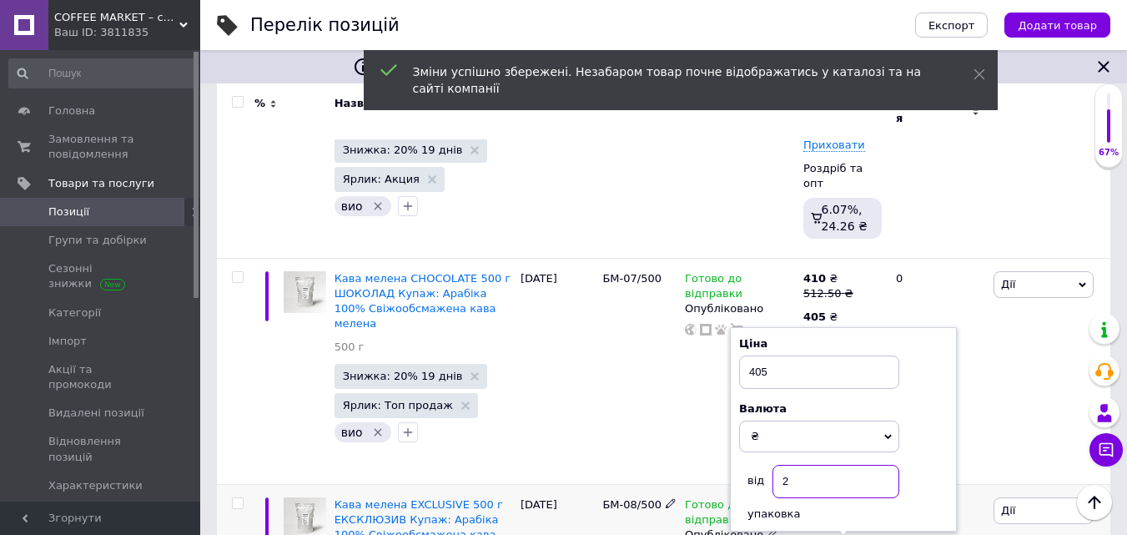
drag, startPoint x: 783, startPoint y: 371, endPoint x: 795, endPoint y: 371, distance: 11.7
click at [795, 465] on input "2" at bounding box center [836, 481] width 127 height 33
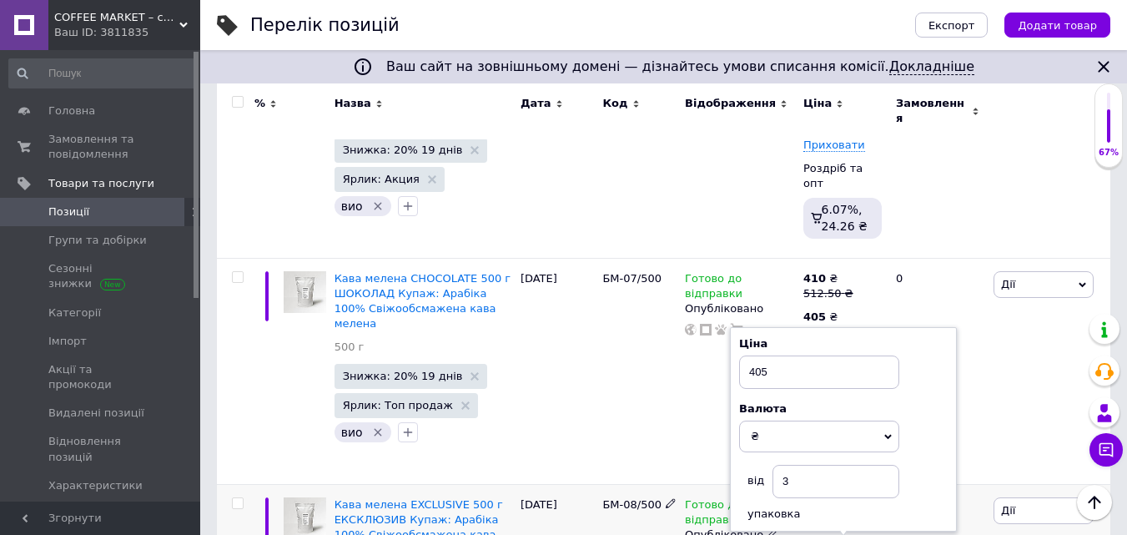
drag, startPoint x: 768, startPoint y: 492, endPoint x: 780, endPoint y: 488, distance: 12.4
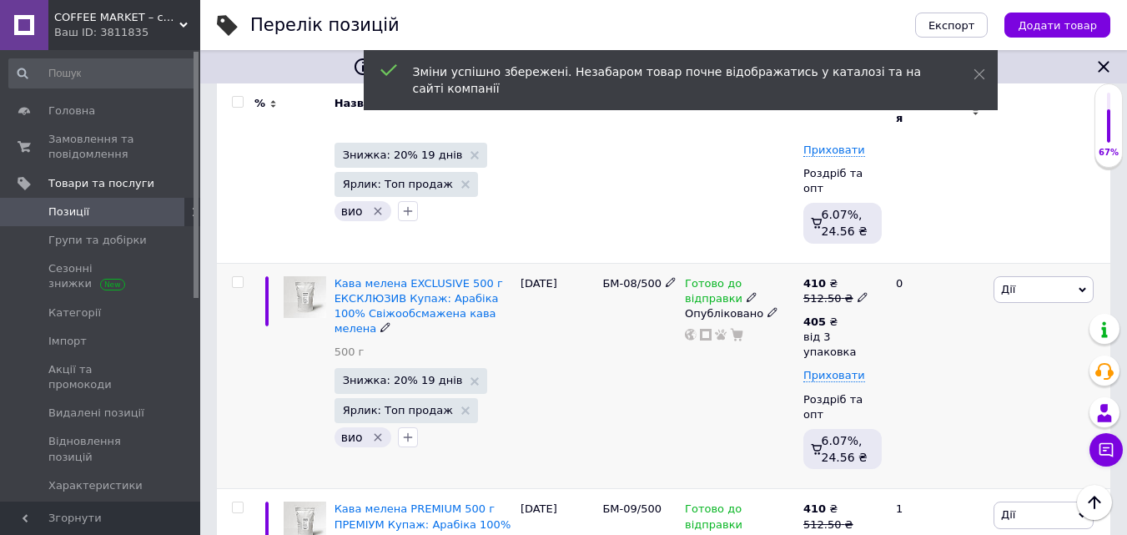
scroll to position [1752, 0]
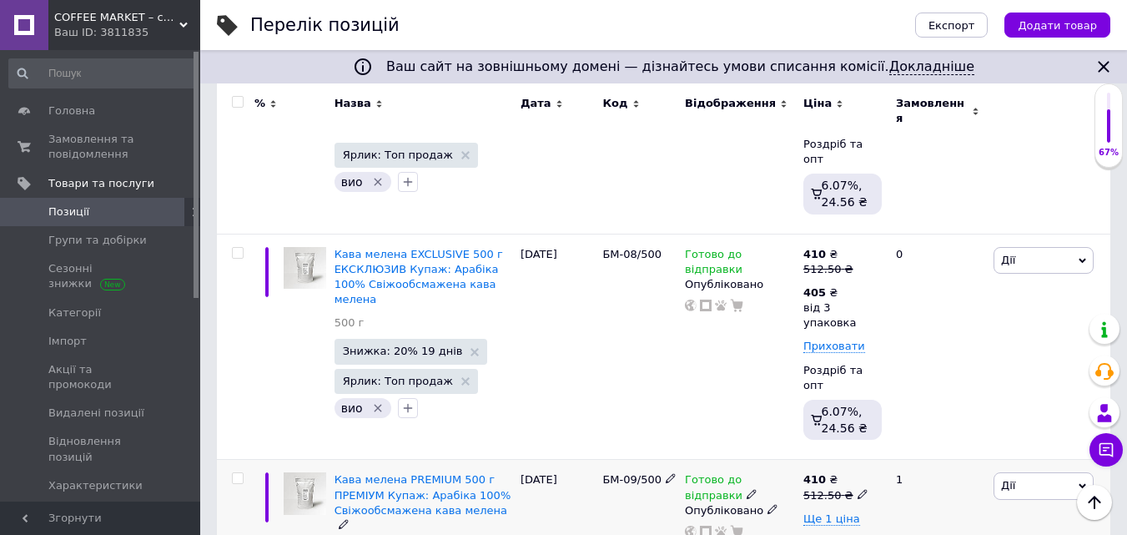
click at [858, 489] on icon at bounding box center [863, 494] width 10 height 10
drag, startPoint x: 899, startPoint y: 341, endPoint x: 974, endPoint y: 333, distance: 75.6
click at [967, 451] on input "512.5" at bounding box center [937, 467] width 127 height 33
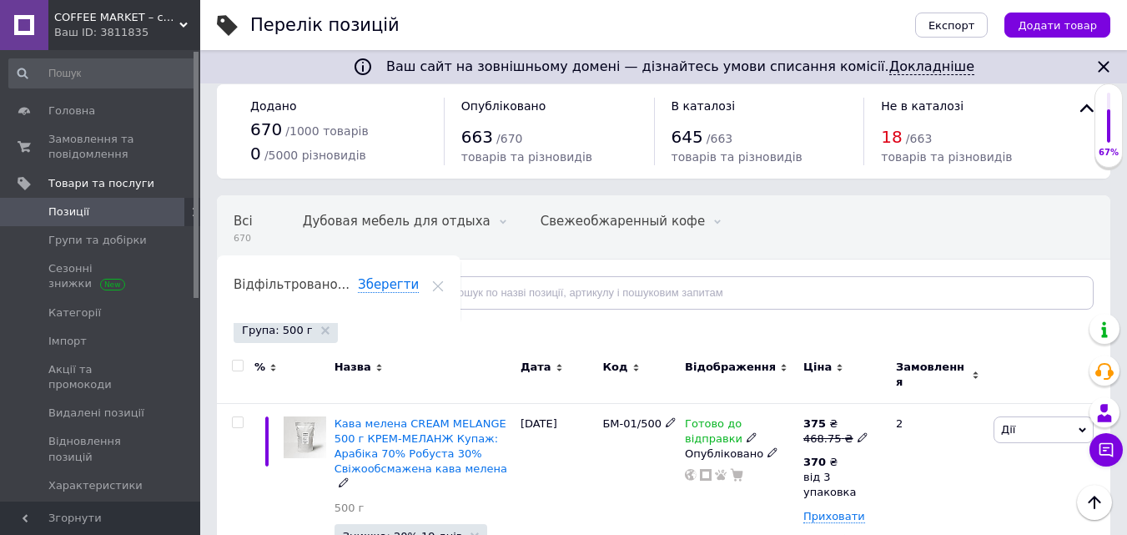
scroll to position [0, 0]
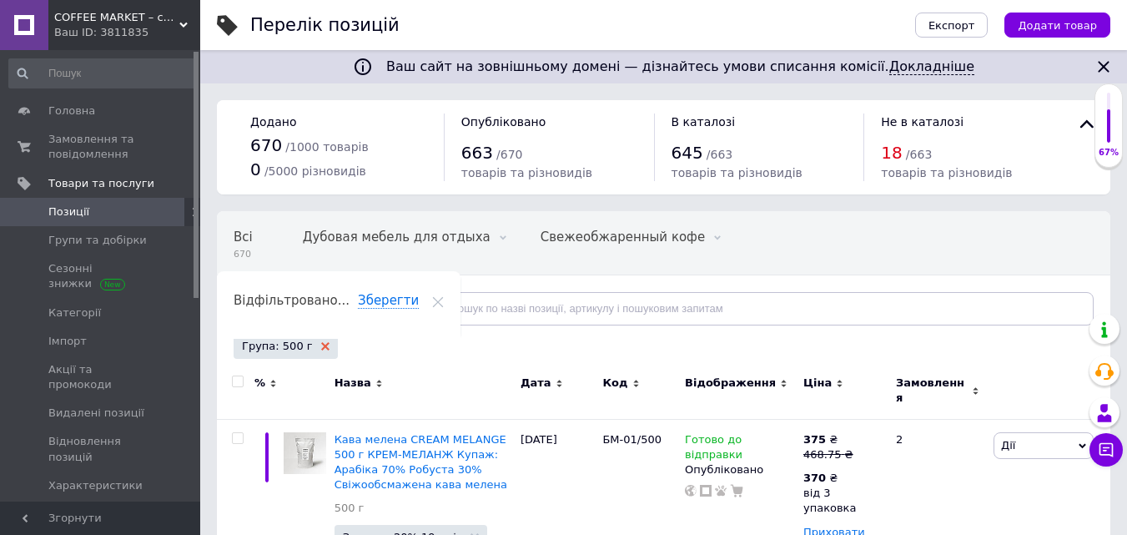
click at [321, 346] on icon at bounding box center [325, 346] width 8 height 8
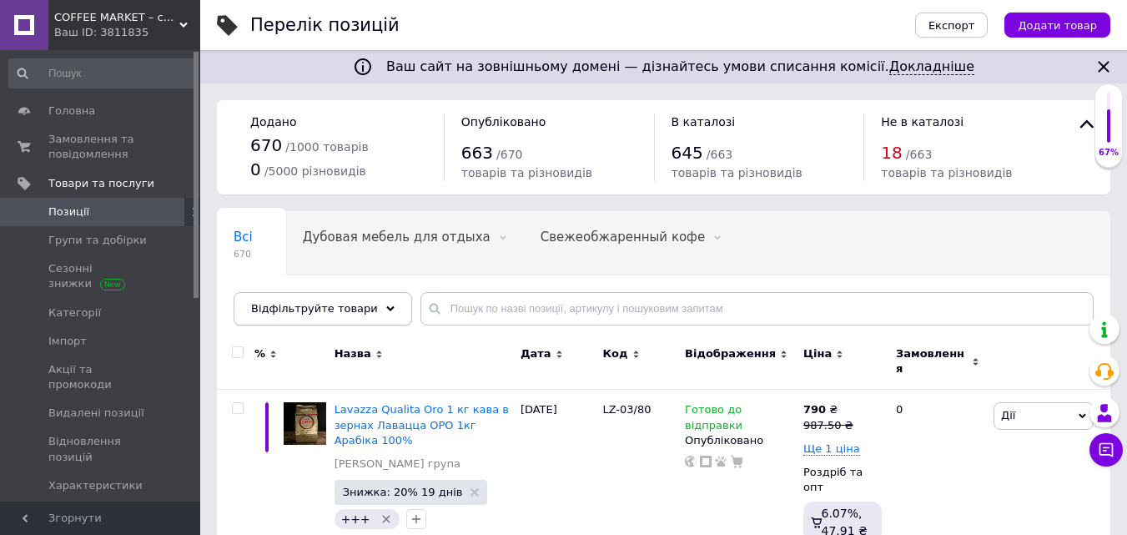
click at [365, 301] on div "Відфільтруйте товари" at bounding box center [323, 308] width 179 height 33
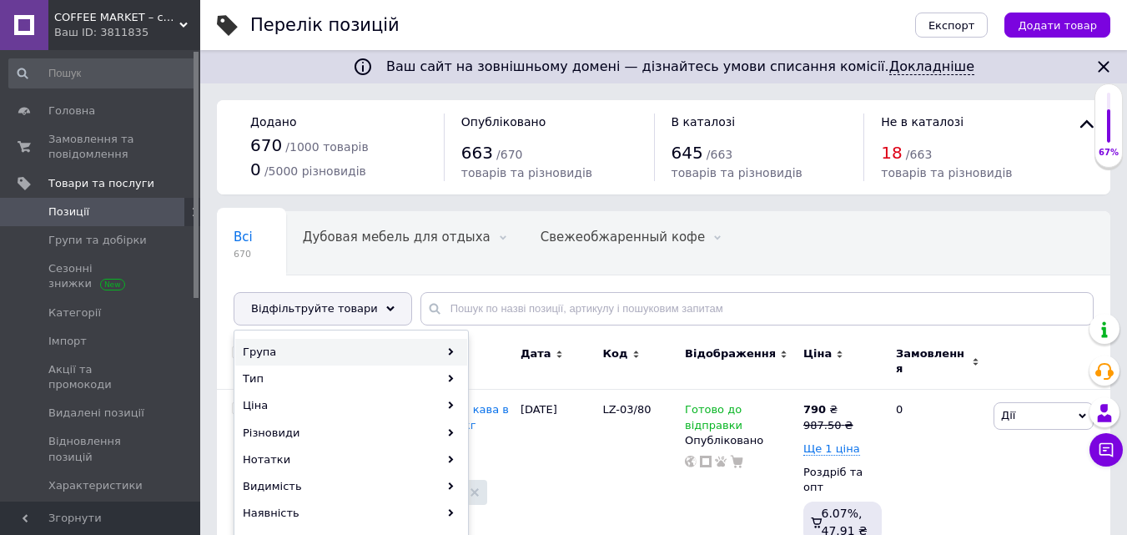
click at [262, 351] on div "Група" at bounding box center [351, 352] width 232 height 27
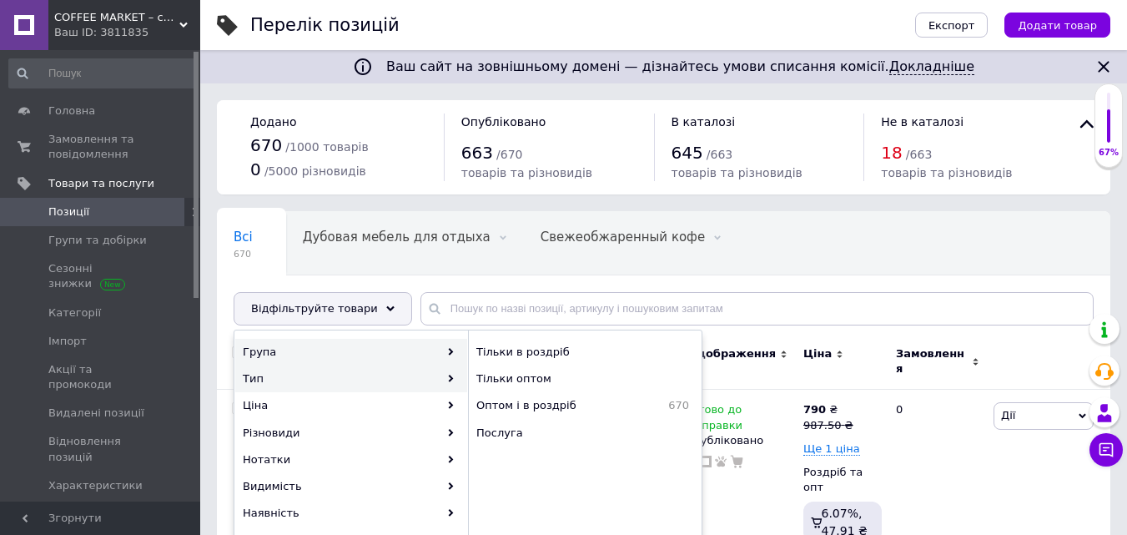
click at [264, 350] on div "Група" at bounding box center [351, 352] width 232 height 27
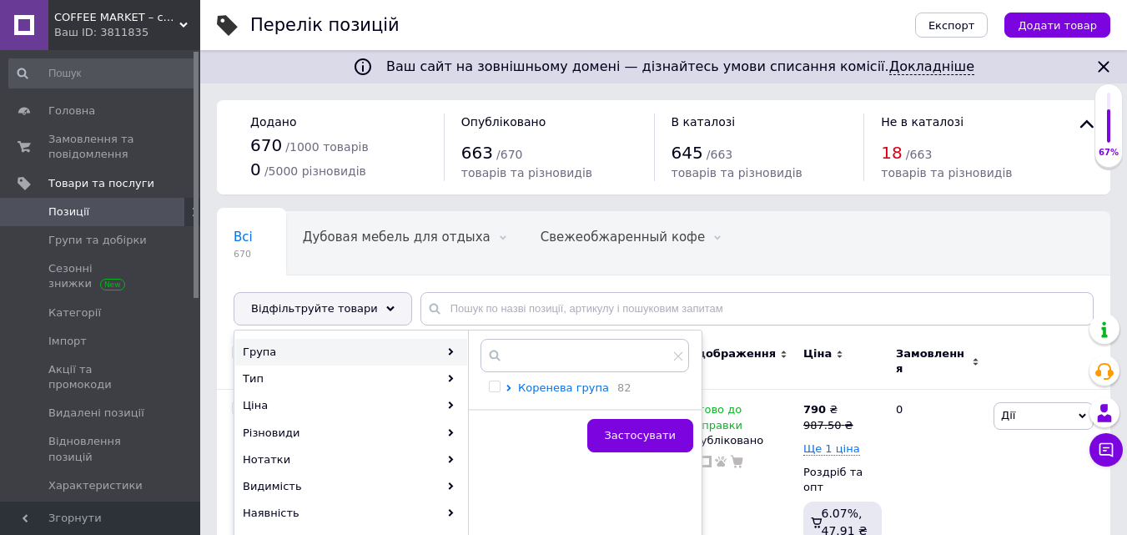
click at [541, 385] on span "Коренева група" at bounding box center [563, 387] width 91 height 13
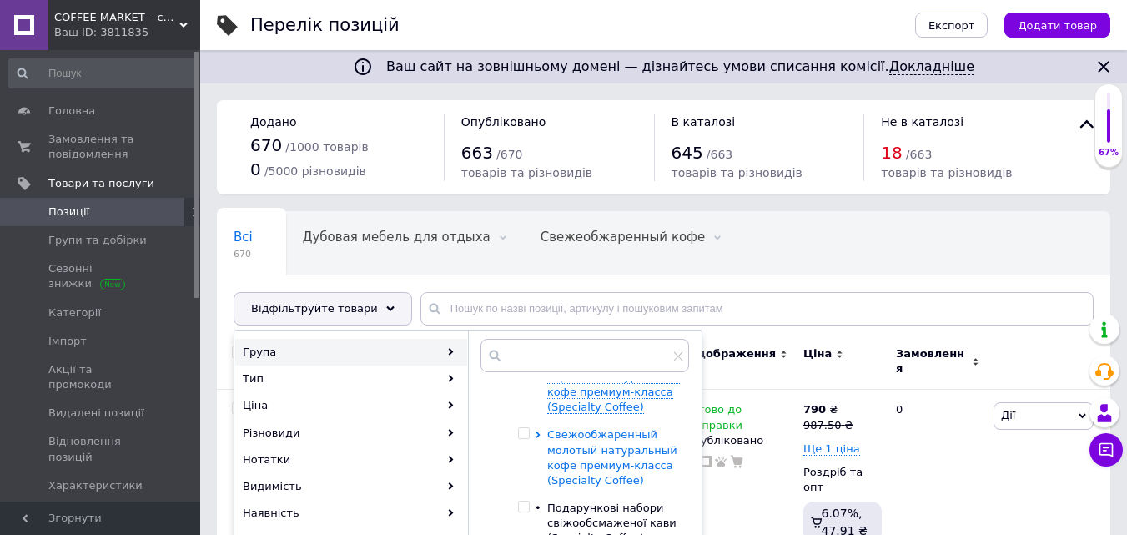
scroll to position [83, 0]
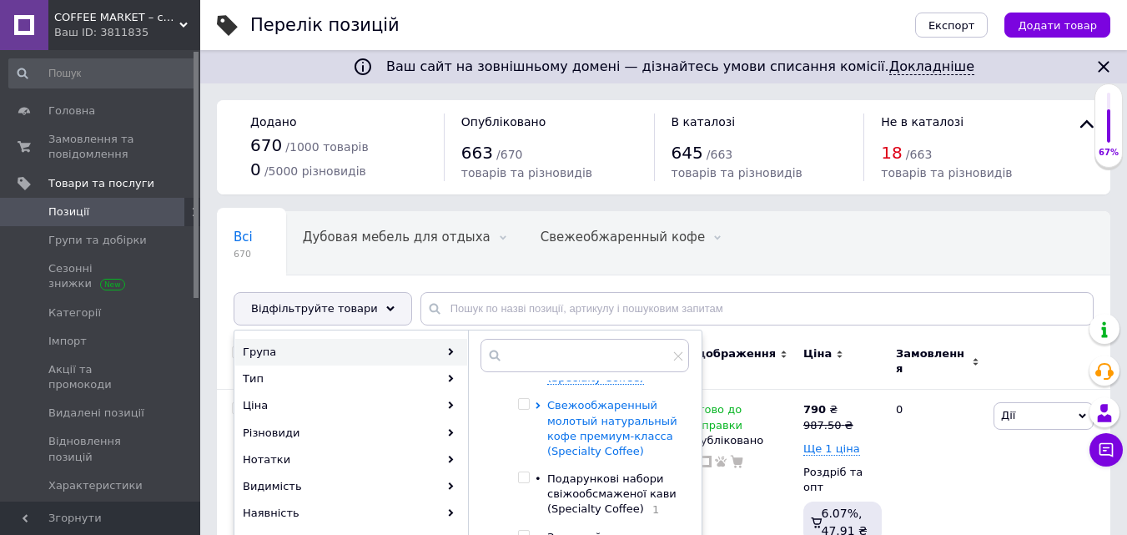
click at [600, 428] on span "Свежообжаренный молотый натуральный кофе премиум-класса (Specialty Coffee)" at bounding box center [612, 428] width 130 height 58
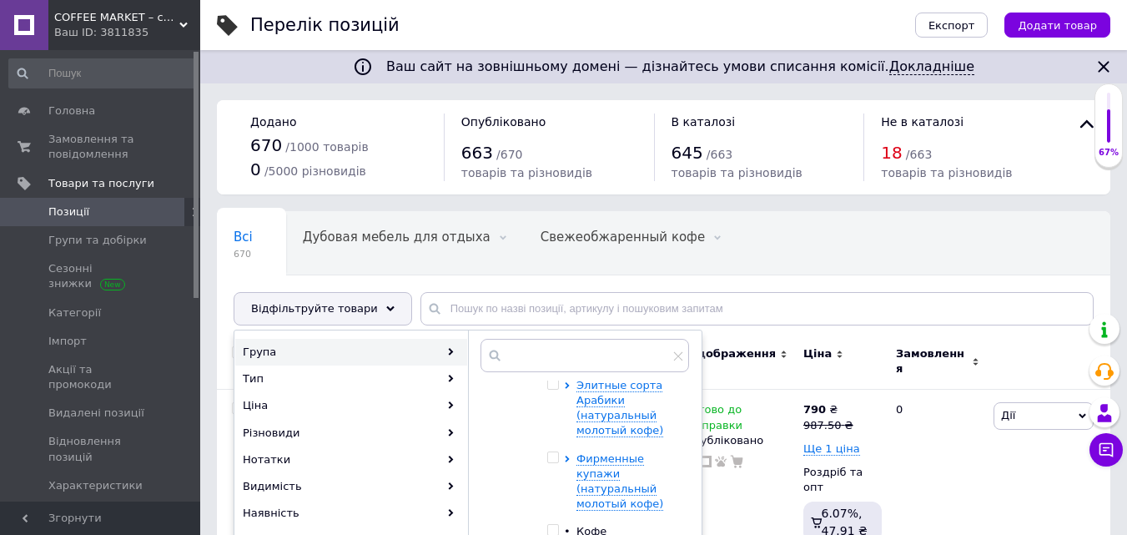
scroll to position [334, 0]
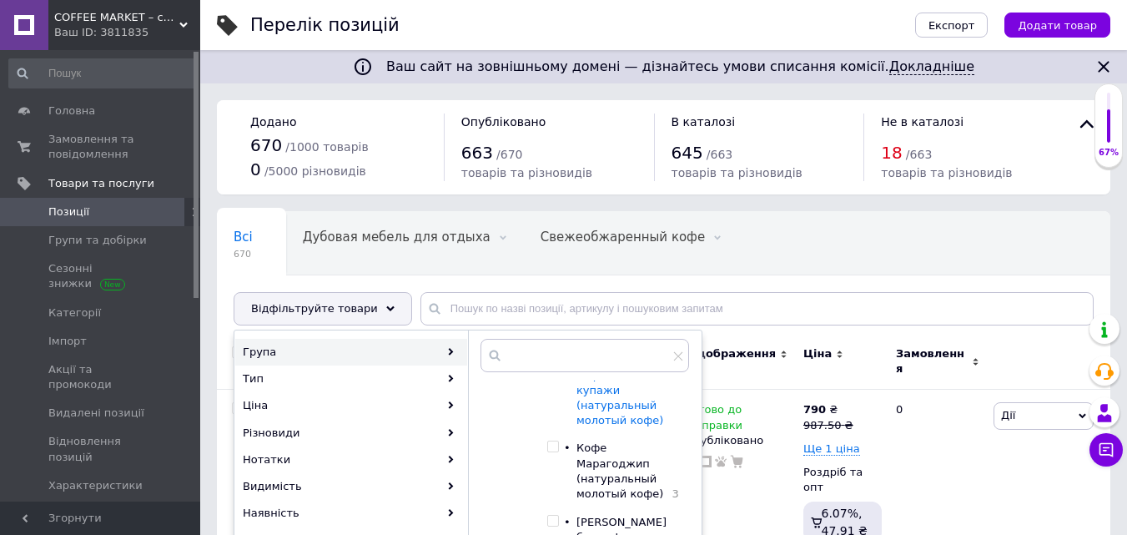
click at [602, 410] on span "Фирменные купажи (натуральный молотый кофе)" at bounding box center [620, 398] width 87 height 58
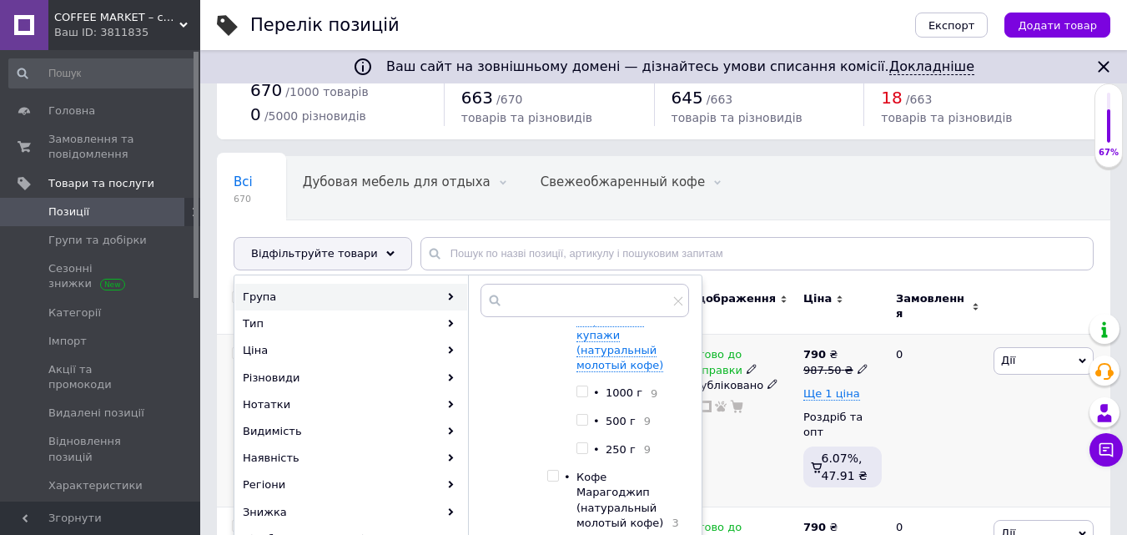
scroll to position [83, 0]
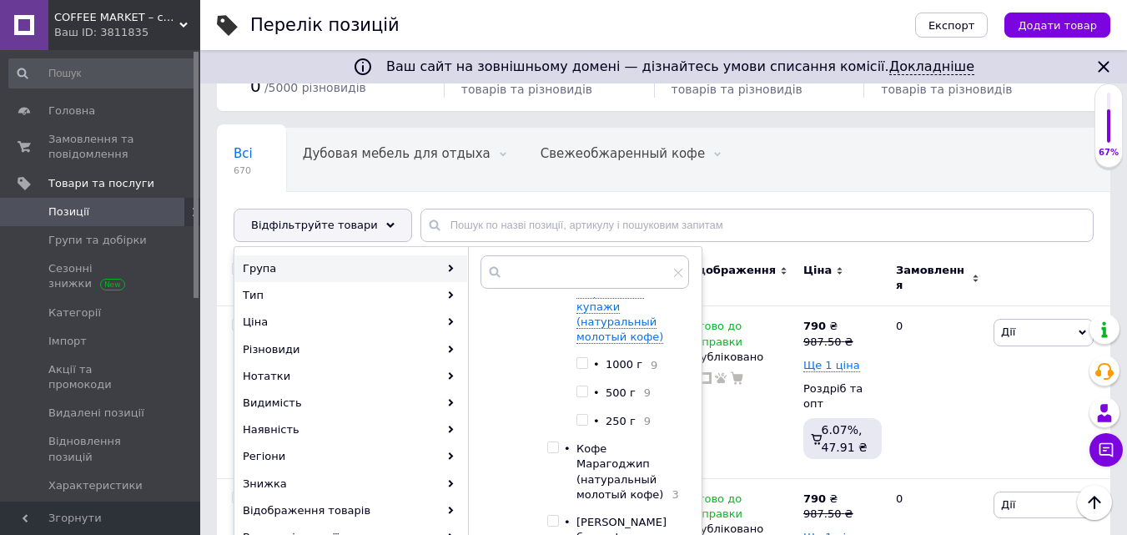
click at [586, 421] on input "checkbox" at bounding box center [582, 420] width 11 height 11
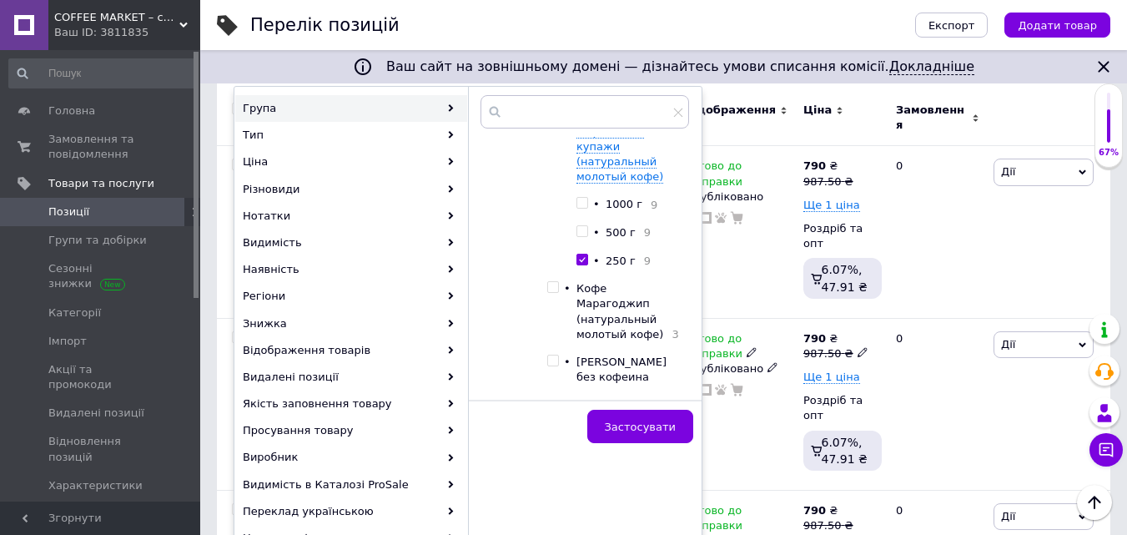
scroll to position [250, 0]
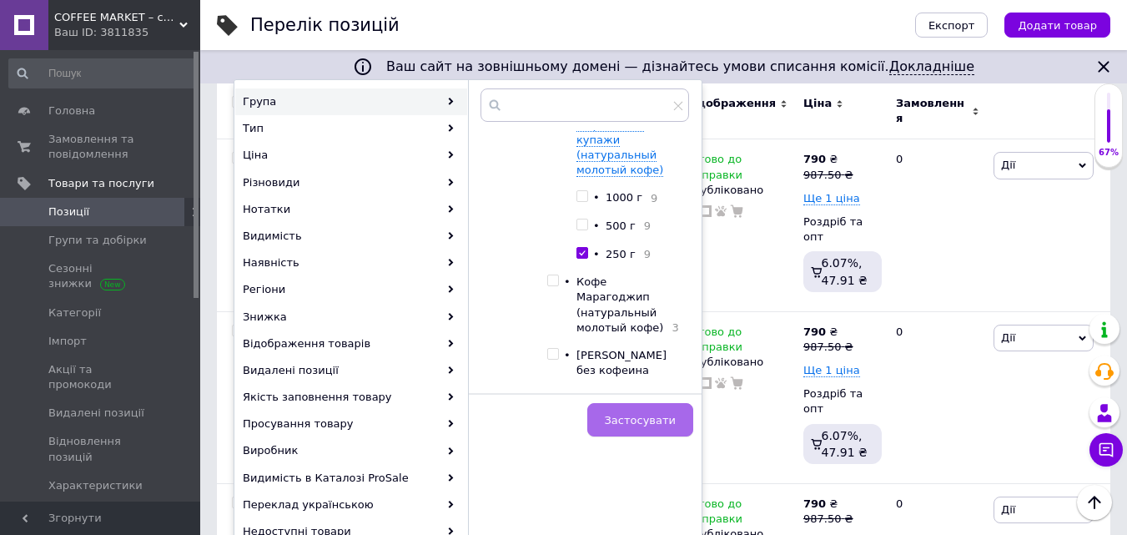
click at [642, 418] on span "Застосувати" at bounding box center [640, 420] width 71 height 13
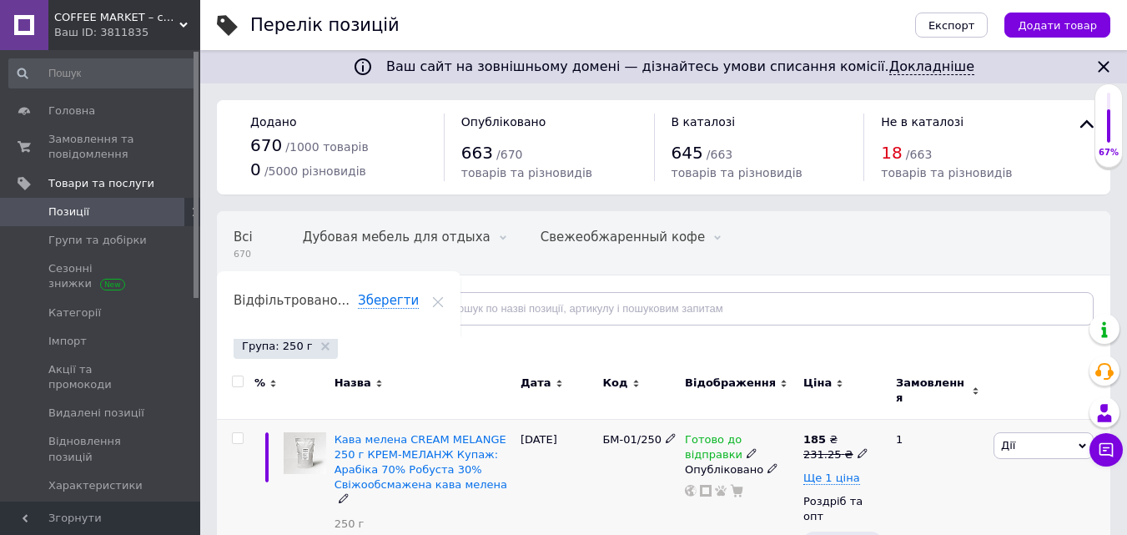
click at [858, 448] on icon at bounding box center [863, 453] width 10 height 10
drag, startPoint x: 895, startPoint y: 415, endPoint x: 1021, endPoint y: 409, distance: 126.1
click at [1019, 410] on div "Ціна 231.25" at bounding box center [978, 417] width 209 height 53
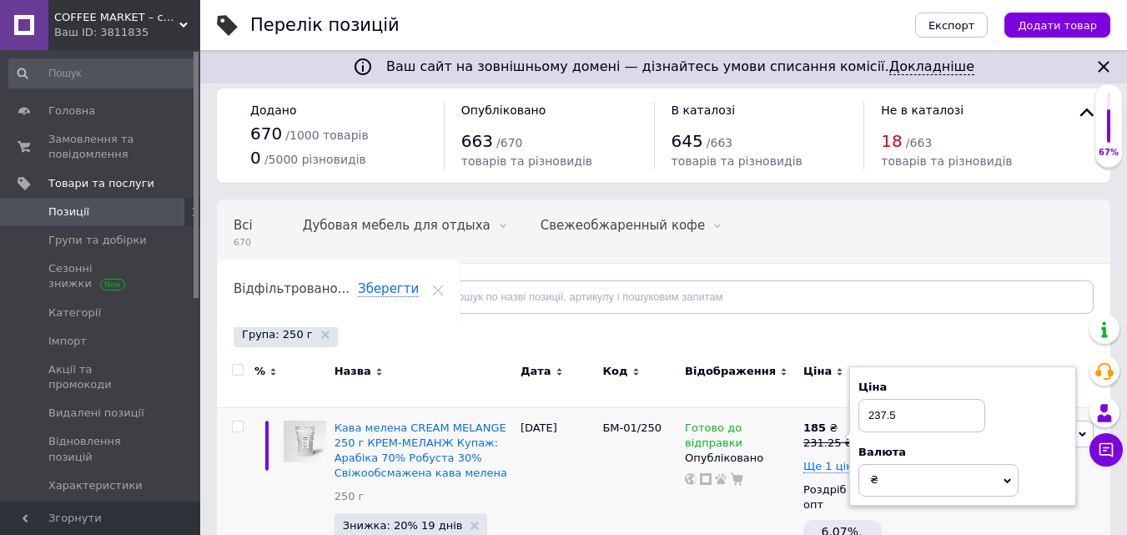
scroll to position [167, 0]
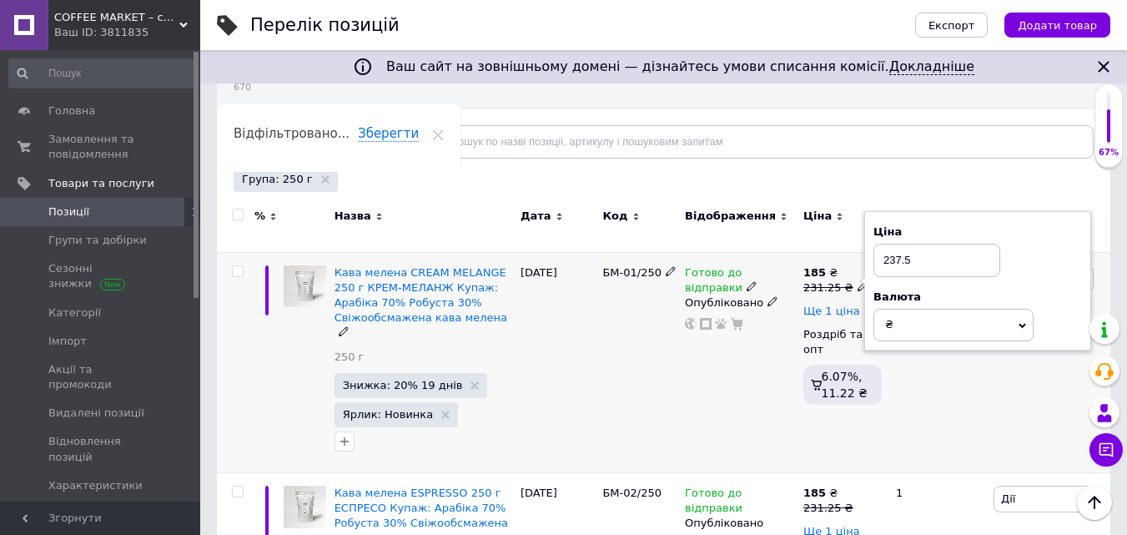
click at [841, 305] on span "Ще 1 ціна" at bounding box center [831, 311] width 57 height 13
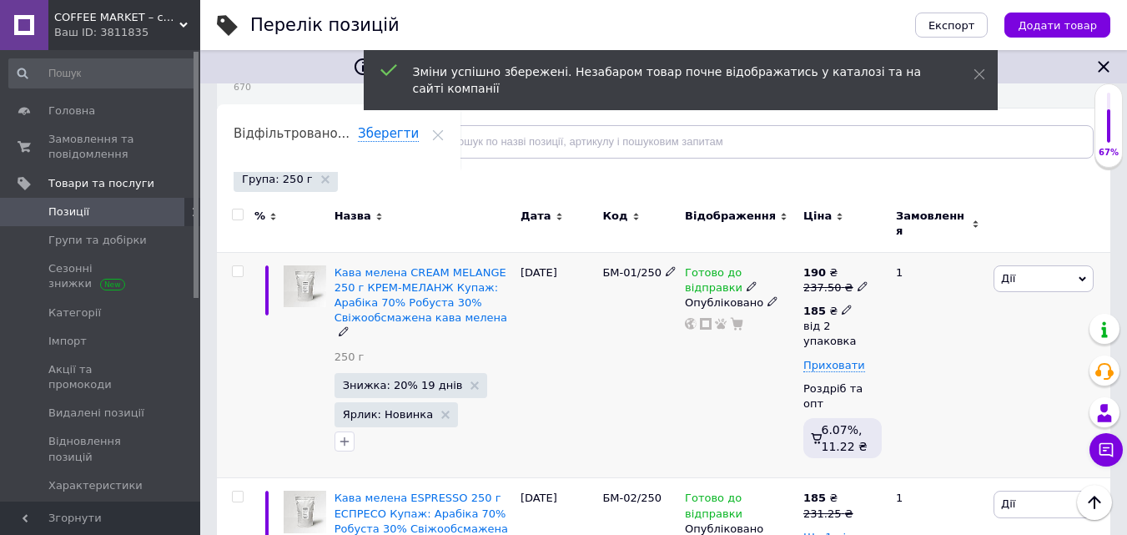
click at [842, 305] on icon at bounding box center [847, 310] width 10 height 10
drag, startPoint x: 942, startPoint y: 369, endPoint x: 952, endPoint y: 368, distance: 10.0
click at [952, 369] on input "2" at bounding box center [993, 380] width 127 height 33
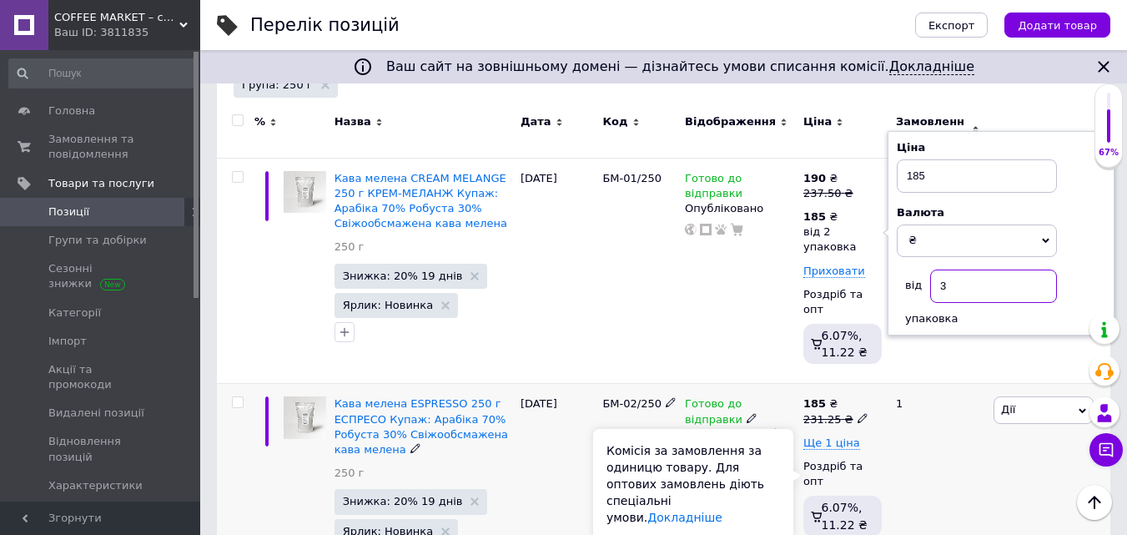
scroll to position [334, 0]
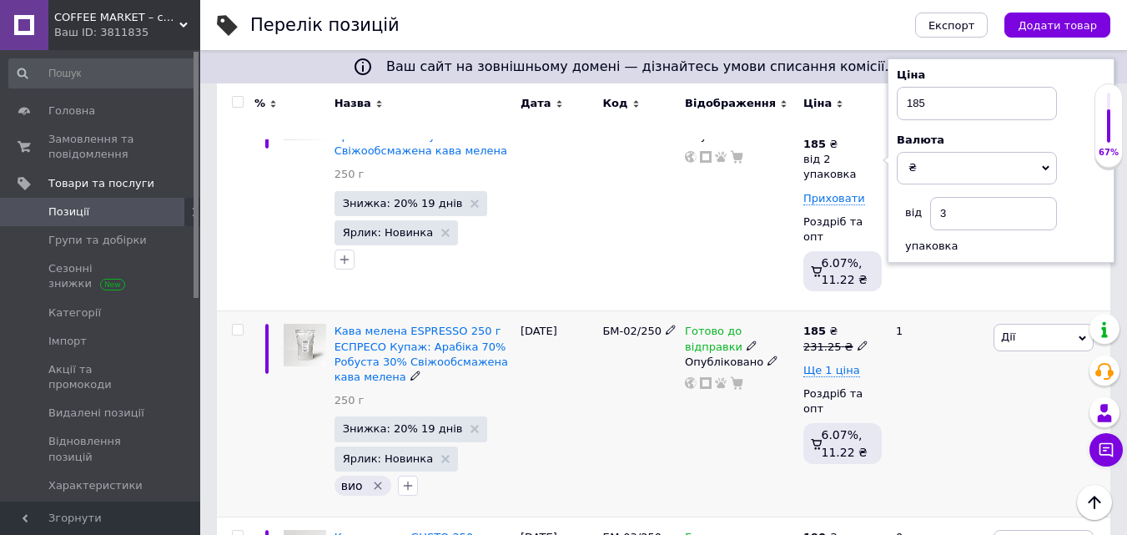
click at [858, 340] on icon at bounding box center [863, 345] width 10 height 10
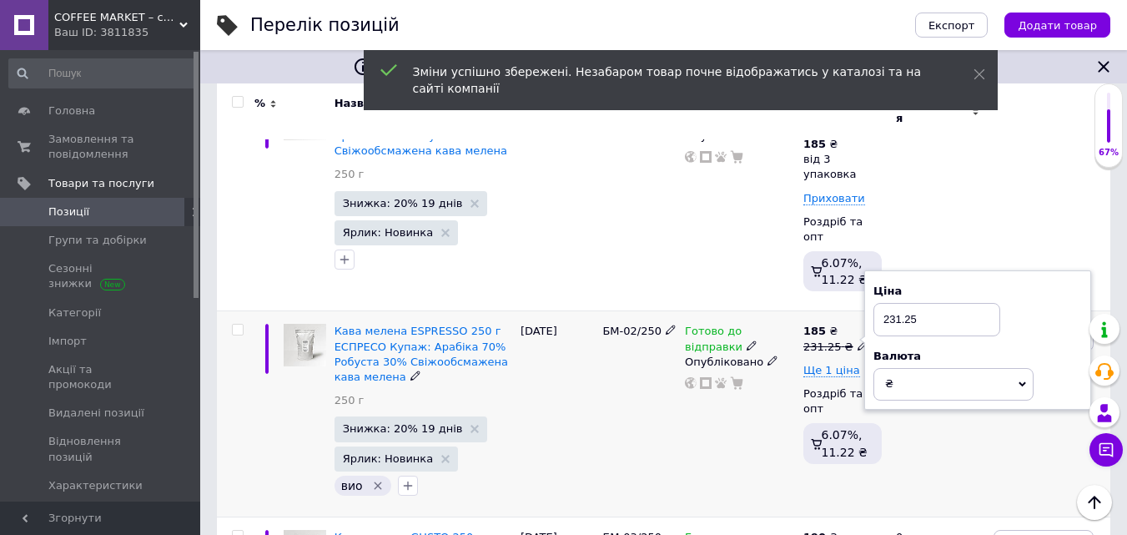
drag, startPoint x: 896, startPoint y: 293, endPoint x: 998, endPoint y: 279, distance: 102.7
click at [989, 303] on input "231.25" at bounding box center [937, 319] width 127 height 33
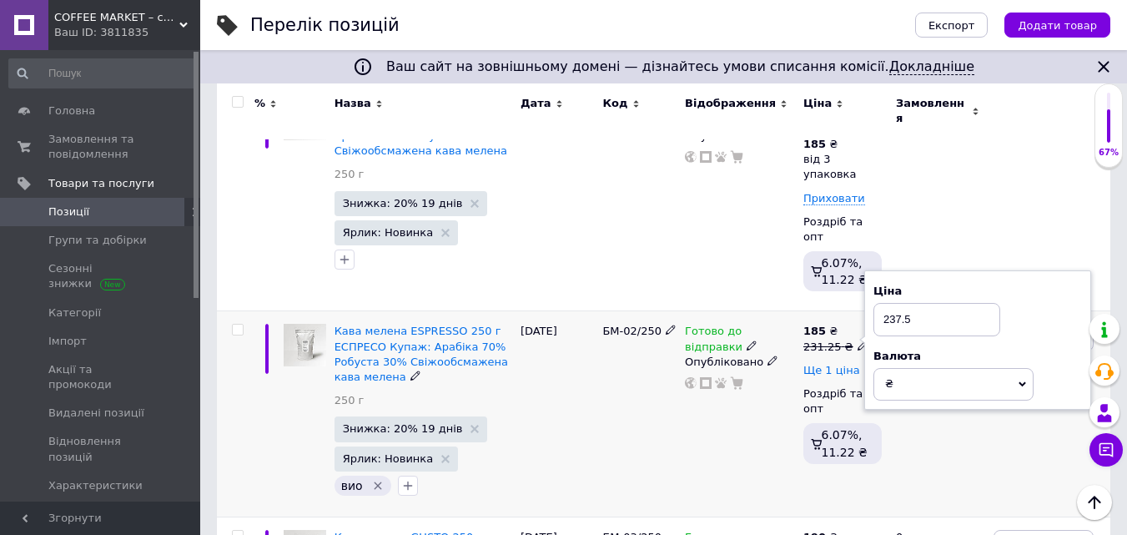
click at [844, 364] on span "Ще 1 ціна" at bounding box center [831, 370] width 57 height 13
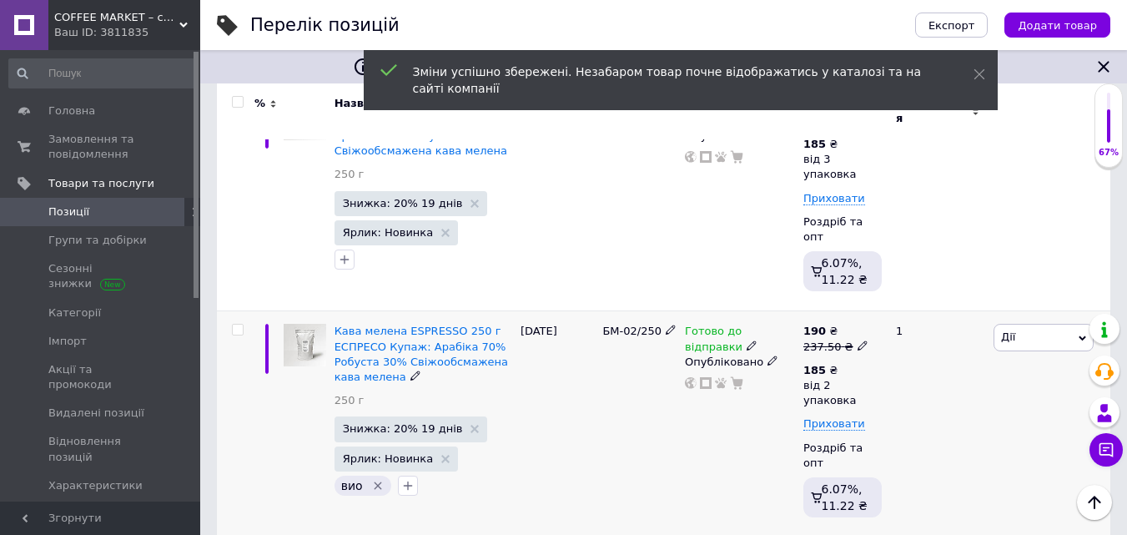
scroll to position [501, 0]
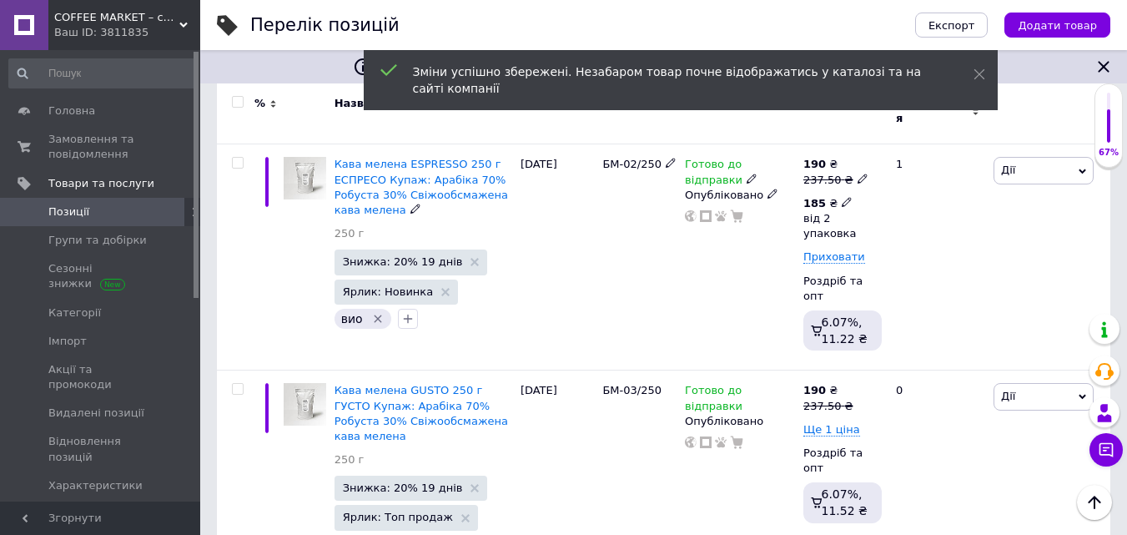
click at [842, 197] on icon at bounding box center [847, 202] width 10 height 10
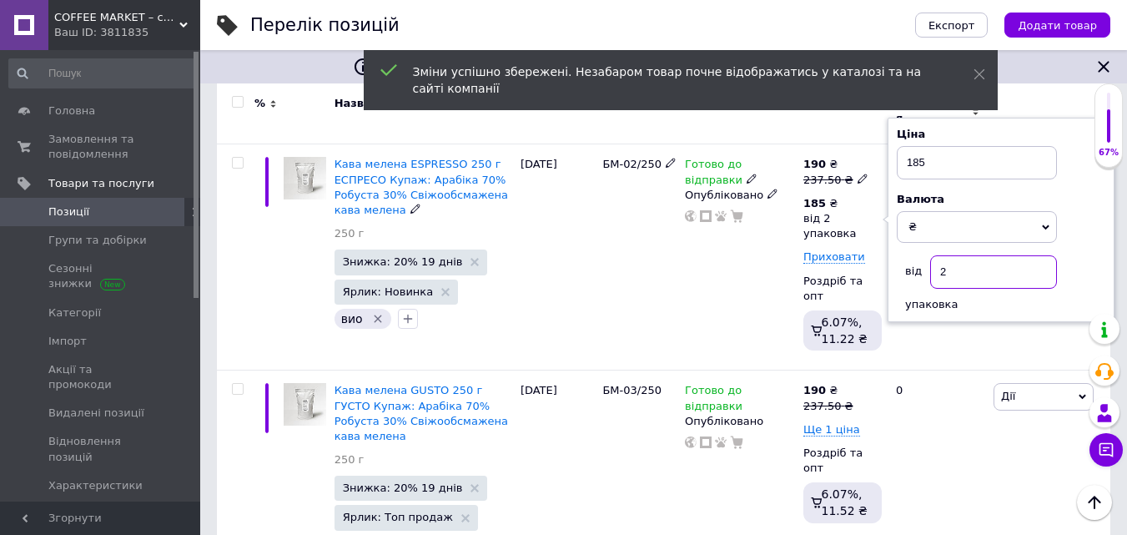
drag, startPoint x: 941, startPoint y: 244, endPoint x: 973, endPoint y: 249, distance: 32.2
click at [970, 255] on input "2" at bounding box center [993, 271] width 127 height 33
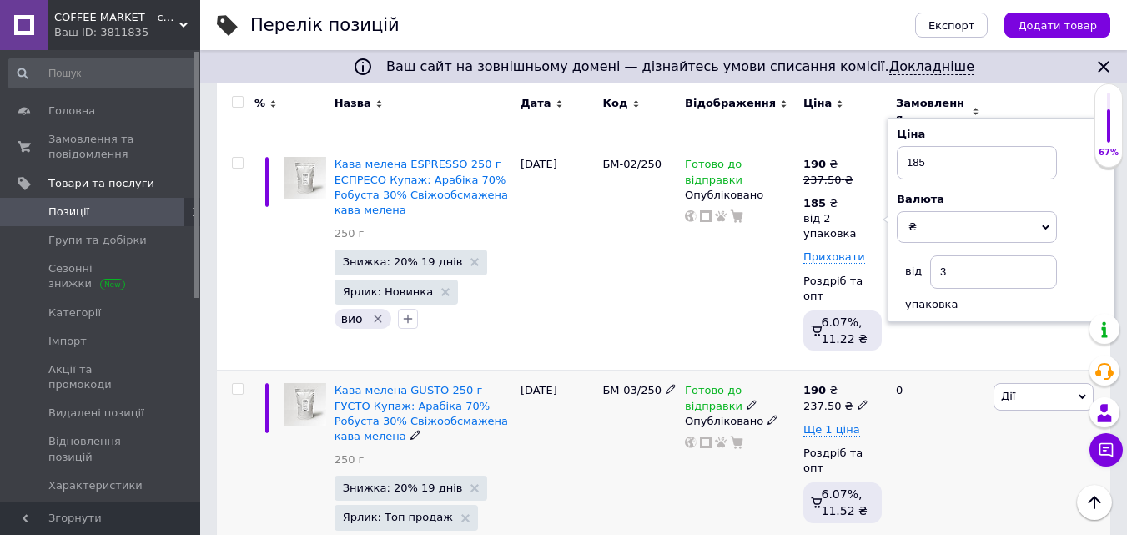
click at [858, 400] on icon at bounding box center [863, 405] width 10 height 10
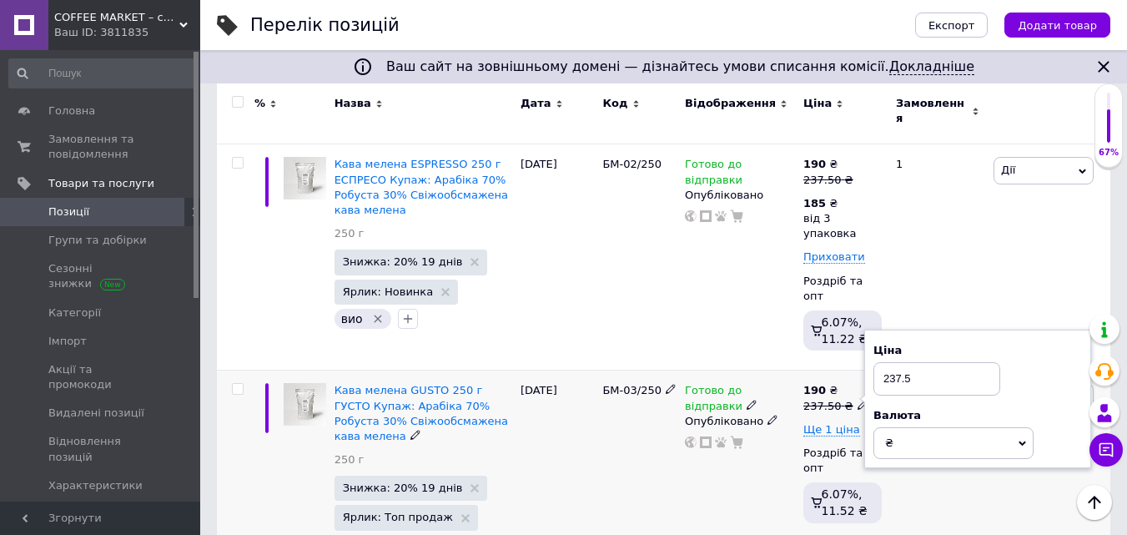
drag, startPoint x: 890, startPoint y: 335, endPoint x: 954, endPoint y: 330, distance: 64.5
click at [950, 362] on input "237.5" at bounding box center [937, 378] width 127 height 33
click at [847, 423] on span "Ще 1 ціна" at bounding box center [831, 429] width 57 height 13
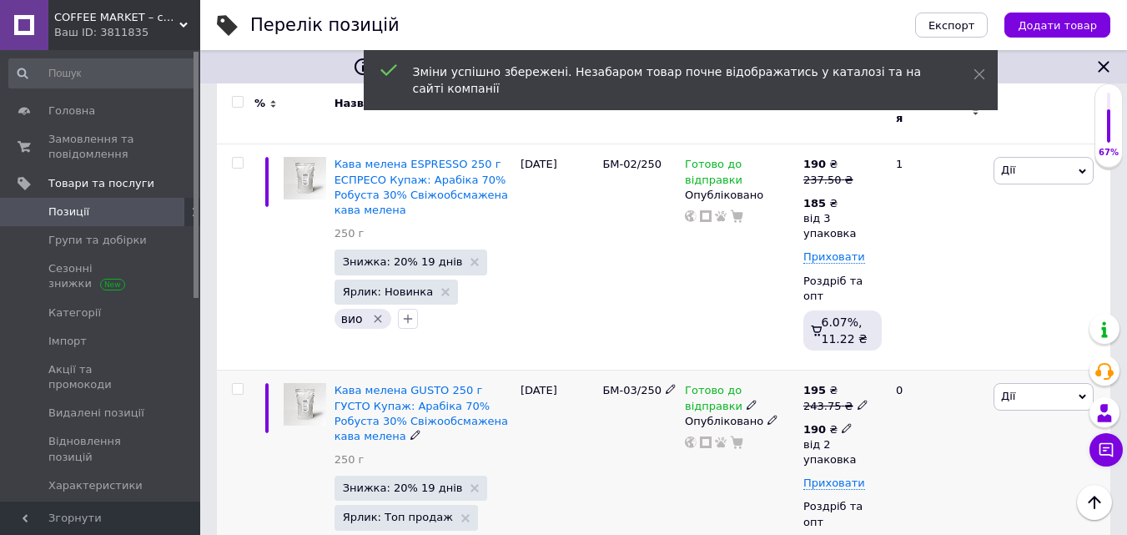
click at [842, 421] on span at bounding box center [847, 427] width 10 height 12
drag, startPoint x: 937, startPoint y: 458, endPoint x: 979, endPoint y: 455, distance: 41.8
click at [979, 481] on input "2" at bounding box center [993, 497] width 127 height 33
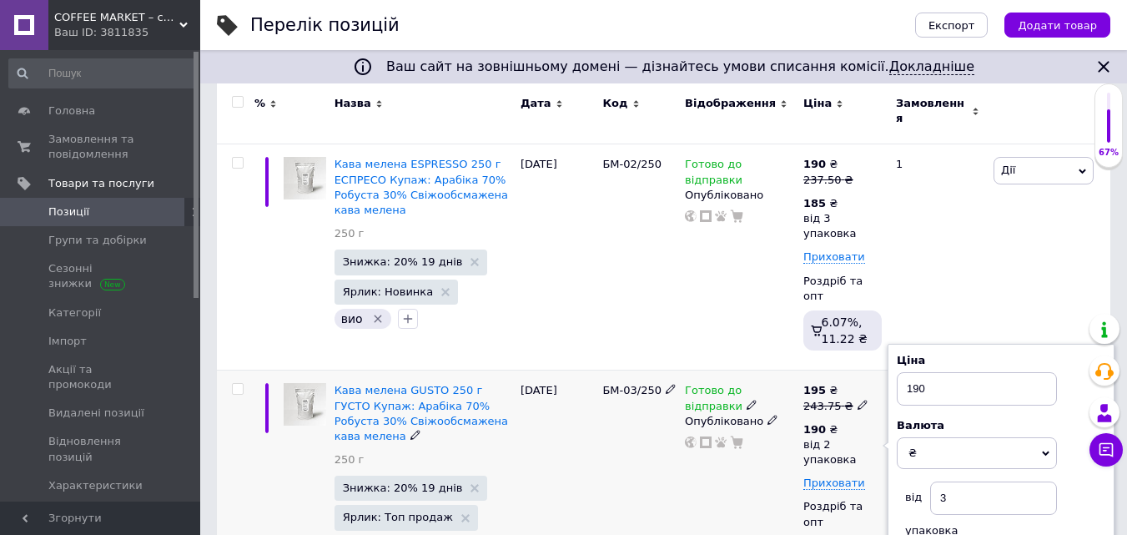
click at [783, 490] on div "Готово до відправки Опубліковано" at bounding box center [740, 483] width 118 height 226
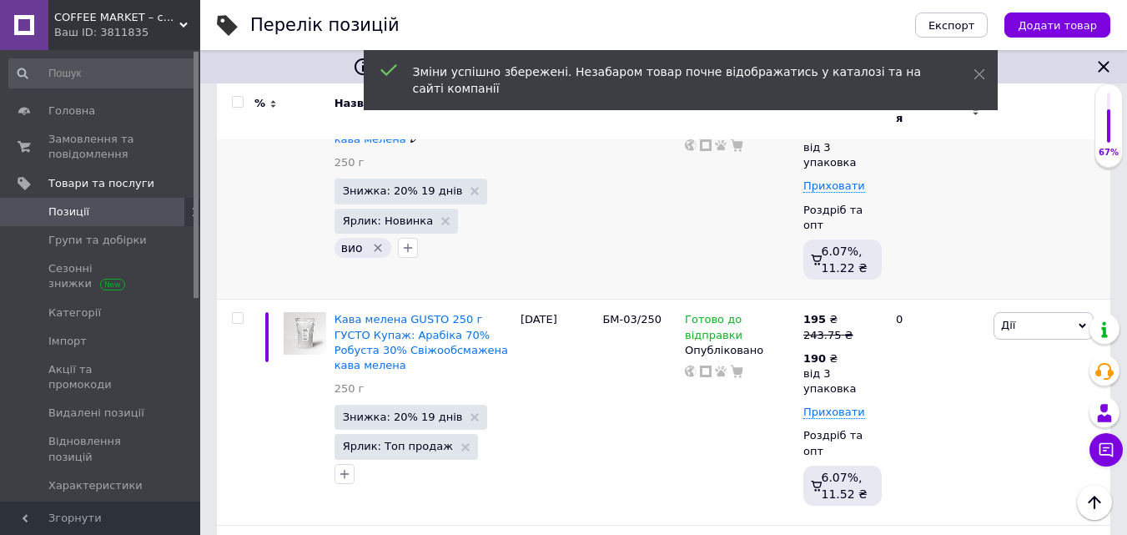
scroll to position [751, 0]
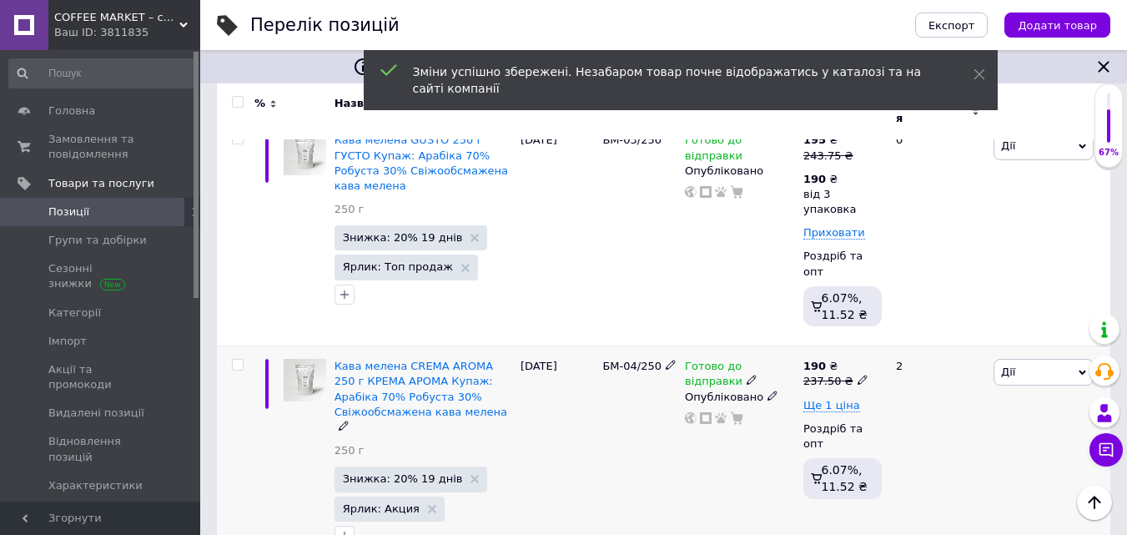
click at [858, 374] on span at bounding box center [863, 380] width 10 height 12
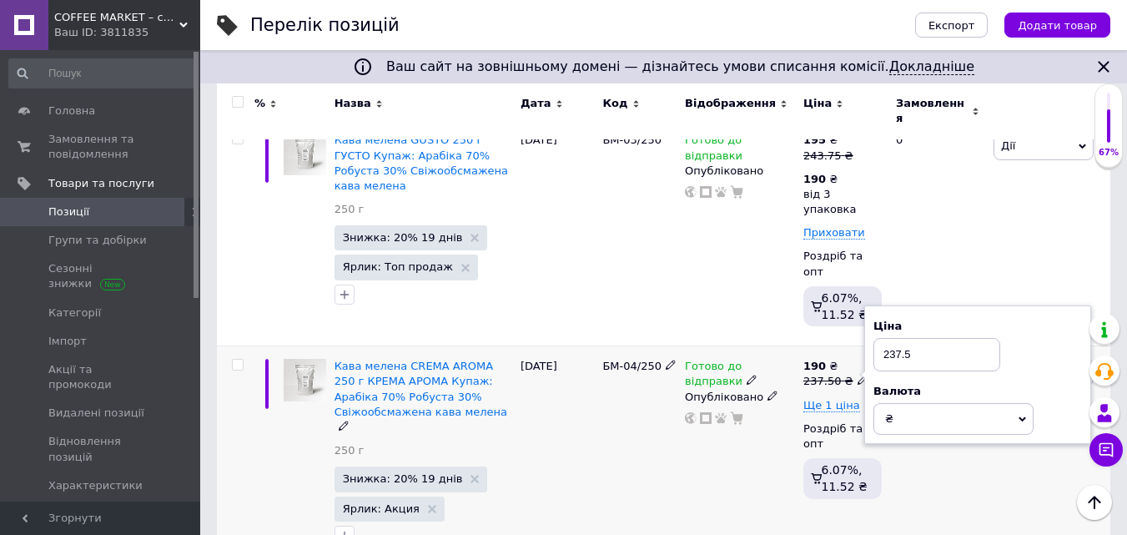
drag, startPoint x: 900, startPoint y: 297, endPoint x: 1025, endPoint y: 309, distance: 124.9
click at [1019, 319] on div "Ціна 237.5" at bounding box center [978, 345] width 209 height 53
click at [840, 399] on span "Ще 1 ціна" at bounding box center [831, 405] width 57 height 13
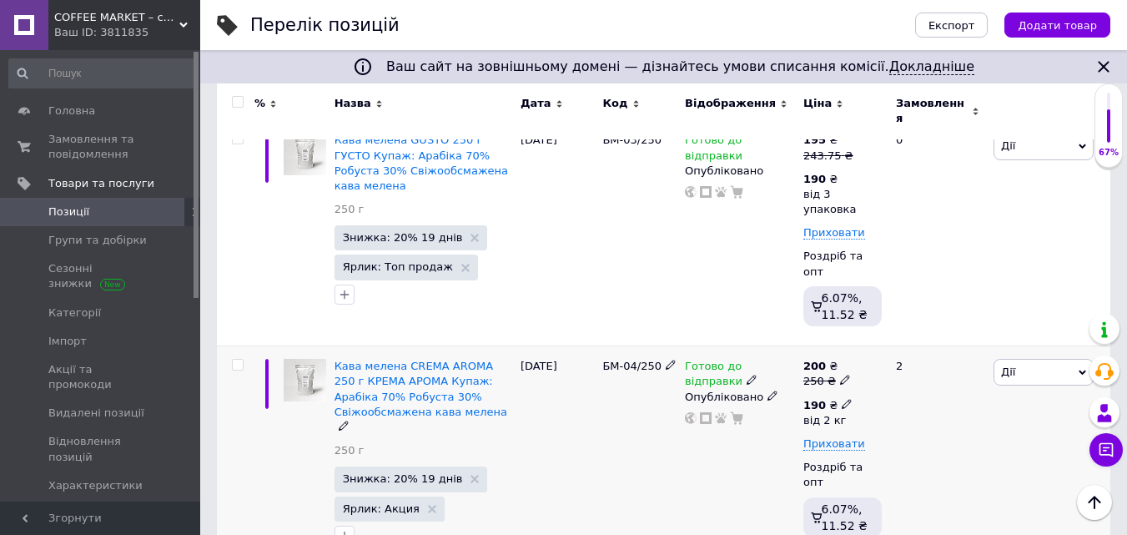
click at [842, 399] on icon at bounding box center [847, 404] width 10 height 10
drag, startPoint x: 889, startPoint y: 310, endPoint x: 931, endPoint y: 307, distance: 42.7
click at [925, 351] on input "190" at bounding box center [947, 367] width 160 height 33
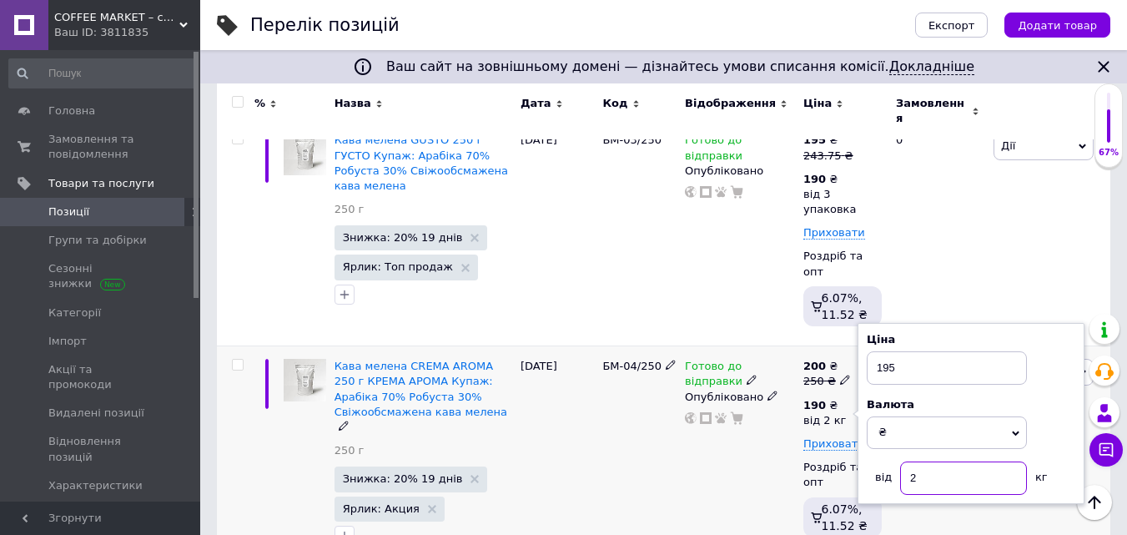
drag, startPoint x: 909, startPoint y: 420, endPoint x: 940, endPoint y: 414, distance: 32.4
click at [938, 461] on input "2" at bounding box center [963, 477] width 127 height 33
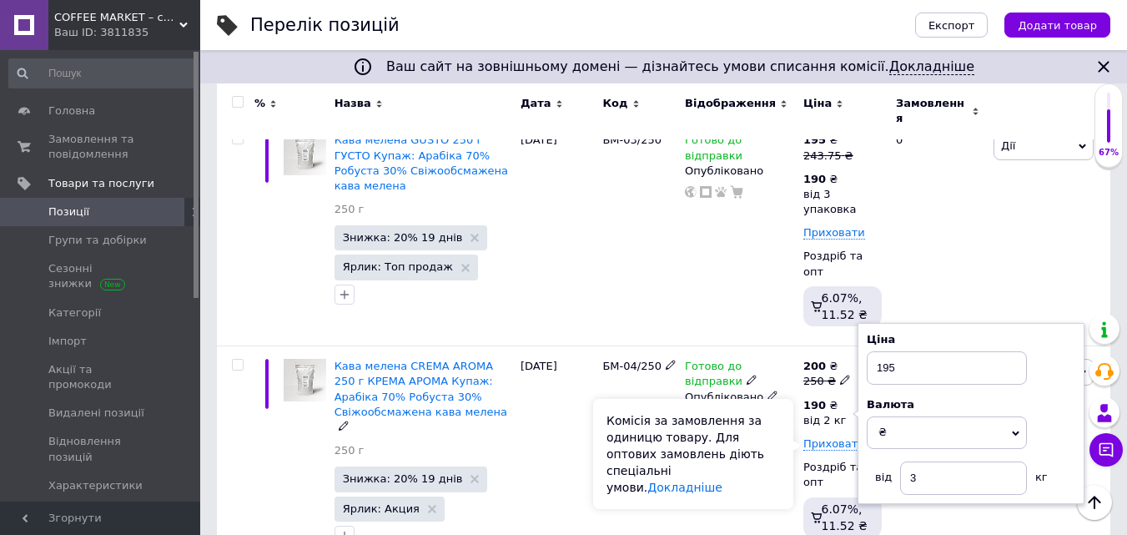
click at [784, 445] on div "Комісія за замовлення за одиницю товару. Для оптових замовлень діють спеціальні…" at bounding box center [693, 454] width 200 height 110
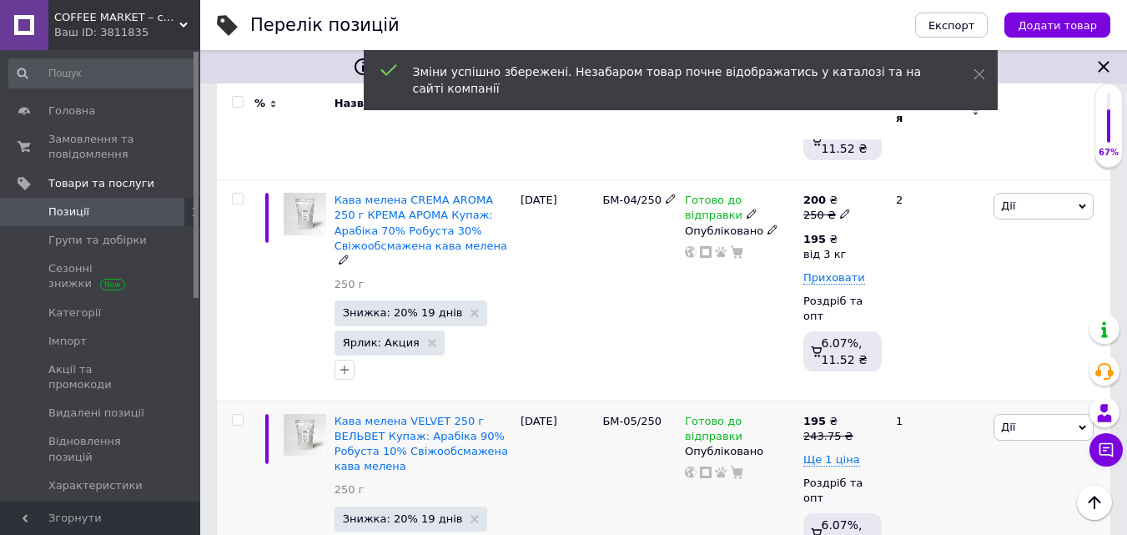
scroll to position [918, 0]
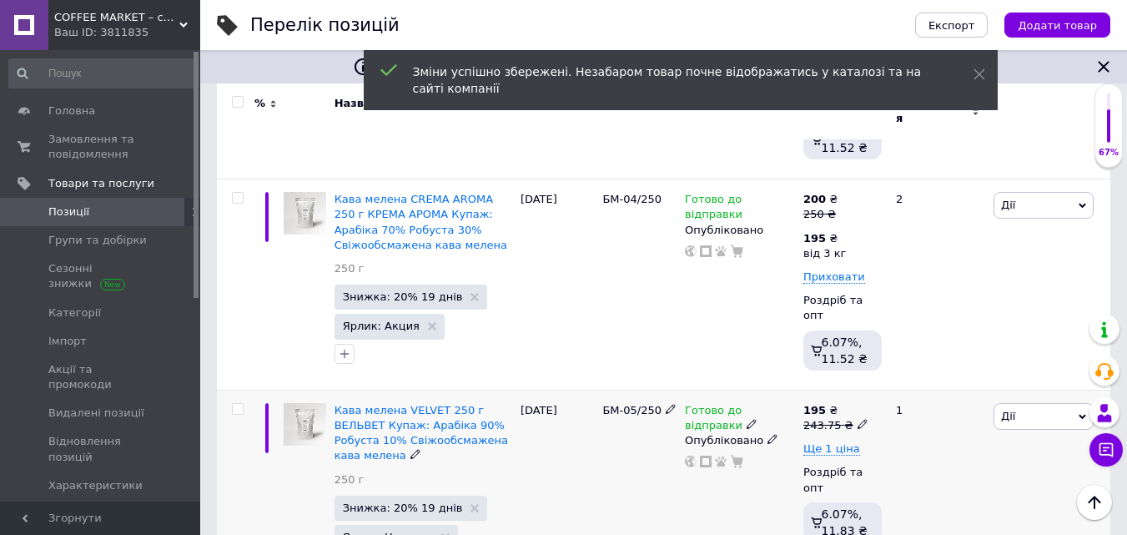
click at [858, 419] on icon at bounding box center [863, 424] width 10 height 10
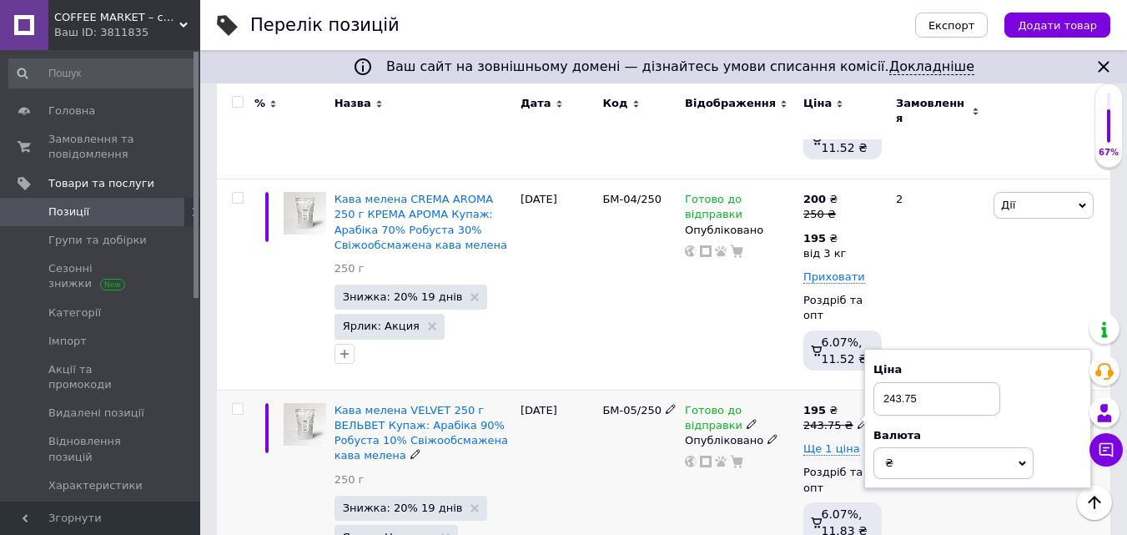
drag, startPoint x: 889, startPoint y: 335, endPoint x: 990, endPoint y: 334, distance: 100.1
click at [987, 382] on input "243.75" at bounding box center [937, 398] width 127 height 33
click at [778, 425] on div "Готово до відправки Опубліковано" at bounding box center [740, 492] width 118 height 205
click at [839, 442] on span "Ще 1 ціна" at bounding box center [831, 448] width 57 height 13
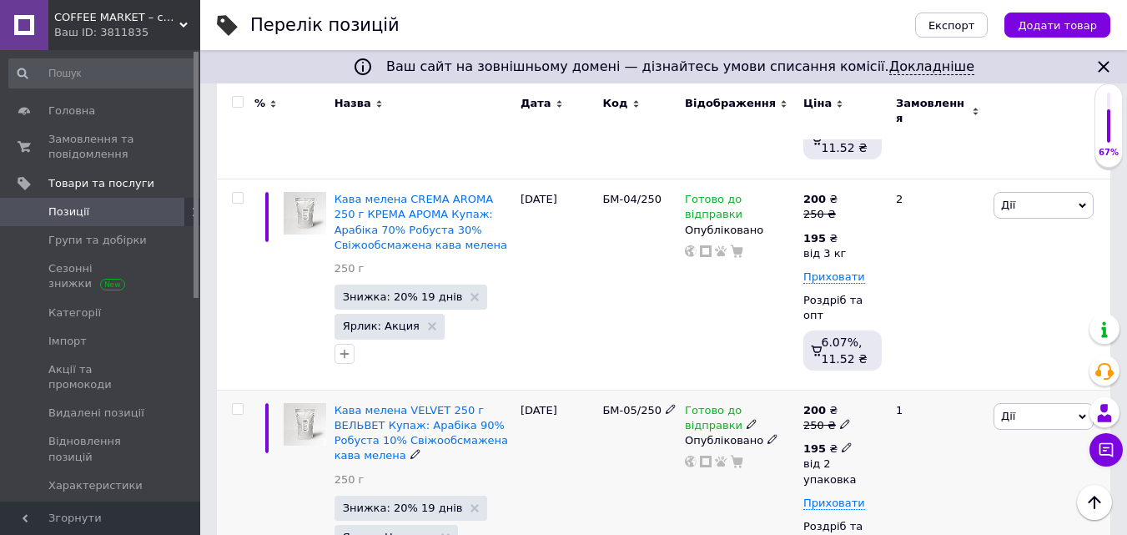
click at [842, 442] on icon at bounding box center [847, 447] width 10 height 10
click at [965, 501] on input "2" at bounding box center [993, 517] width 127 height 33
click at [762, 481] on div "Готово до відправки Опубліковано" at bounding box center [740, 503] width 118 height 226
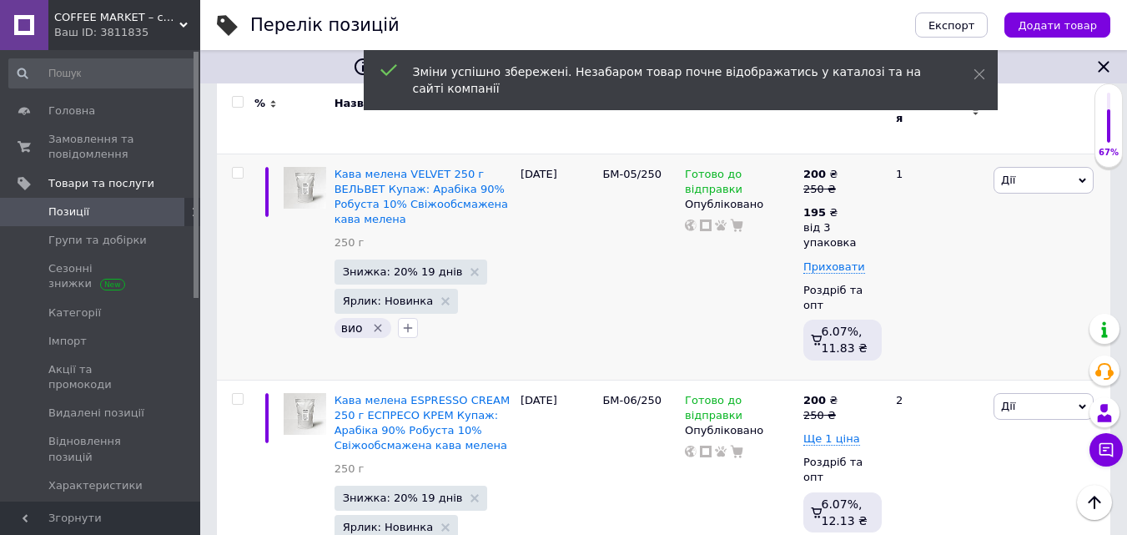
scroll to position [1168, 0]
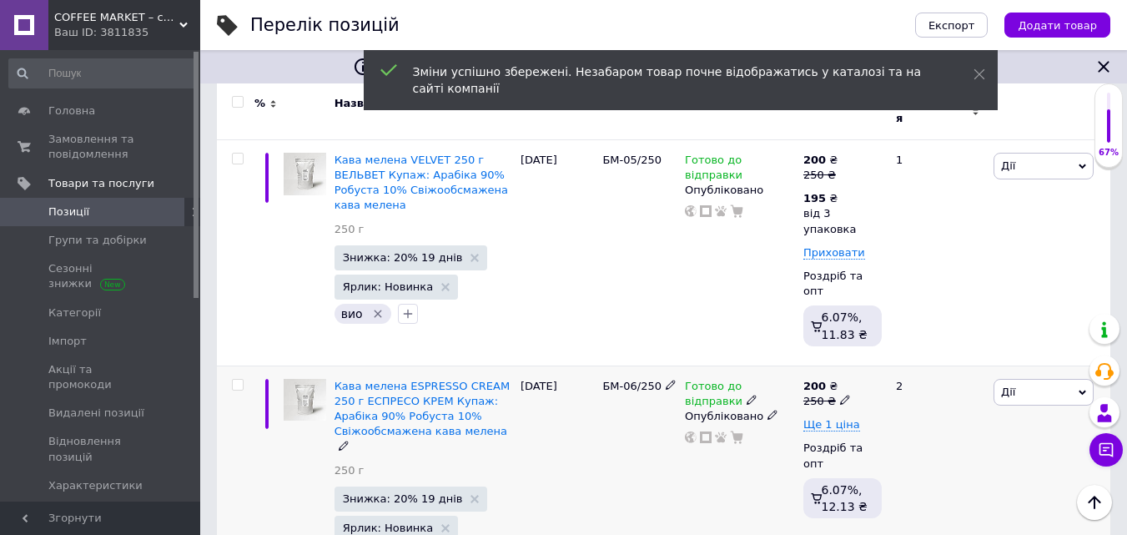
click at [840, 395] on icon at bounding box center [845, 400] width 10 height 10
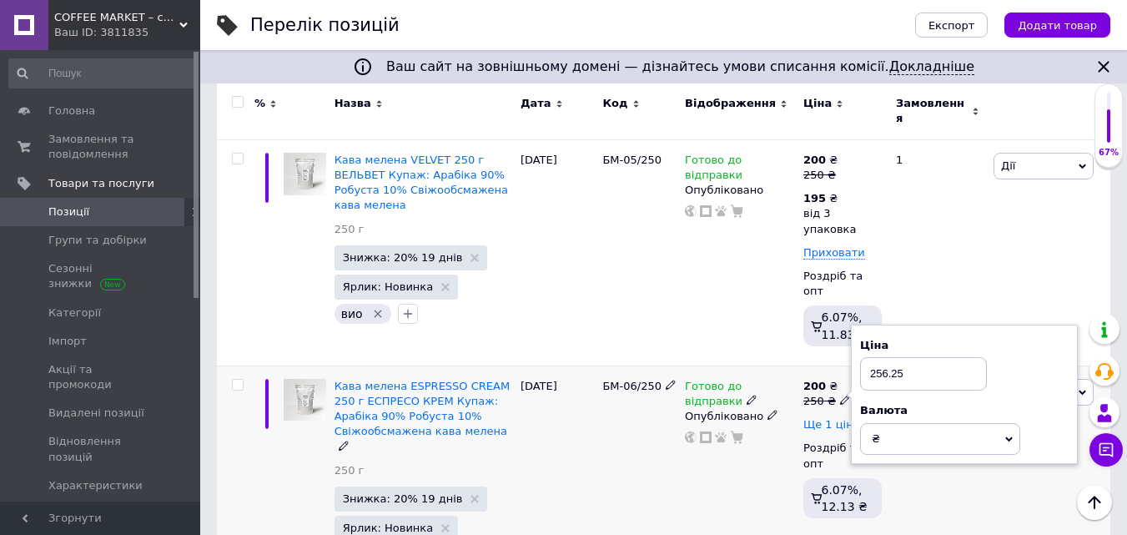
click at [841, 418] on span "Ще 1 ціна" at bounding box center [831, 424] width 57 height 13
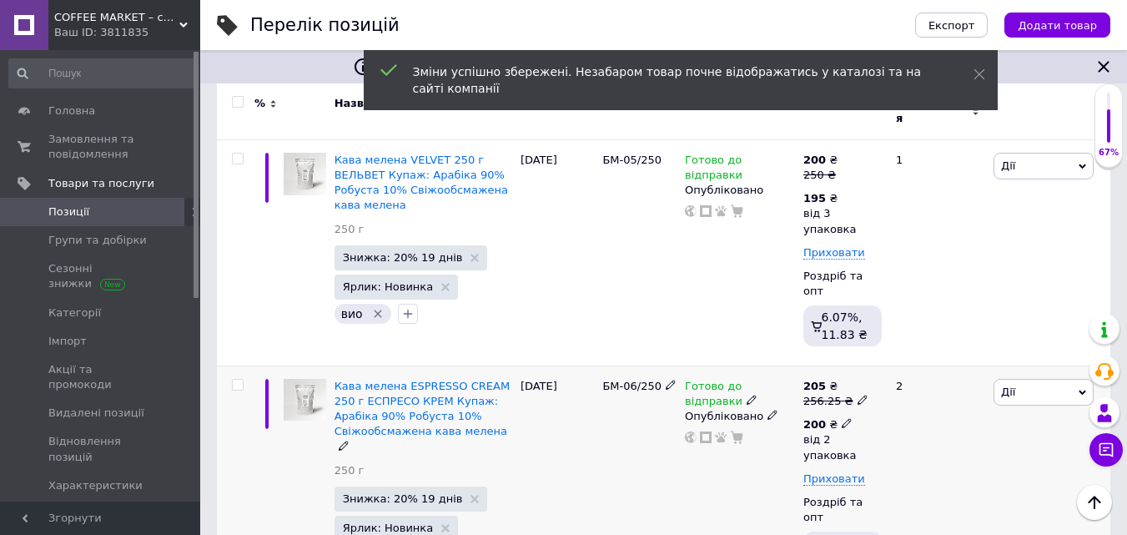
click at [842, 419] on use at bounding box center [846, 423] width 9 height 9
drag, startPoint x: 939, startPoint y: 416, endPoint x: 955, endPoint y: 409, distance: 17.5
click at [955, 477] on input "2" at bounding box center [993, 493] width 127 height 33
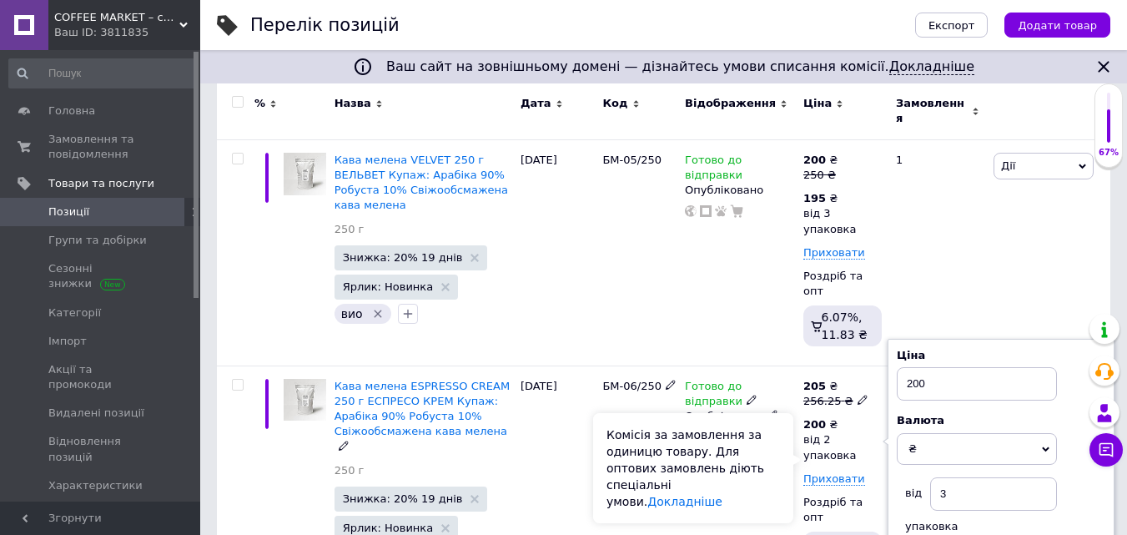
click at [779, 457] on div "Комісія за замовлення за одиницю товару. Для оптових замовлень діють спеціальні…" at bounding box center [693, 468] width 200 height 110
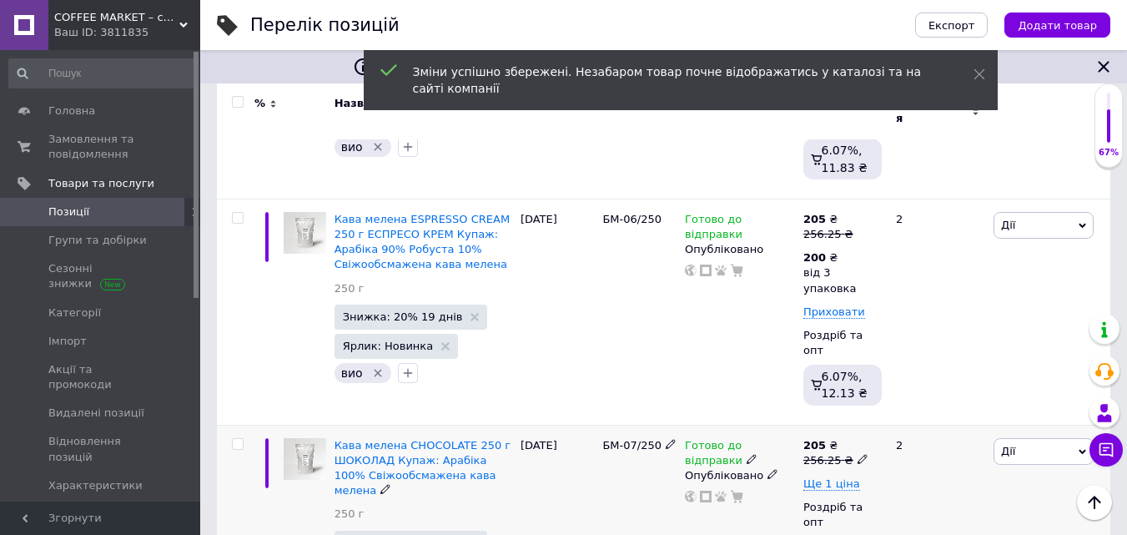
scroll to position [1418, 0]
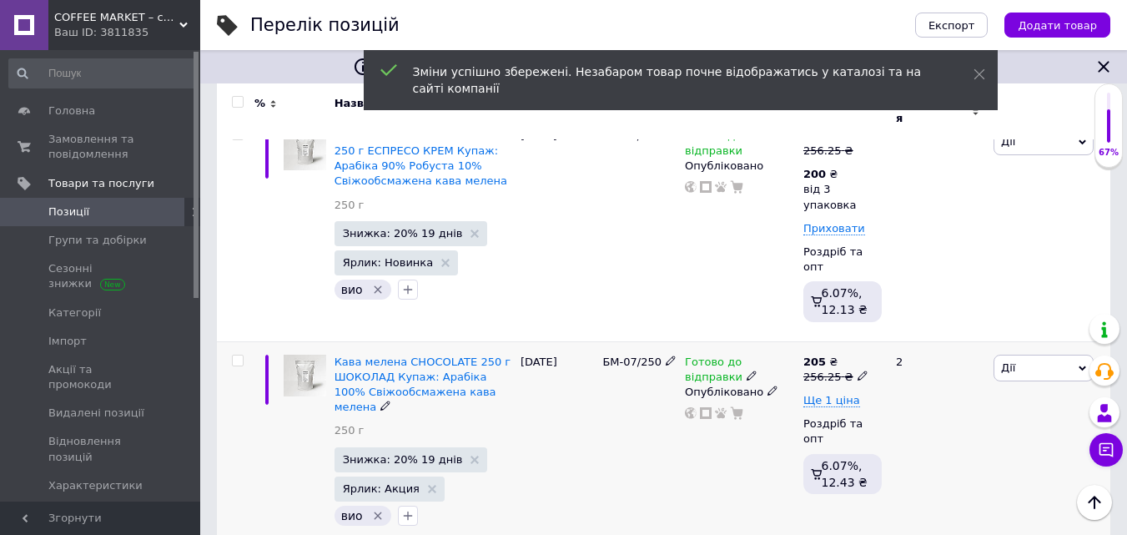
click at [858, 370] on icon at bounding box center [863, 375] width 10 height 10
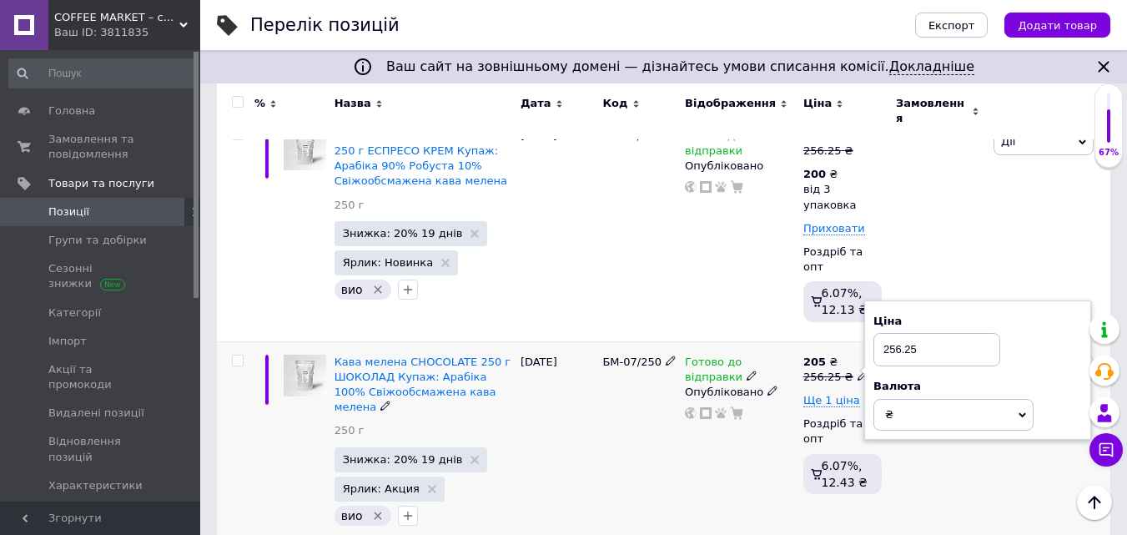
drag, startPoint x: 891, startPoint y: 256, endPoint x: 1004, endPoint y: 246, distance: 113.1
click at [1003, 314] on div "Ціна 256.25" at bounding box center [978, 340] width 209 height 53
click at [838, 394] on span "Ще 1 ціна" at bounding box center [831, 400] width 57 height 13
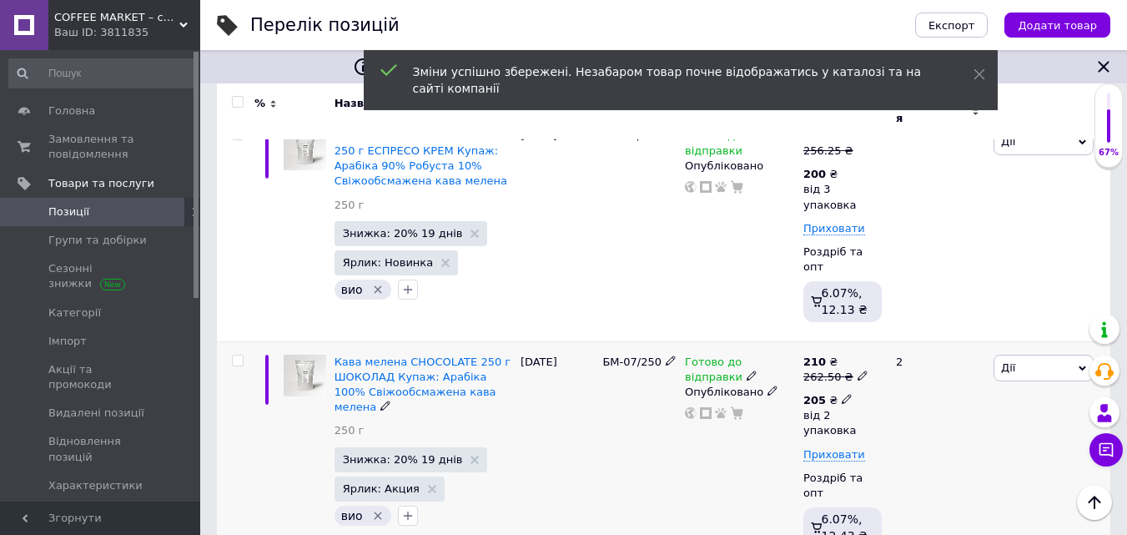
click at [842, 394] on icon at bounding box center [847, 399] width 10 height 10
drag, startPoint x: 940, startPoint y: 374, endPoint x: 986, endPoint y: 376, distance: 46.0
click at [983, 453] on input "2" at bounding box center [993, 469] width 127 height 33
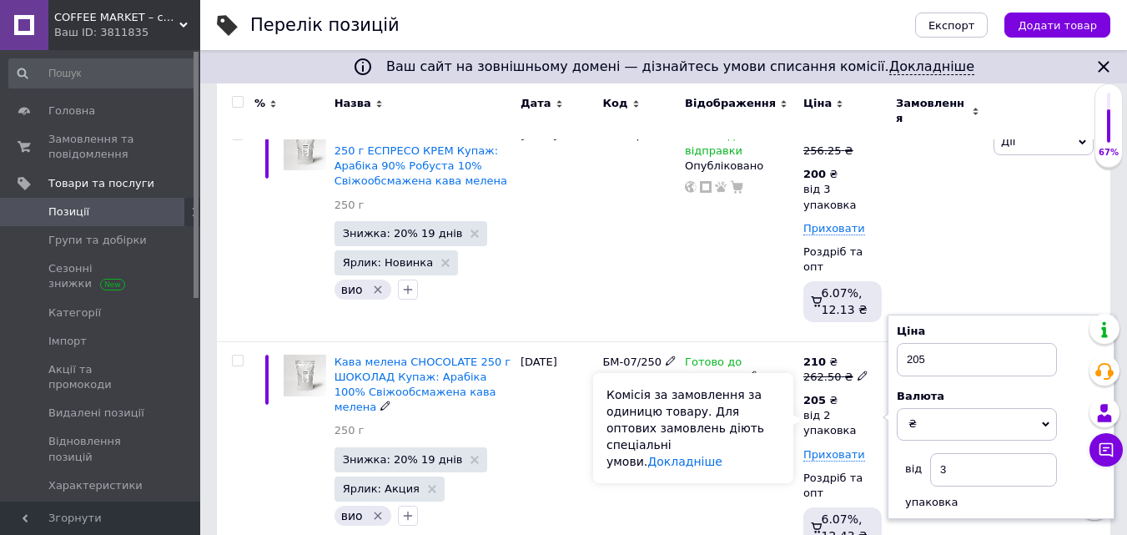
click at [770, 402] on div "Комісія за замовлення за одиницю товару. Для оптових замовлень діють спеціальні…" at bounding box center [693, 428] width 200 height 110
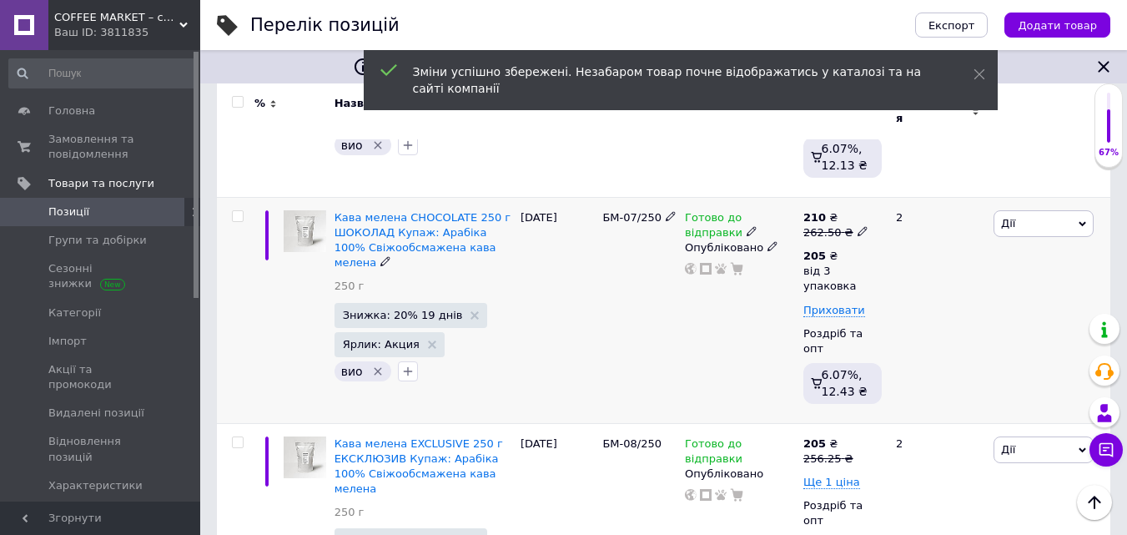
scroll to position [1585, 0]
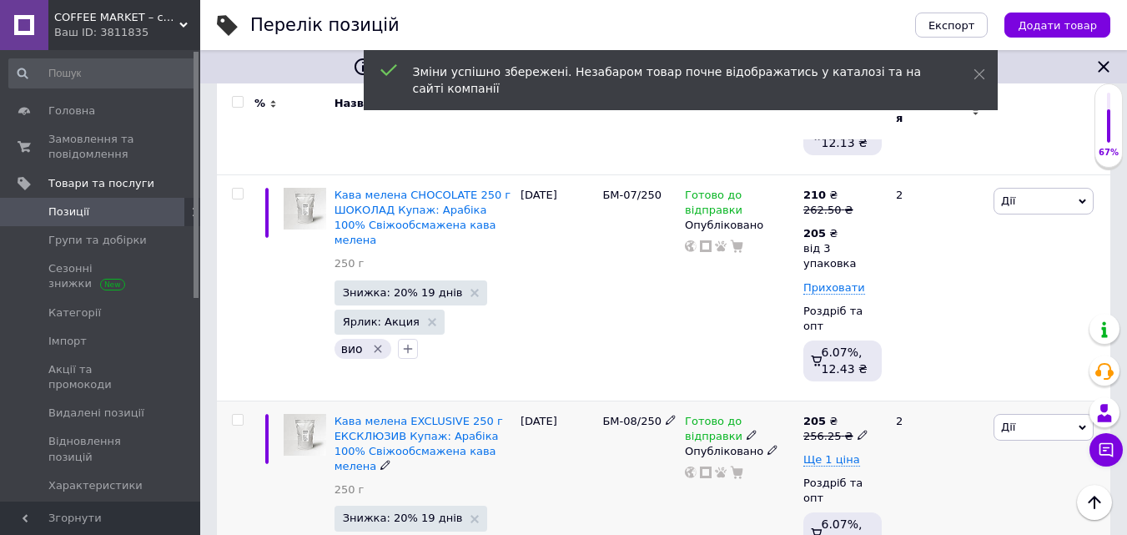
click at [858, 430] on use at bounding box center [862, 434] width 9 height 9
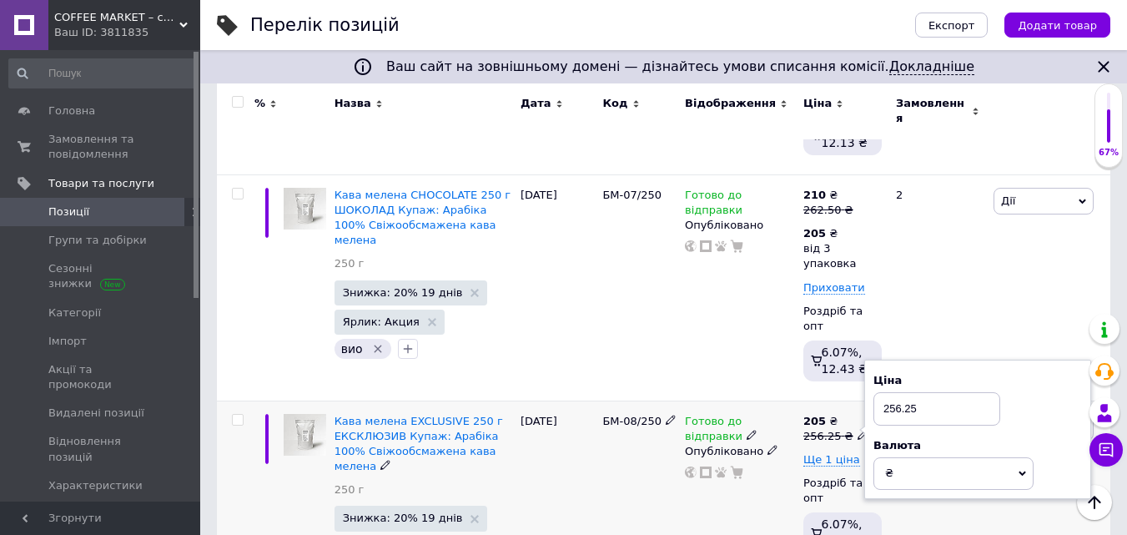
drag, startPoint x: 892, startPoint y: 302, endPoint x: 980, endPoint y: 295, distance: 88.8
click at [979, 392] on input "256.25" at bounding box center [937, 408] width 127 height 33
click at [841, 453] on span "Ще 1 ціна" at bounding box center [831, 459] width 57 height 13
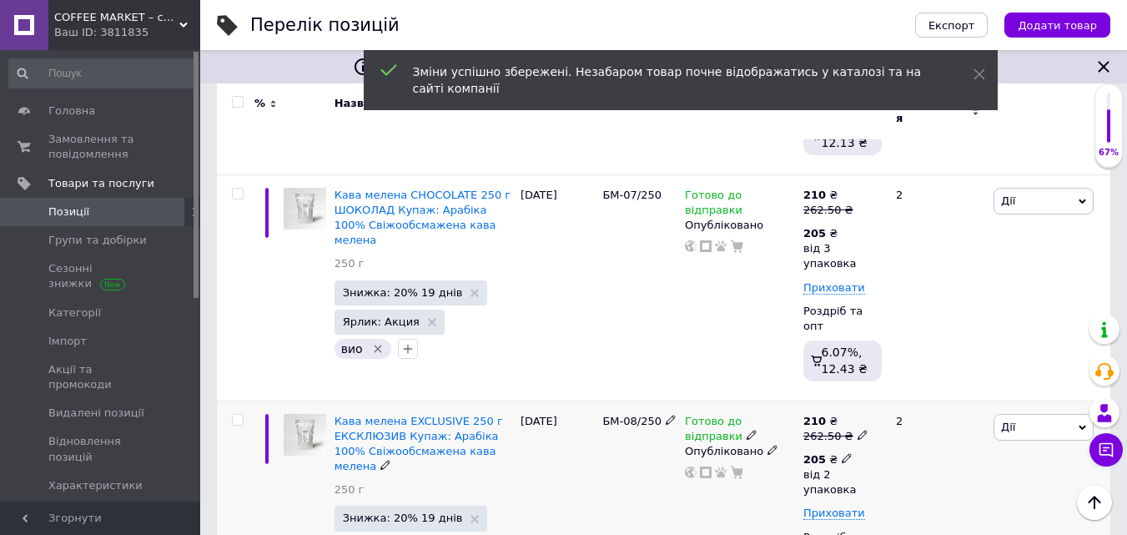
click at [842, 453] on icon at bounding box center [847, 458] width 10 height 10
drag, startPoint x: 940, startPoint y: 417, endPoint x: 973, endPoint y: 418, distance: 32.5
click at [973, 511] on input "2" at bounding box center [993, 527] width 127 height 33
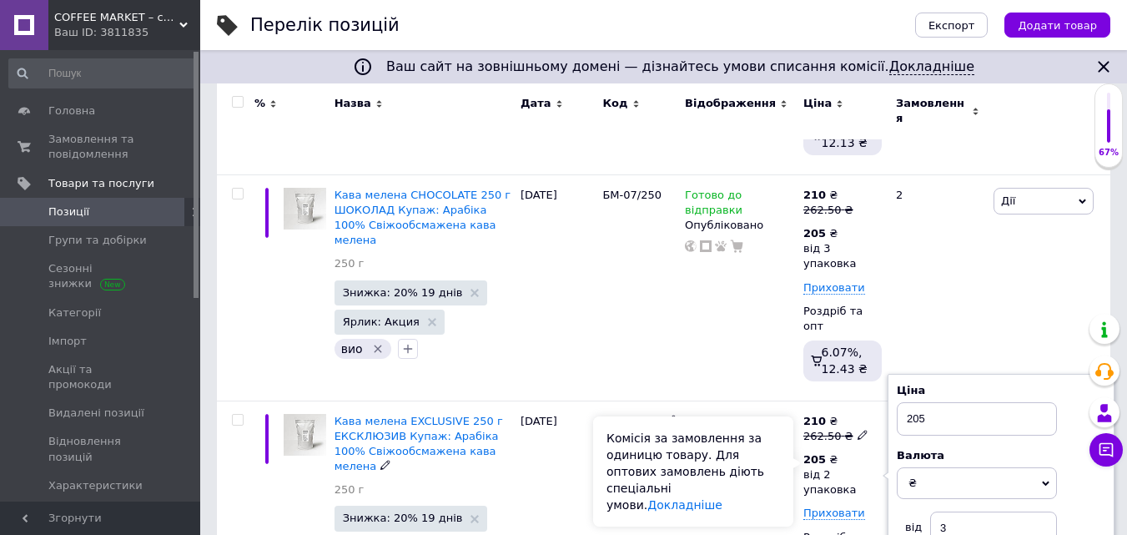
click at [773, 456] on div "Комісія за замовлення за одиницю товару. Для оптових замовлень діють спеціальні…" at bounding box center [693, 471] width 200 height 110
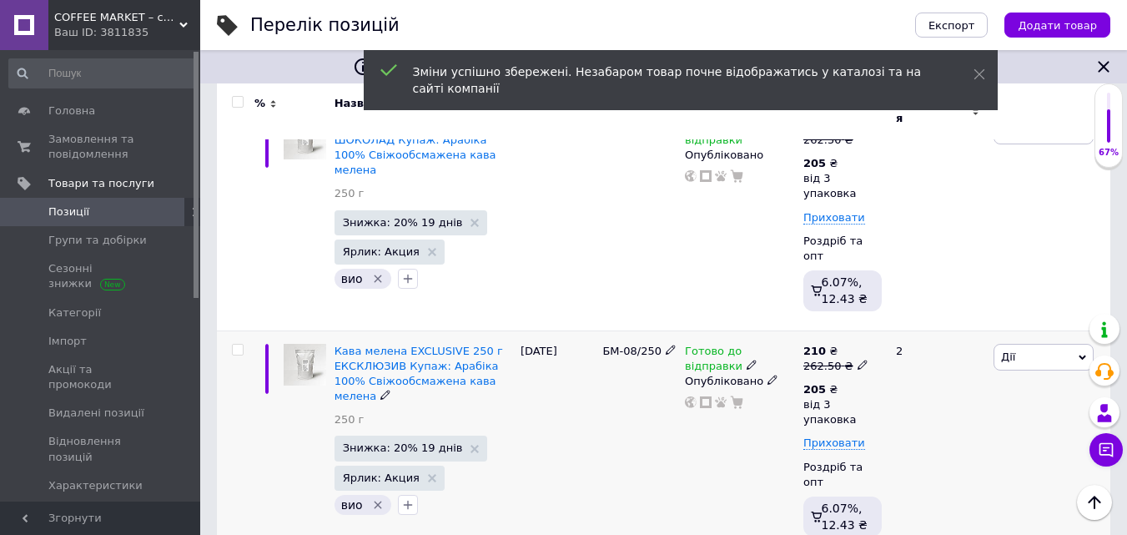
scroll to position [1752, 0]
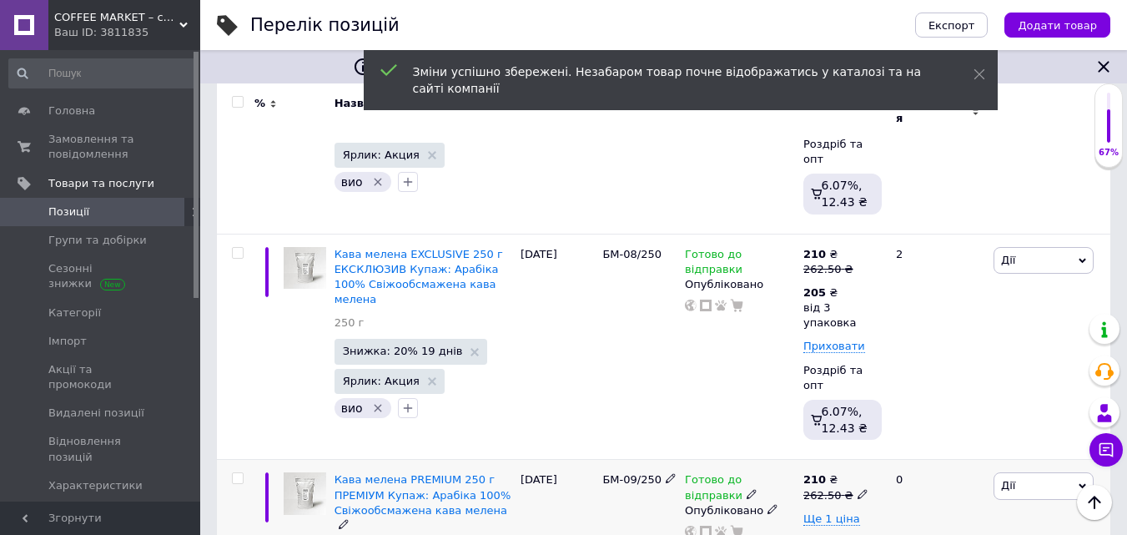
click at [858, 489] on icon at bounding box center [863, 494] width 10 height 10
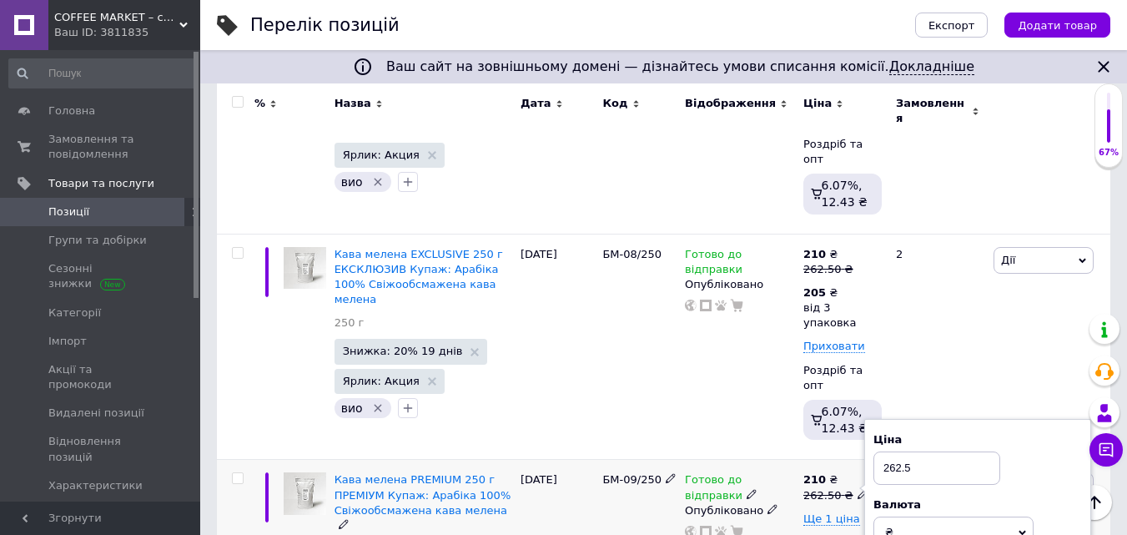
drag, startPoint x: 899, startPoint y: 344, endPoint x: 1040, endPoint y: 345, distance: 141.8
click at [1031, 432] on div "Ціна 262.5" at bounding box center [978, 458] width 209 height 53
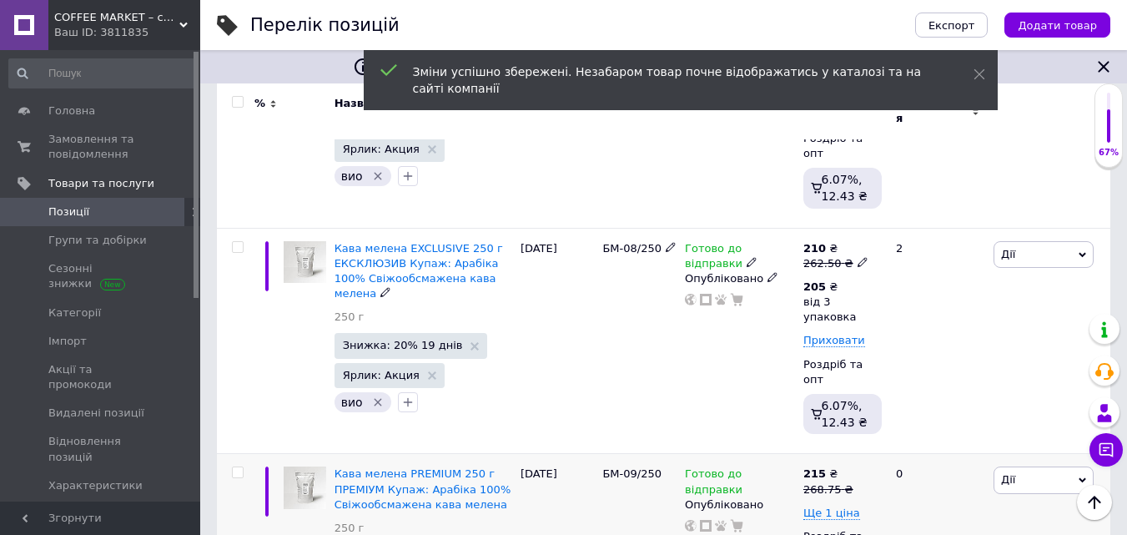
scroll to position [1760, 0]
click at [839, 505] on span "Ще 1 ціна" at bounding box center [831, 511] width 57 height 13
drag, startPoint x: 837, startPoint y: 385, endPoint x: 871, endPoint y: 415, distance: 46.1
click at [842, 505] on icon at bounding box center [847, 510] width 10 height 10
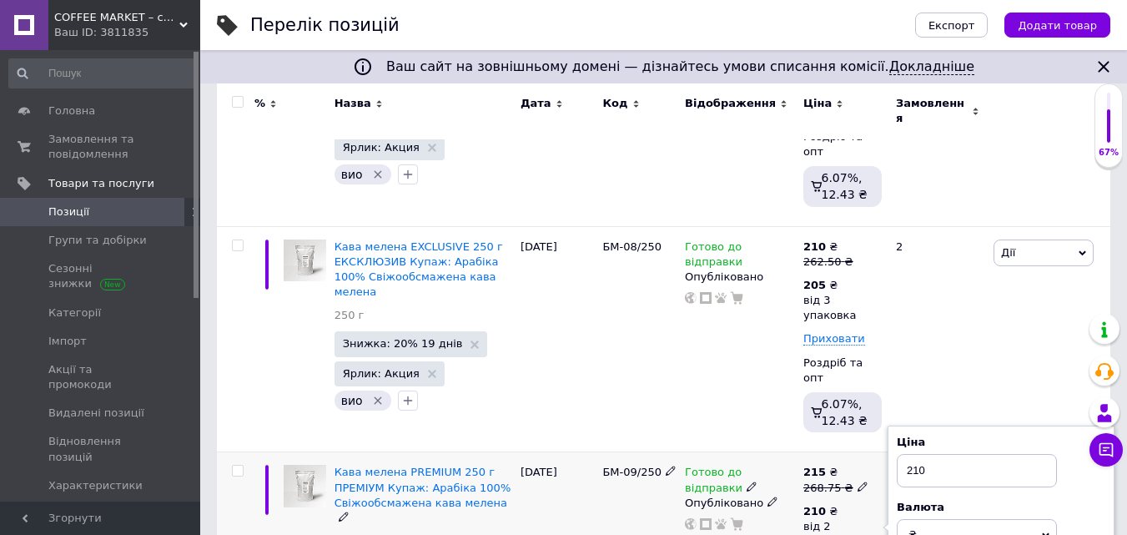
drag, startPoint x: 938, startPoint y: 455, endPoint x: 1015, endPoint y: 446, distance: 77.3
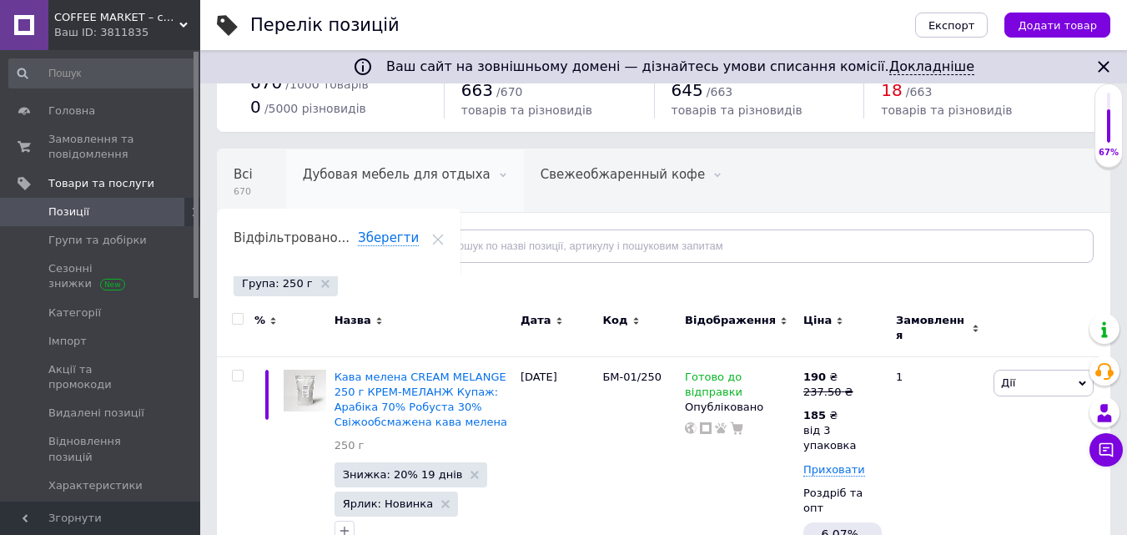
scroll to position [167, 0]
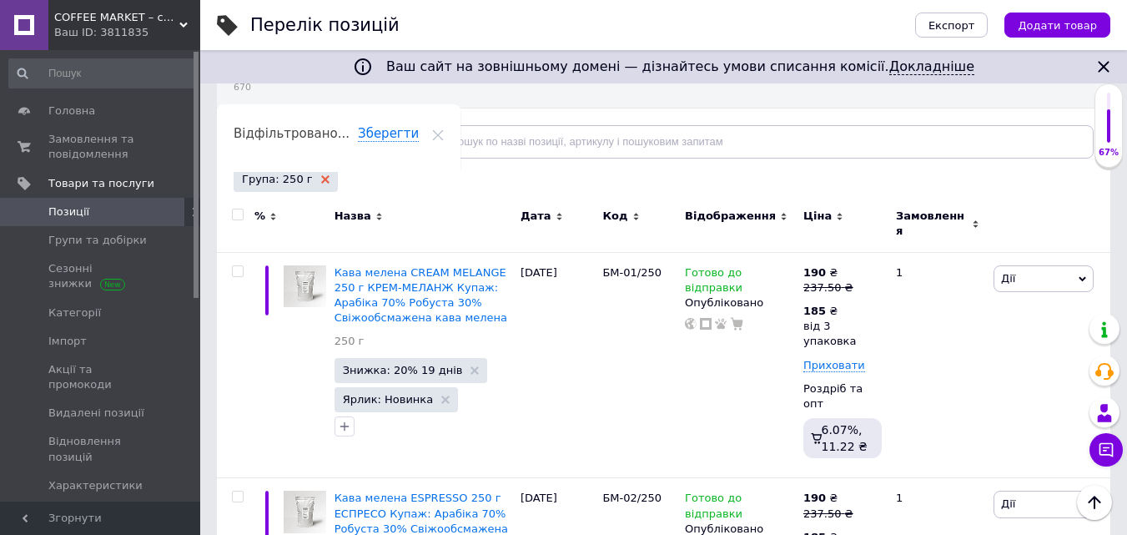
click at [321, 179] on use at bounding box center [325, 179] width 8 height 8
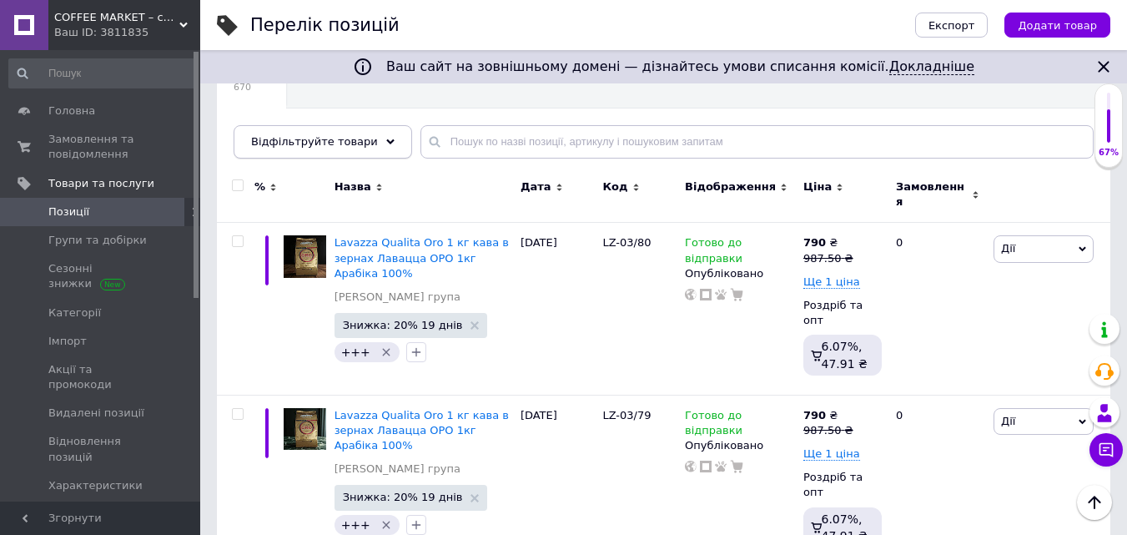
click at [373, 133] on div "Відфільтруйте товари" at bounding box center [323, 141] width 179 height 33
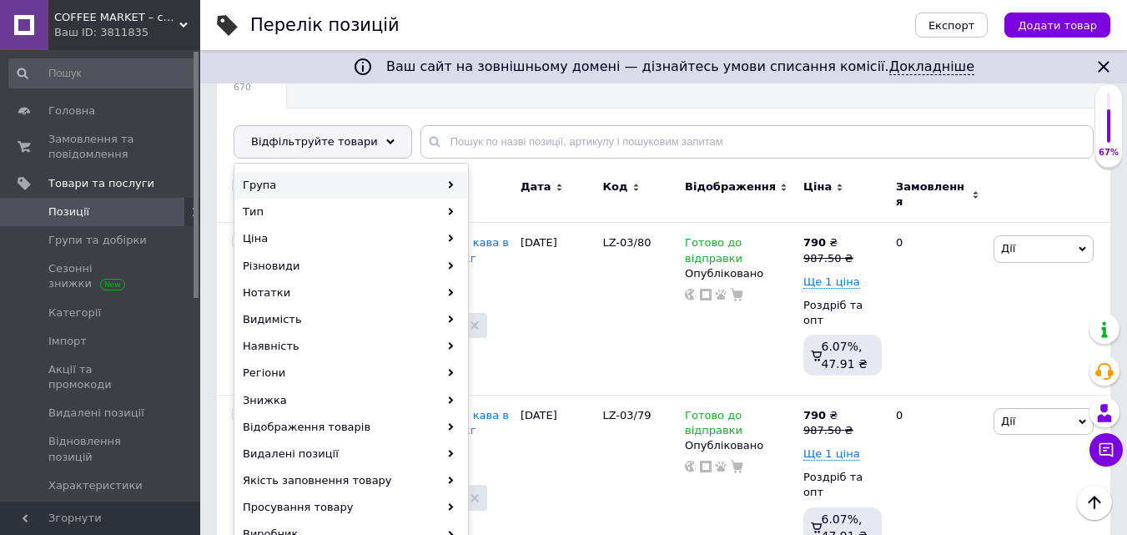
click at [265, 179] on div "Група" at bounding box center [351, 185] width 232 height 27
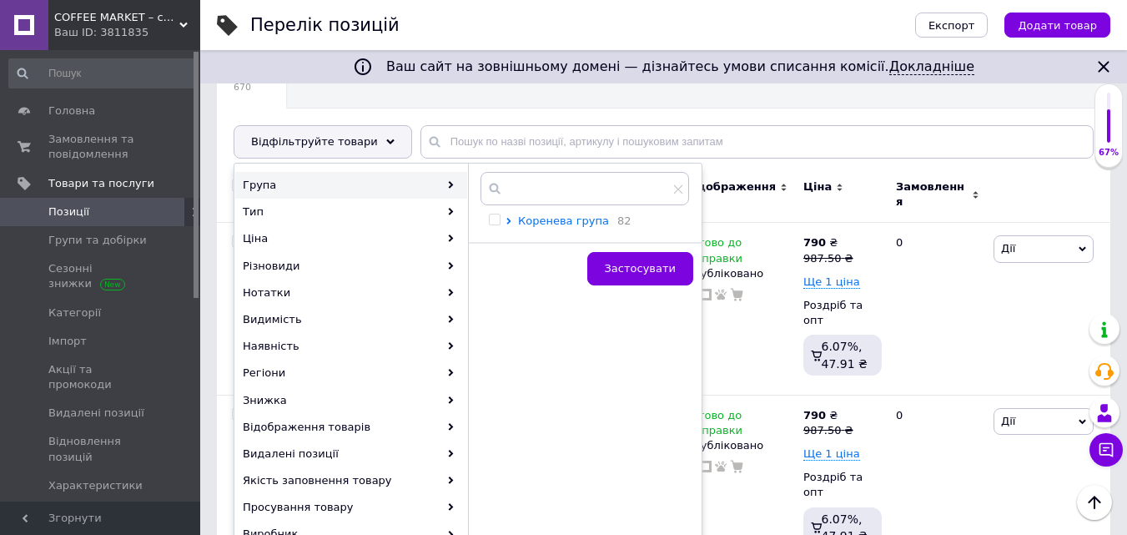
click at [533, 218] on span "Коренева група" at bounding box center [563, 220] width 91 height 13
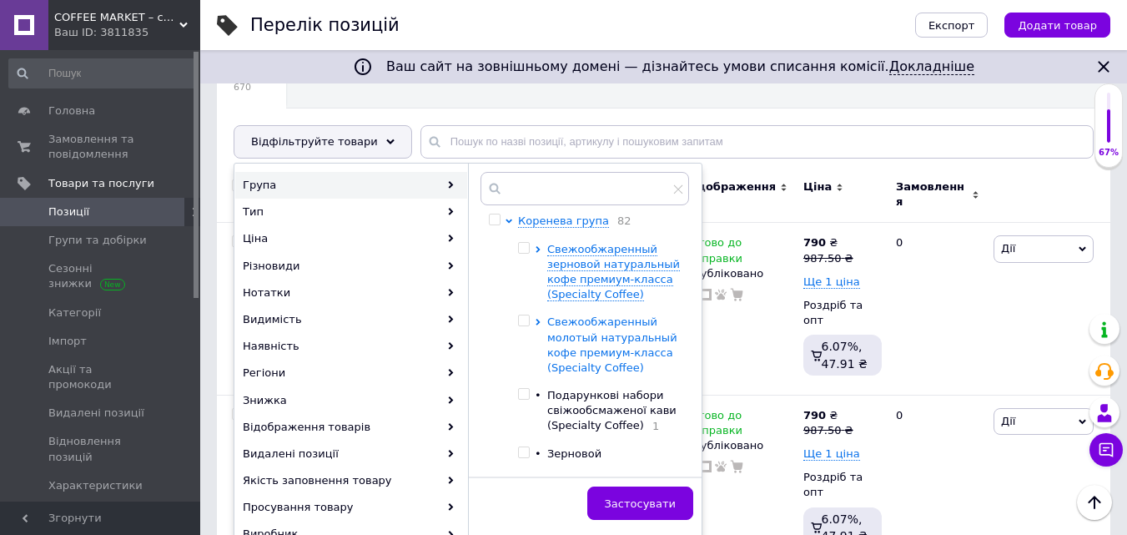
click at [582, 353] on span "Свежообжаренный молотый натуральный кофе премиум-класса (Specialty Coffee)" at bounding box center [612, 344] width 130 height 58
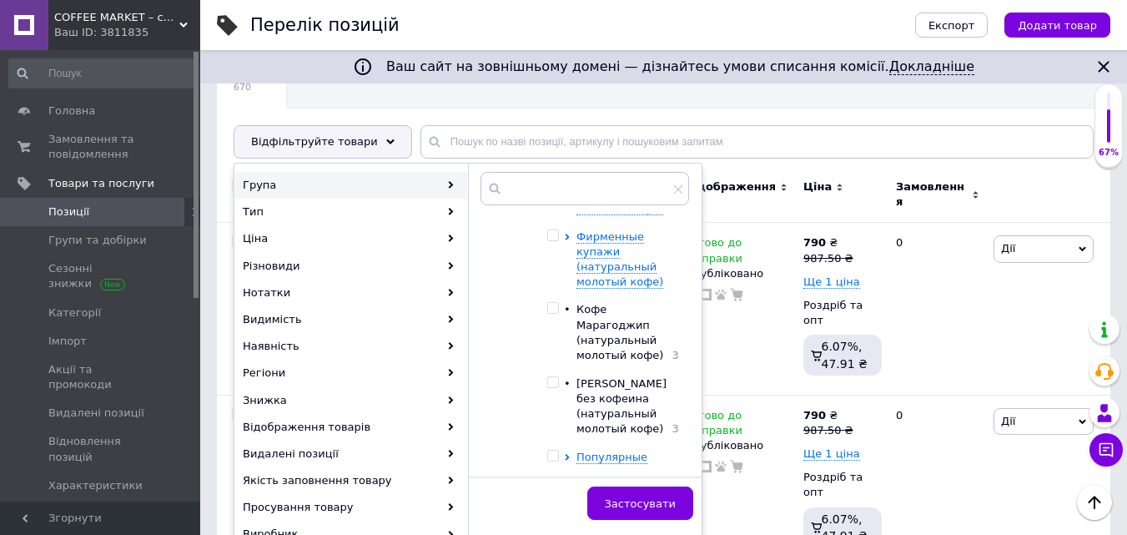
scroll to position [334, 0]
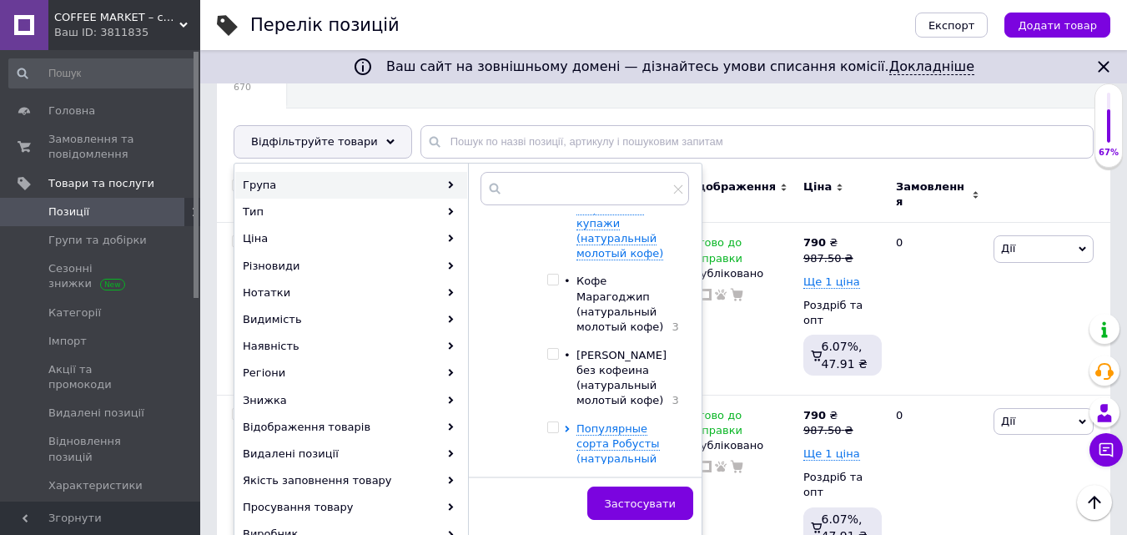
click at [554, 349] on input "checkbox" at bounding box center [552, 354] width 11 height 11
click at [643, 500] on span "Застосувати" at bounding box center [640, 503] width 71 height 13
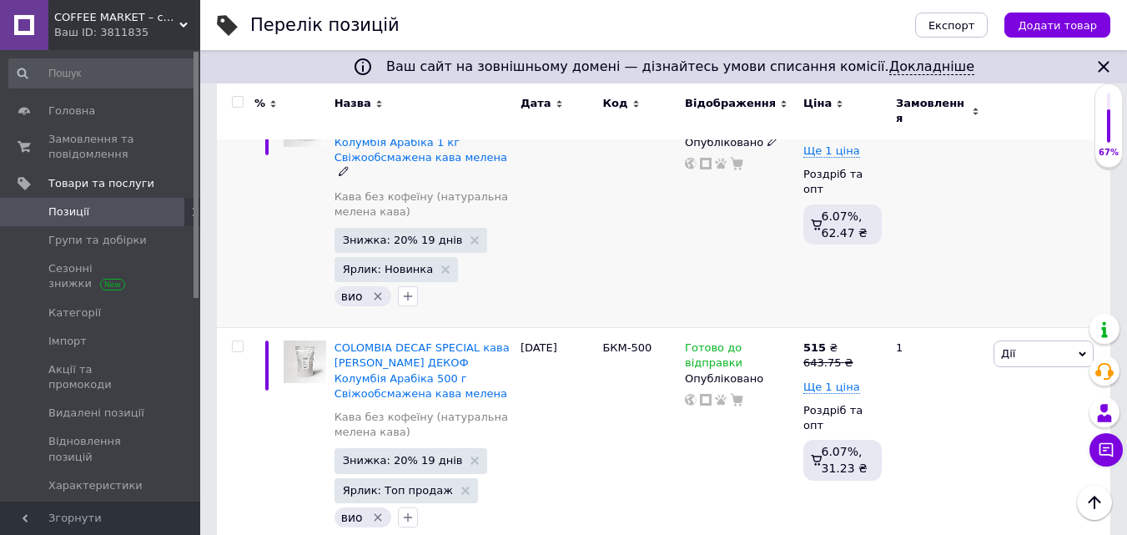
scroll to position [334, 0]
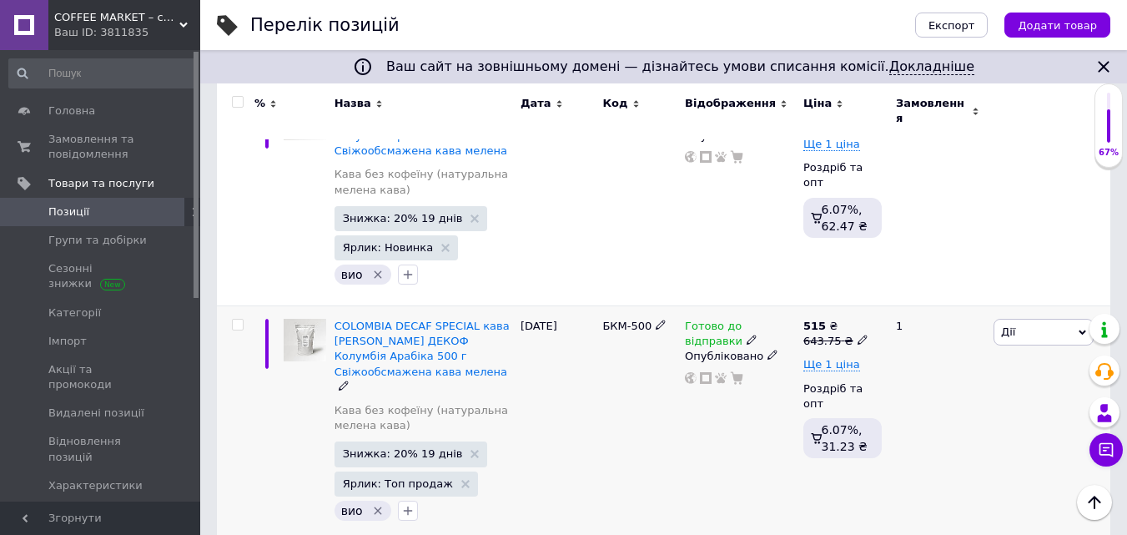
click at [858, 334] on span at bounding box center [863, 340] width 10 height 12
drag, startPoint x: 891, startPoint y: 305, endPoint x: 996, endPoint y: 309, distance: 105.2
click at [995, 307] on input "643.75" at bounding box center [937, 314] width 127 height 33
click at [847, 358] on span "Ще 1 ціна" at bounding box center [831, 364] width 57 height 13
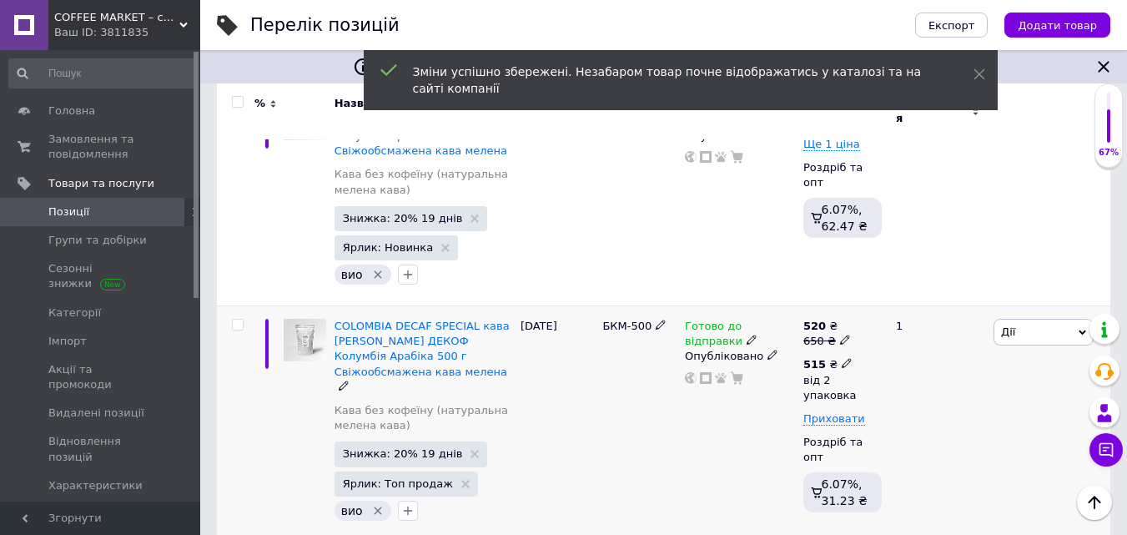
drag, startPoint x: 838, startPoint y: 348, endPoint x: 859, endPoint y: 374, distance: 33.2
click at [842, 357] on span at bounding box center [847, 363] width 10 height 12
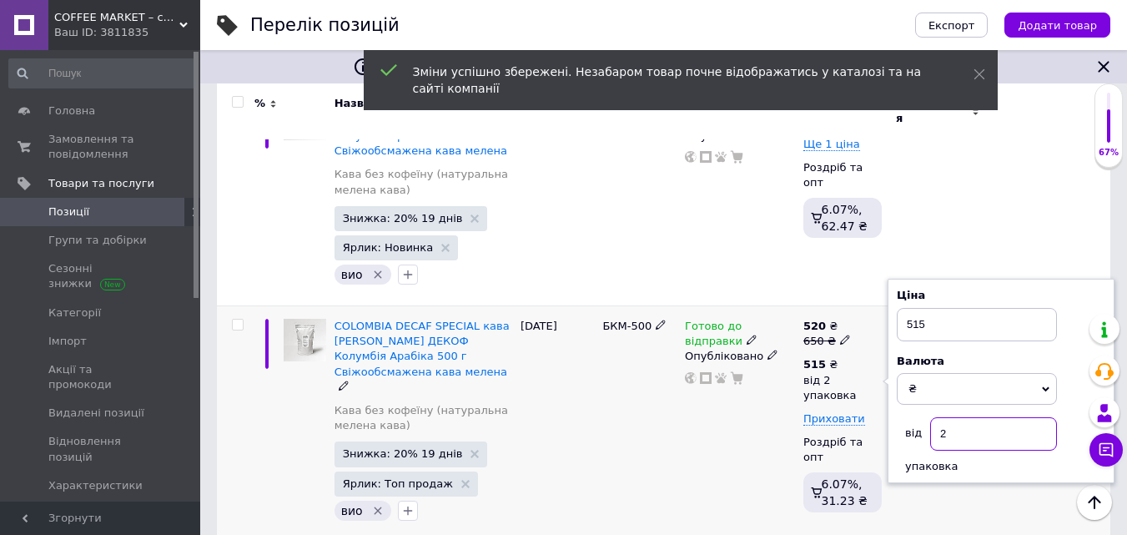
drag, startPoint x: 938, startPoint y: 420, endPoint x: 984, endPoint y: 426, distance: 46.3
click at [973, 426] on input "2" at bounding box center [993, 433] width 127 height 33
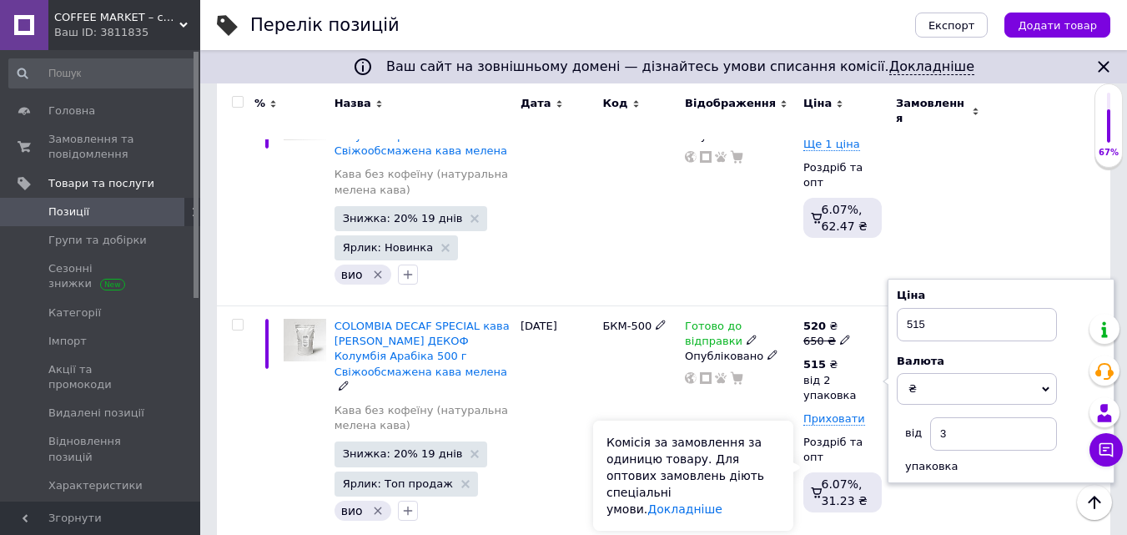
click at [754, 464] on div "Комісія за замовлення за одиницю товару. Для оптових замовлень діють спеціальні…" at bounding box center [693, 475] width 200 height 110
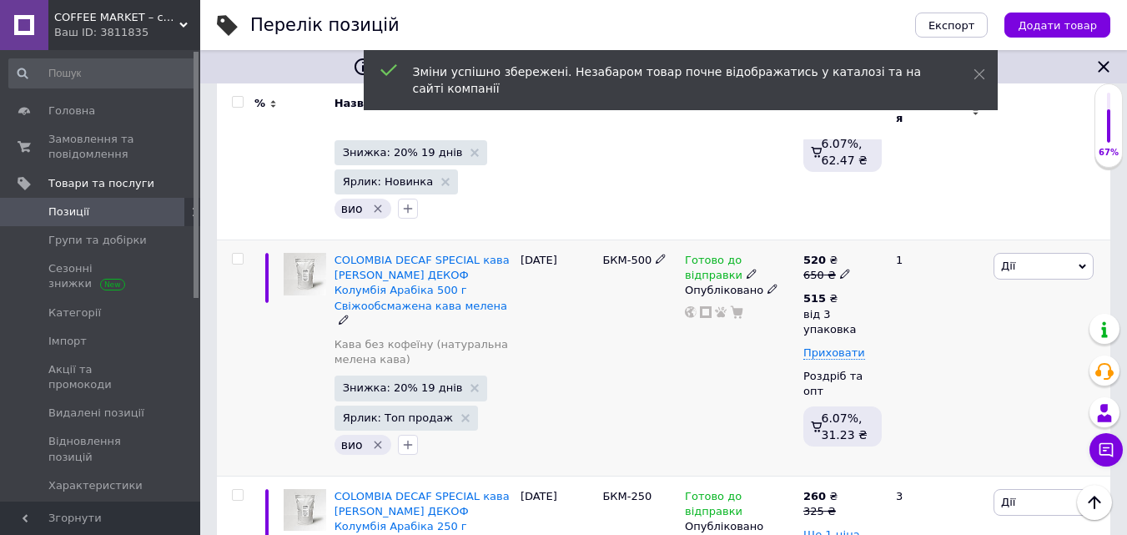
scroll to position [501, 0]
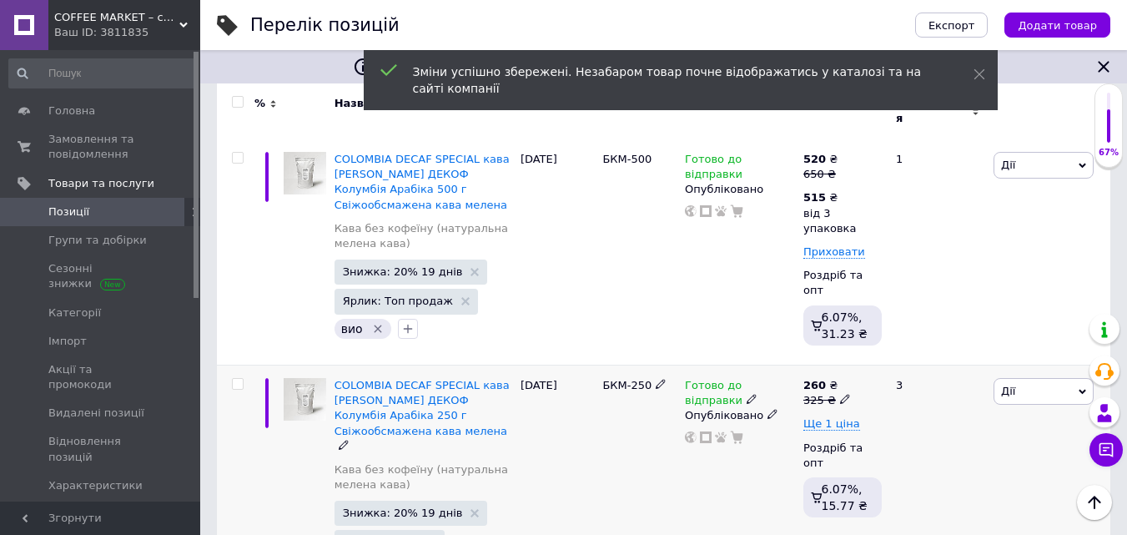
click at [840, 394] on icon at bounding box center [845, 399] width 10 height 10
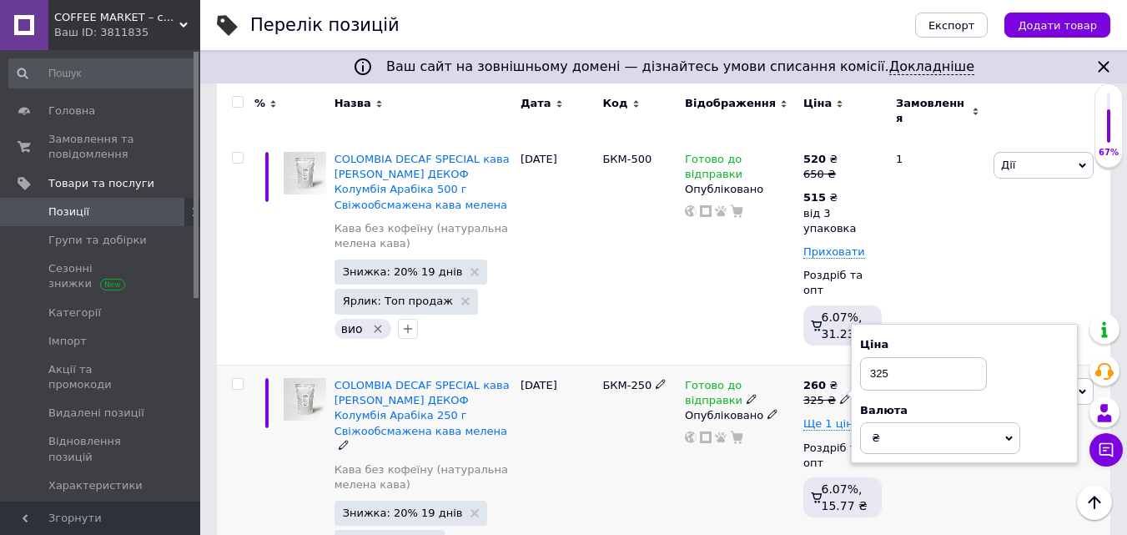
drag, startPoint x: 877, startPoint y: 355, endPoint x: 949, endPoint y: 361, distance: 72.0
click at [944, 361] on input "325" at bounding box center [923, 373] width 127 height 33
click at [842, 417] on span "Ще 1 ціна" at bounding box center [831, 423] width 57 height 13
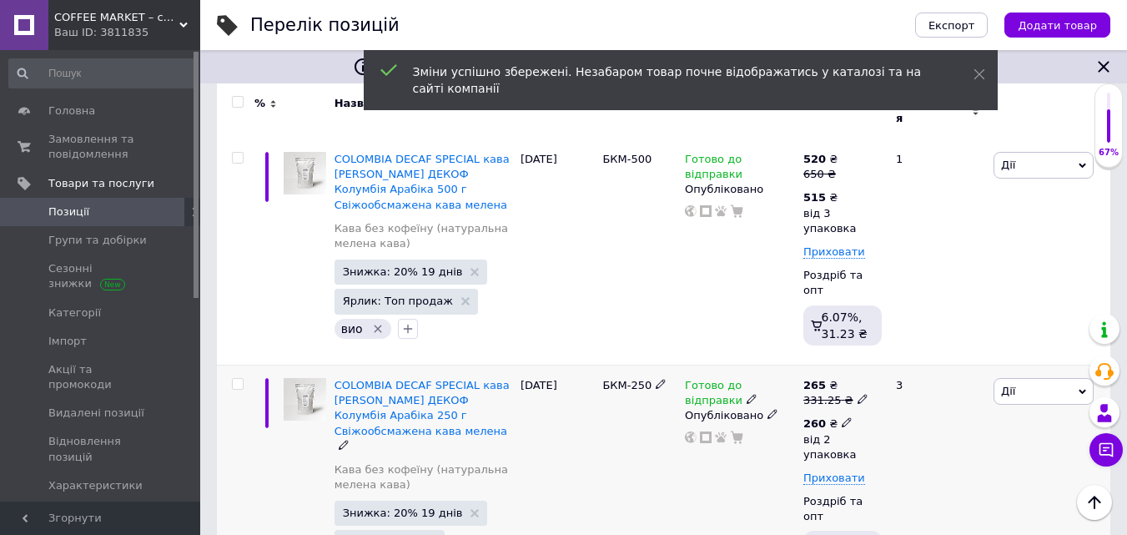
drag, startPoint x: 842, startPoint y: 404, endPoint x: 853, endPoint y: 415, distance: 15.3
click at [842, 417] on icon at bounding box center [847, 422] width 10 height 10
drag, startPoint x: 941, startPoint y: 478, endPoint x: 987, endPoint y: 480, distance: 45.9
click at [986, 480] on input "2" at bounding box center [993, 492] width 127 height 33
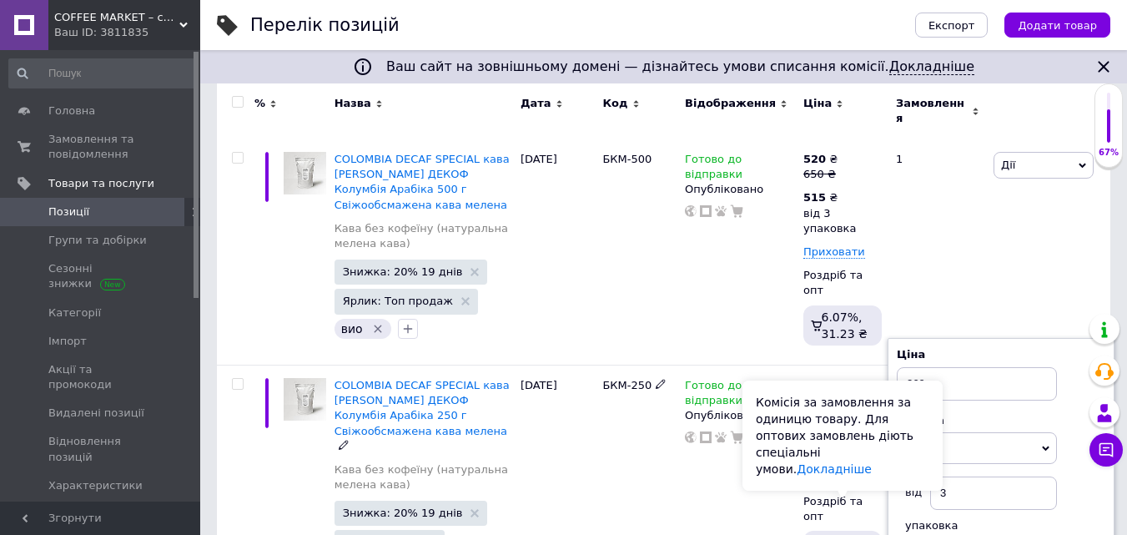
click at [781, 481] on div "Комісія за замовлення за одиницю товару. Для оптових замовлень діють спеціальні…" at bounding box center [843, 435] width 200 height 110
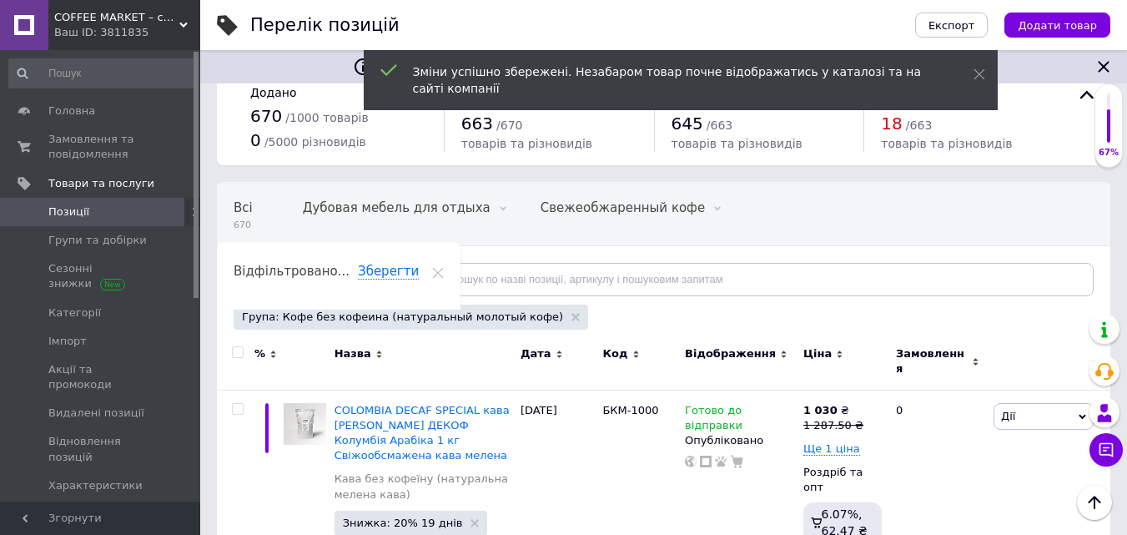
scroll to position [0, 0]
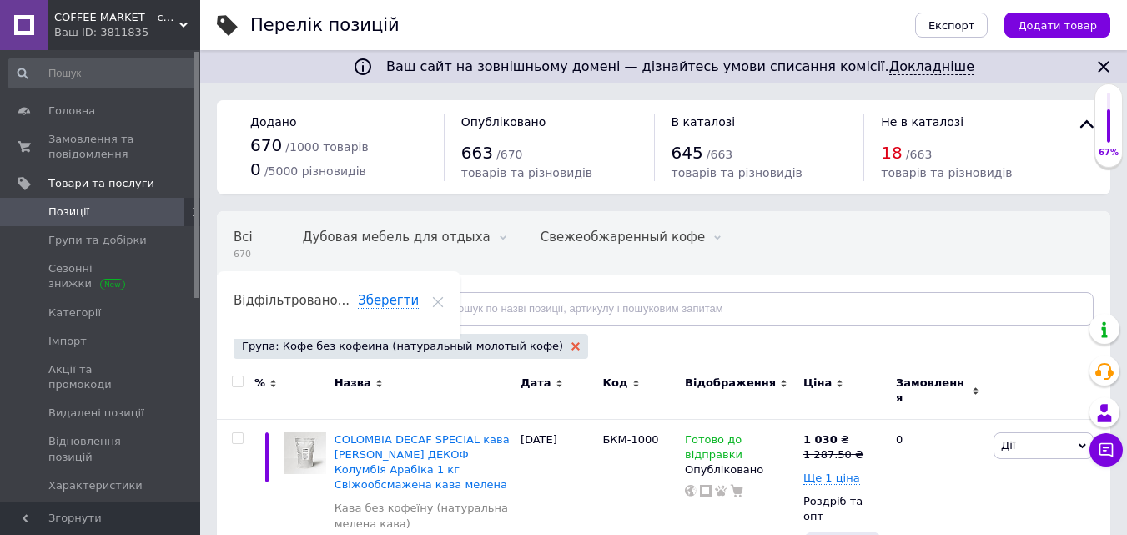
click at [572, 345] on use at bounding box center [576, 346] width 8 height 8
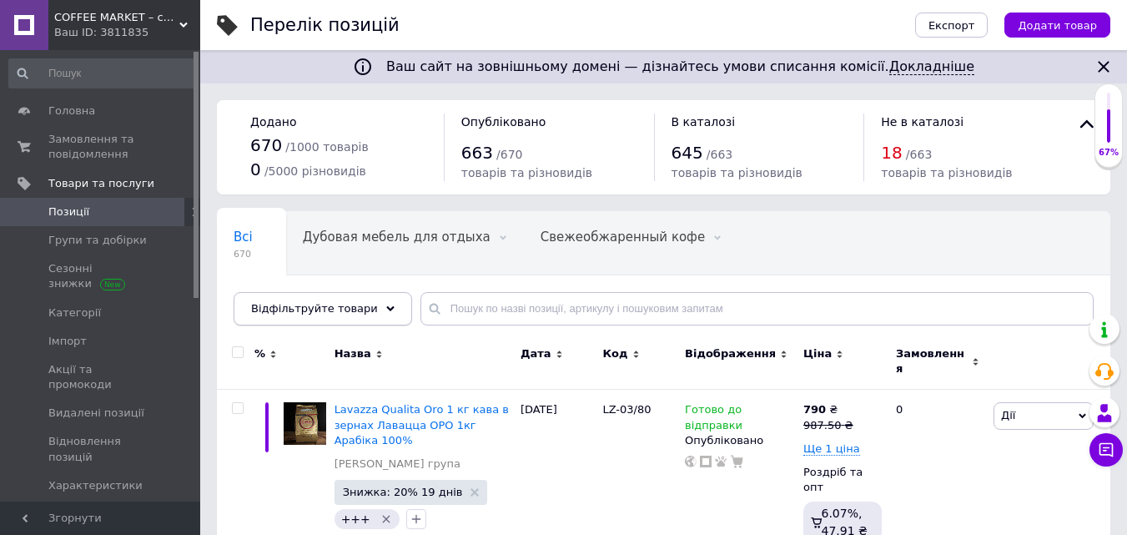
click at [373, 302] on div "Відфільтруйте товари" at bounding box center [323, 308] width 179 height 33
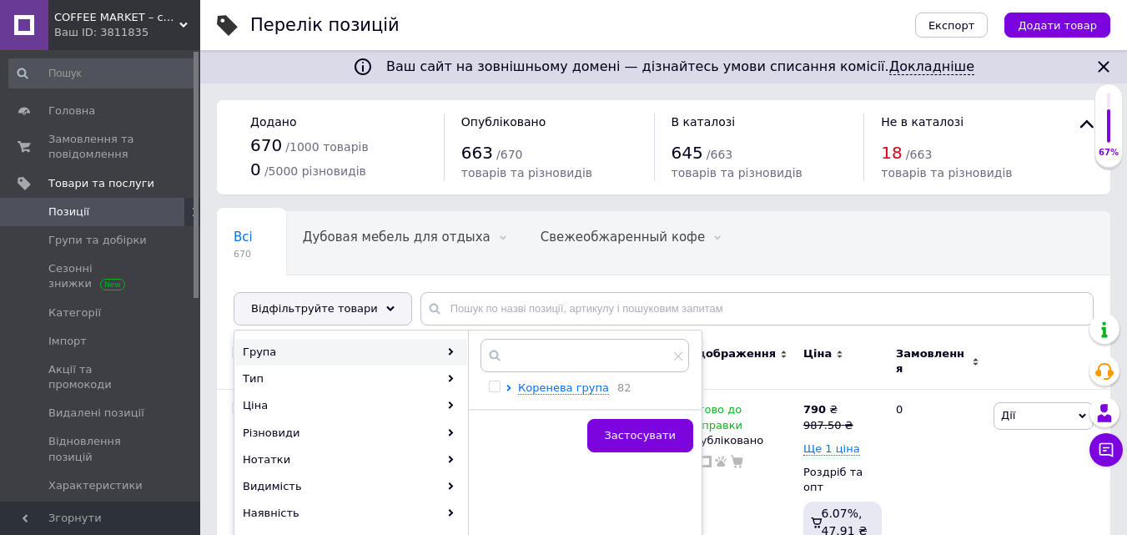
click at [274, 350] on div "Група" at bounding box center [351, 352] width 232 height 27
click at [542, 385] on span "Коренева група" at bounding box center [563, 387] width 91 height 13
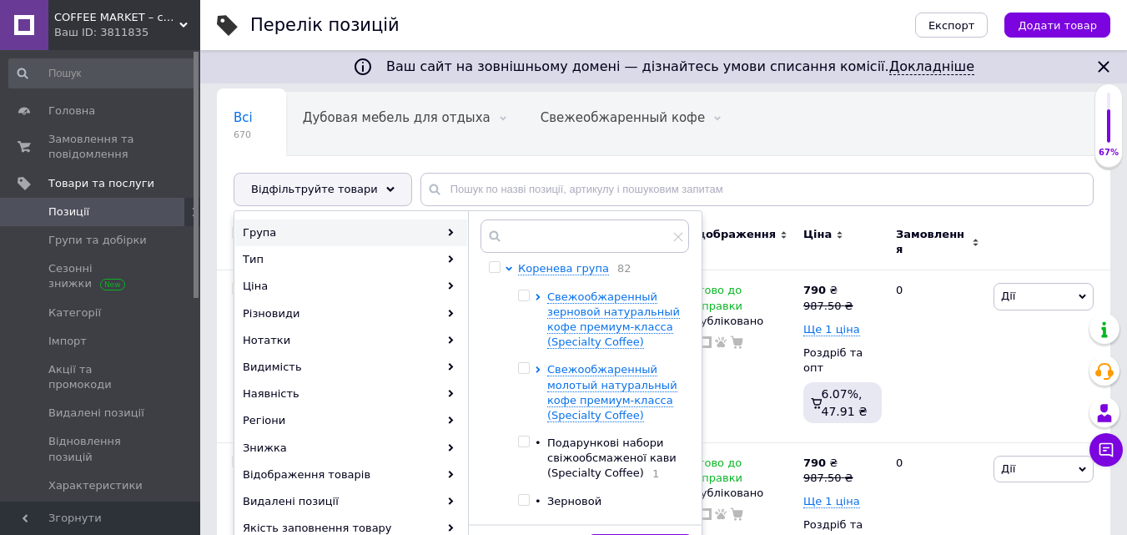
scroll to position [167, 0]
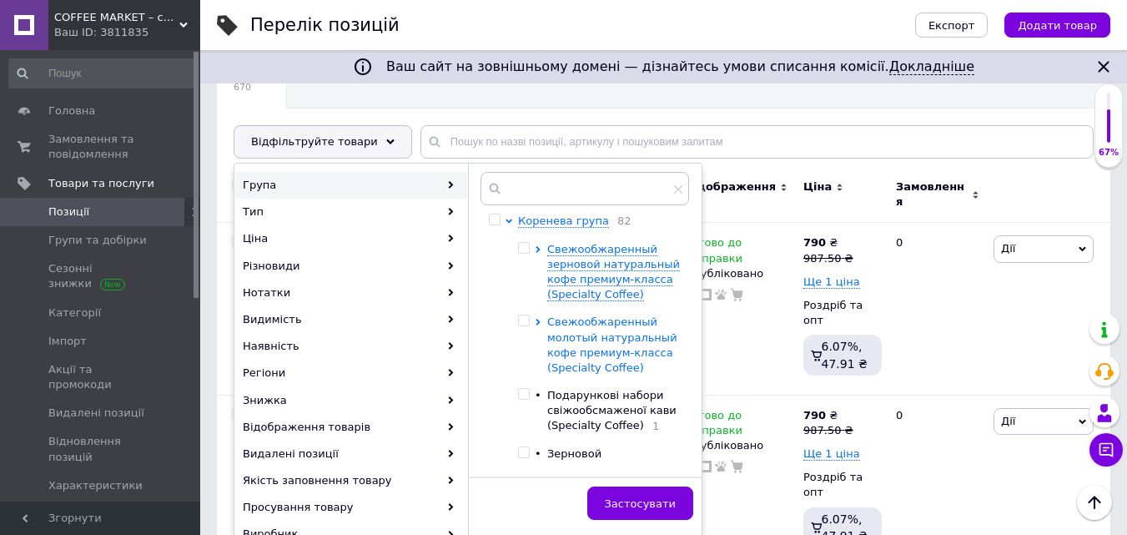
click at [588, 345] on span "Свежообжаренный молотый натуральный кофе премиум-класса (Specialty Coffee)" at bounding box center [612, 344] width 130 height 58
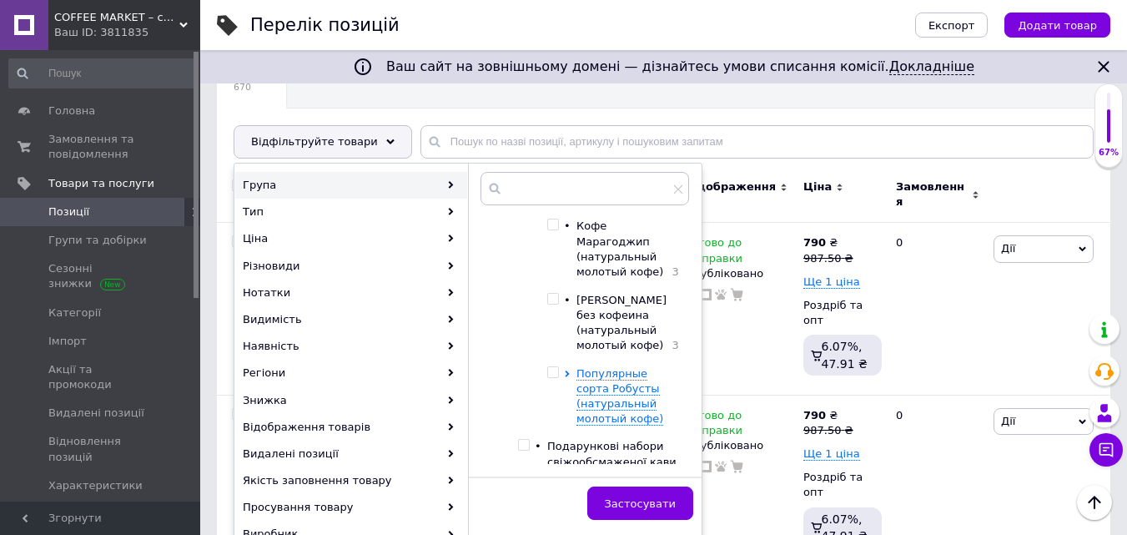
scroll to position [417, 0]
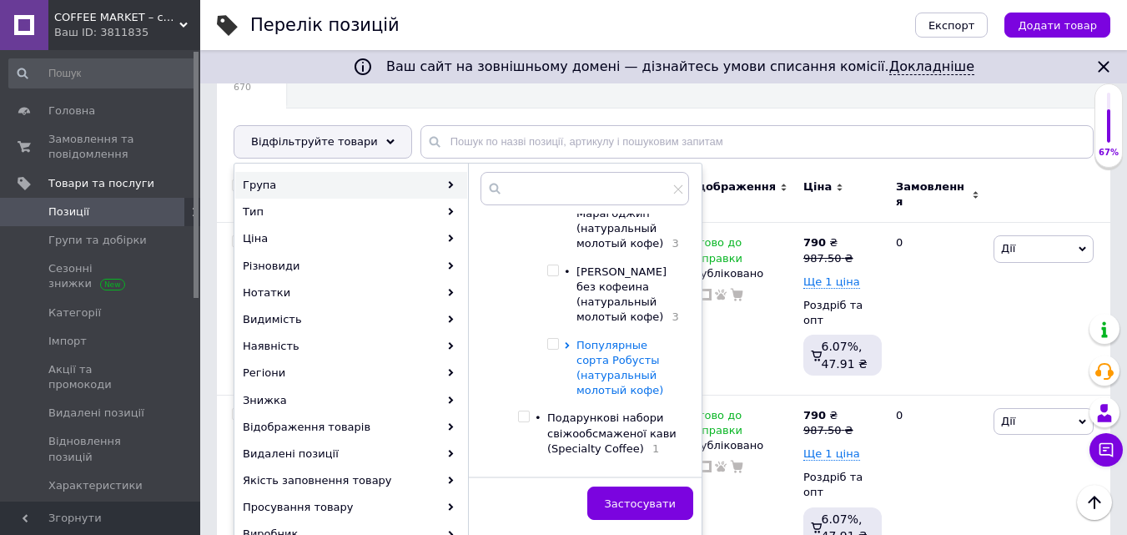
click at [595, 339] on span "Популярные сорта Робусты (натуральный молотый кофе)" at bounding box center [620, 368] width 87 height 58
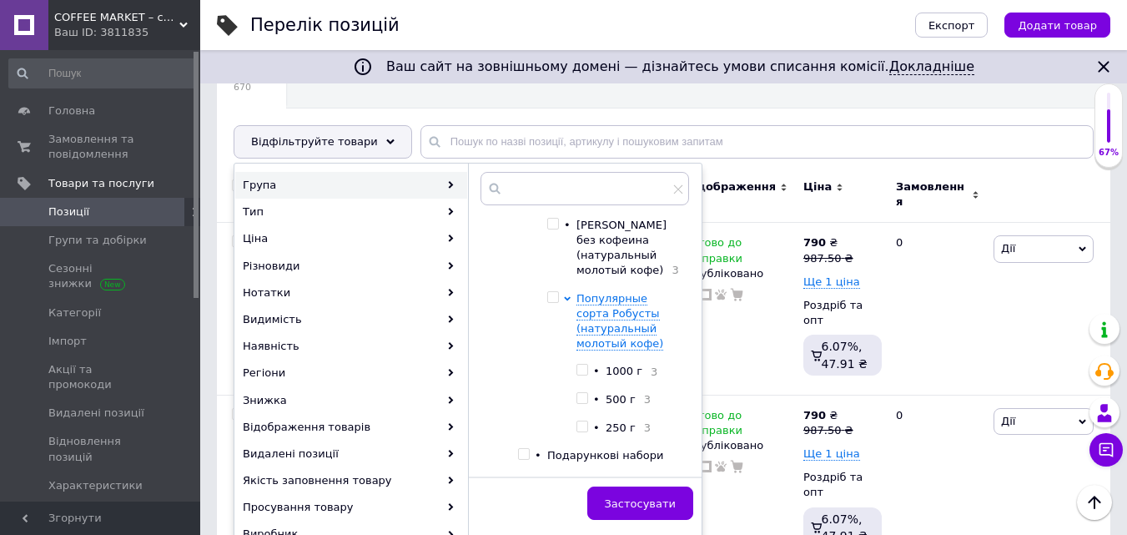
scroll to position [501, 0]
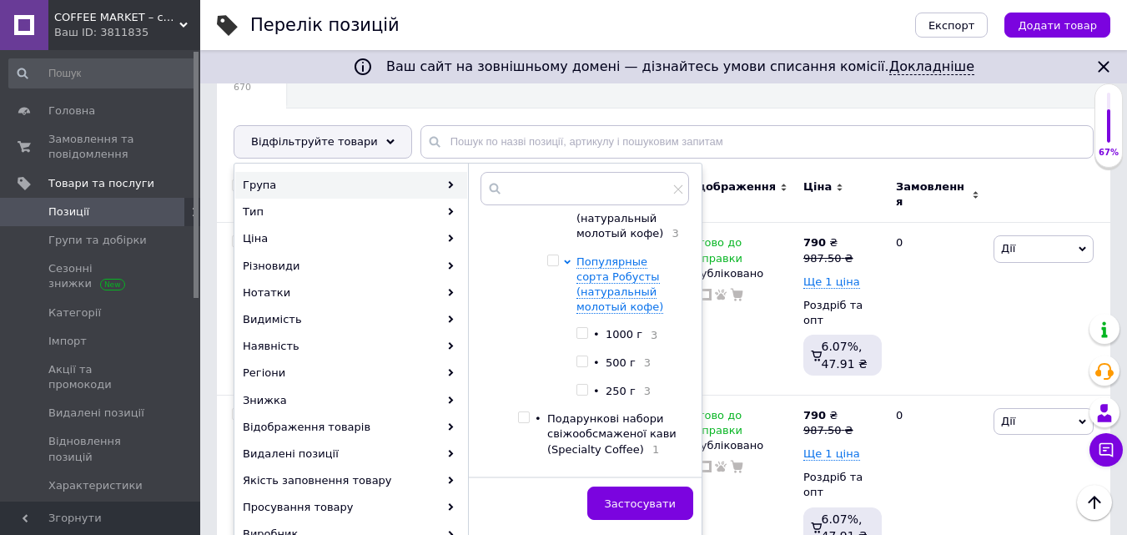
click at [581, 356] on input "checkbox" at bounding box center [582, 361] width 11 height 11
click at [642, 502] on span "Застосувати" at bounding box center [640, 503] width 71 height 13
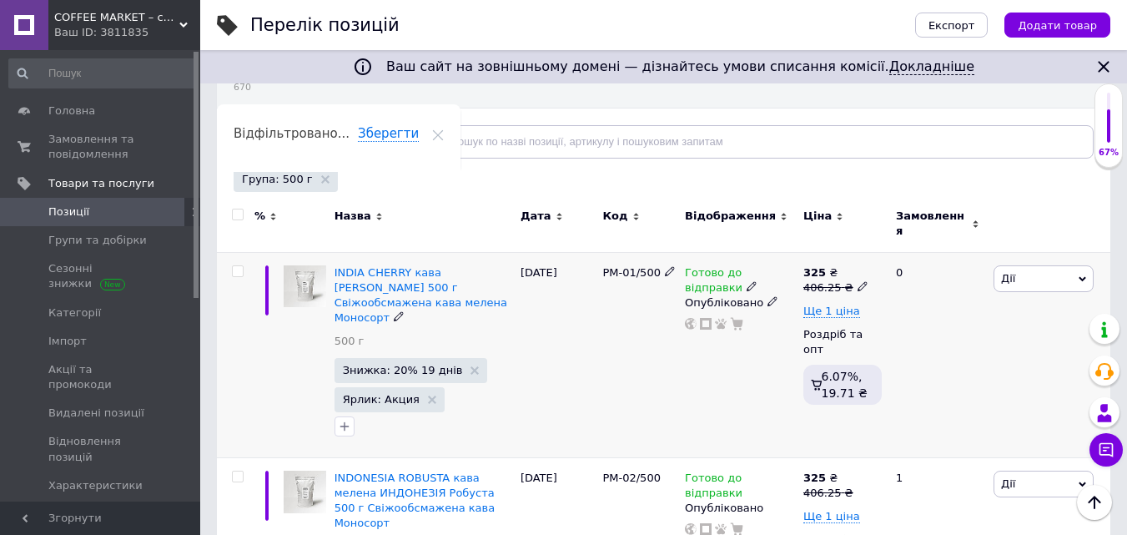
click at [858, 281] on icon at bounding box center [863, 286] width 10 height 10
drag, startPoint x: 889, startPoint y: 249, endPoint x: 1026, endPoint y: 253, distance: 137.7
click at [1018, 250] on div "Ціна 406.25" at bounding box center [978, 250] width 209 height 53
drag, startPoint x: 885, startPoint y: 251, endPoint x: 954, endPoint y: 253, distance: 69.3
click at [954, 253] on input "412.5" at bounding box center [937, 260] width 127 height 33
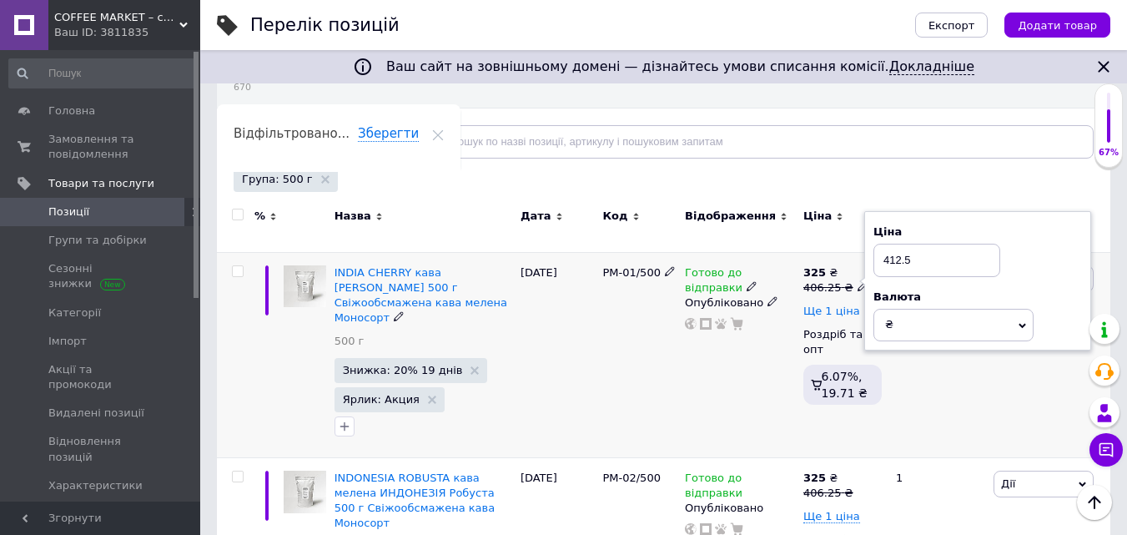
click at [845, 305] on span "Ще 1 ціна" at bounding box center [831, 311] width 57 height 13
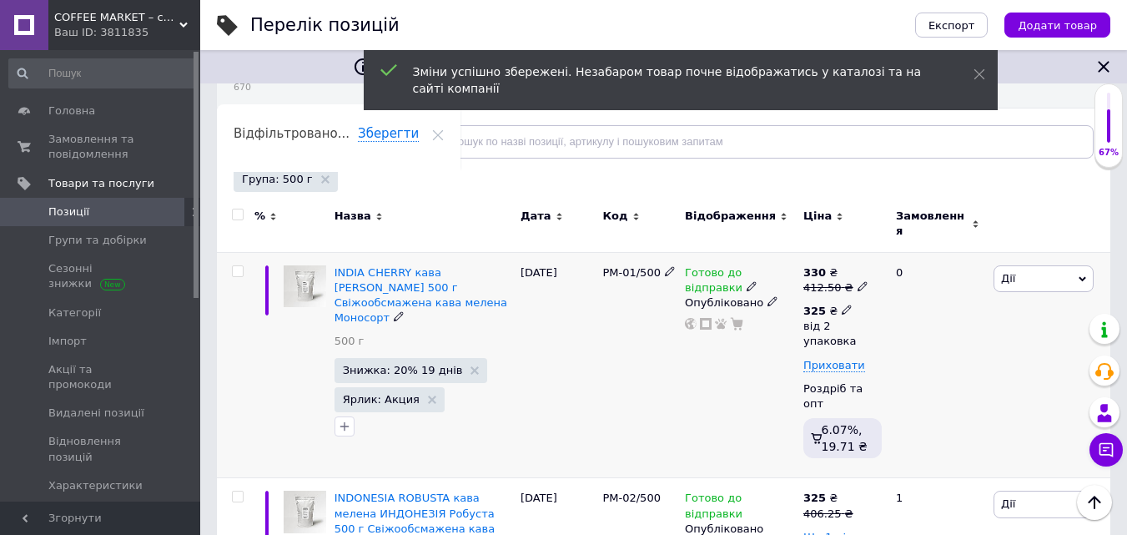
click at [842, 305] on icon at bounding box center [847, 310] width 10 height 10
drag, startPoint x: 939, startPoint y: 371, endPoint x: 1005, endPoint y: 361, distance: 66.7
click at [978, 364] on input "2" at bounding box center [993, 380] width 127 height 33
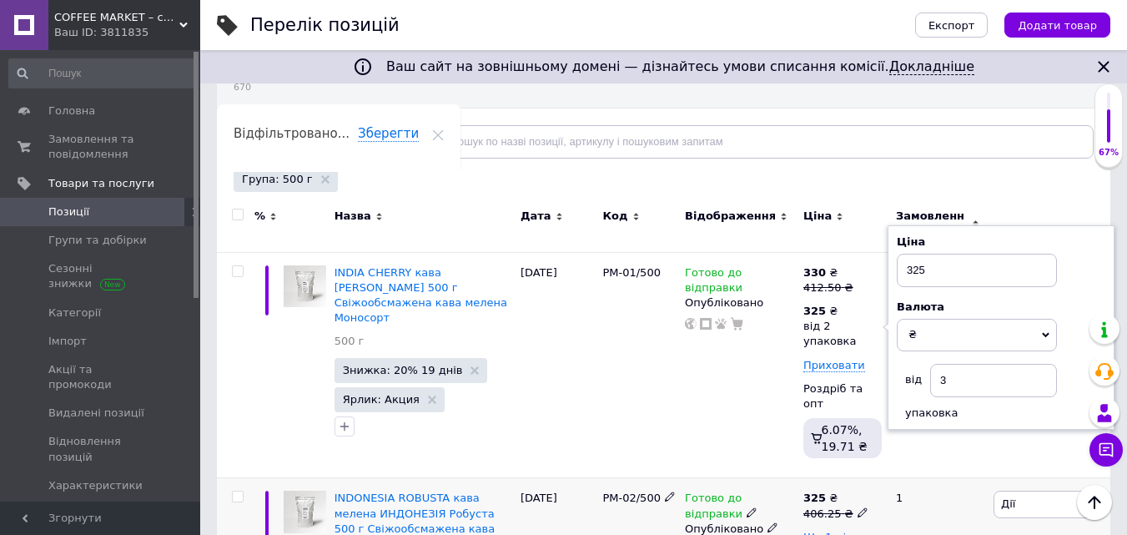
click at [858, 507] on icon at bounding box center [863, 512] width 10 height 10
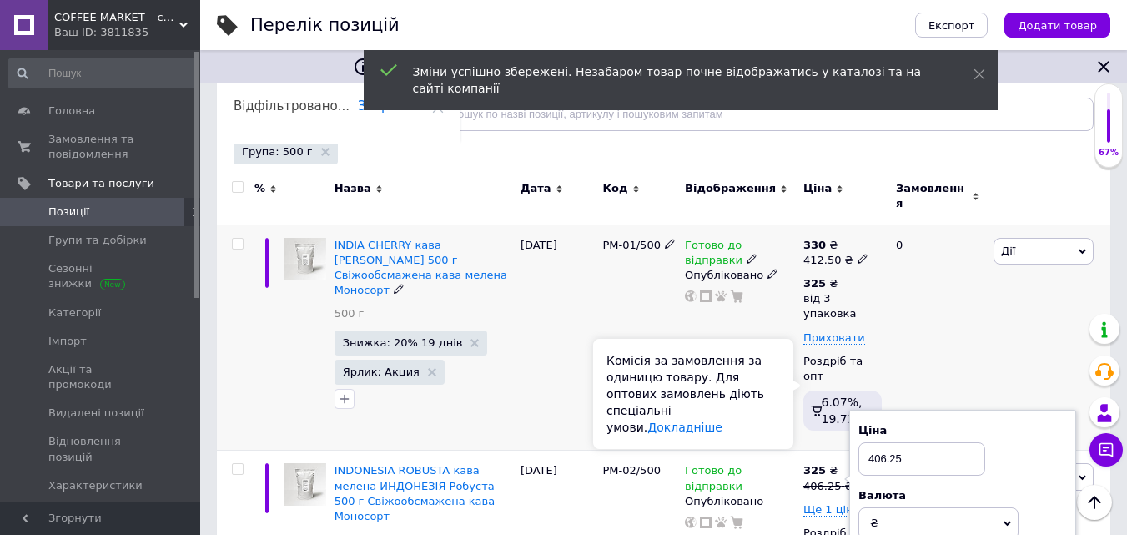
scroll to position [361, 0]
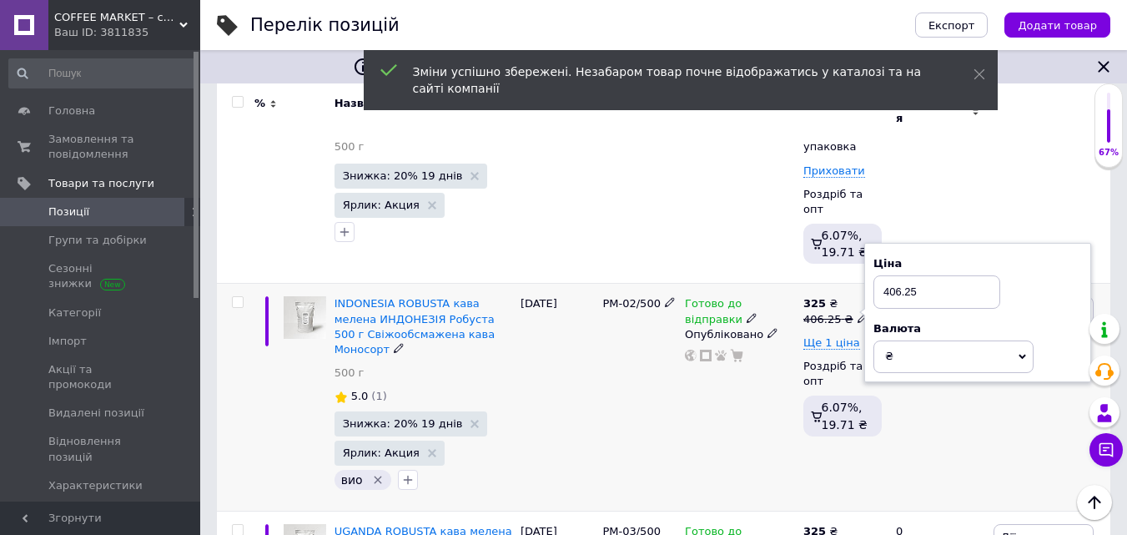
drag, startPoint x: 884, startPoint y: 266, endPoint x: 995, endPoint y: 269, distance: 111.8
click at [981, 275] on input "406.25" at bounding box center [937, 291] width 127 height 33
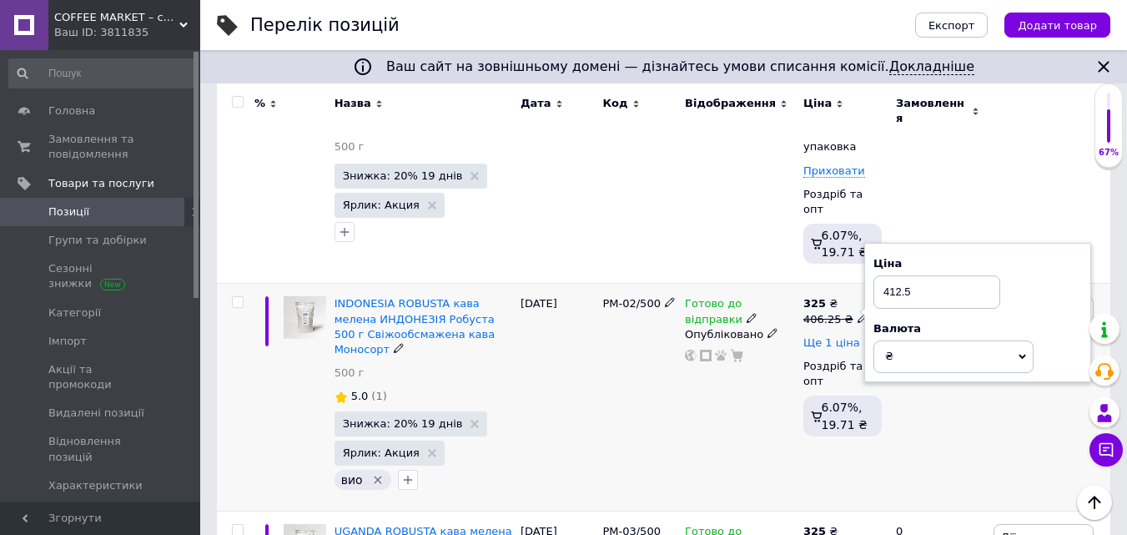
click at [842, 336] on span "Ще 1 ціна" at bounding box center [831, 342] width 57 height 13
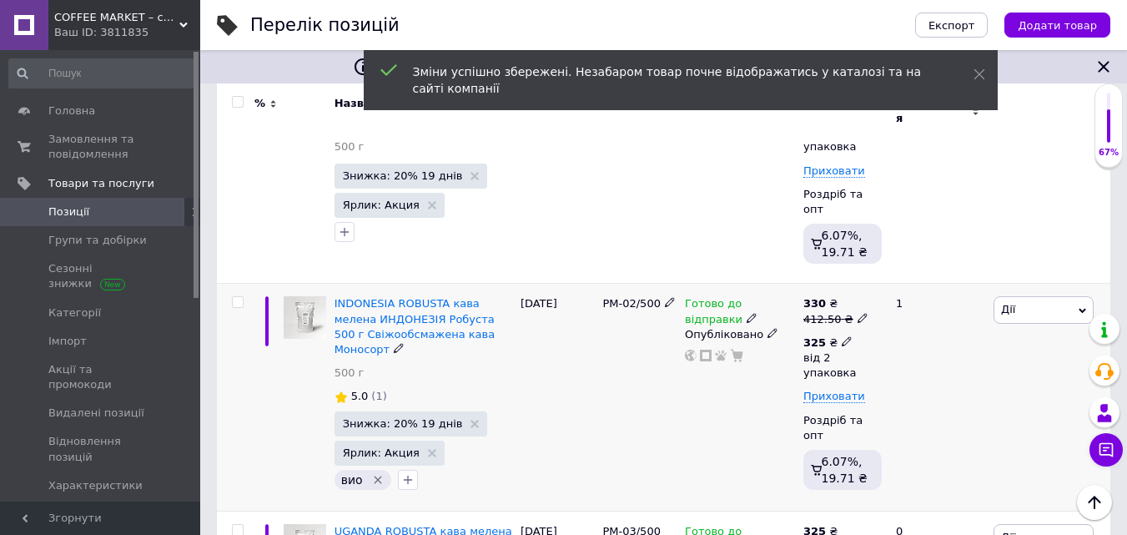
click at [842, 336] on icon at bounding box center [847, 341] width 10 height 10
drag, startPoint x: 949, startPoint y: 385, endPoint x: 1000, endPoint y: 387, distance: 51.8
click at [997, 395] on input "2" at bounding box center [993, 411] width 127 height 33
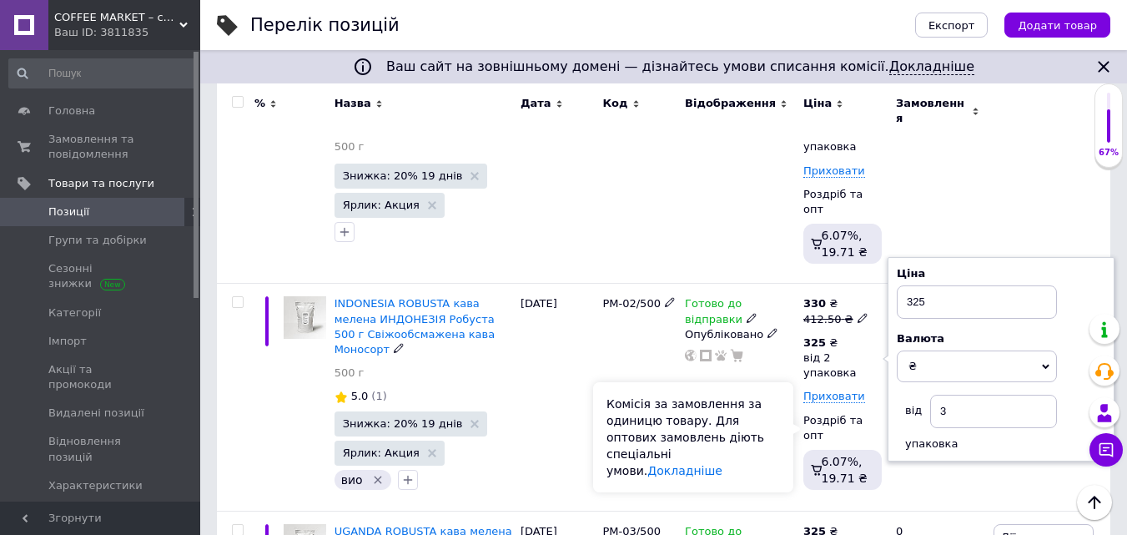
click at [747, 435] on div "Комісія за замовлення за одиницю товару. Для оптових замовлень діють спеціальні…" at bounding box center [693, 437] width 200 height 110
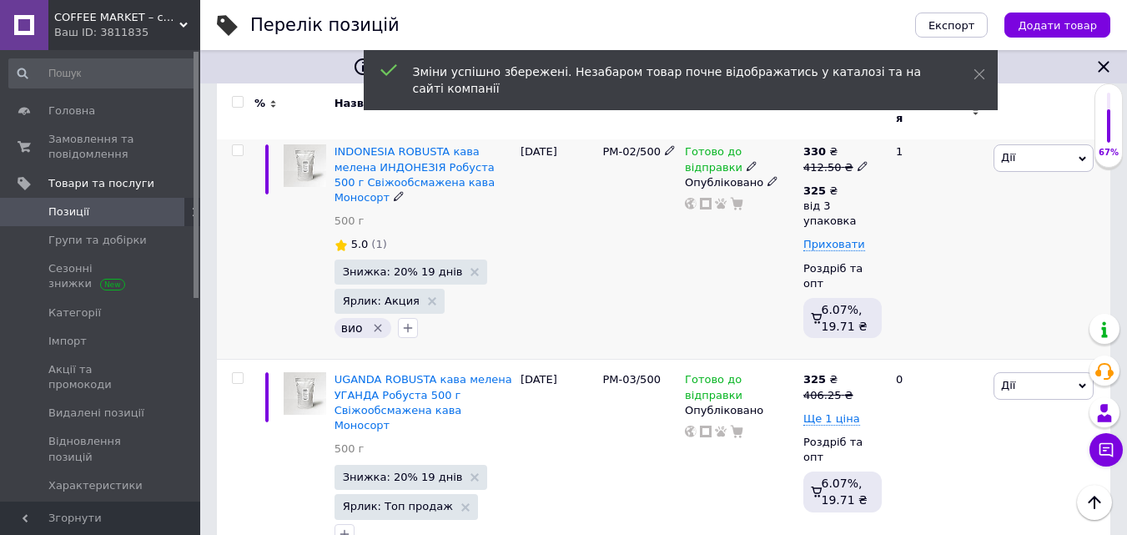
scroll to position [519, 0]
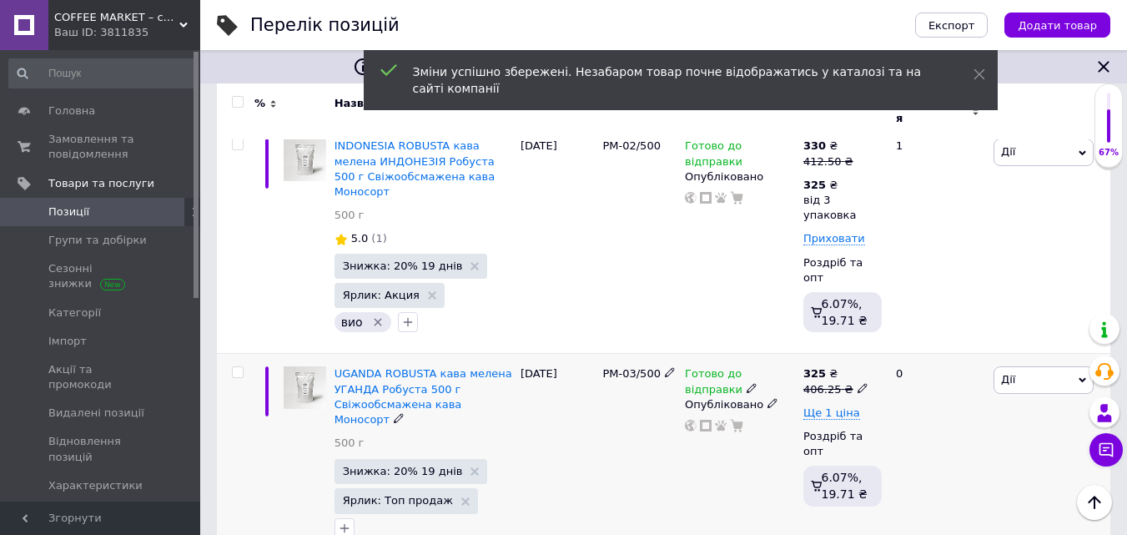
click at [858, 383] on icon at bounding box center [863, 388] width 10 height 10
drag, startPoint x: 885, startPoint y: 317, endPoint x: 984, endPoint y: 315, distance: 98.5
click at [973, 345] on input "406.25" at bounding box center [937, 361] width 127 height 33
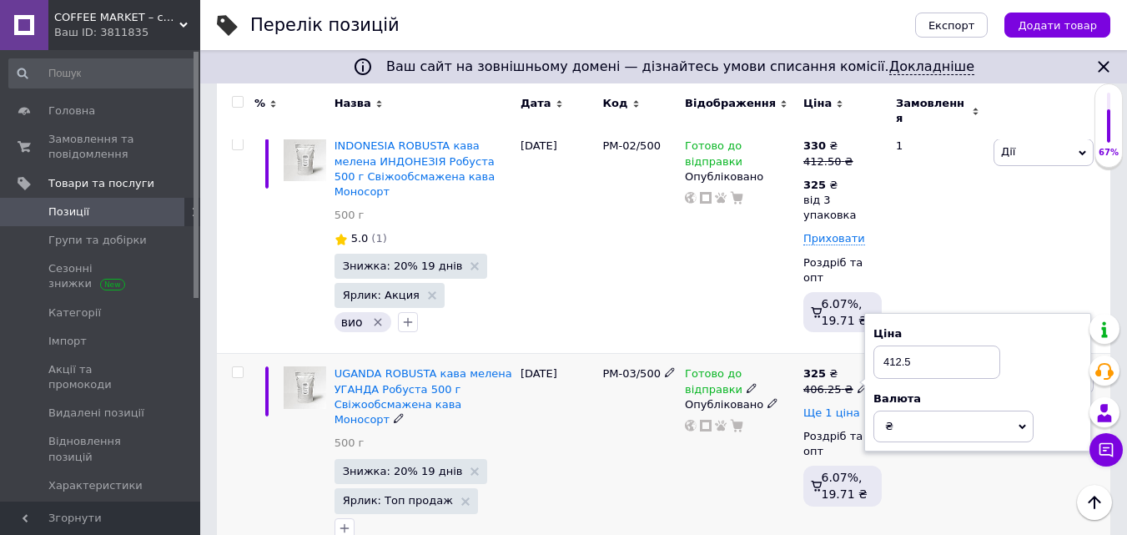
click at [841, 406] on span "Ще 1 ціна" at bounding box center [831, 412] width 57 height 13
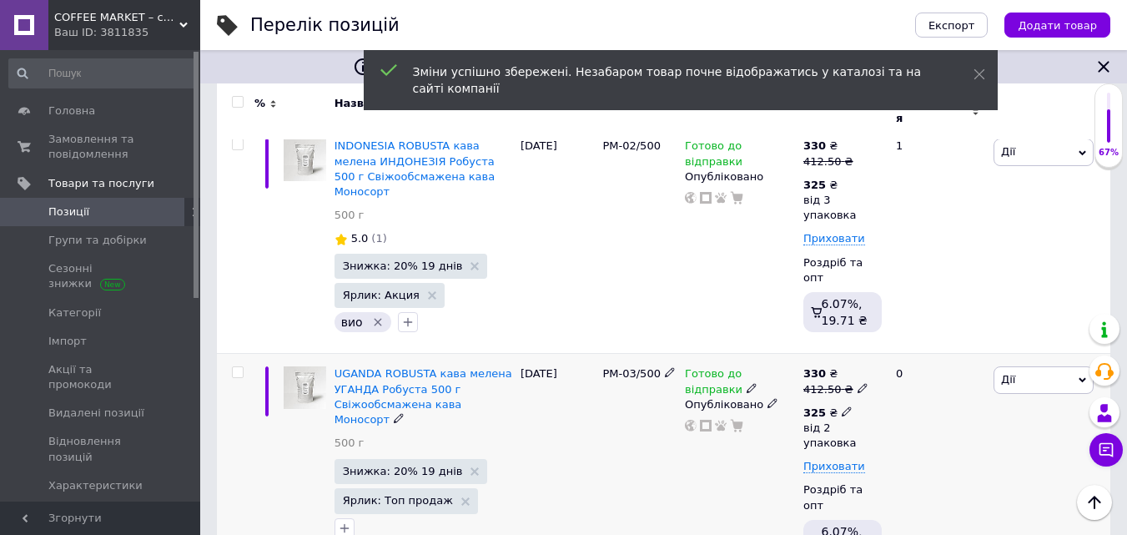
drag, startPoint x: 838, startPoint y: 369, endPoint x: 847, endPoint y: 370, distance: 9.3
click at [842, 406] on icon at bounding box center [847, 411] width 10 height 10
click at [948, 465] on input "2" at bounding box center [993, 481] width 127 height 33
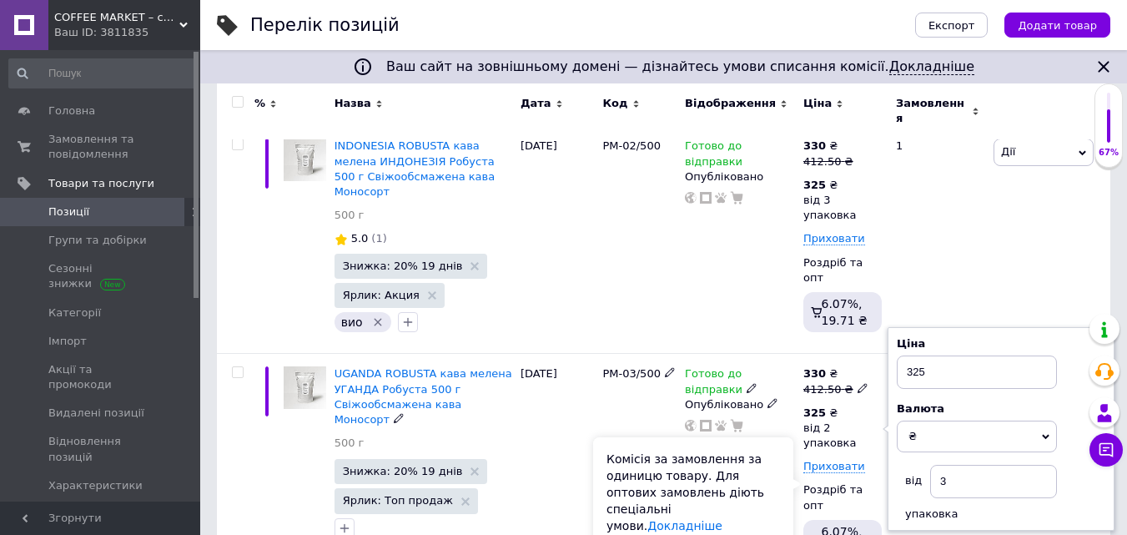
click at [783, 478] on div "Комісія за замовлення за одиницю товару. Для оптових замовлень діють спеціальні…" at bounding box center [693, 492] width 200 height 110
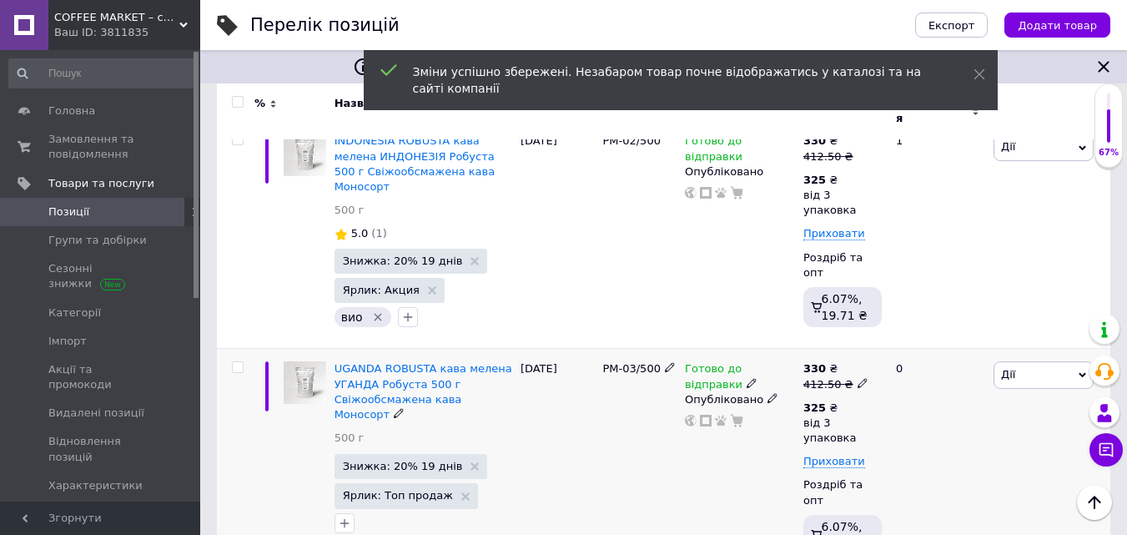
scroll to position [107, 0]
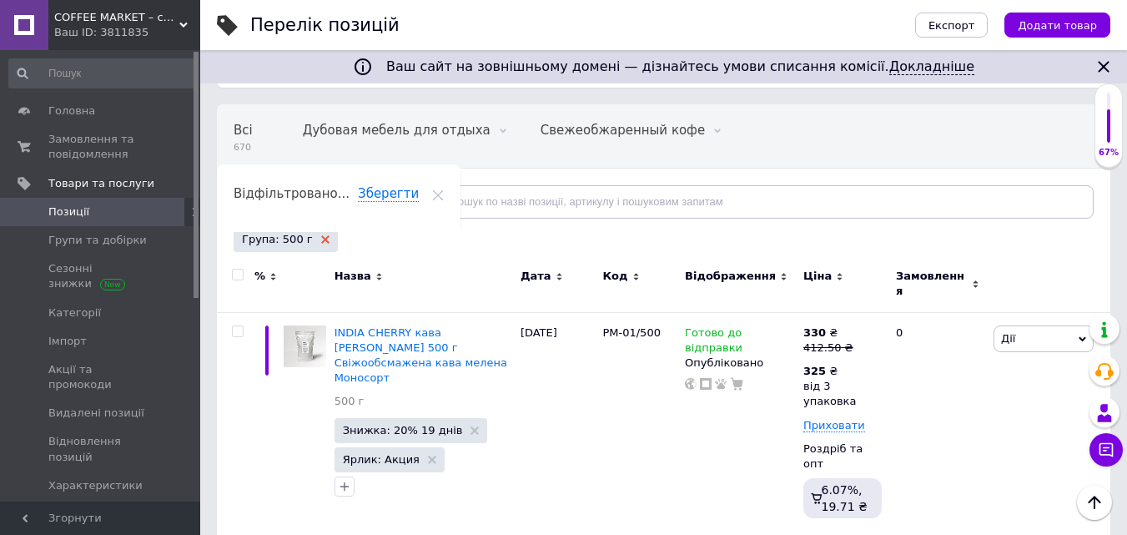
click at [321, 240] on use at bounding box center [325, 239] width 8 height 8
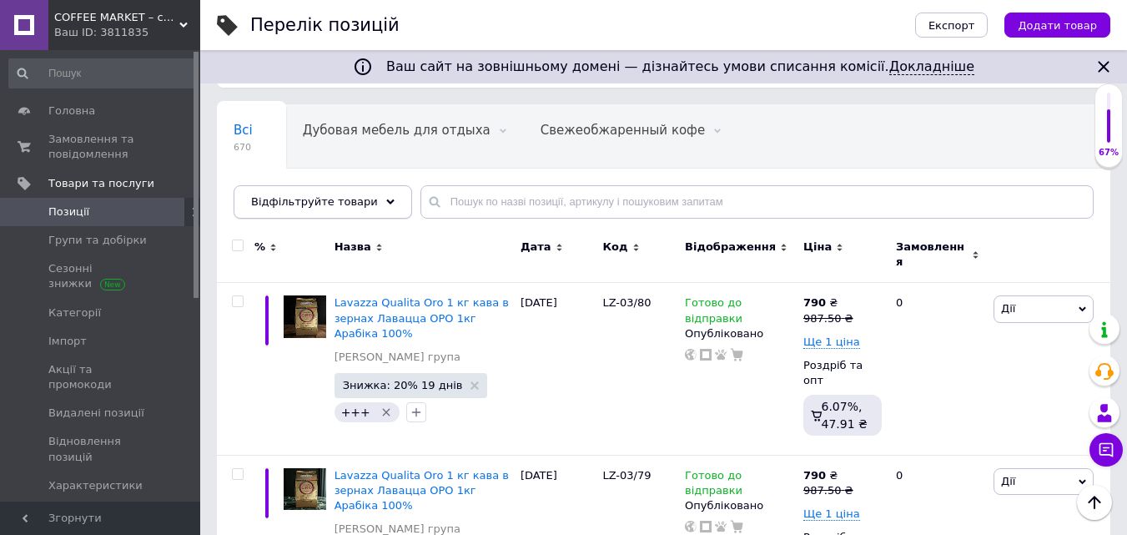
click at [386, 199] on icon at bounding box center [390, 202] width 8 height 8
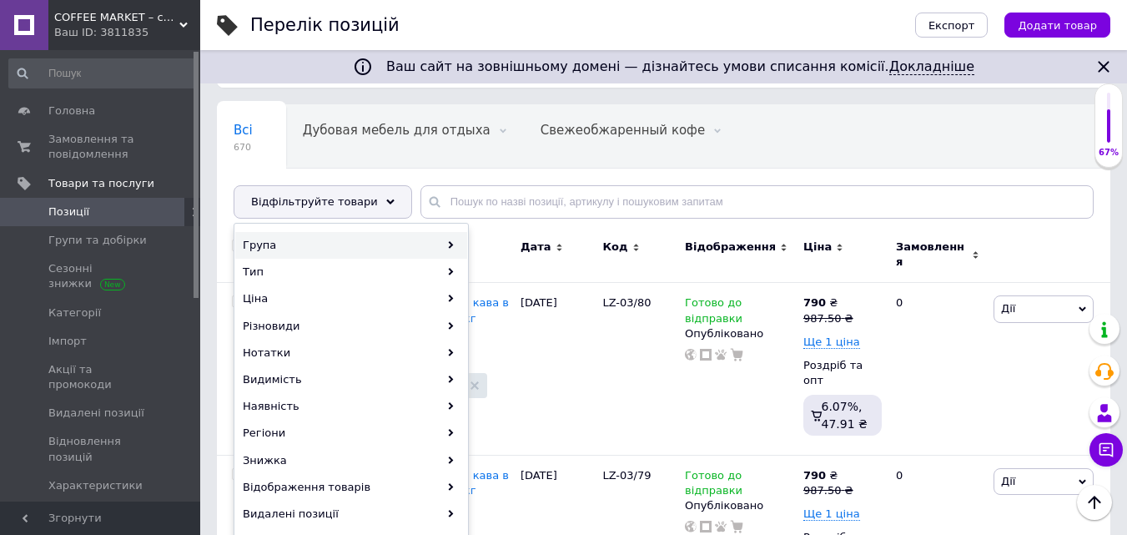
click at [279, 246] on div "Група" at bounding box center [351, 245] width 232 height 27
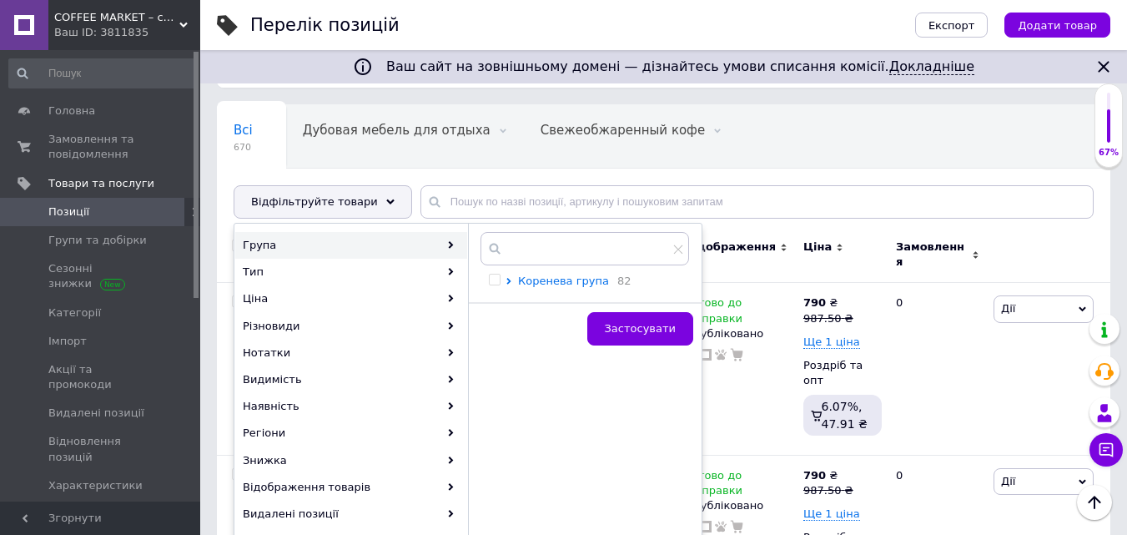
click at [529, 279] on span "Коренева група" at bounding box center [563, 280] width 91 height 13
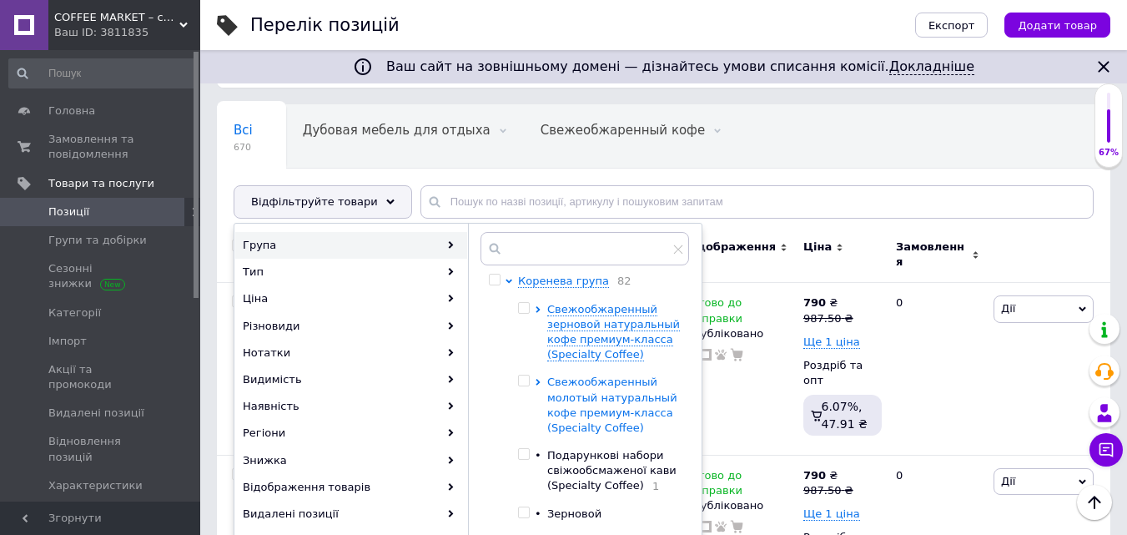
click at [585, 405] on span "Свежообжаренный молотый натуральный кофе премиум-класса (Specialty Coffee)" at bounding box center [612, 404] width 130 height 58
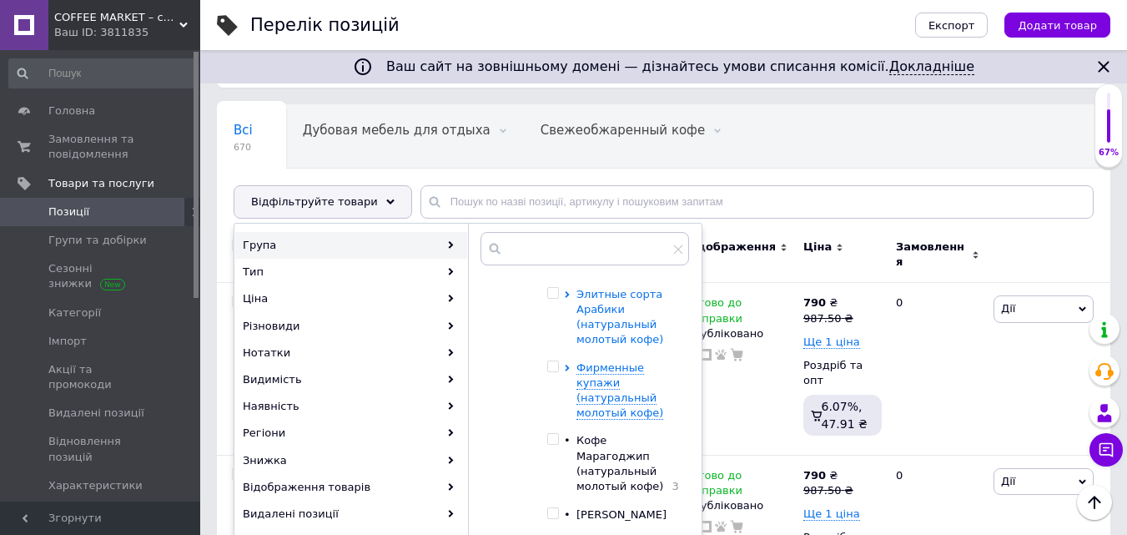
scroll to position [417, 0]
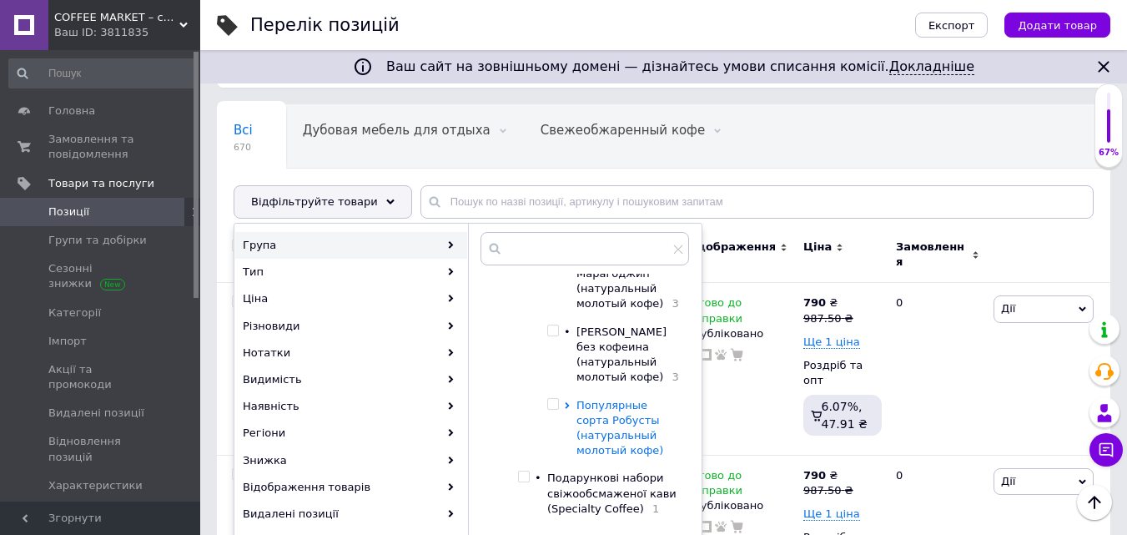
click at [594, 402] on span "Популярные сорта Робусты (натуральный молотый кофе)" at bounding box center [620, 428] width 87 height 58
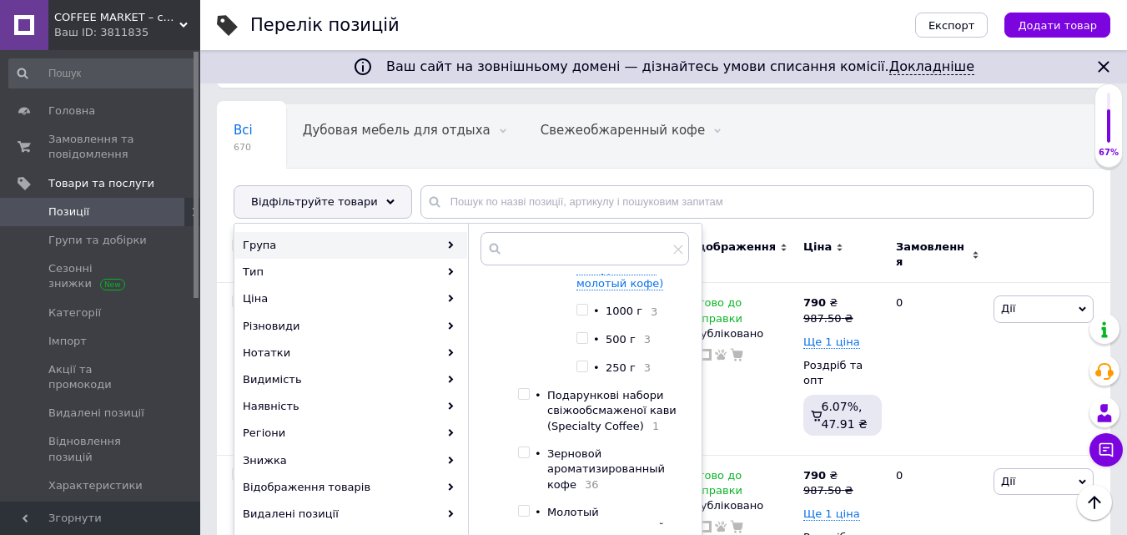
drag, startPoint x: 579, startPoint y: 337, endPoint x: 601, endPoint y: 368, distance: 37.7
click at [581, 361] on input "checkbox" at bounding box center [582, 366] width 11 height 11
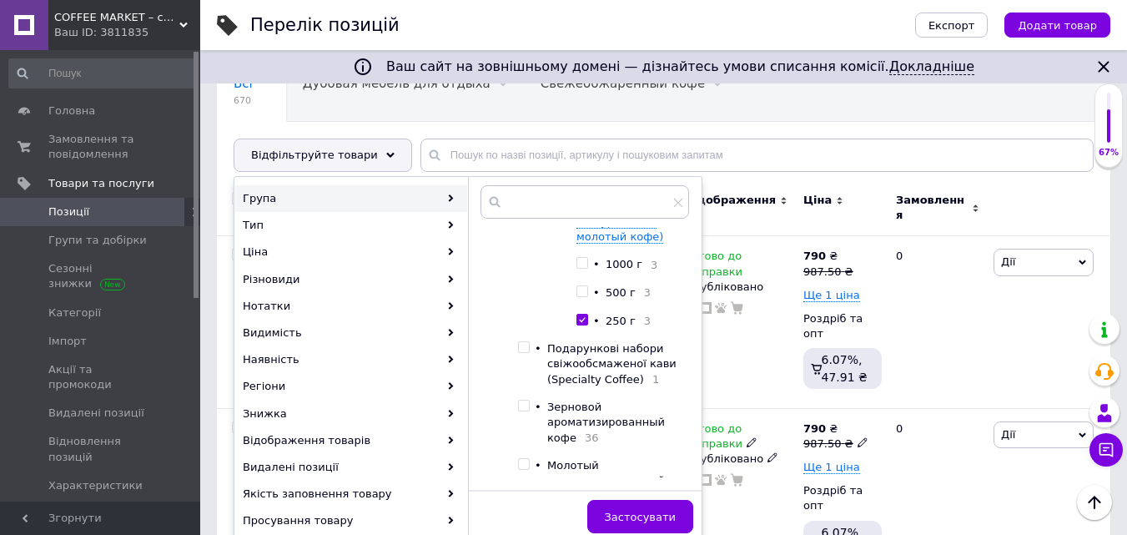
scroll to position [190, 0]
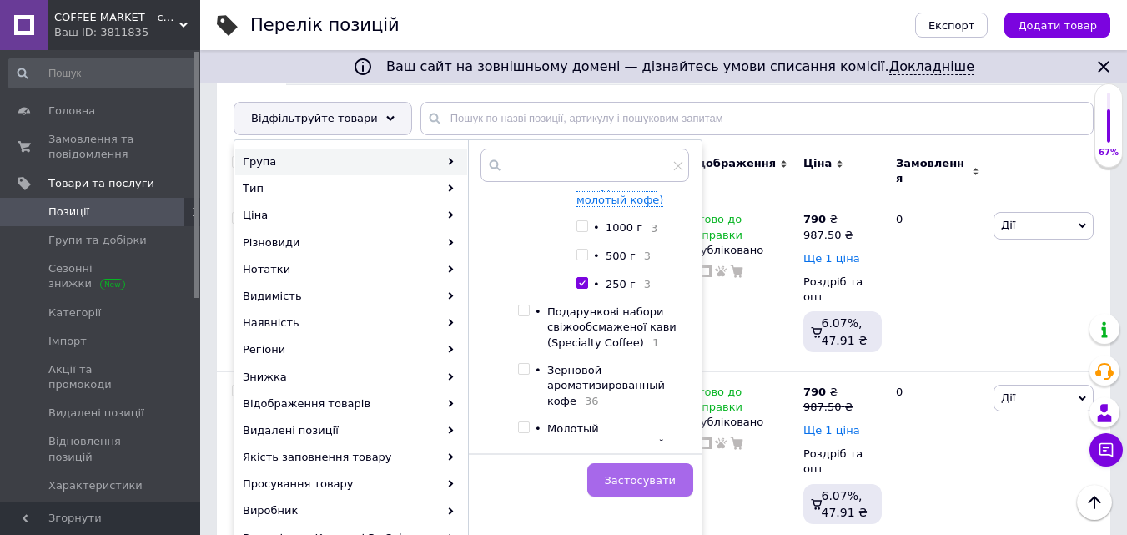
click at [636, 478] on span "Застосувати" at bounding box center [640, 480] width 71 height 13
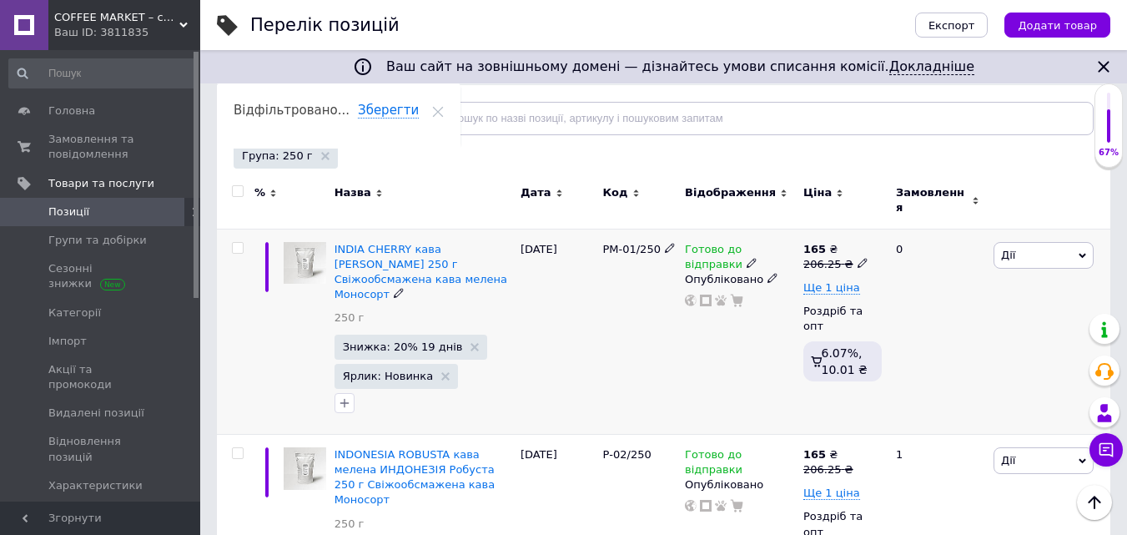
click at [858, 259] on use at bounding box center [862, 263] width 9 height 9
drag, startPoint x: 929, startPoint y: 234, endPoint x: 1051, endPoint y: 235, distance: 122.6
click at [1045, 234] on div "Ціна 206.25" at bounding box center [978, 227] width 209 height 53
drag, startPoint x: 883, startPoint y: 224, endPoint x: 944, endPoint y: 234, distance: 61.6
click at [944, 234] on input "212.5" at bounding box center [937, 236] width 127 height 33
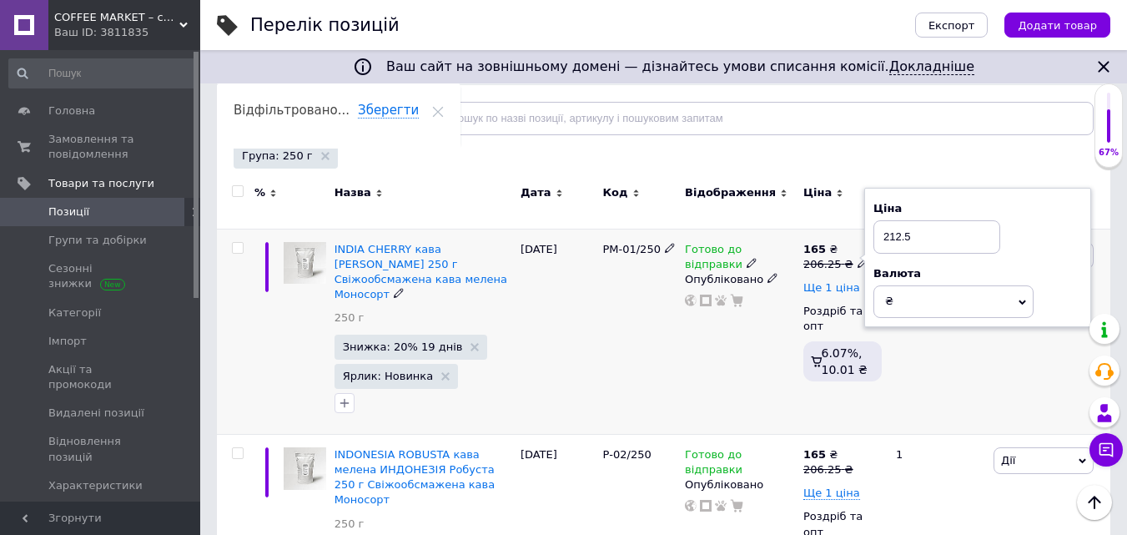
click at [838, 281] on span "Ще 1 ціна" at bounding box center [831, 287] width 57 height 13
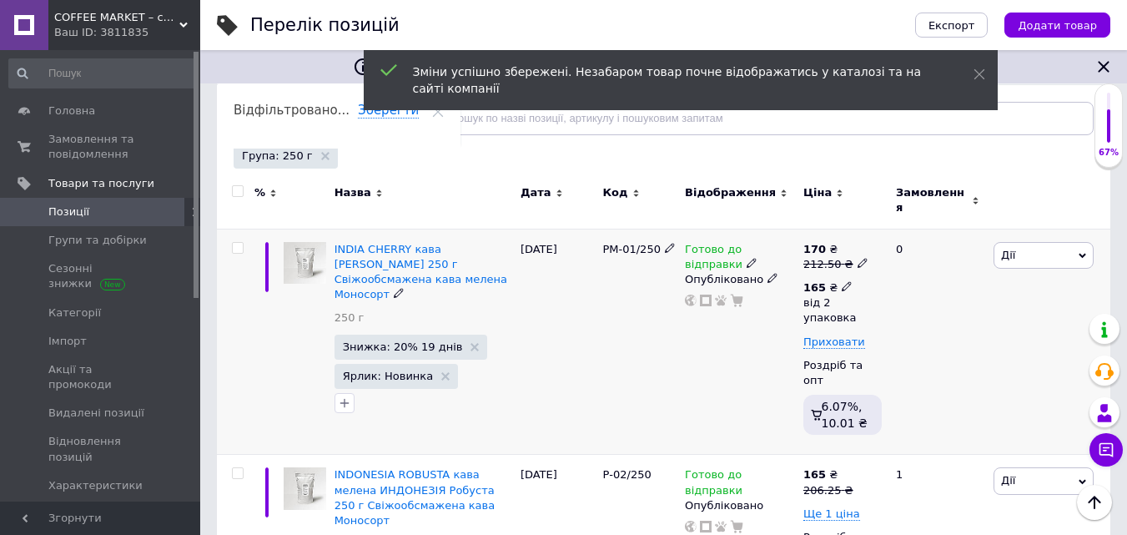
drag, startPoint x: 837, startPoint y: 272, endPoint x: 862, endPoint y: 283, distance: 27.3
click at [842, 279] on span at bounding box center [847, 285] width 10 height 12
drag, startPoint x: 969, startPoint y: 349, endPoint x: 1020, endPoint y: 346, distance: 51.0
click at [1009, 345] on input "2" at bounding box center [993, 356] width 127 height 33
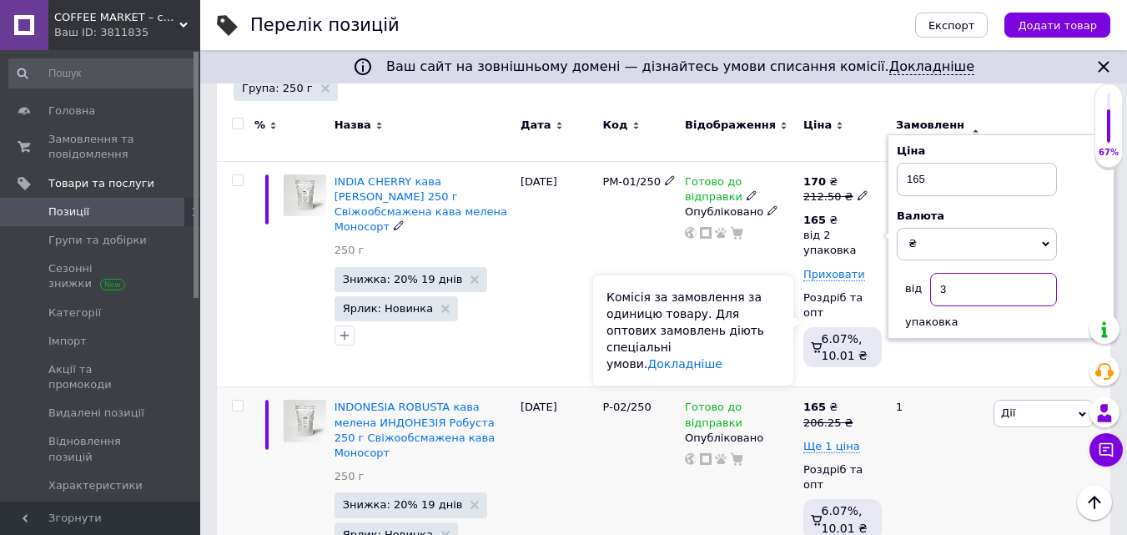
scroll to position [357, 0]
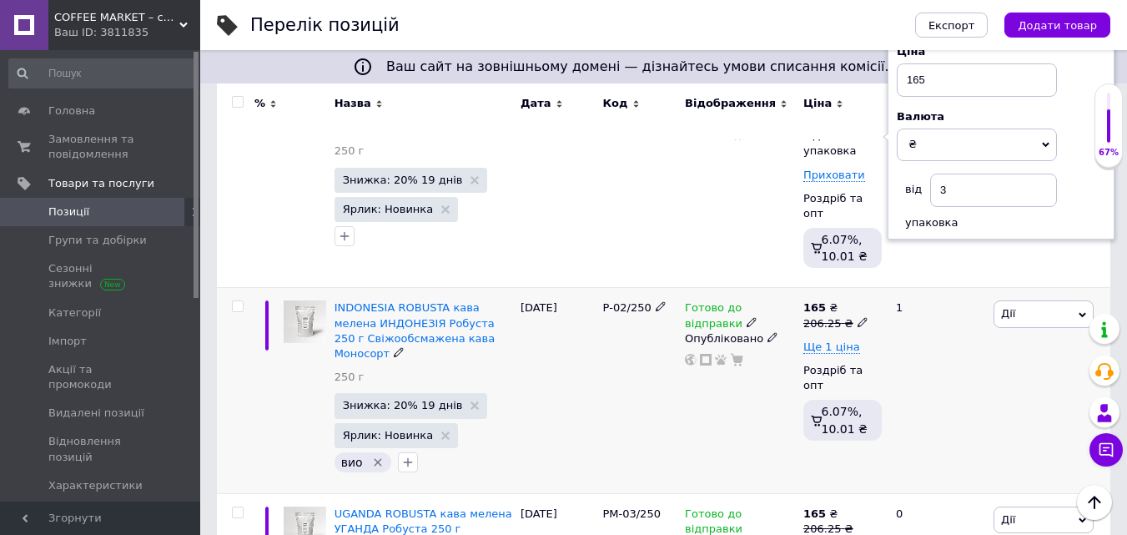
click at [858, 317] on icon at bounding box center [863, 322] width 10 height 10
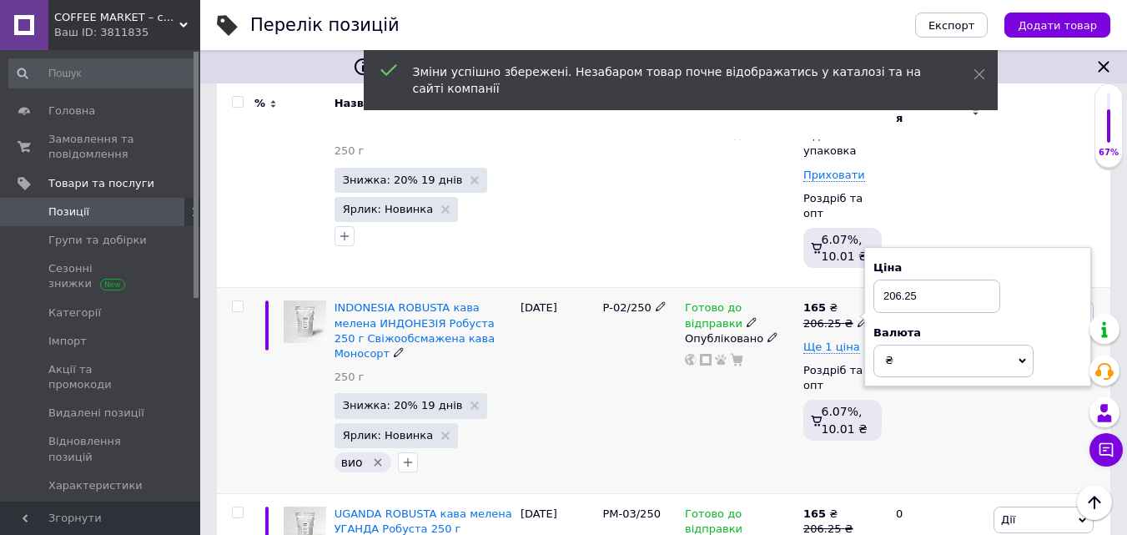
drag, startPoint x: 884, startPoint y: 269, endPoint x: 995, endPoint y: 260, distance: 112.1
click at [989, 279] on input "206.25" at bounding box center [937, 295] width 127 height 33
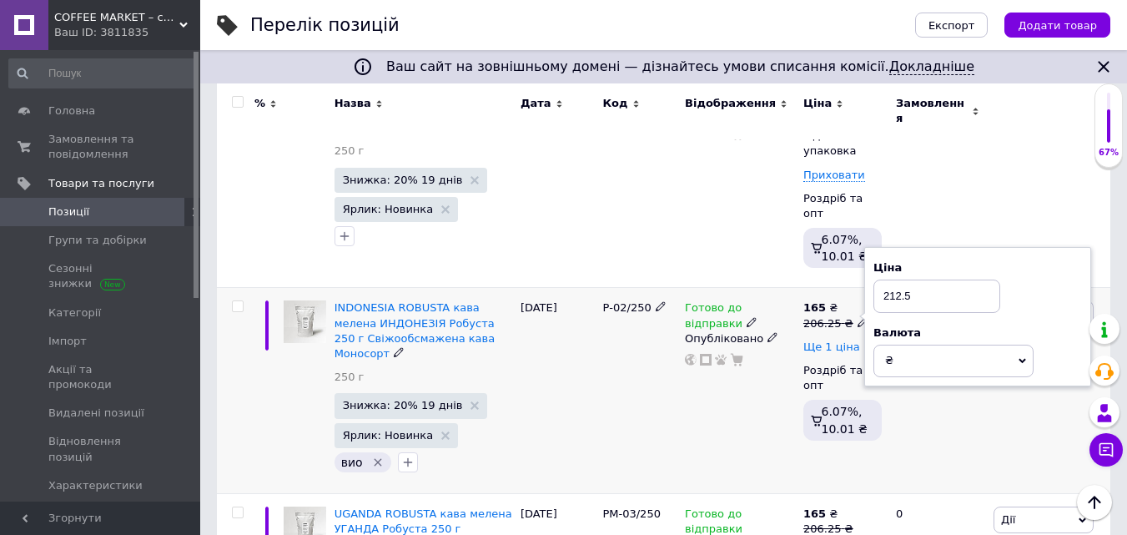
click at [843, 340] on span "Ще 1 ціна" at bounding box center [831, 346] width 57 height 13
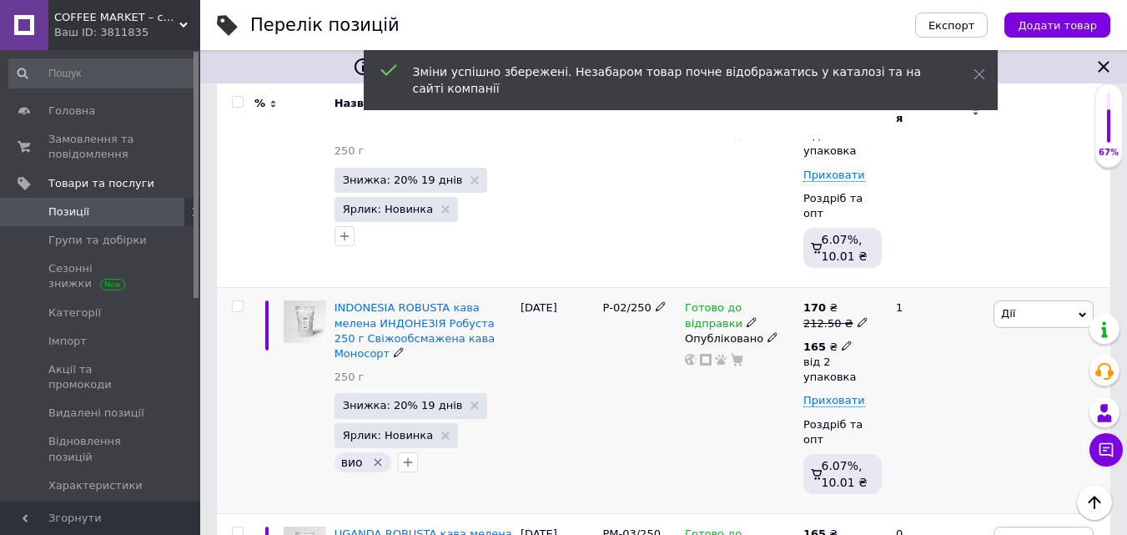
click at [842, 340] on icon at bounding box center [847, 345] width 10 height 10
drag, startPoint x: 949, startPoint y: 387, endPoint x: 1019, endPoint y: 374, distance: 70.5
click at [1002, 399] on input "2" at bounding box center [993, 415] width 127 height 33
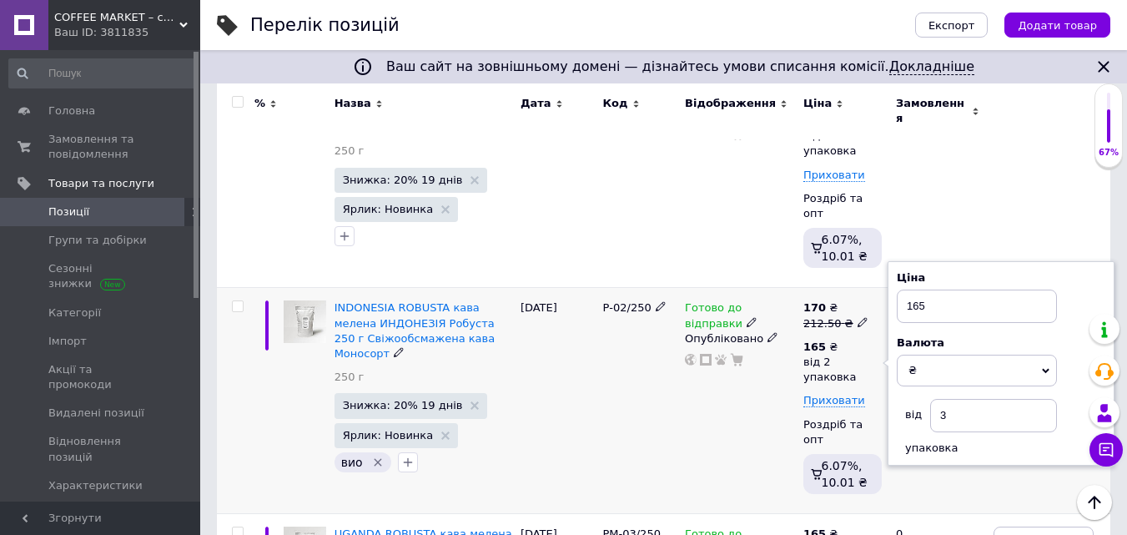
drag, startPoint x: 739, startPoint y: 435, endPoint x: 751, endPoint y: 426, distance: 14.4
click at [744, 431] on div "Готово до відправки Опубліковано" at bounding box center [740, 401] width 118 height 226
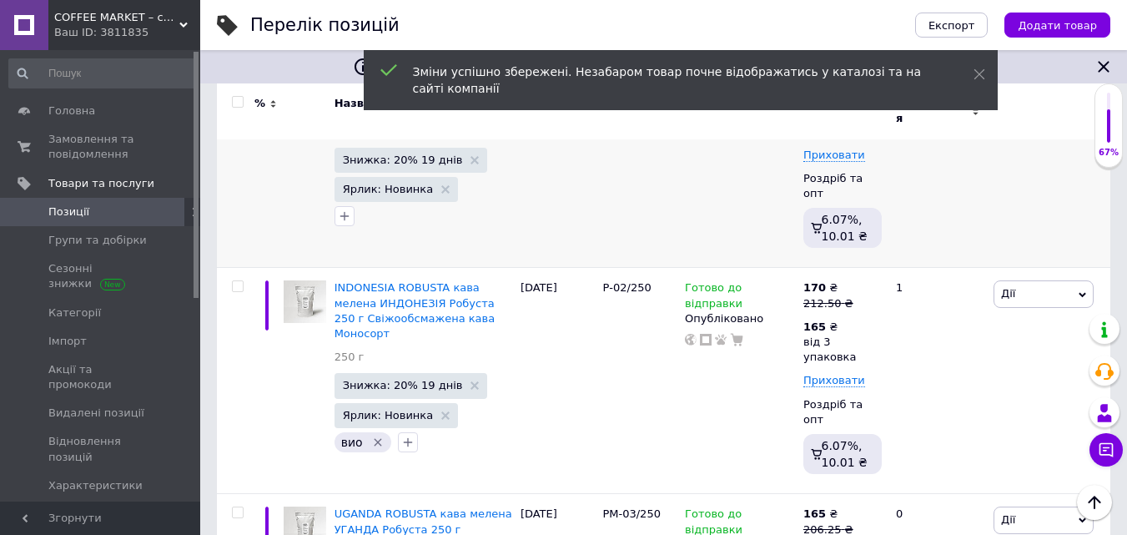
scroll to position [501, 0]
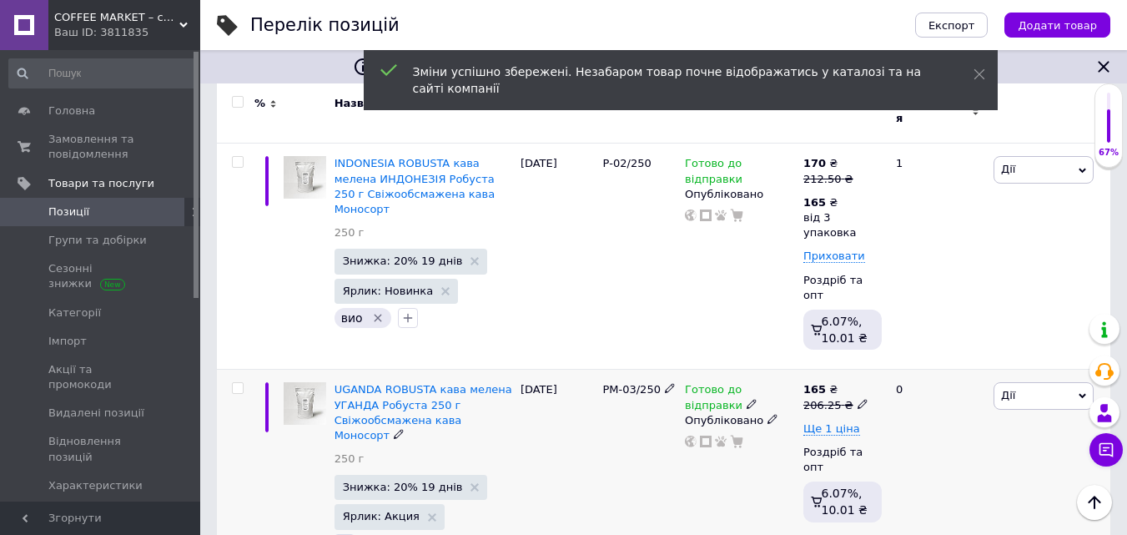
click at [858, 399] on icon at bounding box center [863, 404] width 10 height 10
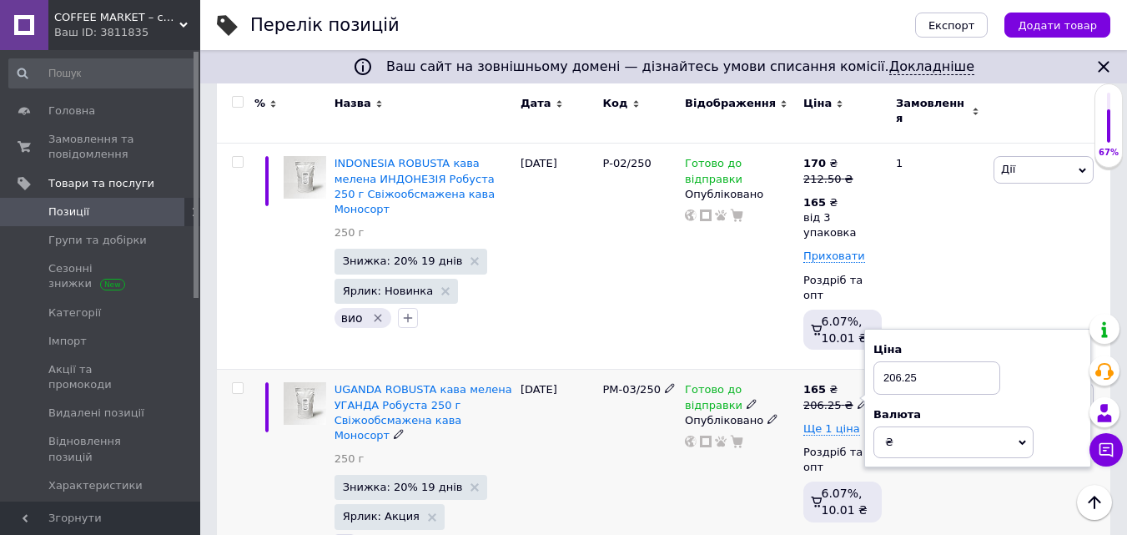
drag, startPoint x: 883, startPoint y: 334, endPoint x: 1017, endPoint y: 313, distance: 135.9
click at [1012, 342] on div "Ціна 206.25" at bounding box center [978, 368] width 209 height 53
click at [842, 422] on span "Ще 1 ціна" at bounding box center [831, 428] width 57 height 13
click at [842, 422] on icon at bounding box center [847, 427] width 10 height 10
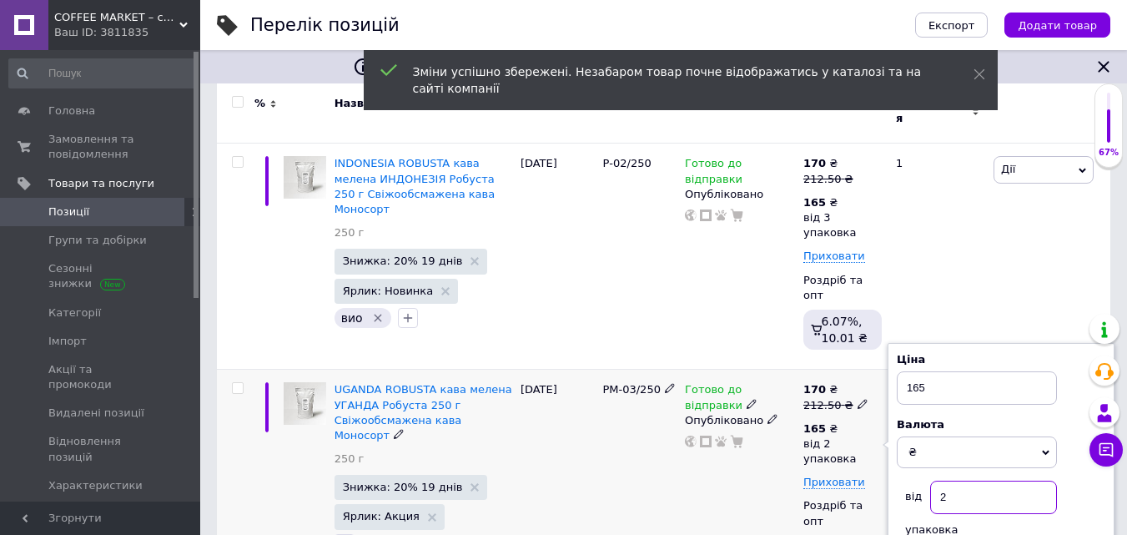
drag, startPoint x: 942, startPoint y: 456, endPoint x: 976, endPoint y: 454, distance: 34.2
click at [976, 481] on input "2" at bounding box center [993, 497] width 127 height 33
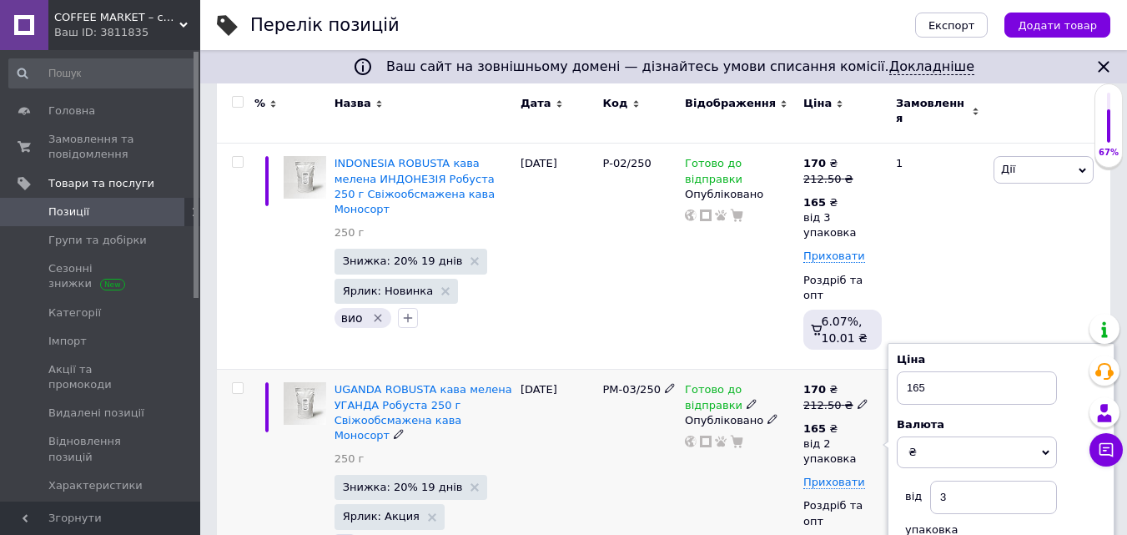
drag, startPoint x: 738, startPoint y: 476, endPoint x: 755, endPoint y: 467, distance: 19.0
click at [752, 467] on div "Готово до відправки Опубліковано" at bounding box center [740, 482] width 118 height 225
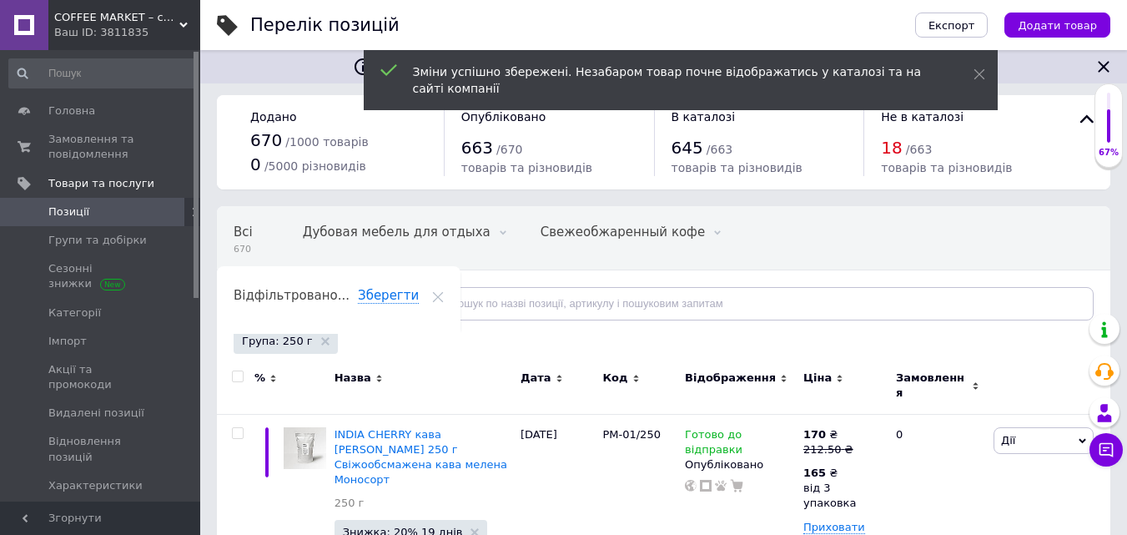
scroll to position [0, 0]
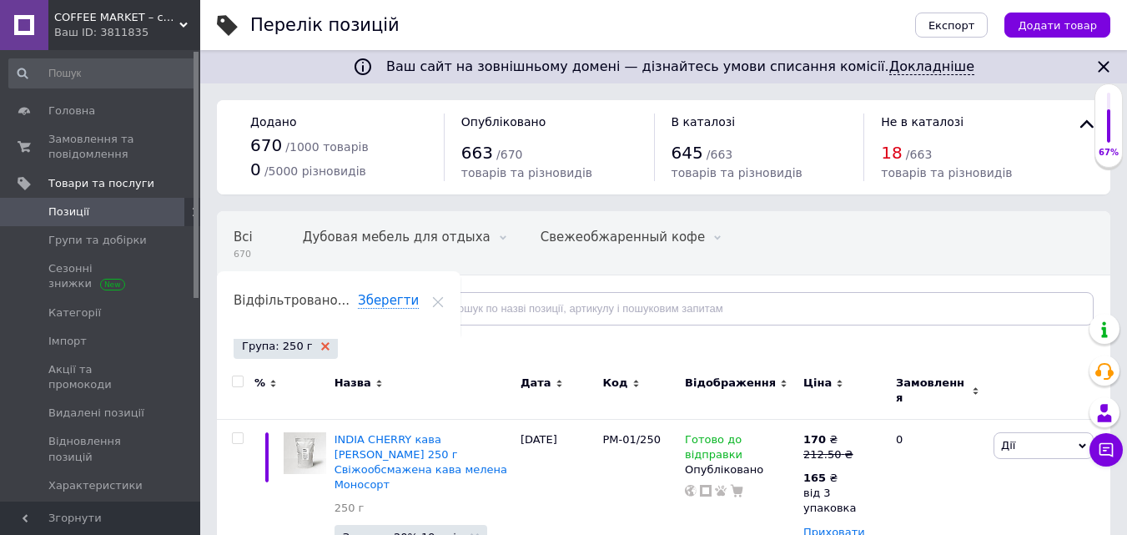
click at [321, 345] on use at bounding box center [325, 346] width 8 height 8
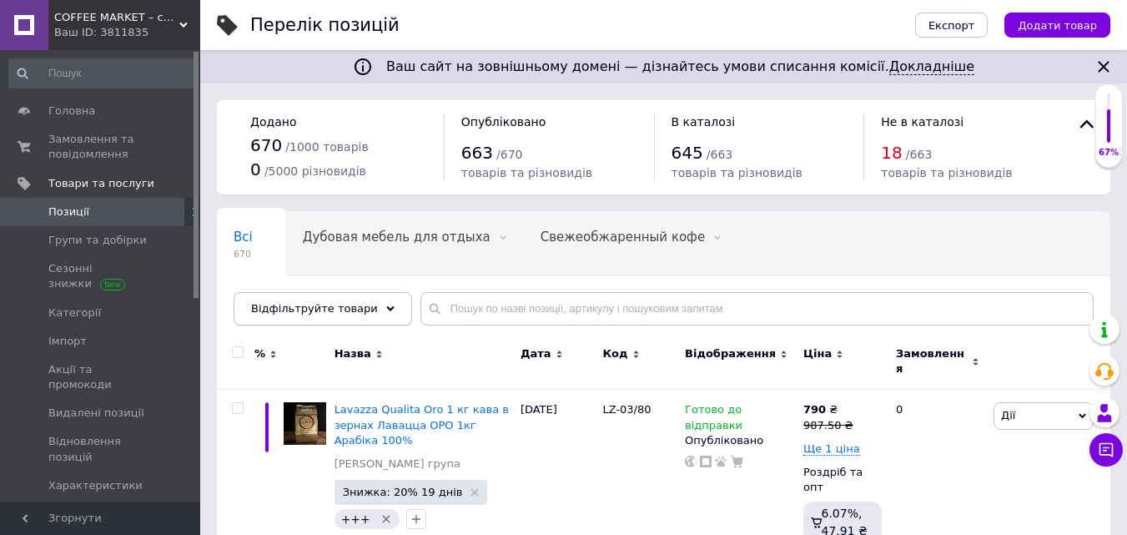
click at [386, 305] on icon at bounding box center [390, 309] width 8 height 8
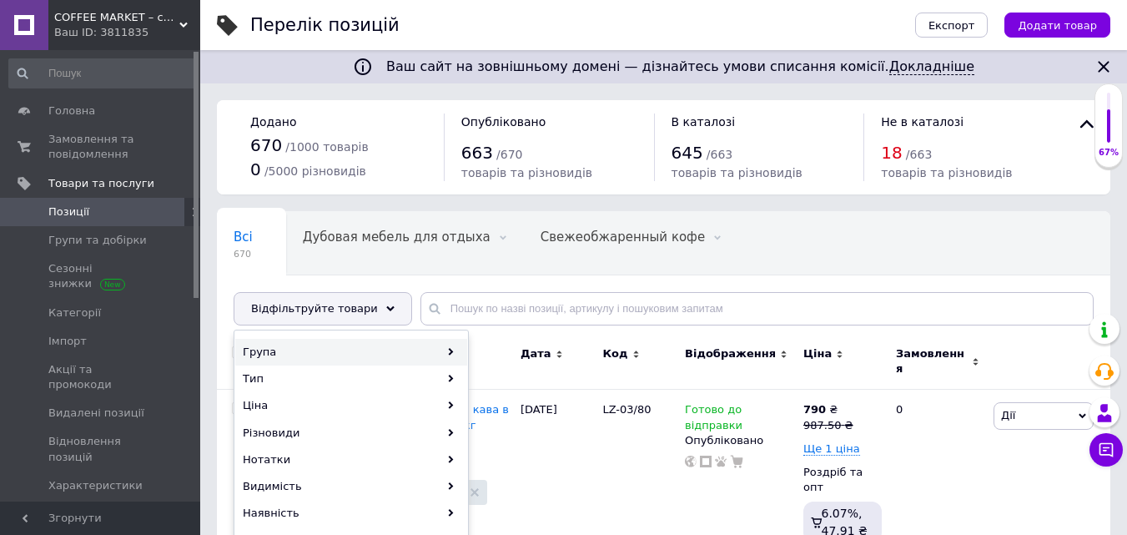
click at [283, 348] on div "Група" at bounding box center [351, 352] width 232 height 27
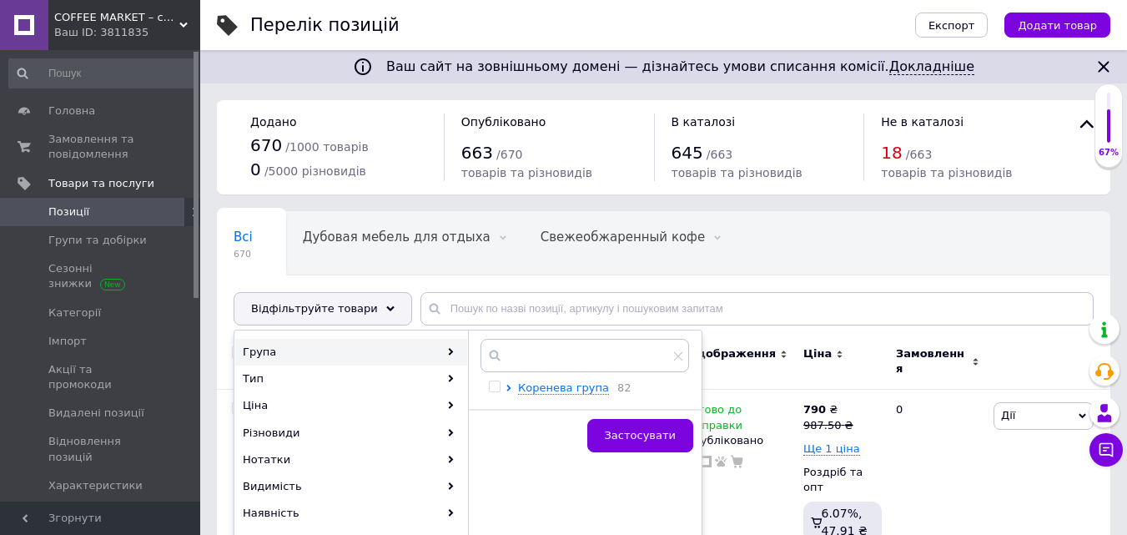
scroll to position [83, 0]
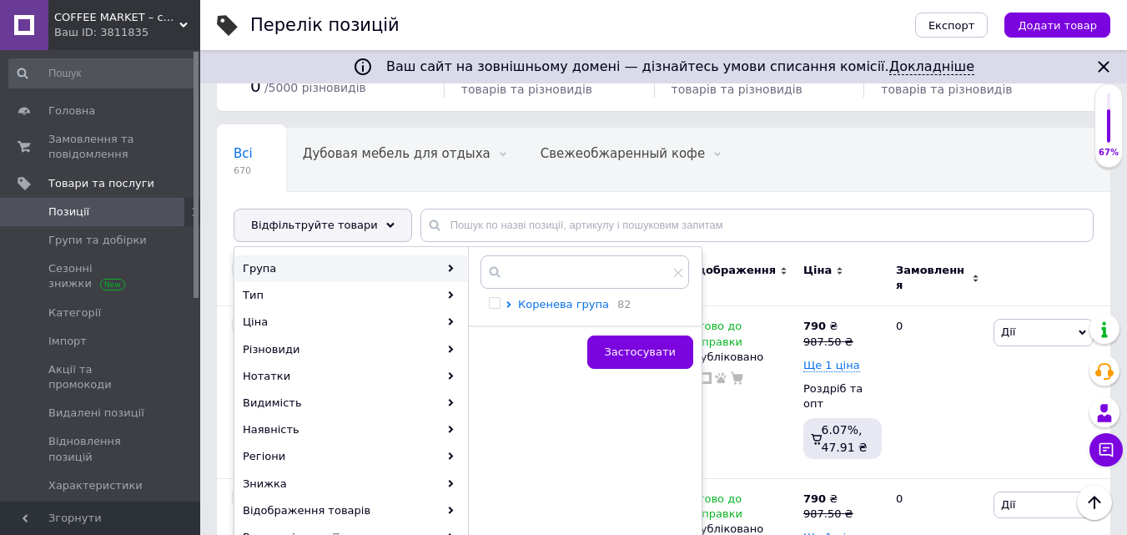
click at [540, 300] on span "Коренева група" at bounding box center [563, 304] width 91 height 13
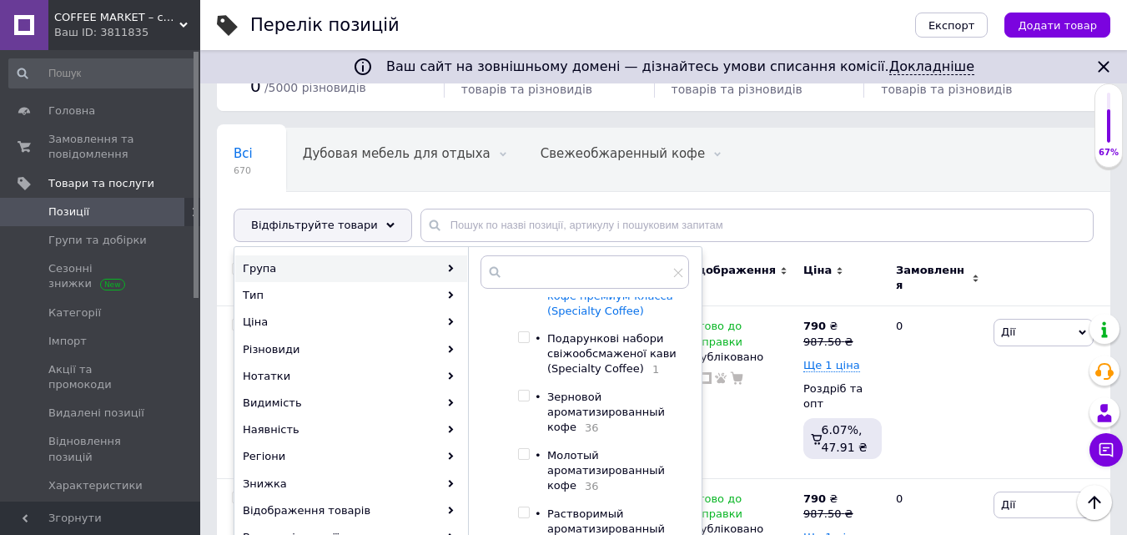
scroll to position [167, 0]
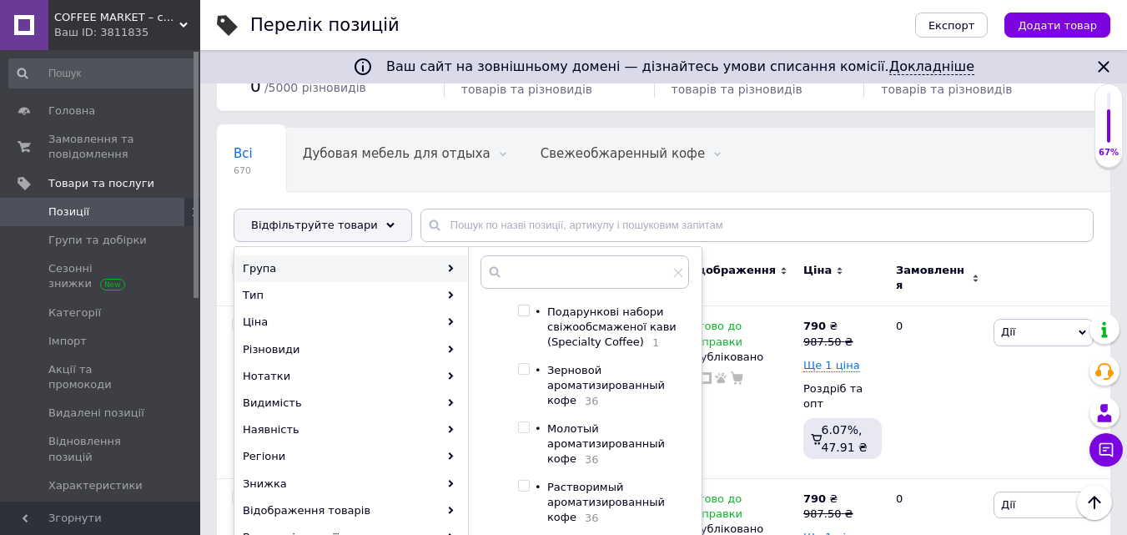
click at [523, 368] on input "checkbox" at bounding box center [523, 369] width 11 height 11
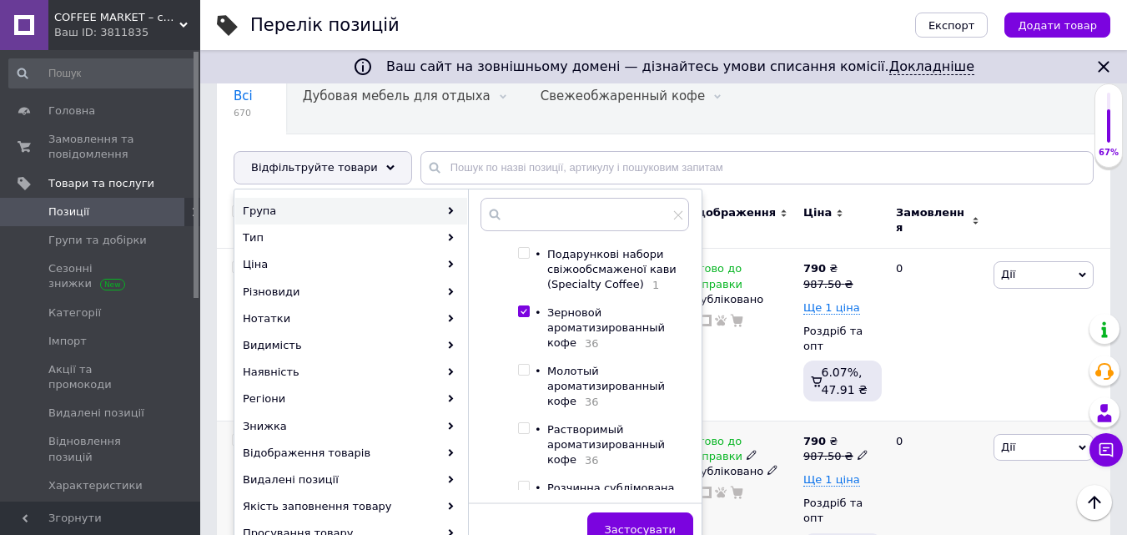
scroll to position [250, 0]
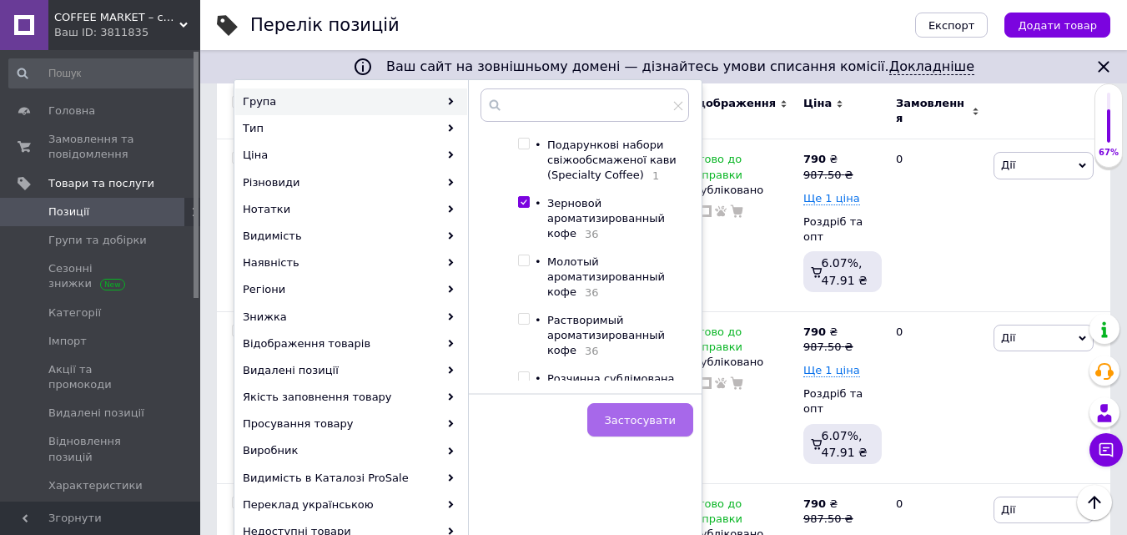
click at [651, 414] on span "Застосувати" at bounding box center [640, 420] width 71 height 13
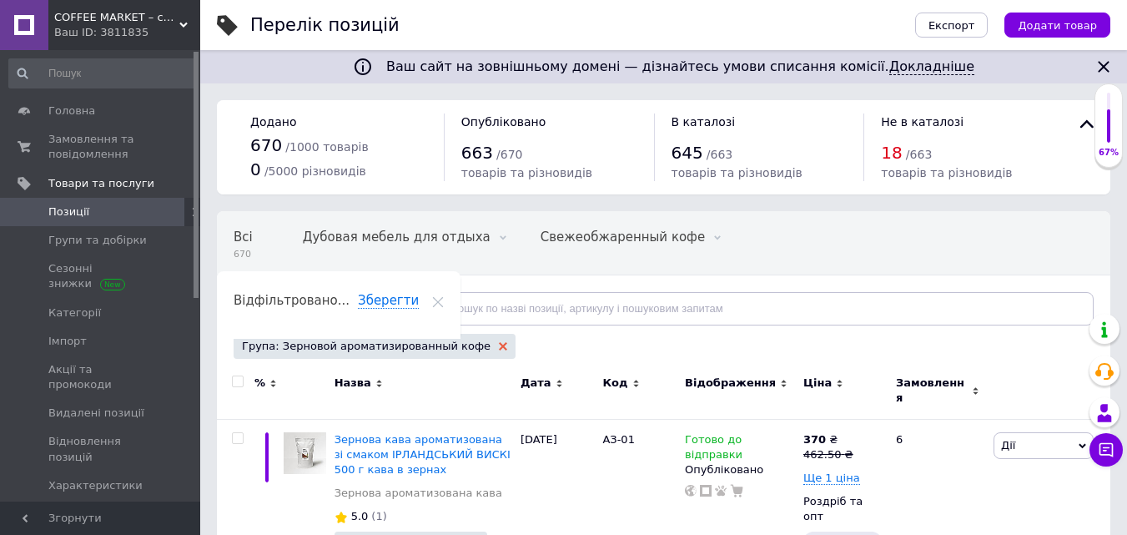
click at [499, 346] on use at bounding box center [503, 346] width 8 height 8
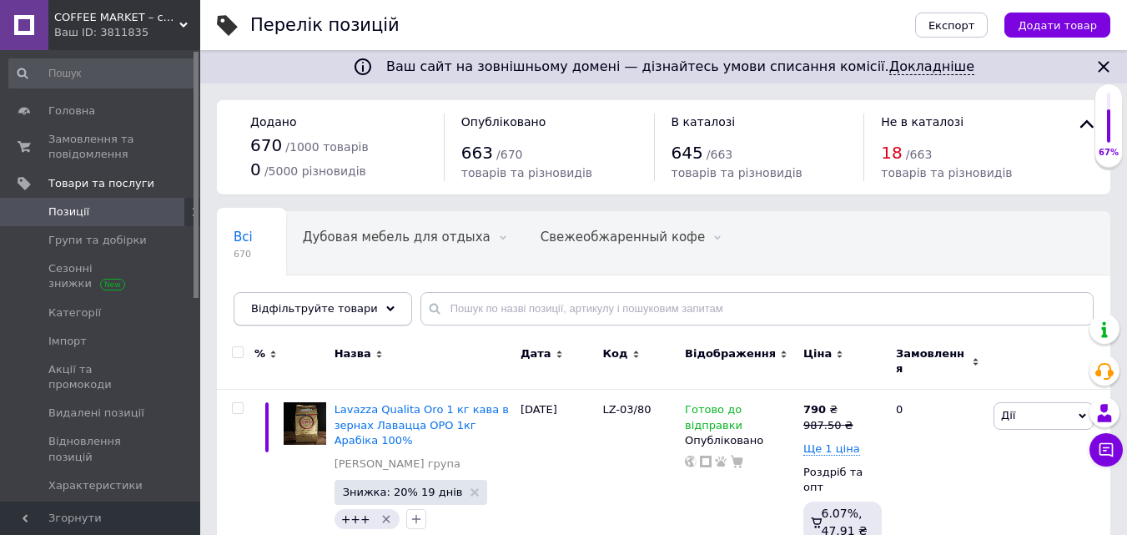
click at [373, 301] on div "Відфільтруйте товари" at bounding box center [323, 308] width 179 height 33
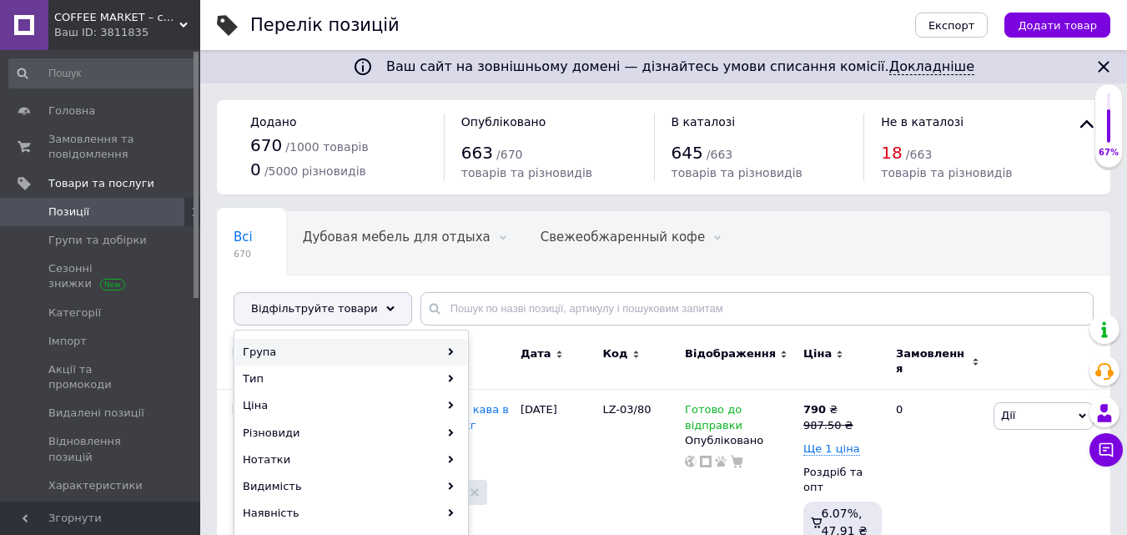
click at [273, 348] on div "Група" at bounding box center [351, 352] width 232 height 27
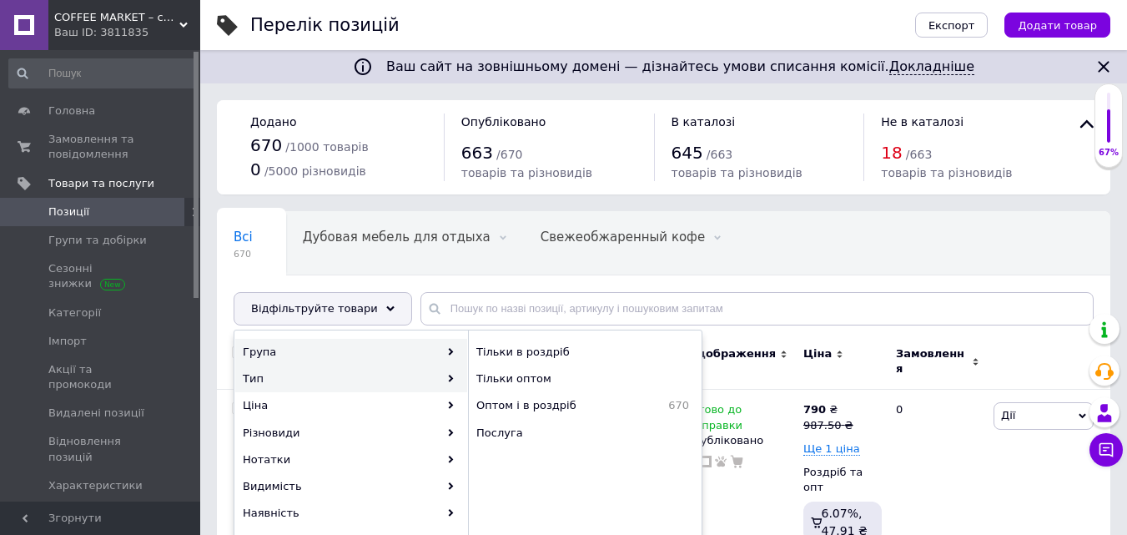
drag, startPoint x: 304, startPoint y: 350, endPoint x: 324, endPoint y: 347, distance: 20.2
click at [306, 350] on div "Група" at bounding box center [351, 352] width 232 height 27
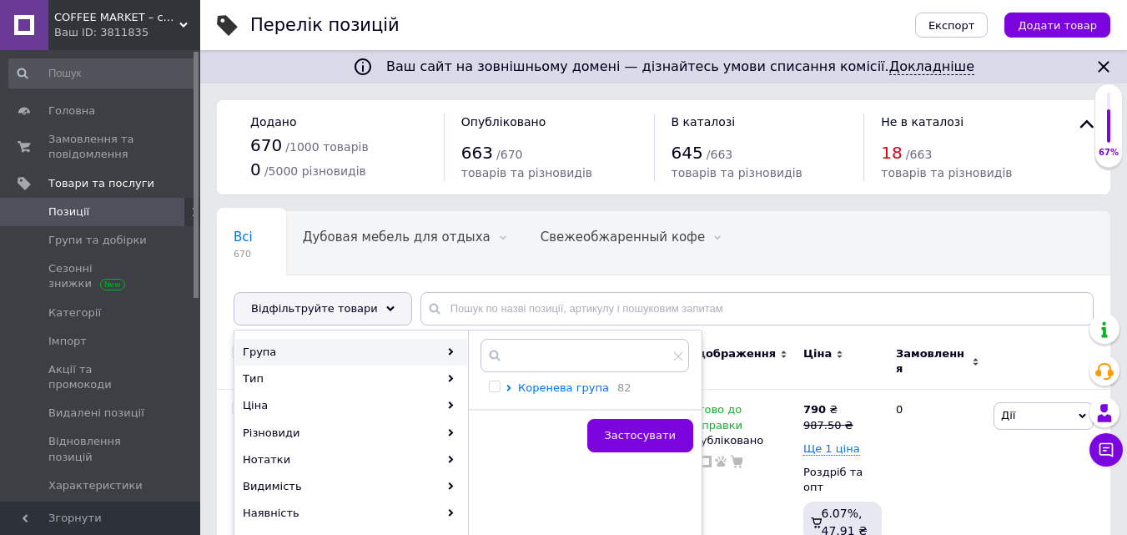
click at [545, 385] on span "Коренева група" at bounding box center [563, 387] width 91 height 13
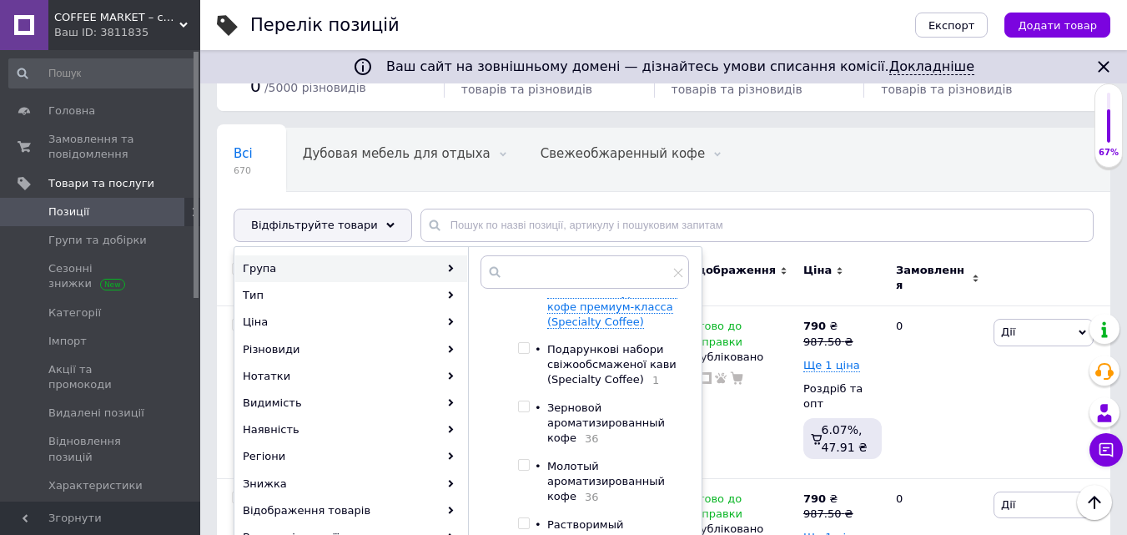
scroll to position [167, 0]
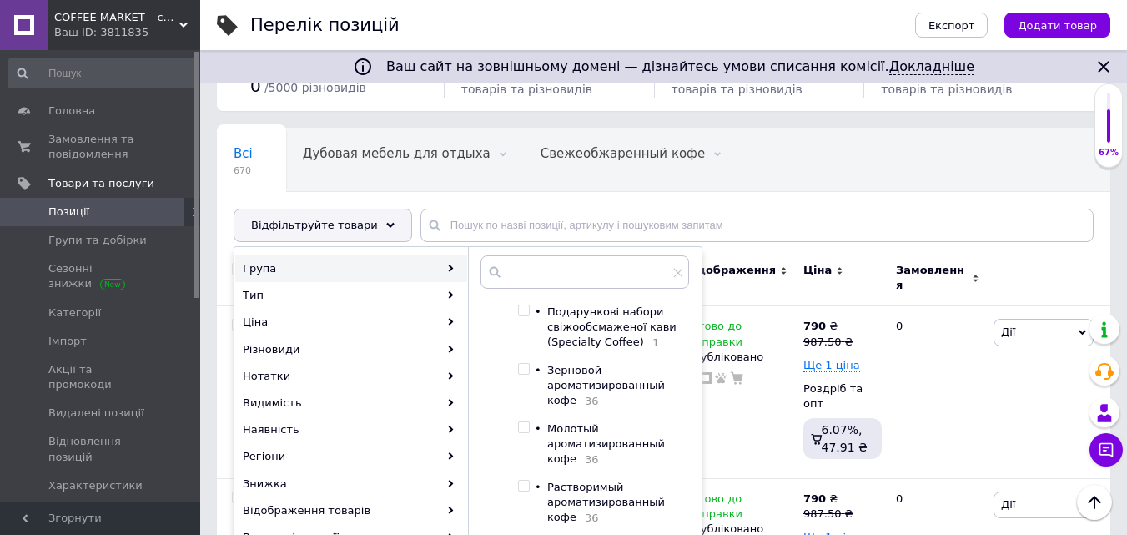
click at [525, 428] on input "checkbox" at bounding box center [523, 427] width 11 height 11
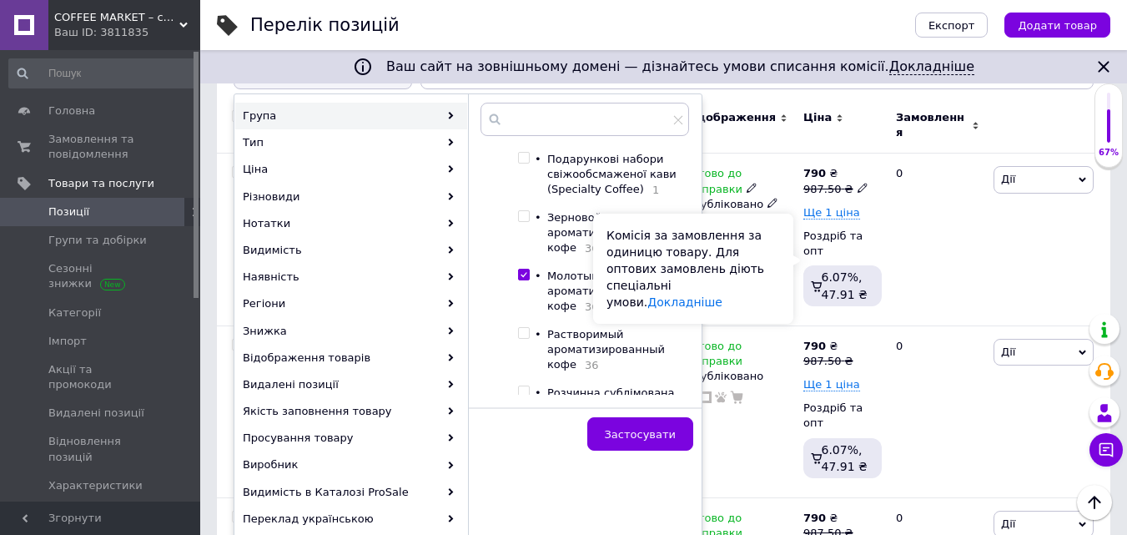
scroll to position [250, 0]
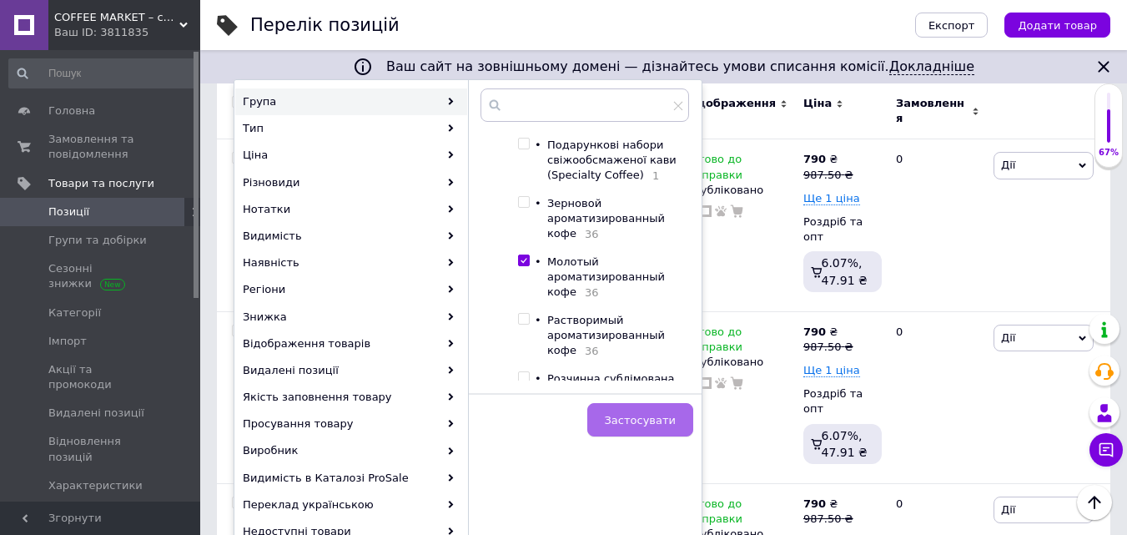
click at [657, 419] on span "Застосувати" at bounding box center [640, 420] width 71 height 13
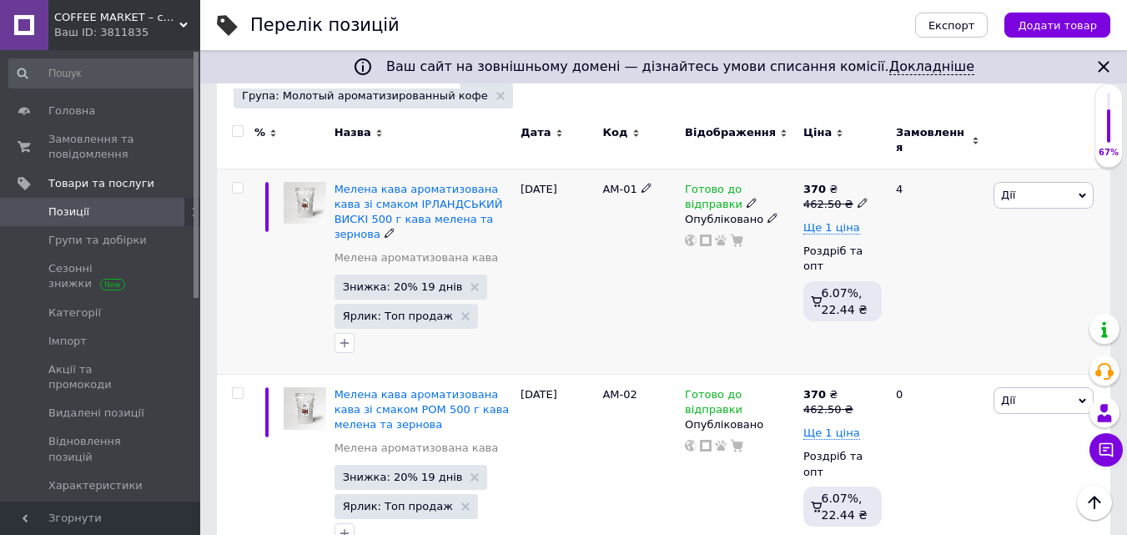
click at [803, 220] on div "Ще 1 ціна" at bounding box center [842, 227] width 78 height 15
click at [810, 221] on span "Ще 1 ціна" at bounding box center [831, 227] width 57 height 13
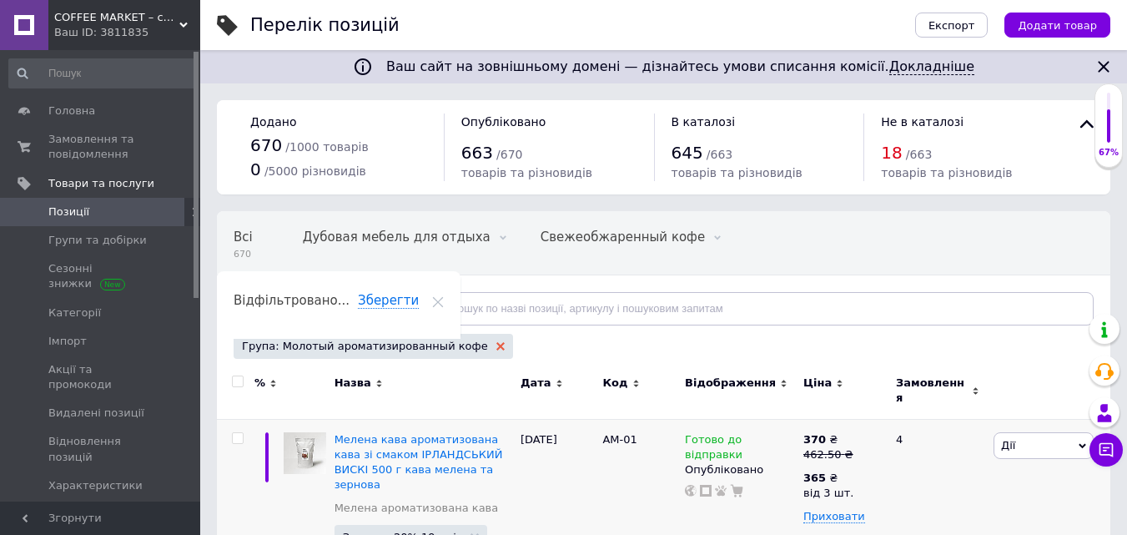
click at [496, 345] on use at bounding box center [500, 346] width 8 height 8
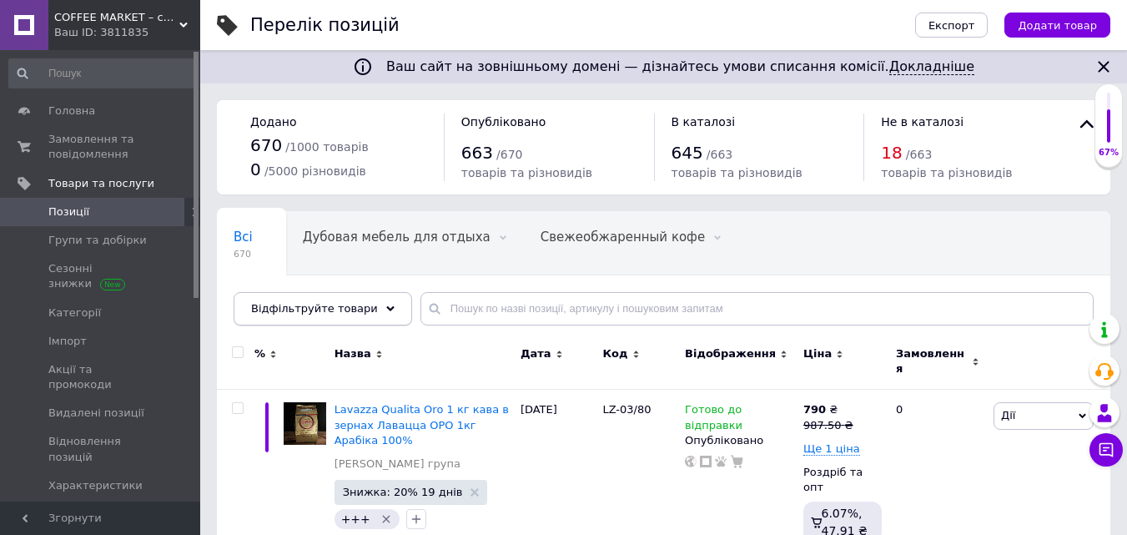
click at [372, 304] on div "Відфільтруйте товари" at bounding box center [323, 308] width 179 height 33
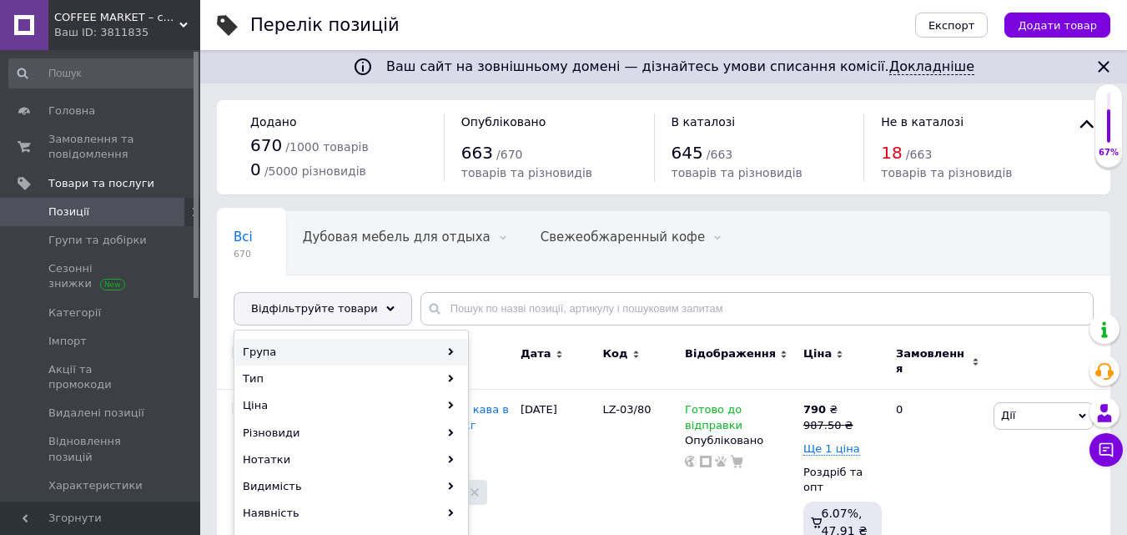
click at [305, 349] on div "Група" at bounding box center [351, 352] width 232 height 27
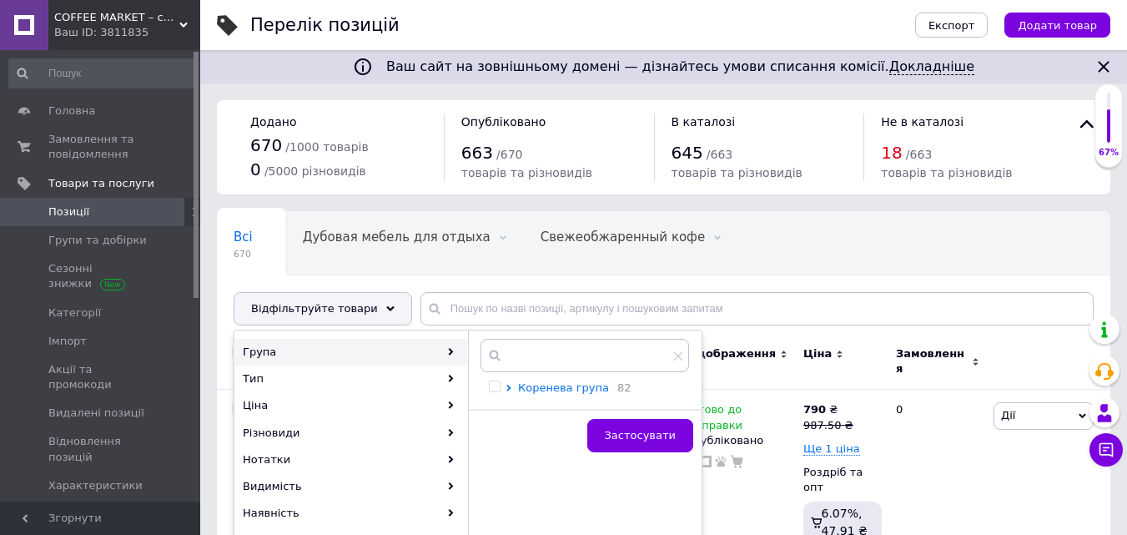
click at [555, 385] on span "Коренева група" at bounding box center [563, 387] width 91 height 13
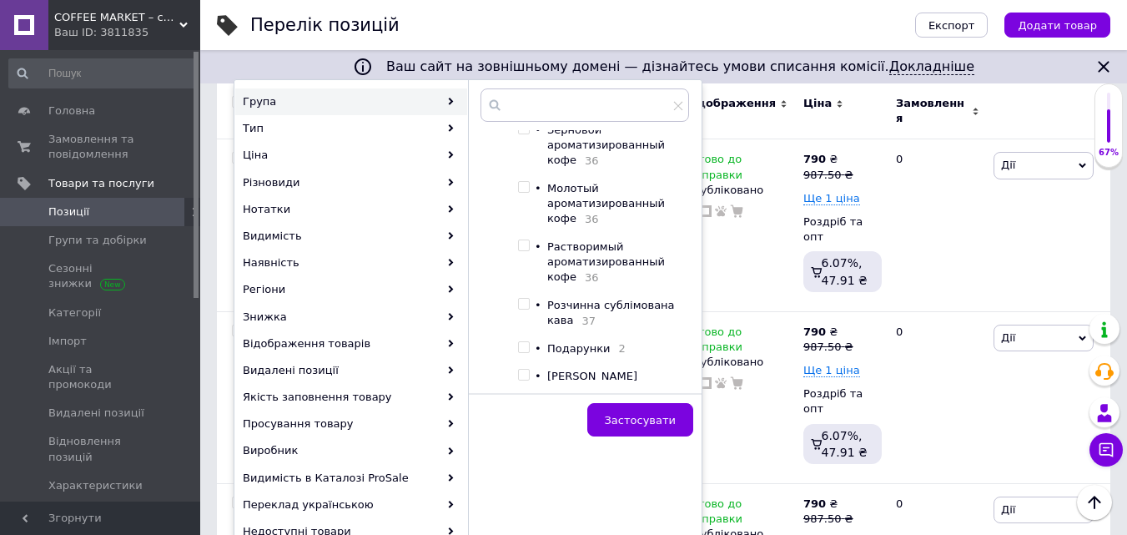
scroll to position [250, 0]
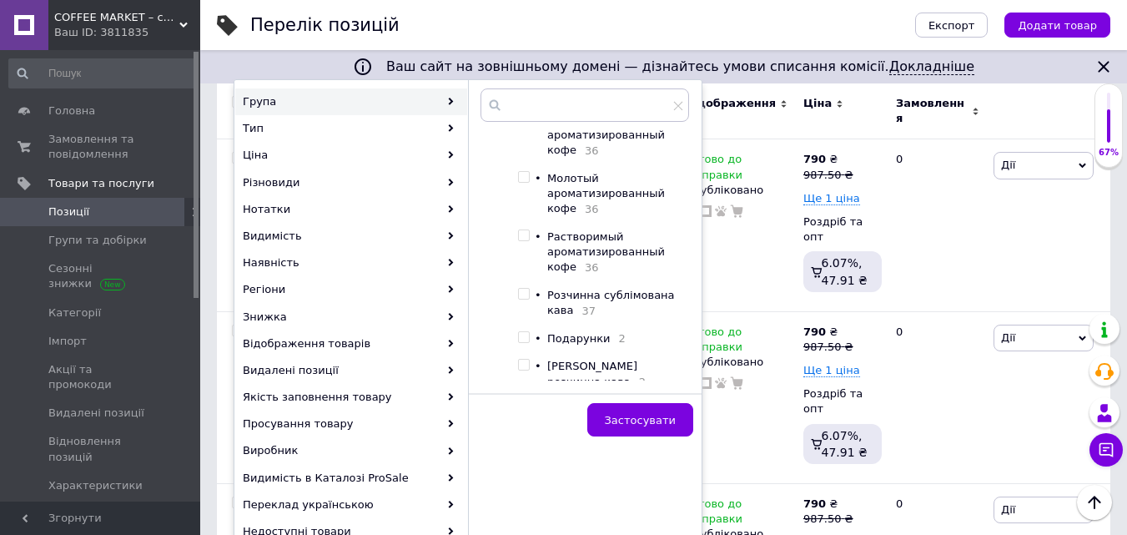
click at [520, 237] on input "checkbox" at bounding box center [523, 235] width 11 height 11
click at [657, 420] on span "Застосувати" at bounding box center [640, 420] width 71 height 13
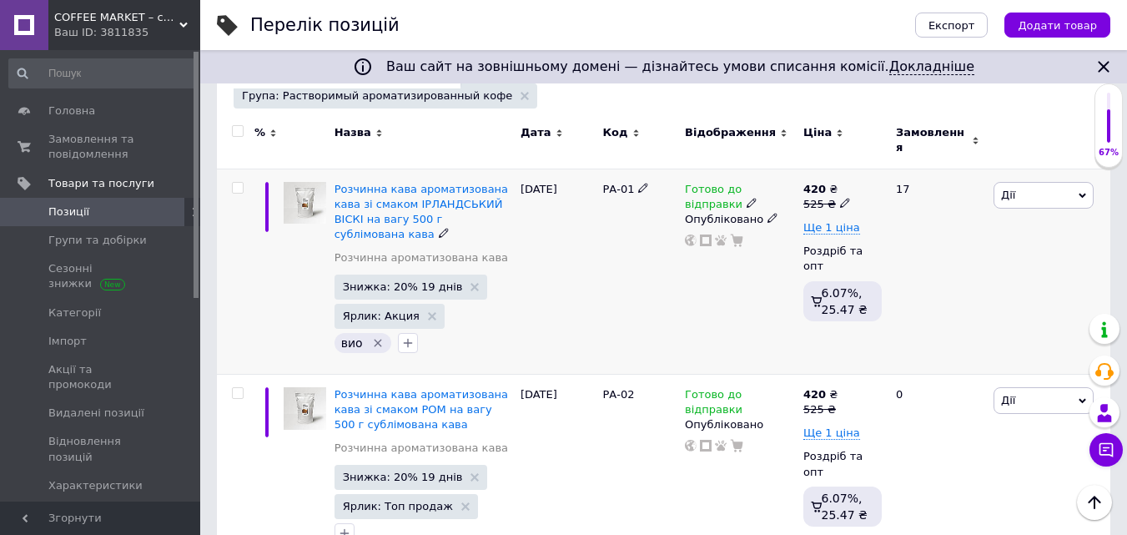
click at [802, 216] on div "420 ₴ 525 ₴ Ще 1 ціна Роздріб та опт 6.07%, 25.47 ₴" at bounding box center [842, 271] width 87 height 205
click at [810, 221] on span "Ще 1 ціна" at bounding box center [831, 227] width 57 height 13
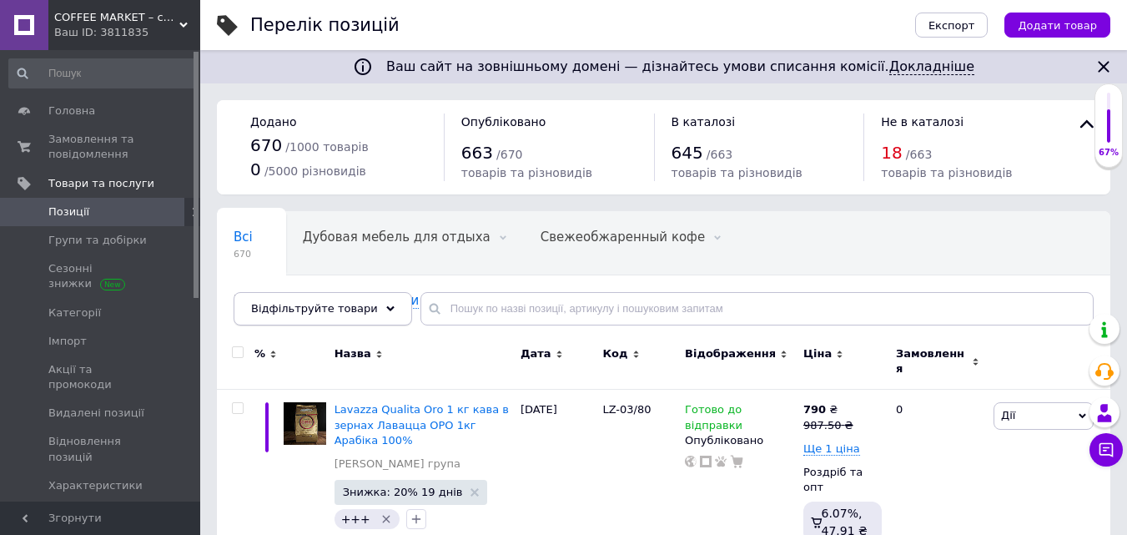
click at [386, 306] on icon at bounding box center [390, 309] width 8 height 8
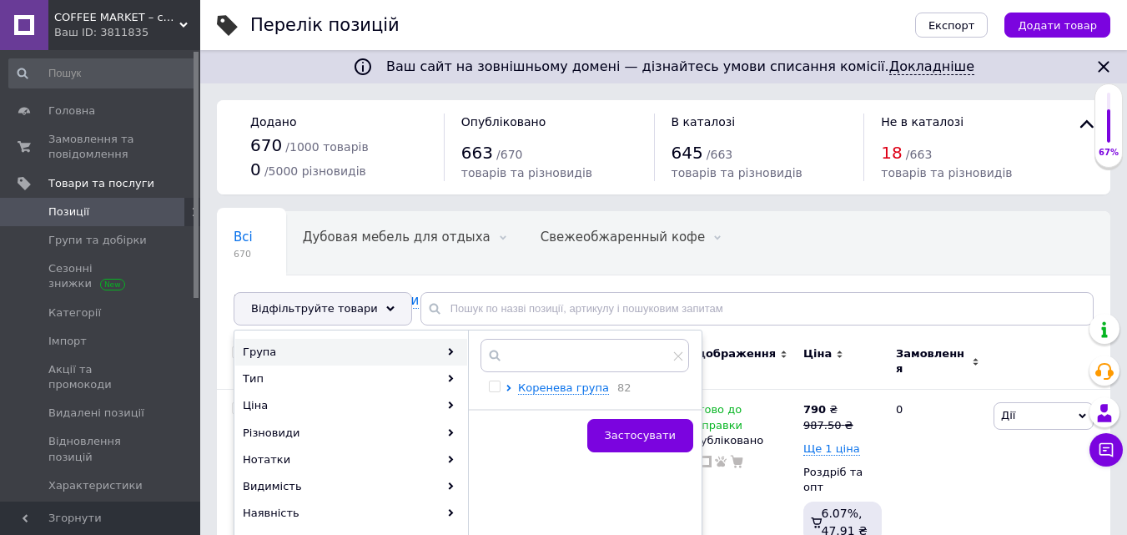
click at [271, 351] on div "Група" at bounding box center [351, 352] width 232 height 27
click at [559, 387] on span "Коренева група" at bounding box center [563, 387] width 91 height 13
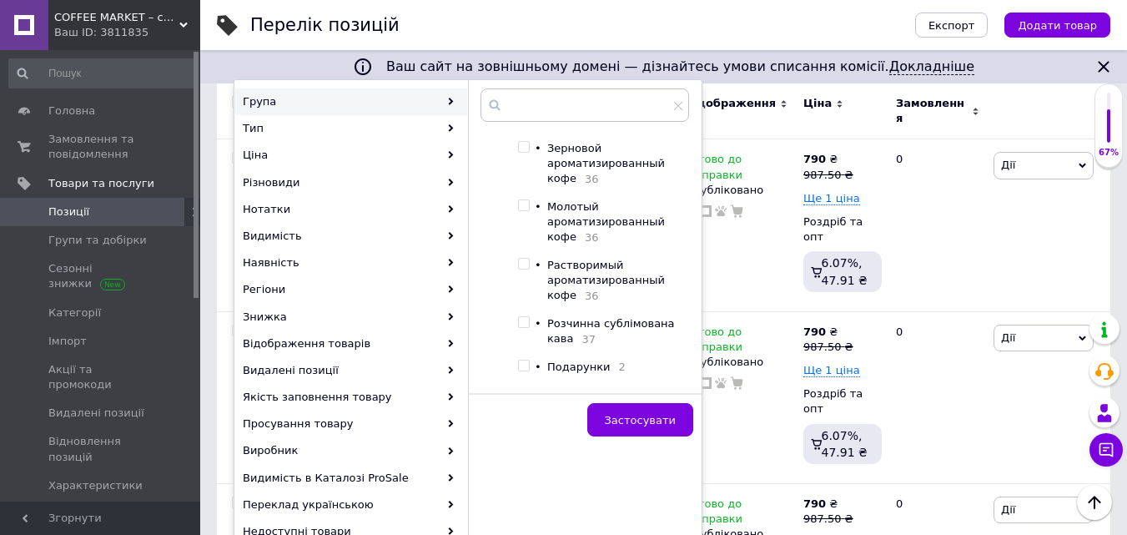
scroll to position [250, 0]
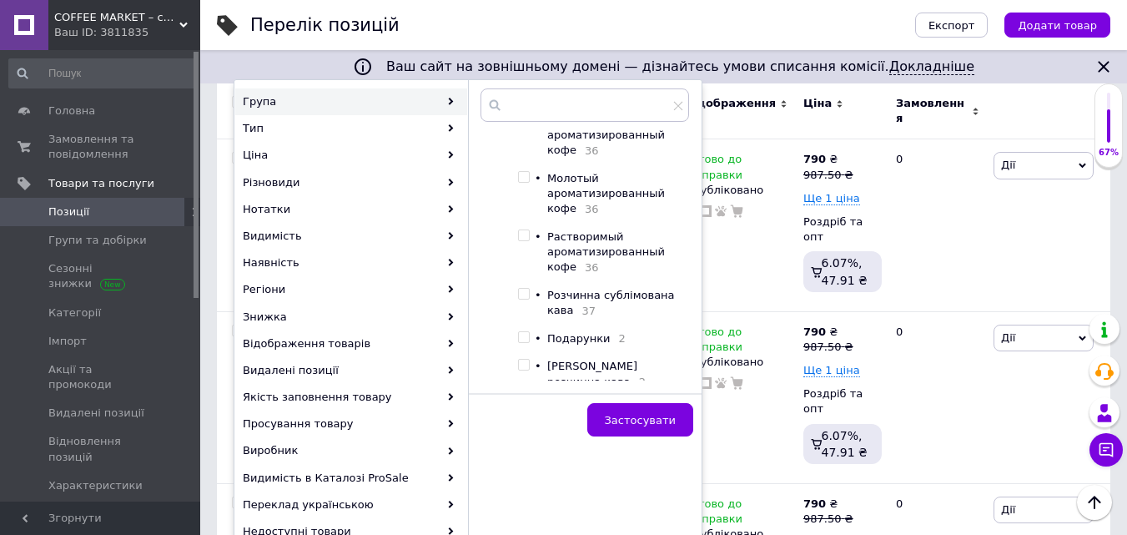
click at [521, 297] on input "checkbox" at bounding box center [523, 294] width 11 height 11
click at [644, 420] on span "Застосувати" at bounding box center [640, 420] width 71 height 13
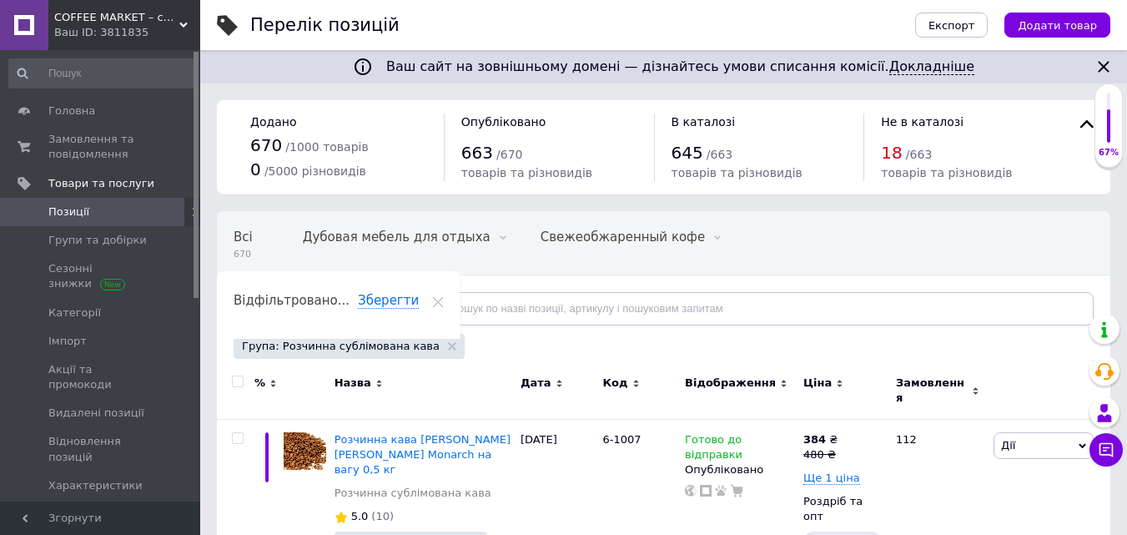
click at [420, 341] on div "Група: Розчинна сублімована кава" at bounding box center [349, 346] width 231 height 25
click at [448, 348] on use at bounding box center [452, 346] width 8 height 8
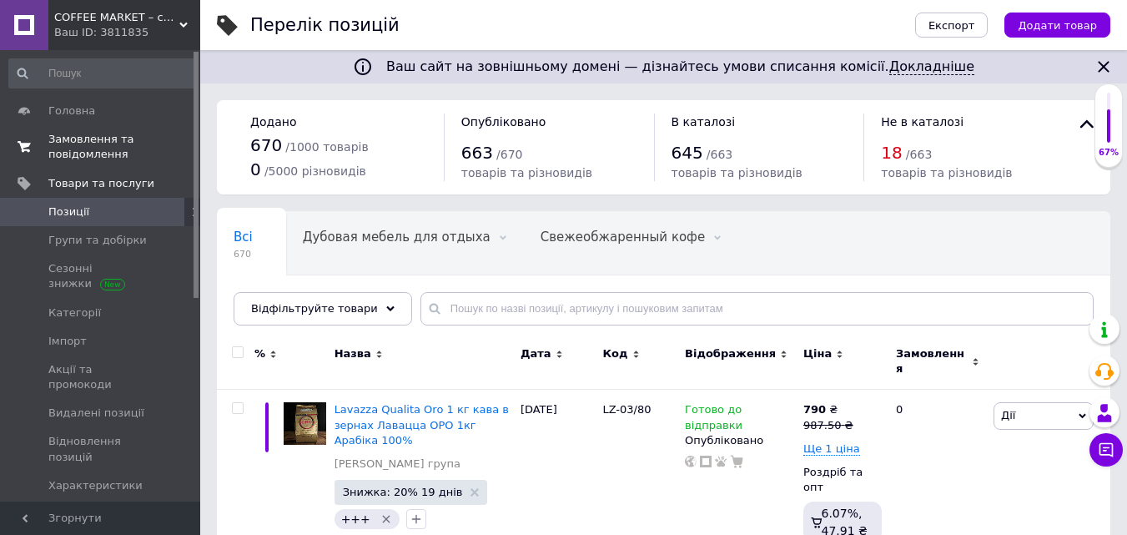
click at [83, 138] on span "Замовлення та повідомлення" at bounding box center [101, 147] width 106 height 30
